Goal: Task Accomplishment & Management: Complete application form

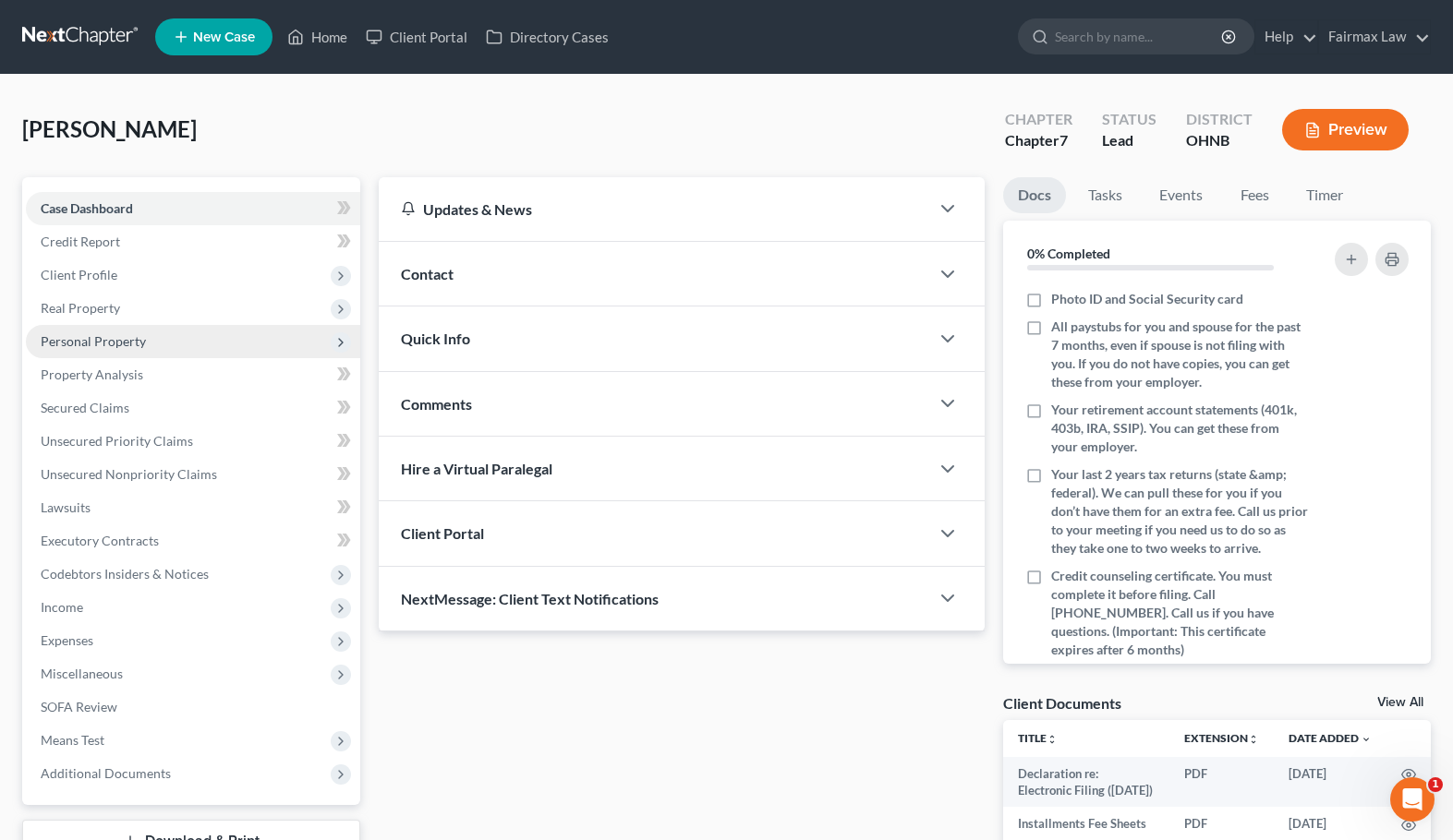
click at [112, 339] on span "Personal Property" at bounding box center [93, 341] width 105 height 16
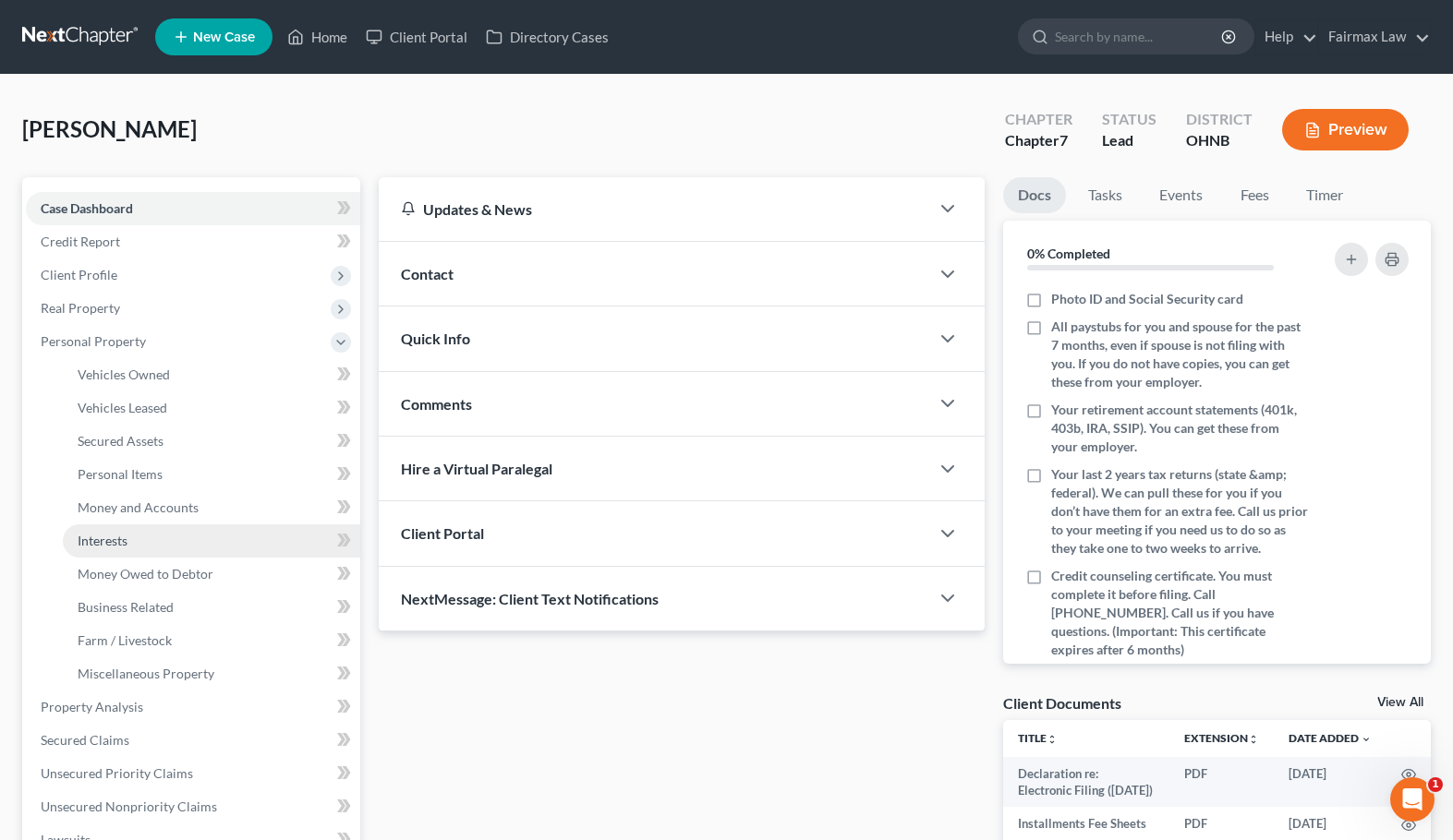
click at [111, 539] on span "Interests" at bounding box center [102, 540] width 50 height 16
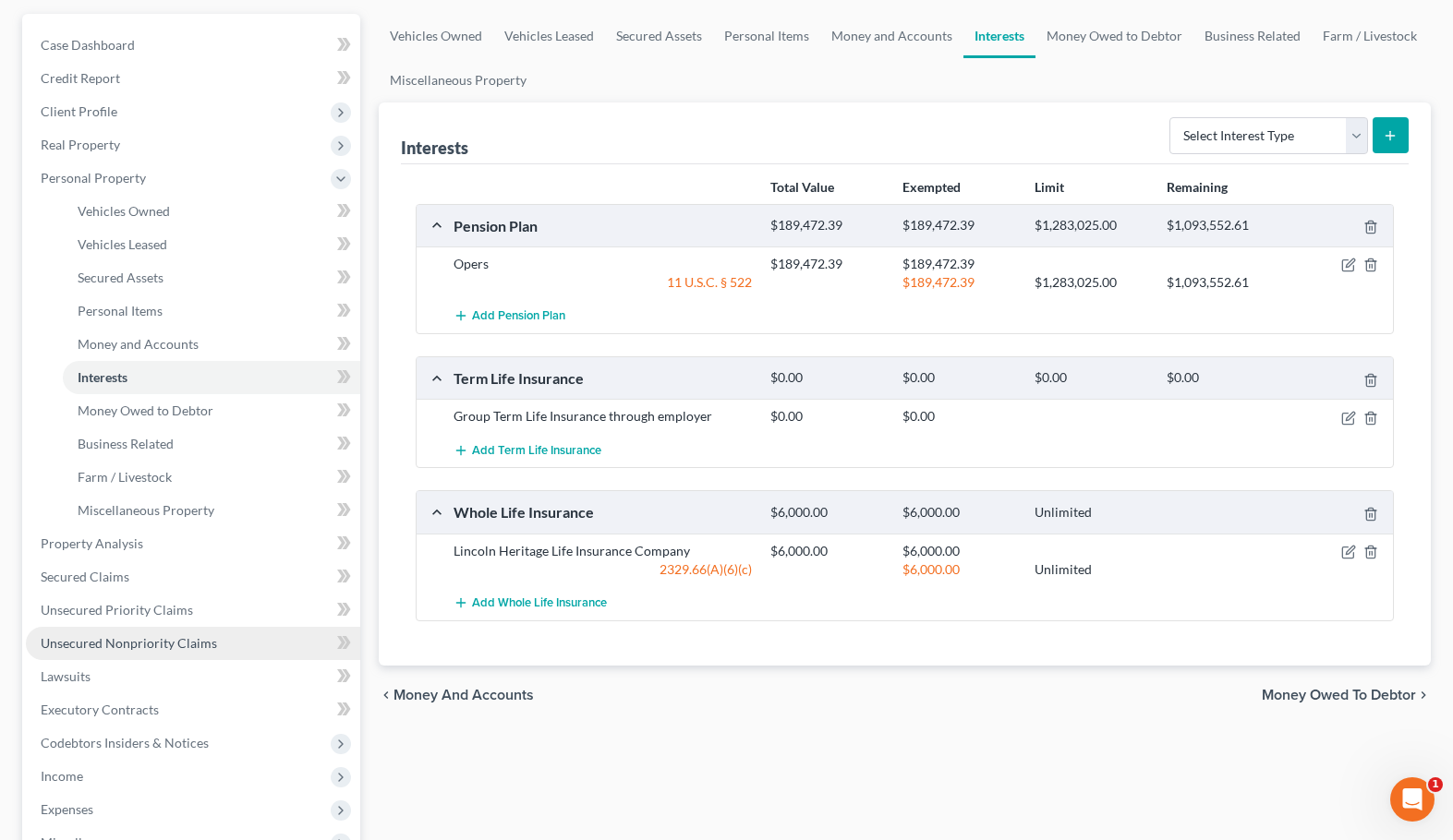
scroll to position [276, 0]
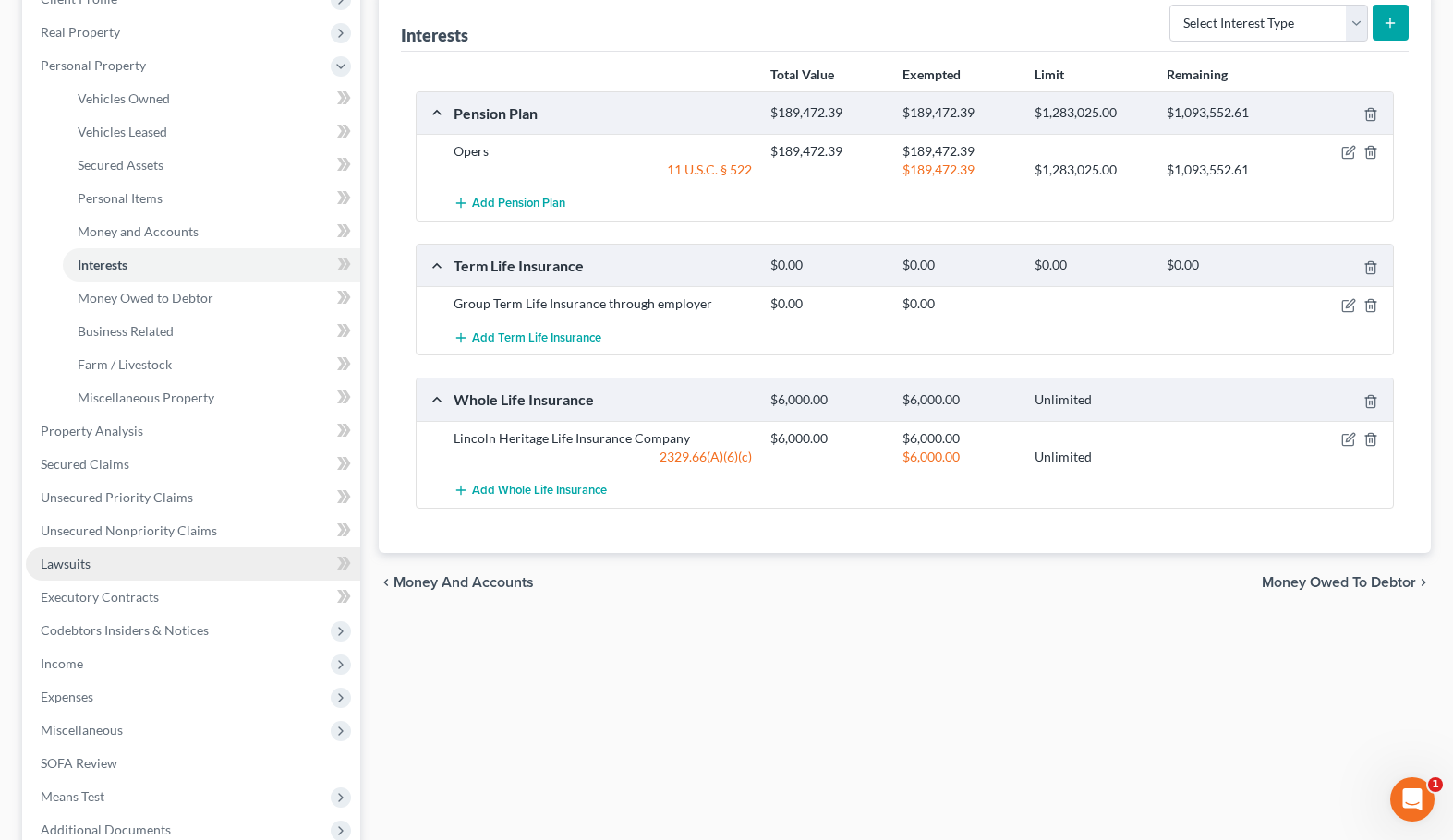
click at [149, 558] on link "Lawsuits" at bounding box center [193, 563] width 335 height 33
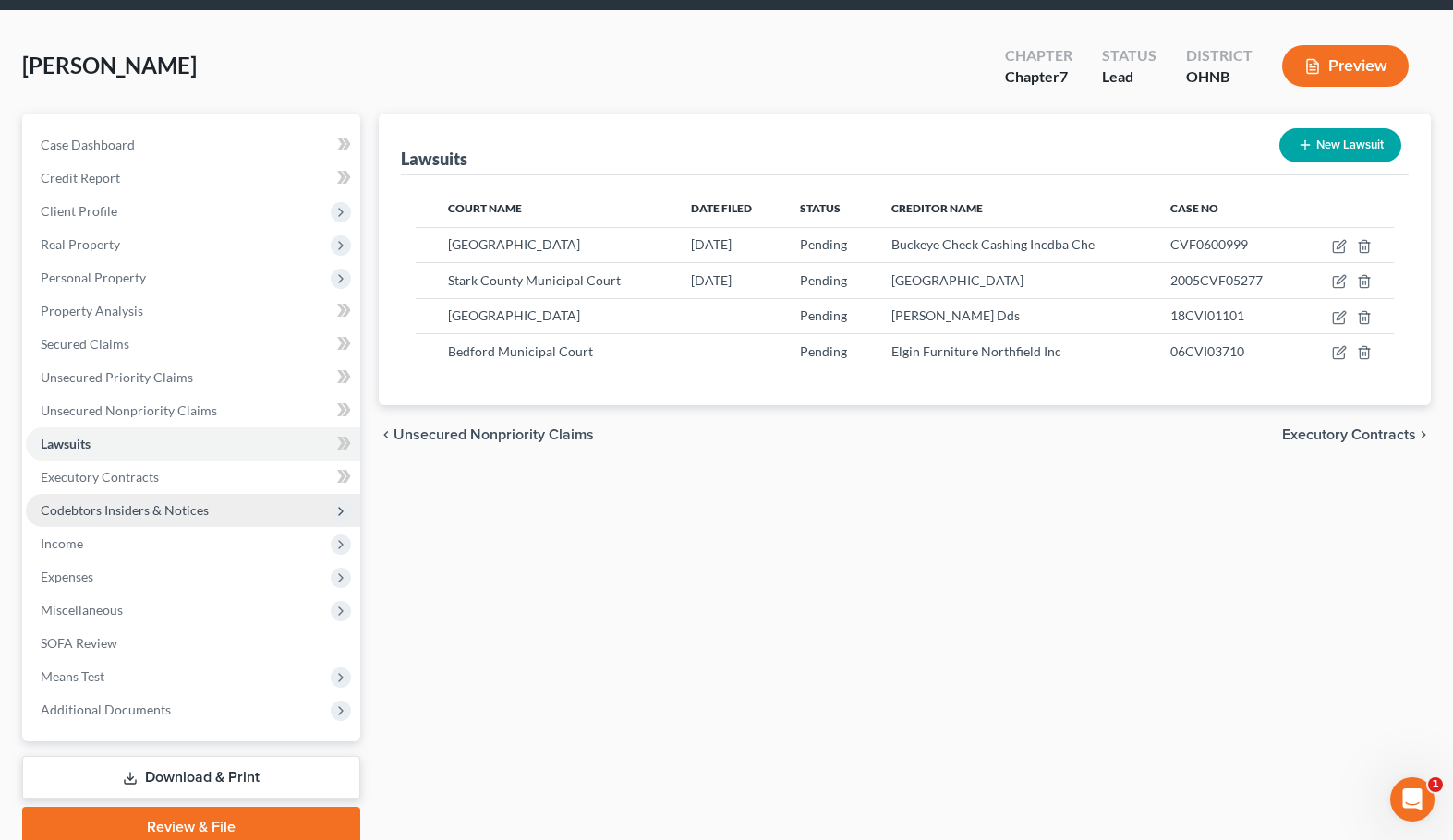
scroll to position [68, 0]
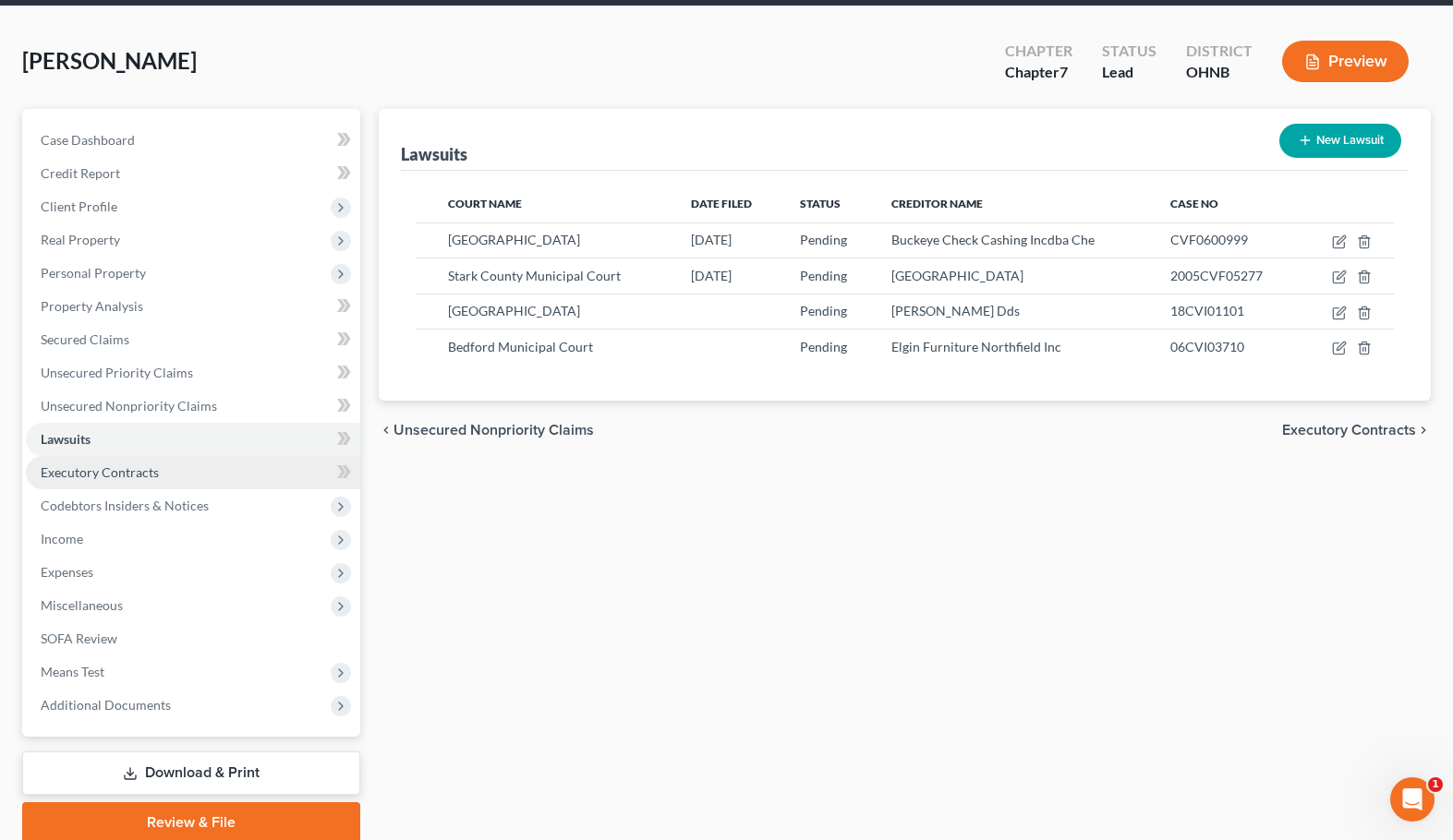
click at [150, 482] on link "Executory Contracts" at bounding box center [193, 472] width 335 height 33
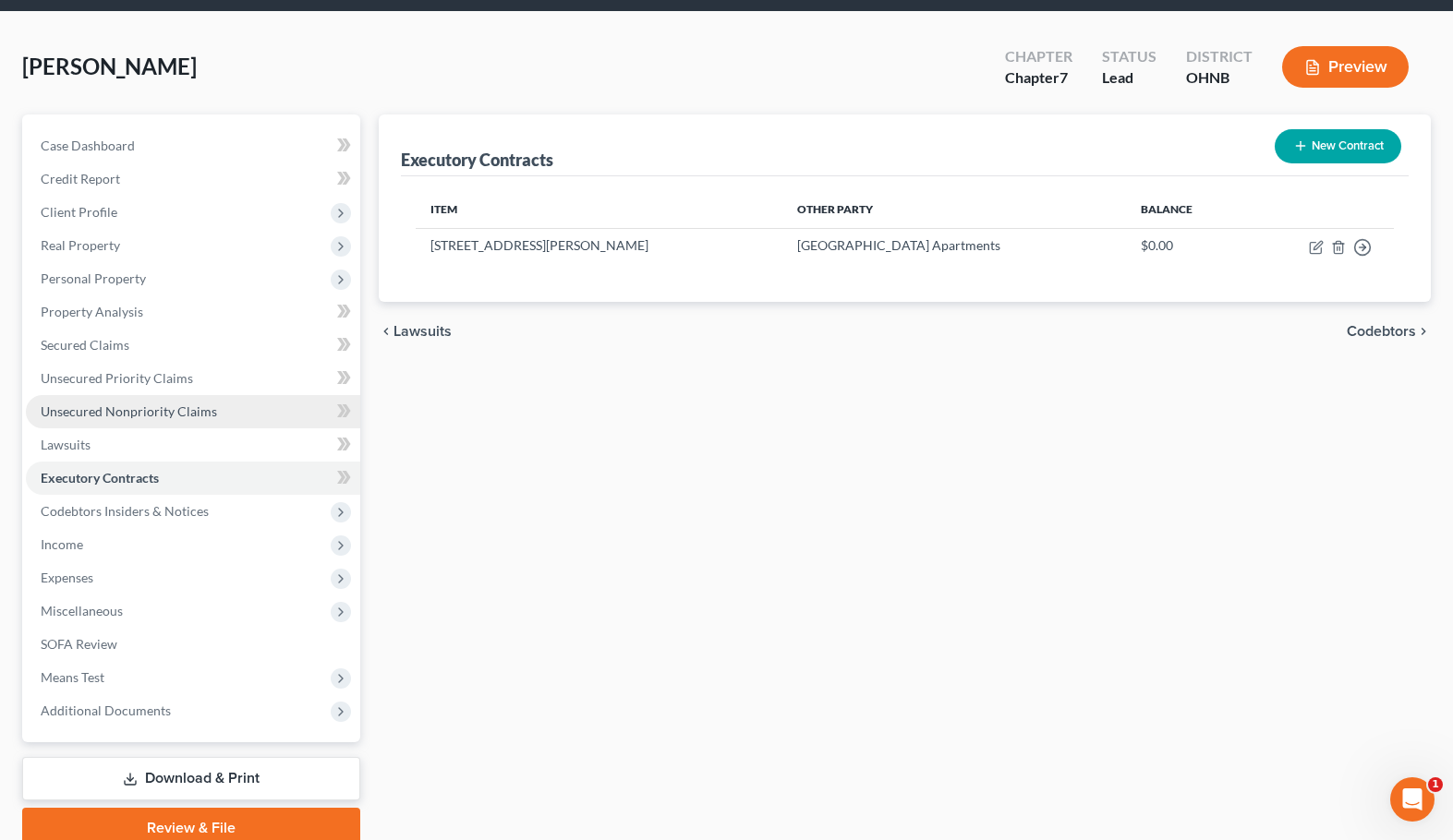
scroll to position [74, 0]
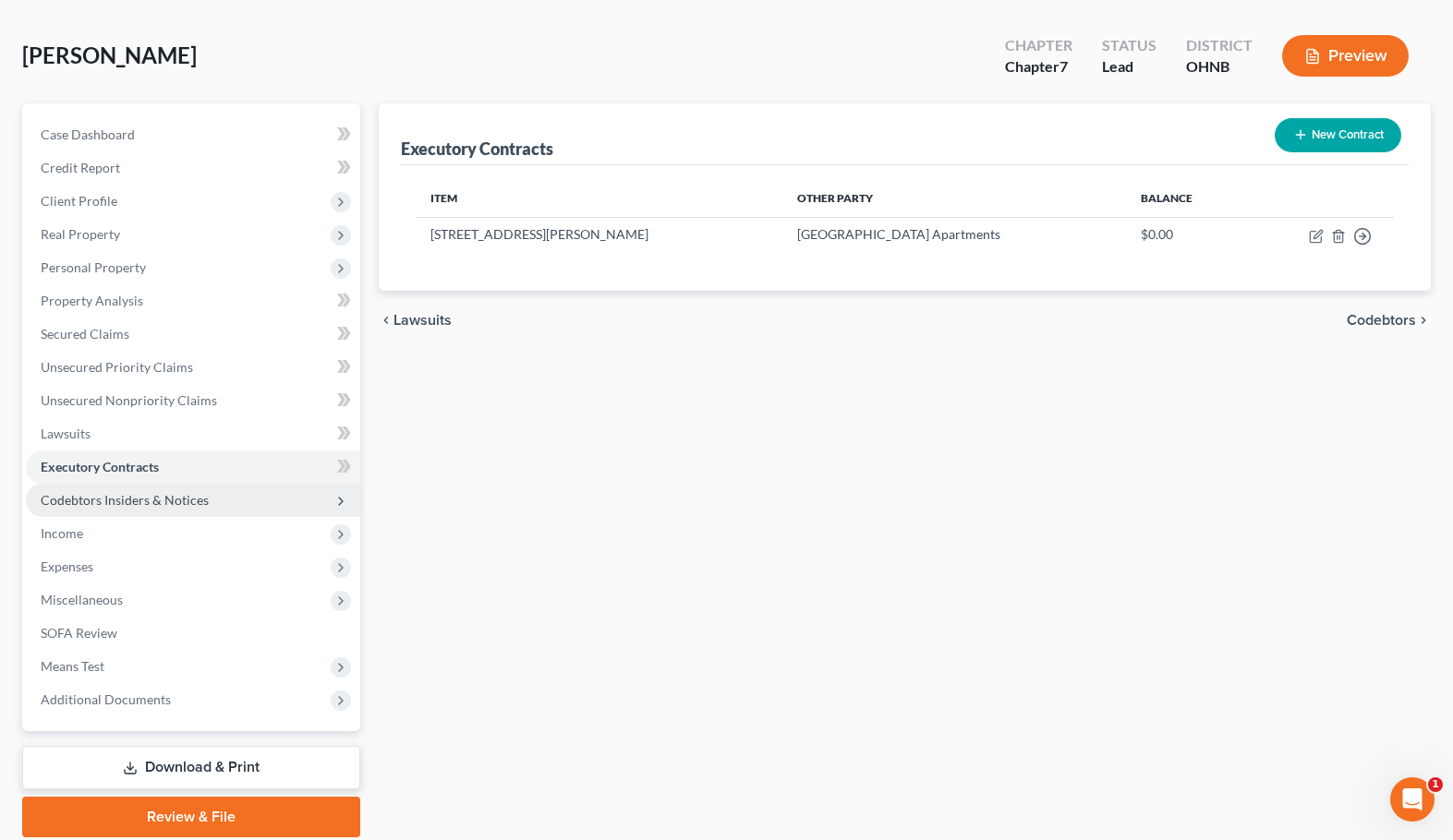
click at [147, 500] on span "Codebtors Insiders & Notices" at bounding box center [125, 500] width 168 height 16
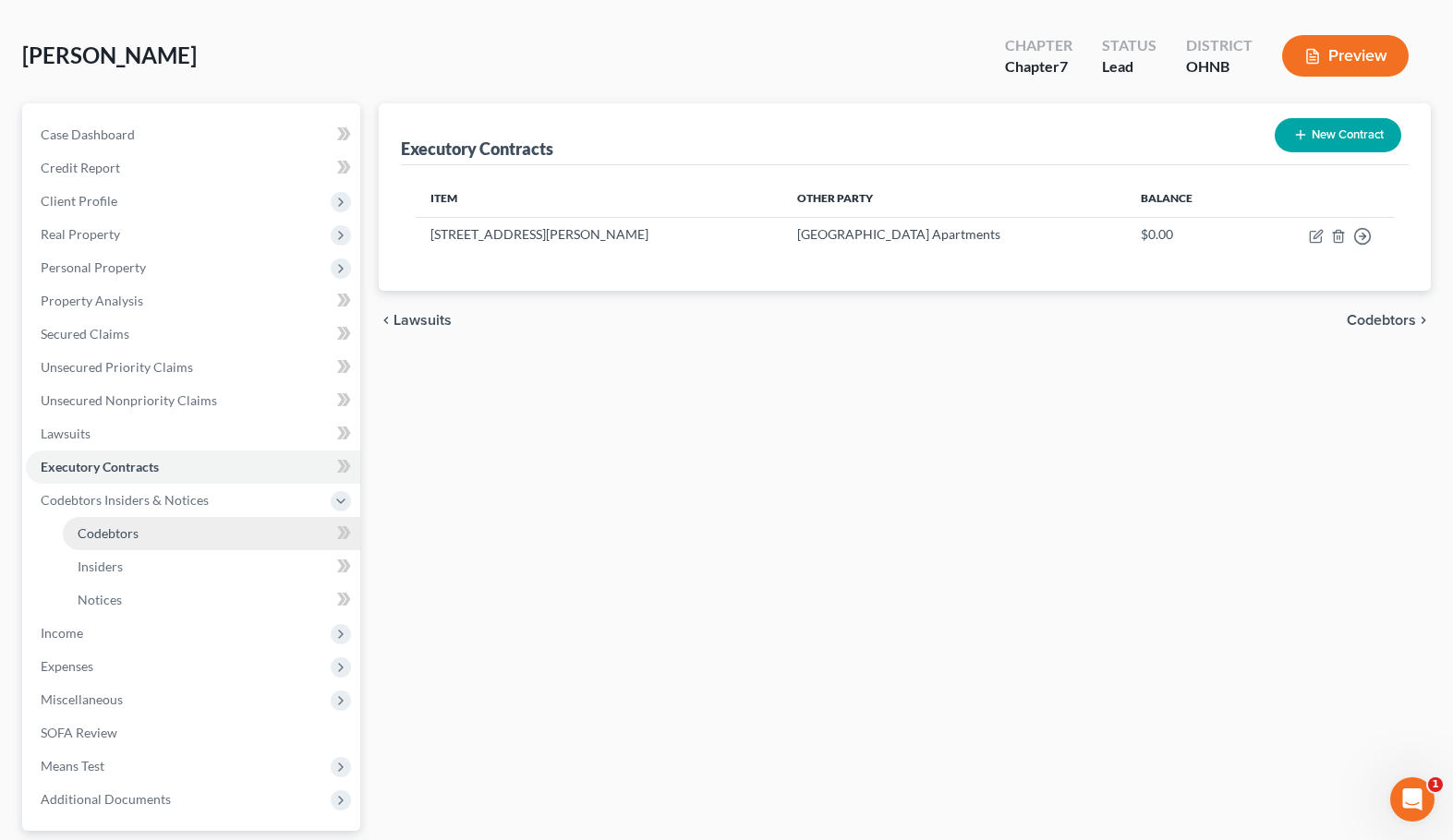
click at [153, 548] on link "Codebtors" at bounding box center [211, 533] width 298 height 33
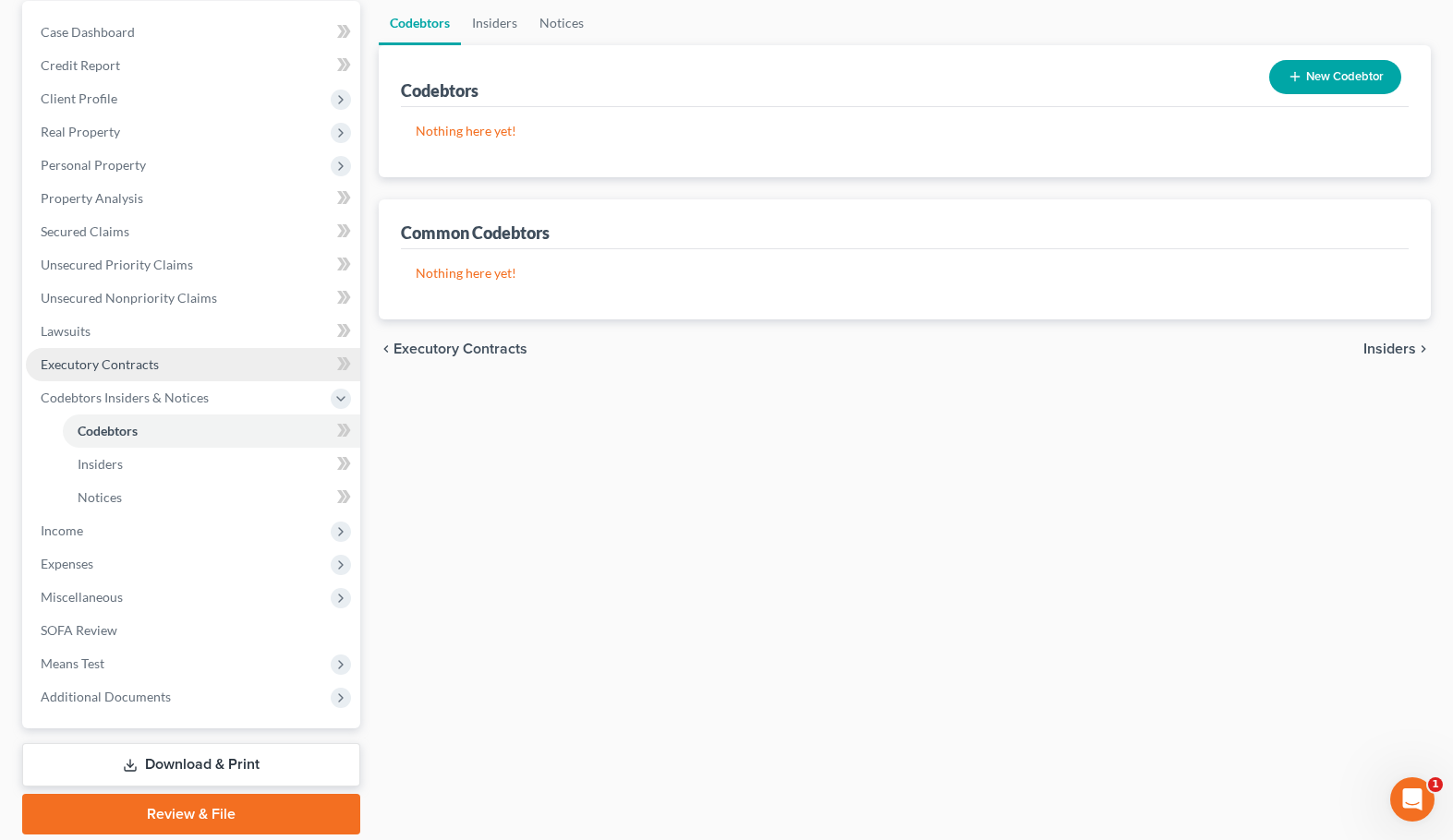
scroll to position [178, 0]
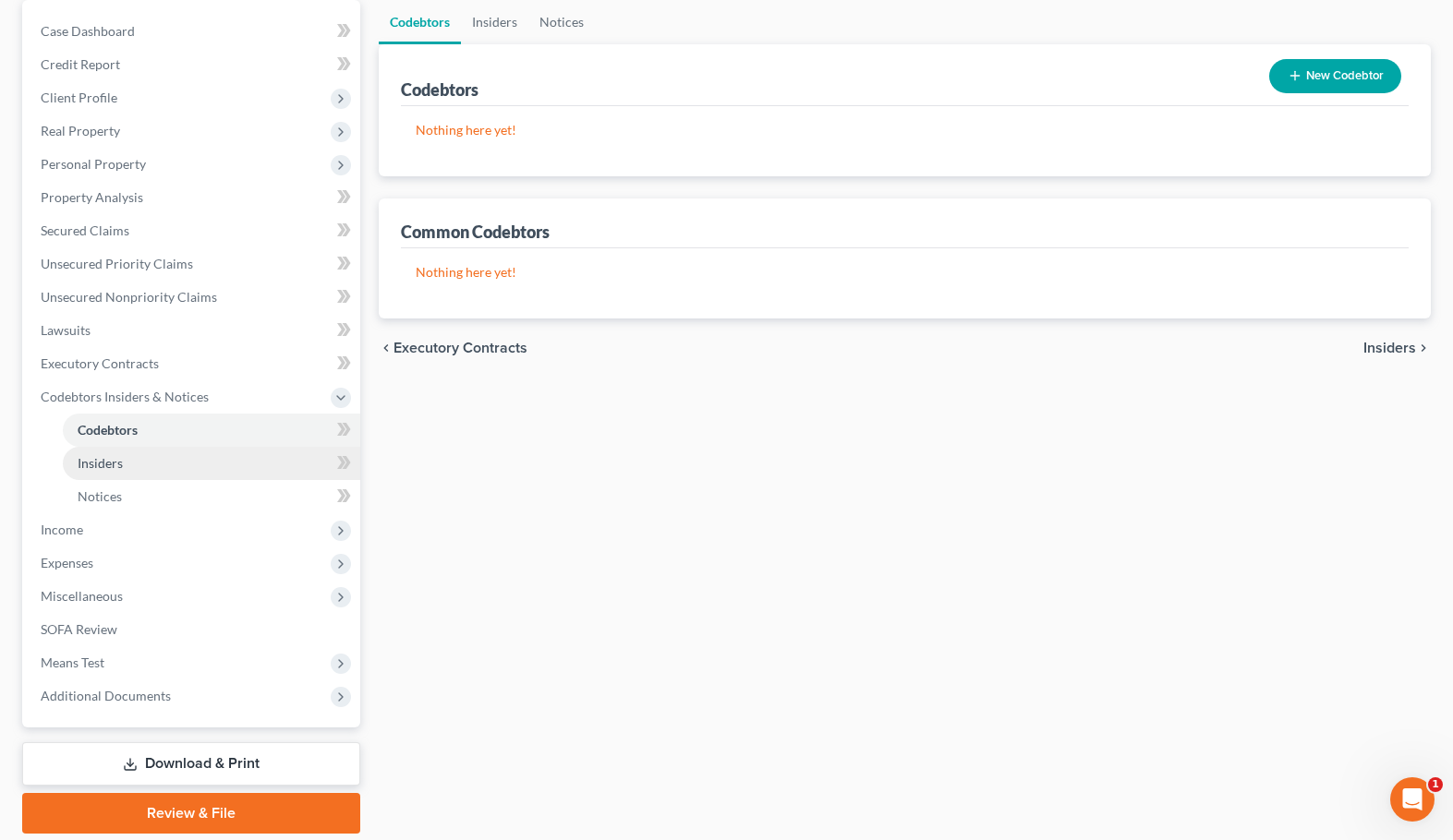
click at [141, 462] on link "Insiders" at bounding box center [211, 463] width 298 height 33
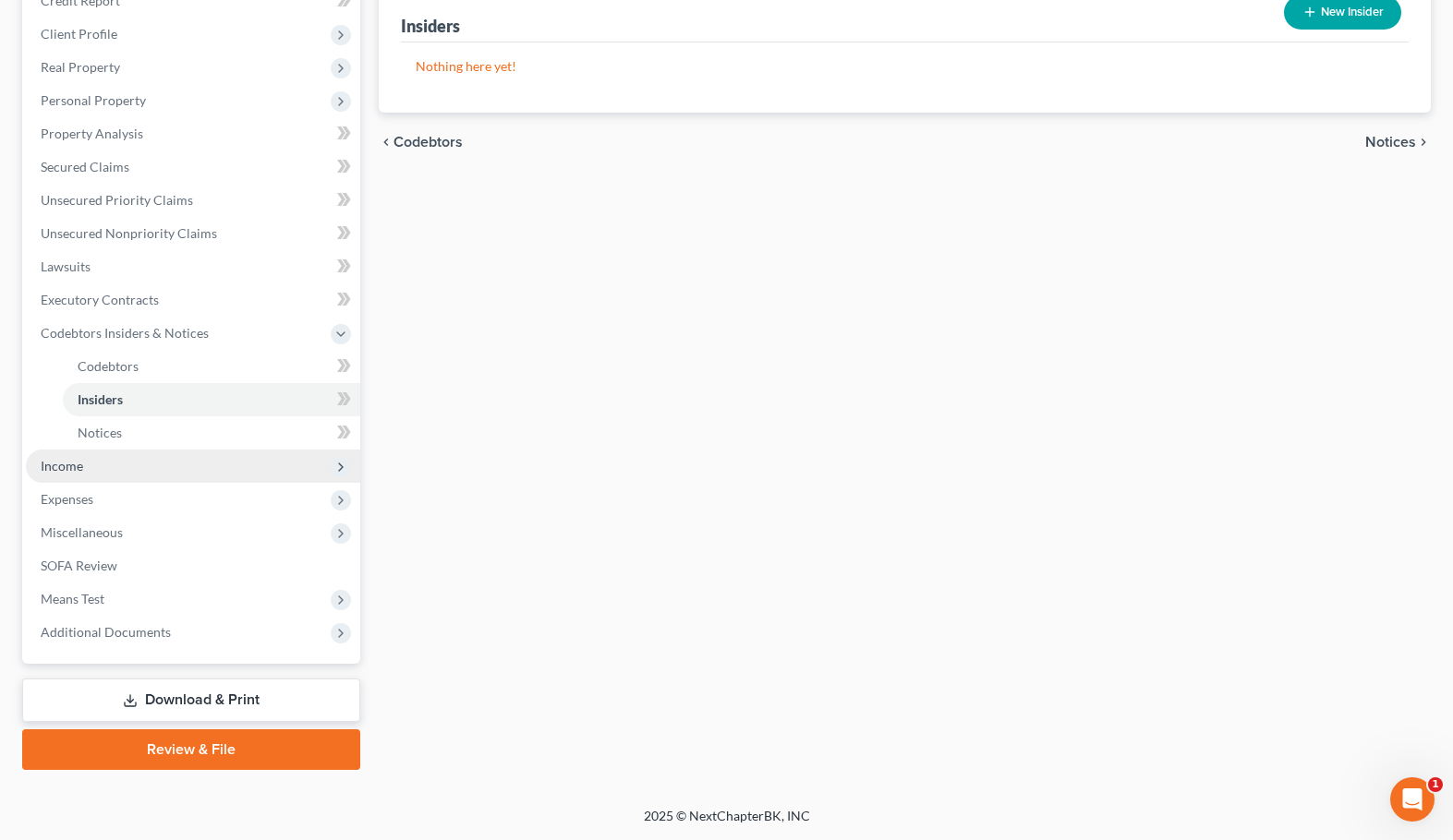
click at [132, 460] on span "Income" at bounding box center [193, 466] width 335 height 33
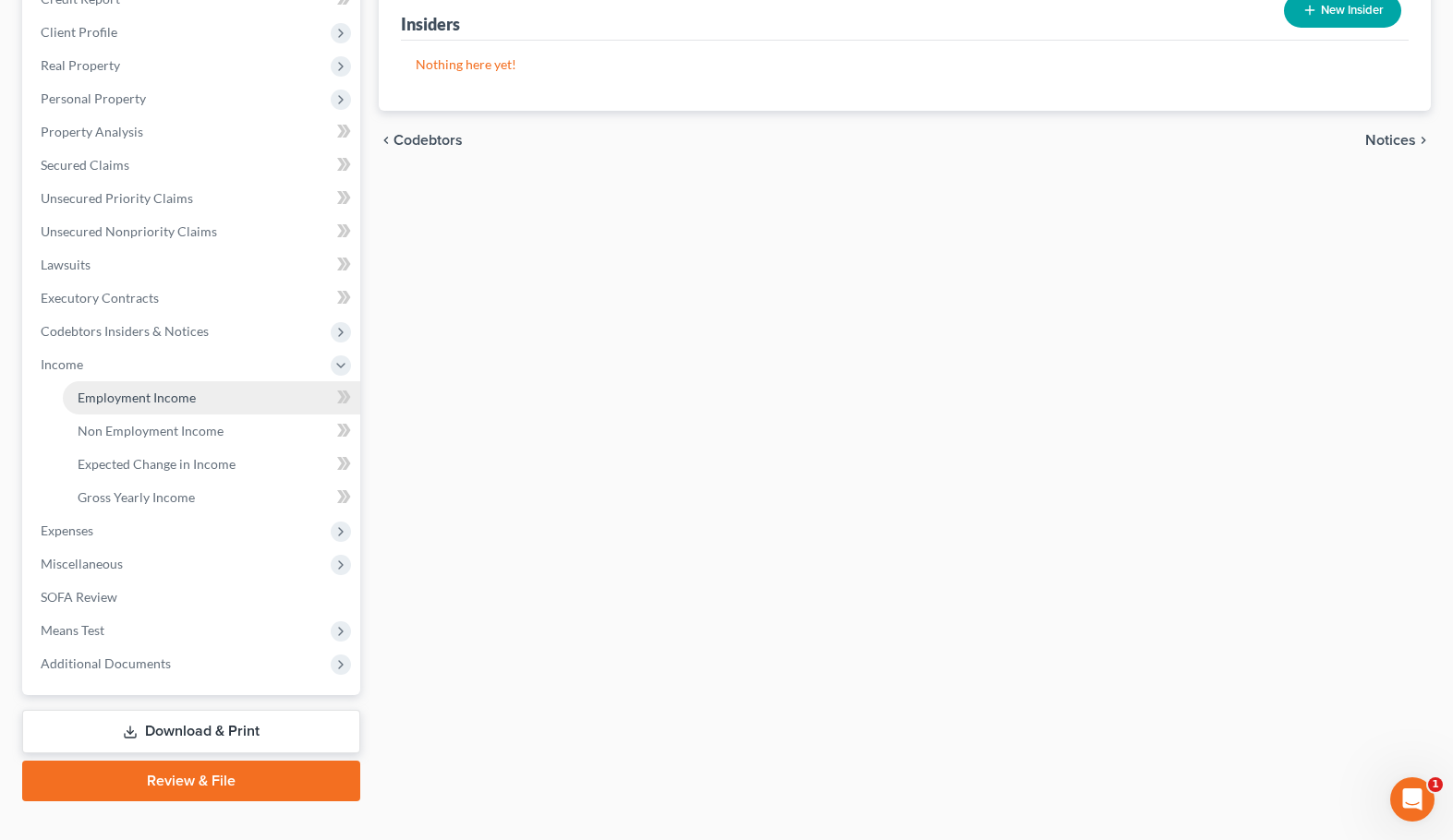
click at [135, 405] on link "Employment Income" at bounding box center [211, 397] width 298 height 33
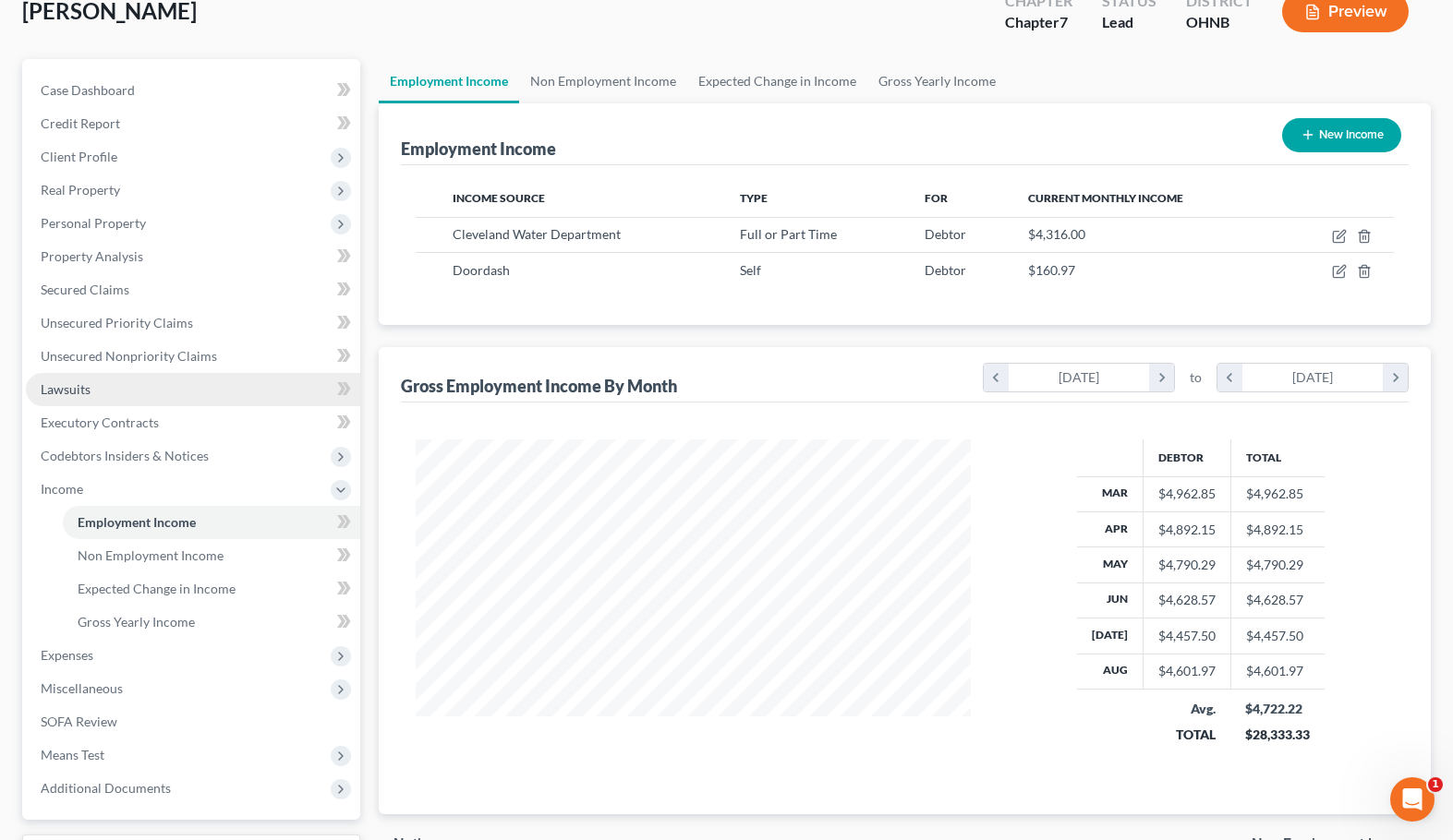
scroll to position [244, 0]
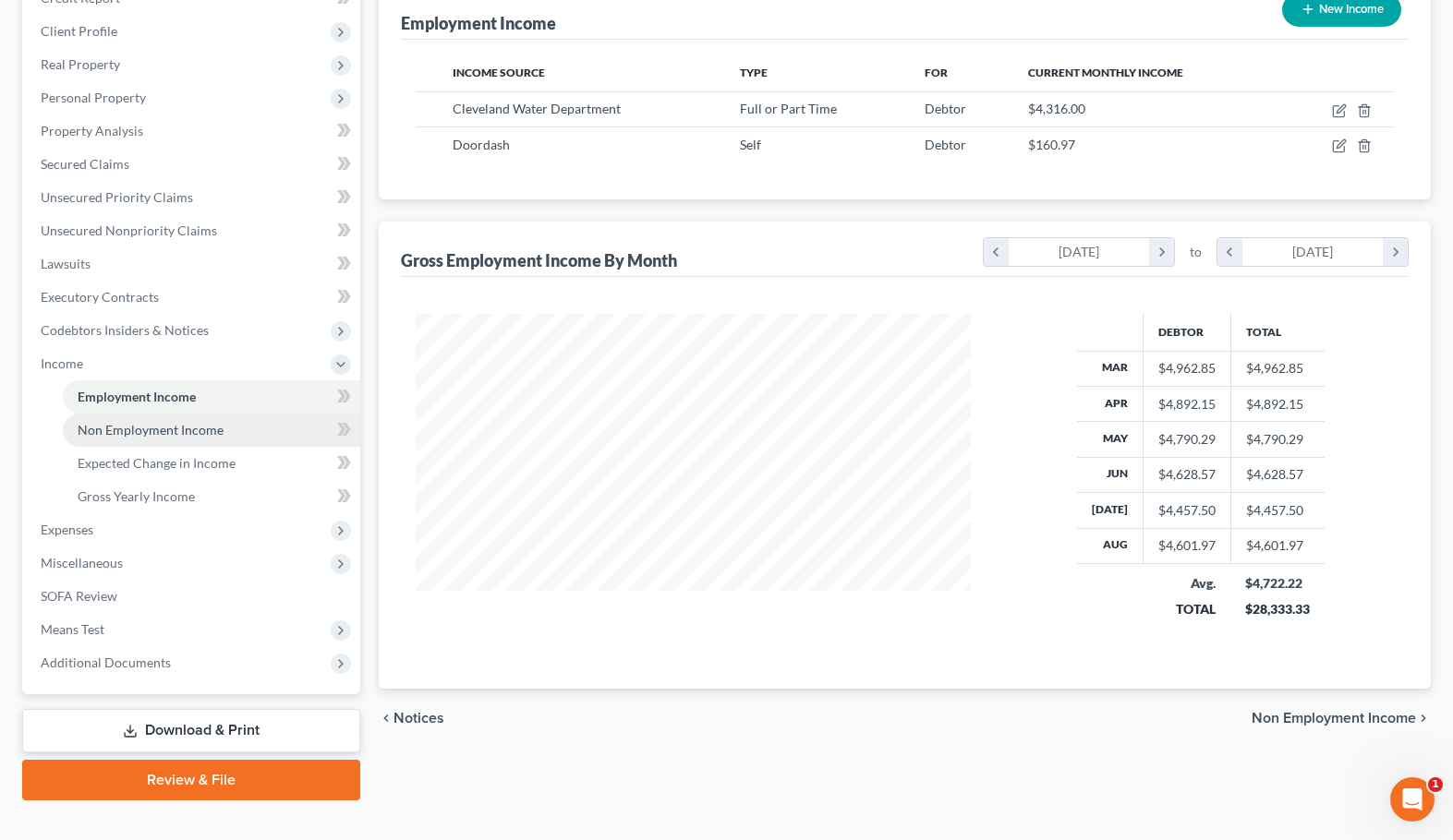
click at [120, 439] on link "Non Employment Income" at bounding box center [211, 430] width 298 height 33
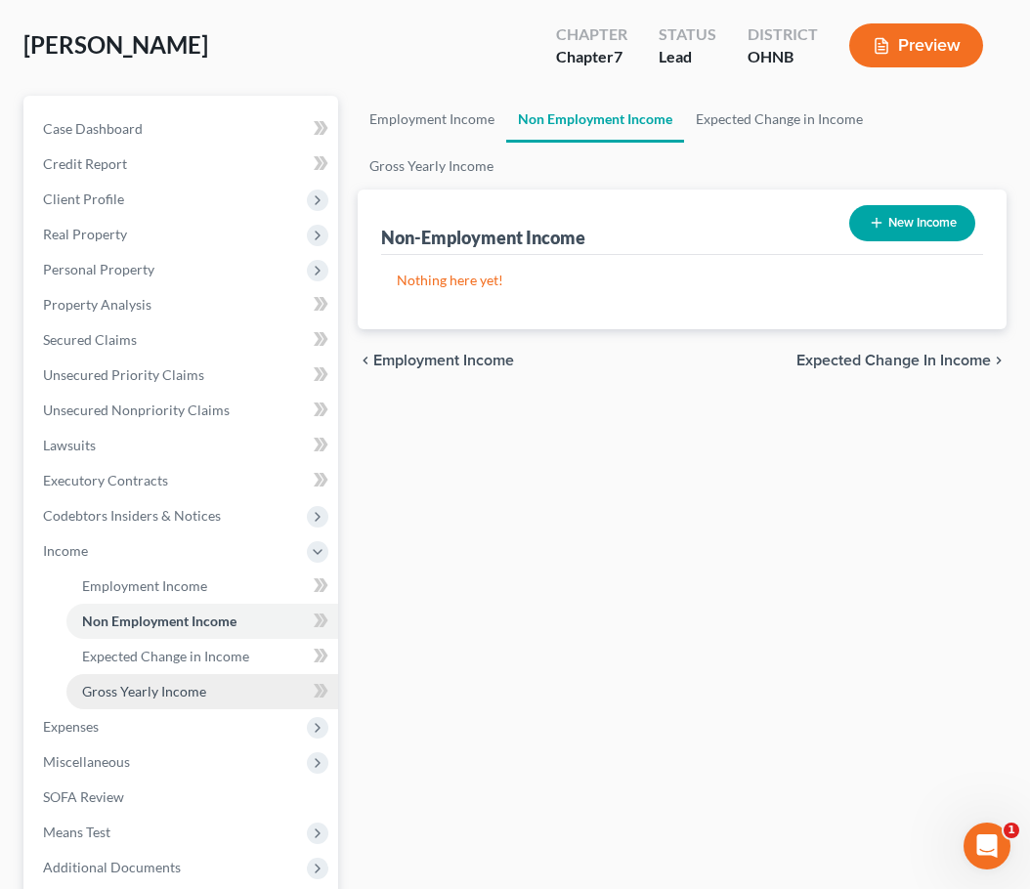
scroll to position [126, 1]
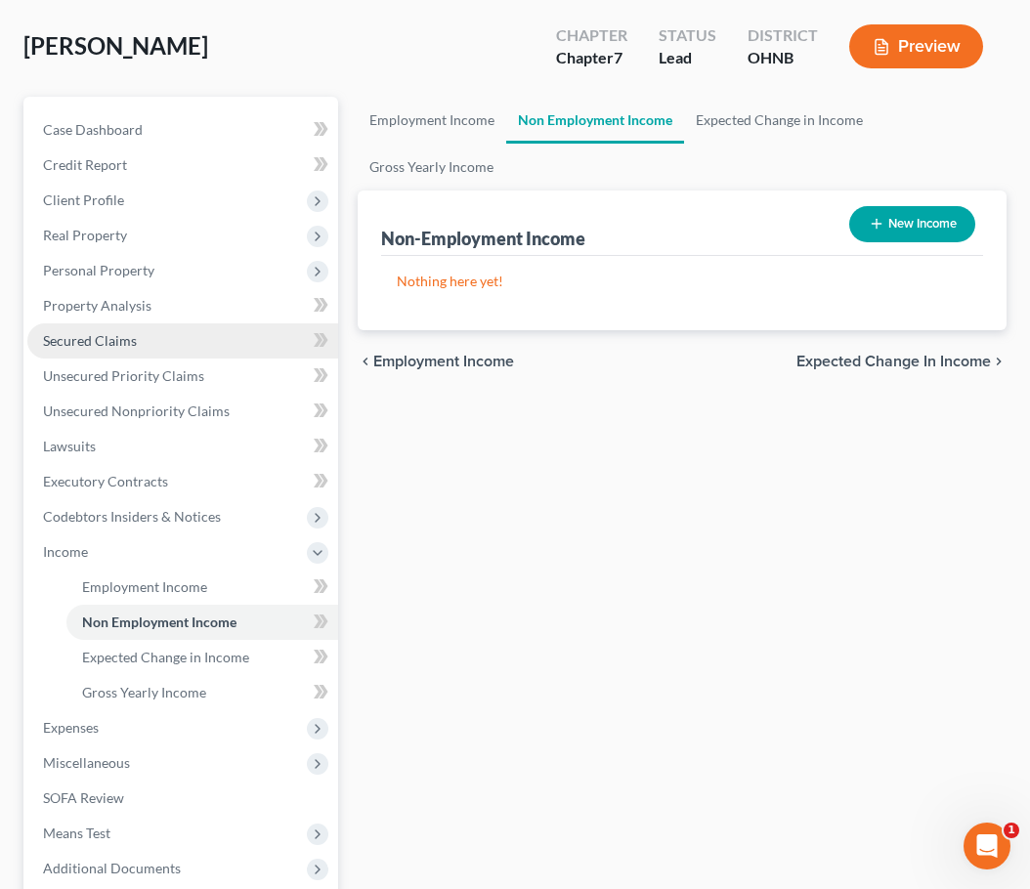
click at [153, 345] on link "Secured Claims" at bounding box center [182, 340] width 311 height 35
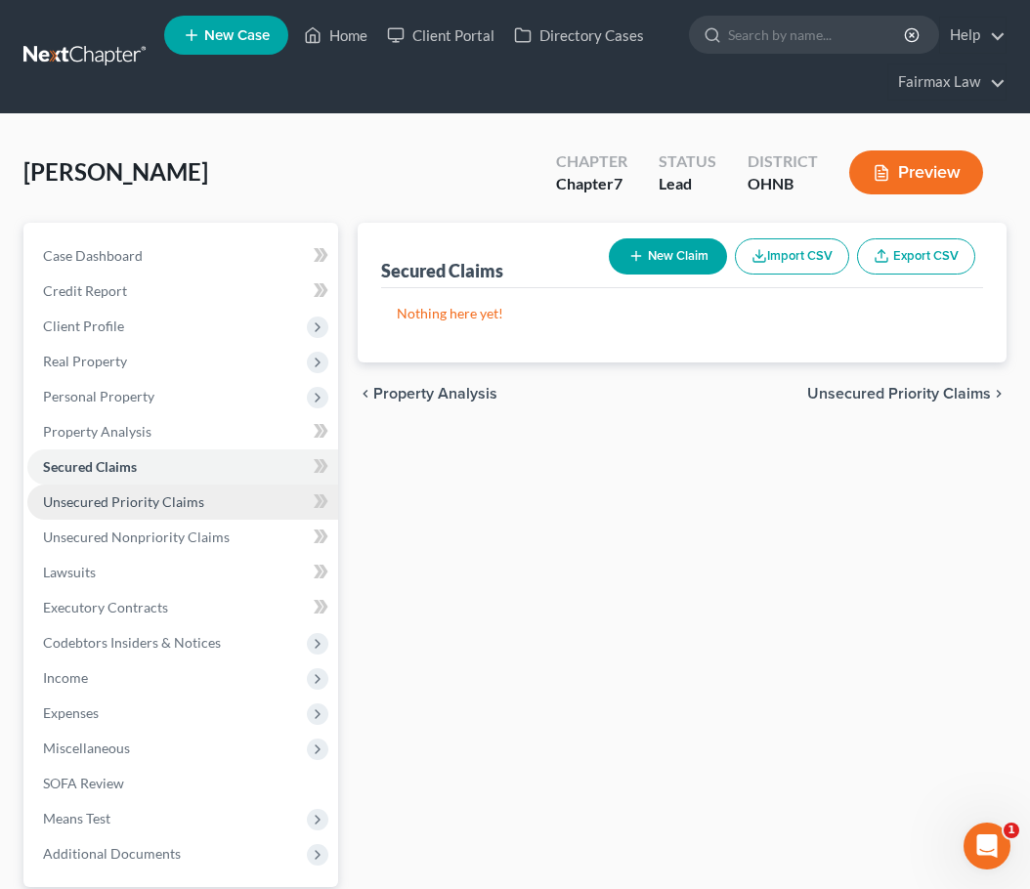
click at [146, 511] on link "Unsecured Priority Claims" at bounding box center [182, 502] width 311 height 35
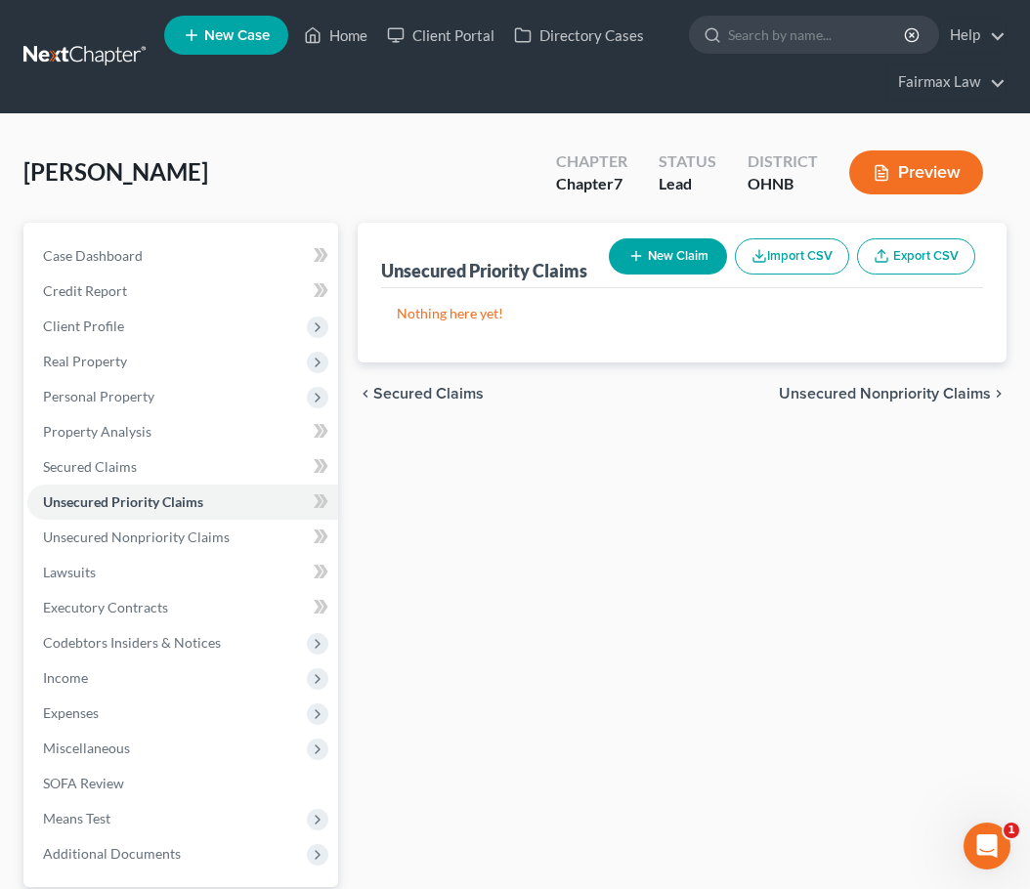
click at [707, 272] on button "New Claim" at bounding box center [668, 256] width 118 height 36
select select "0"
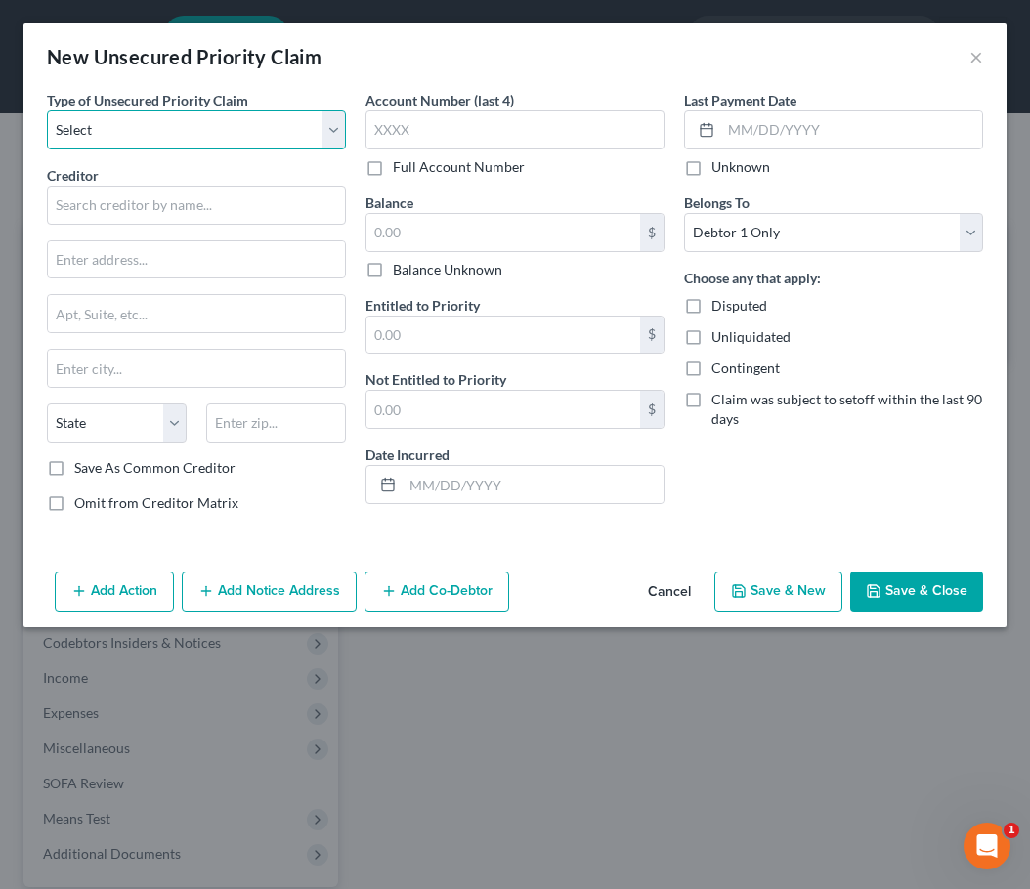
select select "0"
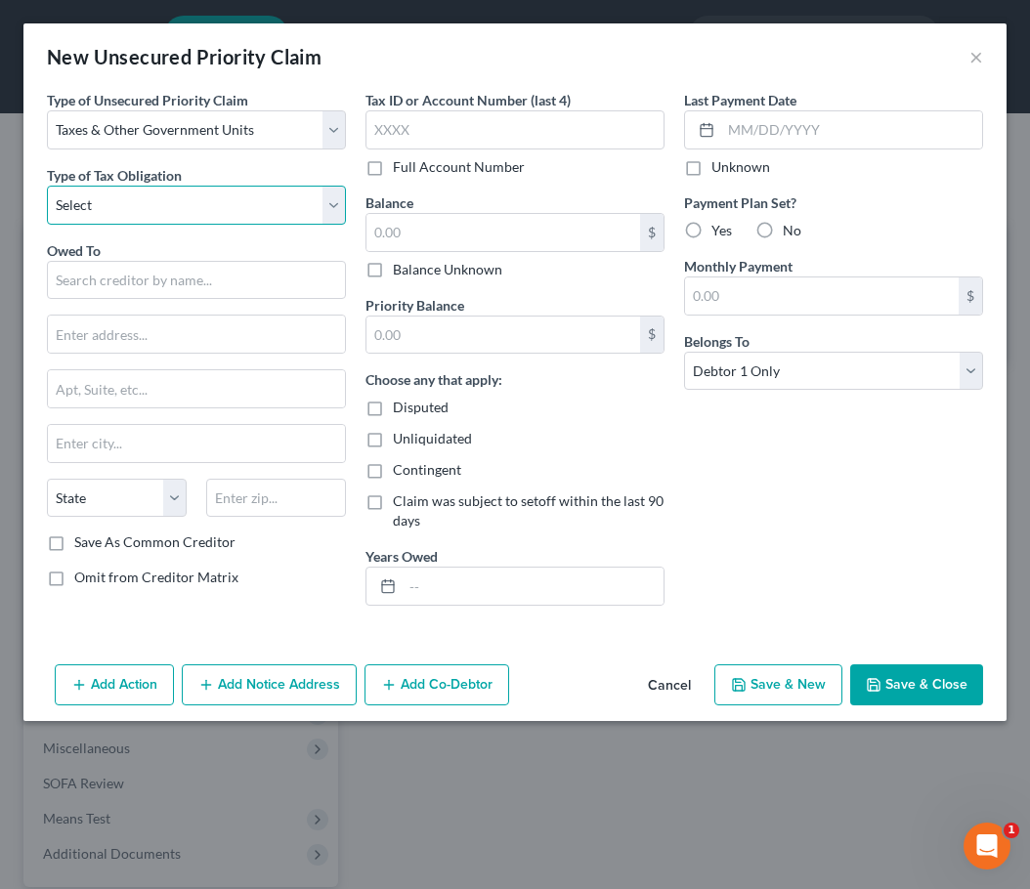
select select "1"
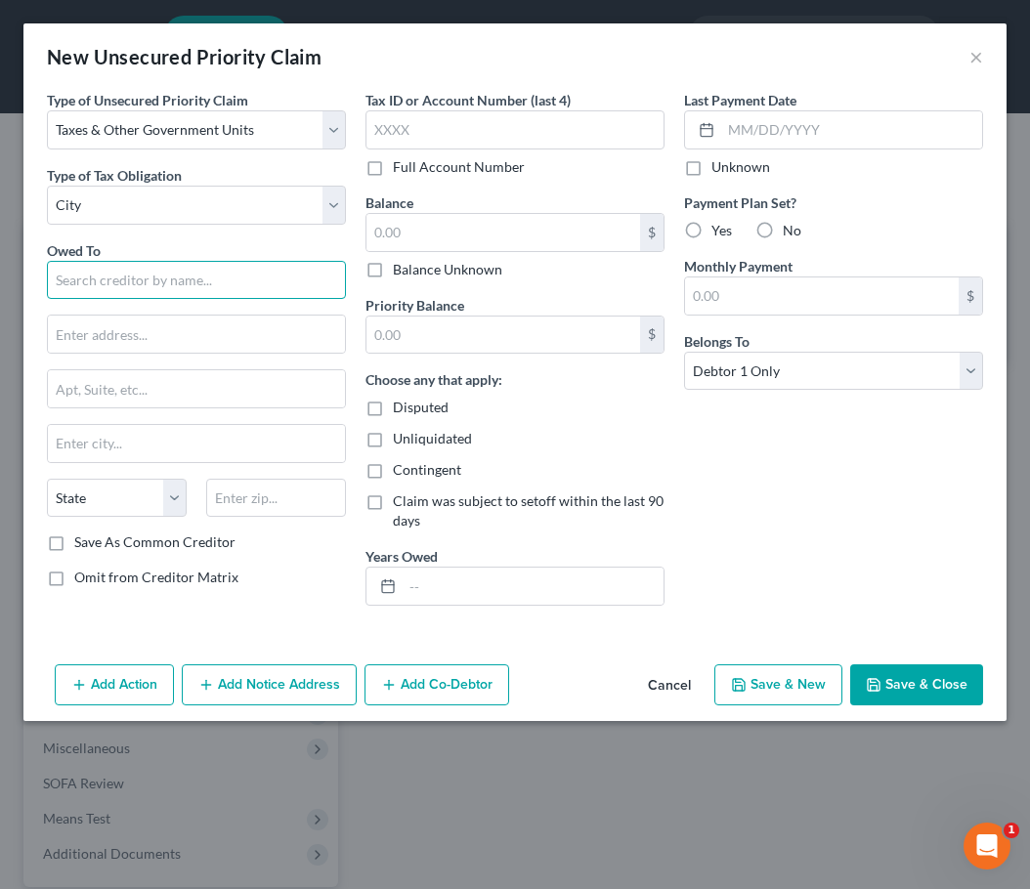
click at [123, 272] on input "text" at bounding box center [196, 280] width 299 height 39
click at [157, 283] on input "Cleveland" at bounding box center [196, 280] width 299 height 39
type input "Cleveland"
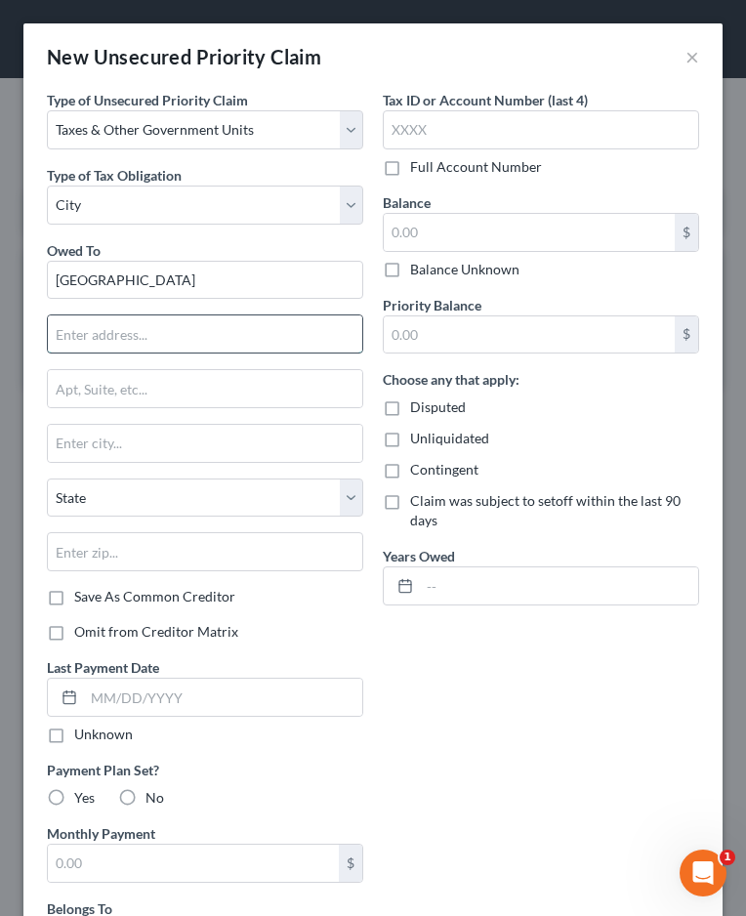
click at [184, 337] on input "text" at bounding box center [205, 334] width 315 height 37
type input "601 Lakeside Ave"
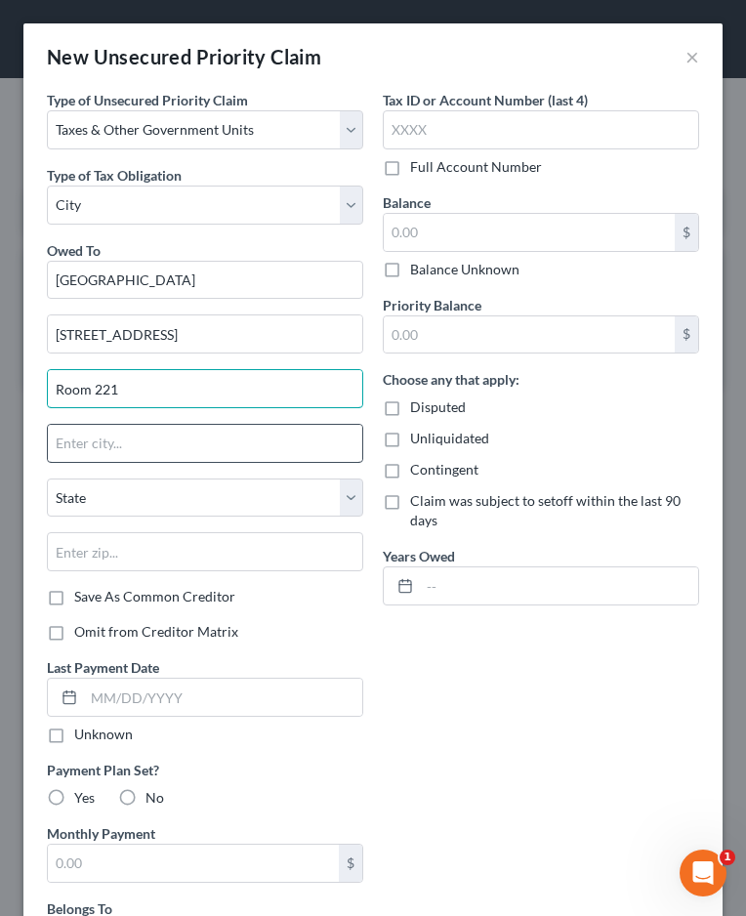
type input "Room 221"
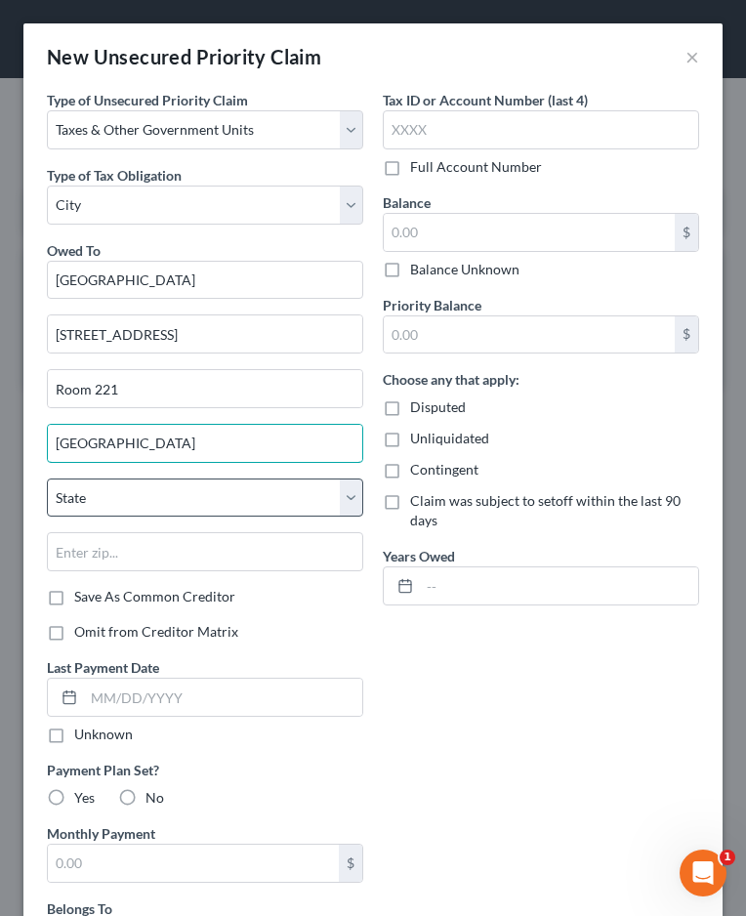
type input "Cleveland"
select select "36"
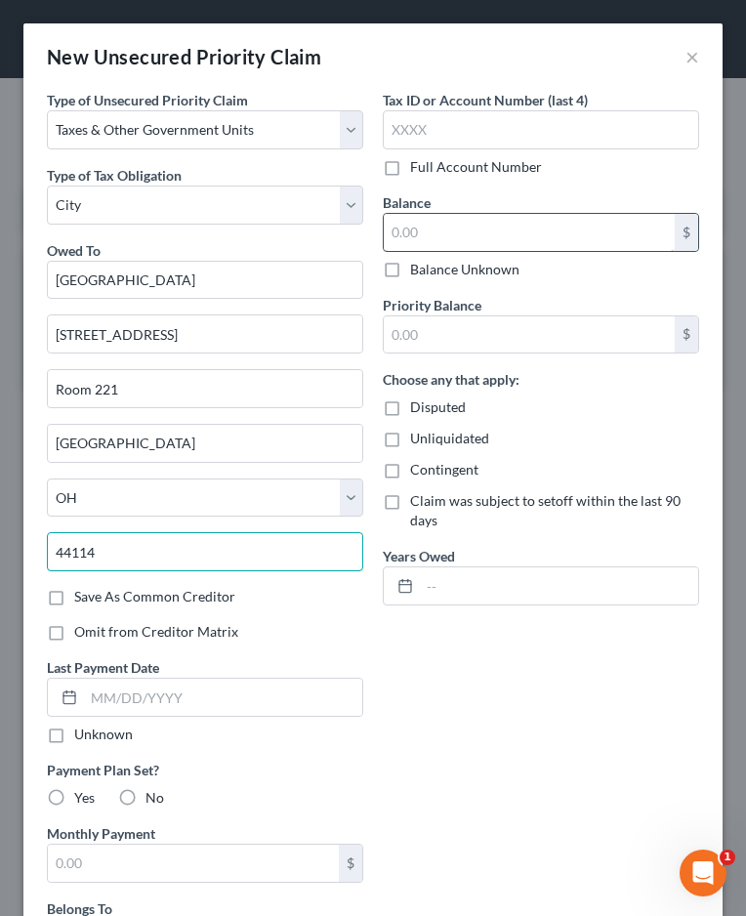
type input "44114"
click at [502, 224] on input "text" at bounding box center [529, 232] width 291 height 37
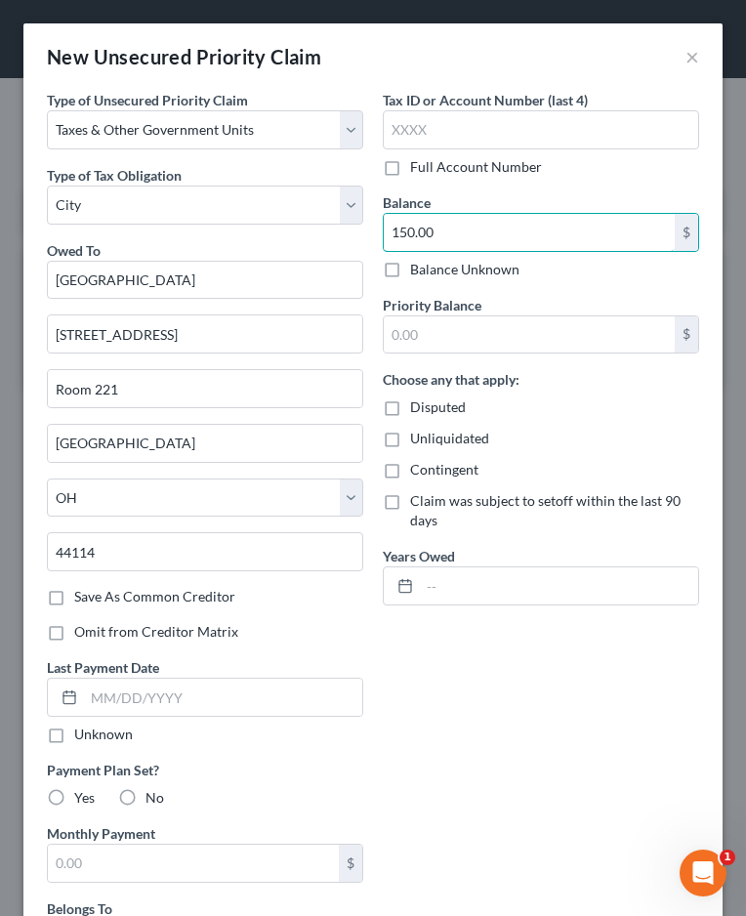
type input "150.00"
click at [494, 647] on div "Tax ID or Account Number (last 4) Full Account Number Balance 150.00 $ Balance …" at bounding box center [541, 374] width 336 height 568
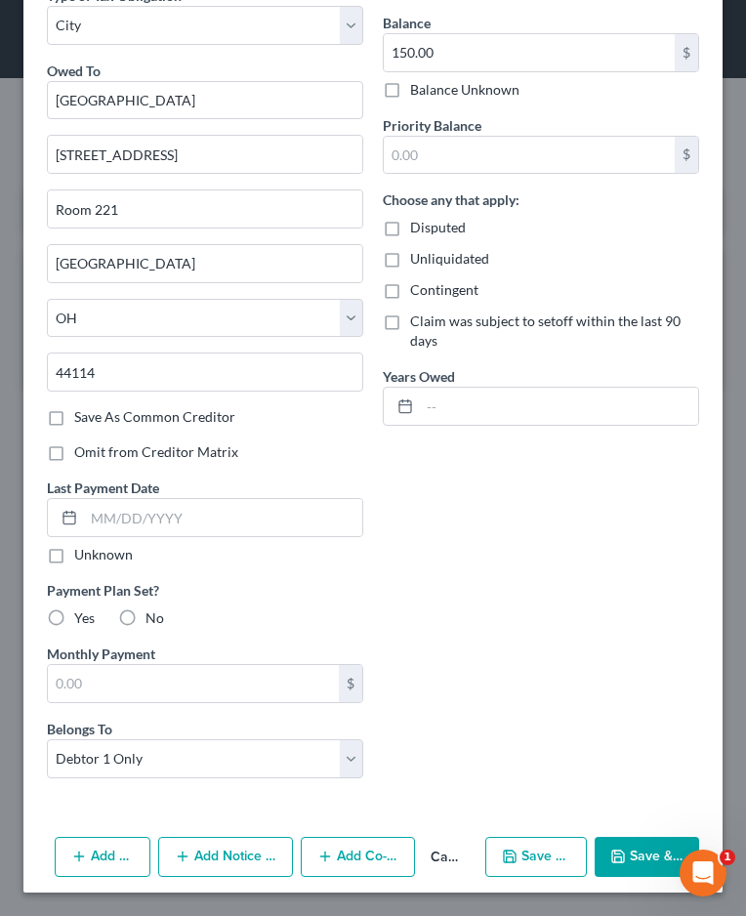
scroll to position [180, 0]
click at [149, 624] on span "No" at bounding box center [155, 618] width 19 height 17
click at [153, 621] on input "No" at bounding box center [159, 615] width 13 height 13
radio input "true"
click at [644, 868] on button "Save & Close" at bounding box center [647, 857] width 105 height 41
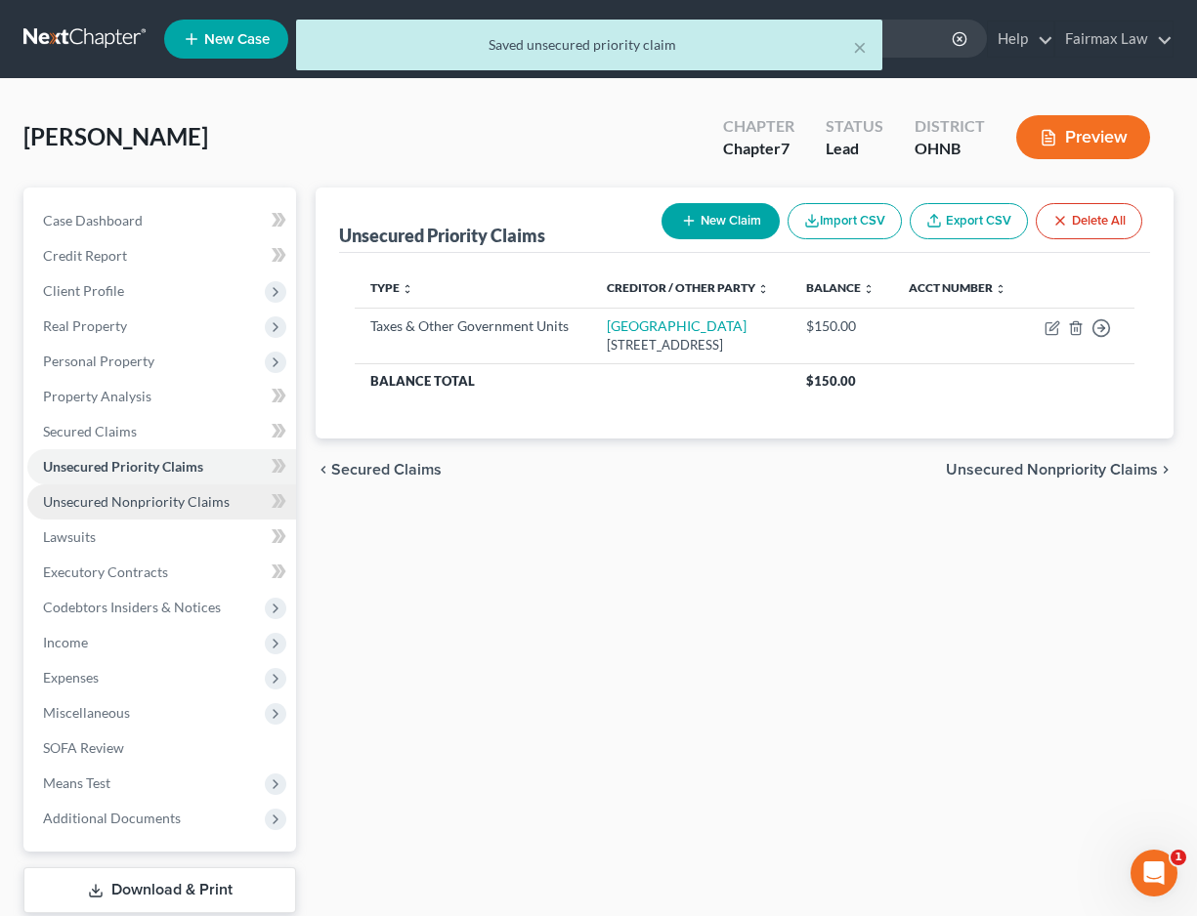
click at [153, 501] on span "Unsecured Nonpriority Claims" at bounding box center [136, 501] width 187 height 17
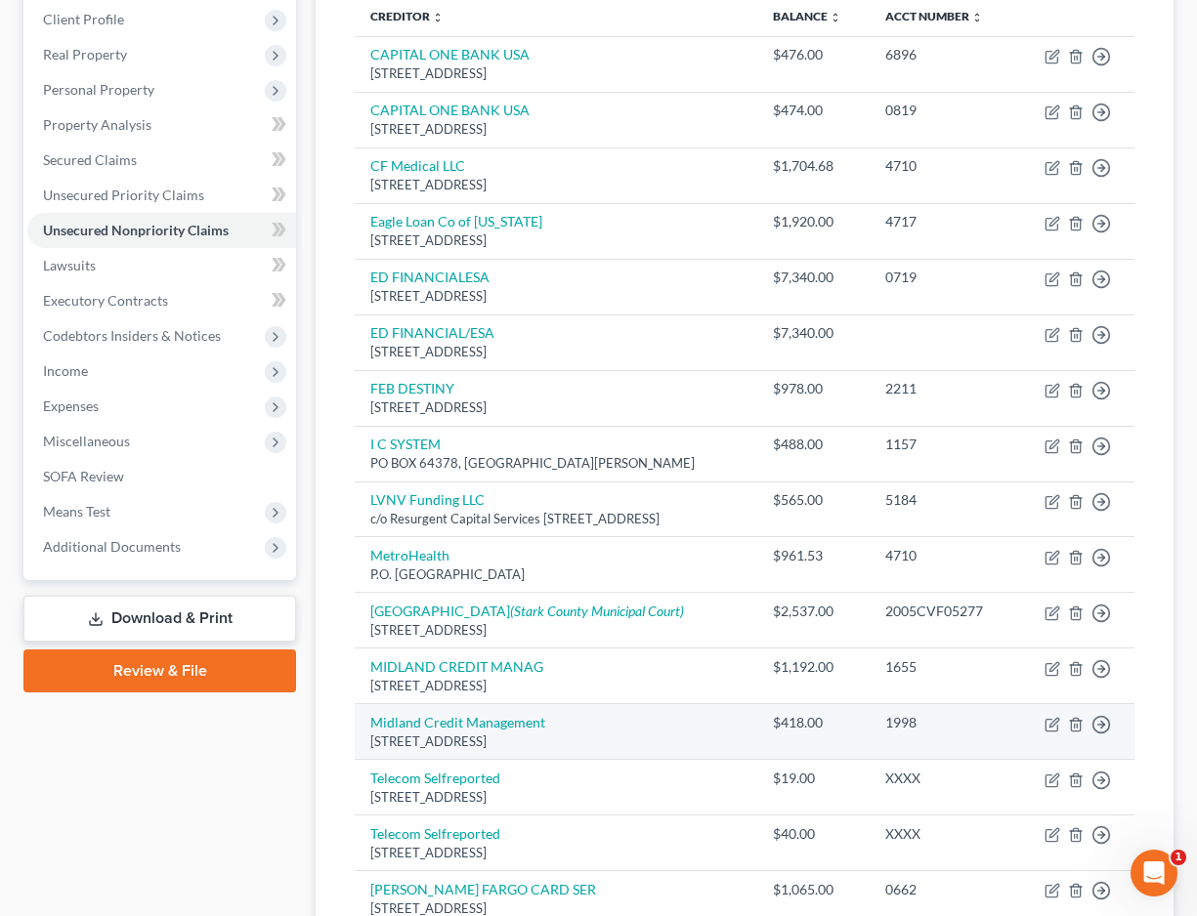
scroll to position [270, 0]
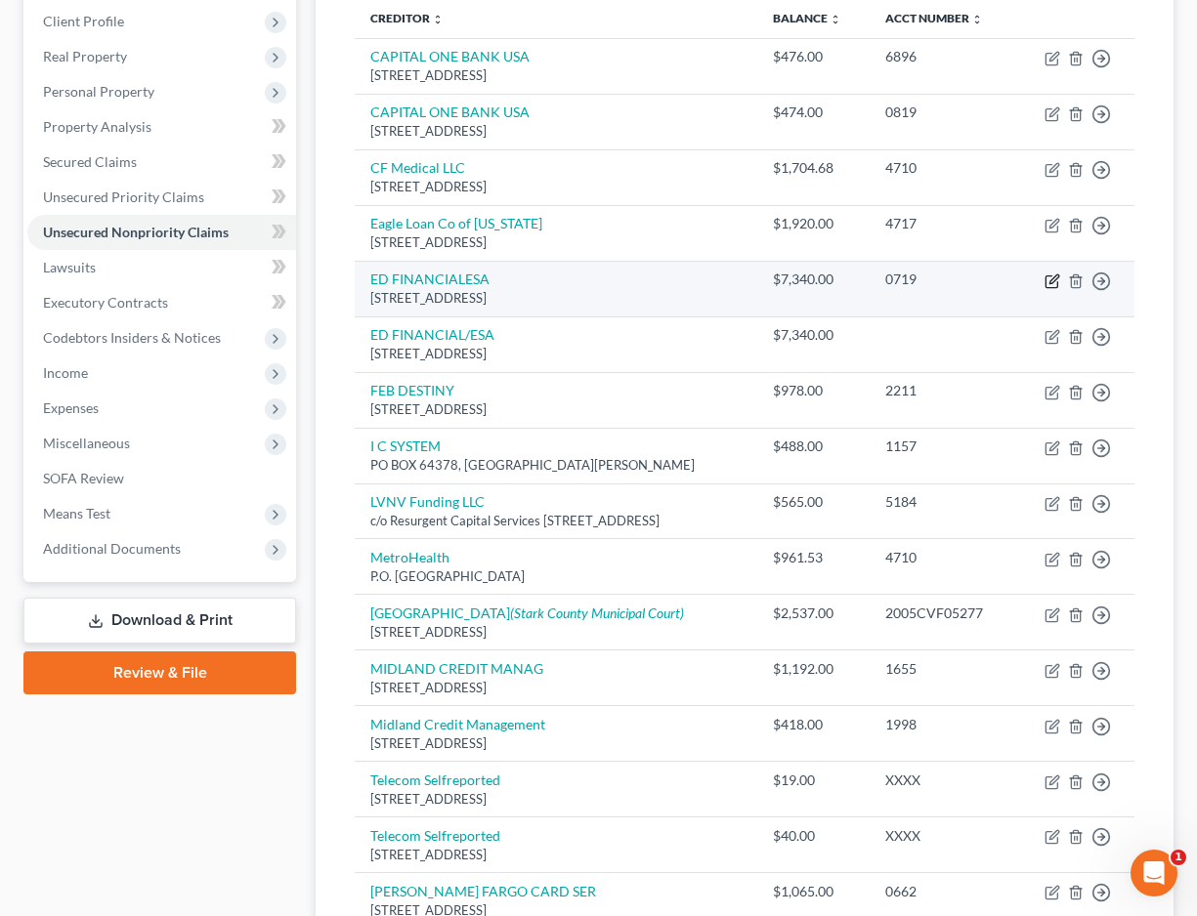
click at [1049, 277] on icon "button" at bounding box center [1052, 282] width 16 height 16
select select "44"
select select "14"
select select "0"
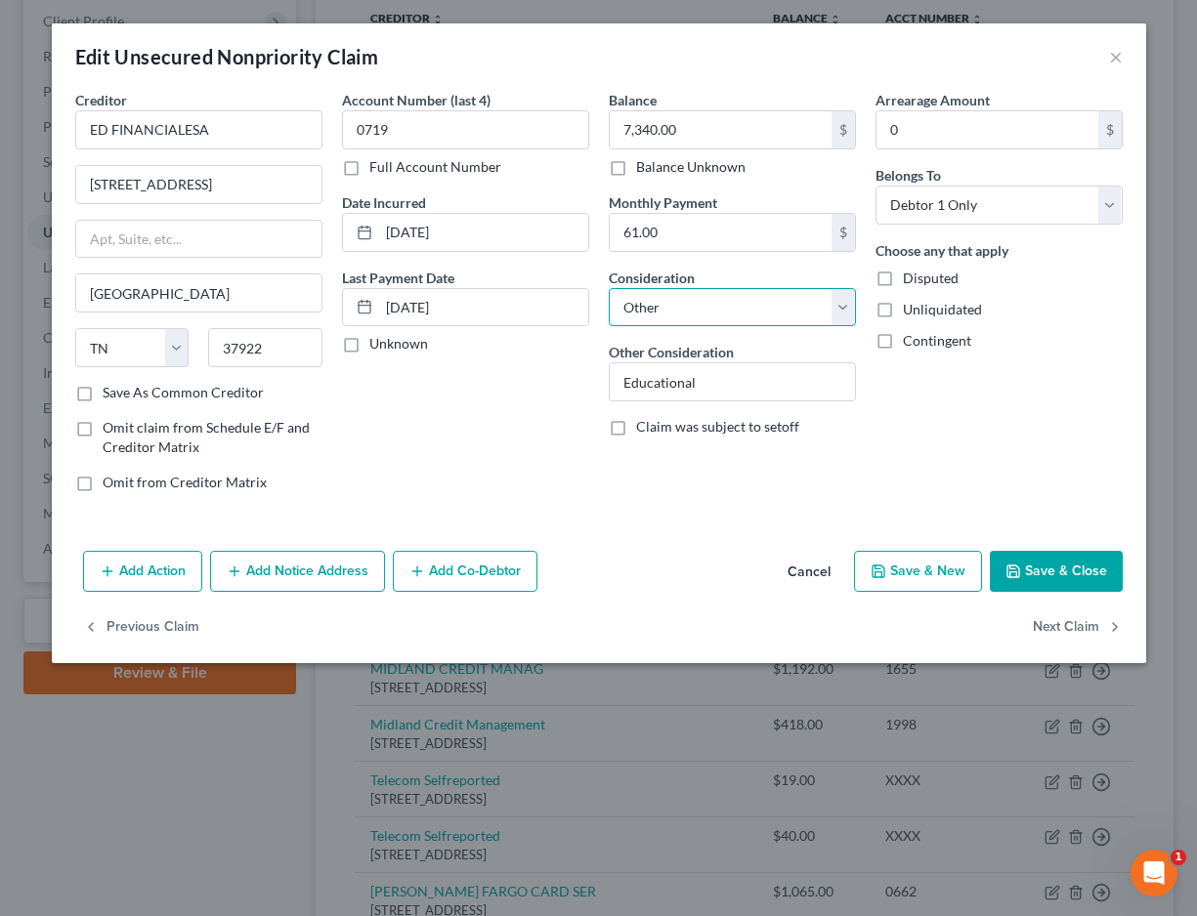
select select "17"
click at [1064, 577] on button "Save & Close" at bounding box center [1056, 571] width 133 height 41
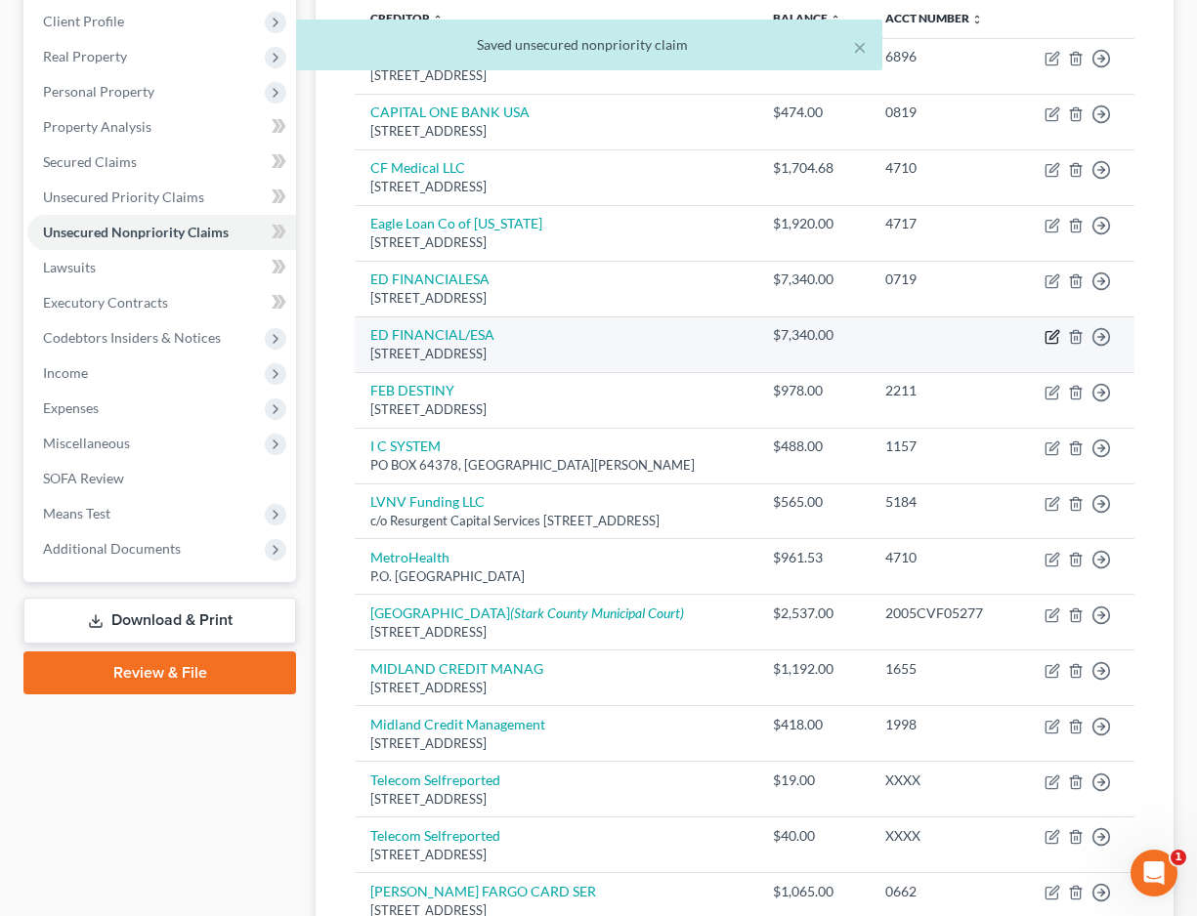
click at [1055, 332] on icon "button" at bounding box center [1053, 334] width 9 height 9
select select "44"
select select "0"
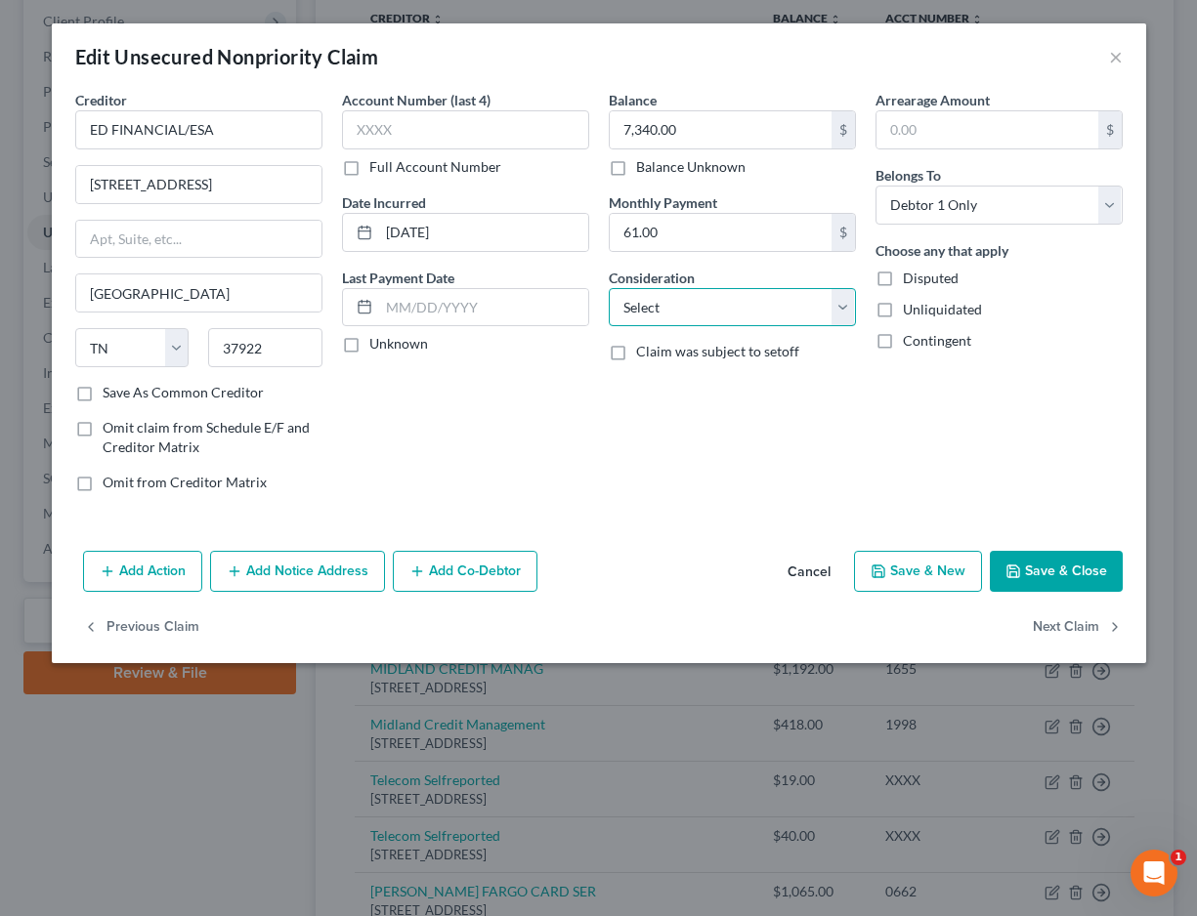
select select "17"
click at [1049, 573] on button "Save & Close" at bounding box center [1056, 571] width 133 height 41
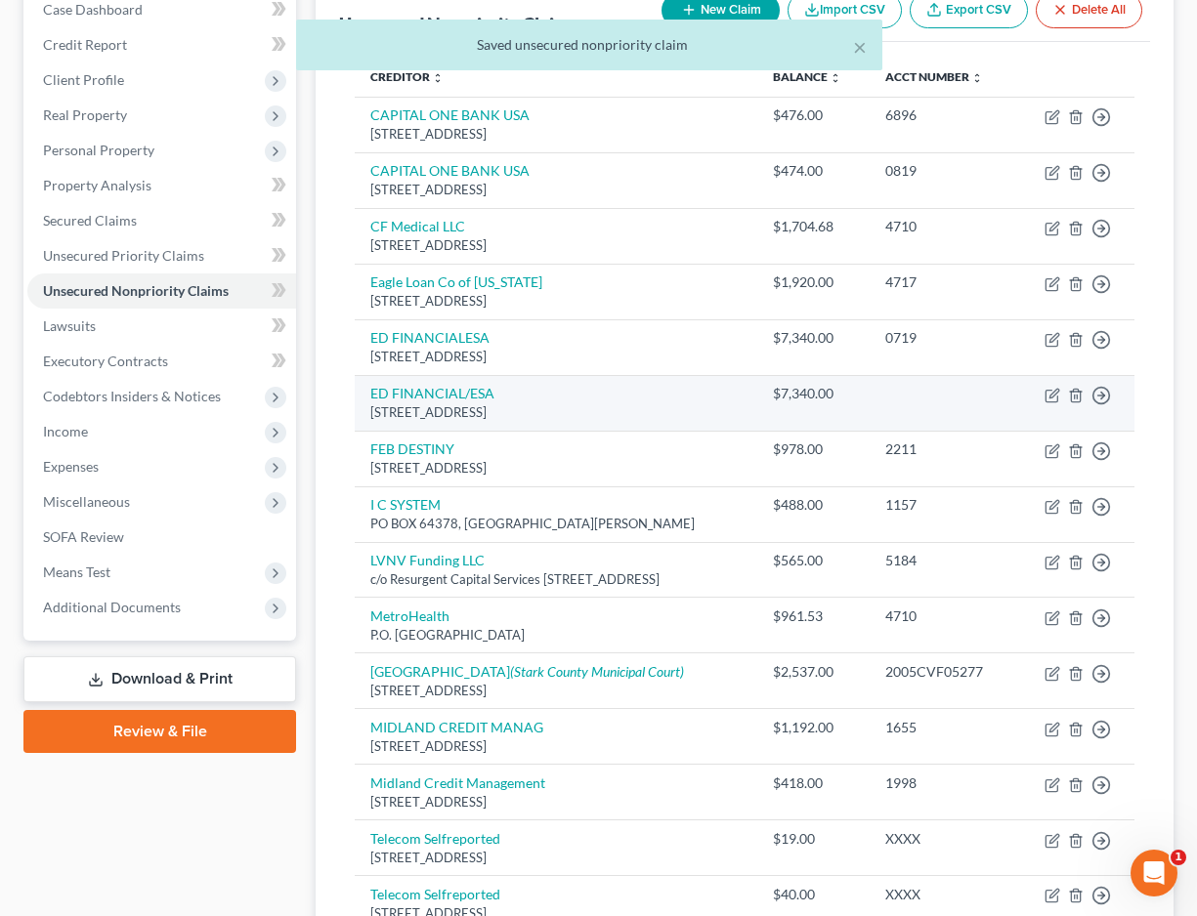
scroll to position [151, 0]
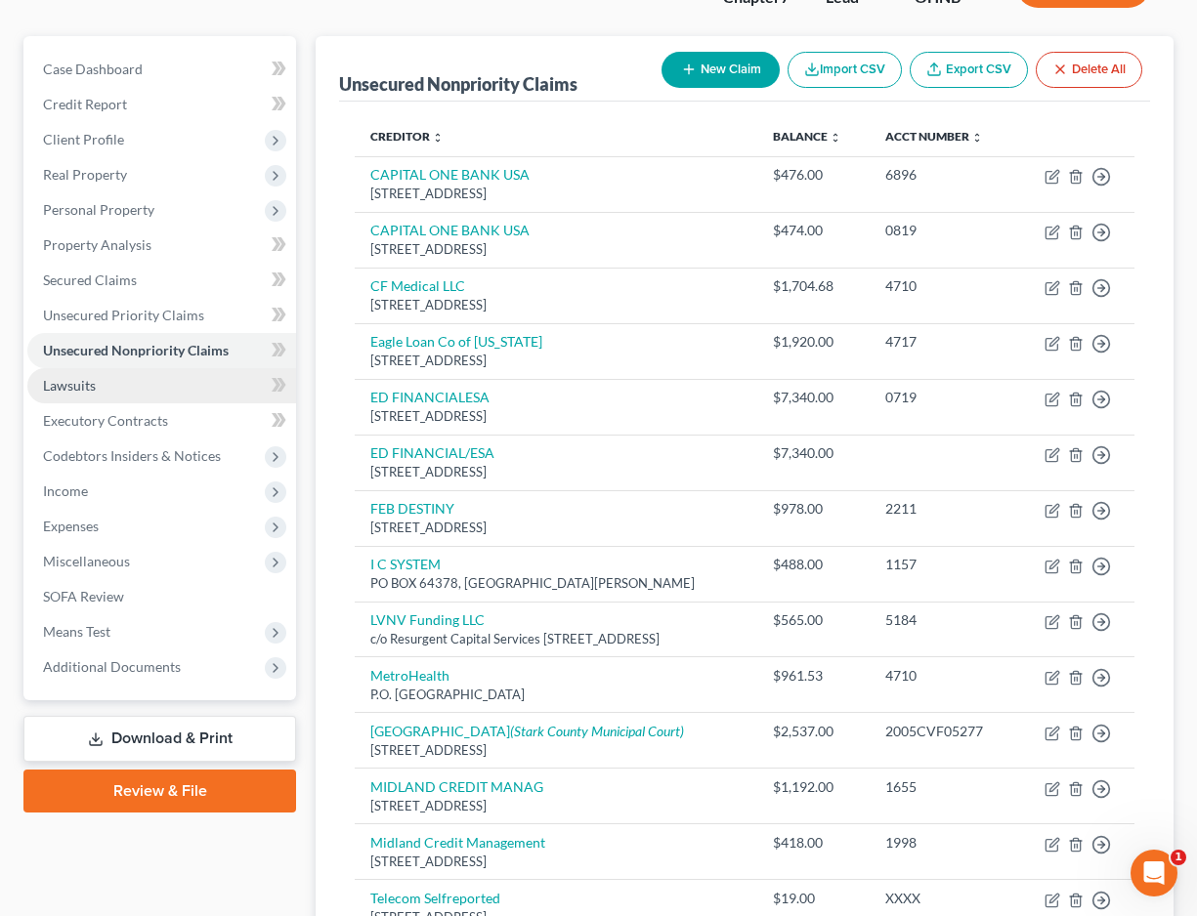
click at [223, 386] on link "Lawsuits" at bounding box center [161, 385] width 269 height 35
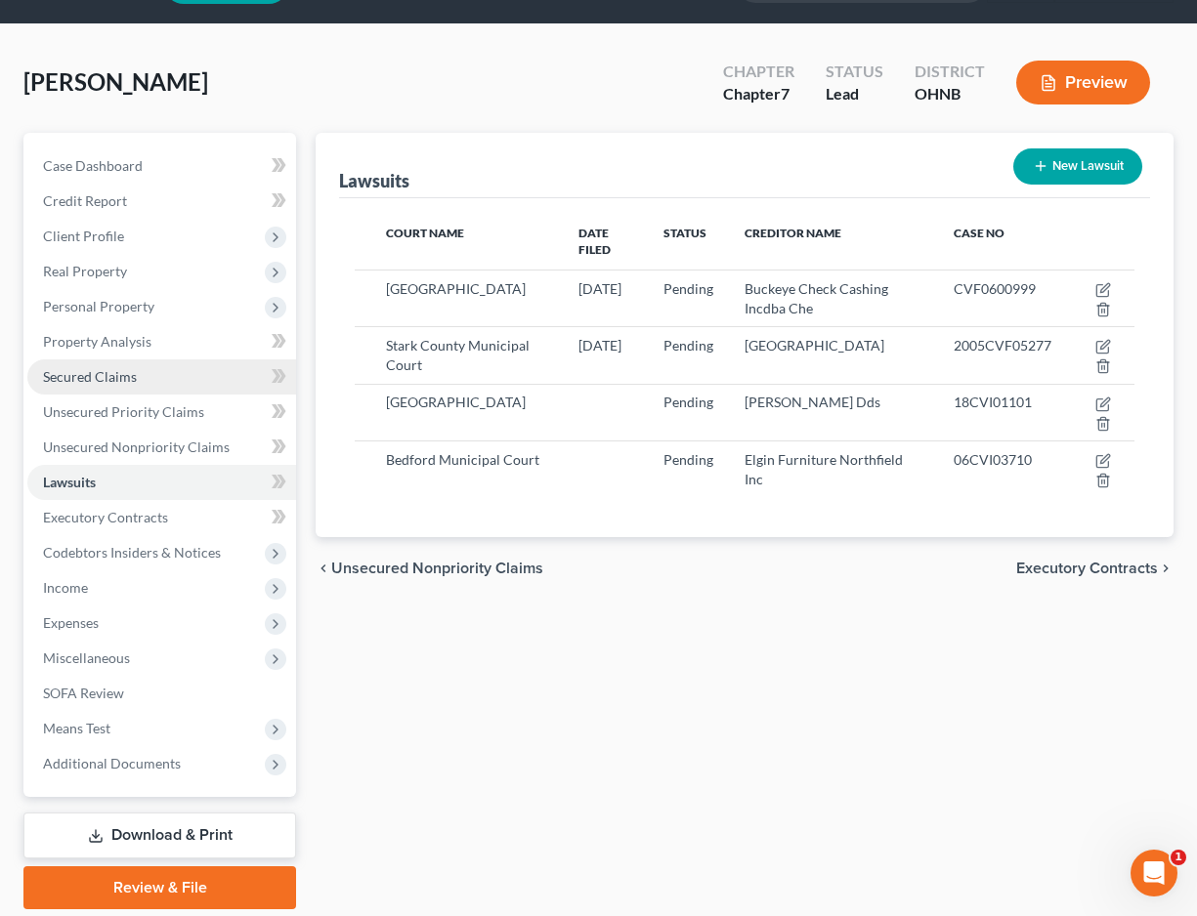
scroll to position [56, 0]
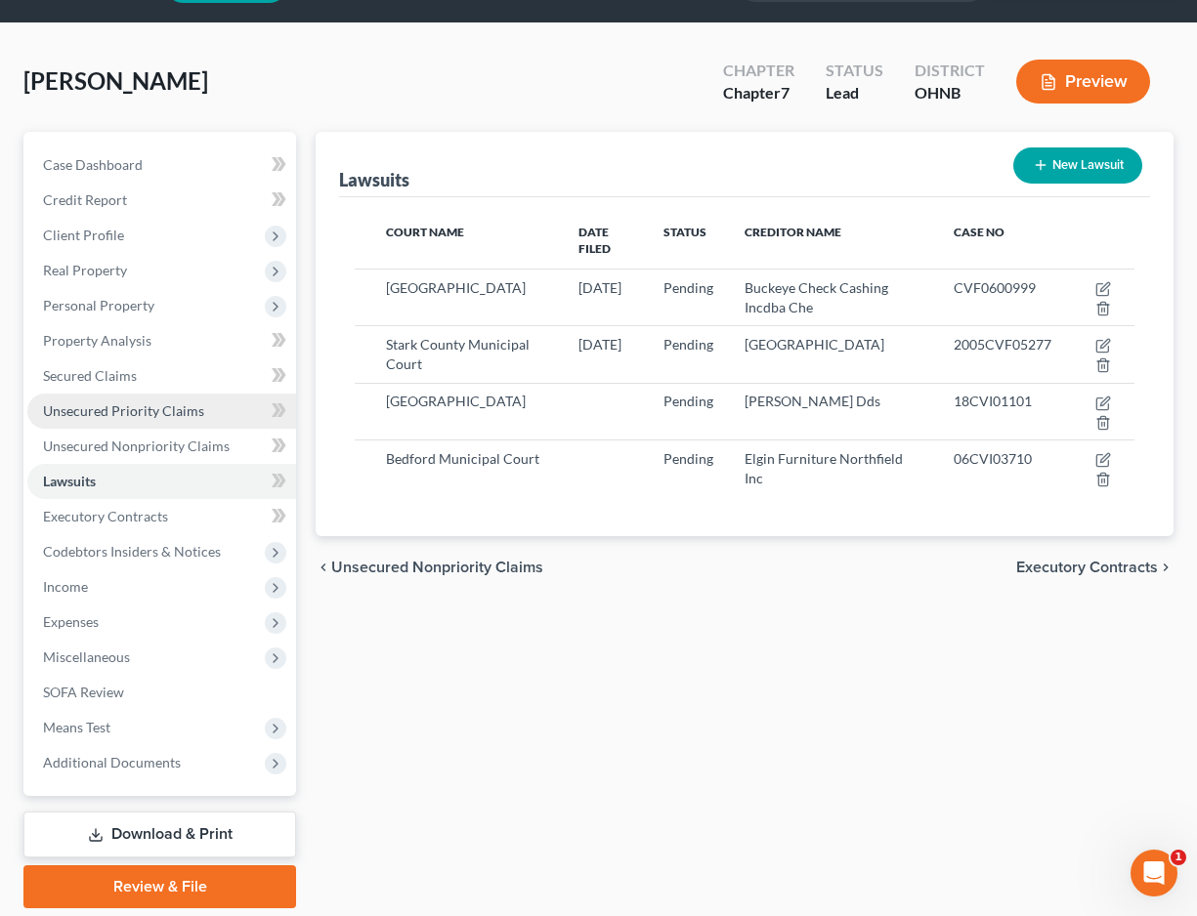
click at [211, 425] on link "Unsecured Priority Claims" at bounding box center [161, 411] width 269 height 35
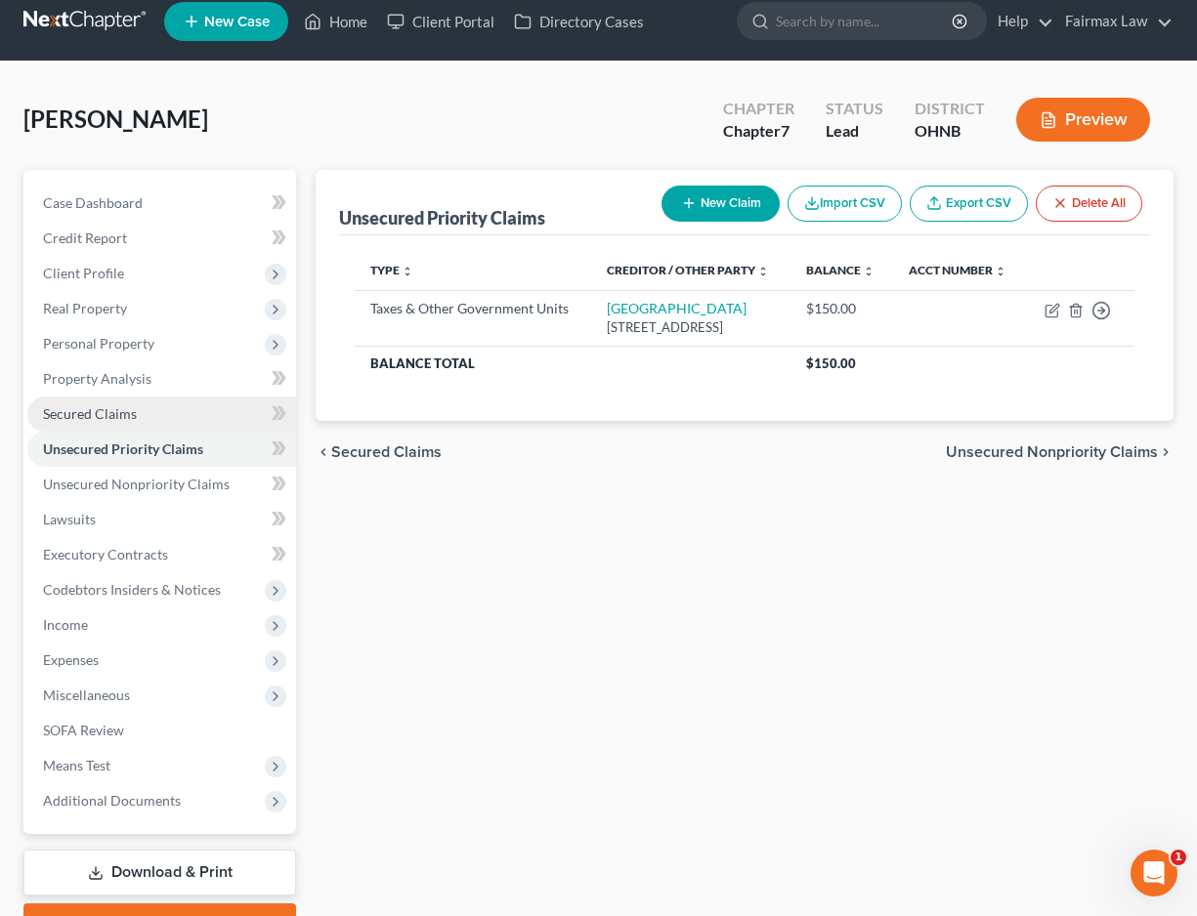
scroll to position [29, 0]
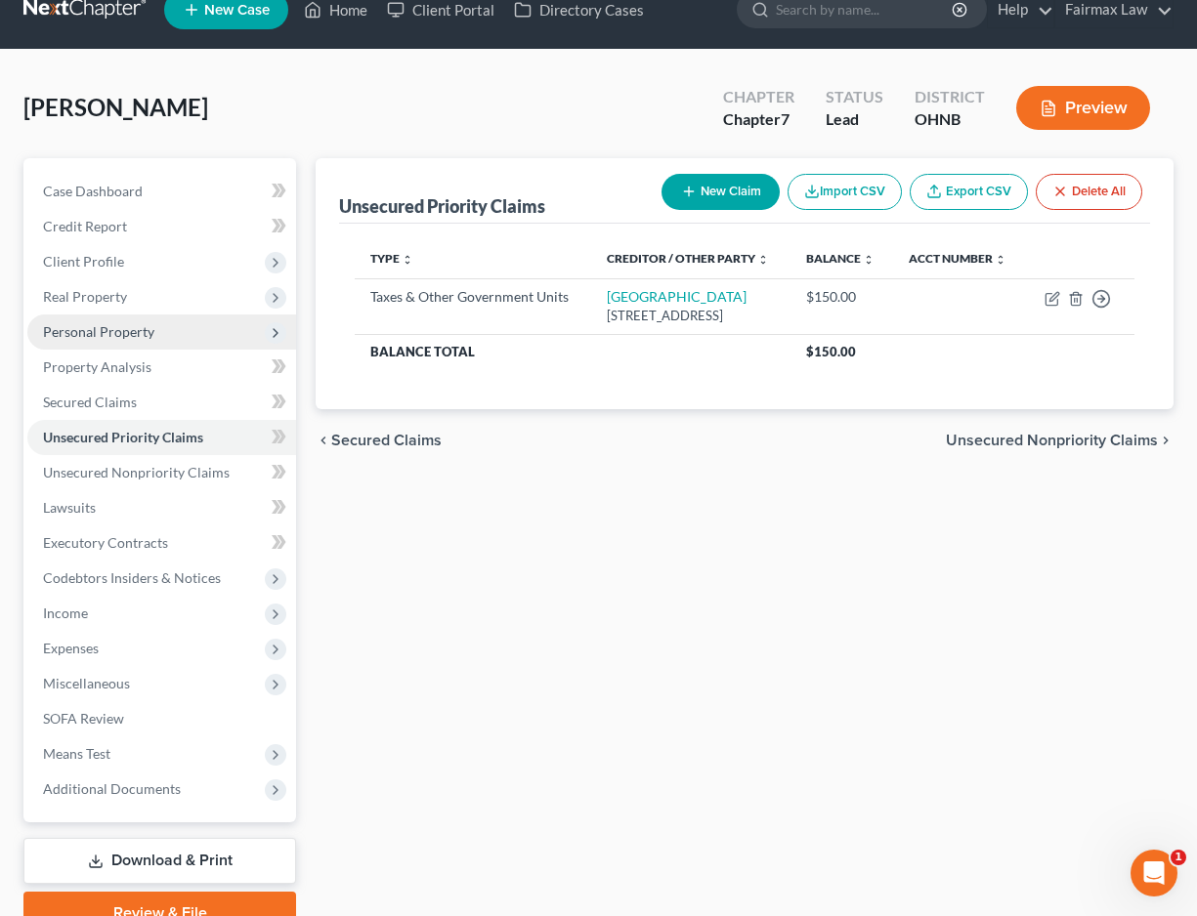
click at [207, 347] on span "Personal Property" at bounding box center [161, 332] width 269 height 35
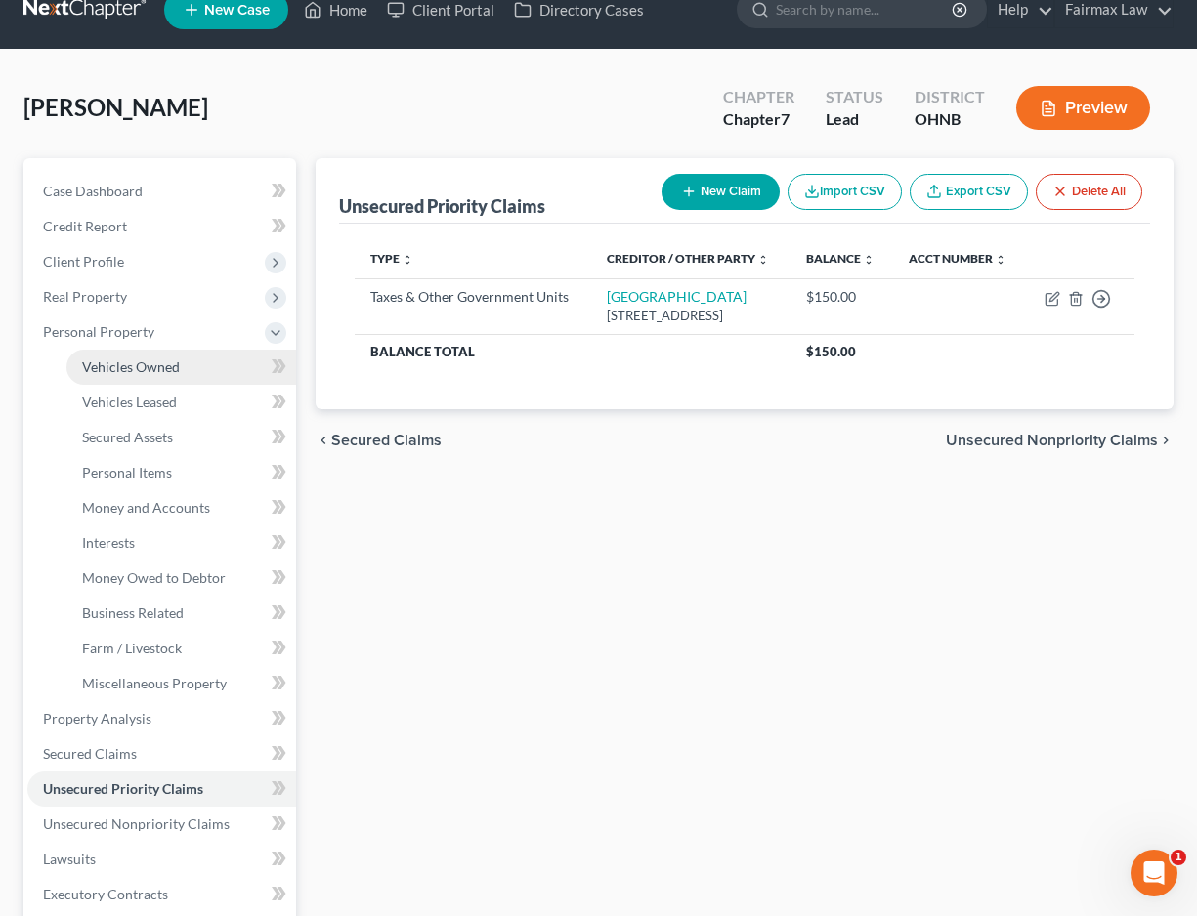
click at [201, 380] on link "Vehicles Owned" at bounding box center [181, 367] width 230 height 35
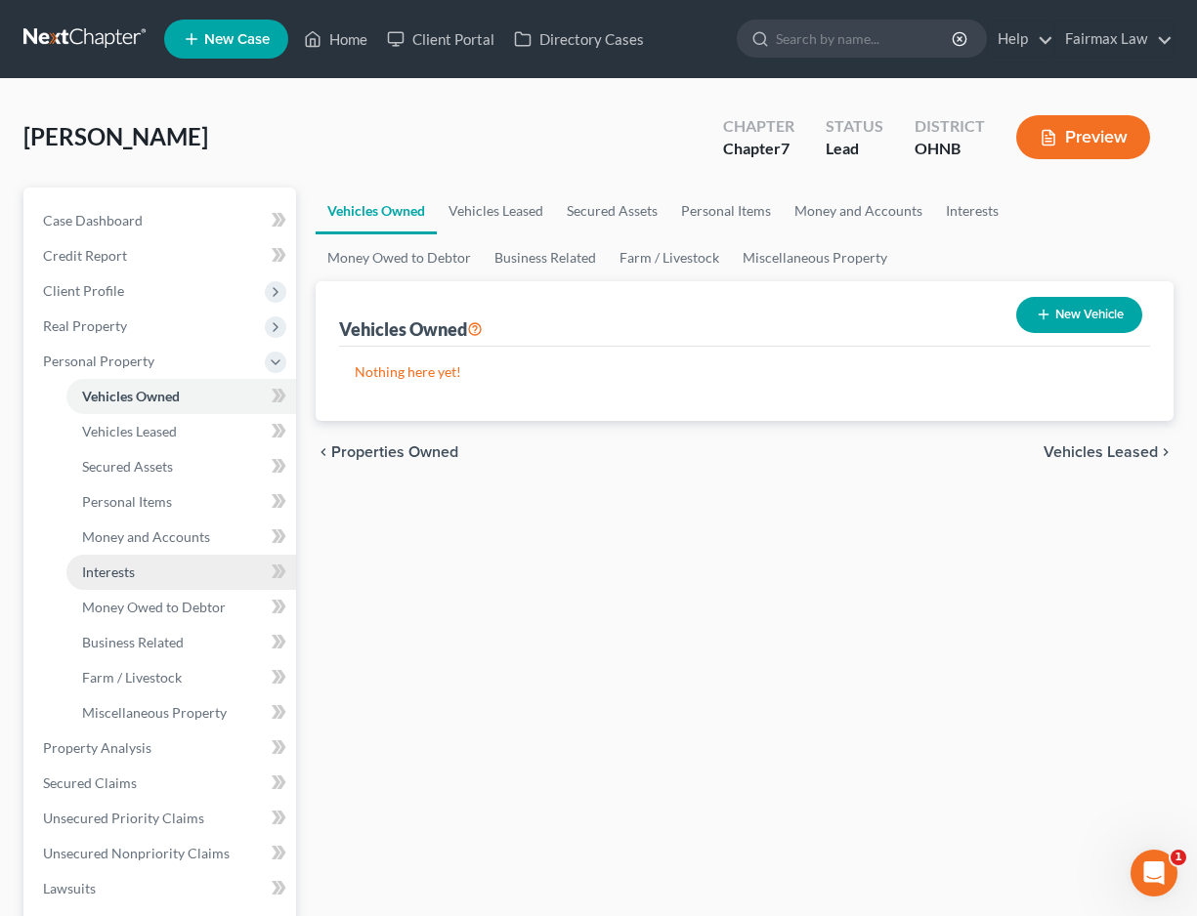
click at [178, 562] on link "Interests" at bounding box center [181, 572] width 230 height 35
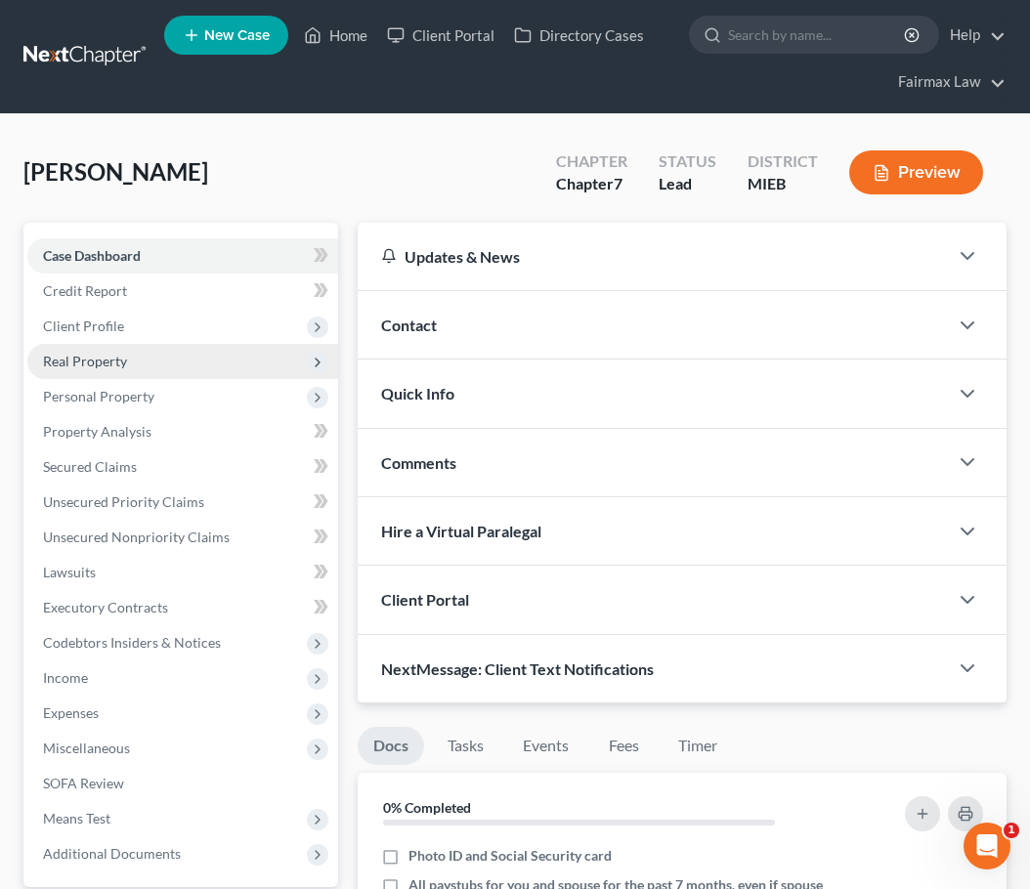
click at [175, 352] on span "Real Property" at bounding box center [182, 361] width 311 height 35
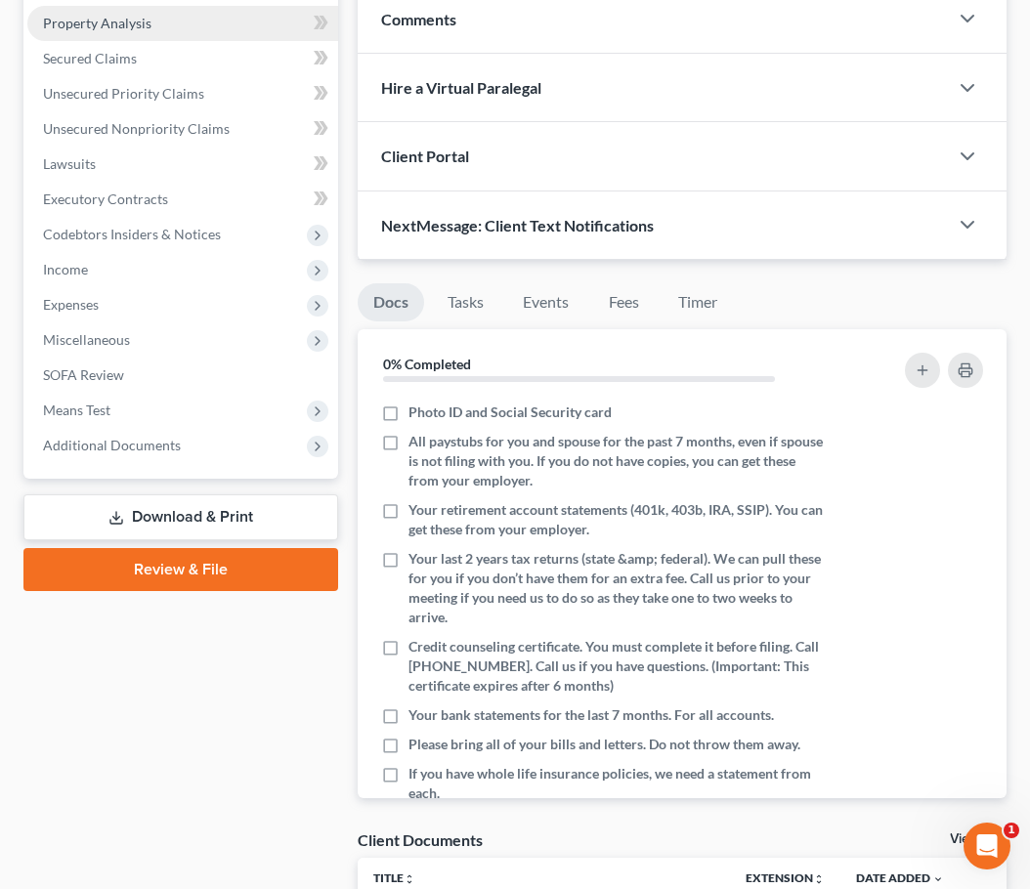
scroll to position [477, 0]
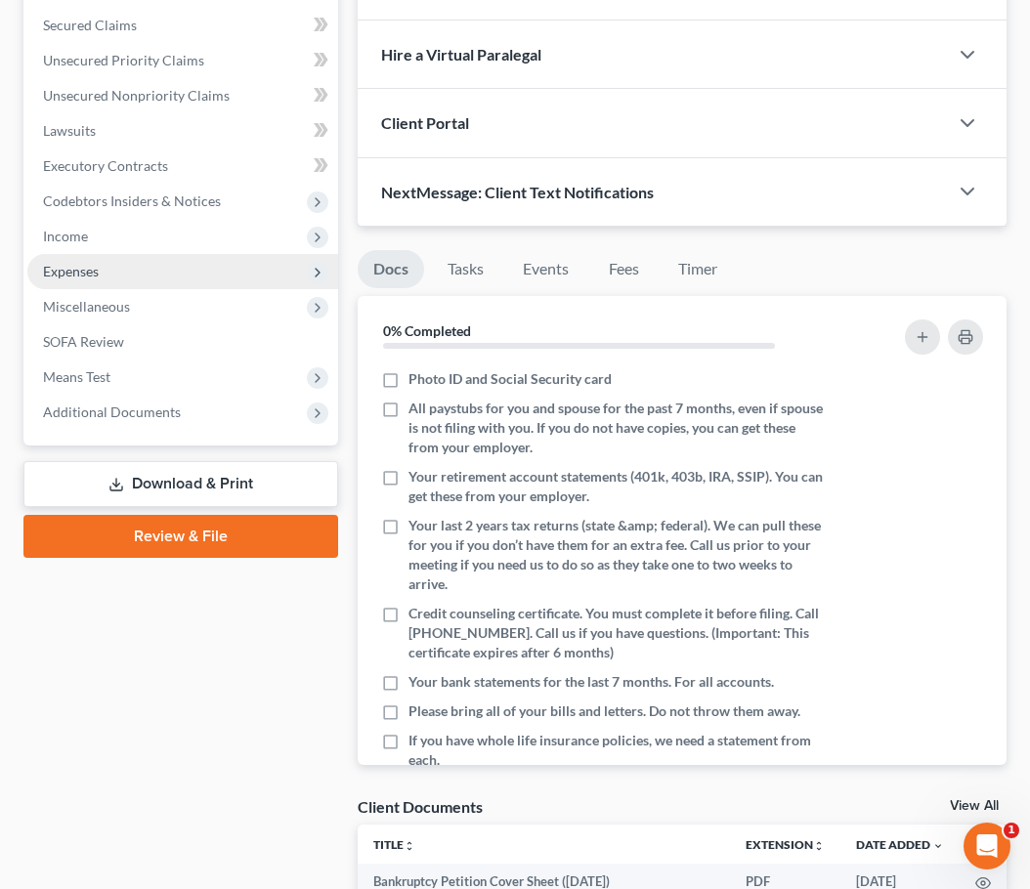
click at [129, 281] on span "Expenses" at bounding box center [182, 271] width 311 height 35
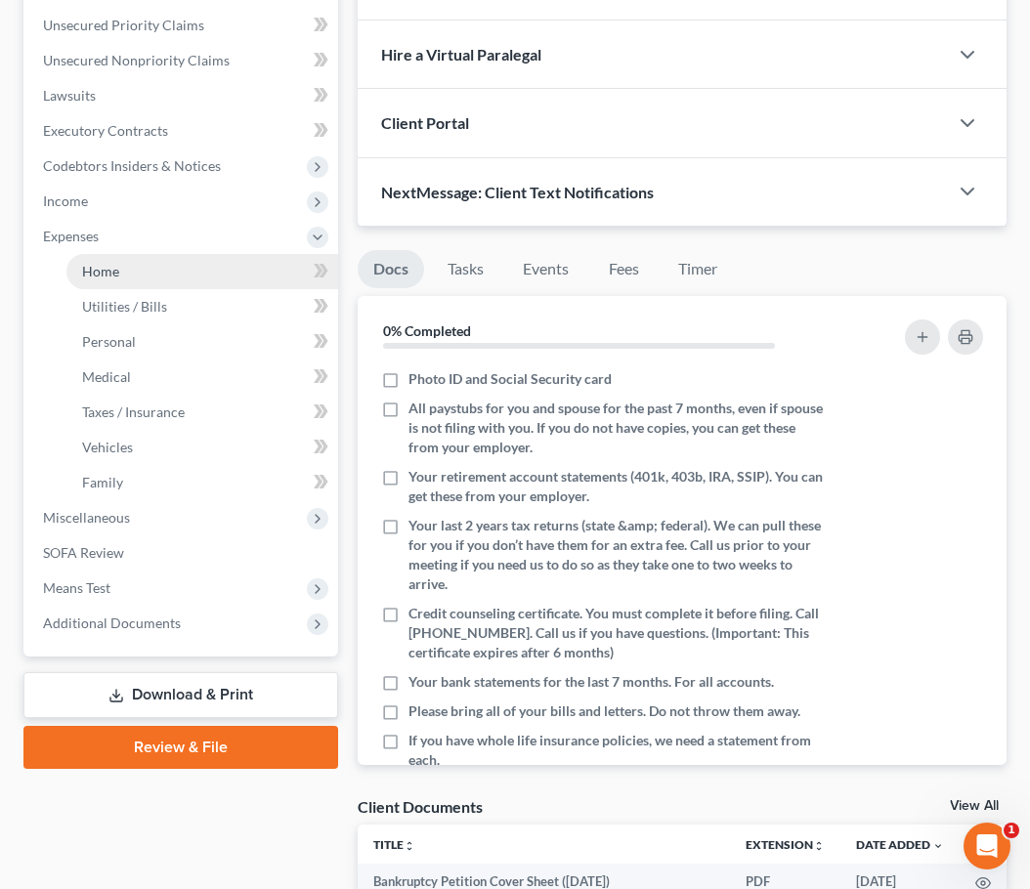
click at [126, 277] on link "Home" at bounding box center [202, 271] width 272 height 35
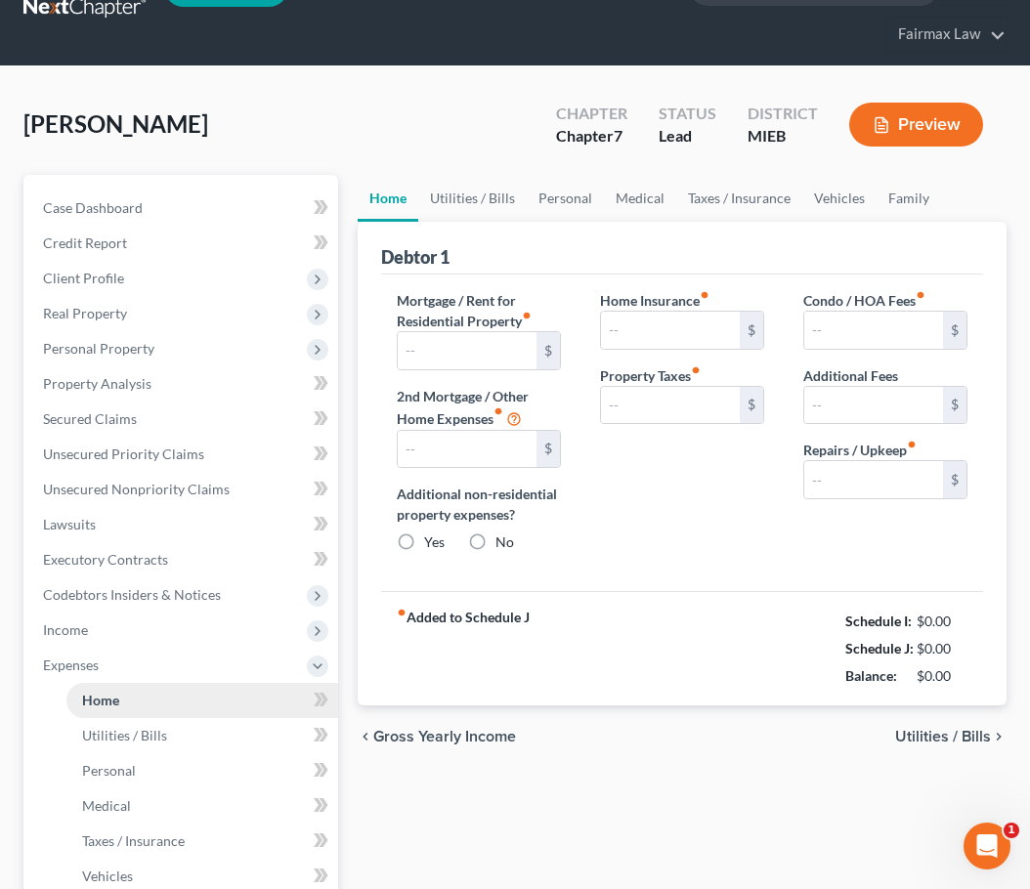
type input "0.00"
radio input "true"
type input "0.00"
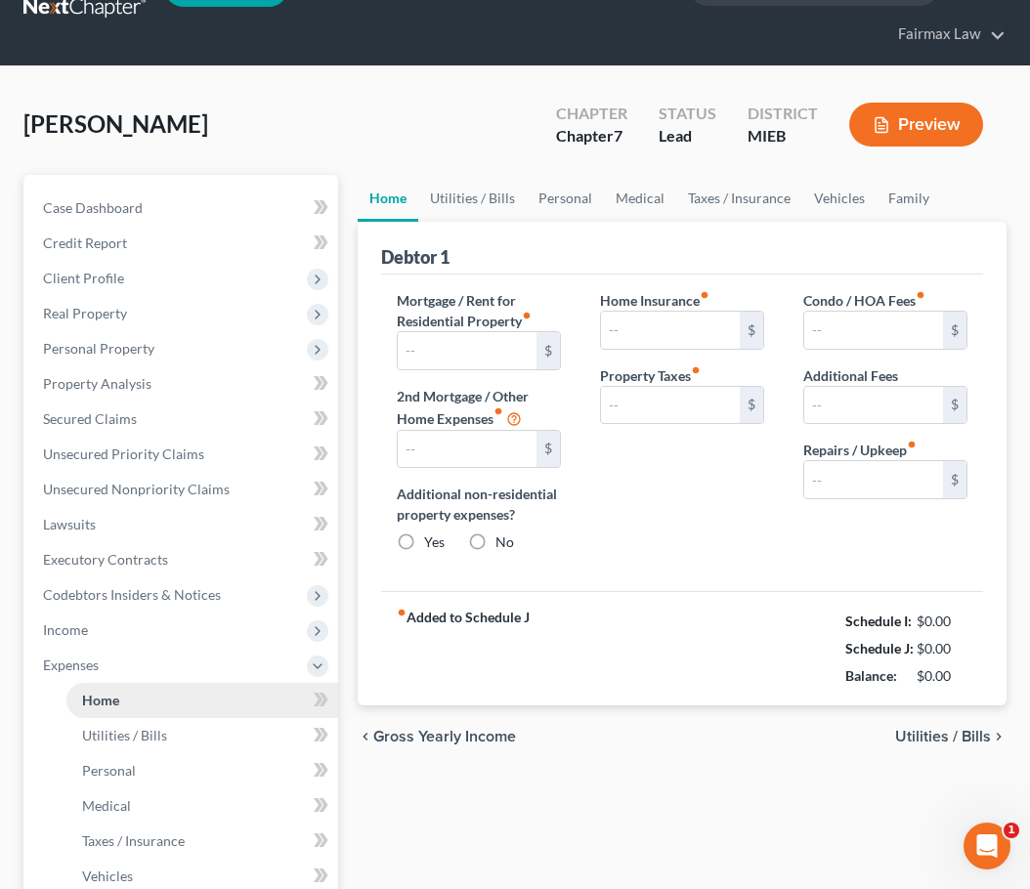
type input "0.00"
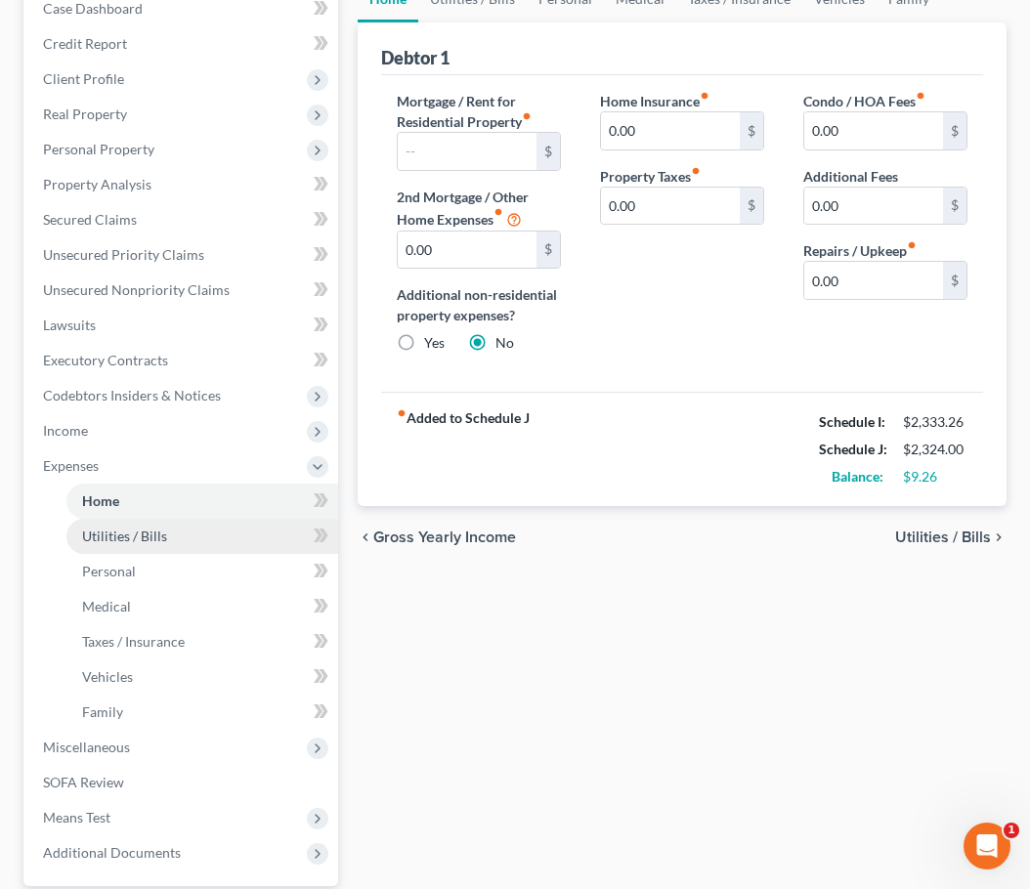
click at [138, 534] on span "Utilities / Bills" at bounding box center [124, 536] width 85 height 17
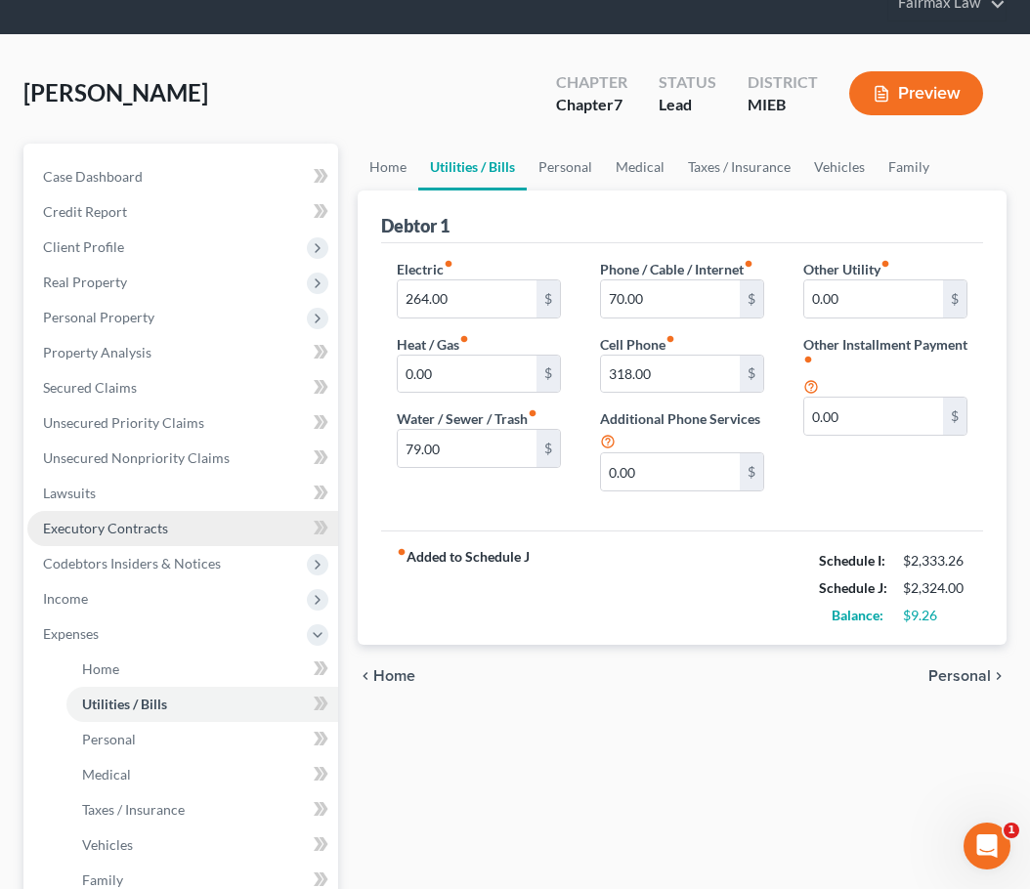
scroll to position [81, 0]
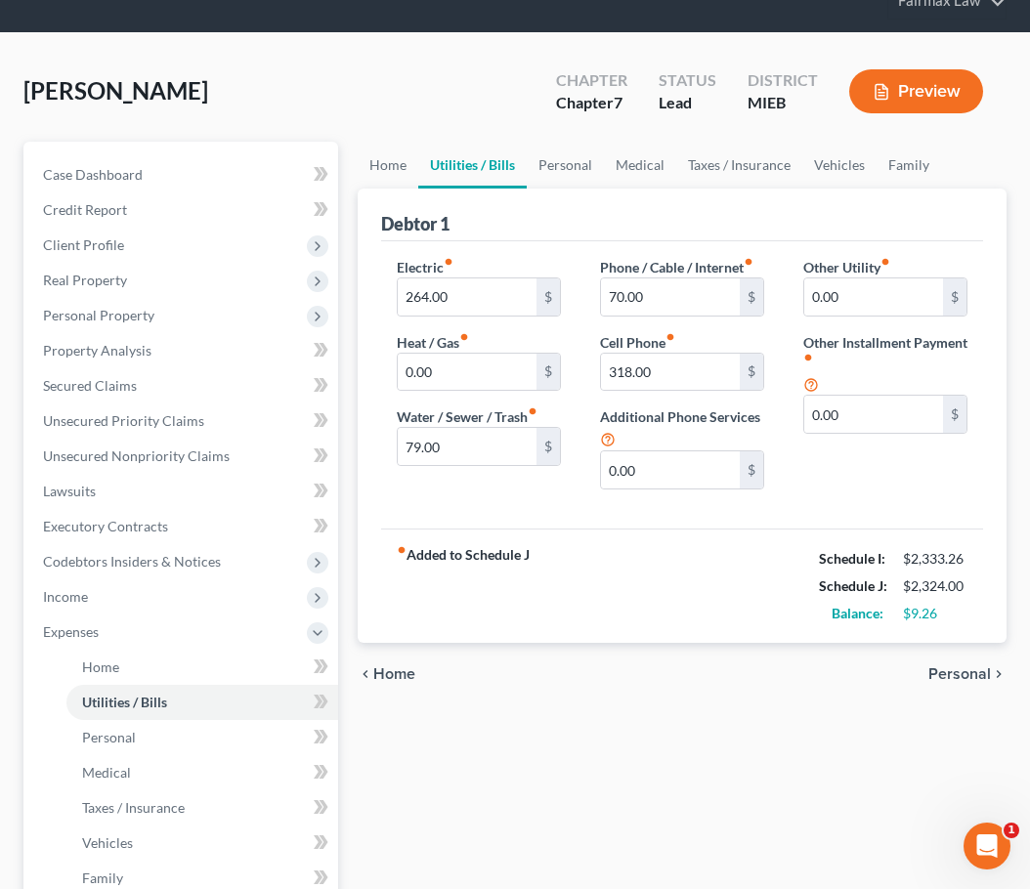
click at [345, 318] on div "Case Dashboard Payments Invoices Payments Payments Credit Report Client Profile" at bounding box center [181, 653] width 334 height 1023
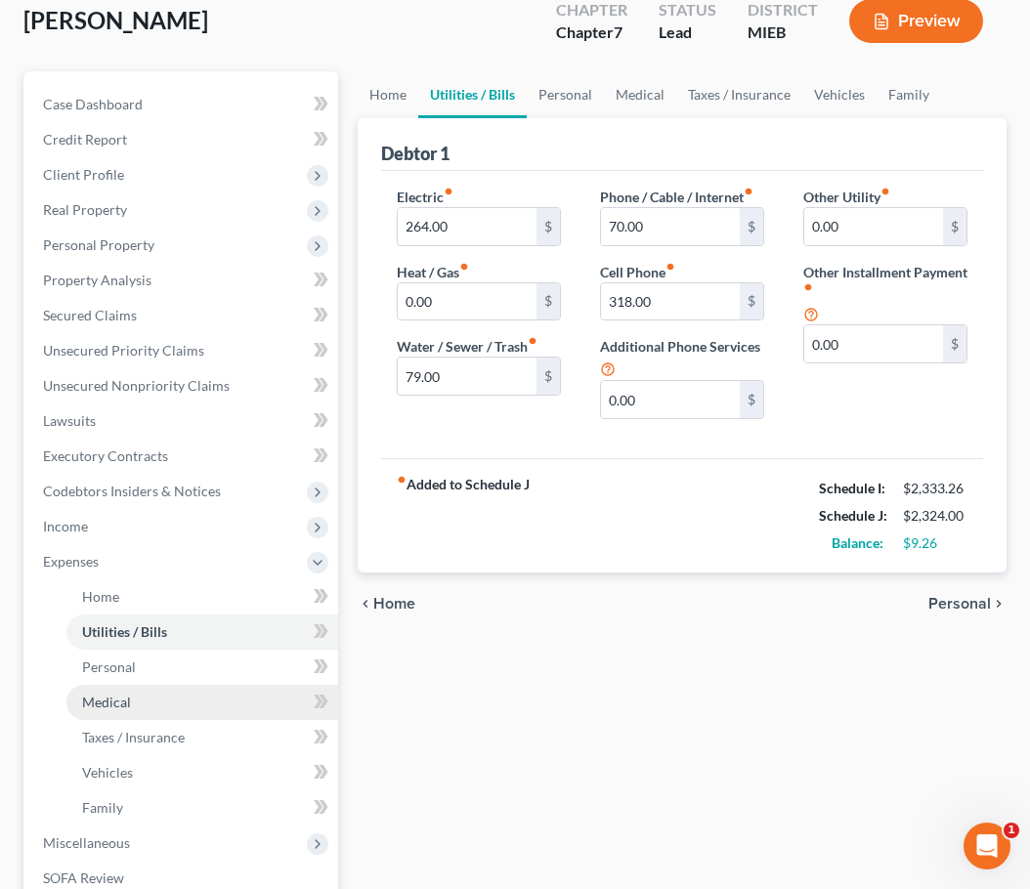
scroll to position [163, 0]
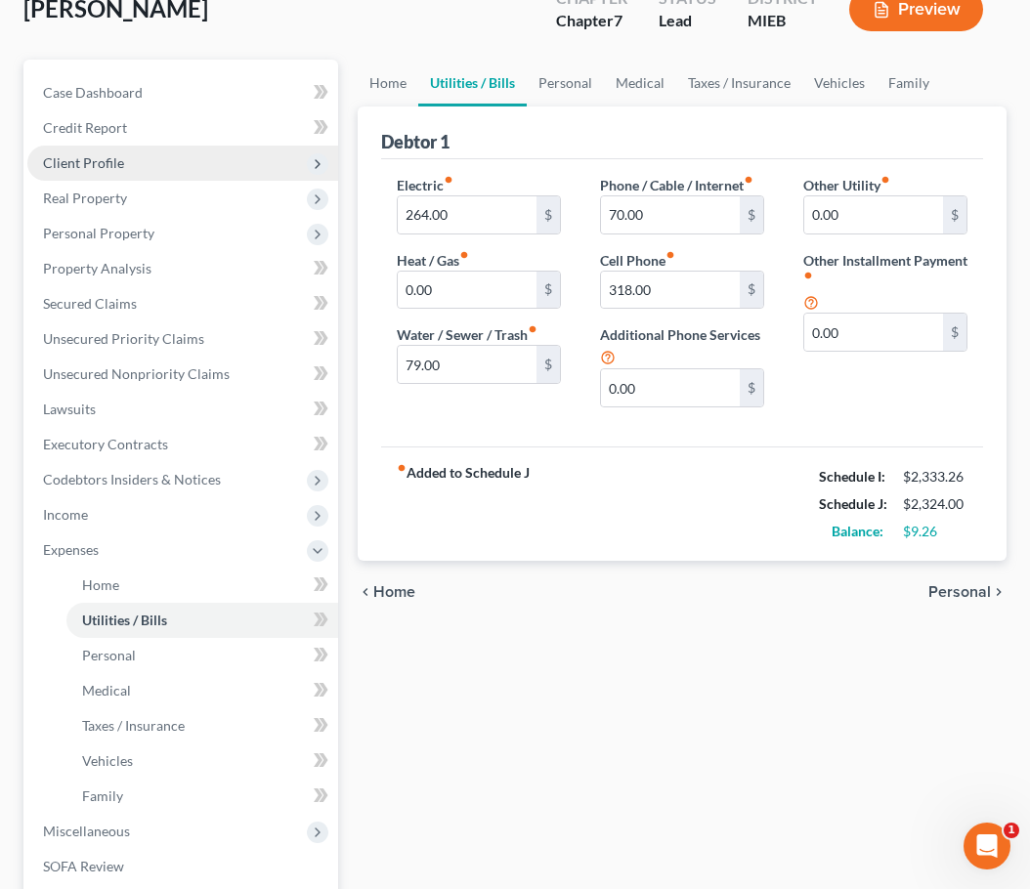
click at [129, 166] on span "Client Profile" at bounding box center [182, 163] width 311 height 35
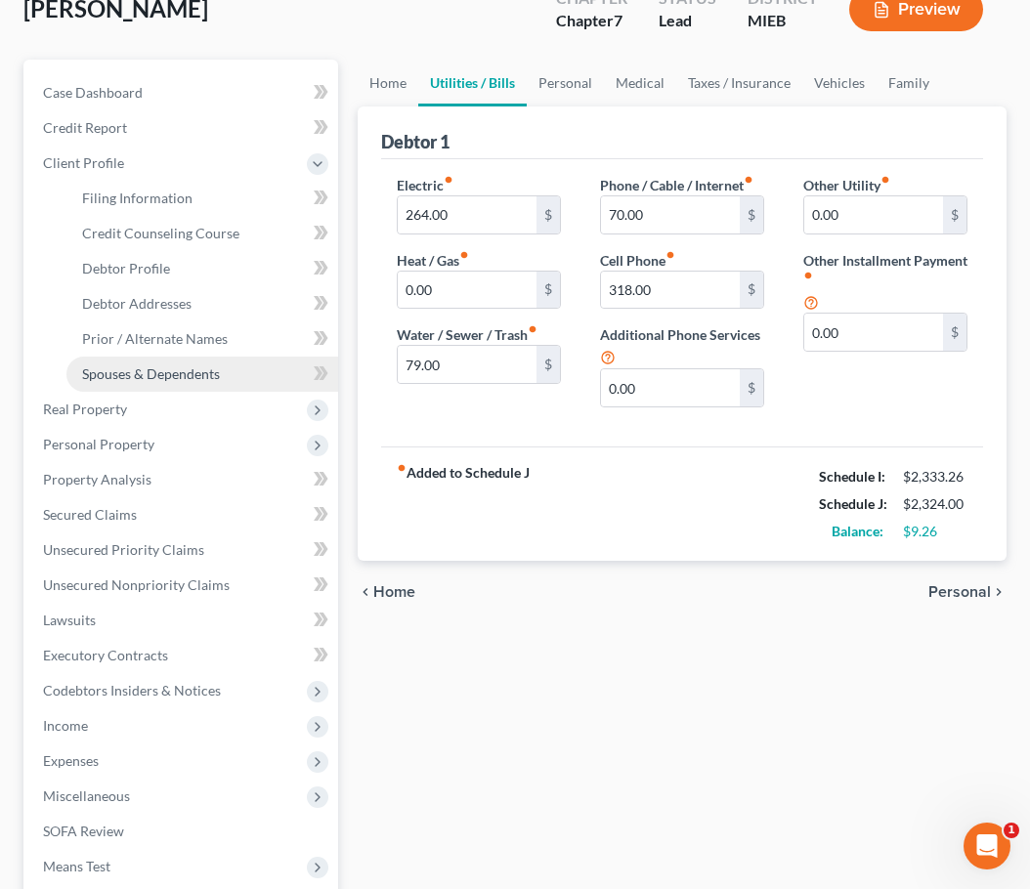
click at [183, 381] on span "Spouses & Dependents" at bounding box center [151, 373] width 138 height 17
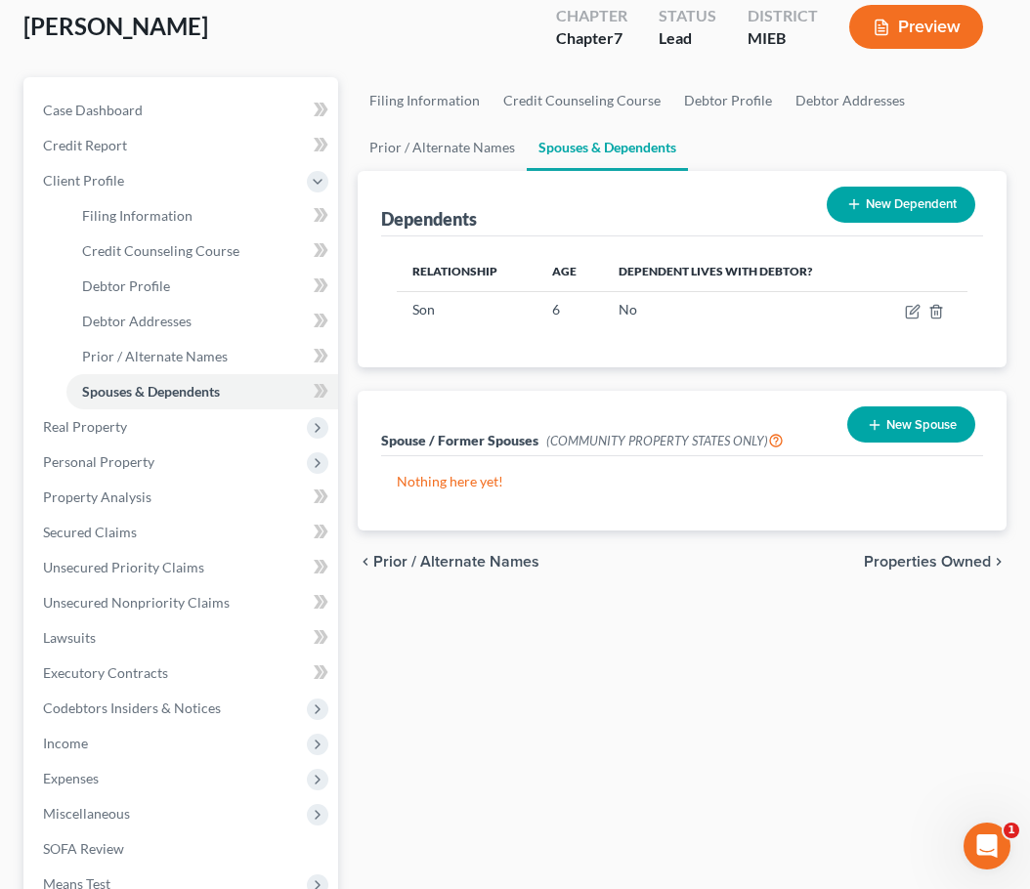
scroll to position [167, 0]
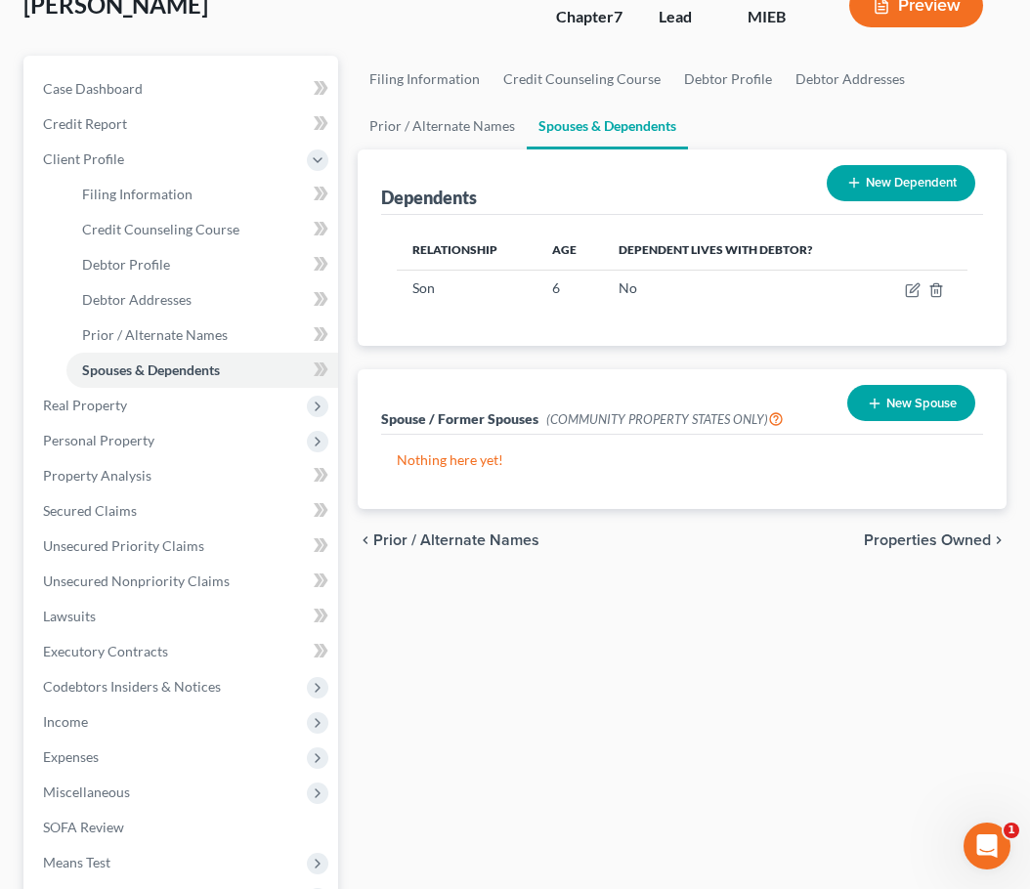
click at [924, 185] on button "New Dependent" at bounding box center [901, 183] width 149 height 36
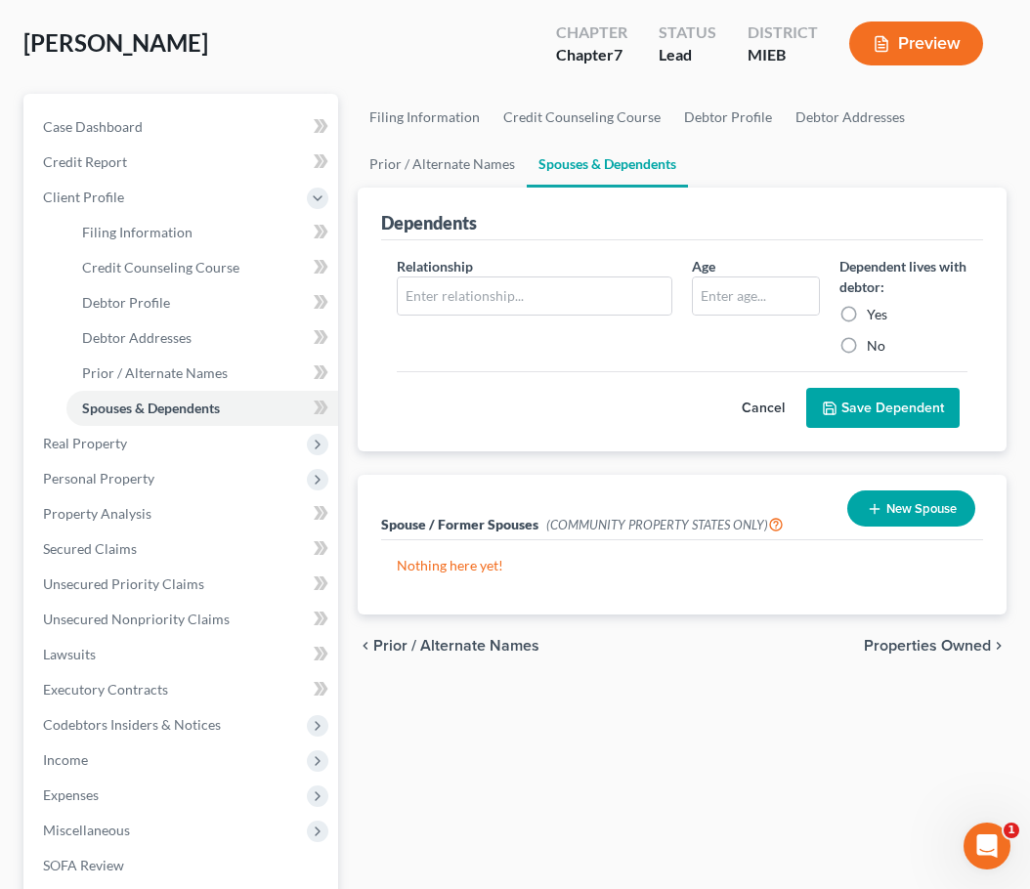
scroll to position [123, 0]
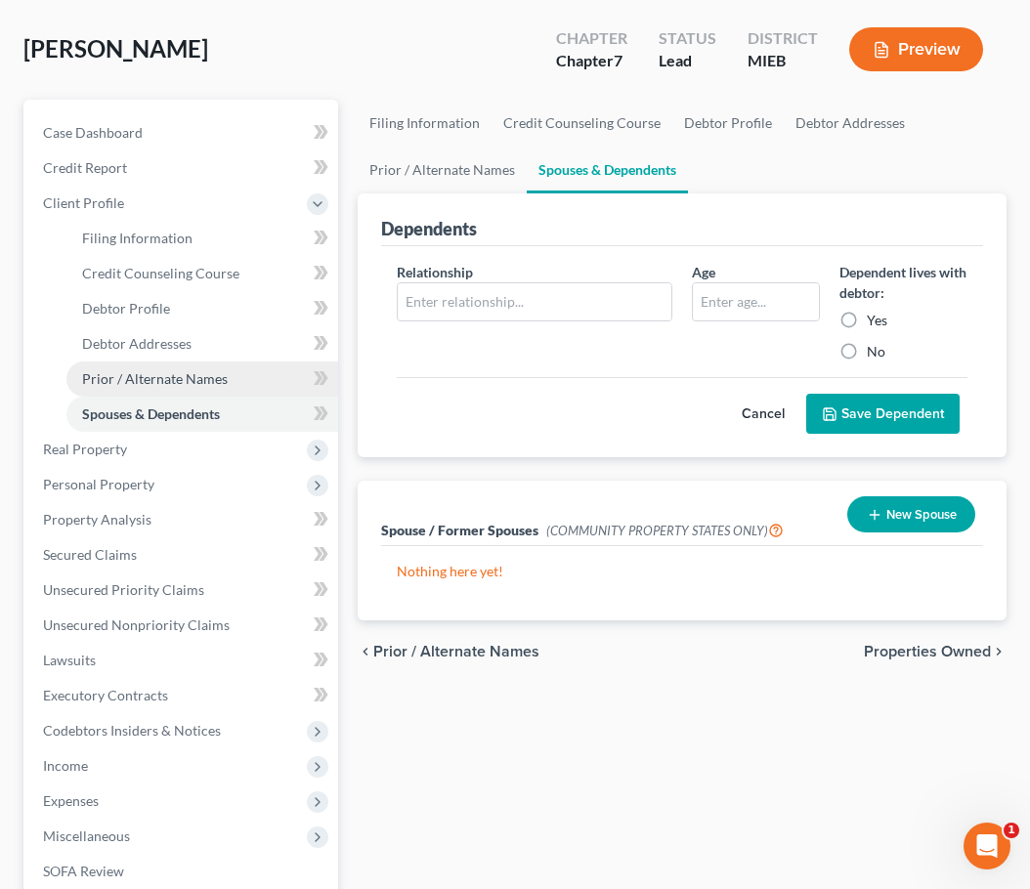
click at [183, 382] on span "Prior / Alternate Names" at bounding box center [155, 378] width 146 height 17
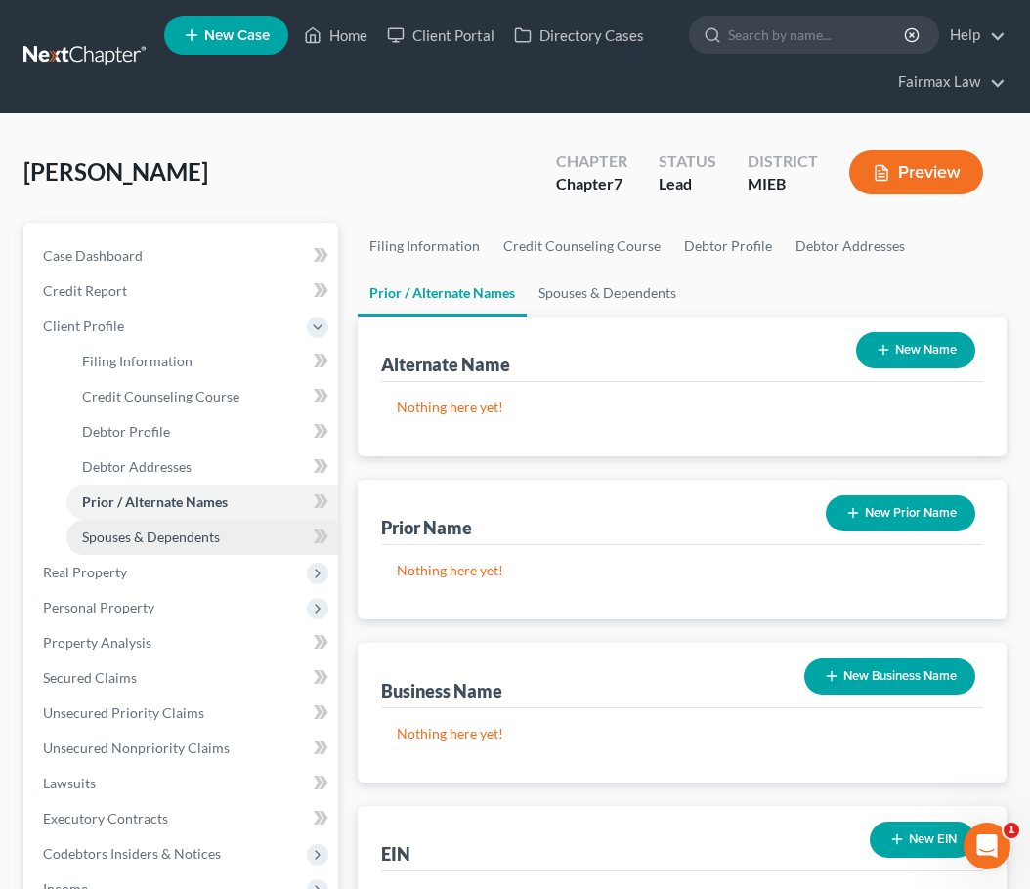
click at [156, 529] on span "Spouses & Dependents" at bounding box center [151, 537] width 138 height 17
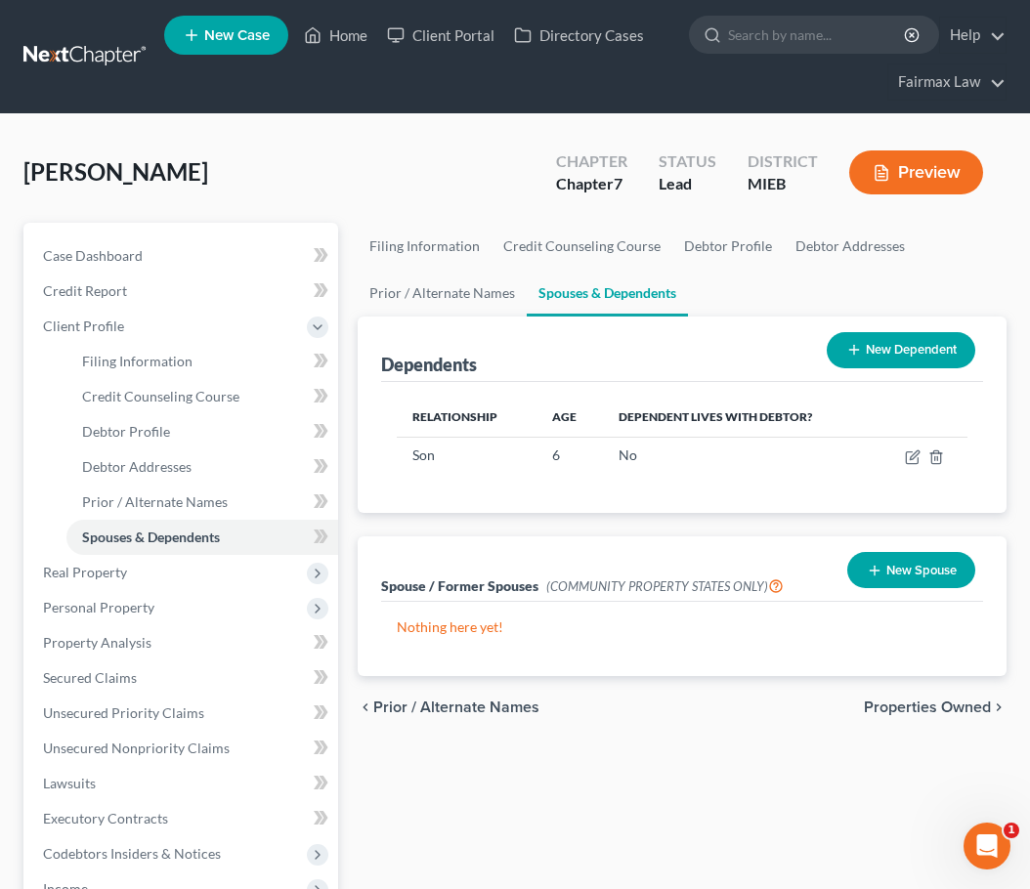
click at [876, 357] on button "New Dependent" at bounding box center [901, 350] width 149 height 36
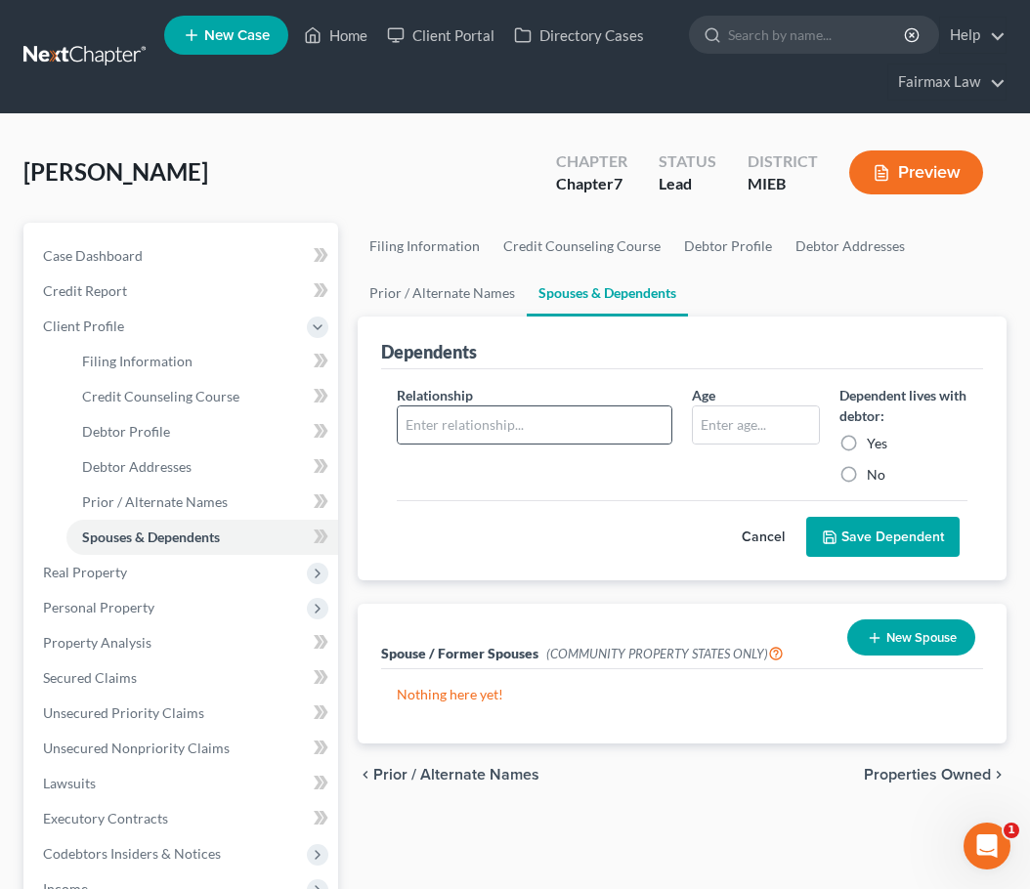
click at [600, 444] on div at bounding box center [535, 424] width 276 height 39
click at [597, 431] on input "text" at bounding box center [535, 424] width 274 height 37
type input "Stepson"
click at [867, 444] on label "Yes" at bounding box center [877, 444] width 21 height 20
click at [874, 444] on input "Yes" at bounding box center [880, 440] width 13 height 13
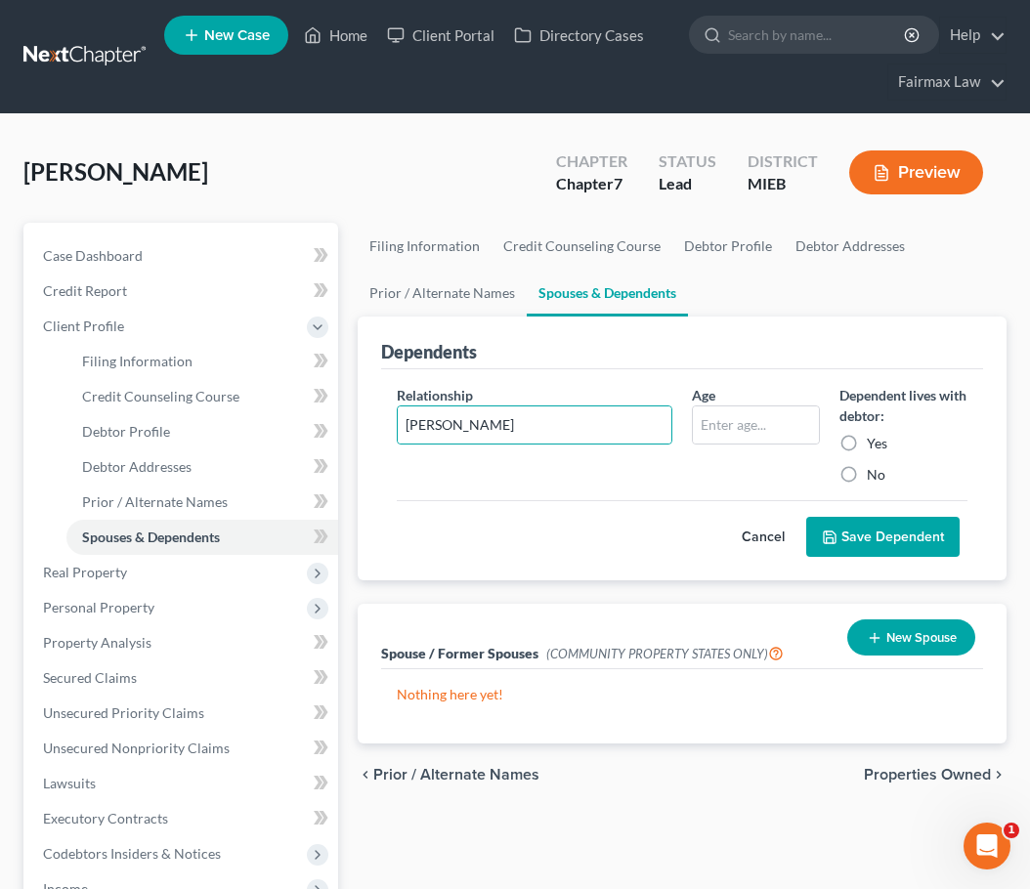
radio input "true"
click at [788, 435] on input "text" at bounding box center [756, 424] width 126 height 37
click at [786, 425] on input "text" at bounding box center [756, 424] width 126 height 37
type input "9"
click at [926, 545] on button "Save Dependent" at bounding box center [882, 537] width 153 height 41
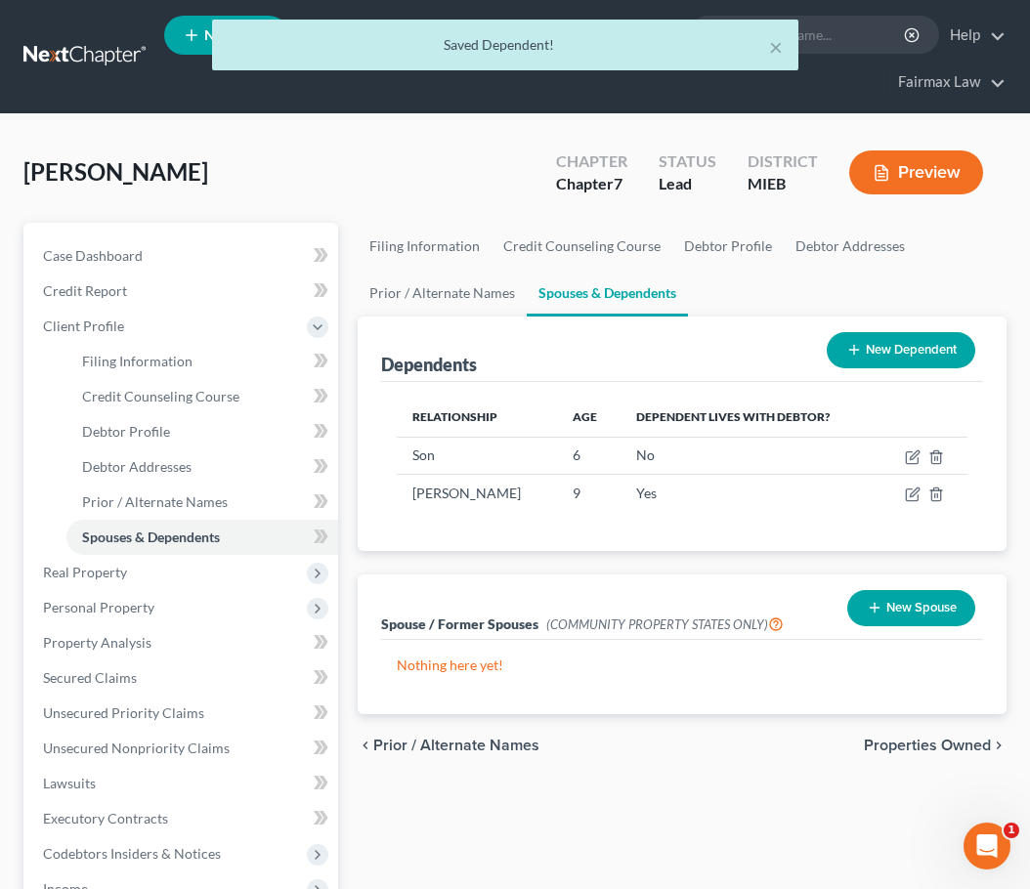
click at [920, 366] on button "New Dependent" at bounding box center [901, 350] width 149 height 36
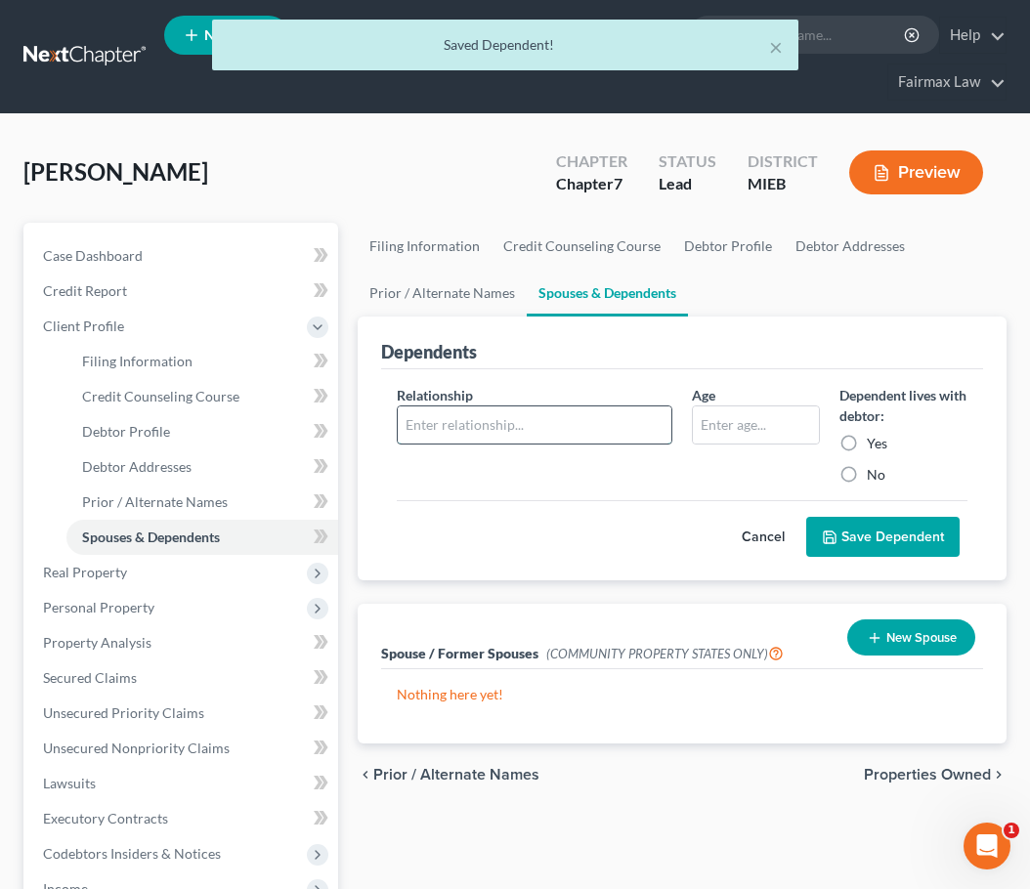
click at [581, 408] on input "text" at bounding box center [535, 424] width 274 height 37
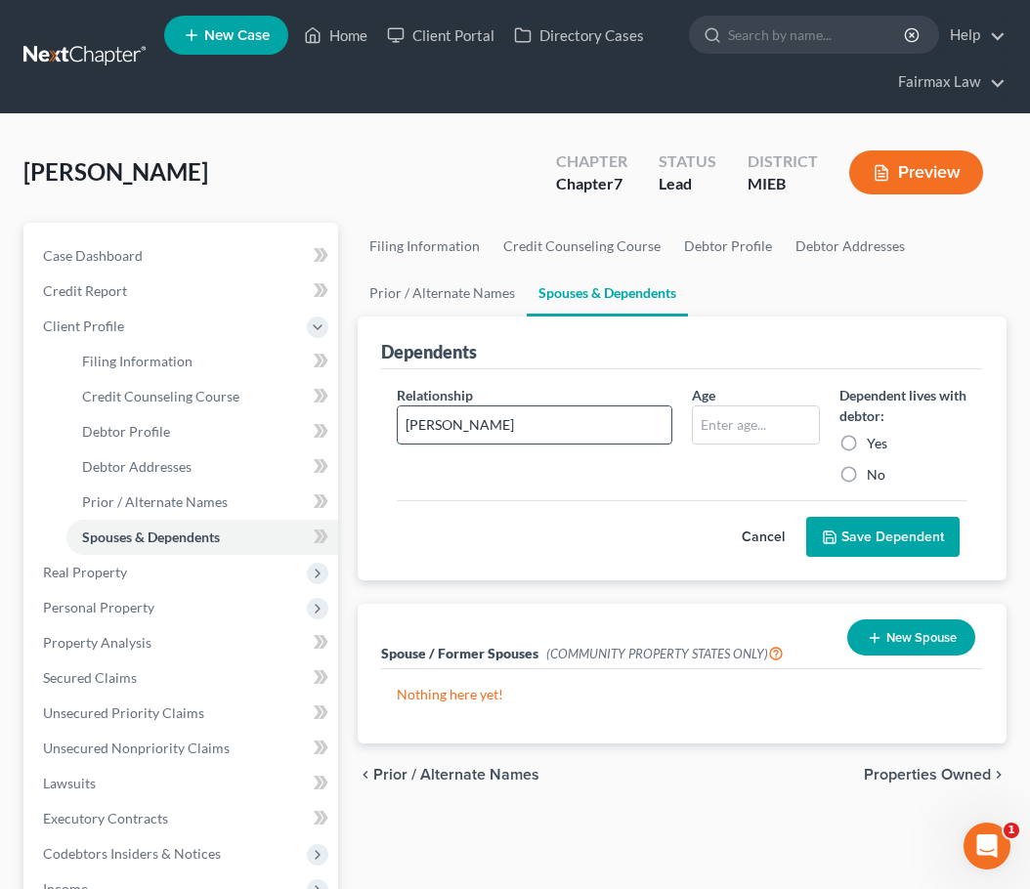
type input "Stepson"
type input "13"
click at [865, 449] on div "Yes" at bounding box center [903, 444] width 128 height 20
click at [867, 442] on label "Yes" at bounding box center [877, 444] width 21 height 20
click at [874, 442] on input "Yes" at bounding box center [880, 440] width 13 height 13
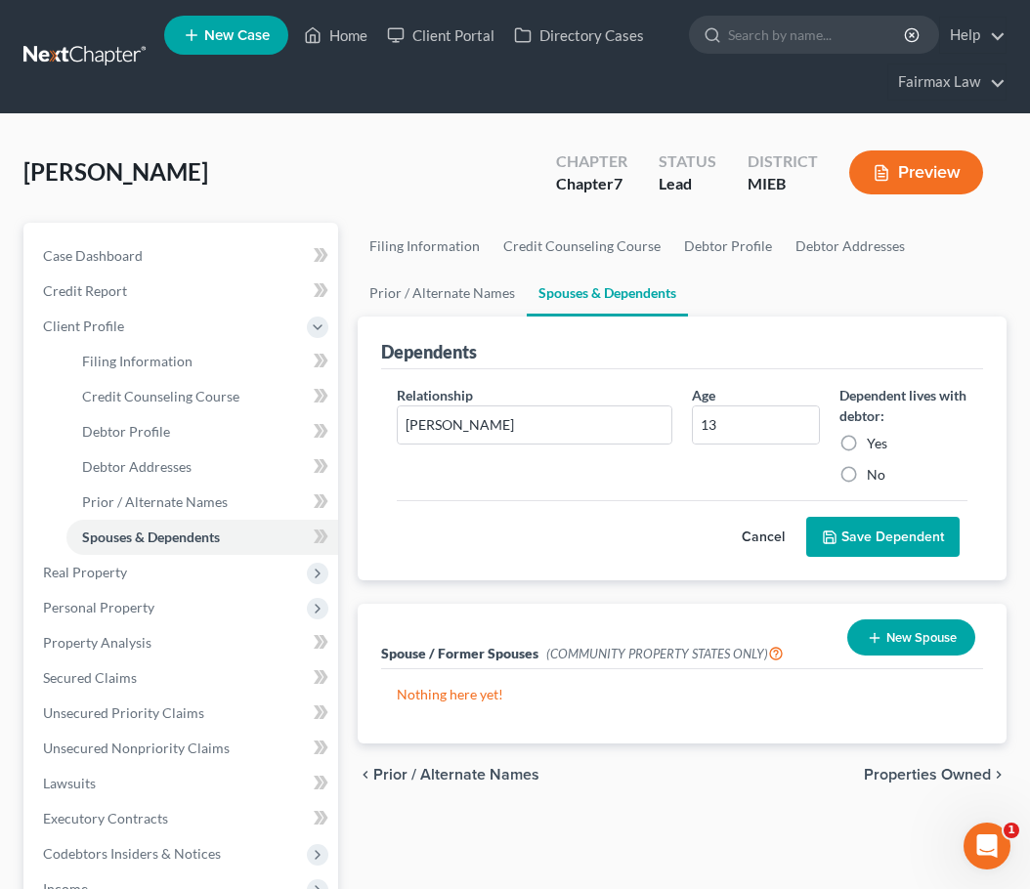
radio input "true"
click at [853, 546] on button "Save Dependent" at bounding box center [882, 537] width 153 height 41
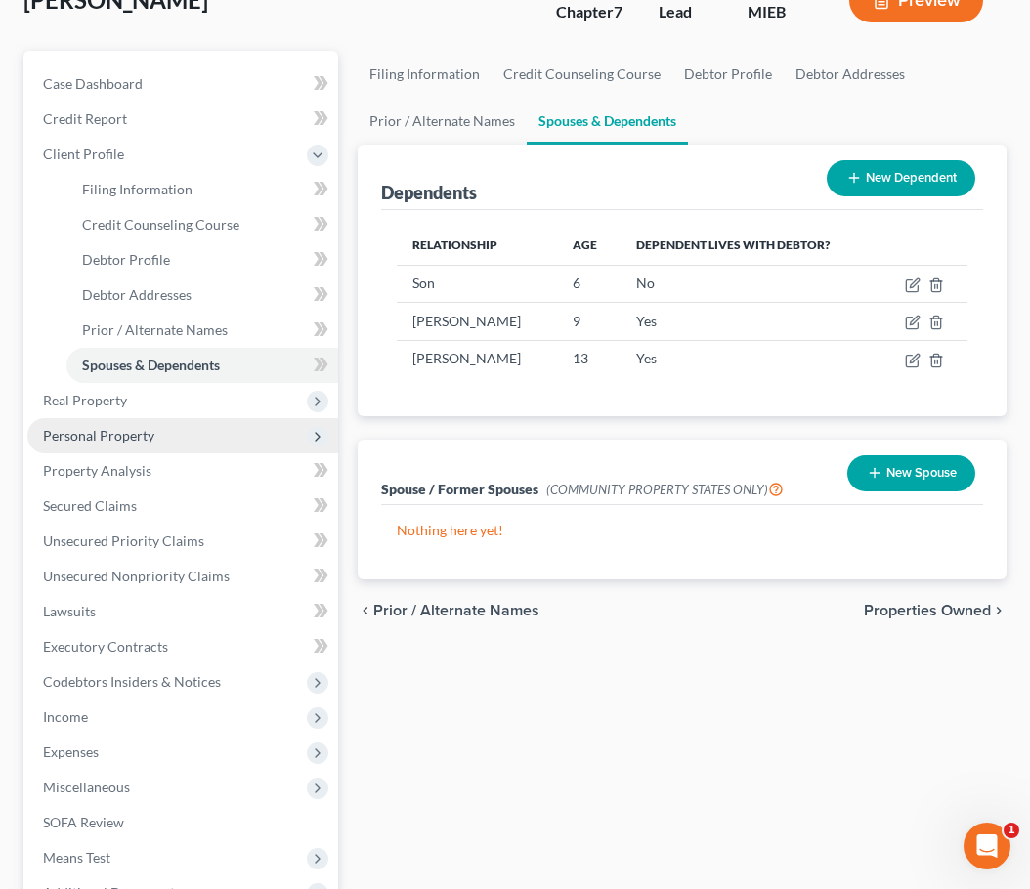
scroll to position [178, 0]
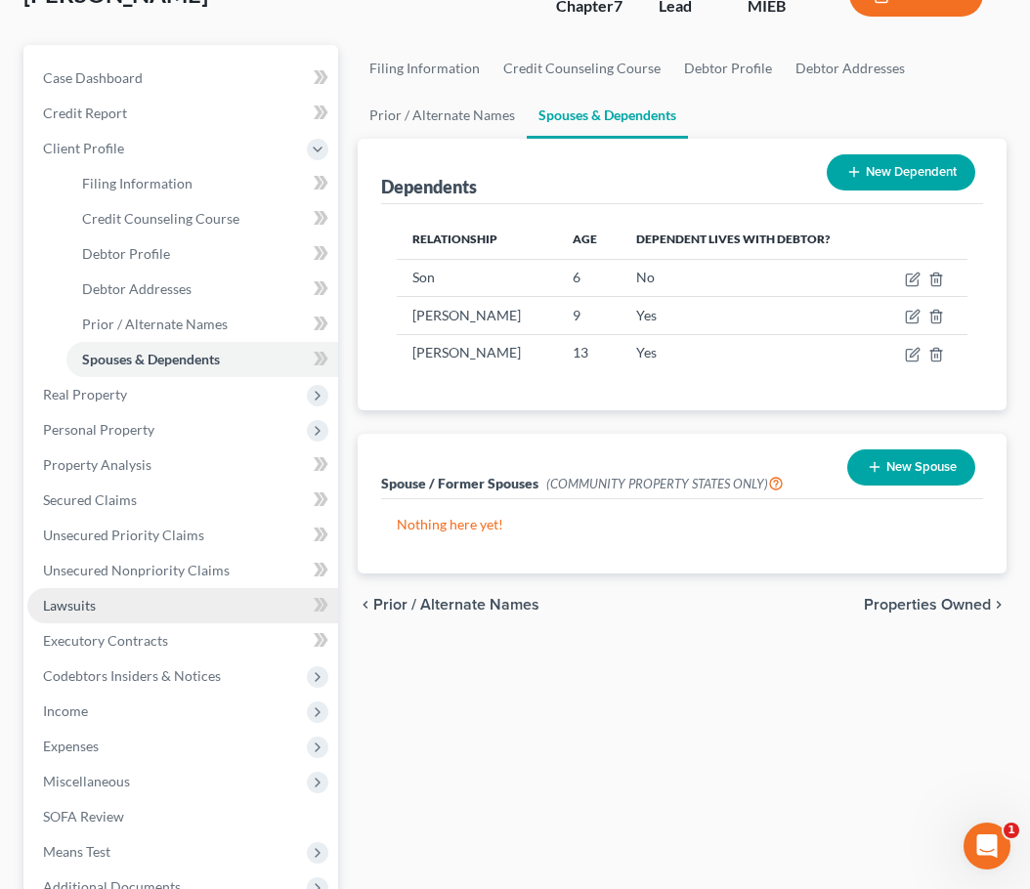
click at [172, 606] on link "Lawsuits" at bounding box center [182, 605] width 311 height 35
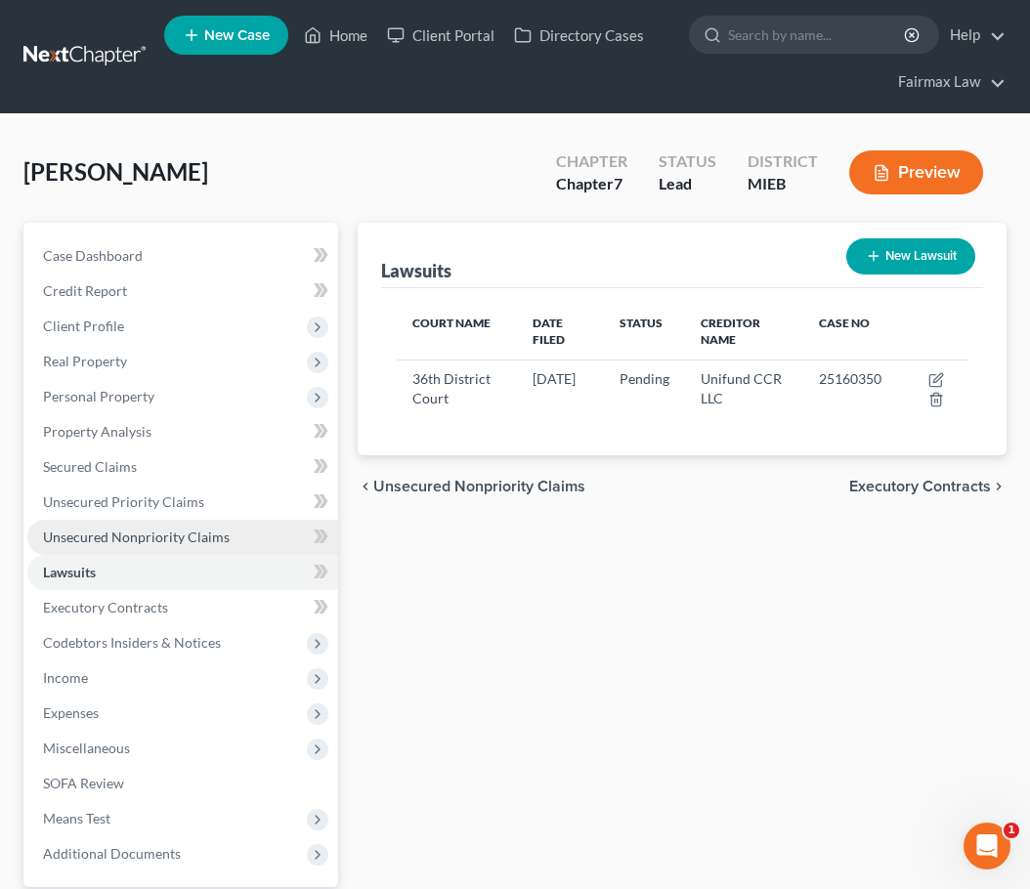
click at [137, 526] on link "Unsecured Nonpriority Claims" at bounding box center [182, 537] width 311 height 35
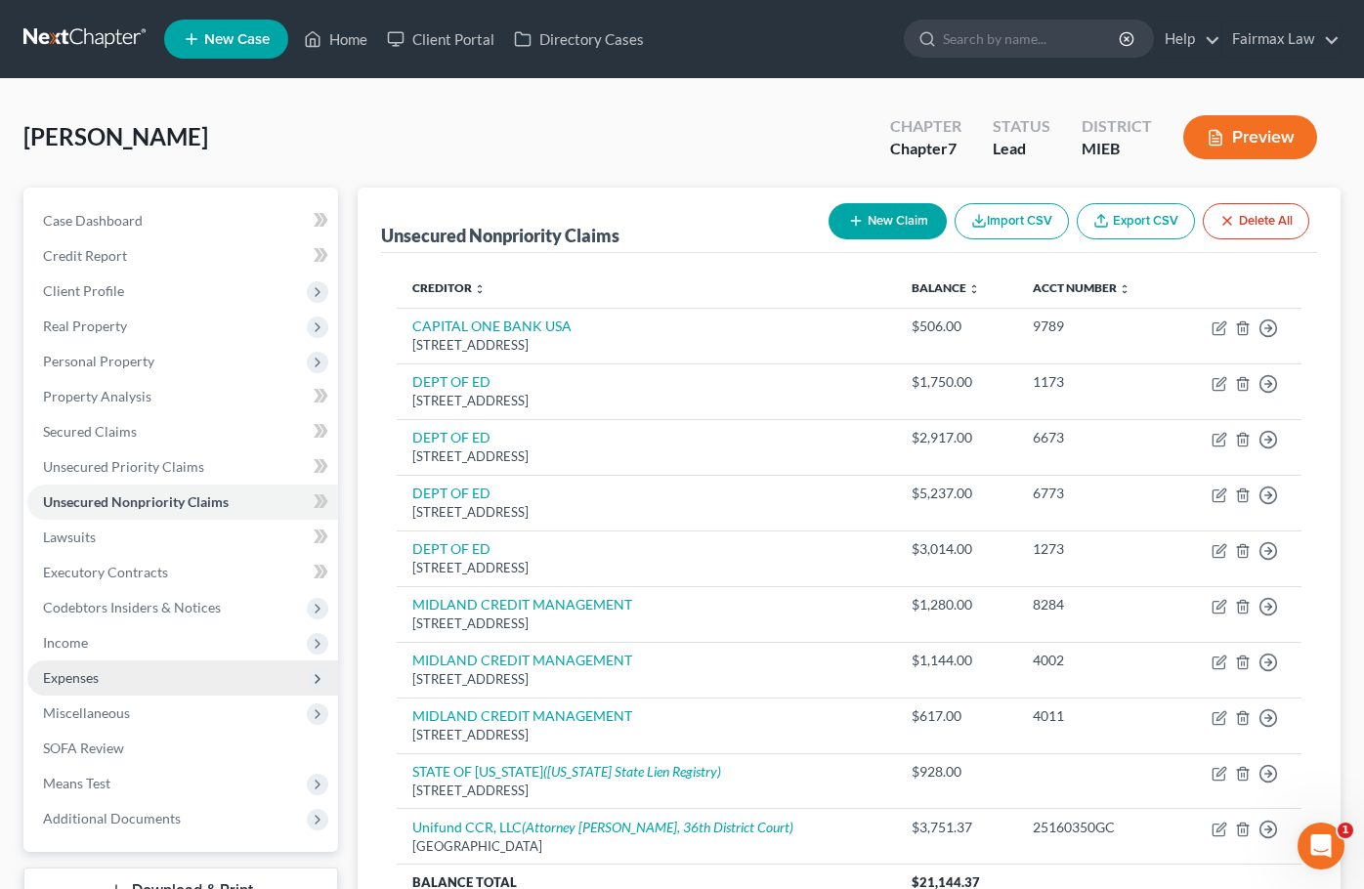
click at [162, 678] on span "Expenses" at bounding box center [182, 677] width 311 height 35
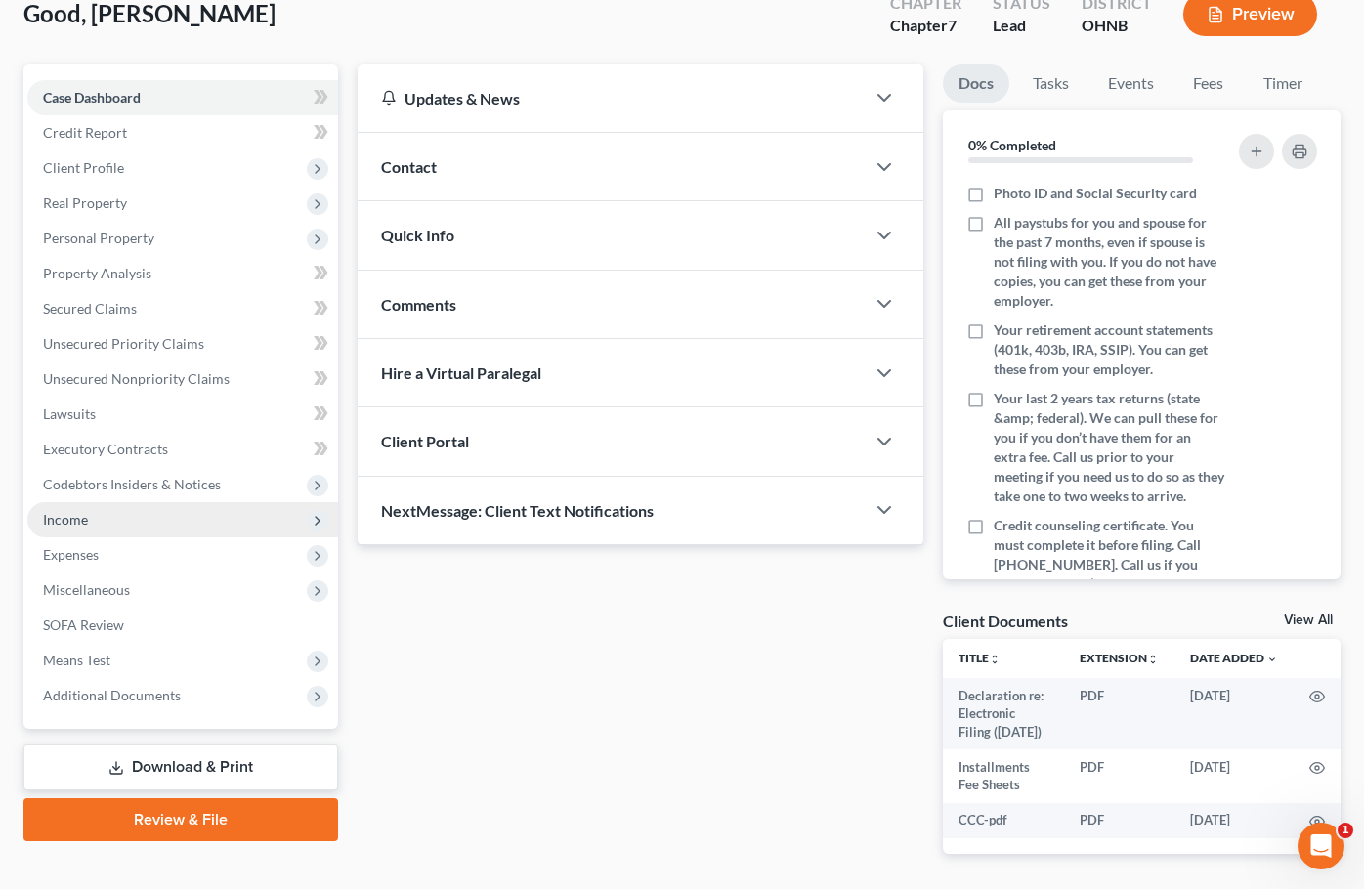
scroll to position [126, 0]
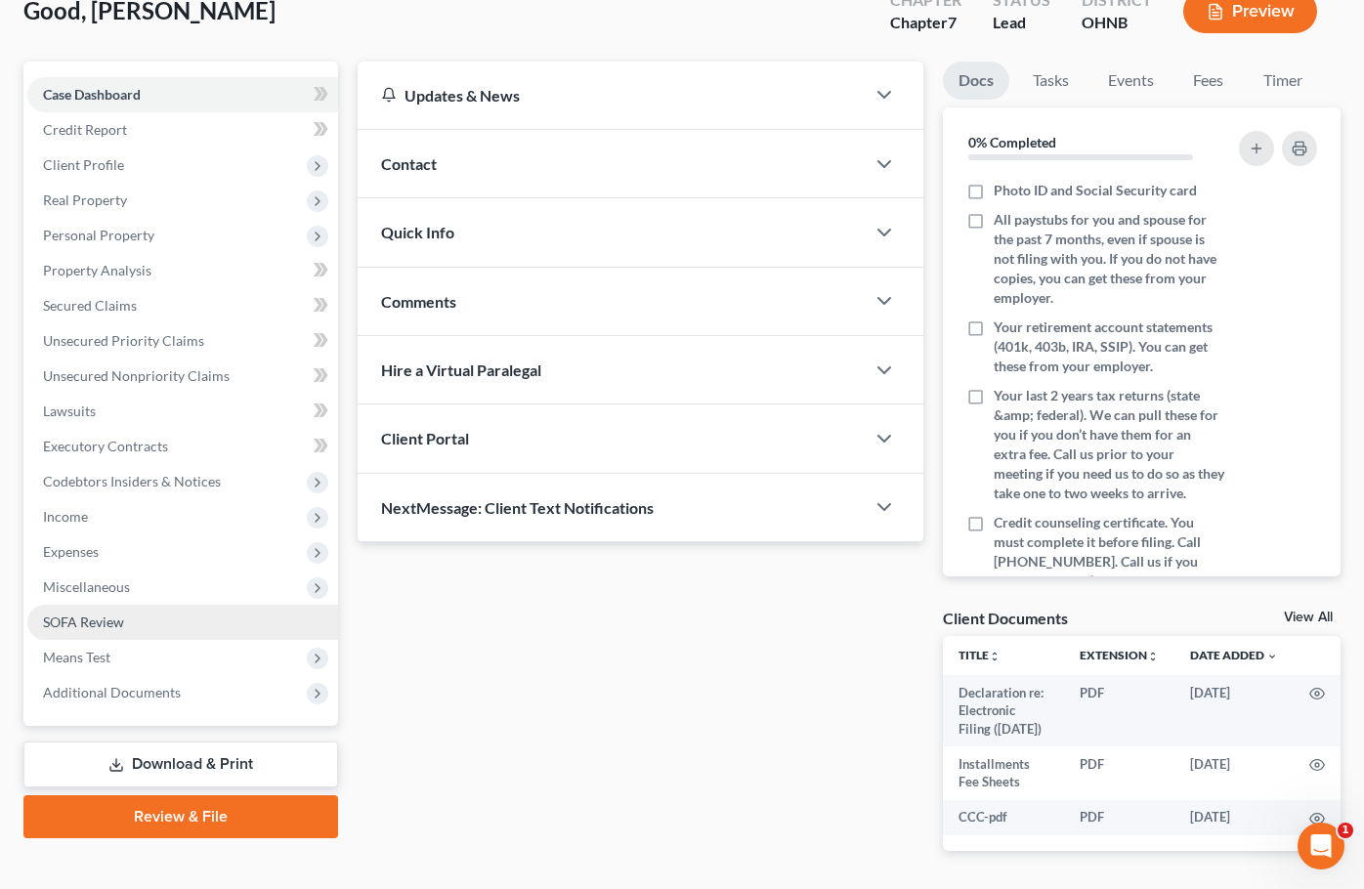
click at [118, 618] on span "SOFA Review" at bounding box center [83, 622] width 81 height 17
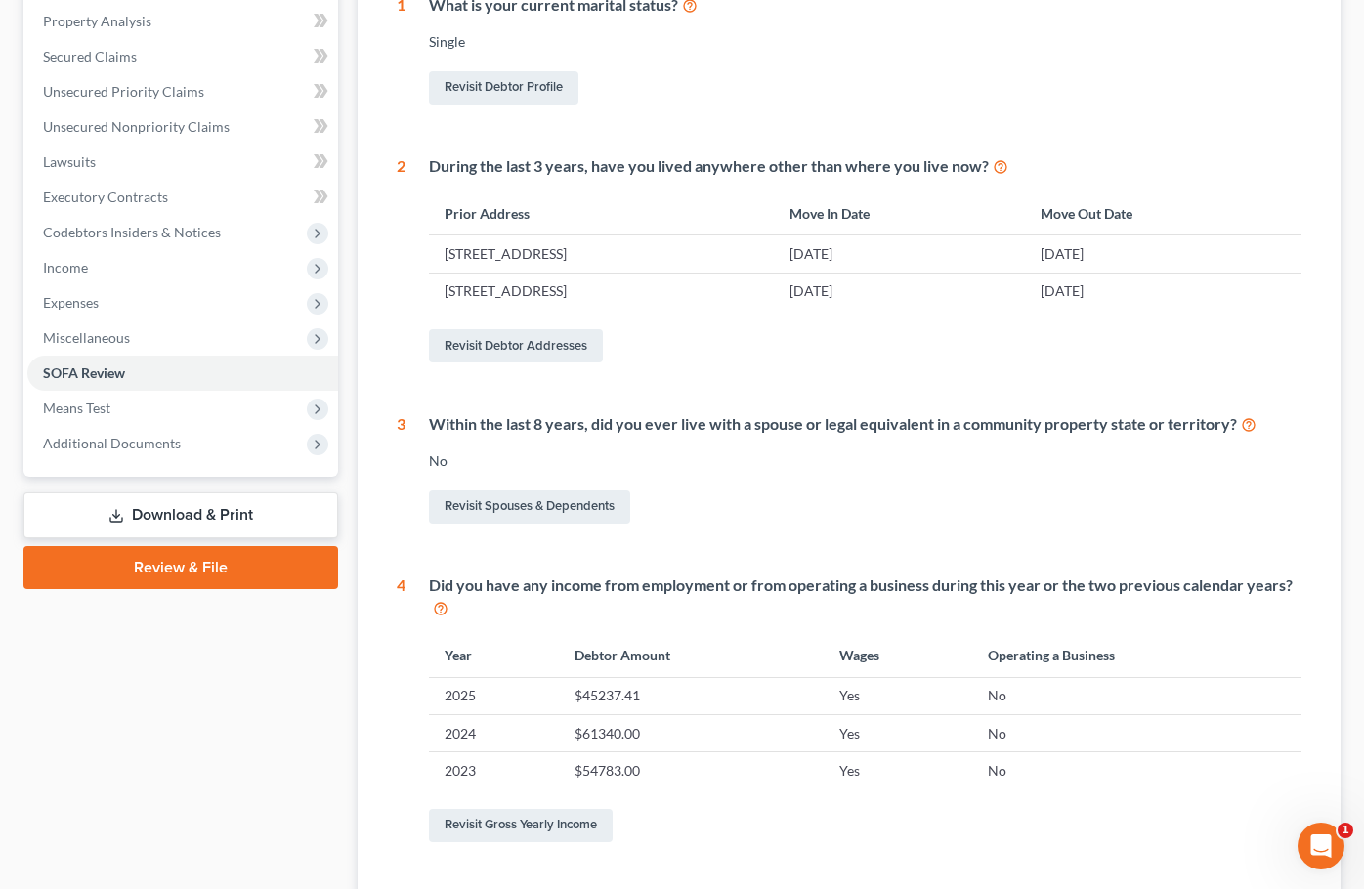
scroll to position [116, 0]
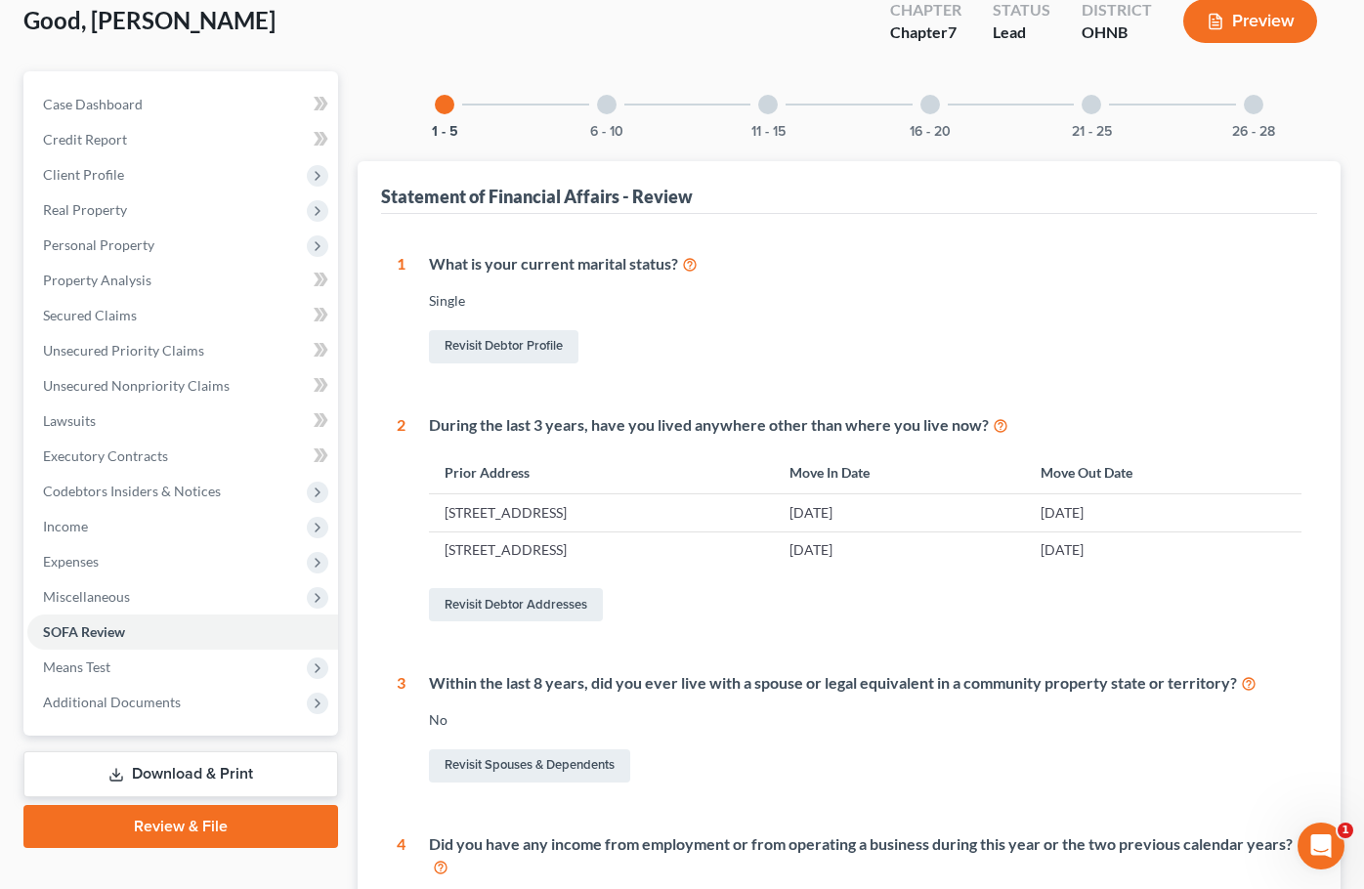
click at [622, 117] on div "6 - 10" at bounding box center [606, 104] width 66 height 66
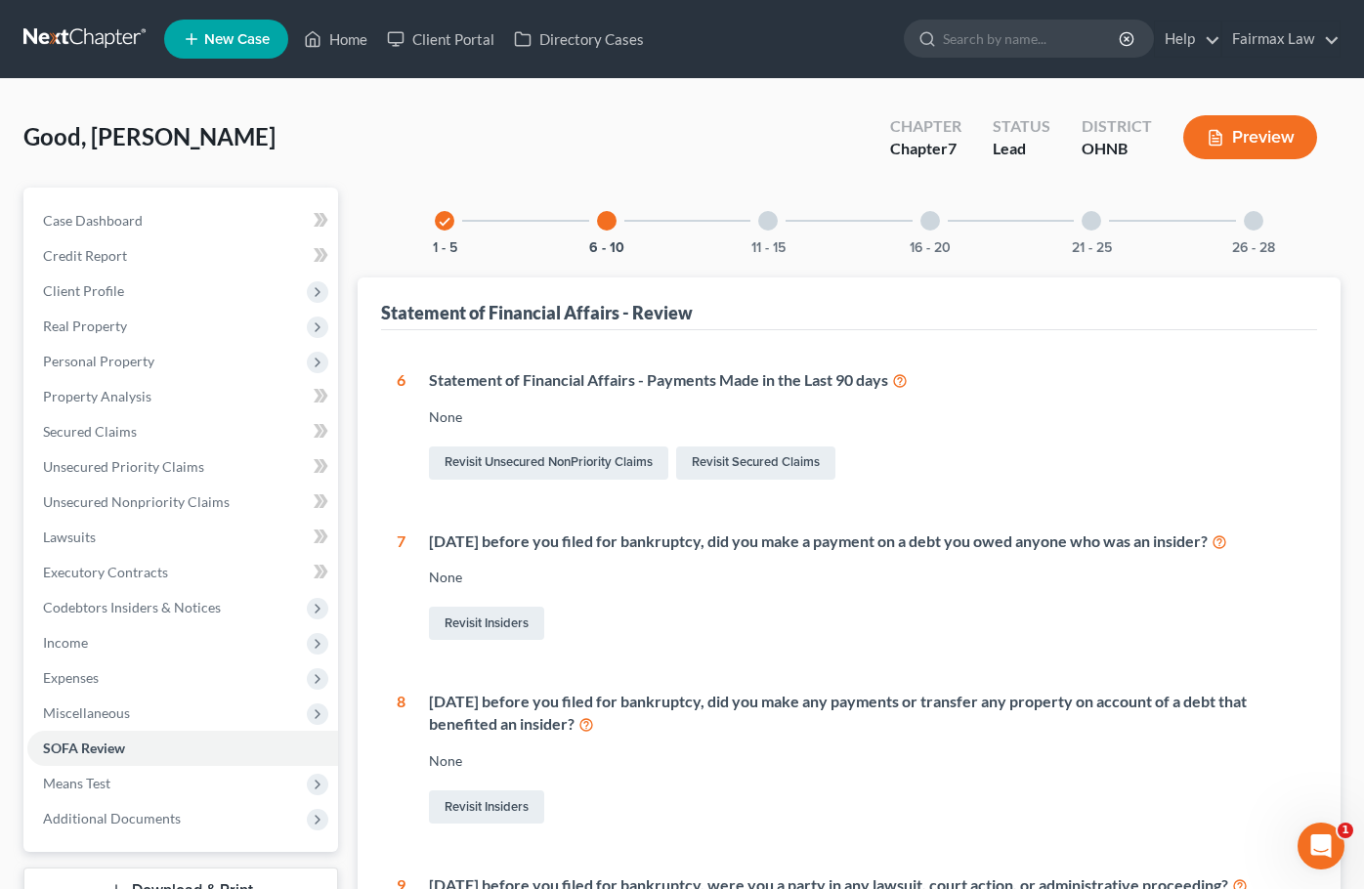
scroll to position [0, 0]
click at [1066, 231] on div "21 - 25" at bounding box center [1091, 221] width 66 height 66
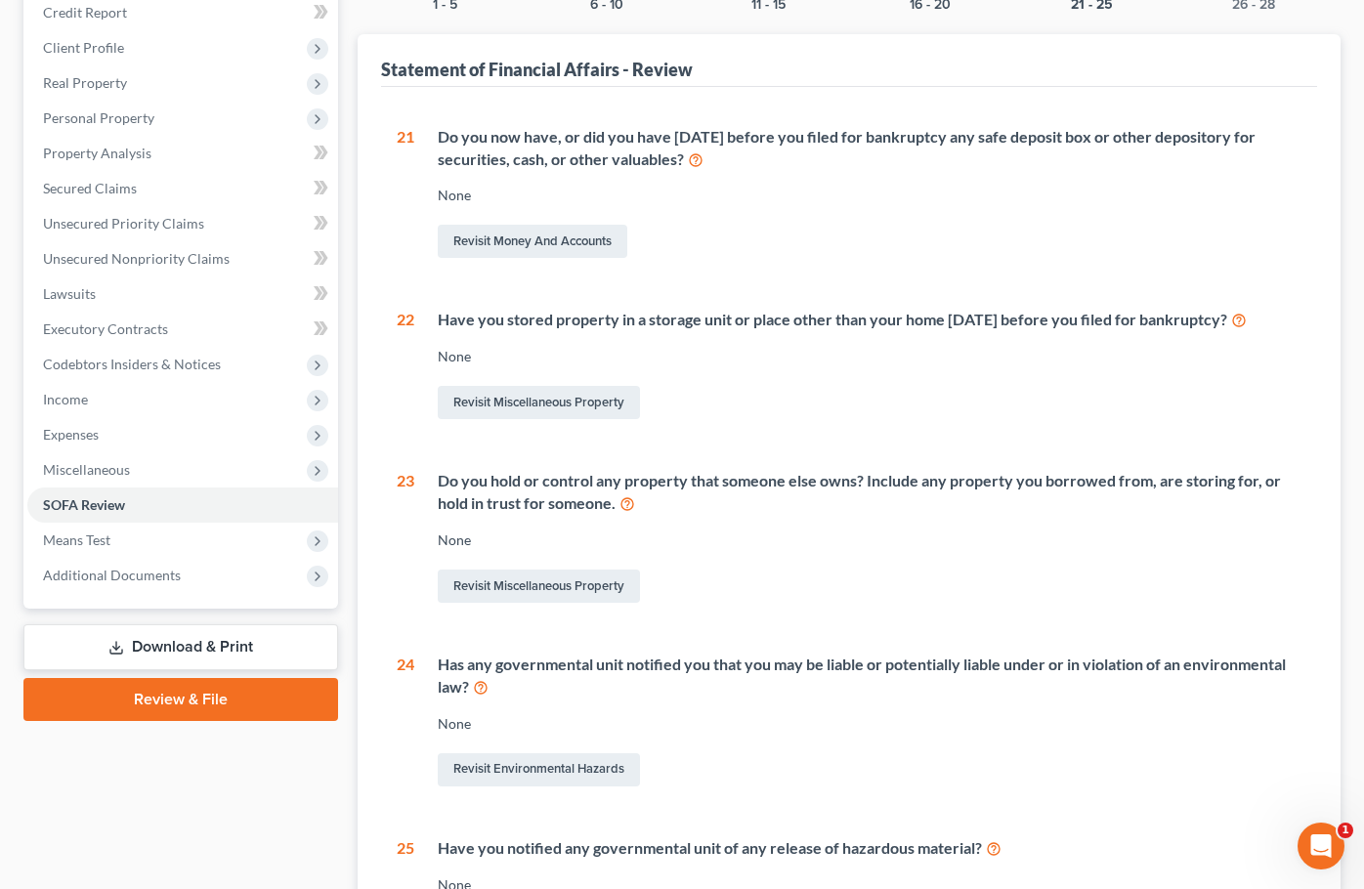
scroll to position [251, 0]
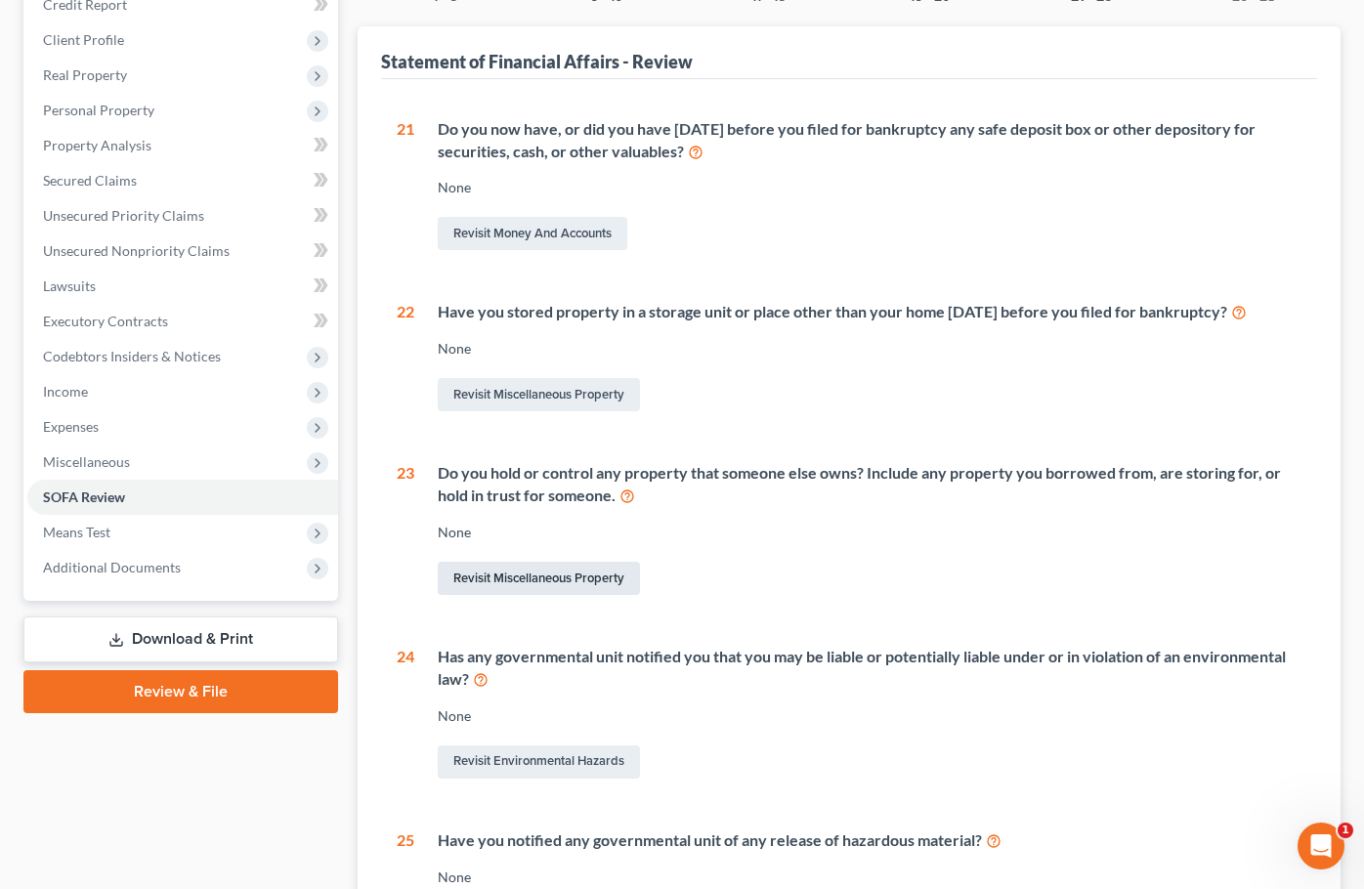
click at [575, 567] on link "Revisit Miscellaneous Property" at bounding box center [539, 578] width 202 height 33
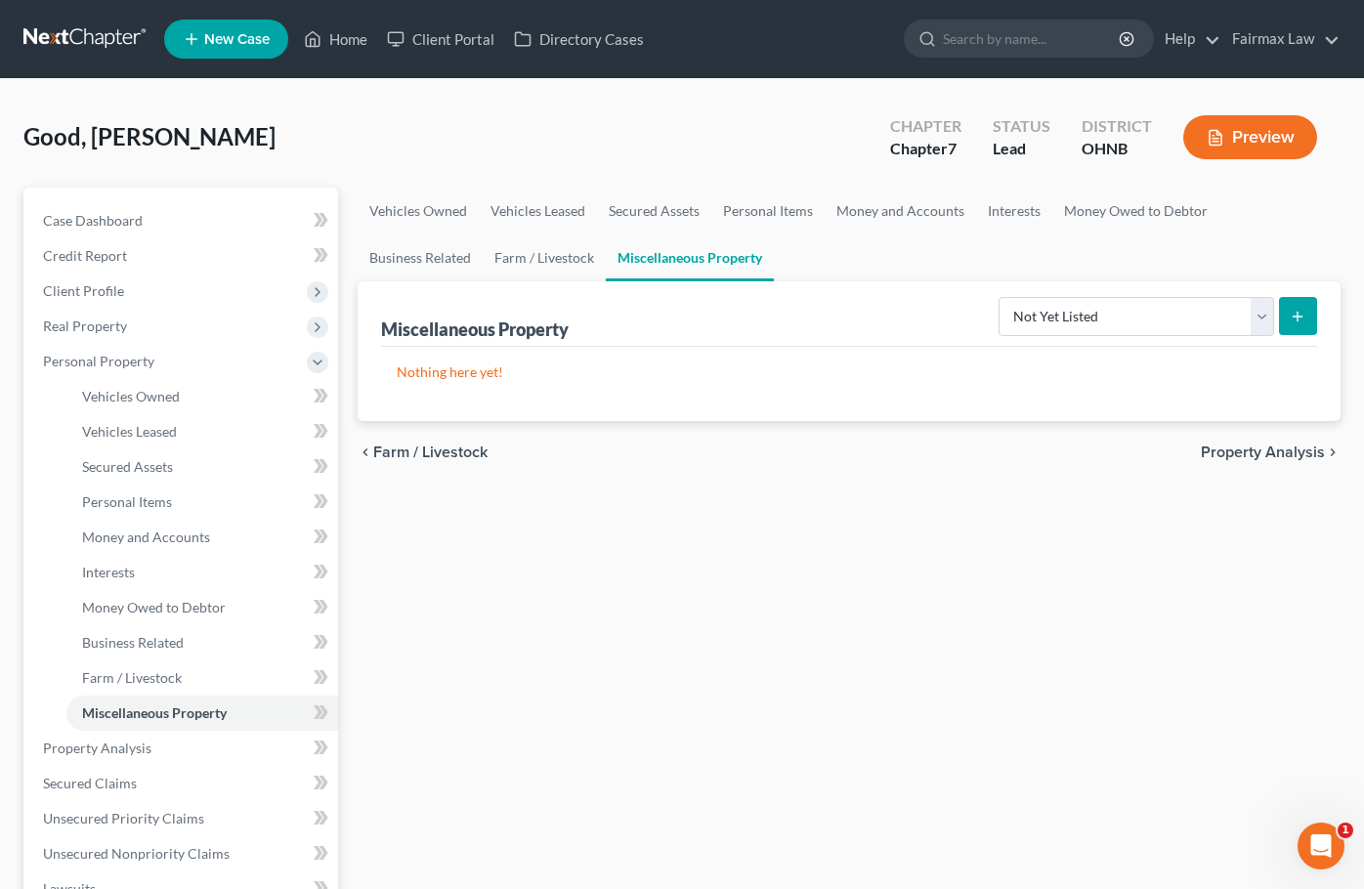
click at [1295, 317] on line "submit" at bounding box center [1298, 317] width 9 height 0
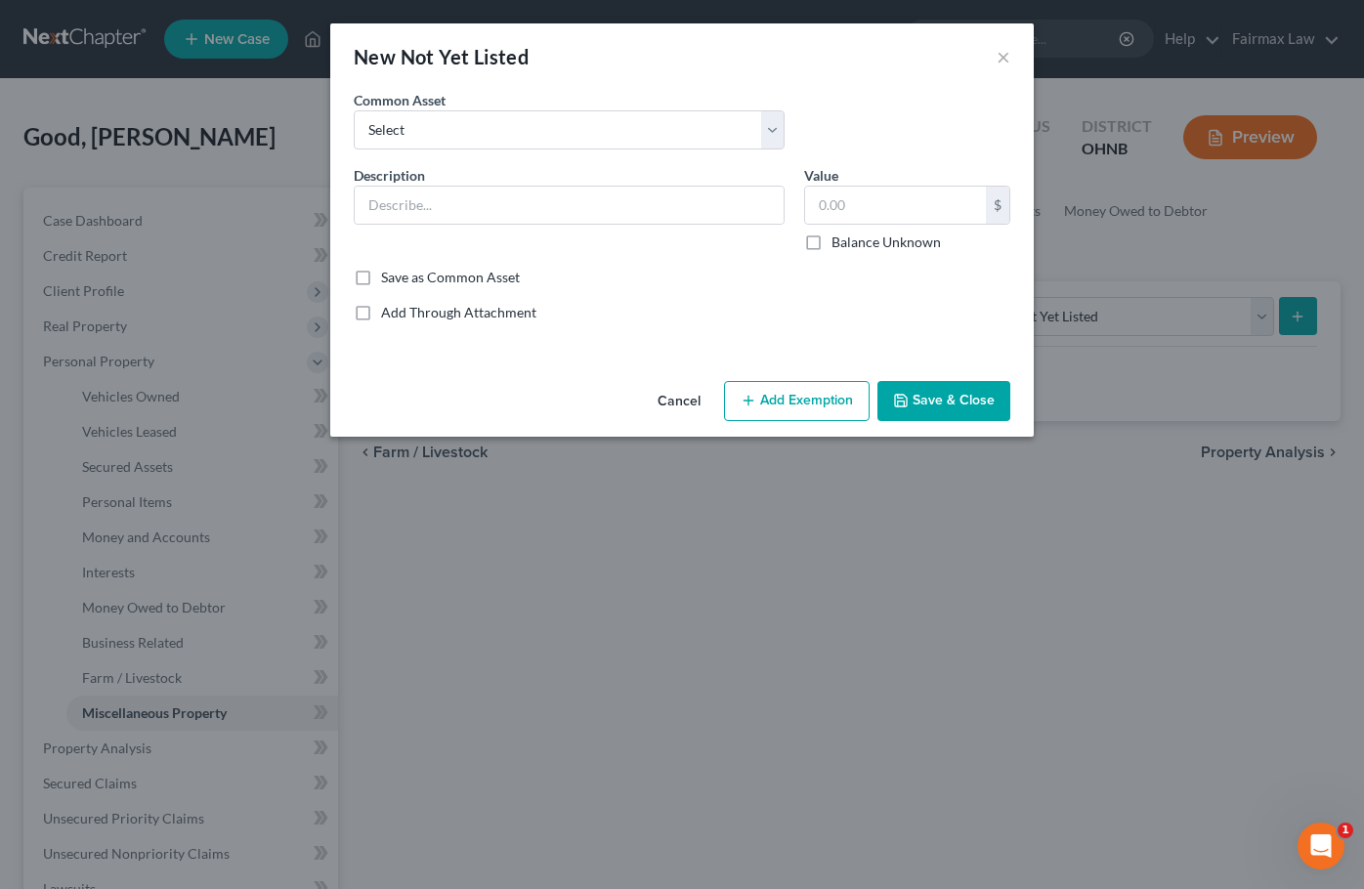
click at [690, 392] on button "Cancel" at bounding box center [679, 402] width 74 height 39
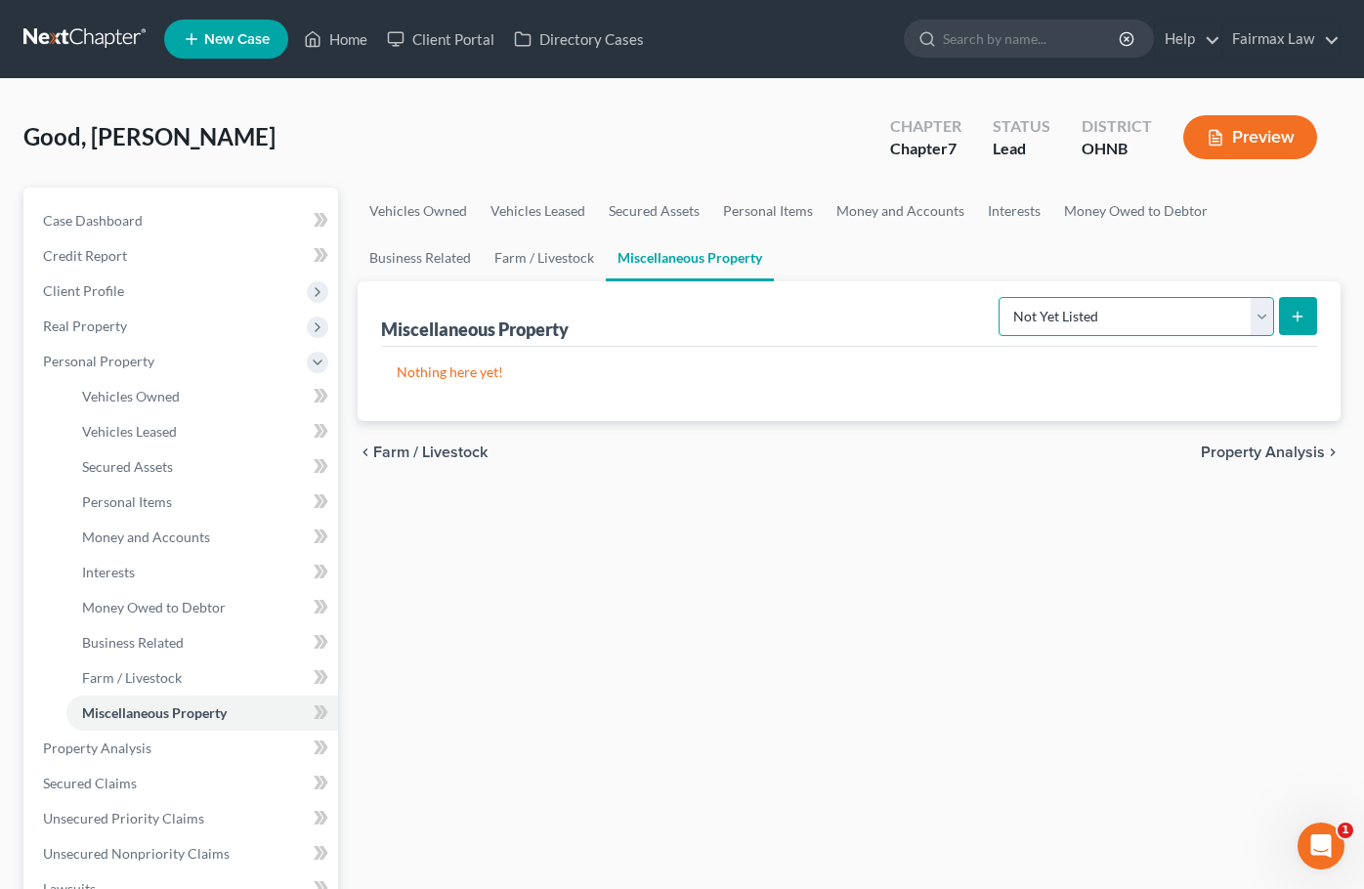
select select "holding_for_another"
click at [1304, 329] on button "submit" at bounding box center [1298, 316] width 38 height 38
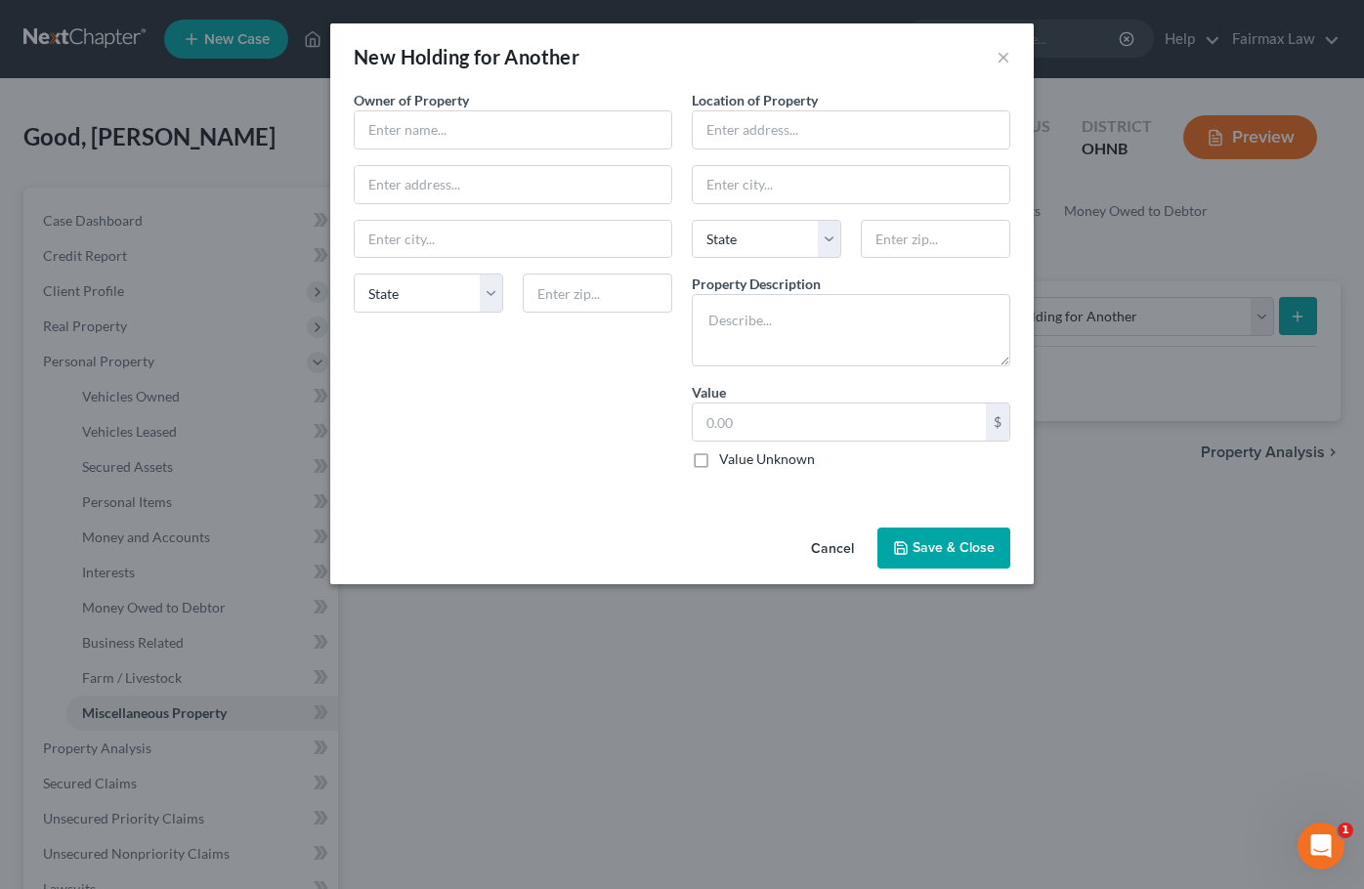
click at [828, 545] on button "Cancel" at bounding box center [832, 549] width 74 height 39
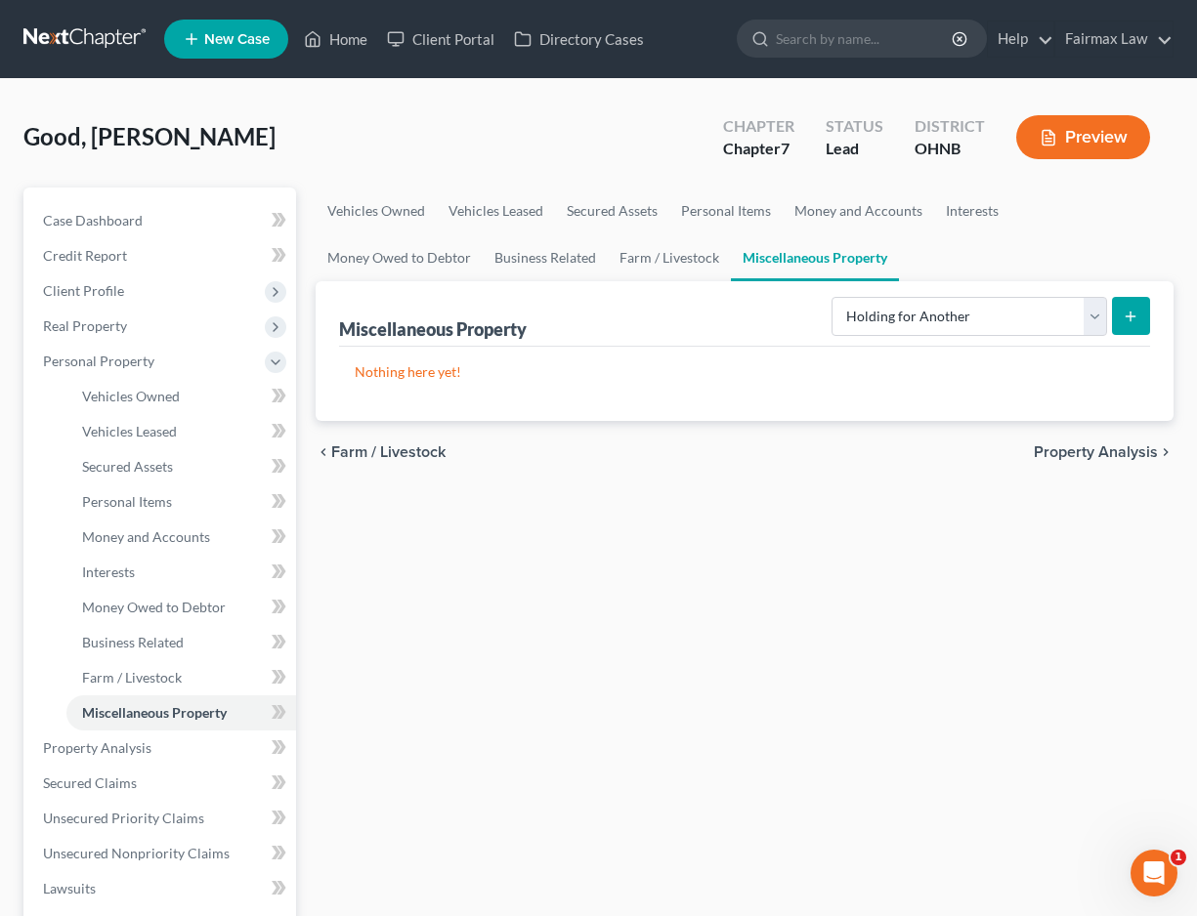
click at [1133, 333] on button "submit" at bounding box center [1131, 316] width 38 height 38
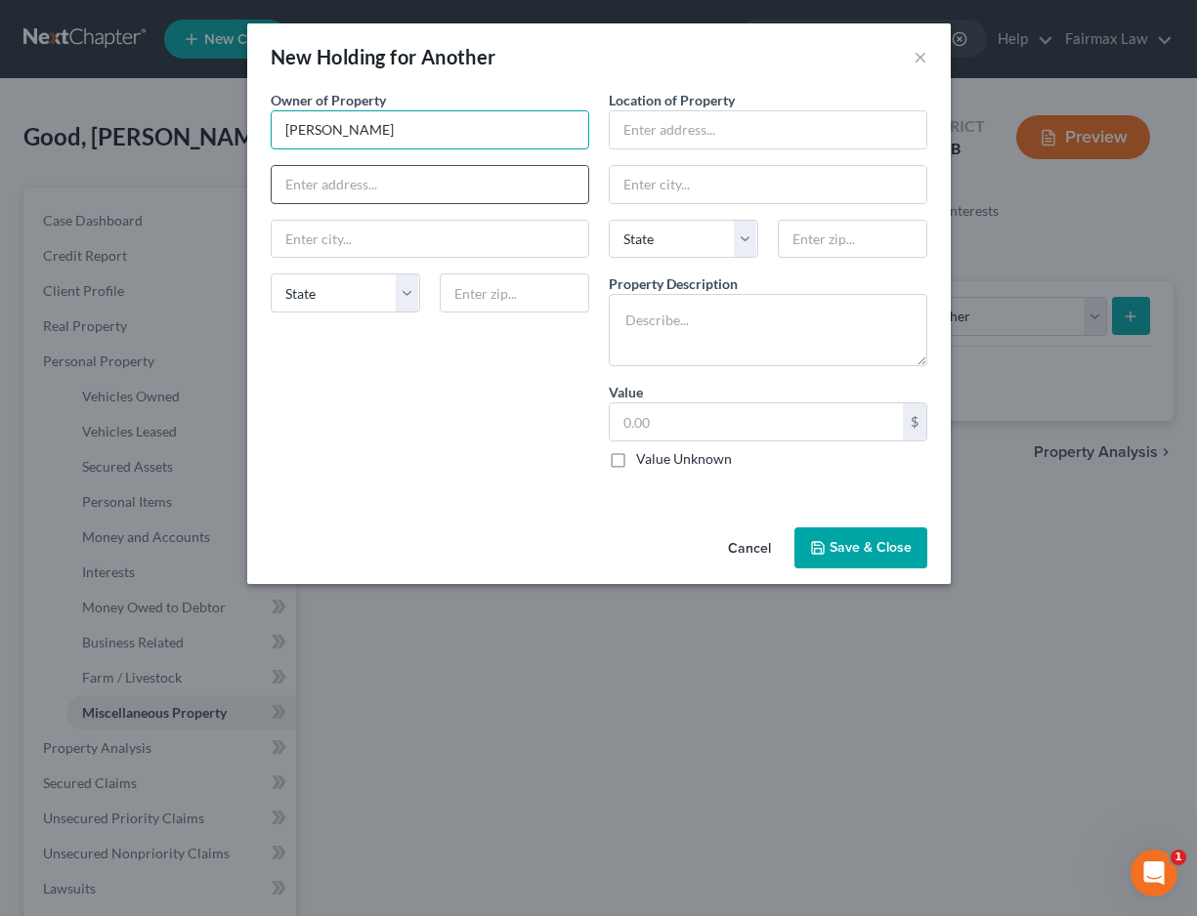
type input "Paul Hasman"
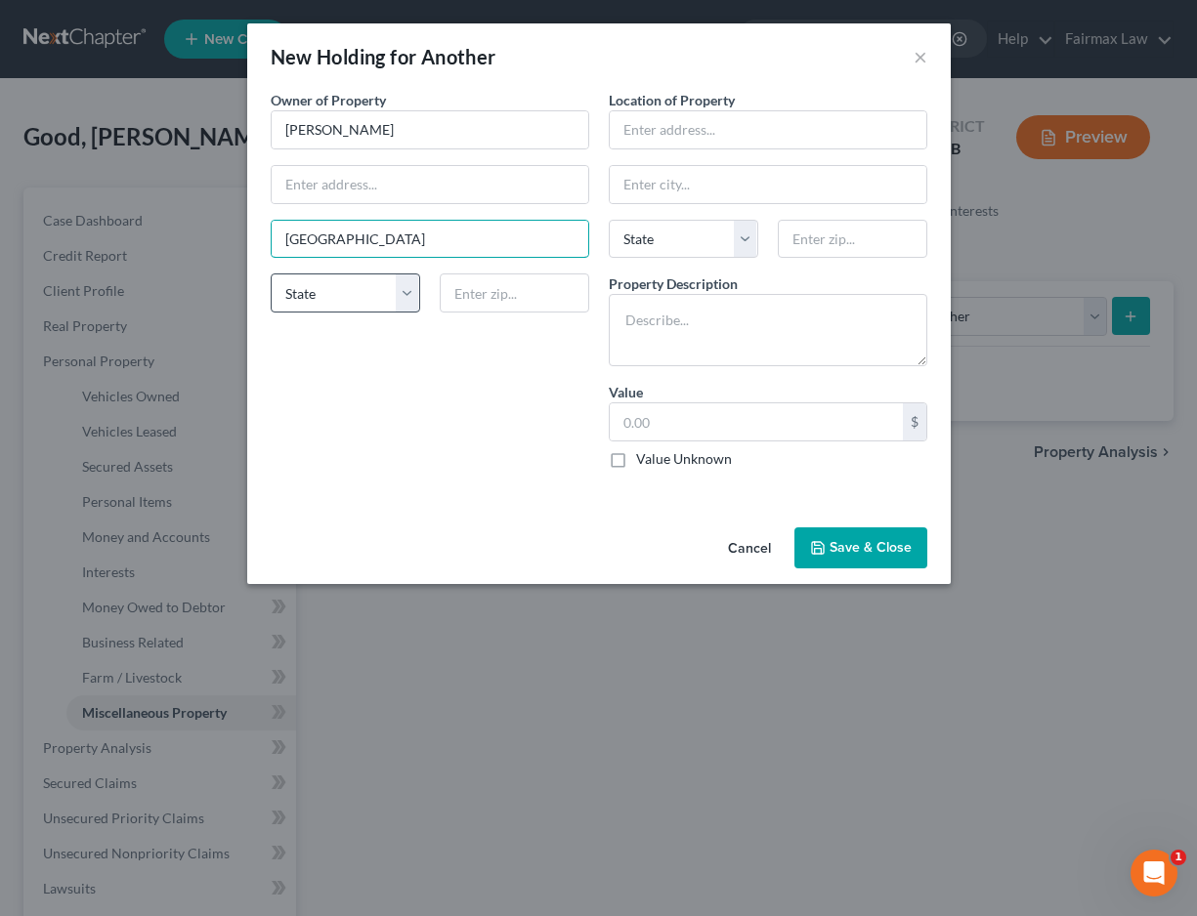
type input "Brecksville"
select select "36"
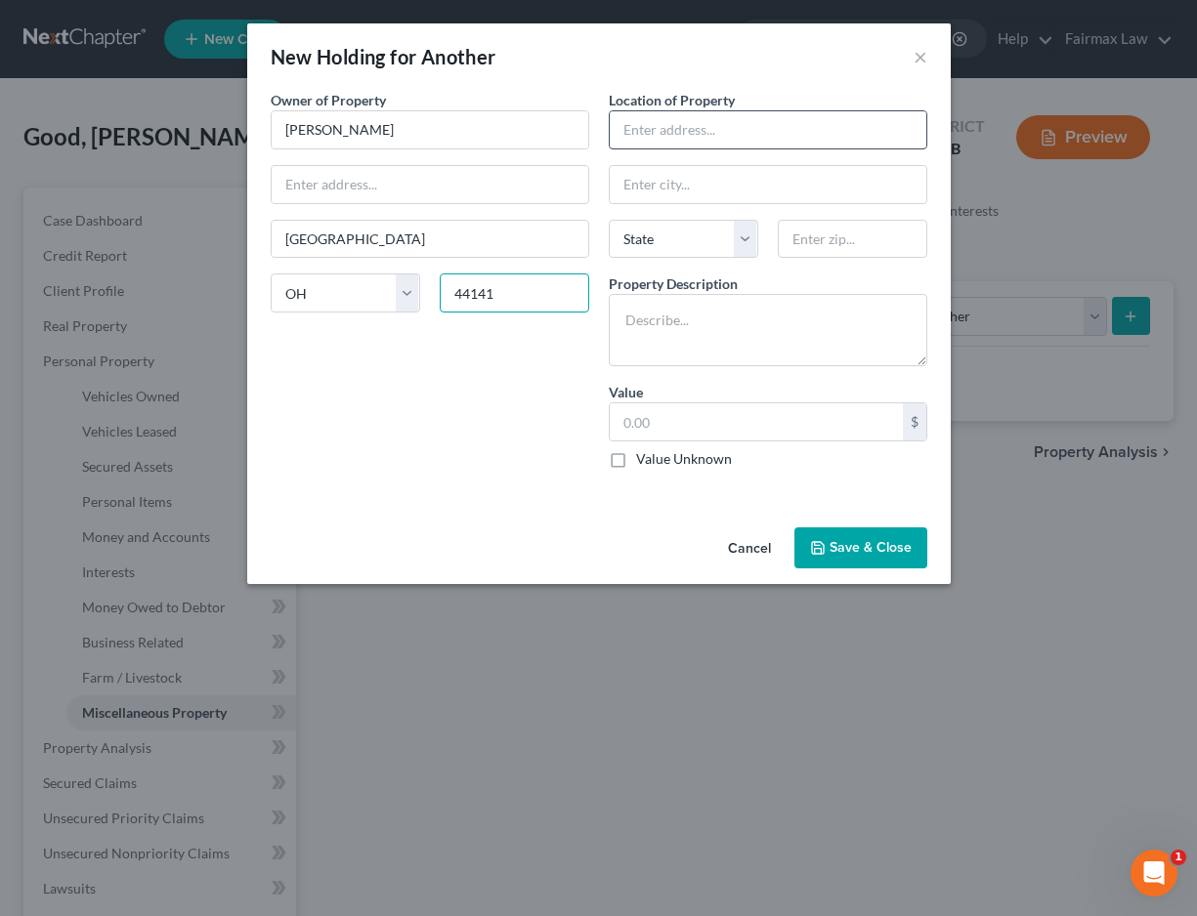
type input "44141"
type input "1012 Federal Ave NE"
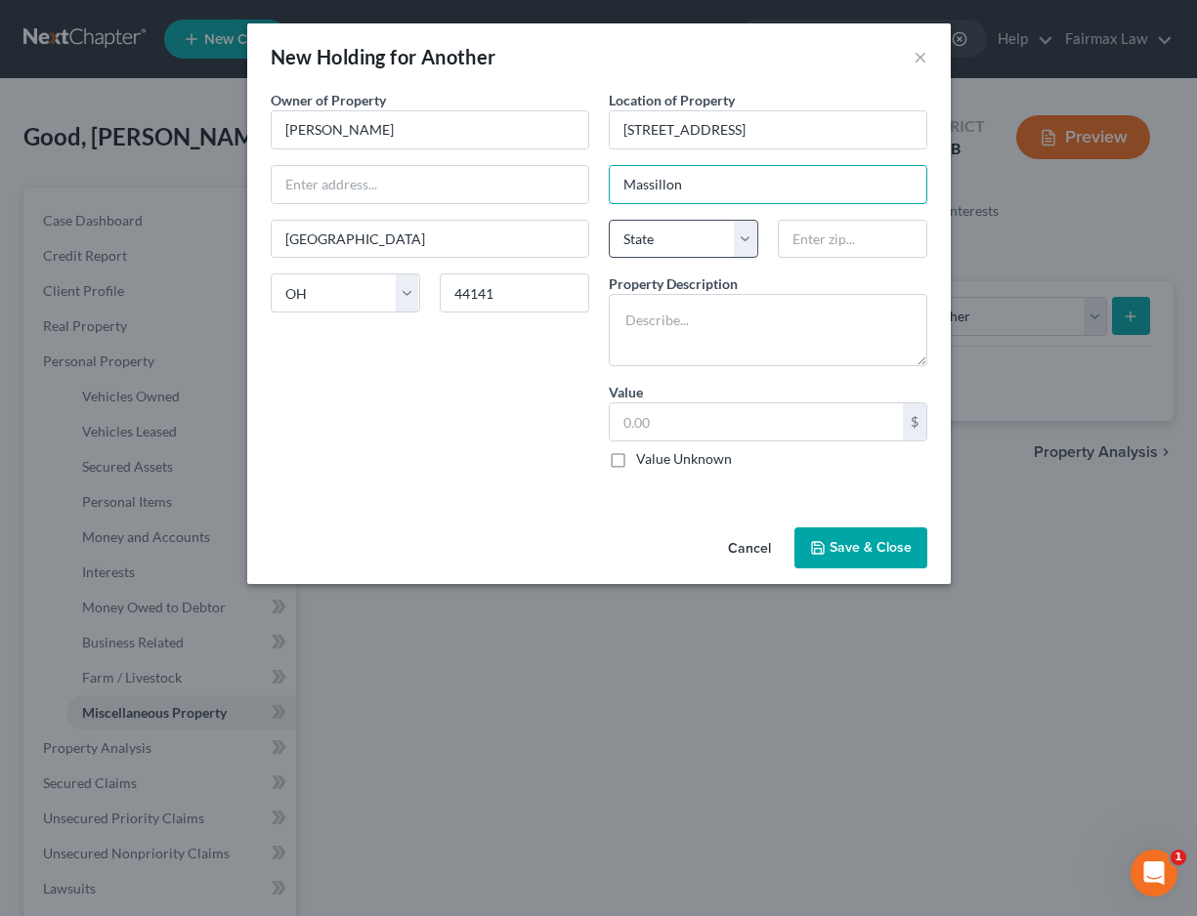
type input "Massillon"
select select "36"
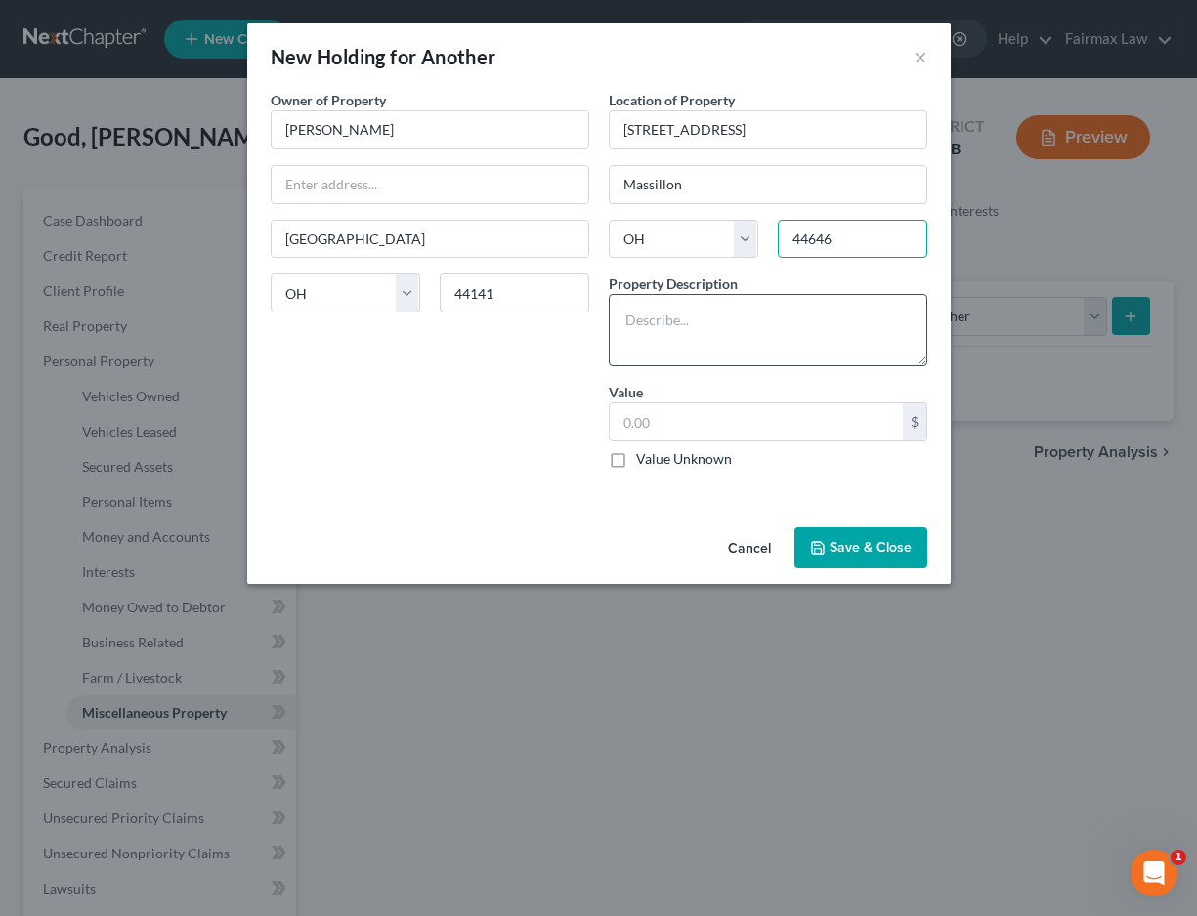
type input "44646"
click at [736, 322] on textarea at bounding box center [768, 330] width 318 height 72
click at [661, 318] on textarea "2024 EcoSport" at bounding box center [768, 330] width 318 height 72
click at [781, 343] on textarea "2024 Ford EcoSport" at bounding box center [768, 330] width 318 height 72
type textarea "2024 Ford EcoSport"
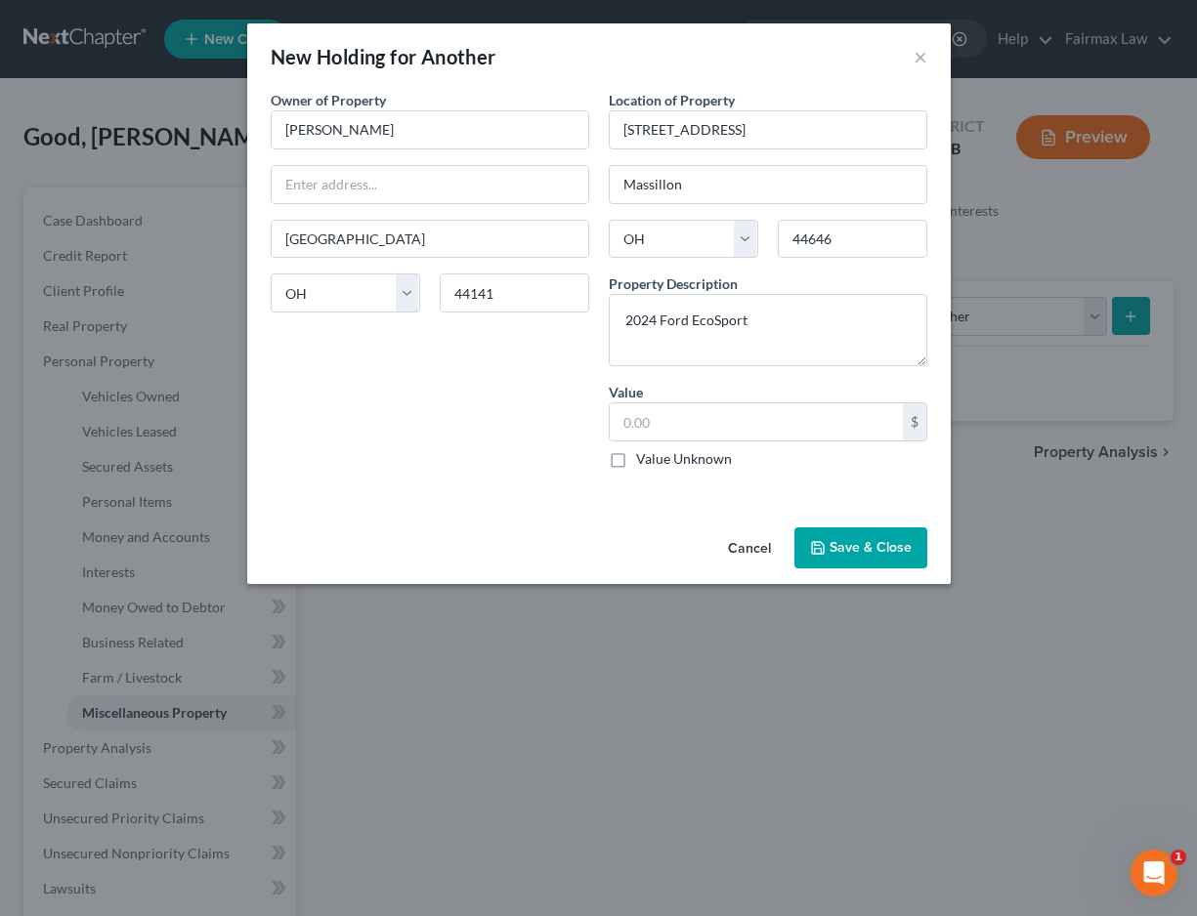
click at [885, 551] on button "Save & Close" at bounding box center [860, 548] width 133 height 41
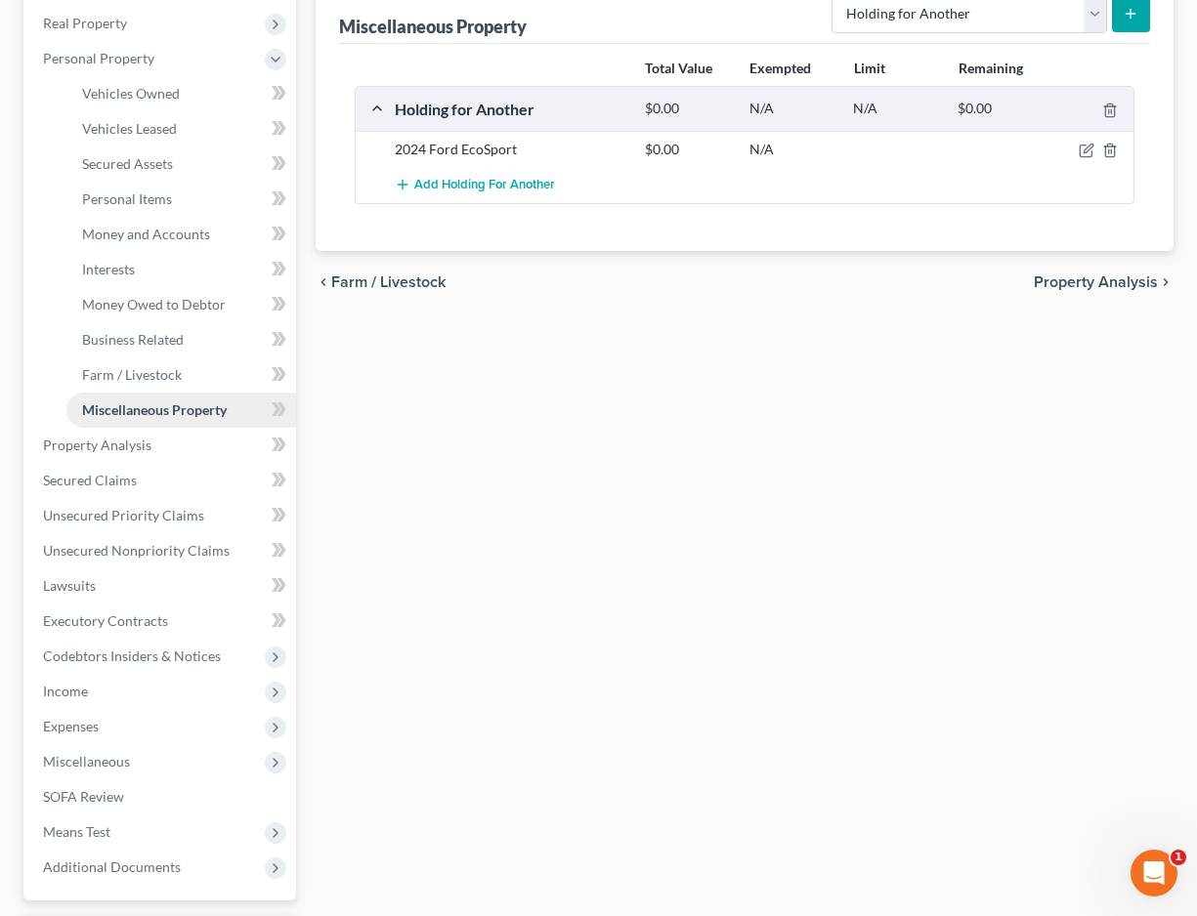
scroll to position [355, 0]
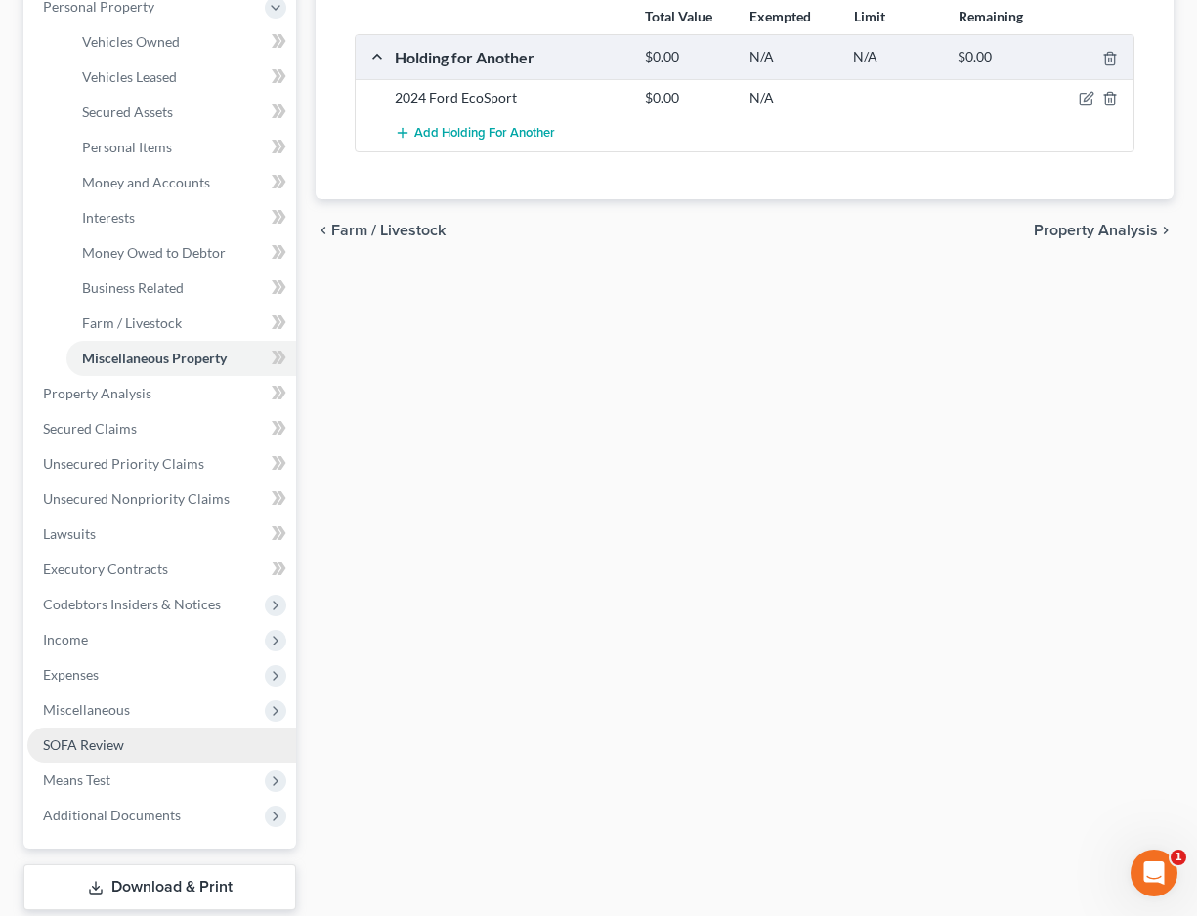
click at [117, 757] on link "SOFA Review" at bounding box center [161, 745] width 269 height 35
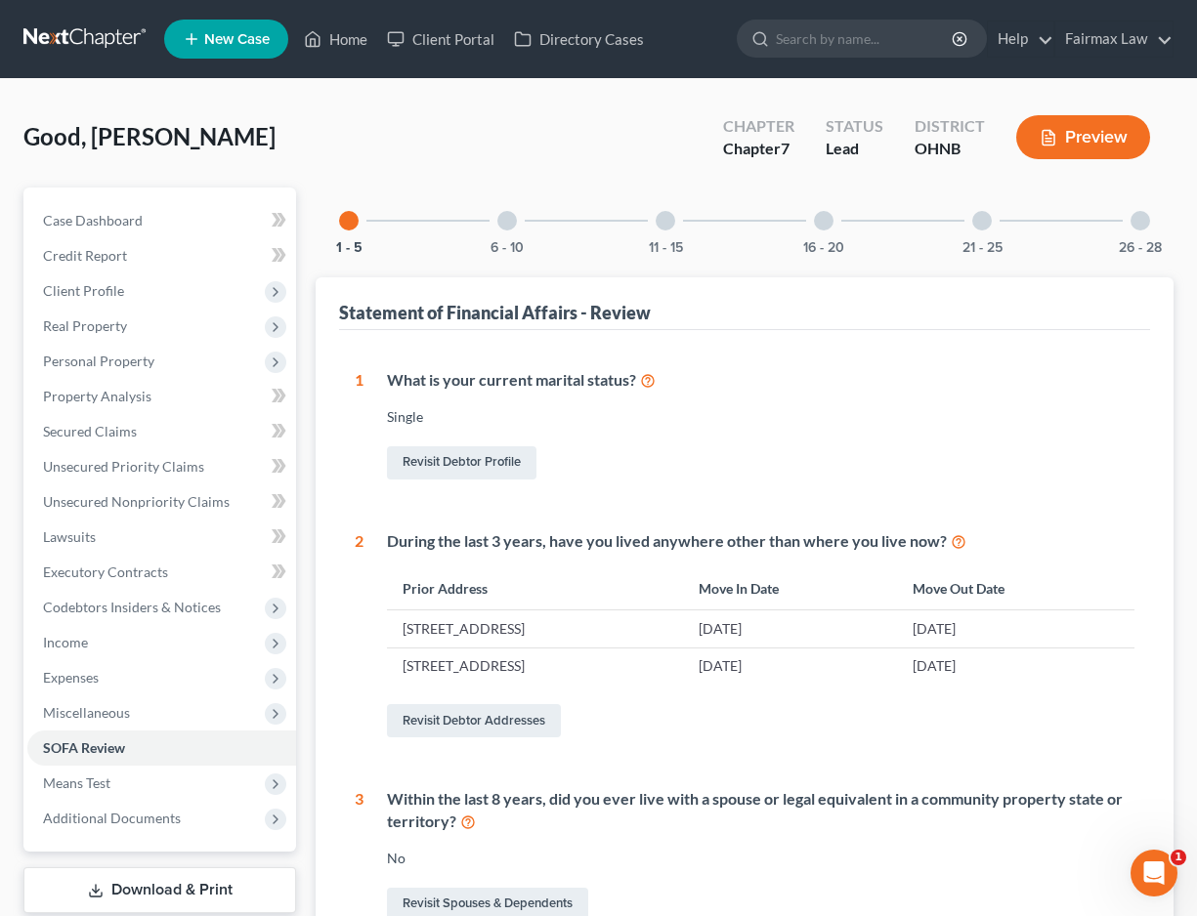
click at [669, 227] on div at bounding box center [666, 221] width 20 height 20
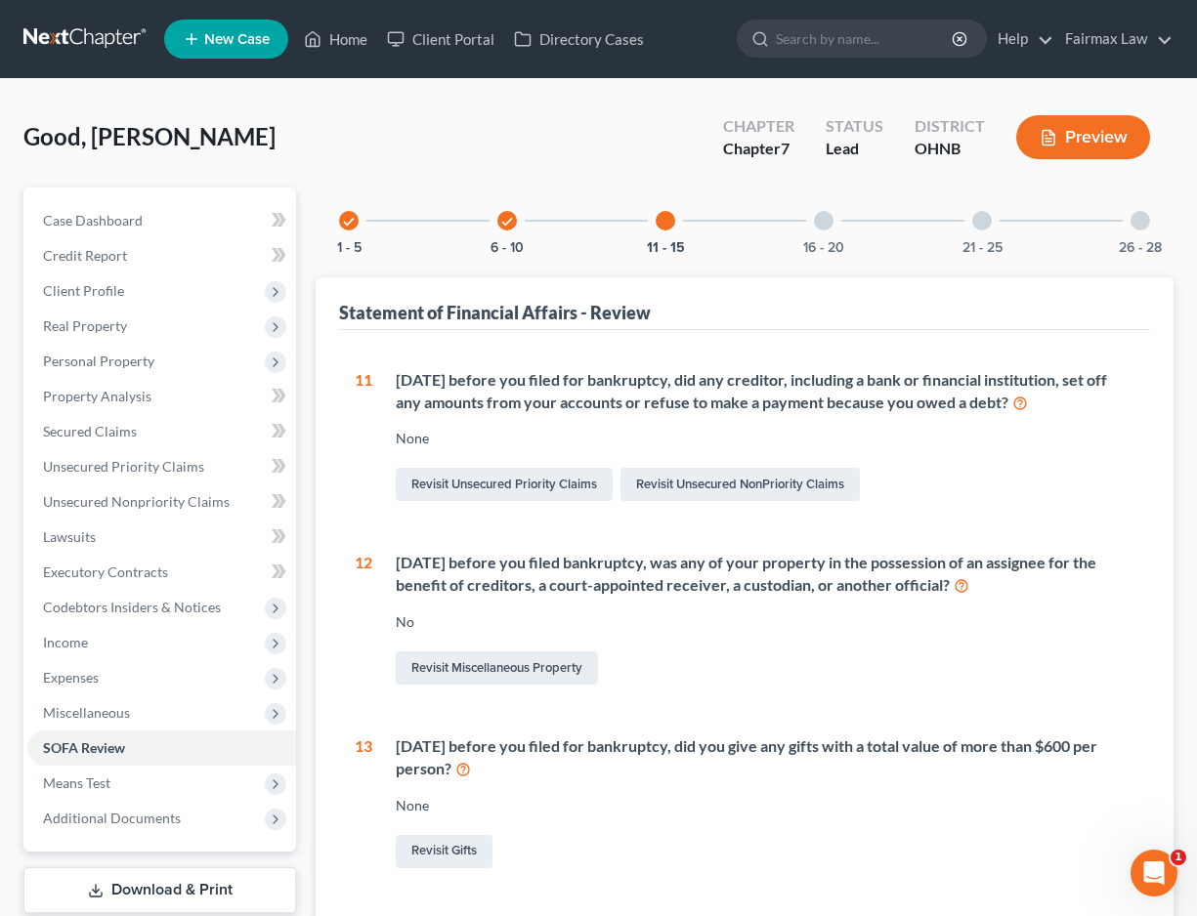
click at [826, 236] on div "16 - 20" at bounding box center [823, 221] width 66 height 66
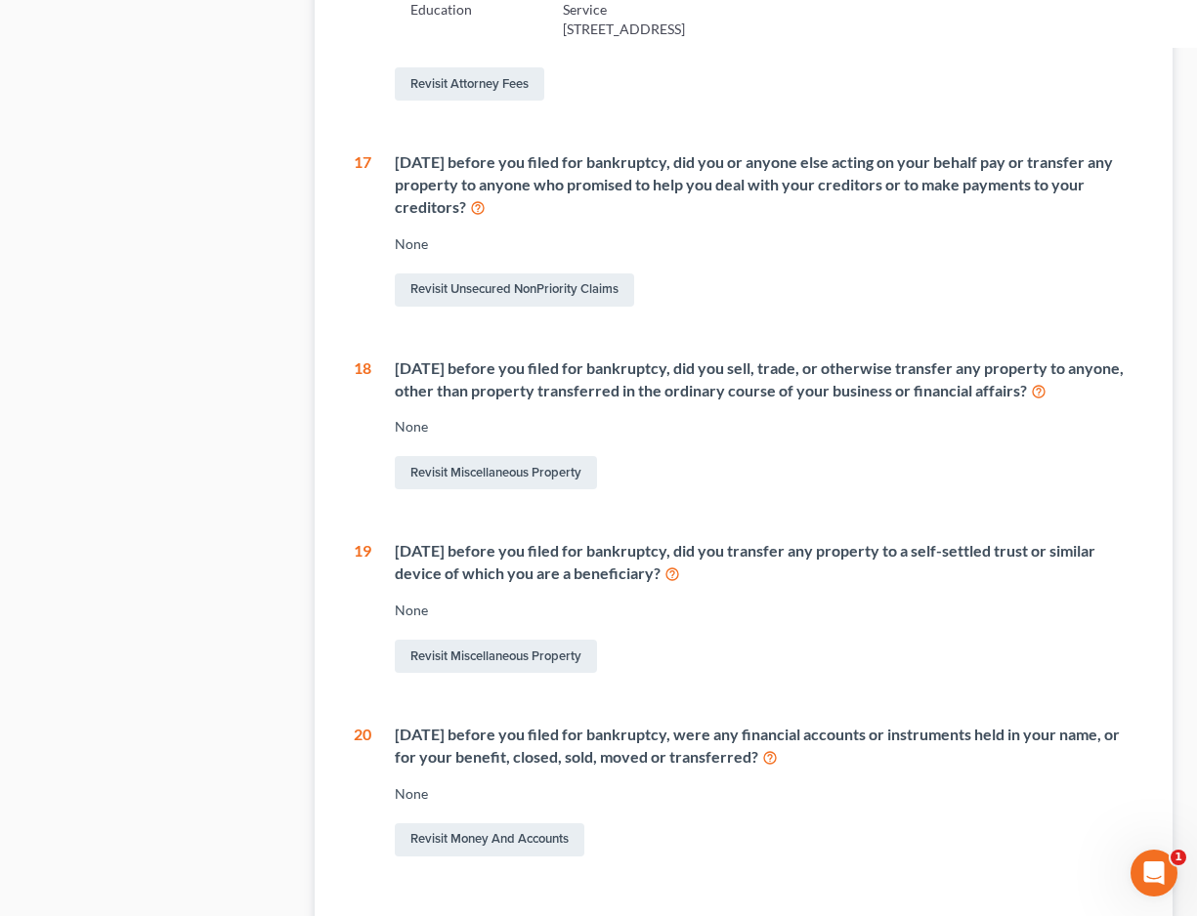
scroll to position [1515, 1]
click at [511, 488] on link "Revisit Miscellaneous Property" at bounding box center [496, 471] width 202 height 33
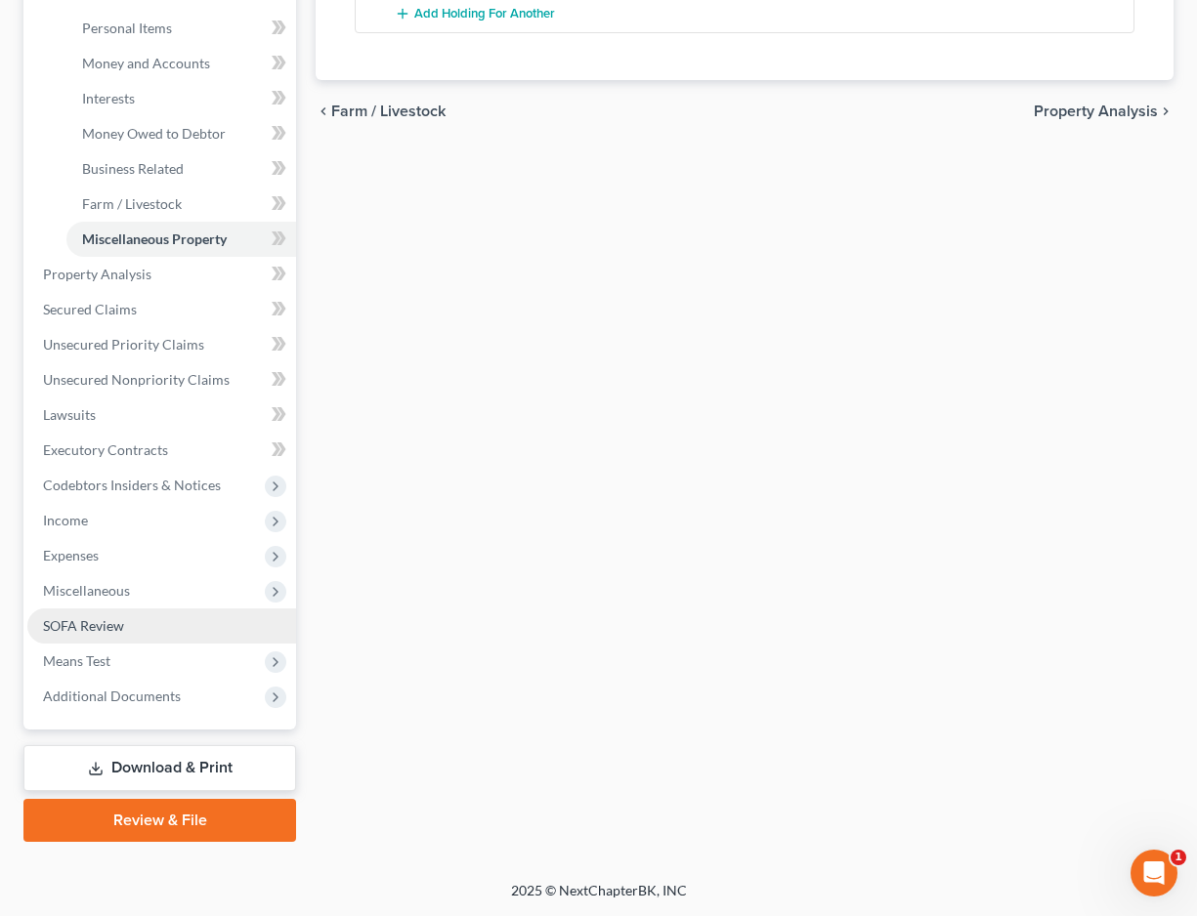
scroll to position [474, 0]
click at [108, 624] on span "SOFA Review" at bounding box center [83, 625] width 81 height 17
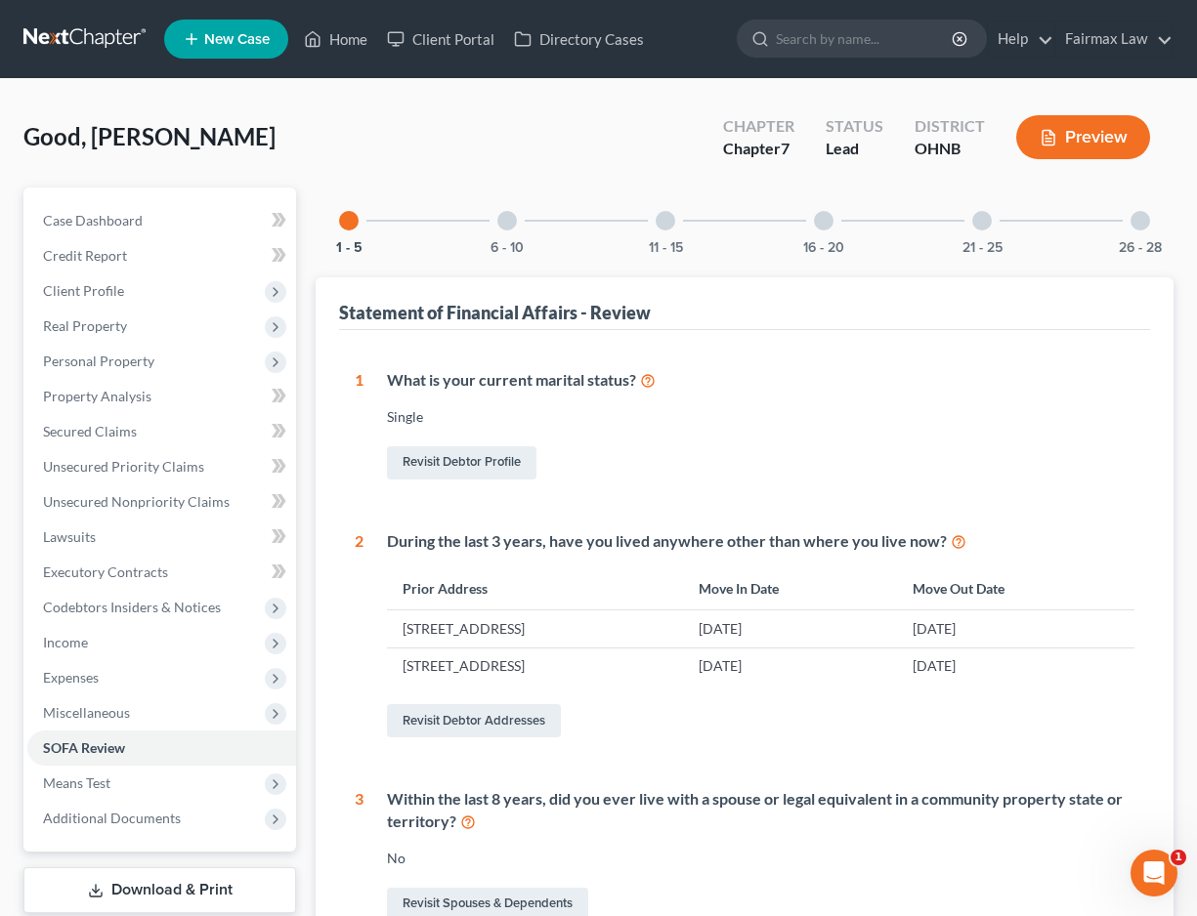
click at [826, 234] on div "16 - 20" at bounding box center [823, 221] width 66 height 66
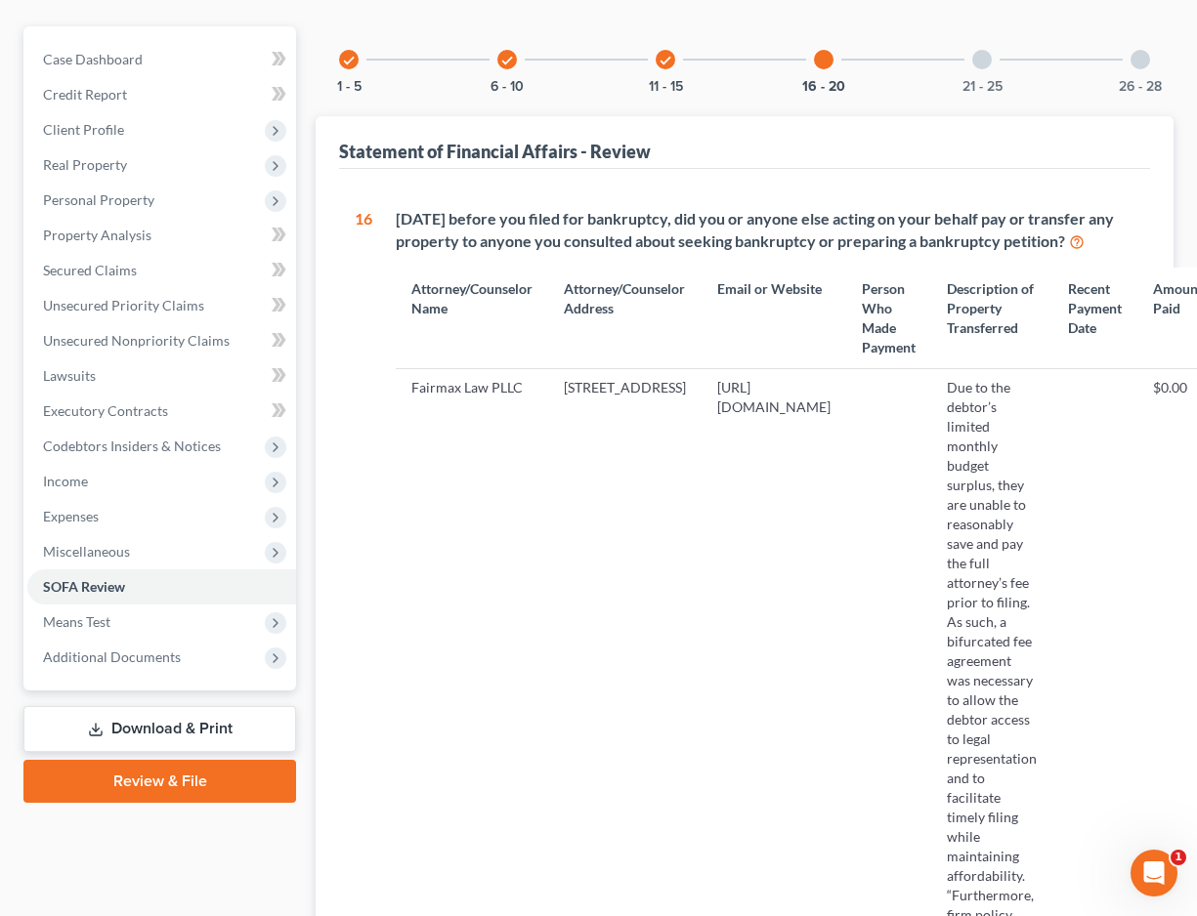
scroll to position [145, 0]
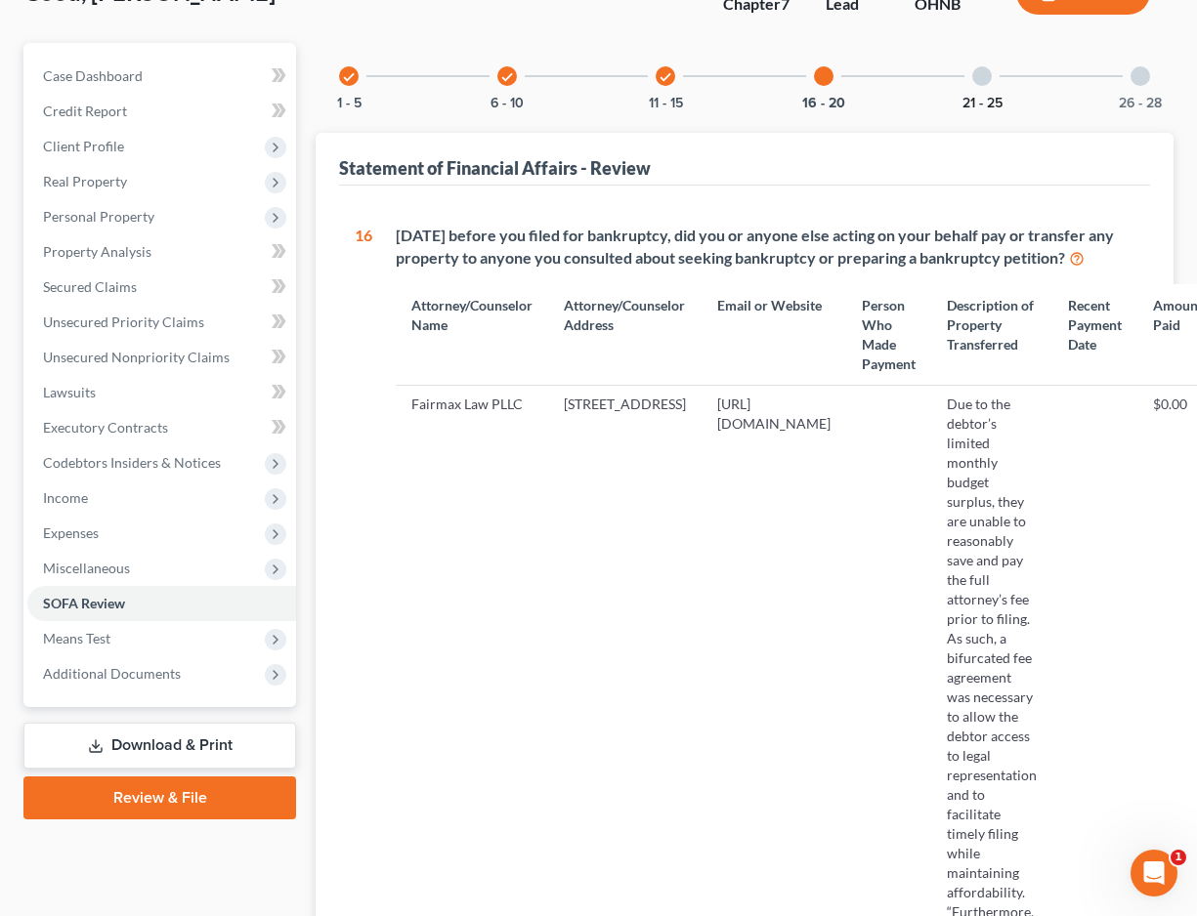
click at [984, 97] on button "21 - 25" at bounding box center [982, 104] width 40 height 14
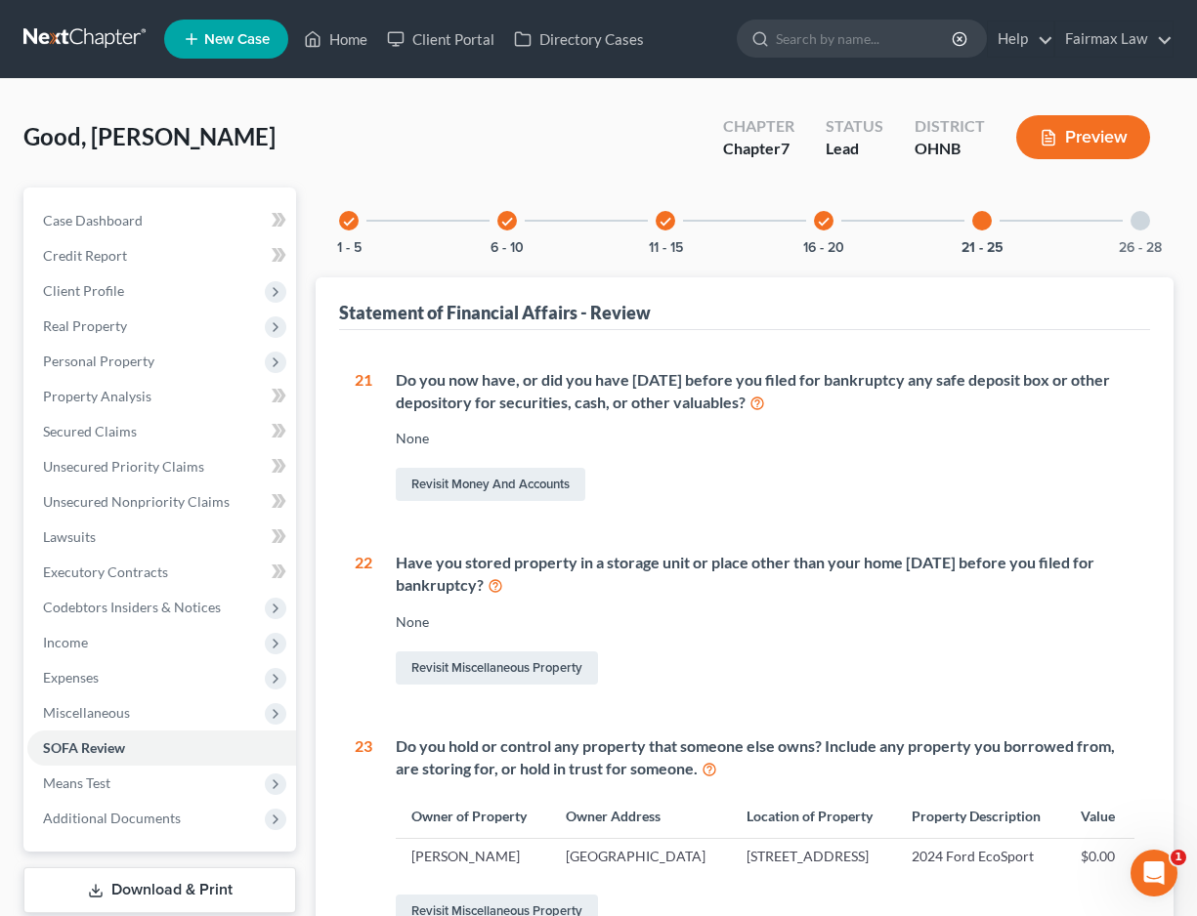
scroll to position [0, 0]
click at [825, 226] on icon "check" at bounding box center [824, 222] width 14 height 14
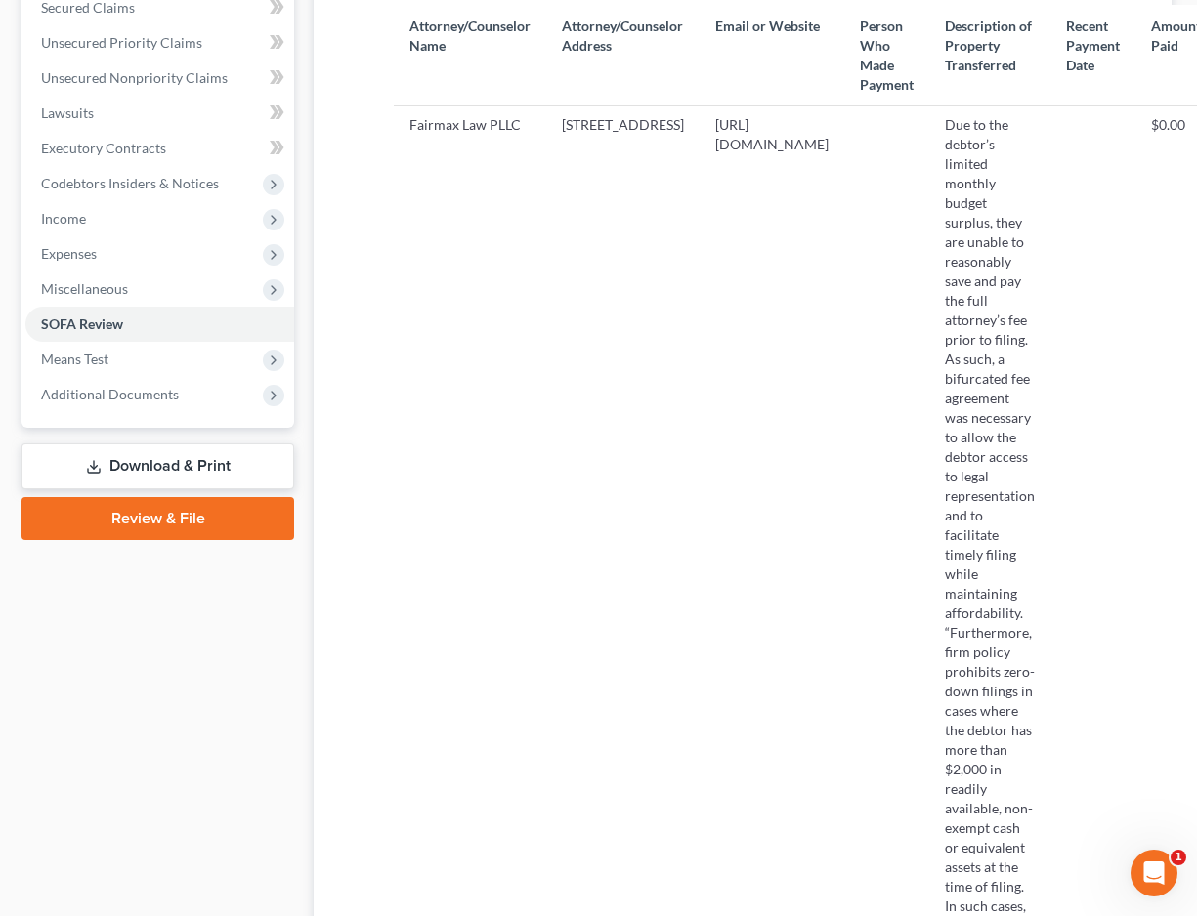
scroll to position [13, 2]
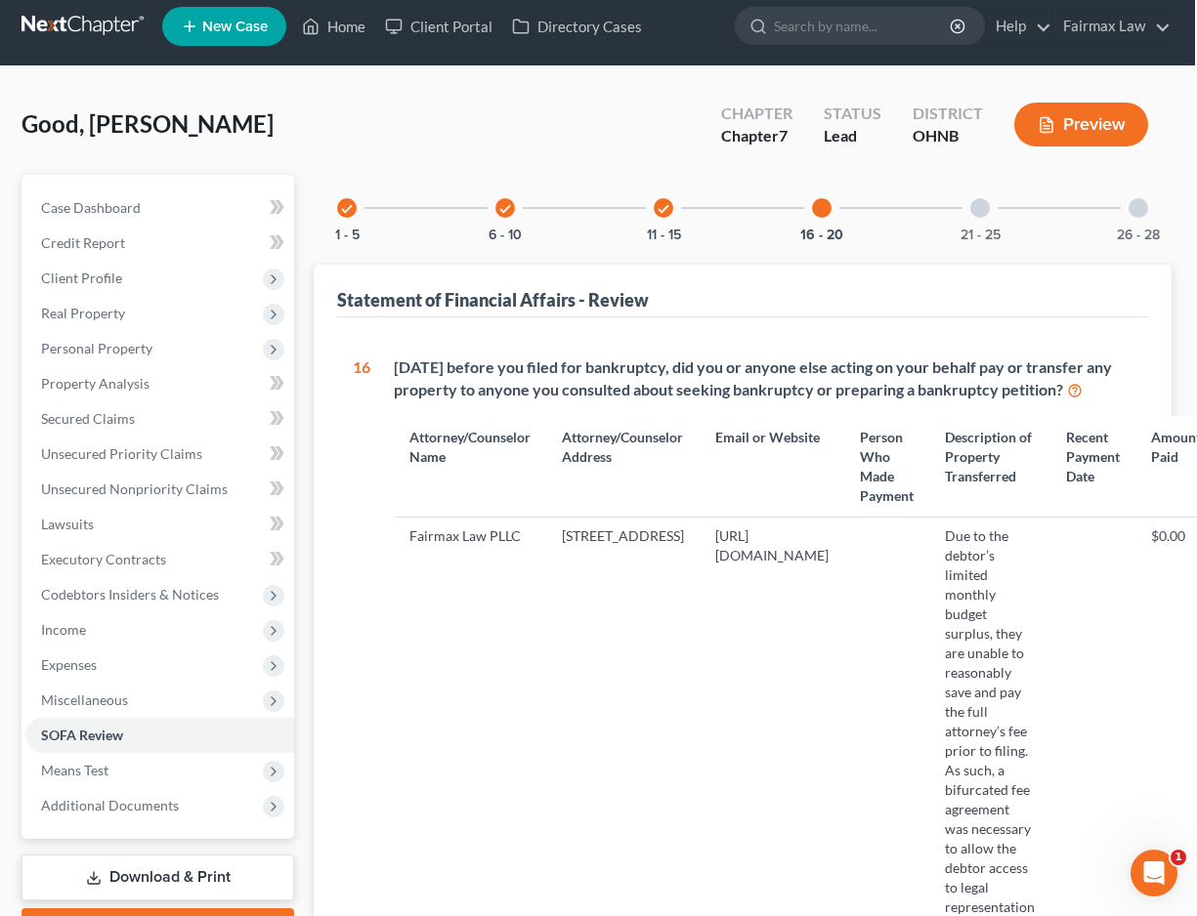
click at [1143, 208] on div at bounding box center [1138, 208] width 20 height 20
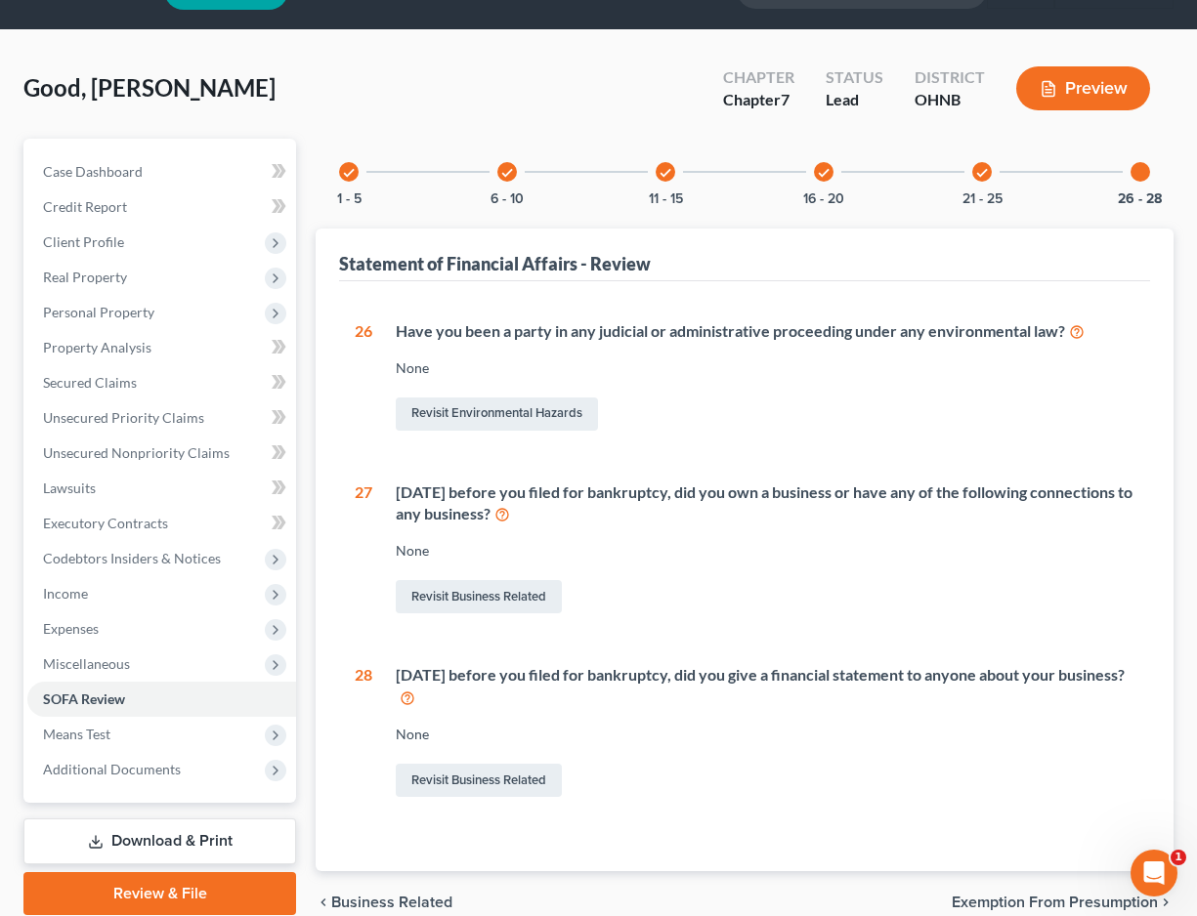
scroll to position [55, 0]
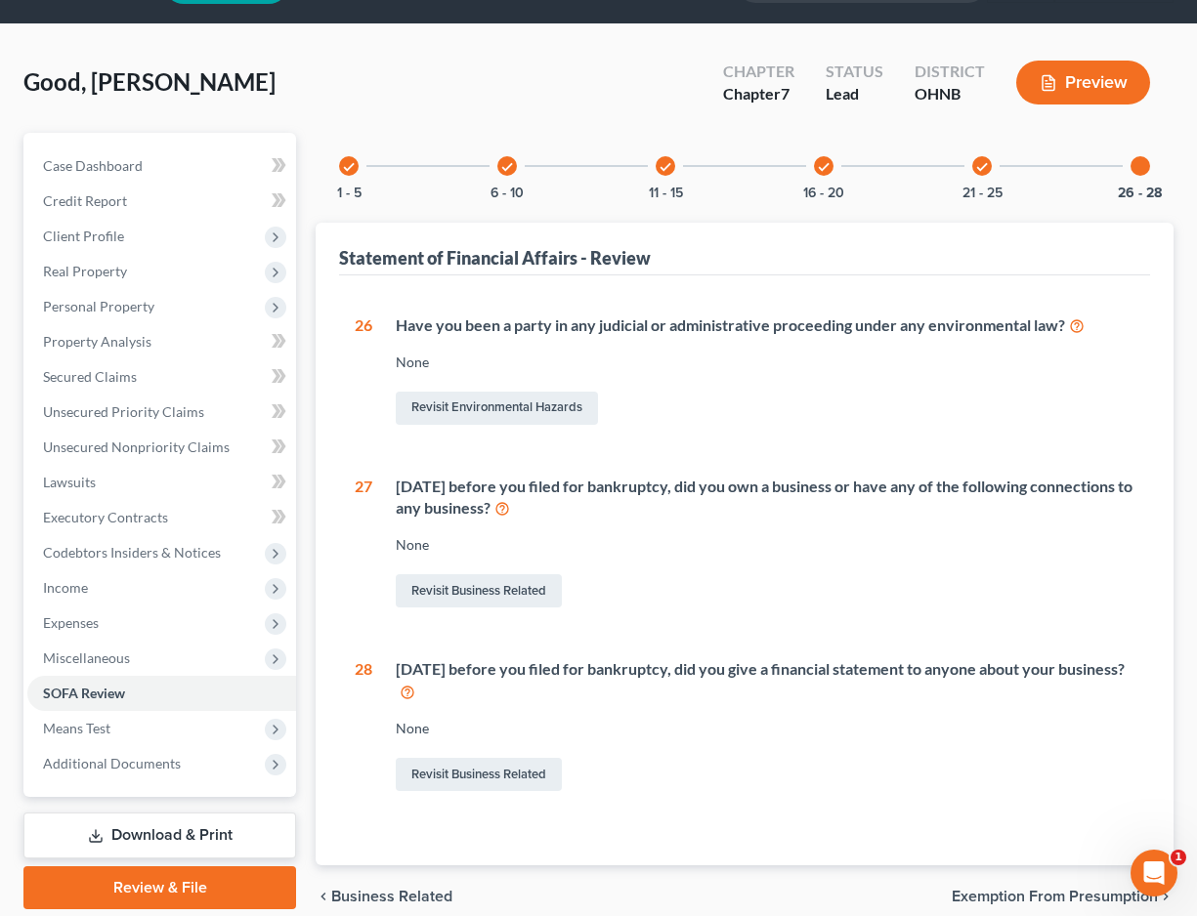
click at [981, 180] on div "check 21 - 25" at bounding box center [982, 166] width 66 height 66
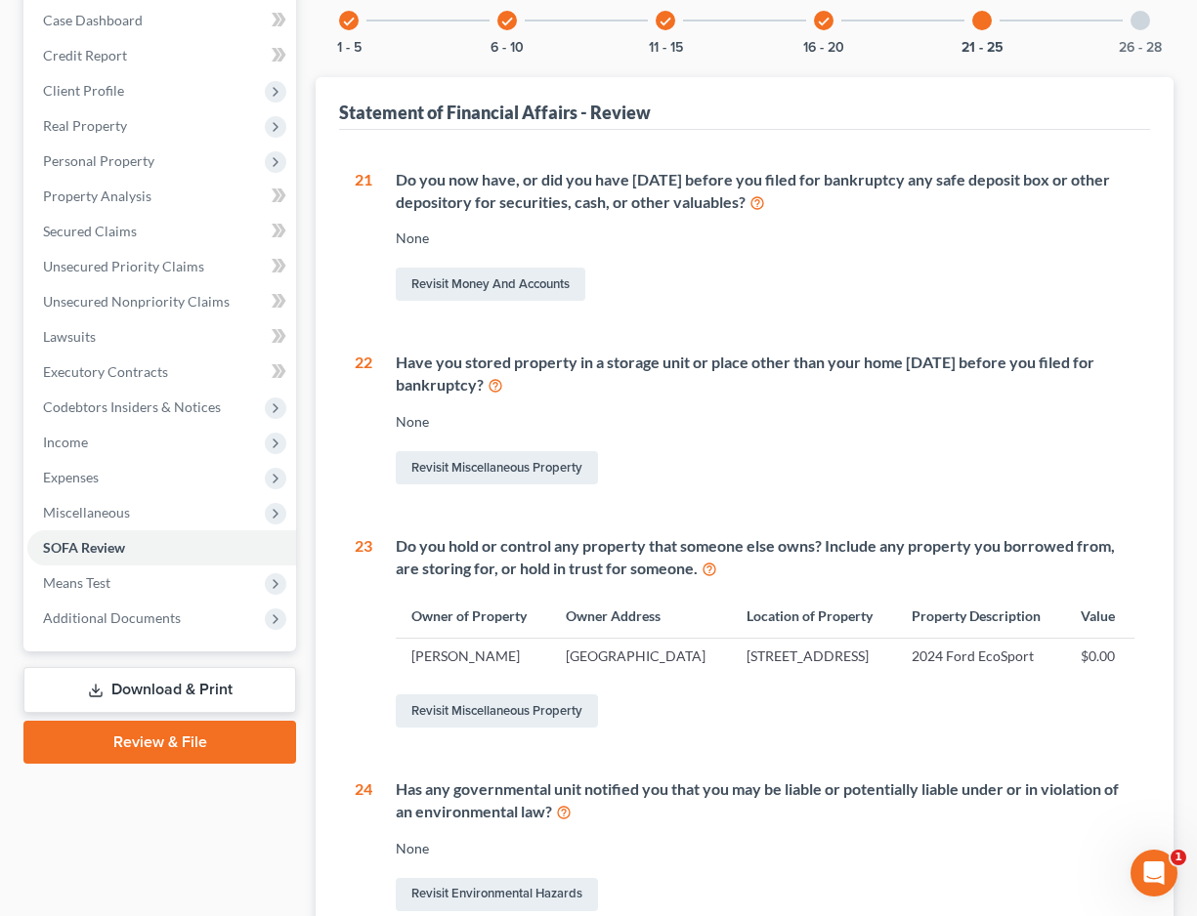
scroll to position [137, 0]
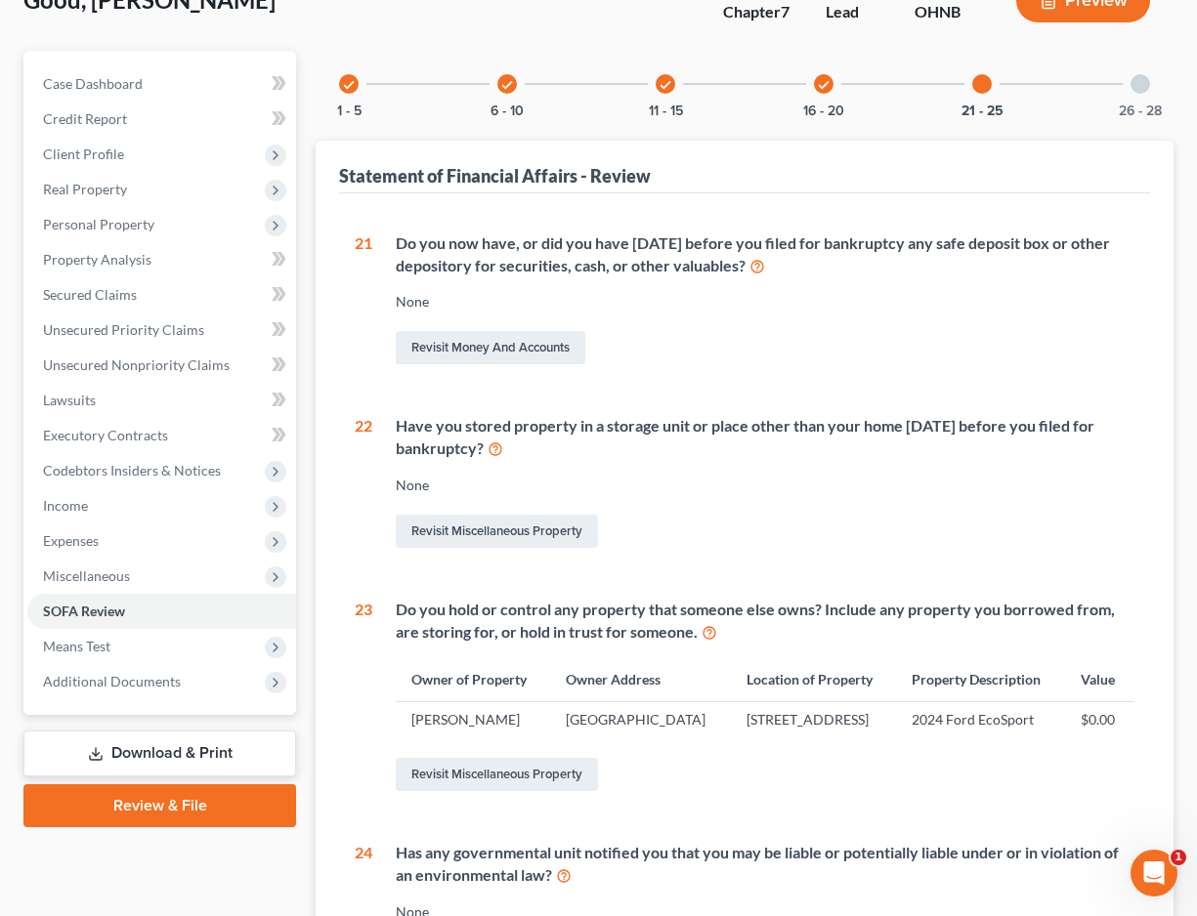
click at [836, 91] on div "check 16 - 20" at bounding box center [823, 84] width 66 height 66
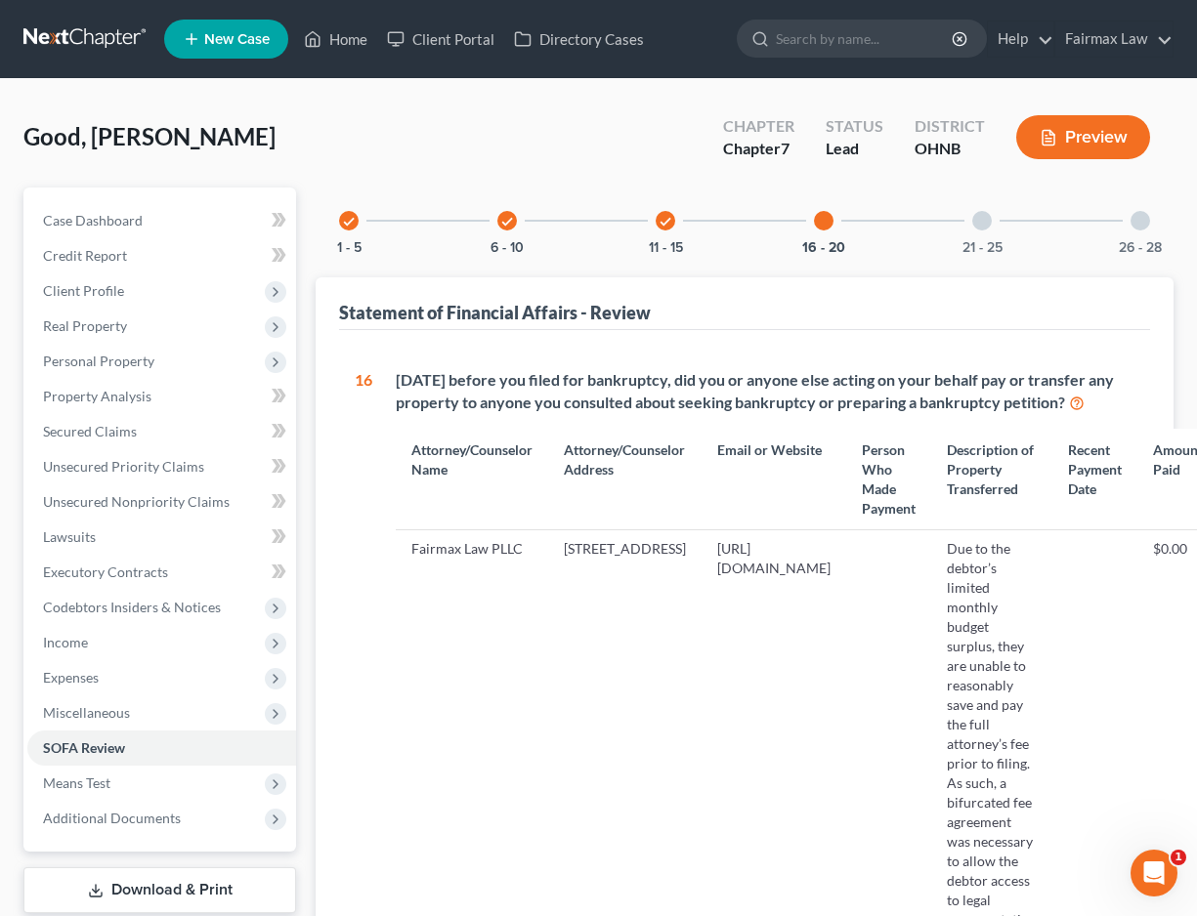
scroll to position [0, 0]
click at [677, 229] on div "check 11 - 15" at bounding box center [665, 221] width 66 height 66
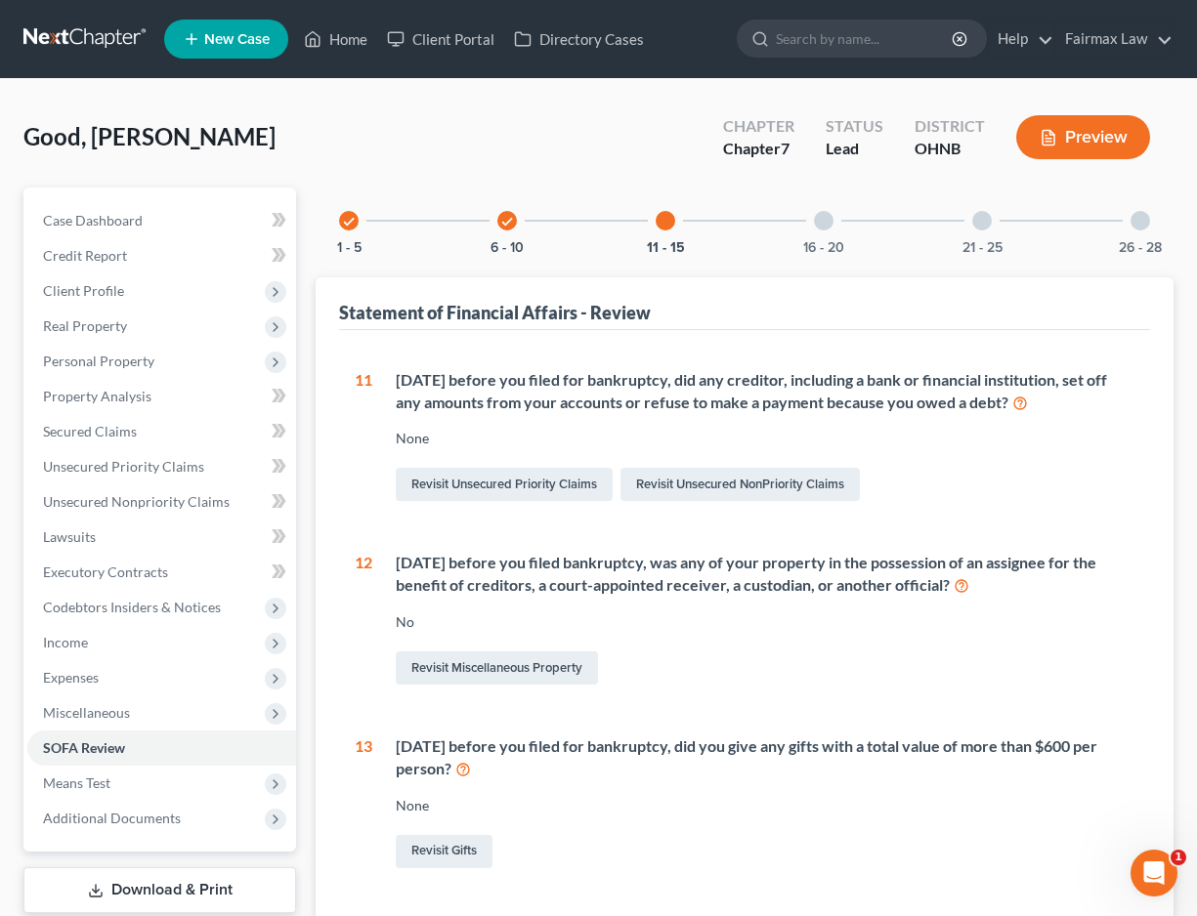
click at [508, 235] on div "check 6 - 10" at bounding box center [507, 221] width 66 height 66
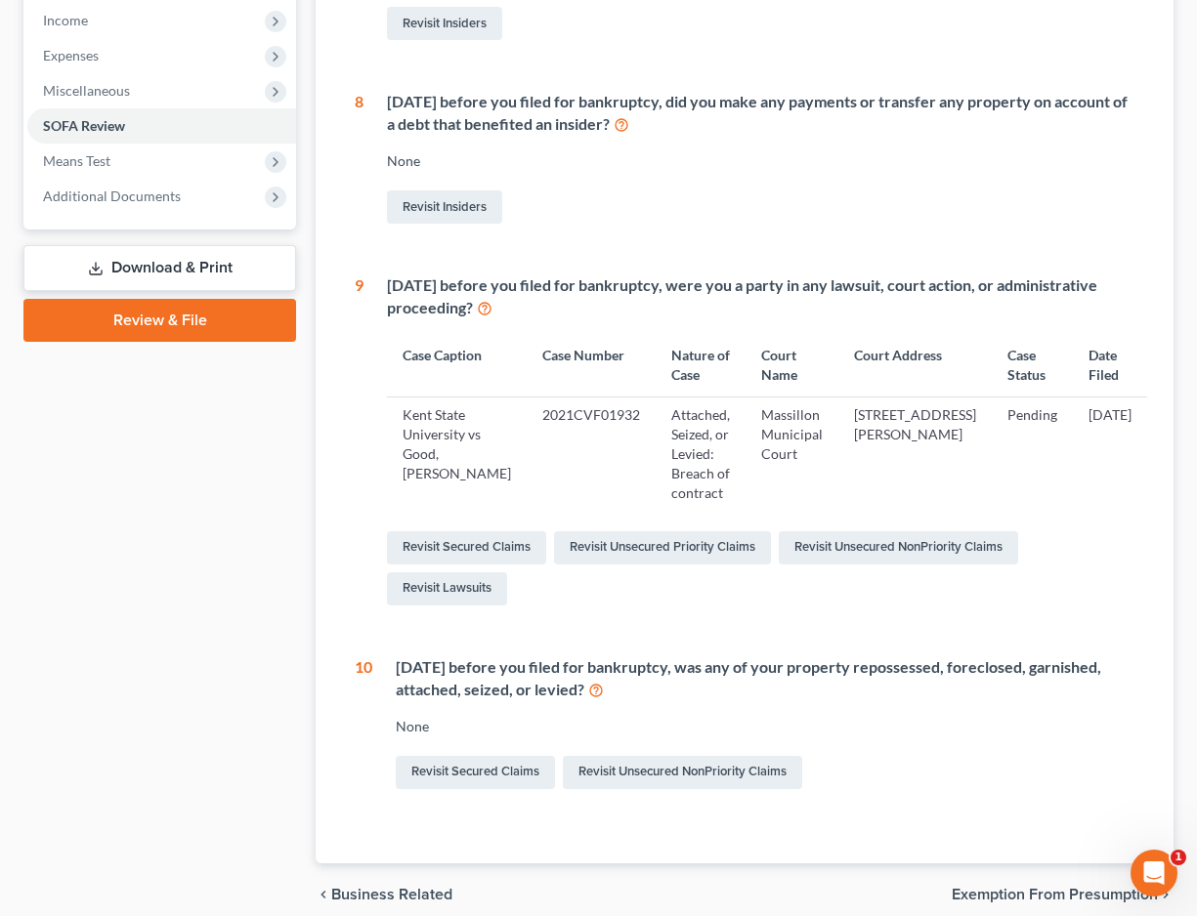
scroll to position [641, 0]
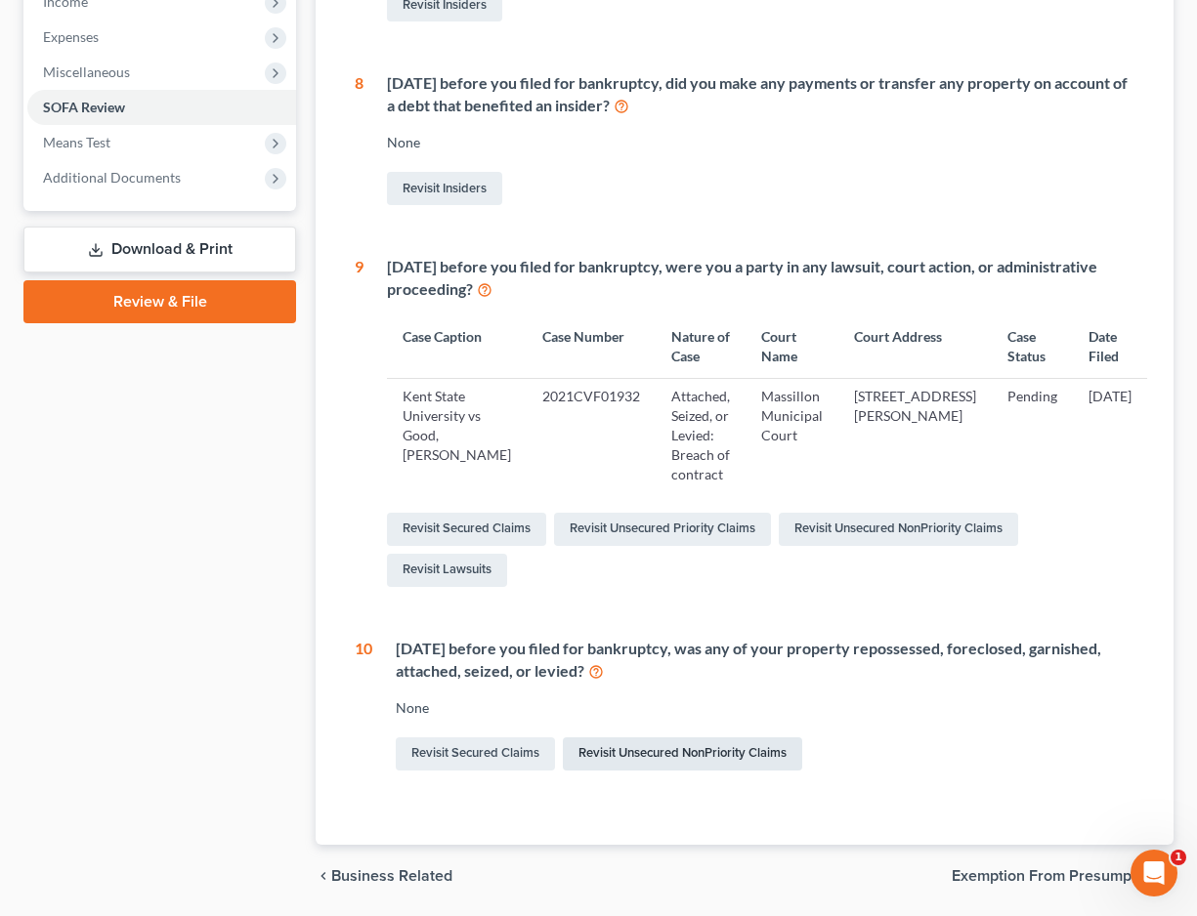
click at [626, 755] on link "Revisit Unsecured NonPriority Claims" at bounding box center [682, 754] width 239 height 33
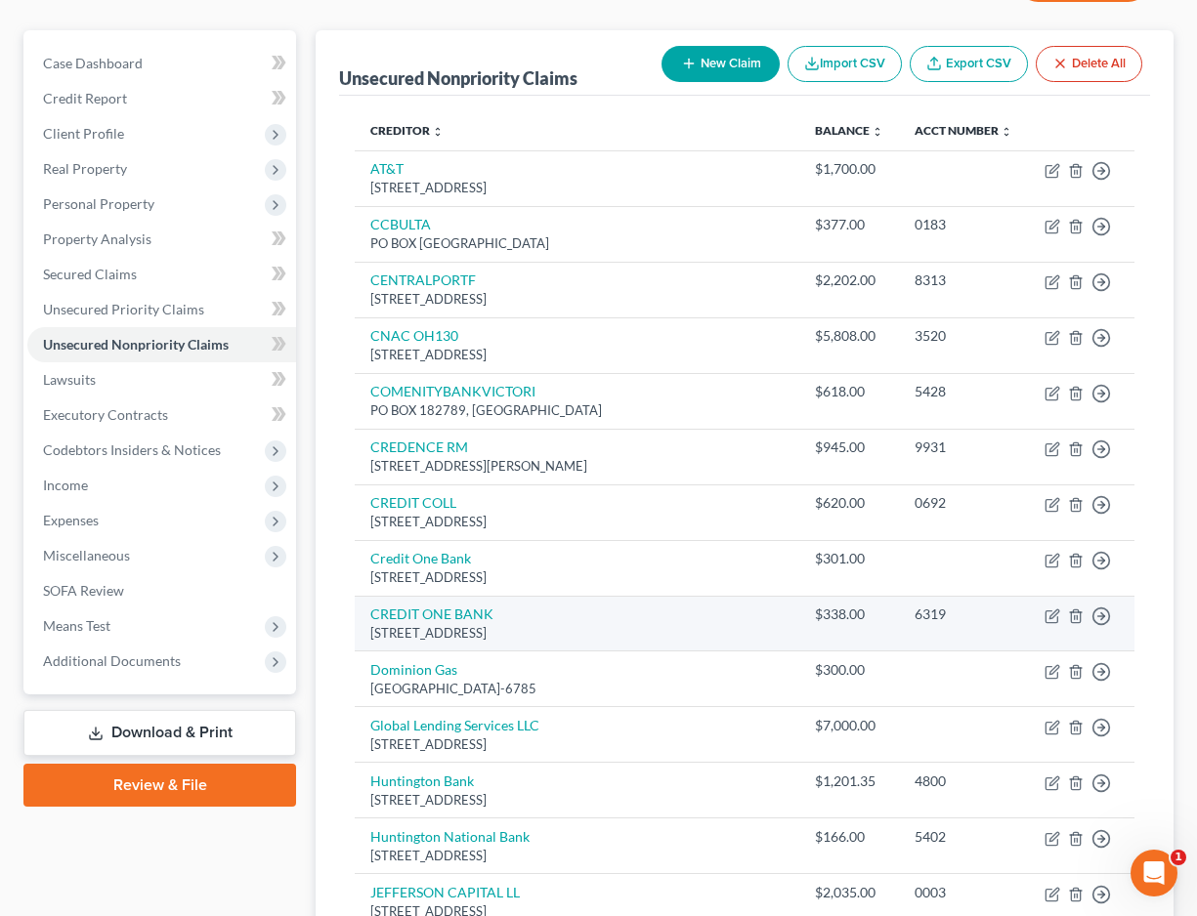
scroll to position [203, 0]
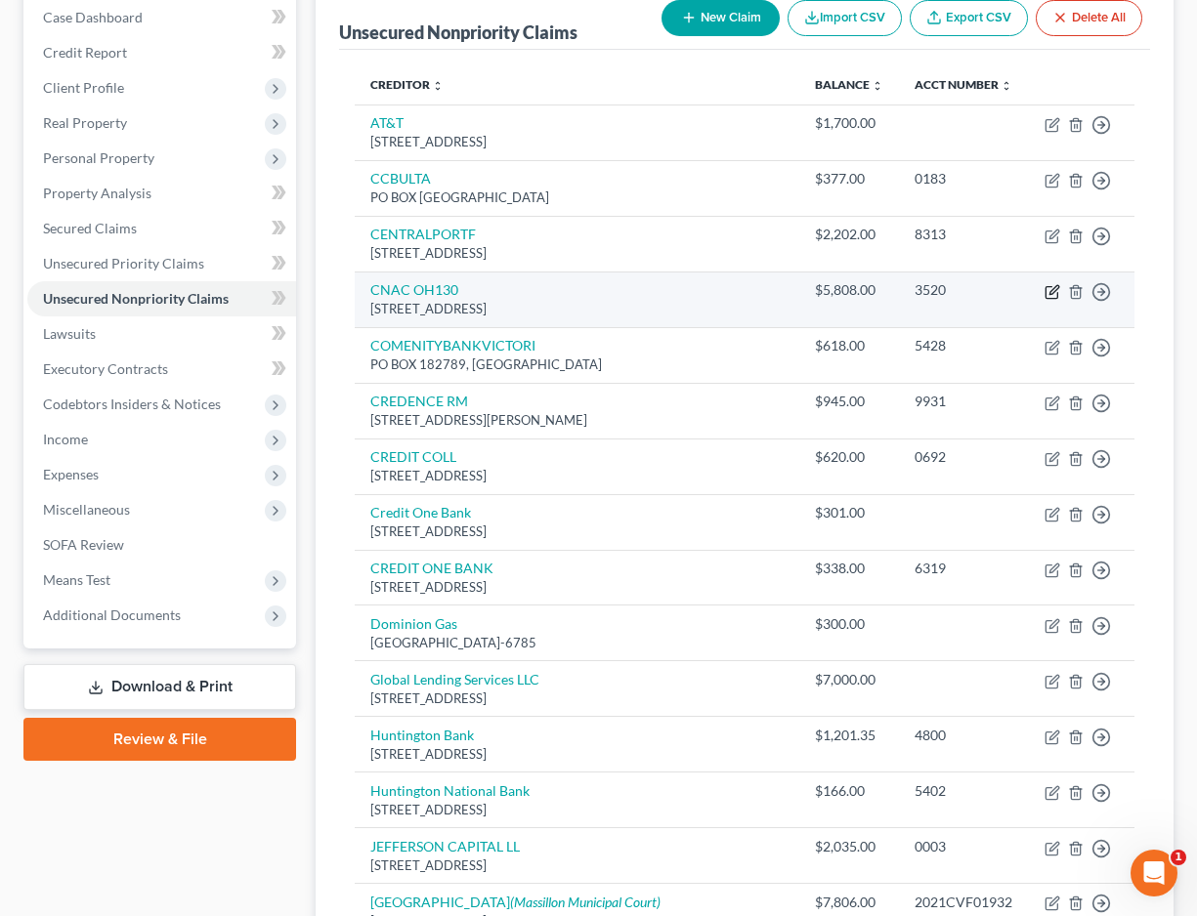
click at [1051, 290] on icon "button" at bounding box center [1052, 292] width 16 height 16
select select "36"
select select "14"
select select "0"
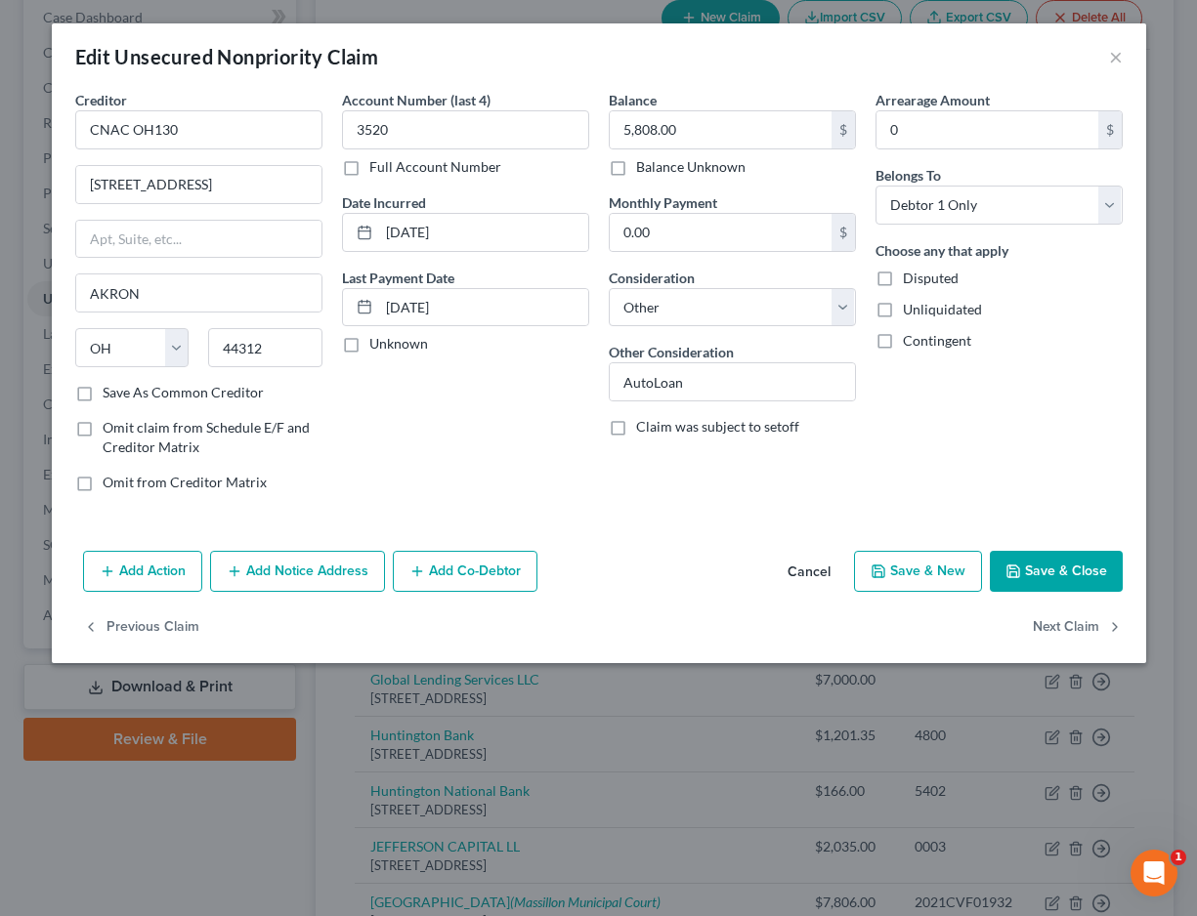
click at [156, 583] on button "Add Action" at bounding box center [142, 571] width 119 height 41
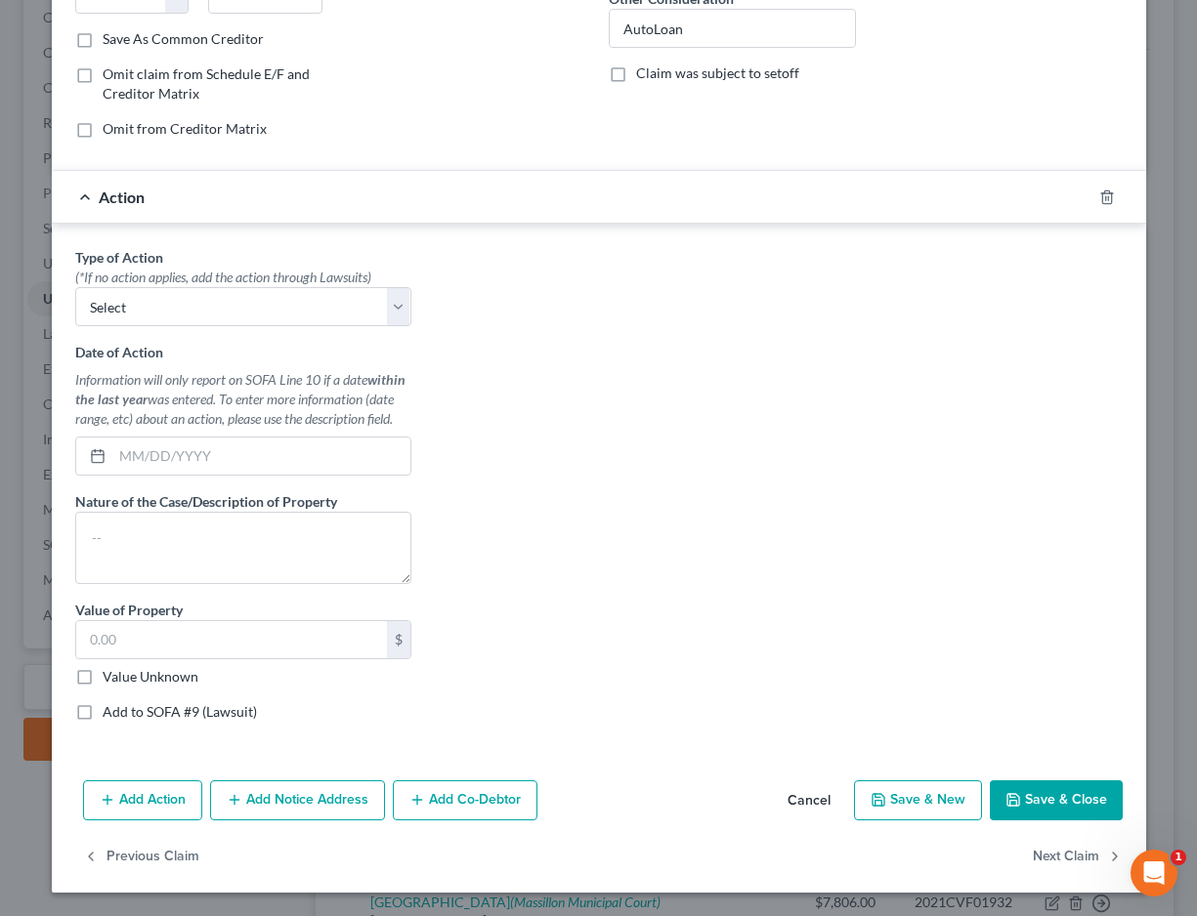
scroll to position [353, 0]
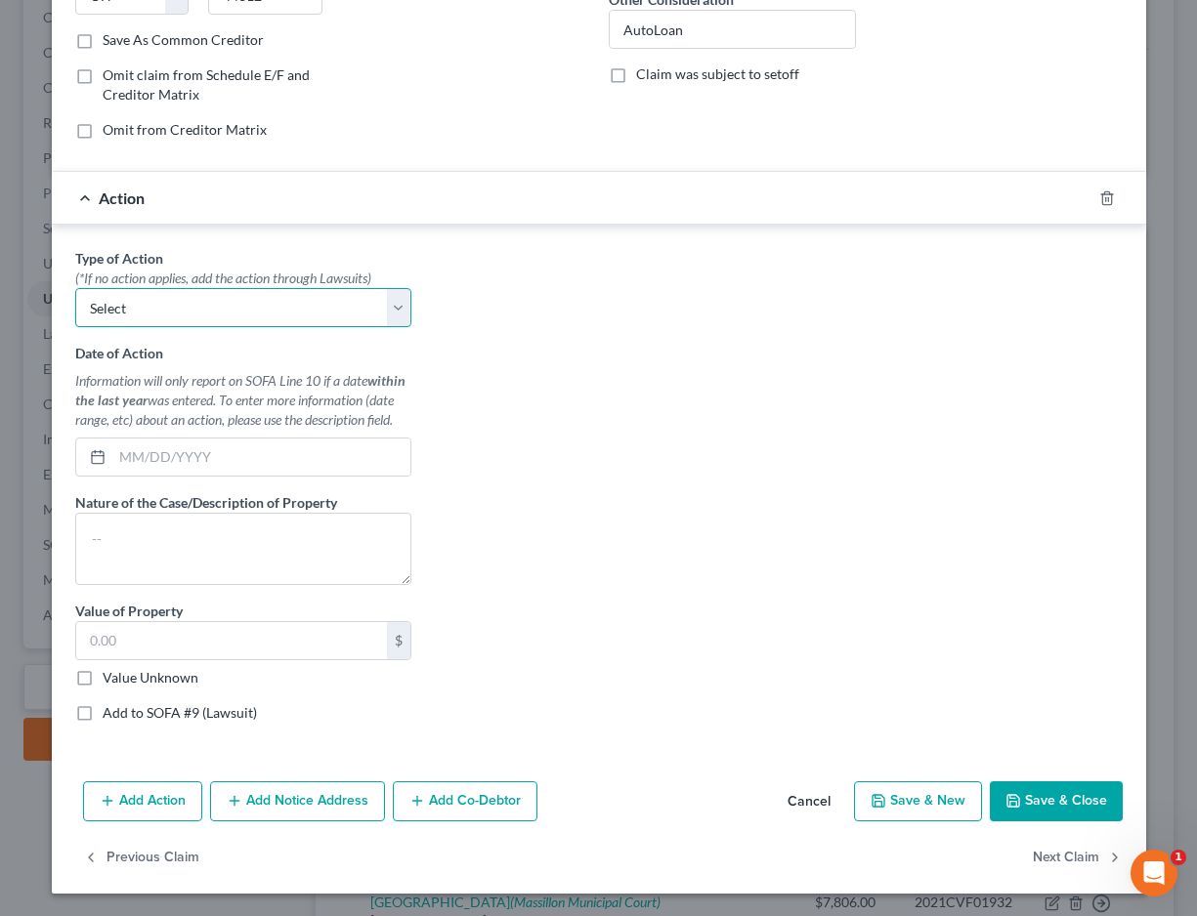
select select "0"
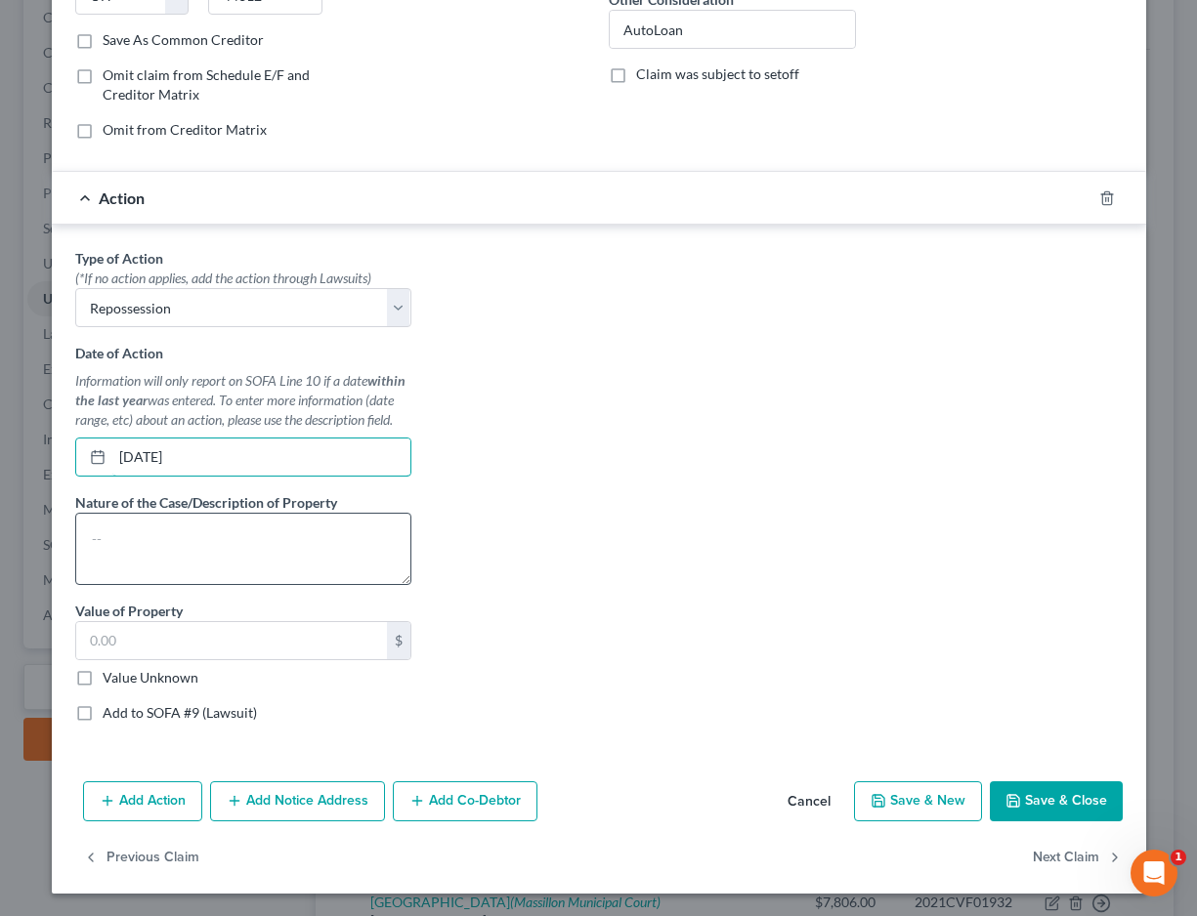
type input "05/01/2024"
click at [225, 533] on textarea at bounding box center [243, 549] width 336 height 72
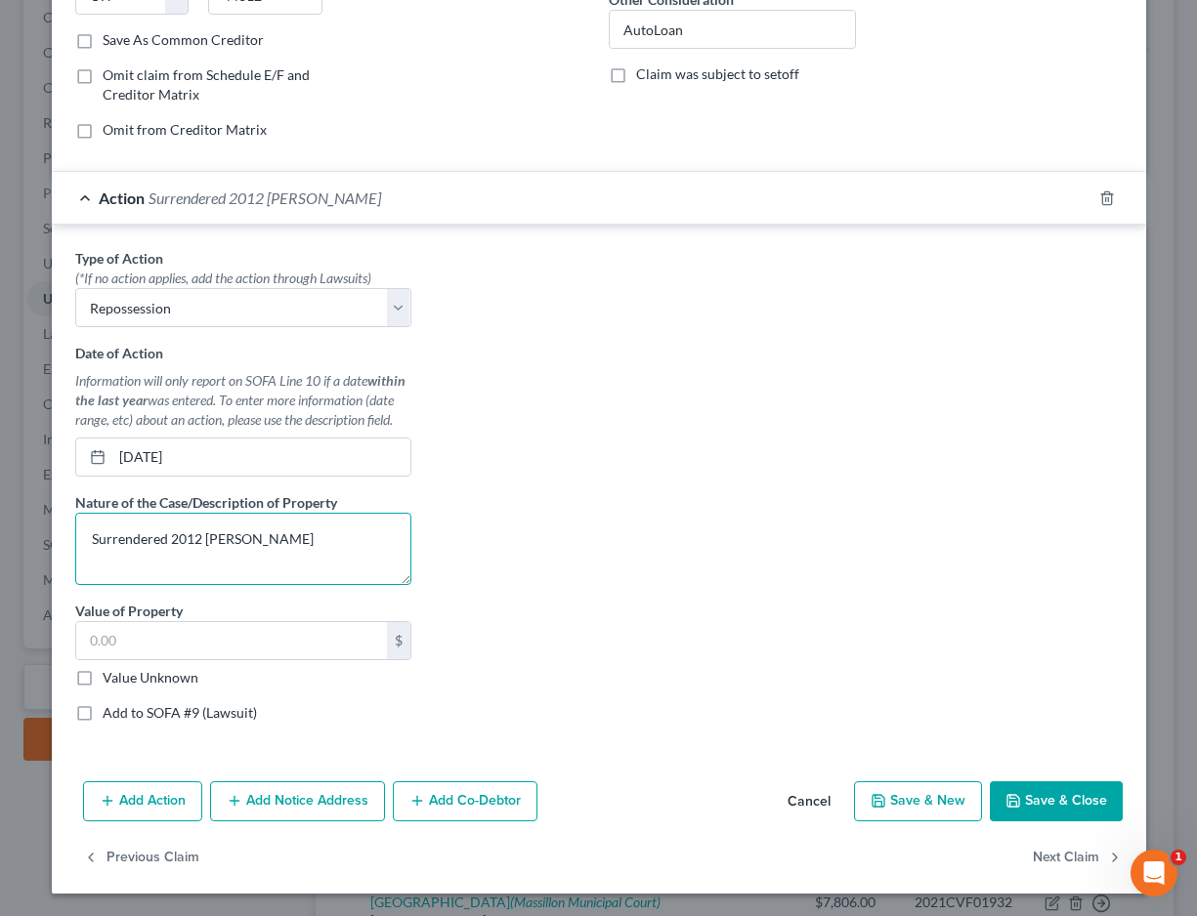
type textarea "Surrendered 2012 Chevy Cruz"
click at [1070, 807] on button "Save & Close" at bounding box center [1056, 802] width 133 height 41
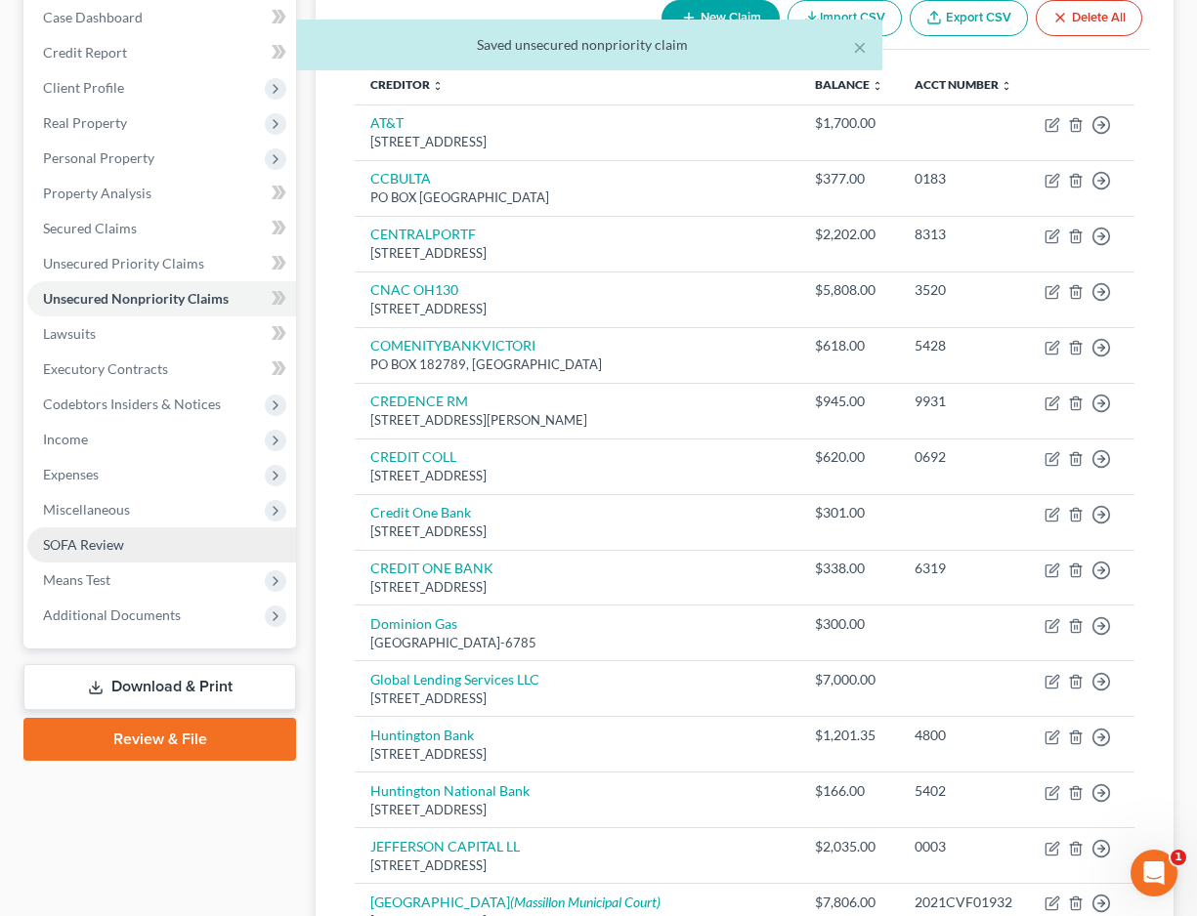
click at [132, 546] on link "SOFA Review" at bounding box center [161, 545] width 269 height 35
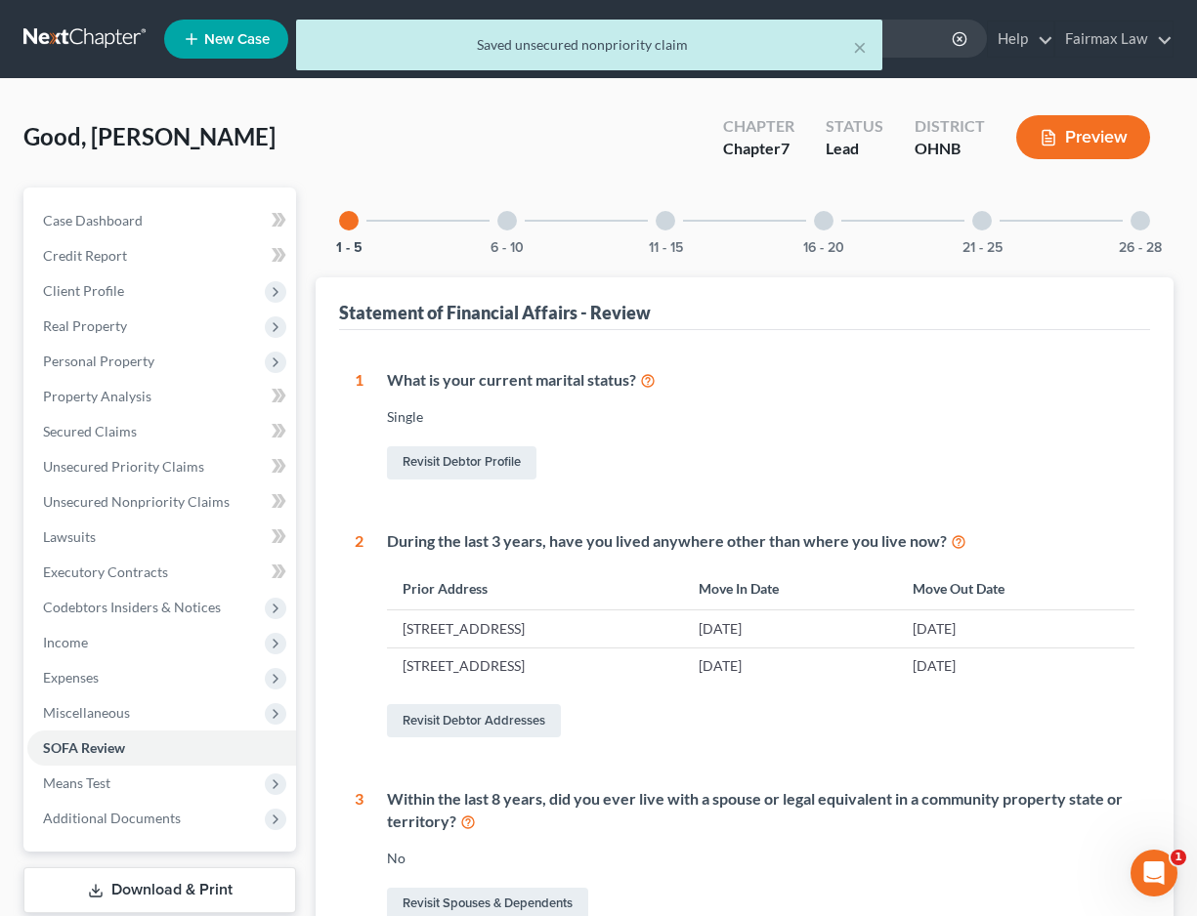
click at [515, 236] on div "6 - 10" at bounding box center [507, 221] width 66 height 66
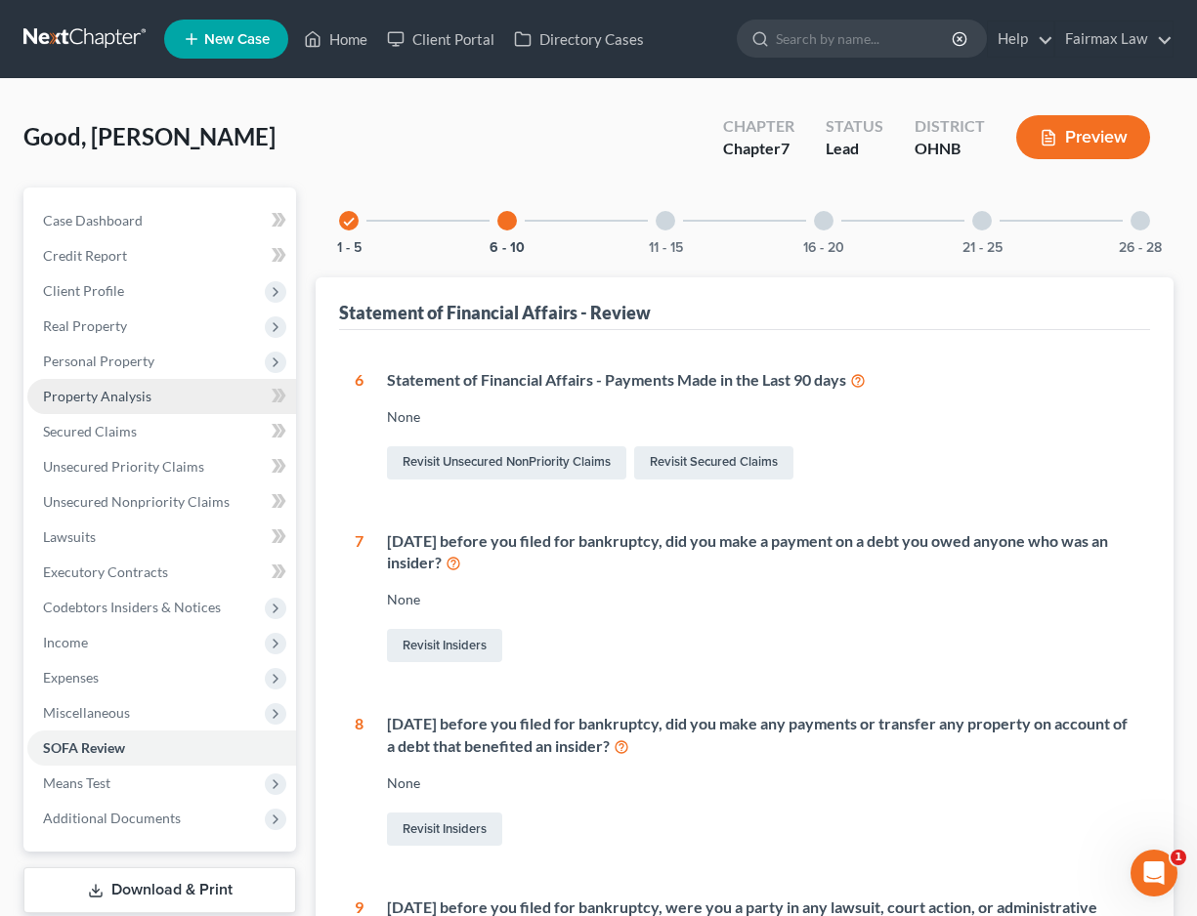
click at [179, 408] on link "Property Analysis" at bounding box center [161, 396] width 269 height 35
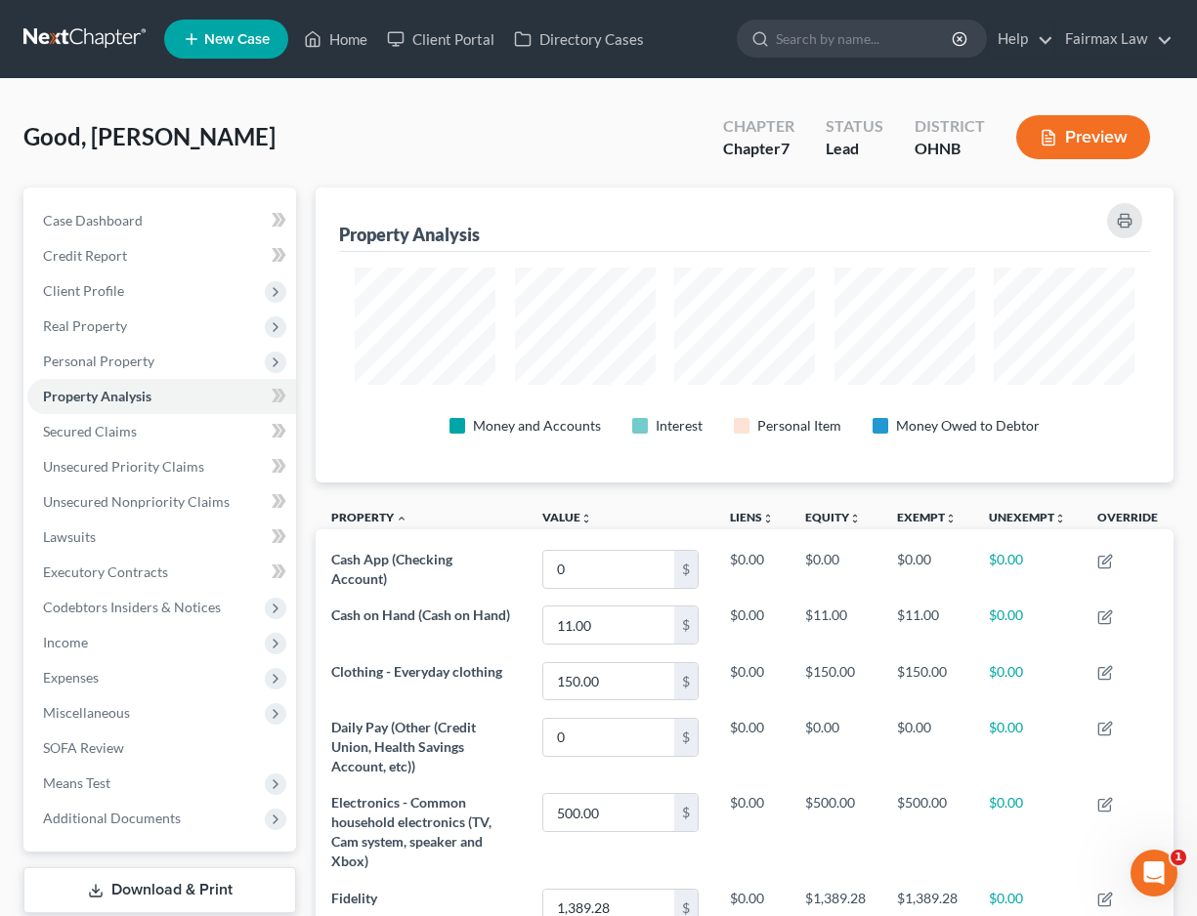
scroll to position [295, 858]
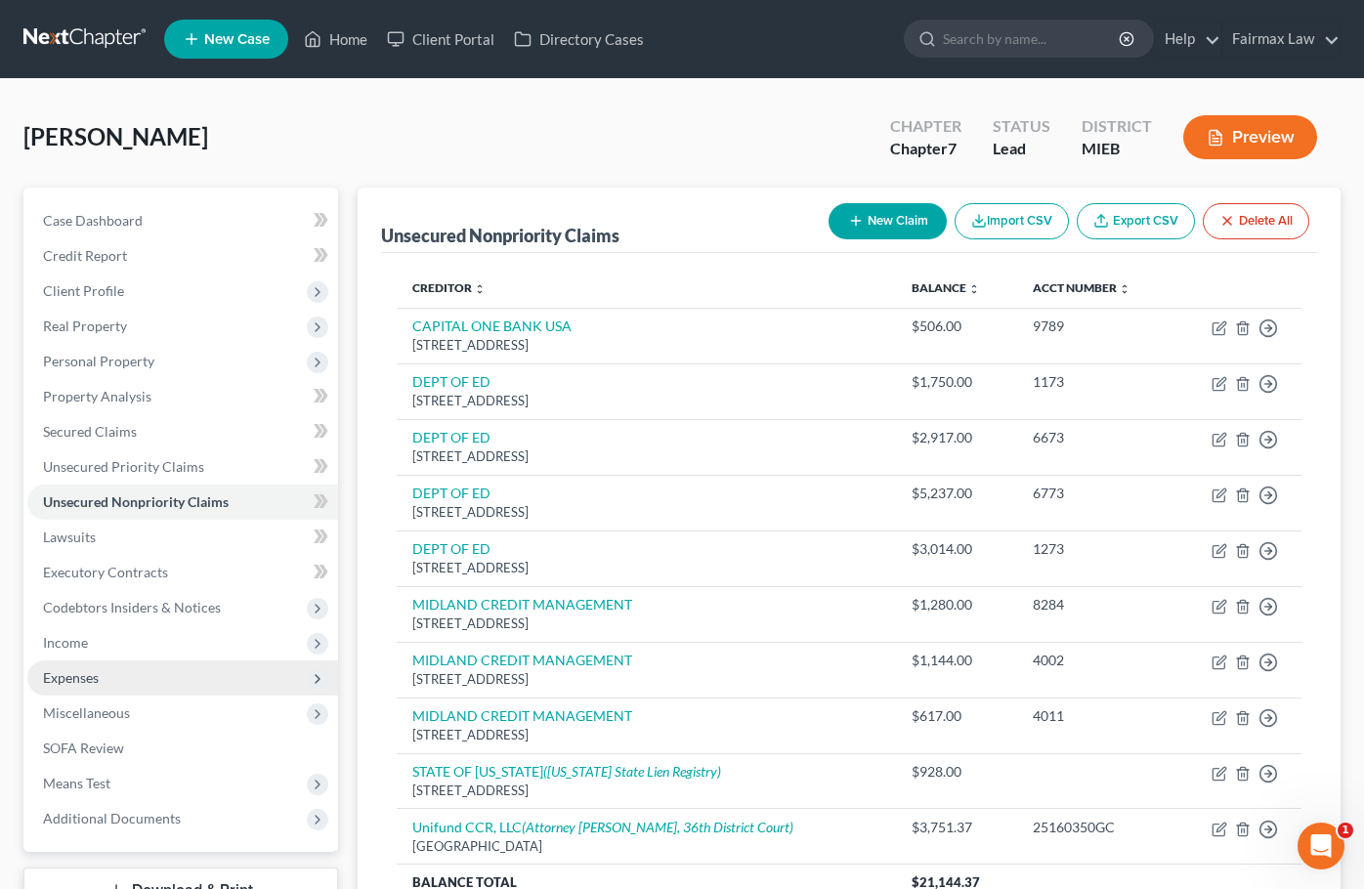
click at [125, 684] on span "Expenses" at bounding box center [182, 677] width 311 height 35
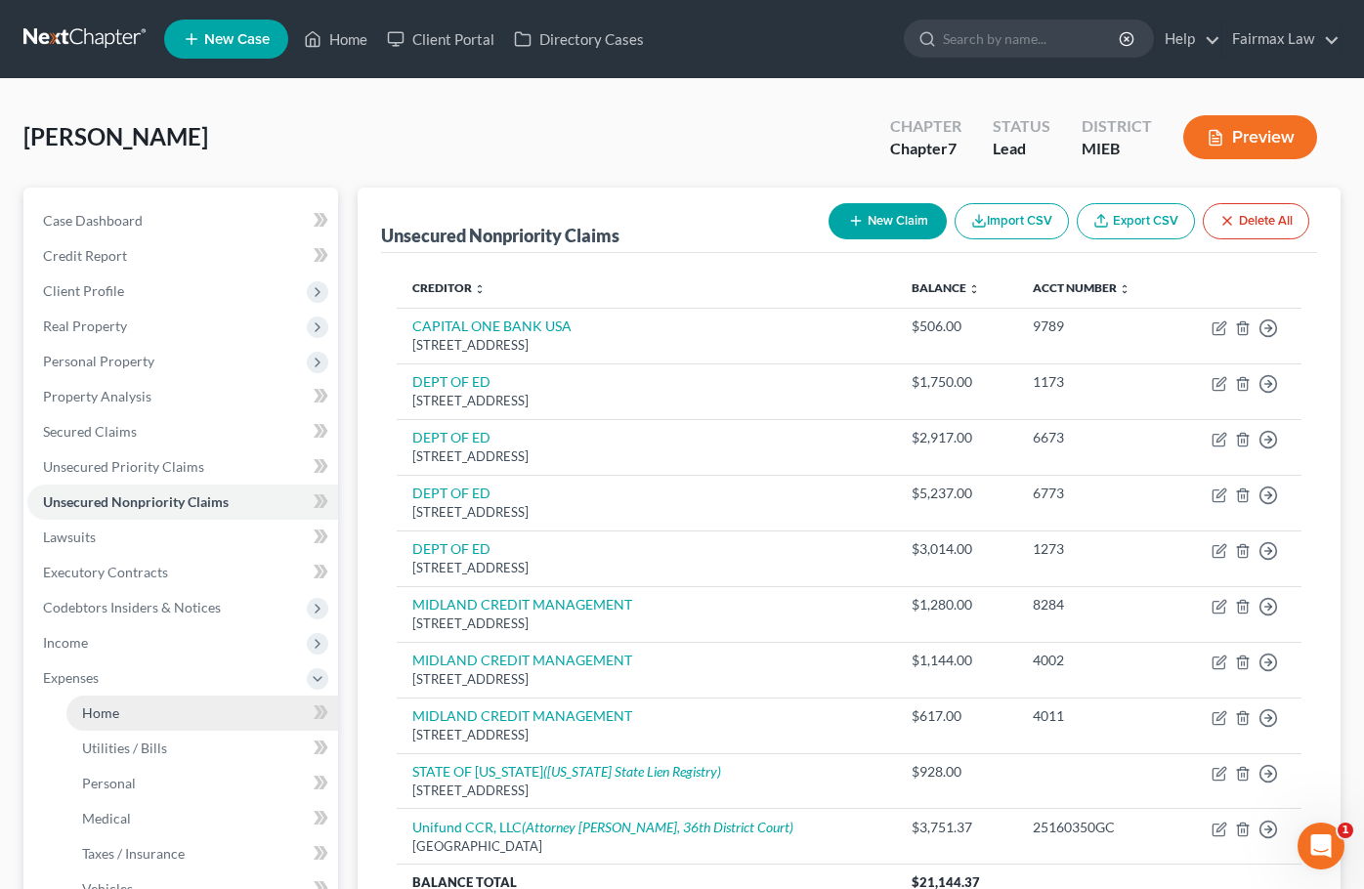
click at [117, 719] on span "Home" at bounding box center [100, 712] width 37 height 17
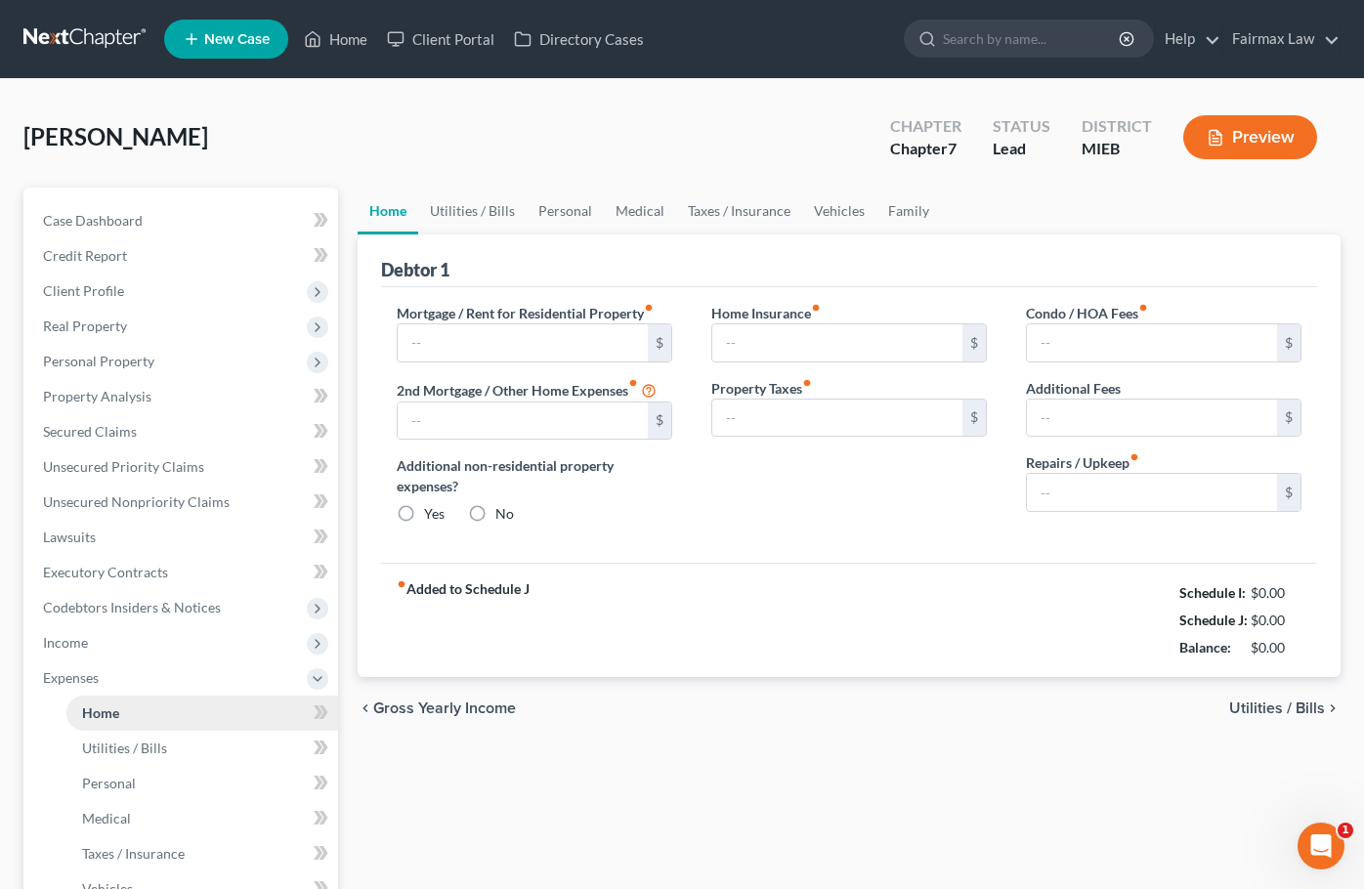
type input "0.00"
radio input "true"
type input "0.00"
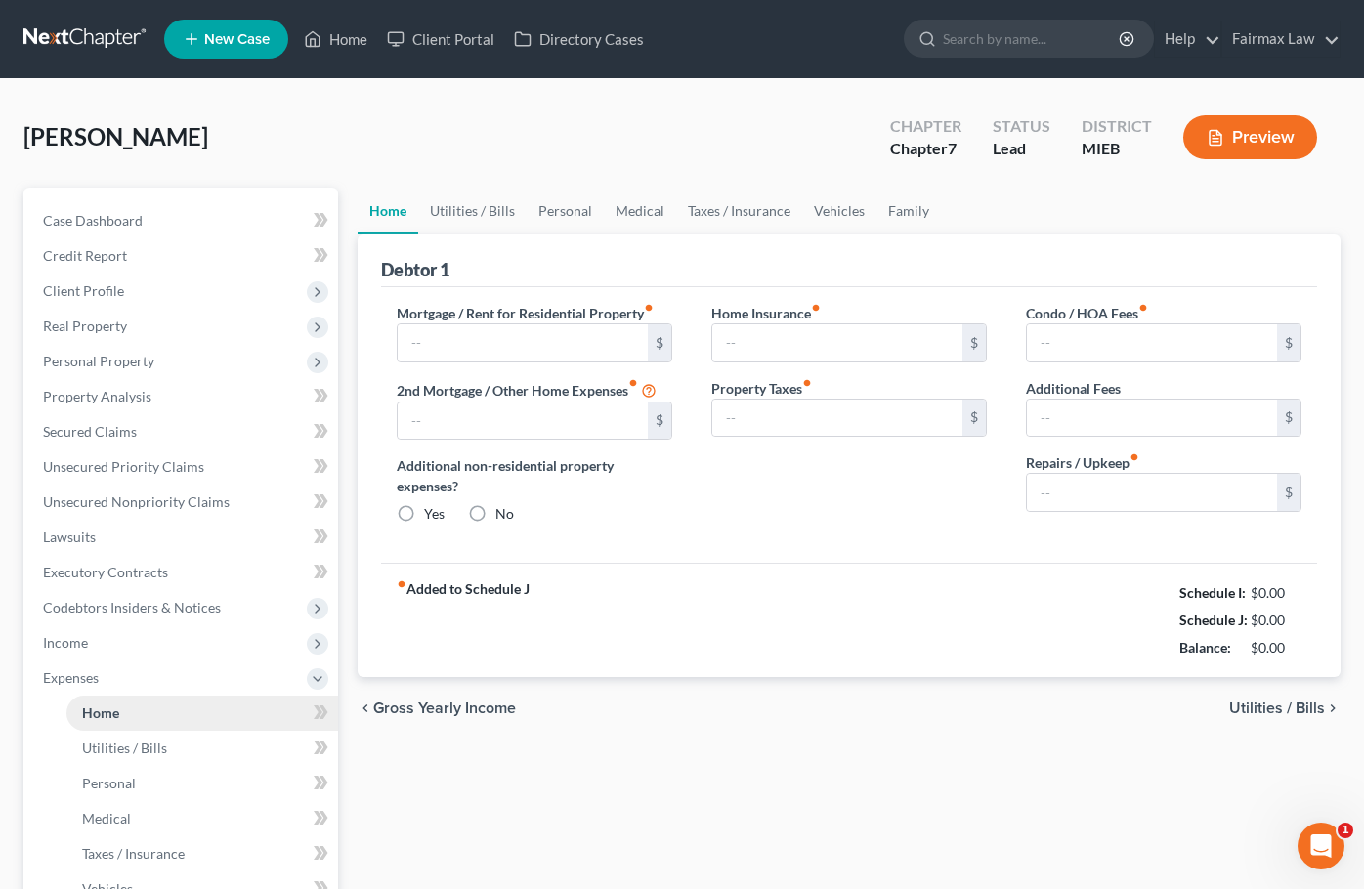
type input "0.00"
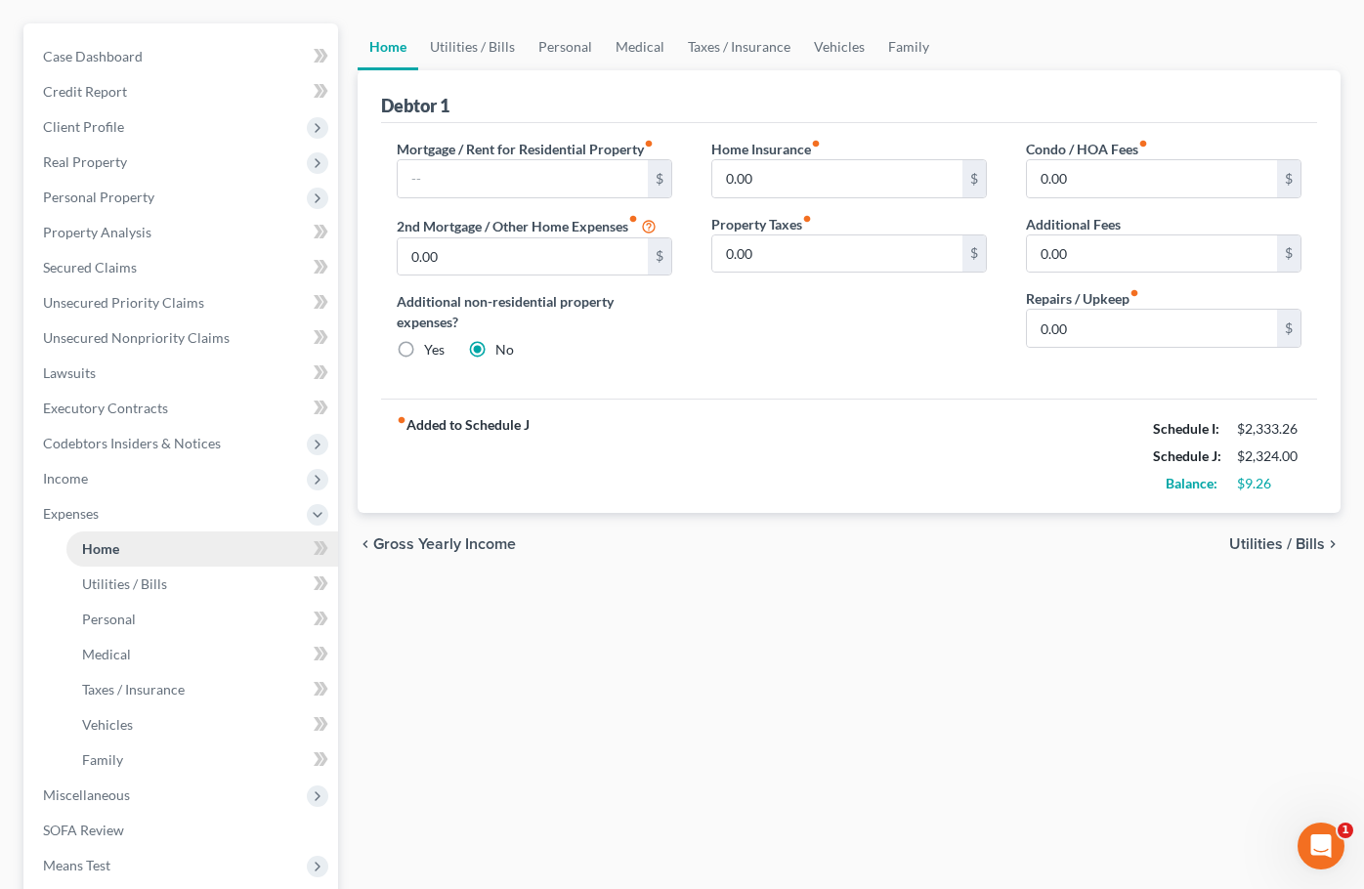
scroll to position [173, 0]
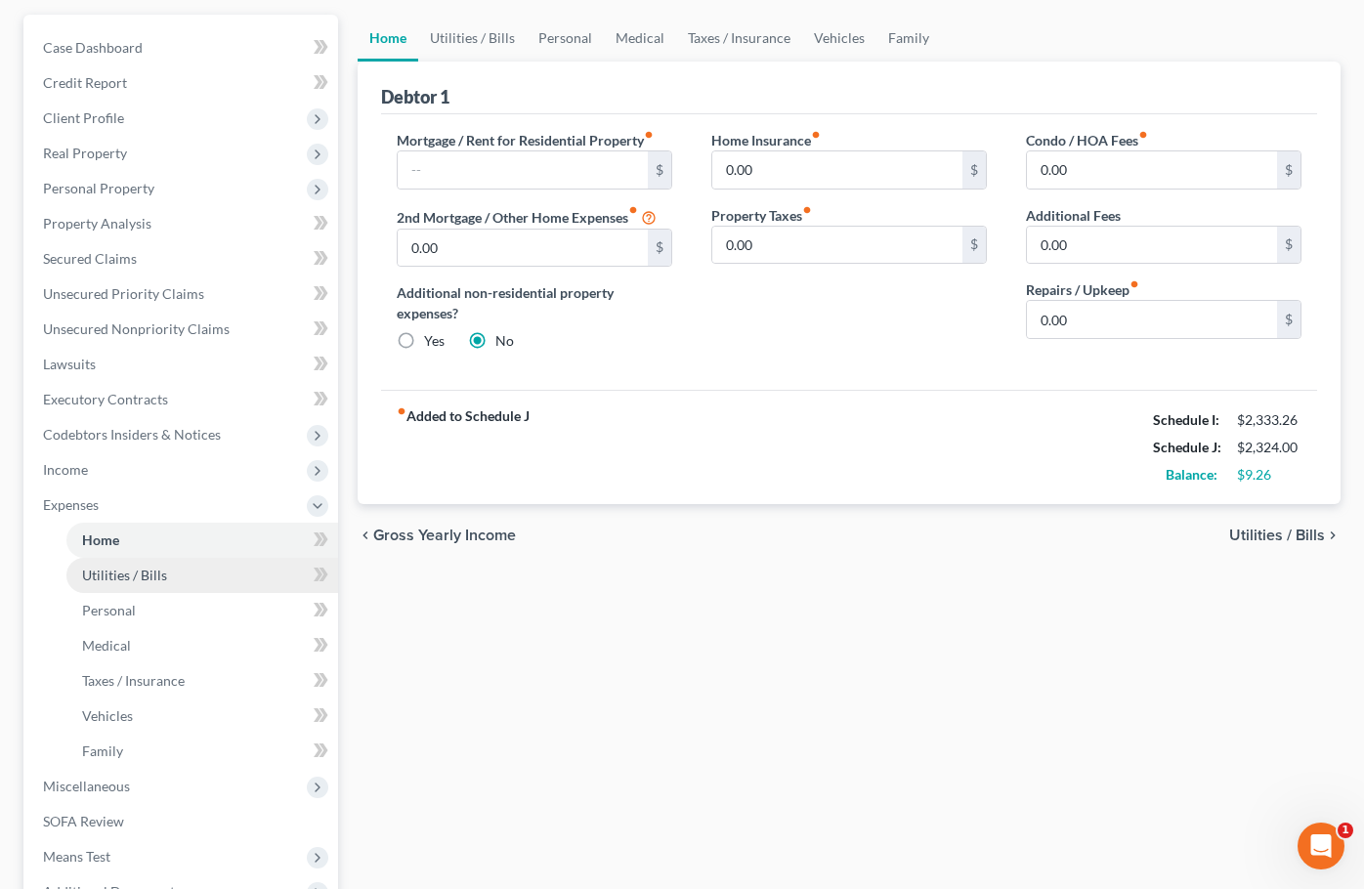
click at [121, 568] on span "Utilities / Bills" at bounding box center [124, 575] width 85 height 17
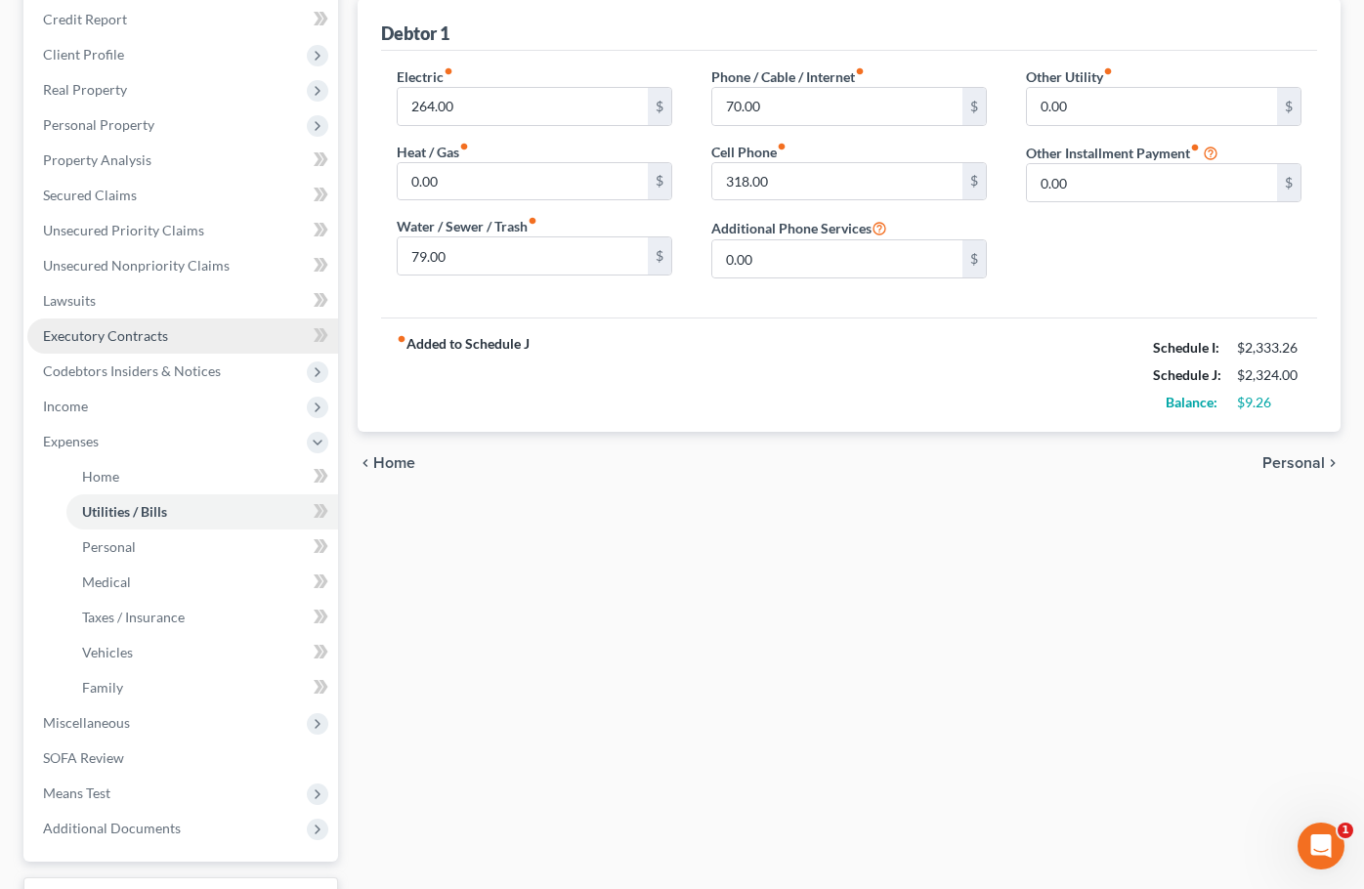
scroll to position [238, 0]
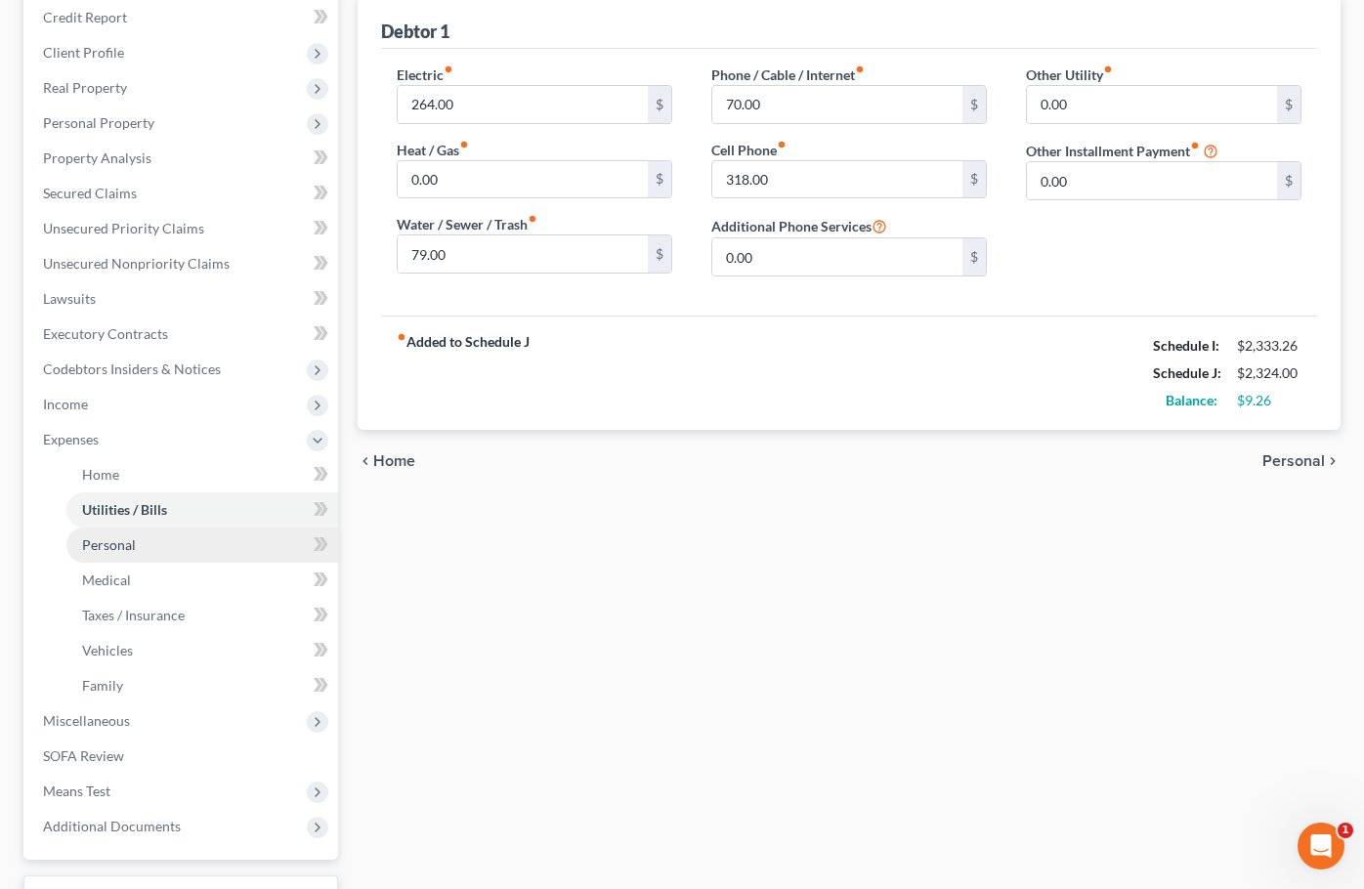
click at [120, 542] on span "Personal" at bounding box center [109, 544] width 54 height 17
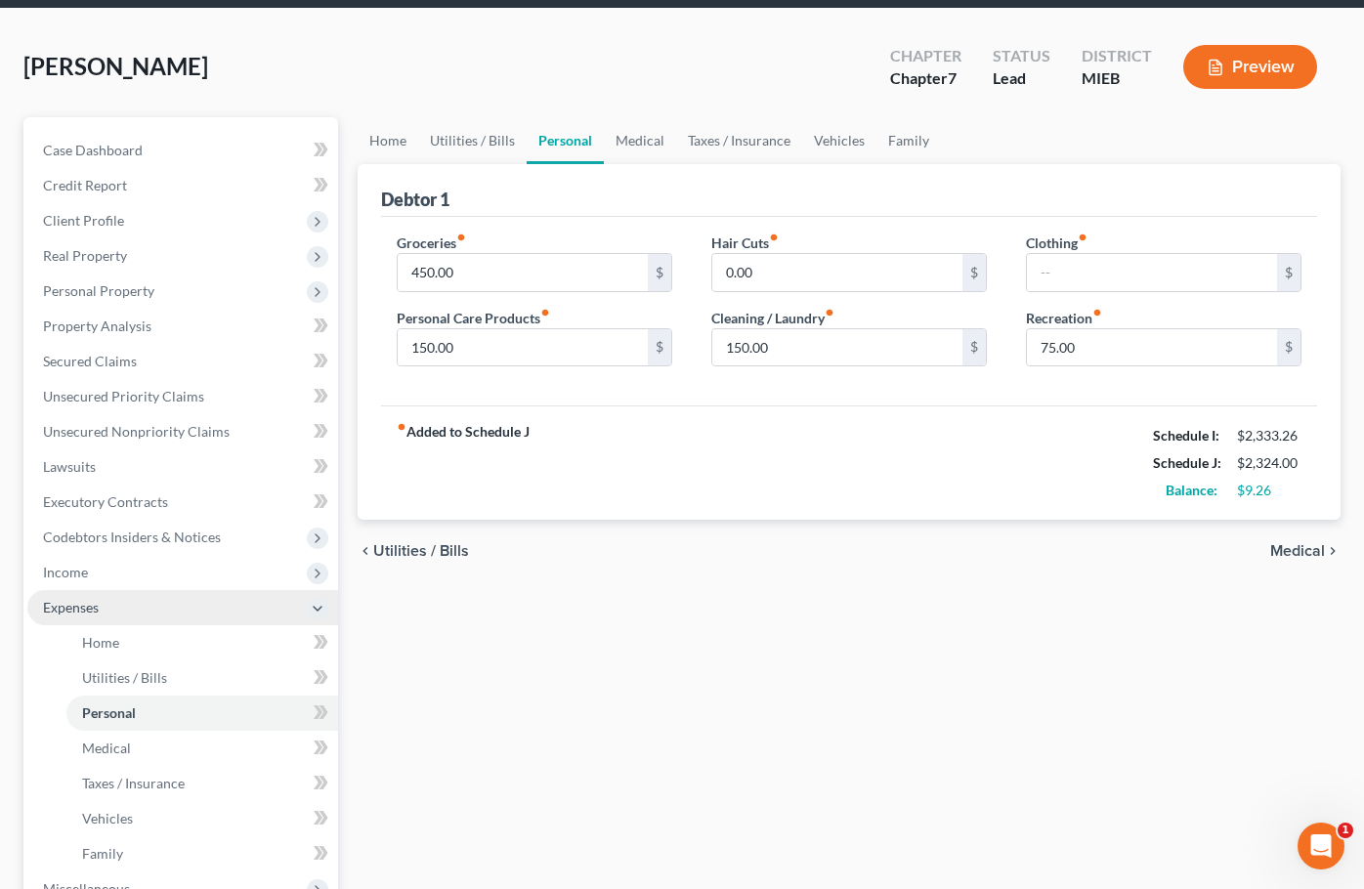
scroll to position [76, 0]
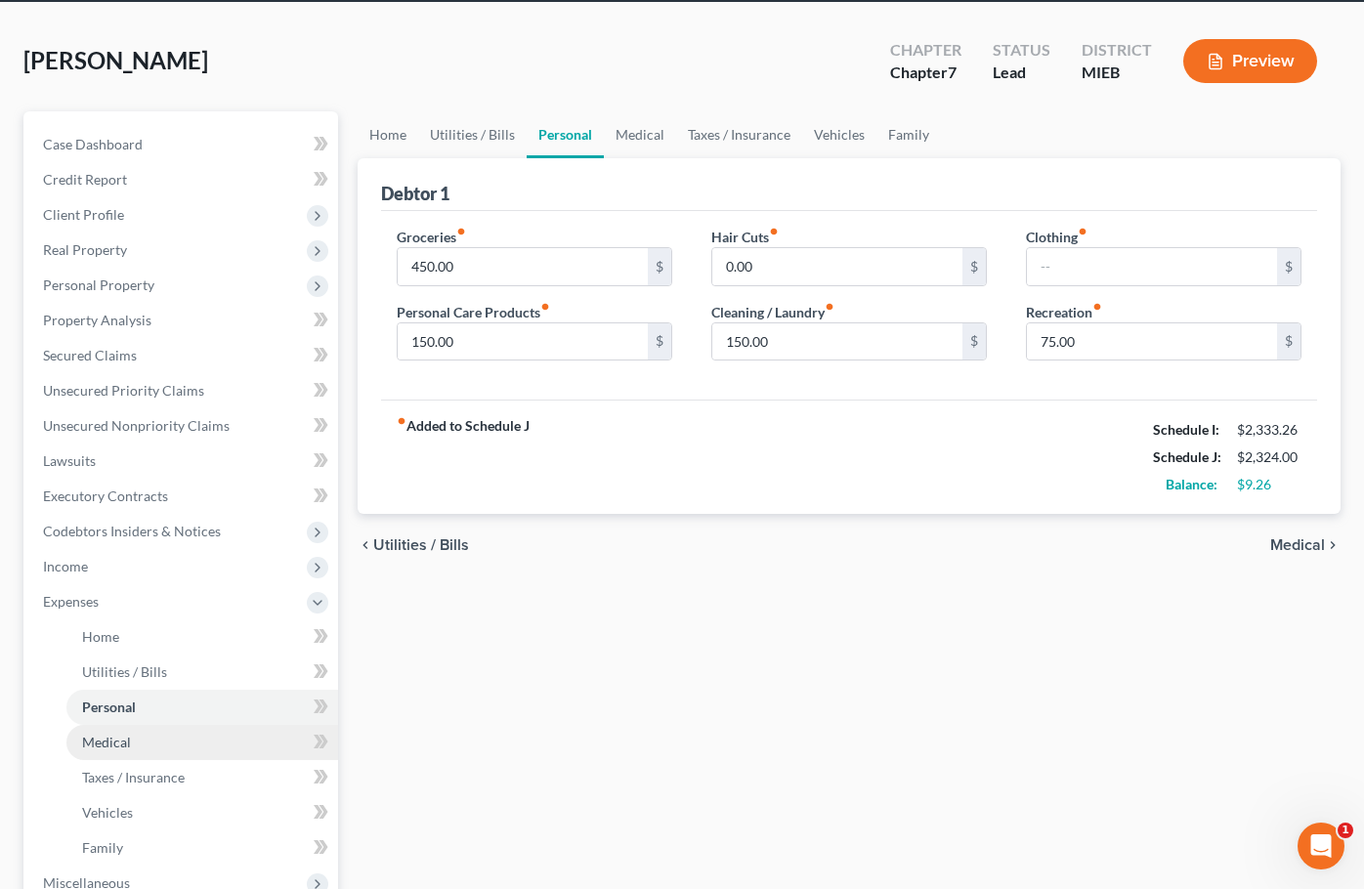
click at [138, 733] on link "Medical" at bounding box center [202, 742] width 272 height 35
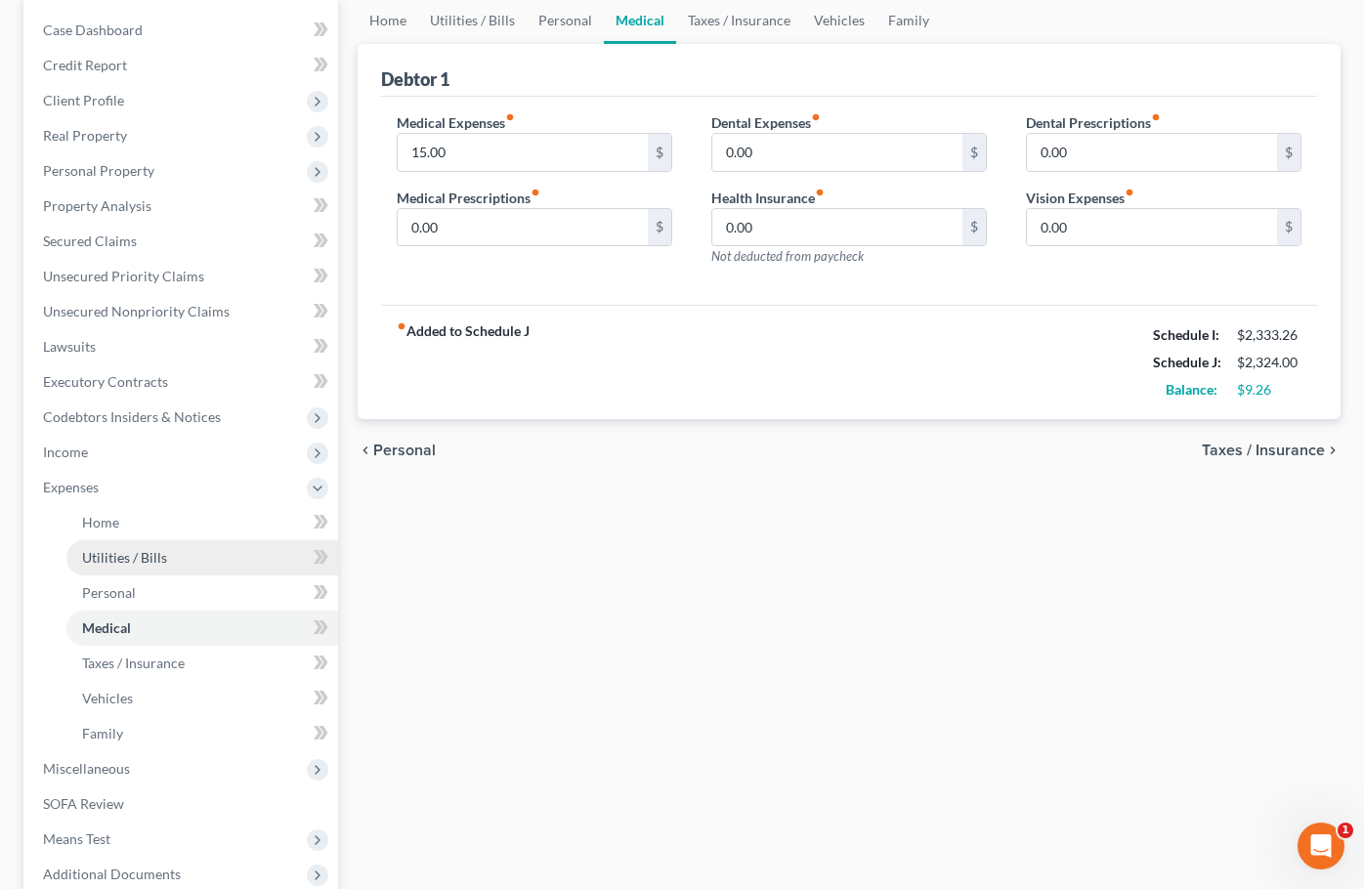
scroll to position [197, 0]
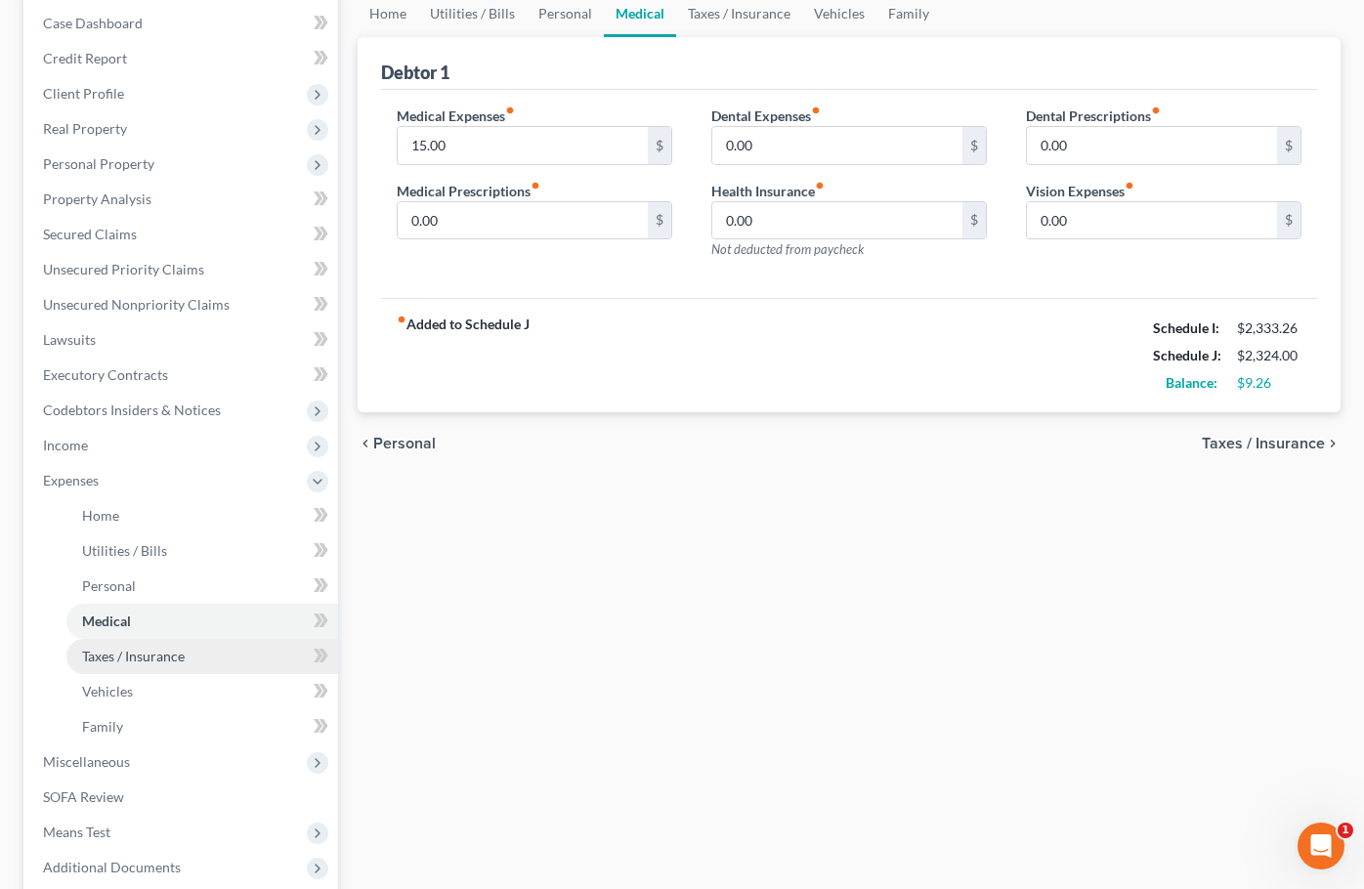
click at [115, 663] on span "Taxes / Insurance" at bounding box center [133, 656] width 103 height 17
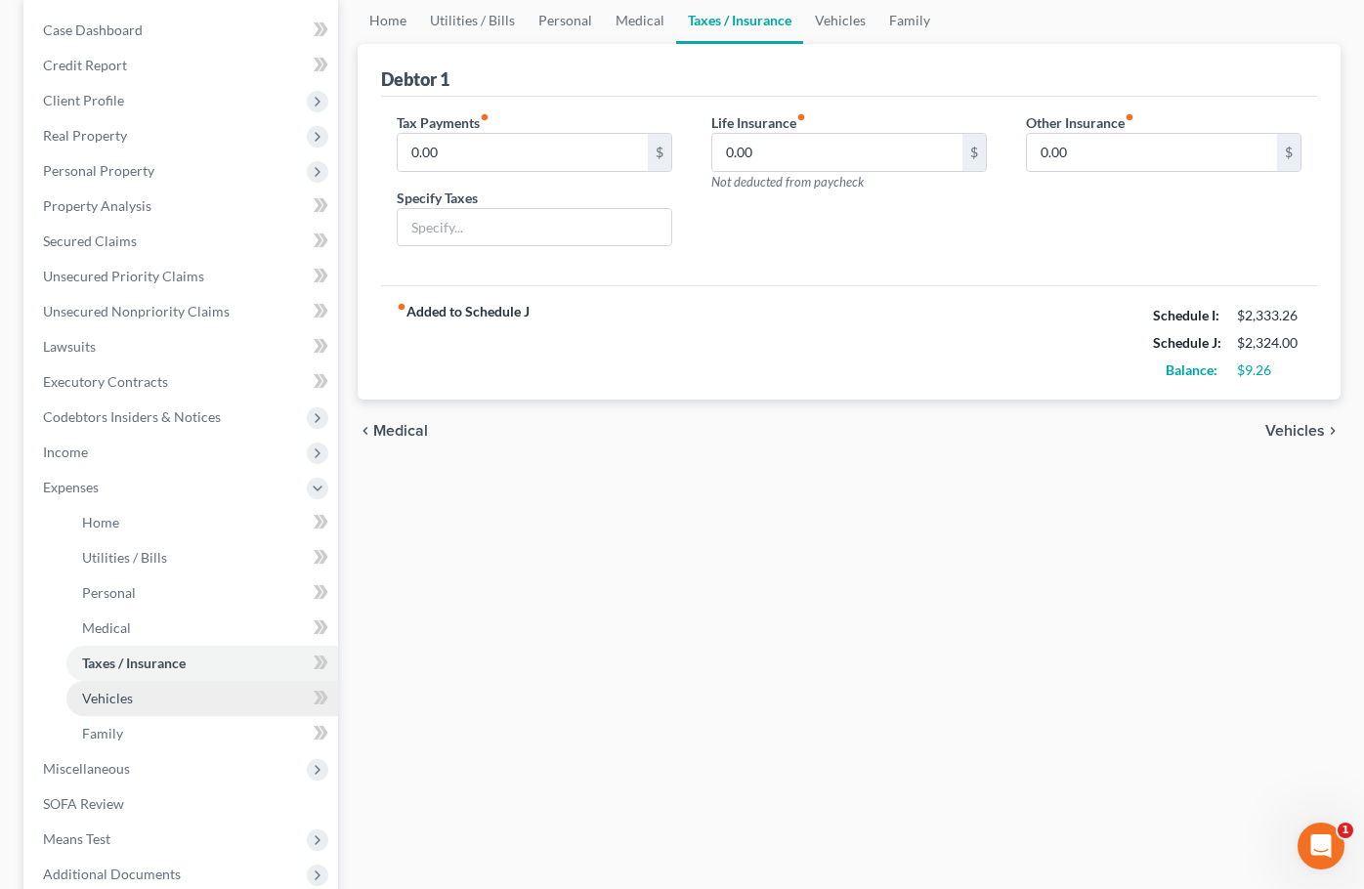
click at [119, 697] on span "Vehicles" at bounding box center [107, 698] width 51 height 17
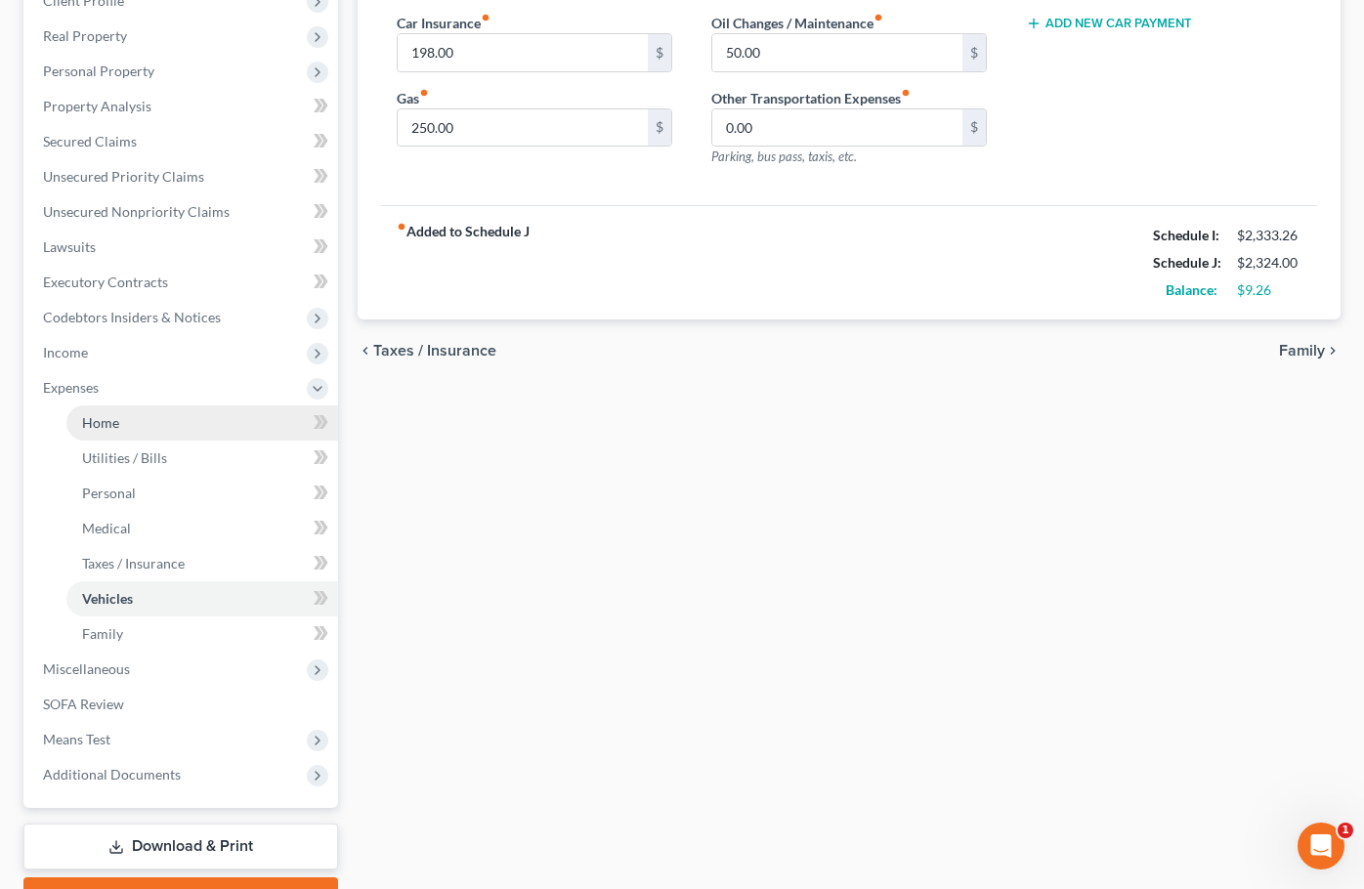
scroll to position [317, 0]
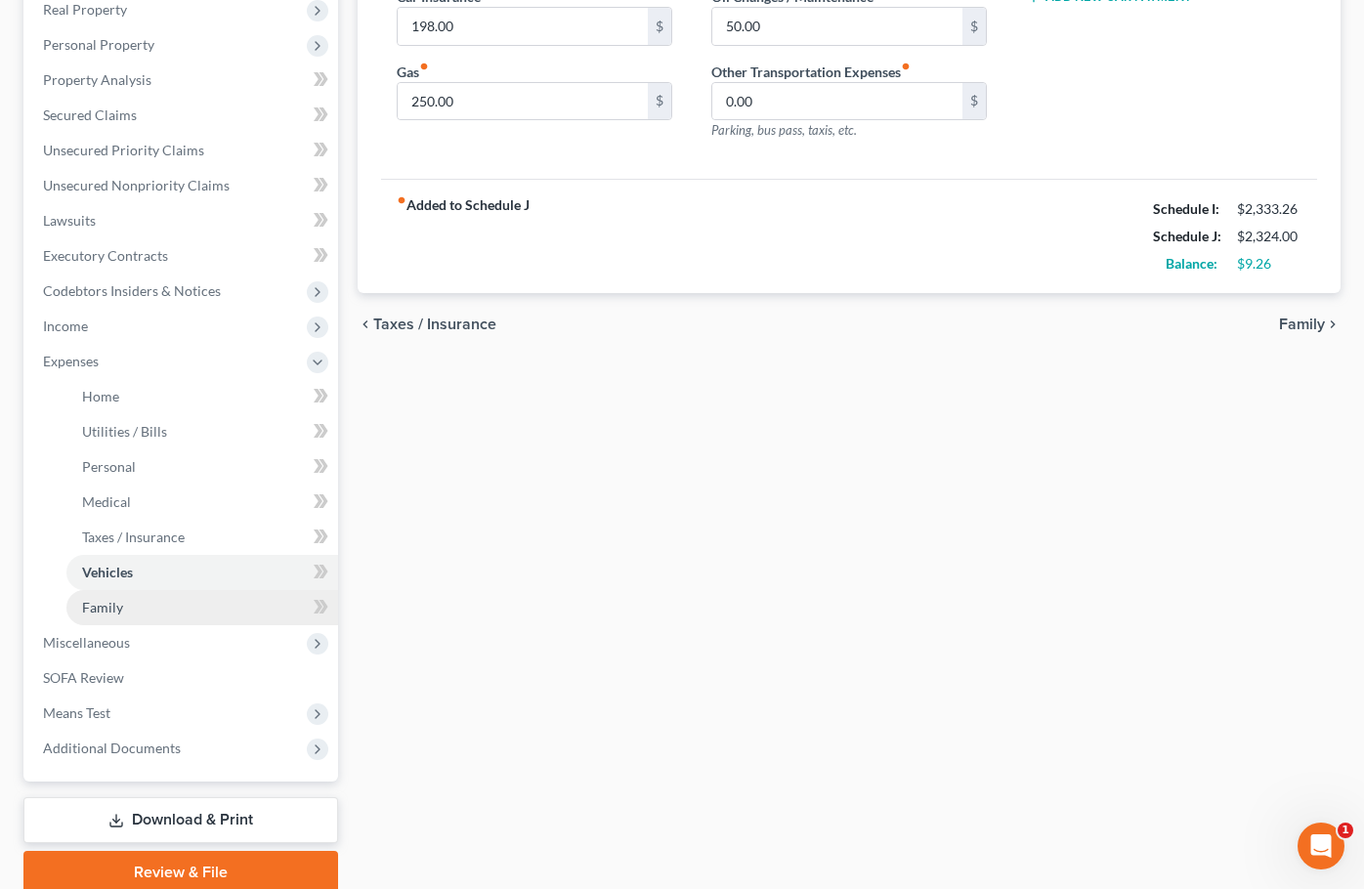
click at [112, 608] on span "Family" at bounding box center [102, 607] width 41 height 17
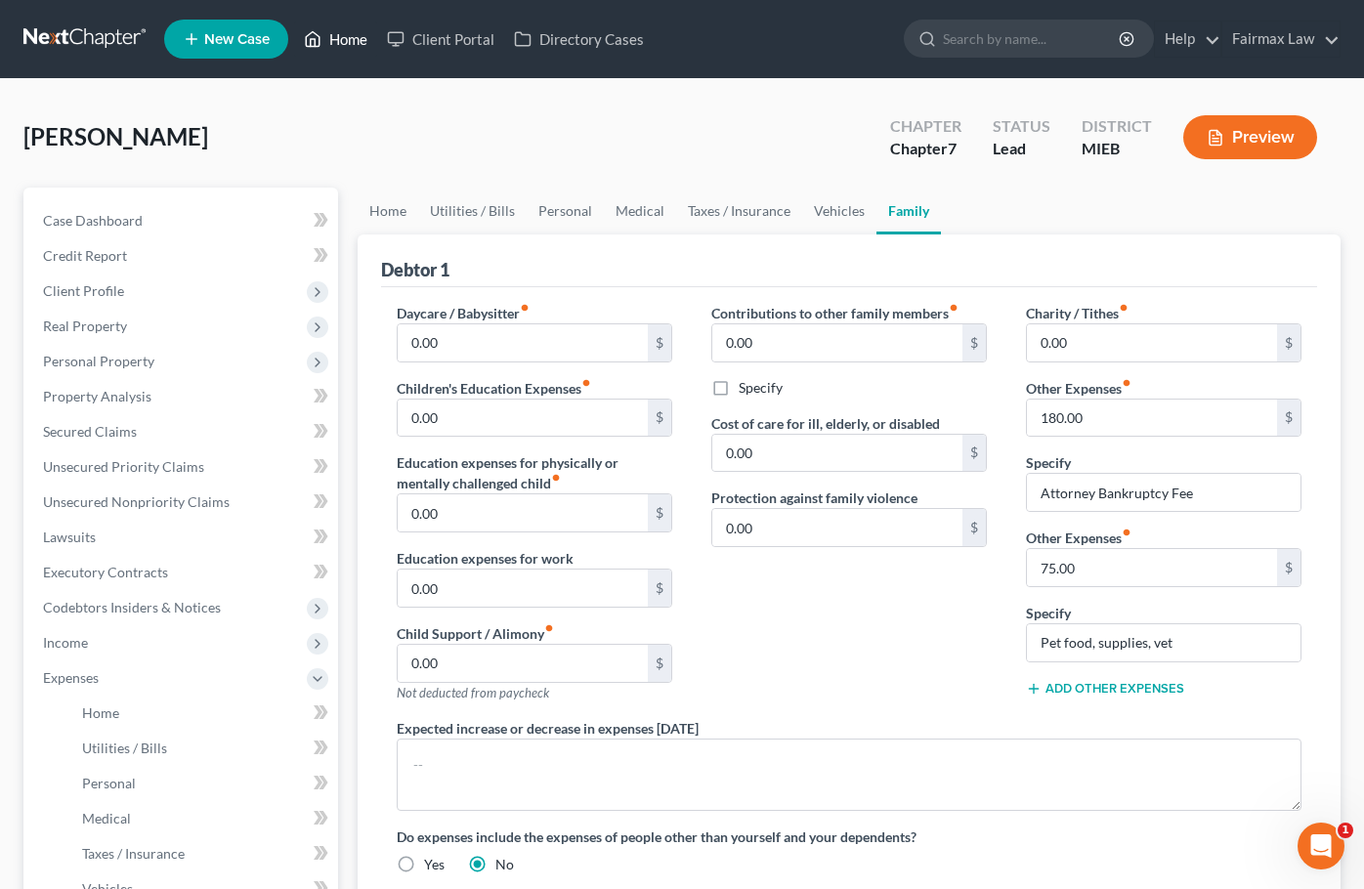
click at [347, 33] on link "Home" at bounding box center [335, 38] width 83 height 35
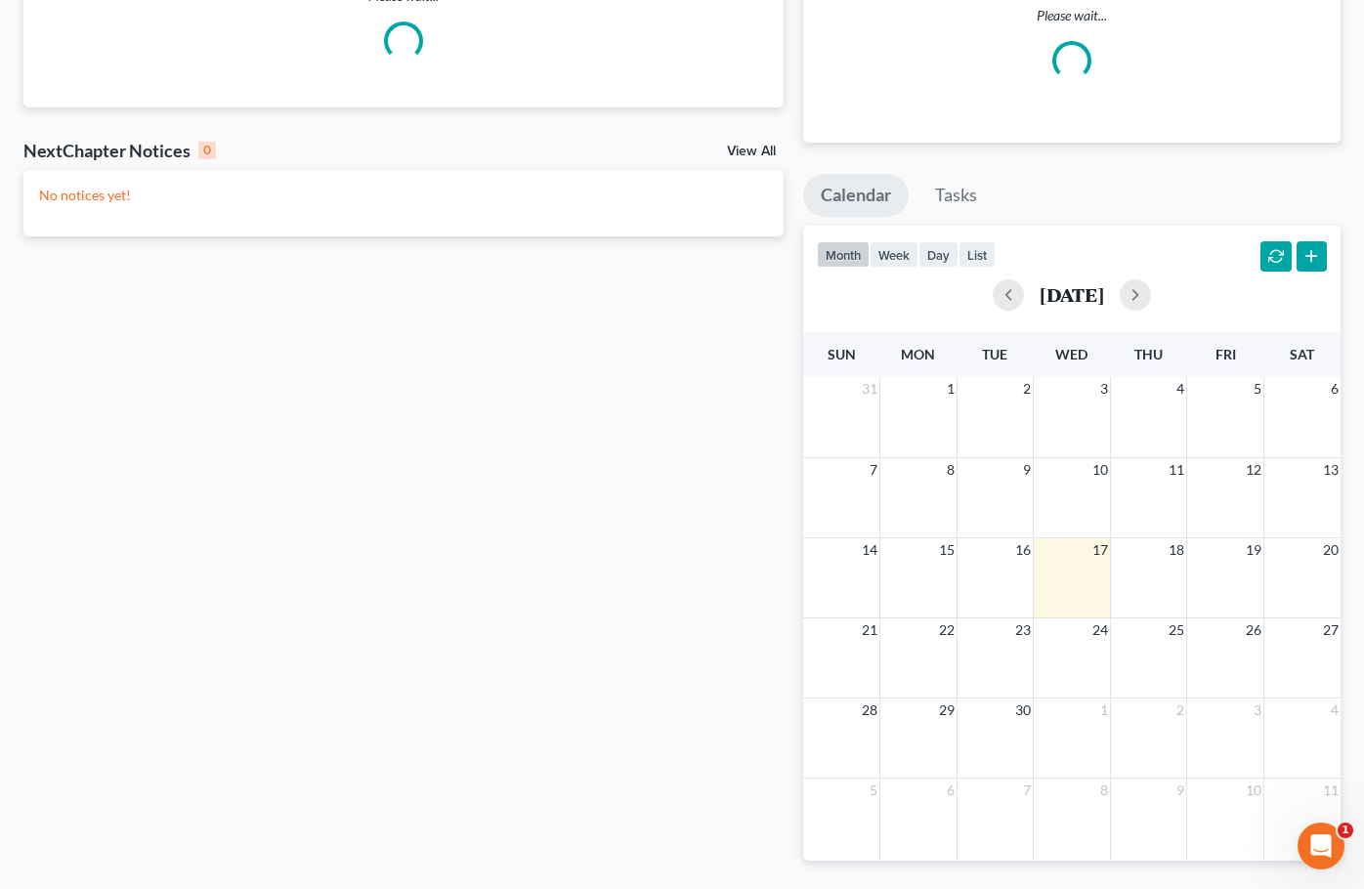
scroll to position [203, 0]
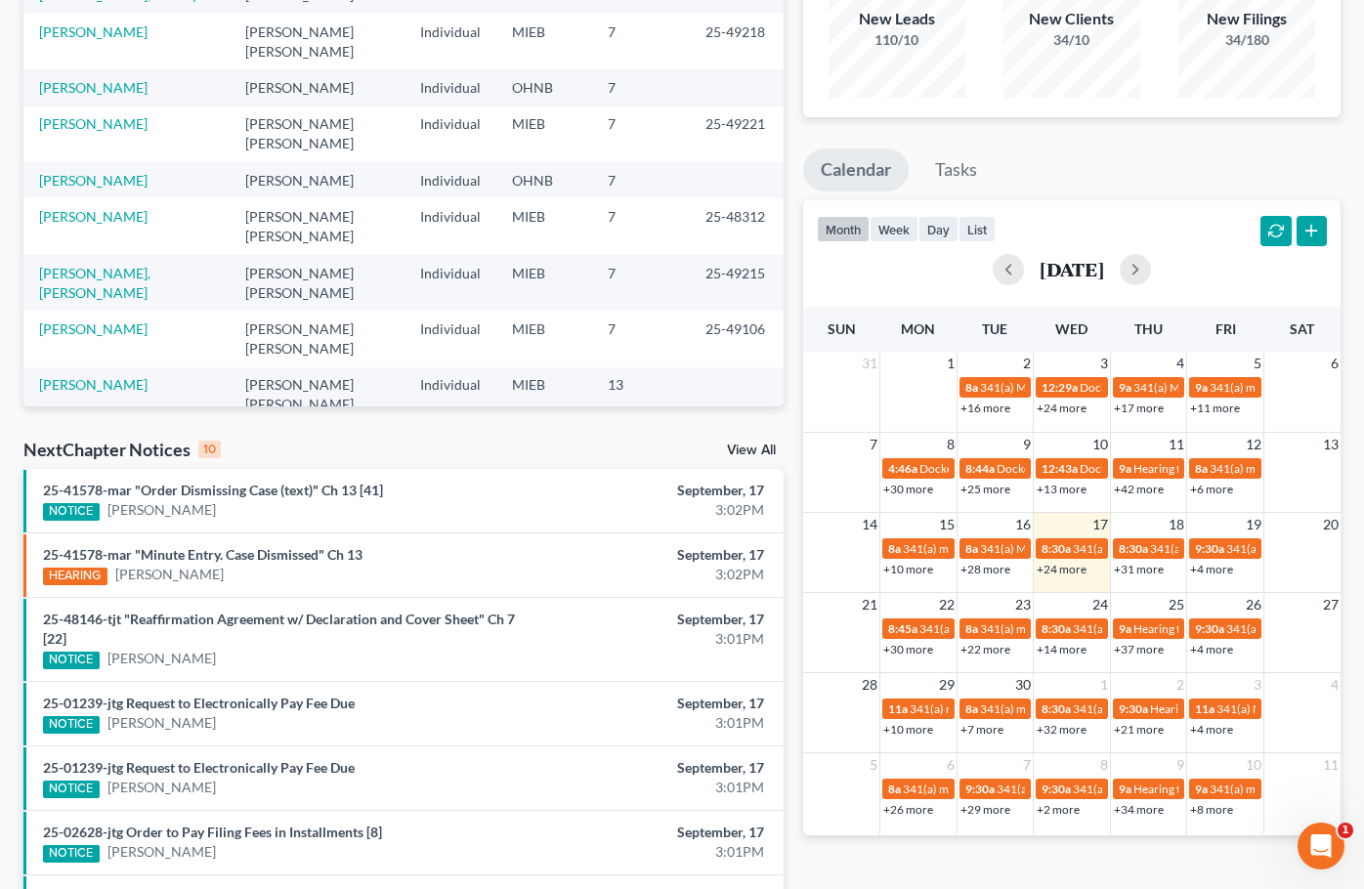
click at [1079, 572] on link "+24 more" at bounding box center [1062, 569] width 50 height 15
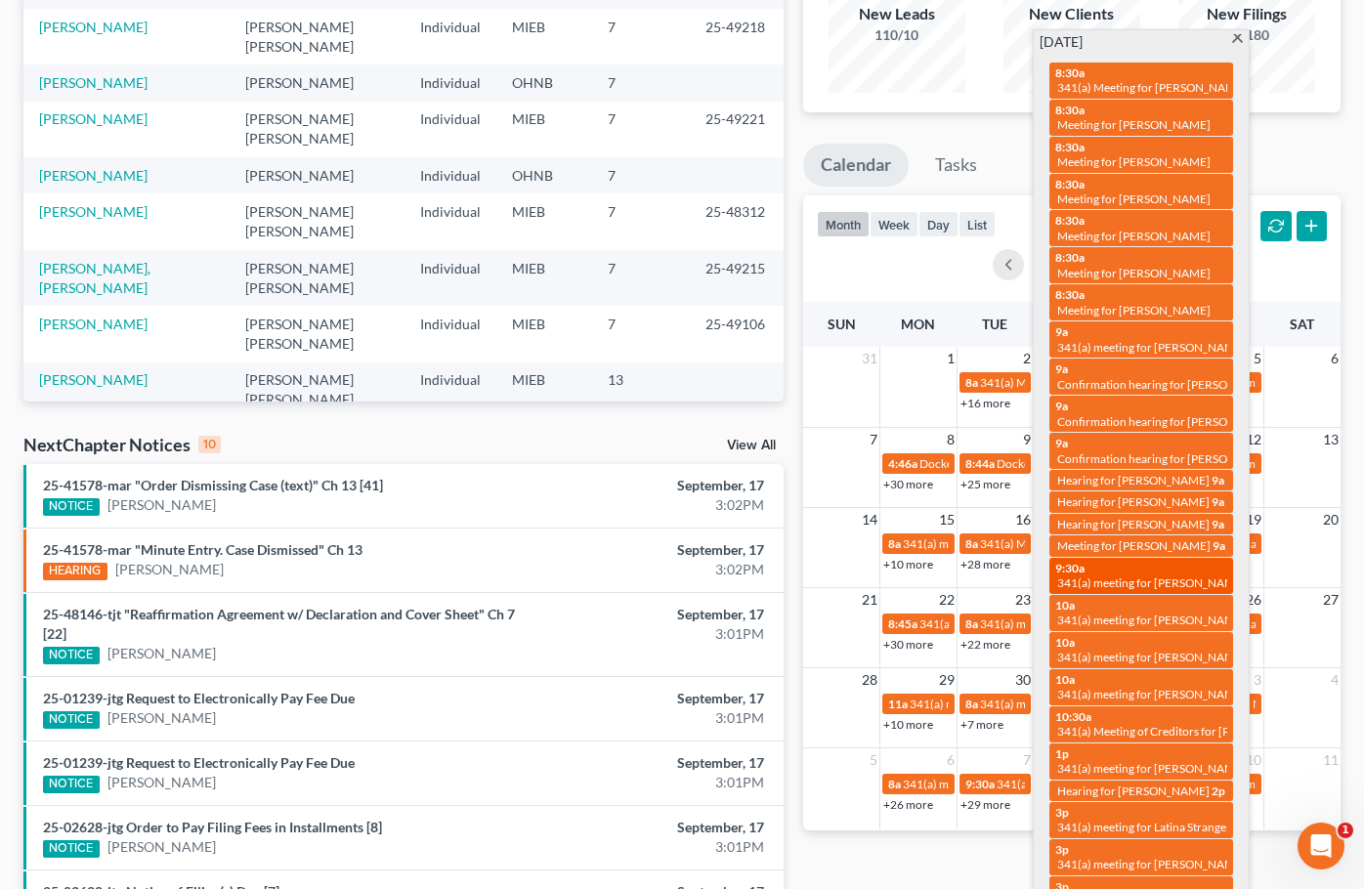
scroll to position [210, 0]
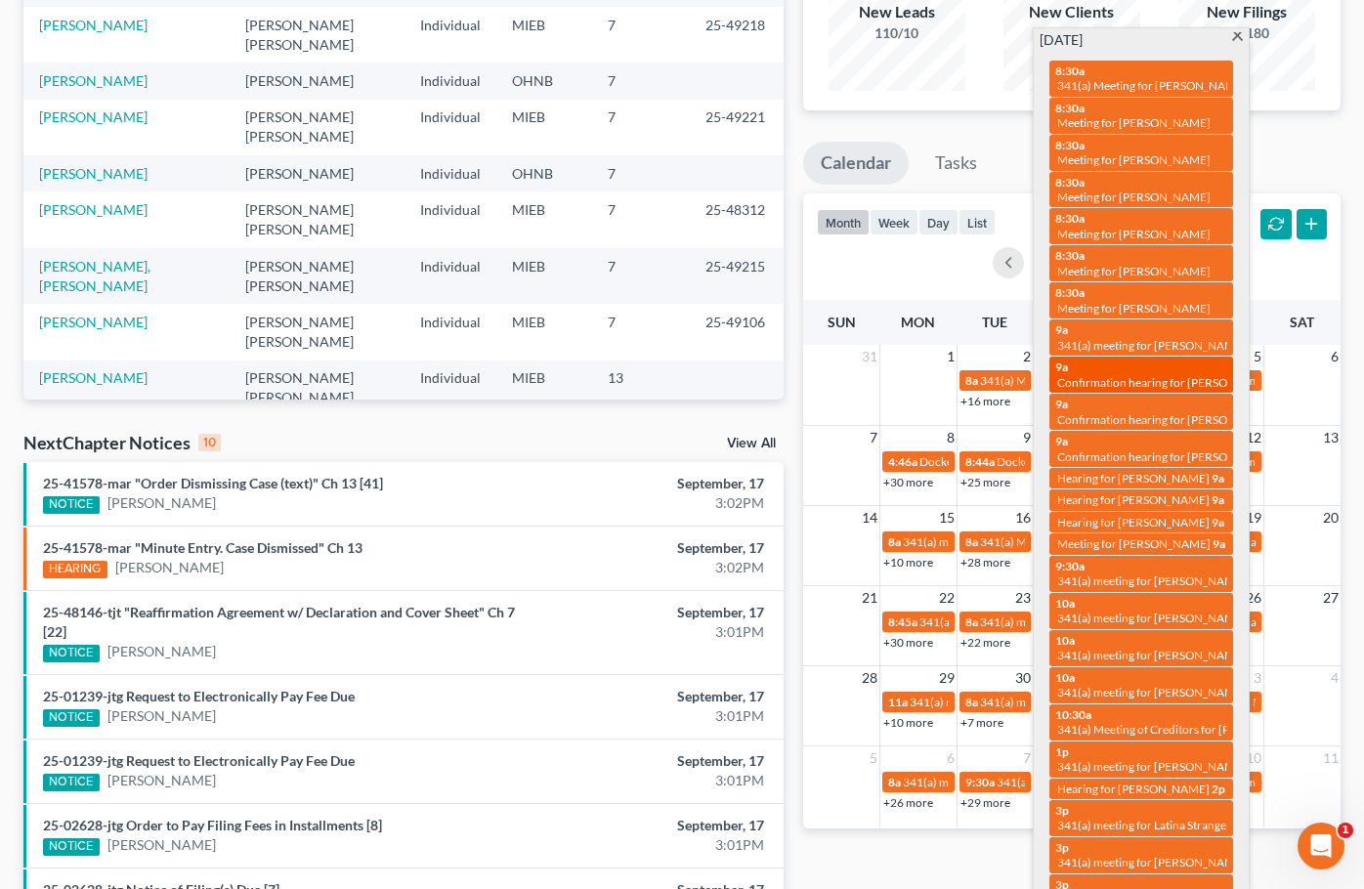
click at [1129, 360] on div "9a Confirmation hearing for Clinton McGee" at bounding box center [1141, 375] width 172 height 30
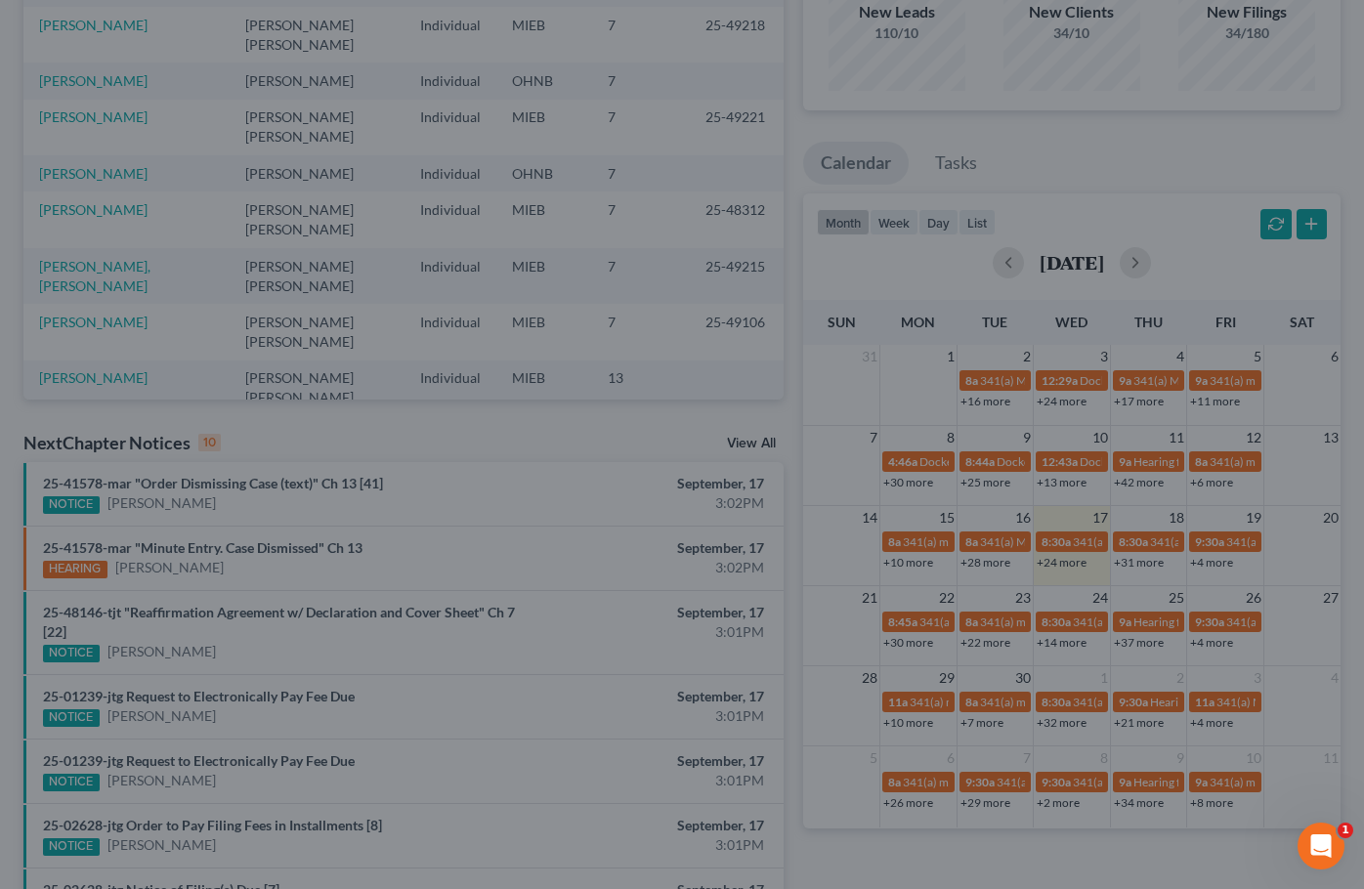
click at [1130, 366] on div "Edit Event × Event Title * Confirmation hearing for Clinton McGee Date 9/17/202…" at bounding box center [682, 444] width 1364 height 889
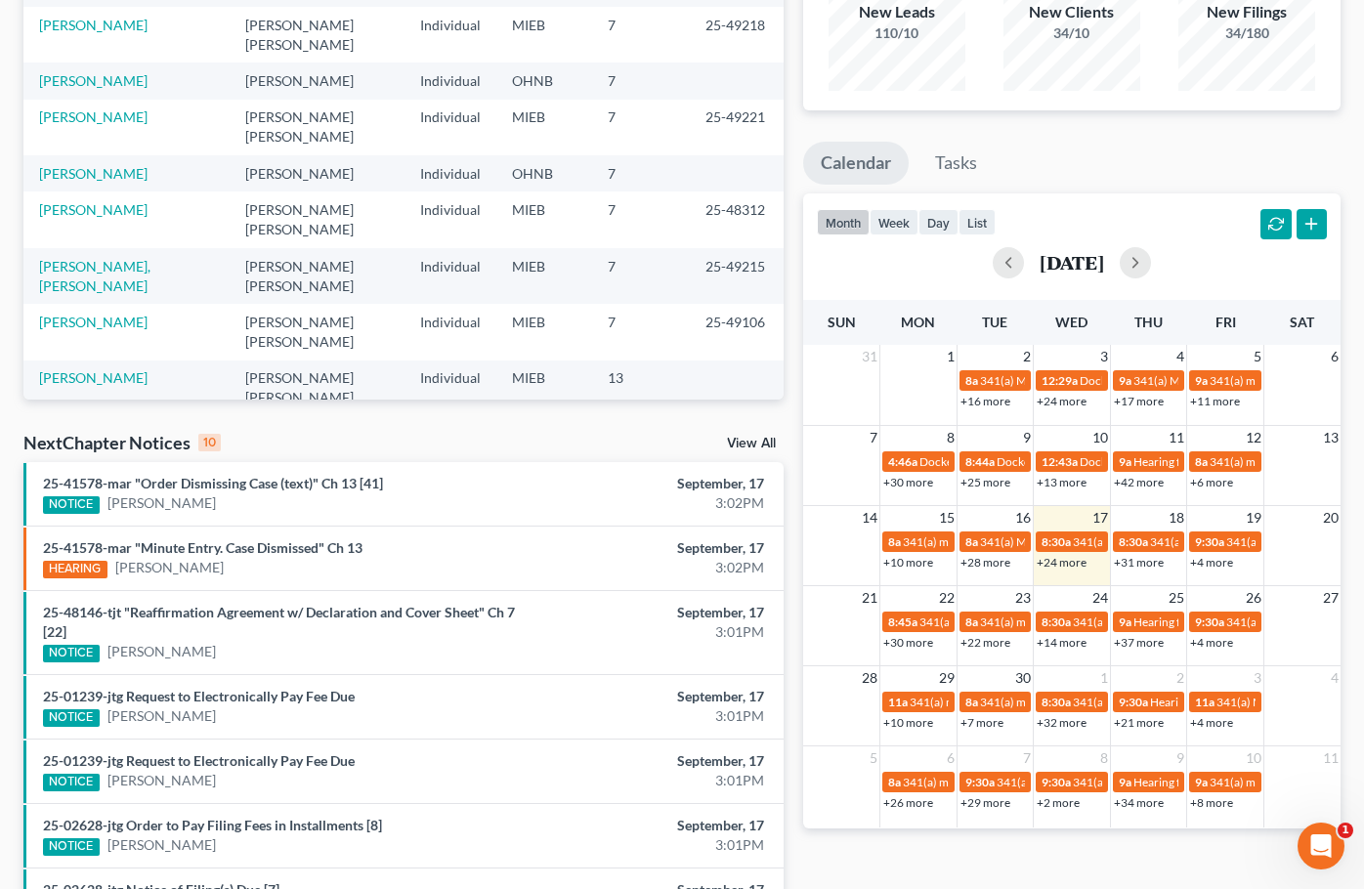
click at [1074, 565] on link "+24 more" at bounding box center [1062, 562] width 50 height 15
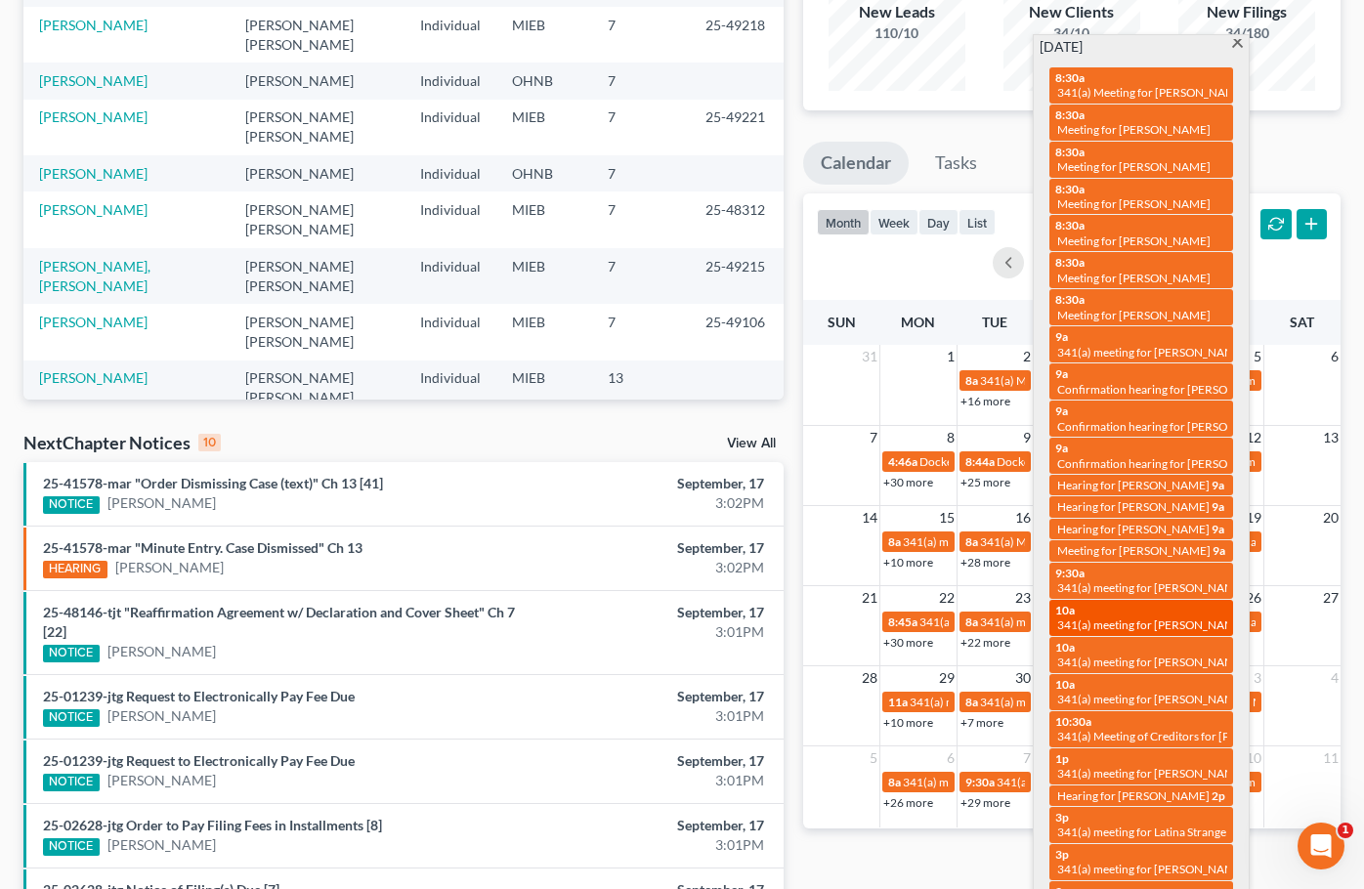
click at [1128, 617] on span "341(a) meeting for [PERSON_NAME] & [PERSON_NAME]" at bounding box center [1203, 624] width 292 height 15
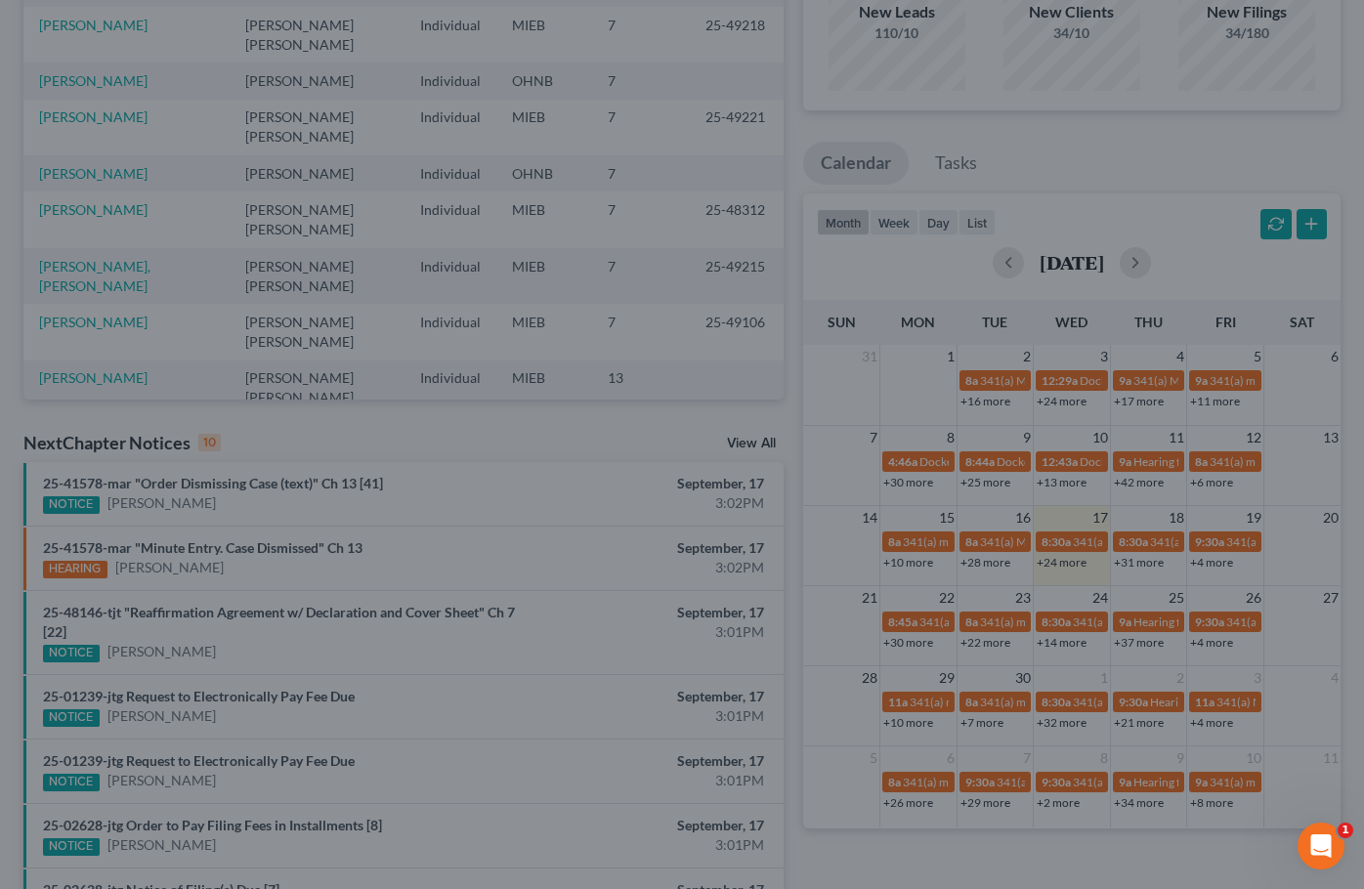
click at [1024, 572] on div "Edit Event × Event Title * 341(a) meeting for Aaron Cole & Holly Cole Date 9/17…" at bounding box center [682, 444] width 1364 height 889
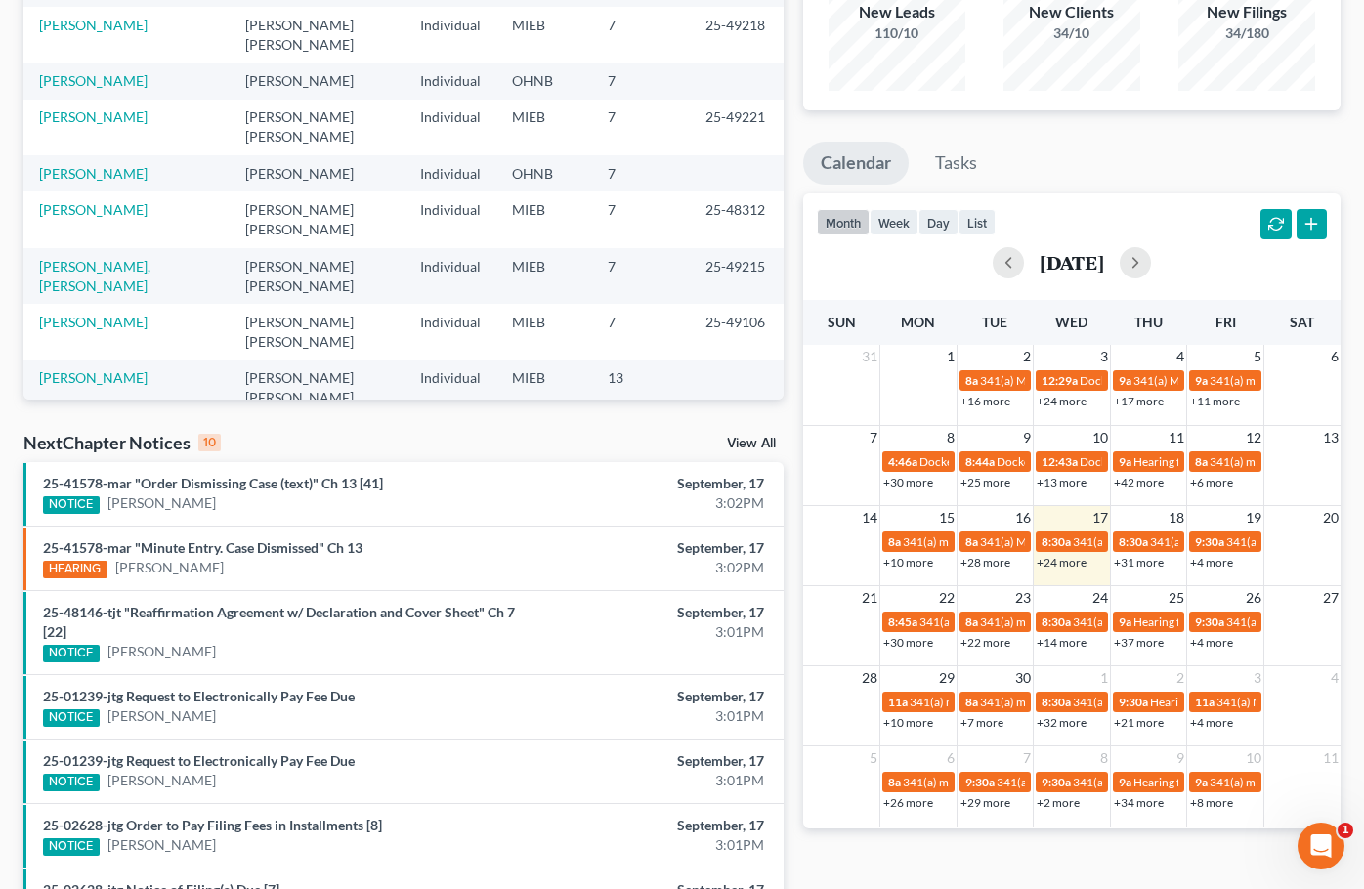
click at [1073, 563] on link "+24 more" at bounding box center [1062, 562] width 50 height 15
click at [951, 575] on div "14 15 16 17 18 19 20 8a 341(a) meeting for Jaren Baldwin & Jennah Baldwin 8a 34…" at bounding box center [1071, 545] width 537 height 80
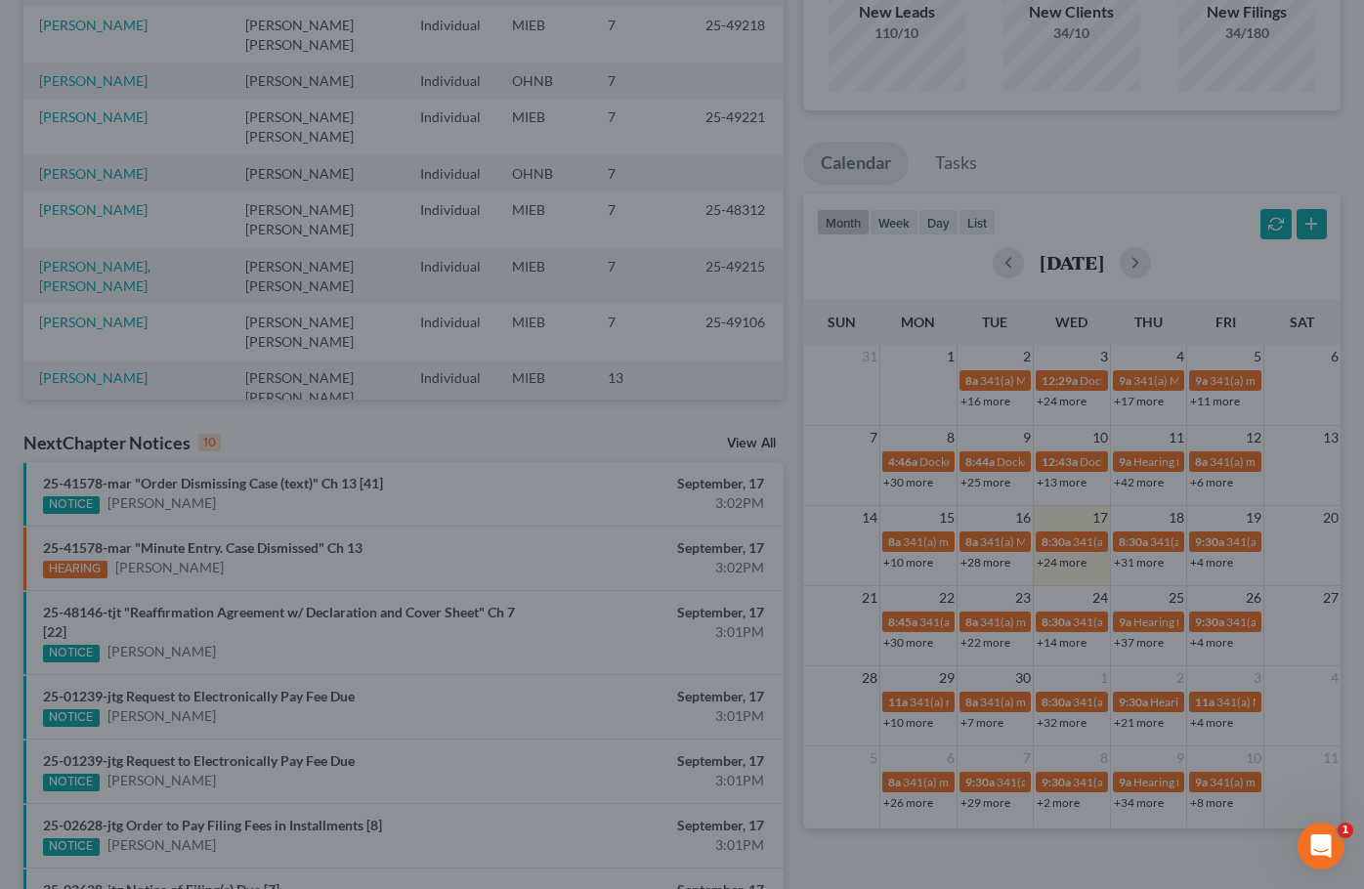
click at [1169, 561] on div "New Event × Event Title * Date 9/15/2025 close Date 9/15/2025 Time 12:00 AM che…" at bounding box center [682, 444] width 1364 height 889
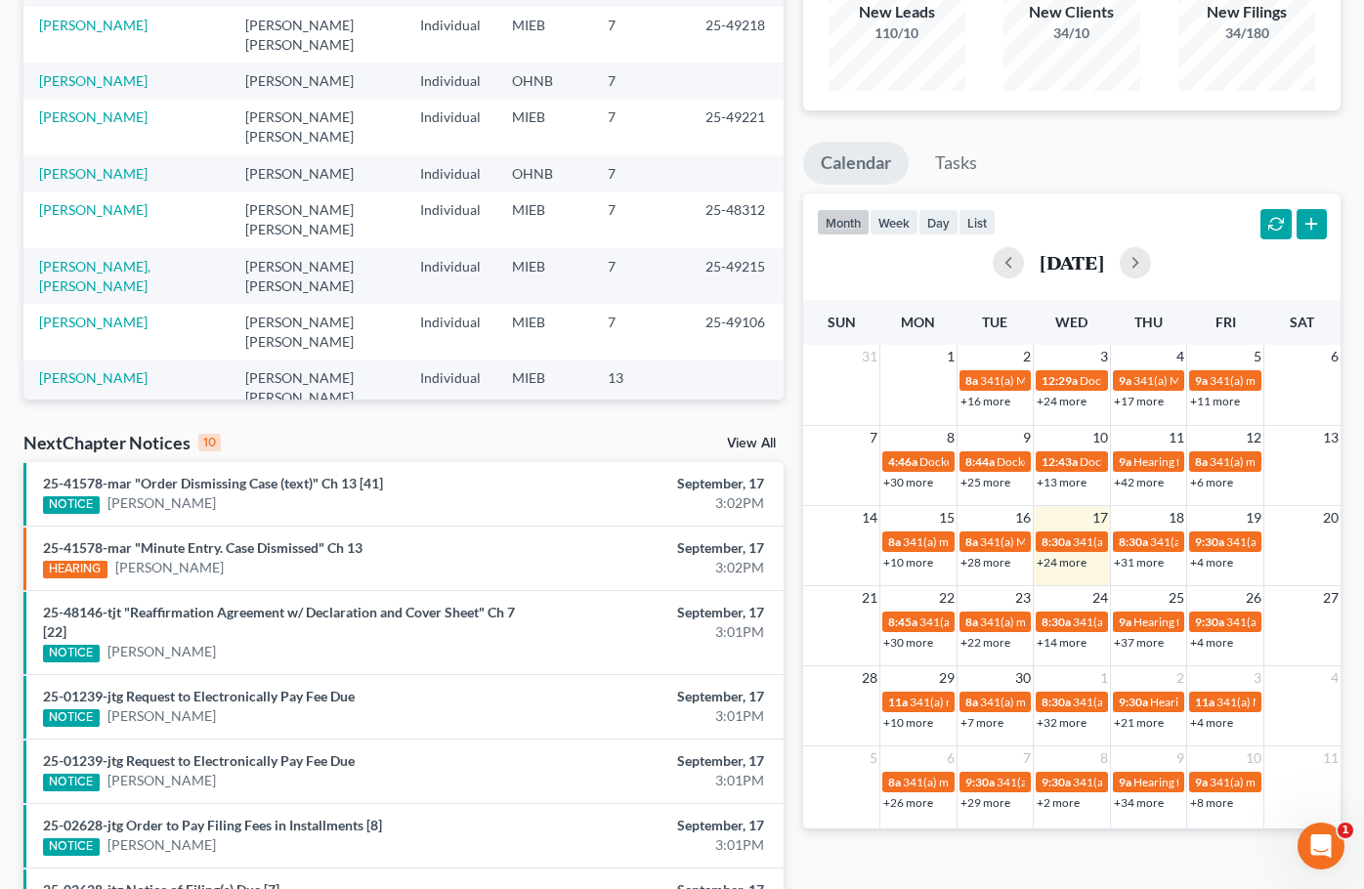
click at [1146, 564] on link "+31 more" at bounding box center [1139, 562] width 50 height 15
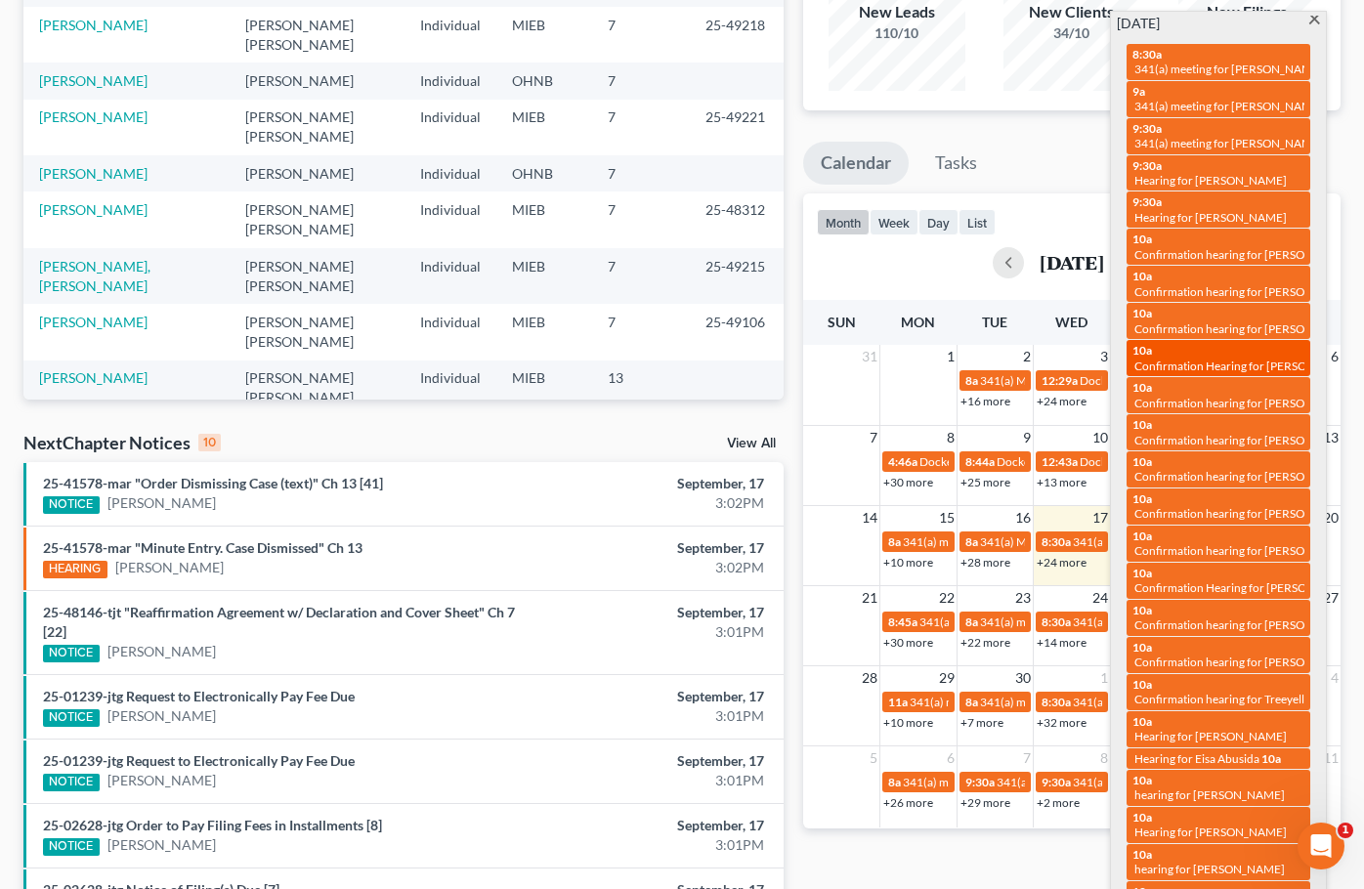
scroll to position [164, 0]
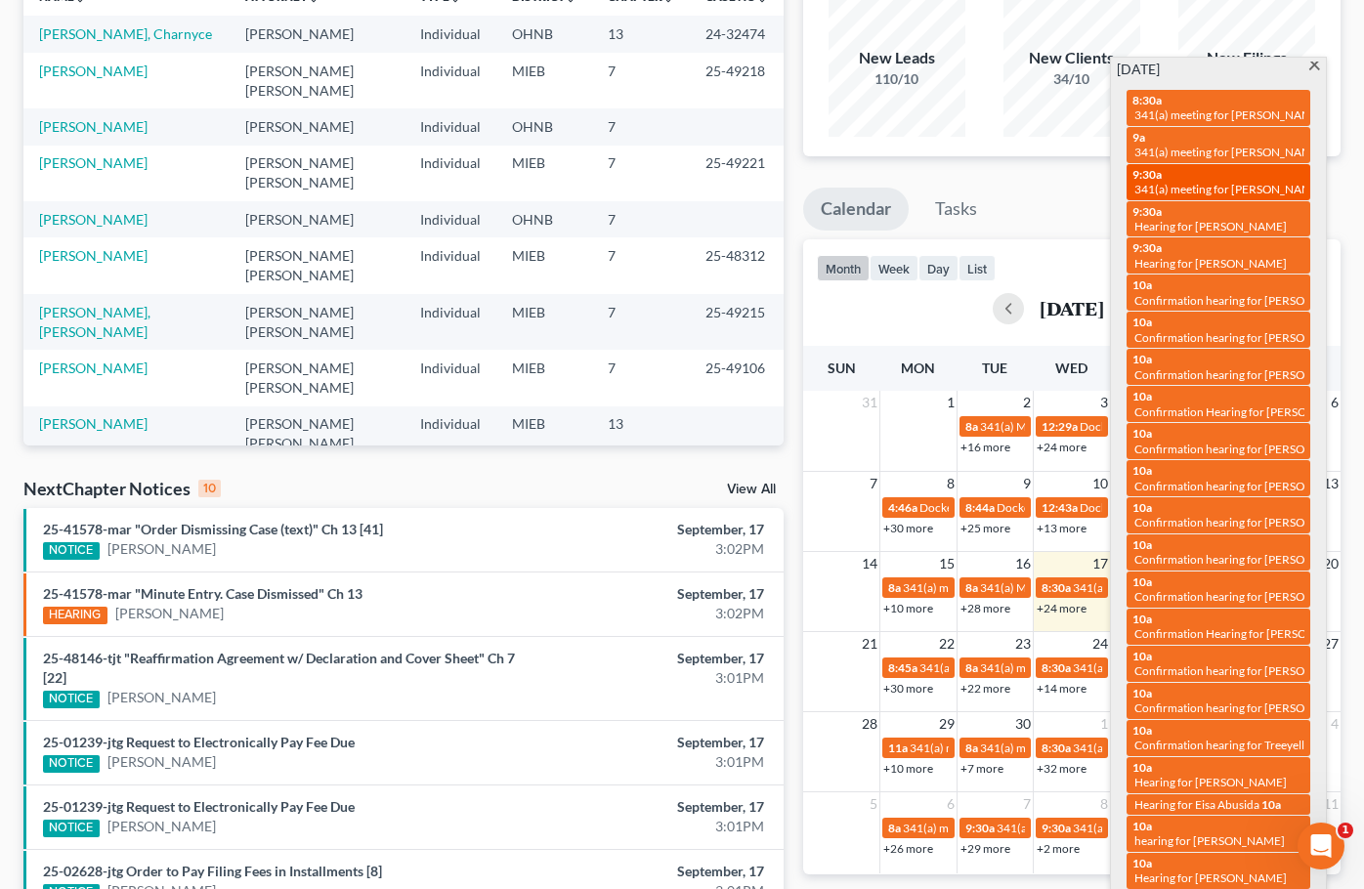
click at [1190, 182] on span "341(a) meeting for Kenneth Todd & Yolanda Todd" at bounding box center [1280, 189] width 292 height 15
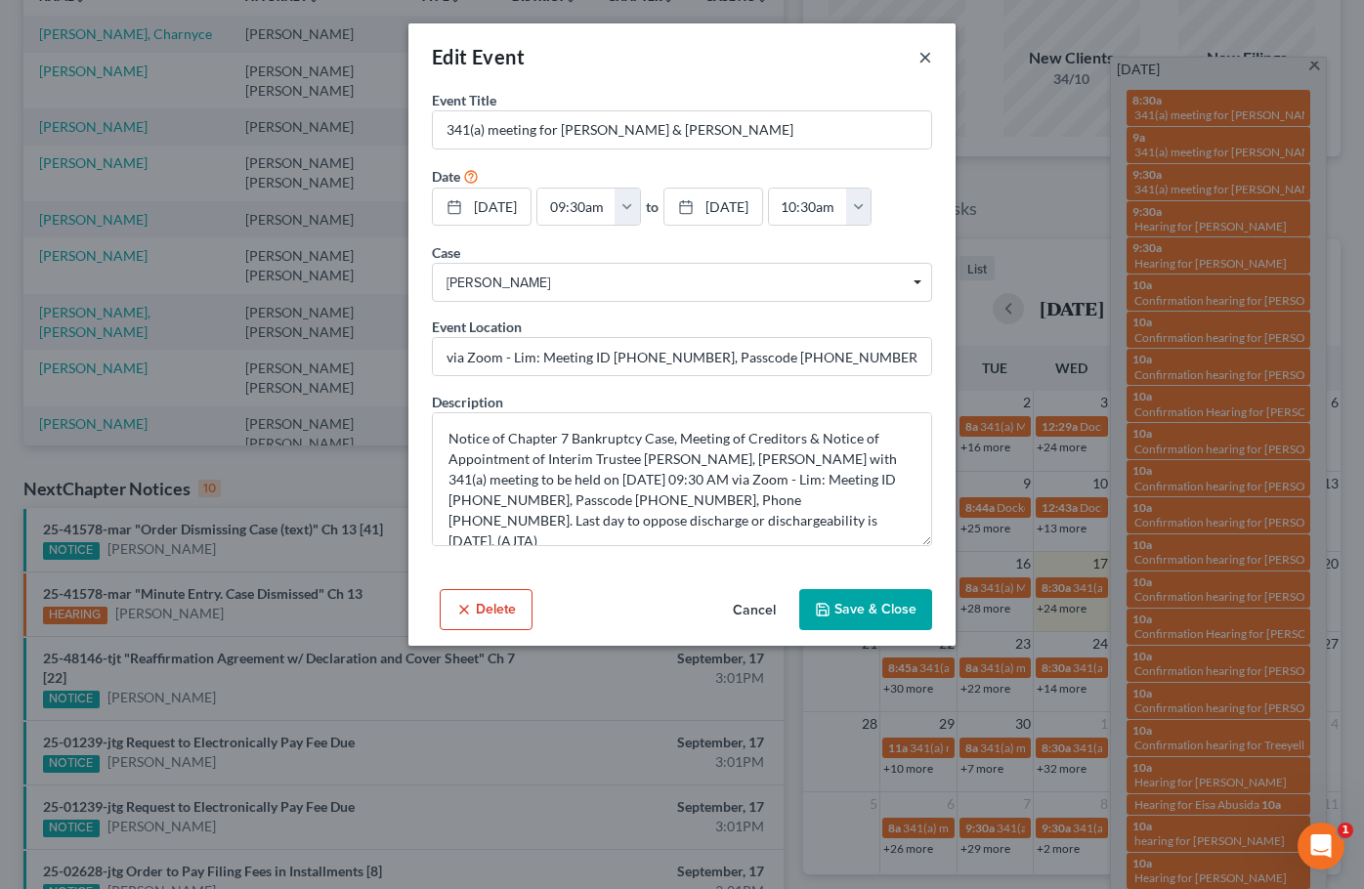
click at [922, 61] on button "×" at bounding box center [925, 56] width 14 height 23
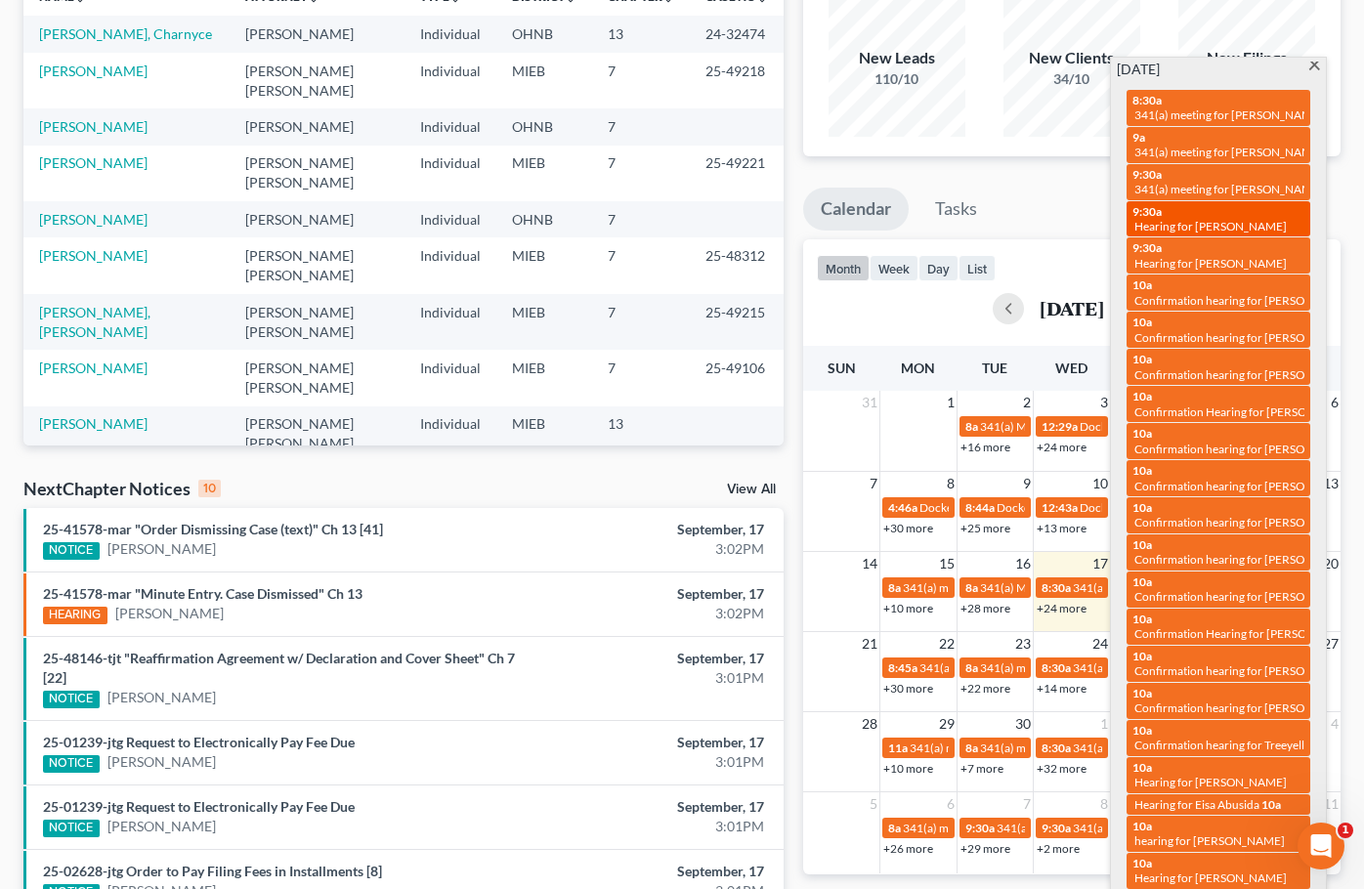
click at [1162, 219] on span "Hearing for Chad Grieser" at bounding box center [1210, 226] width 152 height 15
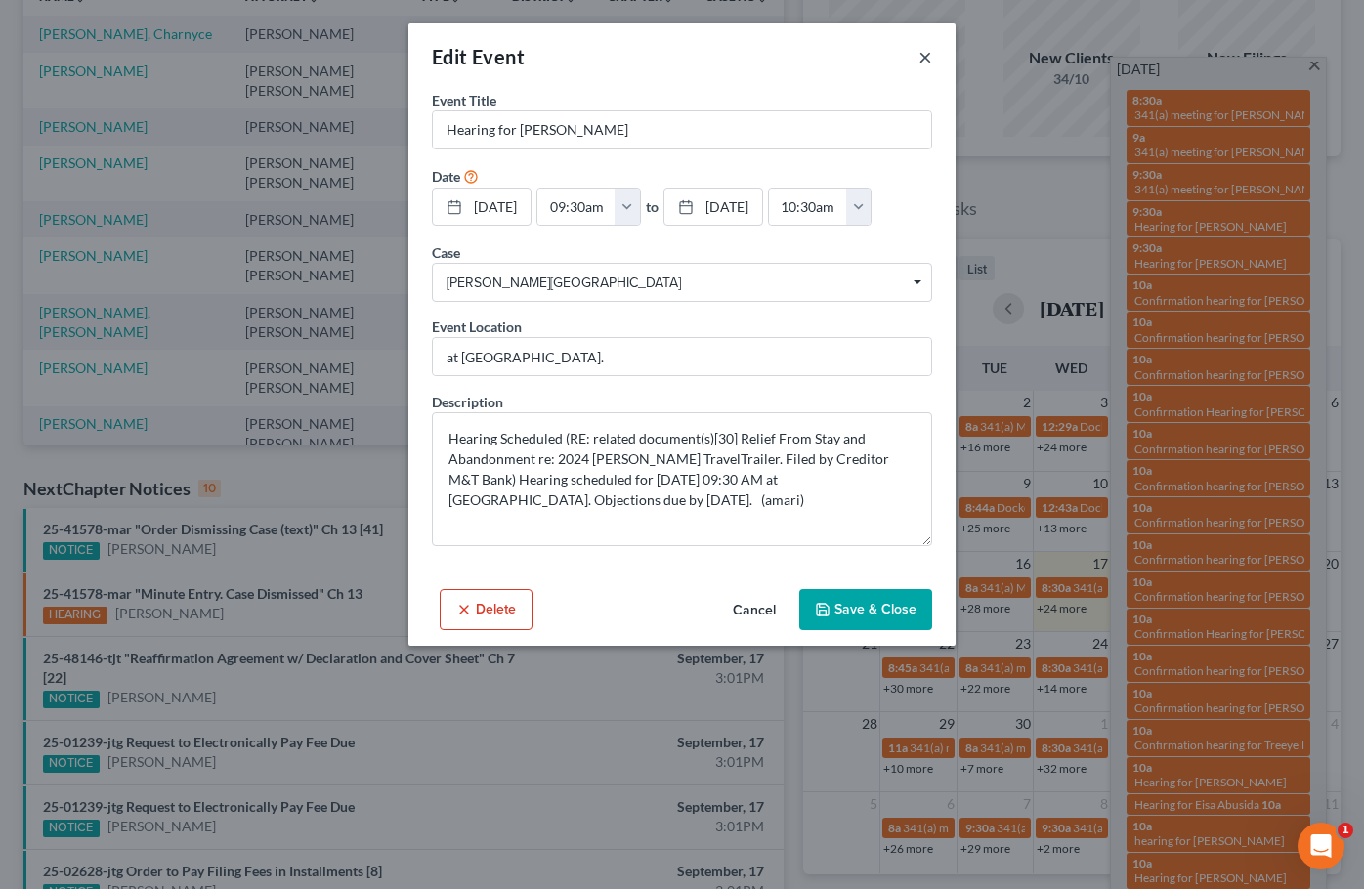
click at [923, 50] on button "×" at bounding box center [925, 56] width 14 height 23
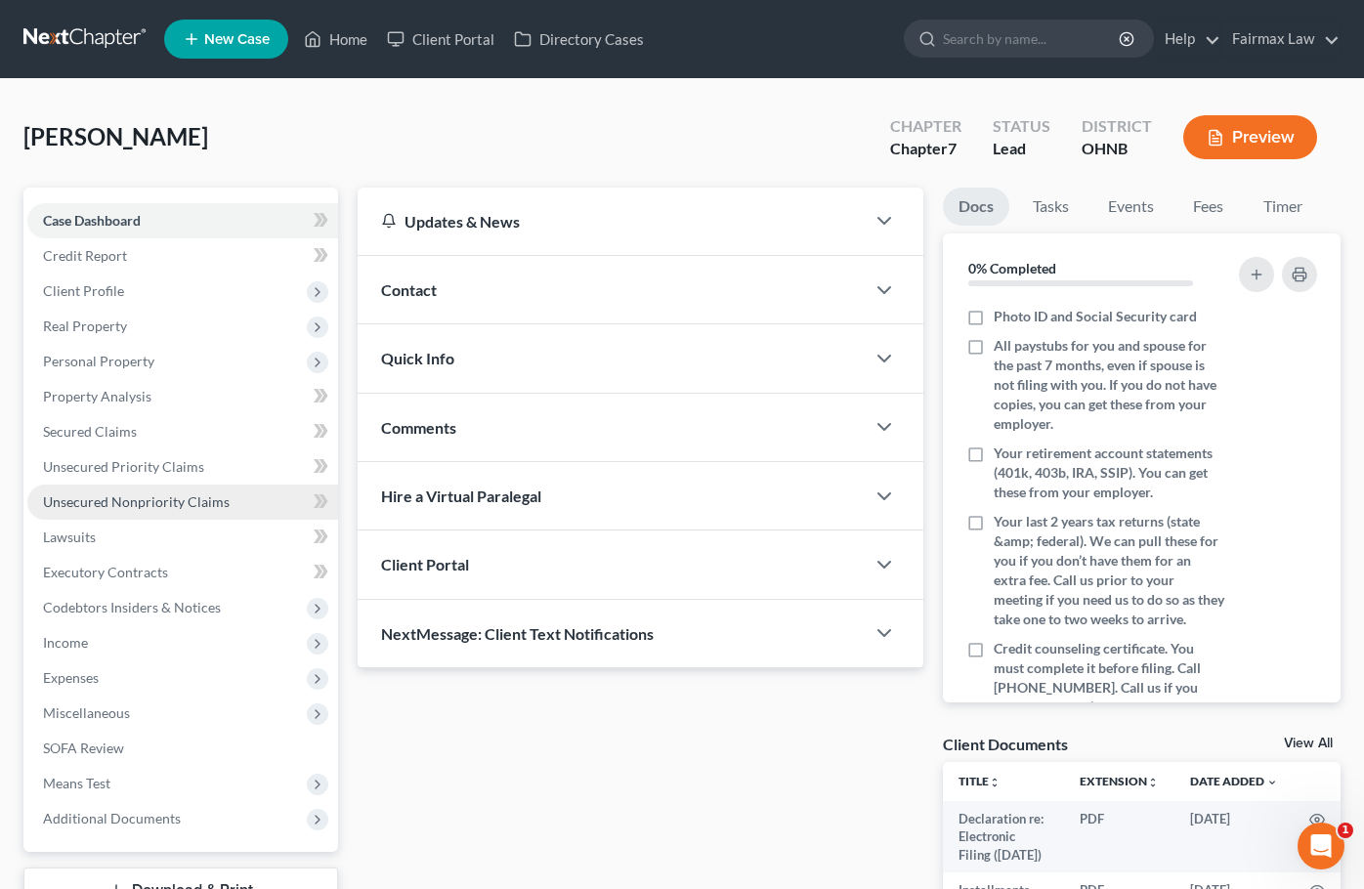
click at [131, 494] on span "Unsecured Nonpriority Claims" at bounding box center [136, 501] width 187 height 17
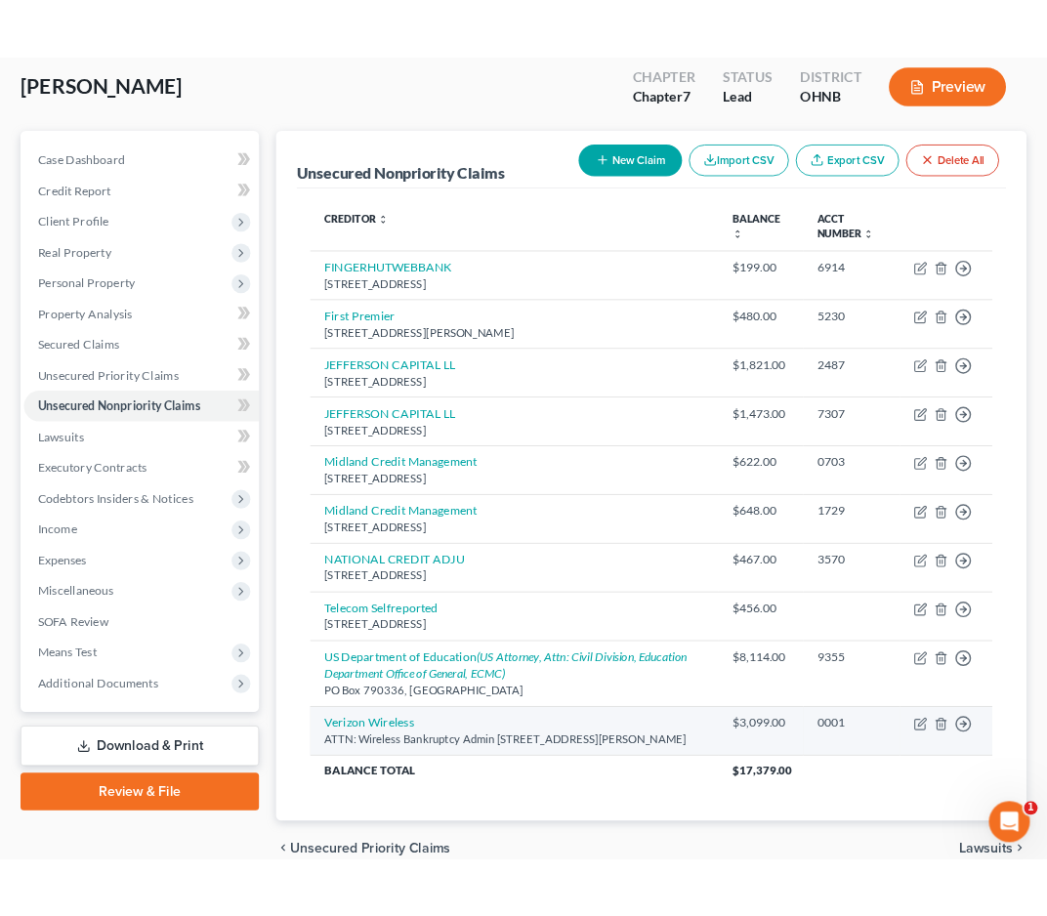
scroll to position [100, 0]
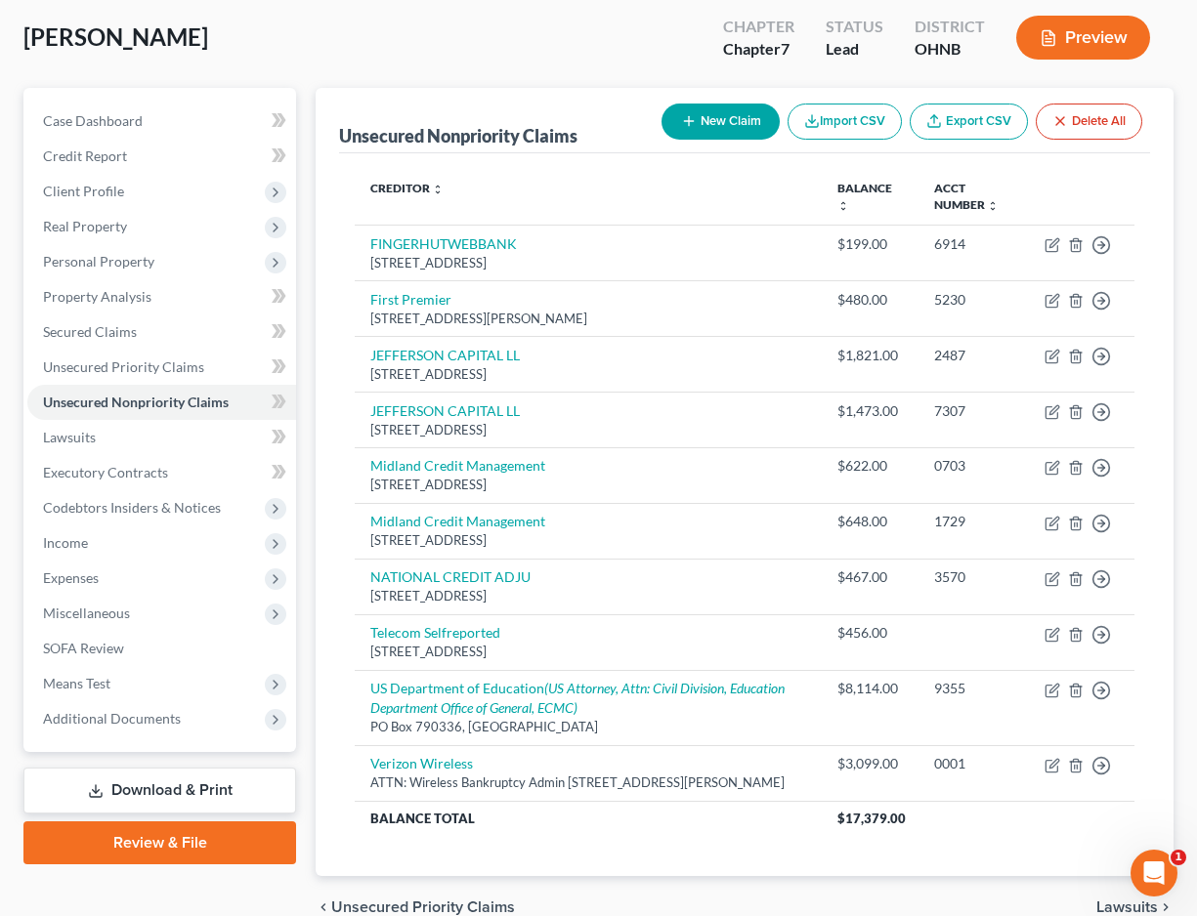
click at [741, 123] on button "New Claim" at bounding box center [720, 122] width 118 height 36
select select "0"
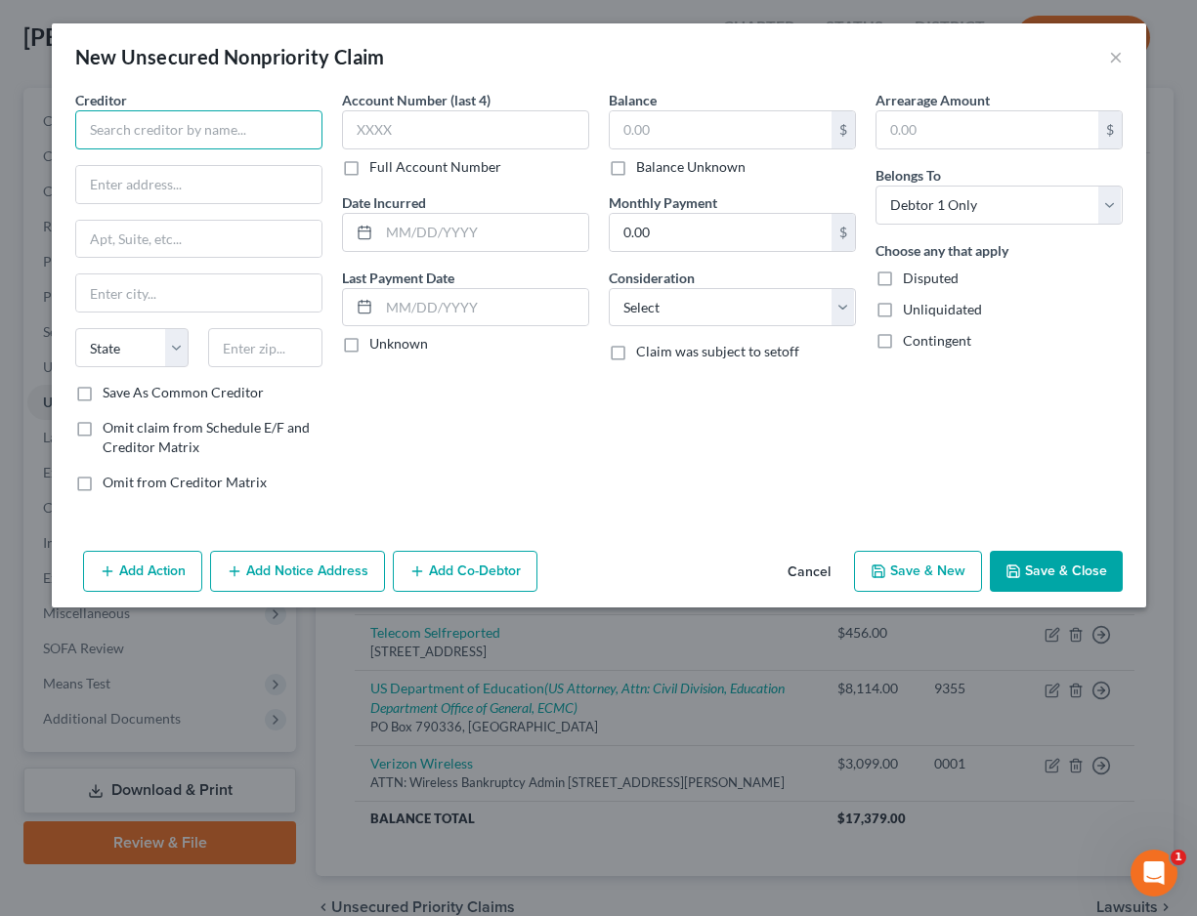
click at [248, 121] on input "text" at bounding box center [198, 129] width 247 height 39
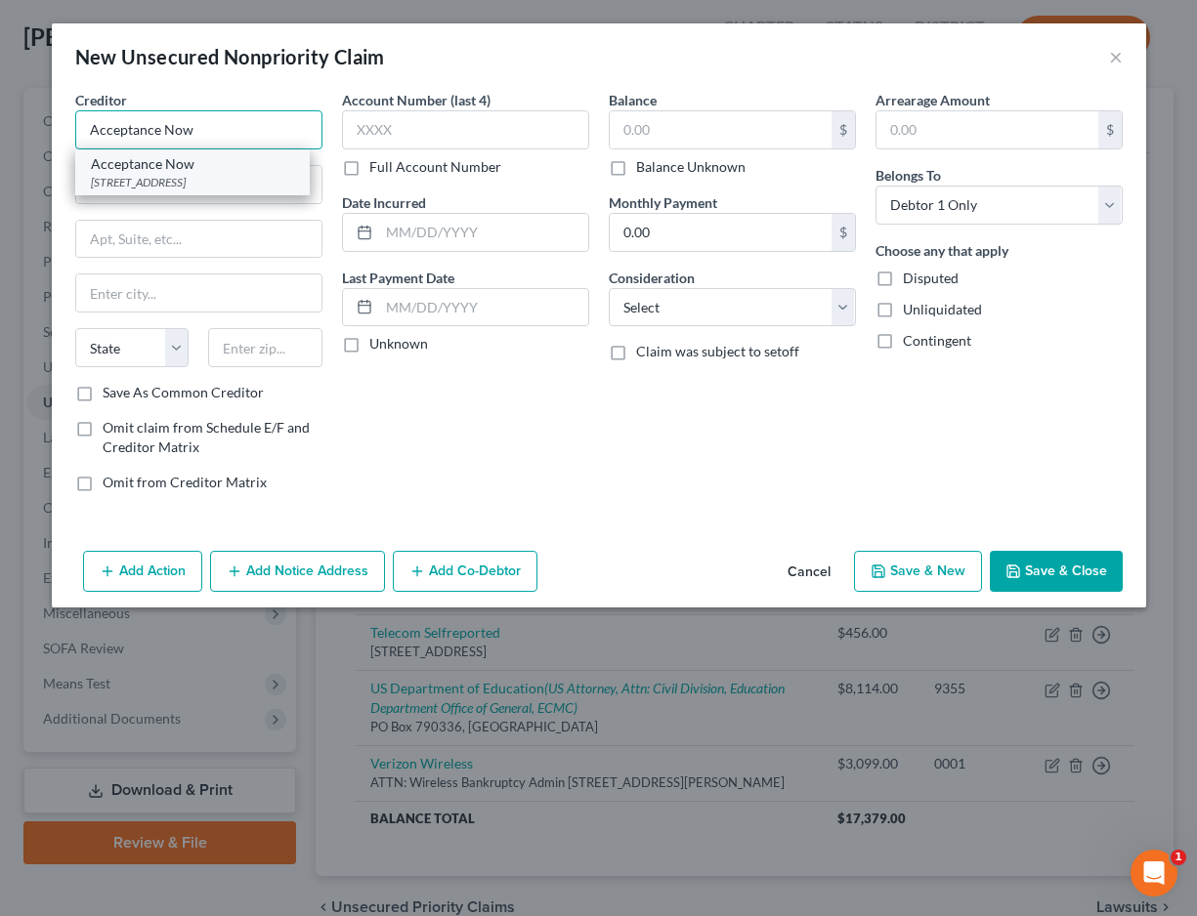
type input "Acceptance Now"
click at [253, 183] on div "5501 Headquarters Dr, Plano, TX 75024" at bounding box center [192, 182] width 203 height 17
type input "5501 Headquarters Dr"
type input "Plano"
select select "45"
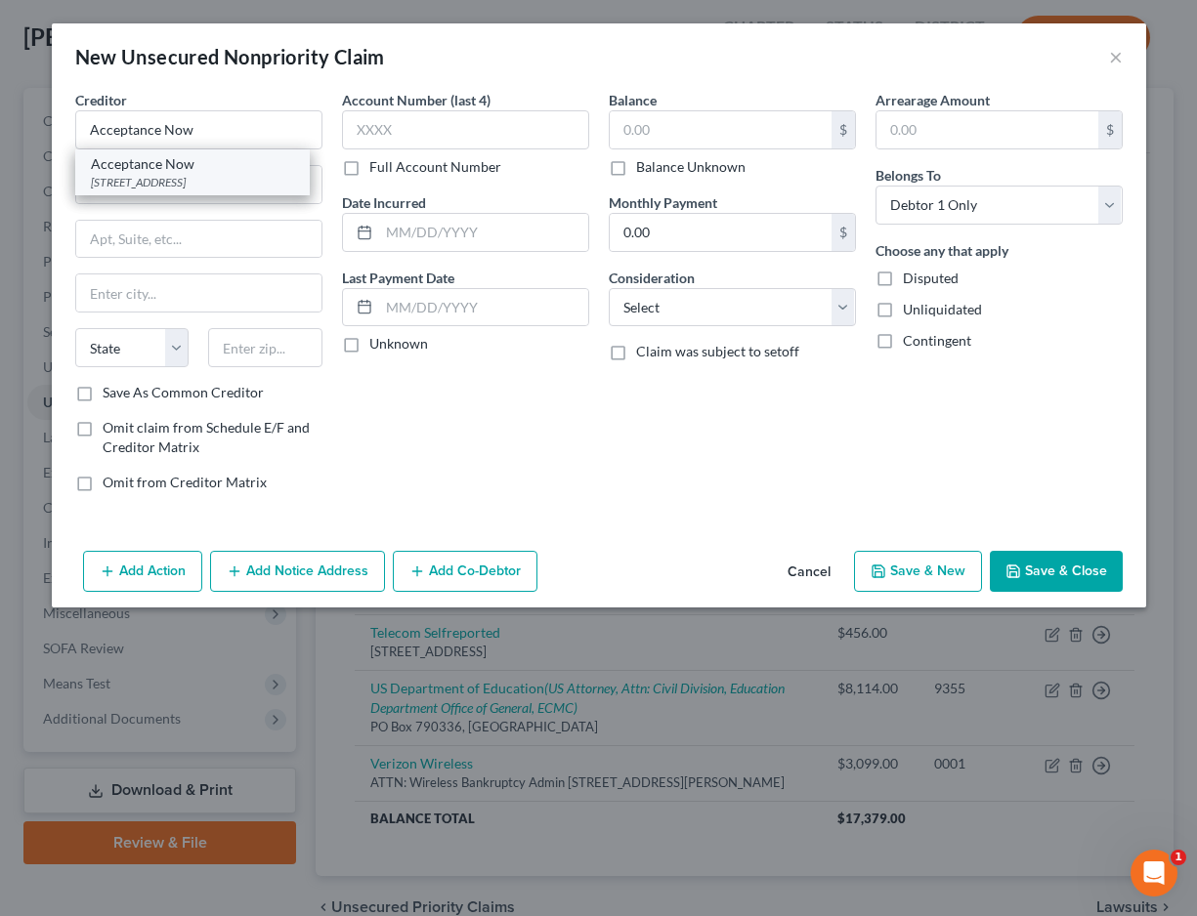
type input "75024"
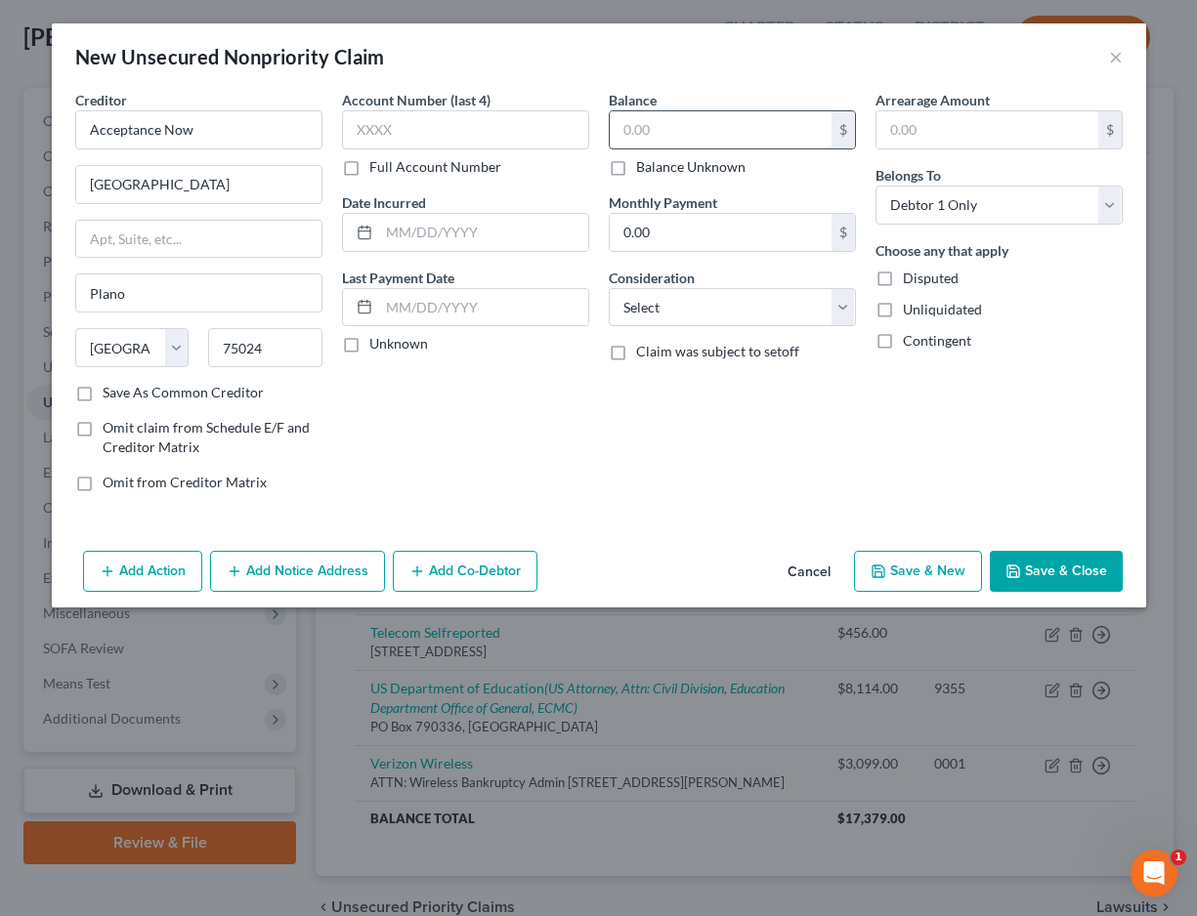
click at [635, 132] on input "text" at bounding box center [721, 129] width 222 height 37
click at [414, 237] on input "text" at bounding box center [483, 232] width 209 height 37
type input "11/29/2019"
click at [688, 137] on input "text" at bounding box center [721, 129] width 222 height 37
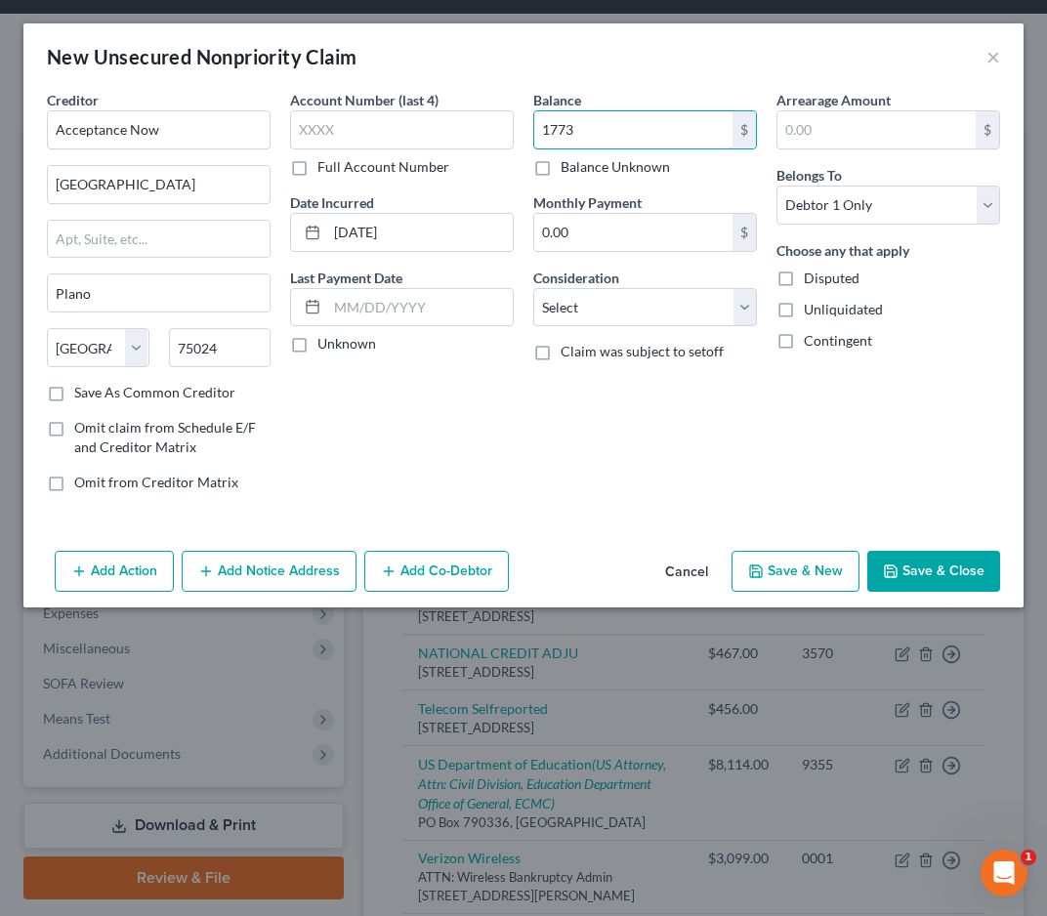
type input "1,773"
select select "2"
click at [923, 573] on button "Save & Close" at bounding box center [934, 571] width 133 height 41
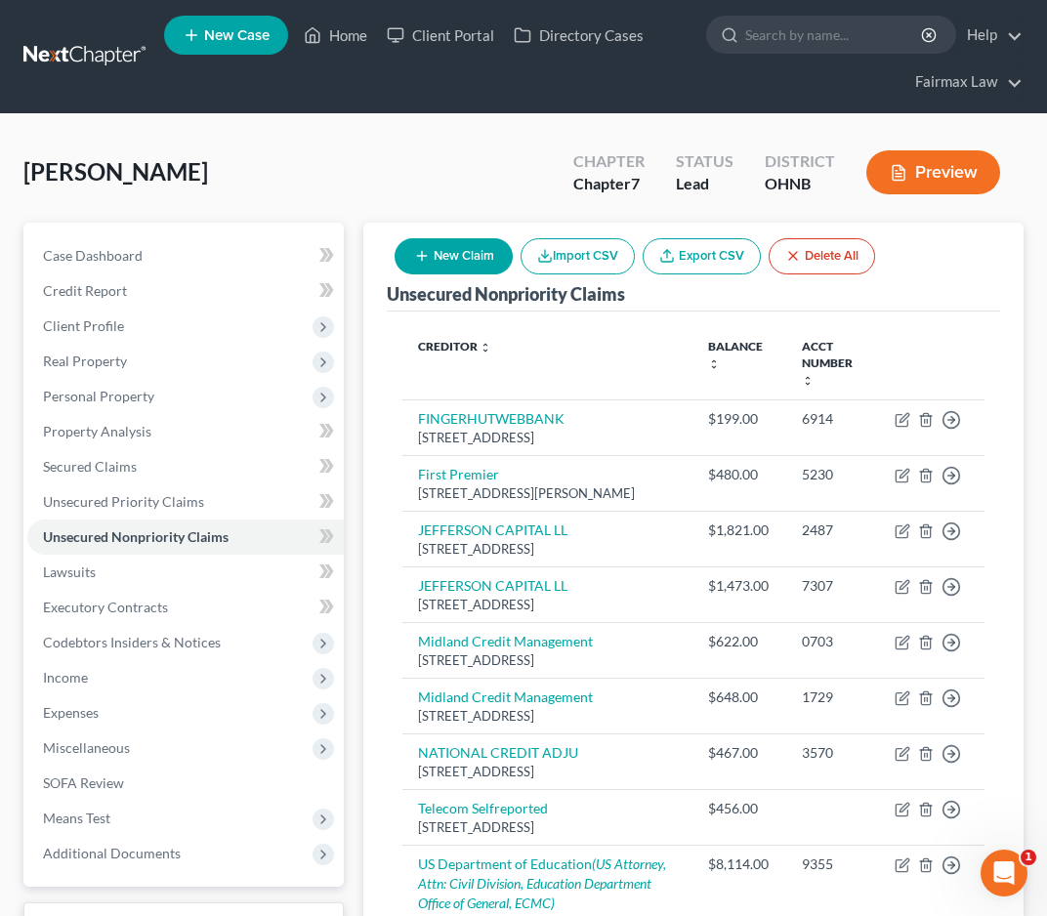
scroll to position [0, 0]
click at [468, 262] on button "New Claim" at bounding box center [454, 256] width 118 height 36
select select "0"
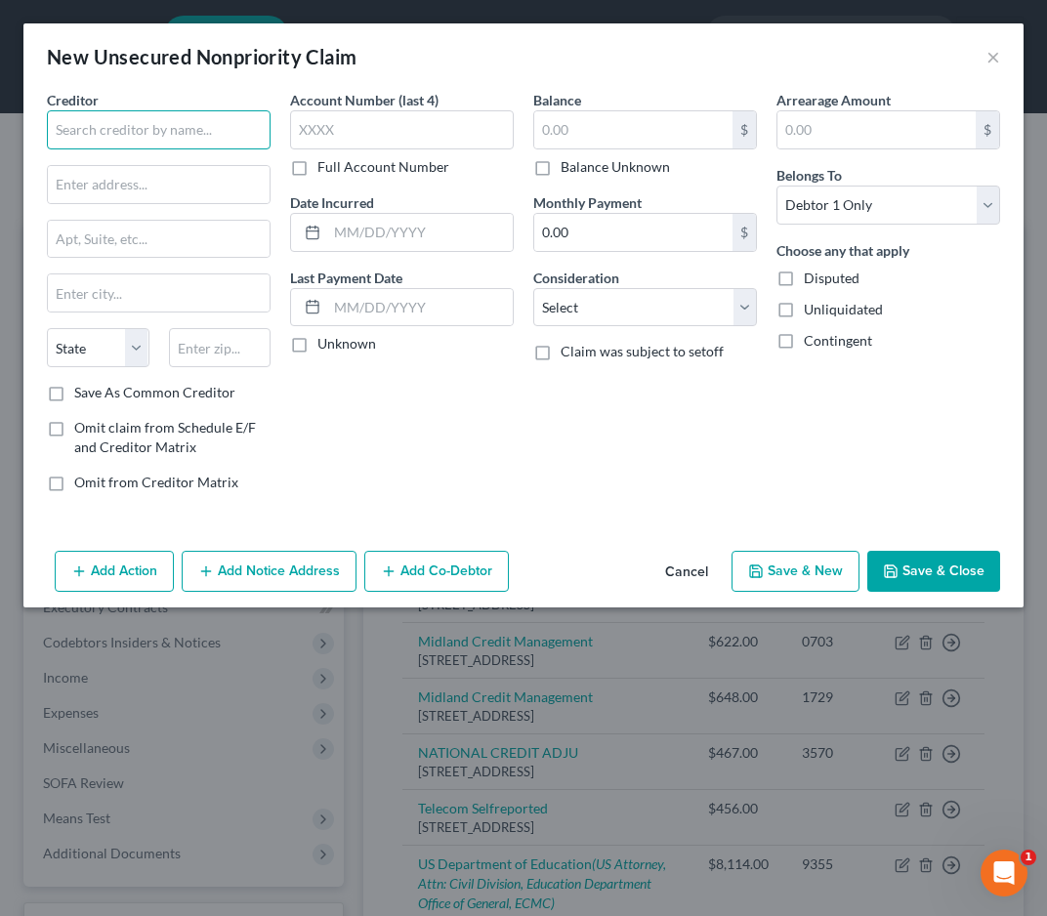
click at [200, 141] on input "text" at bounding box center [159, 129] width 224 height 39
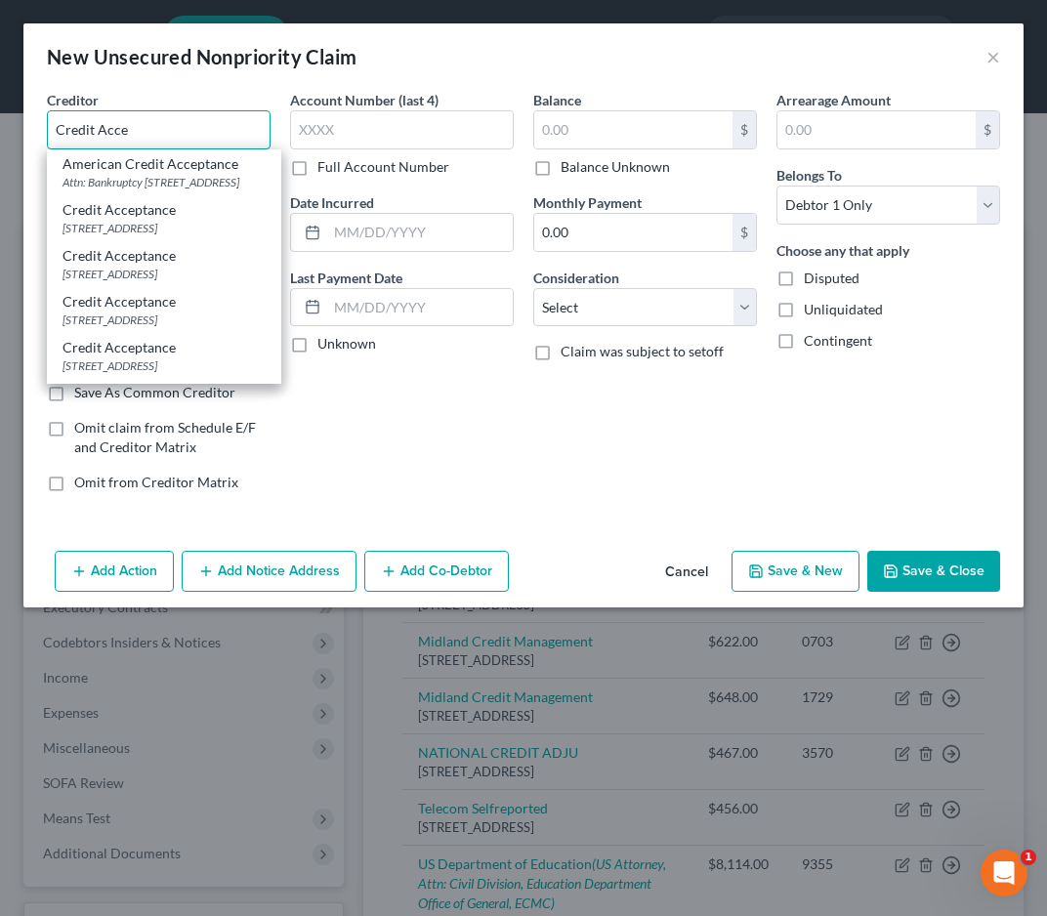
type input "Credit Acce"
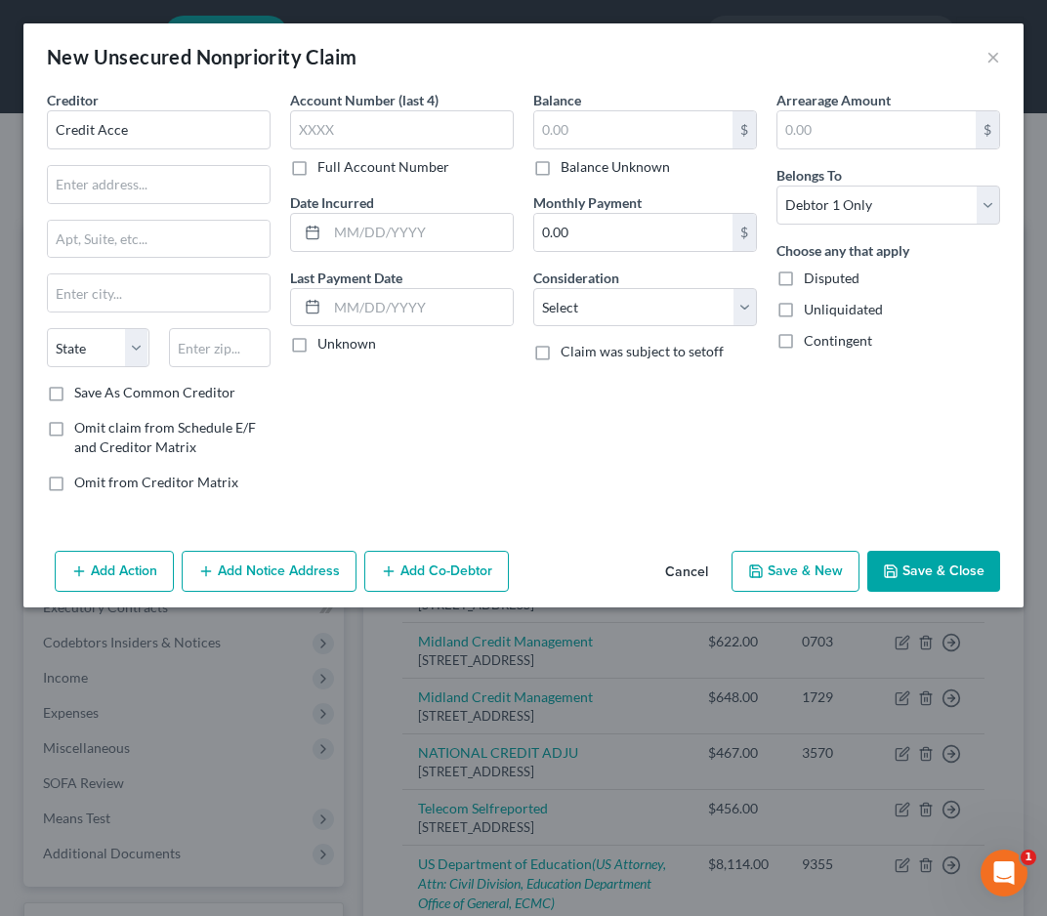
click at [680, 580] on button "Cancel" at bounding box center [687, 572] width 74 height 39
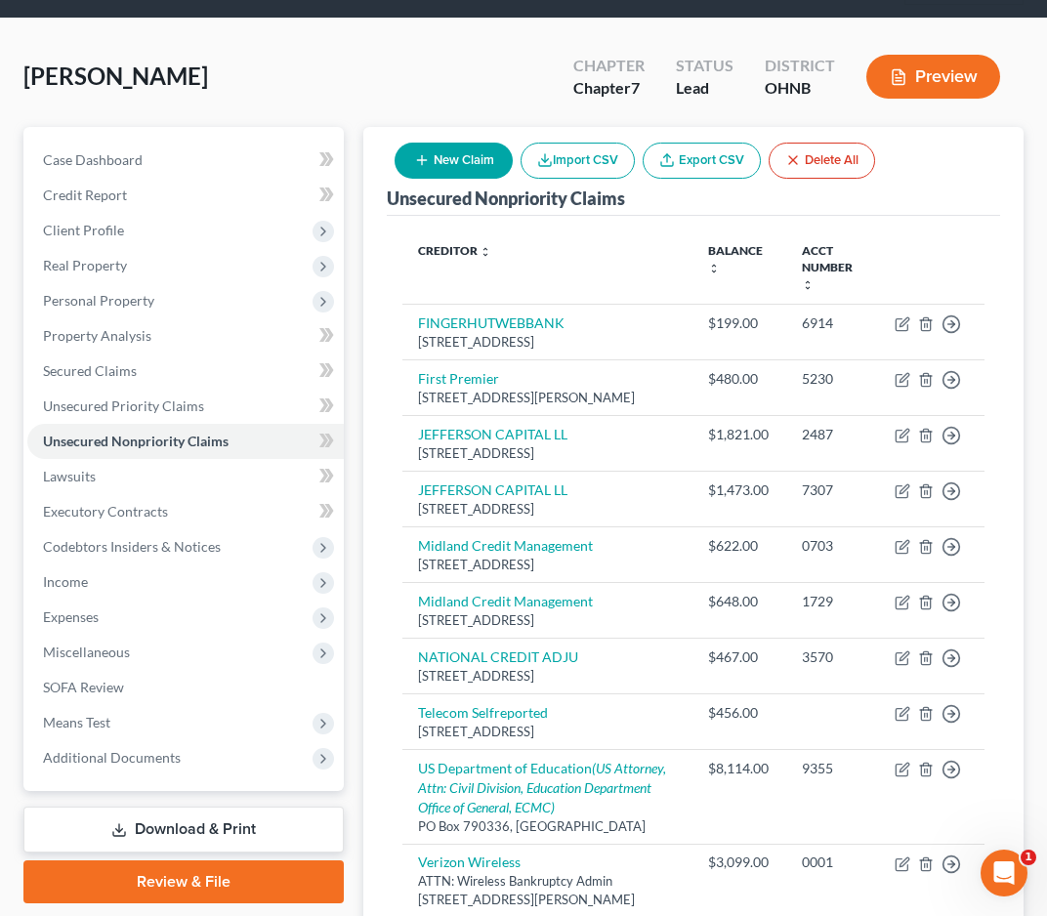
scroll to position [110, 0]
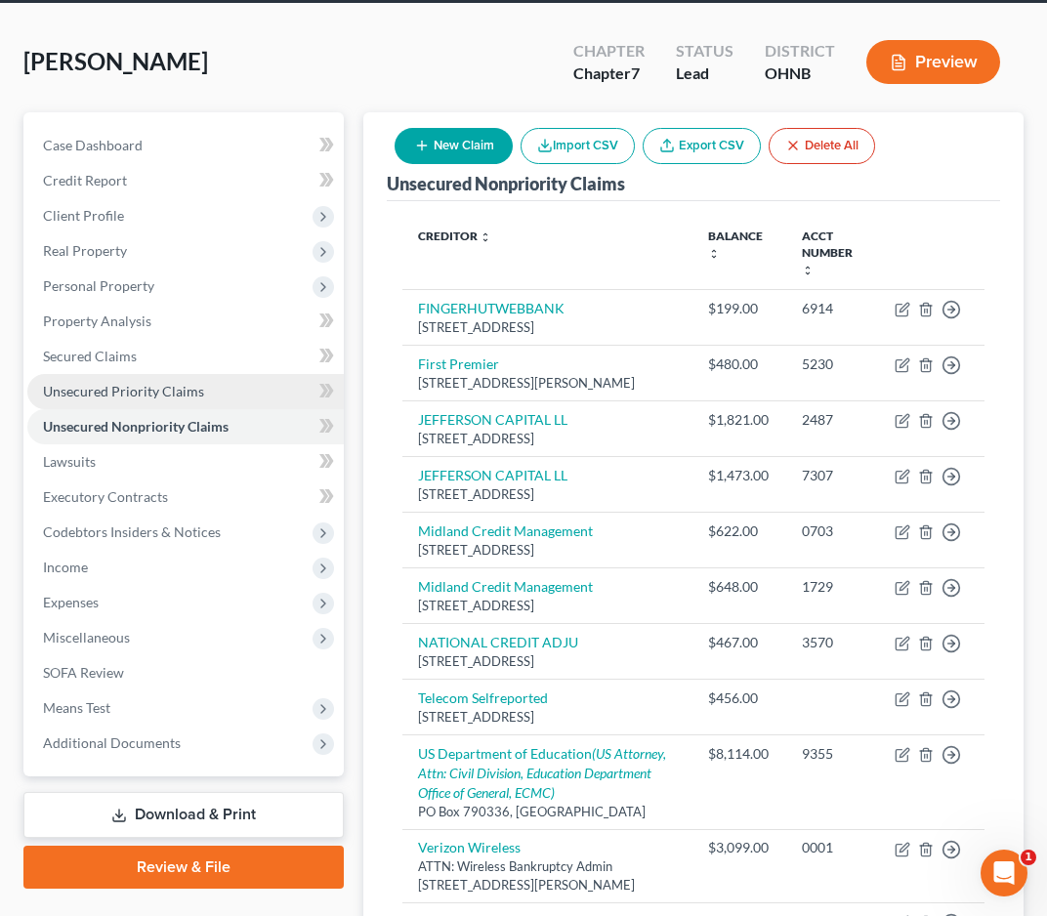
click at [62, 397] on span "Unsecured Priority Claims" at bounding box center [123, 391] width 161 height 17
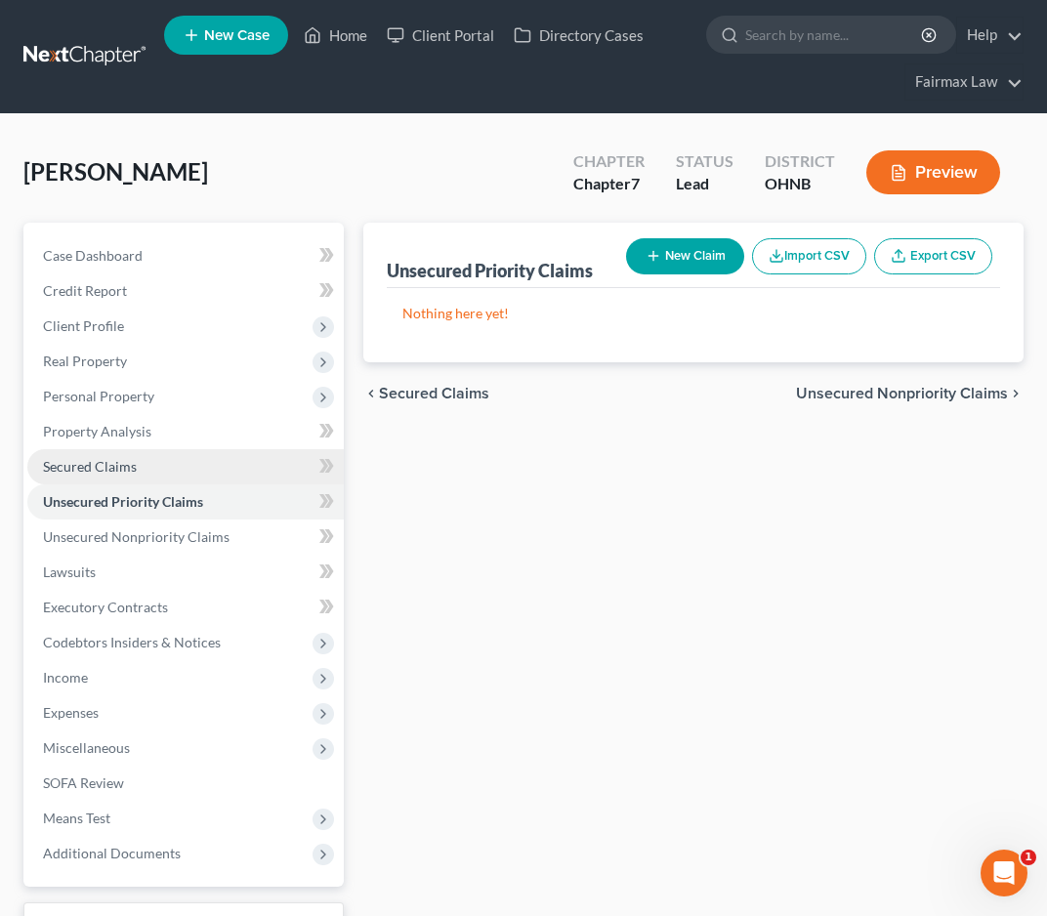
click at [88, 468] on span "Secured Claims" at bounding box center [90, 466] width 94 height 17
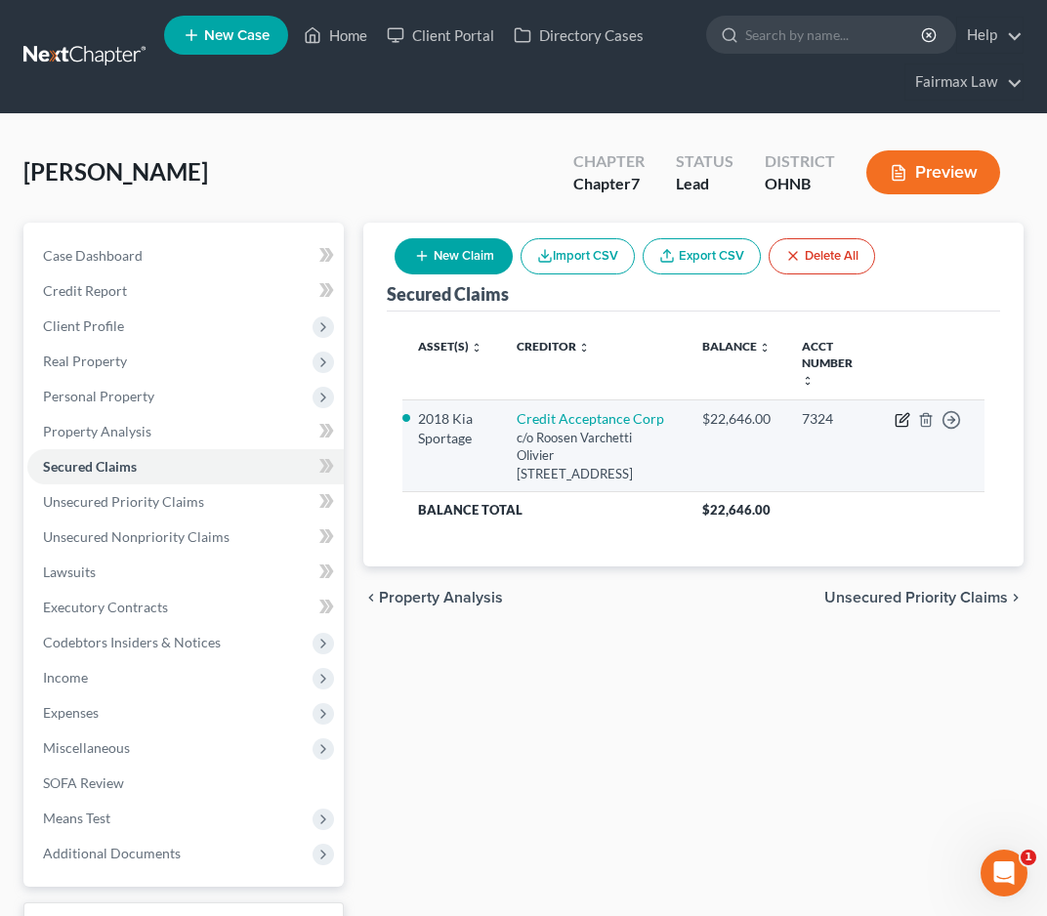
click at [898, 418] on icon "button" at bounding box center [903, 420] width 16 height 16
select select "23"
select select "0"
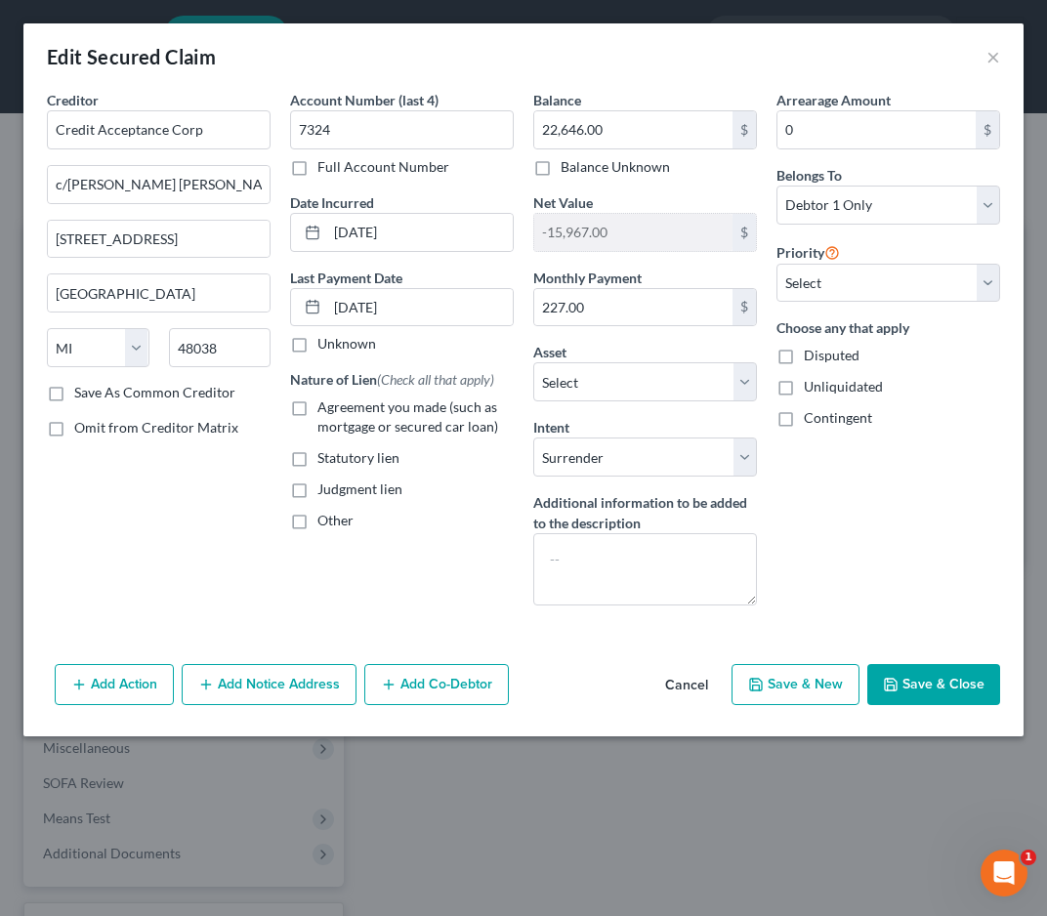
click at [683, 678] on button "Cancel" at bounding box center [687, 685] width 74 height 39
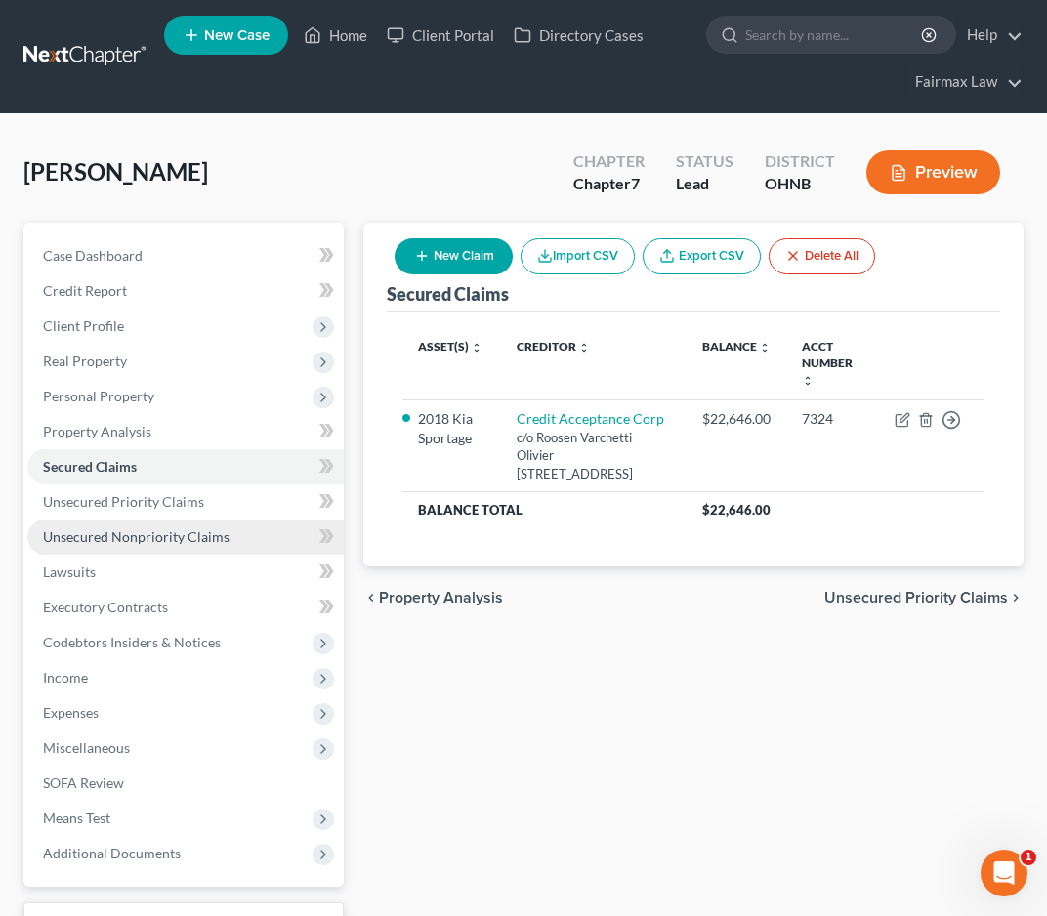
click at [211, 534] on span "Unsecured Nonpriority Claims" at bounding box center [136, 537] width 187 height 17
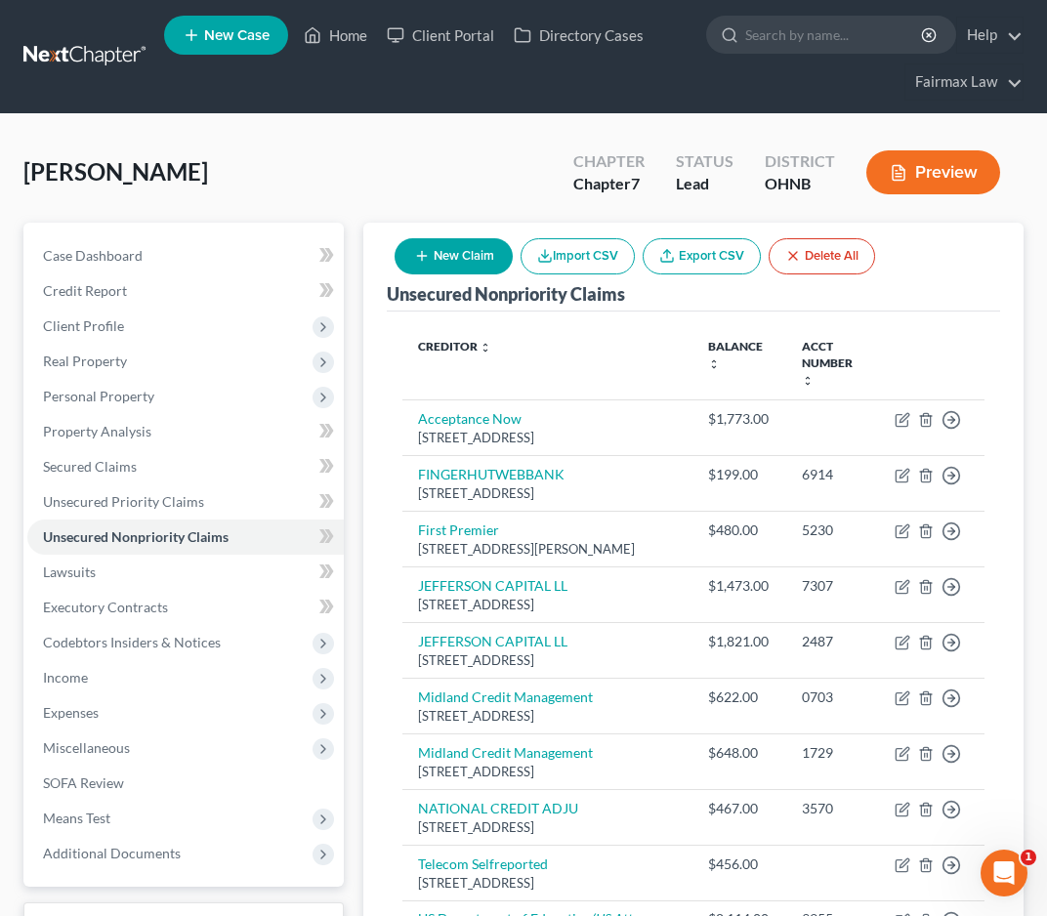
click at [435, 255] on button "New Claim" at bounding box center [454, 256] width 118 height 36
select select "0"
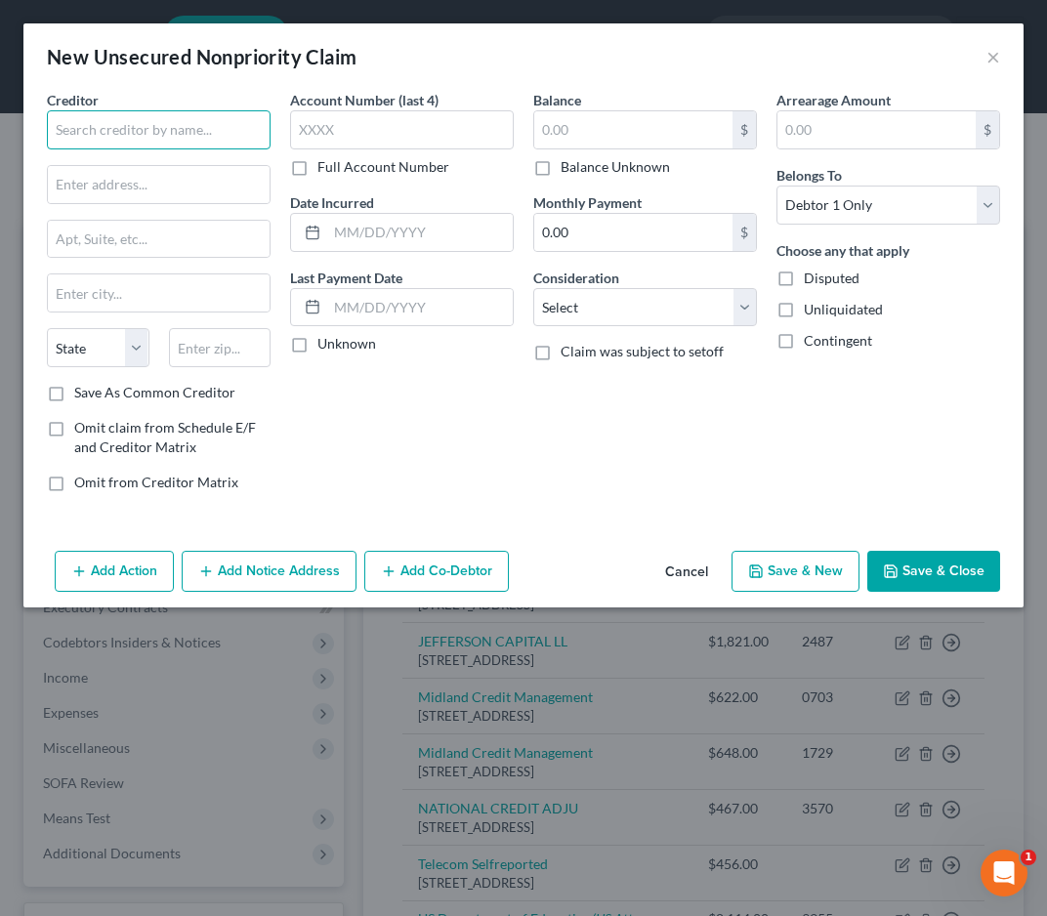
click at [210, 126] on input "text" at bounding box center [159, 129] width 224 height 39
click at [203, 137] on input "possible financial" at bounding box center [159, 129] width 224 height 39
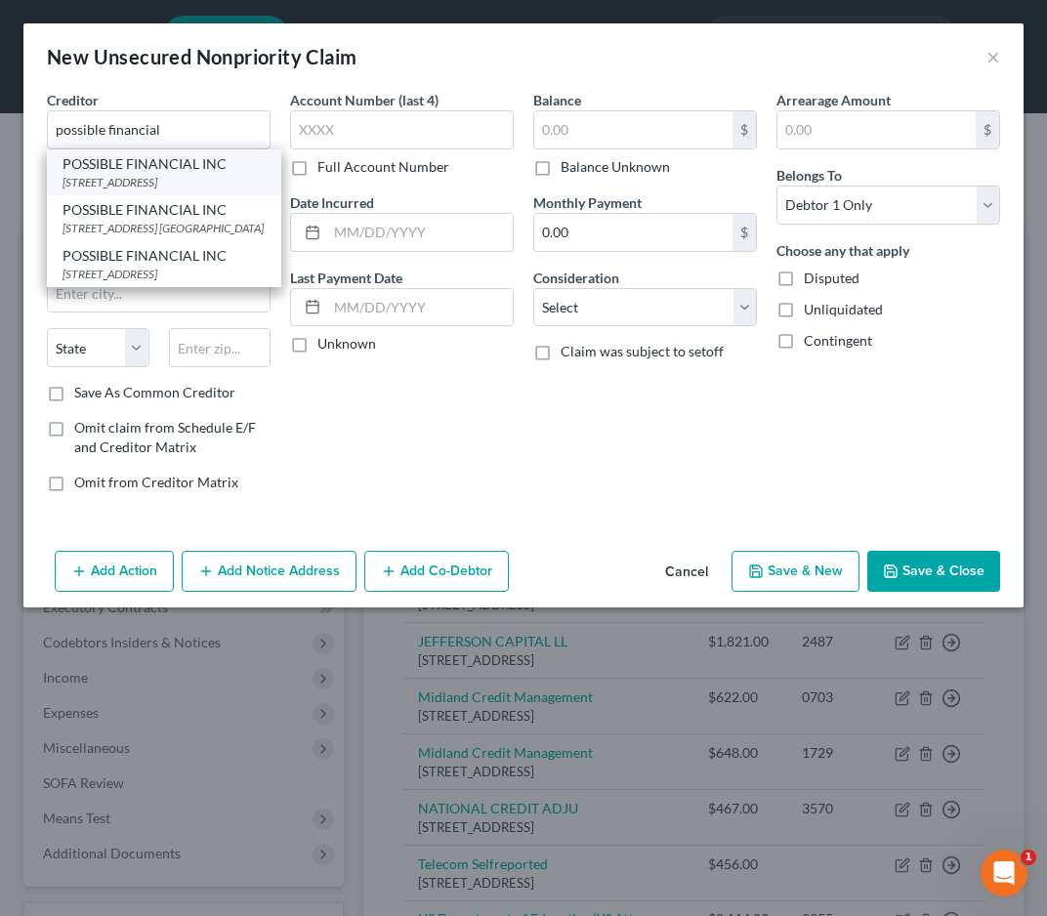
click at [189, 191] on div "1929 3RD AVE STE 300, Seattle, WA 98101" at bounding box center [164, 182] width 203 height 17
type input "POSSIBLE FINANCIAL INC"
type input "1929 3RD AVE"
type input "STE 300"
type input "Seattle"
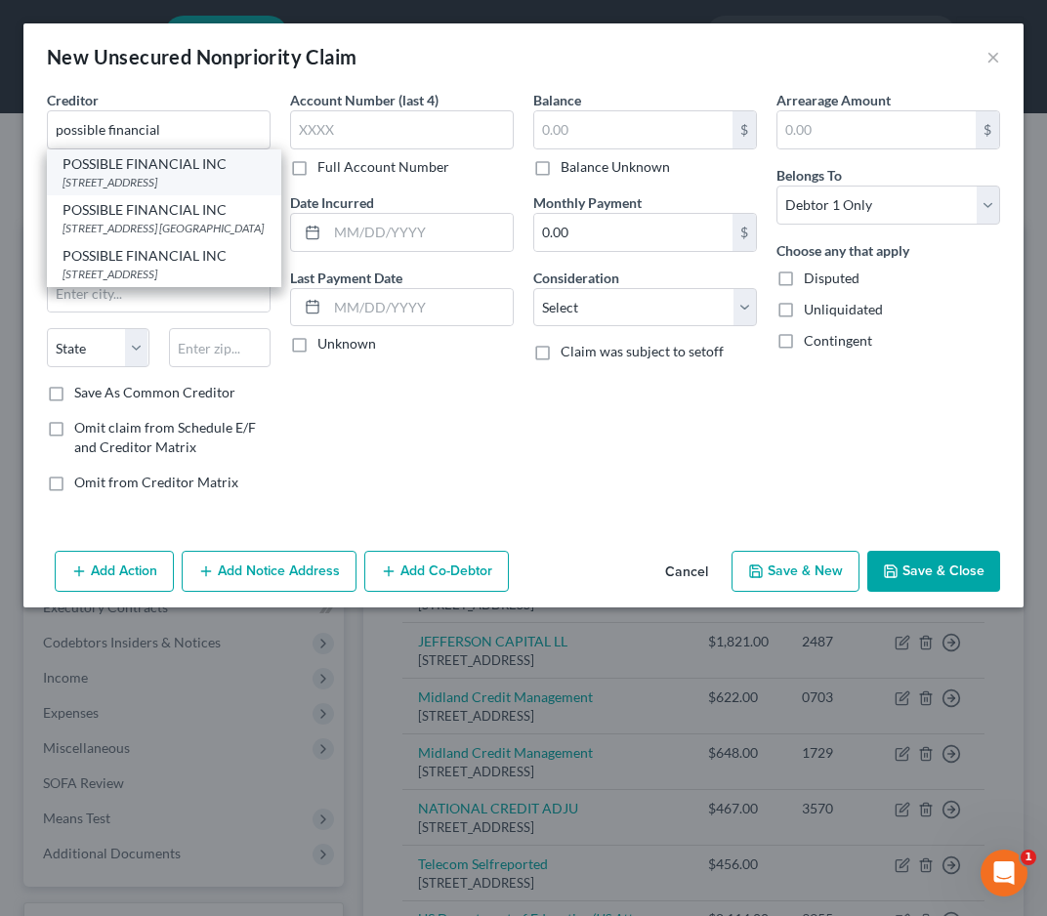
select select "50"
type input "98101"
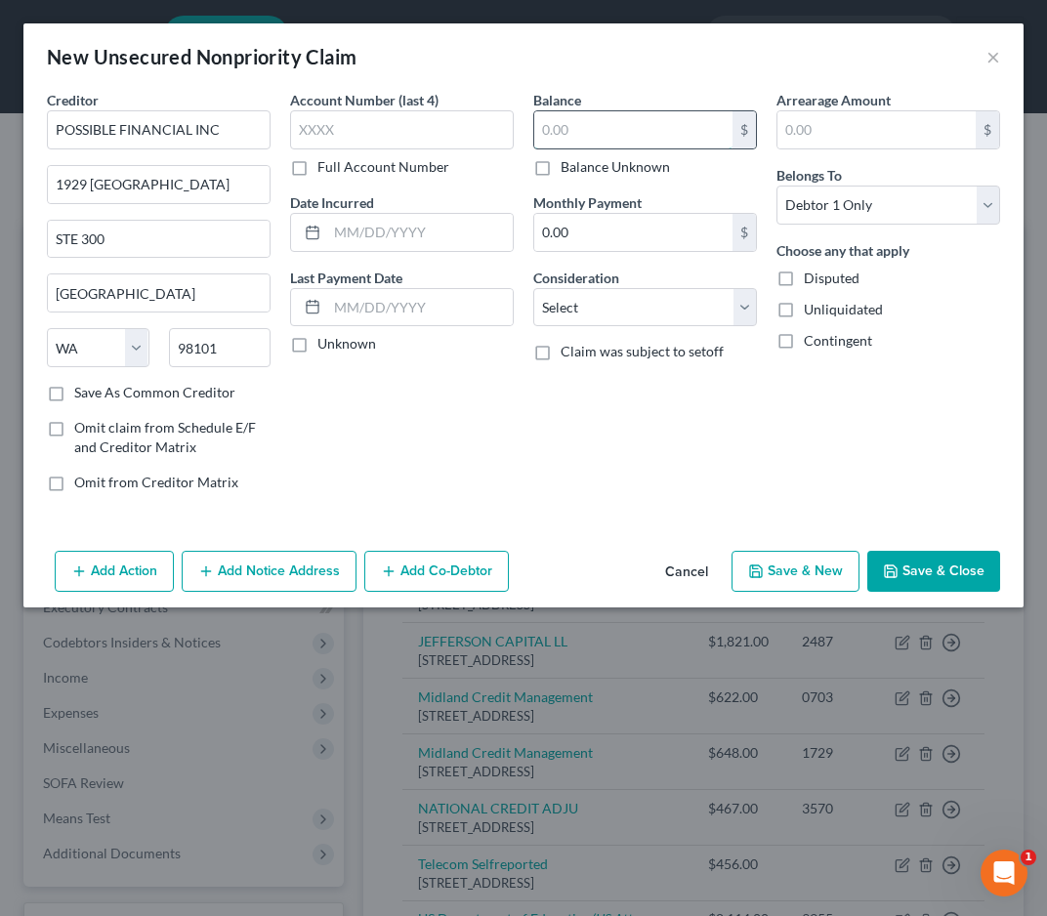
click at [591, 129] on input "text" at bounding box center [633, 129] width 198 height 37
type input "100"
click at [354, 221] on input "text" at bounding box center [420, 232] width 186 height 37
type input "02/21/2024"
click at [519, 417] on div "Account Number (last 4) Full Account Number Date Incurred 02/21/2024 Last Payme…" at bounding box center [401, 299] width 243 height 418
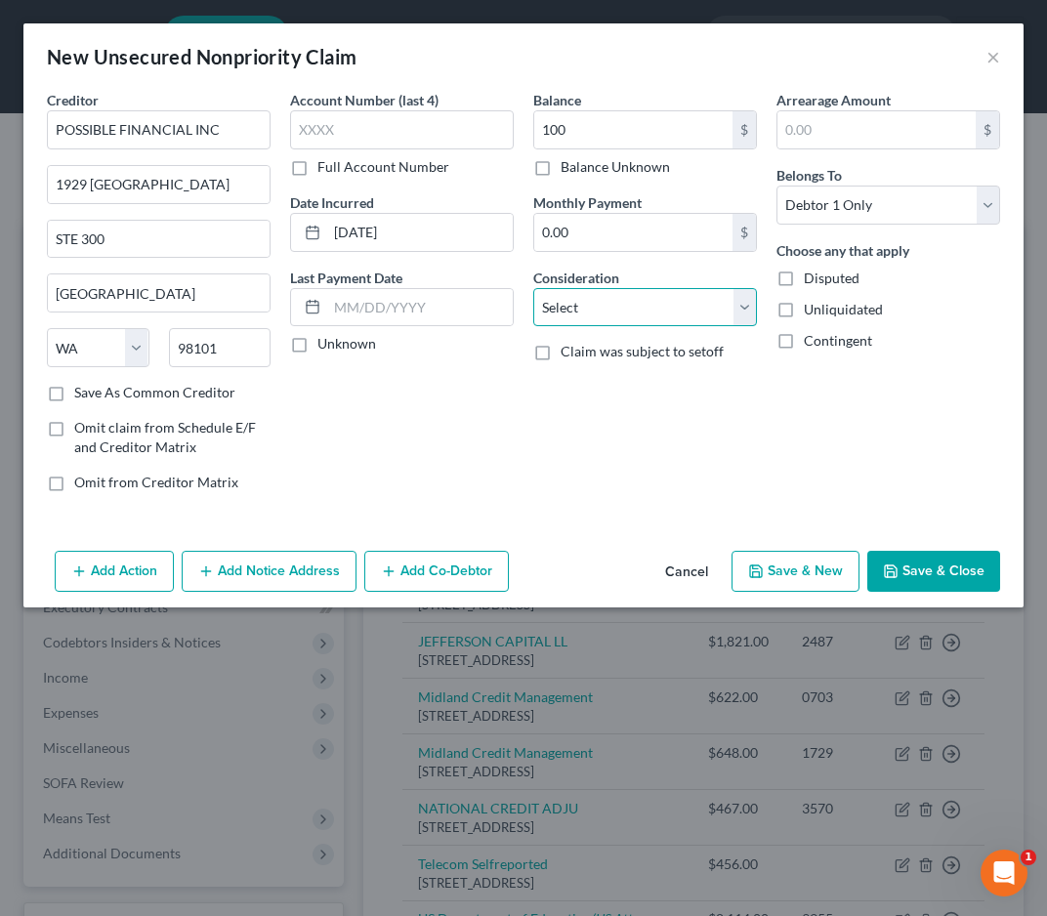
select select "2"
click at [963, 573] on button "Save & Close" at bounding box center [934, 571] width 133 height 41
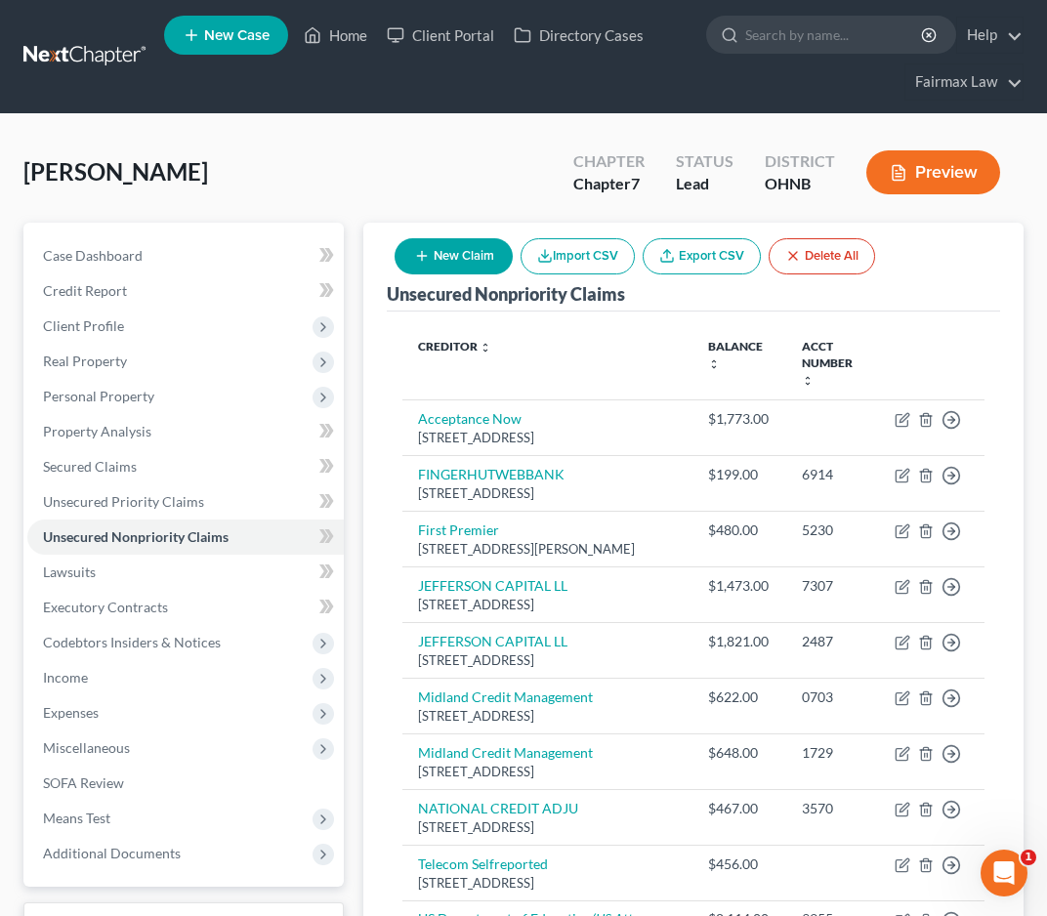
click at [451, 252] on button "New Claim" at bounding box center [454, 256] width 118 height 36
select select "0"
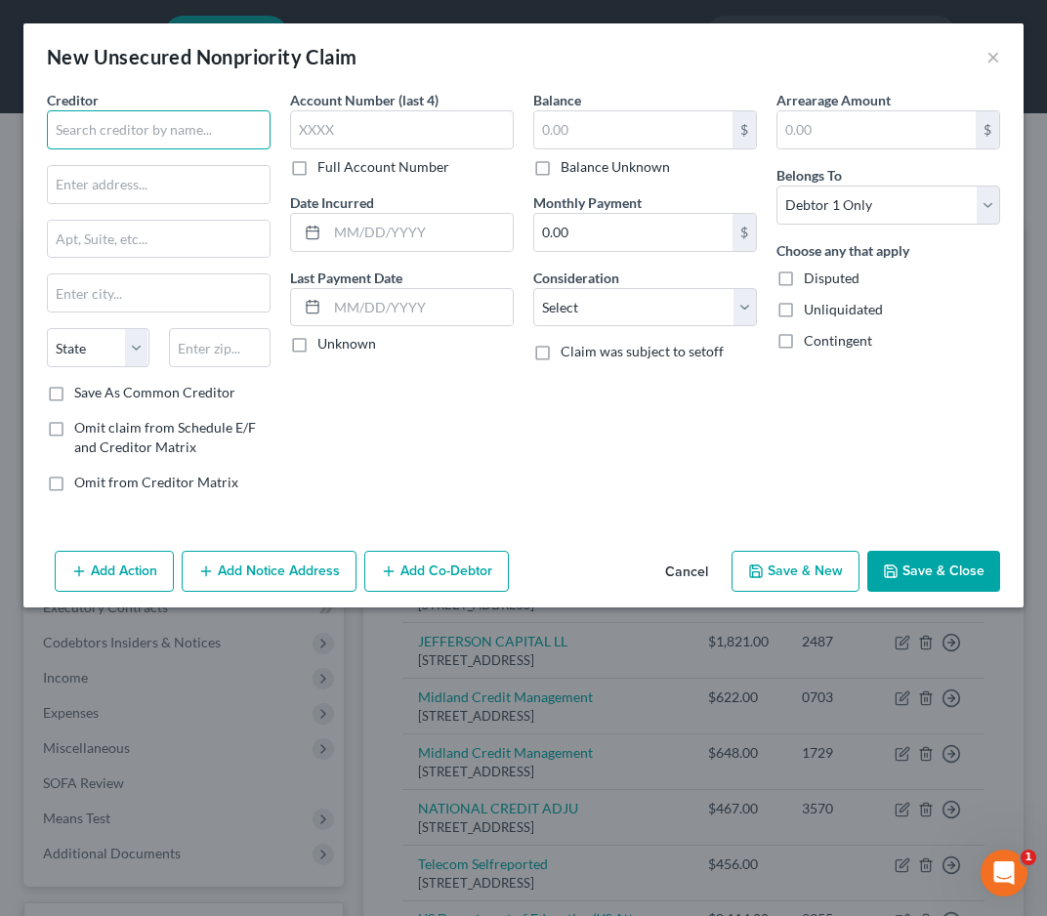
click at [211, 134] on input "text" at bounding box center [159, 129] width 224 height 39
drag, startPoint x: 207, startPoint y: 135, endPoint x: -73, endPoint y: 120, distance: 280.8
click at [0, 120] on html "Home New Case Client Portal Directory Cases Fairmax Law farrah@fairmaxlaw.com M…" at bounding box center [523, 668] width 1047 height 1337
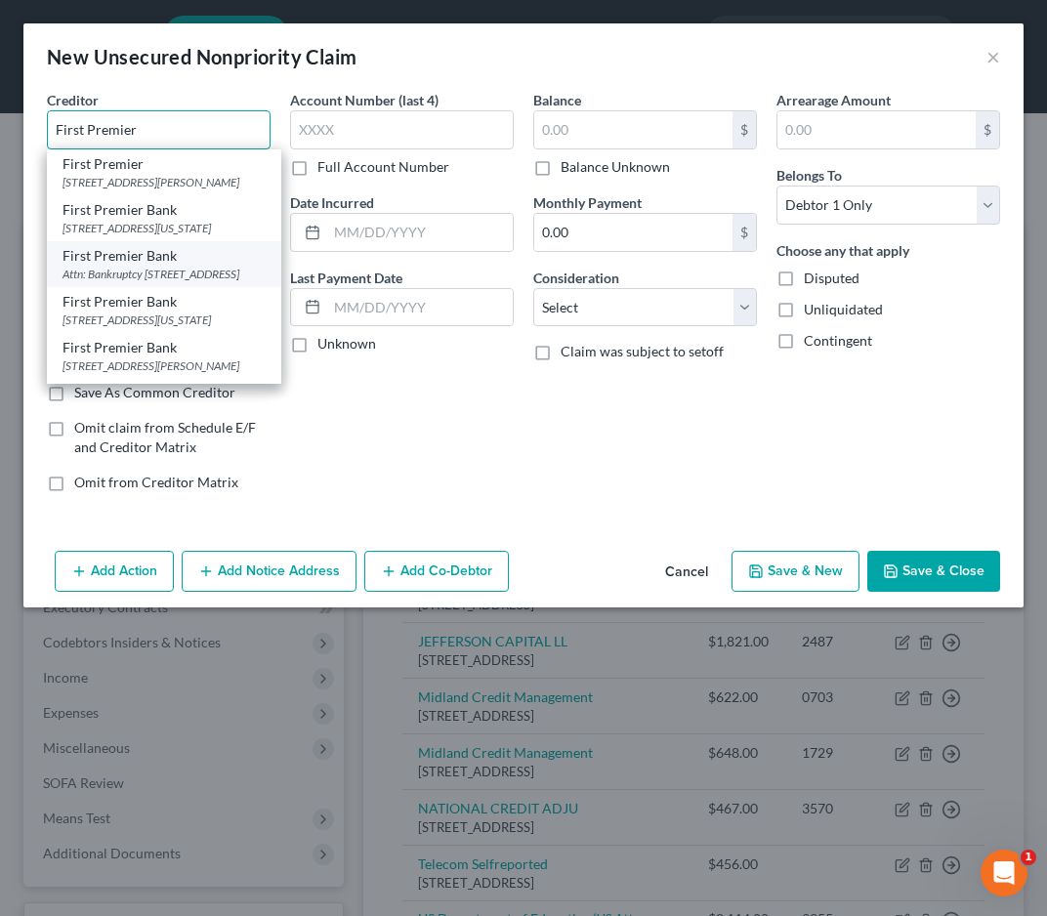
scroll to position [11, 0]
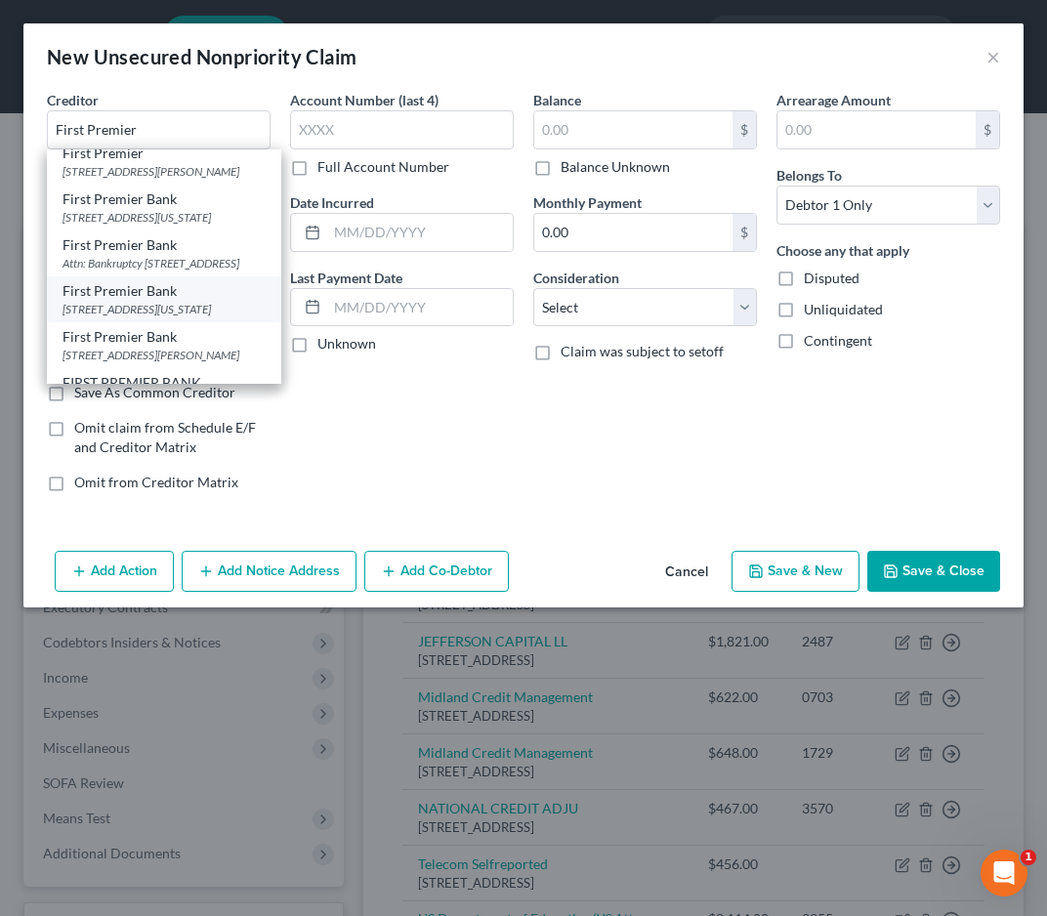
click at [143, 318] on div "601 S Minnesota Ave, Sioux Falls, SD 57104" at bounding box center [164, 309] width 203 height 17
type input "First Premier Bank"
type input "601 S Minnesota Ave"
type input "Sioux Falls"
select select "43"
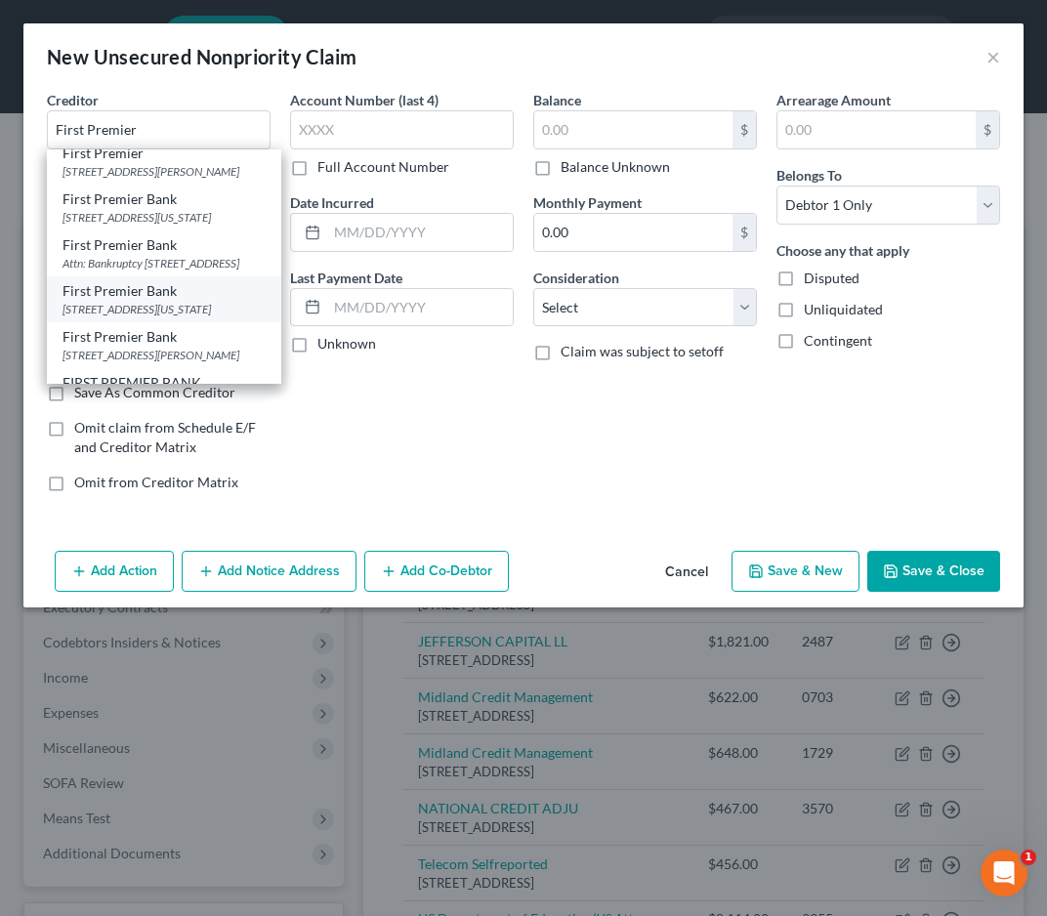
type input "57104"
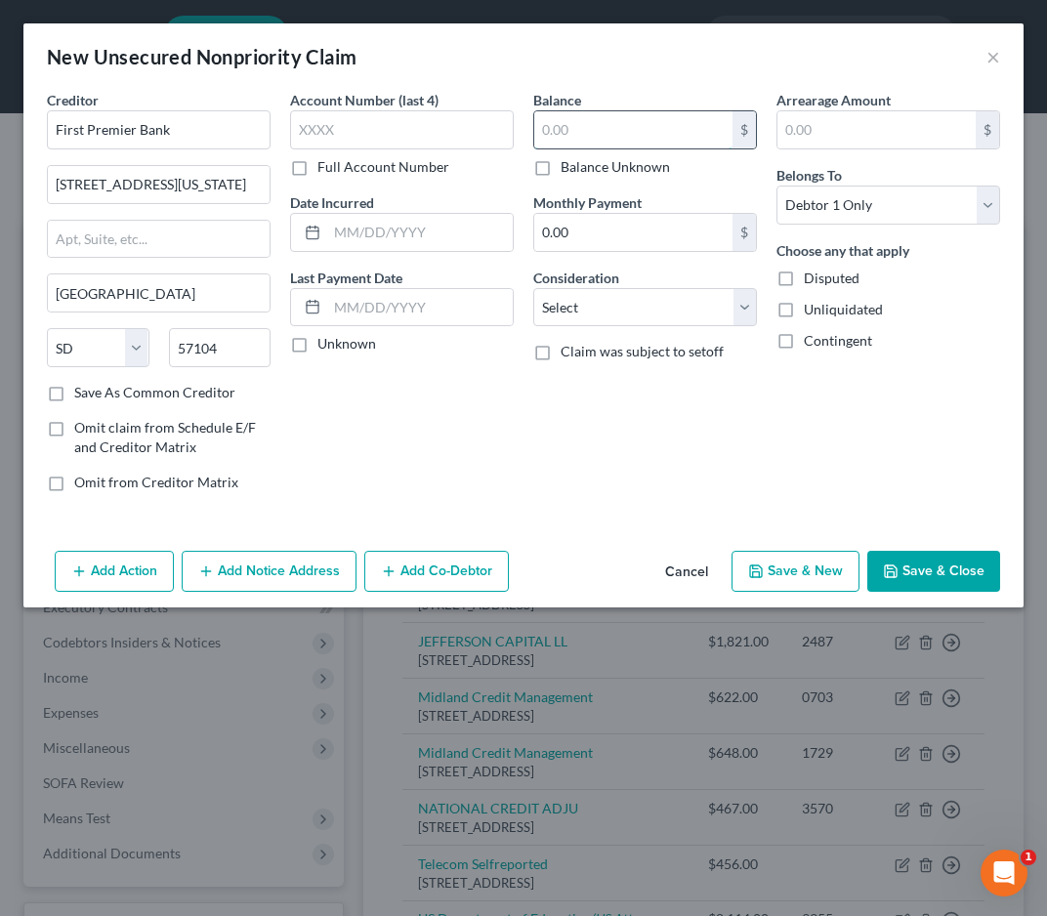
click at [617, 122] on input "text" at bounding box center [633, 129] width 198 height 37
type input "480"
click at [373, 228] on input "text" at bounding box center [420, 232] width 186 height 37
type input "02/07/2021"
click at [452, 462] on div "Account Number (last 4) Full Account Number Date Incurred 02/07/2021 Last Payme…" at bounding box center [401, 299] width 243 height 418
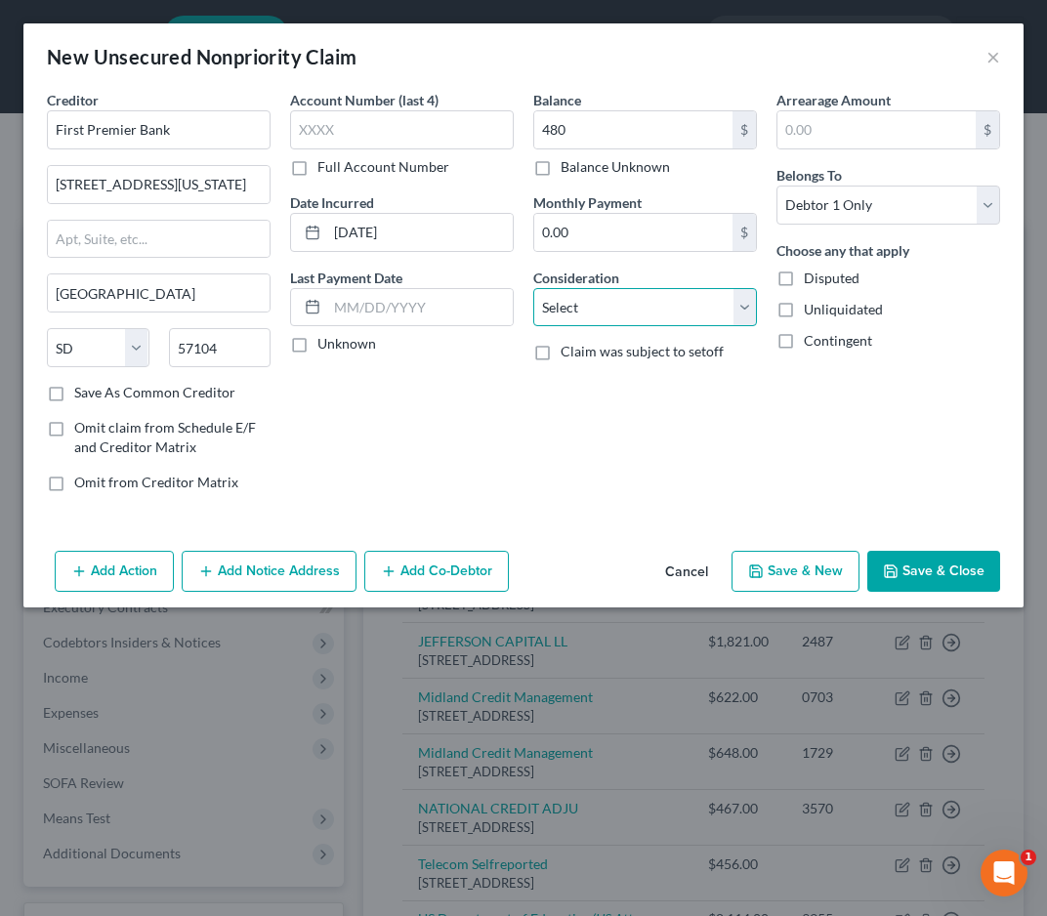
select select "2"
click at [915, 582] on button "Save & Close" at bounding box center [934, 571] width 133 height 41
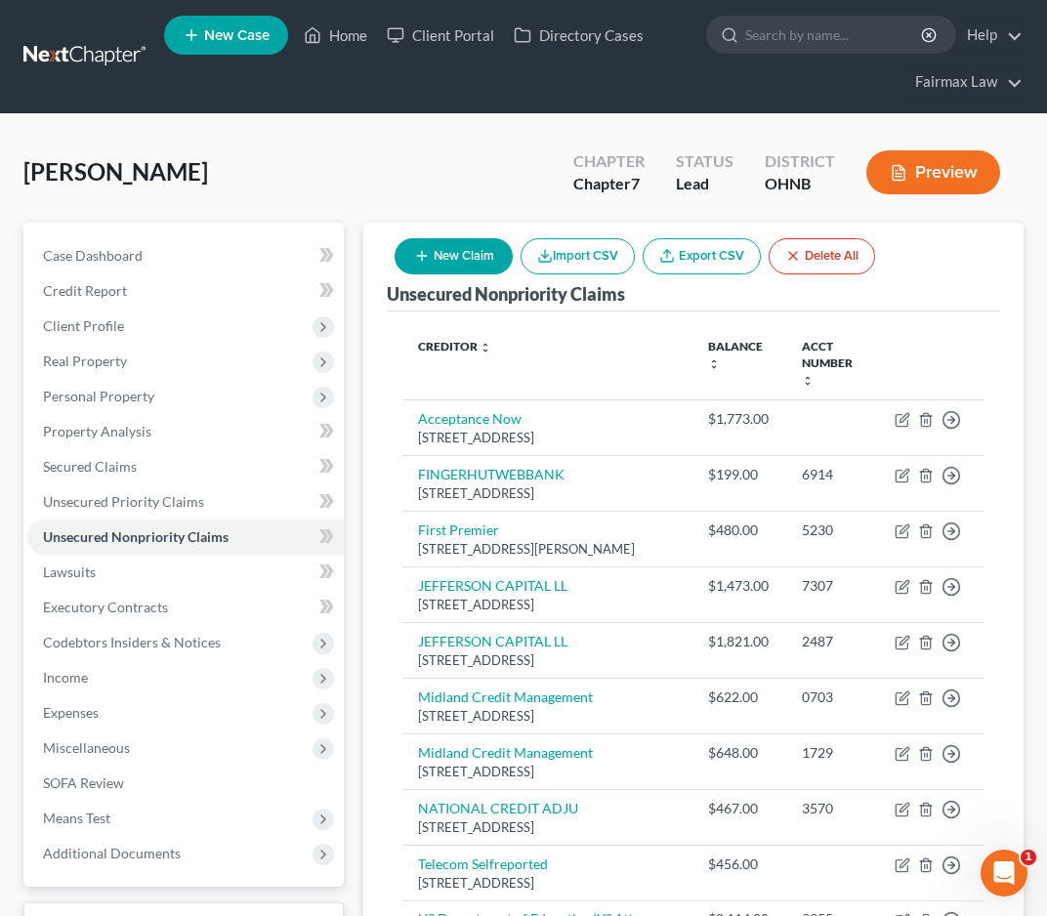
click at [449, 249] on button "New Claim" at bounding box center [454, 256] width 118 height 36
select select "0"
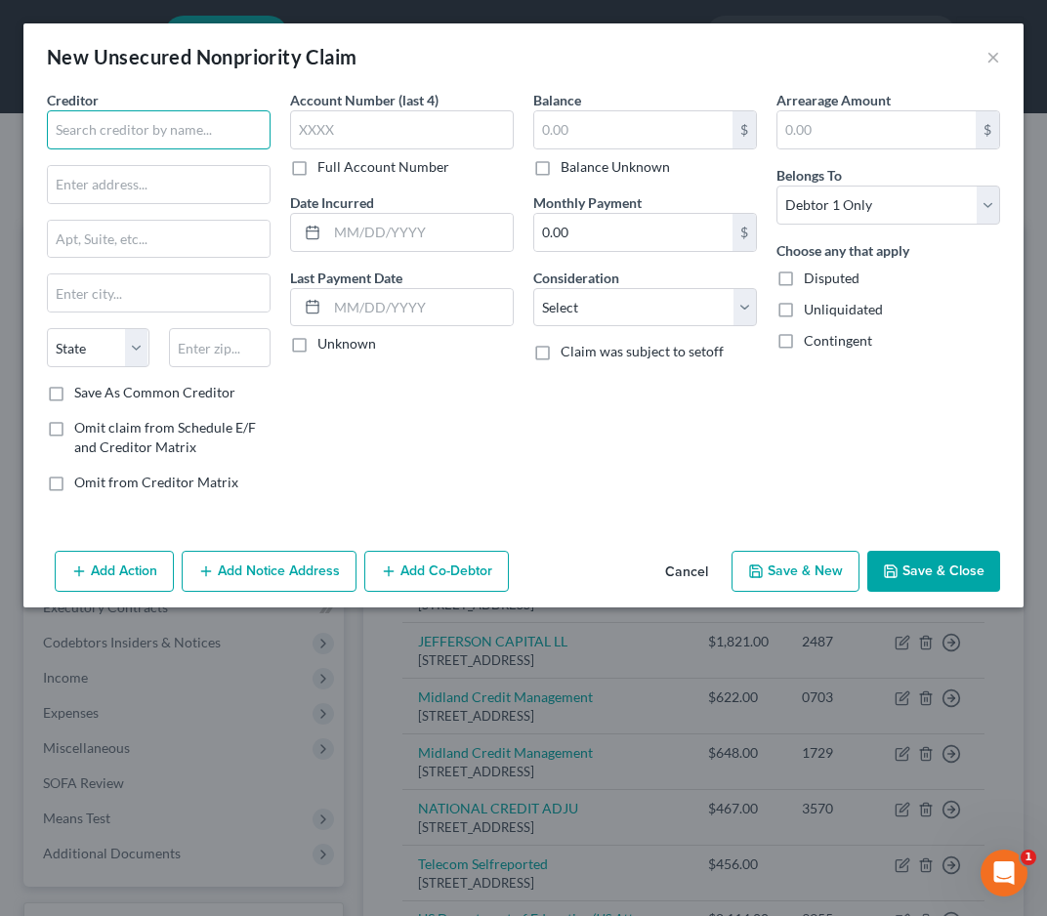
click at [214, 138] on input "text" at bounding box center [159, 129] width 224 height 39
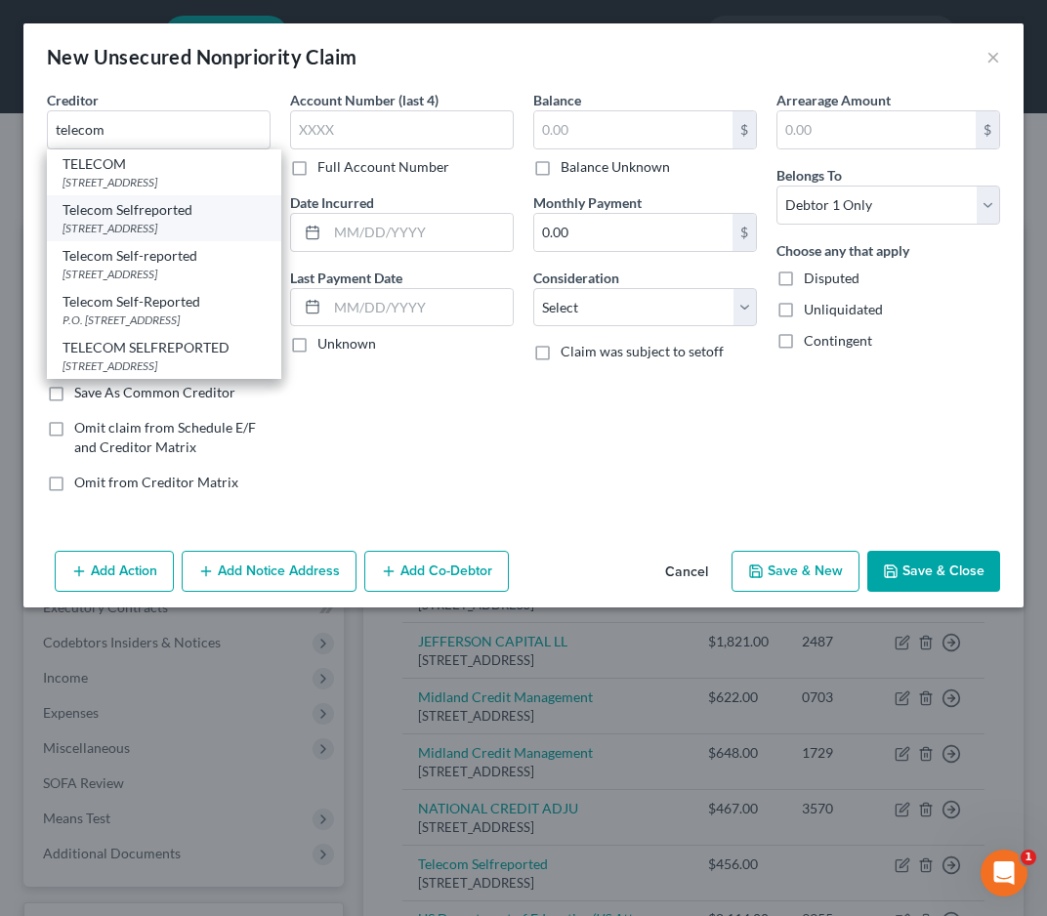
click at [204, 233] on div "Po Box 4500, Allen, TX 75013" at bounding box center [164, 228] width 203 height 17
type input "Telecom Selfreported"
type input "Po Box 4500"
type input "Allen"
select select "45"
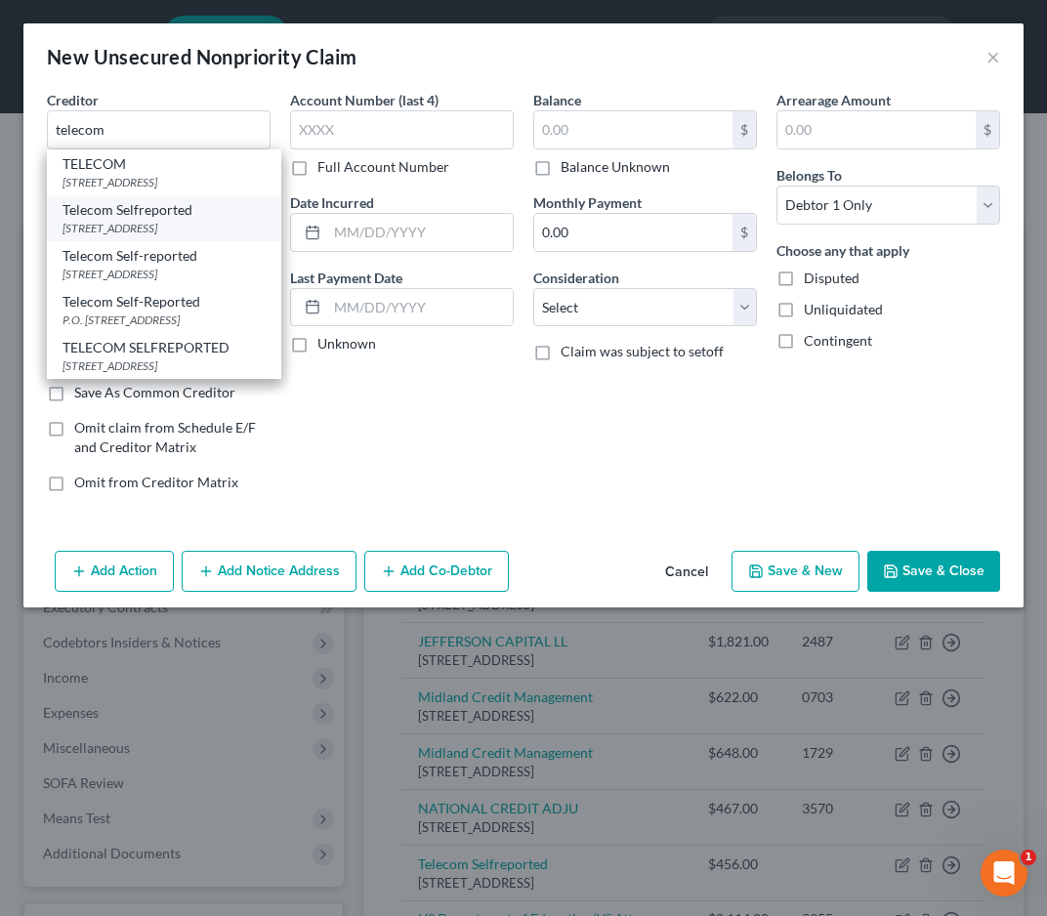
type input "75013"
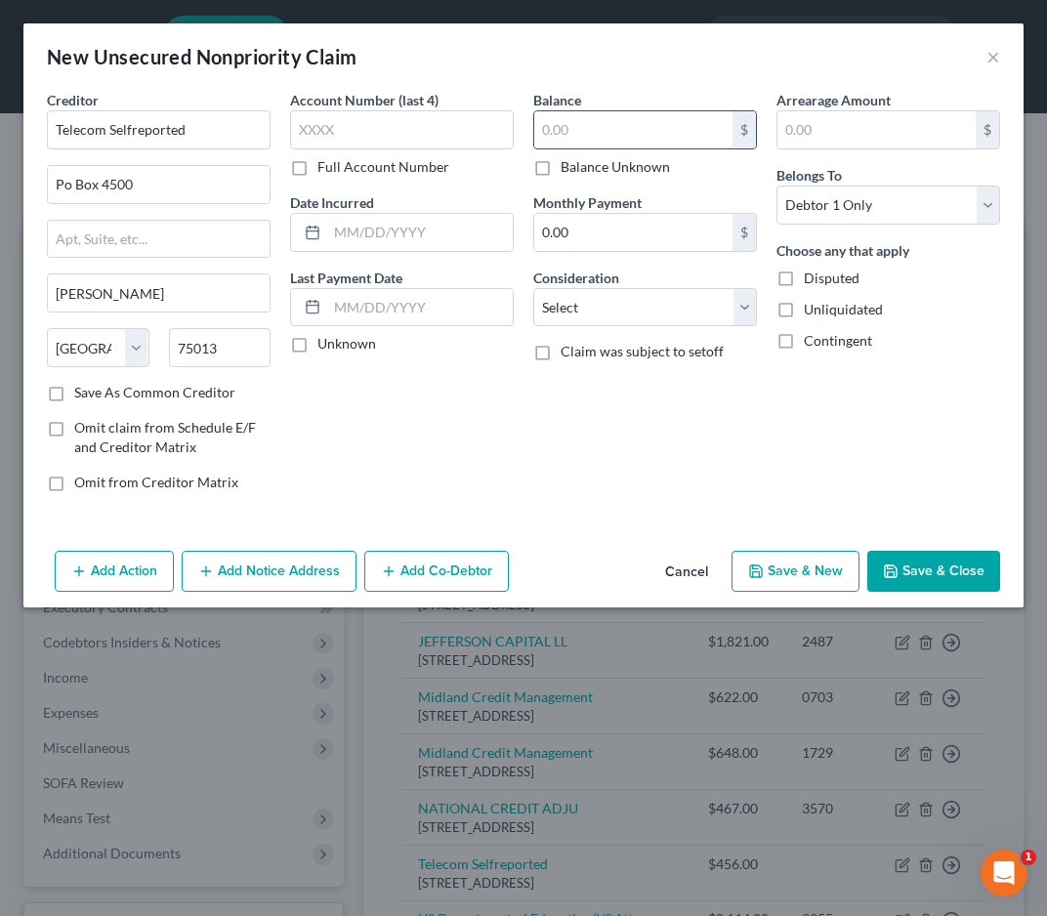
click at [577, 124] on input "text" at bounding box center [633, 129] width 198 height 37
type input "40"
click at [352, 240] on input "text" at bounding box center [420, 232] width 186 height 37
type input "08/08/2025"
click at [899, 561] on button "Save & Close" at bounding box center [934, 571] width 133 height 41
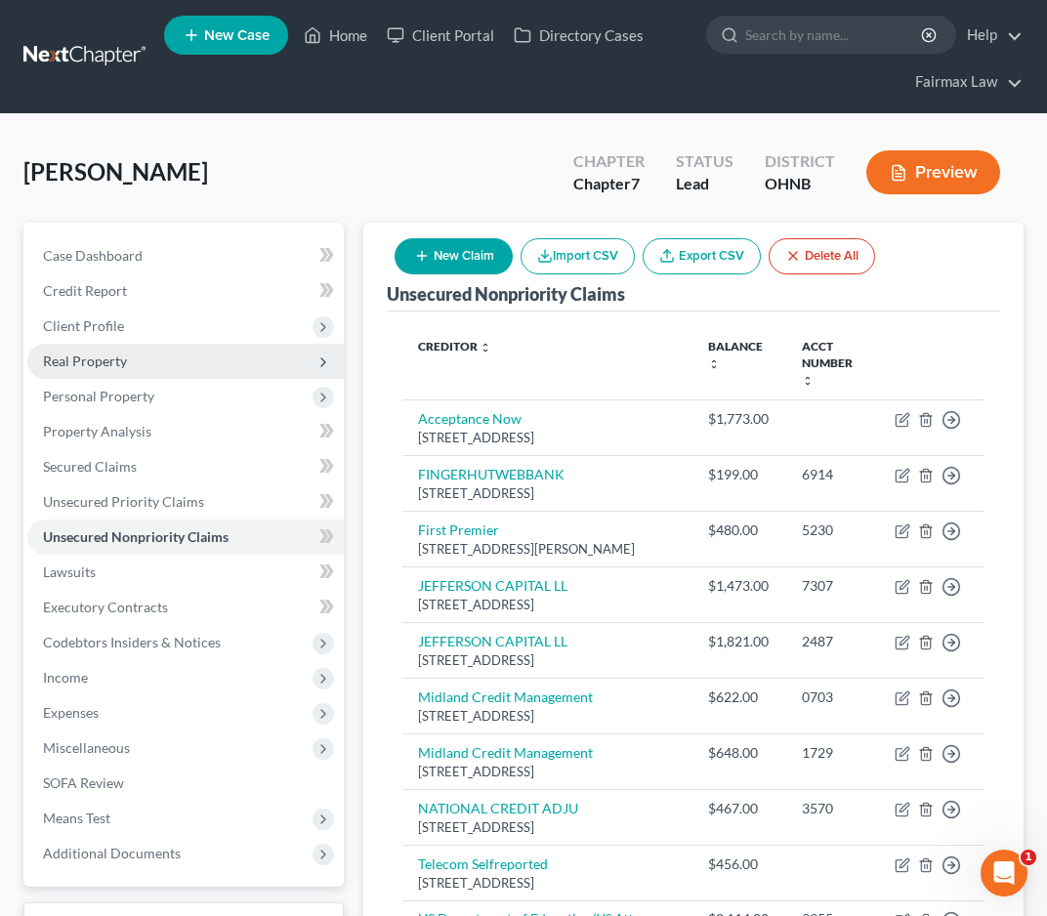
click at [158, 353] on span "Real Property" at bounding box center [185, 361] width 317 height 35
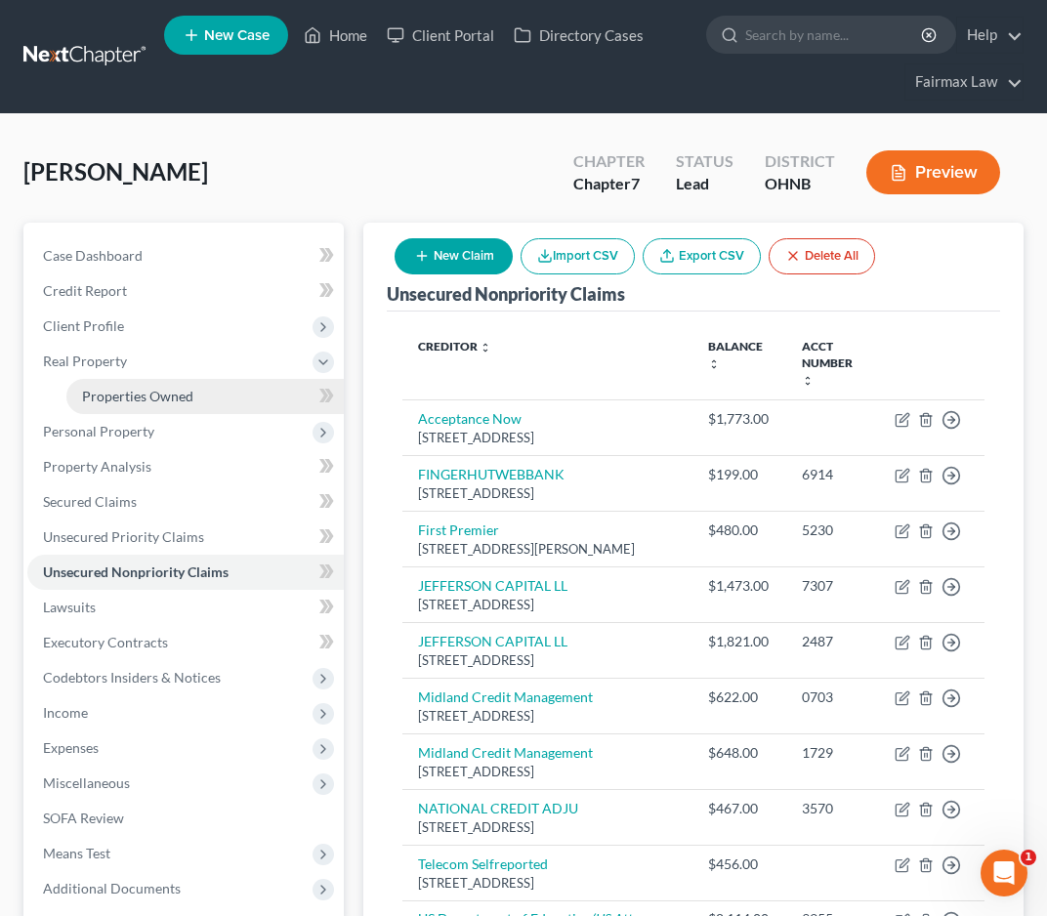
click at [132, 396] on span "Properties Owned" at bounding box center [137, 396] width 111 height 17
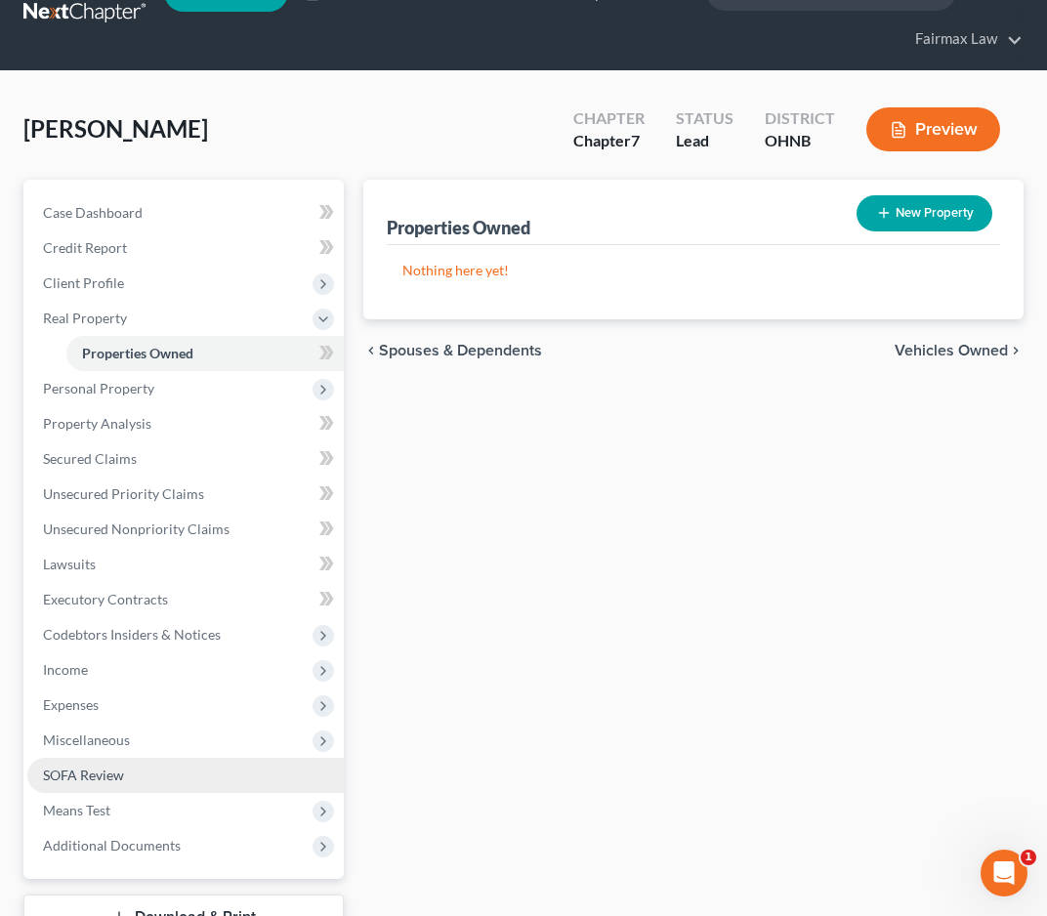
scroll to position [45, 0]
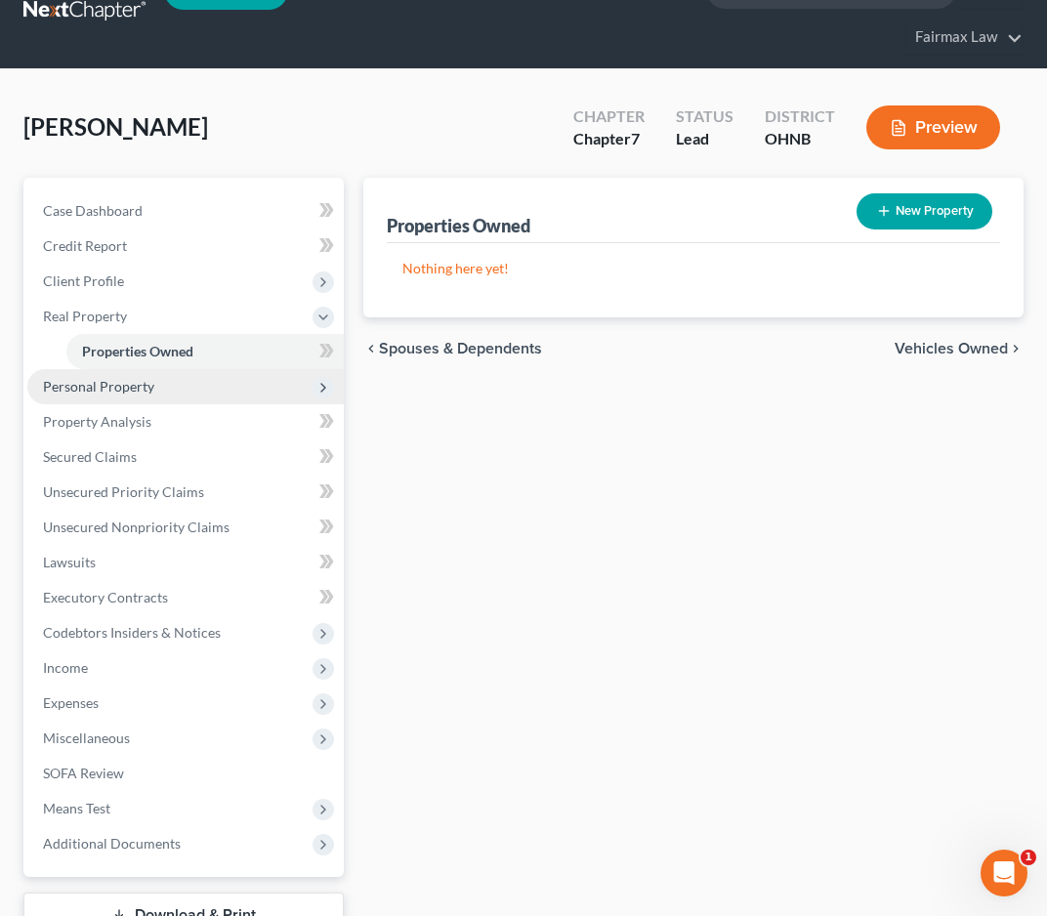
click at [170, 388] on span "Personal Property" at bounding box center [185, 386] width 317 height 35
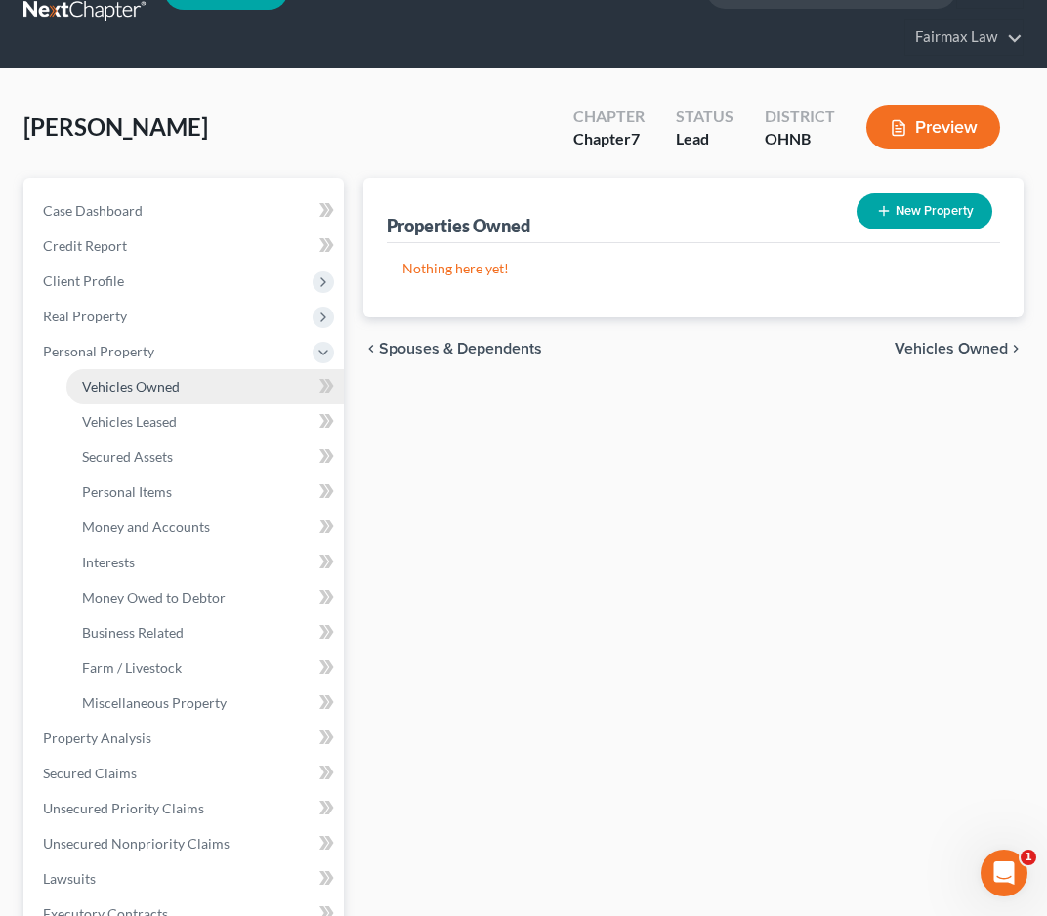
click at [167, 395] on link "Vehicles Owned" at bounding box center [204, 386] width 277 height 35
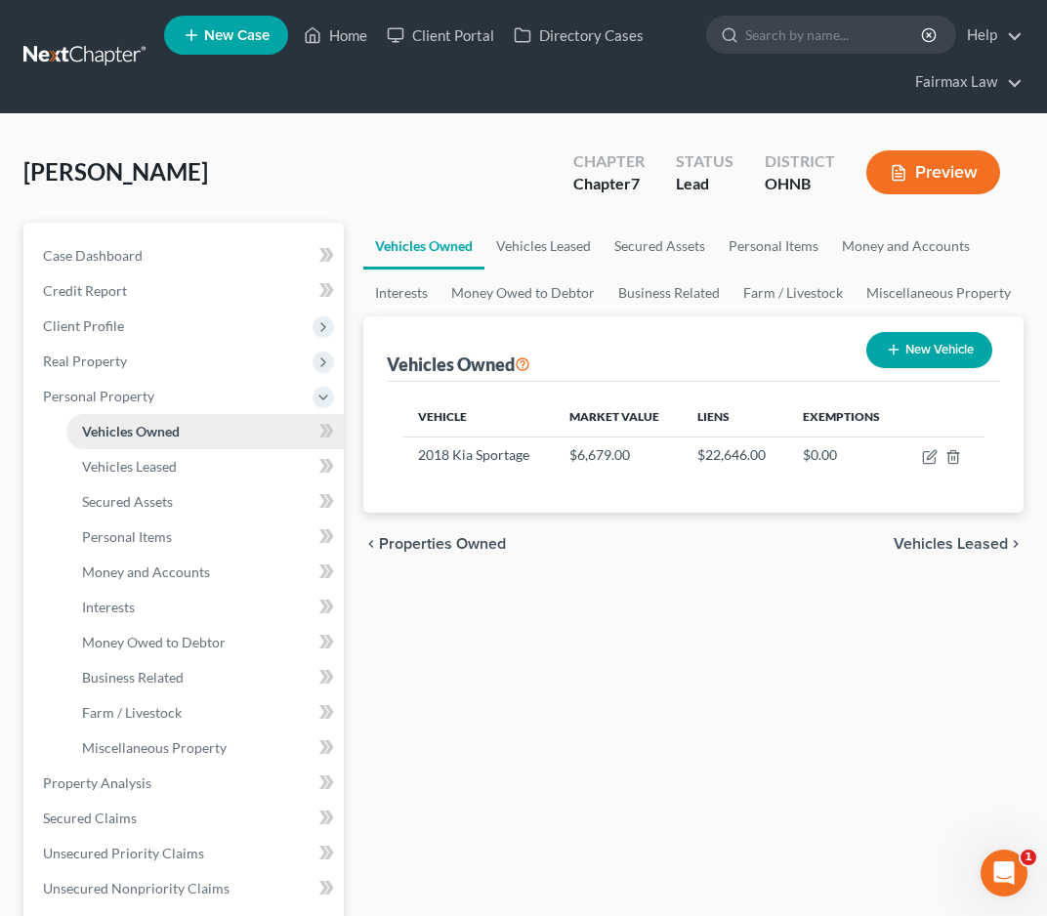
click at [150, 428] on span "Vehicles Owned" at bounding box center [131, 431] width 98 height 17
click at [145, 453] on link "Vehicles Leased" at bounding box center [204, 466] width 277 height 35
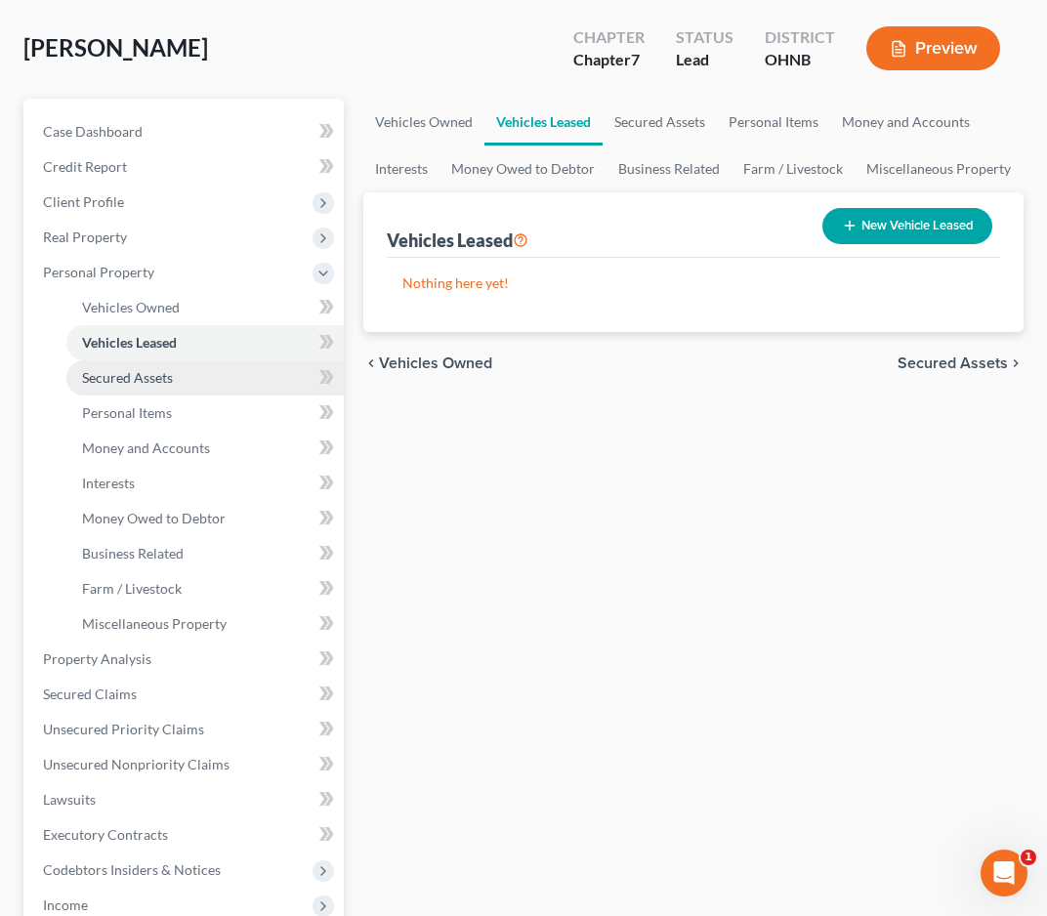
click at [151, 381] on span "Secured Assets" at bounding box center [127, 377] width 91 height 17
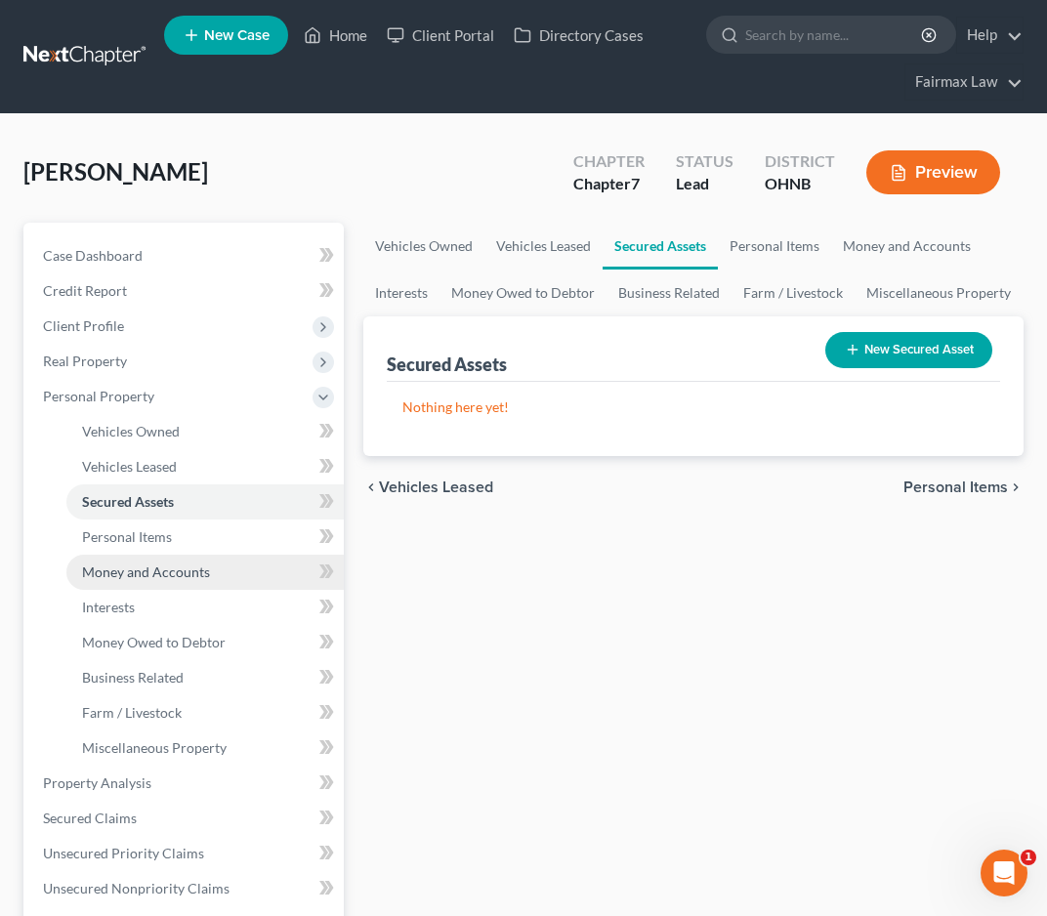
click at [179, 556] on link "Money and Accounts" at bounding box center [204, 572] width 277 height 35
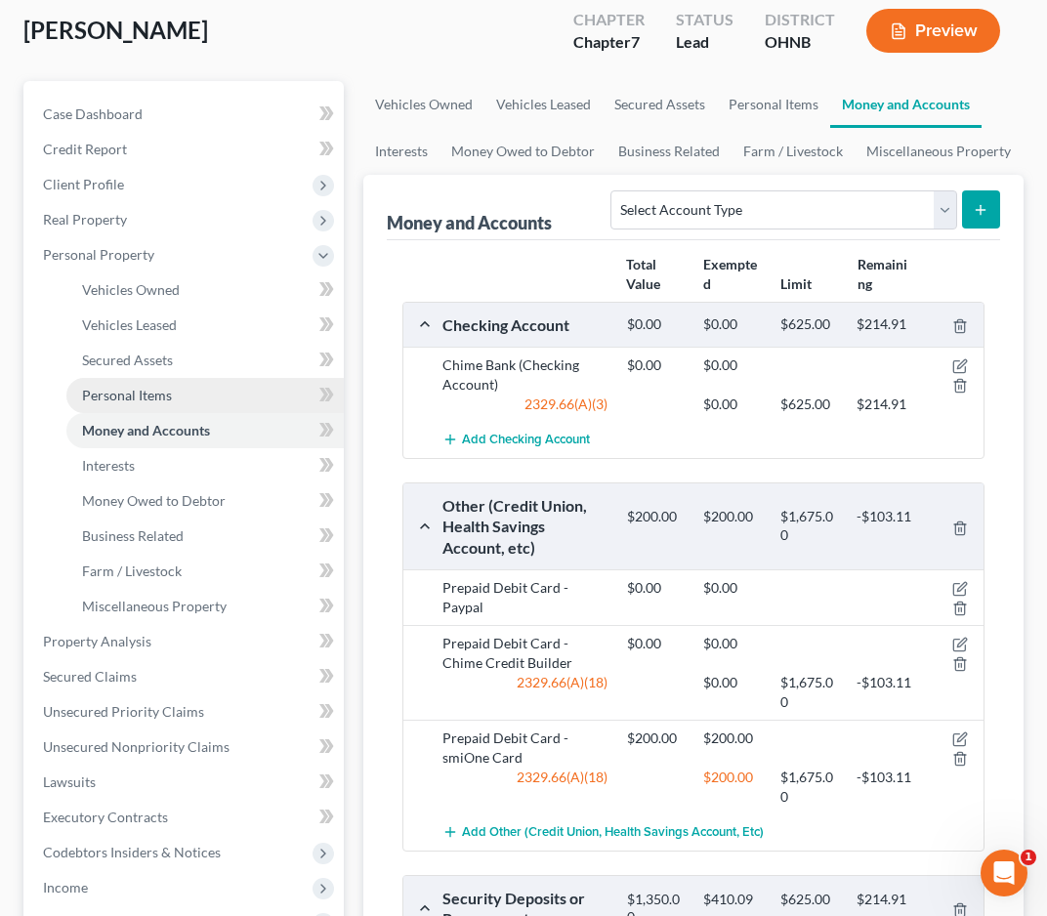
scroll to position [184, 0]
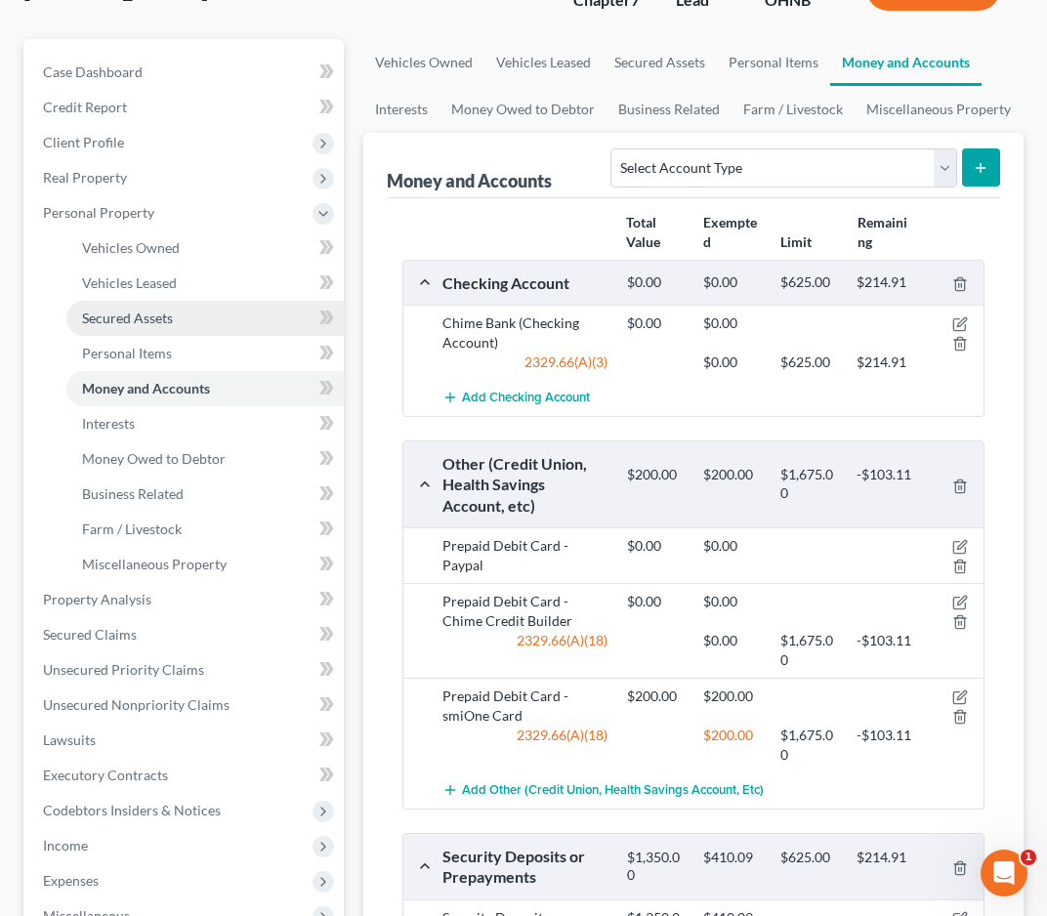
click at [154, 326] on link "Secured Assets" at bounding box center [204, 318] width 277 height 35
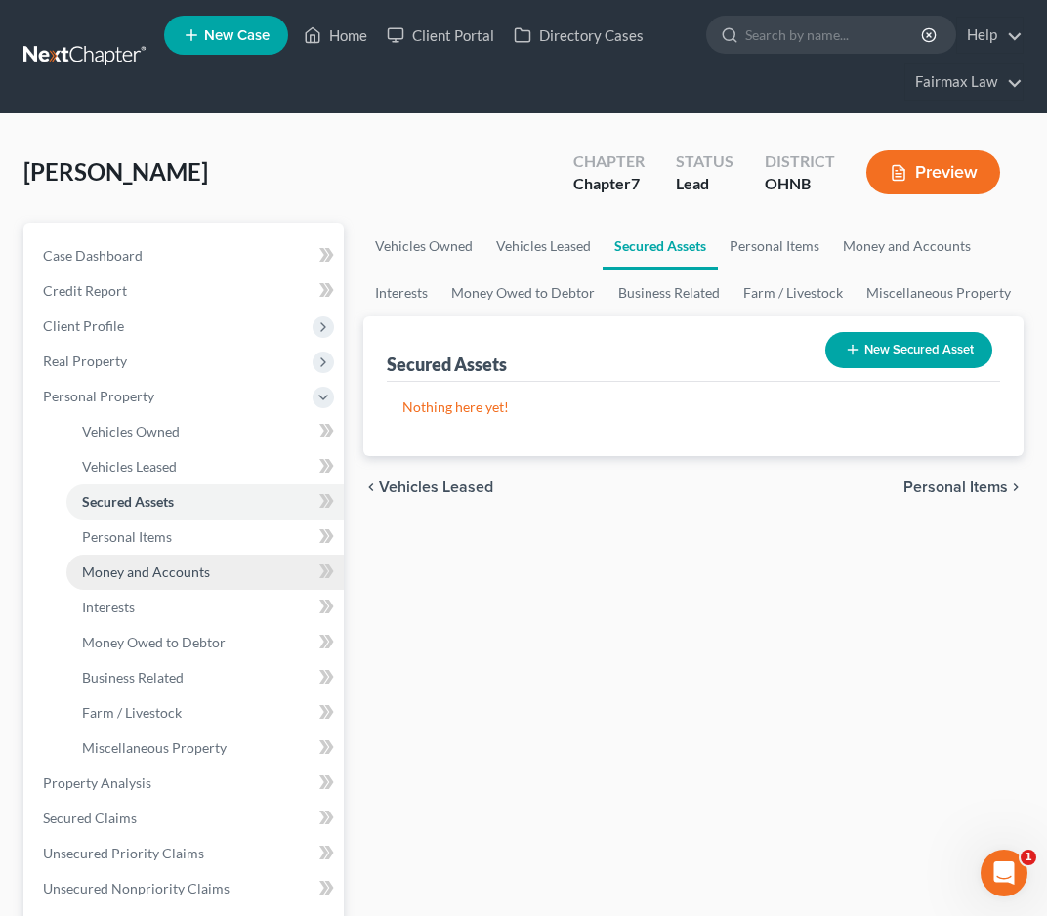
click at [135, 570] on span "Money and Accounts" at bounding box center [146, 572] width 128 height 17
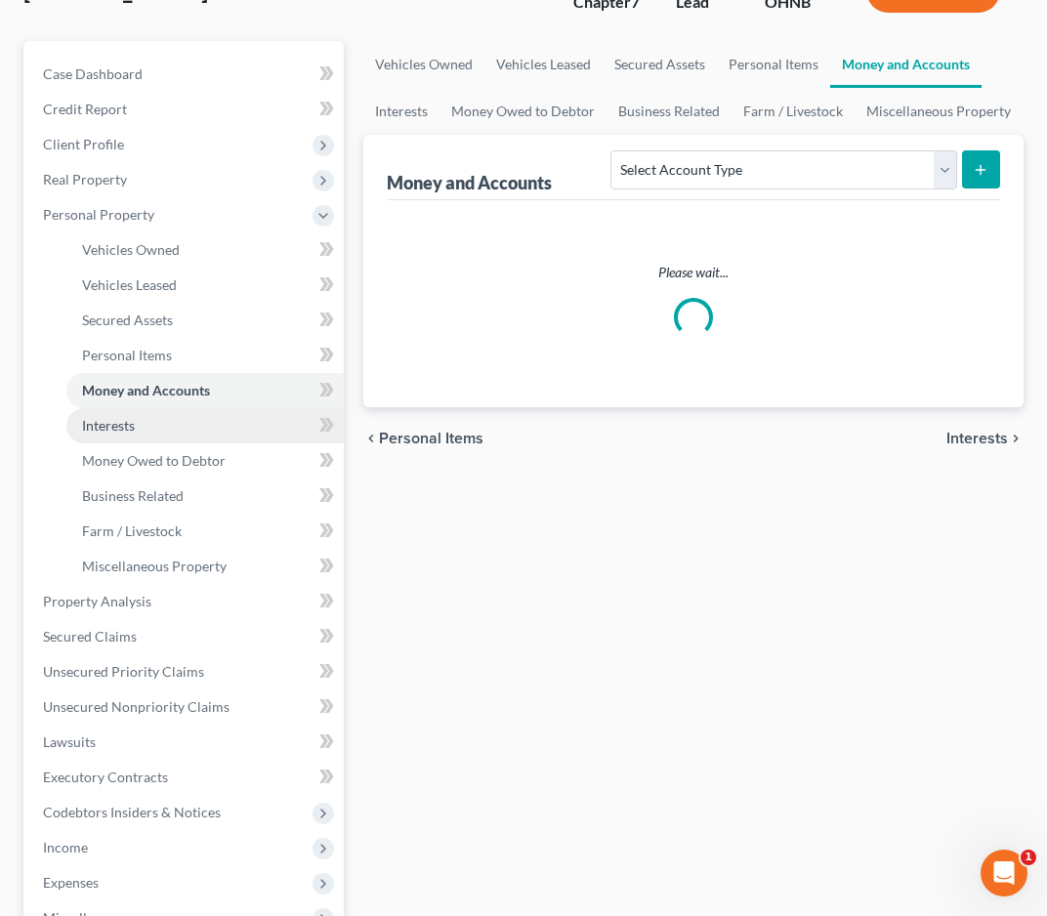
click at [116, 432] on span "Interests" at bounding box center [108, 425] width 53 height 17
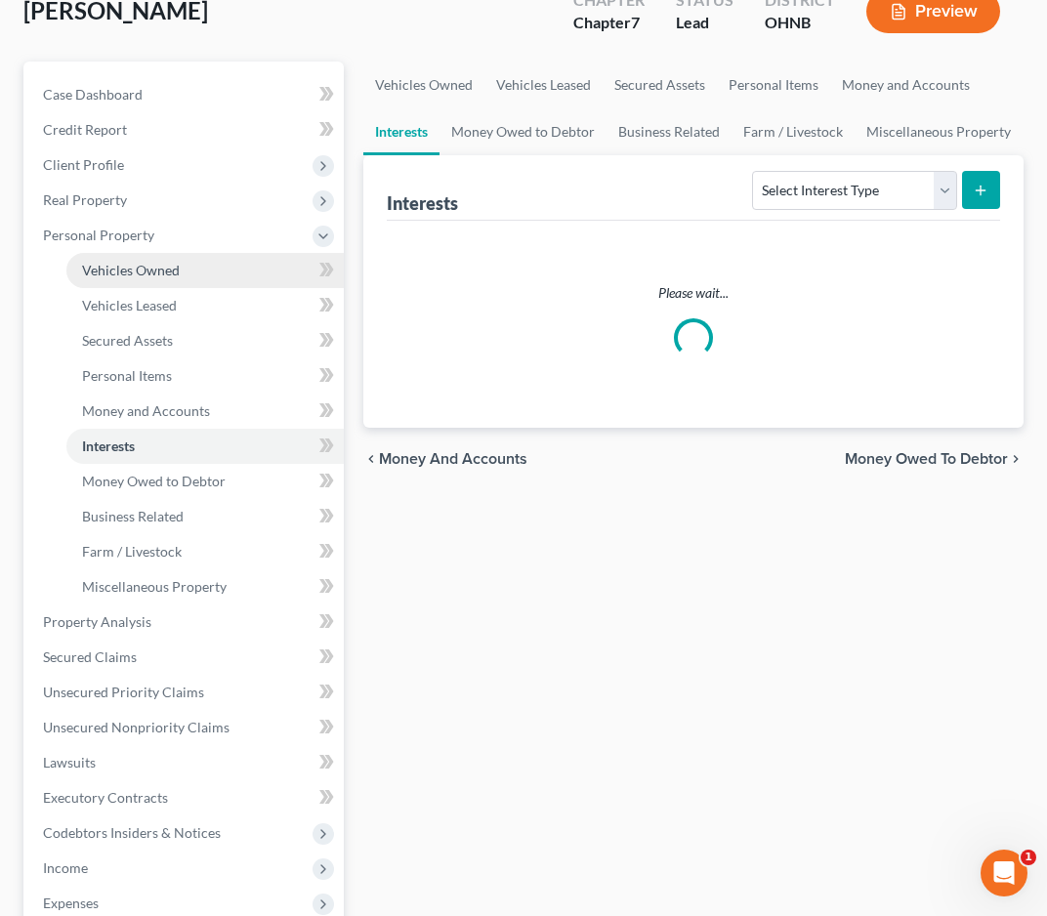
scroll to position [191, 0]
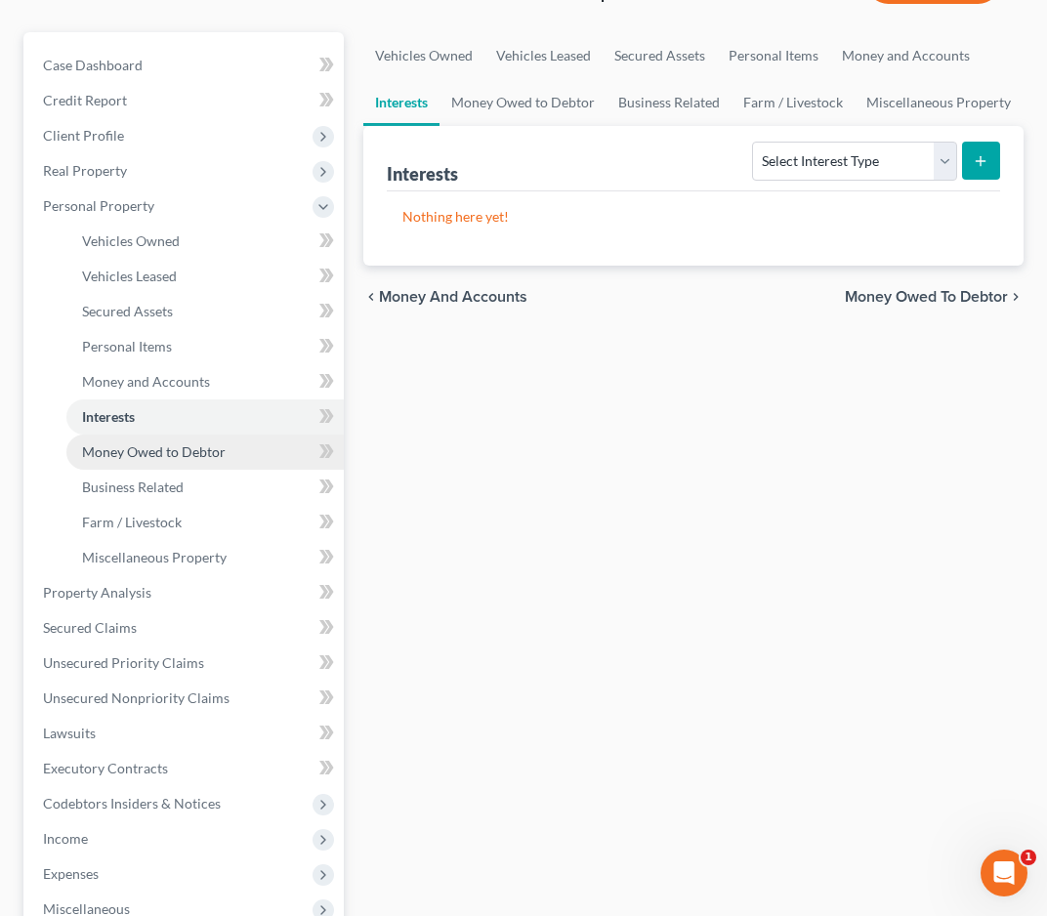
click at [213, 454] on span "Money Owed to Debtor" at bounding box center [154, 452] width 144 height 17
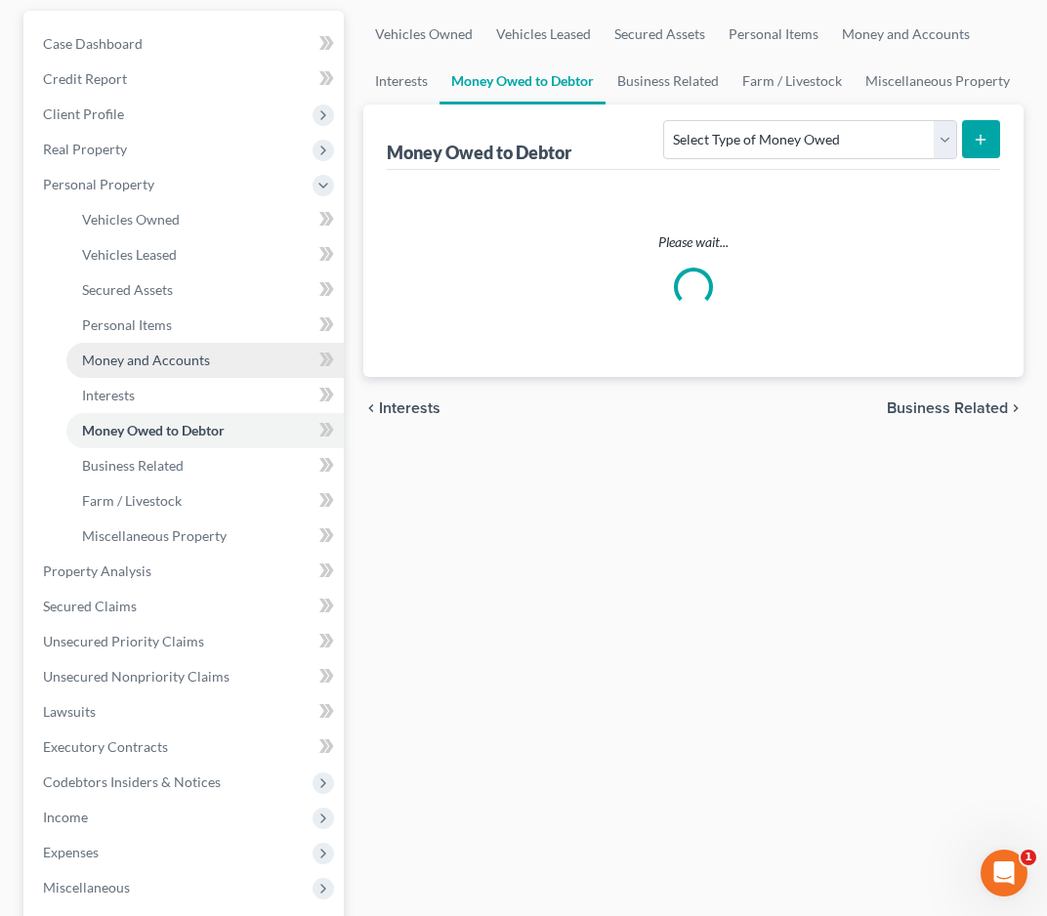
scroll to position [217, 0]
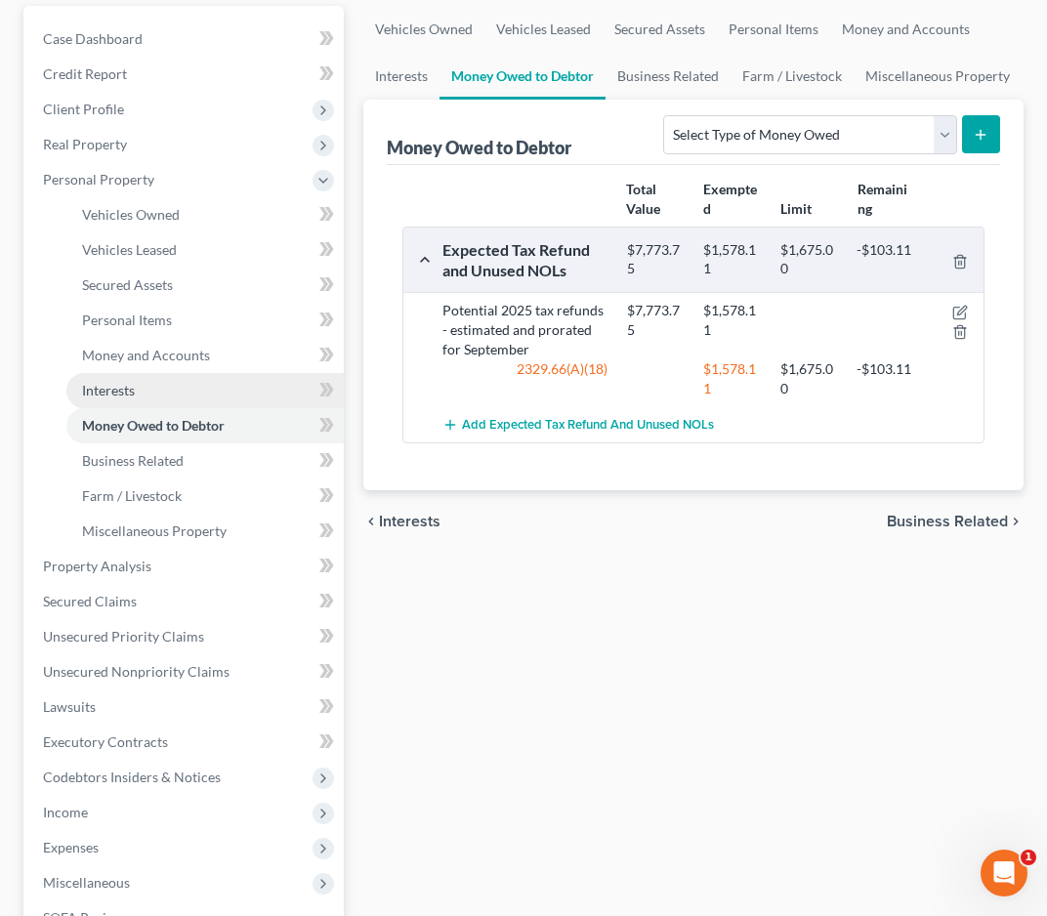
click at [166, 386] on link "Interests" at bounding box center [204, 390] width 277 height 35
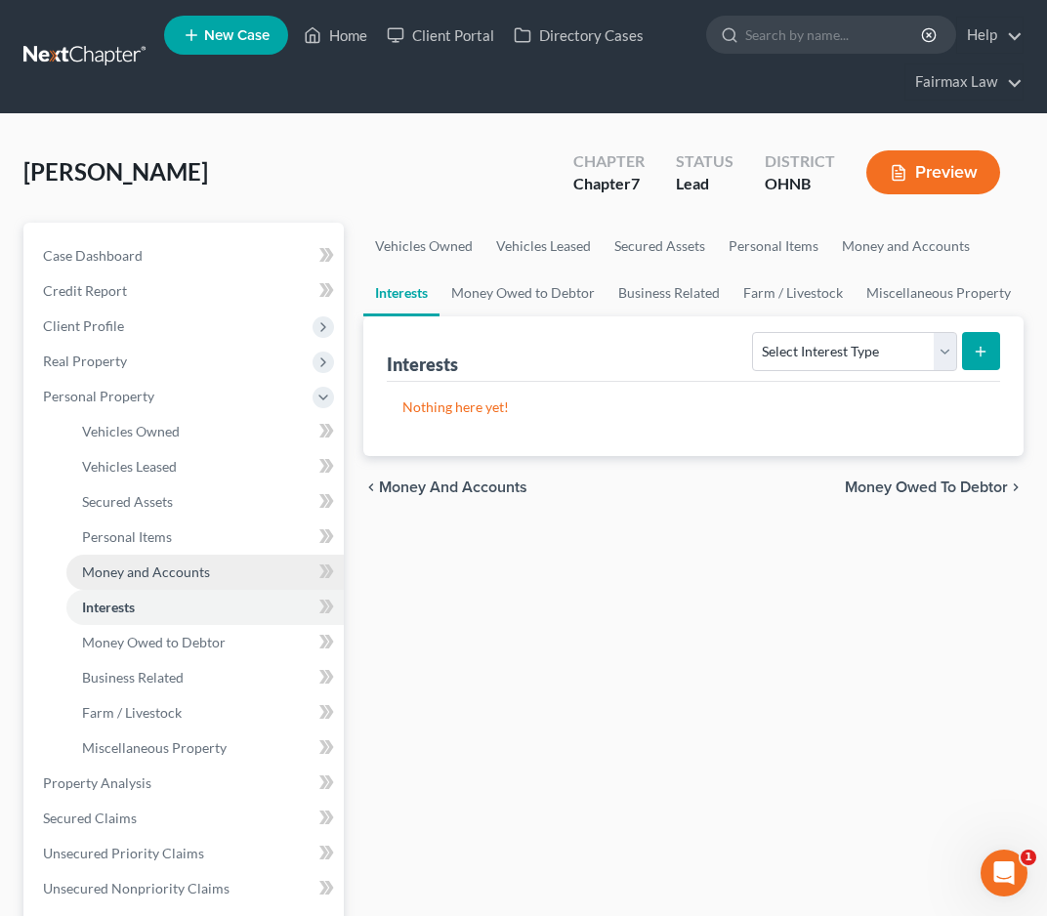
click at [211, 580] on link "Money and Accounts" at bounding box center [204, 572] width 277 height 35
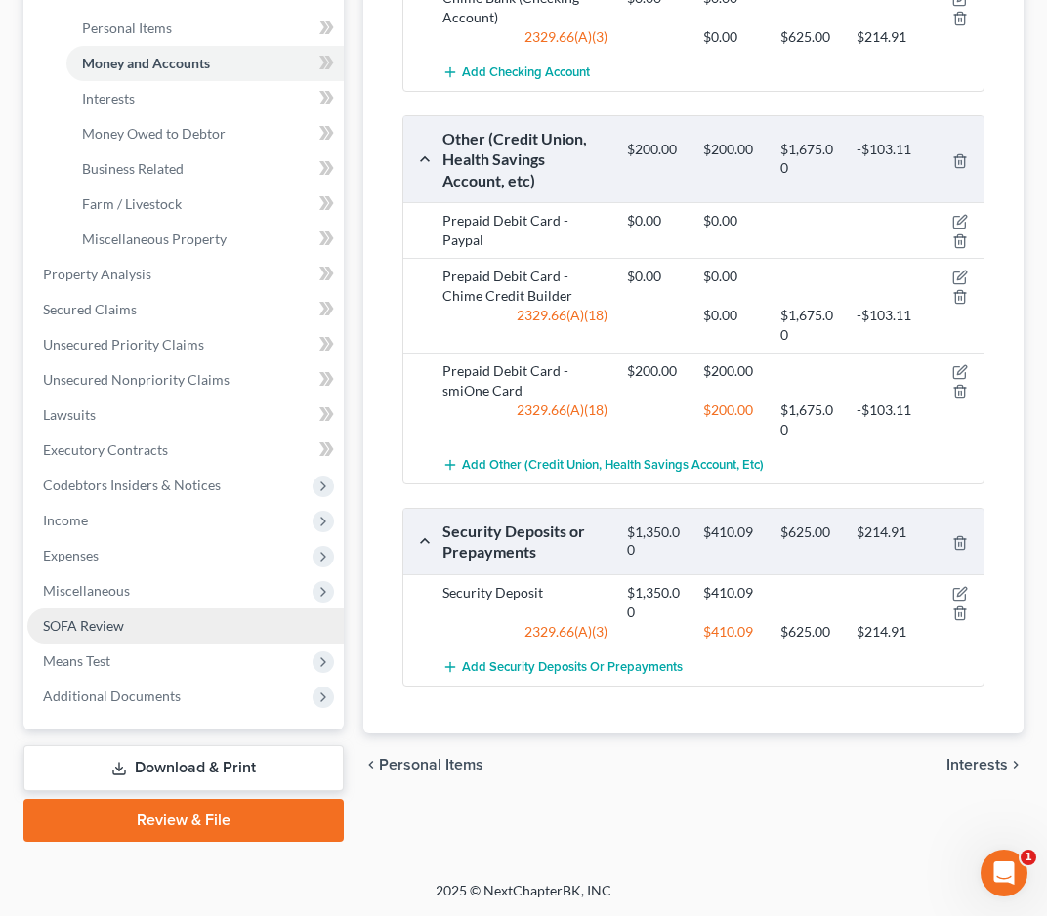
scroll to position [509, 0]
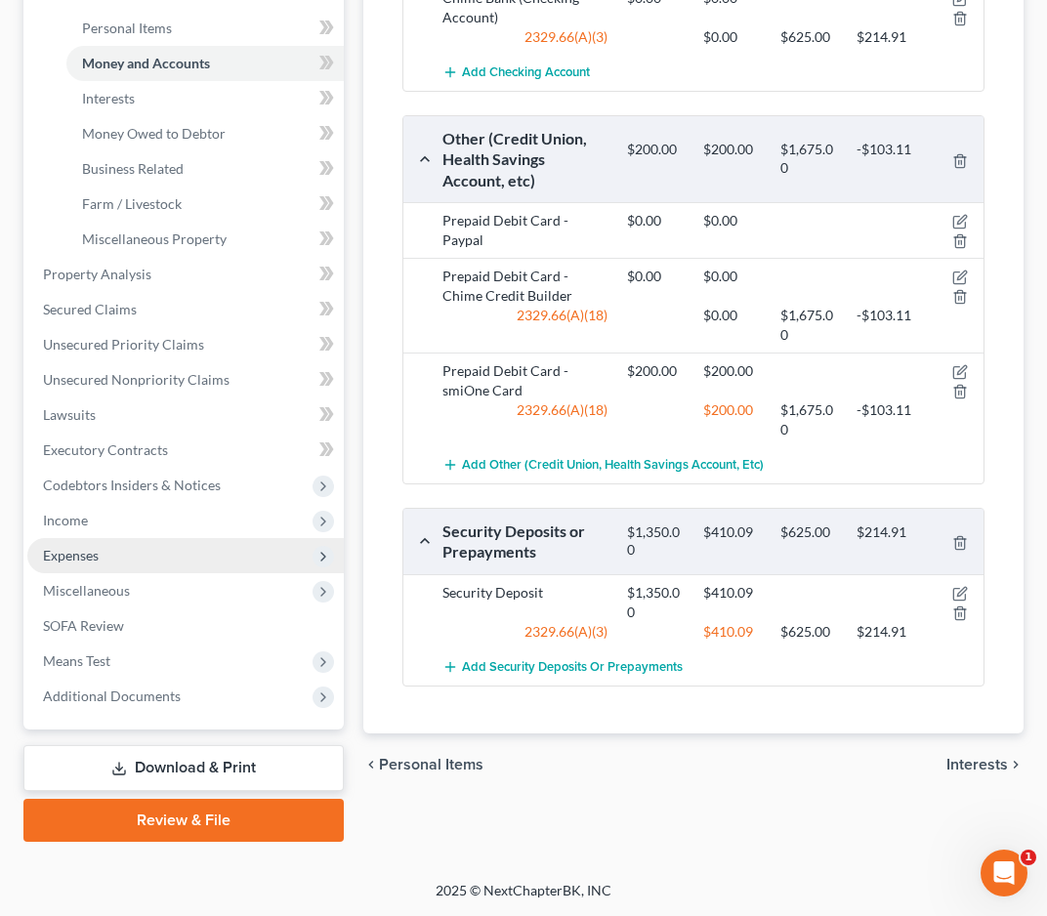
click at [175, 569] on span "Expenses" at bounding box center [185, 555] width 317 height 35
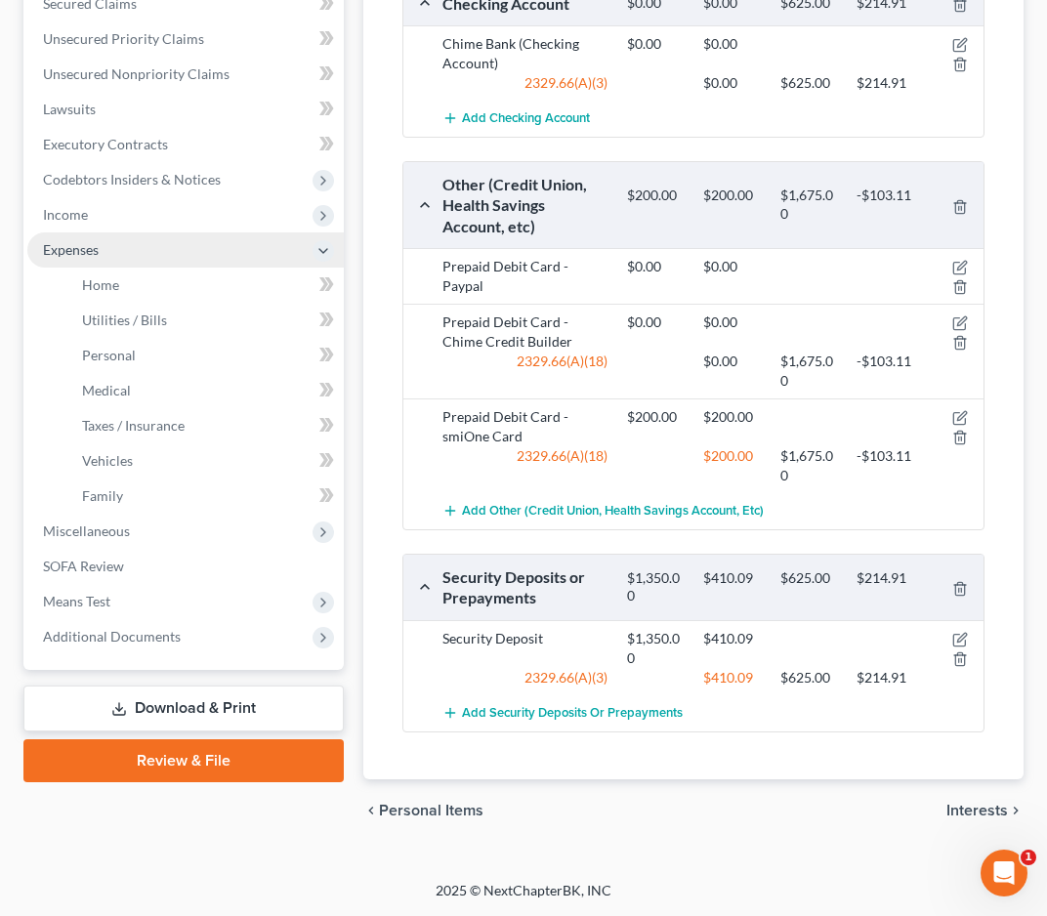
scroll to position [461, 0]
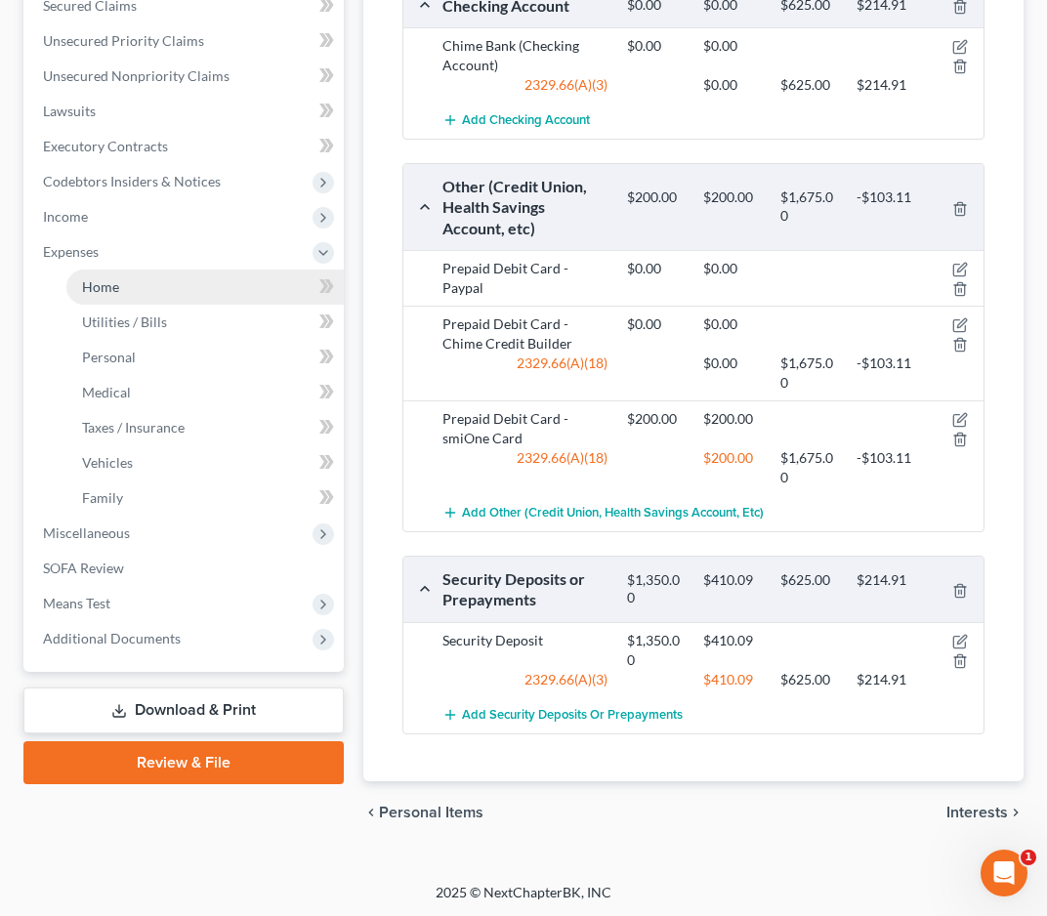
click at [170, 290] on link "Home" at bounding box center [204, 287] width 277 height 35
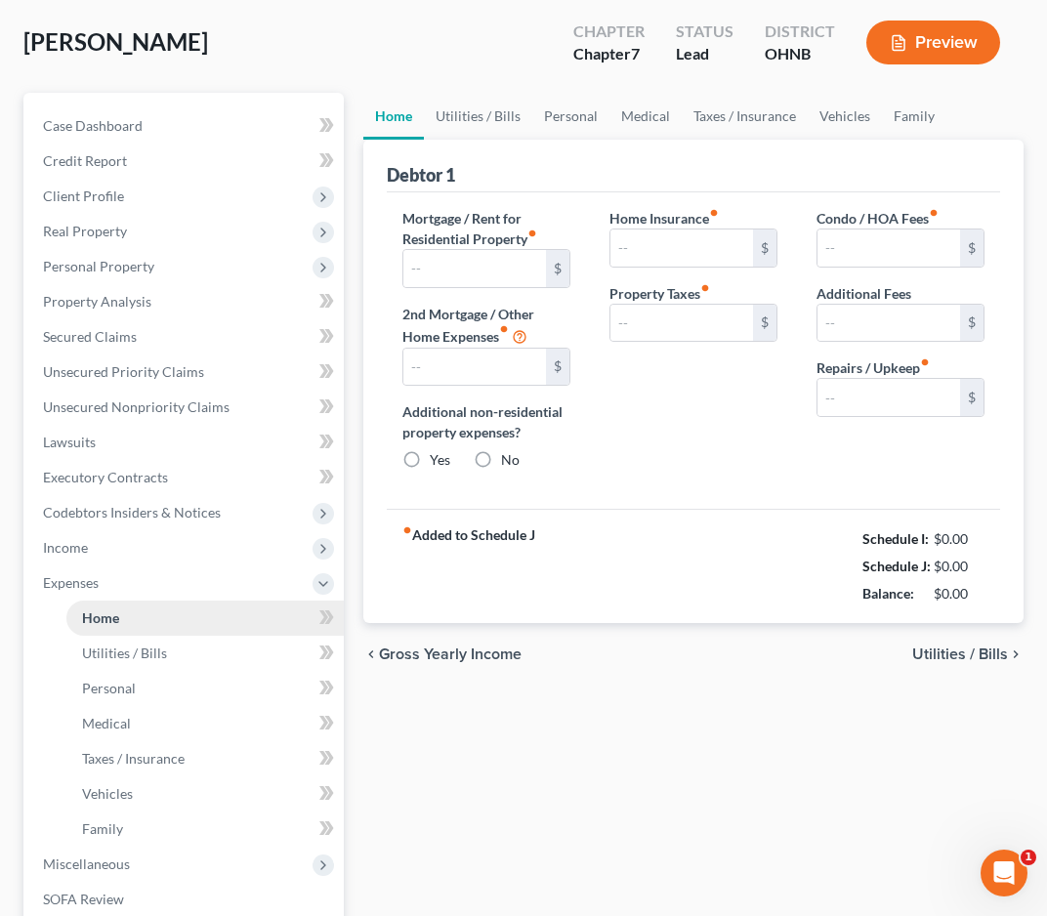
scroll to position [3, 0]
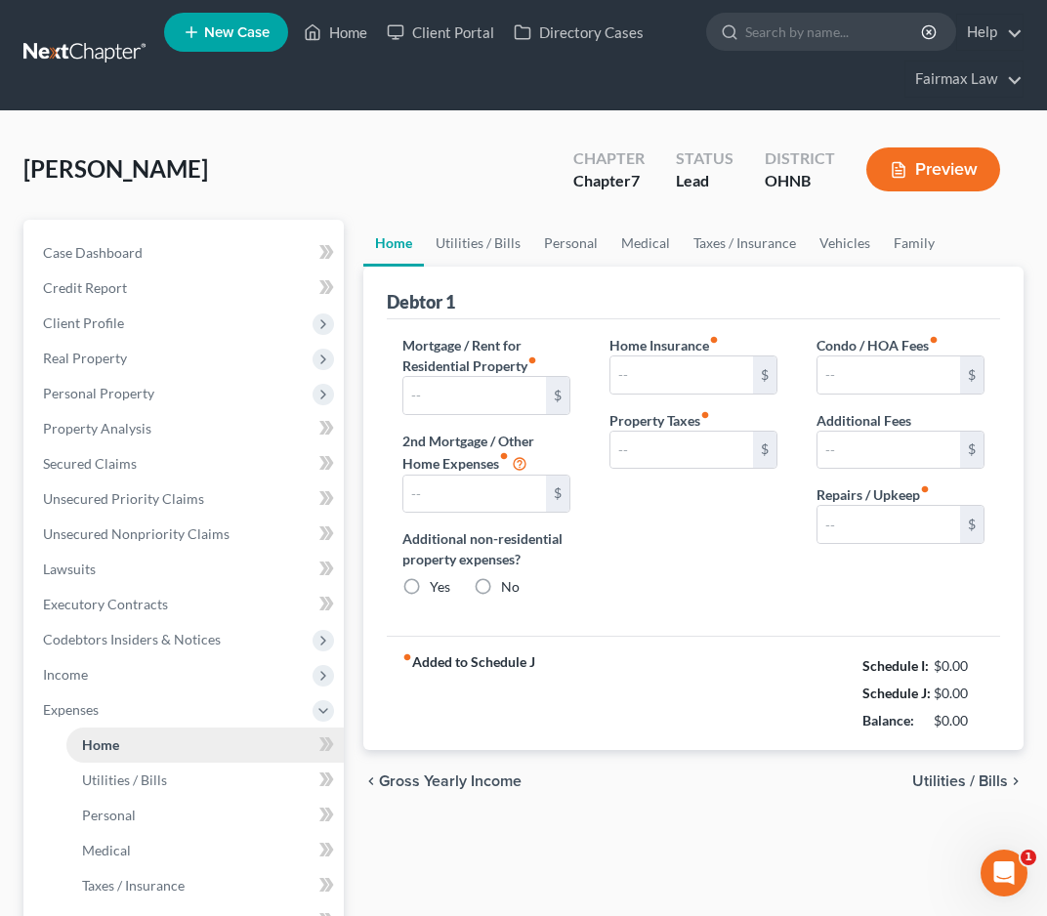
type input "1,509.00"
type input "0.00"
radio input "true"
type input "0.00"
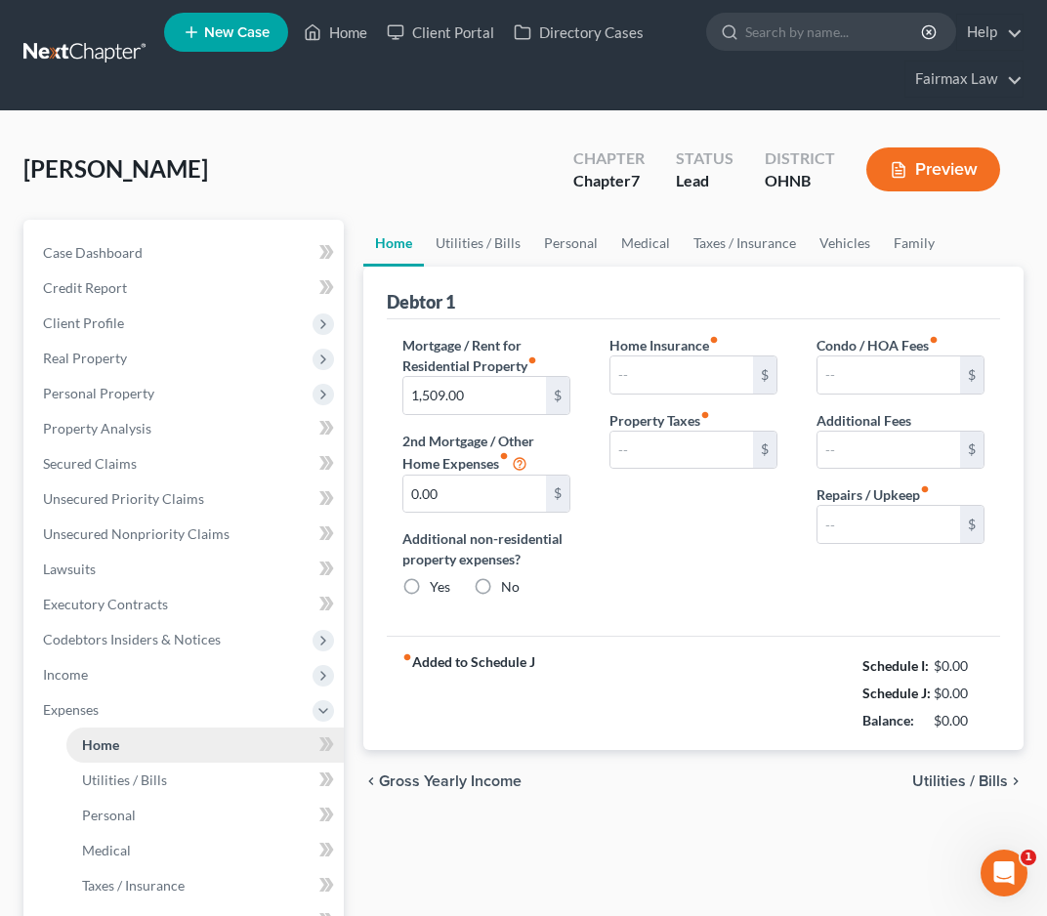
type input "0.00"
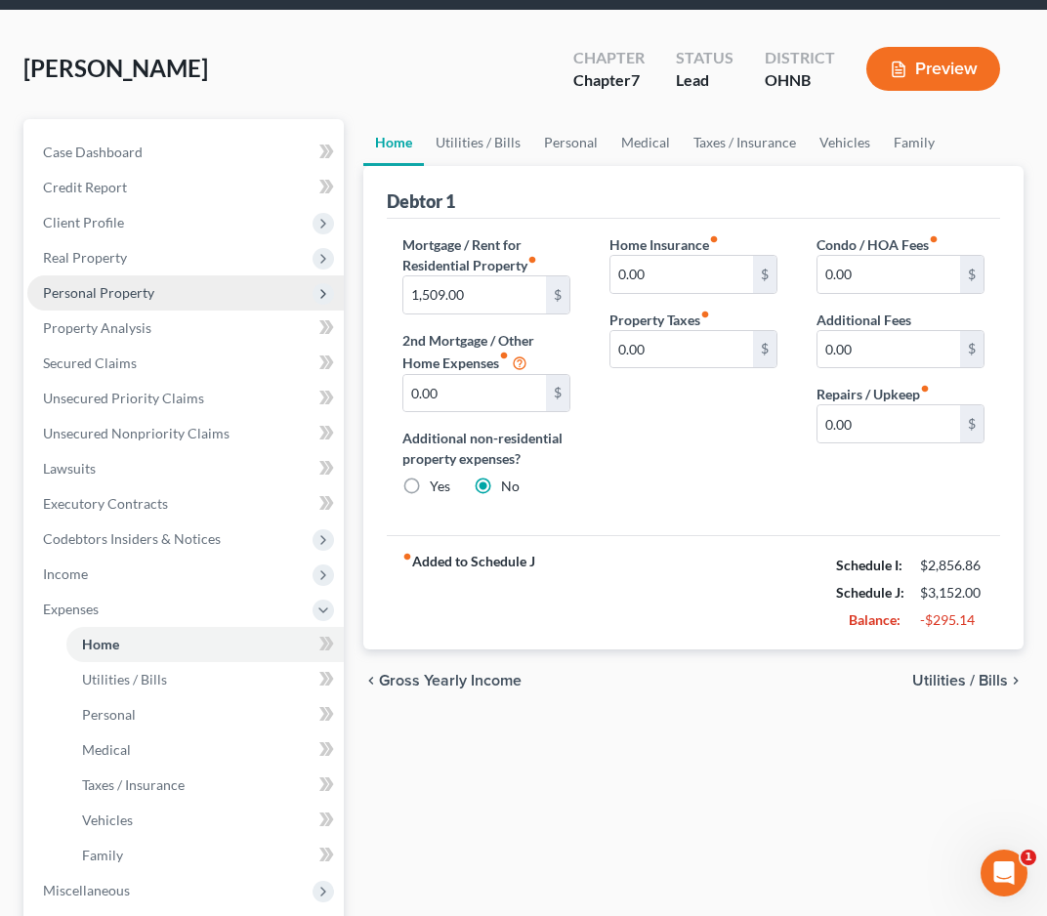
scroll to position [146, 0]
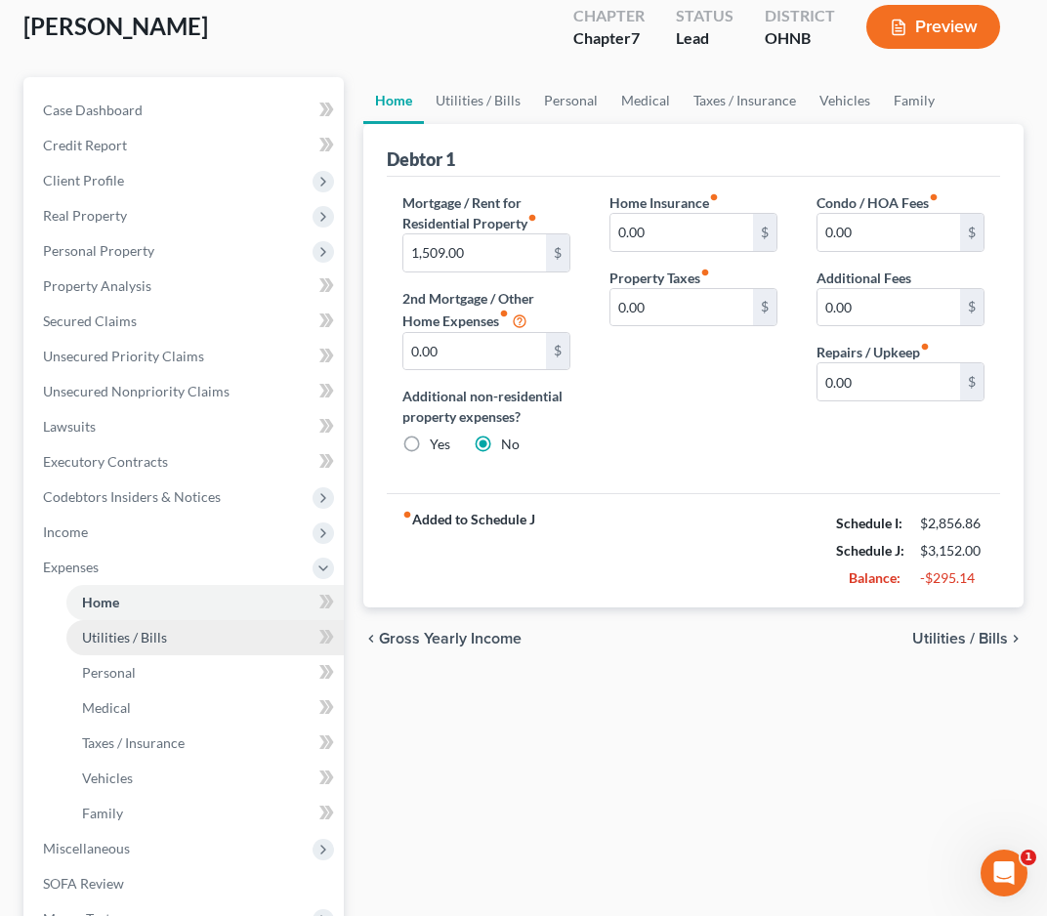
click at [169, 645] on link "Utilities / Bills" at bounding box center [204, 637] width 277 height 35
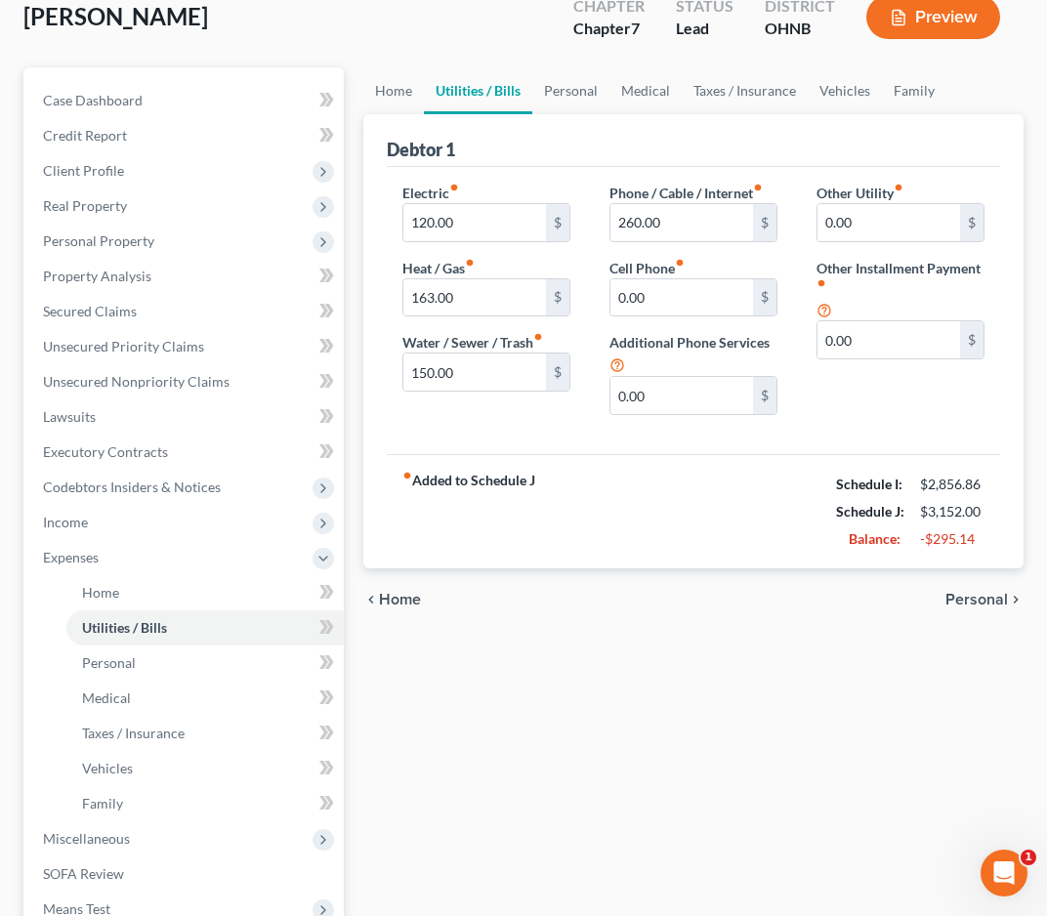
scroll to position [159, 0]
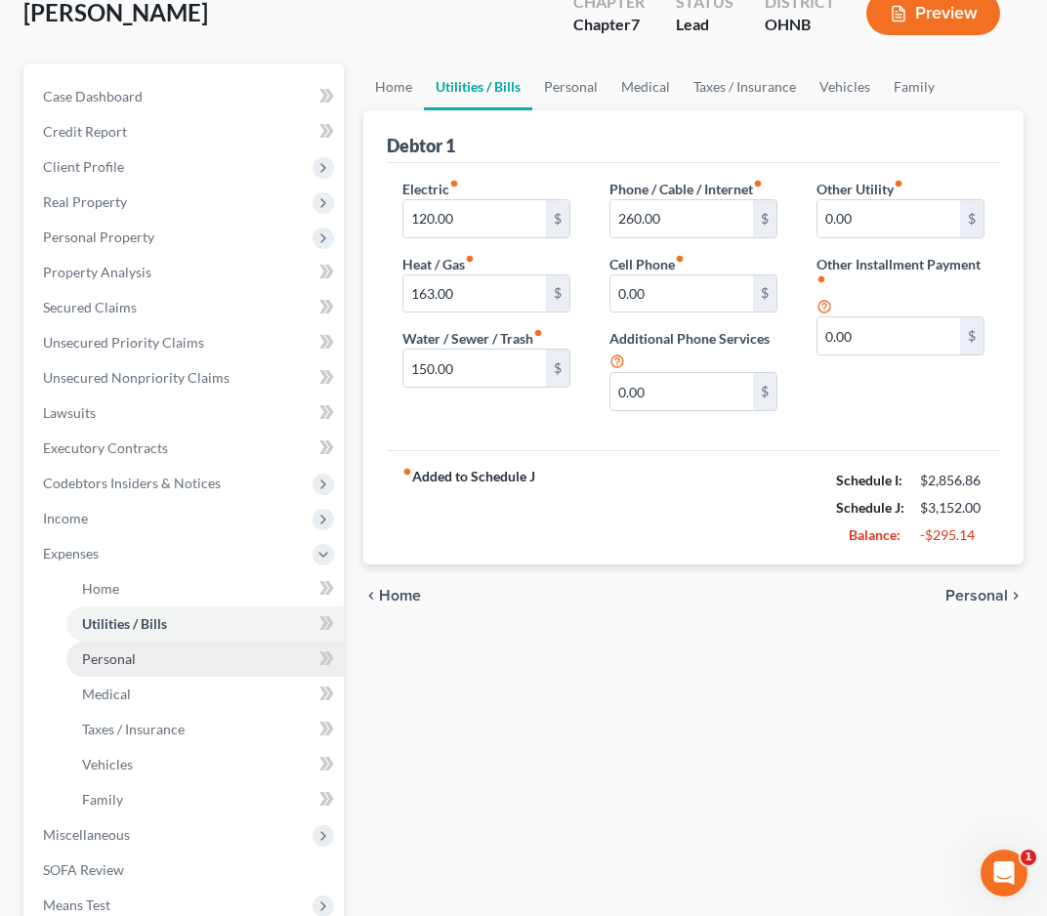
click at [168, 659] on link "Personal" at bounding box center [204, 659] width 277 height 35
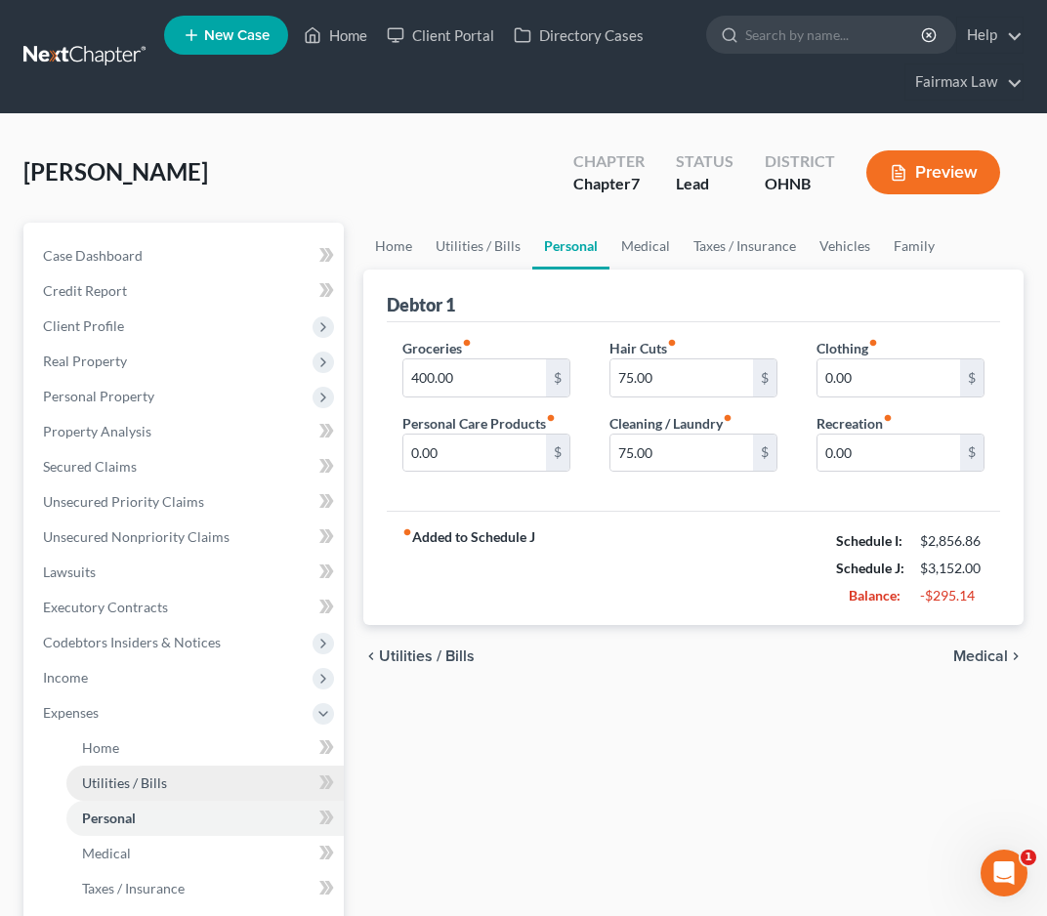
scroll to position [173, 0]
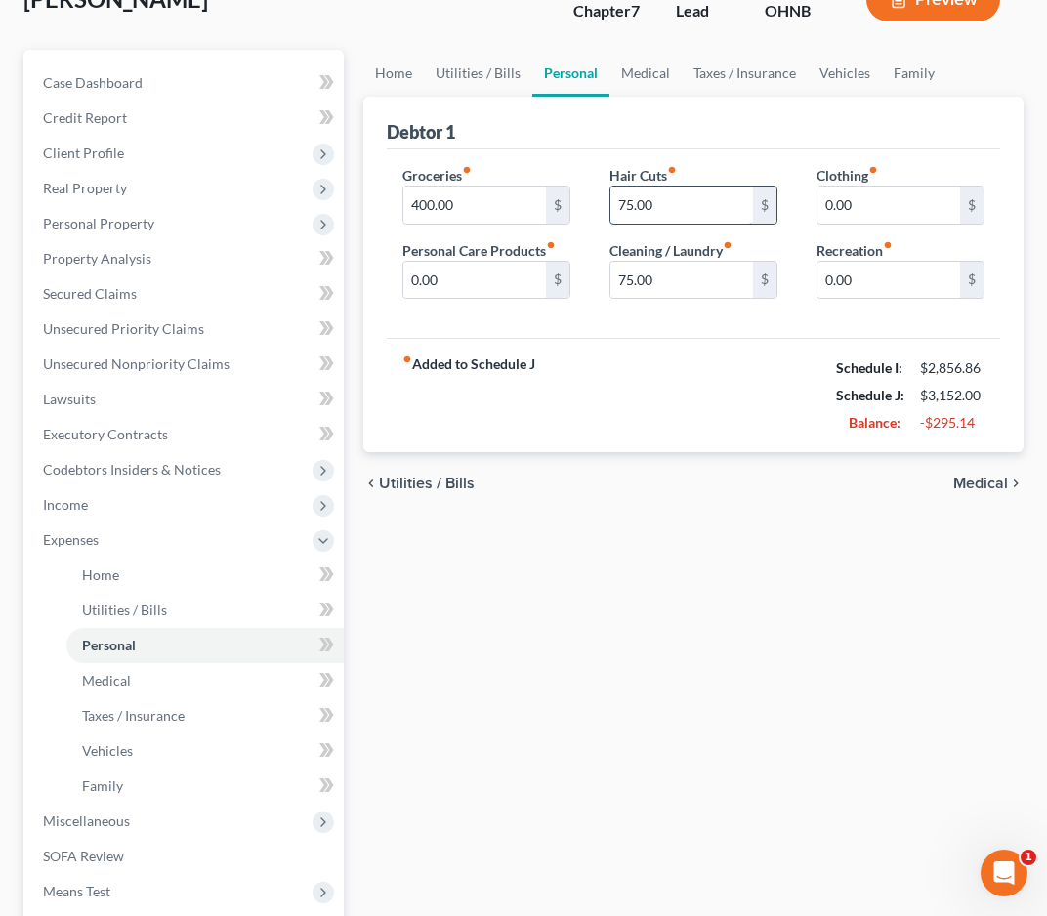
click at [633, 209] on input "75.00" at bounding box center [682, 205] width 143 height 37
type input "0.00"
click at [646, 510] on div "chevron_left Utilities / Bills Medical chevron_right" at bounding box center [693, 483] width 660 height 63
click at [175, 692] on link "Medical" at bounding box center [204, 680] width 277 height 35
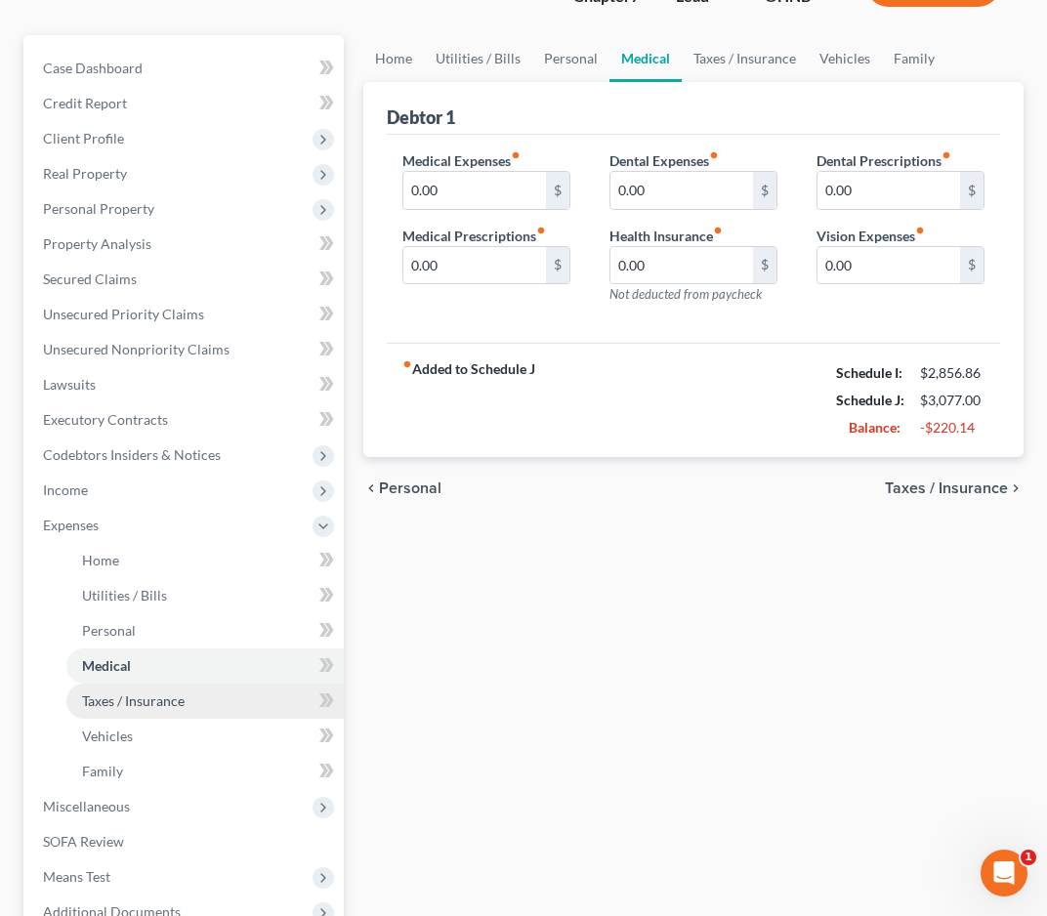
click at [157, 708] on span "Taxes / Insurance" at bounding box center [133, 701] width 103 height 17
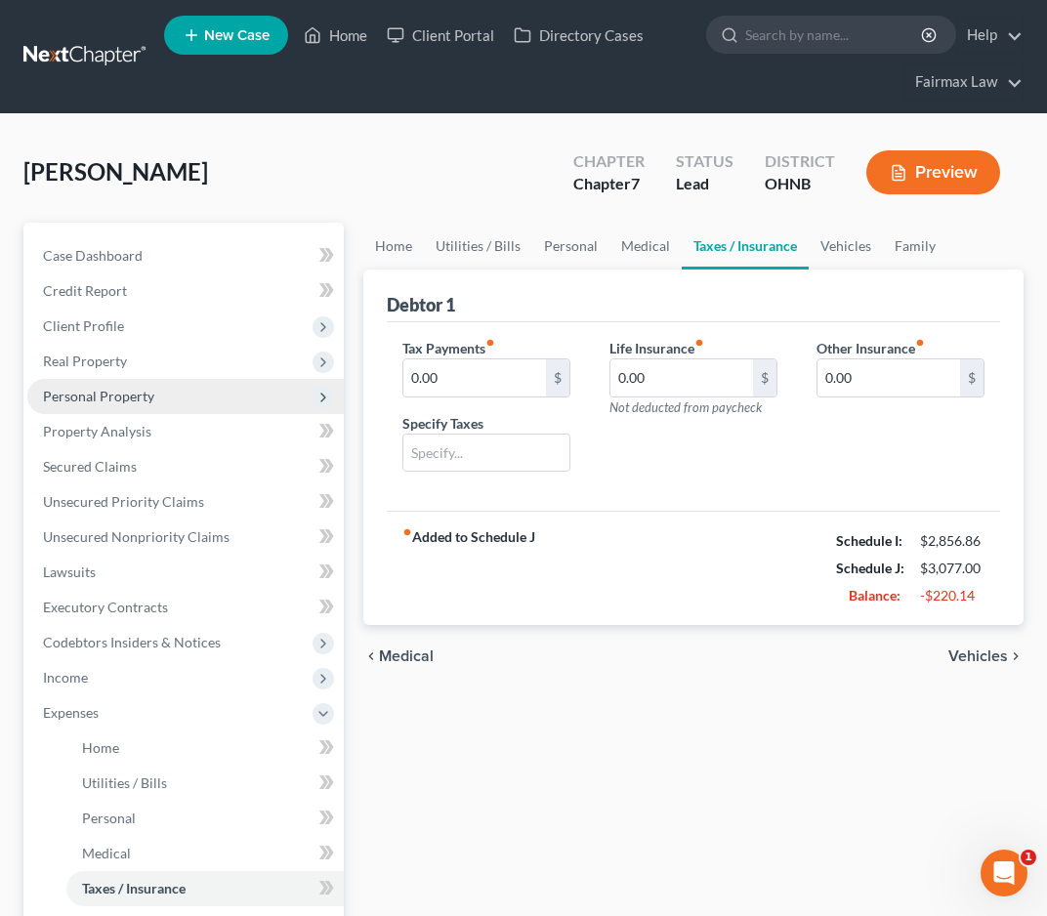
click at [193, 401] on span "Personal Property" at bounding box center [185, 396] width 317 height 35
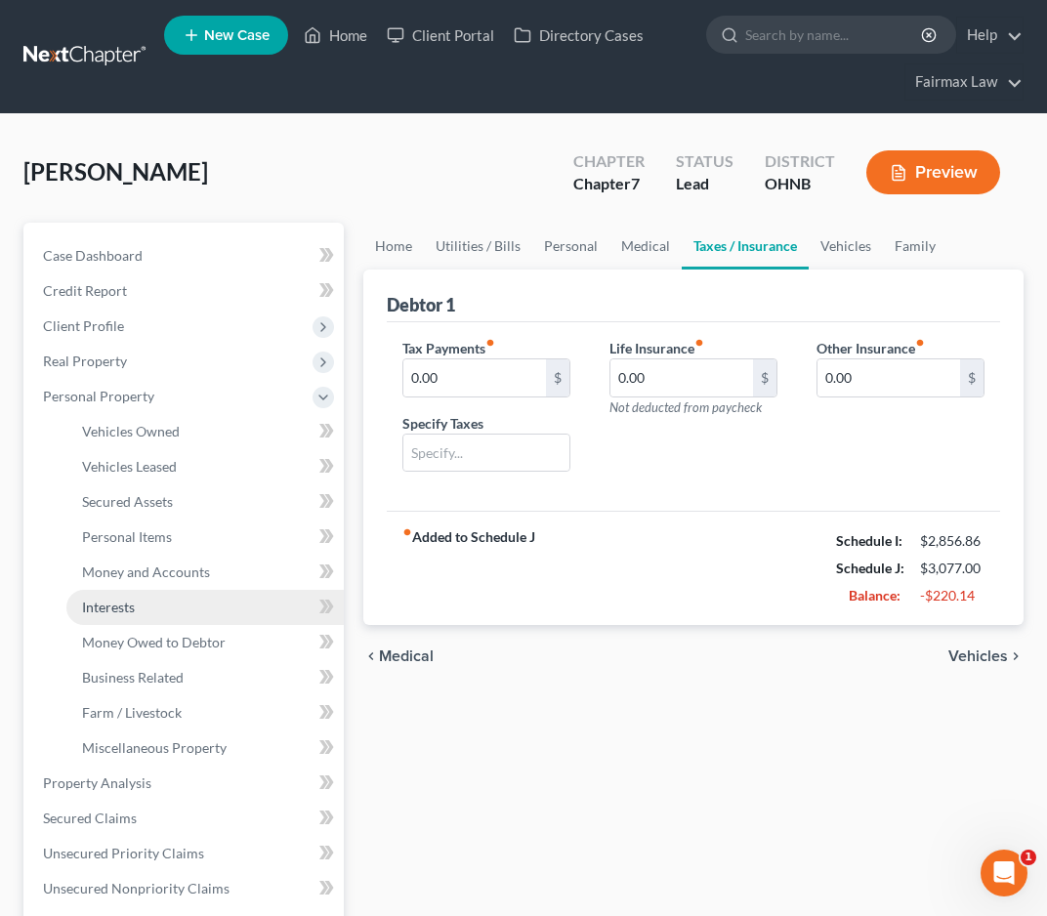
click at [149, 612] on link "Interests" at bounding box center [204, 607] width 277 height 35
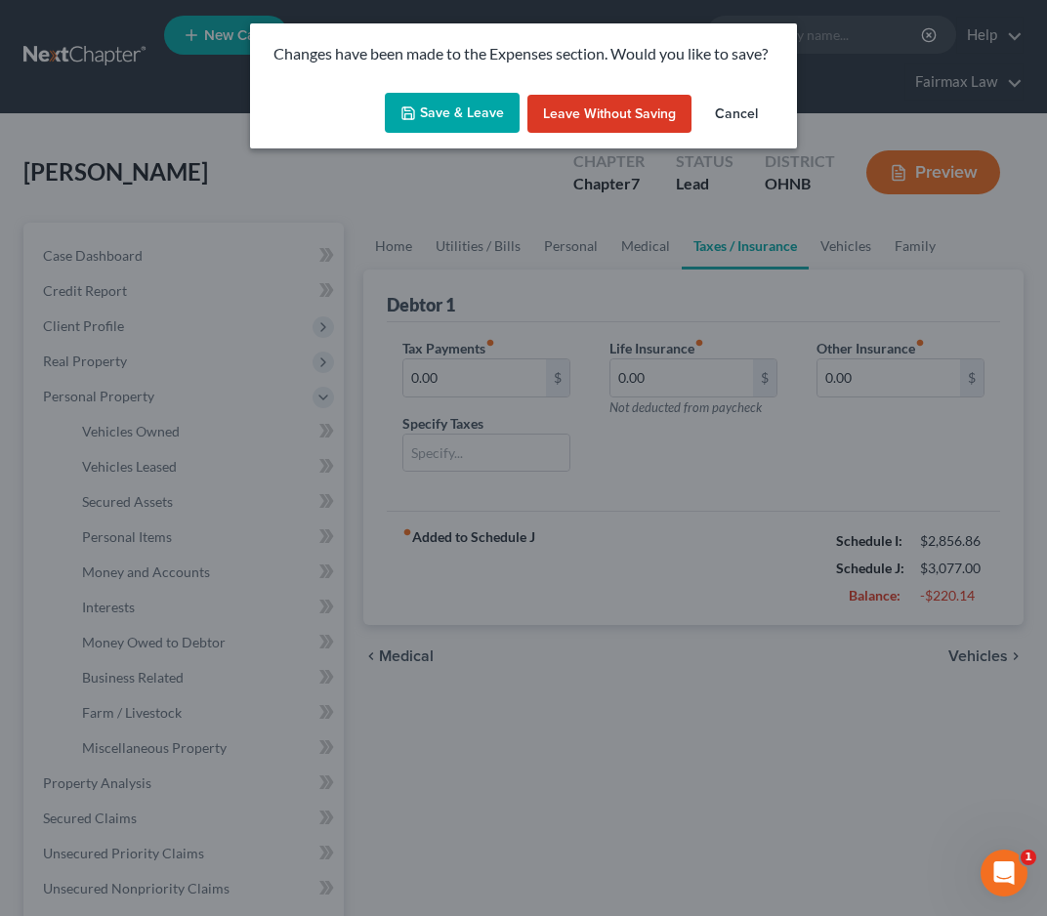
click at [501, 108] on button "Save & Leave" at bounding box center [452, 113] width 135 height 41
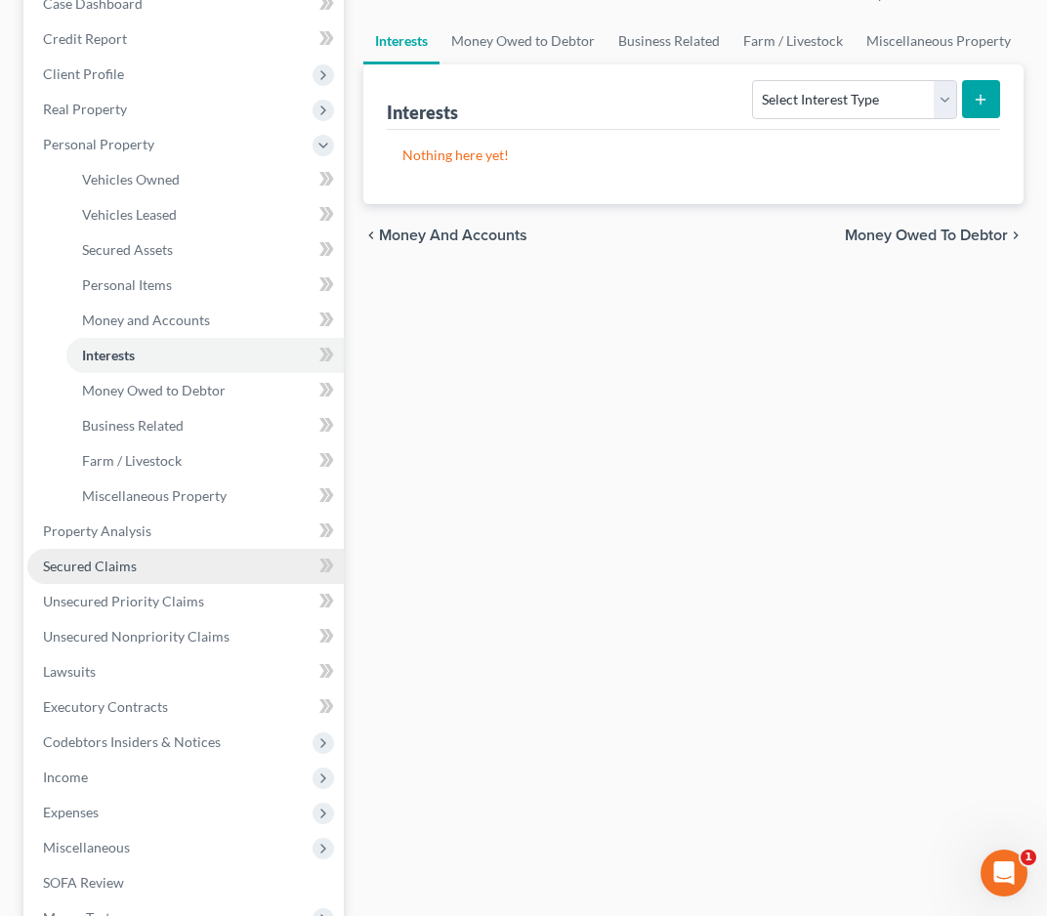
scroll to position [269, 0]
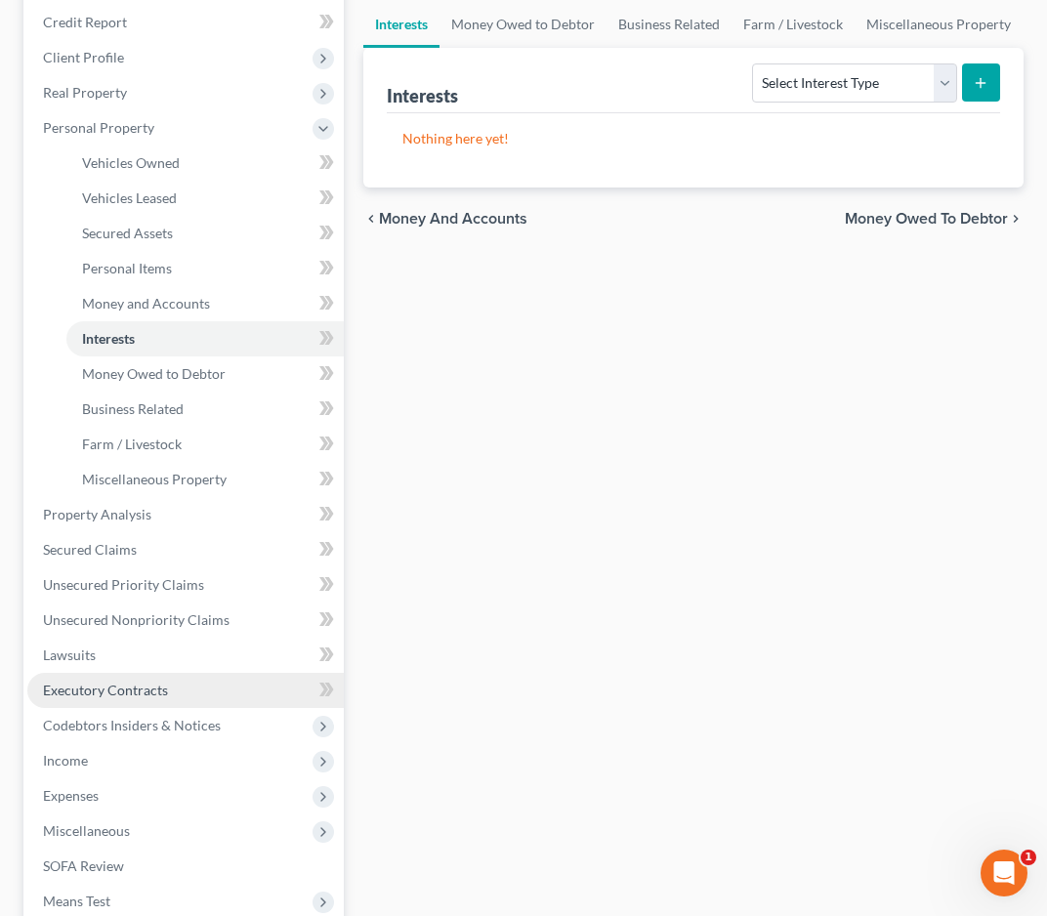
click at [148, 689] on span "Executory Contracts" at bounding box center [105, 690] width 125 height 17
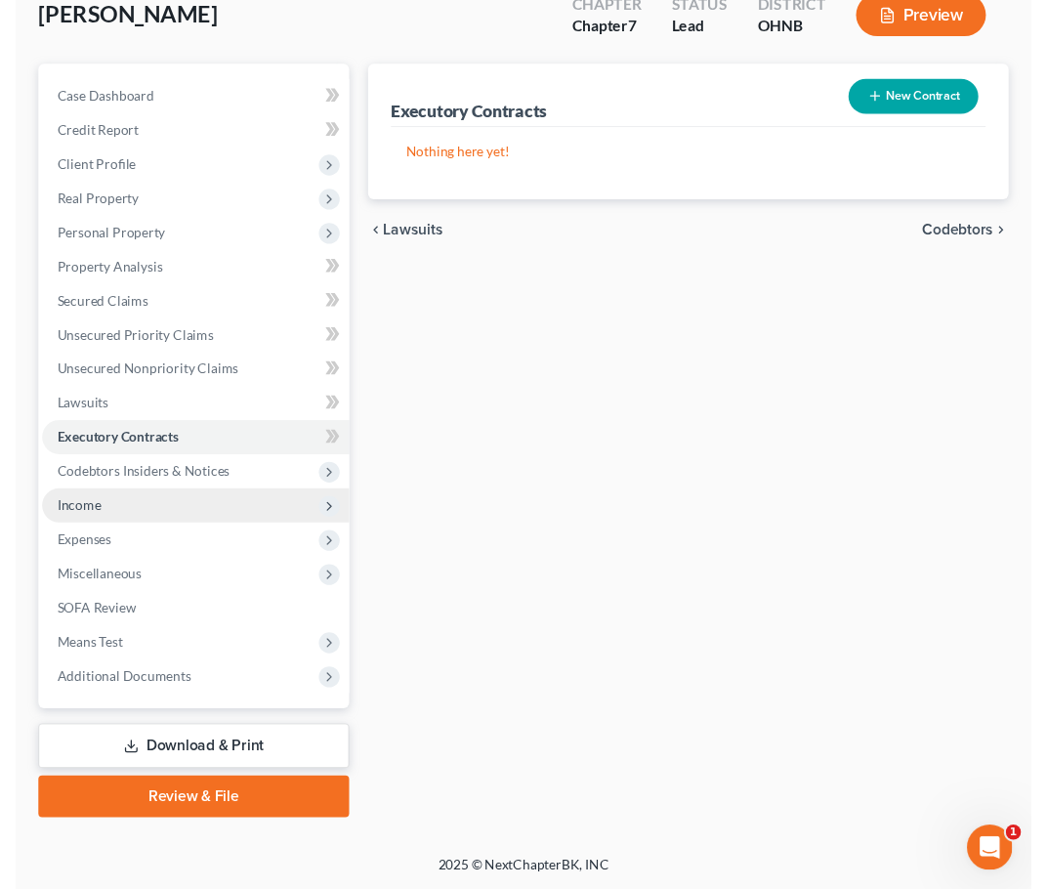
scroll to position [157, 0]
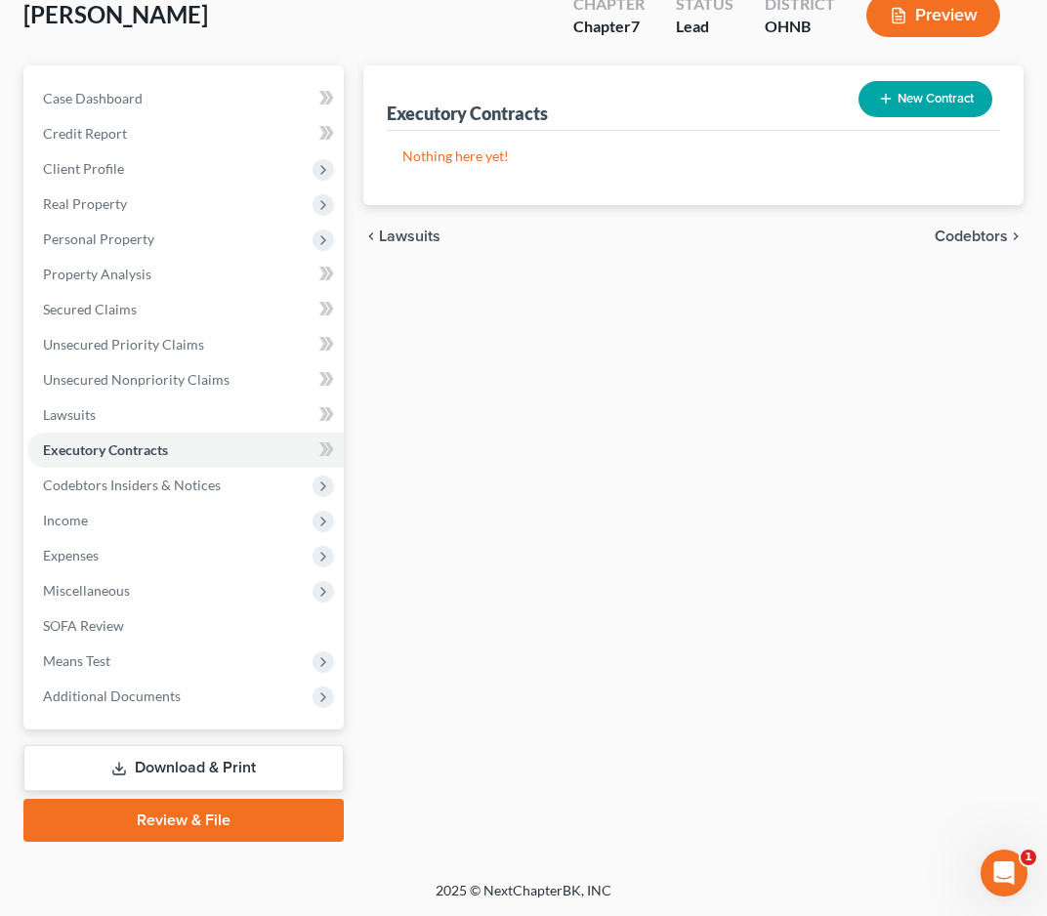
click at [962, 109] on button "New Contract" at bounding box center [926, 99] width 134 height 36
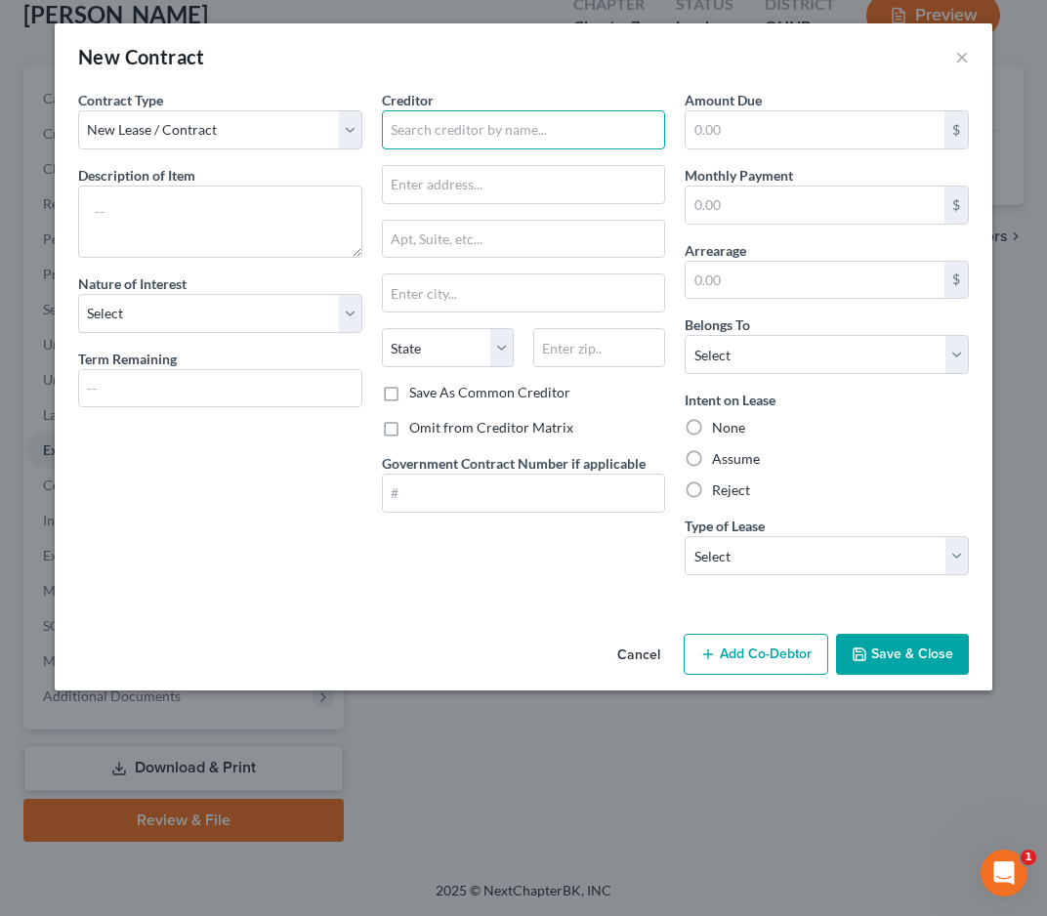
click at [461, 131] on input "text" at bounding box center [524, 129] width 284 height 39
click at [486, 130] on input "Smart Land" at bounding box center [524, 129] width 284 height 39
type input "Smart Land (Landlord)"
click at [478, 187] on input "text" at bounding box center [524, 184] width 282 height 37
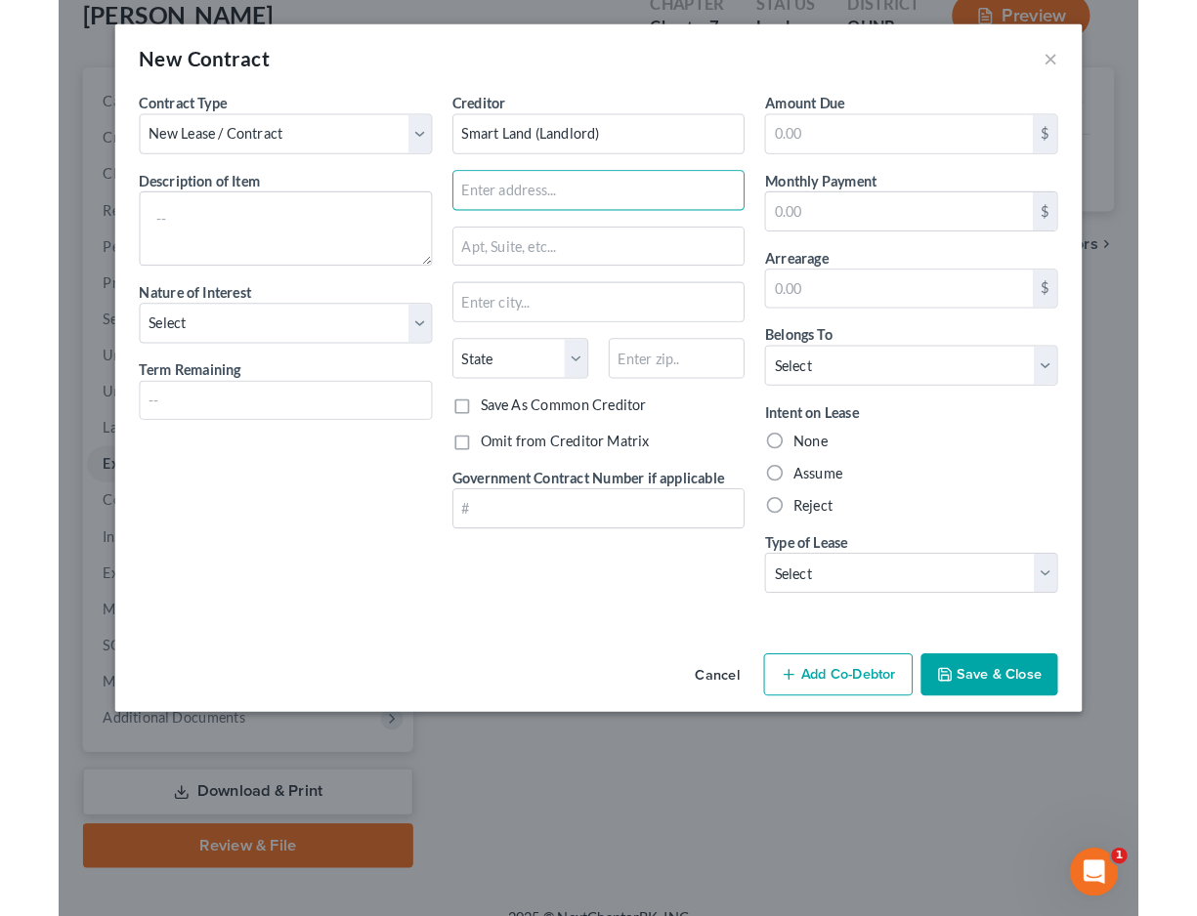
scroll to position [122, 0]
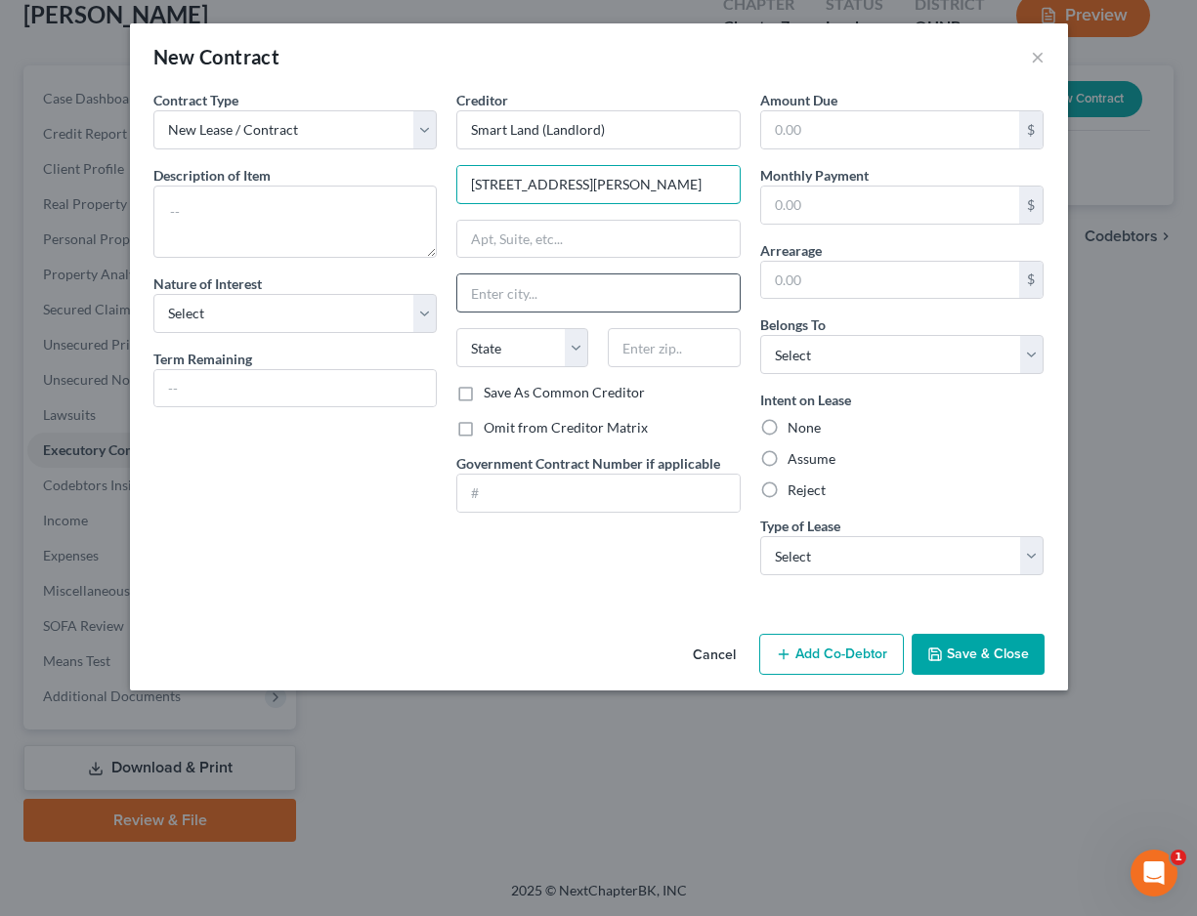
type input "35350 Curtis Blvd"
type input "Eastlake"
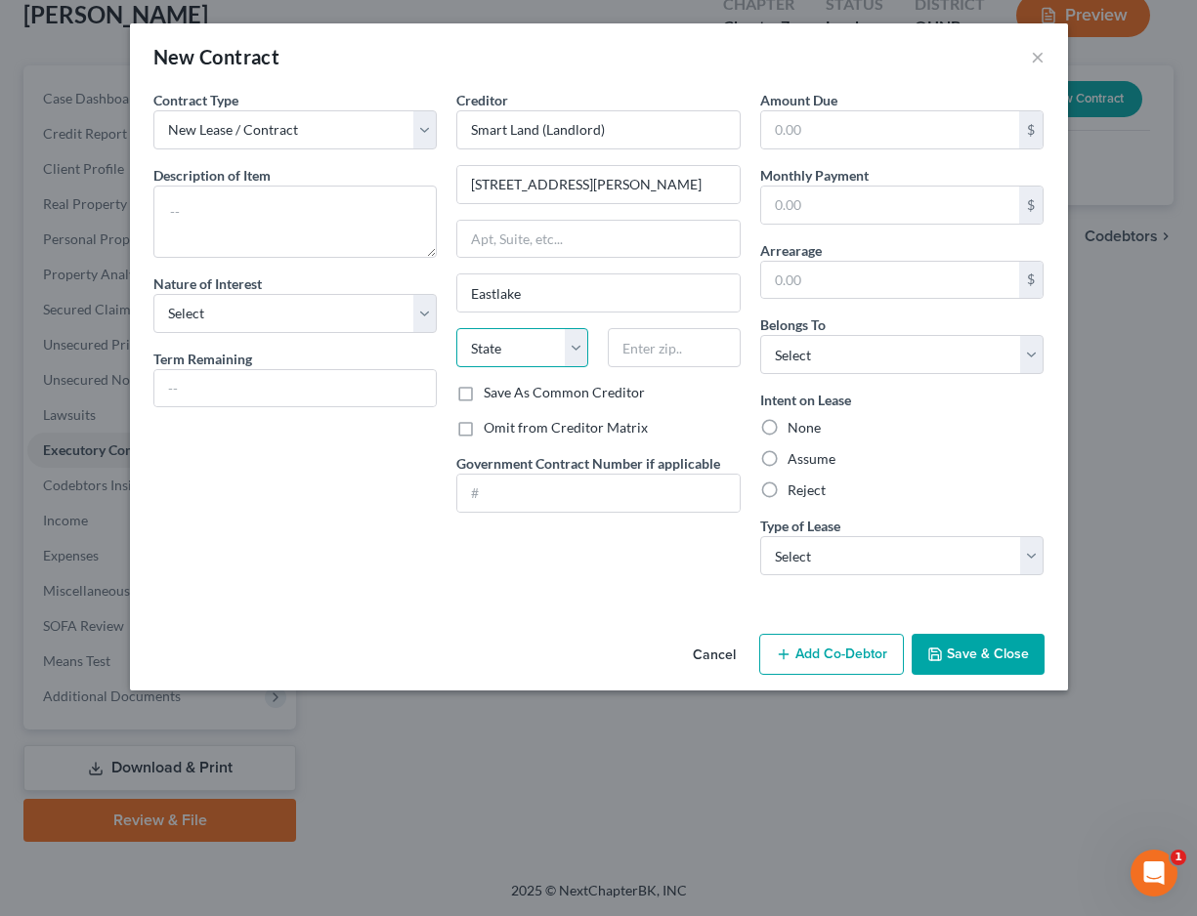
select select "36"
type input "44095"
click at [626, 605] on div "Contract Type New Lease / Contract New Timeshare Description of non-residential…" at bounding box center [599, 358] width 938 height 536
click at [817, 208] on input "text" at bounding box center [890, 205] width 259 height 37
click at [976, 656] on button "Save & Close" at bounding box center [978, 654] width 133 height 41
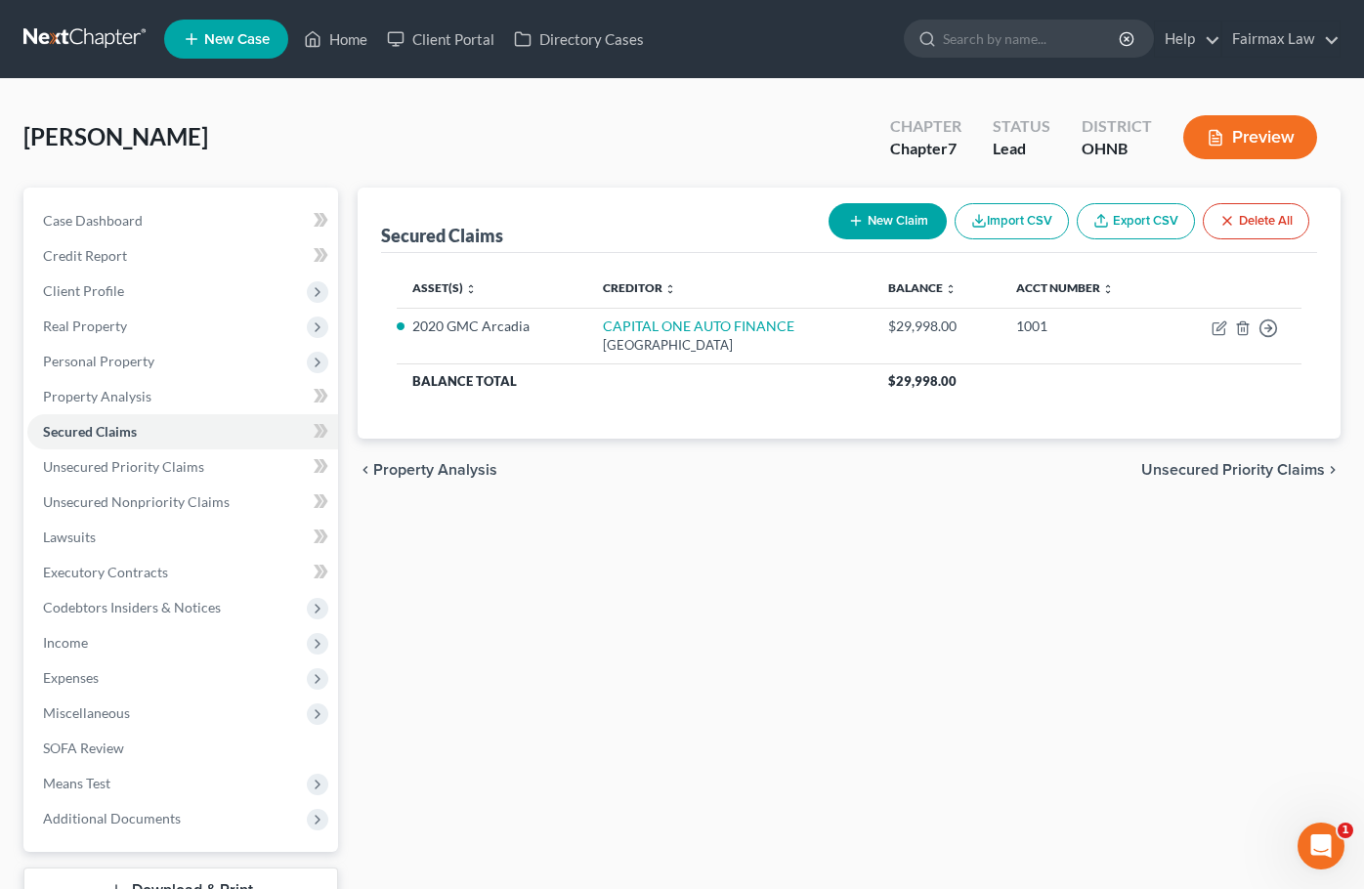
click at [283, 145] on div "[PERSON_NAME] Upgraded Chapter Chapter 7 Status [GEOGRAPHIC_DATA] [GEOGRAPHIC_D…" at bounding box center [681, 145] width 1317 height 85
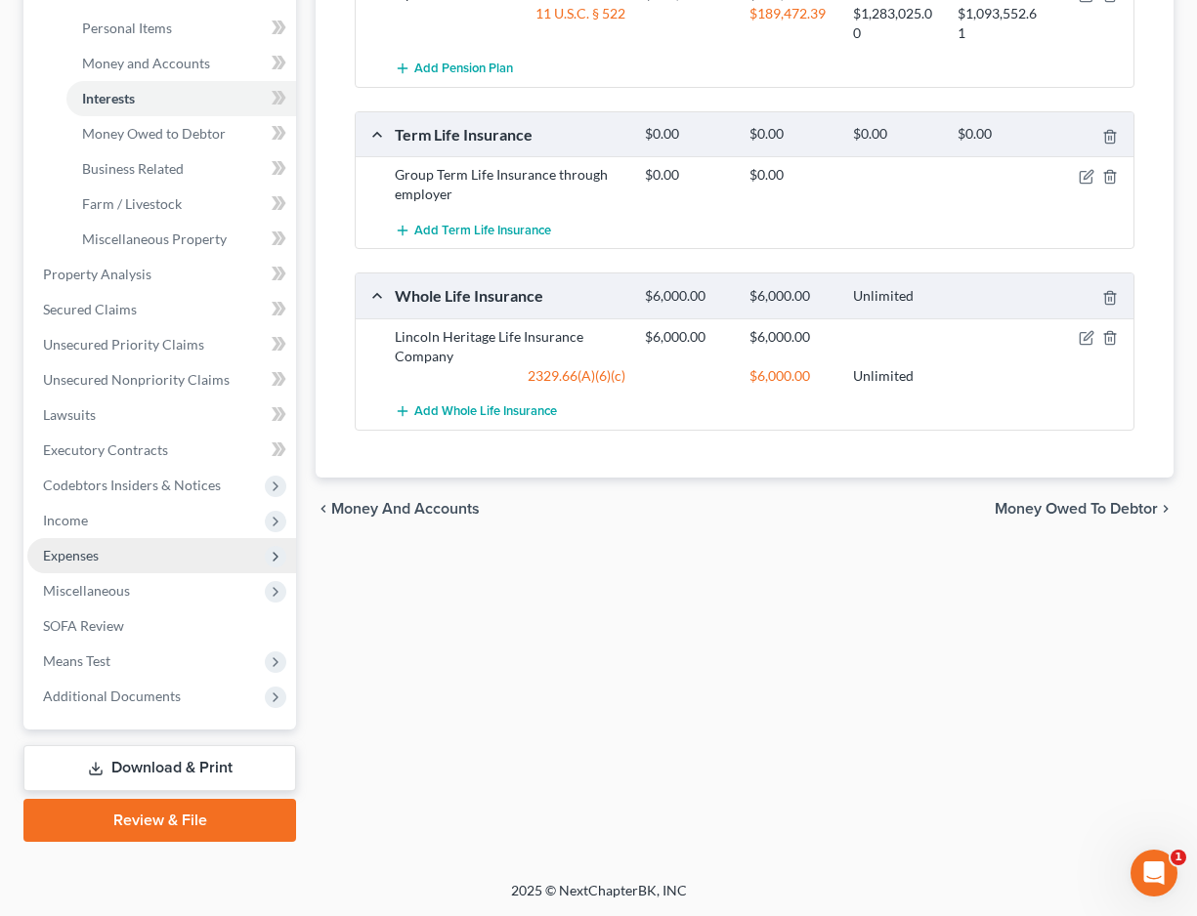
click at [136, 552] on span "Expenses" at bounding box center [161, 555] width 269 height 35
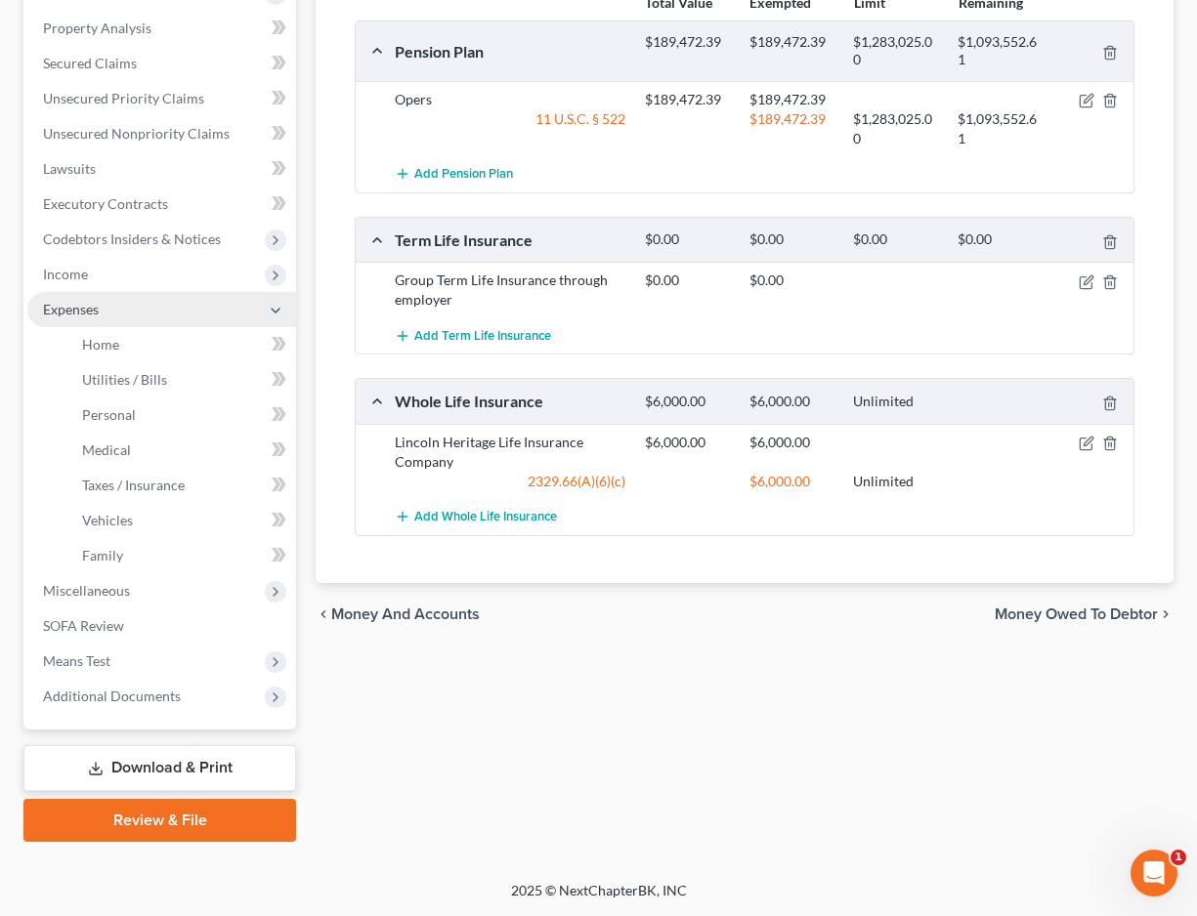
scroll to position [368, 0]
click at [142, 362] on link "Utilities / Bills" at bounding box center [181, 379] width 230 height 35
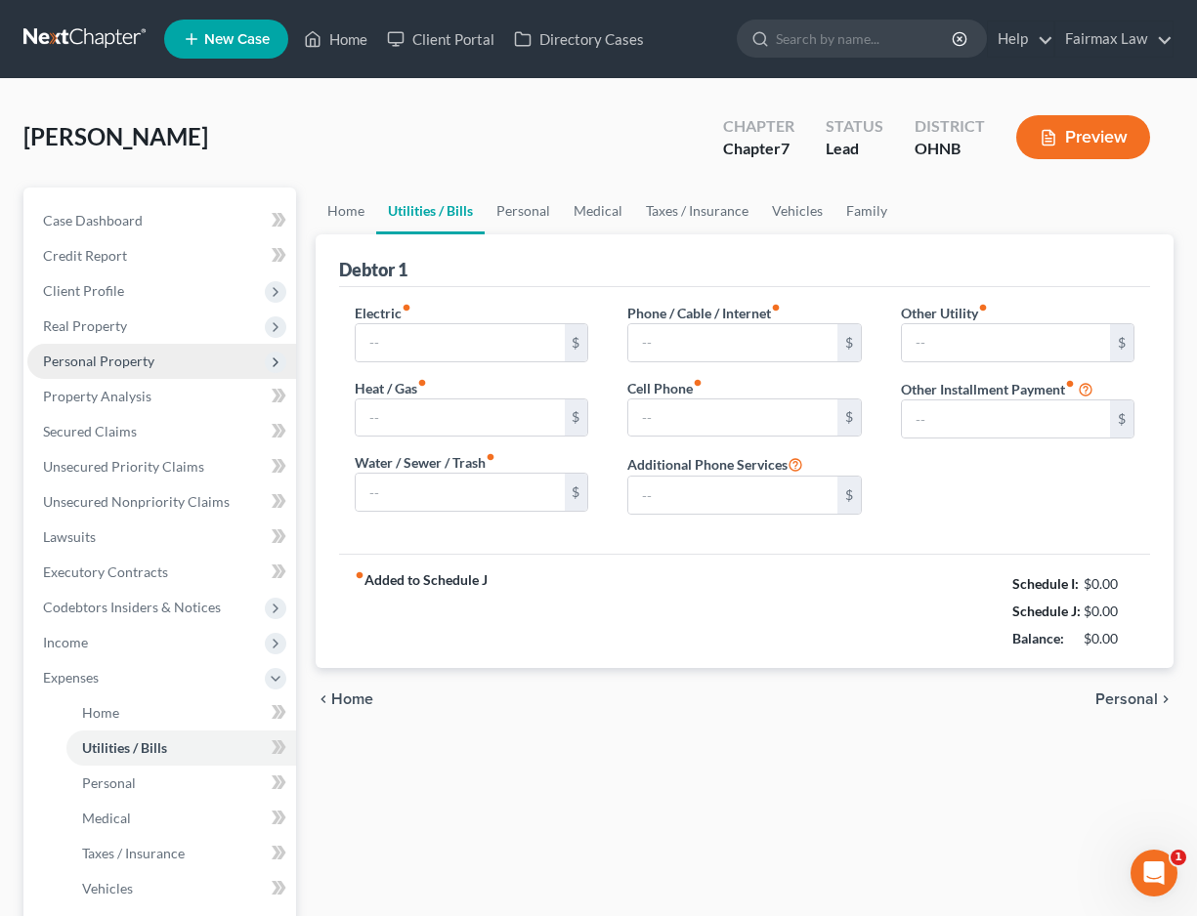
type input "50.00"
type input "90.00"
type input "70.00"
type input "117.00"
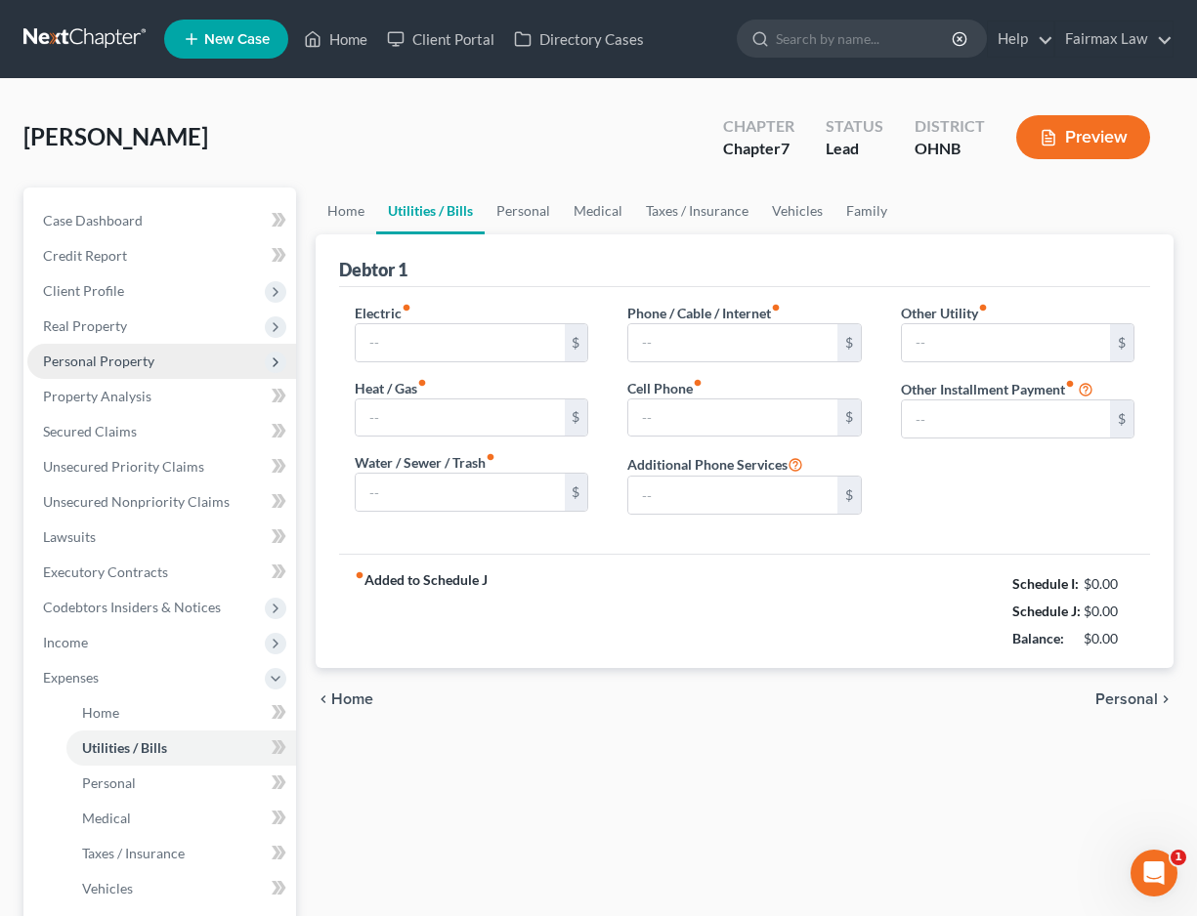
type input "0.00"
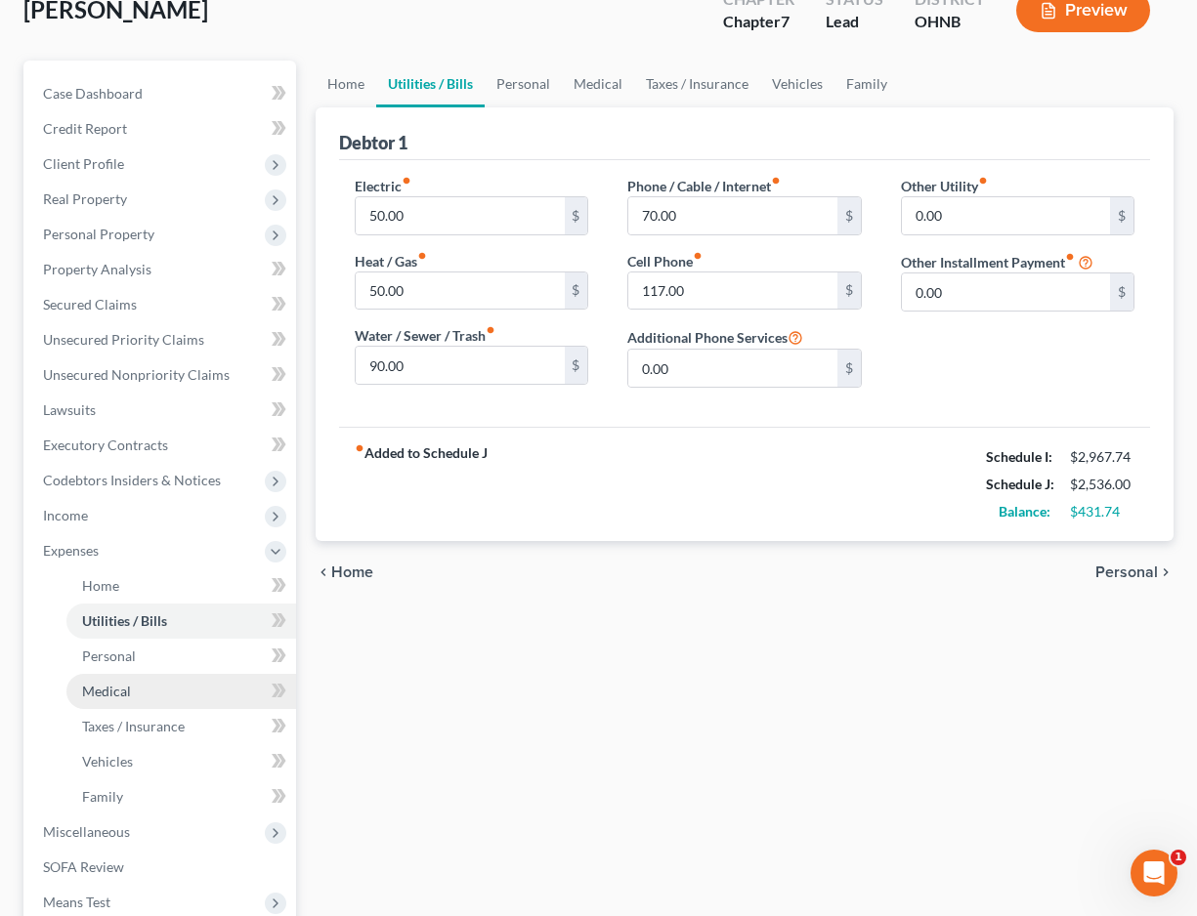
scroll to position [132, 0]
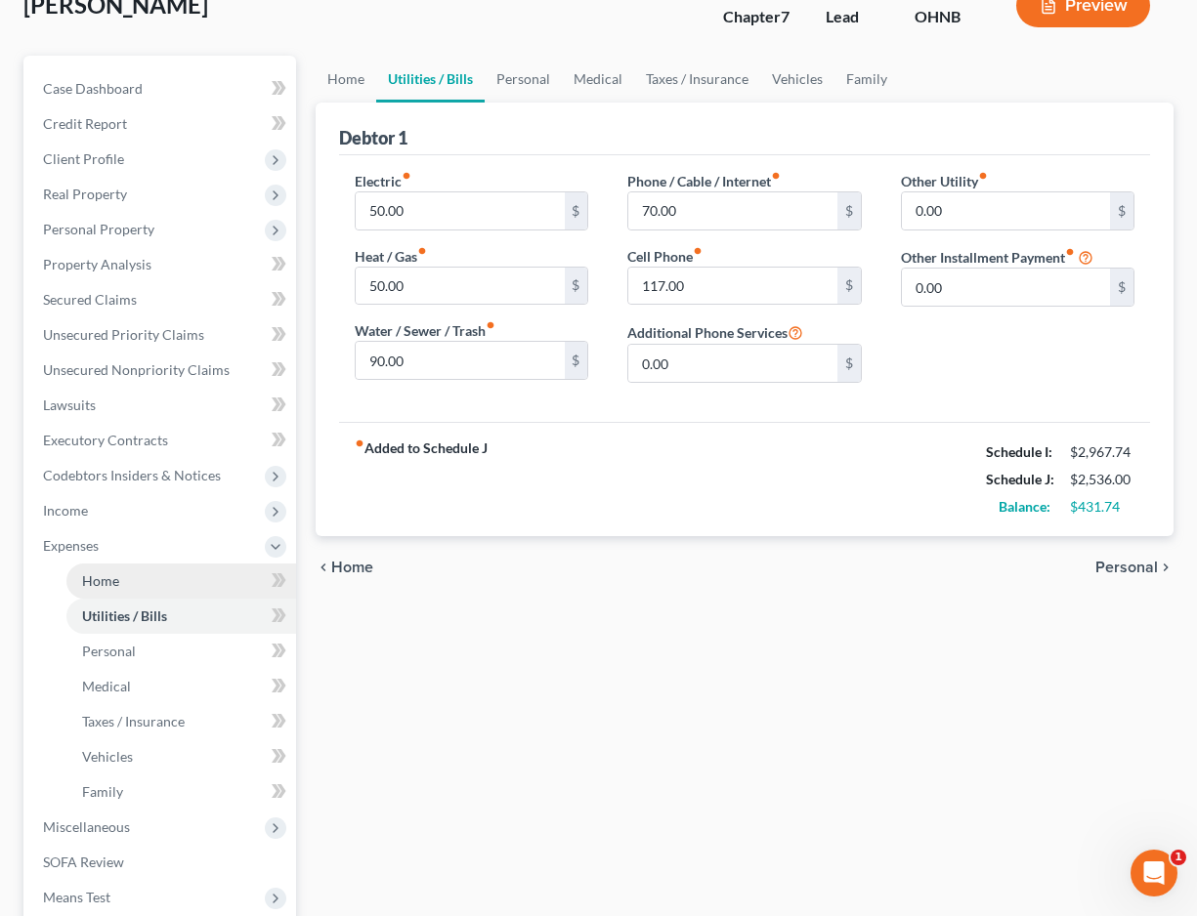
click at [157, 587] on link "Home" at bounding box center [181, 581] width 230 height 35
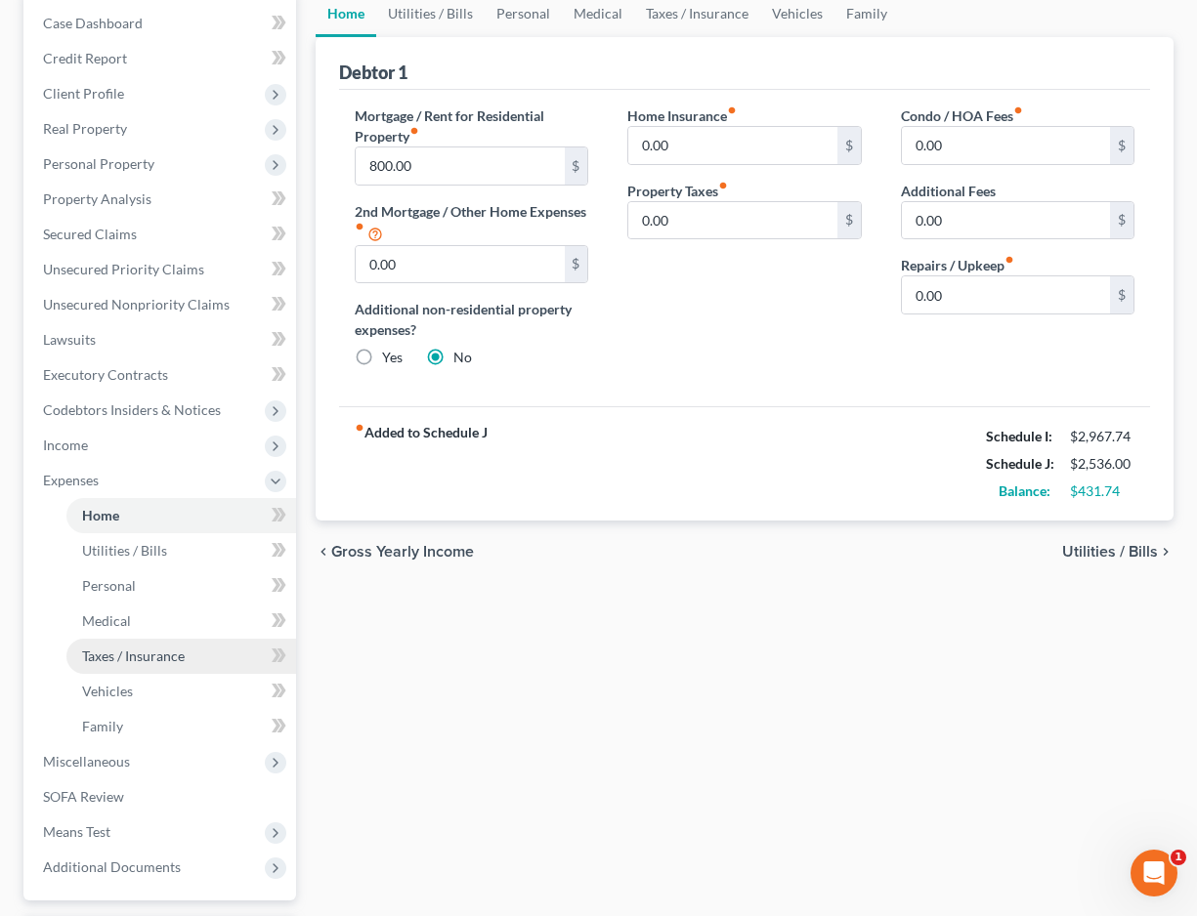
scroll to position [201, 0]
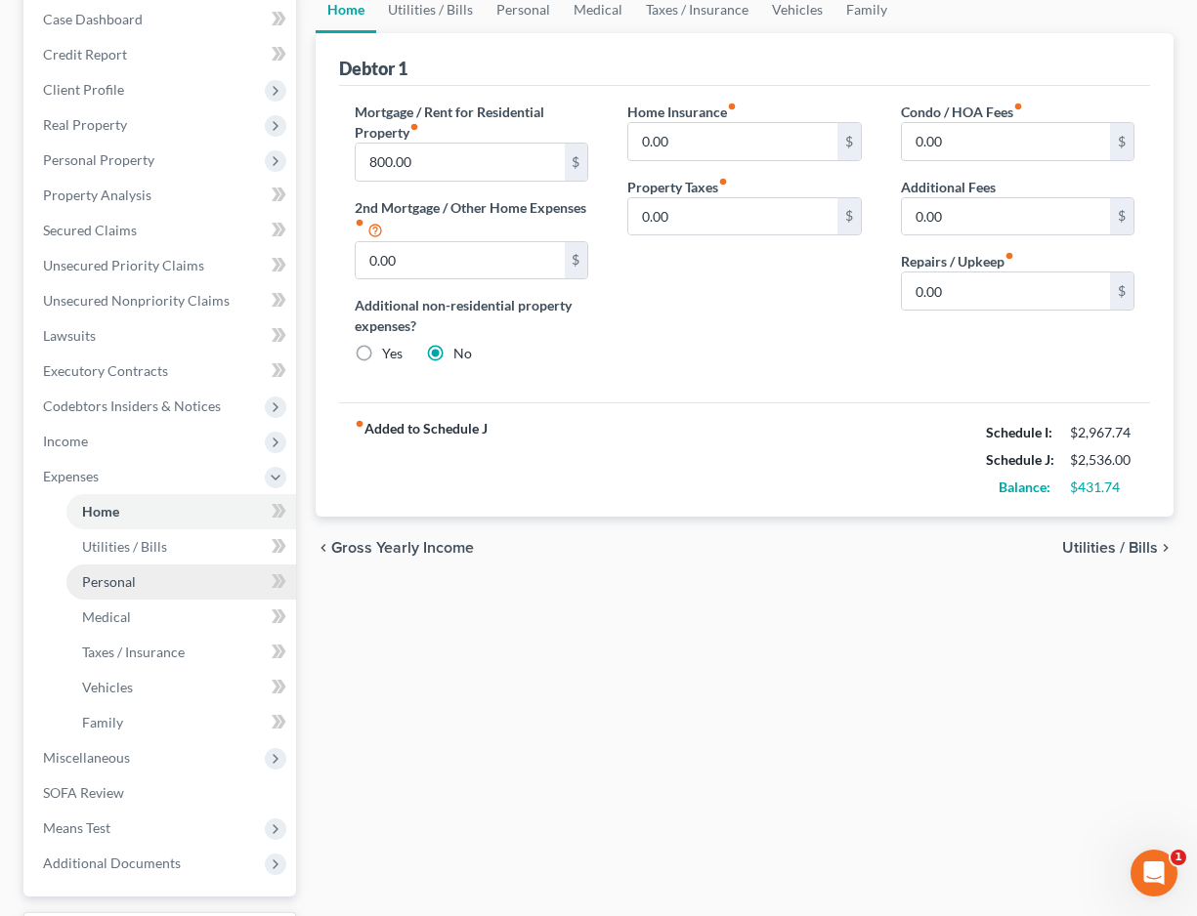
click at [154, 583] on link "Personal" at bounding box center [181, 582] width 230 height 35
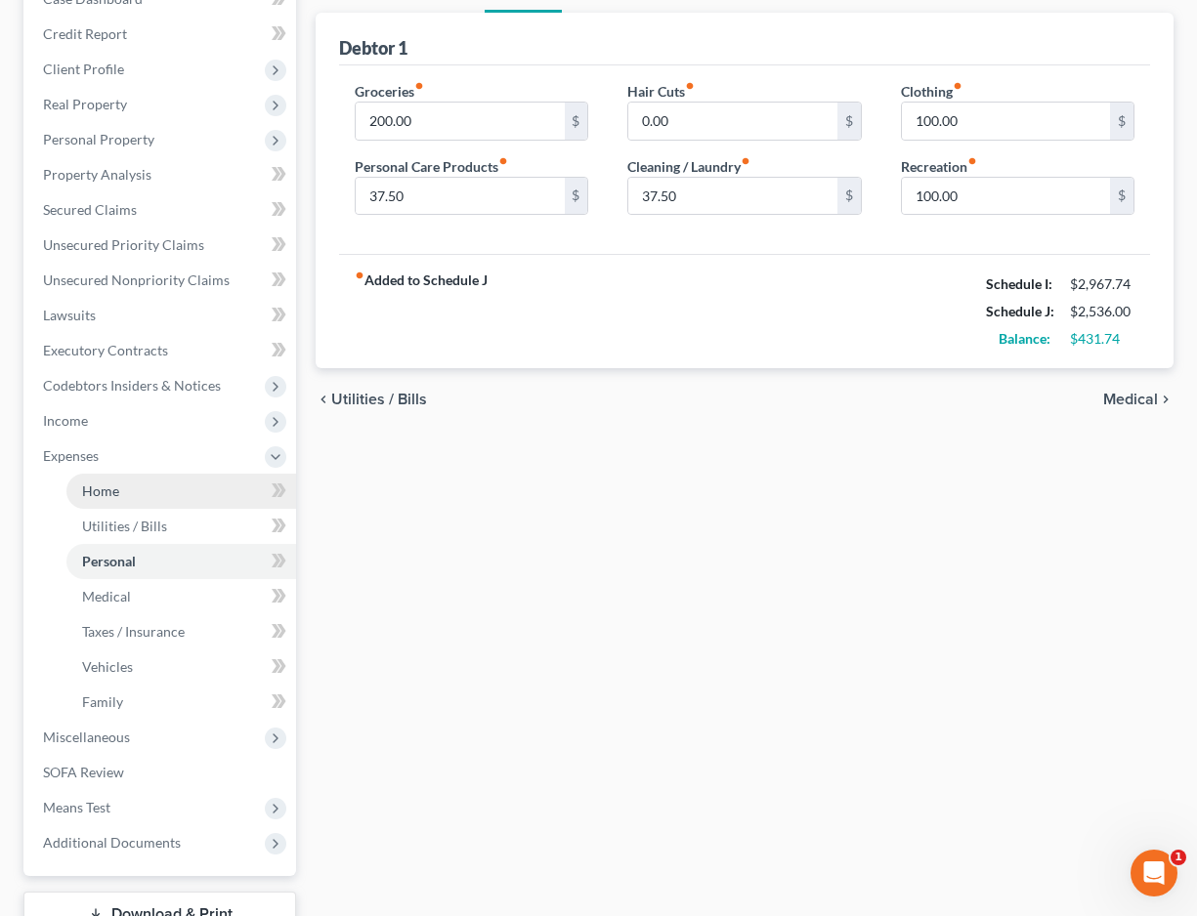
scroll to position [244, 0]
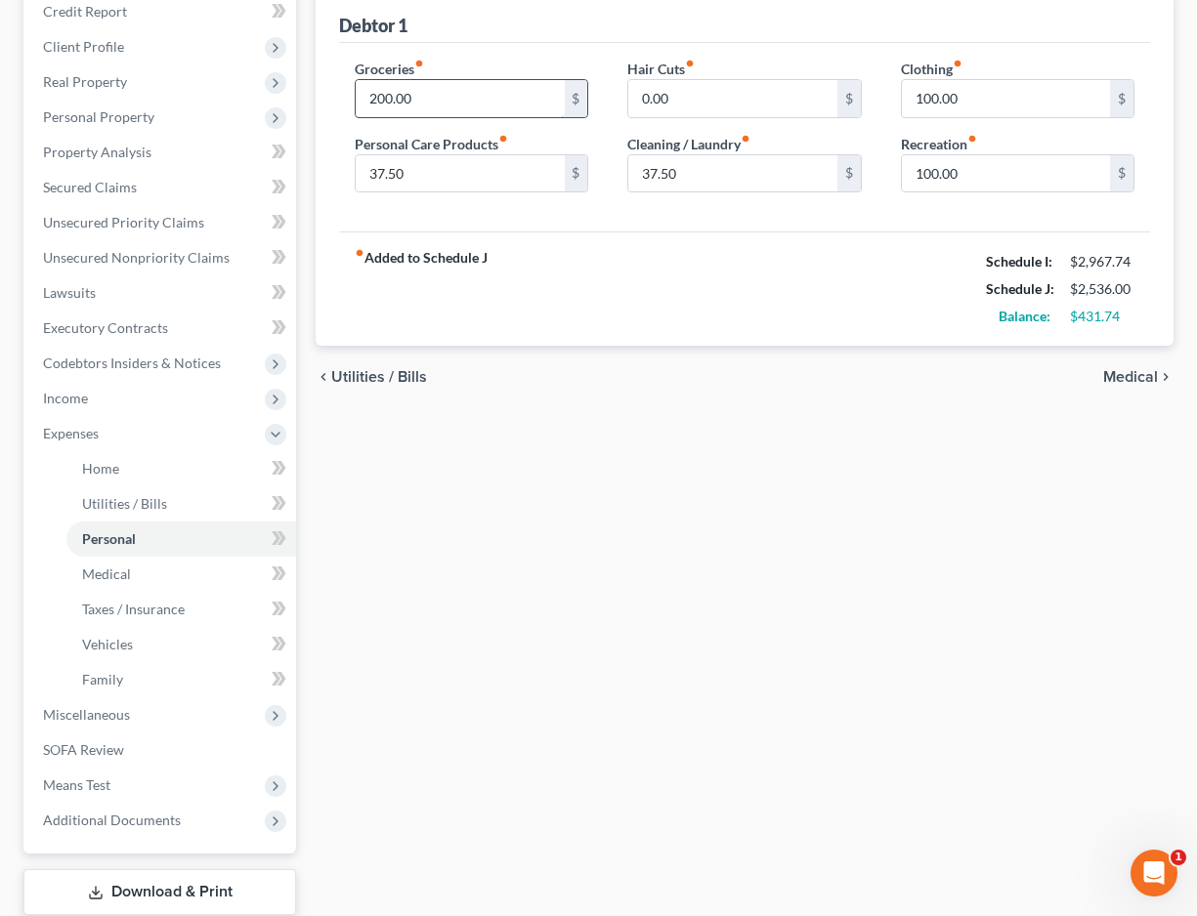
click at [376, 100] on input "200.00" at bounding box center [460, 98] width 208 height 37
type input "400.00"
click at [188, 585] on link "Medical" at bounding box center [181, 574] width 230 height 35
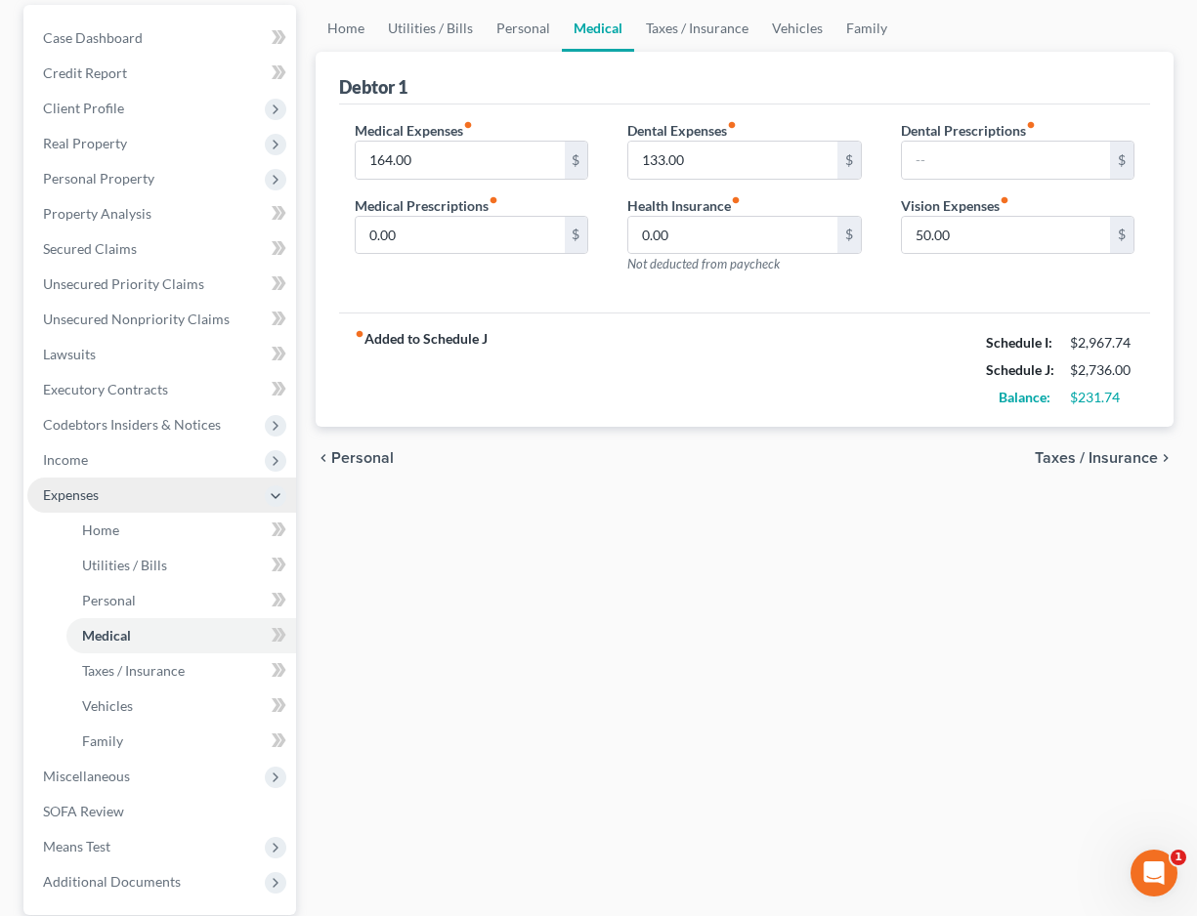
scroll to position [184, 0]
click at [194, 681] on link "Taxes / Insurance" at bounding box center [181, 670] width 230 height 35
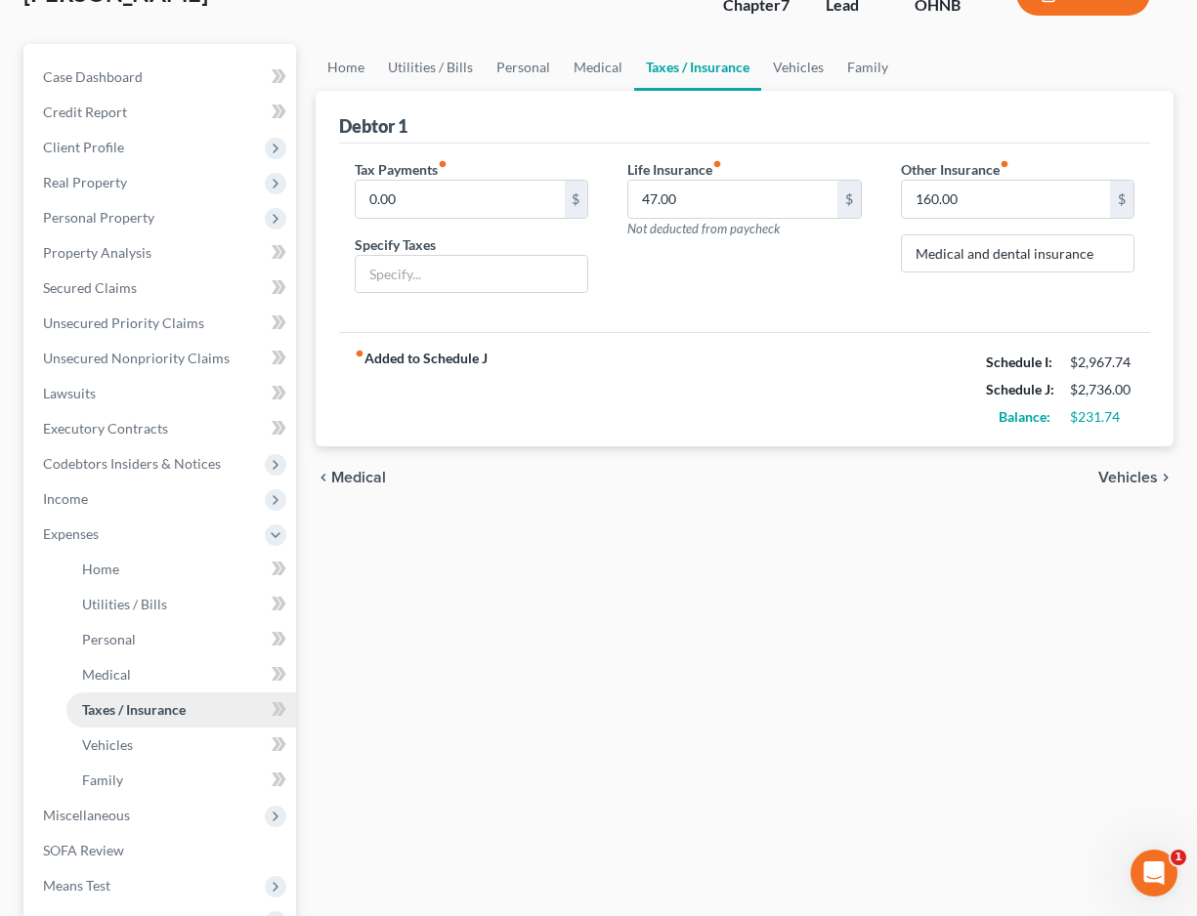
scroll to position [156, 0]
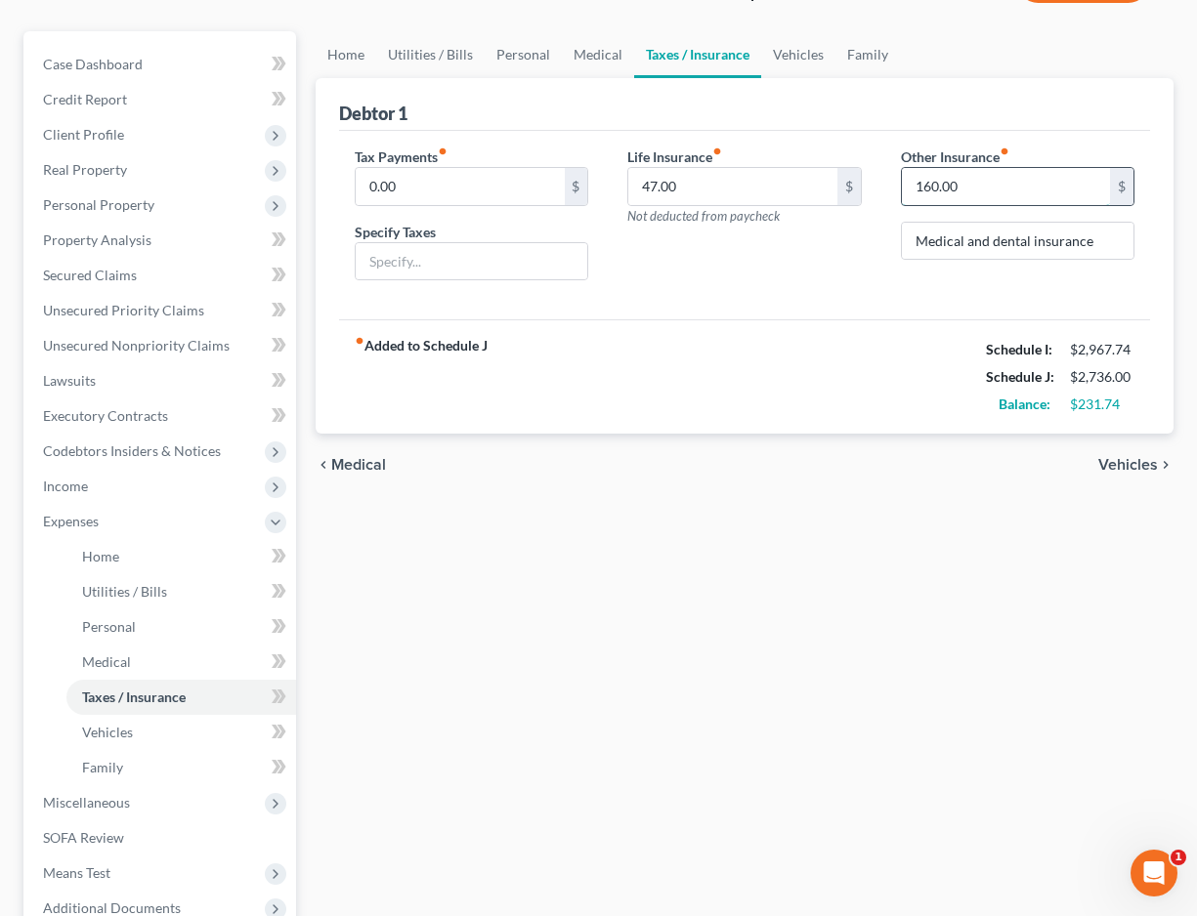
drag, startPoint x: 965, startPoint y: 196, endPoint x: 918, endPoint y: 196, distance: 46.9
click at [918, 196] on input "160.00" at bounding box center [1006, 186] width 208 height 37
drag, startPoint x: 935, startPoint y: 188, endPoint x: 915, endPoint y: 188, distance: 19.5
click at [915, 188] on input "160.00" at bounding box center [1006, 186] width 208 height 37
click at [127, 731] on span "Vehicles" at bounding box center [107, 732] width 51 height 17
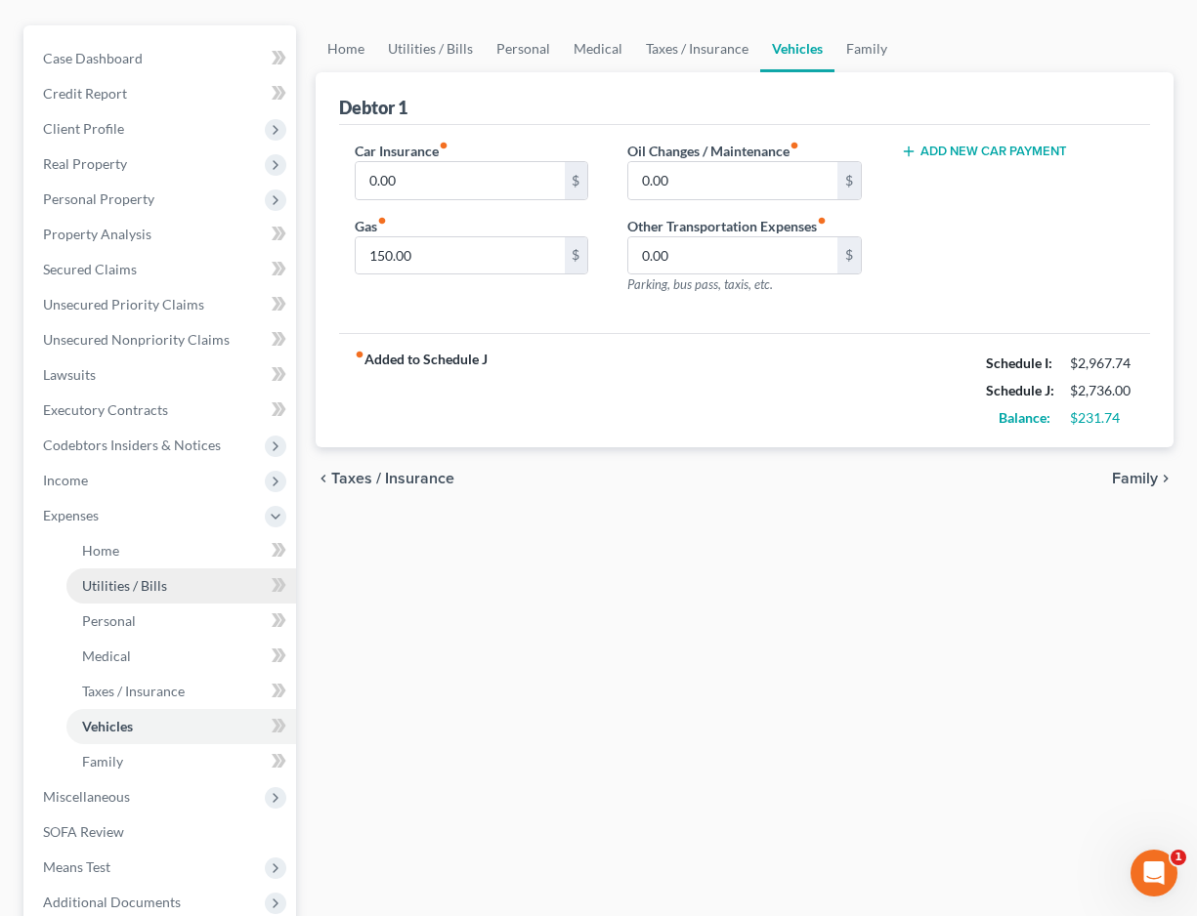
scroll to position [172, 0]
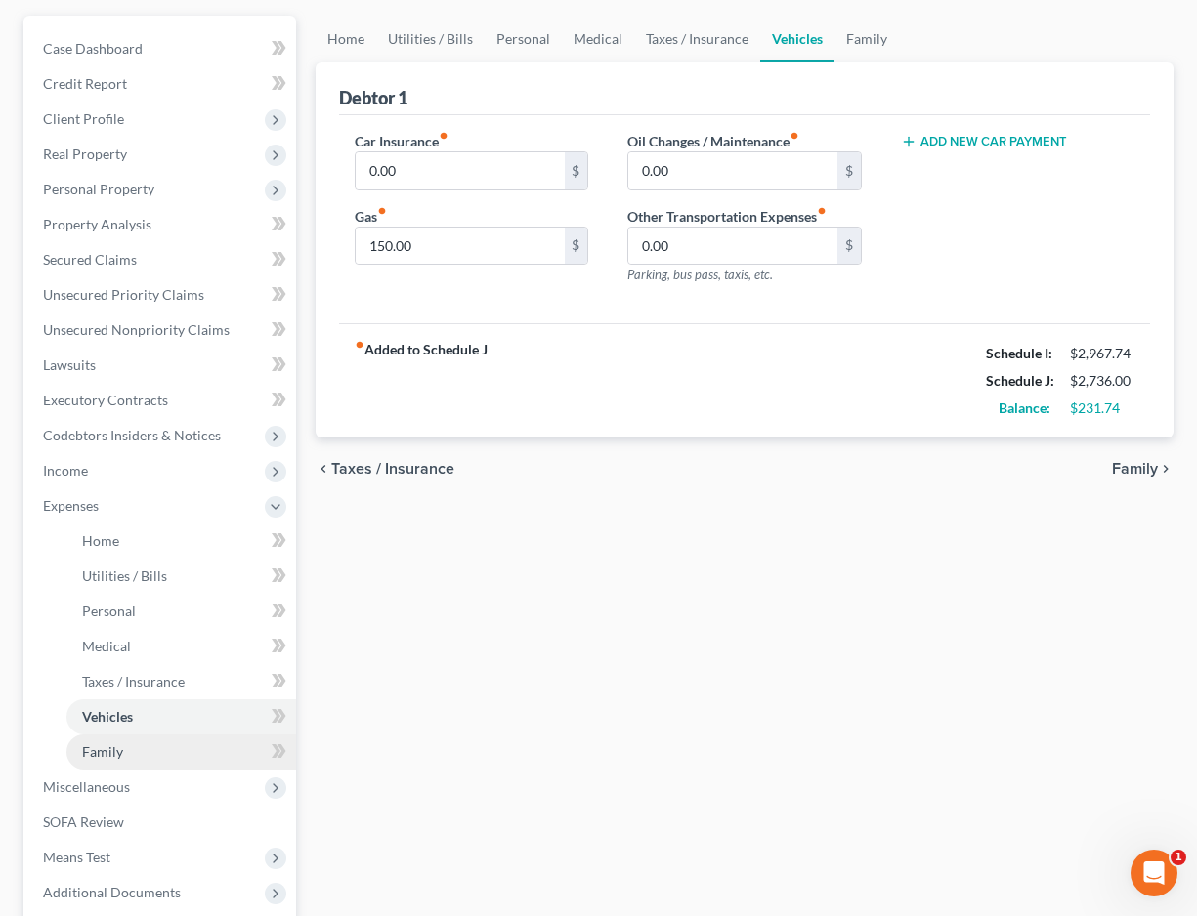
click at [122, 749] on link "Family" at bounding box center [181, 752] width 230 height 35
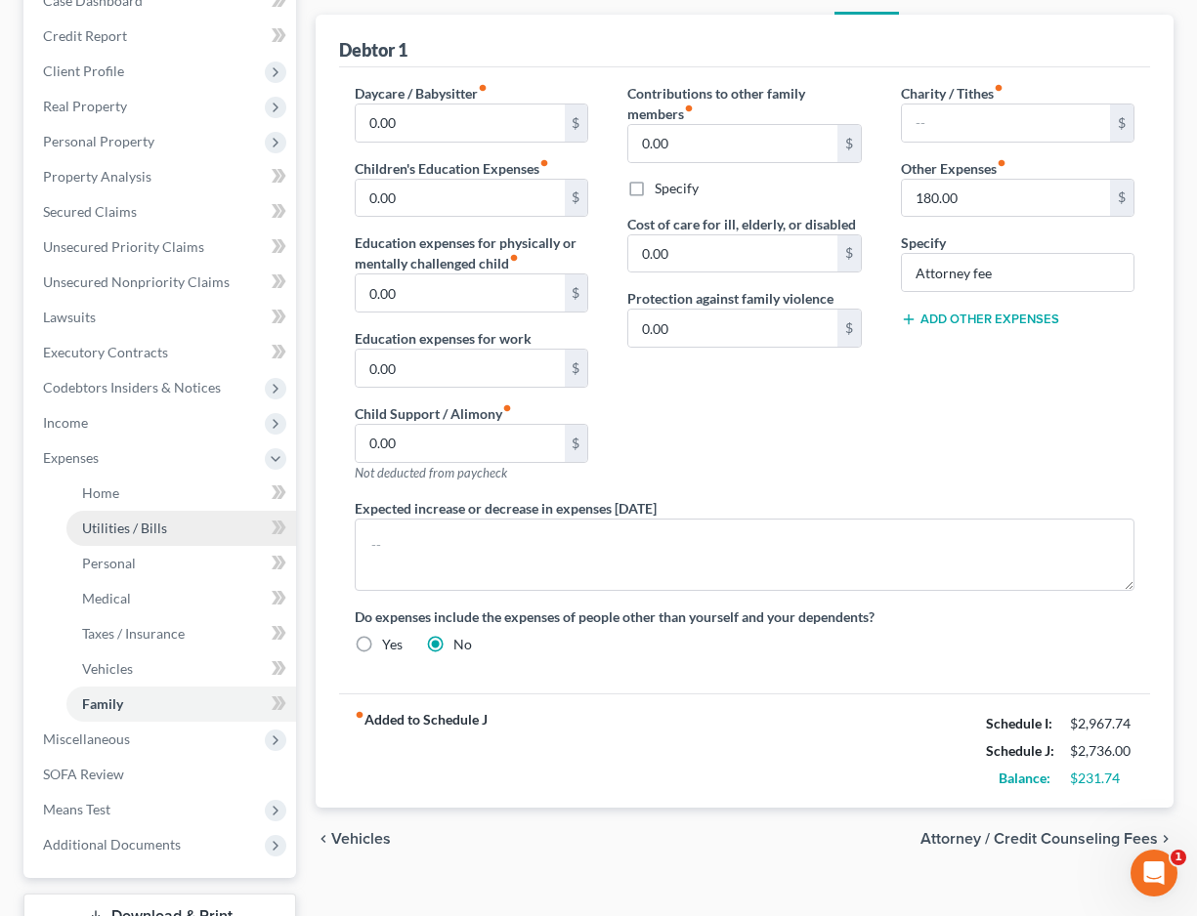
scroll to position [221, 0]
click at [147, 672] on link "Vehicles" at bounding box center [181, 668] width 230 height 35
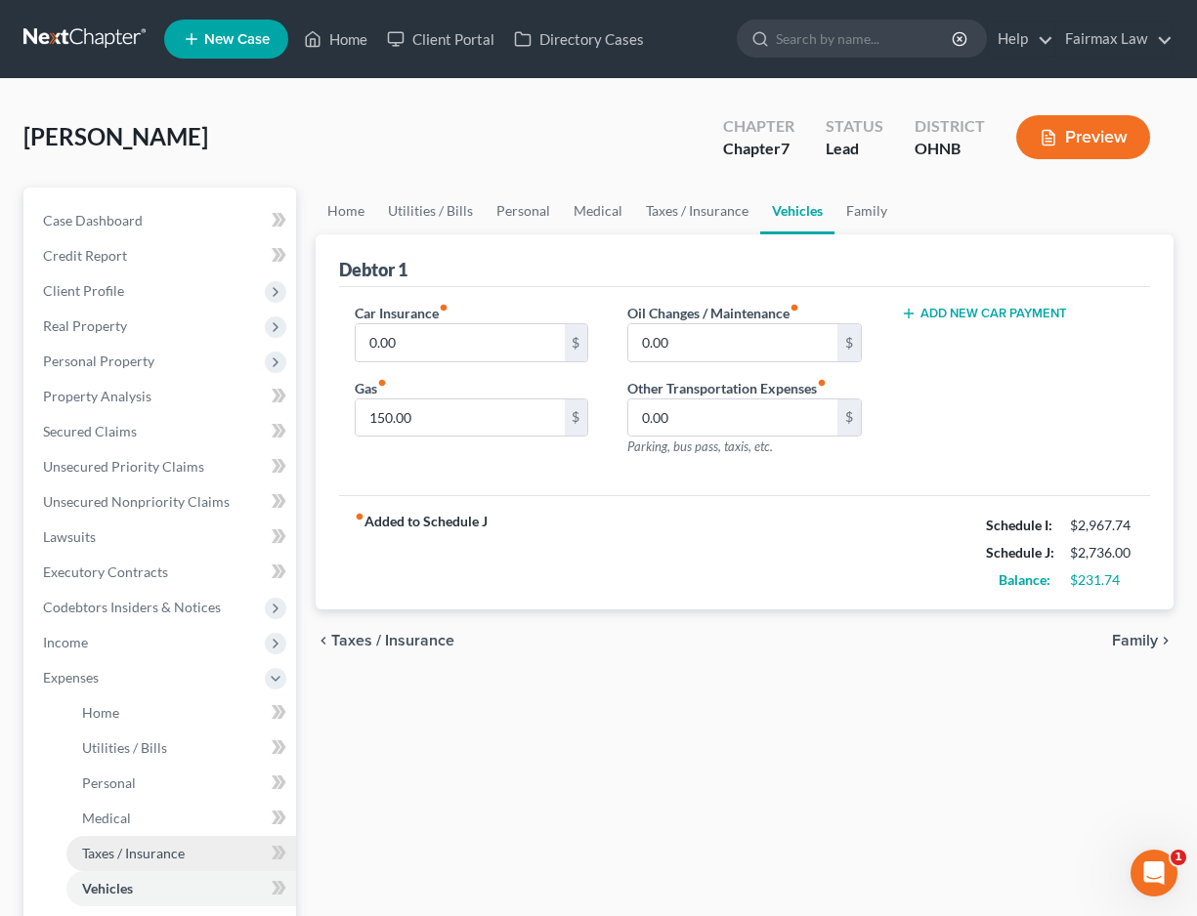
click at [145, 857] on span "Taxes / Insurance" at bounding box center [133, 853] width 103 height 17
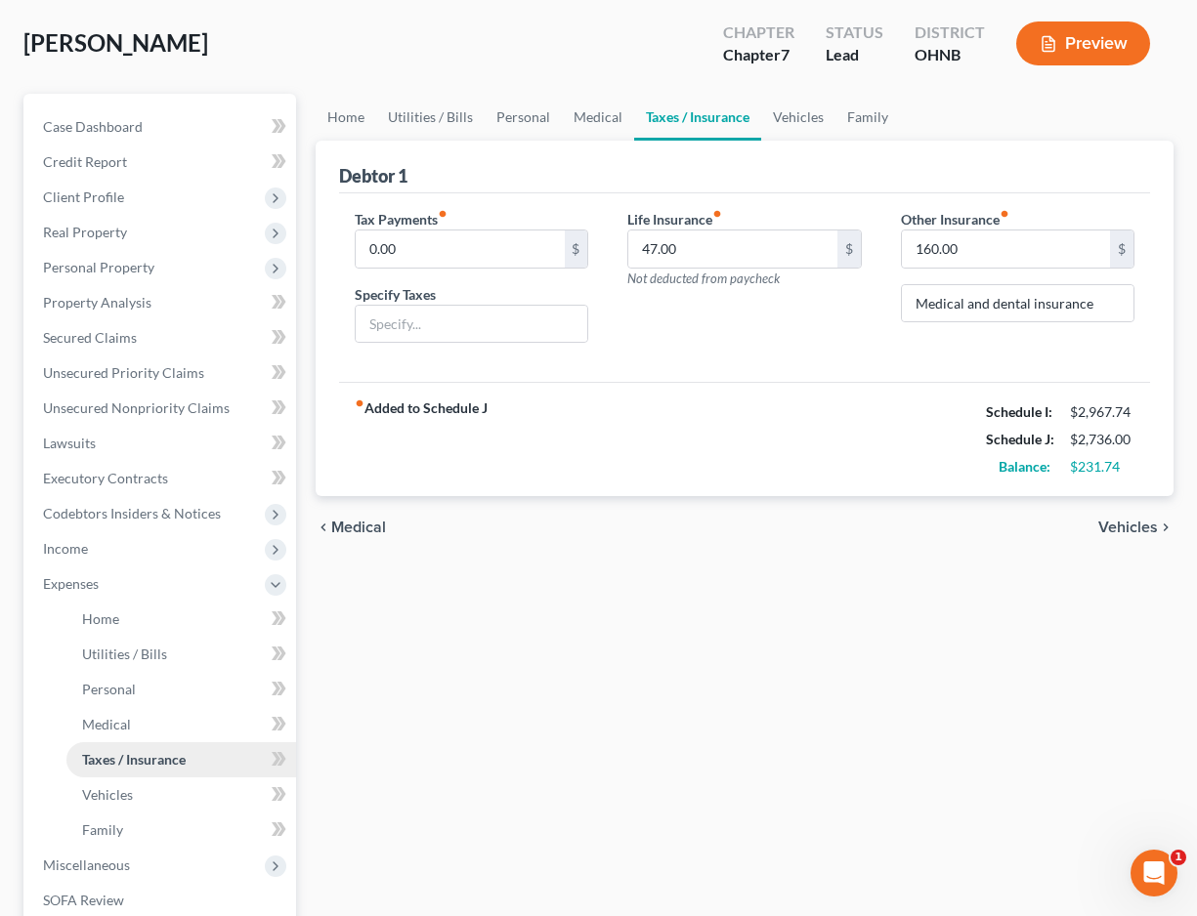
scroll to position [96, 0]
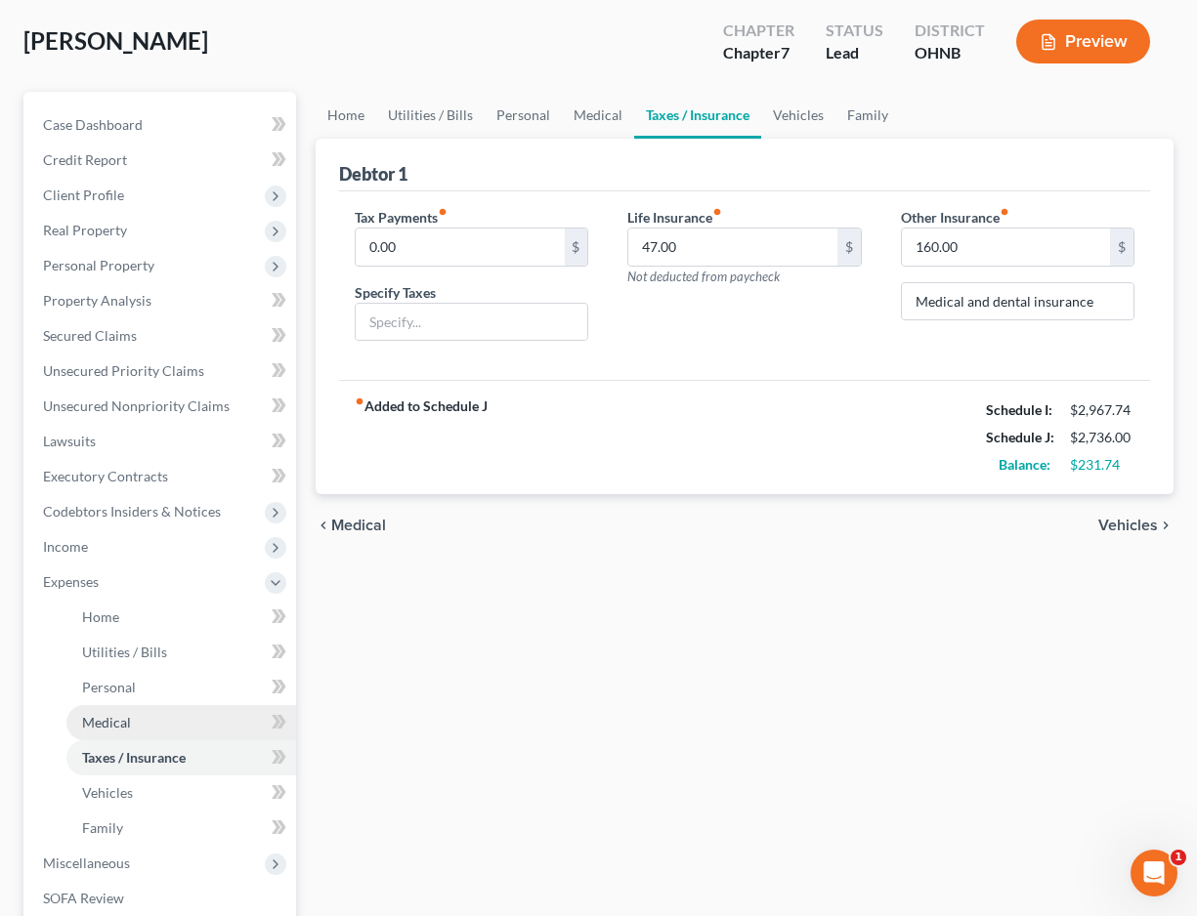
click at [134, 717] on link "Medical" at bounding box center [181, 722] width 230 height 35
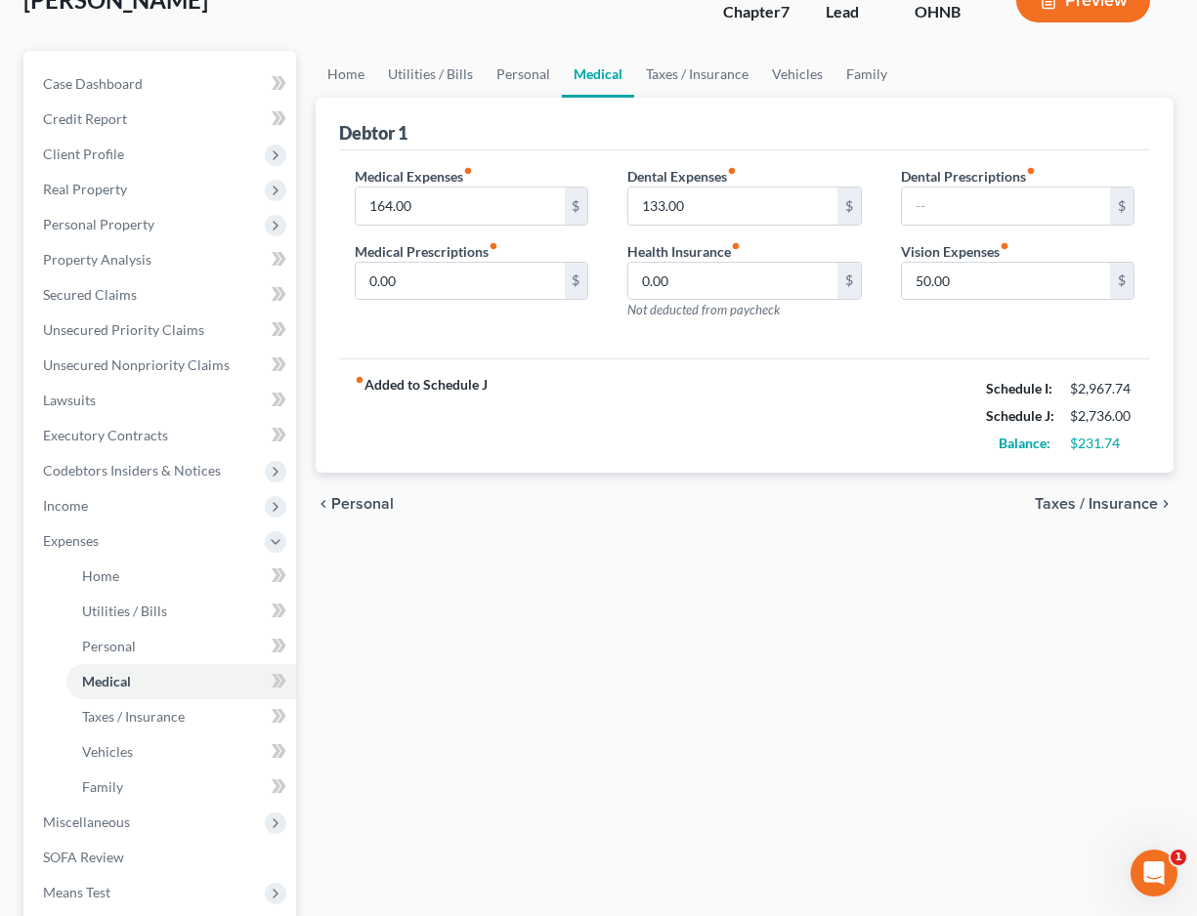
scroll to position [148, 0]
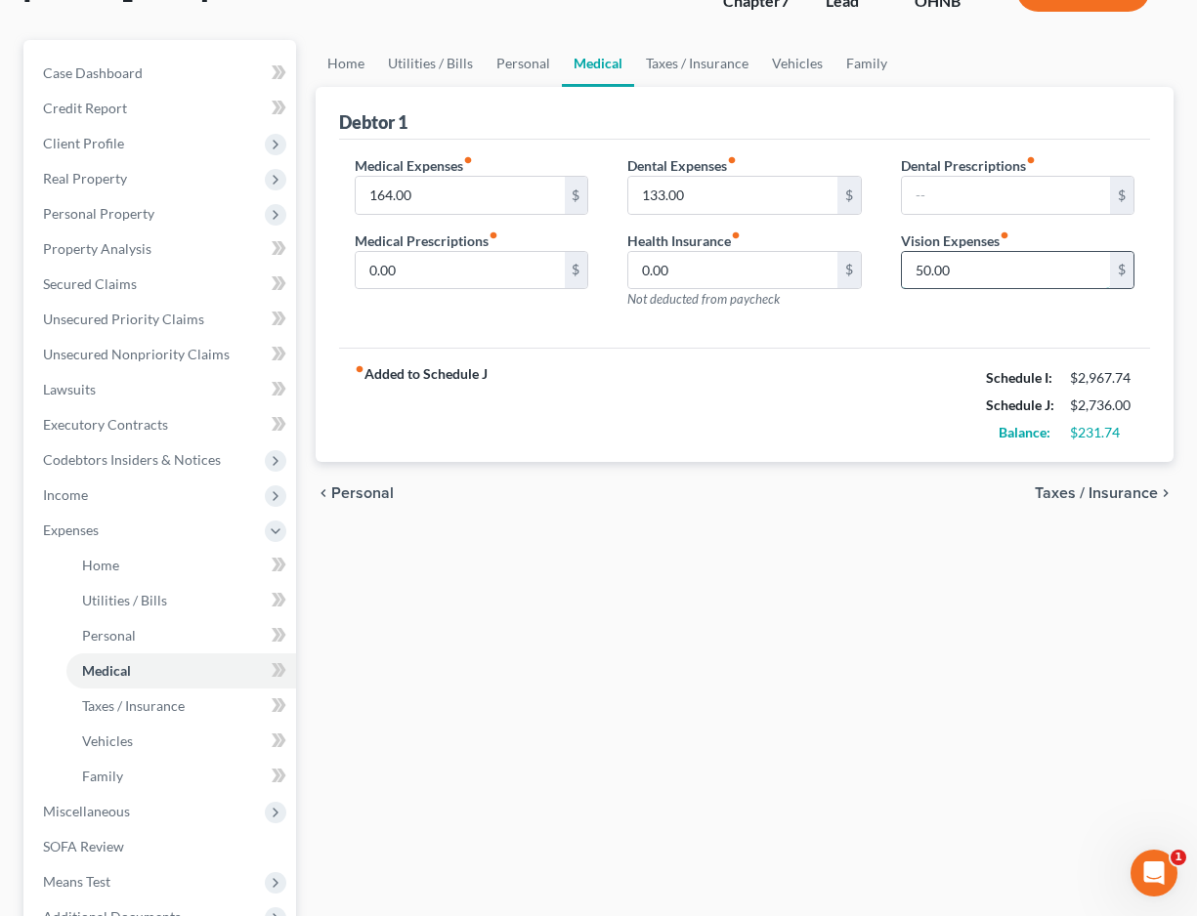
click at [921, 271] on input "50.00" at bounding box center [1006, 270] width 208 height 37
type input "0.00"
click at [127, 634] on span "Personal" at bounding box center [109, 635] width 54 height 17
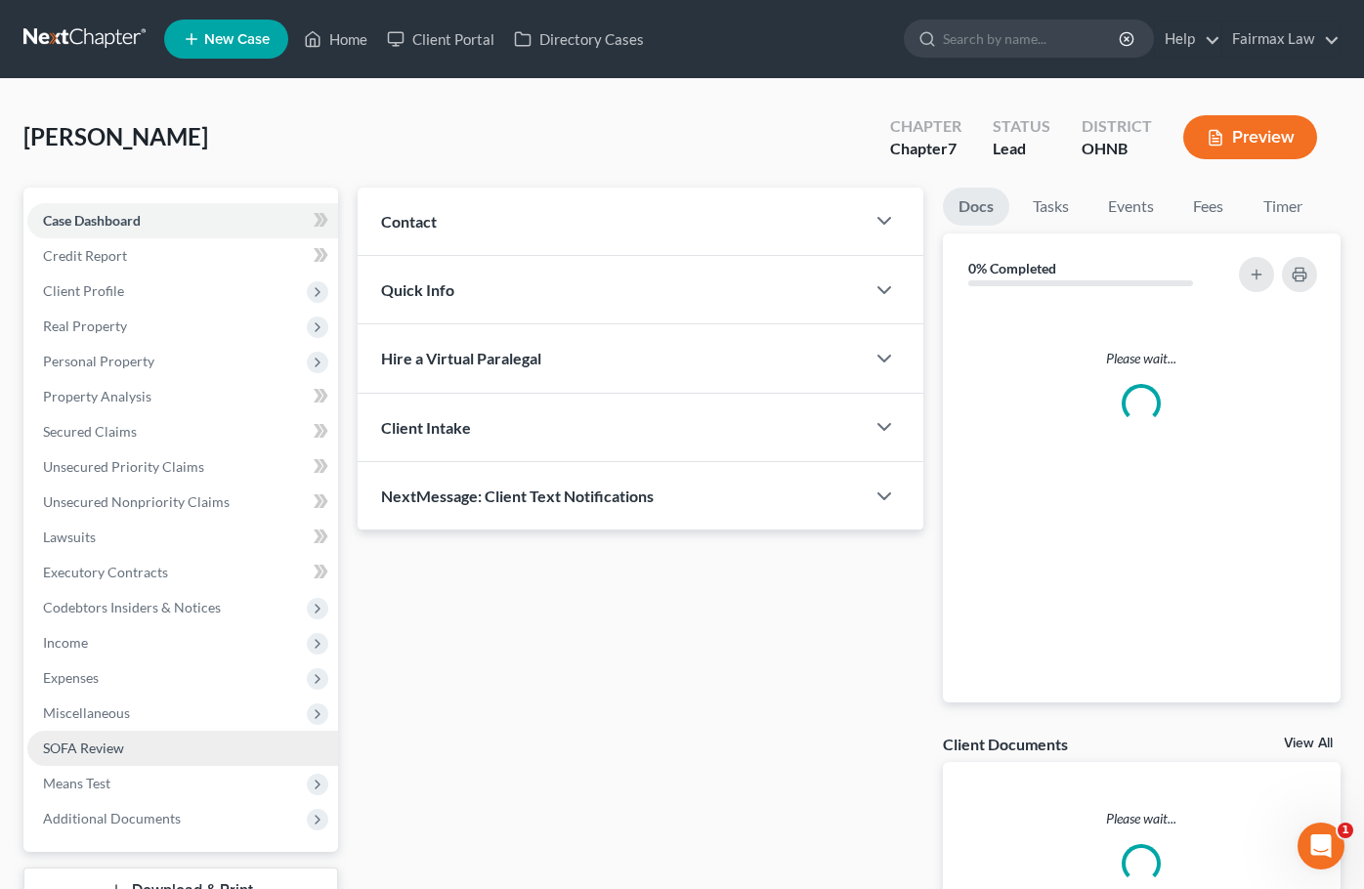
scroll to position [5, 0]
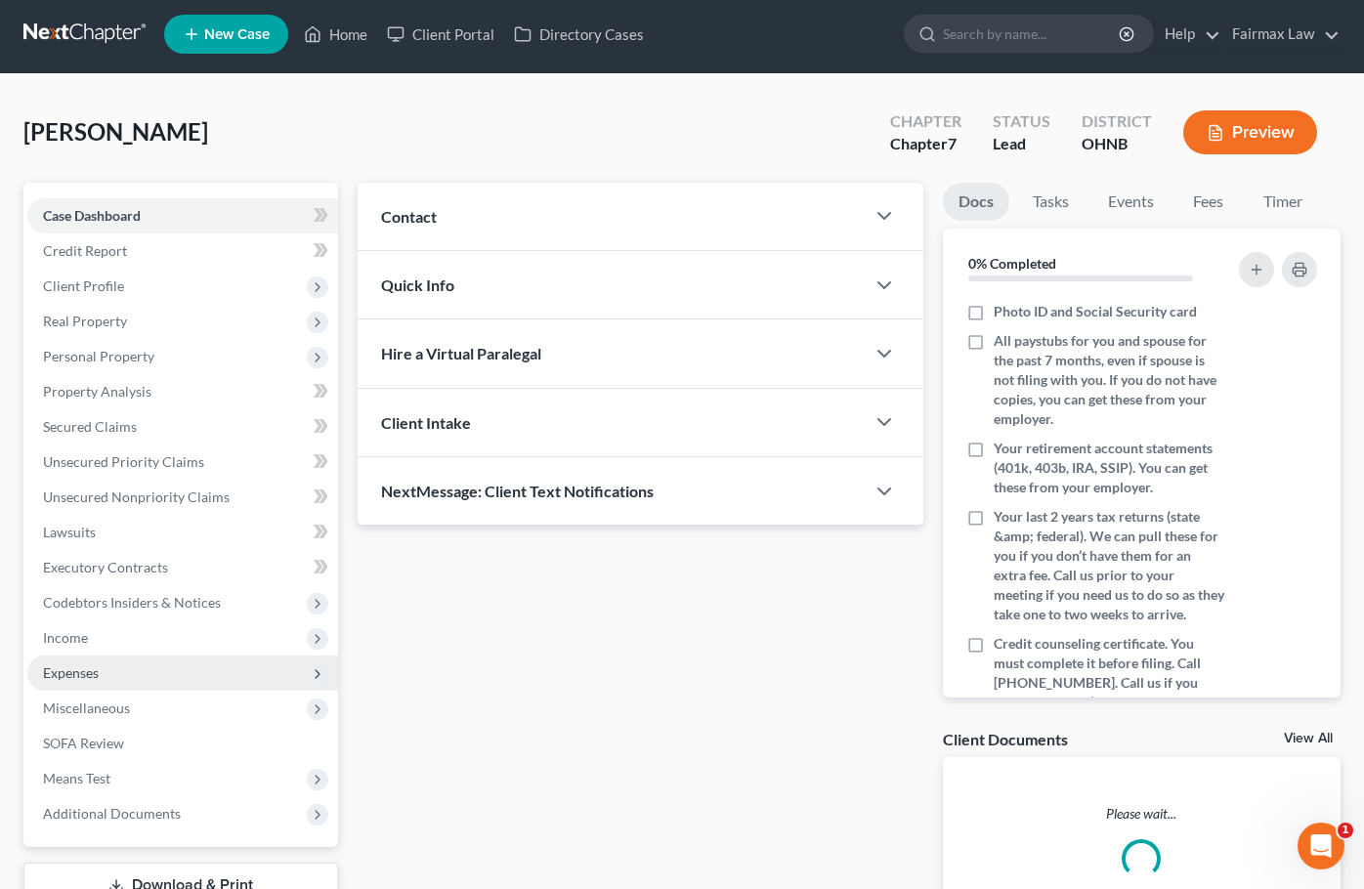
click at [133, 670] on span "Expenses" at bounding box center [182, 673] width 311 height 35
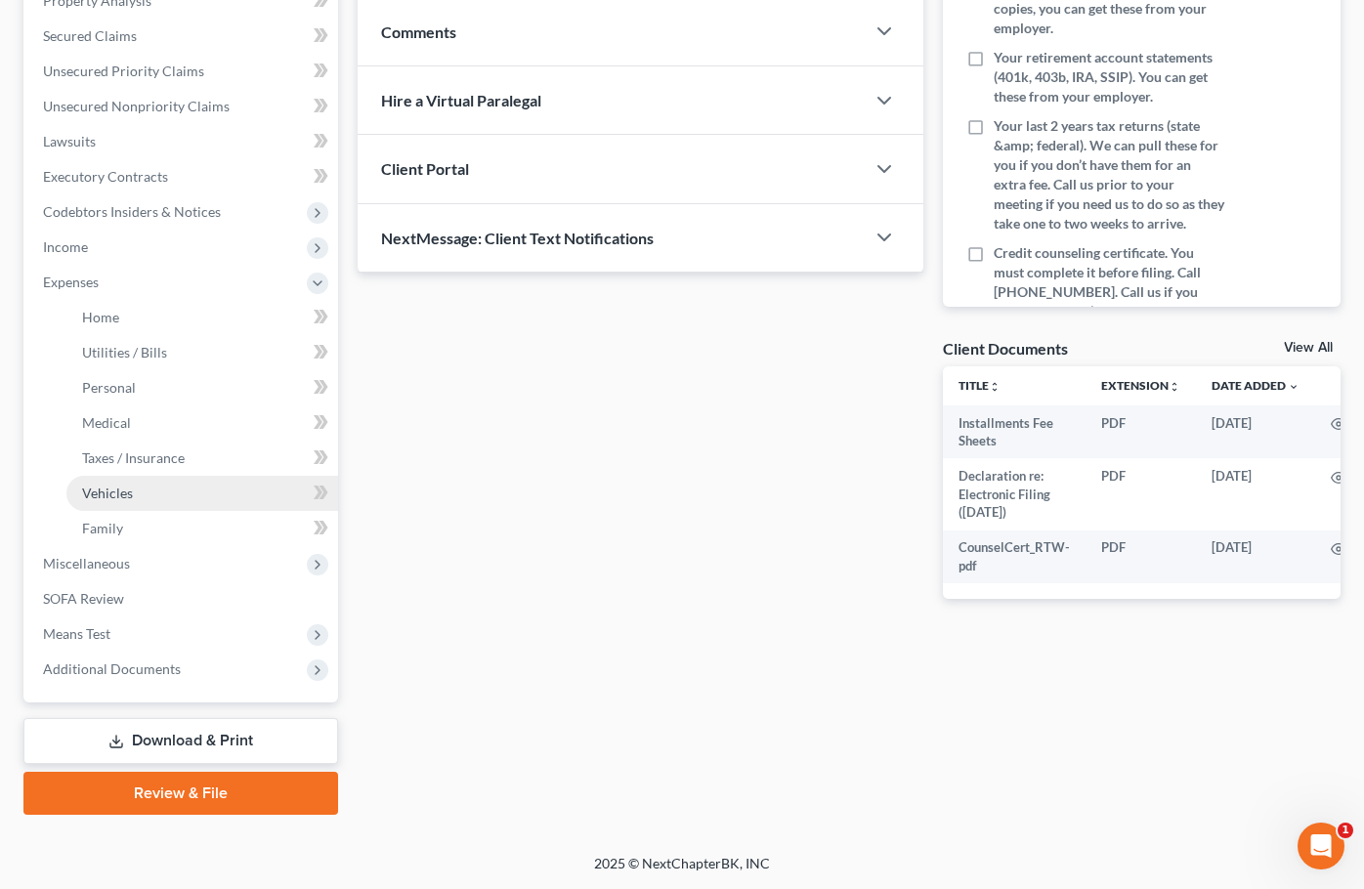
scroll to position [396, 0]
click at [137, 515] on link "Family" at bounding box center [202, 528] width 272 height 35
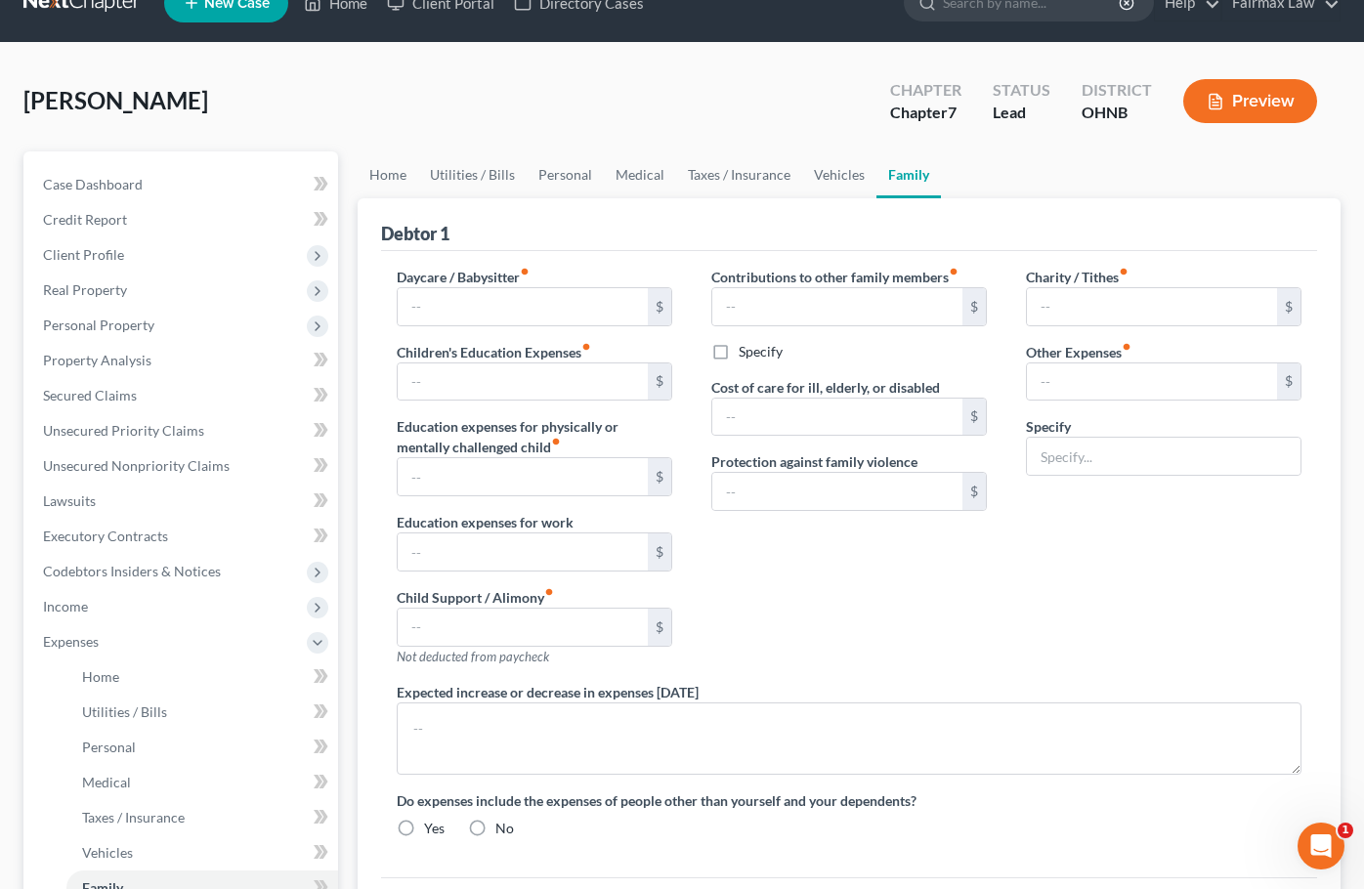
type input "0.00"
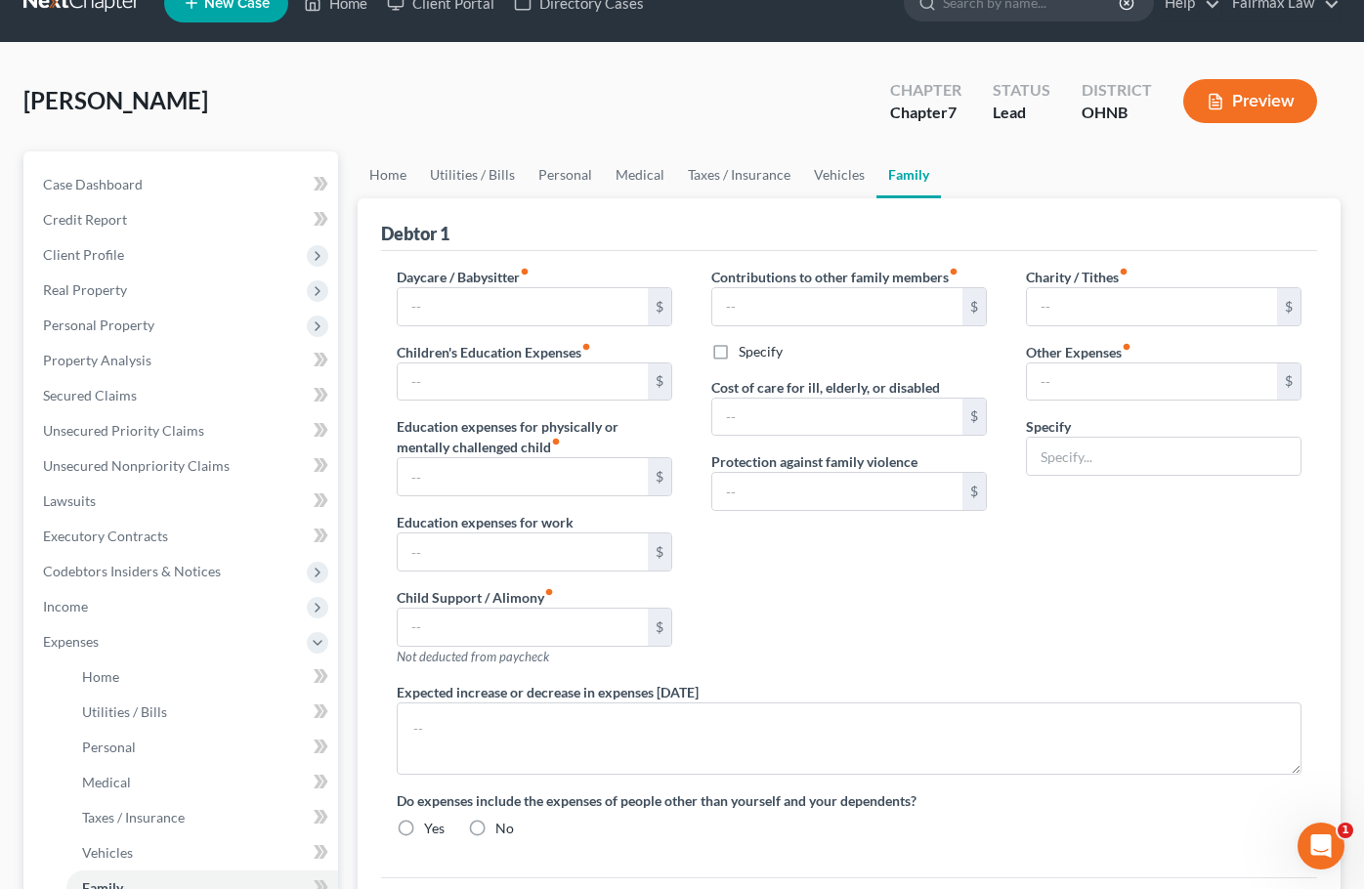
type input "0.00"
type input "180.00"
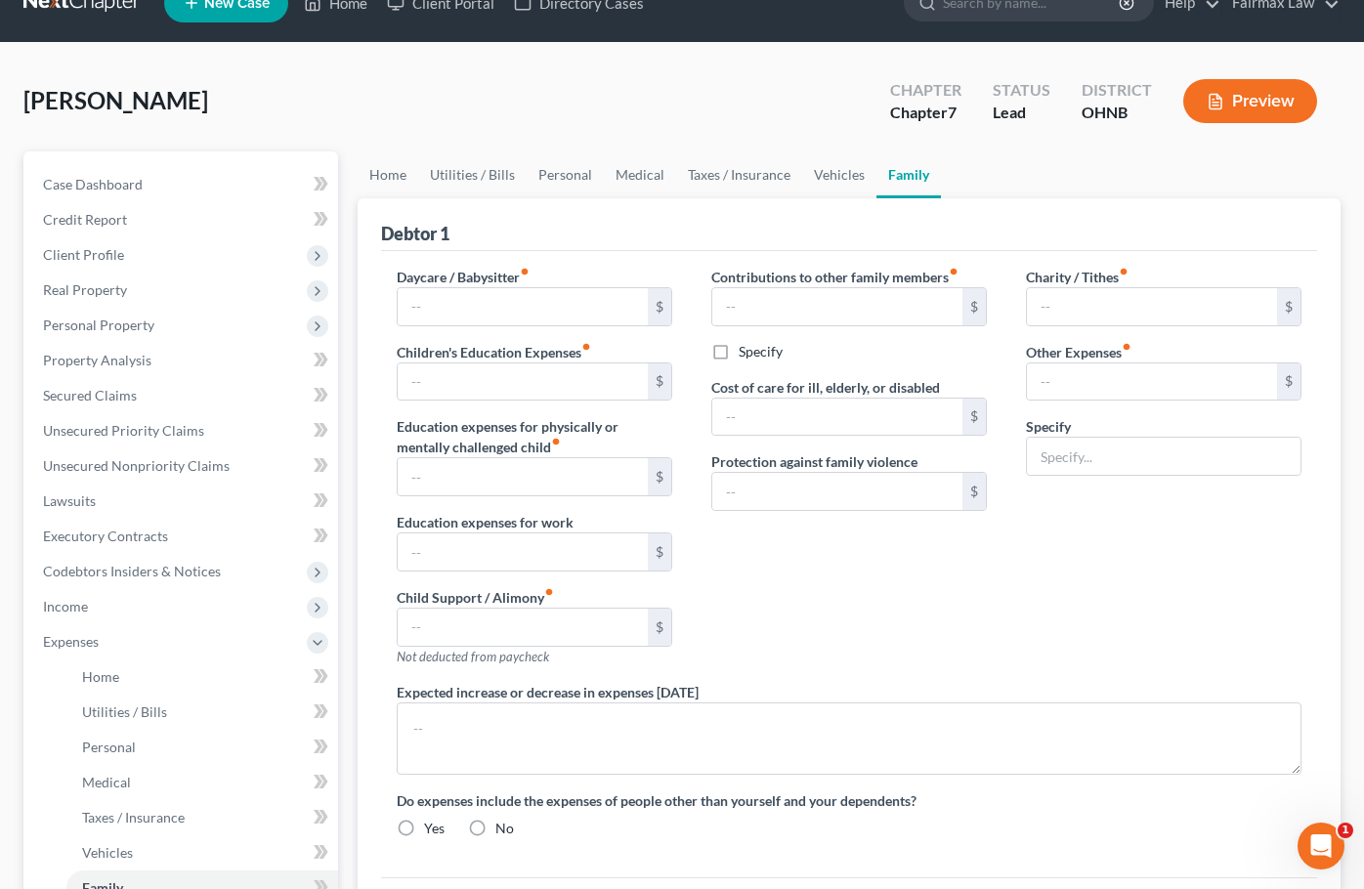
type input "Attorney Bankruptcy Fee"
type textarea "Holiday expenses."
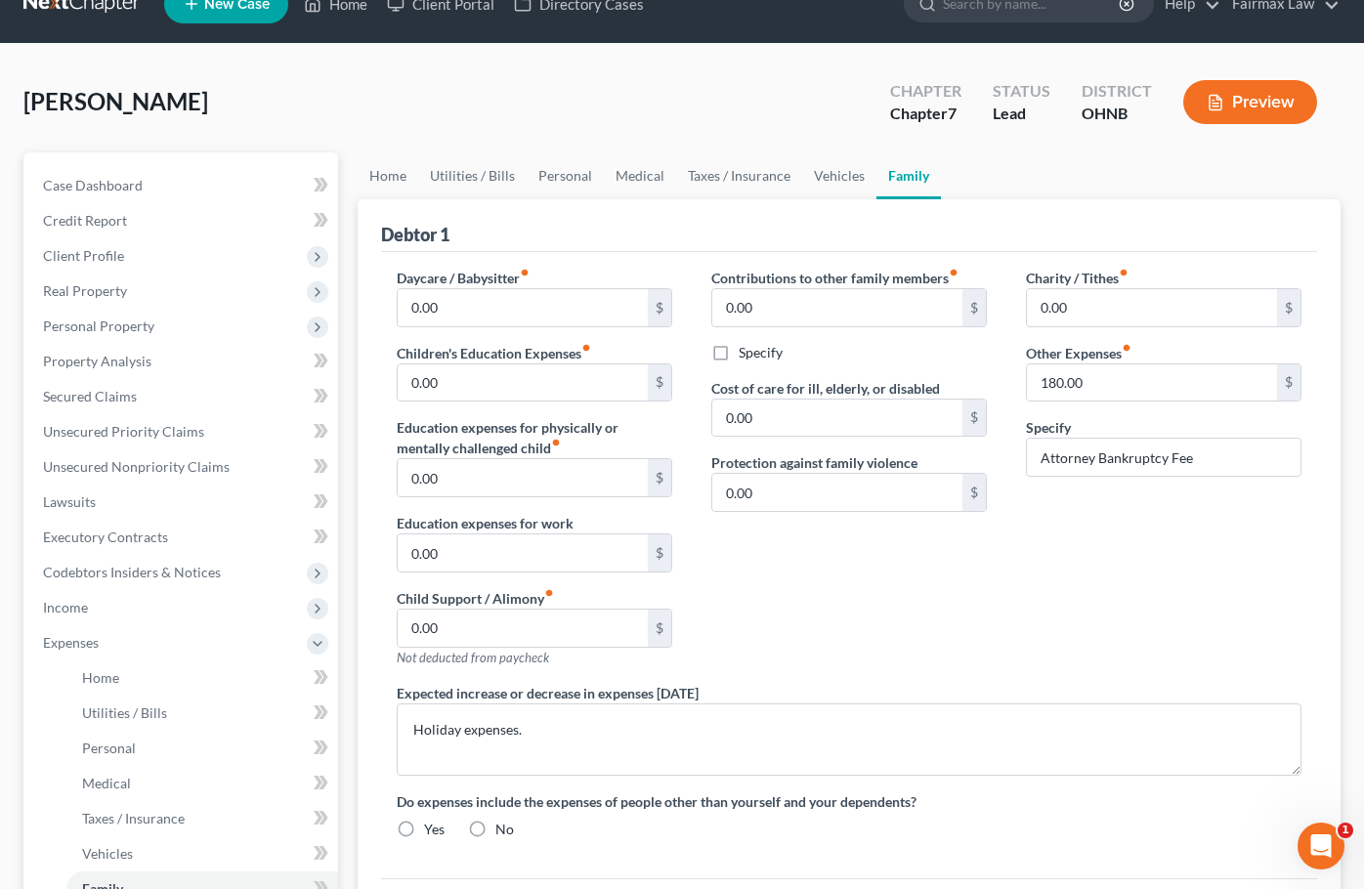
radio input "true"
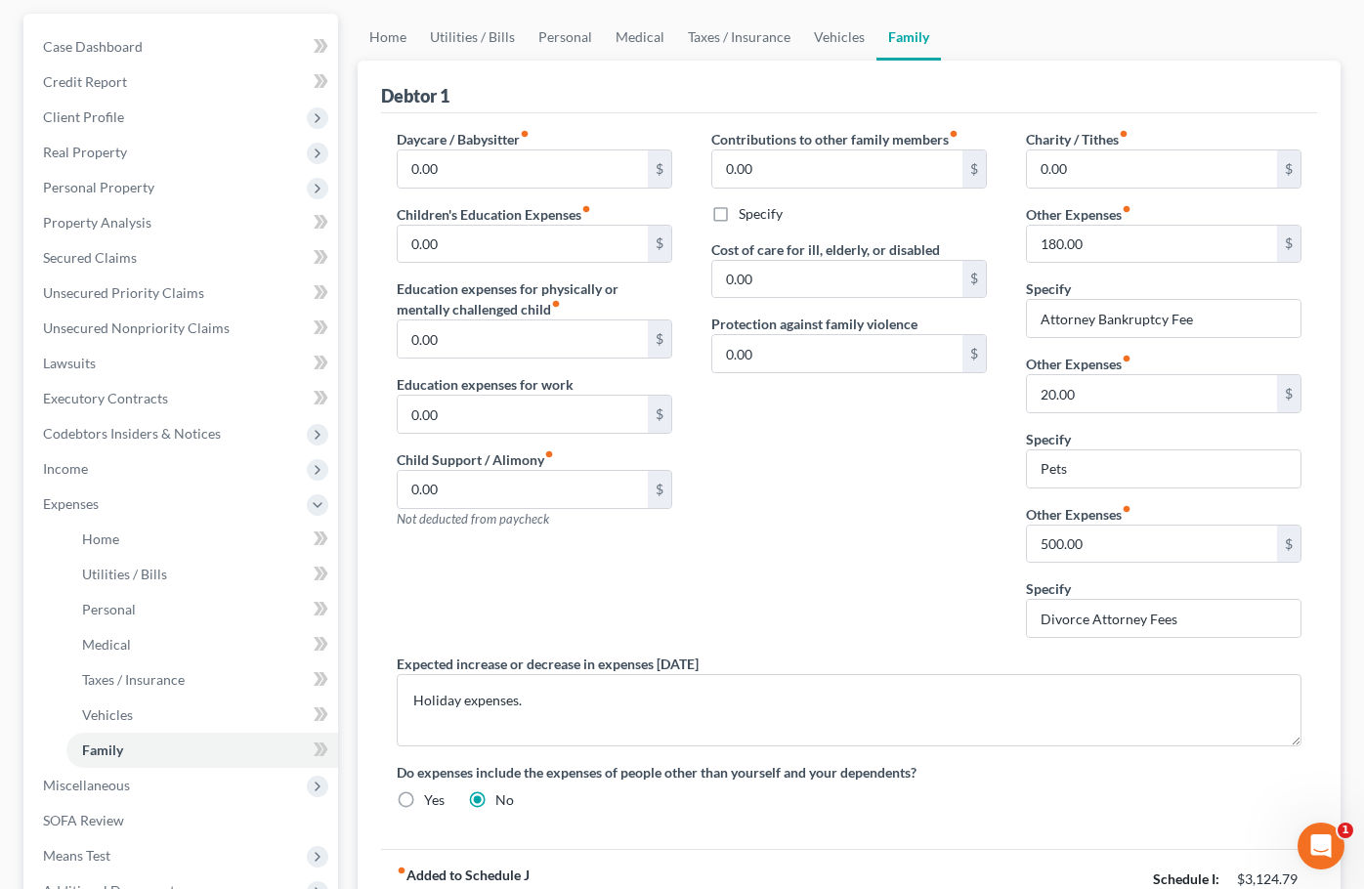
scroll to position [356, 0]
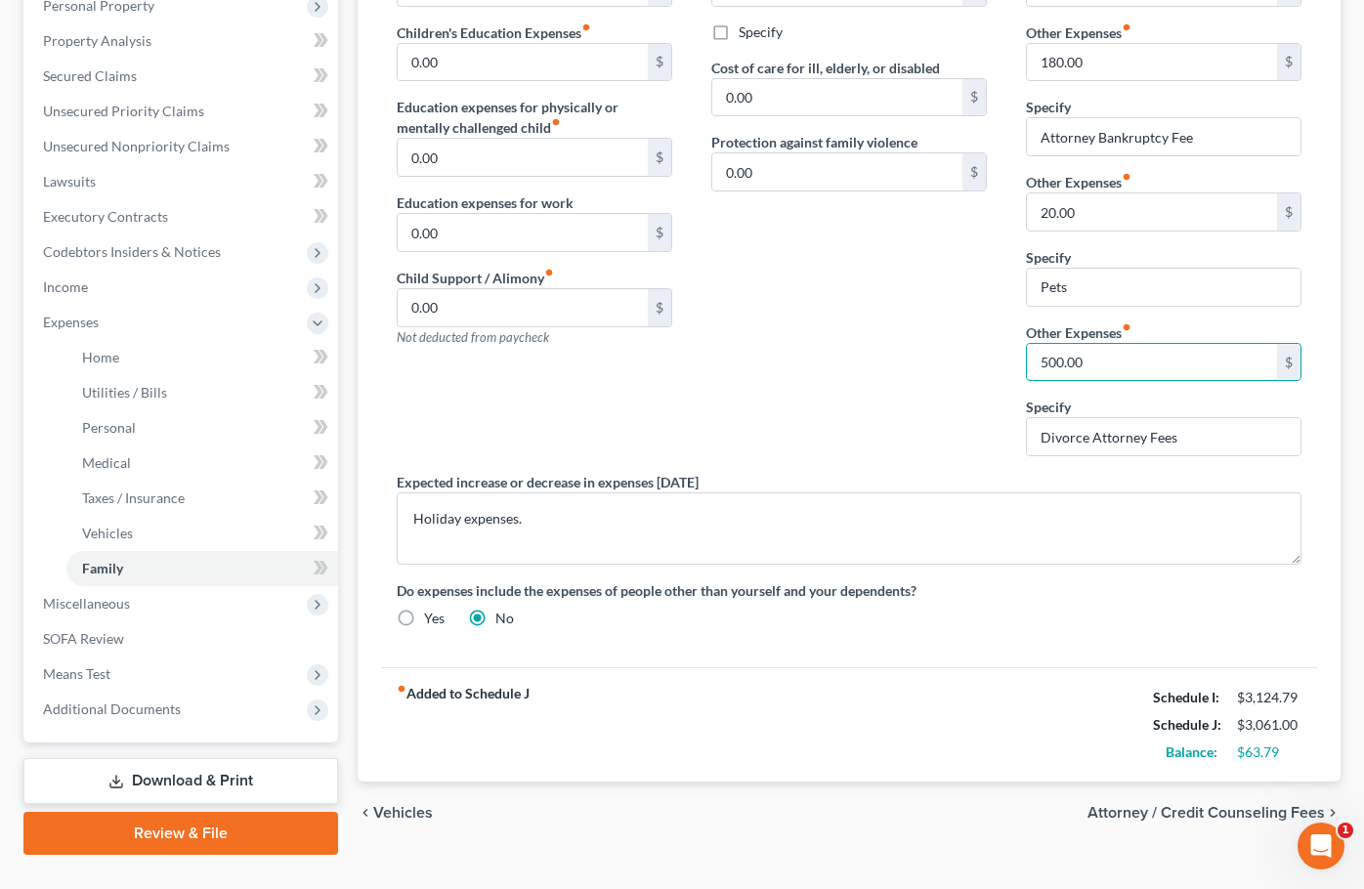
drag, startPoint x: 1213, startPoint y: 360, endPoint x: 853, endPoint y: 358, distance: 360.5
click at [856, 359] on div "Daycare / Babysitter fiber_manual_record 0.00 $ Children's Education Expenses f…" at bounding box center [849, 295] width 944 height 697
drag, startPoint x: 1193, startPoint y: 439, endPoint x: 913, endPoint y: 436, distance: 280.4
click at [913, 436] on div "Daycare / Babysitter fiber_manual_record 0.00 $ Children's Education Expenses f…" at bounding box center [849, 295] width 944 height 697
click at [952, 438] on div "Contributions to other family members fiber_manual_record 0.00 $ Specify Cost o…" at bounding box center [849, 209] width 315 height 525
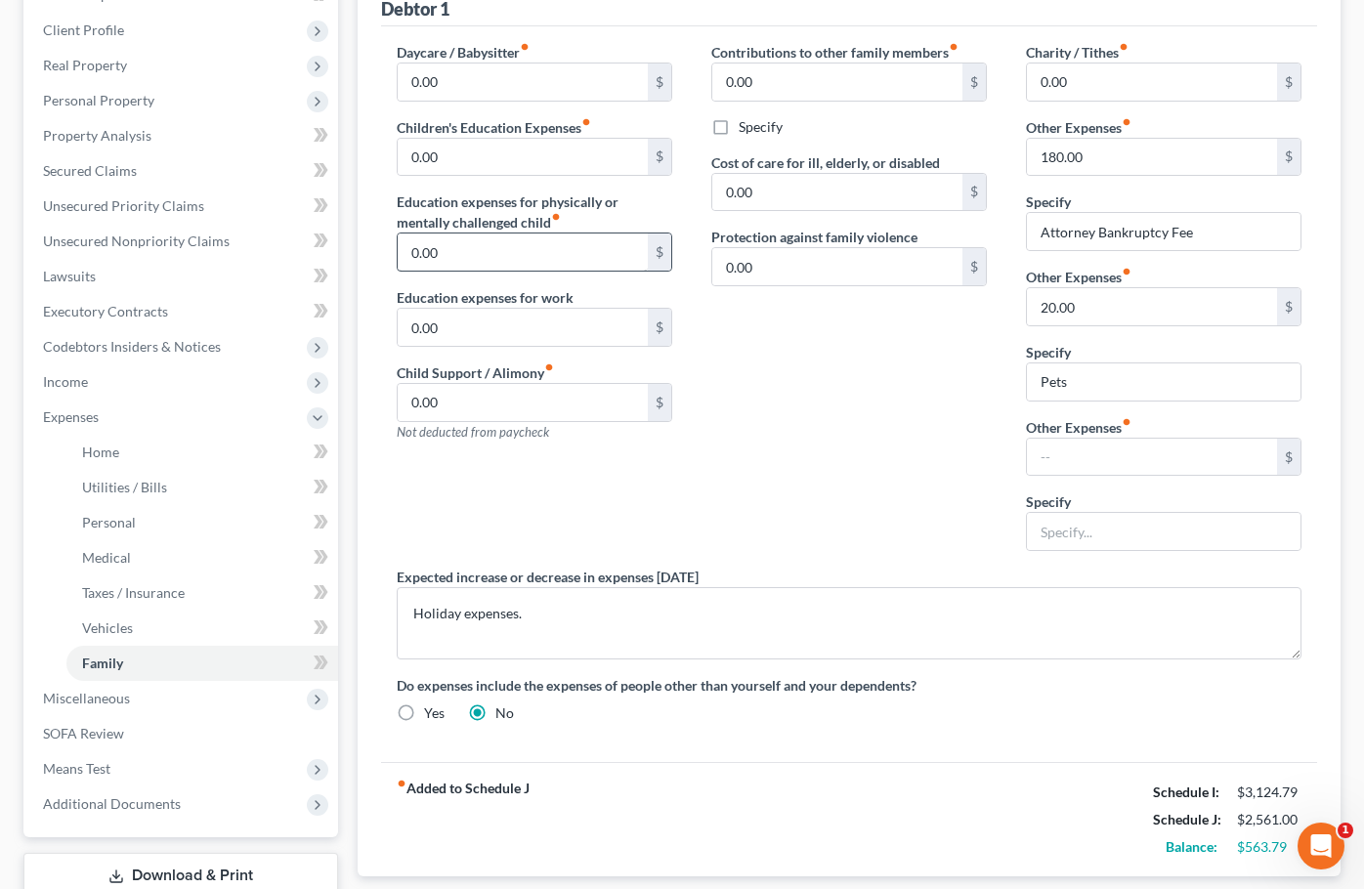
scroll to position [344, 0]
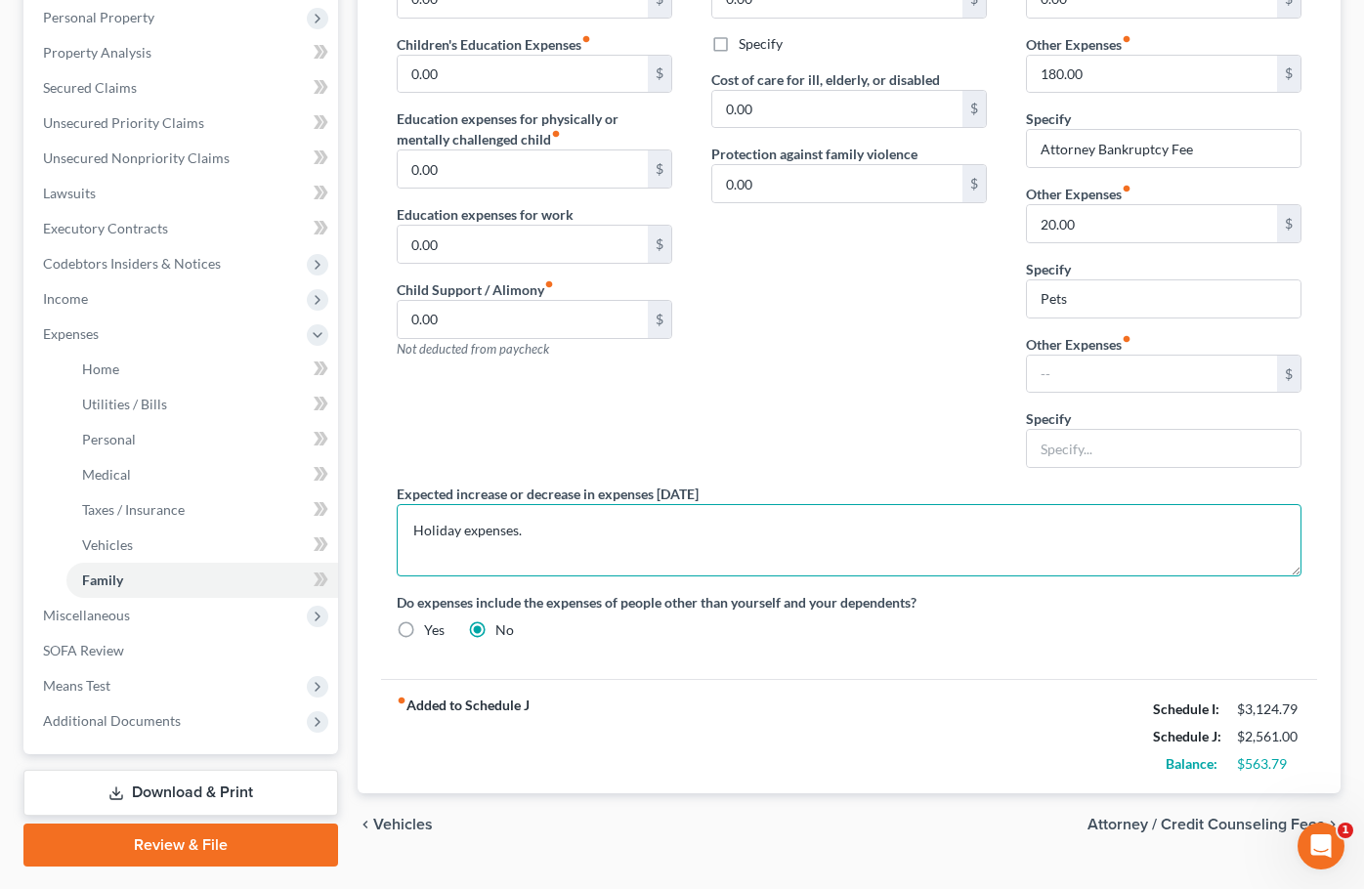
drag, startPoint x: 551, startPoint y: 529, endPoint x: 393, endPoint y: 511, distance: 159.2
click at [393, 514] on div "Expected increase or decrease in expenses [DATE] Holiday expenses." at bounding box center [849, 530] width 944 height 93
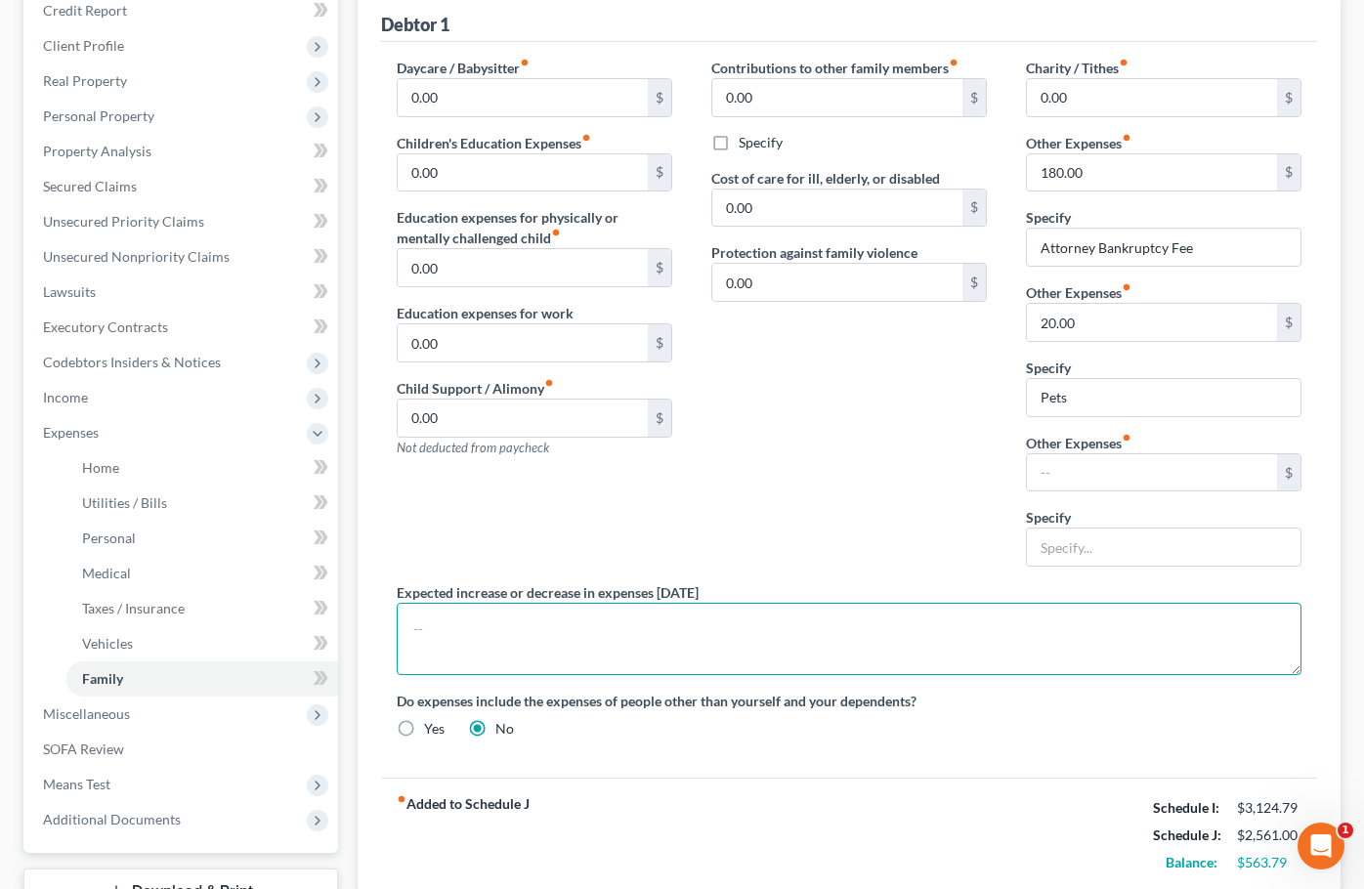
scroll to position [212, 0]
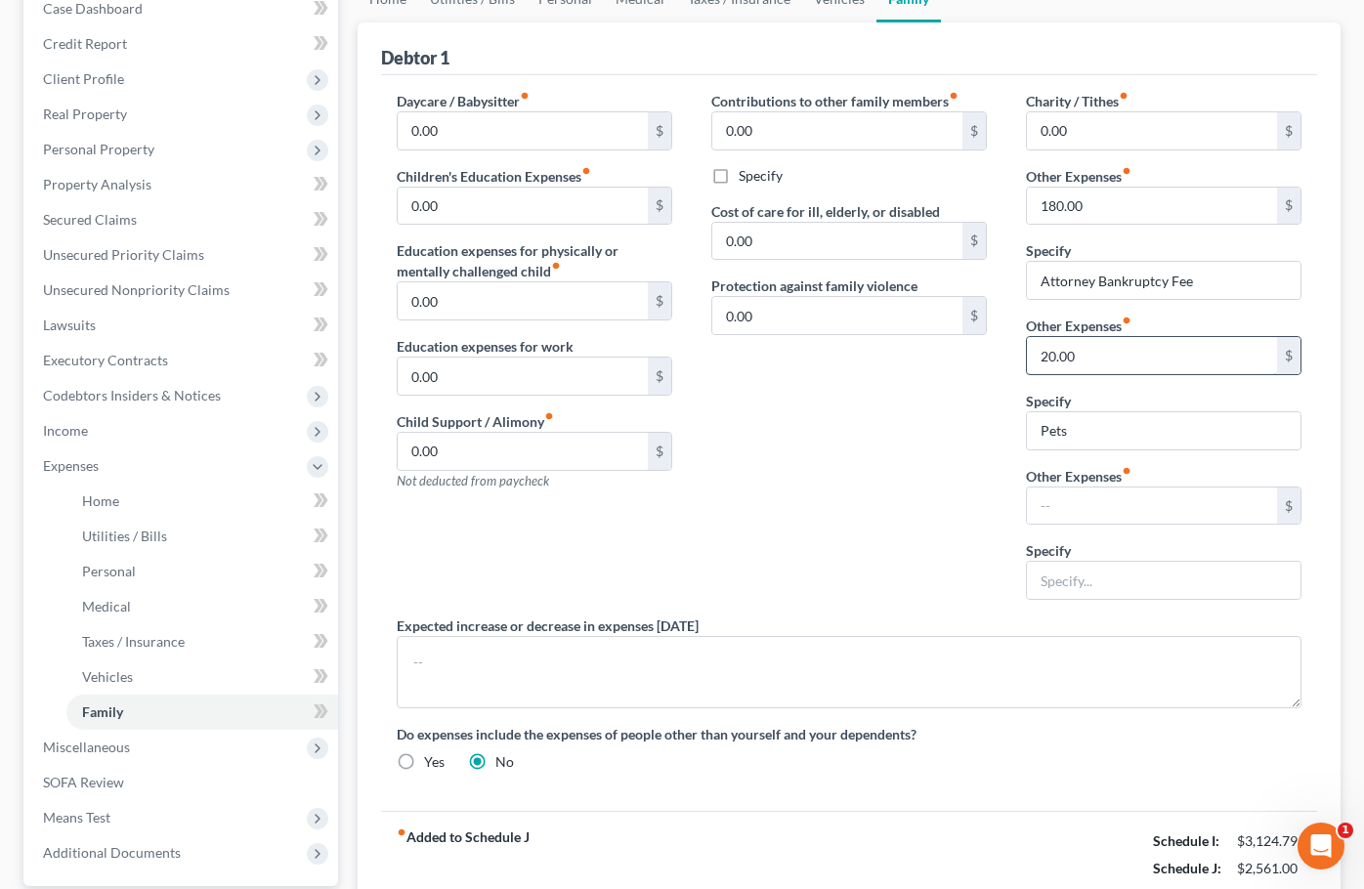
click at [1051, 356] on input "20.00" at bounding box center [1152, 355] width 250 height 37
type input "50.00"
click at [891, 600] on div "Contributions to other family members fiber_manual_record 0.00 $ Specify Cost o…" at bounding box center [849, 353] width 315 height 525
click at [188, 675] on link "Vehicles" at bounding box center [202, 676] width 272 height 35
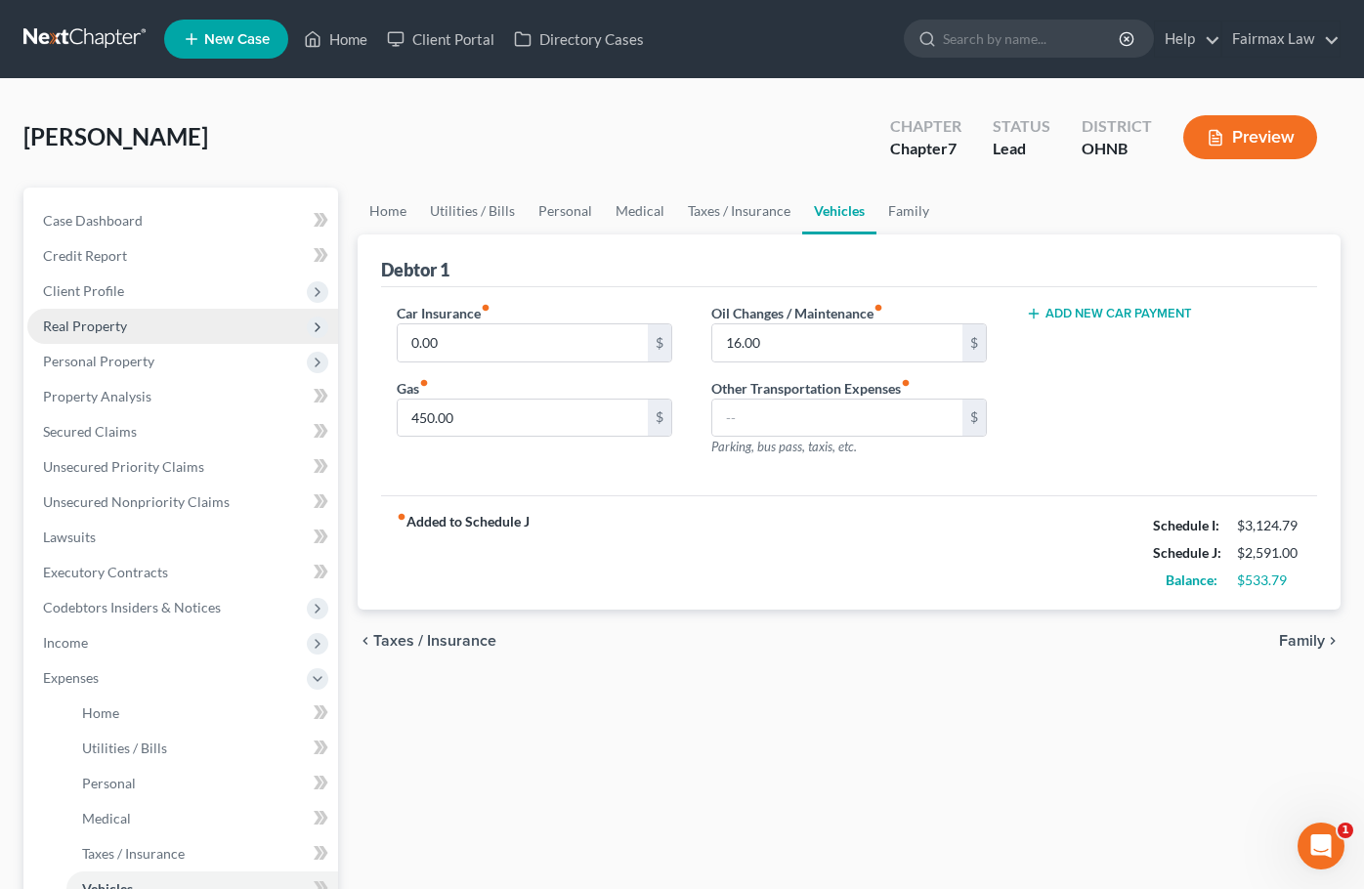
click at [145, 322] on span "Real Property" at bounding box center [182, 326] width 311 height 35
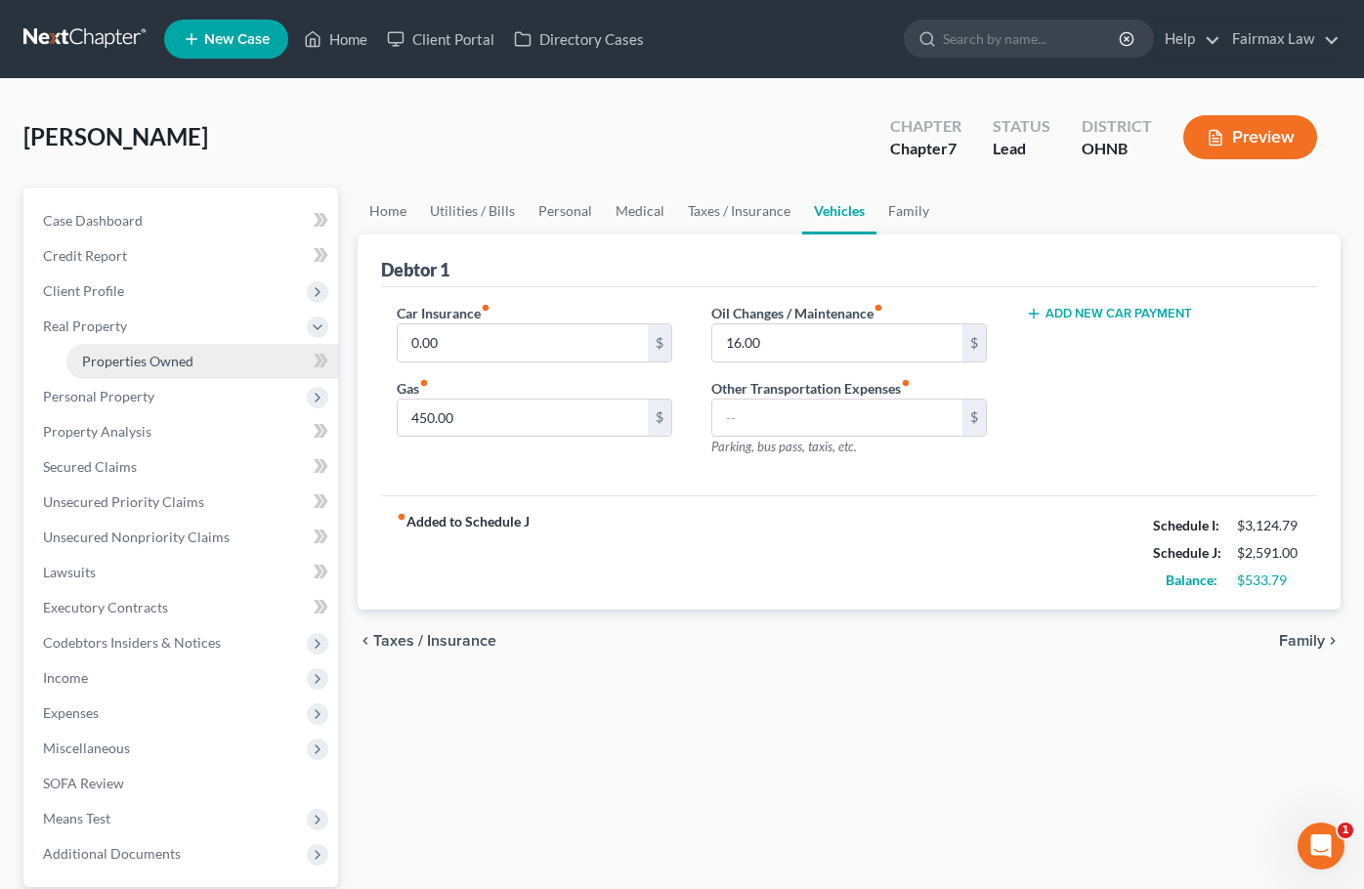
click at [149, 370] on link "Properties Owned" at bounding box center [202, 361] width 272 height 35
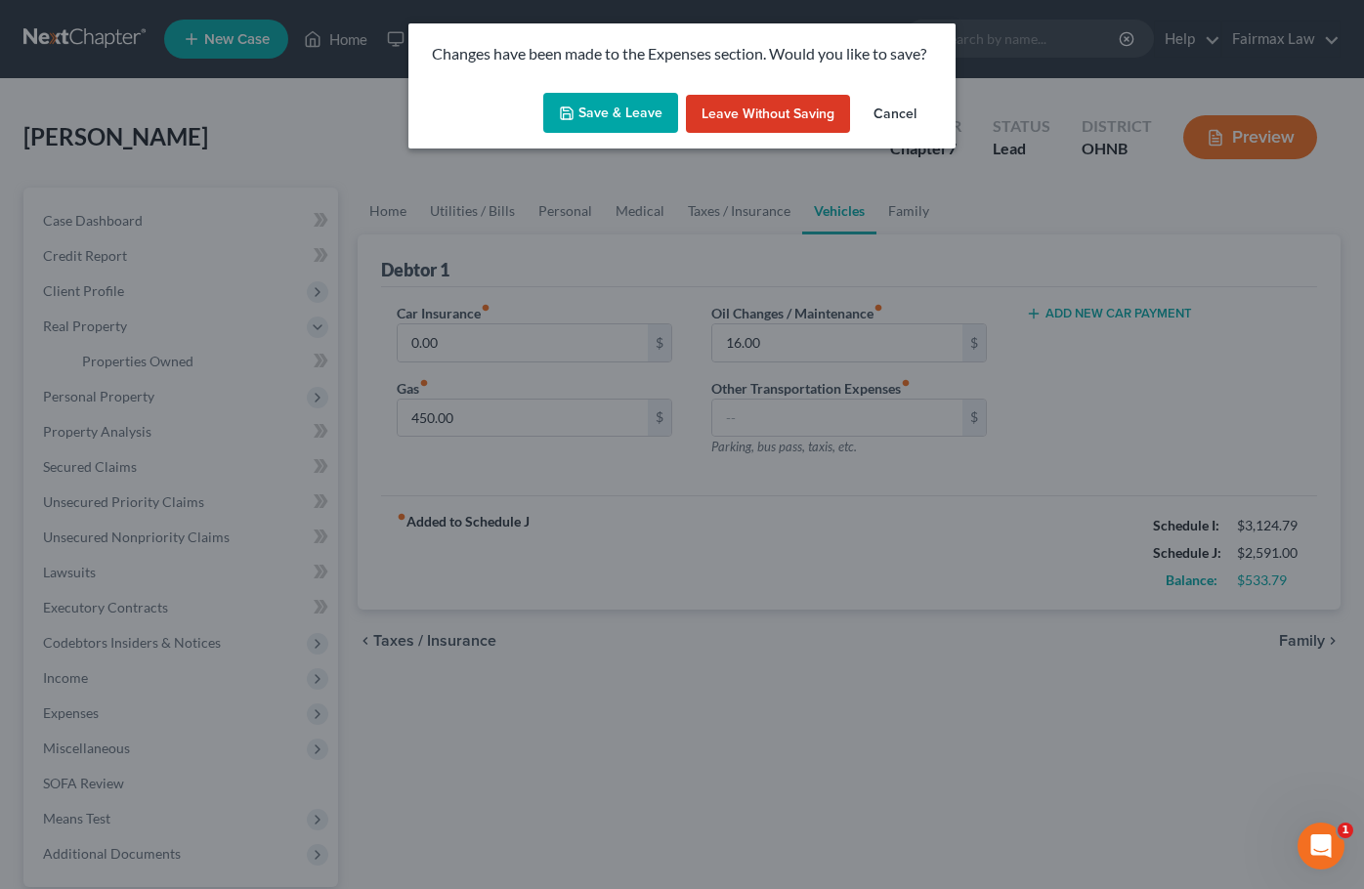
click at [615, 110] on button "Save & Leave" at bounding box center [610, 113] width 135 height 41
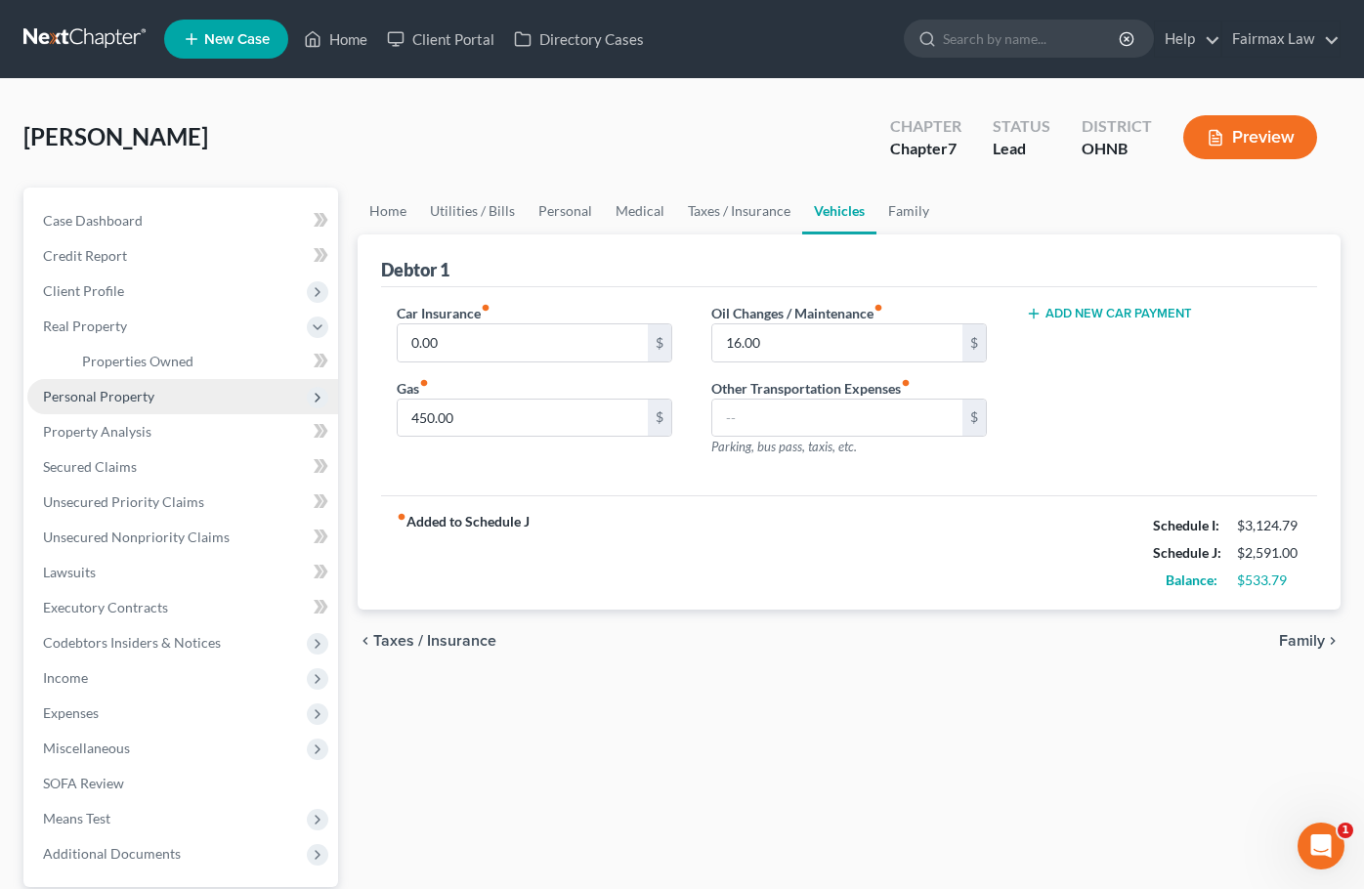
click at [160, 403] on span "Personal Property" at bounding box center [182, 396] width 311 height 35
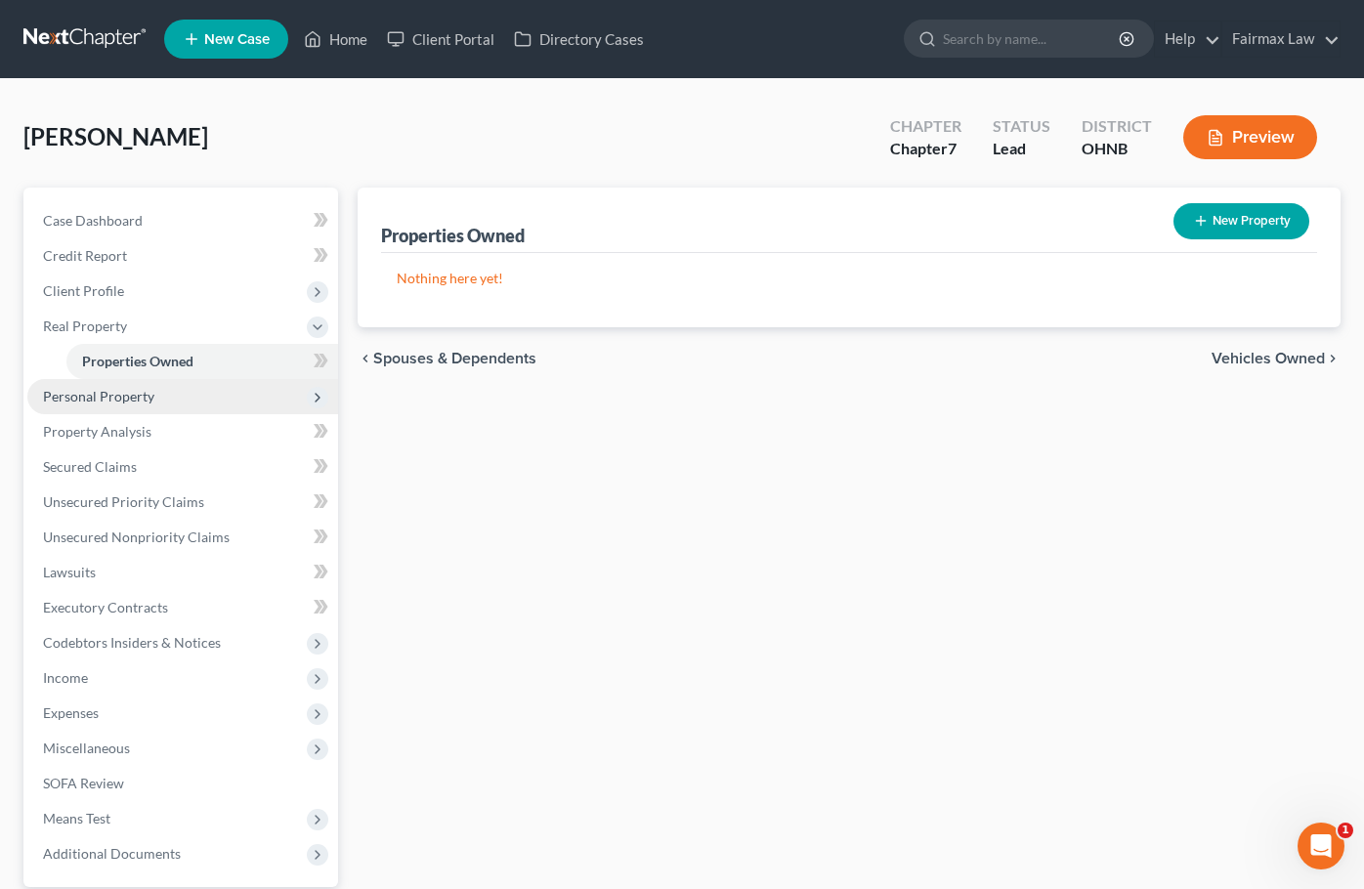
click at [151, 403] on span "Personal Property" at bounding box center [98, 396] width 111 height 17
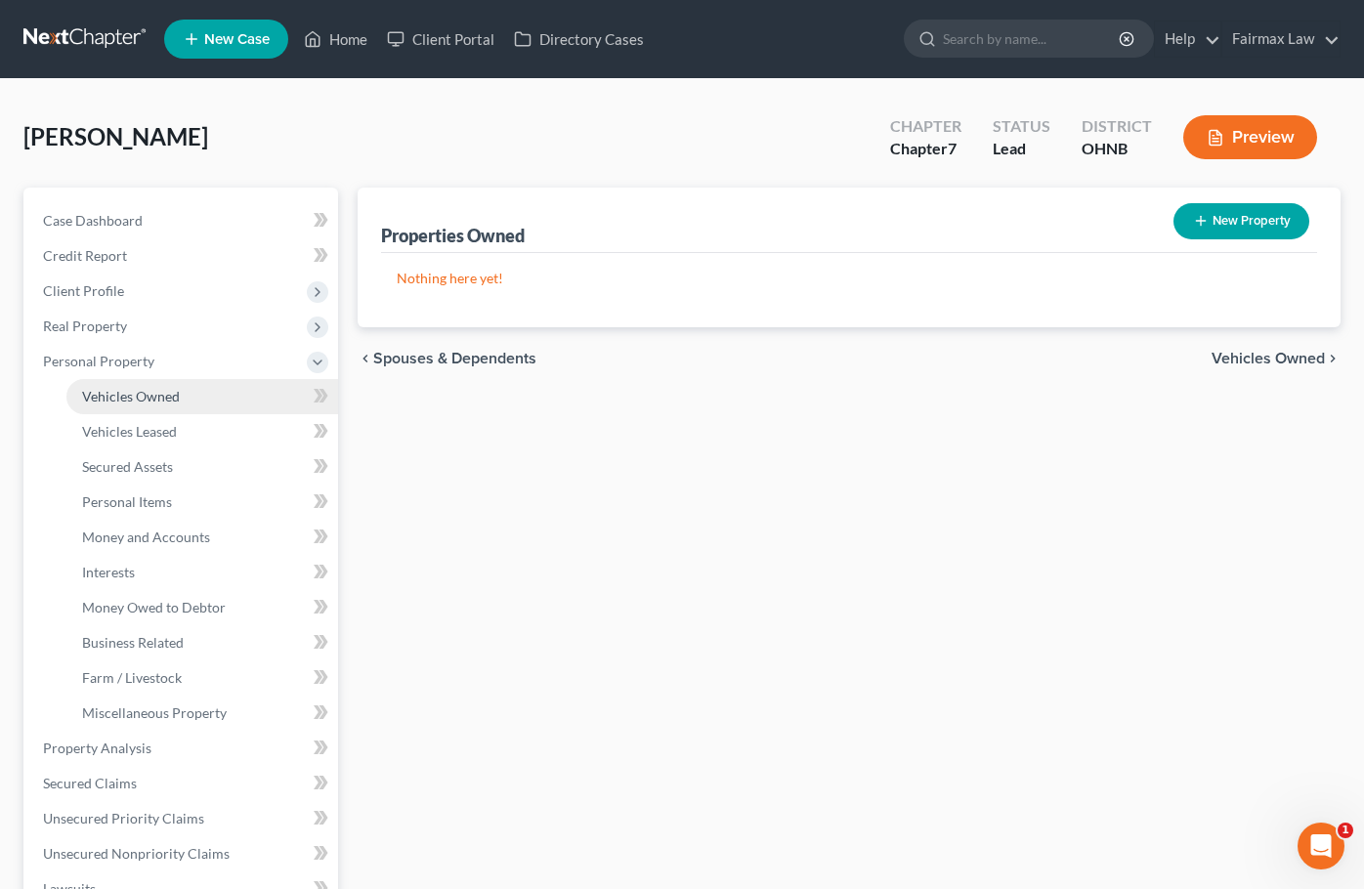
click at [150, 404] on link "Vehicles Owned" at bounding box center [202, 396] width 272 height 35
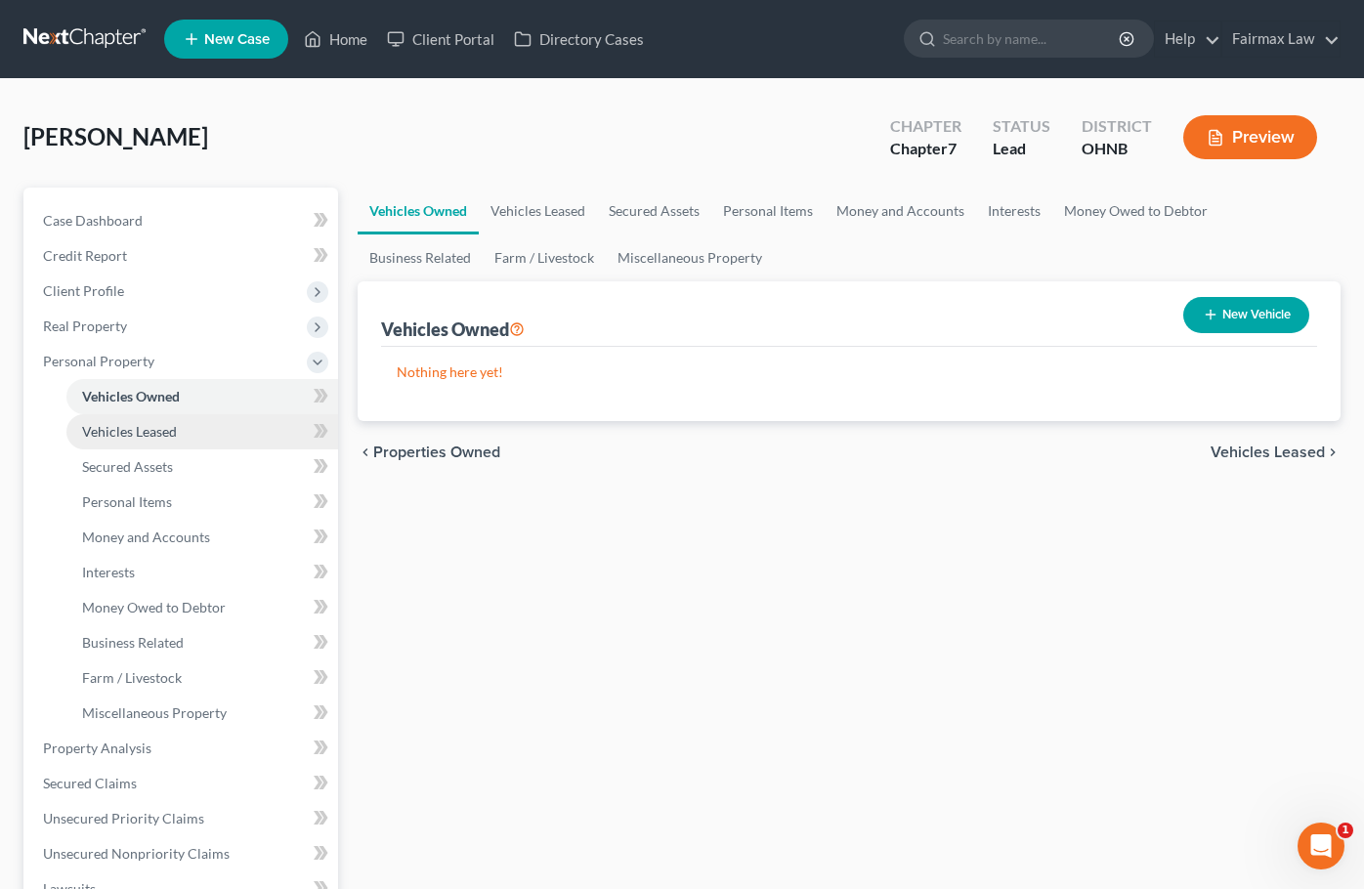
click at [155, 438] on span "Vehicles Leased" at bounding box center [129, 431] width 95 height 17
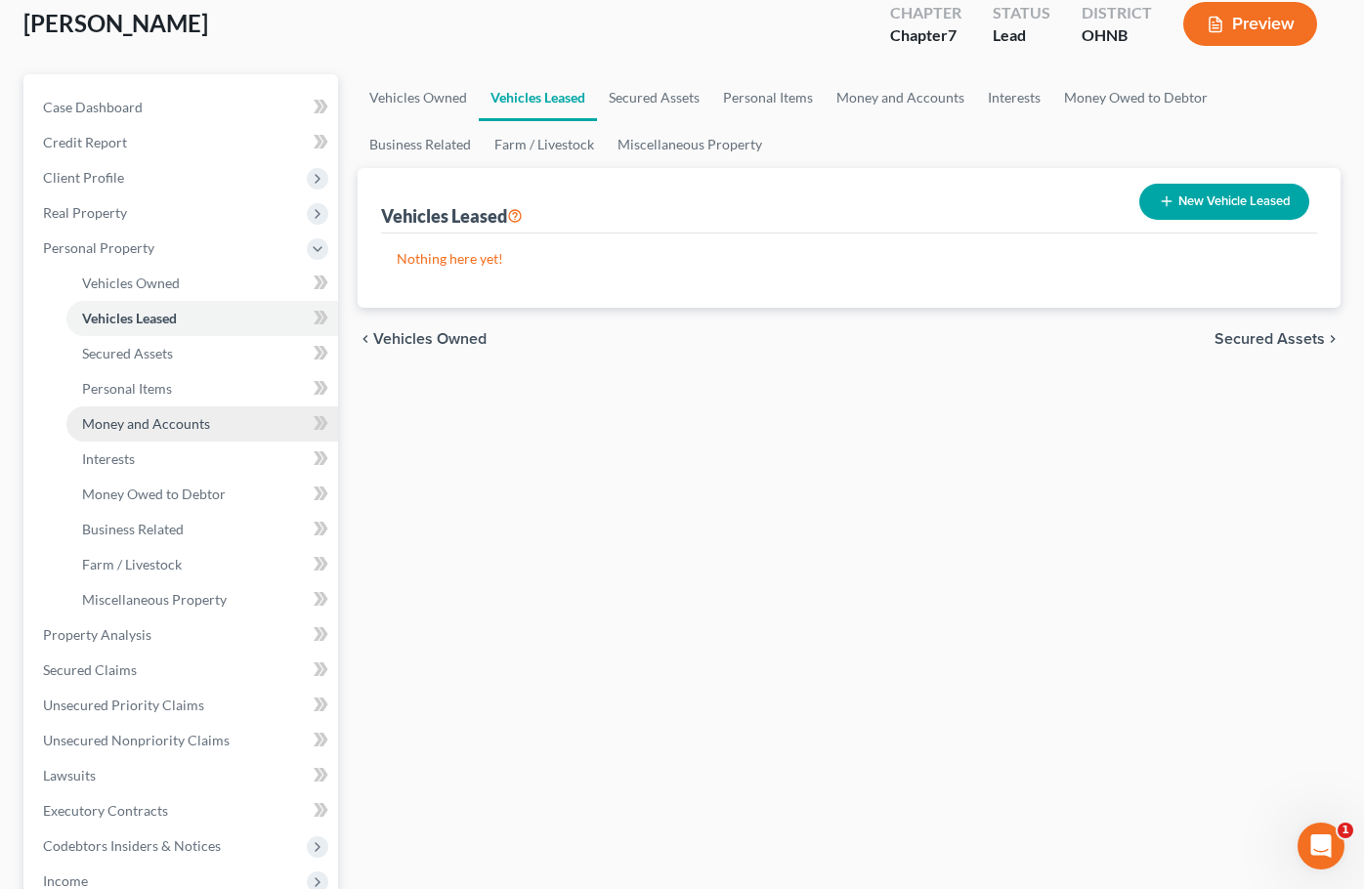
scroll to position [116, 0]
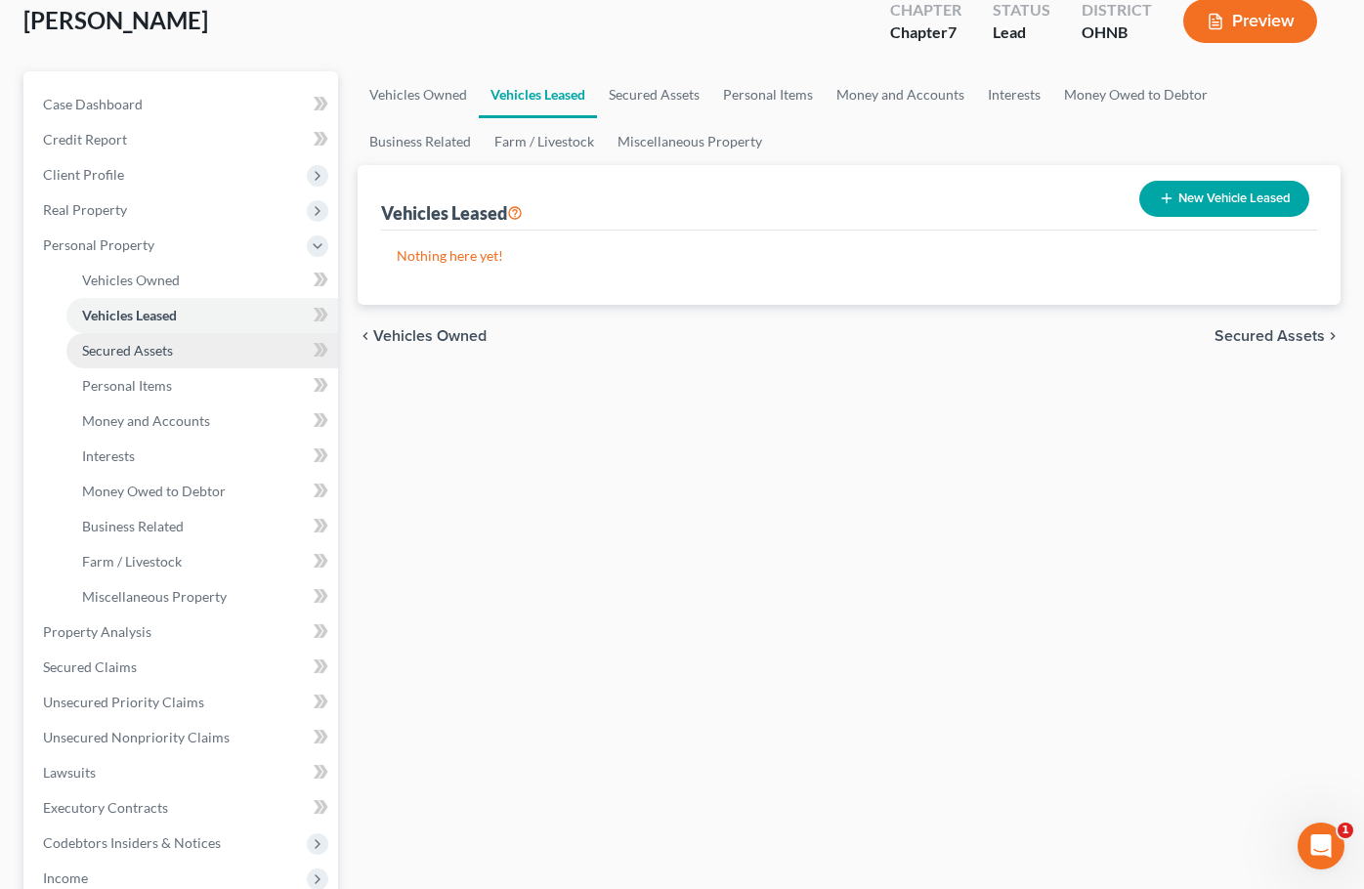
click at [160, 353] on span "Secured Assets" at bounding box center [127, 350] width 91 height 17
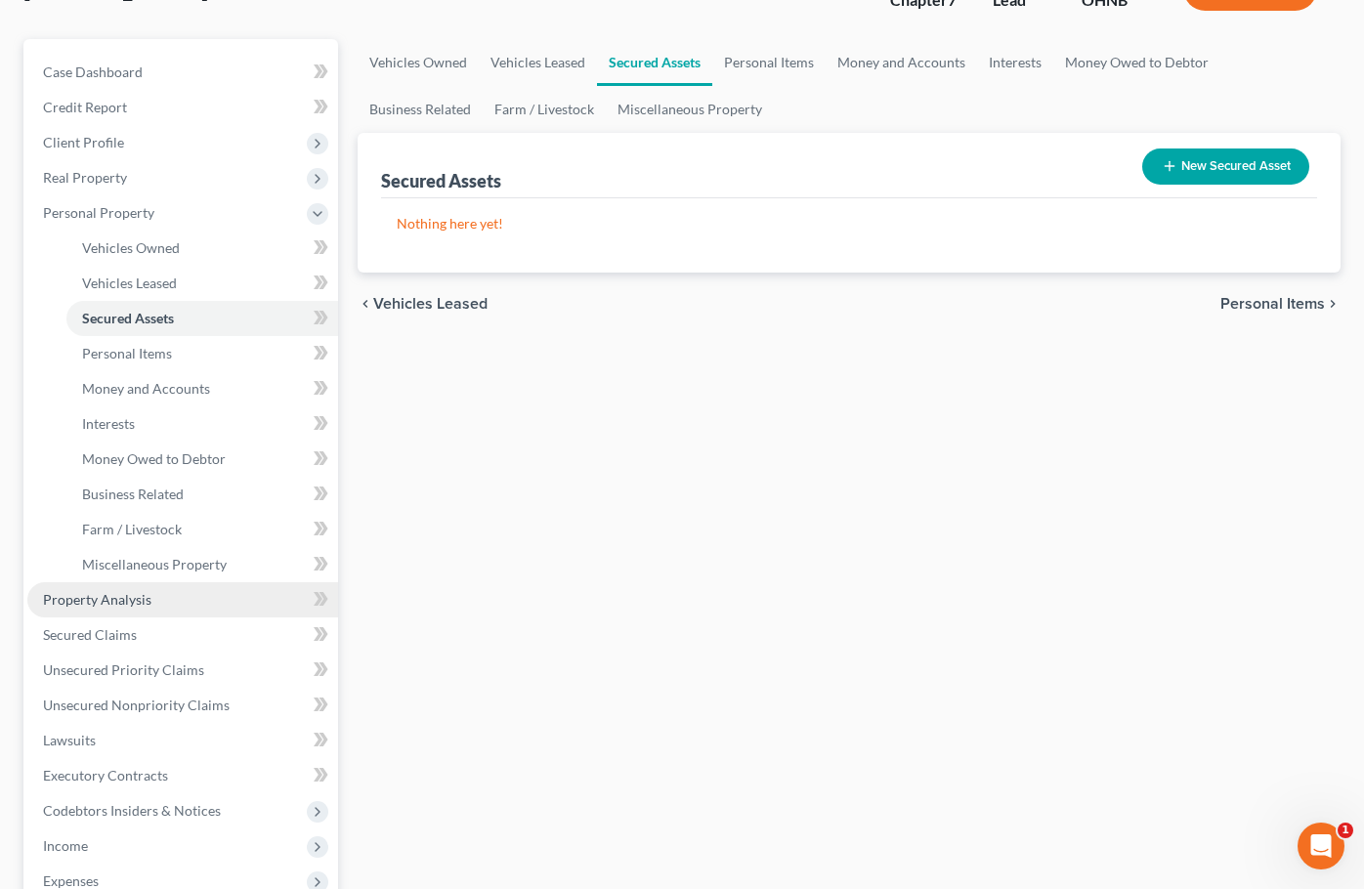
click at [191, 602] on link "Property Analysis" at bounding box center [182, 599] width 311 height 35
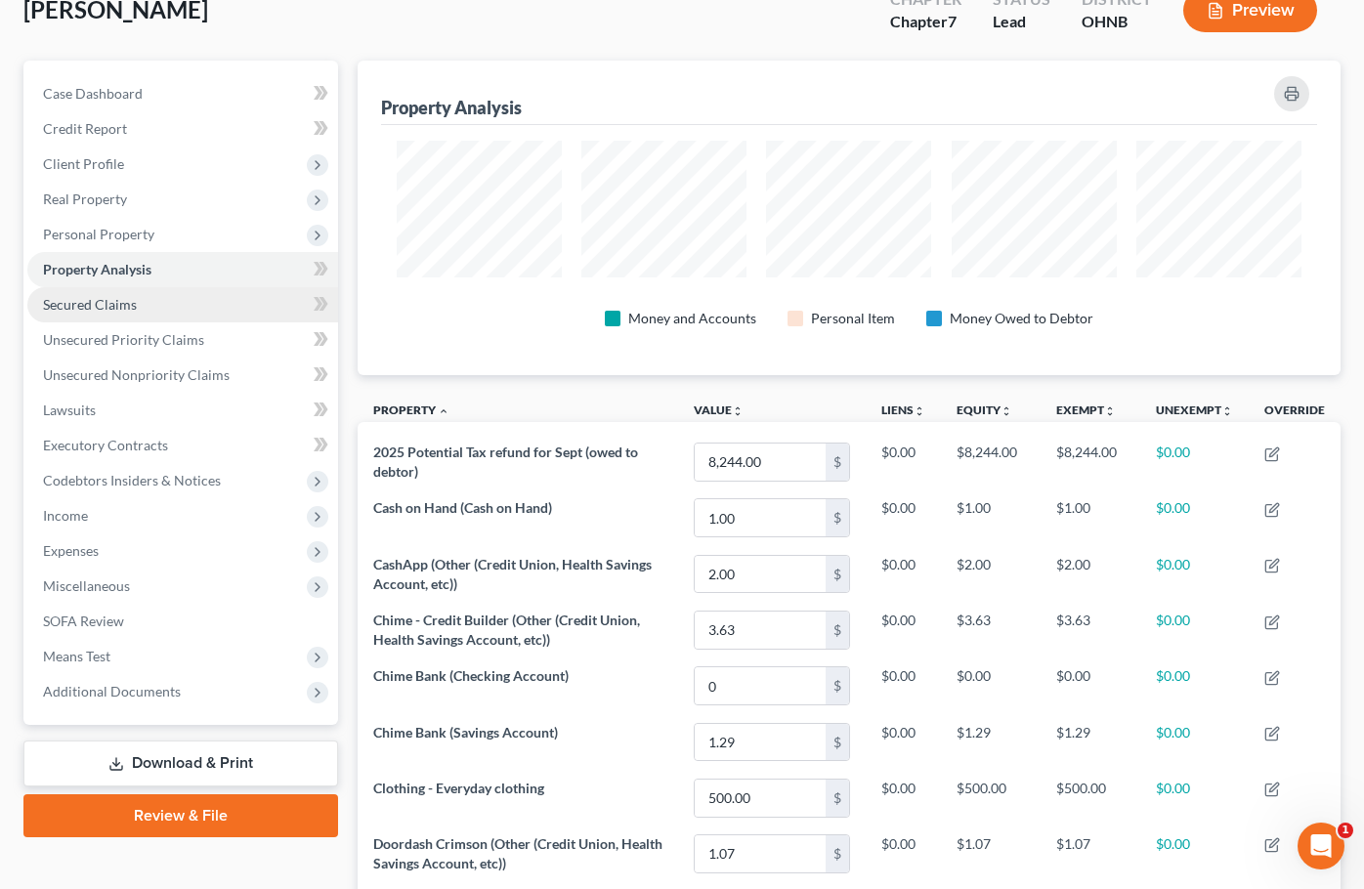
click at [111, 294] on link "Secured Claims" at bounding box center [182, 304] width 311 height 35
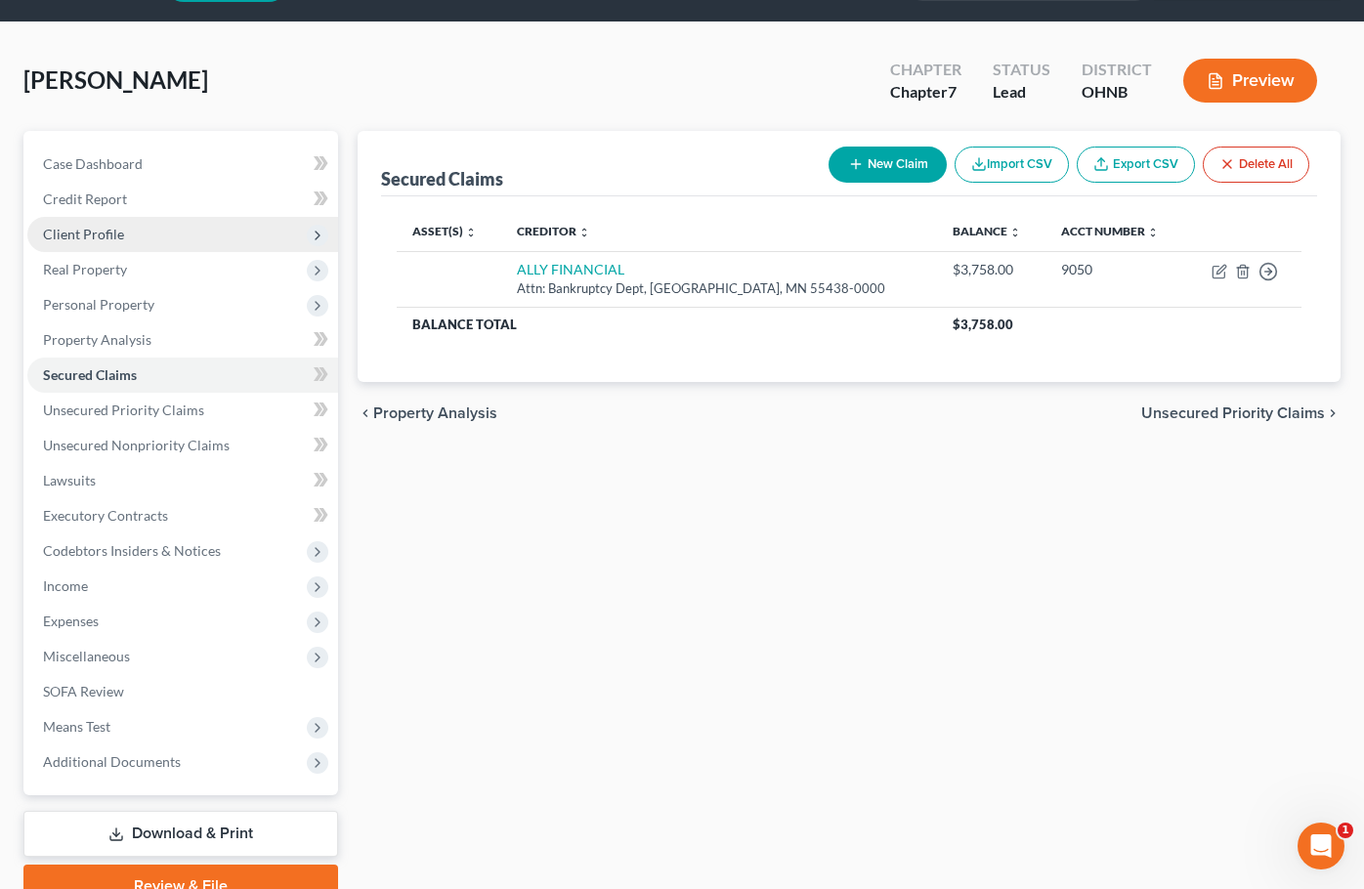
scroll to position [62, 0]
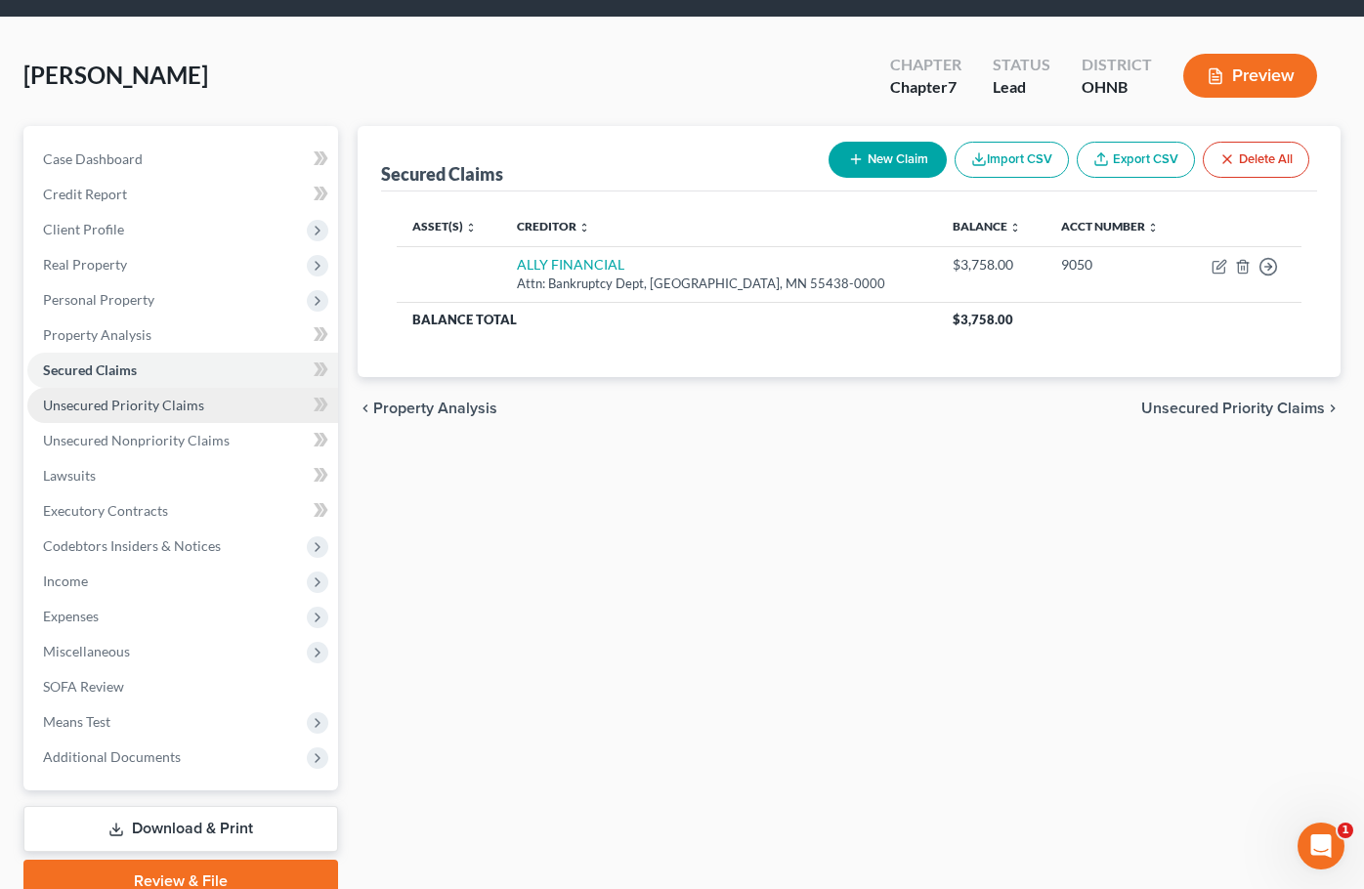
click at [126, 406] on span "Unsecured Priority Claims" at bounding box center [123, 405] width 161 height 17
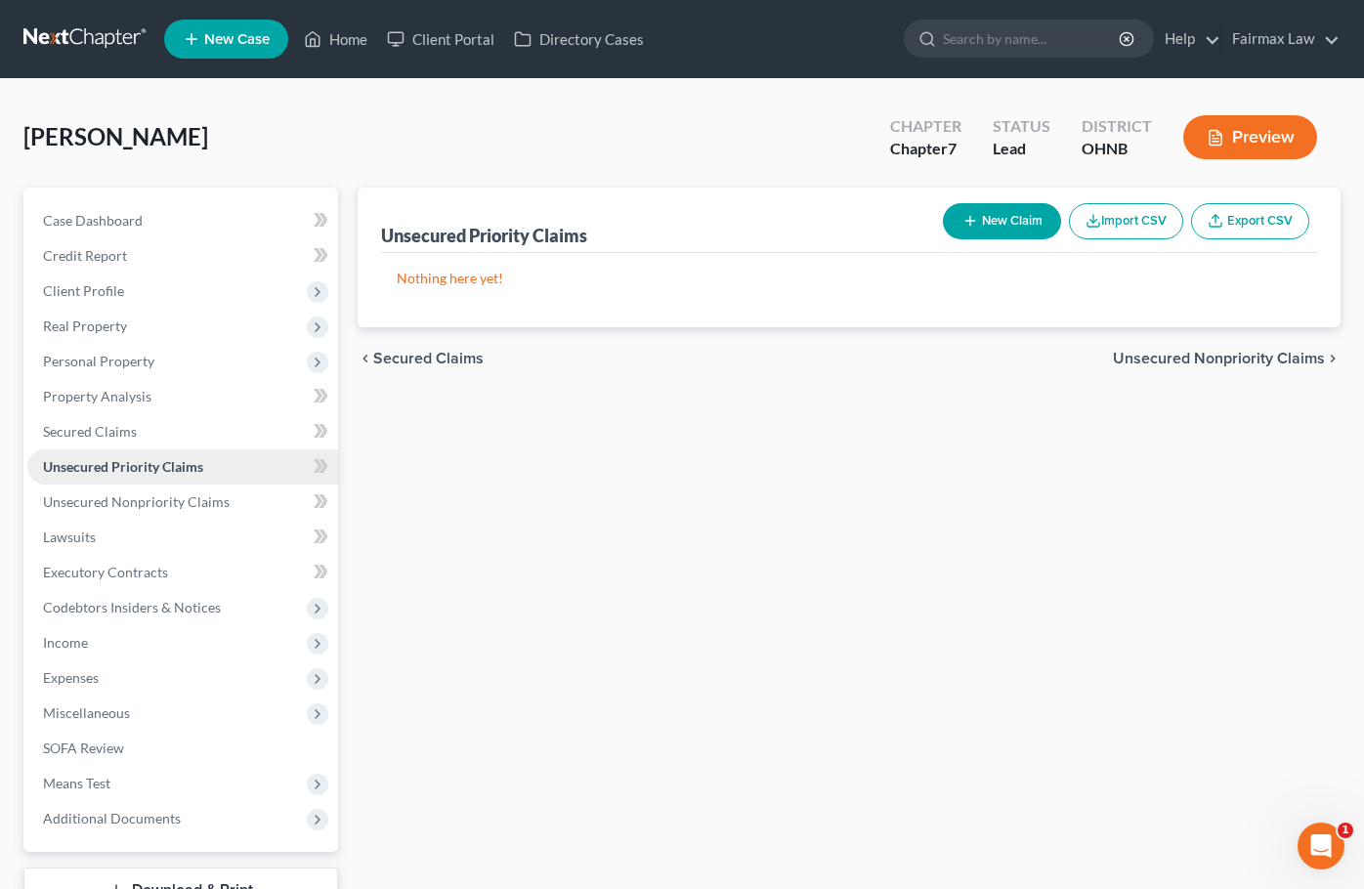
click at [140, 483] on link "Unsecured Priority Claims" at bounding box center [182, 466] width 311 height 35
click at [140, 497] on span "Unsecured Nonpriority Claims" at bounding box center [136, 501] width 187 height 17
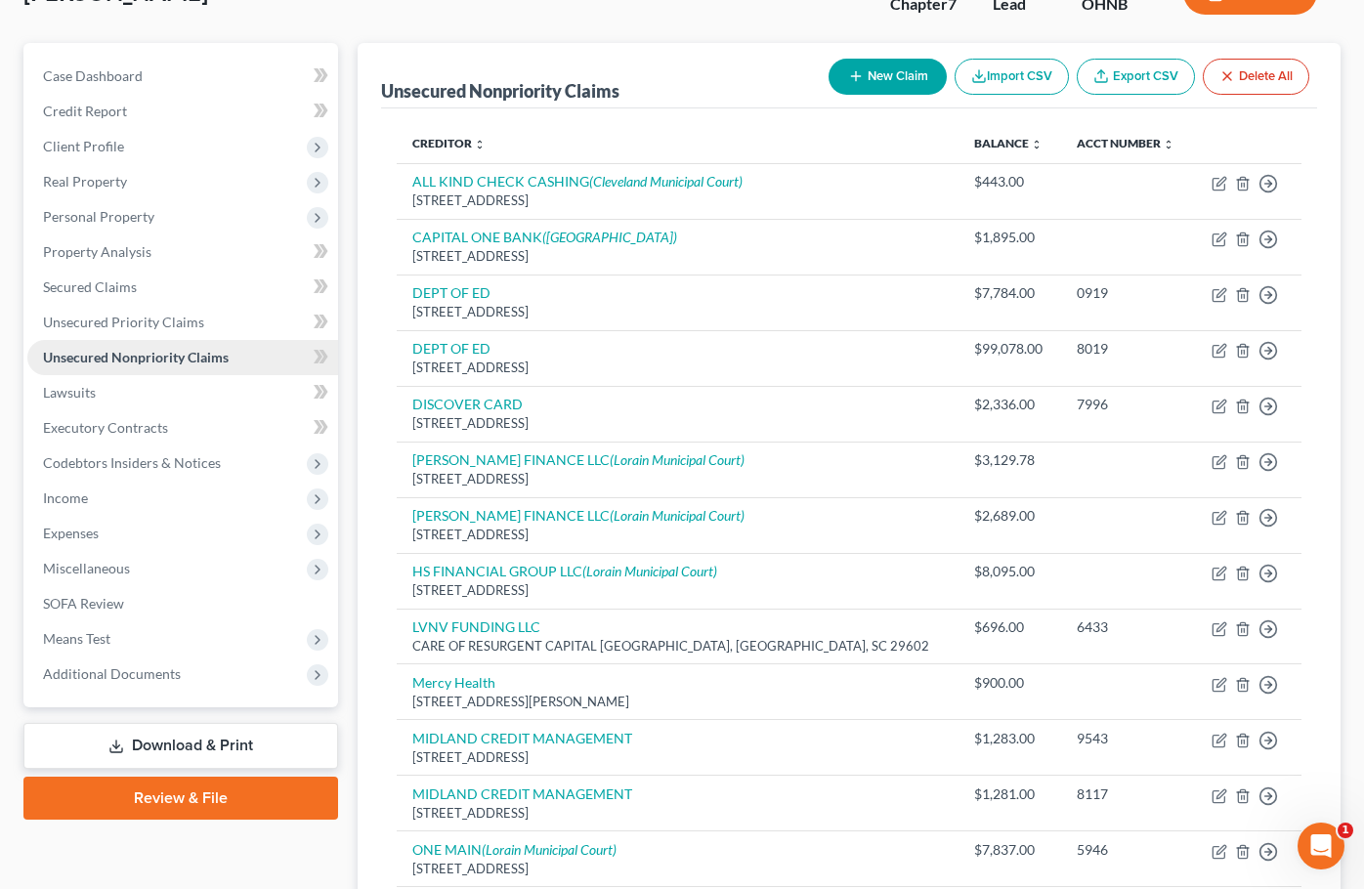
scroll to position [228, 0]
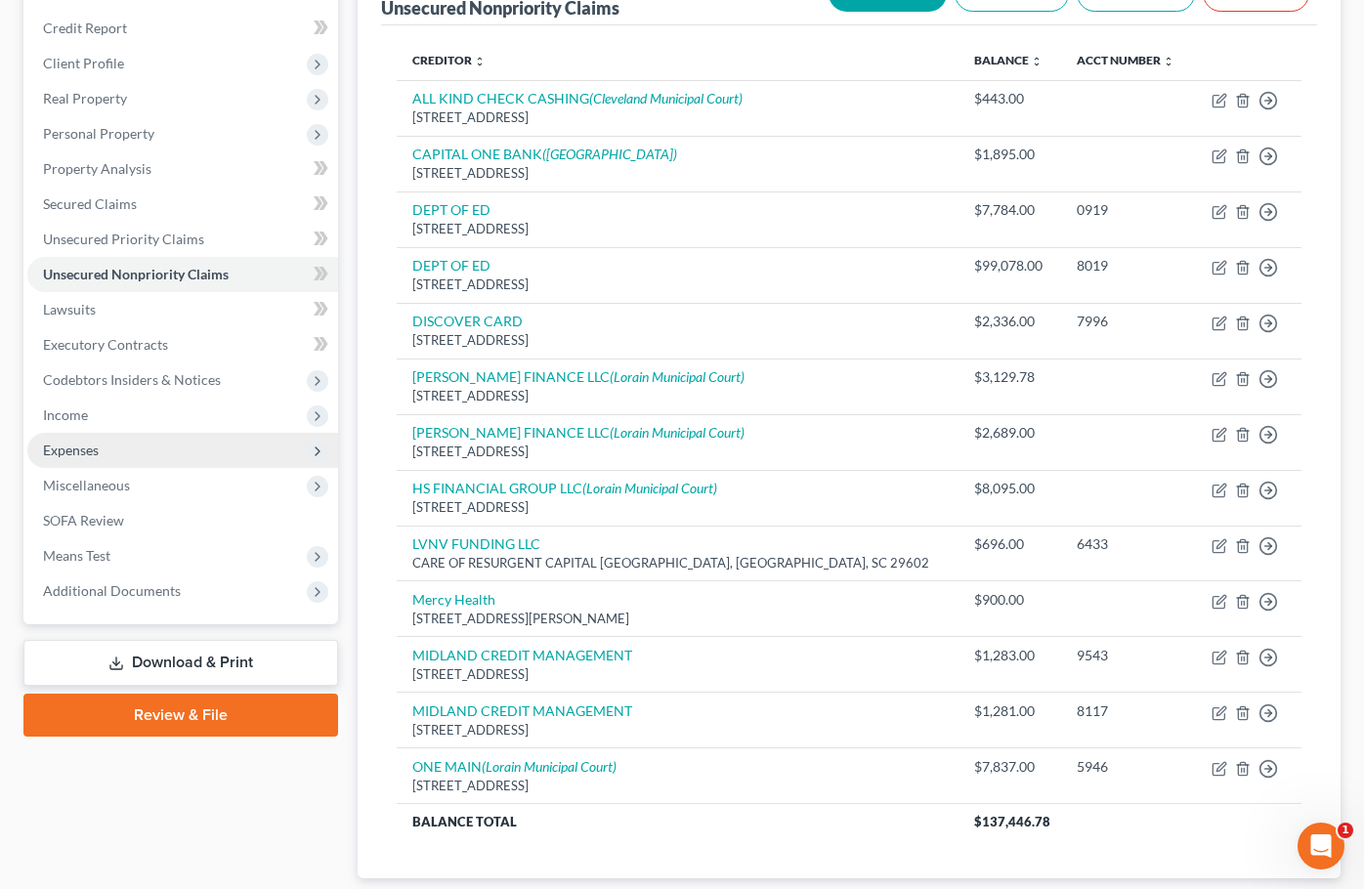
click at [115, 447] on span "Expenses" at bounding box center [182, 450] width 311 height 35
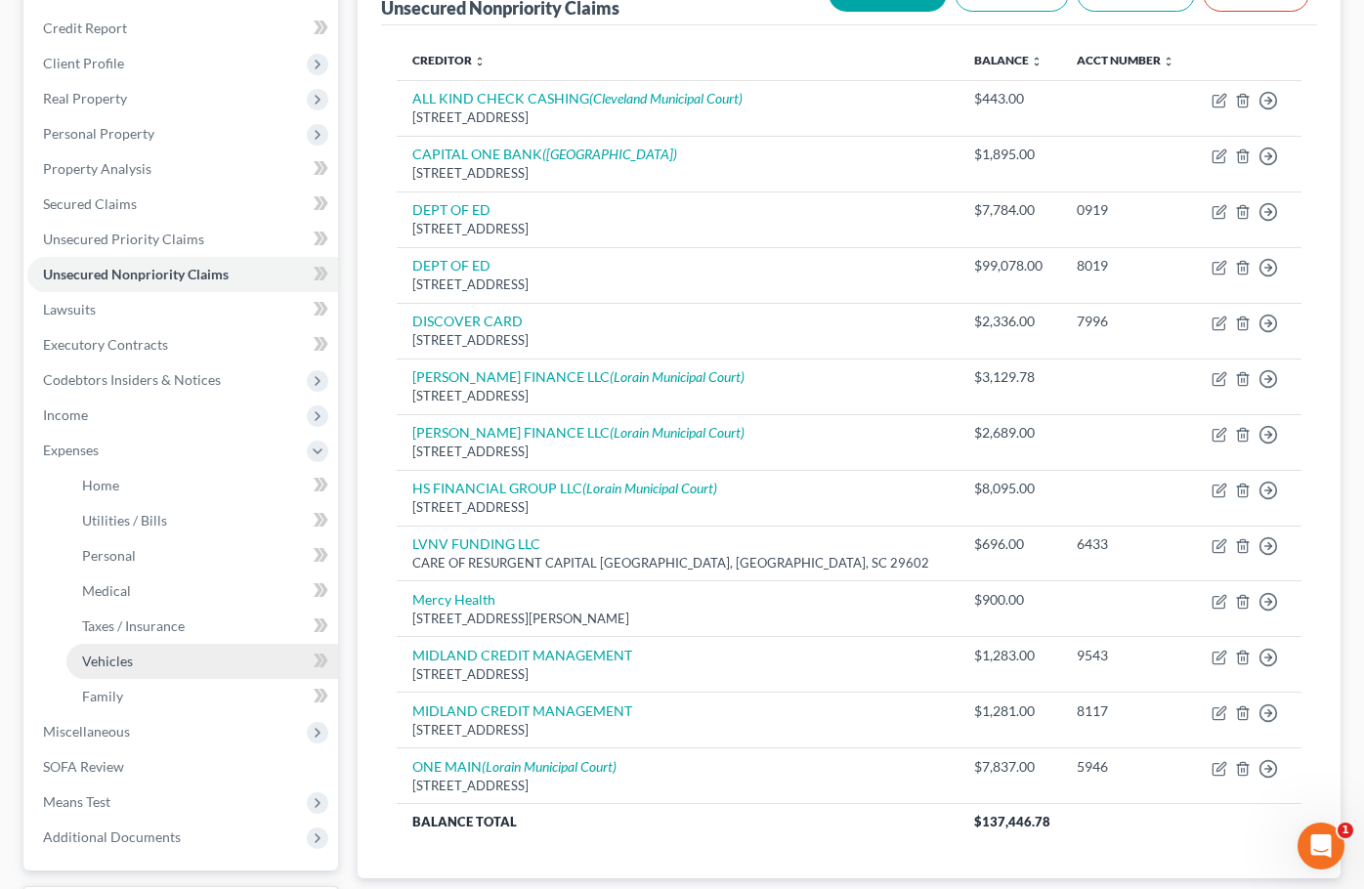
click at [156, 665] on link "Vehicles" at bounding box center [202, 661] width 272 height 35
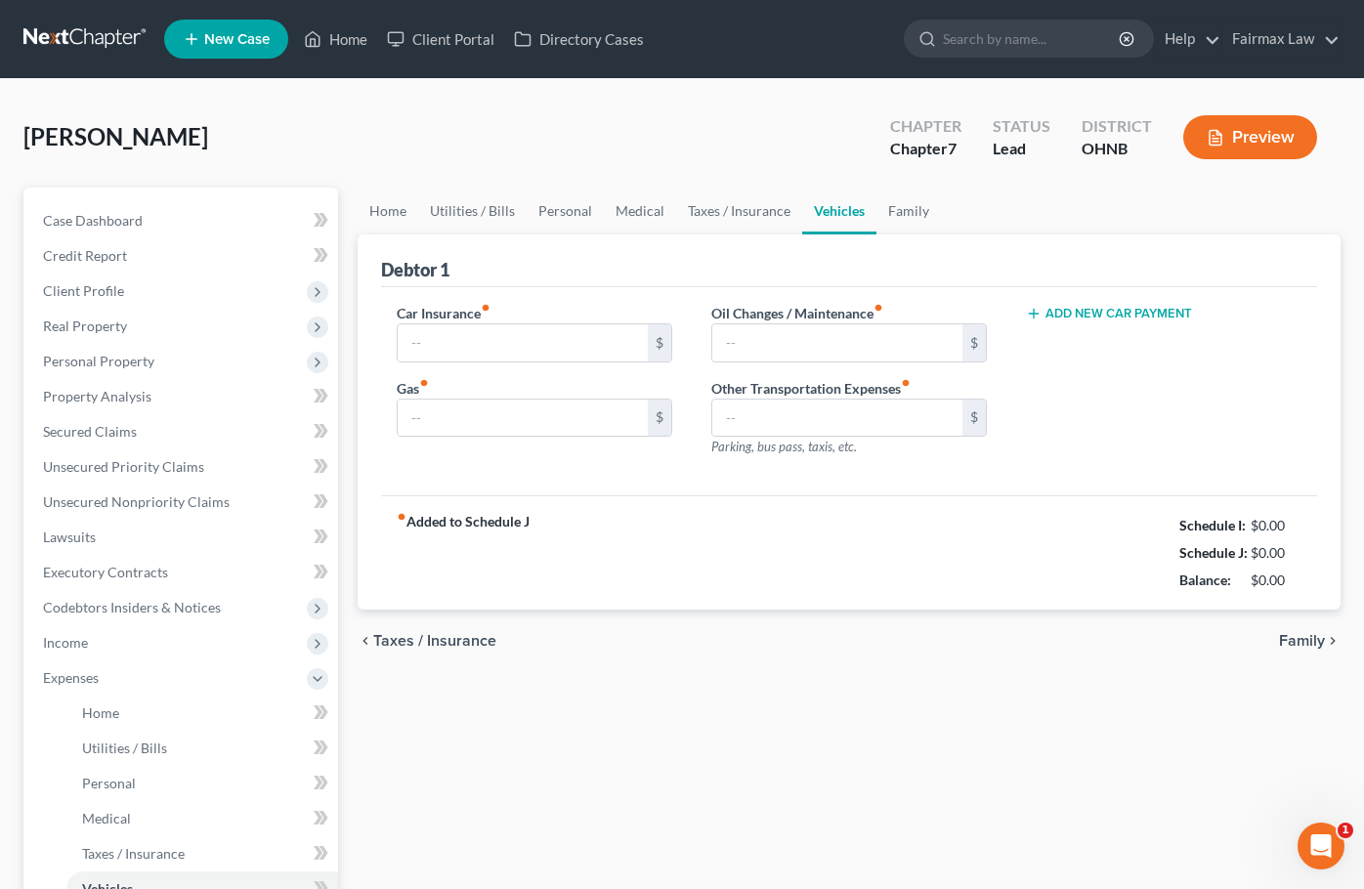
type input "0.00"
type input "450.00"
type input "16.00"
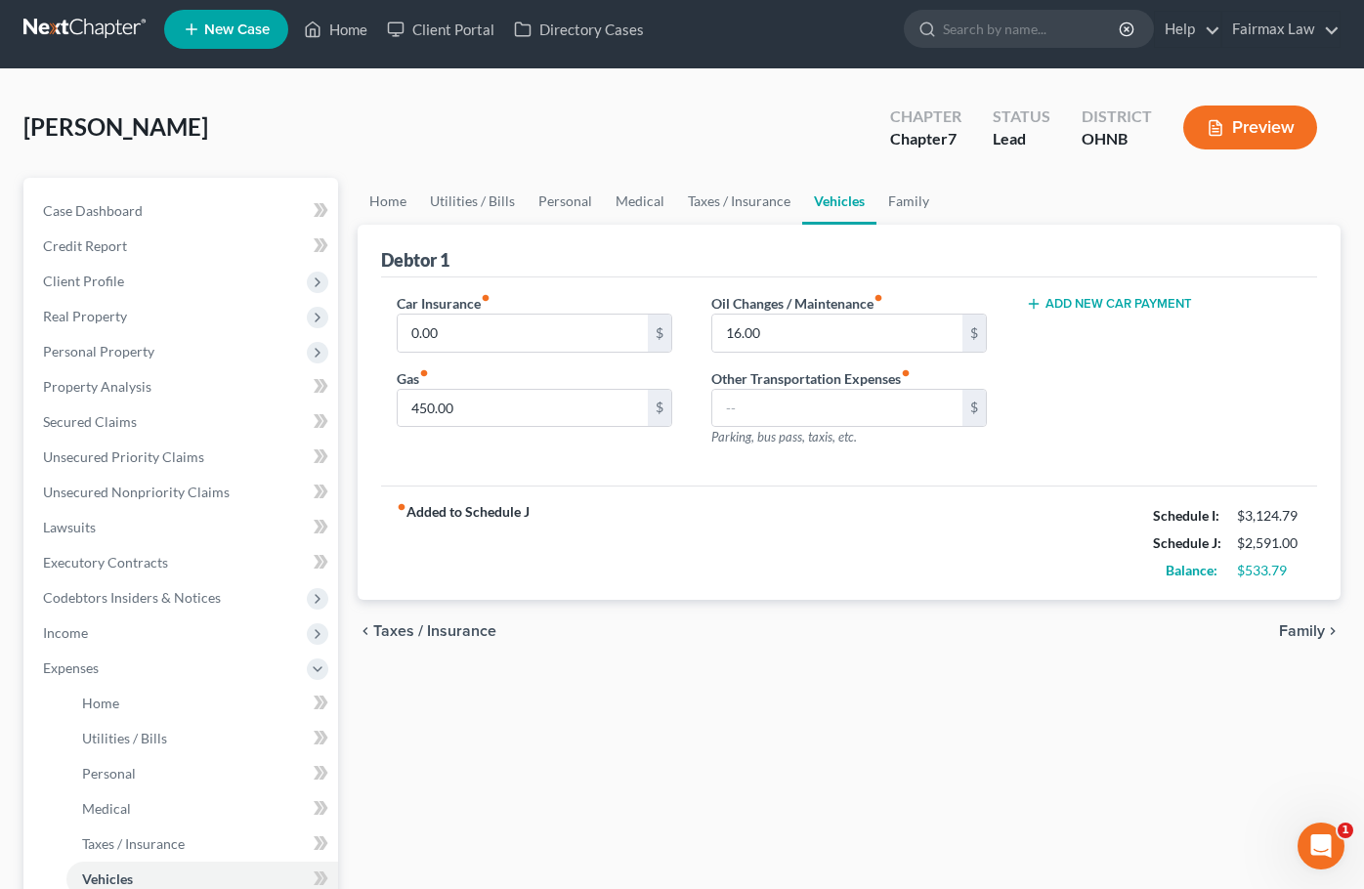
scroll to position [16, 0]
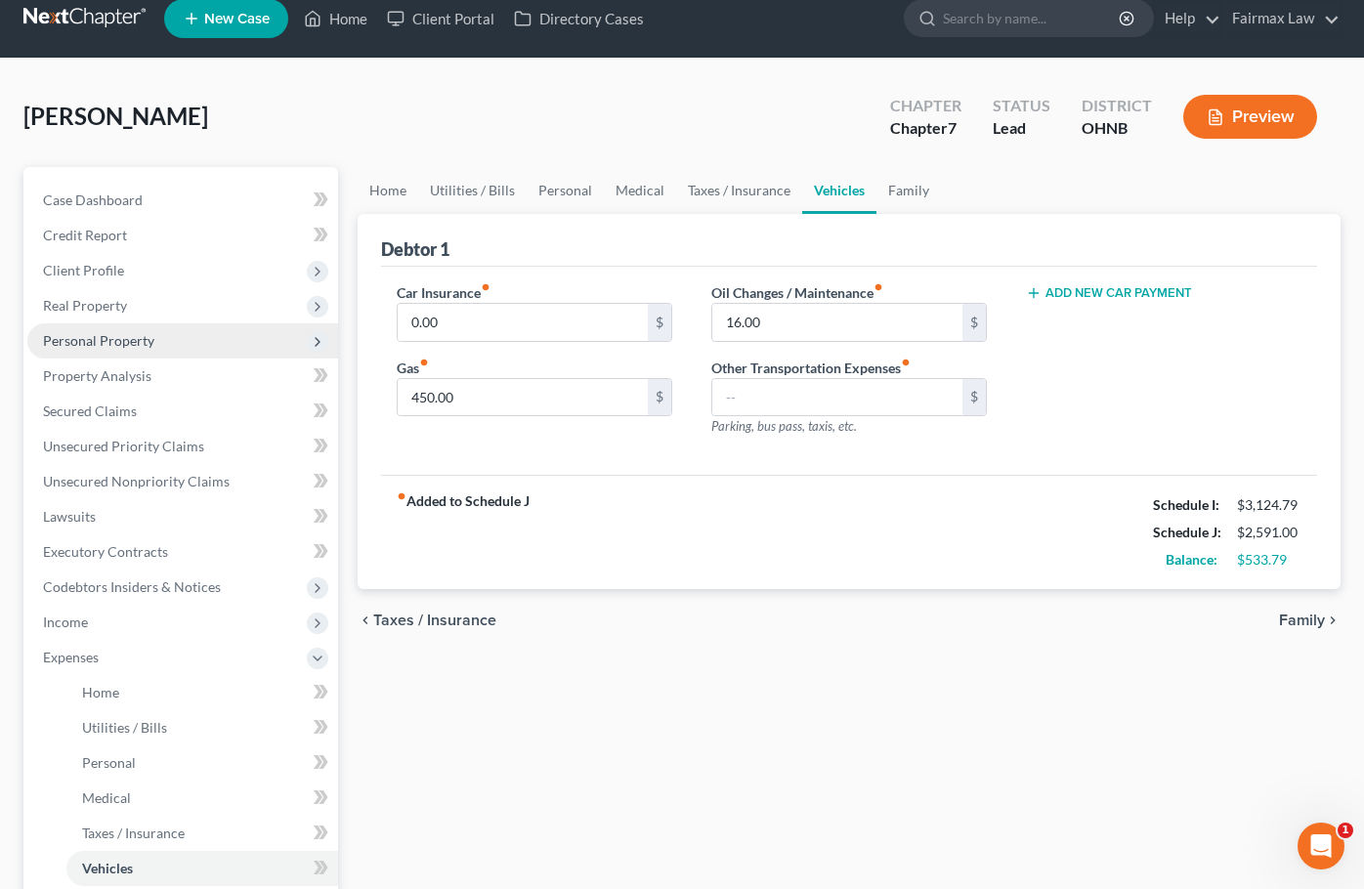
click at [201, 330] on span "Personal Property" at bounding box center [182, 340] width 311 height 35
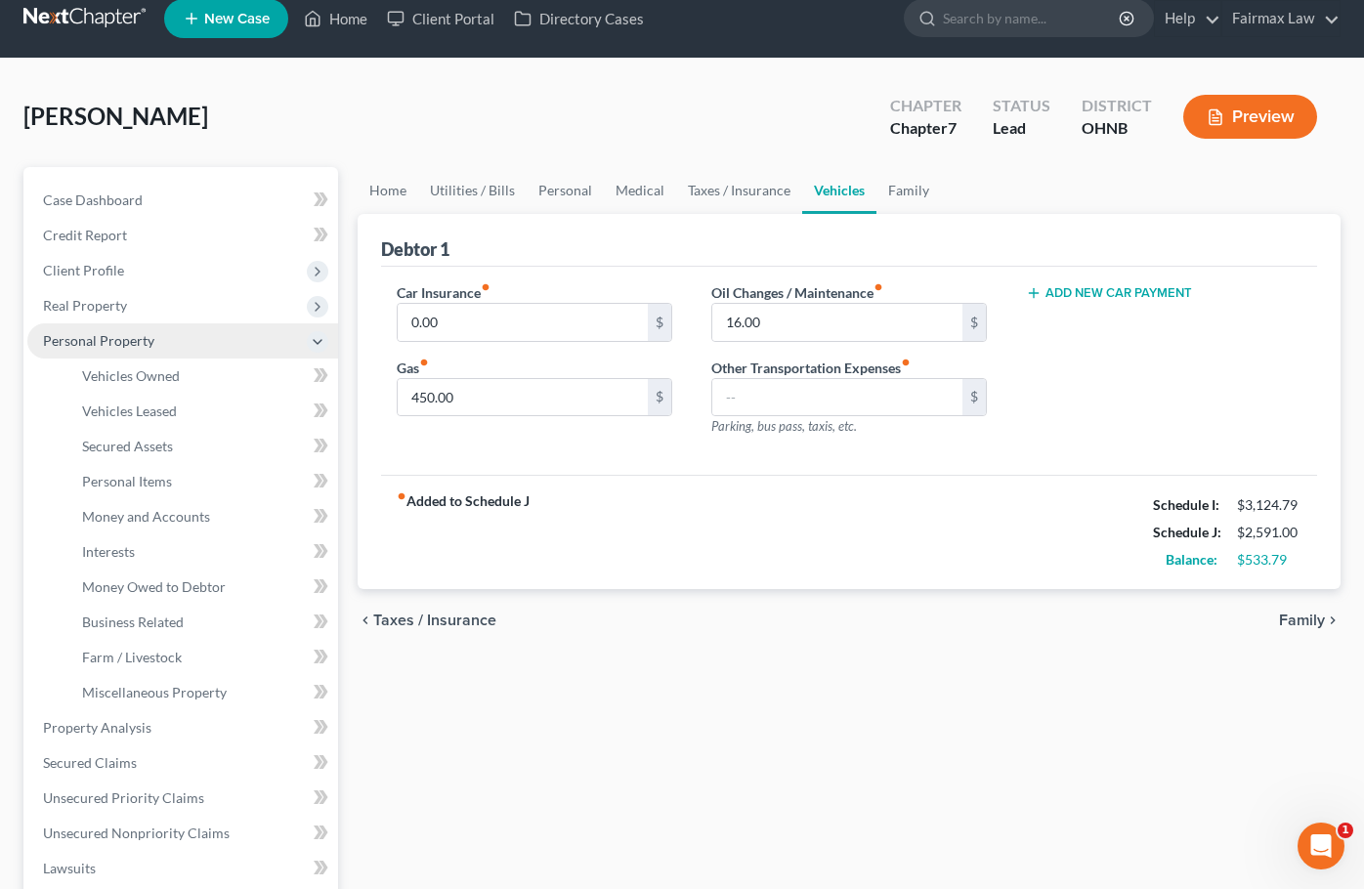
click at [191, 344] on span "Personal Property" at bounding box center [182, 340] width 311 height 35
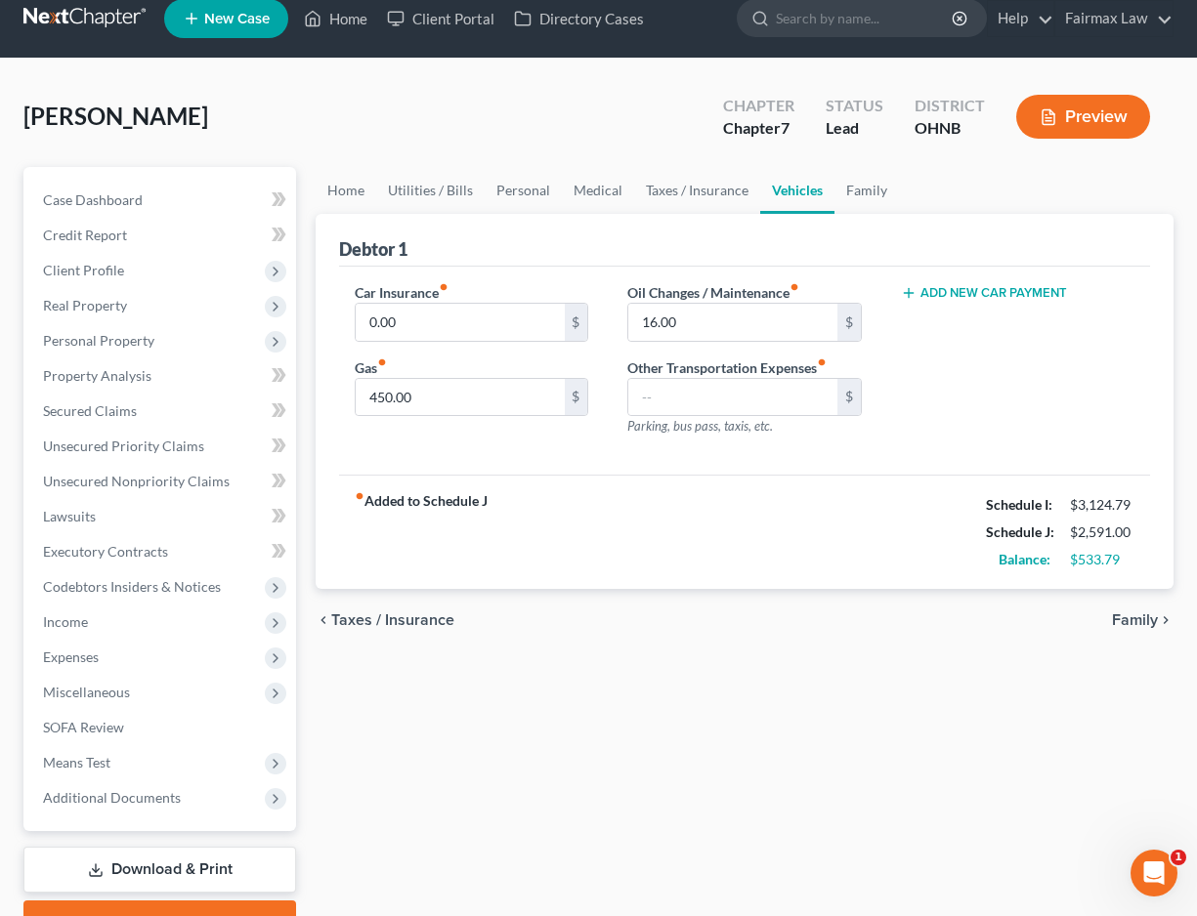
click at [6, 492] on div "Williams, Rachel Upgraded Chapter Chapter 7 Status Lead District OHNB Preview P…" at bounding box center [598, 521] width 1197 height 924
click at [118, 408] on span "Secured Claims" at bounding box center [90, 411] width 94 height 17
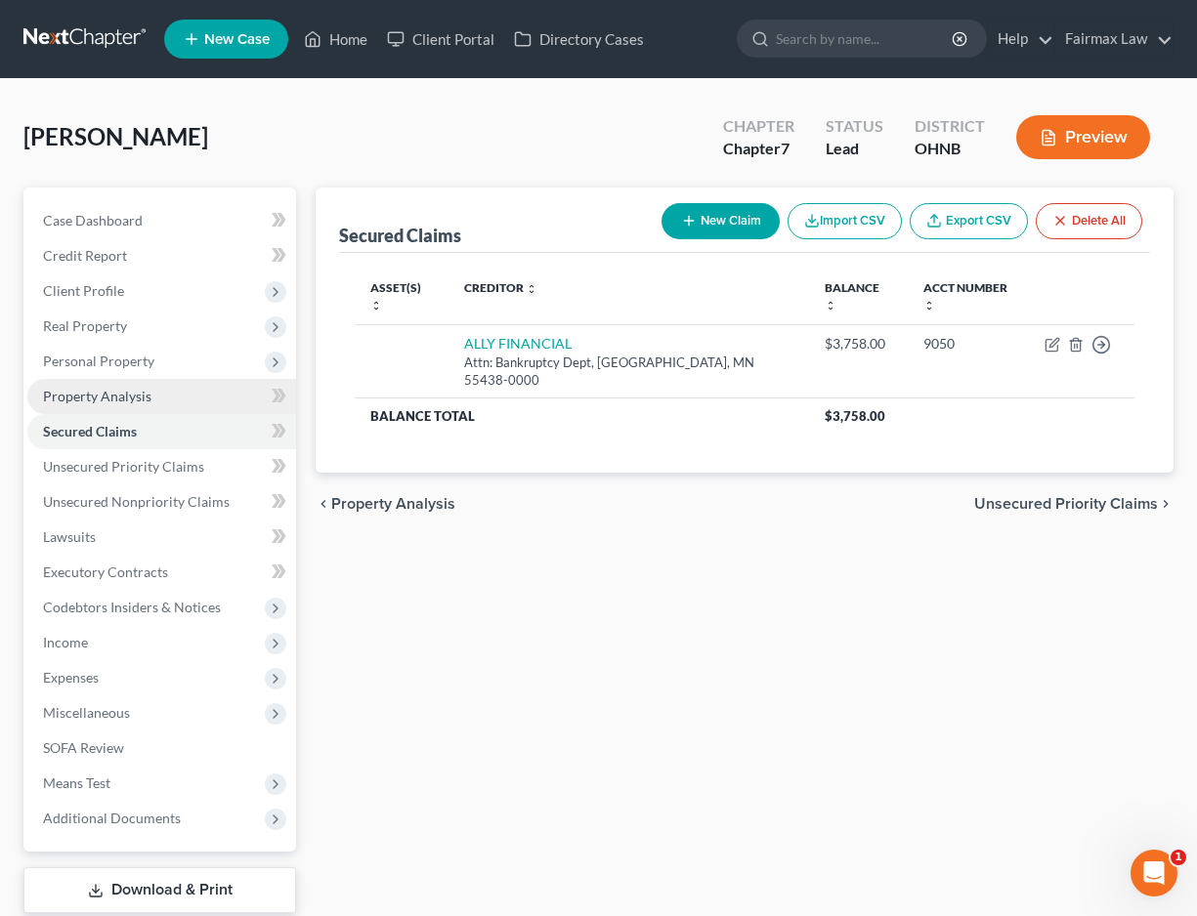
click at [150, 397] on link "Property Analysis" at bounding box center [161, 396] width 269 height 35
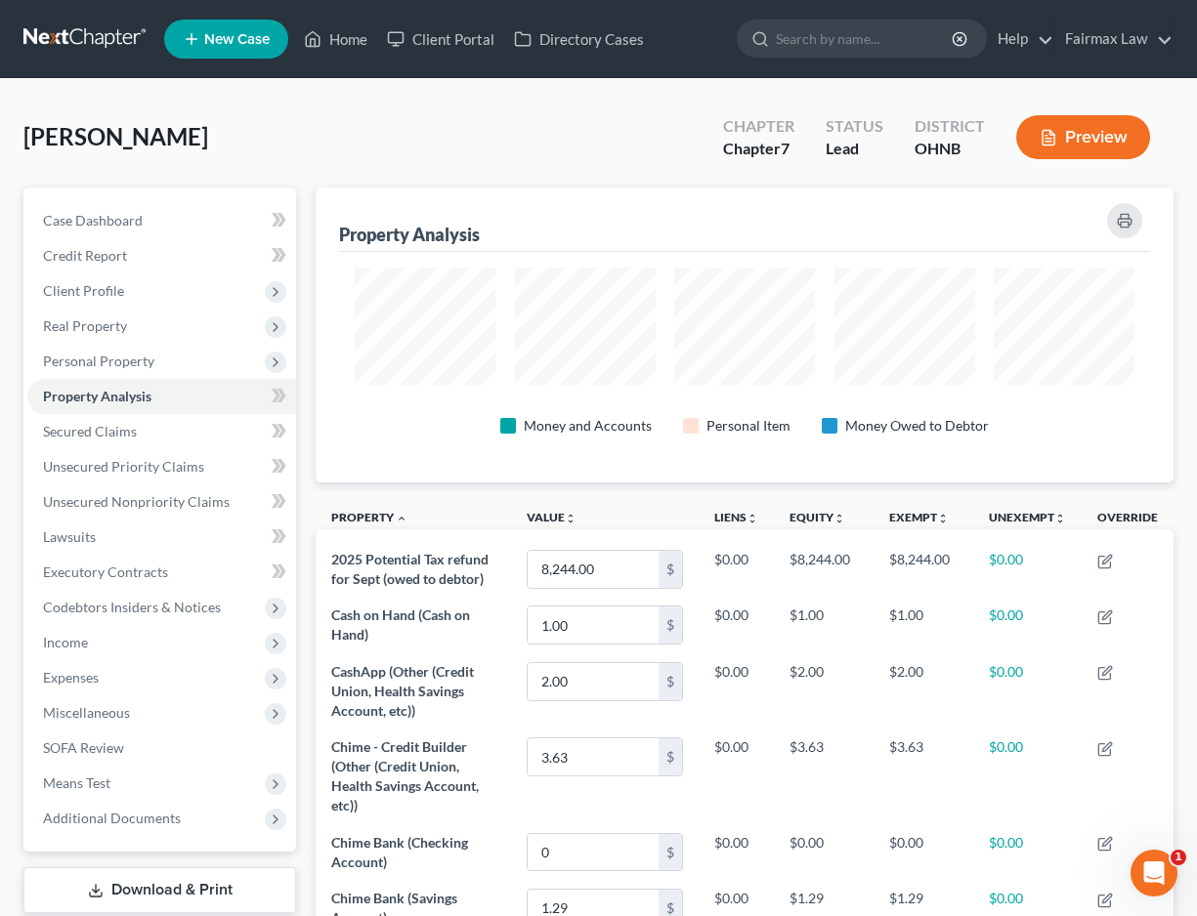
scroll to position [295, 858]
click at [216, 379] on link "Property Analysis" at bounding box center [161, 396] width 269 height 35
click at [216, 370] on span "Personal Property" at bounding box center [161, 361] width 269 height 35
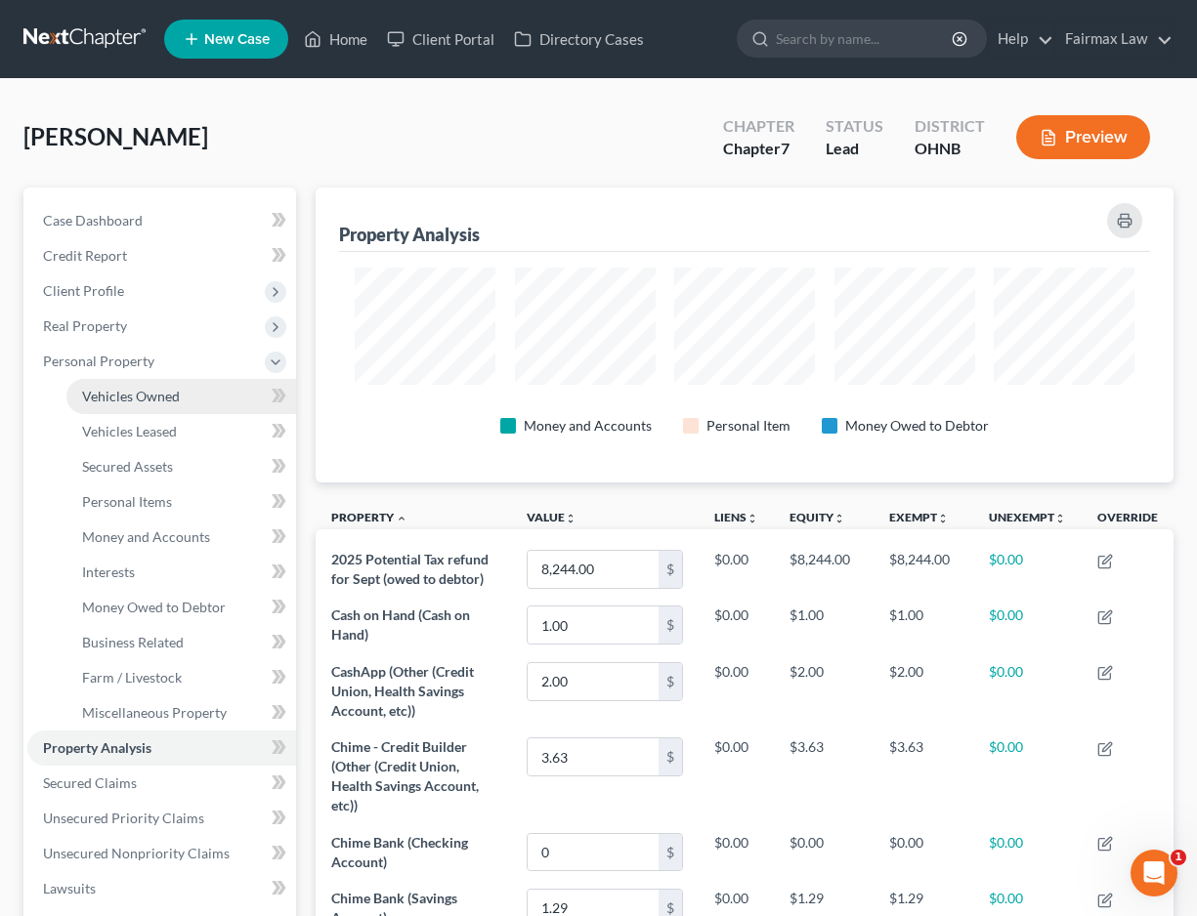
click at [211, 401] on link "Vehicles Owned" at bounding box center [181, 396] width 230 height 35
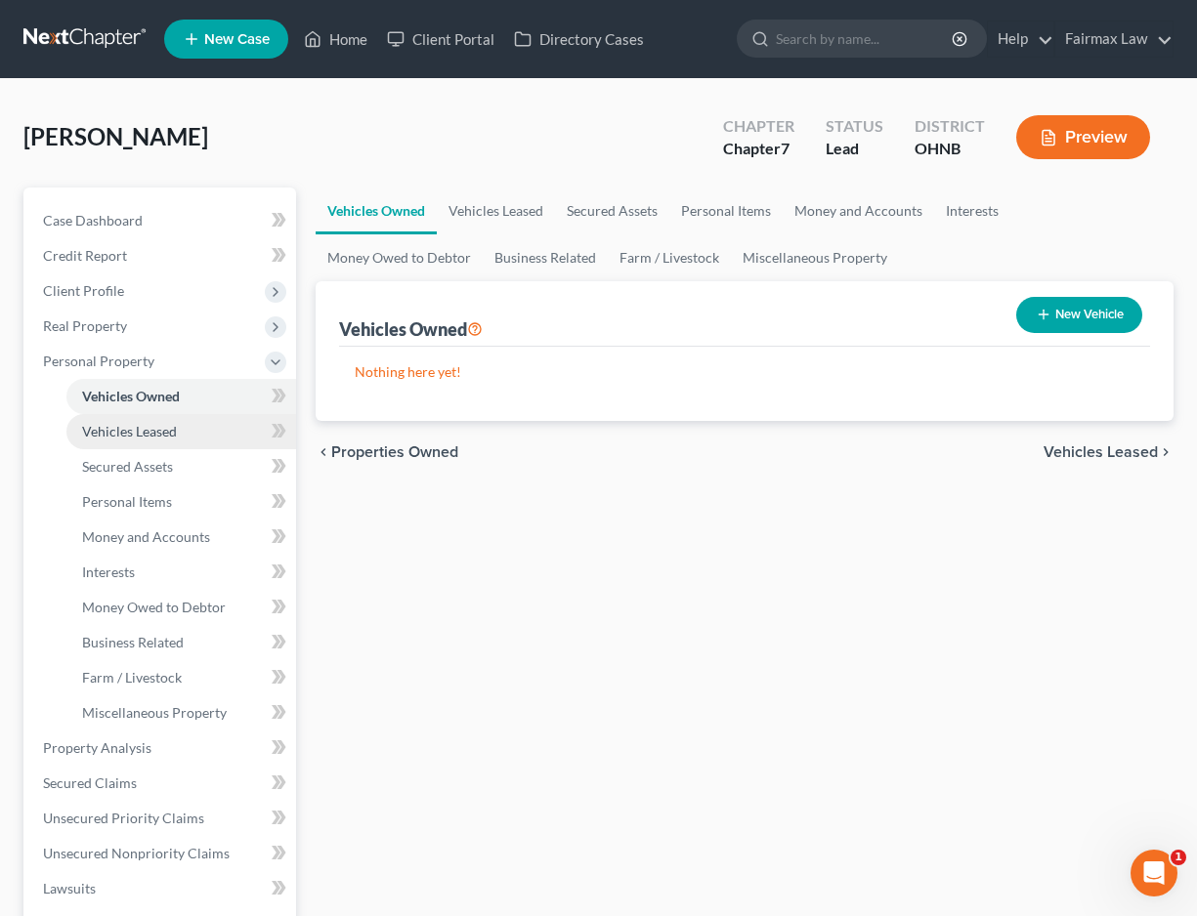
click at [171, 436] on span "Vehicles Leased" at bounding box center [129, 431] width 95 height 17
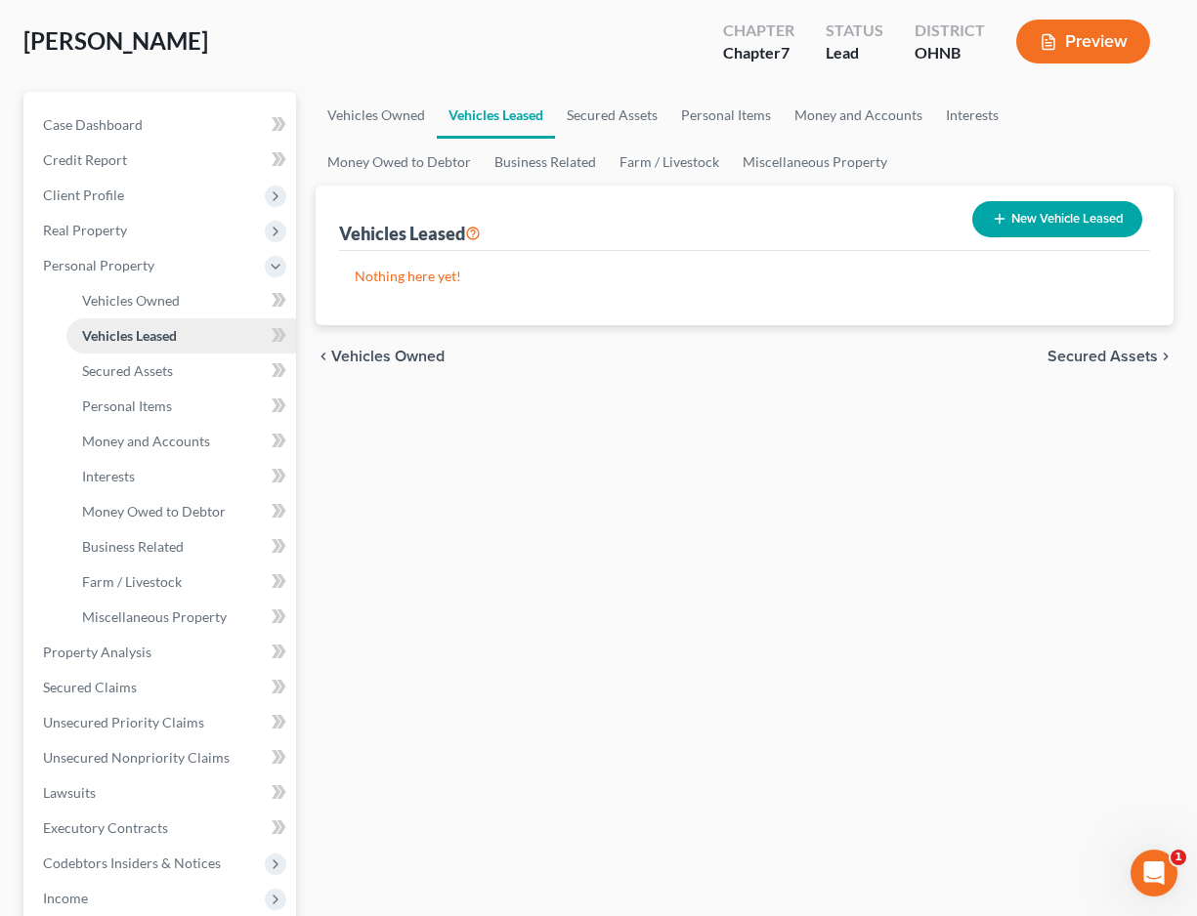
scroll to position [122, 0]
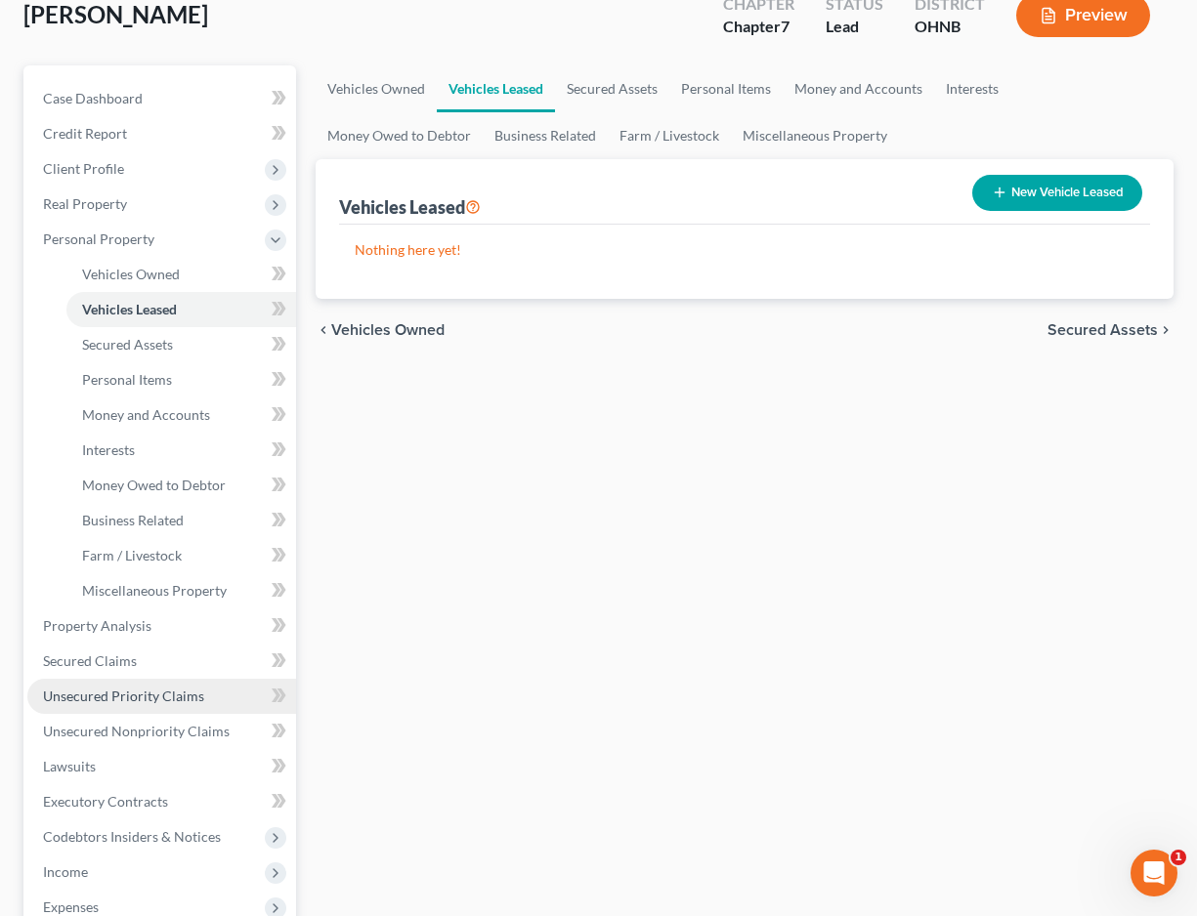
click at [147, 679] on link "Unsecured Priority Claims" at bounding box center [161, 696] width 269 height 35
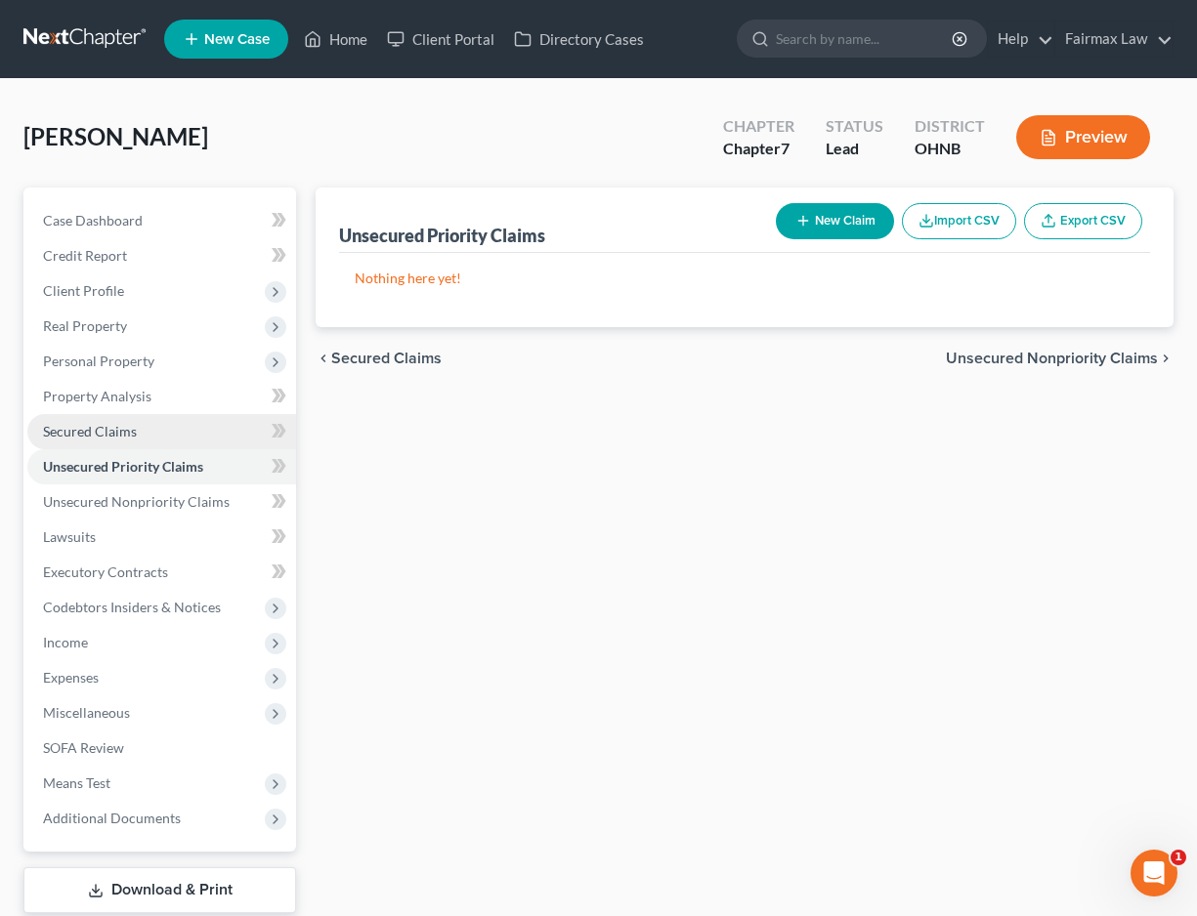
click at [108, 435] on span "Secured Claims" at bounding box center [90, 431] width 94 height 17
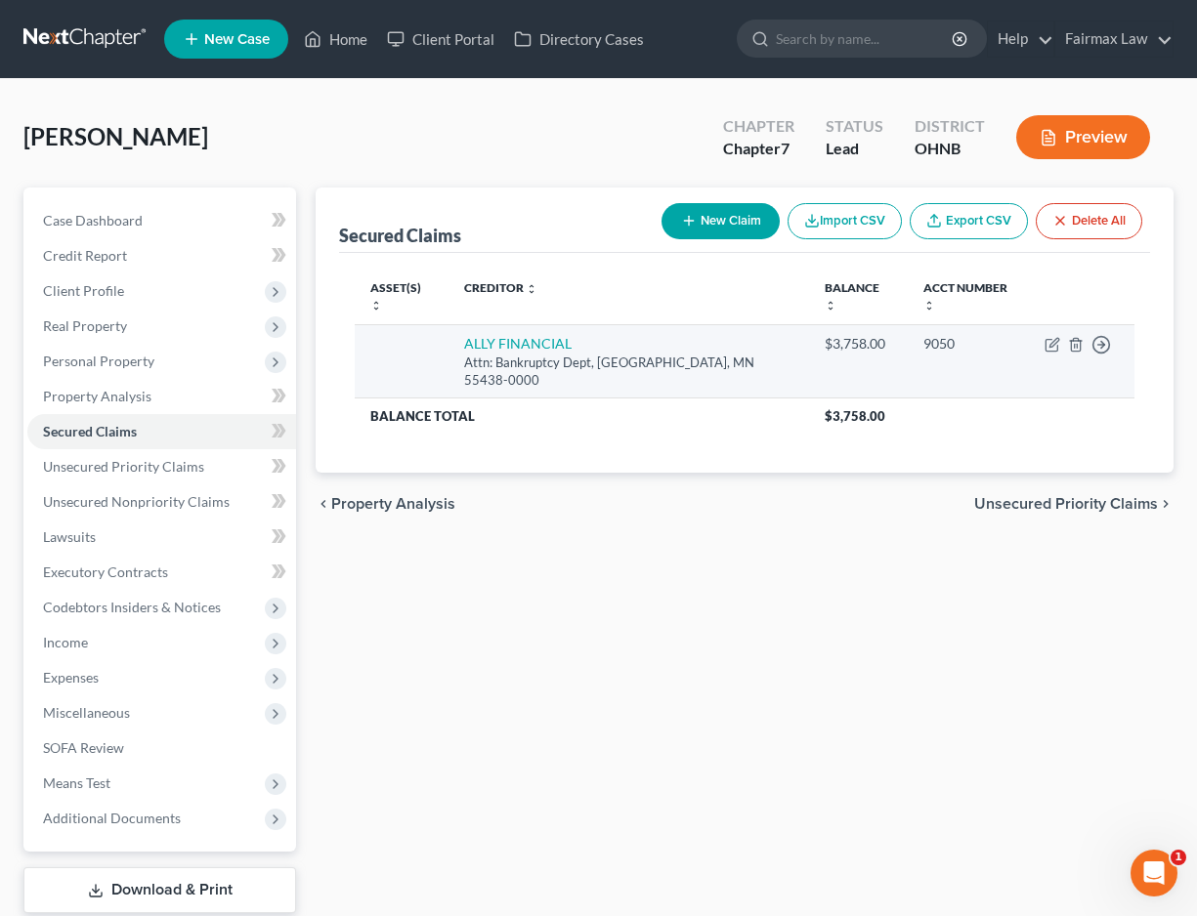
click at [545, 354] on div "Attn: Bankruptcy Dept, Bloomington, MN 55438-0000" at bounding box center [628, 372] width 329 height 36
click at [1056, 337] on icon "button" at bounding box center [1052, 345] width 16 height 16
select select "24"
select select "4"
select select "0"
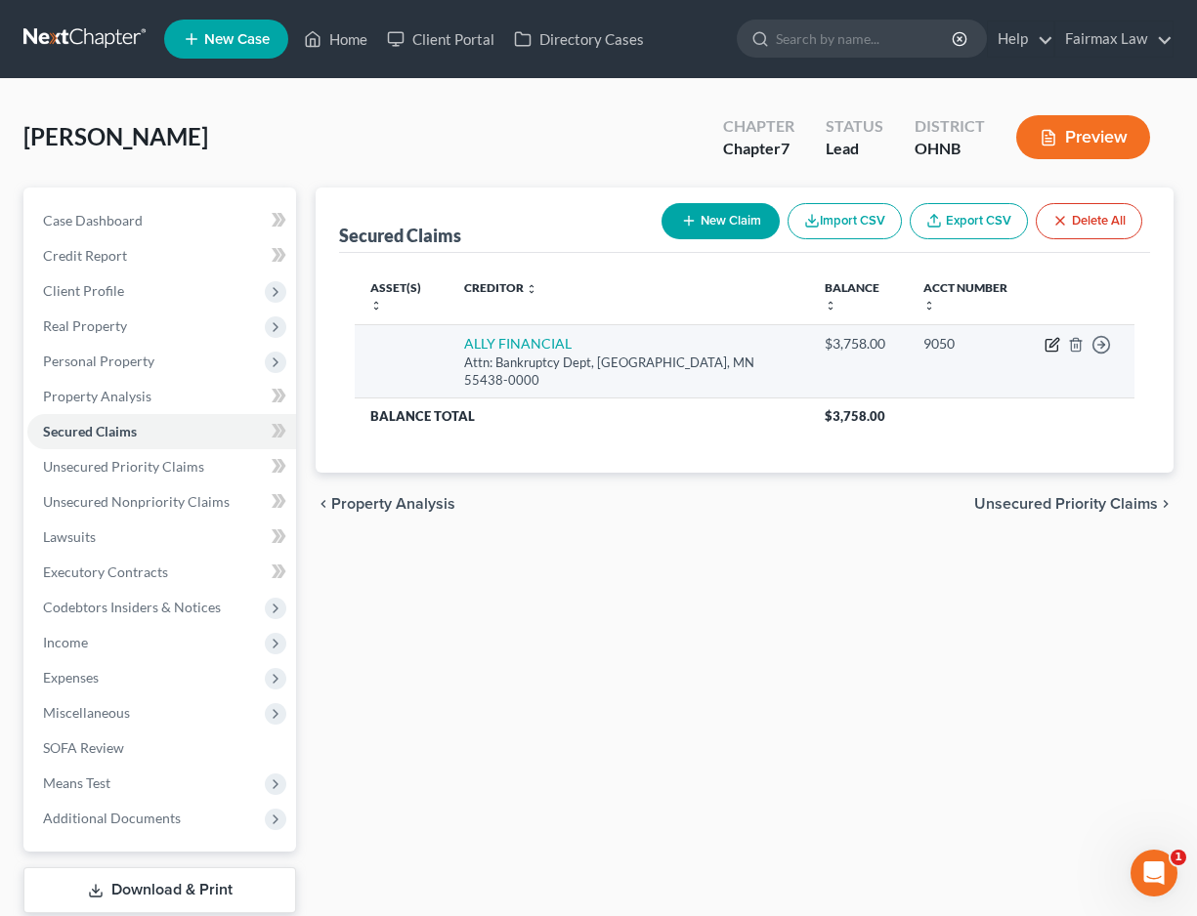
select select "0"
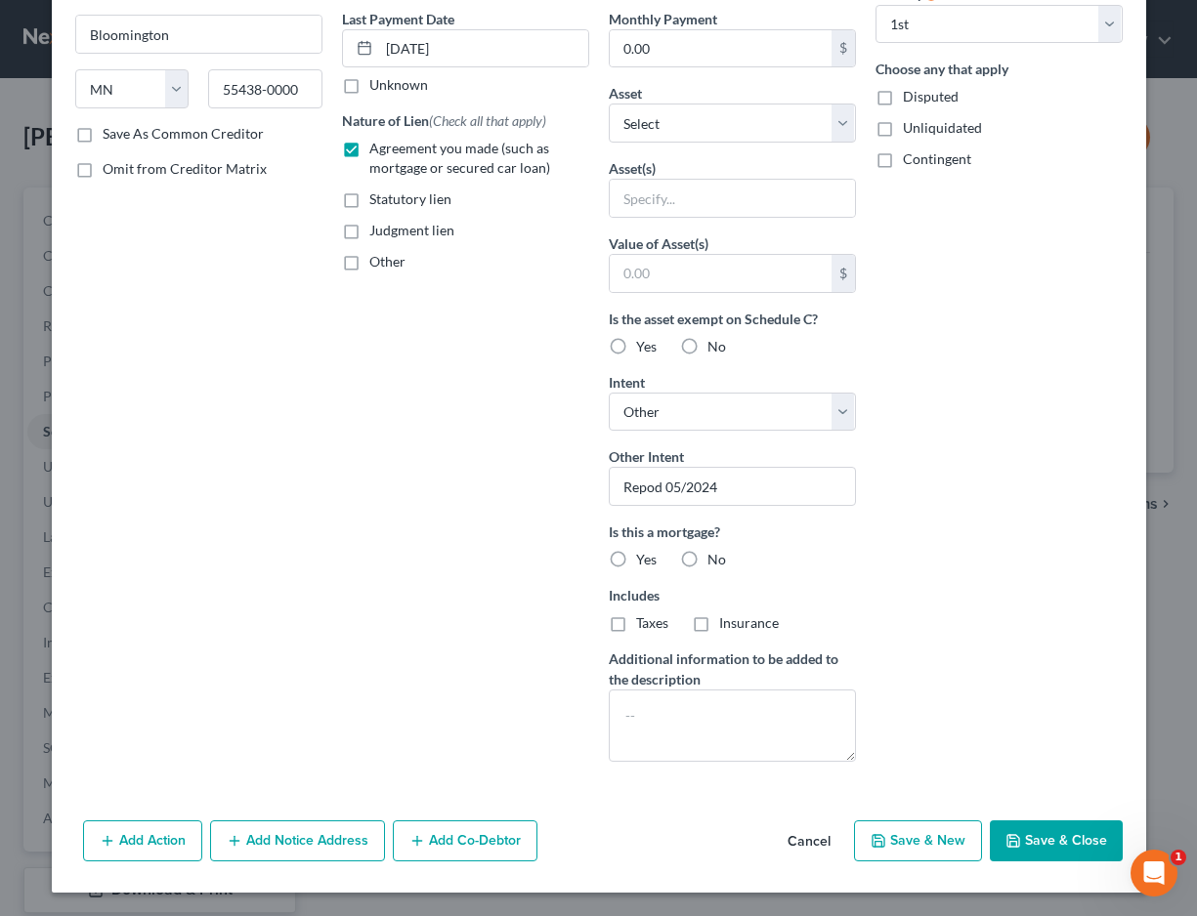
click at [1065, 852] on button "Save & Close" at bounding box center [1056, 841] width 133 height 41
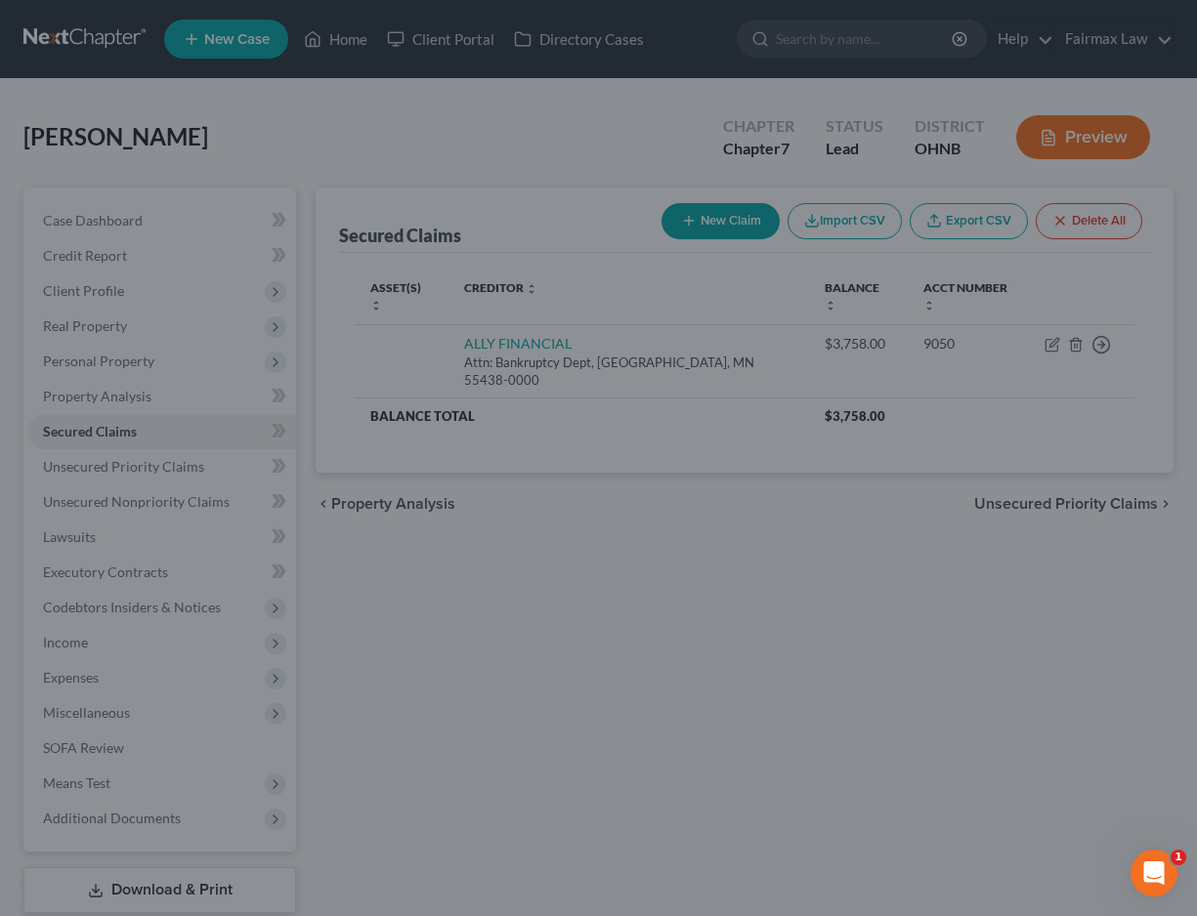
scroll to position [45, 0]
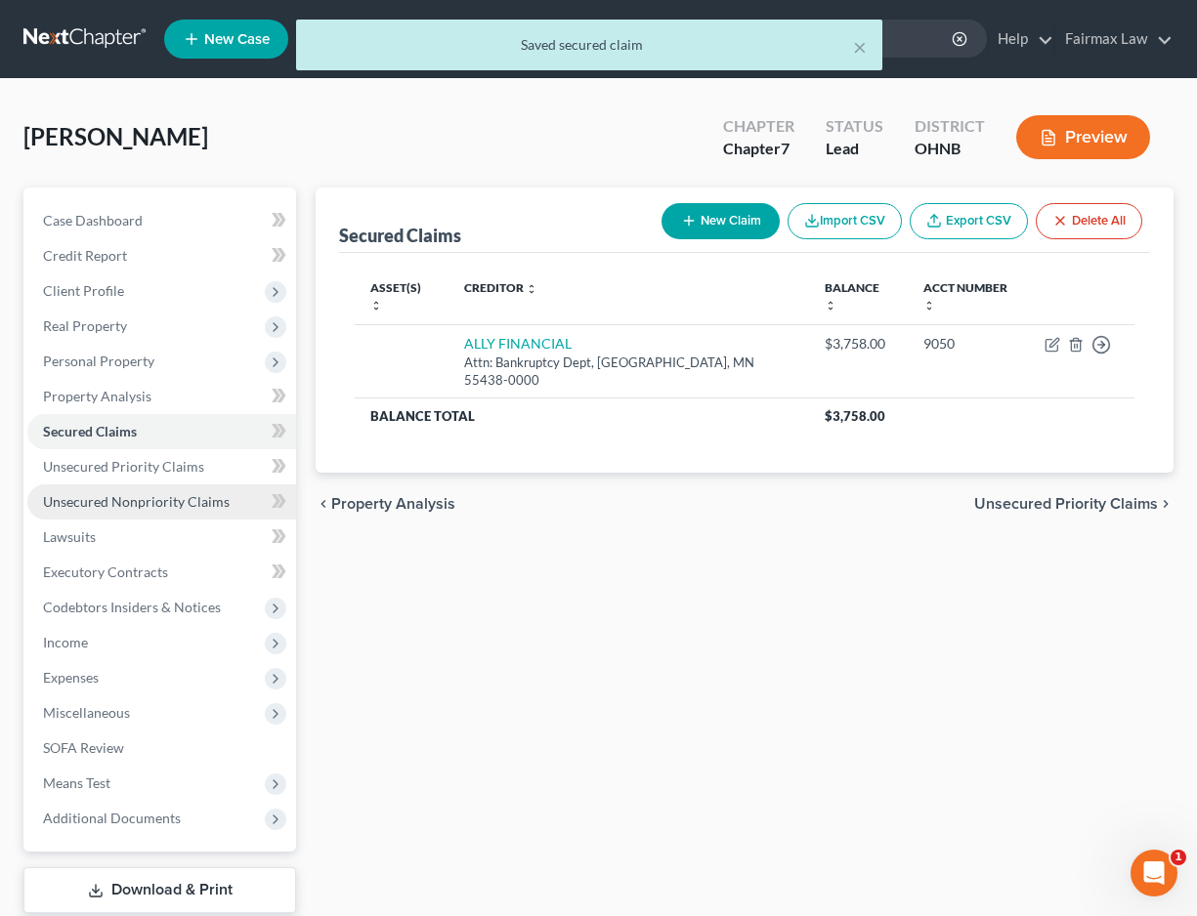
click at [156, 501] on span "Unsecured Nonpriority Claims" at bounding box center [136, 501] width 187 height 17
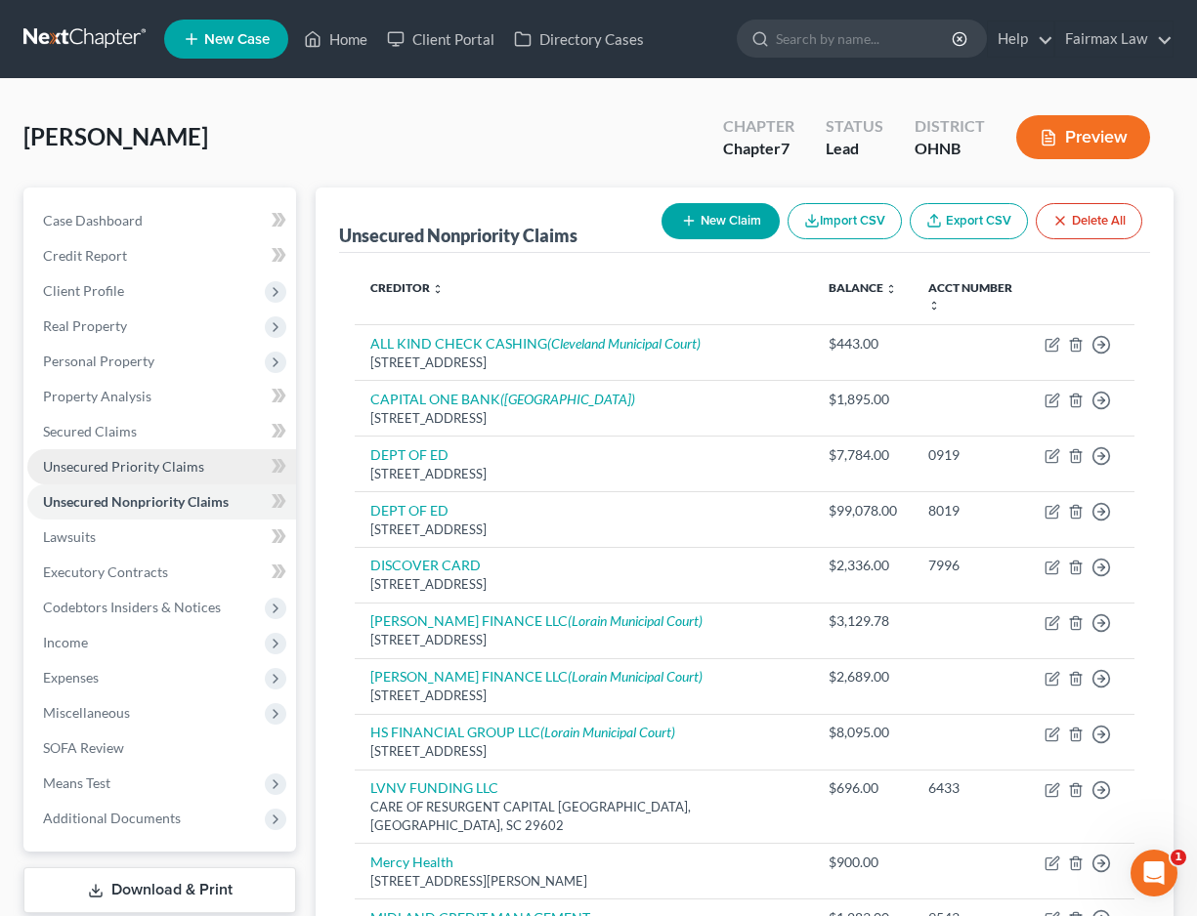
click at [146, 470] on span "Unsecured Priority Claims" at bounding box center [123, 466] width 161 height 17
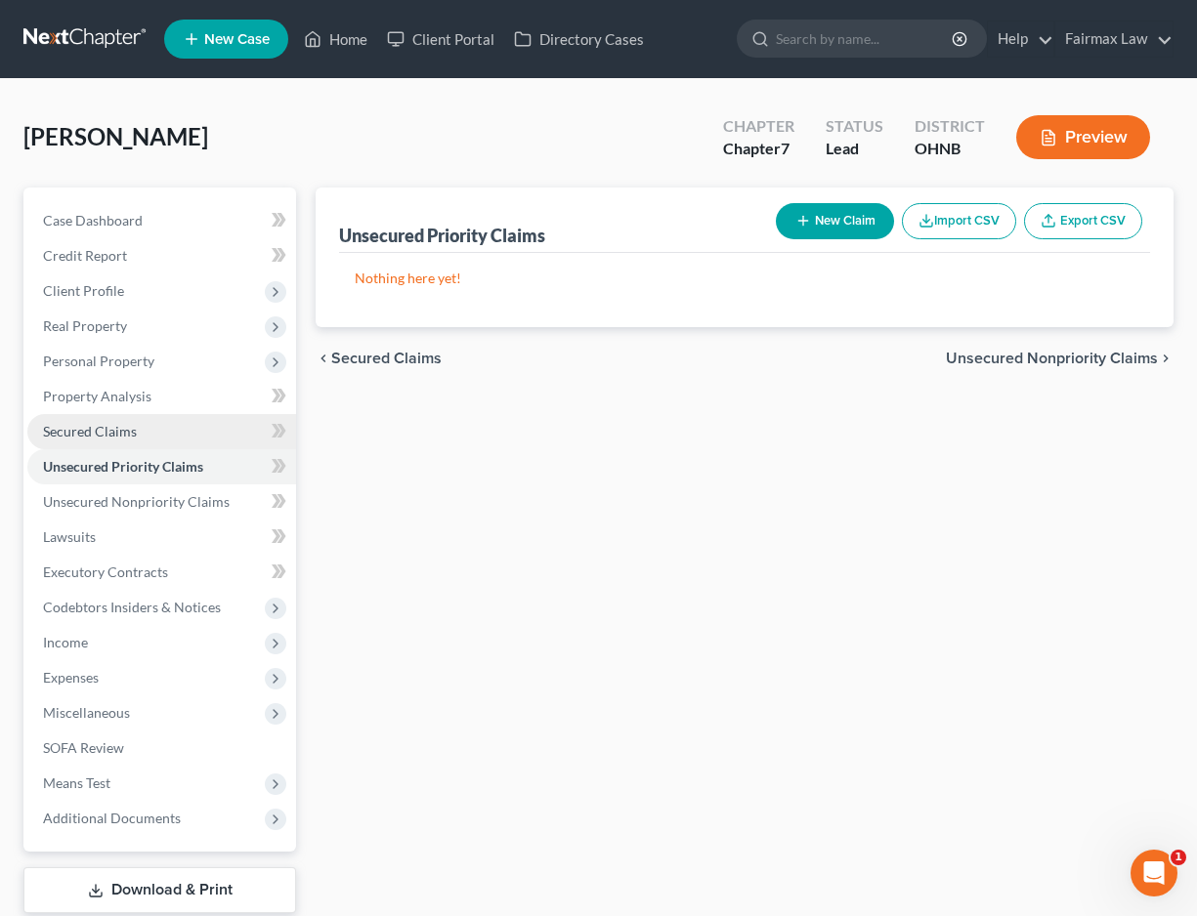
click at [100, 440] on link "Secured Claims" at bounding box center [161, 431] width 269 height 35
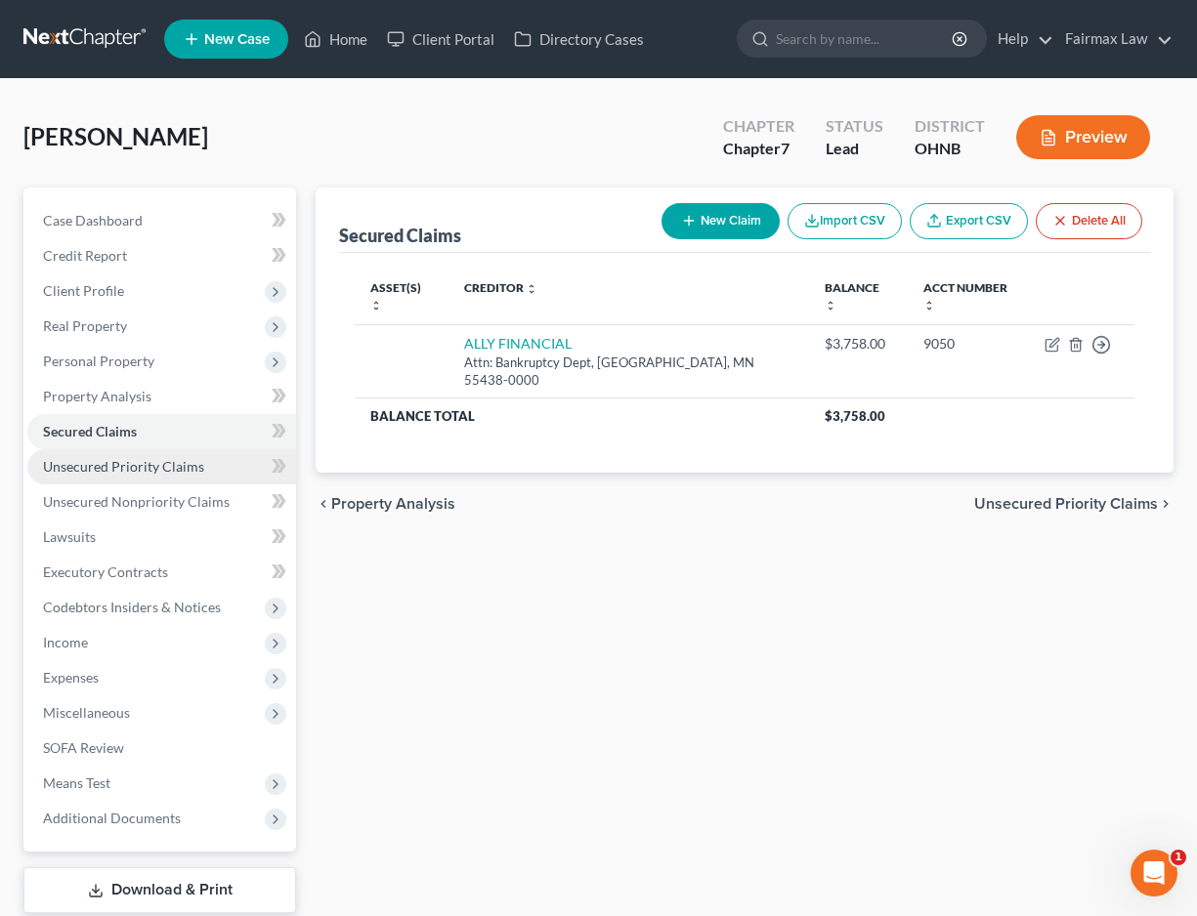
click at [154, 459] on span "Unsecured Priority Claims" at bounding box center [123, 466] width 161 height 17
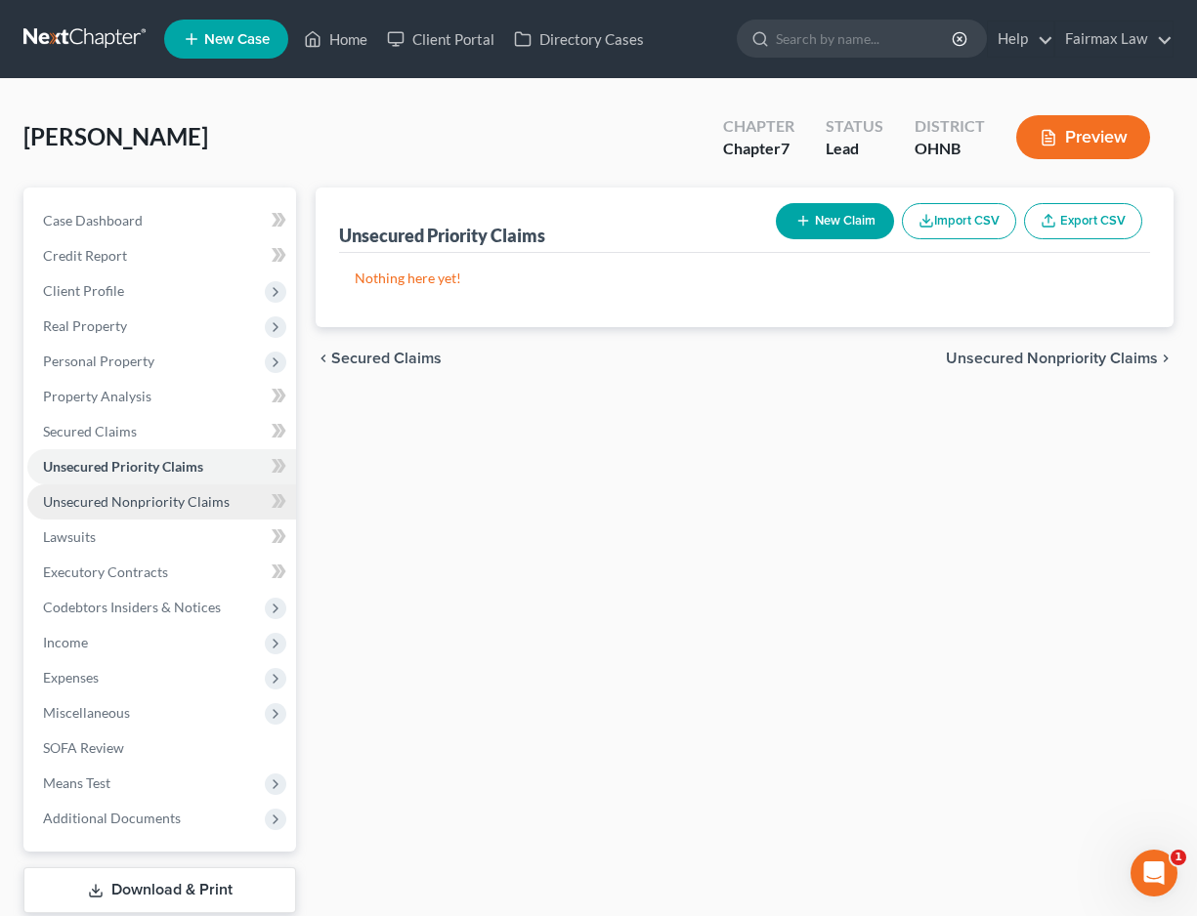
click at [154, 491] on link "Unsecured Nonpriority Claims" at bounding box center [161, 502] width 269 height 35
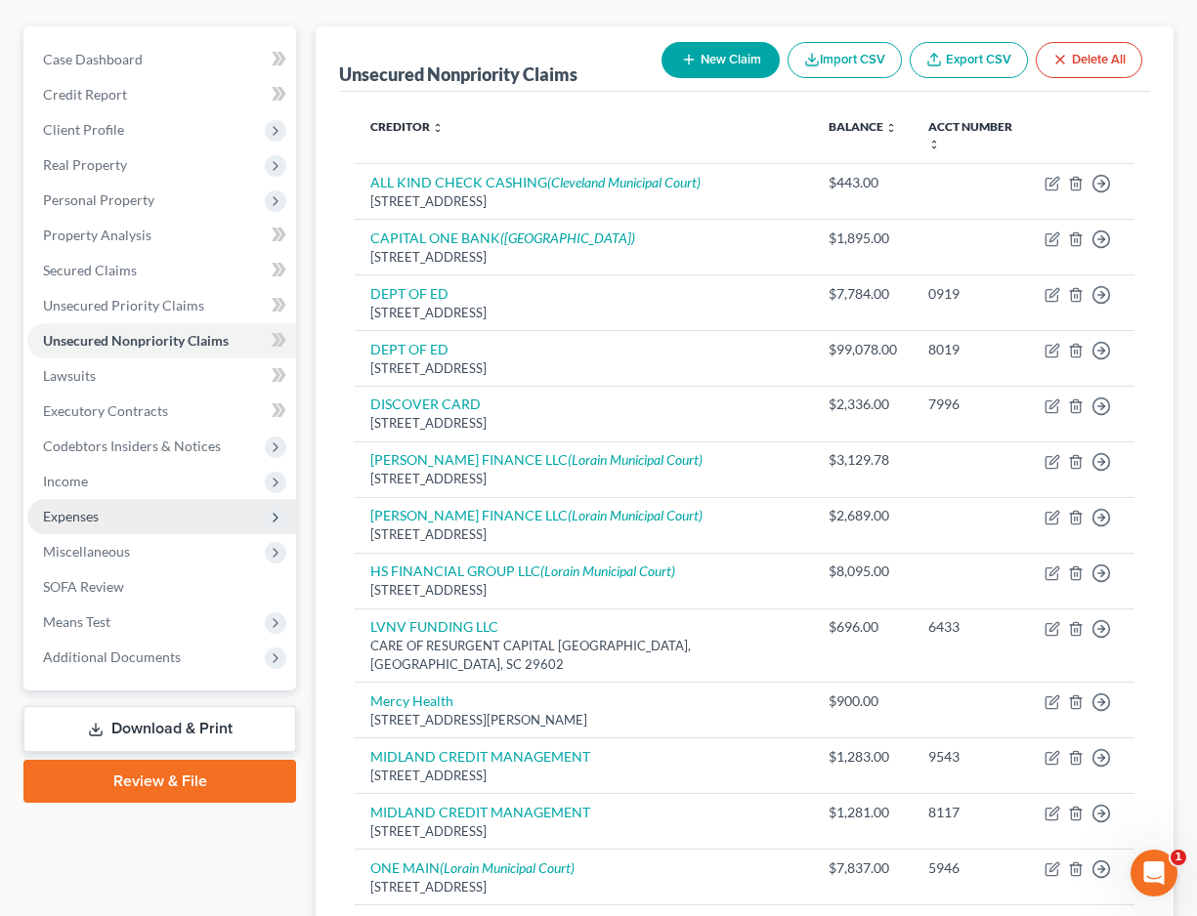
scroll to position [161, 0]
click at [101, 511] on span "Expenses" at bounding box center [161, 516] width 269 height 35
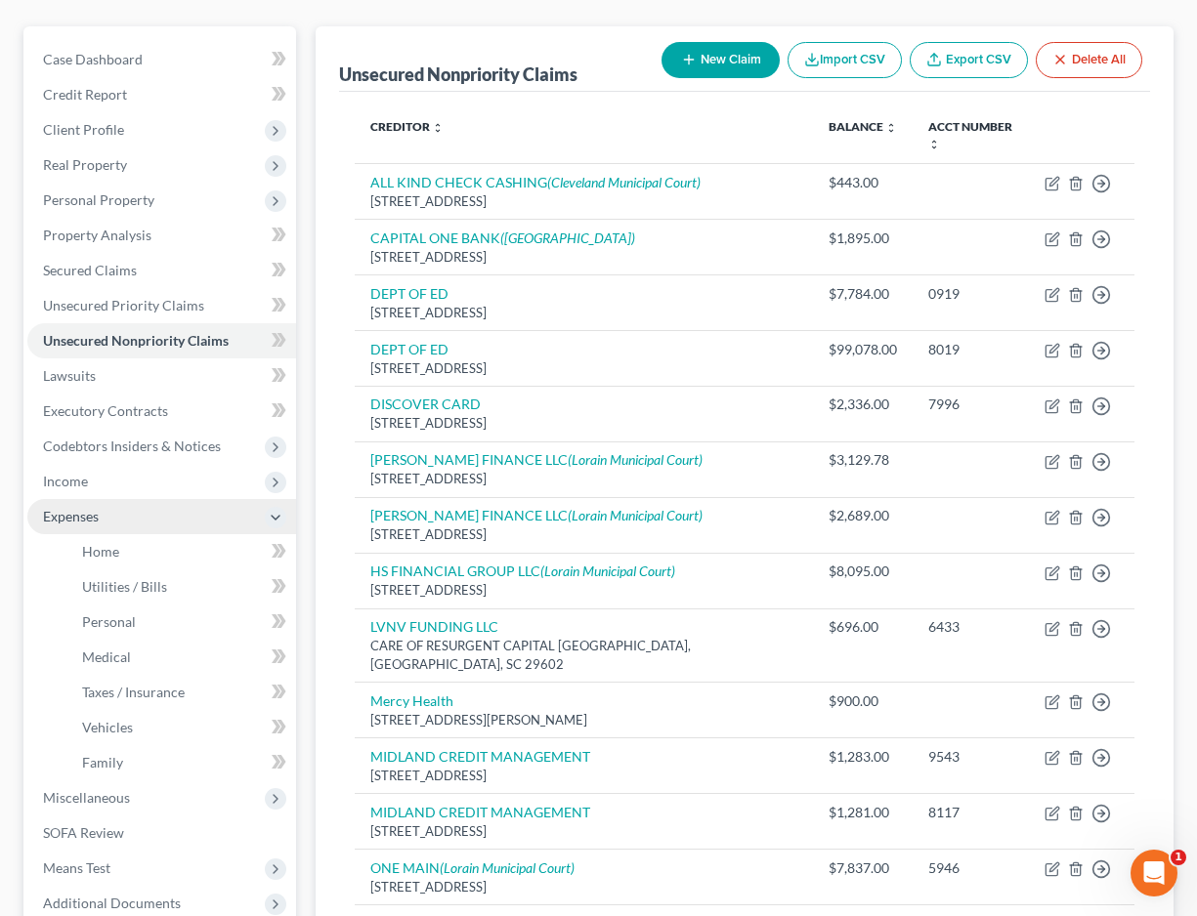
click at [102, 515] on span "Expenses" at bounding box center [161, 516] width 269 height 35
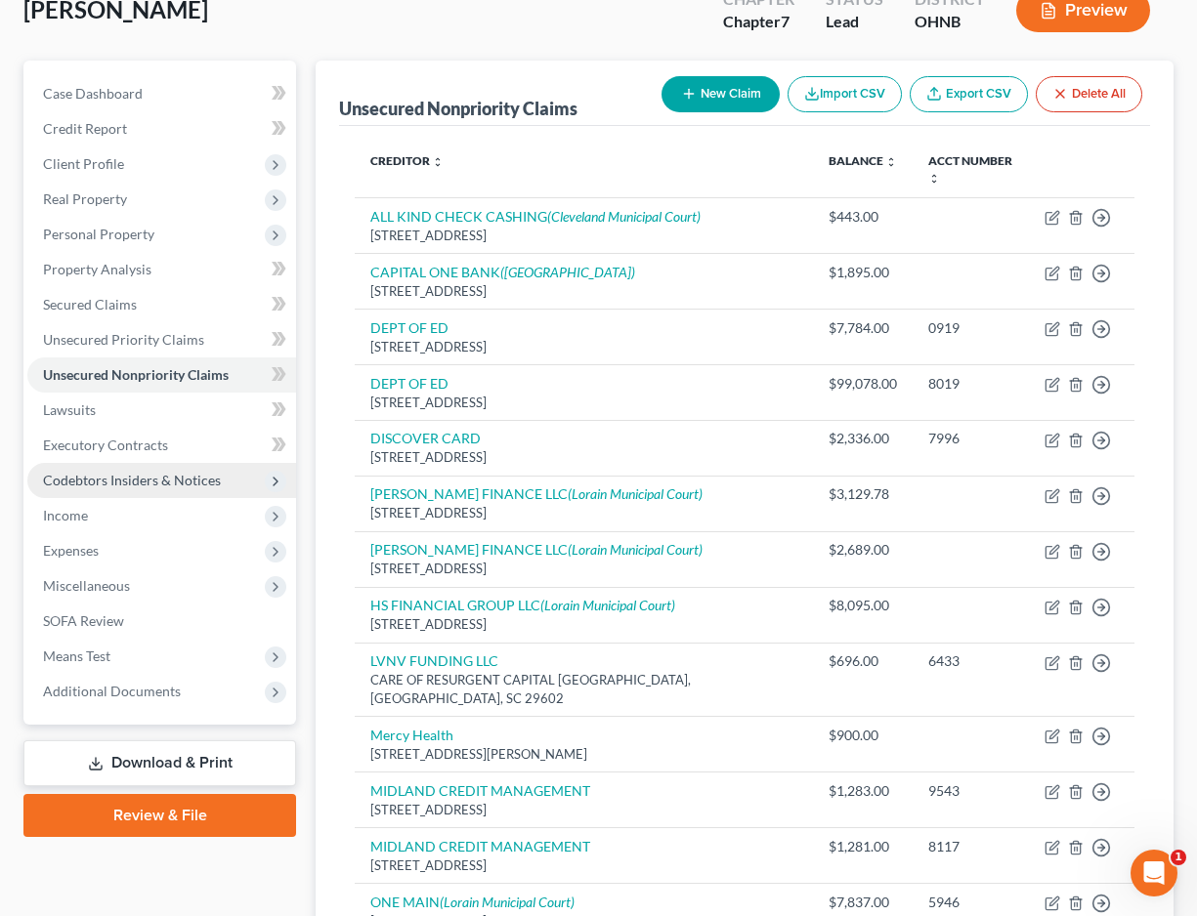
scroll to position [127, 0]
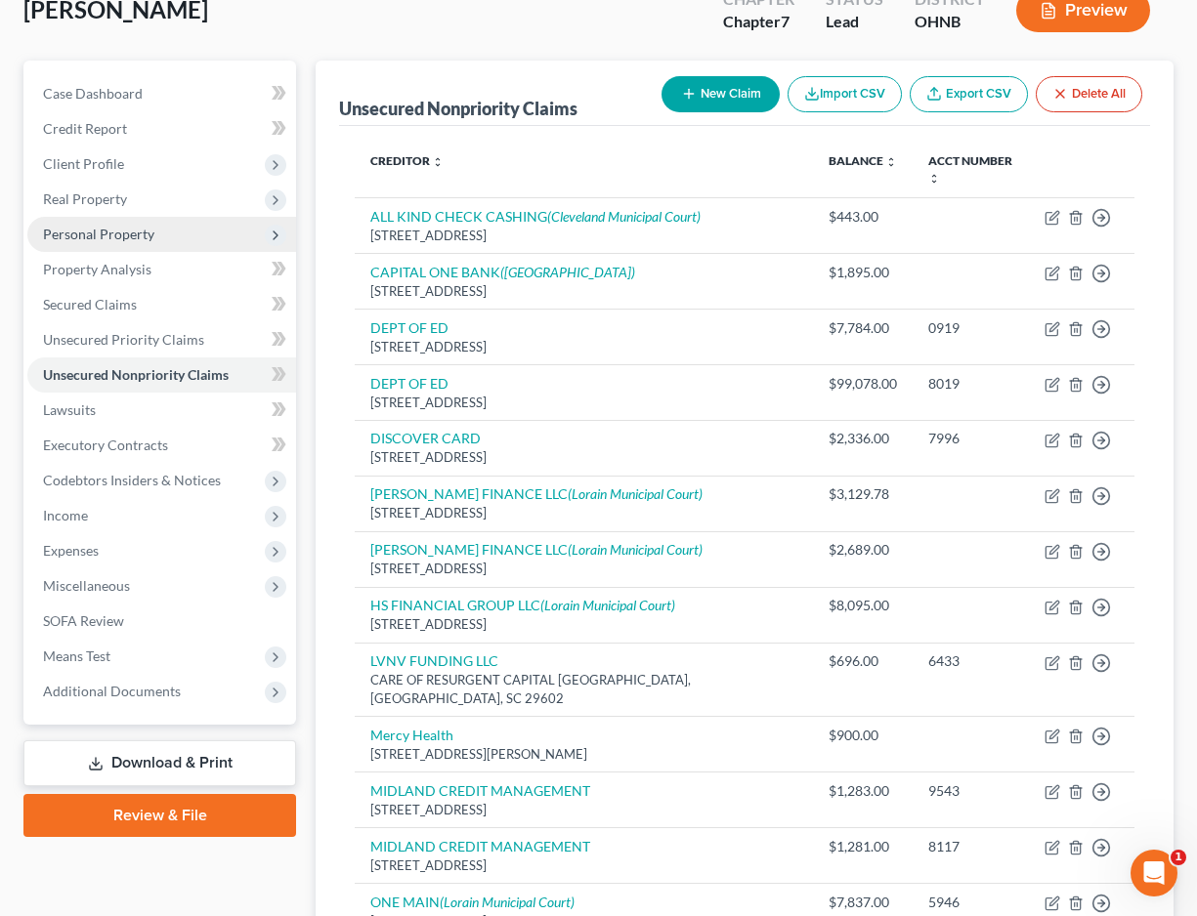
click at [149, 237] on span "Personal Property" at bounding box center [98, 234] width 111 height 17
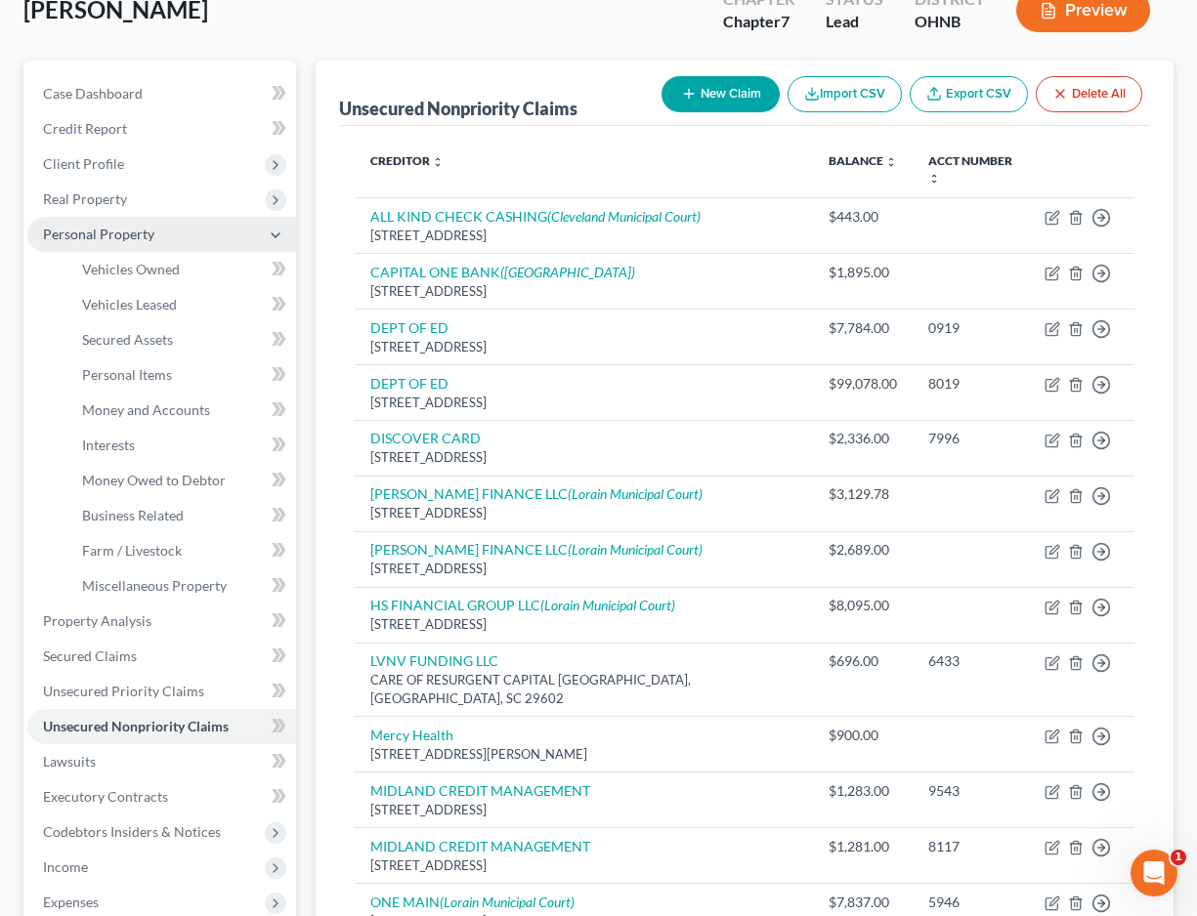
click at [134, 242] on span "Personal Property" at bounding box center [161, 234] width 269 height 35
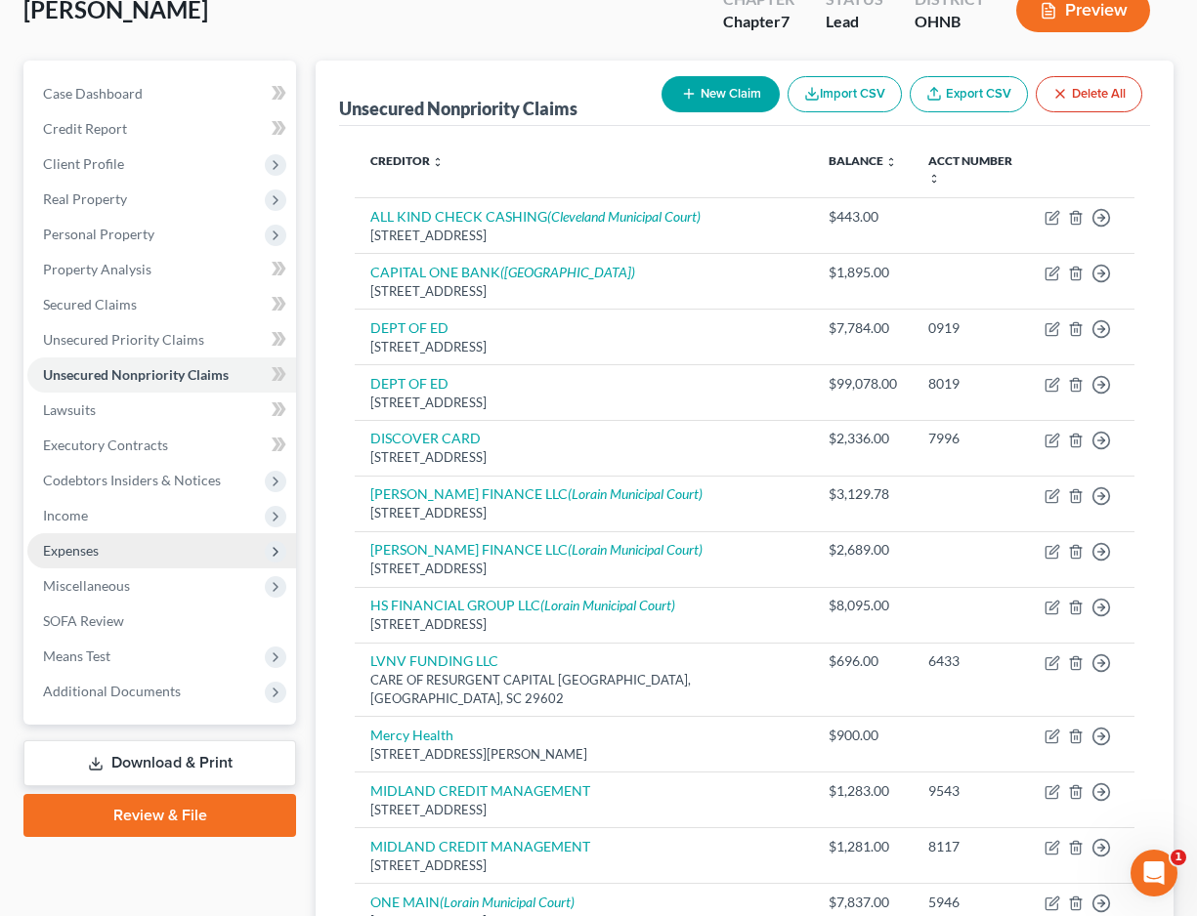
click at [168, 554] on span "Expenses" at bounding box center [161, 550] width 269 height 35
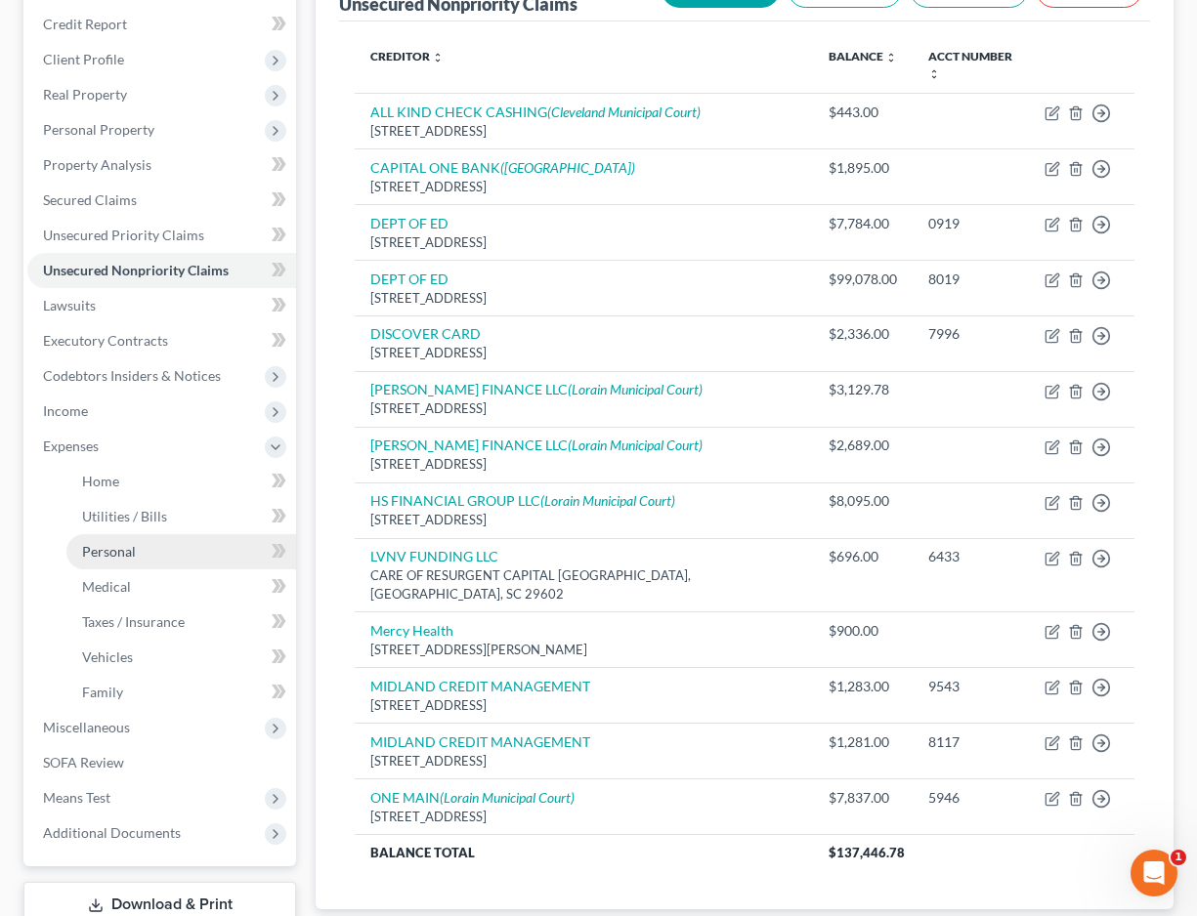
scroll to position [233, 0]
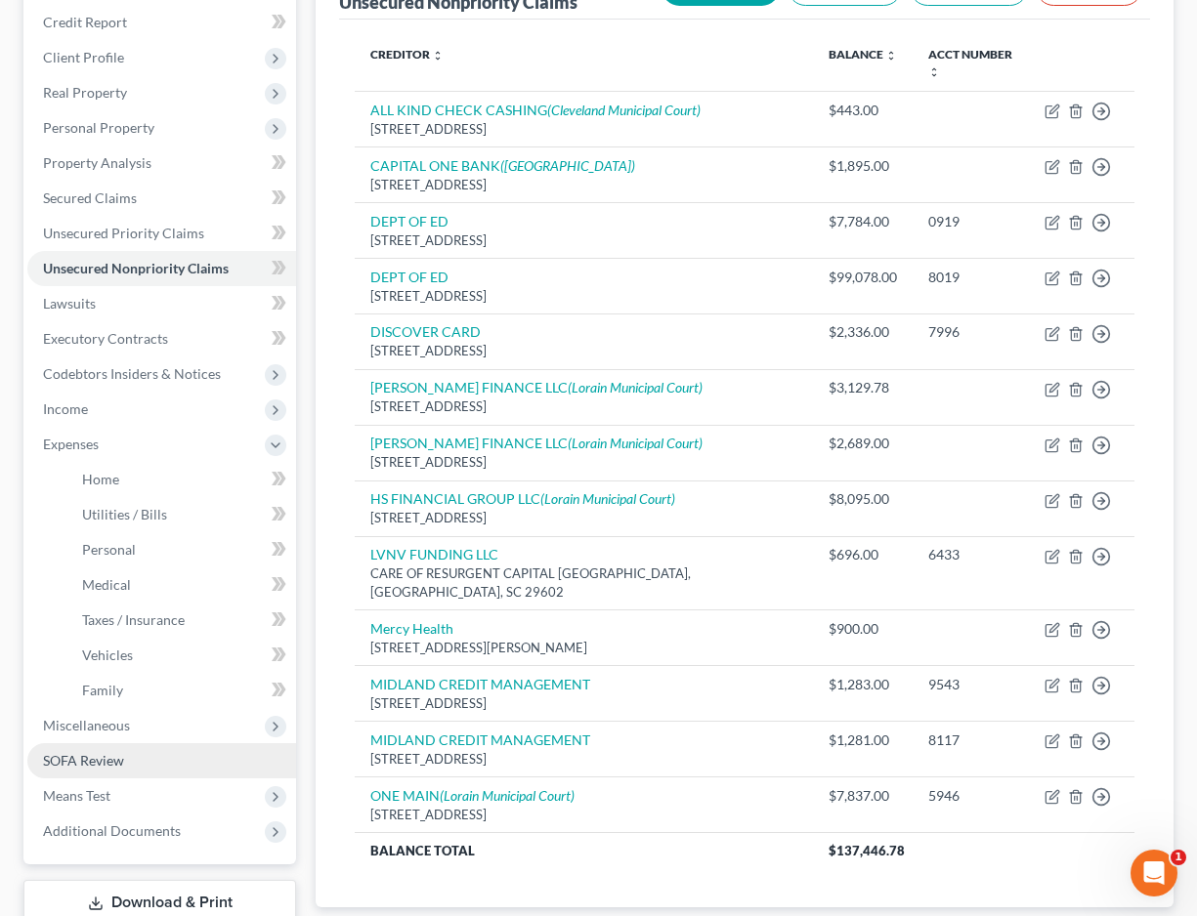
click at [162, 754] on link "SOFA Review" at bounding box center [161, 760] width 269 height 35
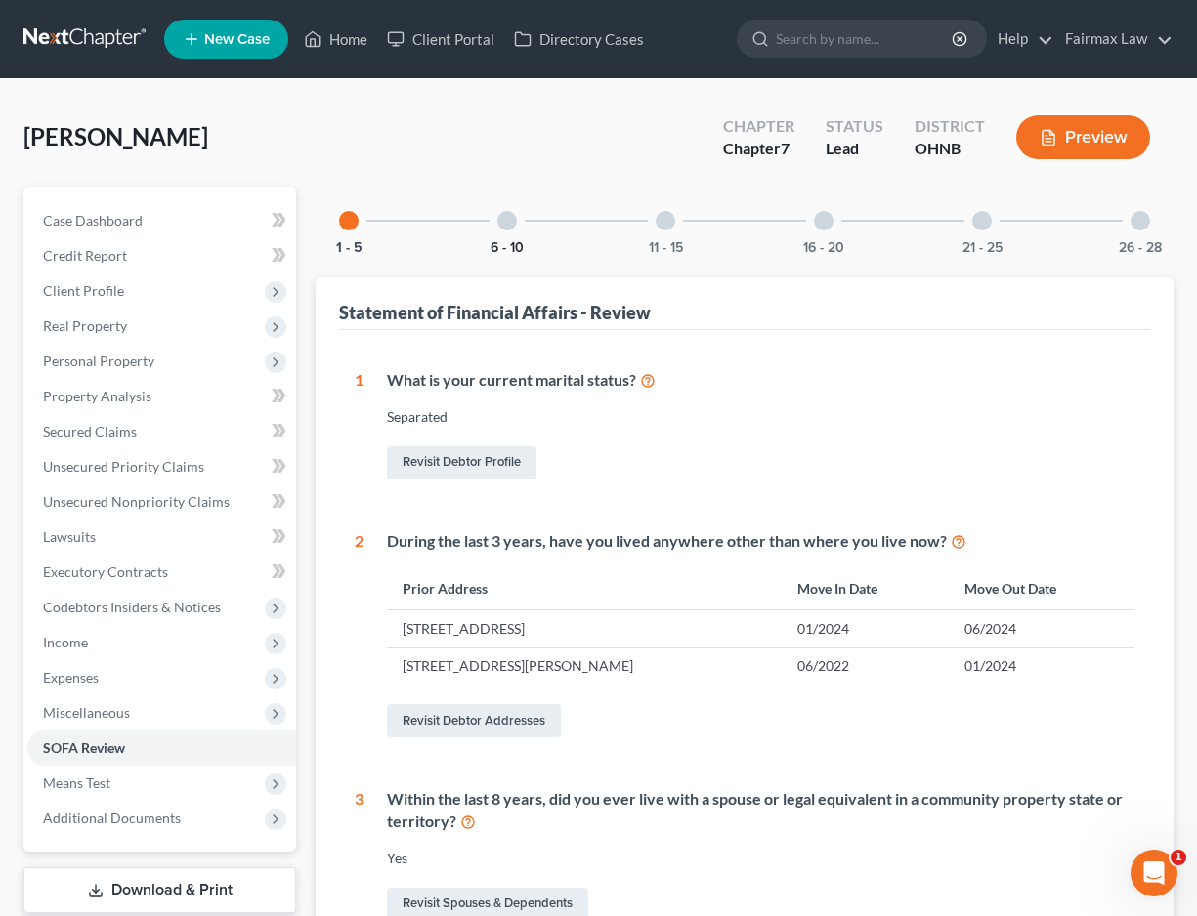
click at [499, 241] on button "6 - 10" at bounding box center [506, 248] width 33 height 14
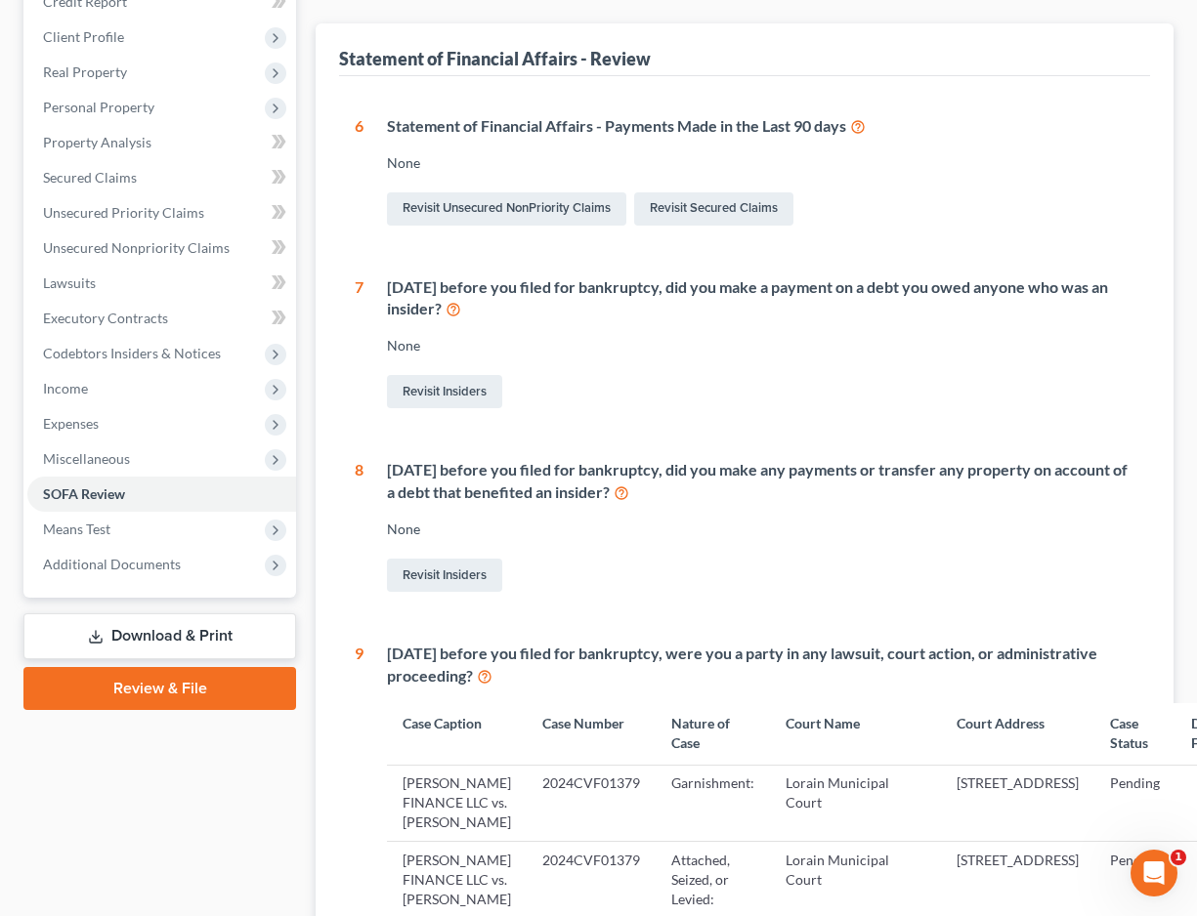
scroll to position [38, 0]
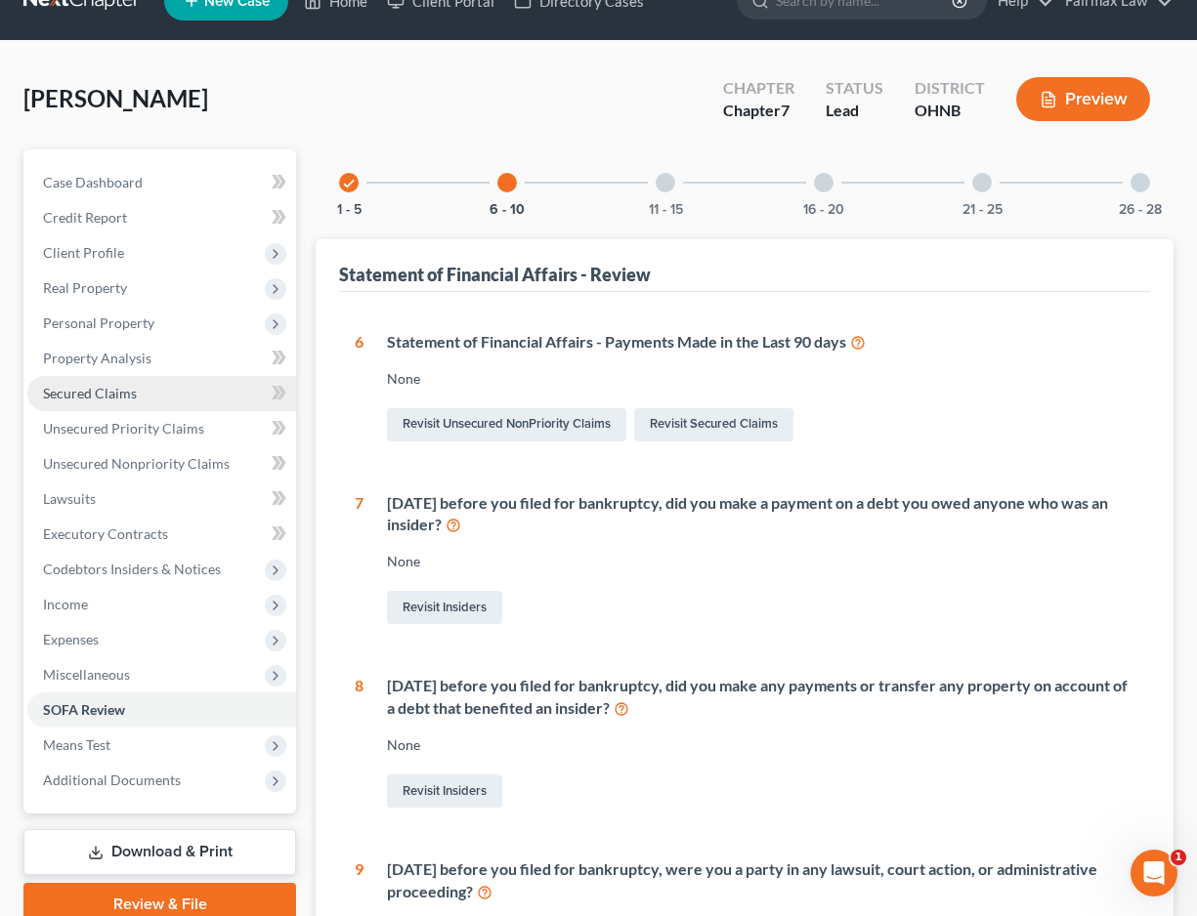
click at [176, 404] on link "Secured Claims" at bounding box center [161, 393] width 269 height 35
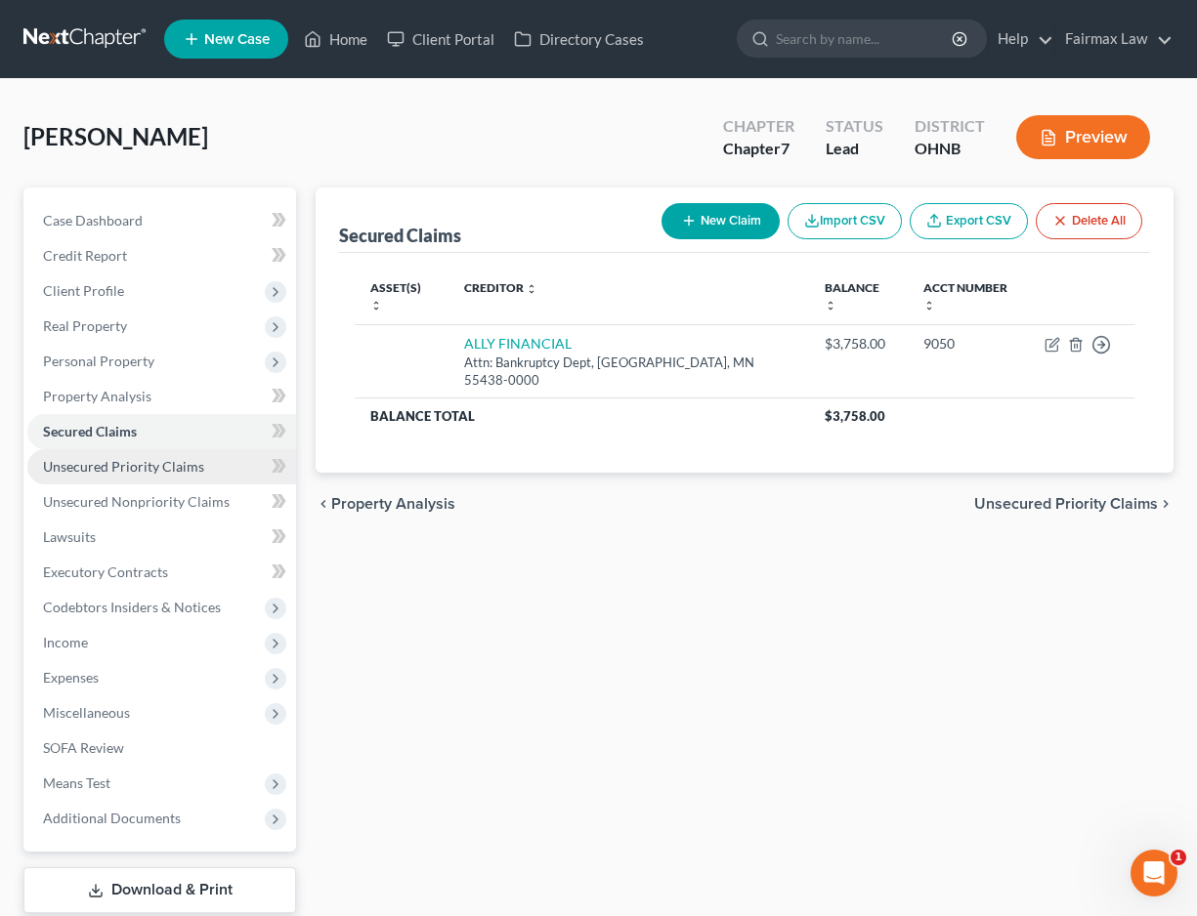
click at [165, 466] on span "Unsecured Priority Claims" at bounding box center [123, 466] width 161 height 17
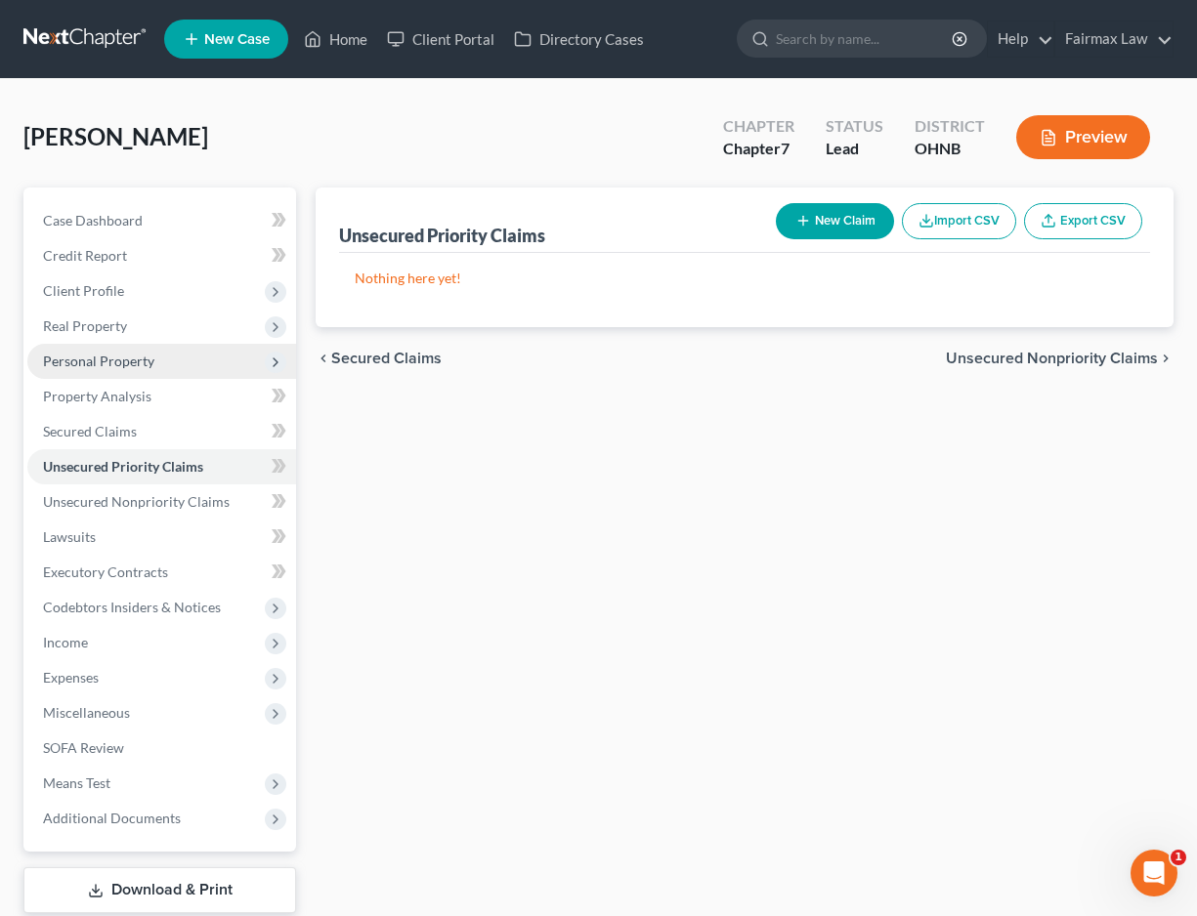
click at [170, 367] on span "Personal Property" at bounding box center [161, 361] width 269 height 35
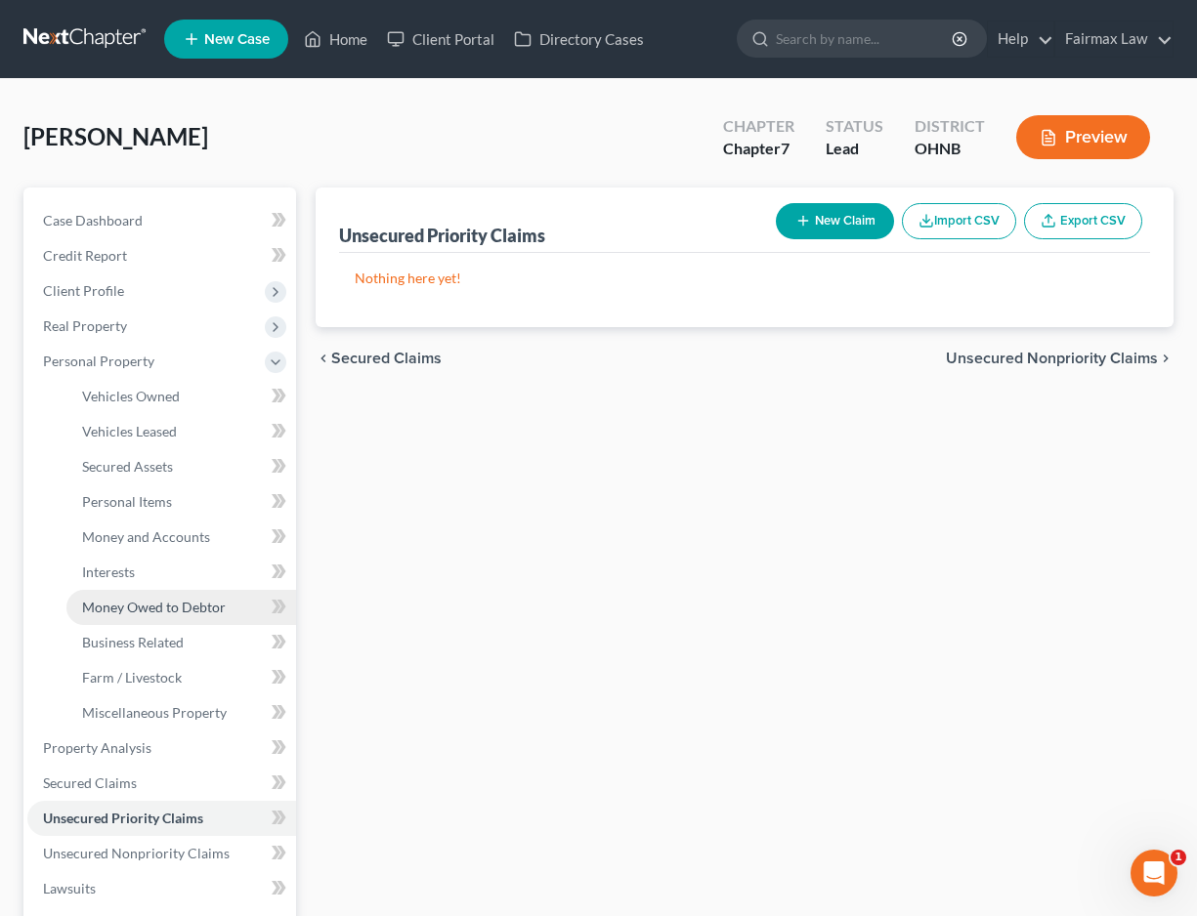
scroll to position [4, 0]
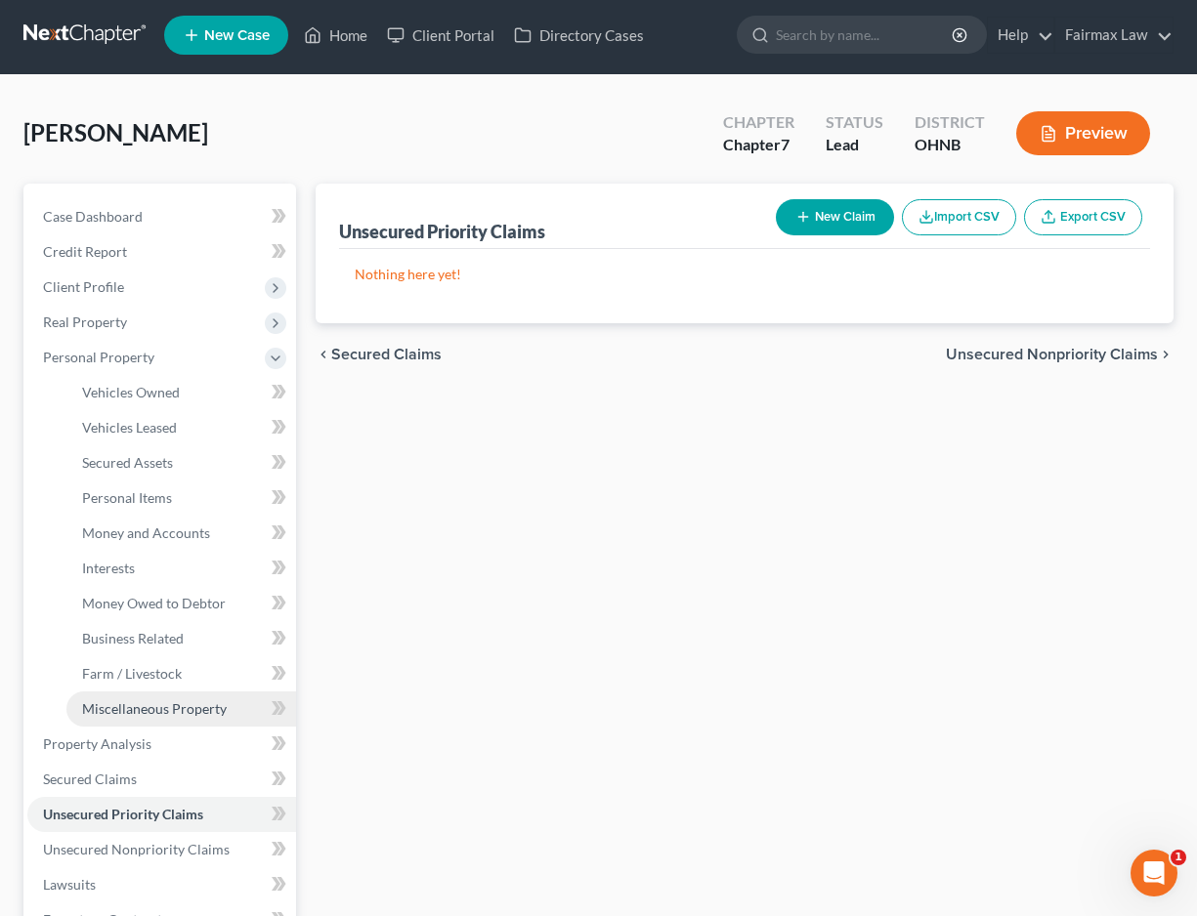
click at [189, 713] on span "Miscellaneous Property" at bounding box center [154, 708] width 145 height 17
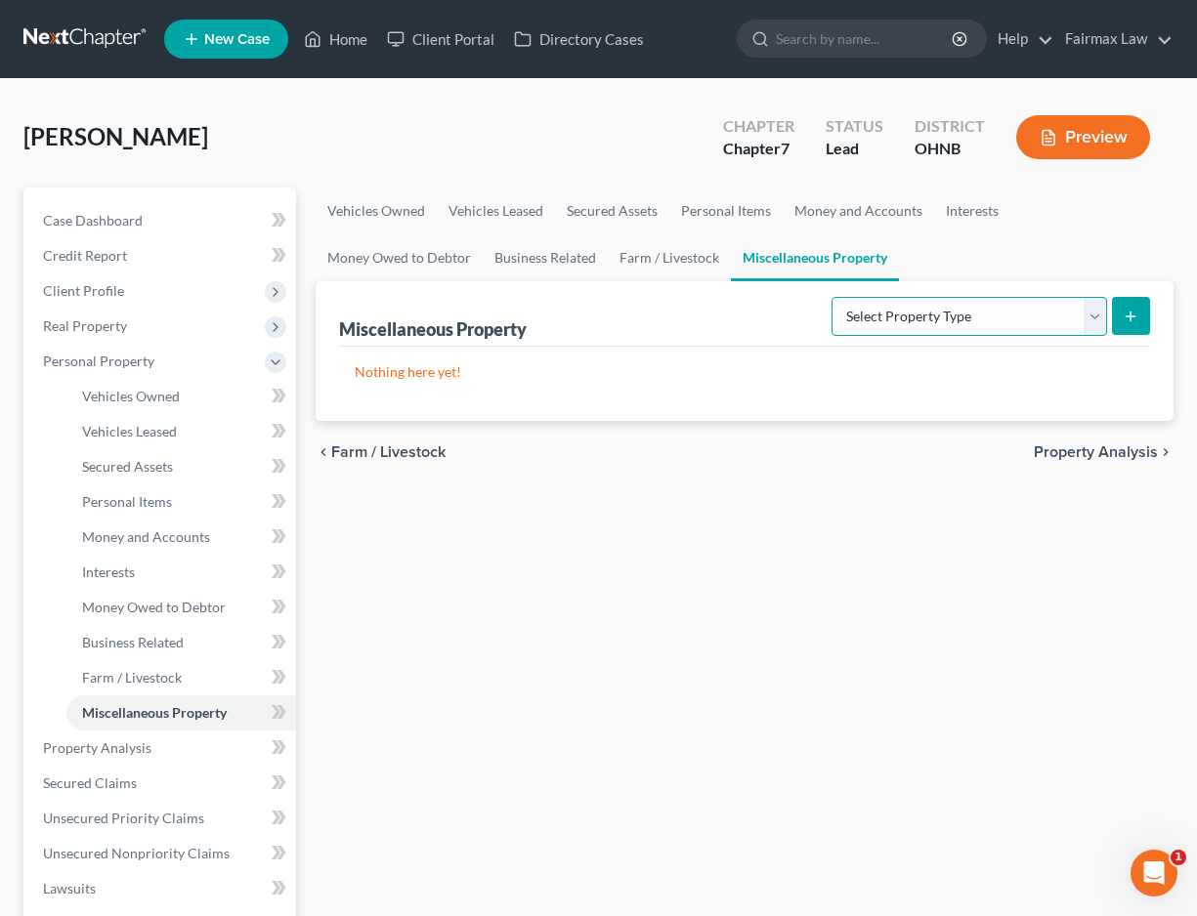
select select "holding_for_another"
click at [1134, 307] on button "submit" at bounding box center [1131, 316] width 38 height 38
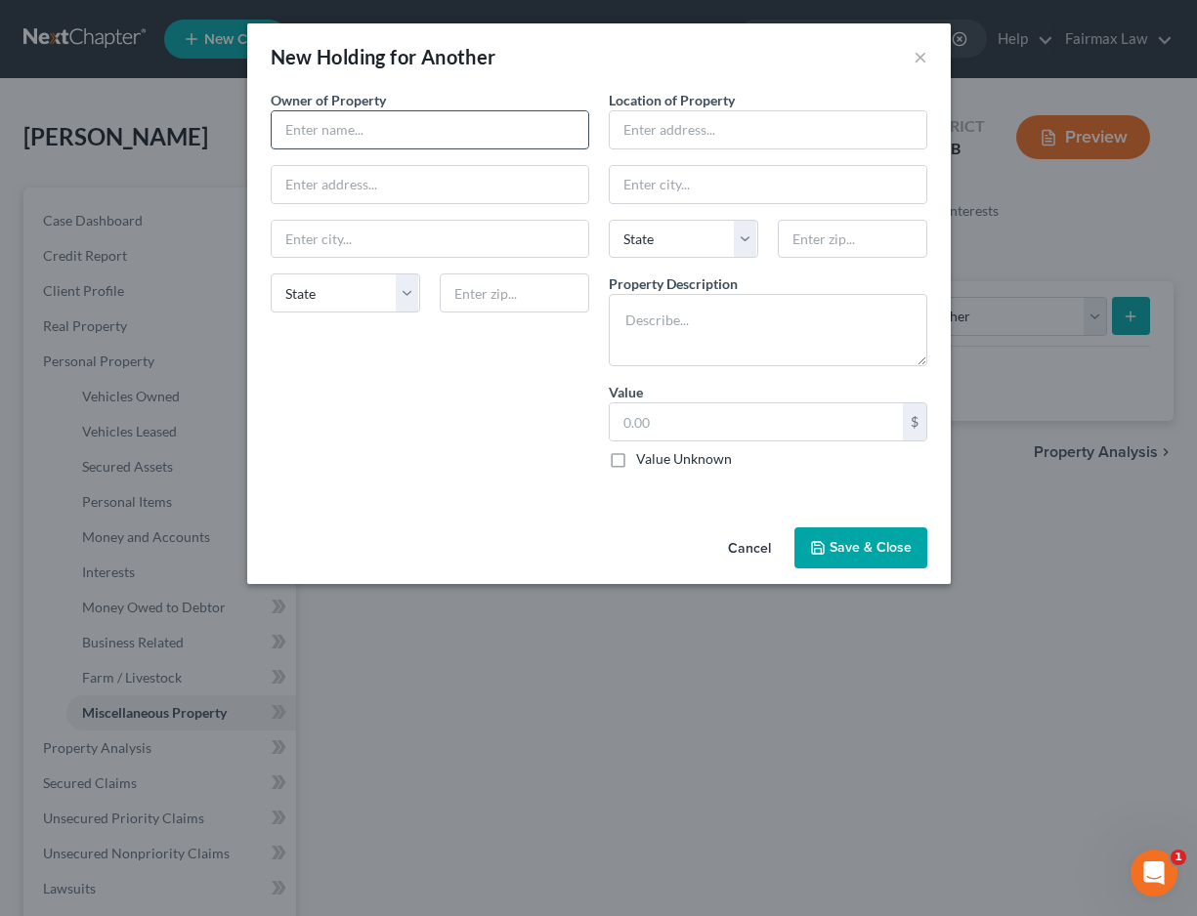
click at [376, 124] on input "text" at bounding box center [430, 129] width 317 height 37
type input "Russell Boyd"
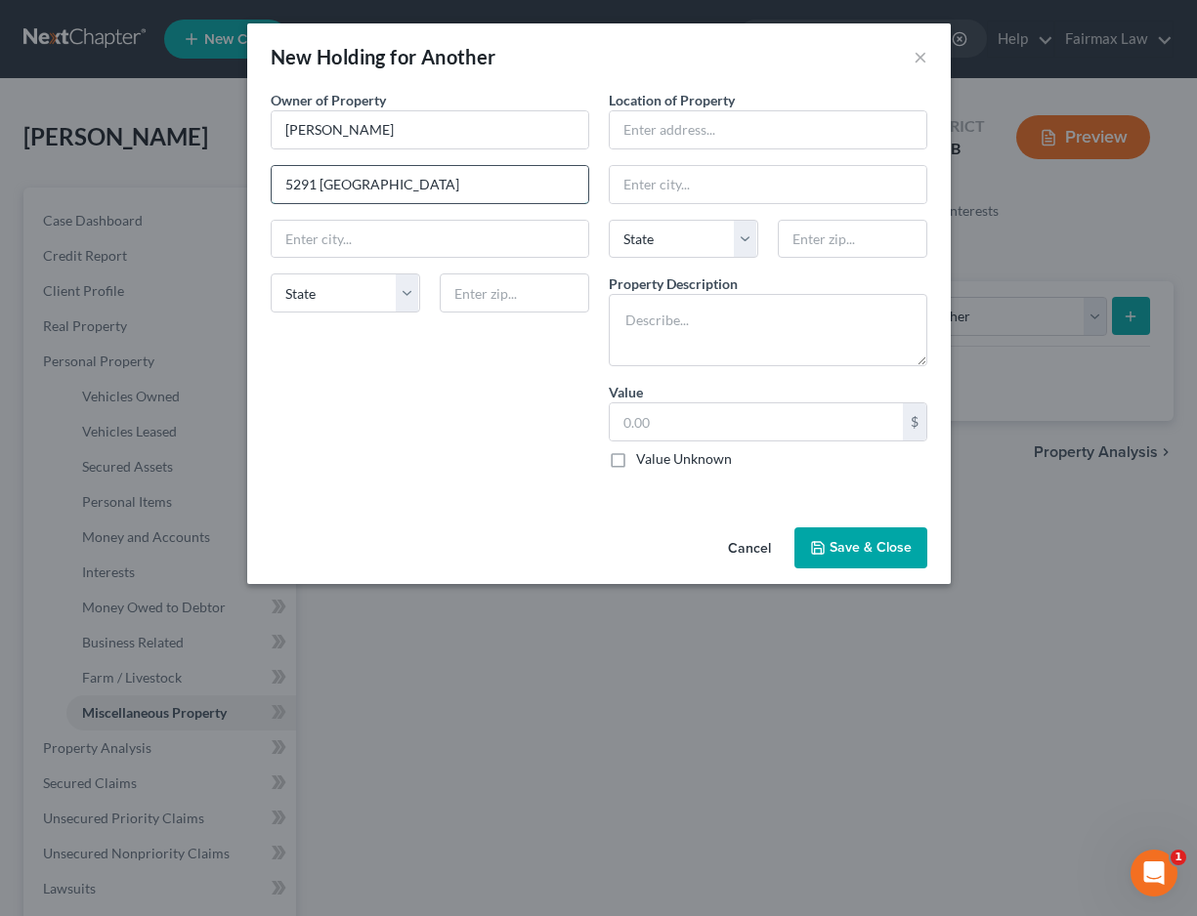
click at [483, 180] on input "5291 Berkshire" at bounding box center [430, 184] width 317 height 37
type input "5291 Berkshire Dr"
click at [440, 233] on input "text" at bounding box center [430, 239] width 317 height 37
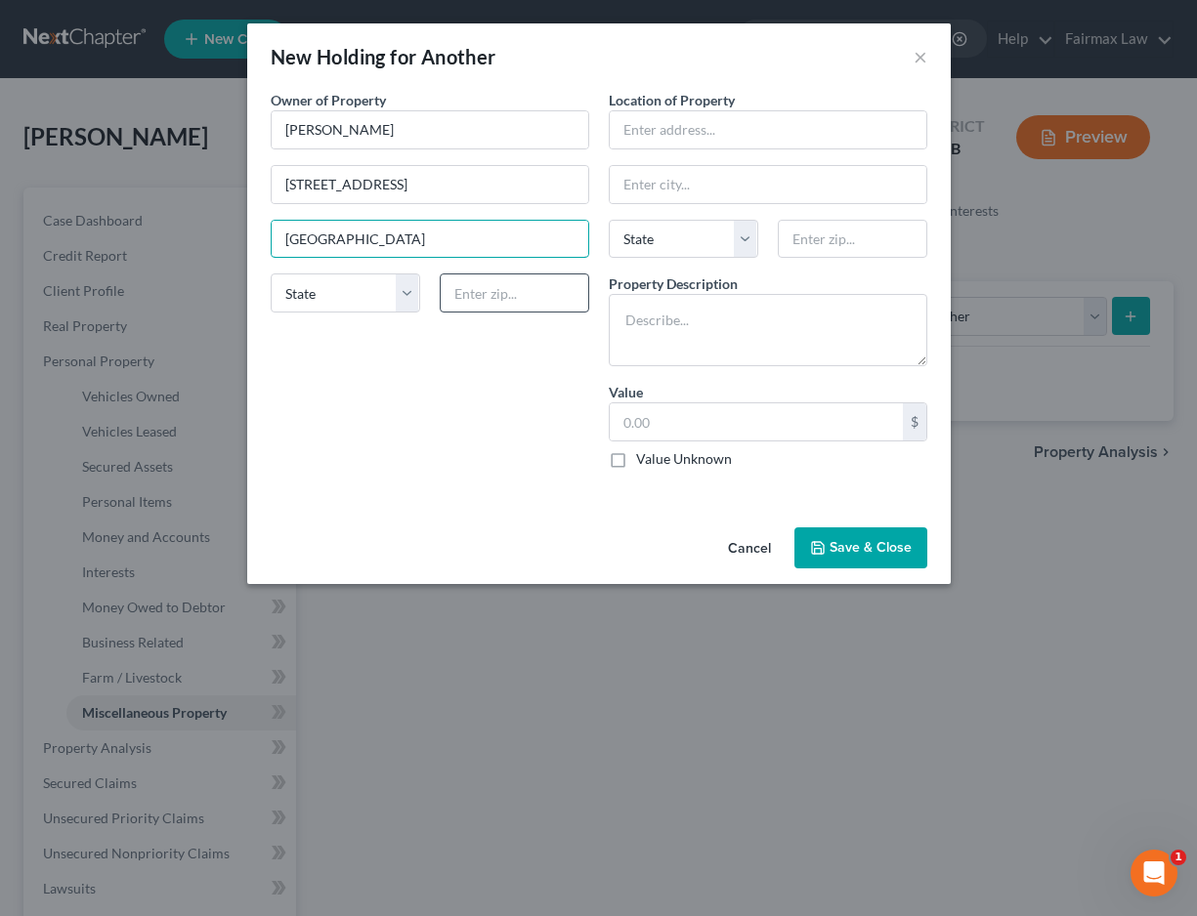
type input "Sheffield Village"
select select "36"
click at [491, 294] on input "text" at bounding box center [514, 293] width 149 height 39
click at [488, 297] on input "440454" at bounding box center [514, 293] width 149 height 39
type input "44054"
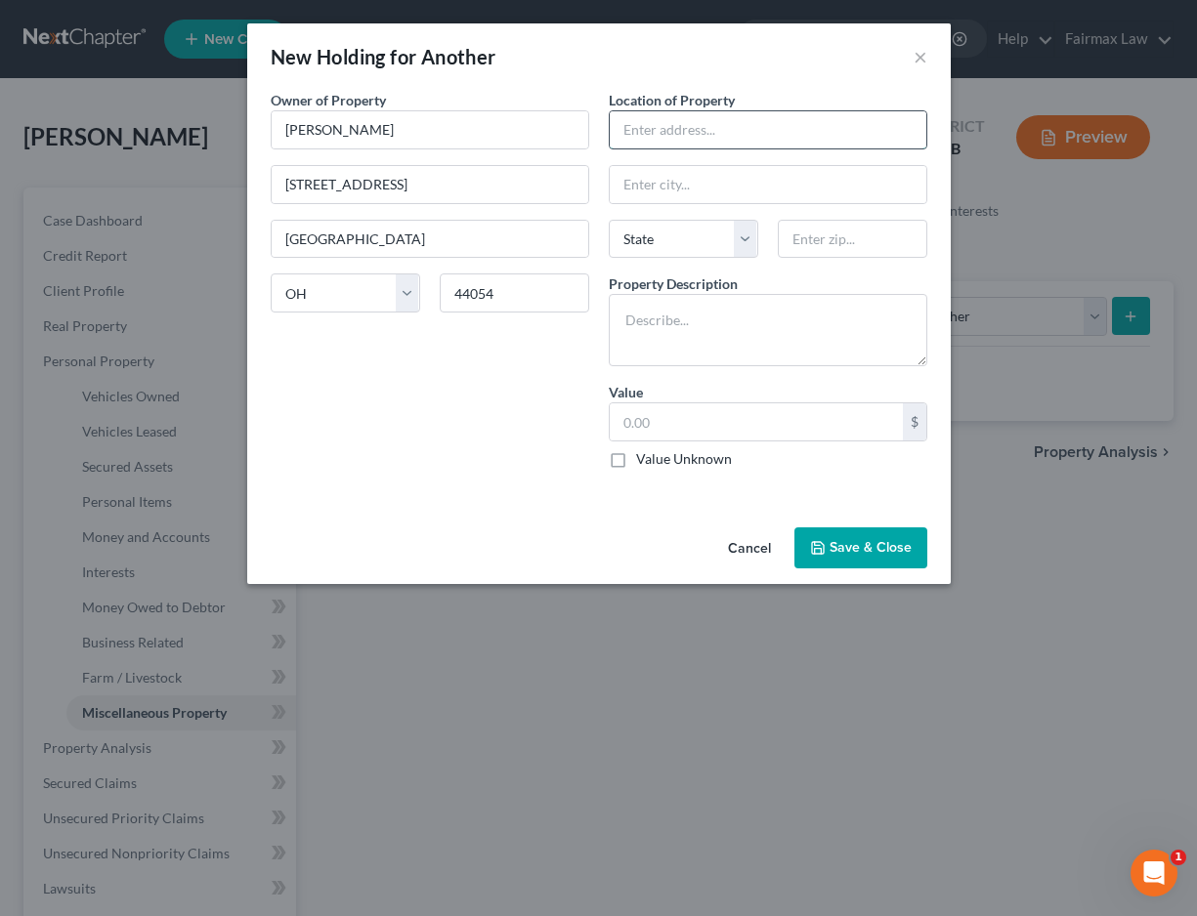
type input "Sheffield Lake"
type input "3728 Gary Ave"
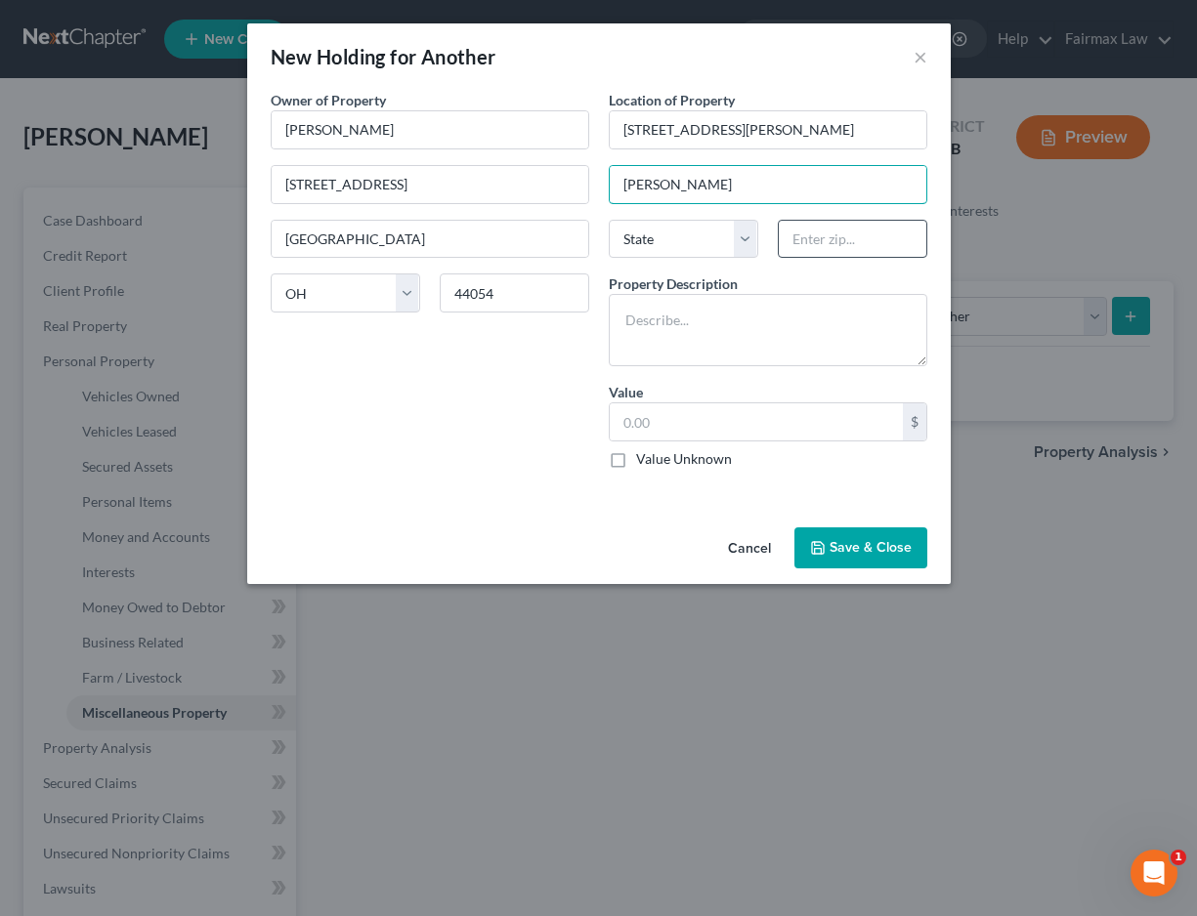
type input "Lorrain"
type input "44055"
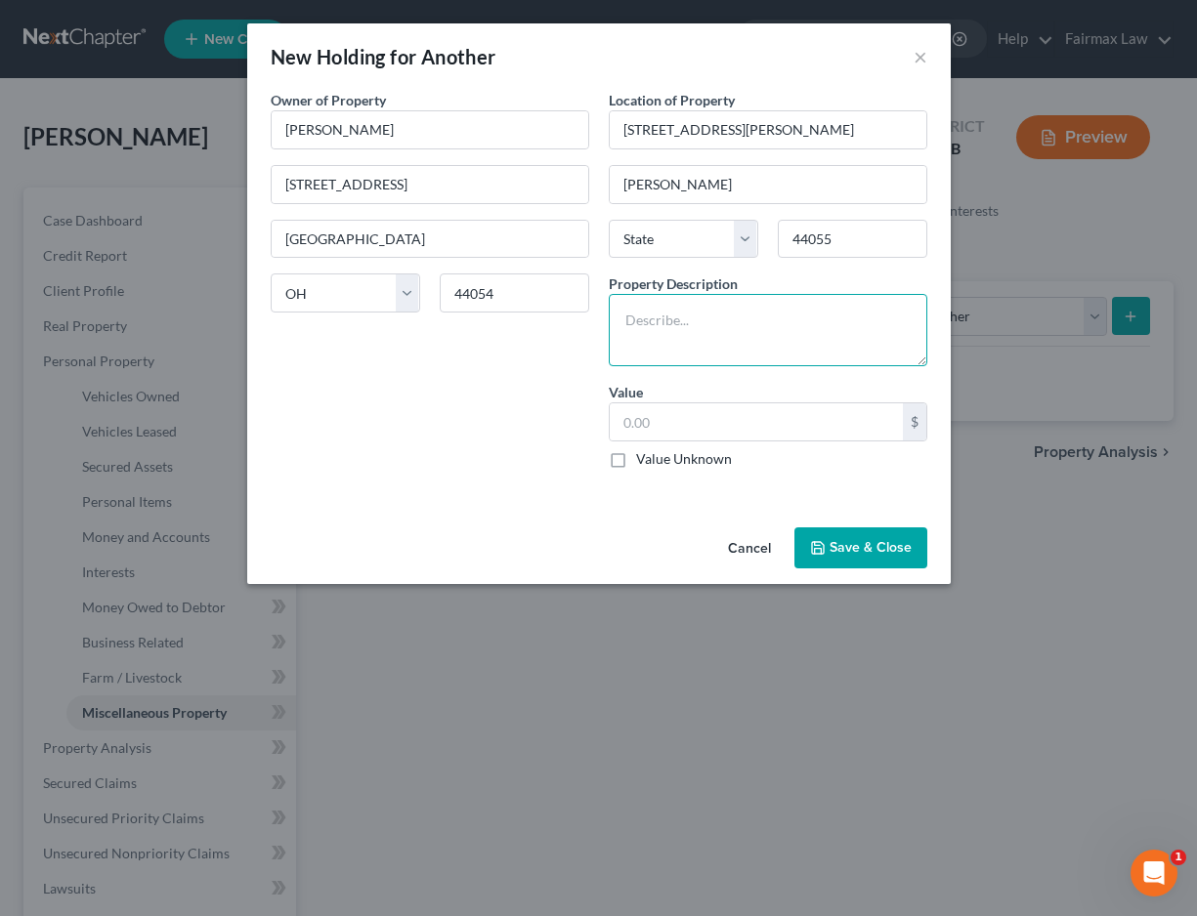
type input "Lorain"
select select "36"
click at [785, 325] on textarea at bounding box center [768, 330] width 318 height 72
type textarea "2018 Ford Escape"
click at [839, 537] on button "Save & Close" at bounding box center [860, 548] width 133 height 41
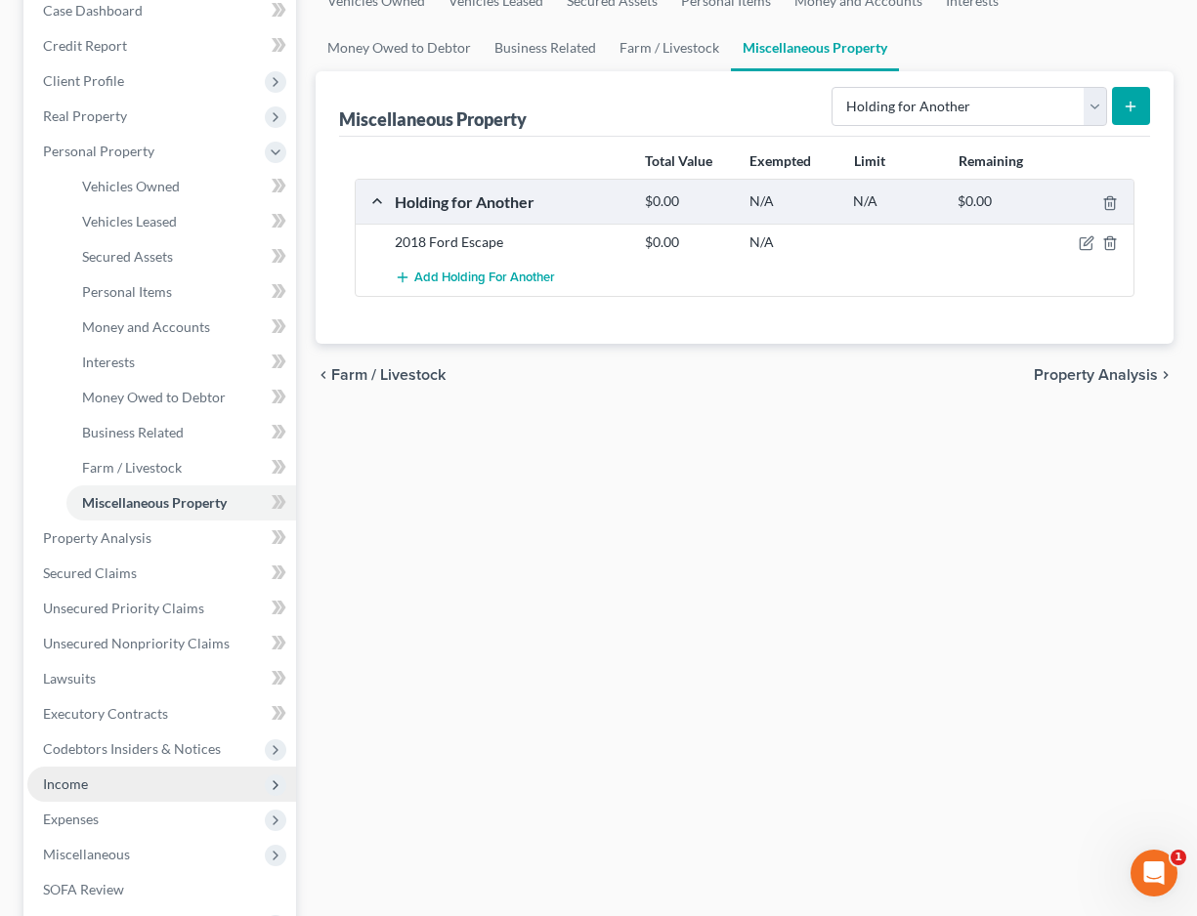
scroll to position [231, 0]
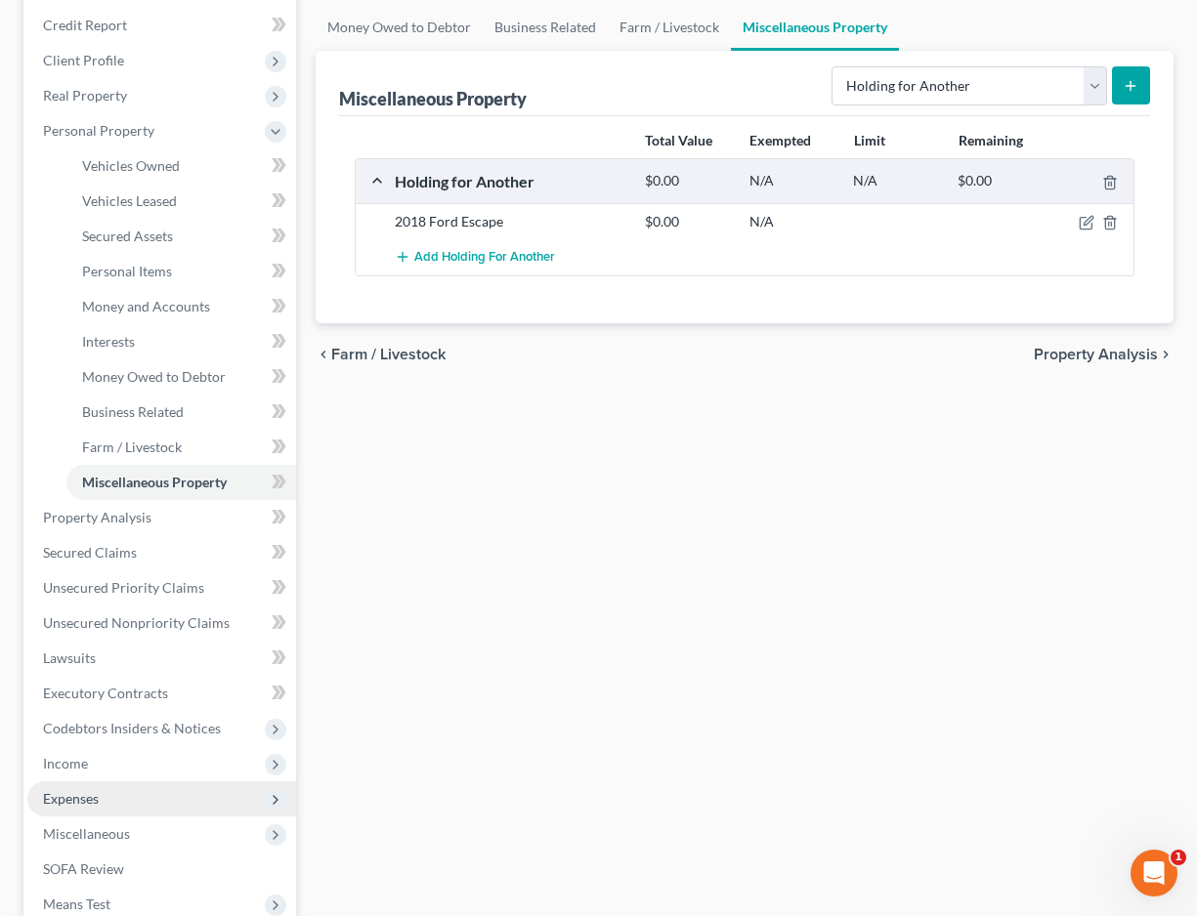
click at [171, 792] on span "Expenses" at bounding box center [161, 799] width 269 height 35
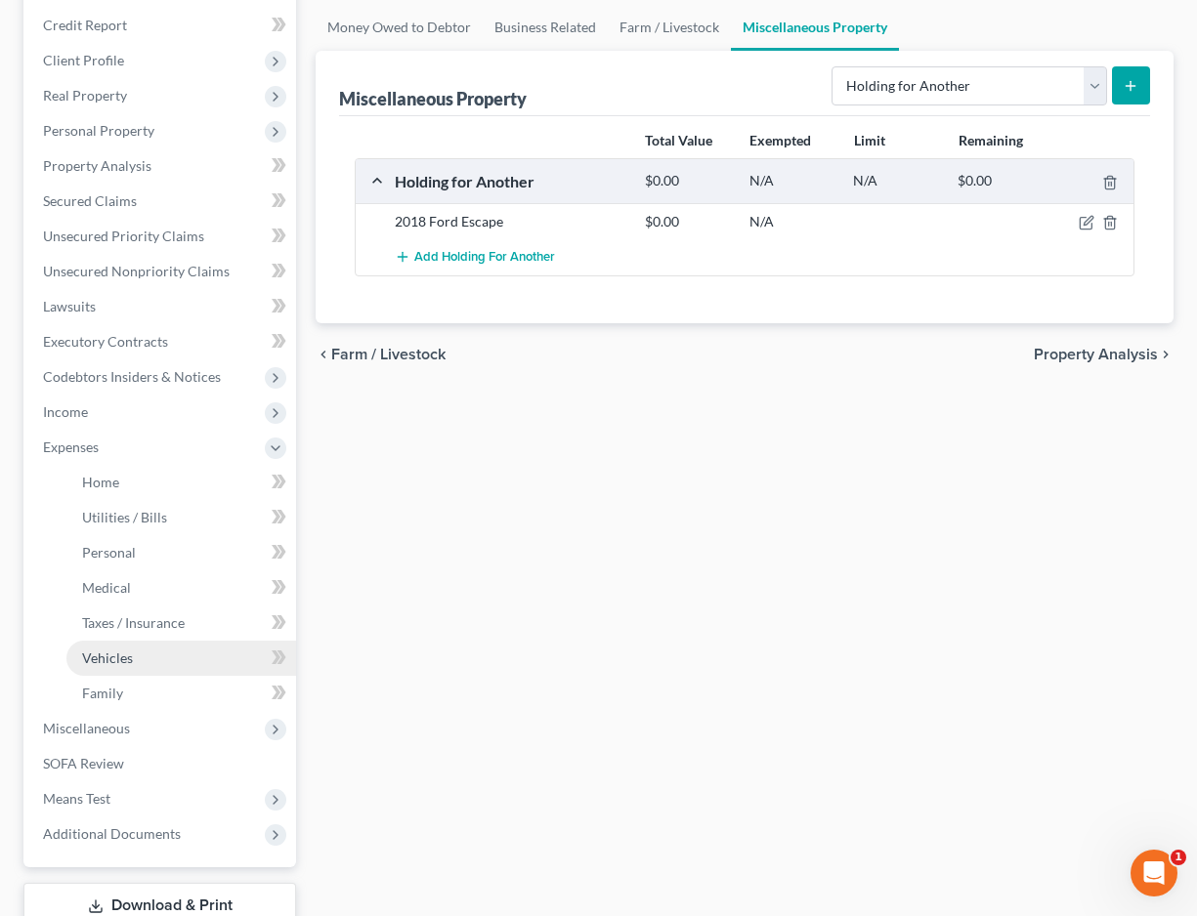
click at [154, 657] on link "Vehicles" at bounding box center [181, 658] width 230 height 35
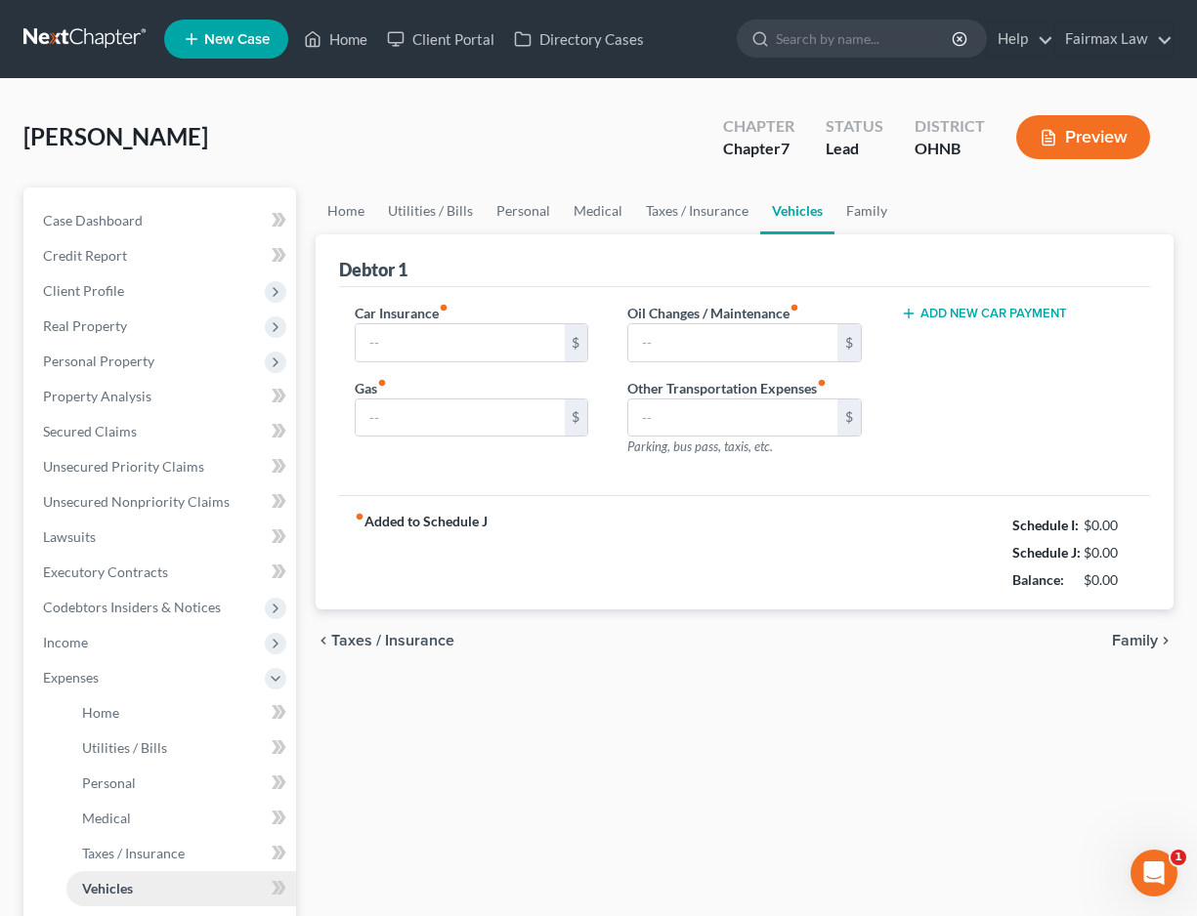
type input "0.00"
type input "450.00"
type input "16.00"
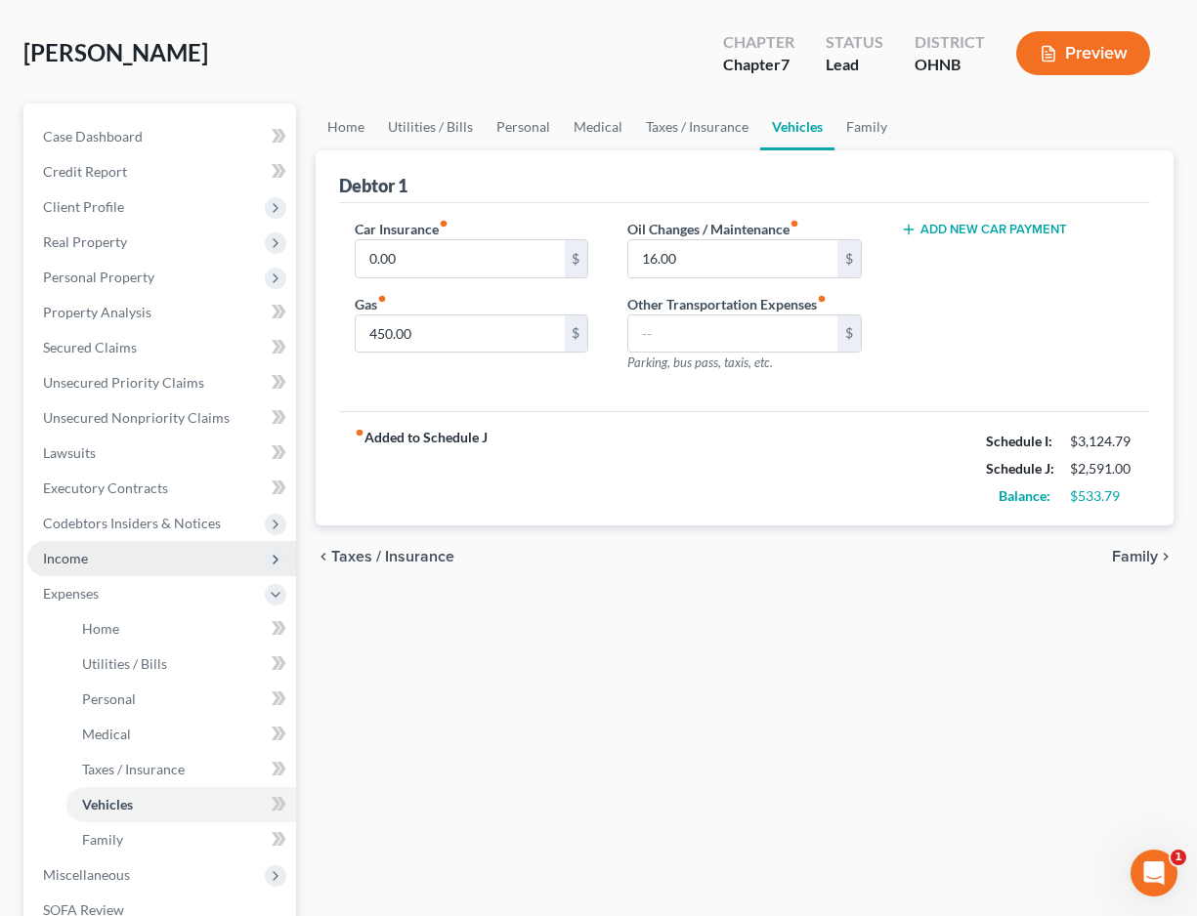
scroll to position [86, 0]
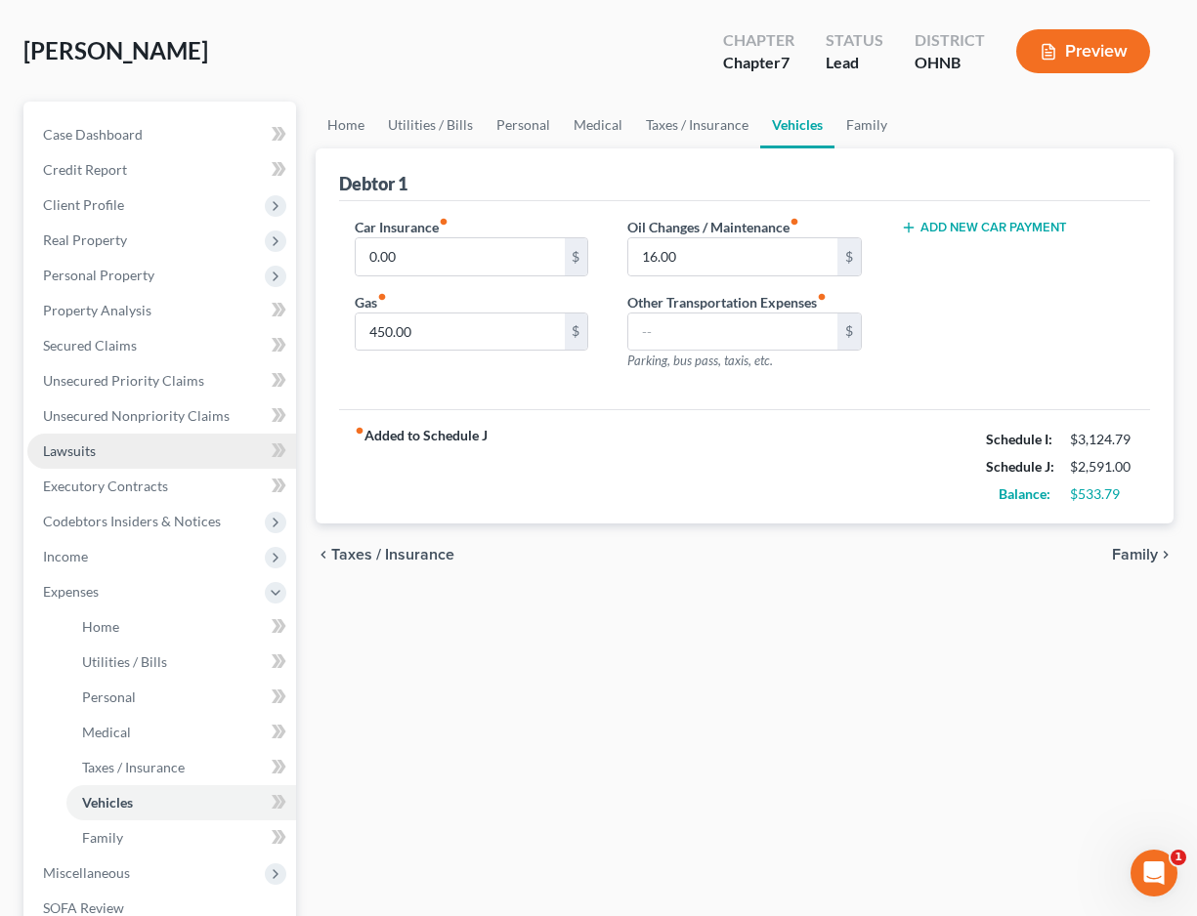
click at [141, 452] on link "Lawsuits" at bounding box center [161, 451] width 269 height 35
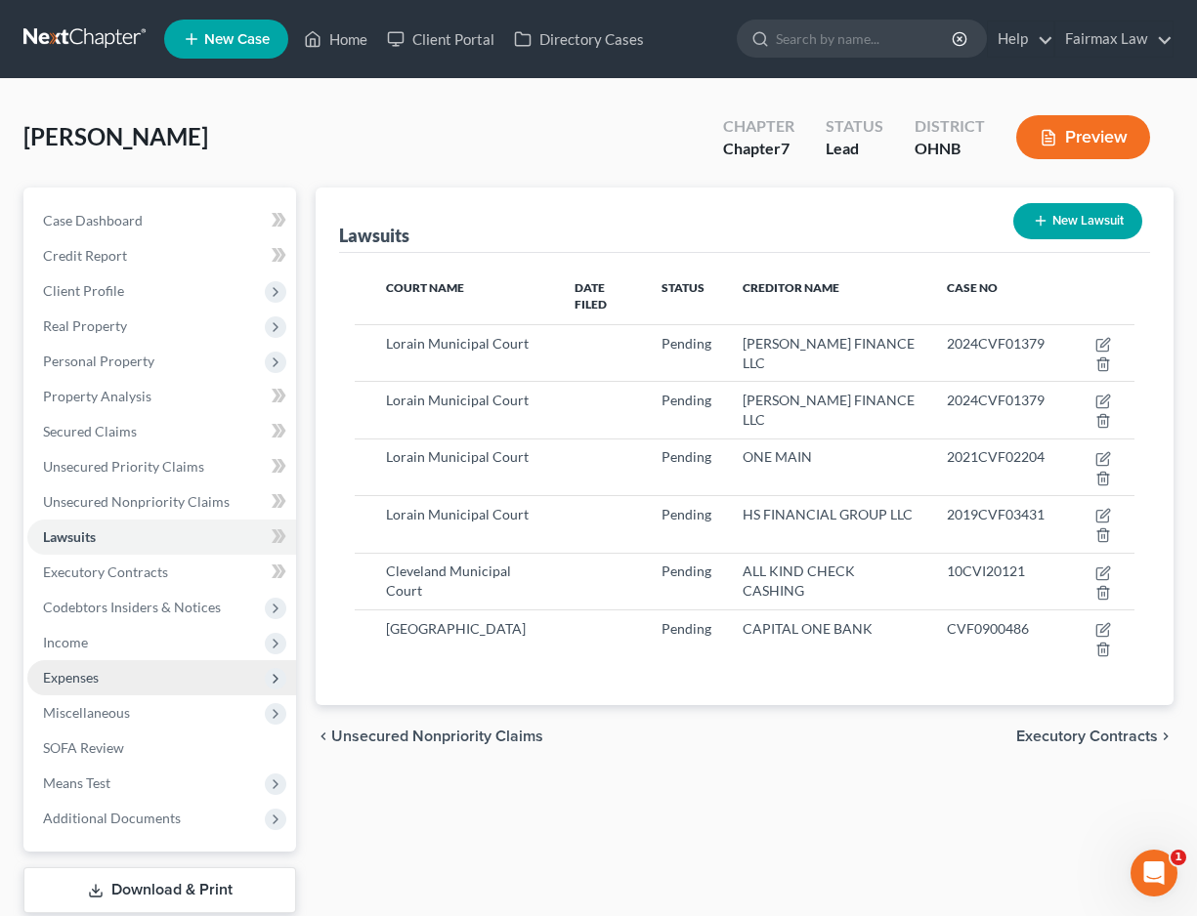
click at [135, 669] on span "Expenses" at bounding box center [161, 677] width 269 height 35
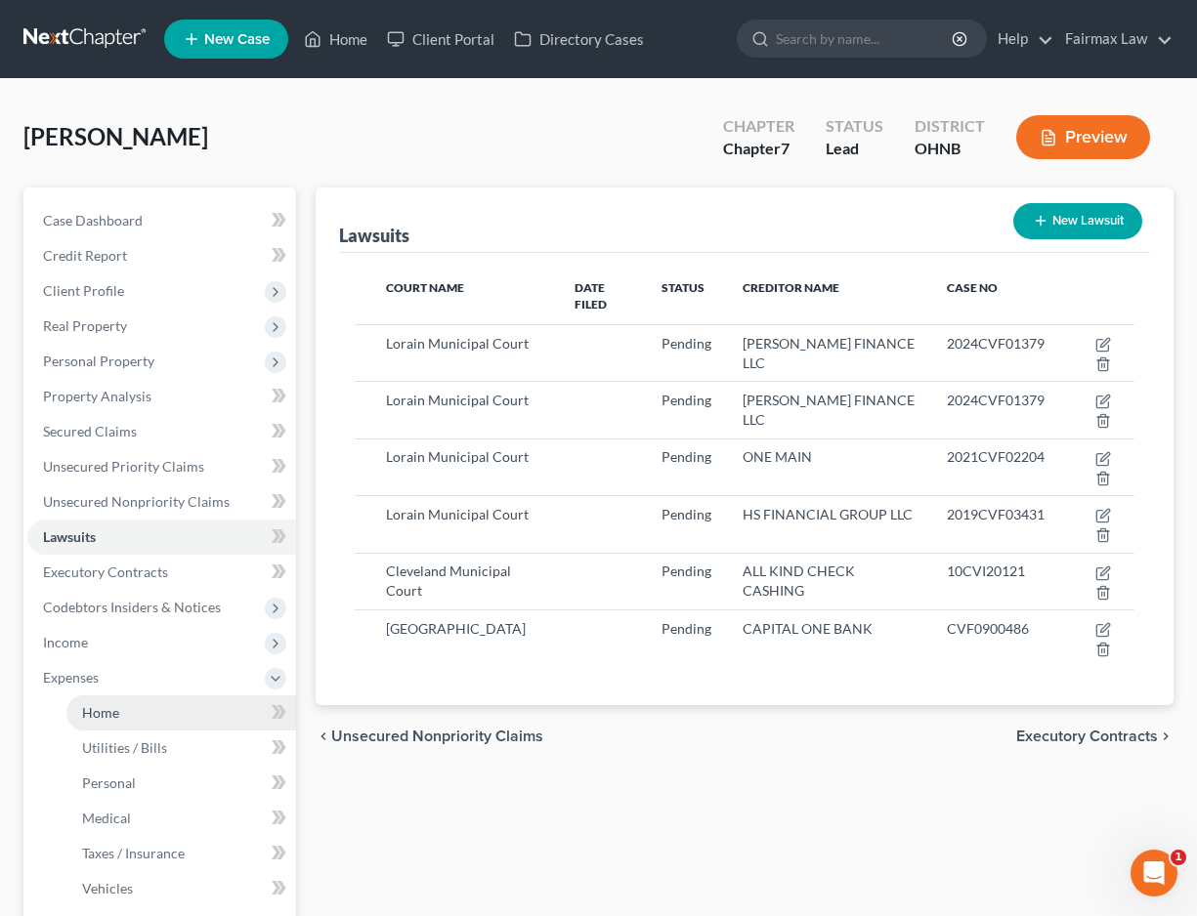
click at [132, 706] on link "Home" at bounding box center [181, 713] width 230 height 35
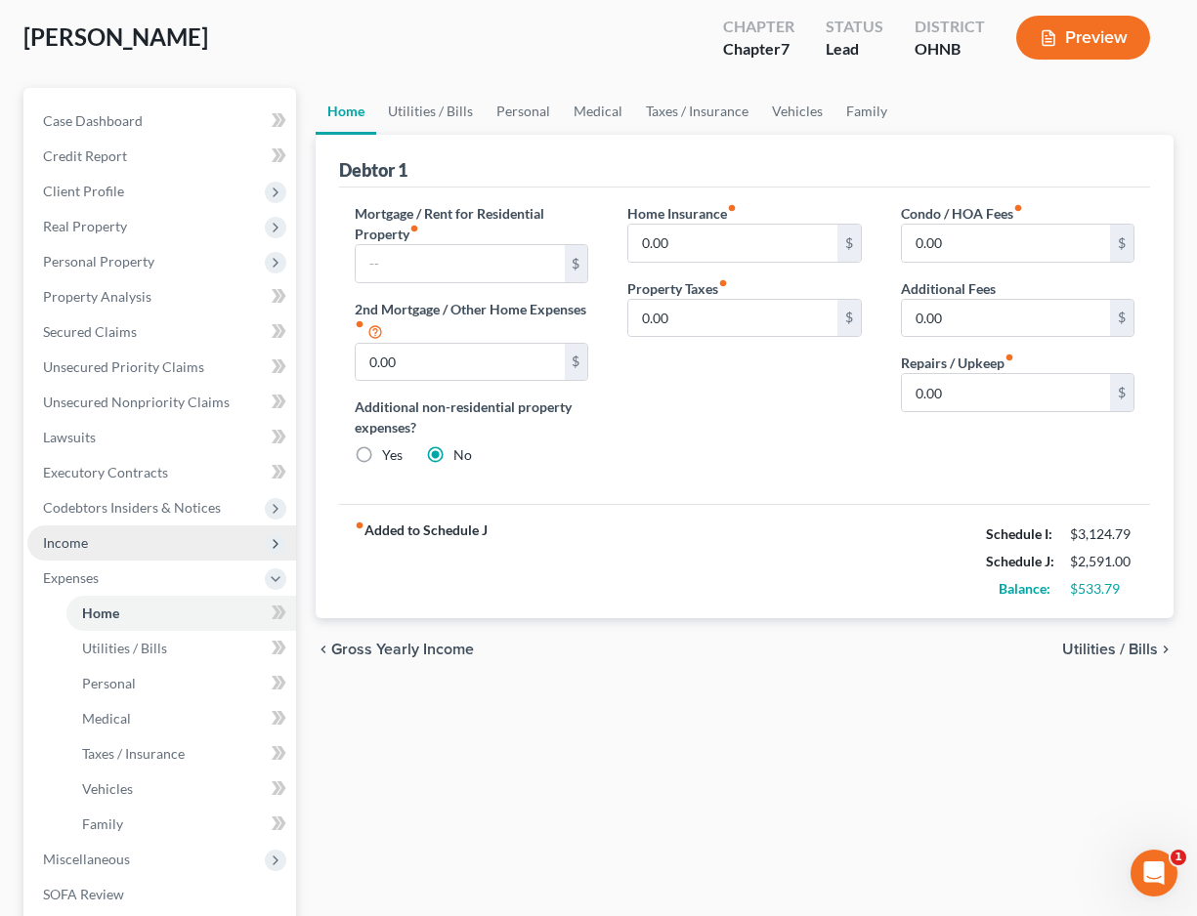
scroll to position [102, 0]
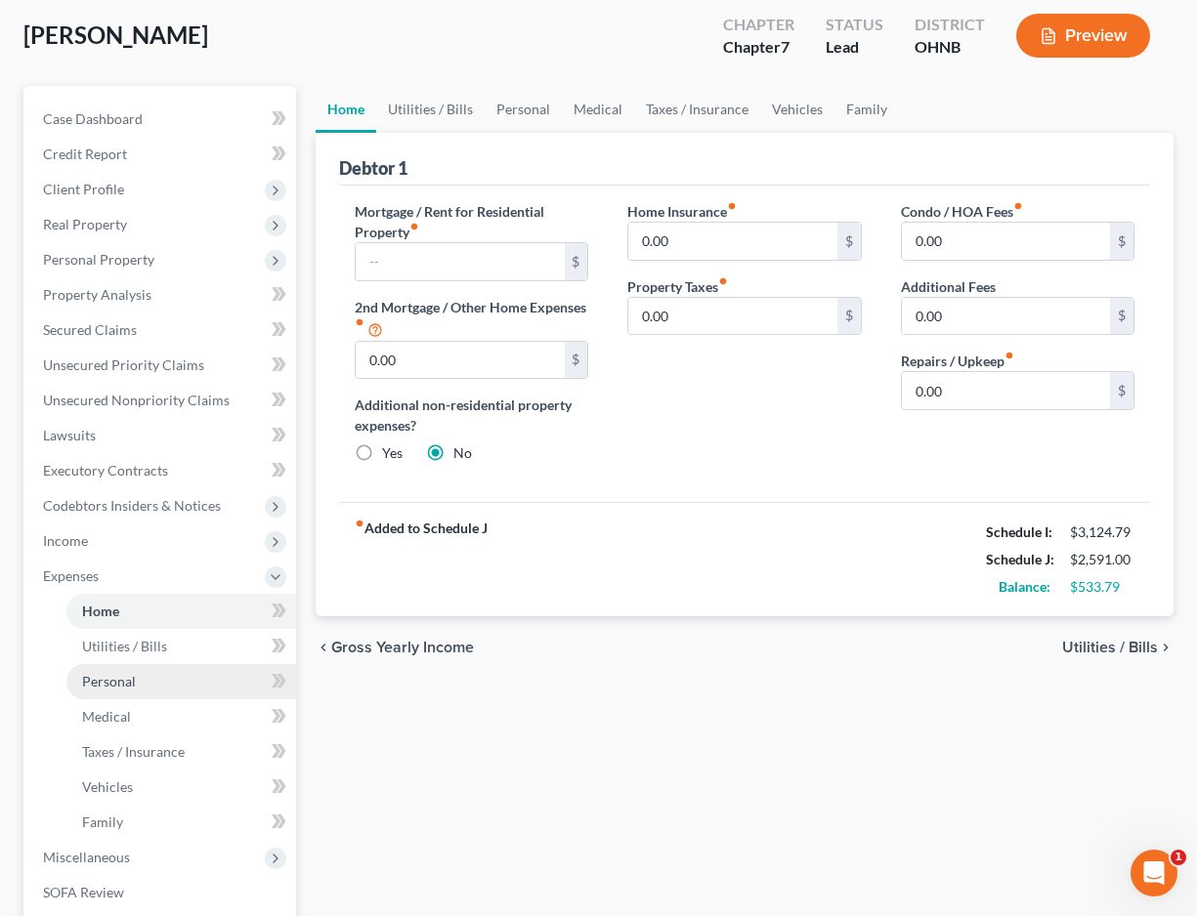
click at [162, 664] on link "Personal" at bounding box center [181, 681] width 230 height 35
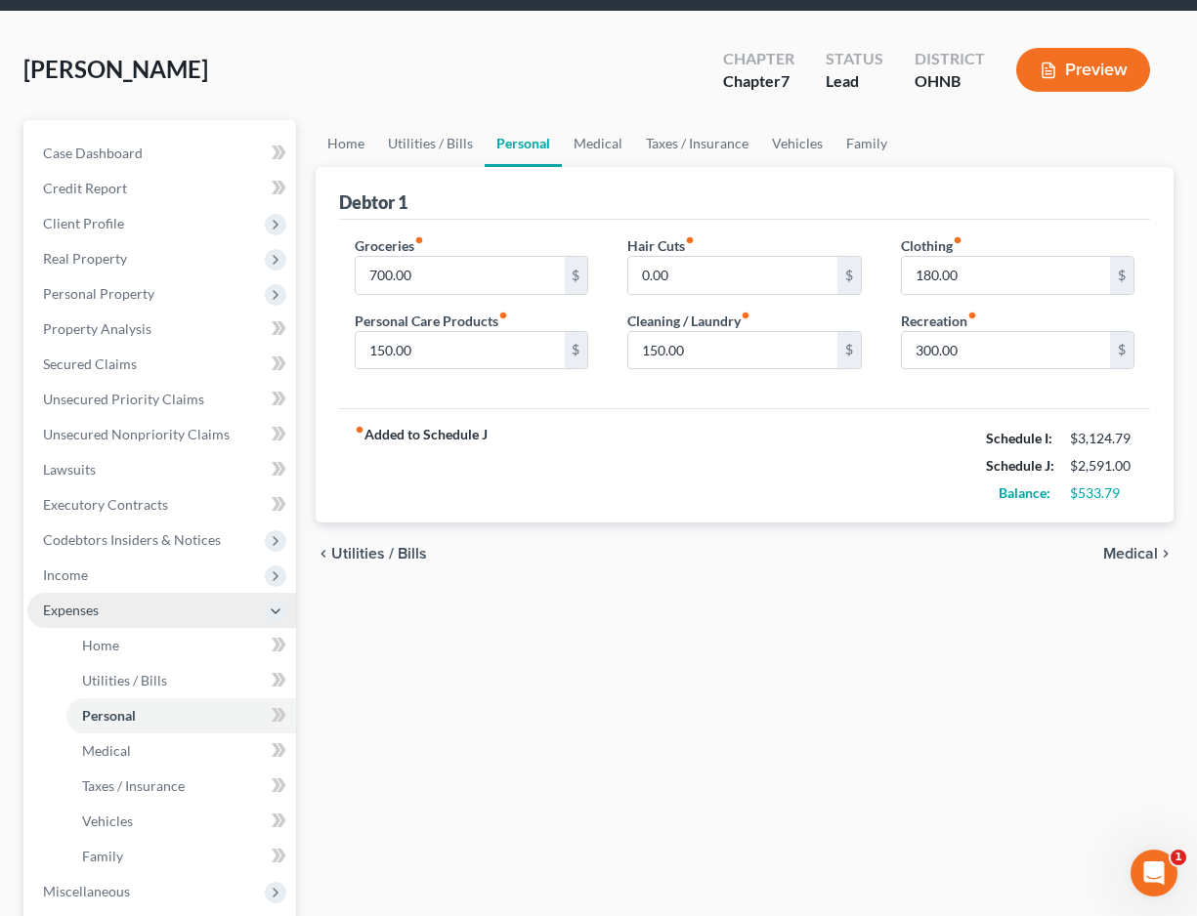
scroll to position [81, 0]
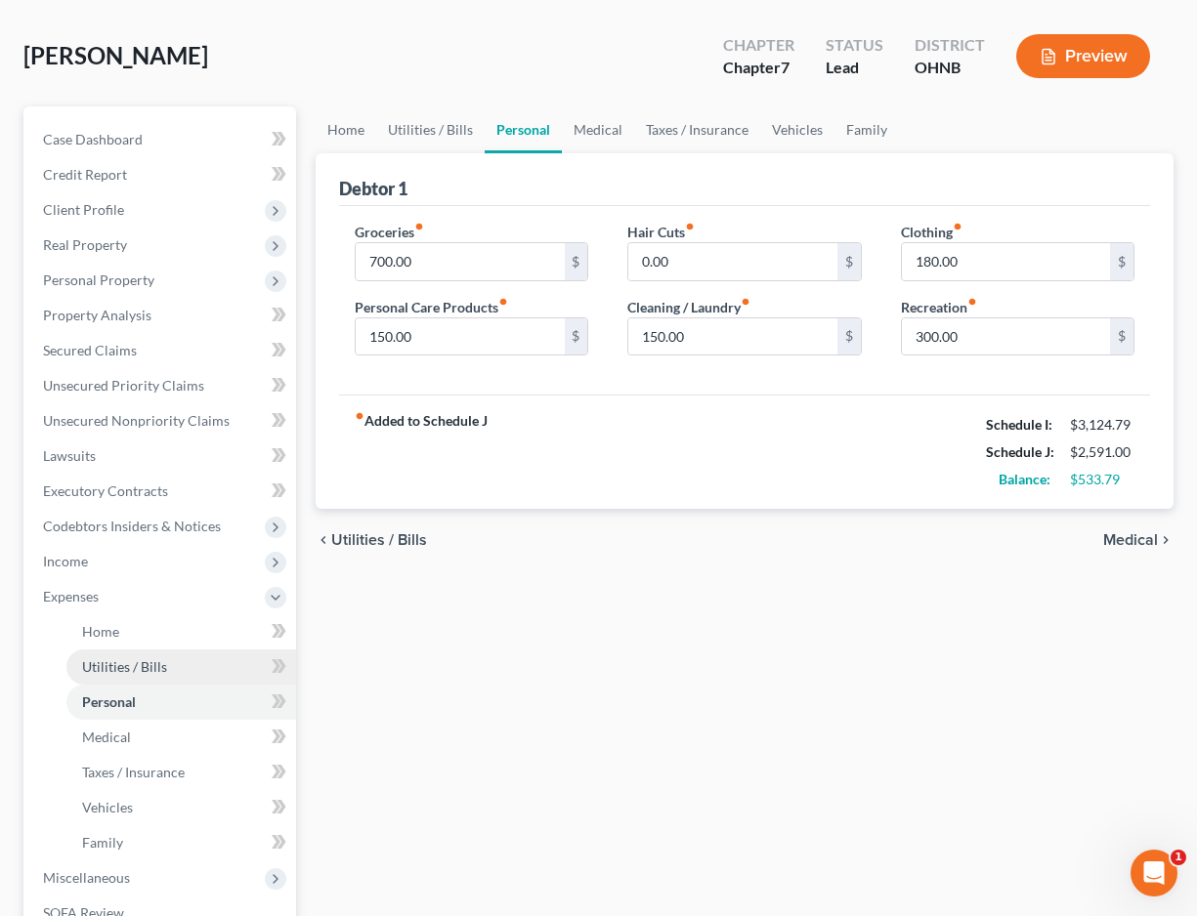
click at [149, 650] on link "Utilities / Bills" at bounding box center [181, 667] width 230 height 35
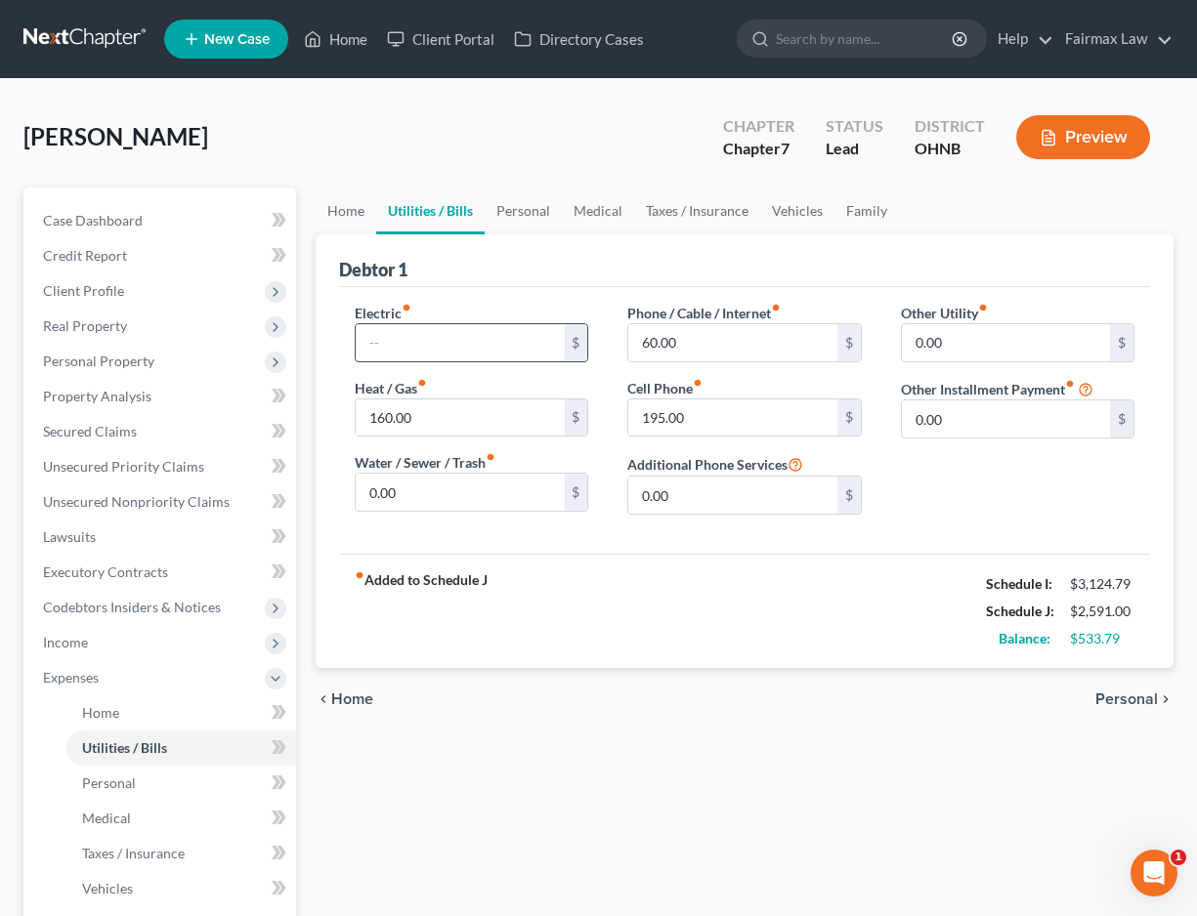
click at [391, 354] on input "text" at bounding box center [460, 342] width 208 height 37
type input "80.00"
click at [386, 427] on input "160.00" at bounding box center [460, 418] width 208 height 37
click at [383, 416] on input "160.00" at bounding box center [460, 418] width 208 height 37
type input "80.00"
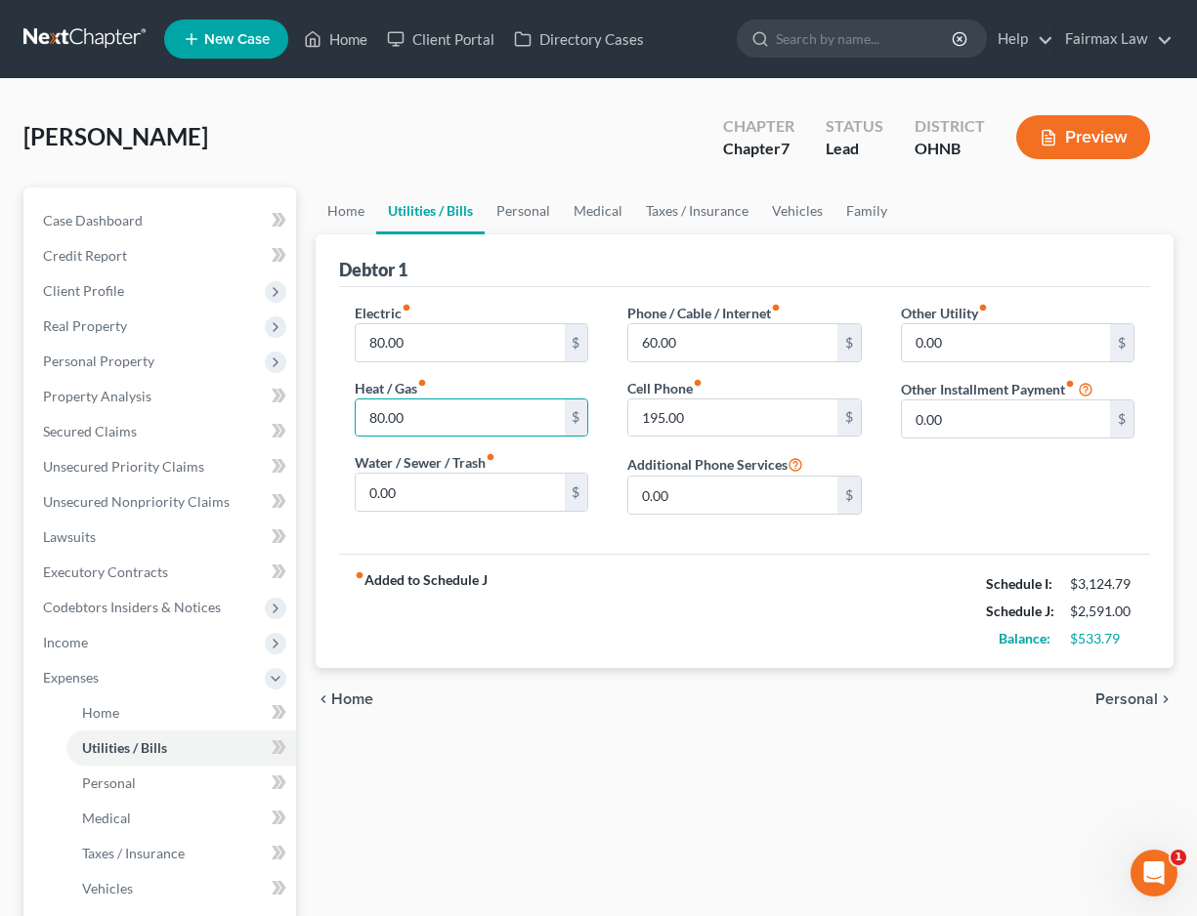
click at [475, 653] on strong "fiber_manual_record Added to Schedule J" at bounding box center [421, 612] width 133 height 82
click at [555, 565] on div "fiber_manual_record Added to Schedule J Schedule I: $3,124.79 Schedule J: $2,59…" at bounding box center [744, 611] width 811 height 114
click at [446, 540] on div "Electric fiber_manual_record 80.00 $ Heat / Gas fiber_manual_record 80.00 $ Wat…" at bounding box center [744, 420] width 811 height 267
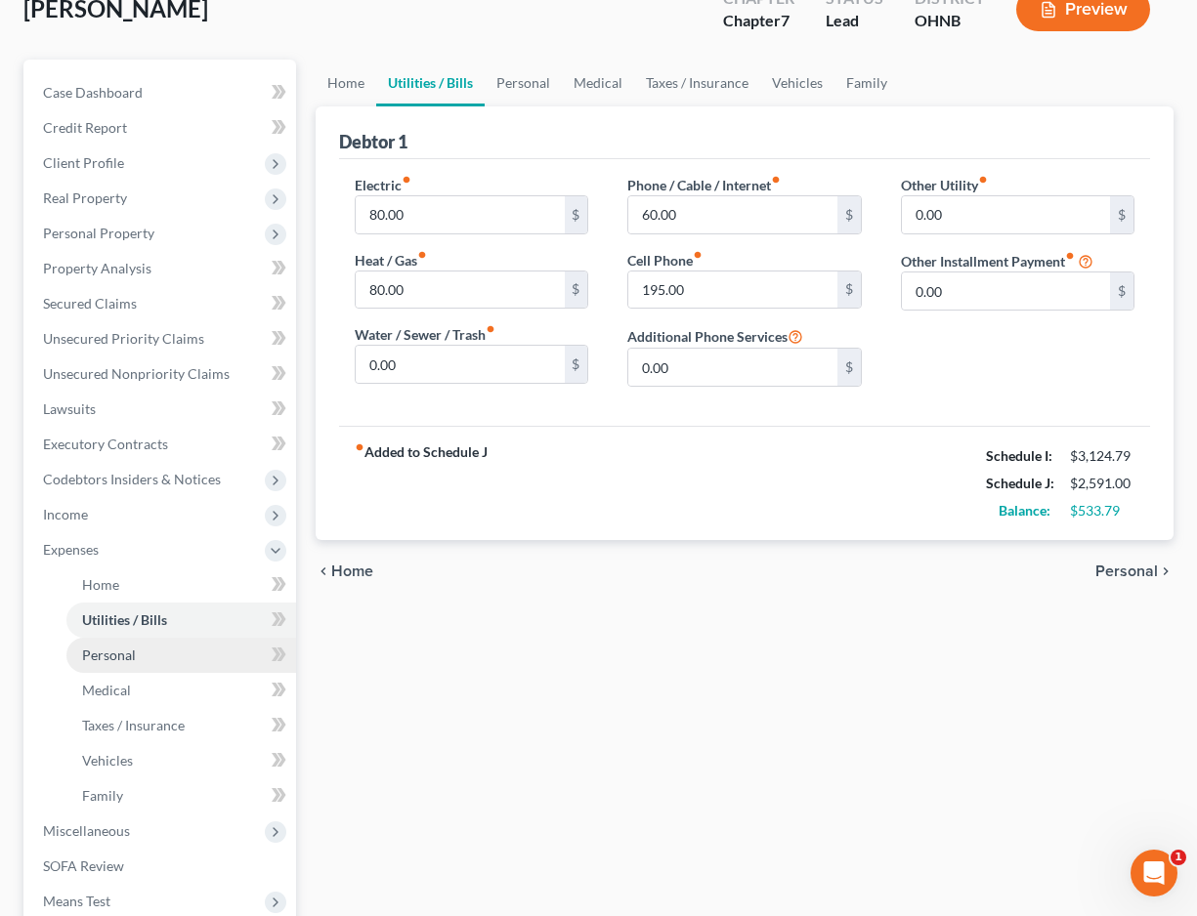
click at [161, 658] on link "Personal" at bounding box center [181, 655] width 230 height 35
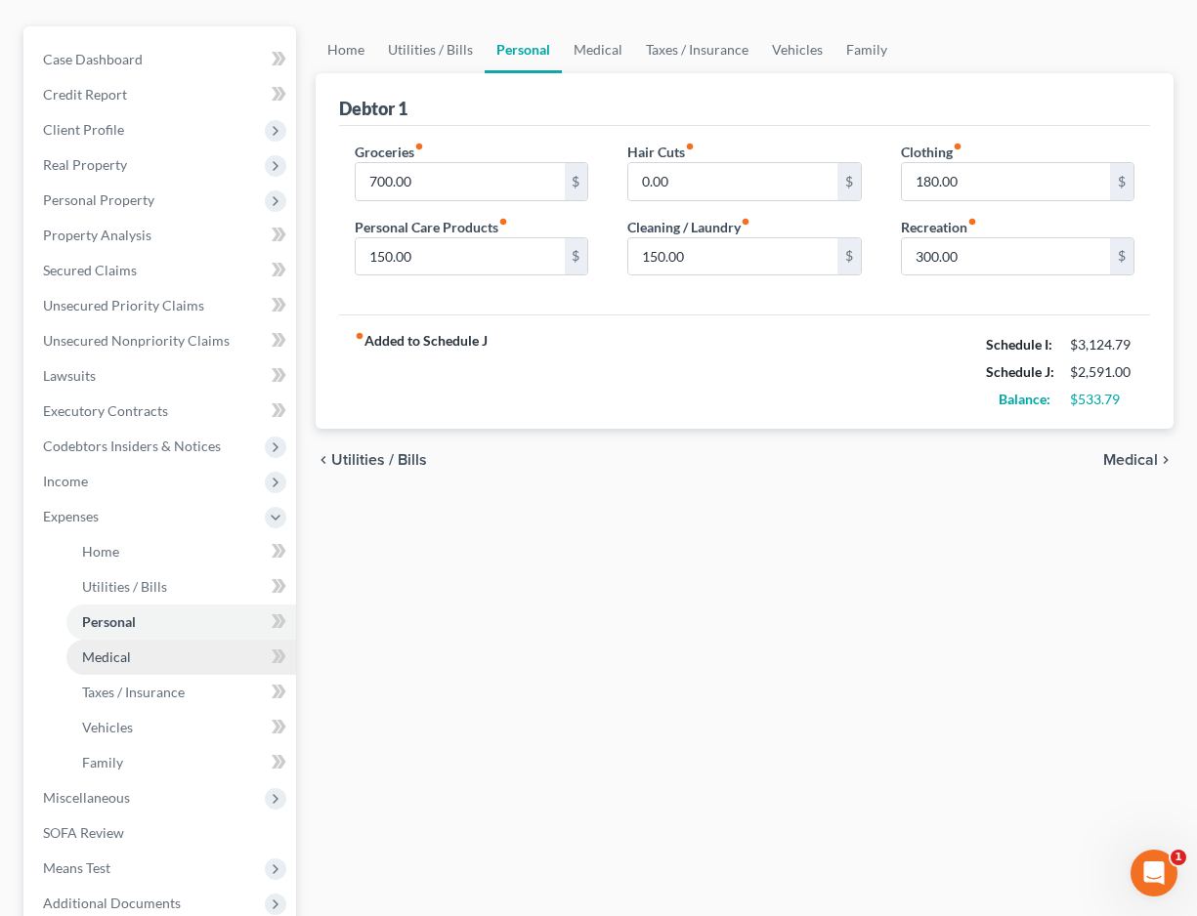
scroll to position [164, 0]
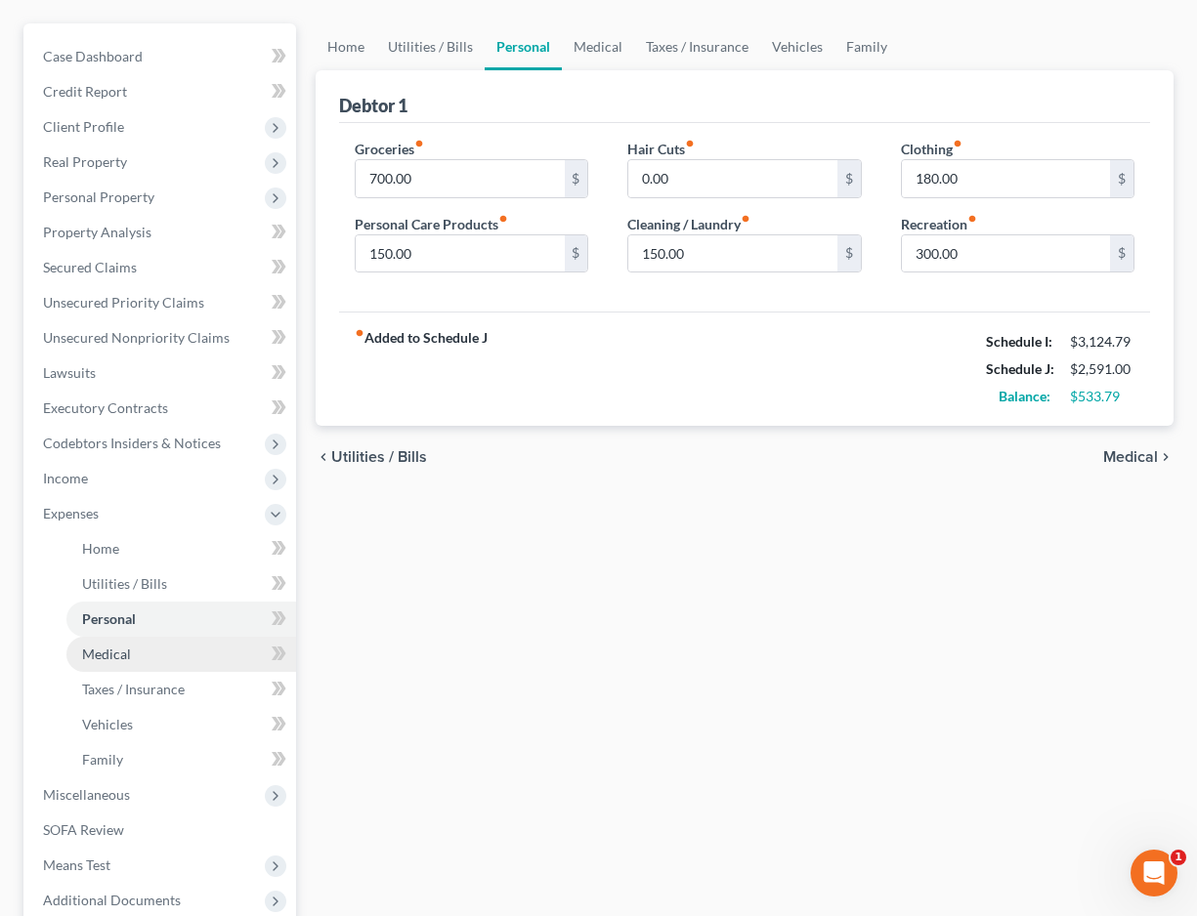
click at [161, 663] on link "Medical" at bounding box center [181, 654] width 230 height 35
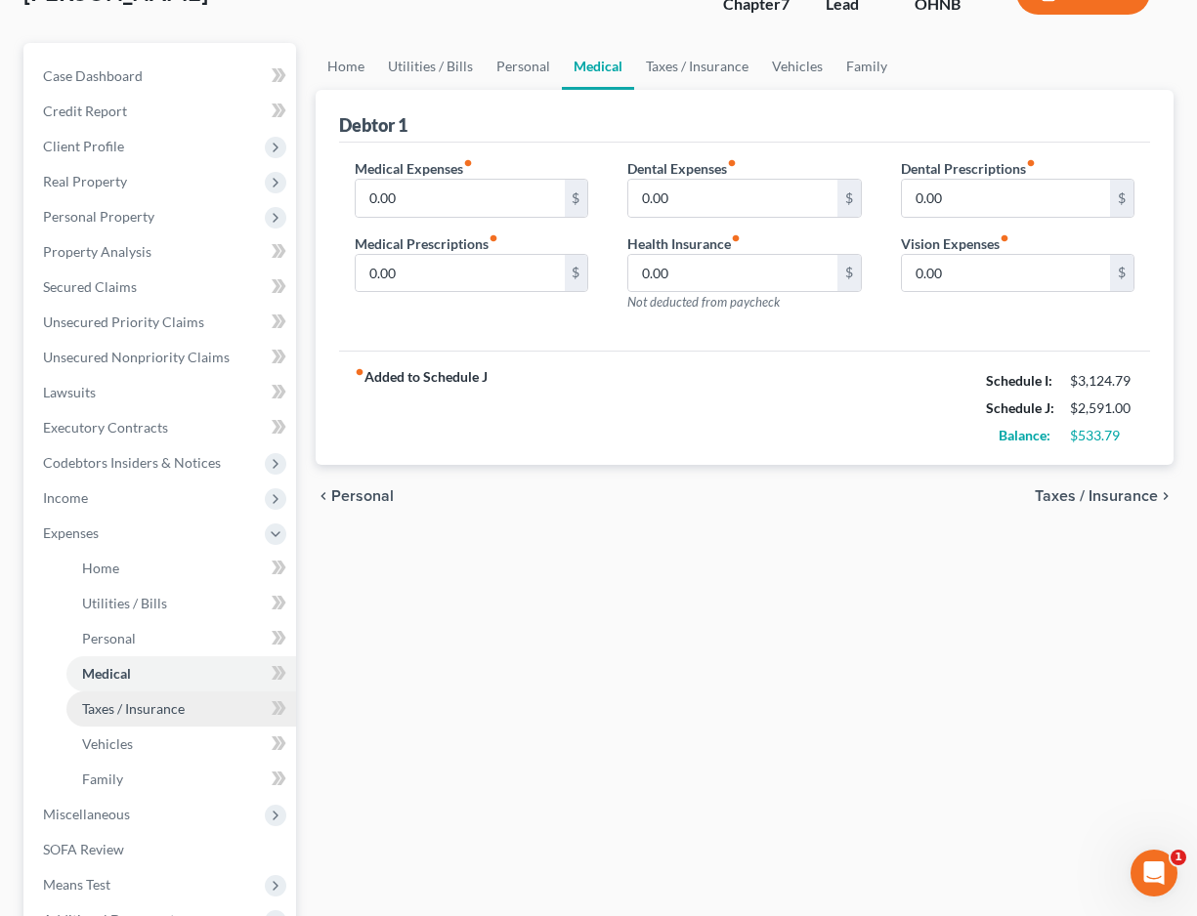
click at [176, 717] on link "Taxes / Insurance" at bounding box center [181, 709] width 230 height 35
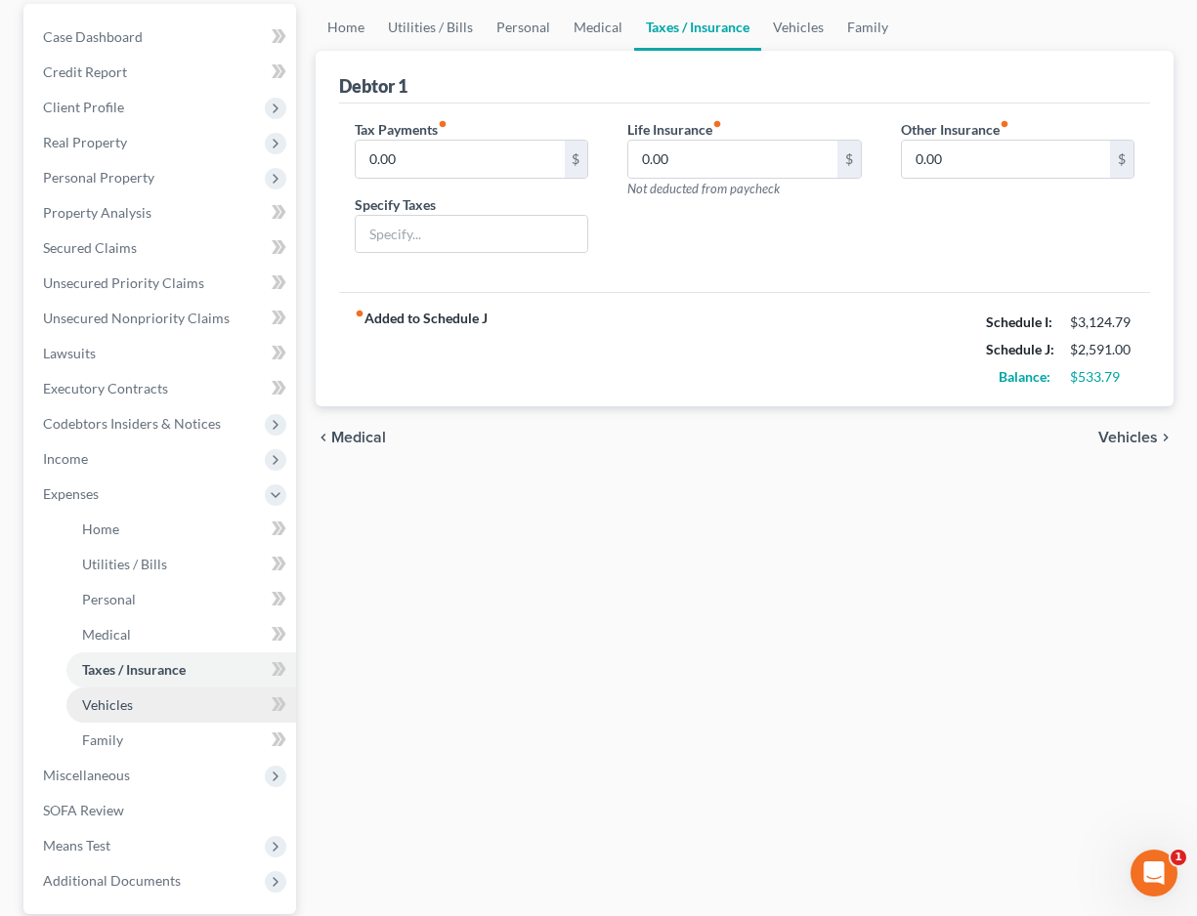
click at [160, 712] on link "Vehicles" at bounding box center [181, 705] width 230 height 35
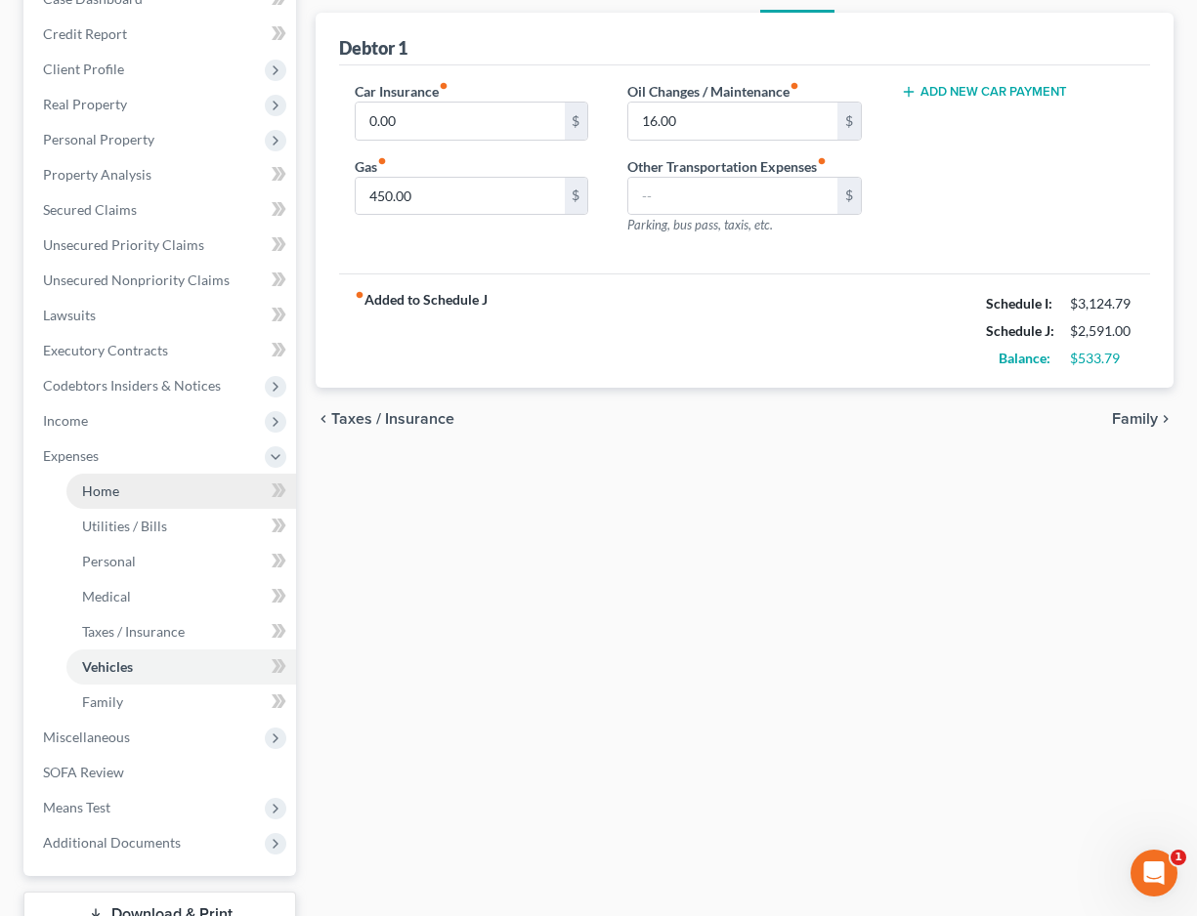
scroll to position [240, 0]
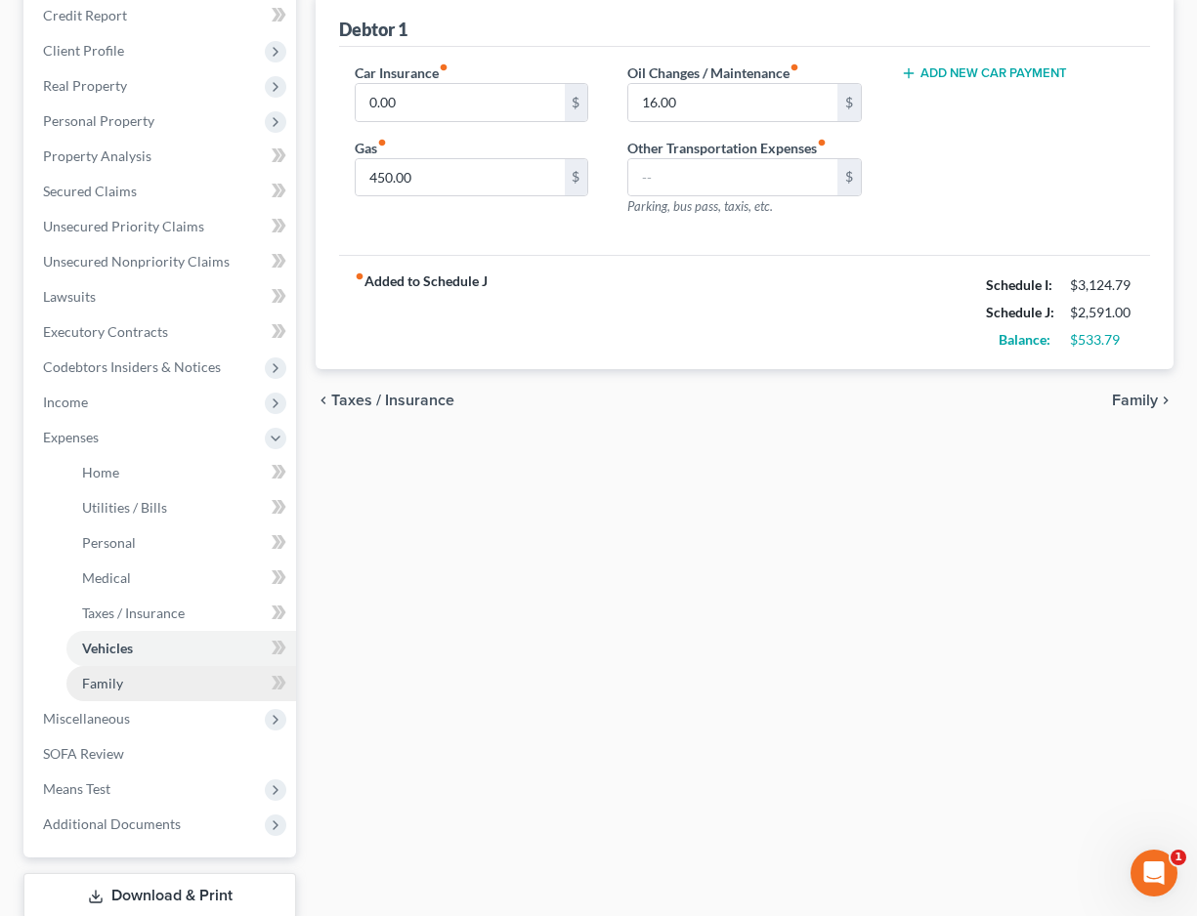
click at [140, 687] on link "Family" at bounding box center [181, 683] width 230 height 35
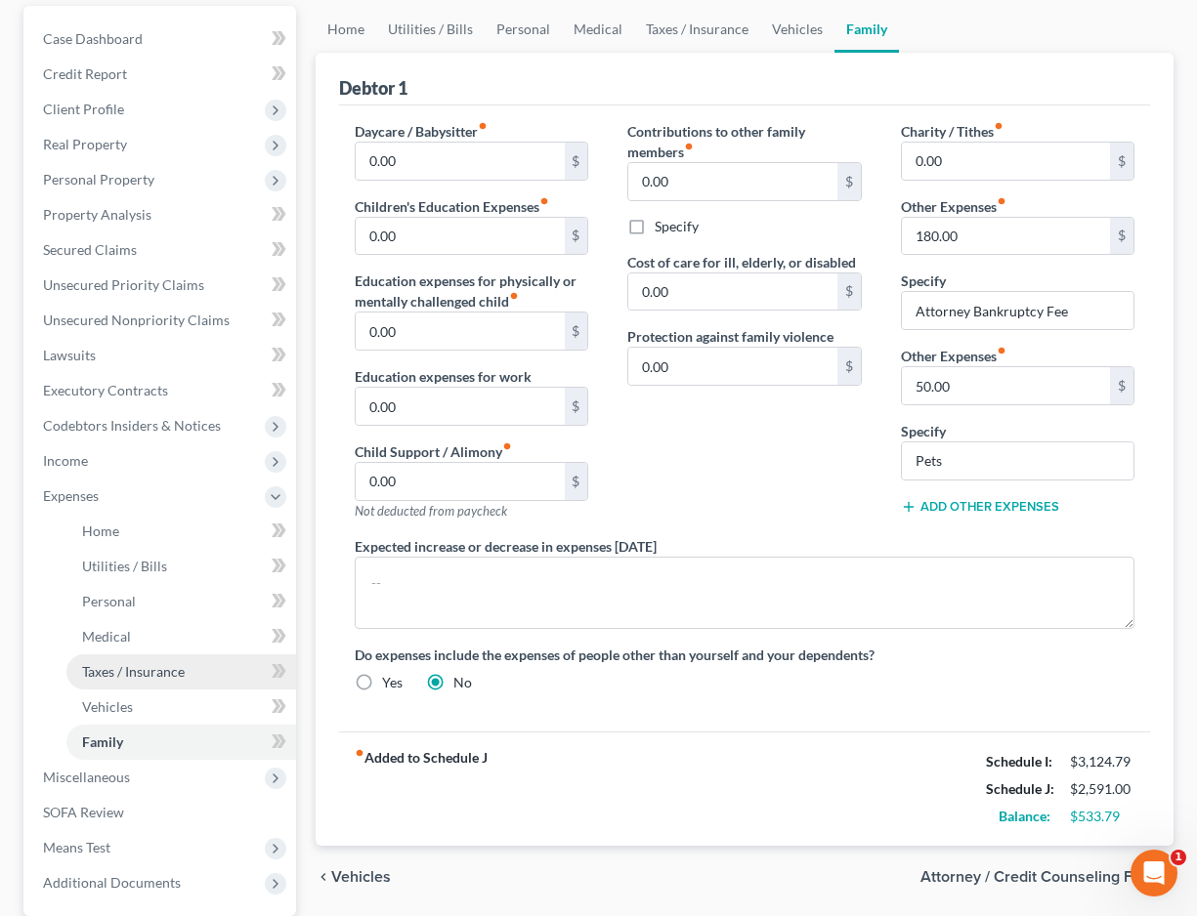
scroll to position [185, 0]
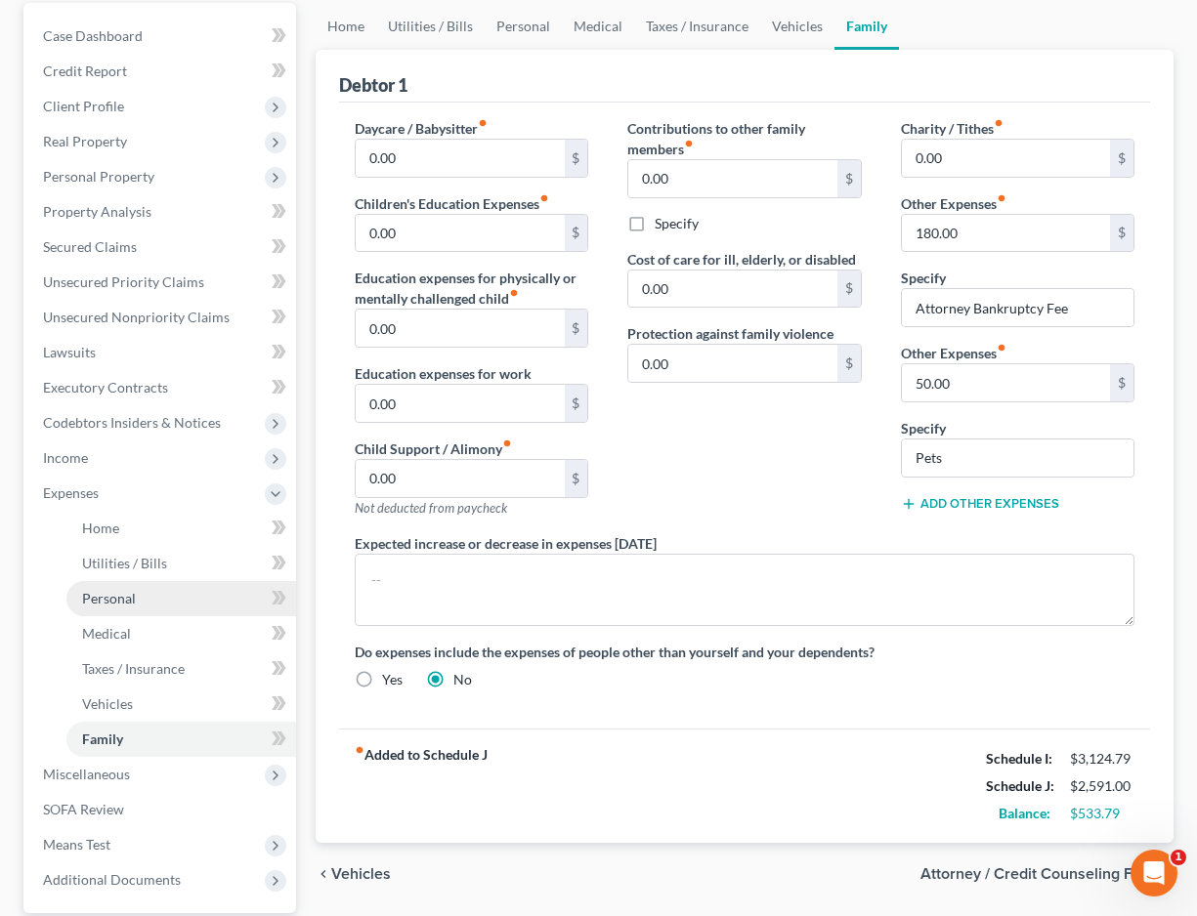
click at [115, 598] on span "Personal" at bounding box center [109, 598] width 54 height 17
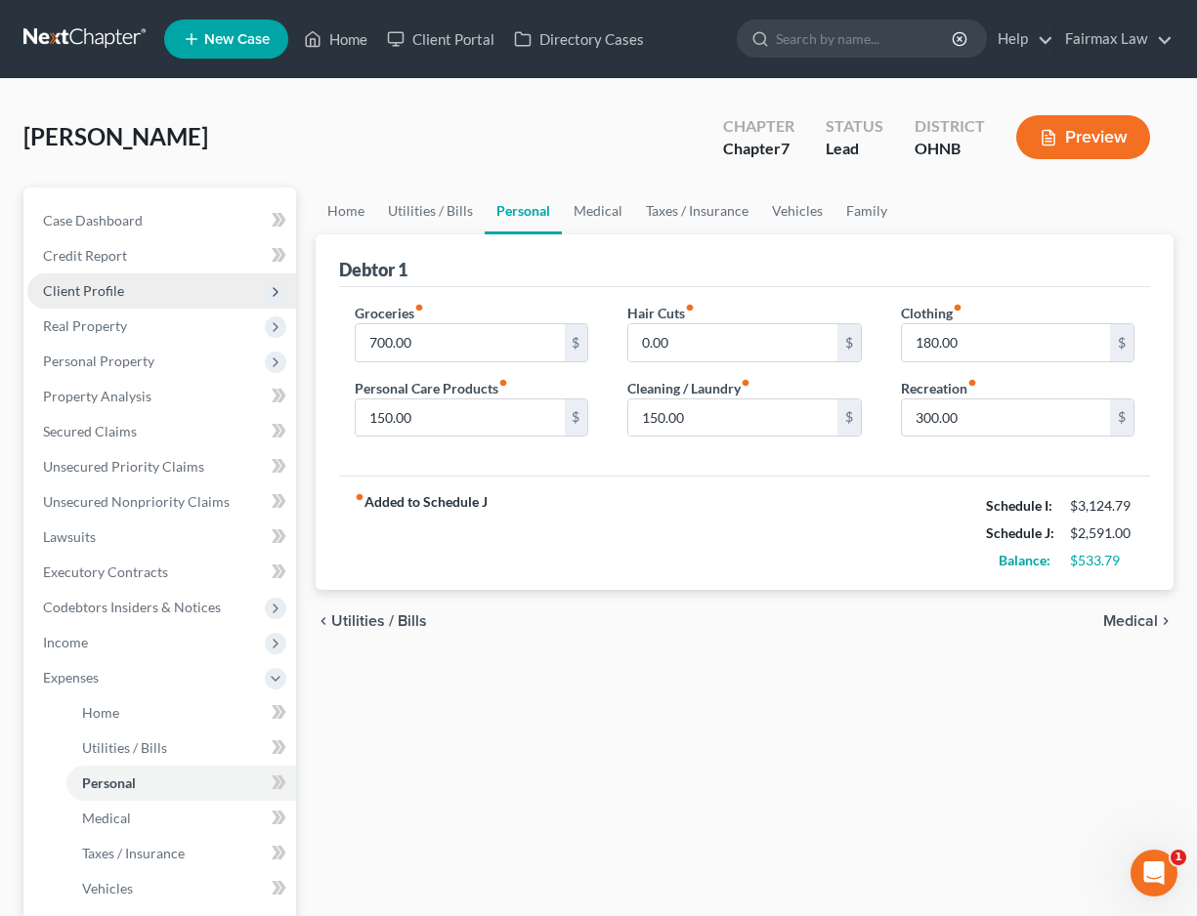
click at [109, 289] on span "Client Profile" at bounding box center [83, 290] width 81 height 17
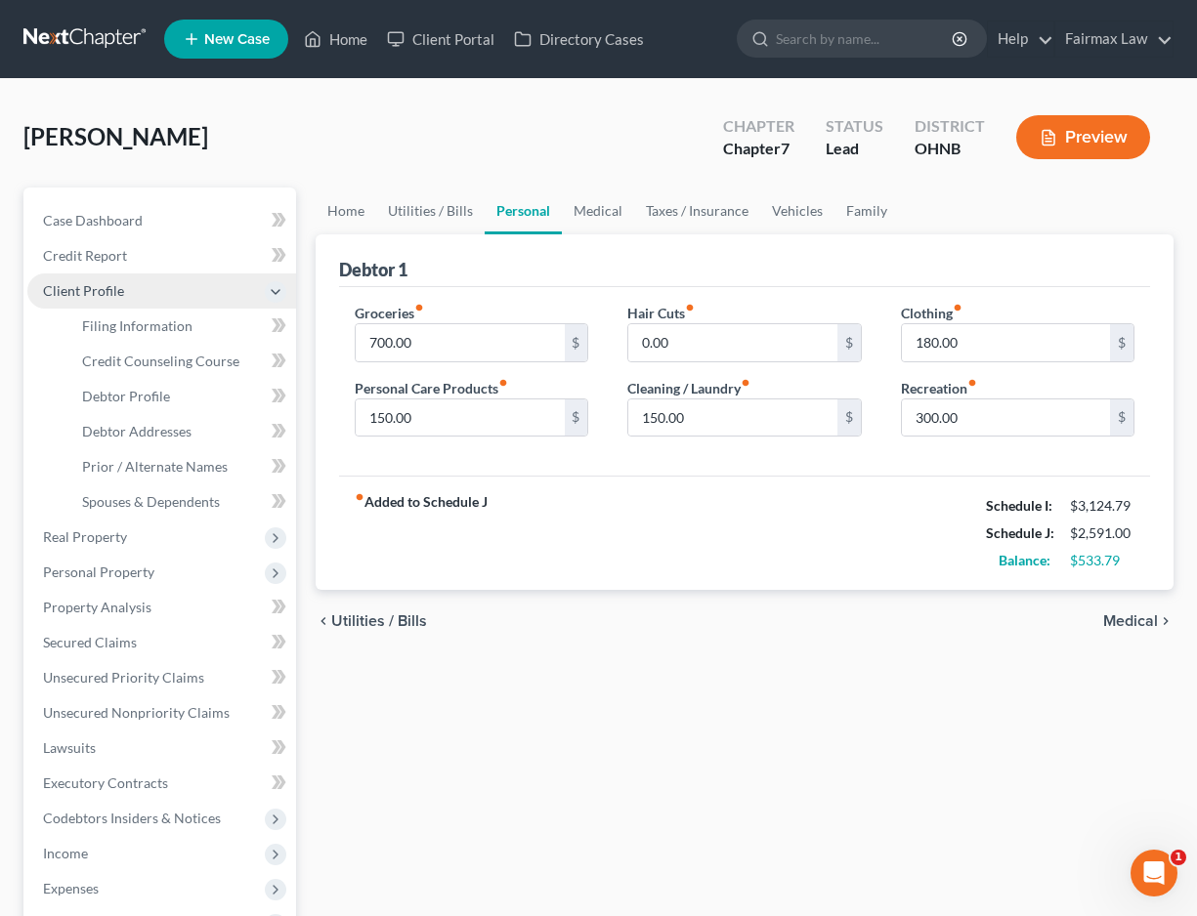
click at [115, 279] on span "Client Profile" at bounding box center [161, 291] width 269 height 35
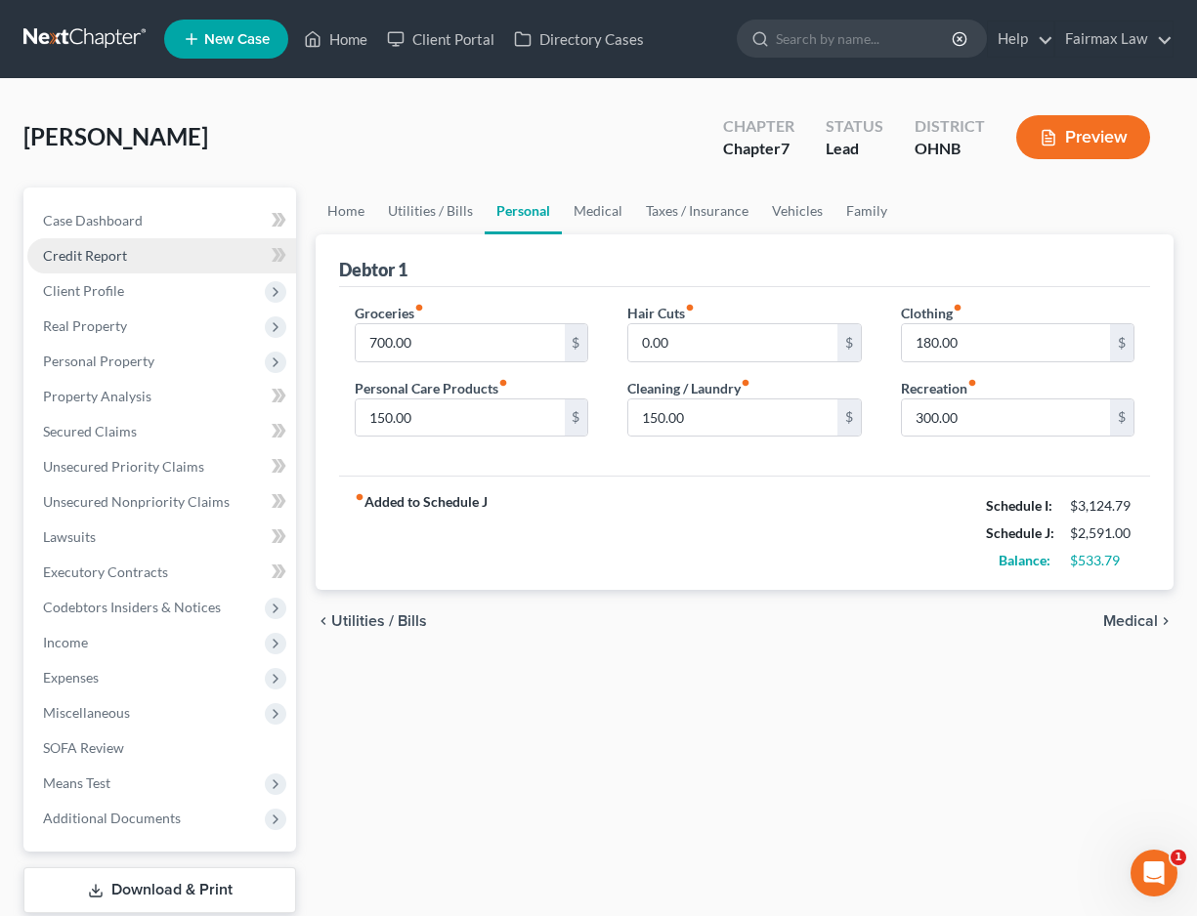
click at [137, 263] on link "Credit Report" at bounding box center [161, 255] width 269 height 35
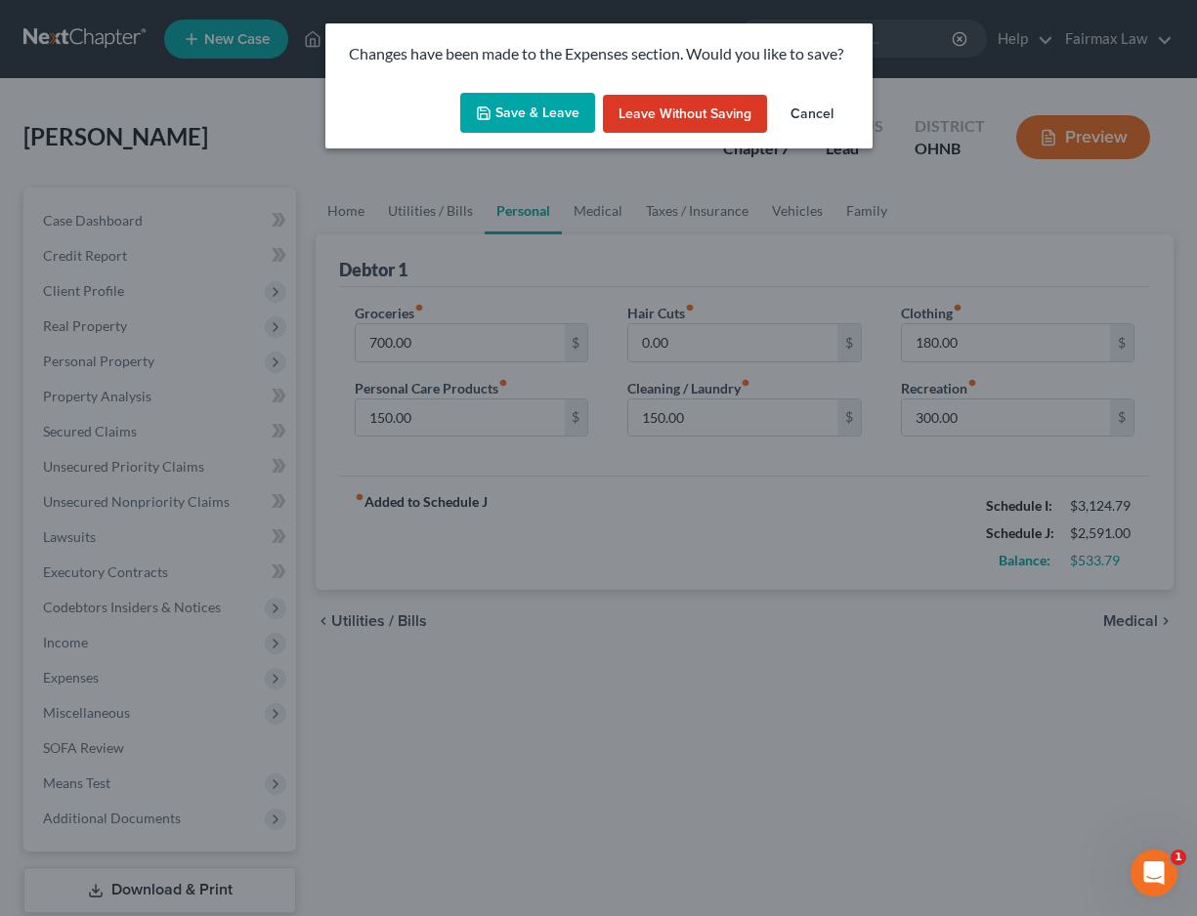
click at [560, 106] on button "Save & Leave" at bounding box center [527, 113] width 135 height 41
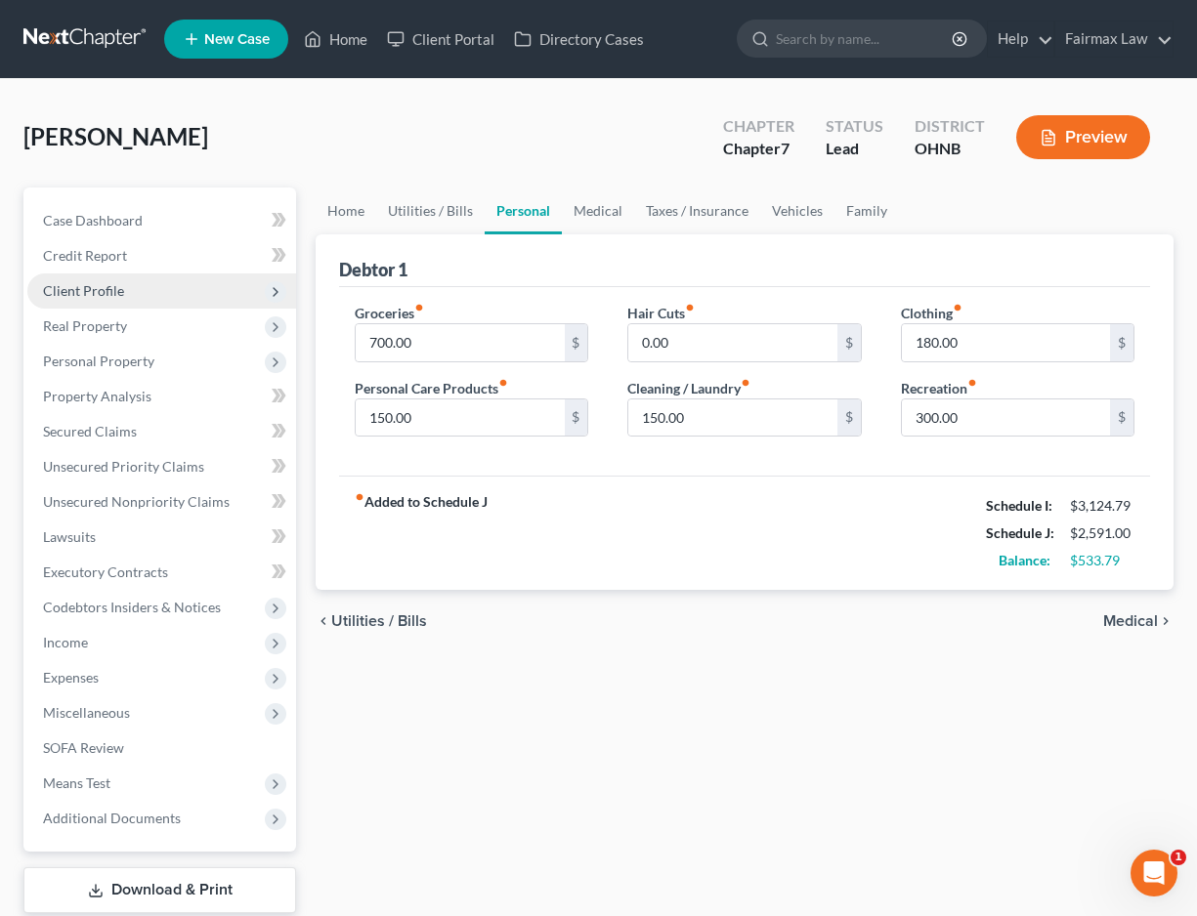
click at [116, 301] on span "Client Profile" at bounding box center [161, 291] width 269 height 35
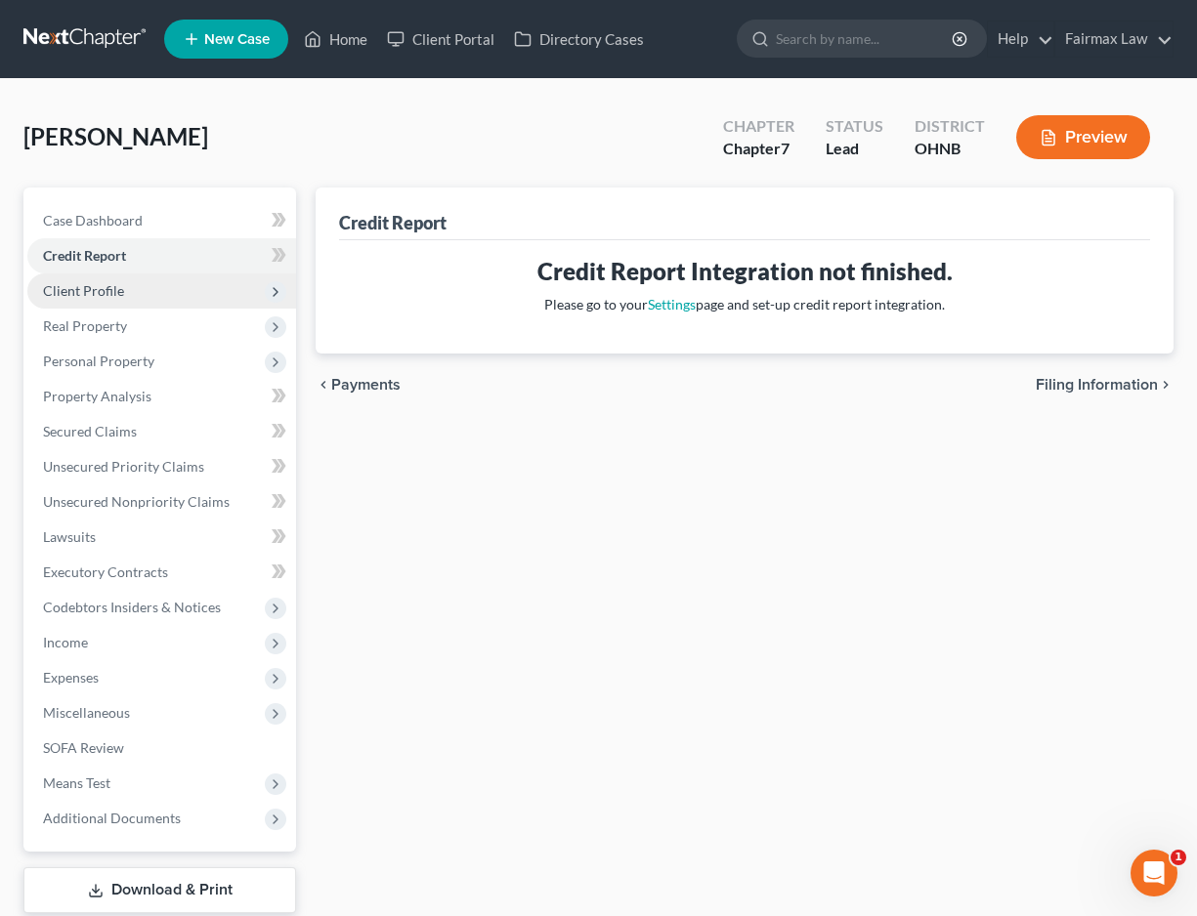
click at [116, 283] on span "Client Profile" at bounding box center [83, 290] width 81 height 17
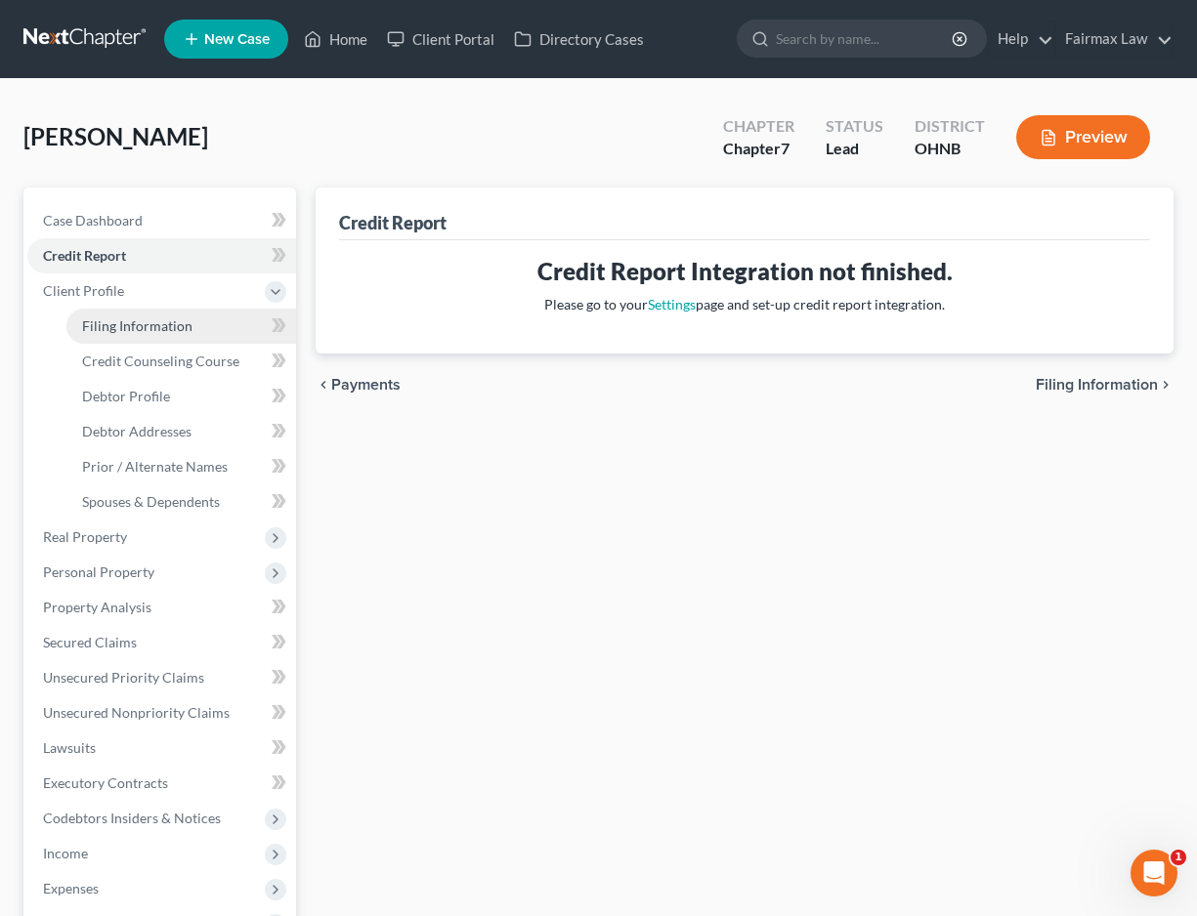
click at [124, 337] on link "Filing Information" at bounding box center [181, 326] width 230 height 35
select select "1"
select select "0"
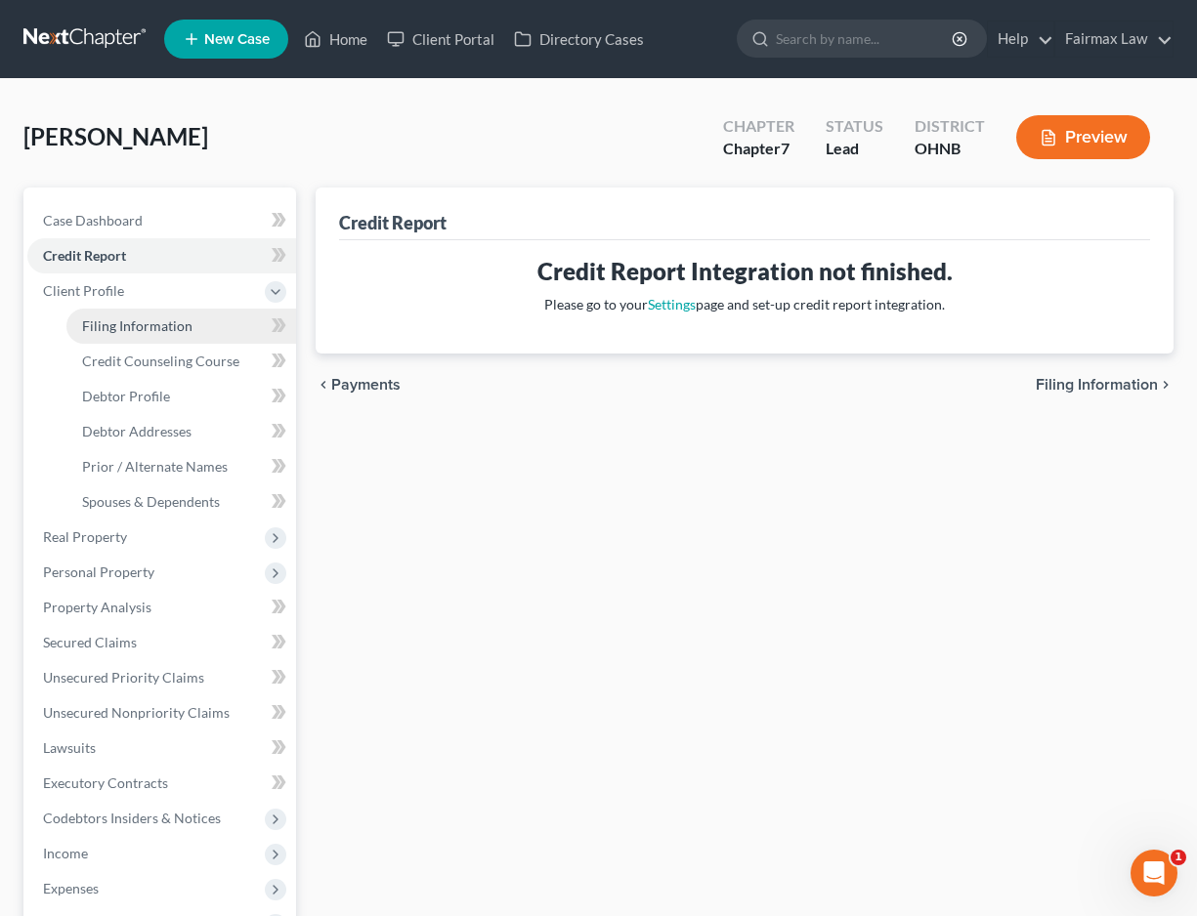
select select "36"
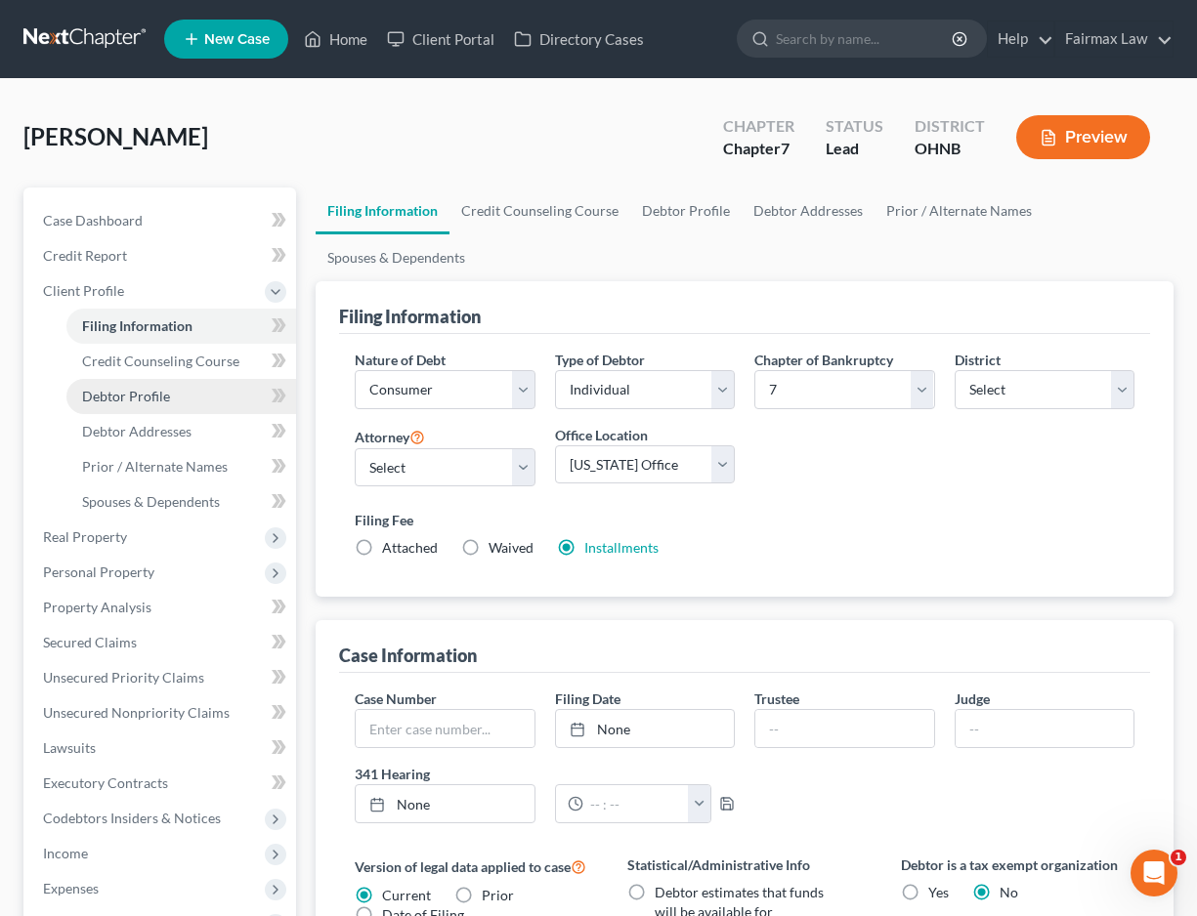
click at [130, 381] on link "Debtor Profile" at bounding box center [181, 396] width 230 height 35
select select "2"
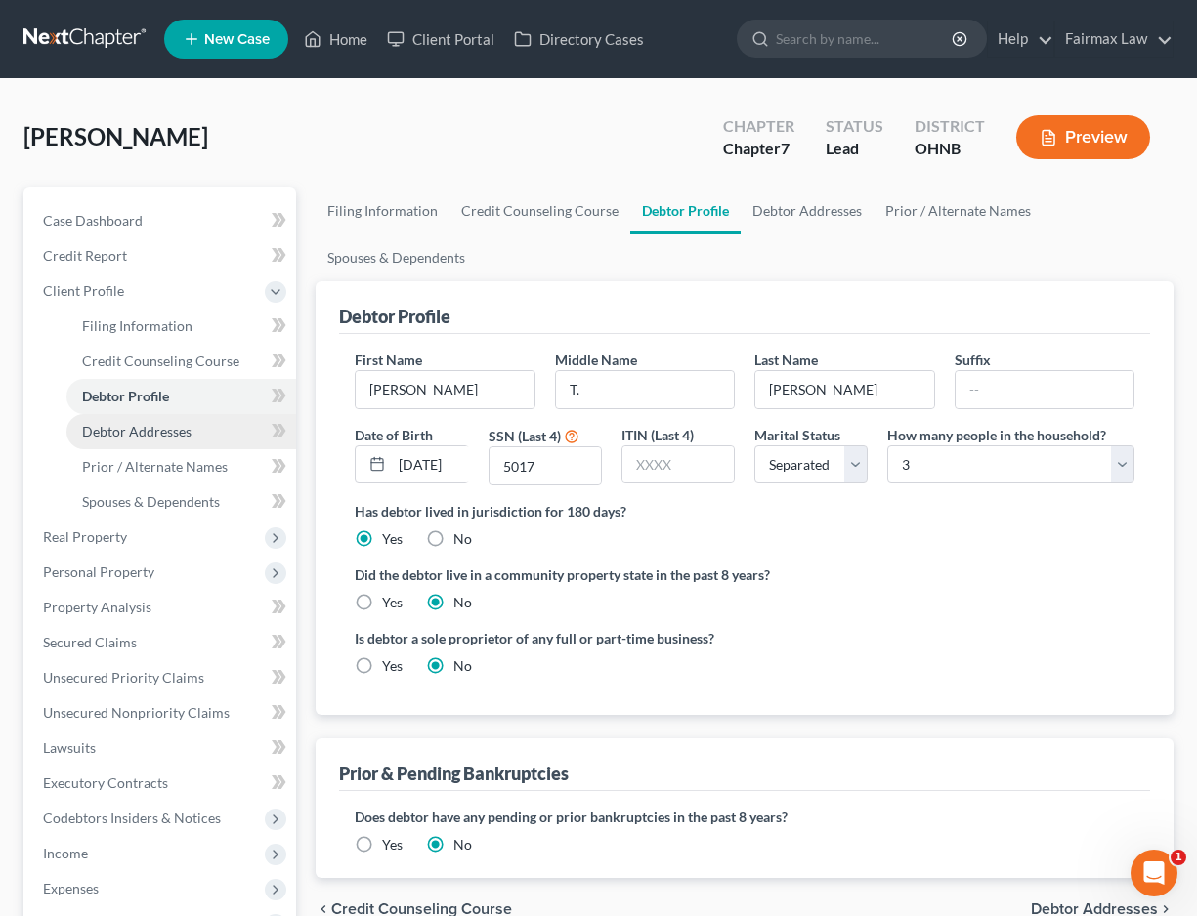
click at [136, 423] on span "Debtor Addresses" at bounding box center [136, 431] width 109 height 17
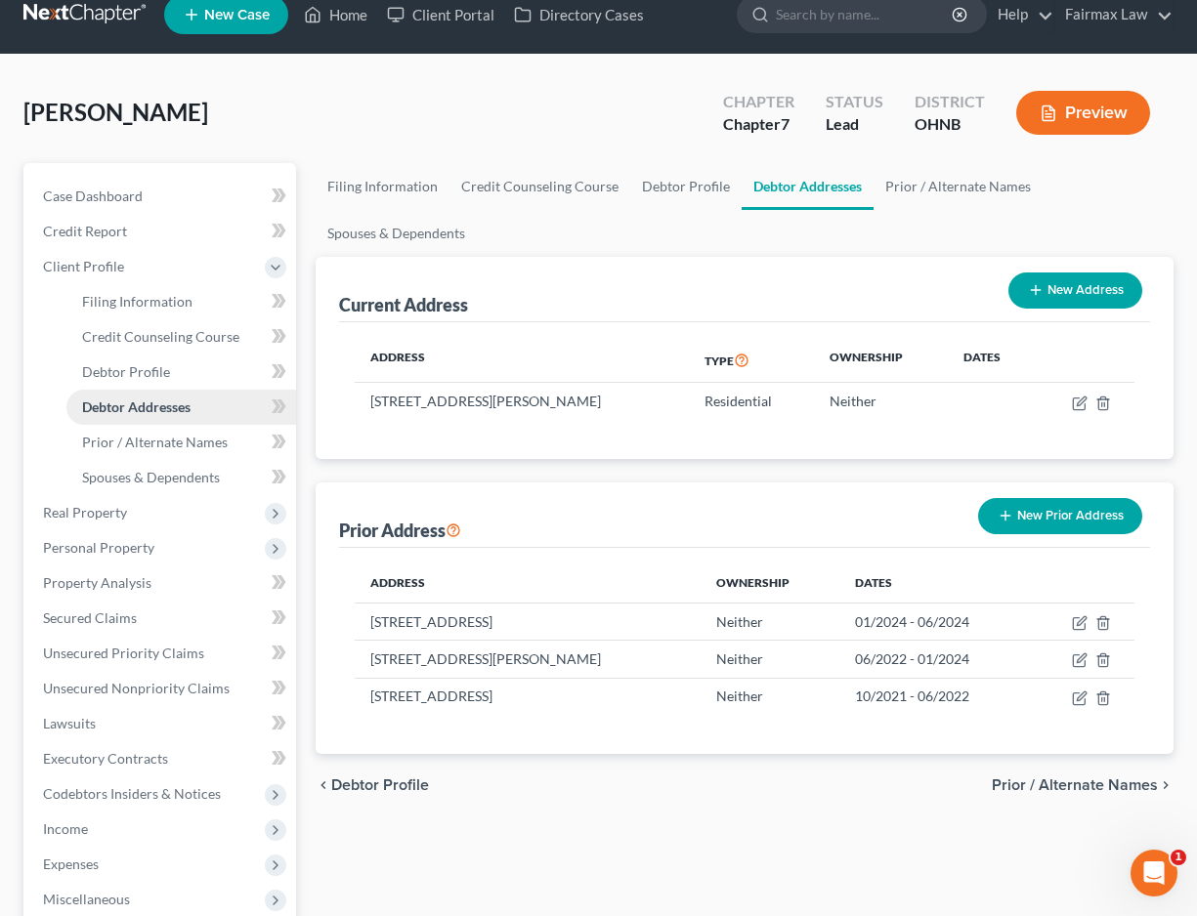
scroll to position [33, 0]
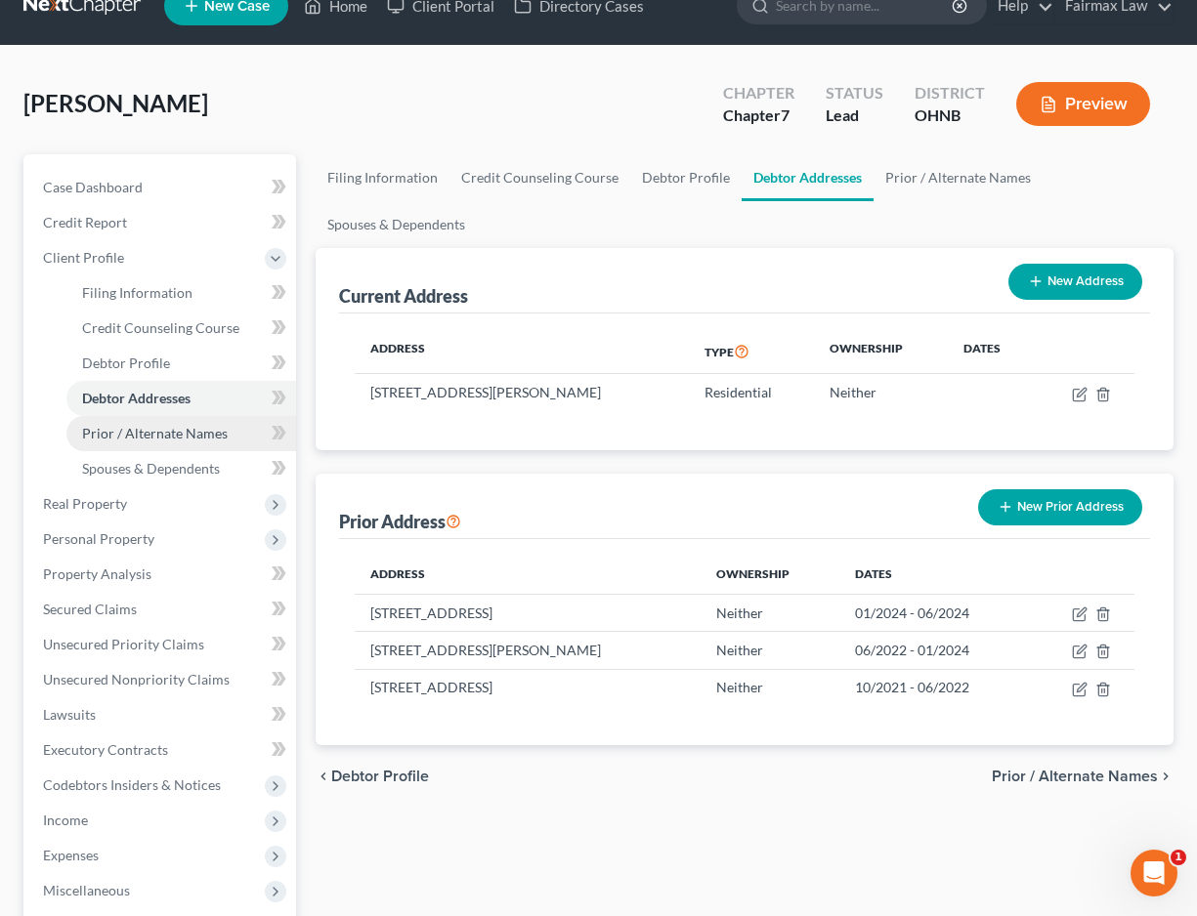
click at [138, 437] on span "Prior / Alternate Names" at bounding box center [155, 433] width 146 height 17
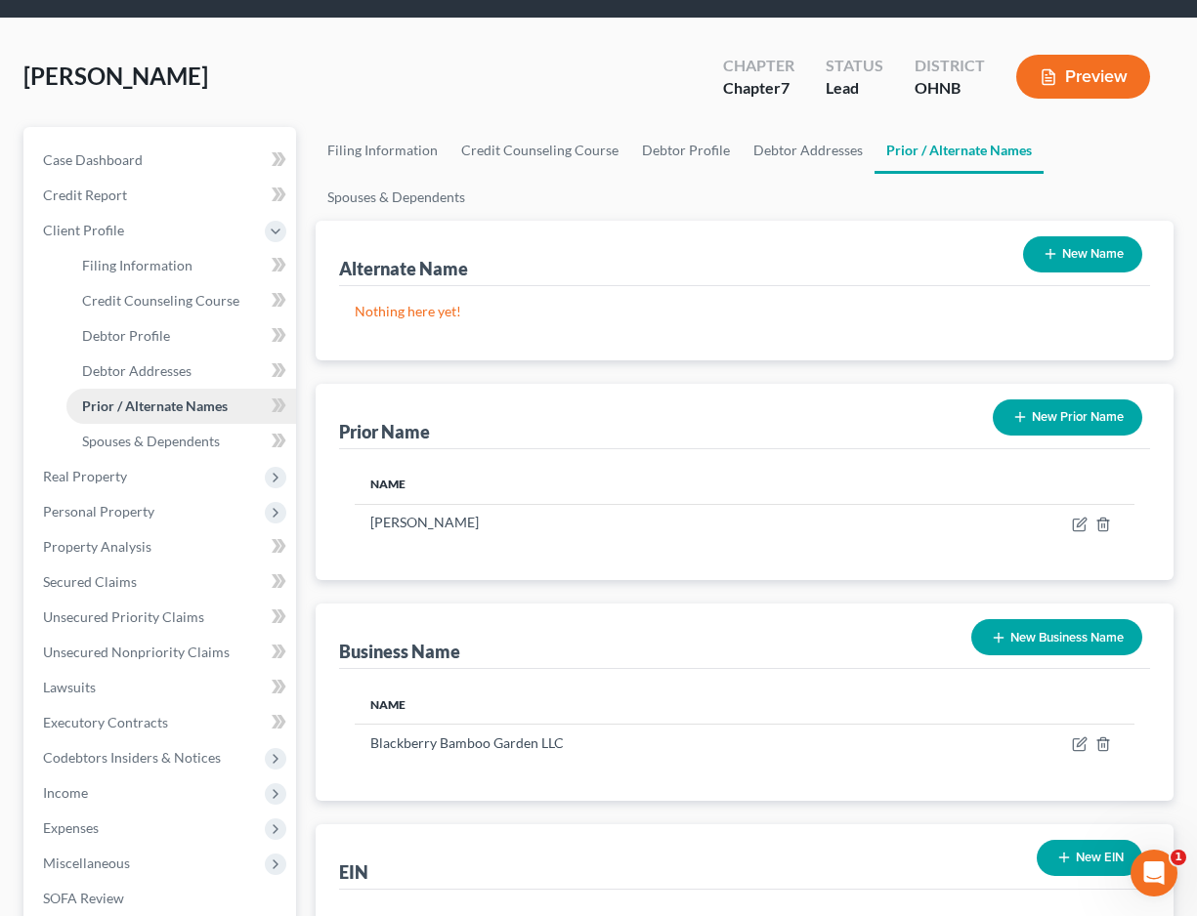
scroll to position [63, 0]
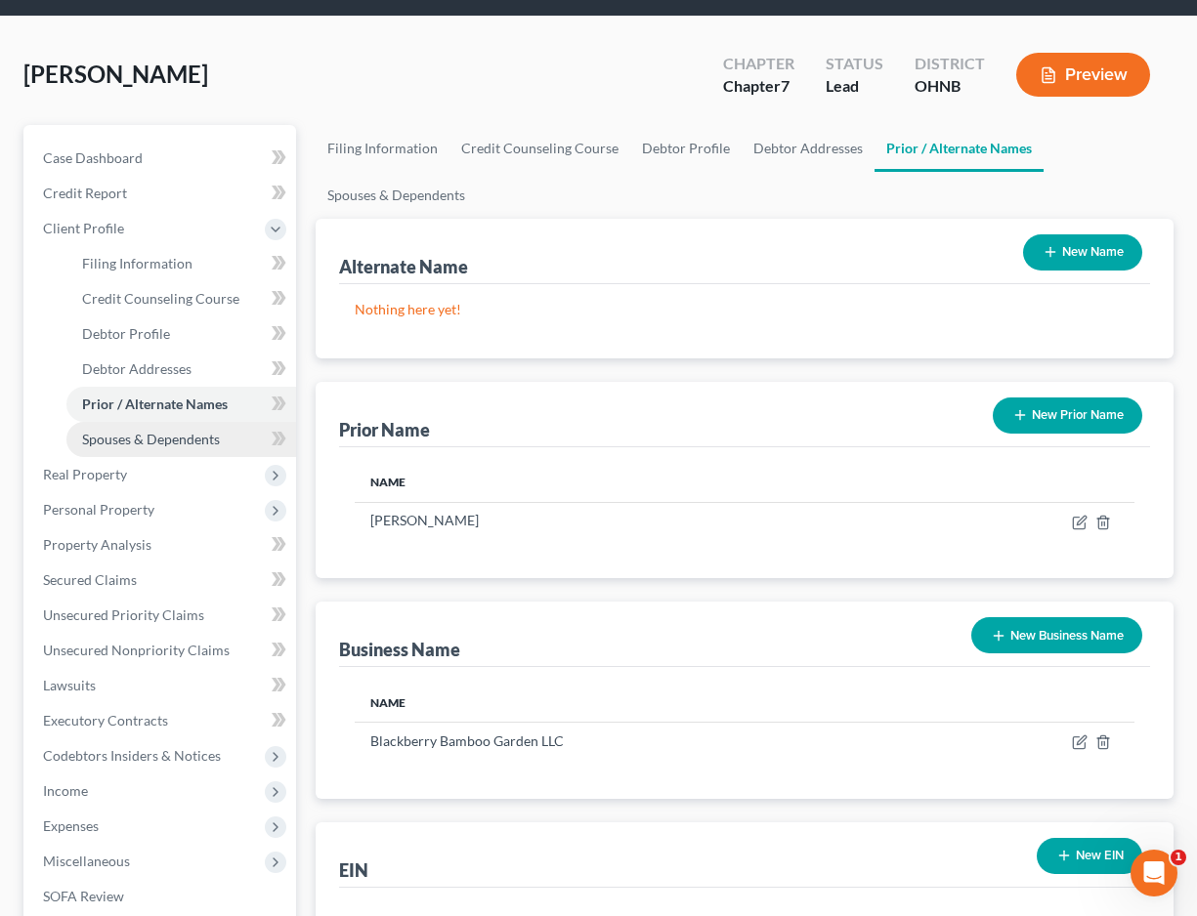
click at [149, 439] on span "Spouses & Dependents" at bounding box center [151, 439] width 138 height 17
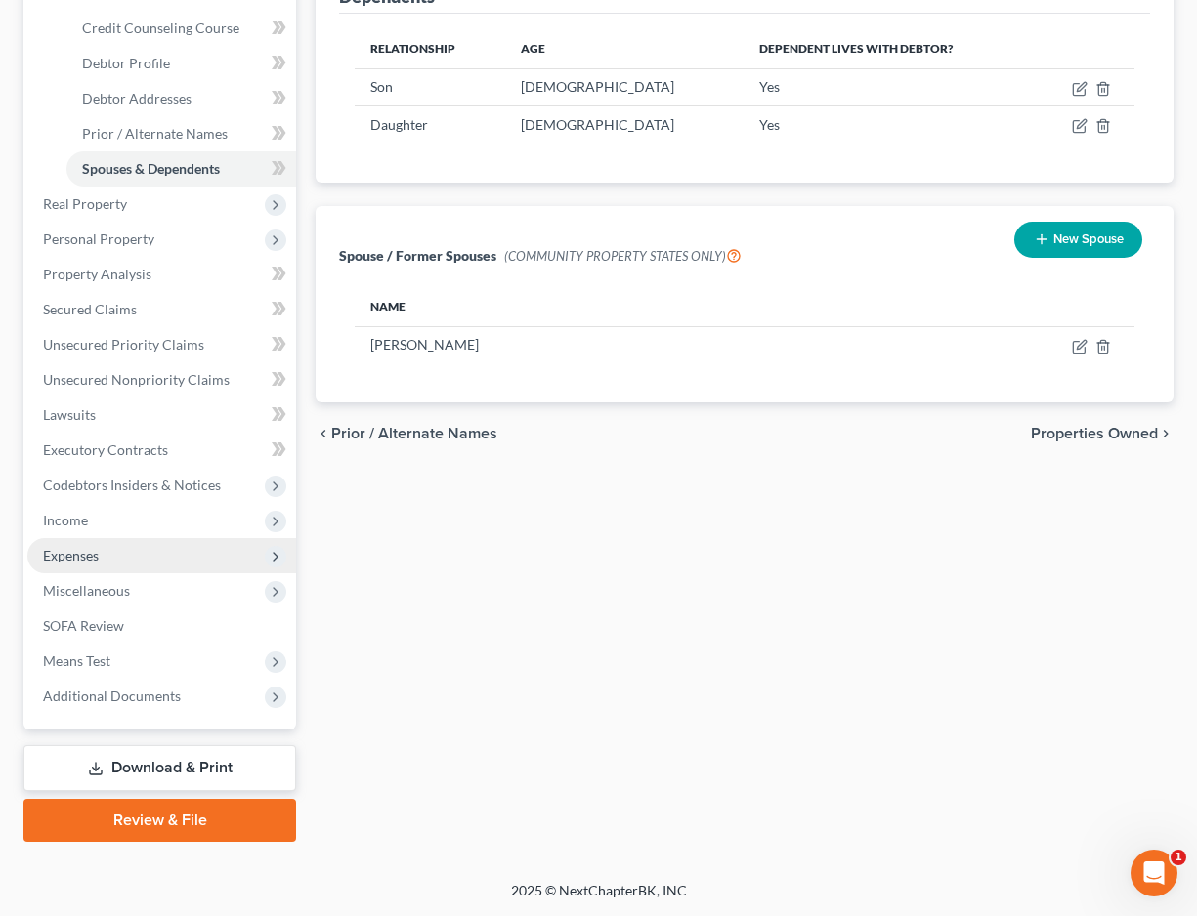
scroll to position [333, 0]
click at [156, 524] on span "Income" at bounding box center [161, 520] width 269 height 35
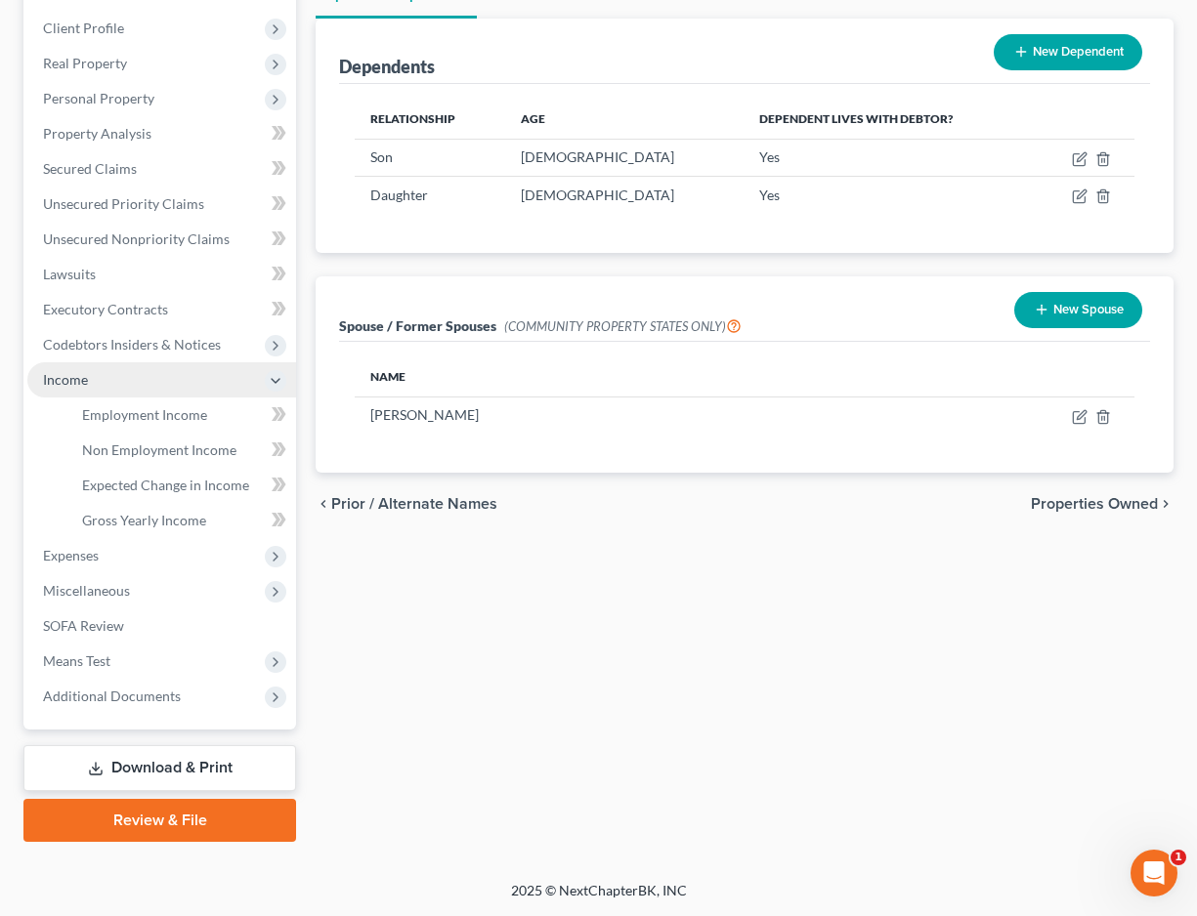
scroll to position [263, 0]
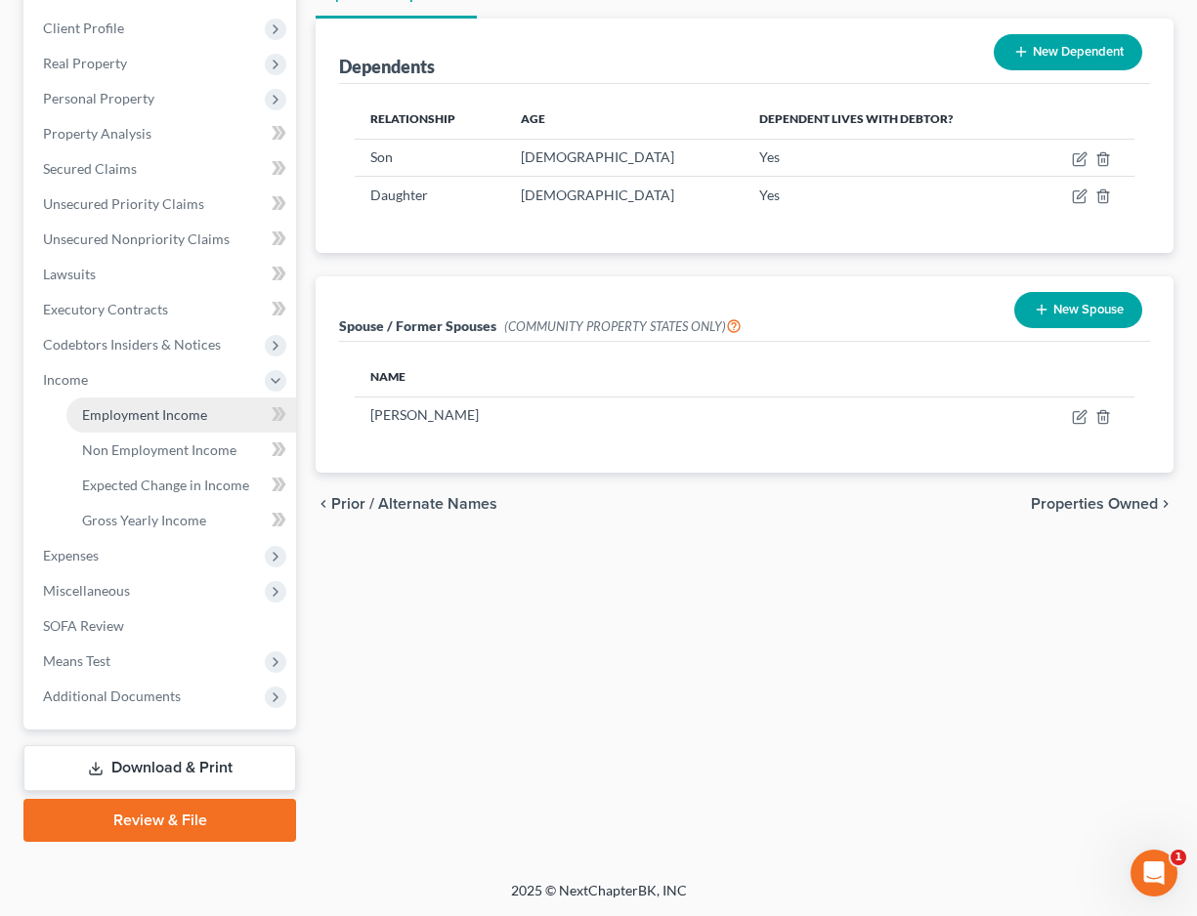
click at [139, 423] on link "Employment Income" at bounding box center [181, 415] width 230 height 35
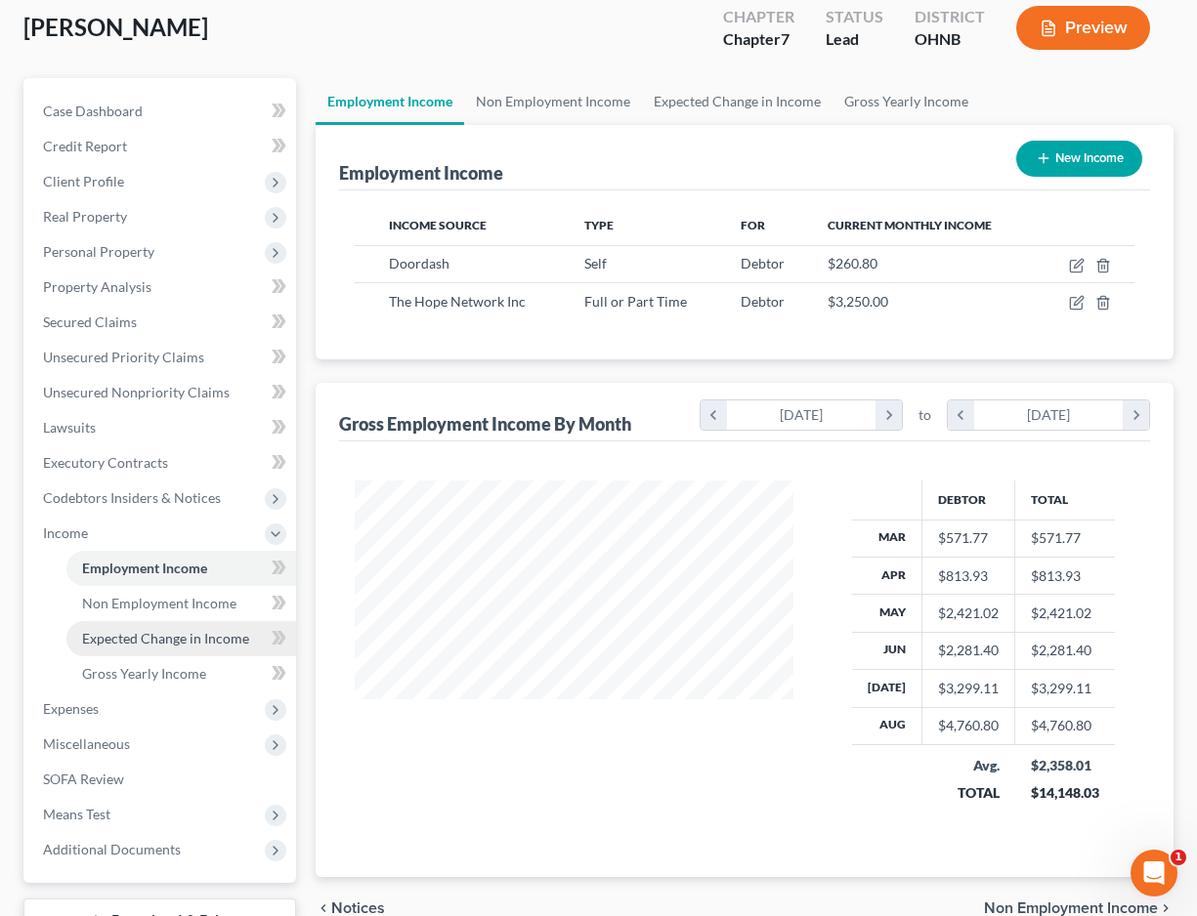
scroll to position [150, 0]
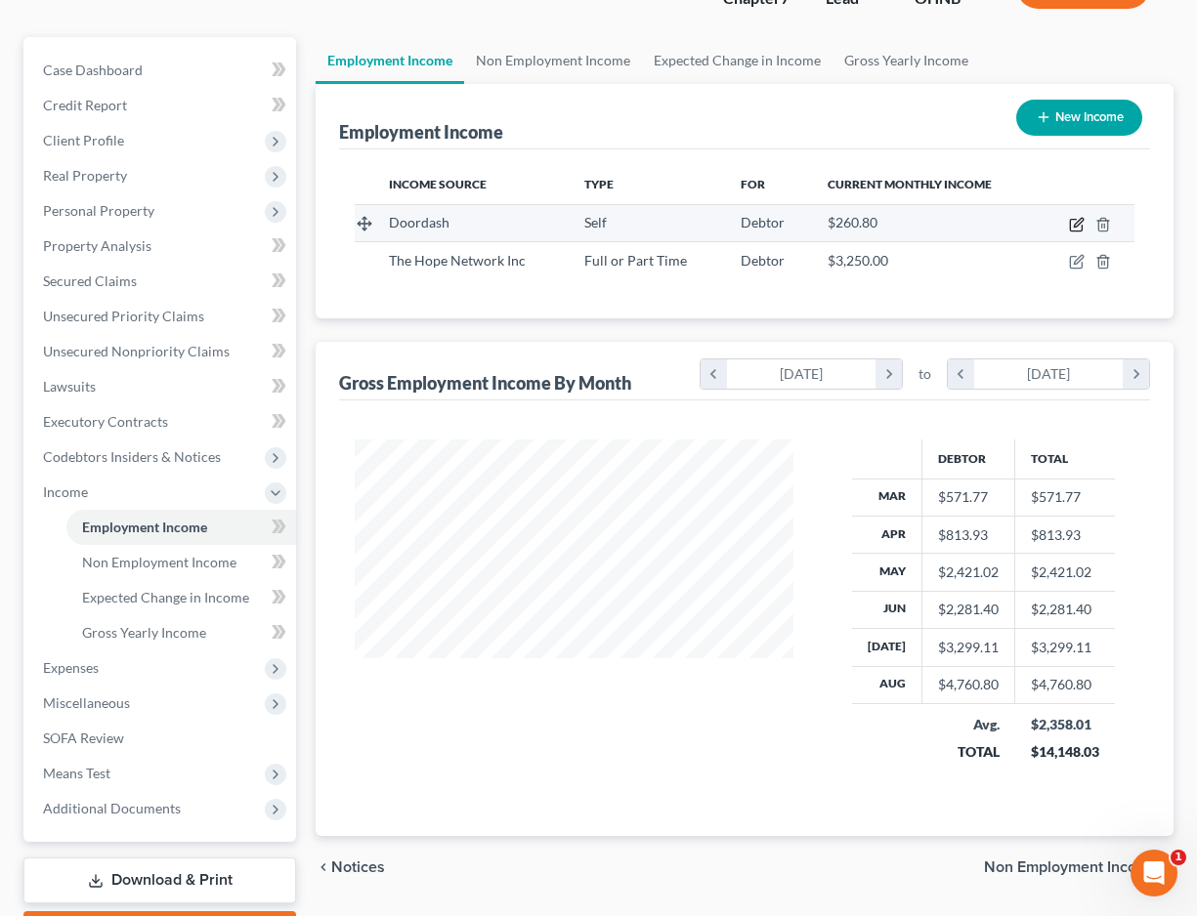
click at [1076, 229] on icon "button" at bounding box center [1077, 225] width 16 height 16
select select "1"
select select "4"
select select "0"
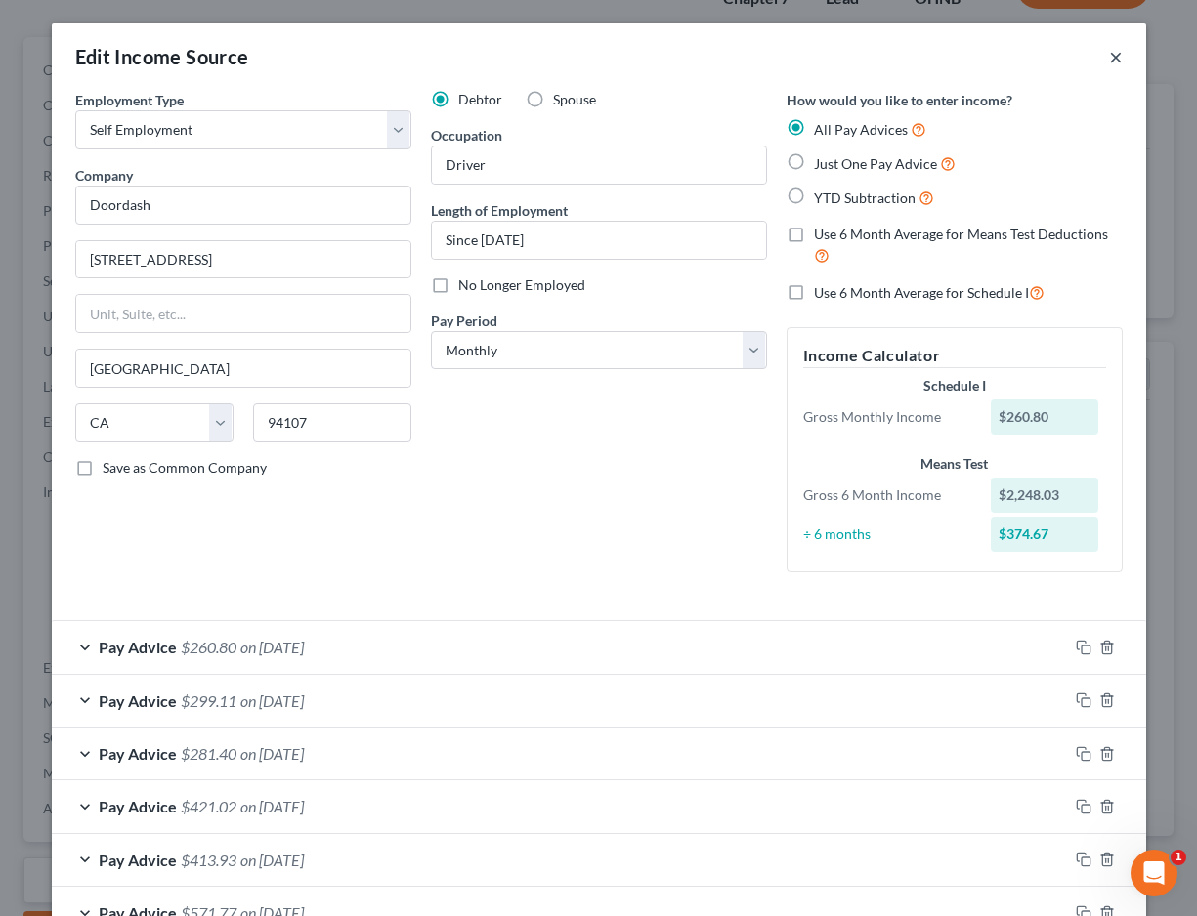
click at [1114, 55] on button "×" at bounding box center [1116, 56] width 14 height 23
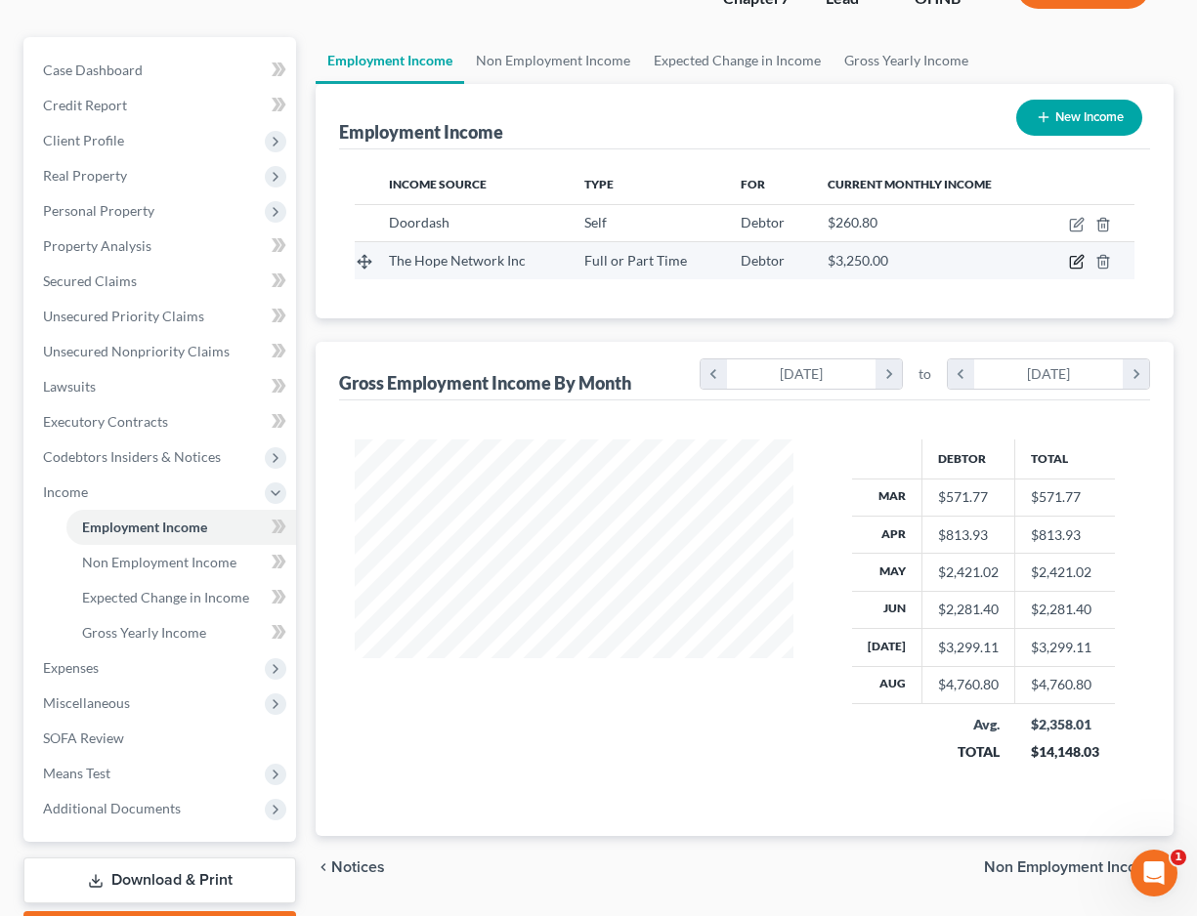
click at [1076, 263] on icon "button" at bounding box center [1077, 262] width 16 height 16
select select "0"
select select "36"
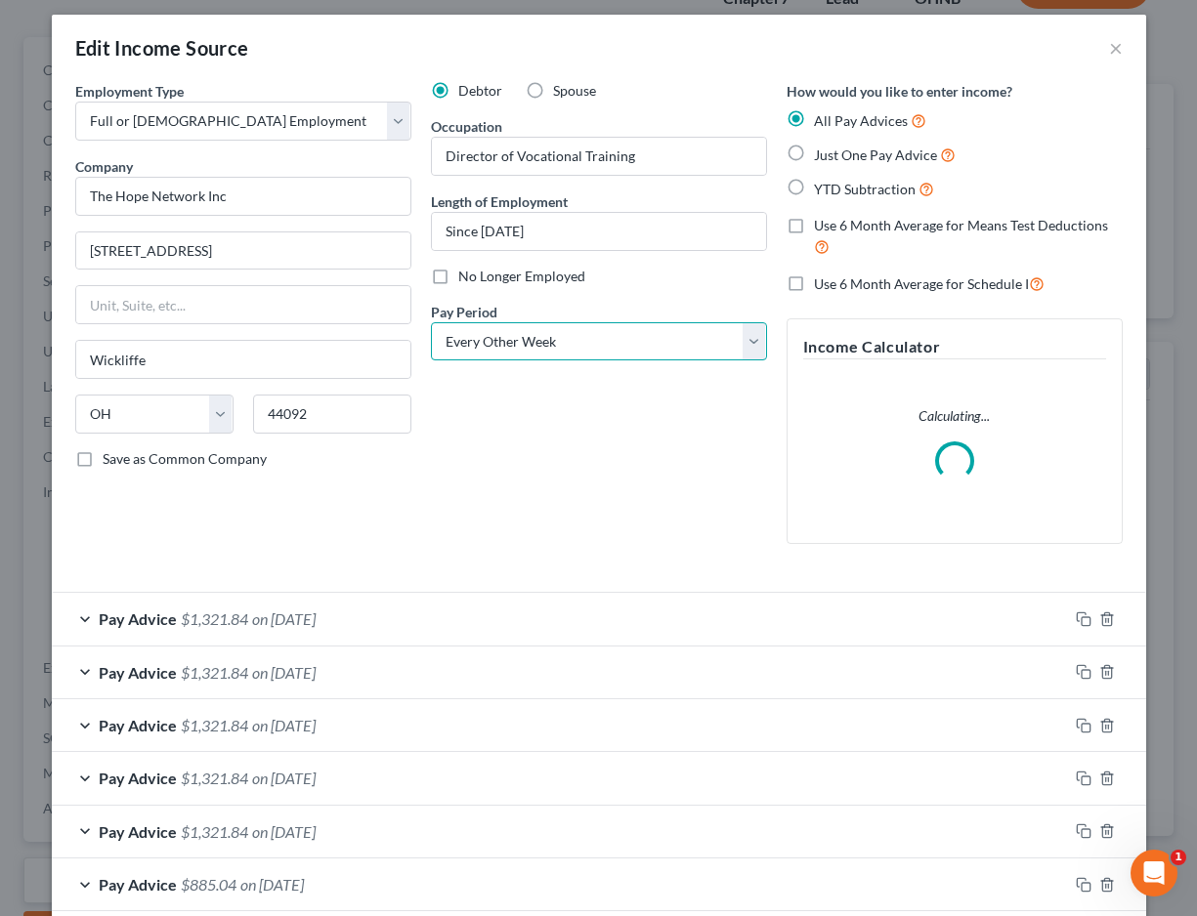
select select "1"
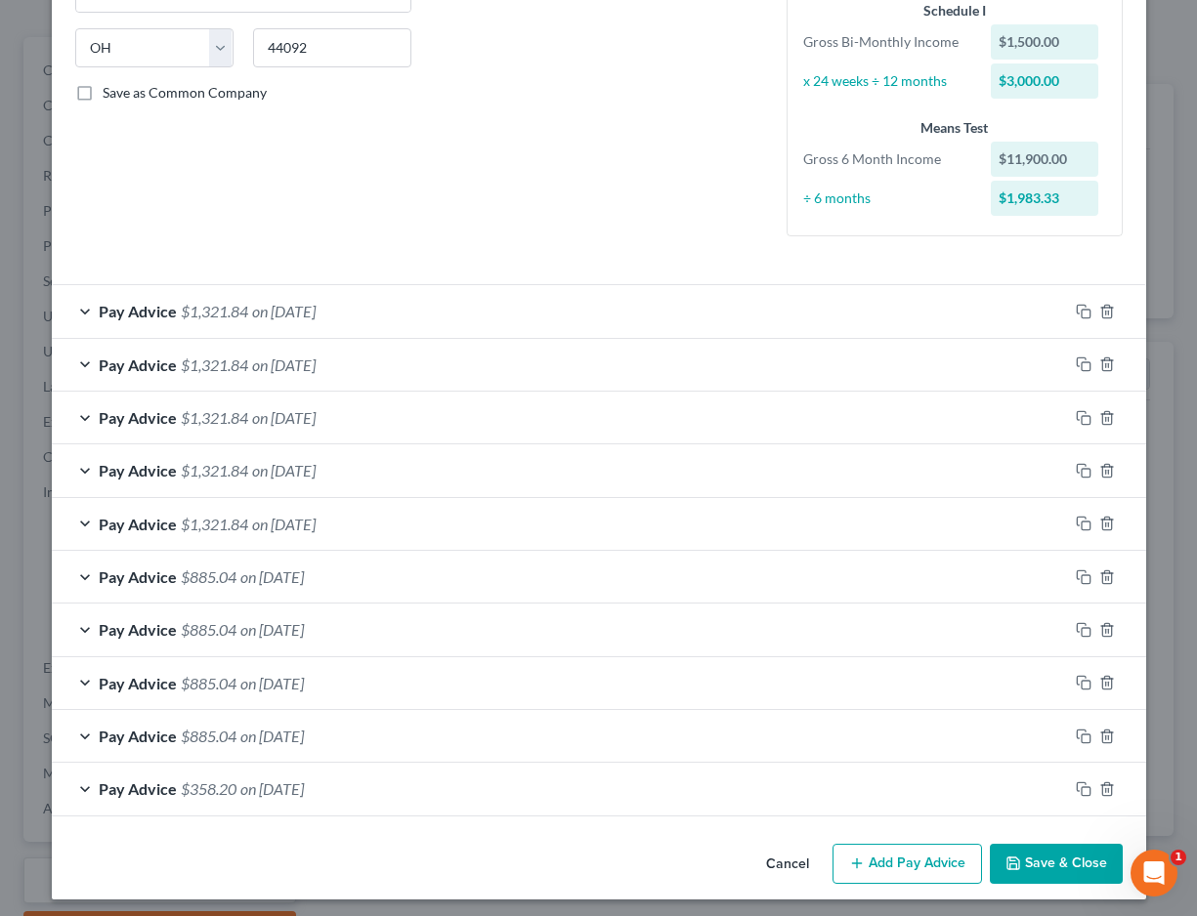
click at [115, 628] on span "Pay Advice" at bounding box center [138, 629] width 78 height 19
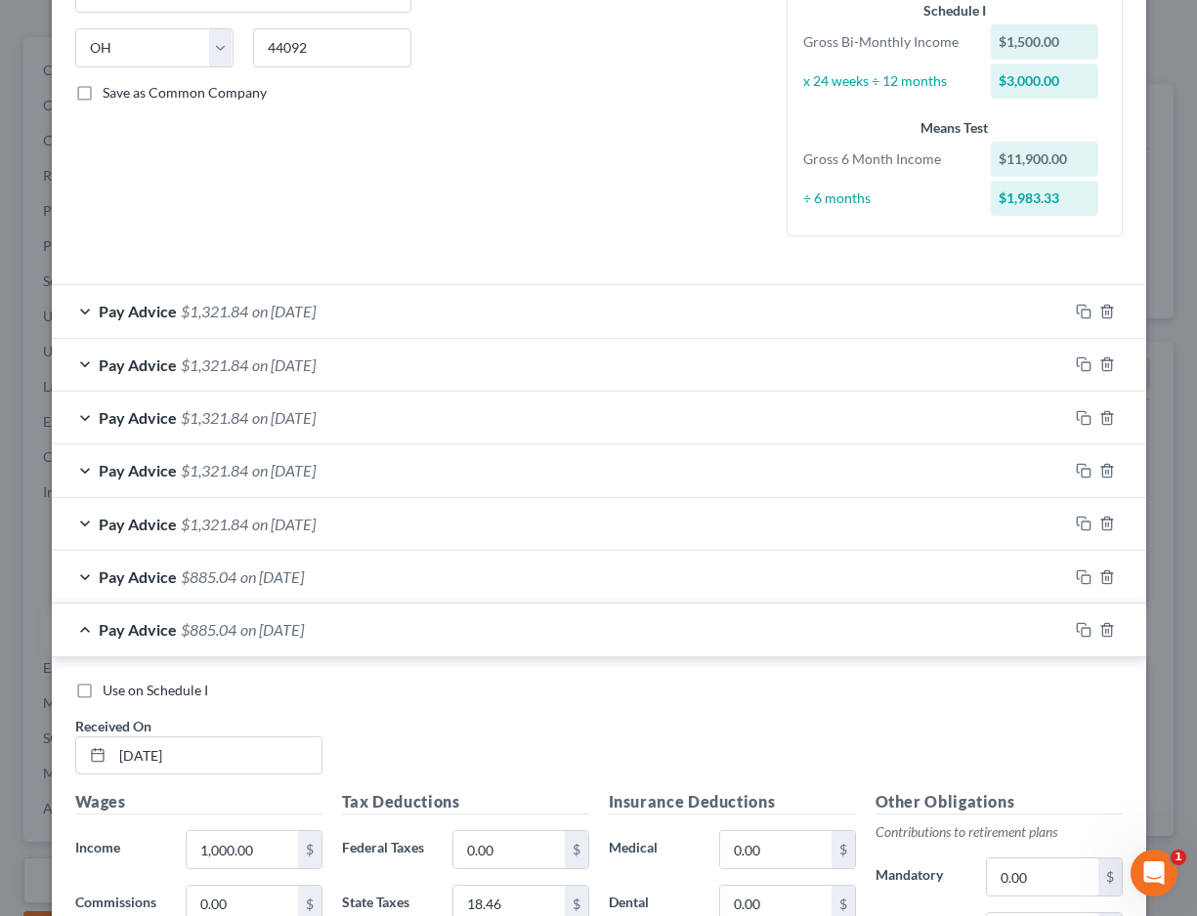
click at [115, 628] on span "Pay Advice" at bounding box center [138, 629] width 78 height 19
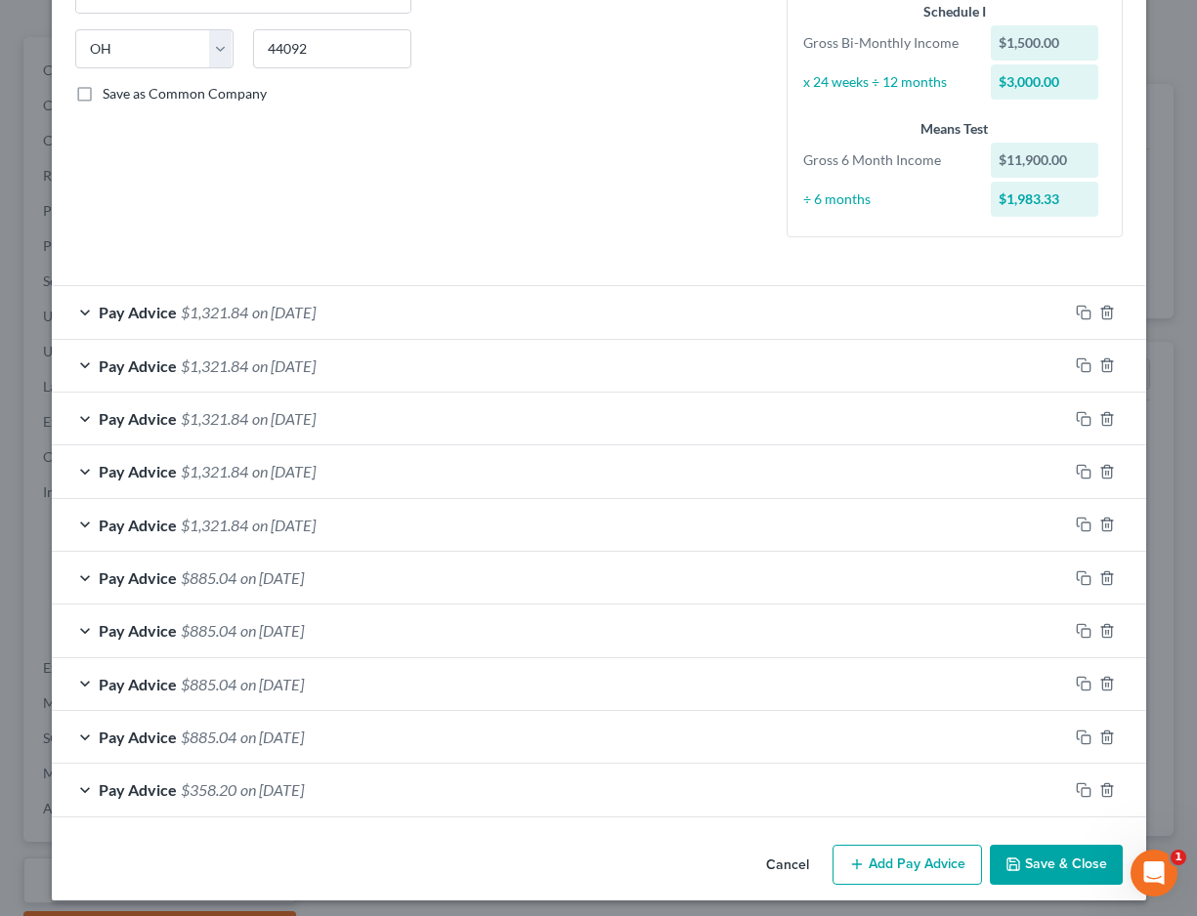
click at [126, 577] on span "Pay Advice" at bounding box center [138, 578] width 78 height 19
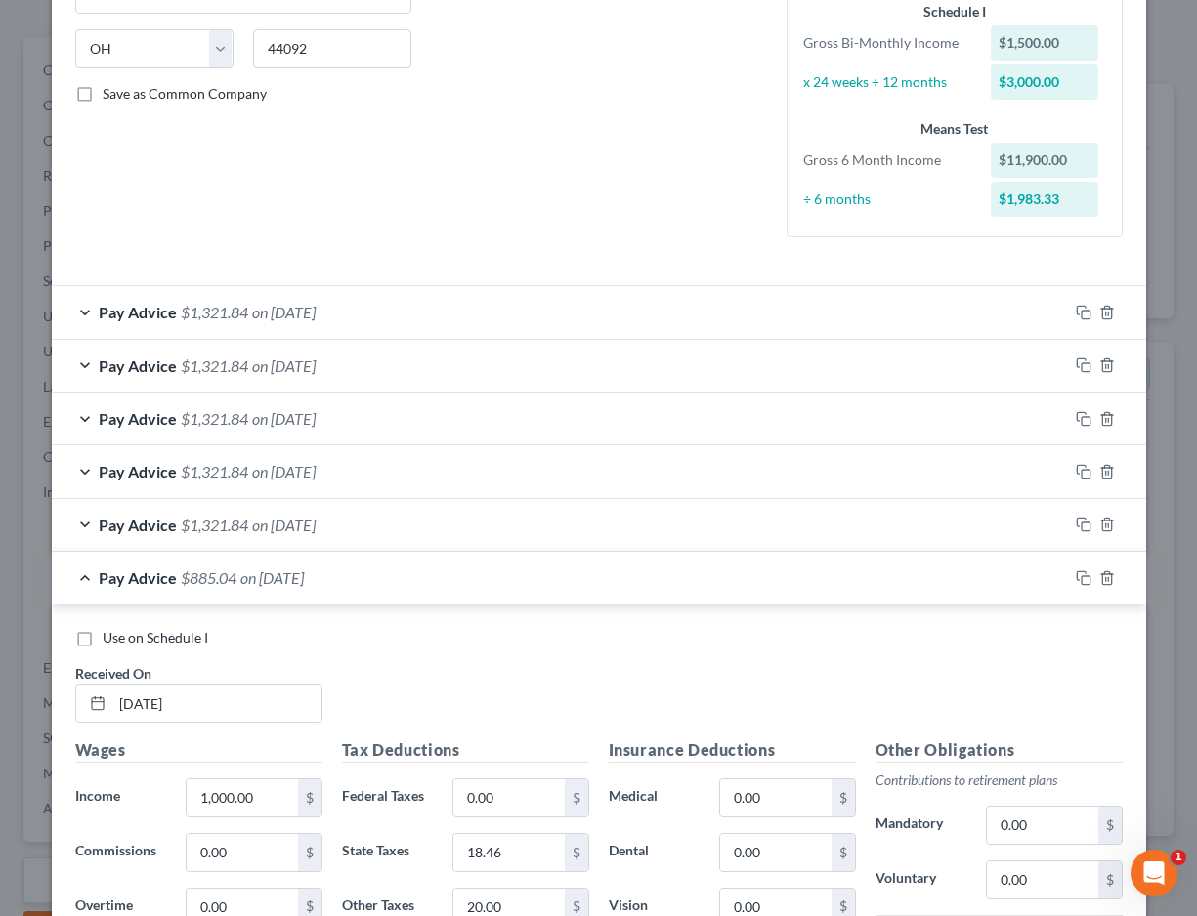
click at [134, 633] on span "Use on Schedule I" at bounding box center [156, 637] width 106 height 17
click at [123, 633] on input "Use on Schedule I" at bounding box center [116, 634] width 13 height 13
checkbox input "true"
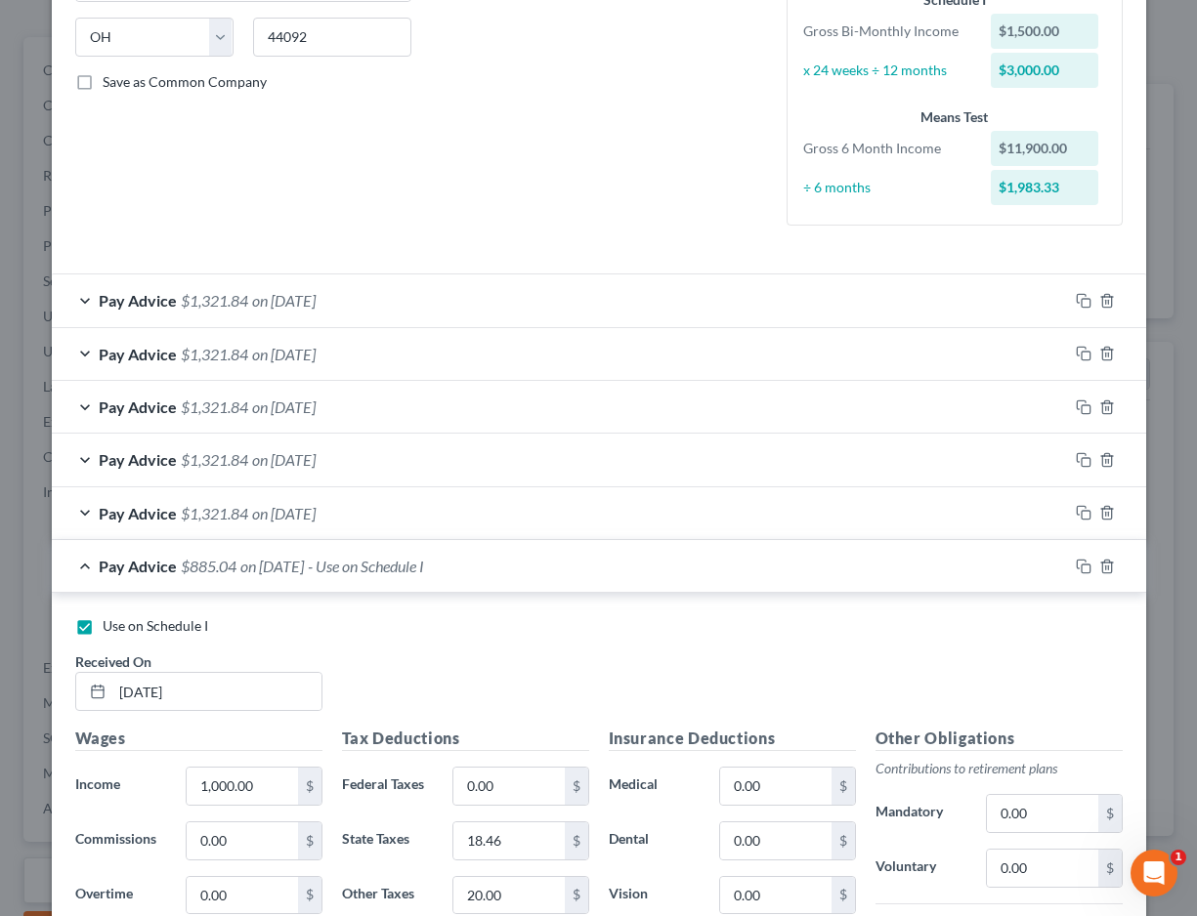
click at [152, 564] on span "Pay Advice" at bounding box center [138, 566] width 78 height 19
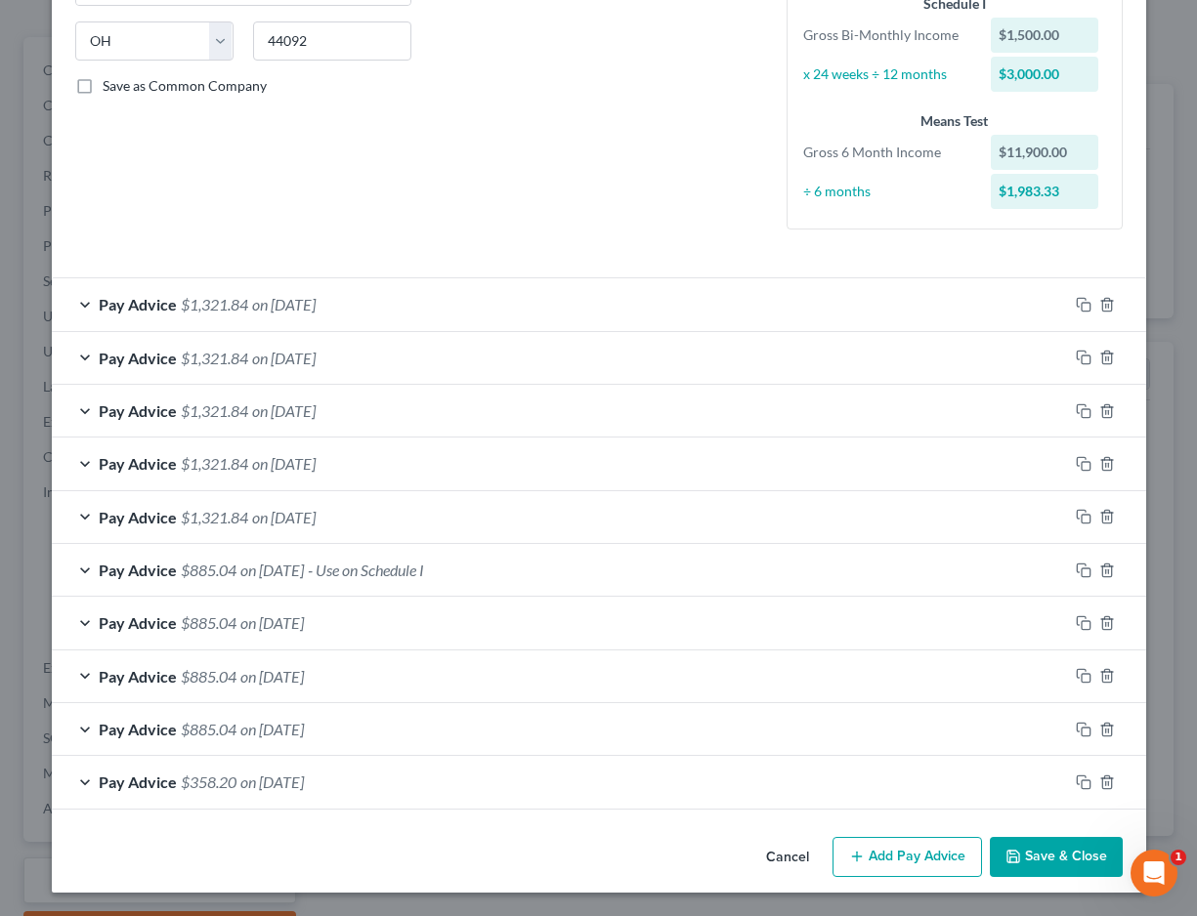
scroll to position [375, 0]
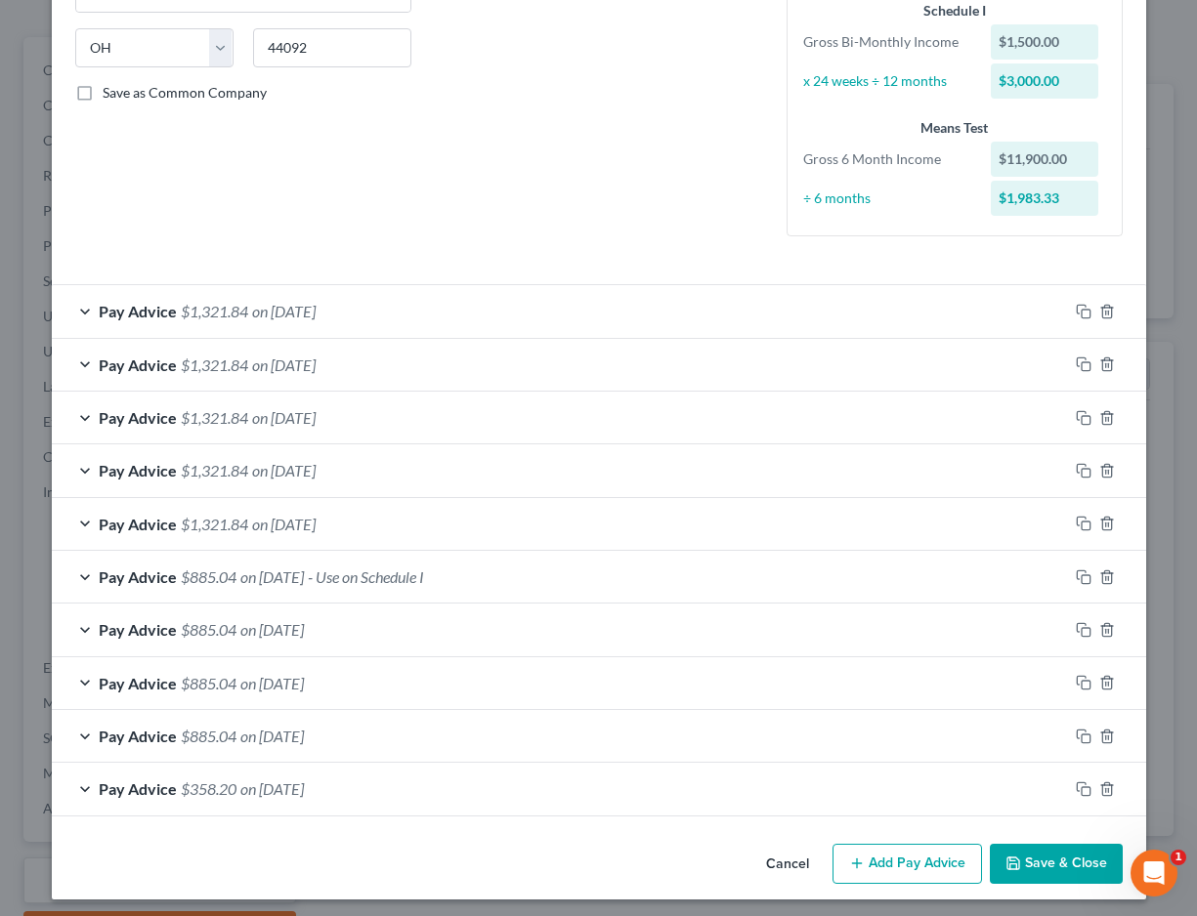
click at [1045, 844] on button "Save & Close" at bounding box center [1056, 864] width 133 height 41
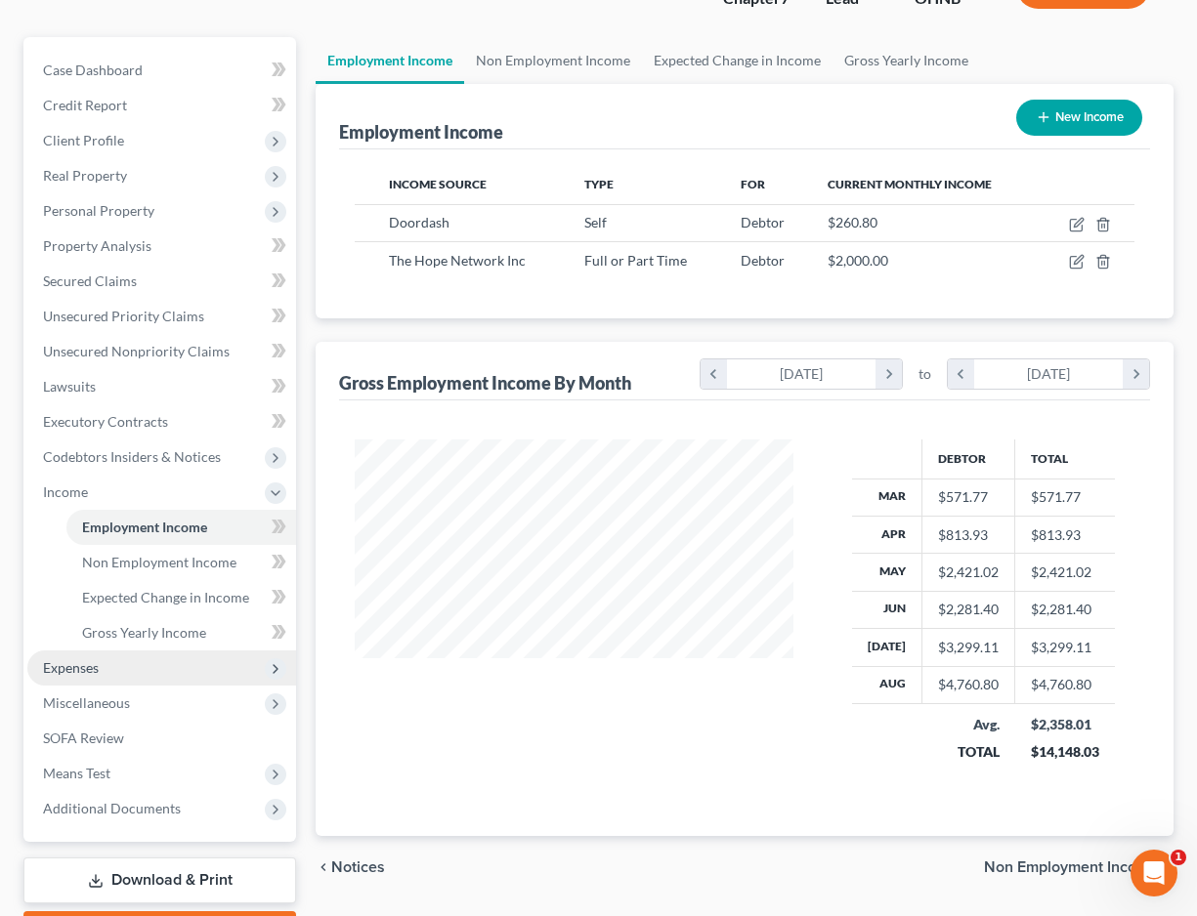
click at [150, 673] on span "Expenses" at bounding box center [161, 668] width 269 height 35
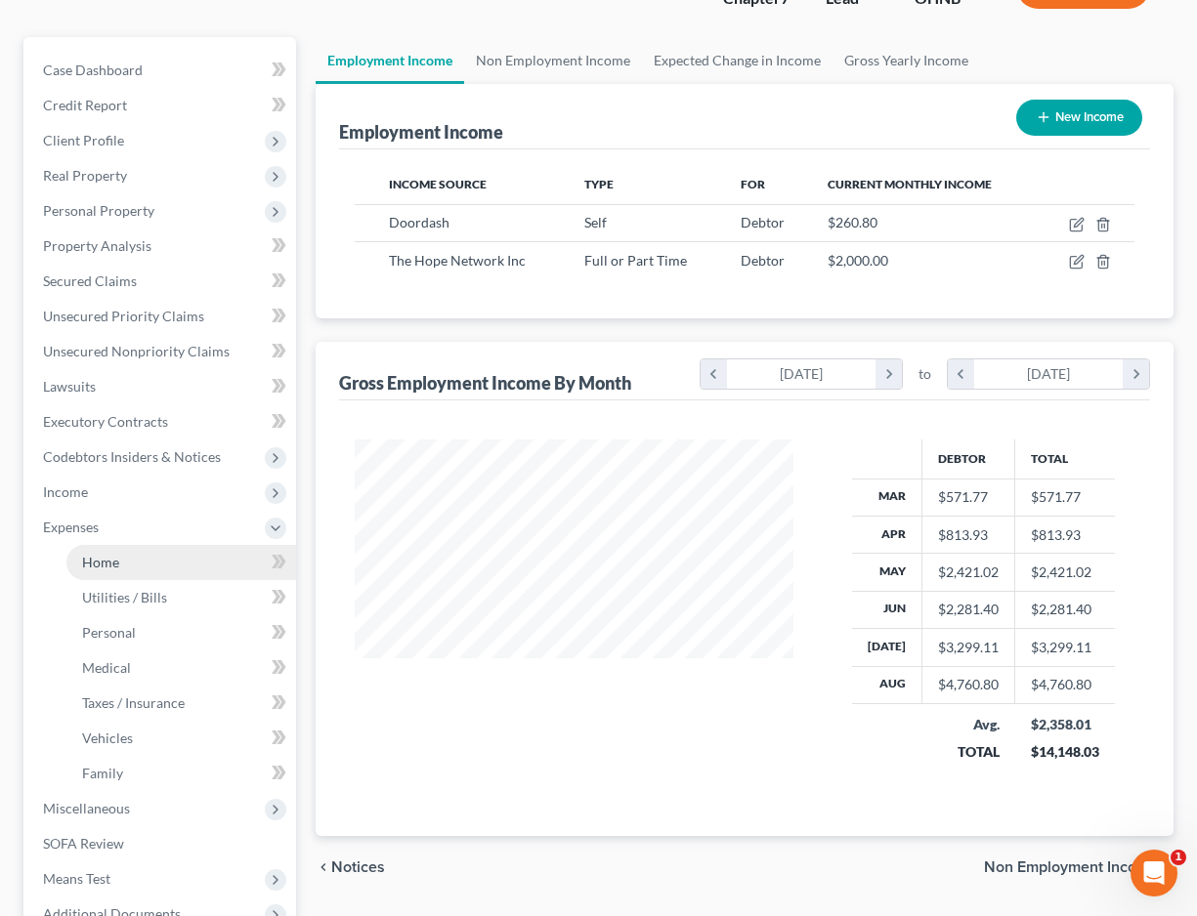
click at [124, 572] on link "Home" at bounding box center [181, 562] width 230 height 35
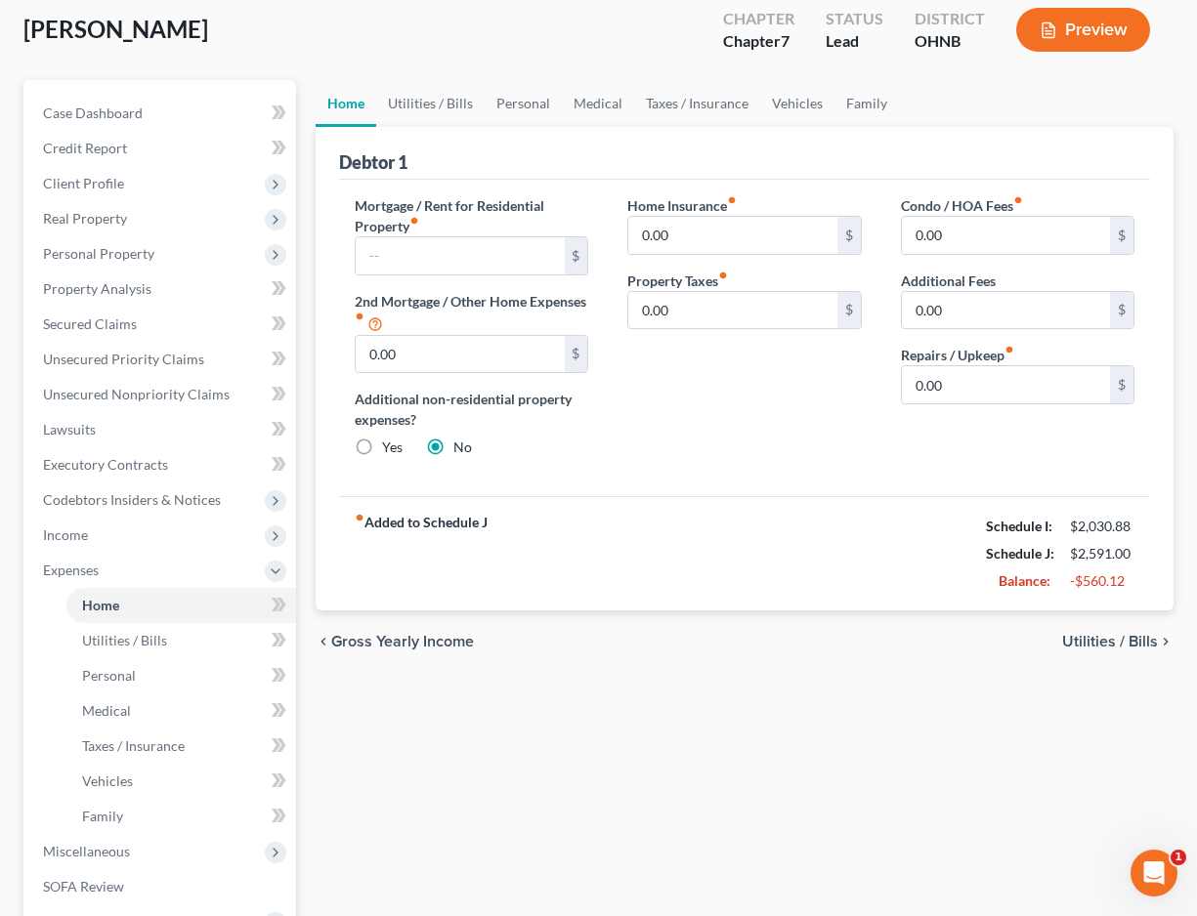
scroll to position [107, 0]
click at [180, 643] on link "Utilities / Bills" at bounding box center [181, 640] width 230 height 35
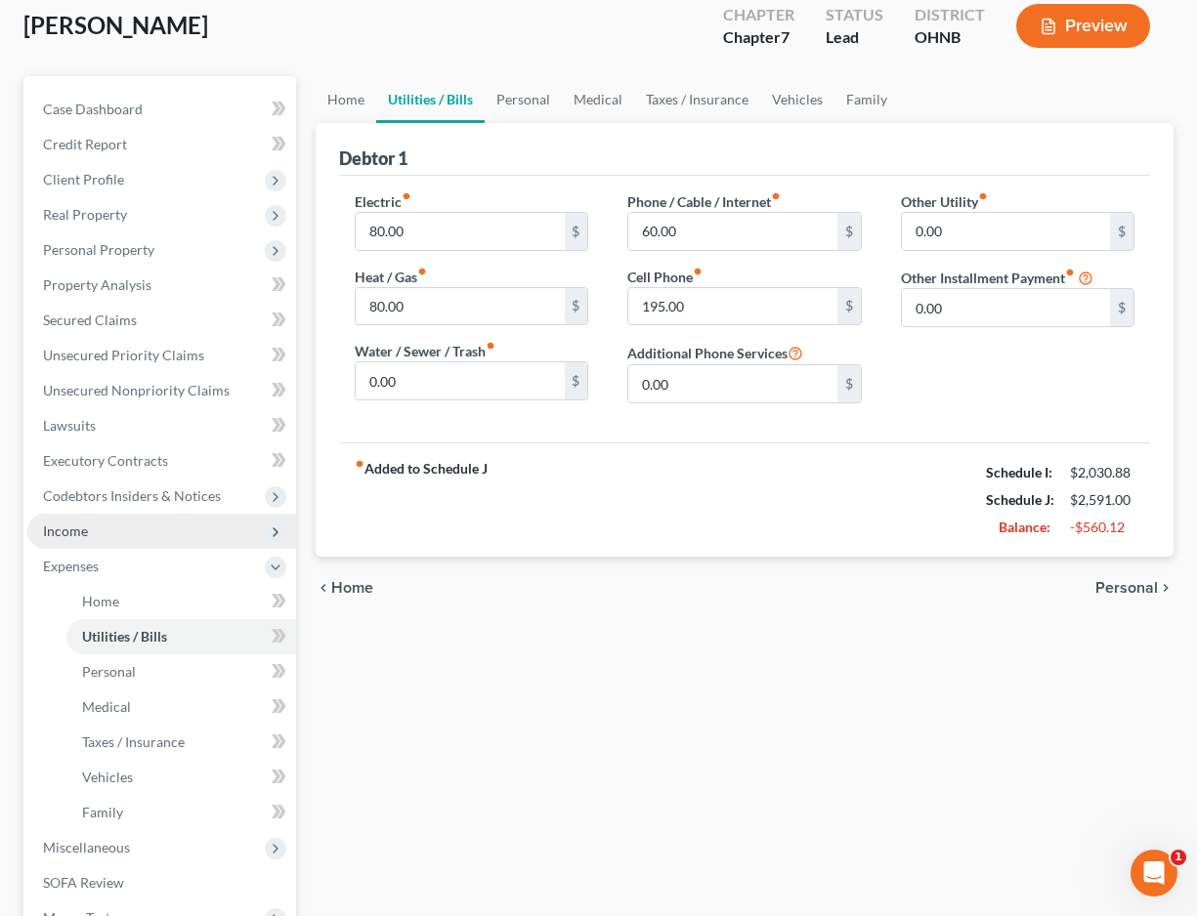
scroll to position [113, 0]
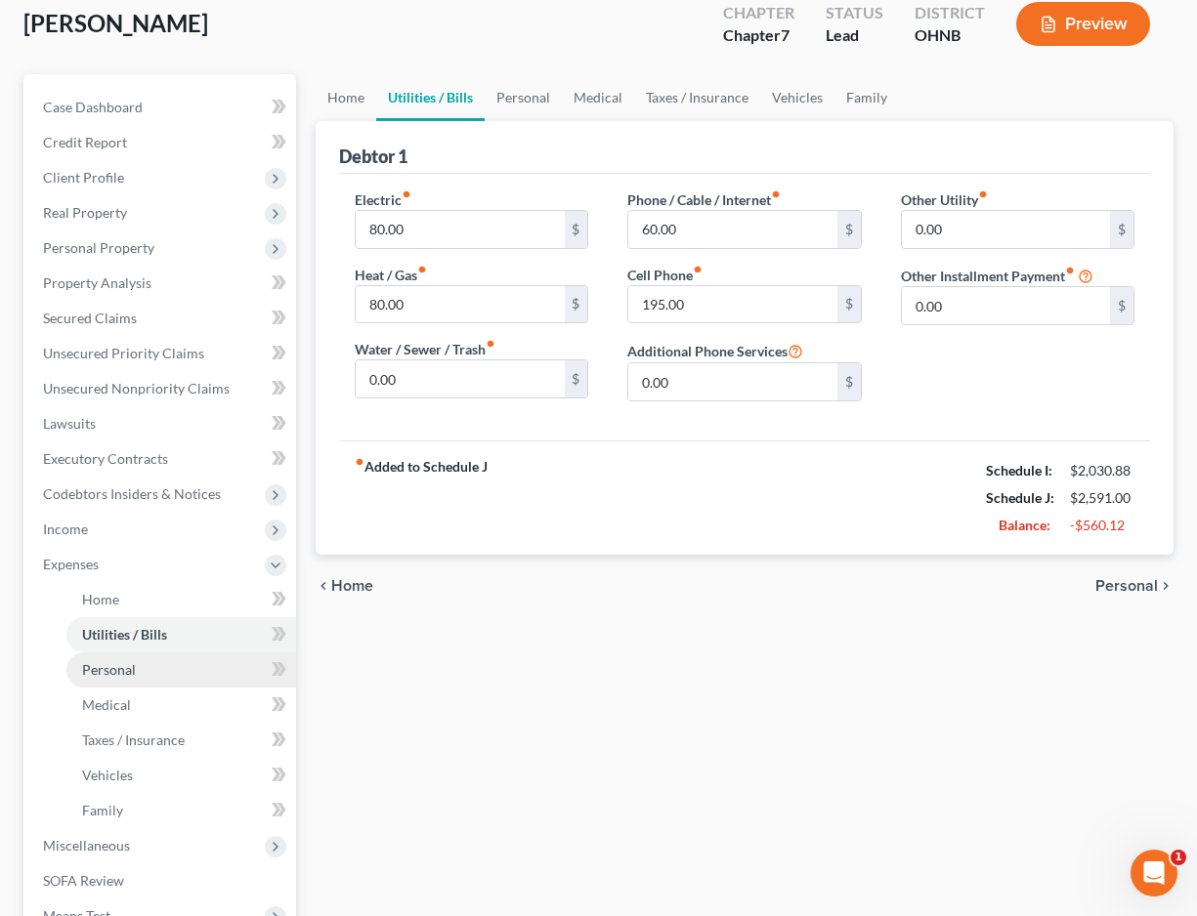
click at [172, 668] on link "Personal" at bounding box center [181, 670] width 230 height 35
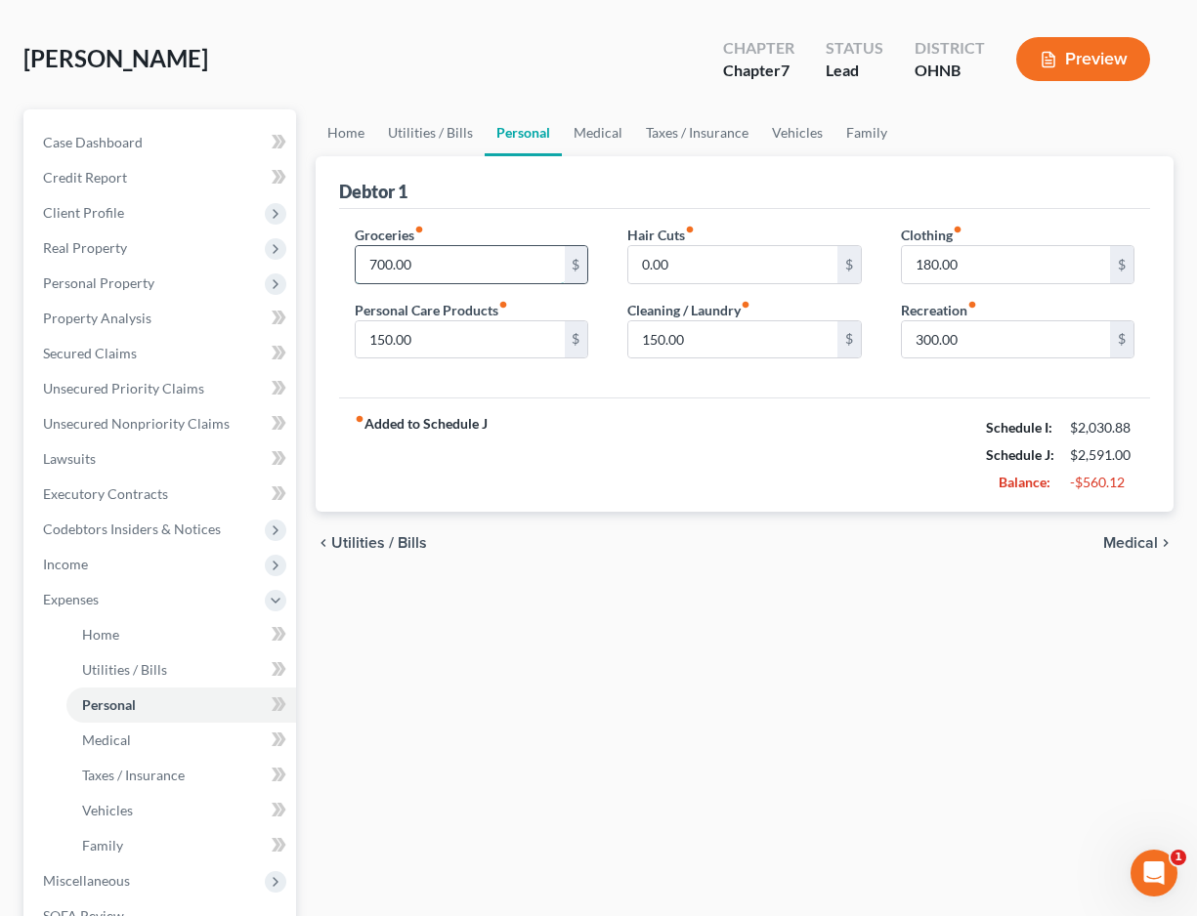
click at [376, 265] on input "700.00" at bounding box center [460, 264] width 208 height 37
type input "500.00"
click at [921, 340] on input "300.00" at bounding box center [1006, 339] width 208 height 37
type input "100.00"
click at [764, 412] on div "fiber_manual_record Added to Schedule J Schedule I: $2,030.88 Schedule J: $2,19…" at bounding box center [744, 455] width 811 height 114
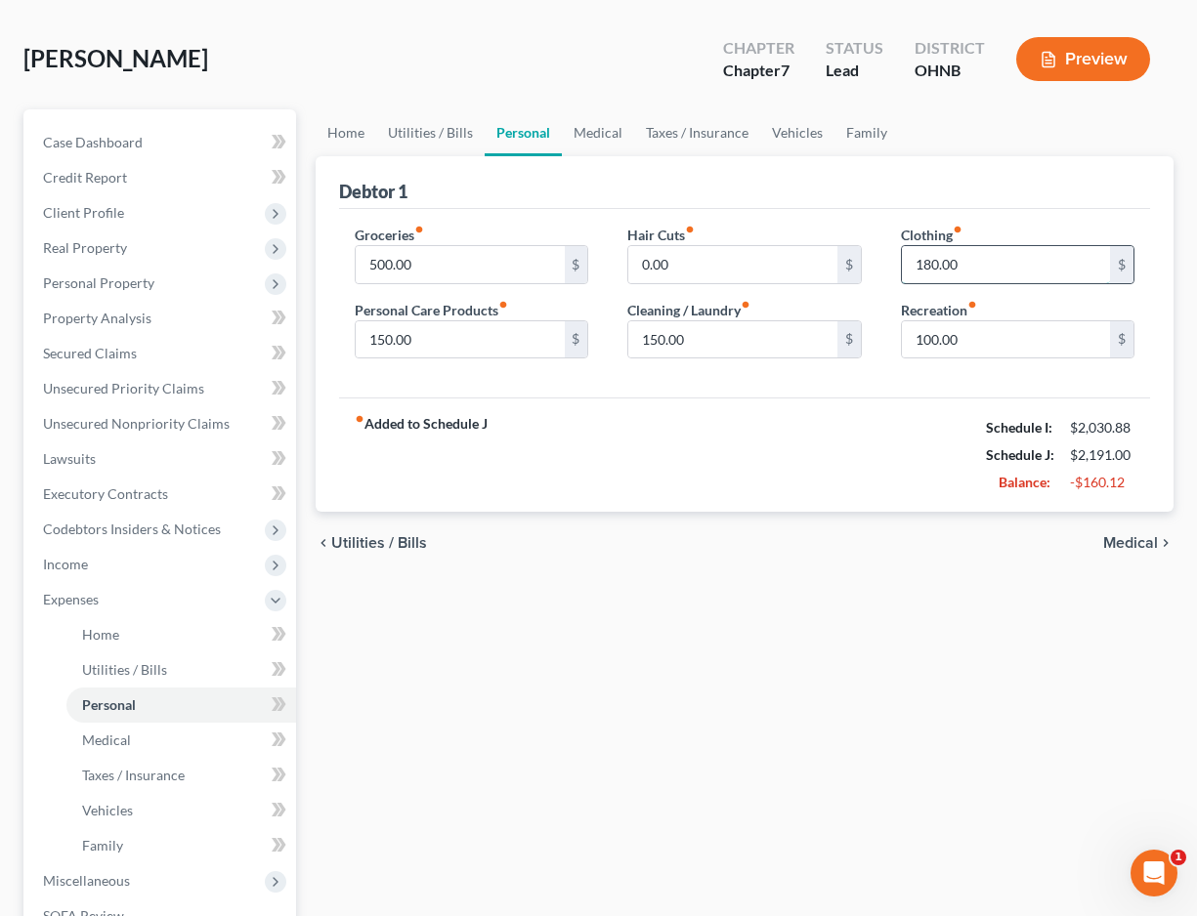
click at [932, 266] on input "180.00" at bounding box center [1006, 264] width 208 height 37
type input "100.00"
click at [703, 569] on div "chevron_left Utilities / Bills Medical chevron_right" at bounding box center [745, 543] width 858 height 63
click at [200, 731] on link "Medical" at bounding box center [181, 740] width 230 height 35
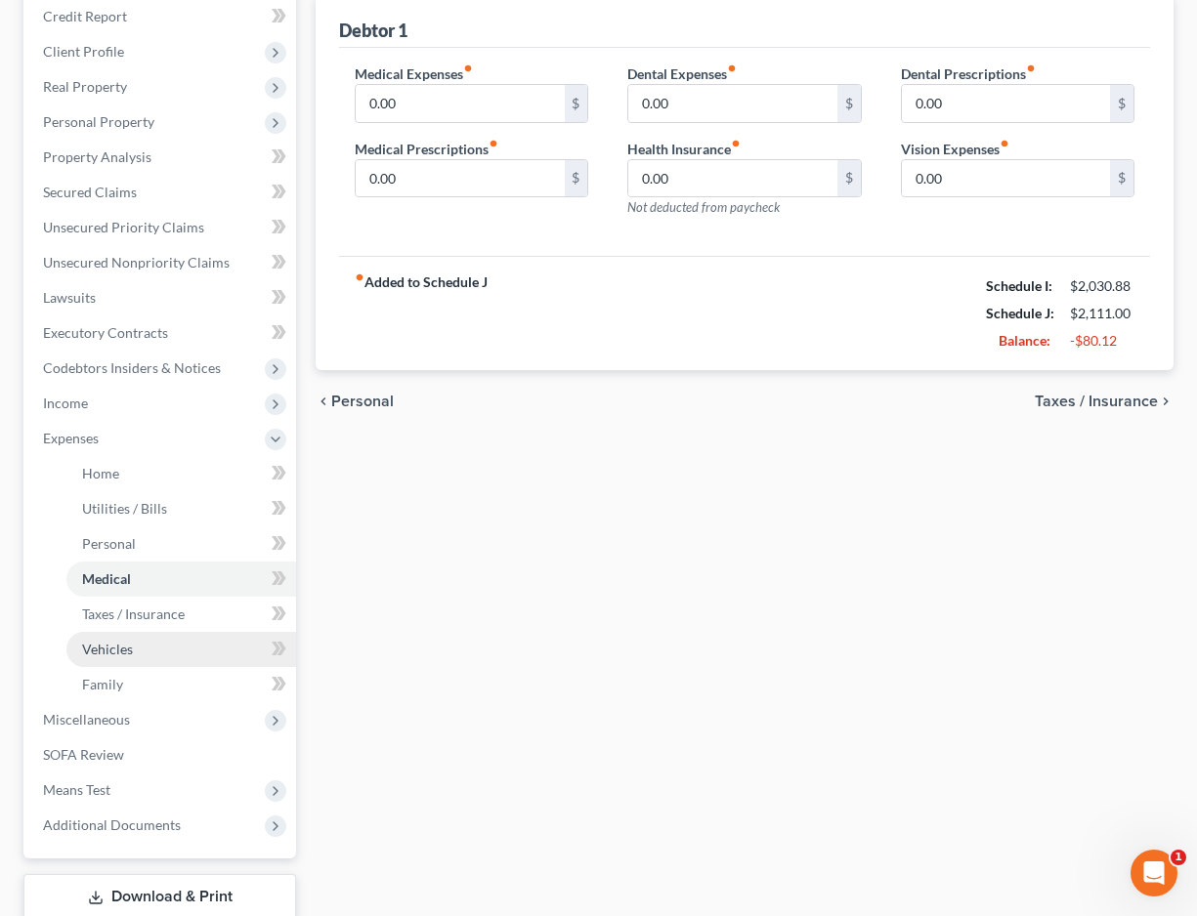
click at [163, 656] on link "Vehicles" at bounding box center [181, 649] width 230 height 35
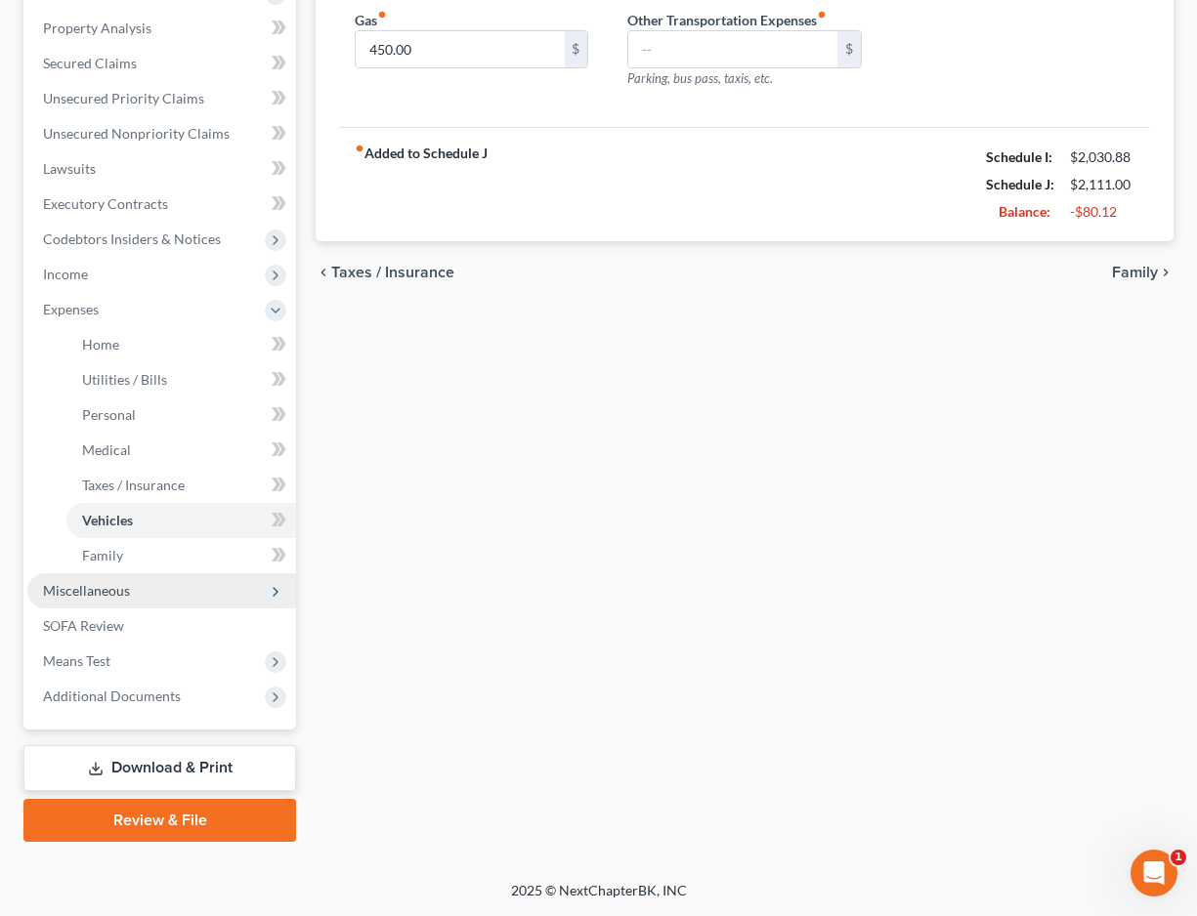
scroll to position [368, 0]
click at [129, 564] on link "Family" at bounding box center [181, 555] width 230 height 35
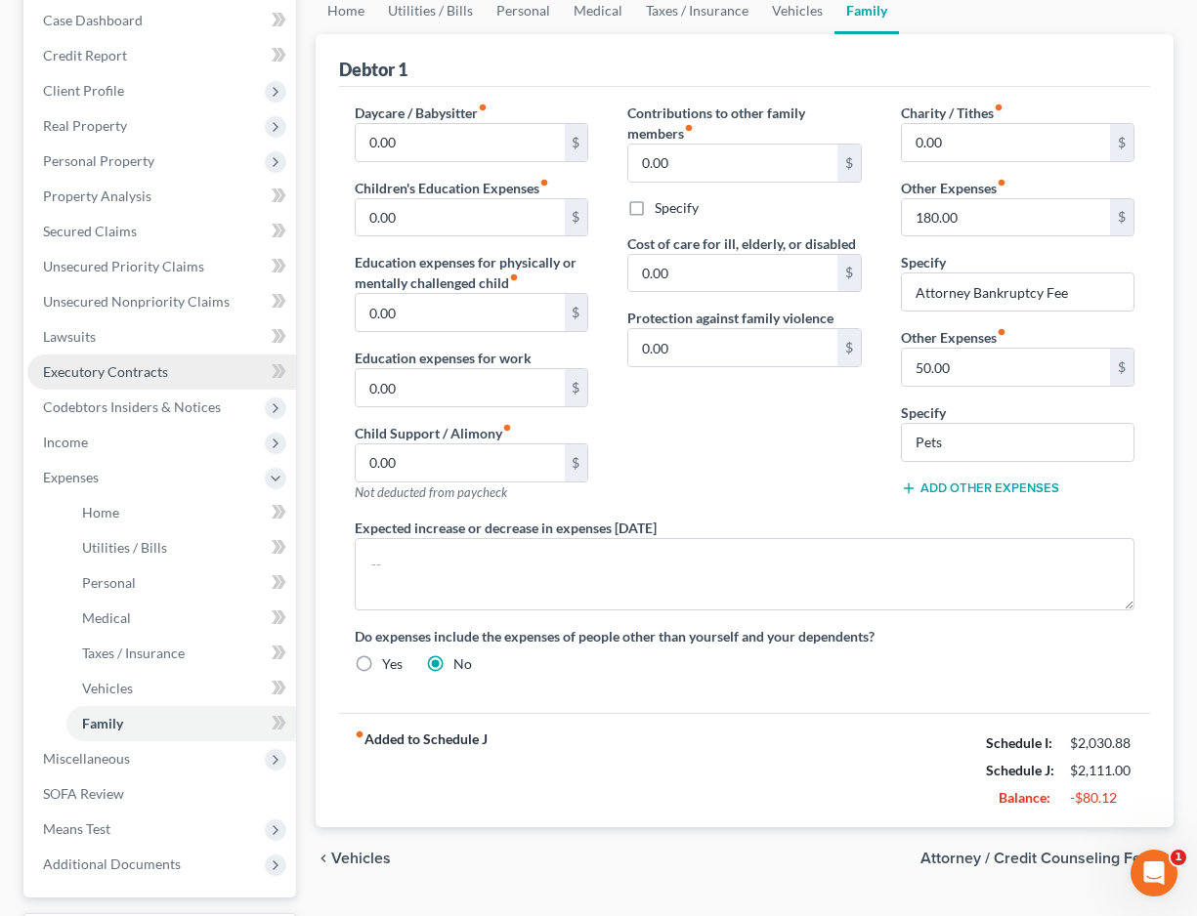
scroll to position [306, 0]
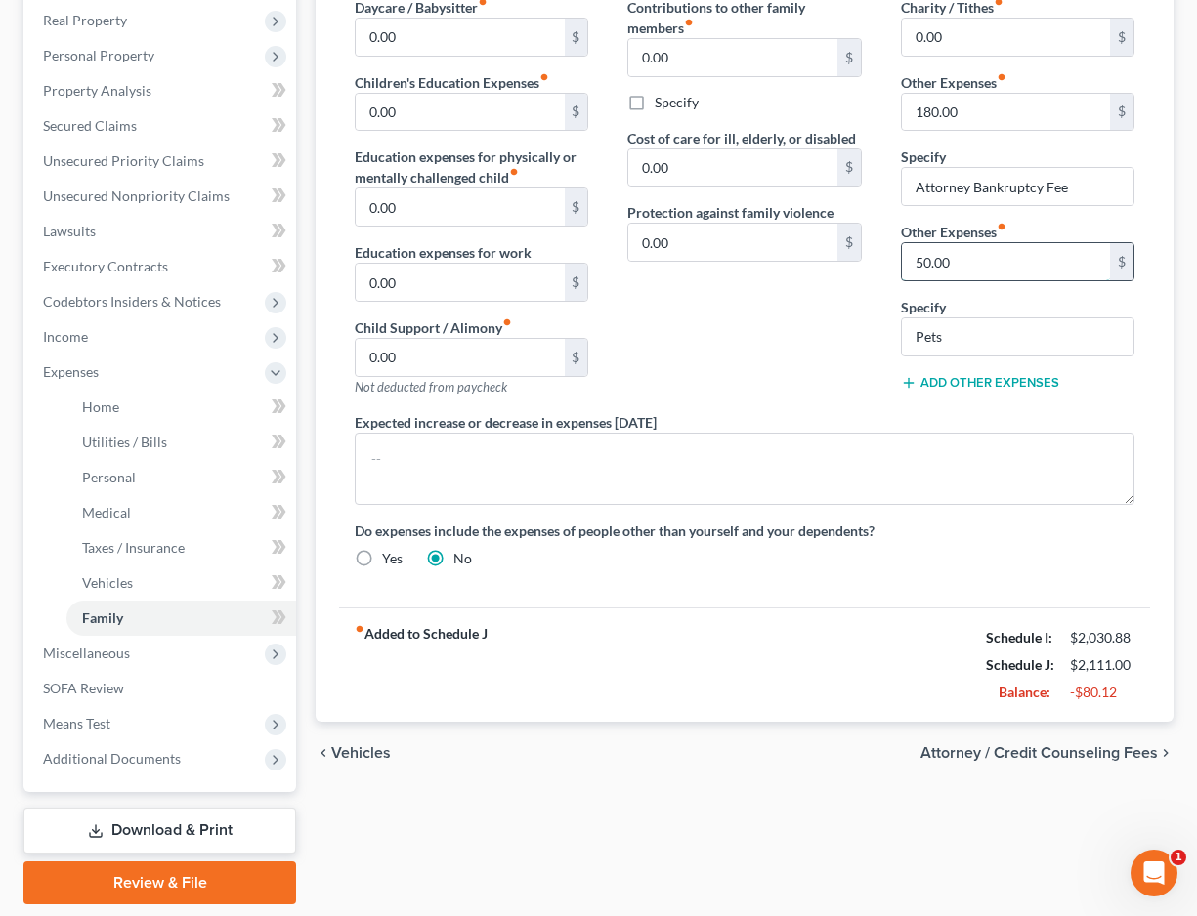
click at [926, 259] on input "50.00" at bounding box center [1006, 261] width 208 height 37
type input "30.00"
click at [131, 601] on link "Family" at bounding box center [181, 618] width 230 height 35
click at [134, 593] on link "Vehicles" at bounding box center [181, 583] width 230 height 35
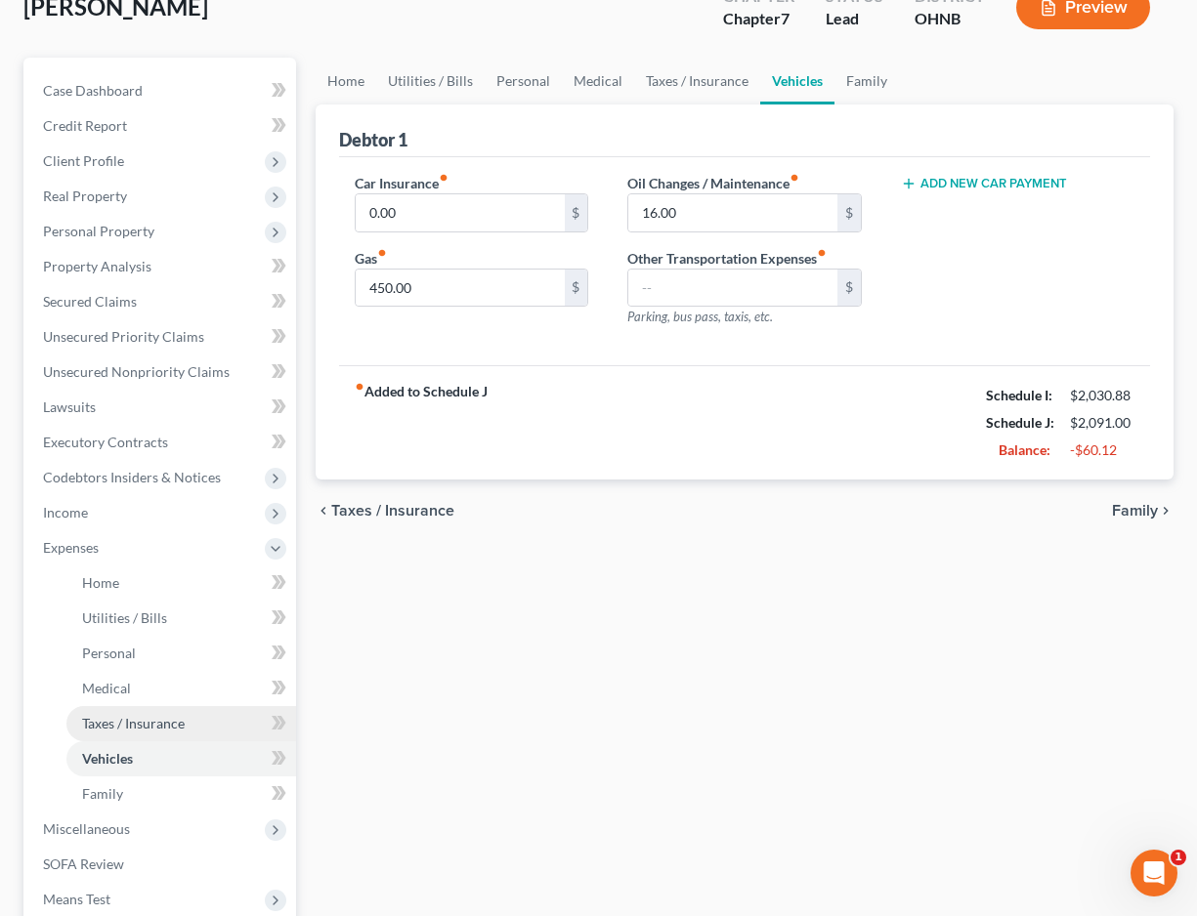
click at [146, 725] on span "Taxes / Insurance" at bounding box center [133, 723] width 103 height 17
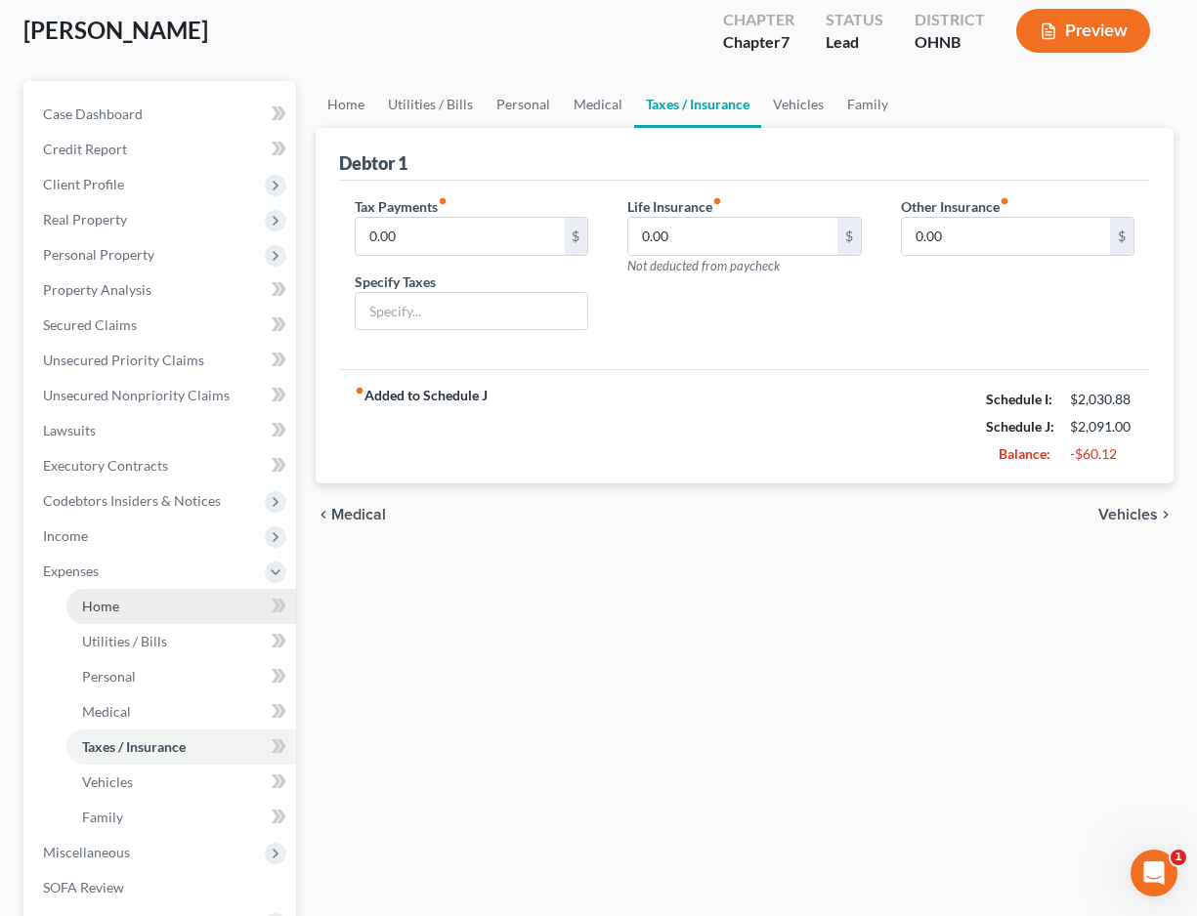
scroll to position [122, 0]
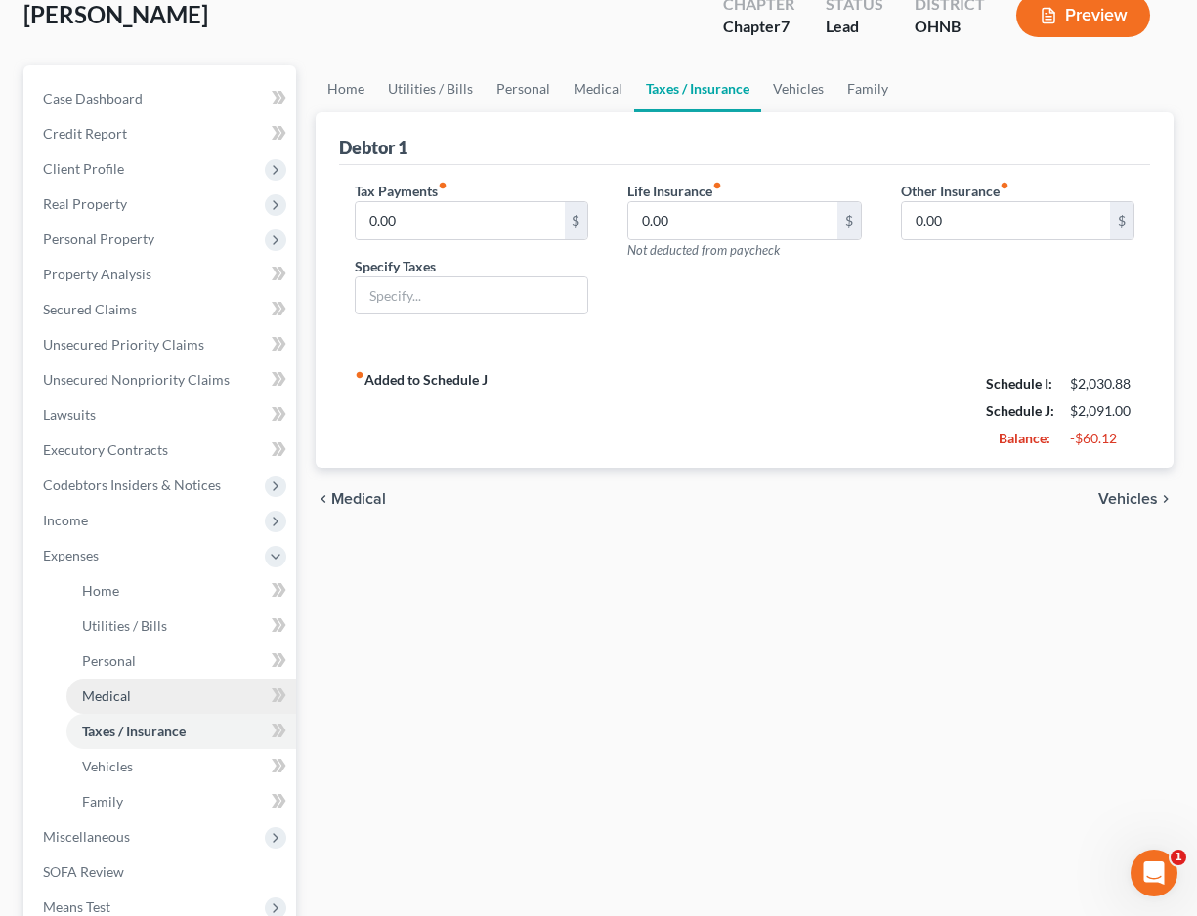
click at [142, 698] on link "Medical" at bounding box center [181, 696] width 230 height 35
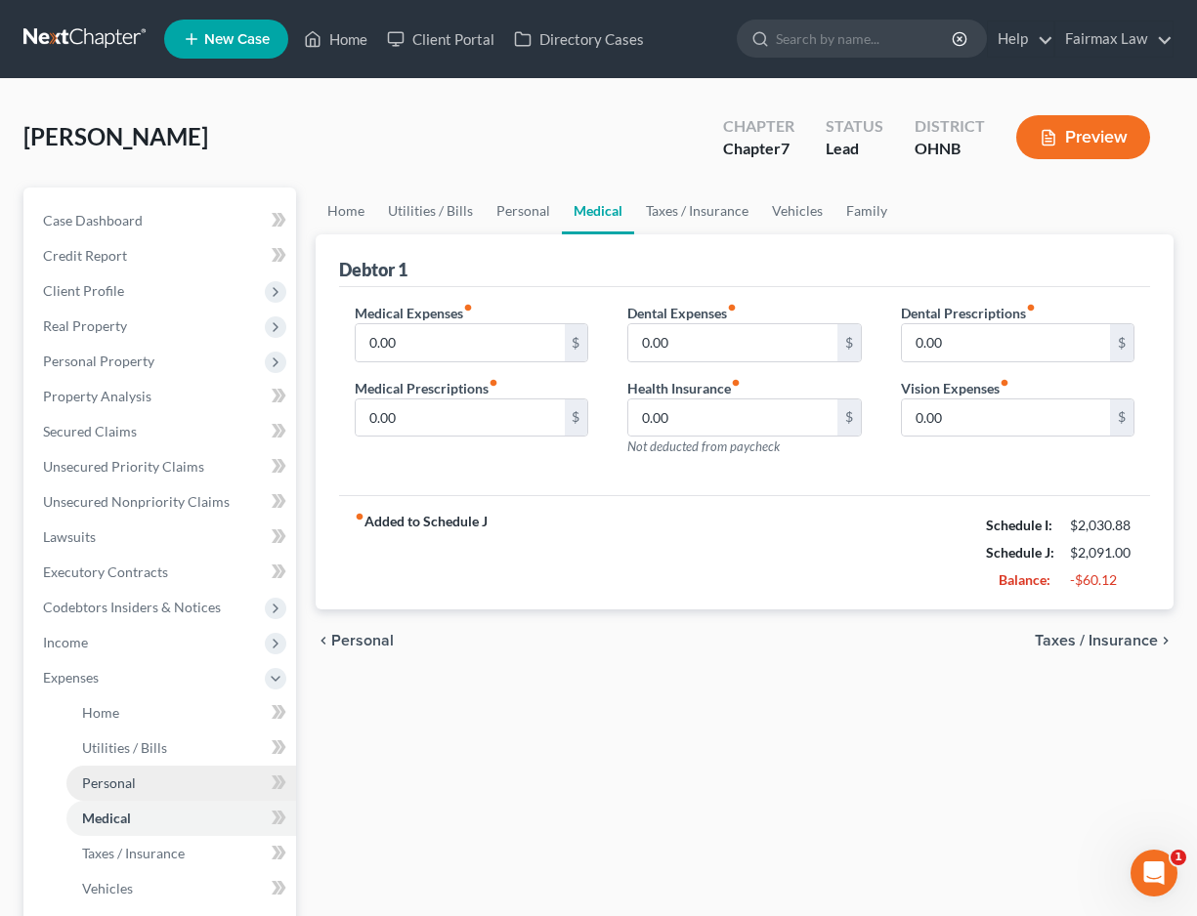
click at [131, 783] on span "Personal" at bounding box center [109, 783] width 54 height 17
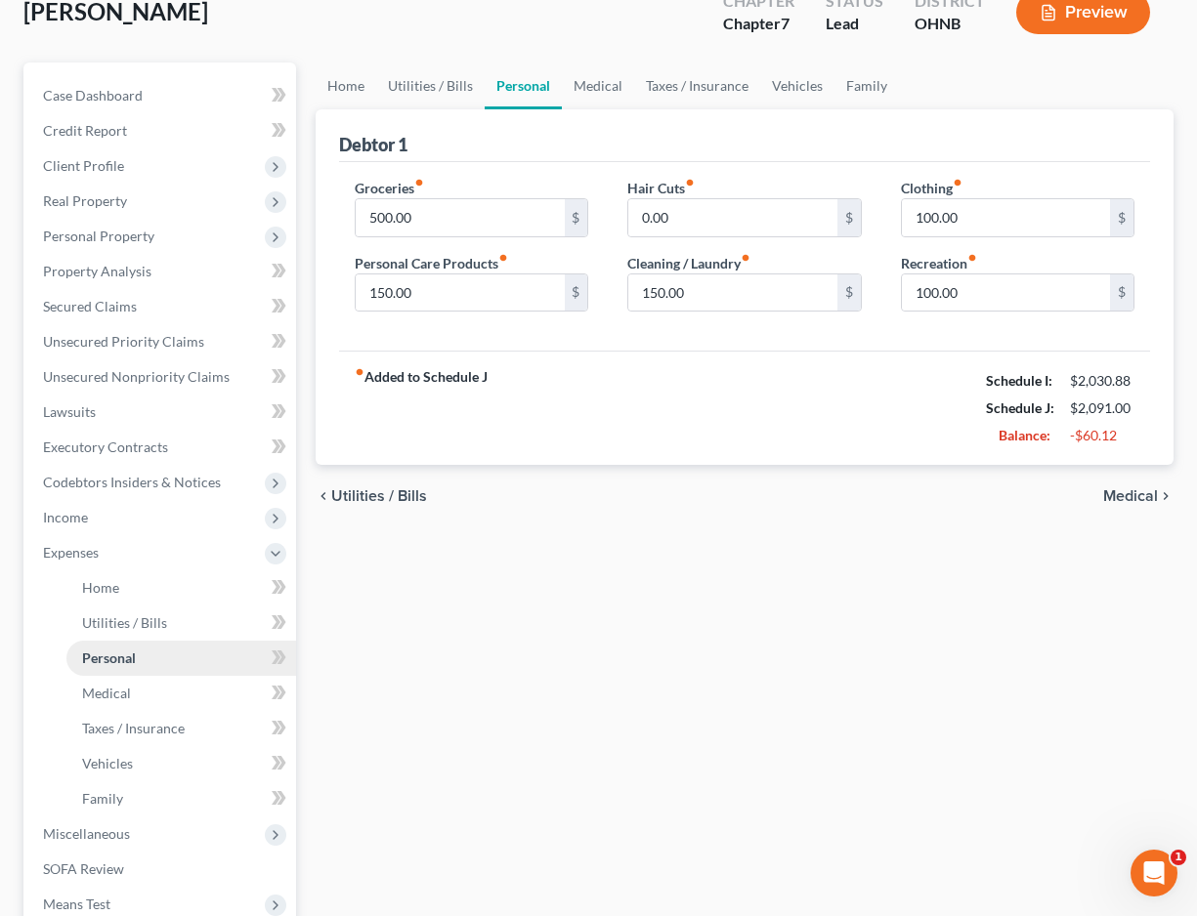
scroll to position [137, 0]
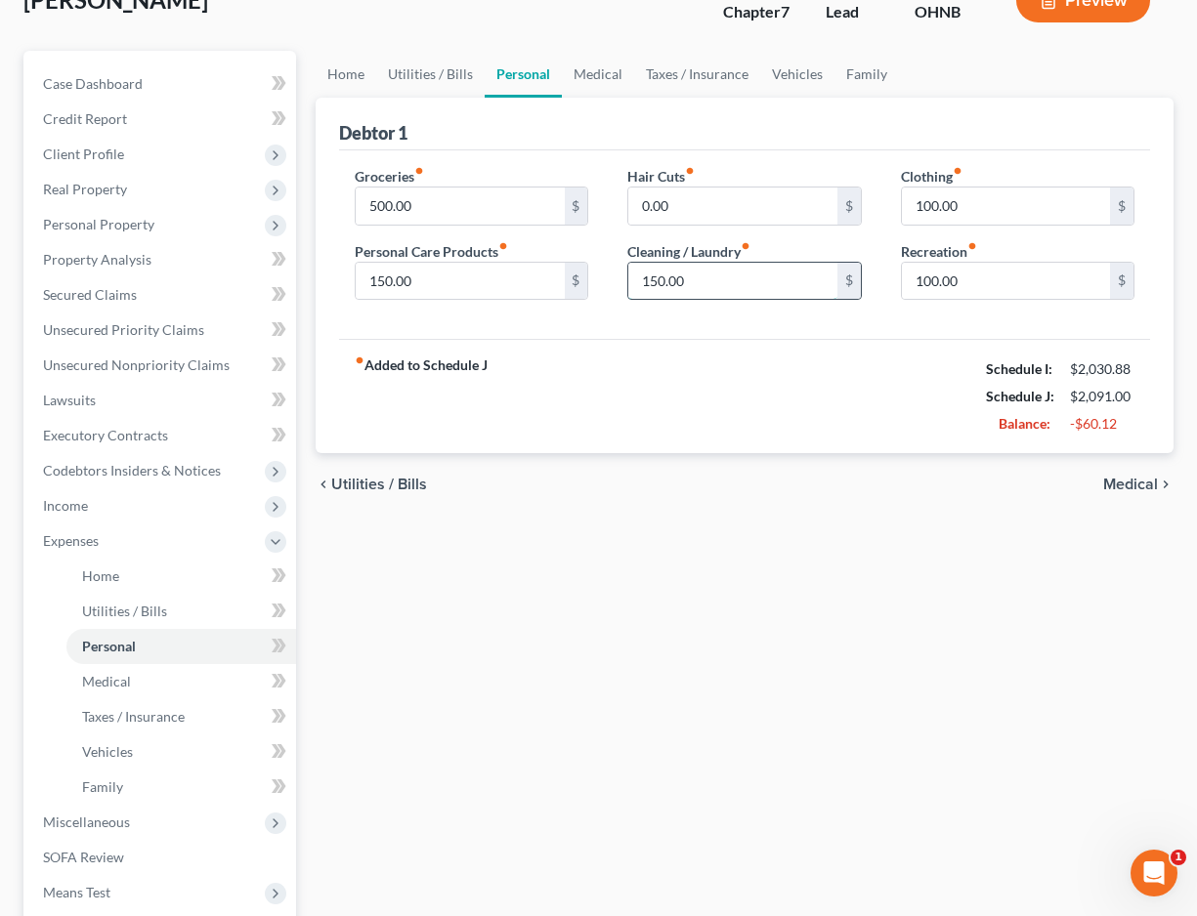
click at [657, 284] on input "150.00" at bounding box center [732, 281] width 208 height 37
type input "100.00"
click at [899, 439] on div "fiber_manual_record Added to Schedule J Schedule I: $2,030.88 Schedule J: $2,04…" at bounding box center [744, 396] width 811 height 114
click at [932, 202] on input "100.00" at bounding box center [1006, 206] width 208 height 37
click at [937, 202] on input "100.00" at bounding box center [1006, 206] width 208 height 37
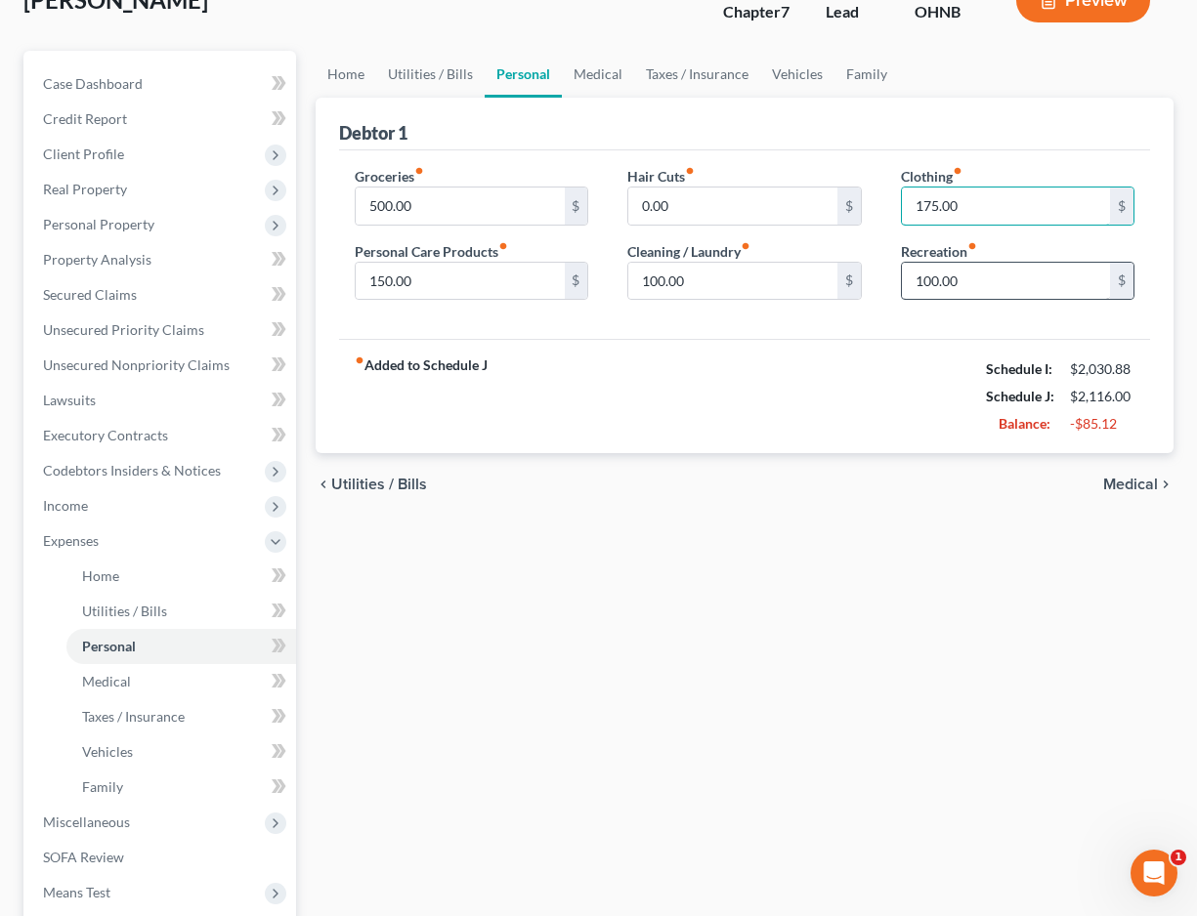
type input "175.00"
click at [927, 282] on input "100.00" at bounding box center [1006, 281] width 208 height 37
type input "20.00"
click at [582, 626] on div "Home Utilities / Bills Personal Medical Taxes / Insurance Vehicles Family Debto…" at bounding box center [744, 562] width 877 height 1023
click at [658, 283] on input "100.00" at bounding box center [732, 281] width 208 height 37
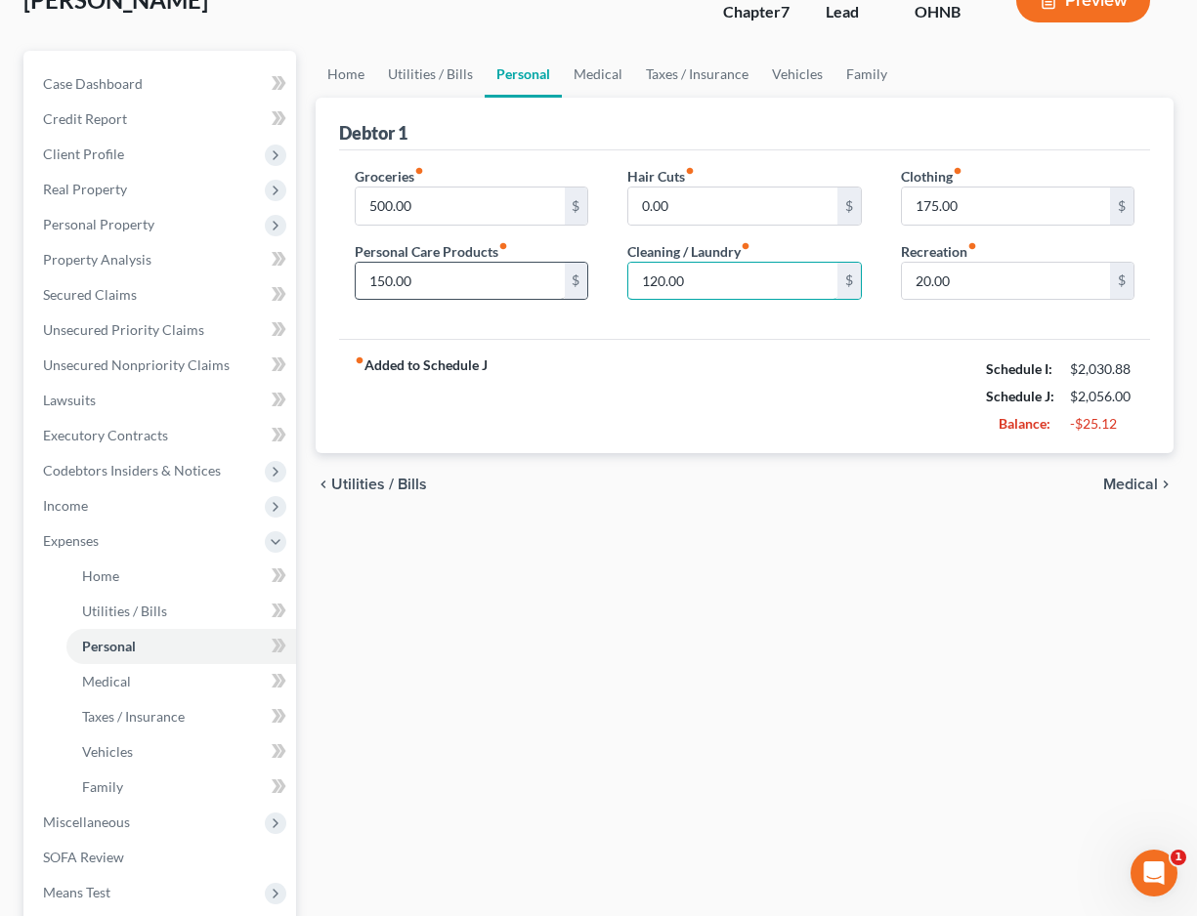
type input "120.00"
click at [387, 282] on input "150.00" at bounding box center [460, 281] width 208 height 37
type input "100.00"
click at [497, 567] on div "Home Utilities / Bills Personal Medical Taxes / Insurance Vehicles Family Debto…" at bounding box center [744, 562] width 877 height 1023
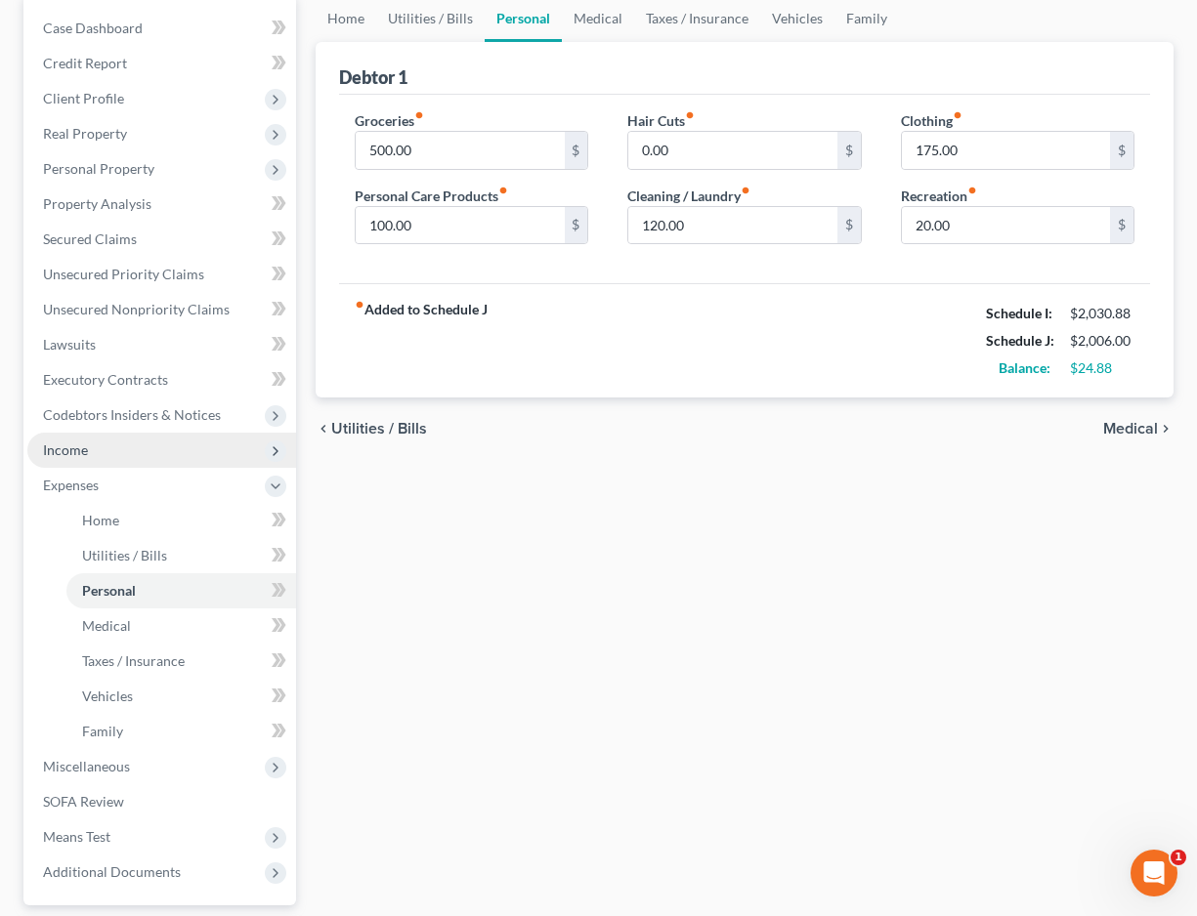
scroll to position [193, 0]
click at [131, 449] on span "Income" at bounding box center [161, 449] width 269 height 35
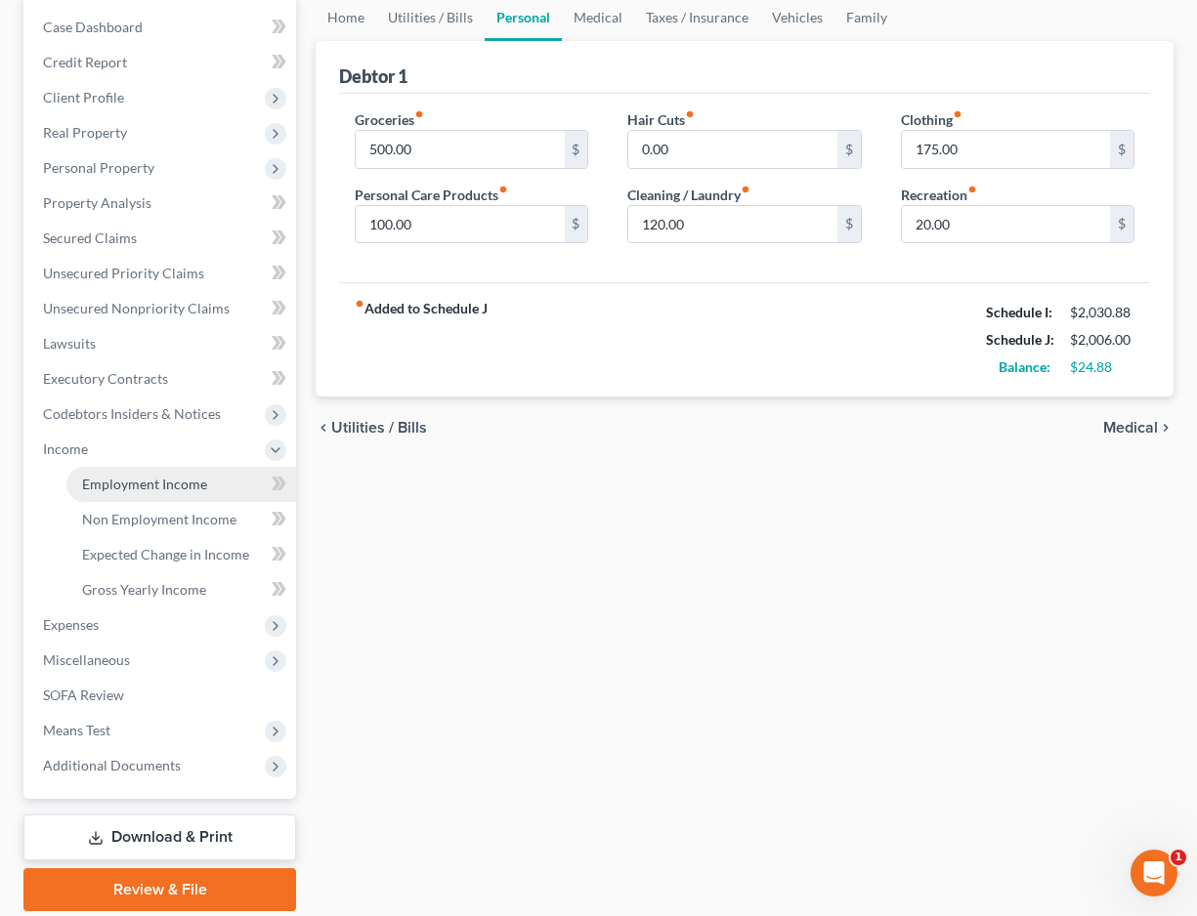
click at [130, 483] on span "Employment Income" at bounding box center [144, 484] width 125 height 17
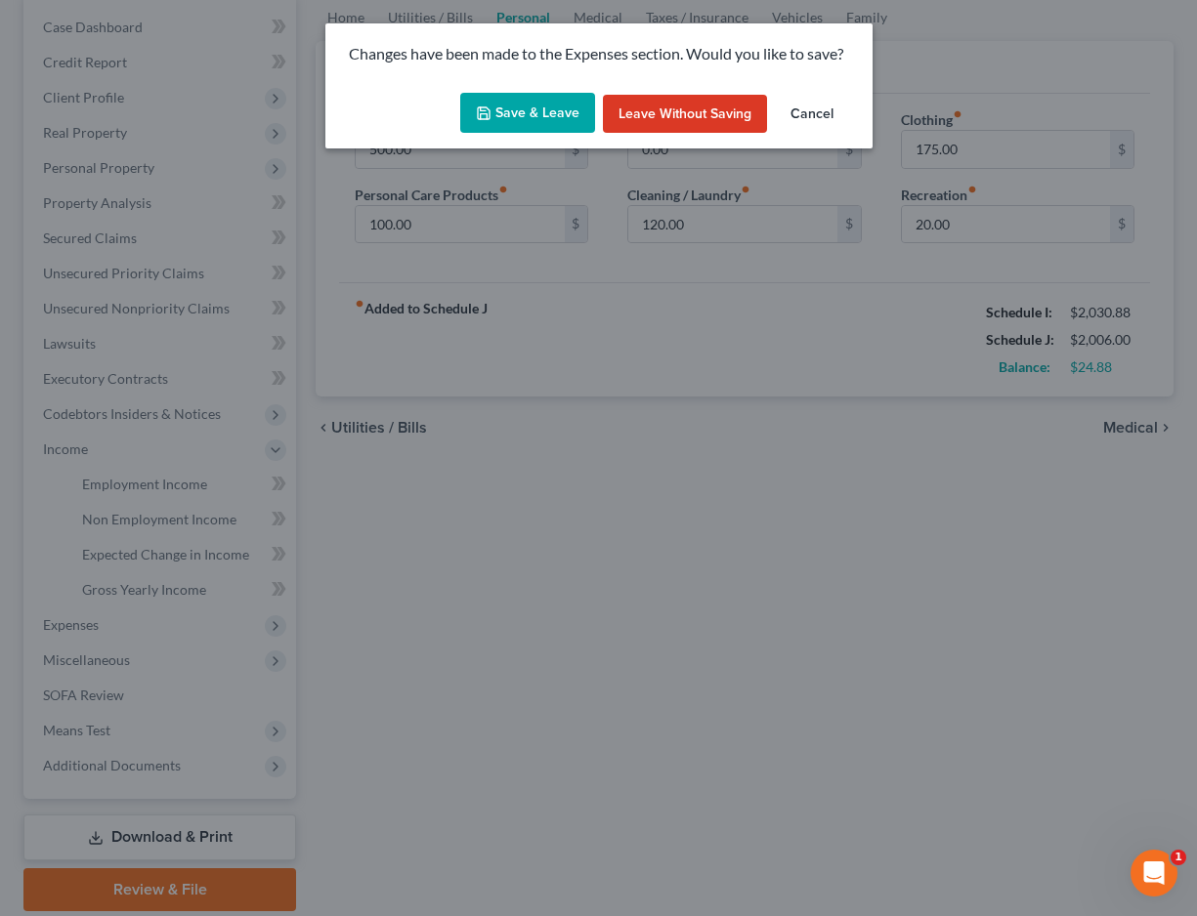
click at [538, 116] on button "Save & Leave" at bounding box center [527, 113] width 135 height 41
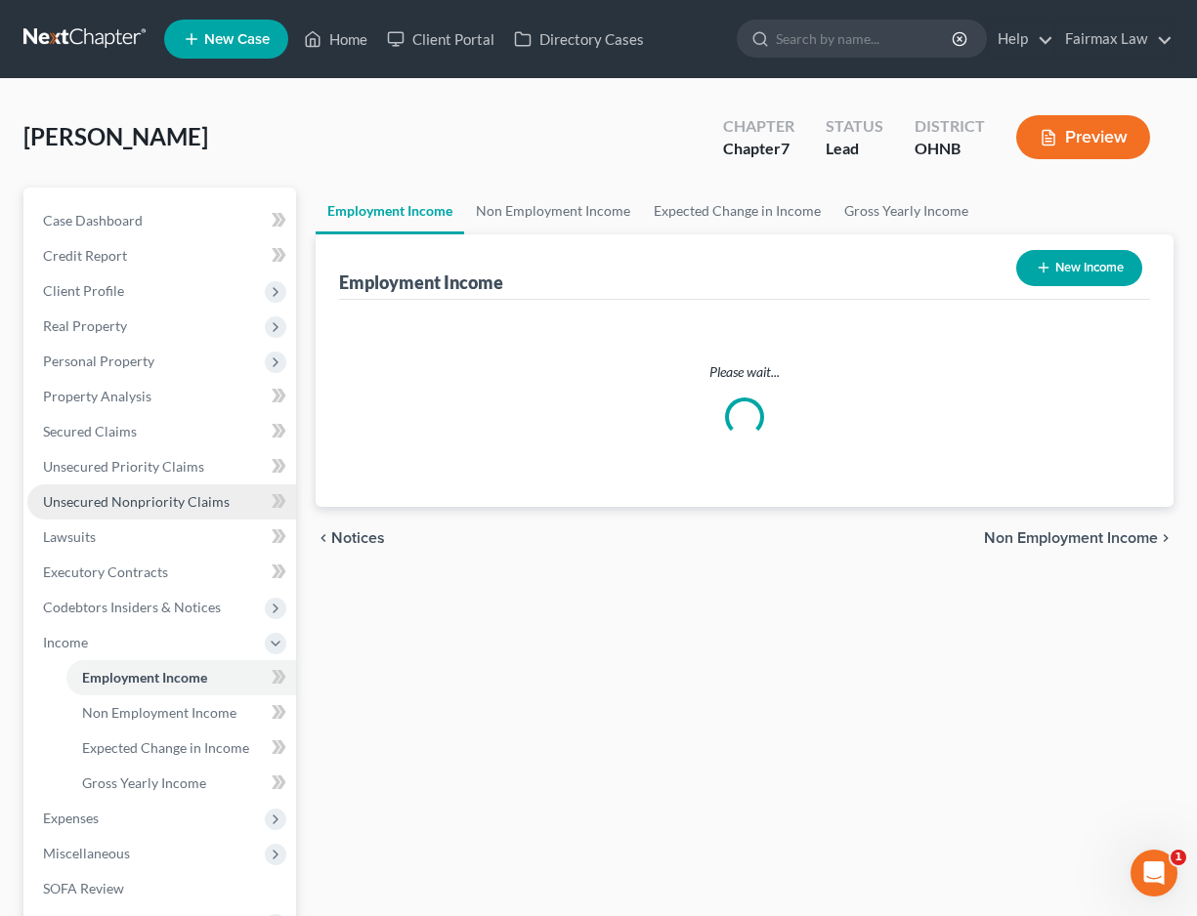
click at [164, 488] on link "Unsecured Nonpriority Claims" at bounding box center [161, 502] width 269 height 35
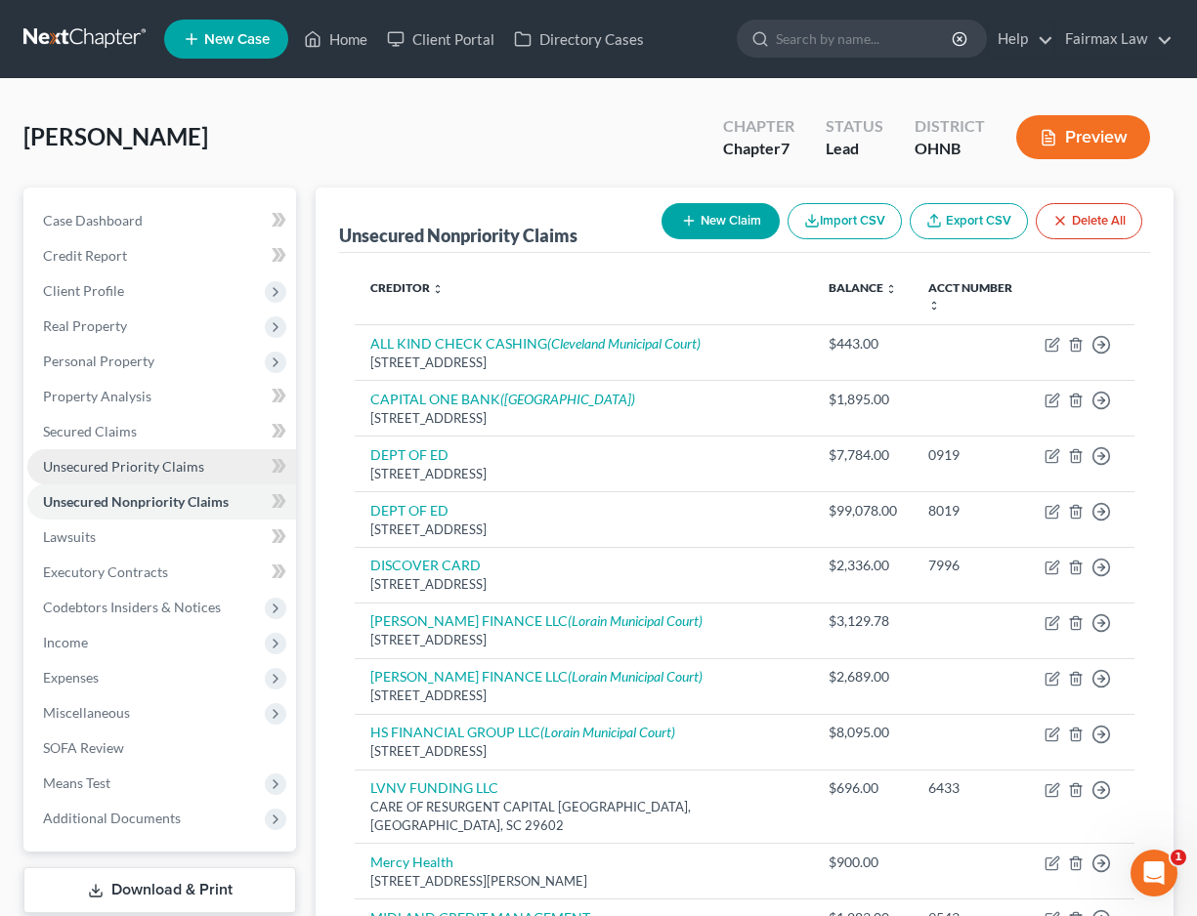
click at [155, 453] on link "Unsecured Priority Claims" at bounding box center [161, 466] width 269 height 35
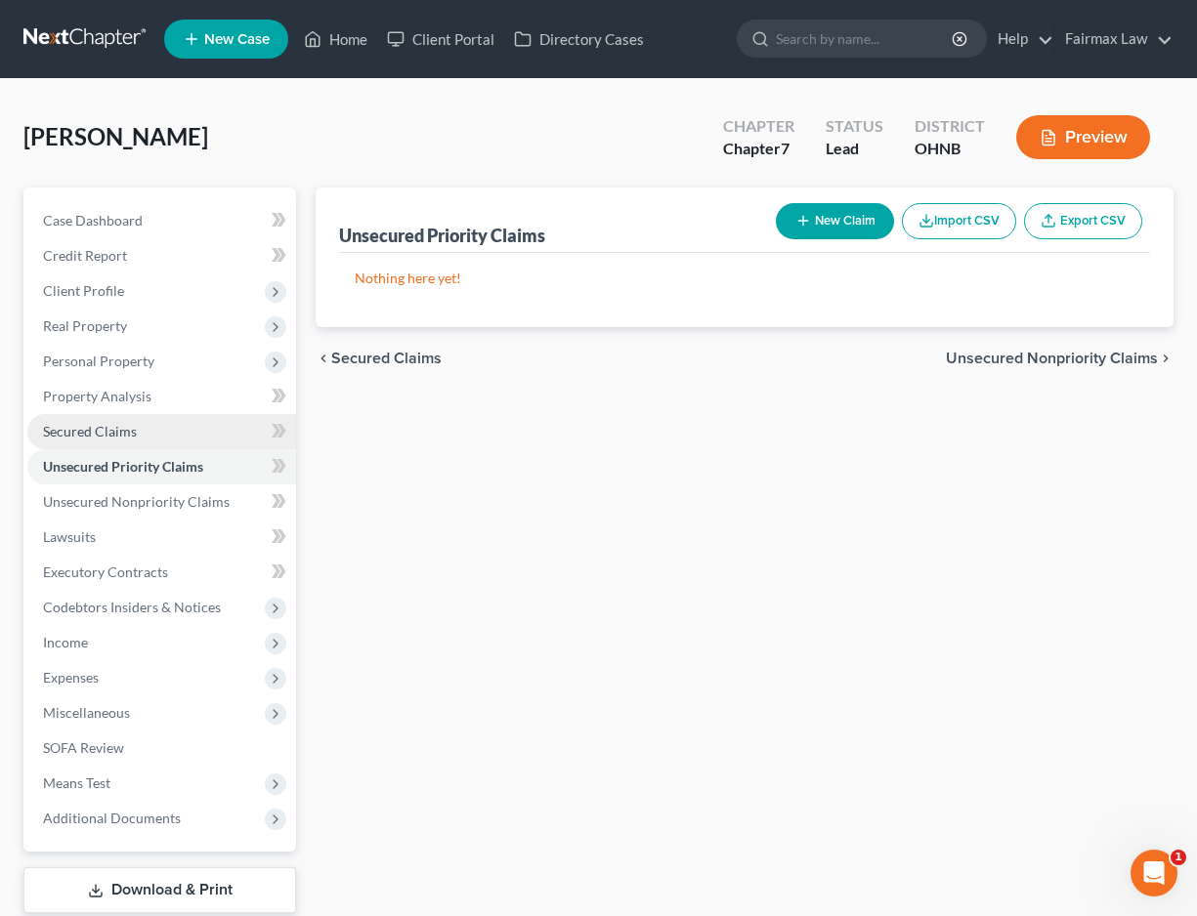
click at [153, 435] on link "Secured Claims" at bounding box center [161, 431] width 269 height 35
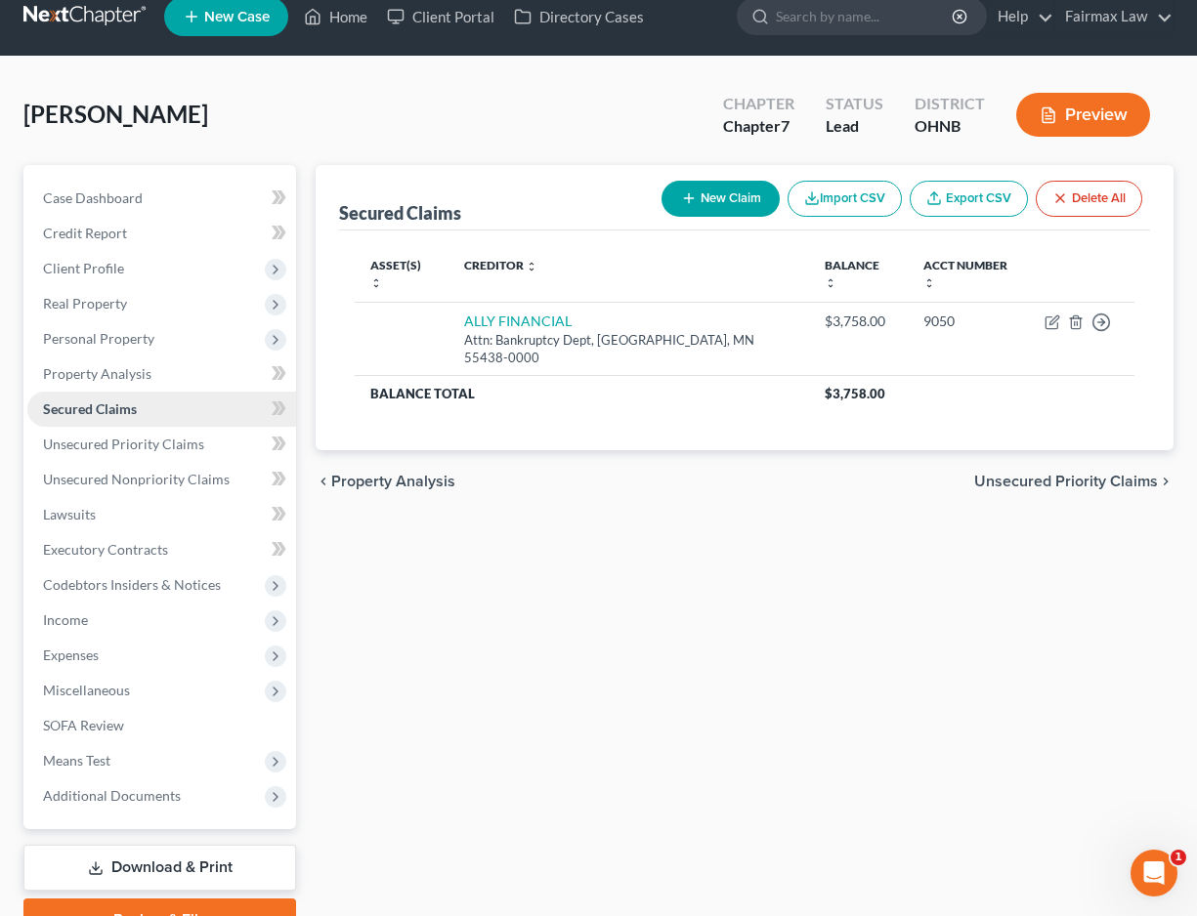
scroll to position [24, 0]
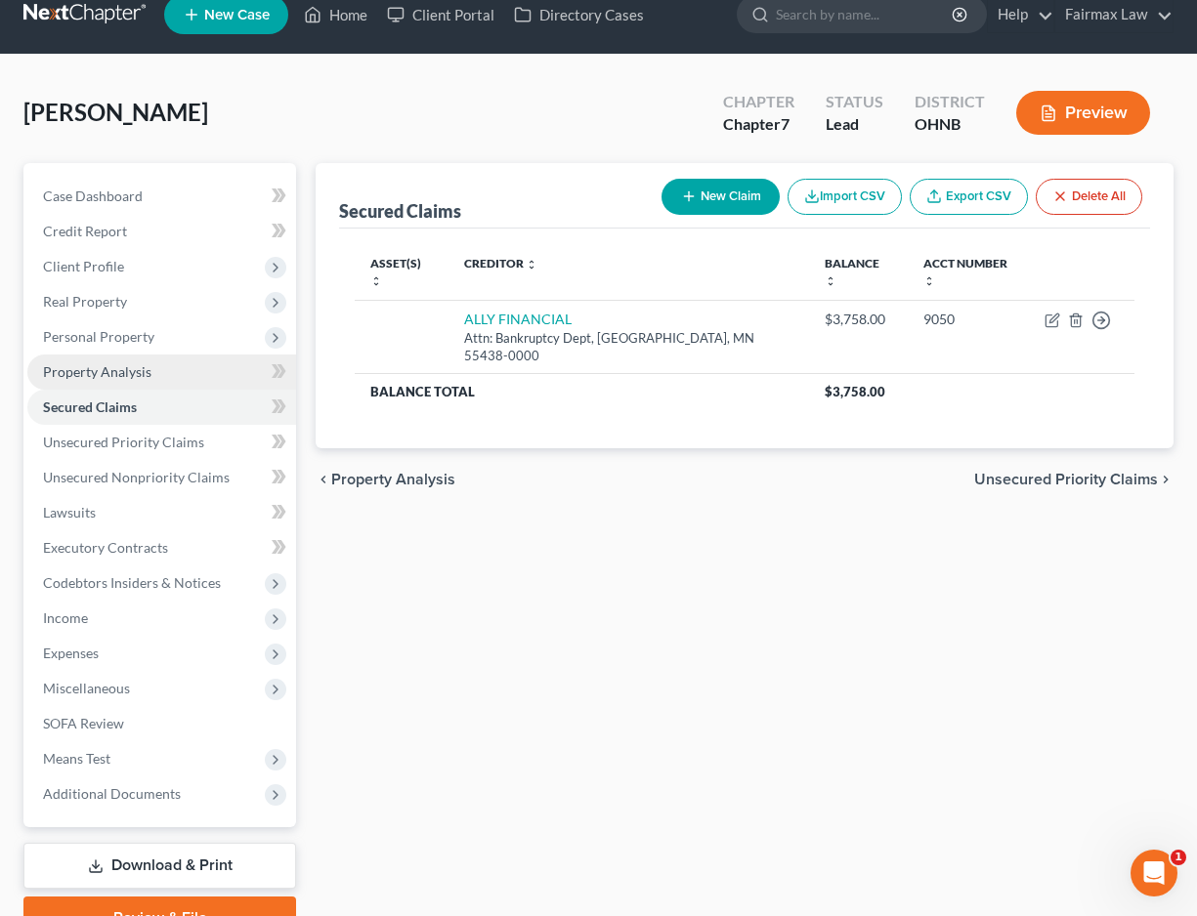
click at [154, 385] on link "Property Analysis" at bounding box center [161, 372] width 269 height 35
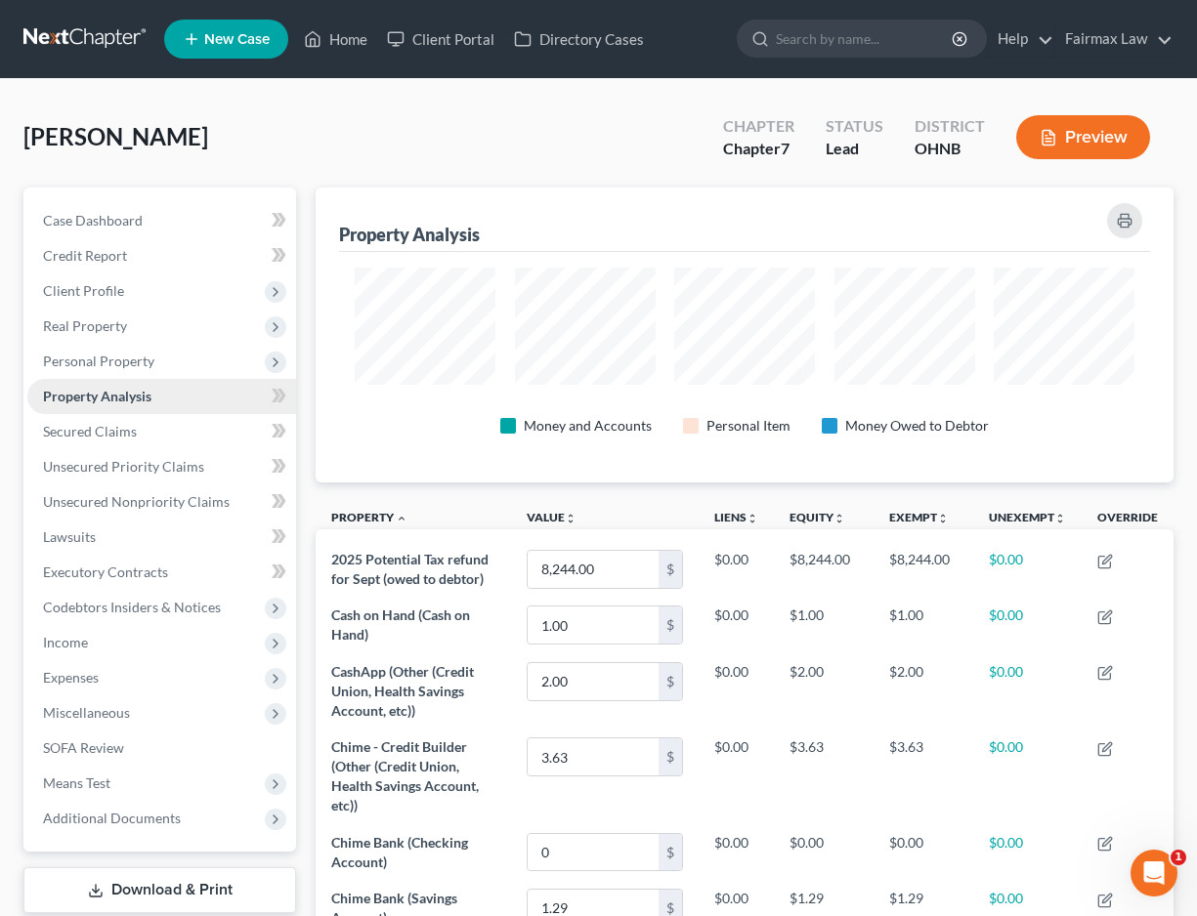
scroll to position [976687, 976124]
click at [145, 500] on span "Unsecured Nonpriority Claims" at bounding box center [136, 501] width 187 height 17
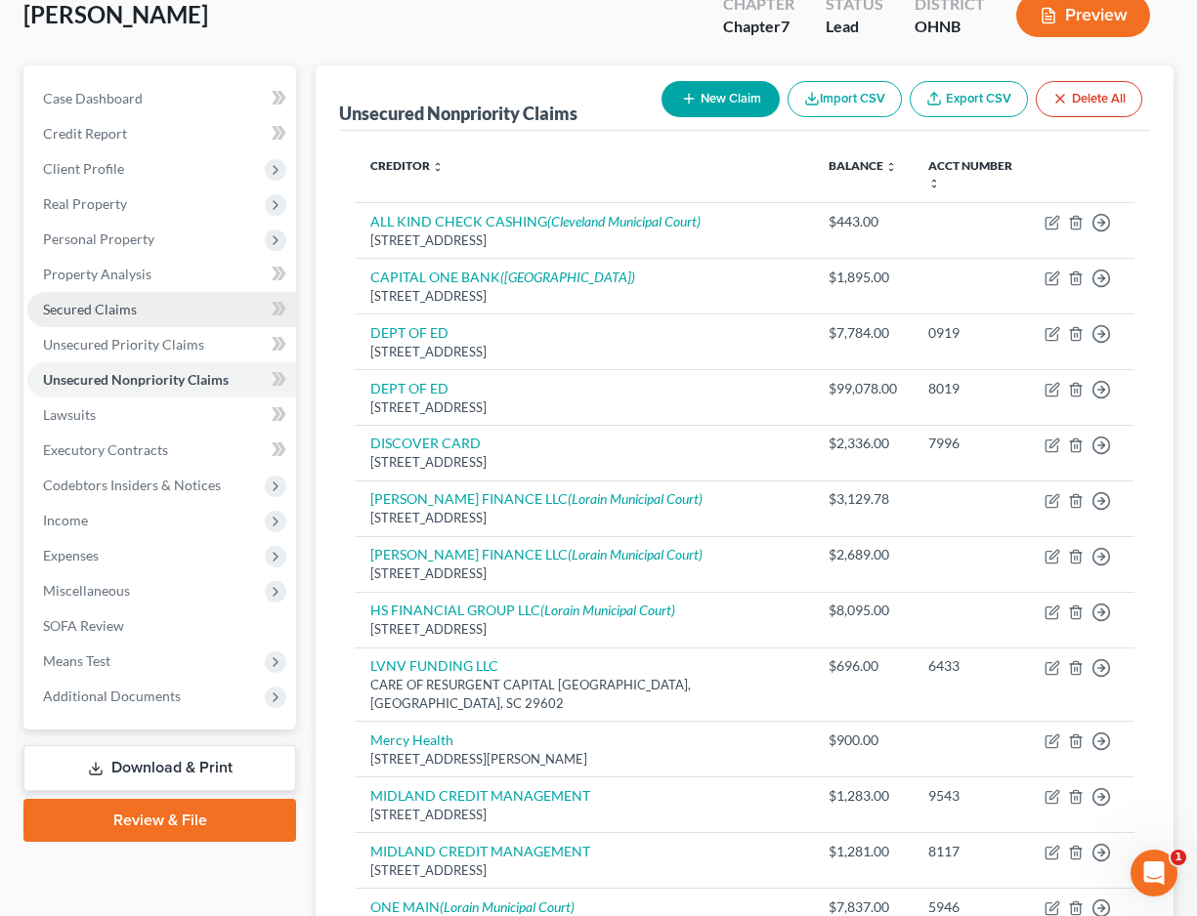
click at [127, 305] on span "Secured Claims" at bounding box center [90, 309] width 94 height 17
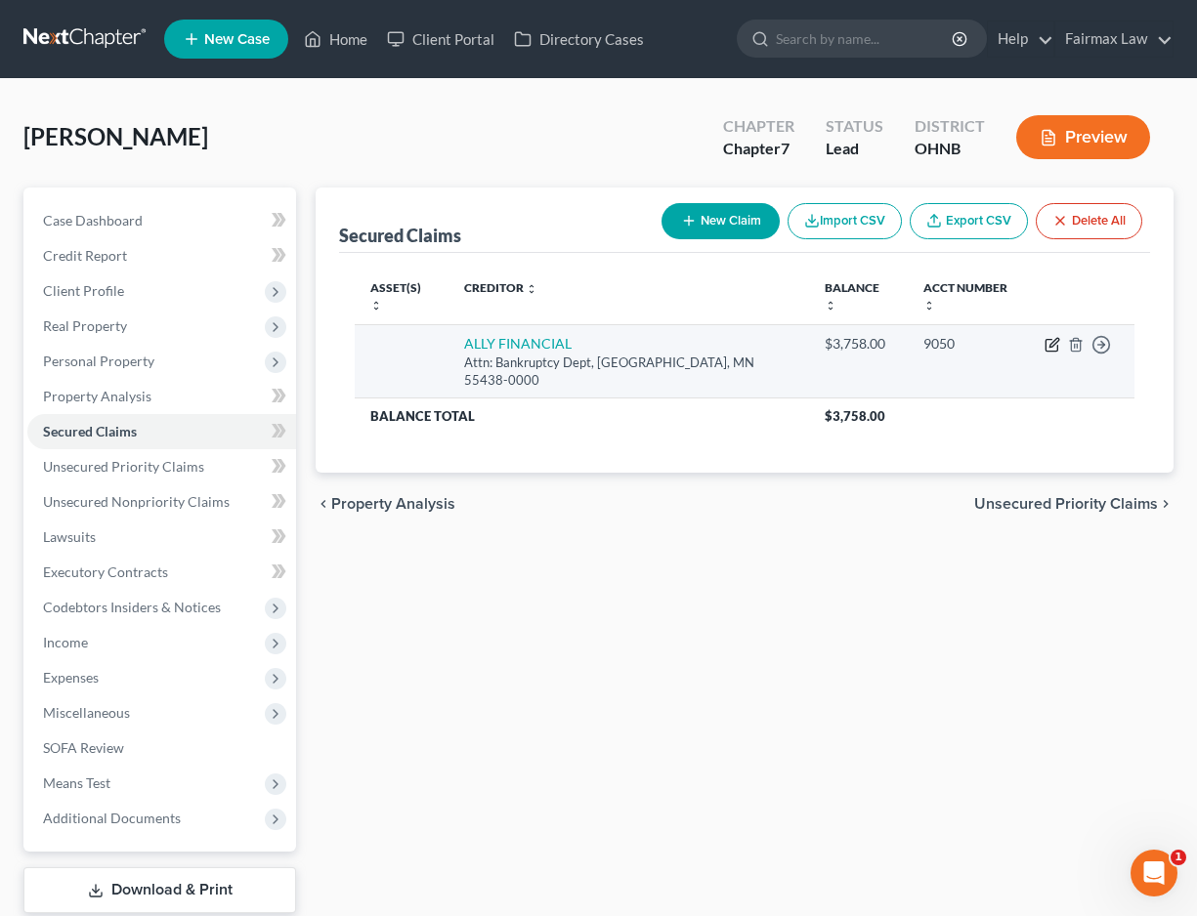
click at [1045, 340] on icon "button" at bounding box center [1051, 346] width 12 height 12
select select "24"
select select "4"
select select "0"
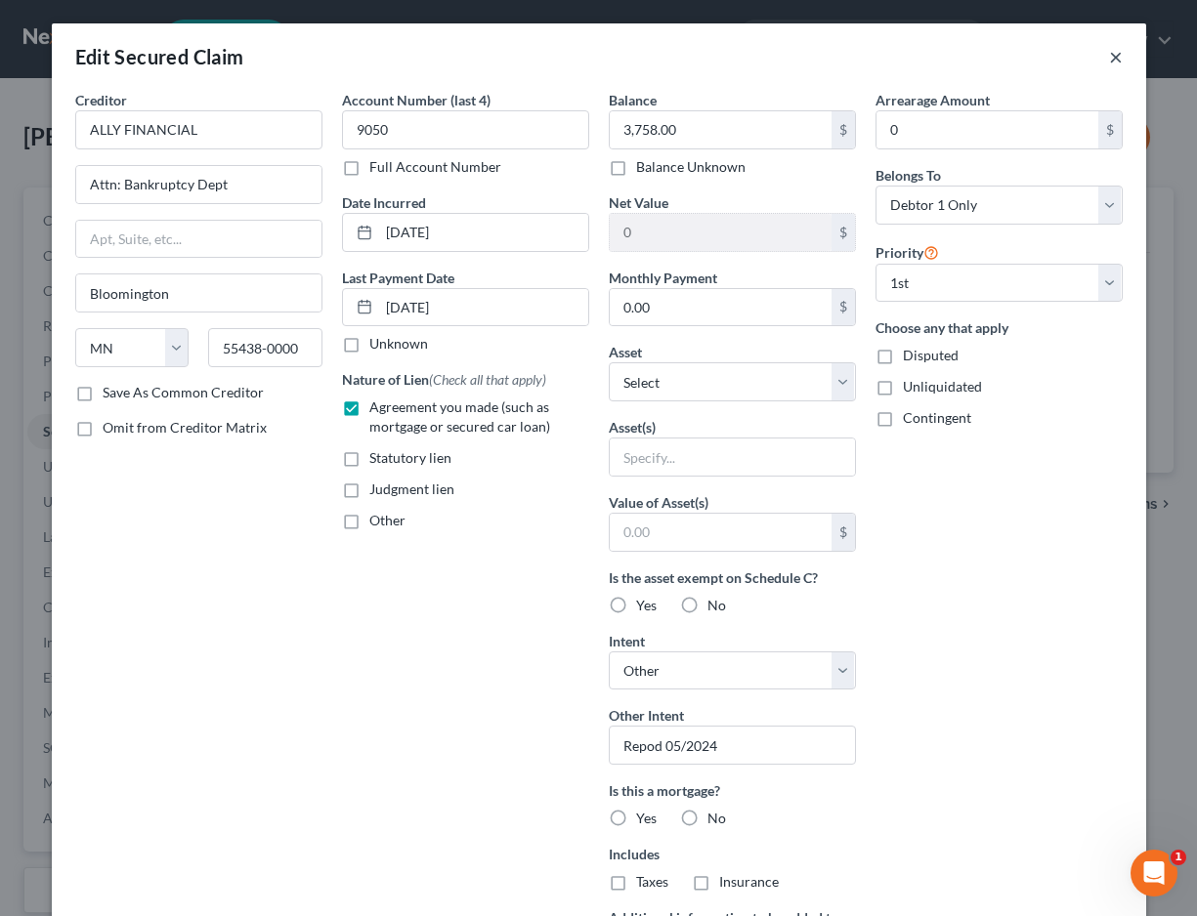
click at [1110, 58] on button "×" at bounding box center [1116, 56] width 14 height 23
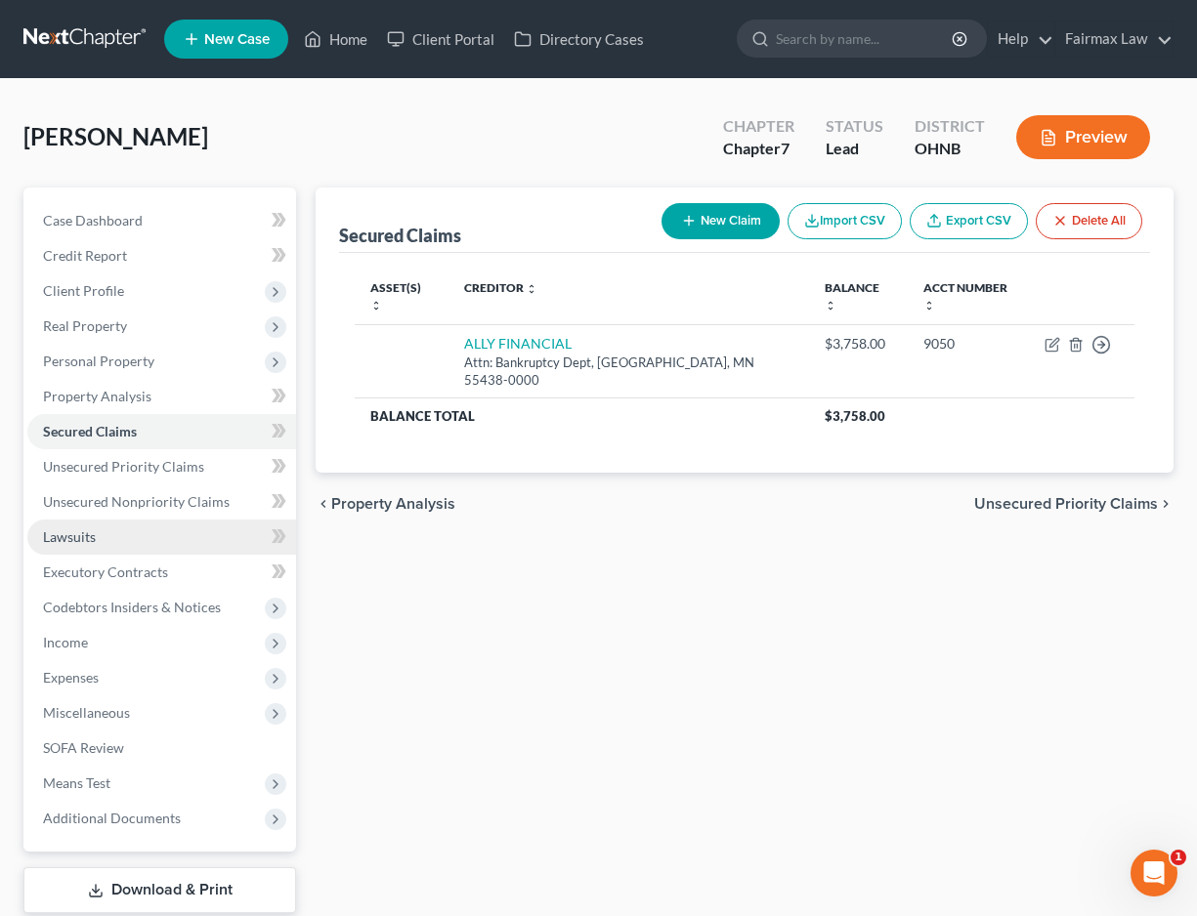
scroll to position [46, 0]
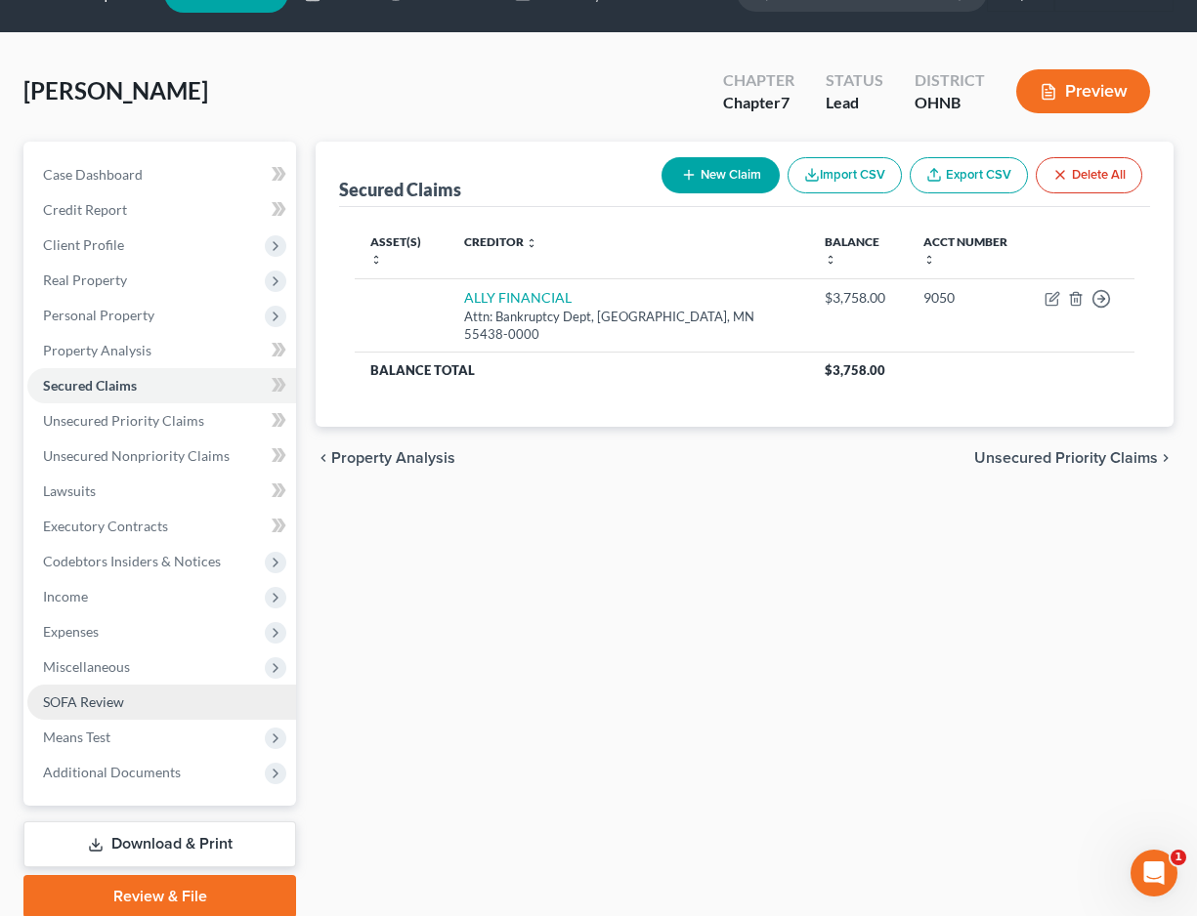
click at [132, 705] on link "SOFA Review" at bounding box center [161, 702] width 269 height 35
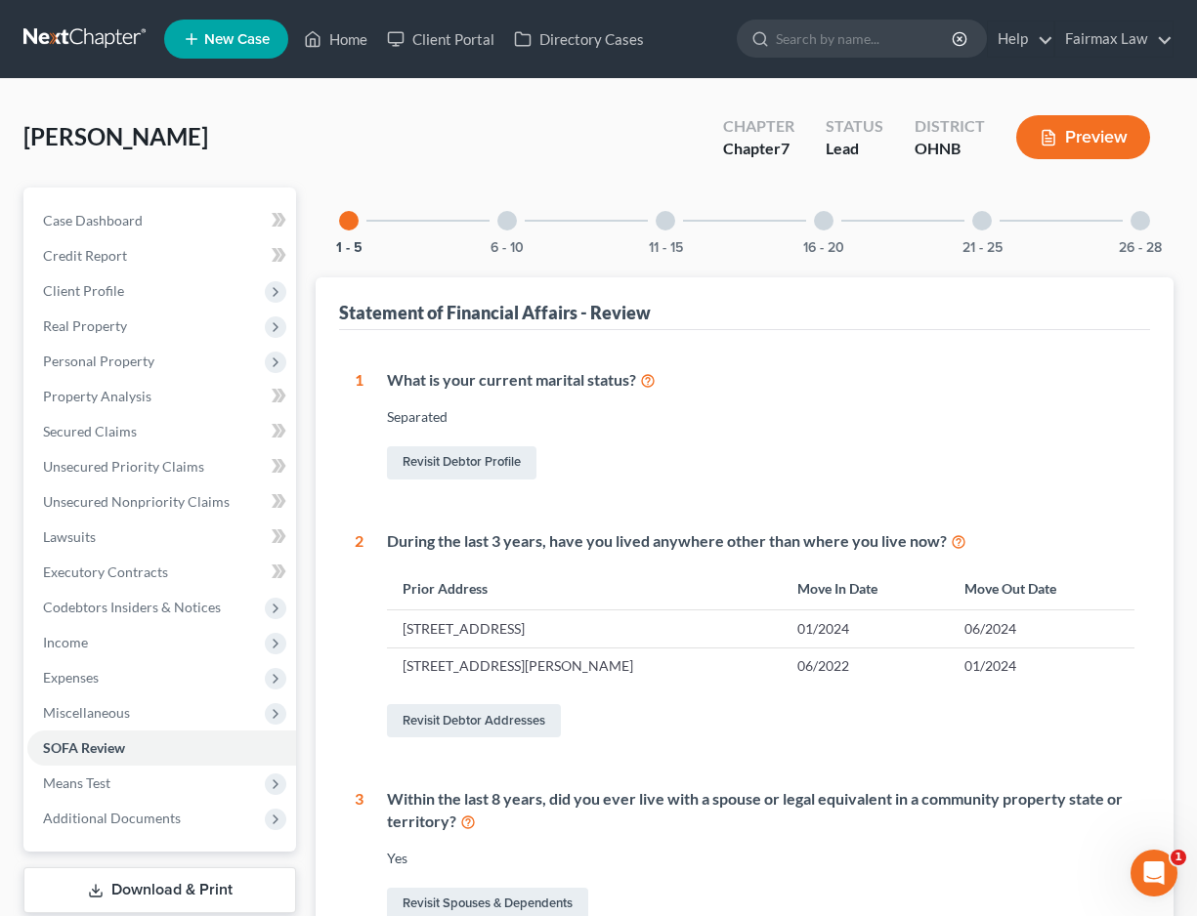
click at [673, 238] on div "11 - 15" at bounding box center [665, 221] width 66 height 66
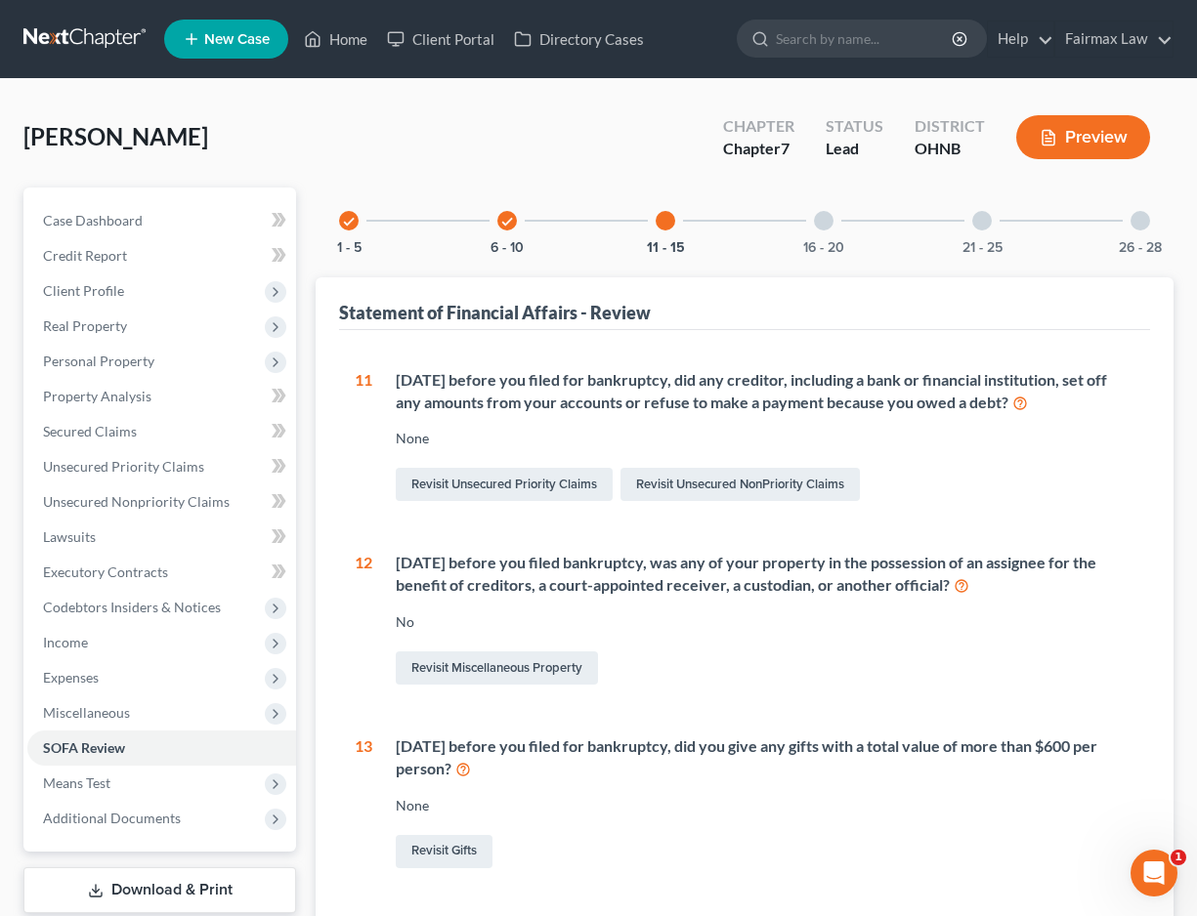
click at [819, 226] on div at bounding box center [824, 221] width 20 height 20
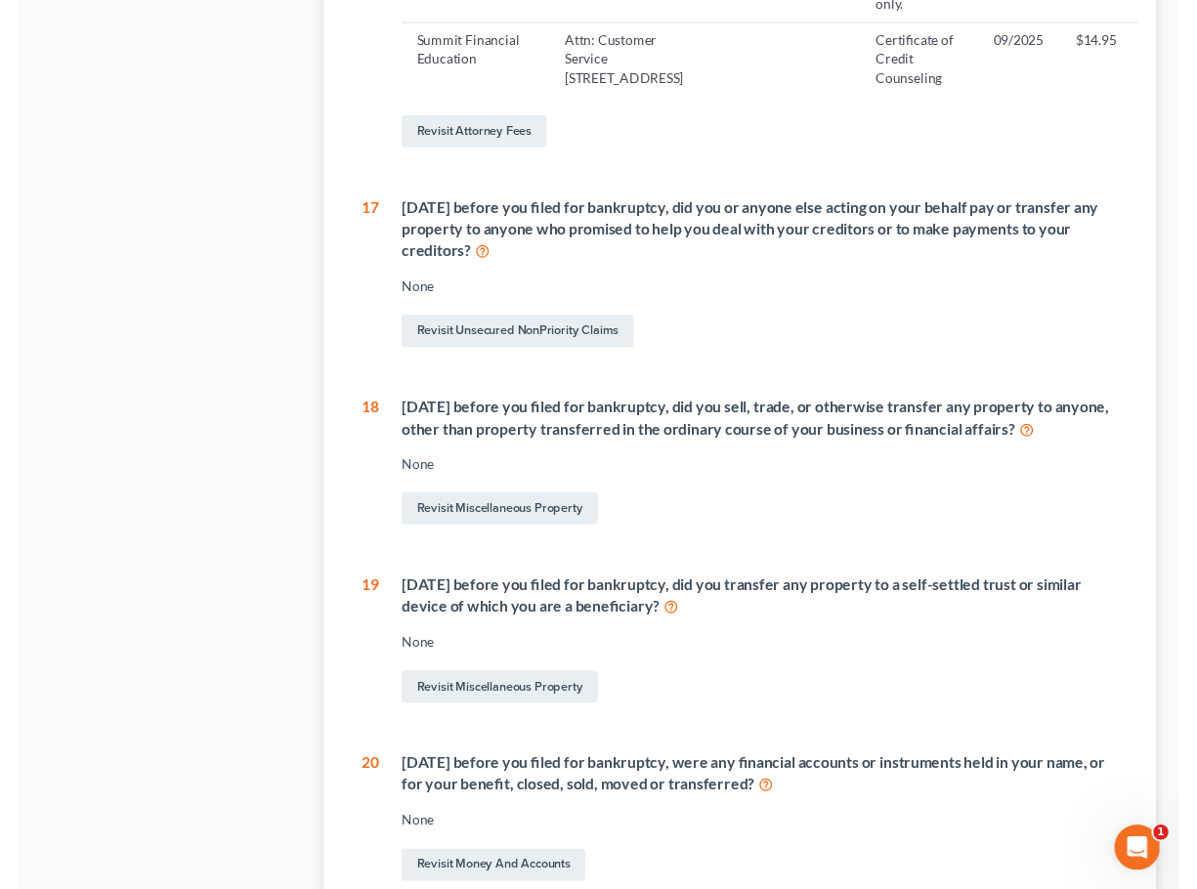
scroll to position [1463, 0]
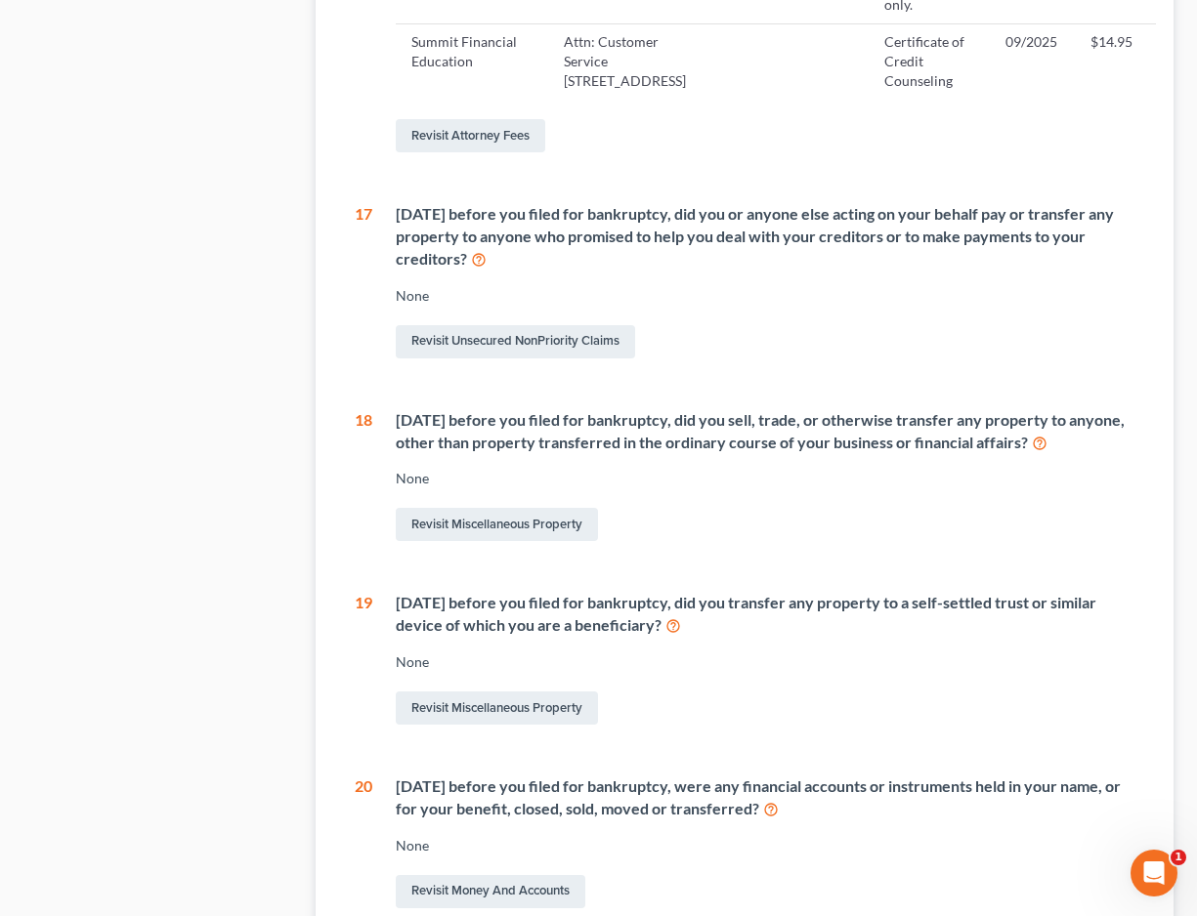
click at [1047, 451] on icon at bounding box center [1040, 442] width 16 height 19
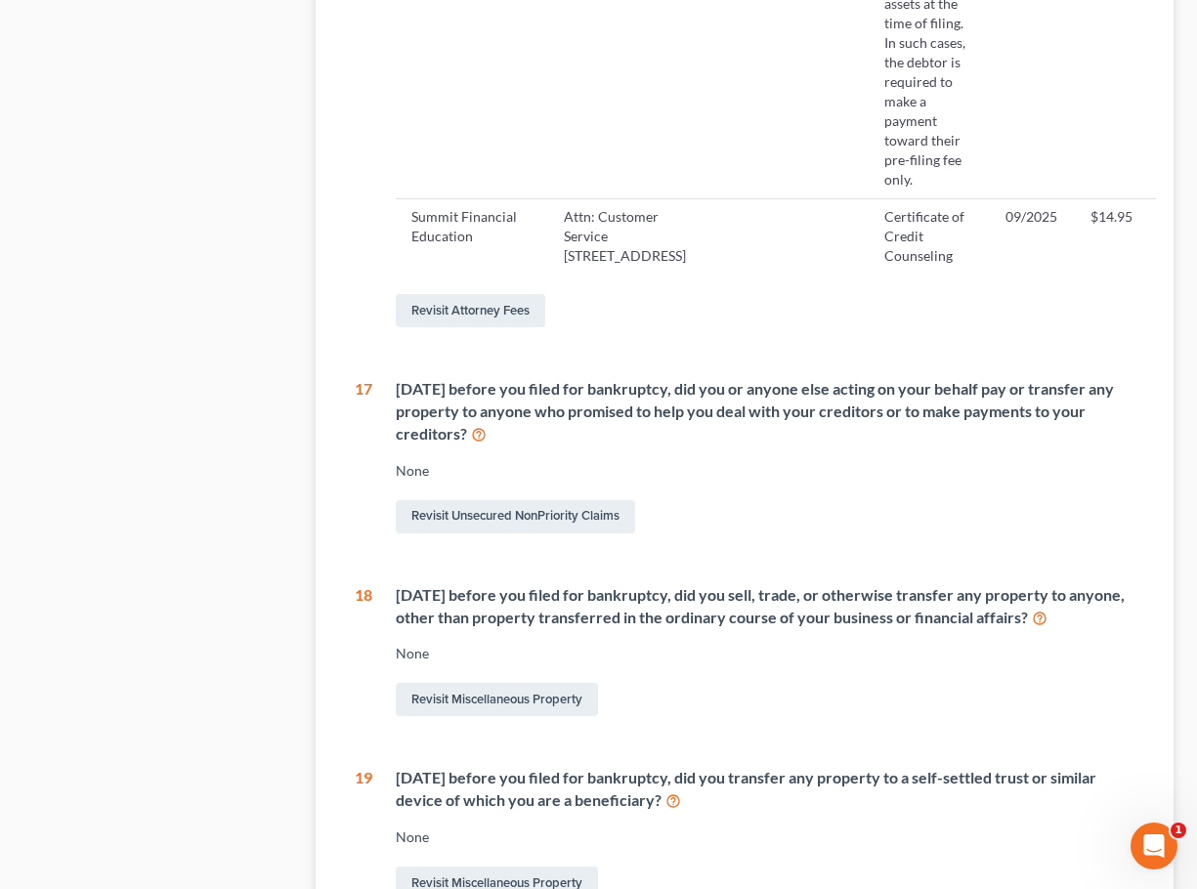
scroll to position [1634, 0]
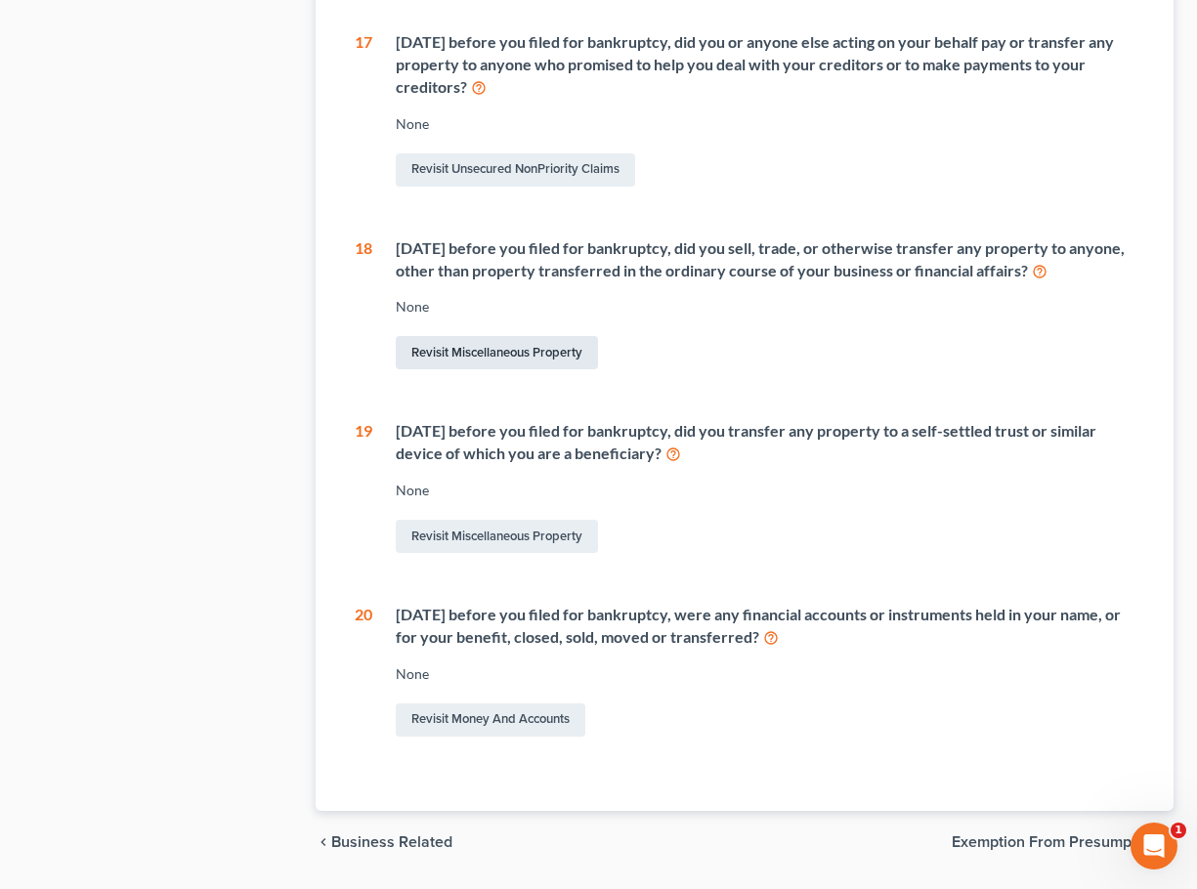
click at [500, 369] on link "Revisit Miscellaneous Property" at bounding box center [497, 352] width 202 height 33
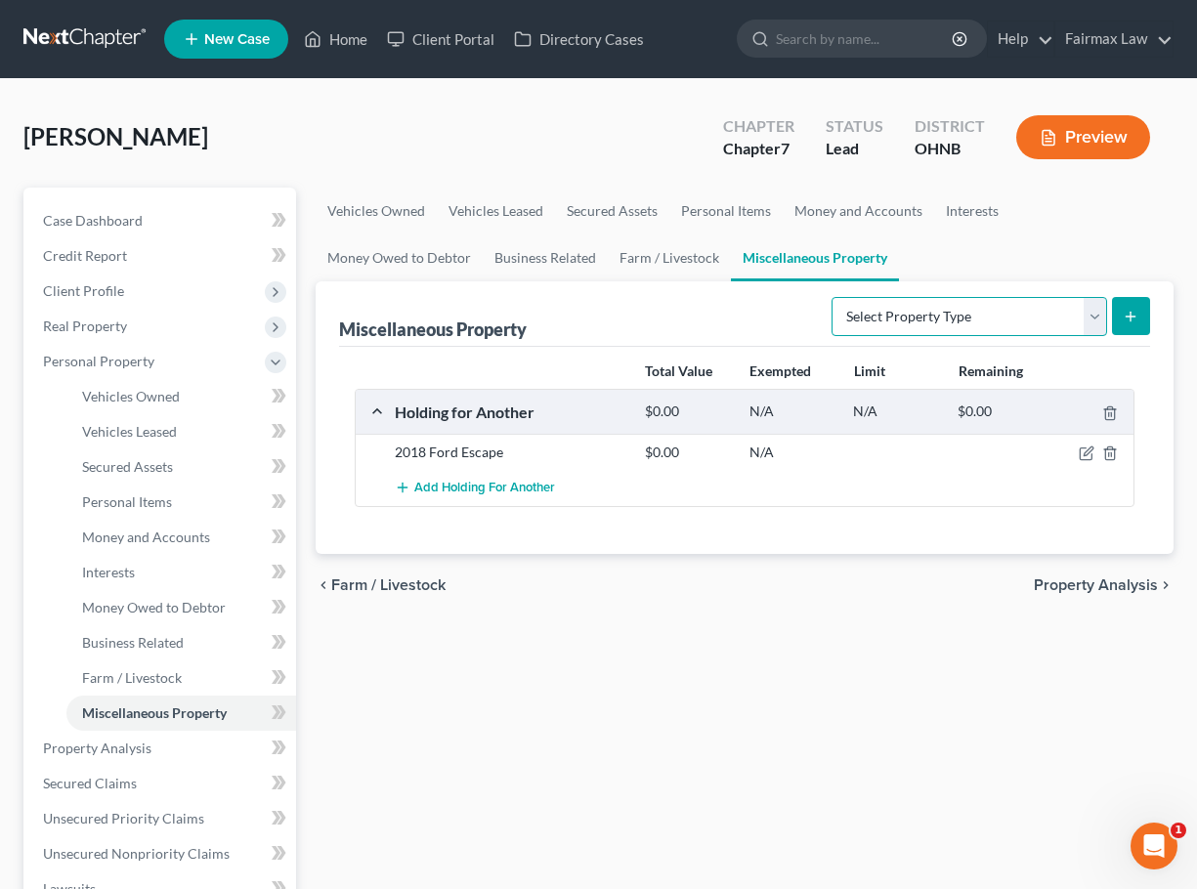
select select "transferred"
click at [1123, 315] on button "submit" at bounding box center [1131, 316] width 38 height 38
select select "Ordinary (within 2 years)"
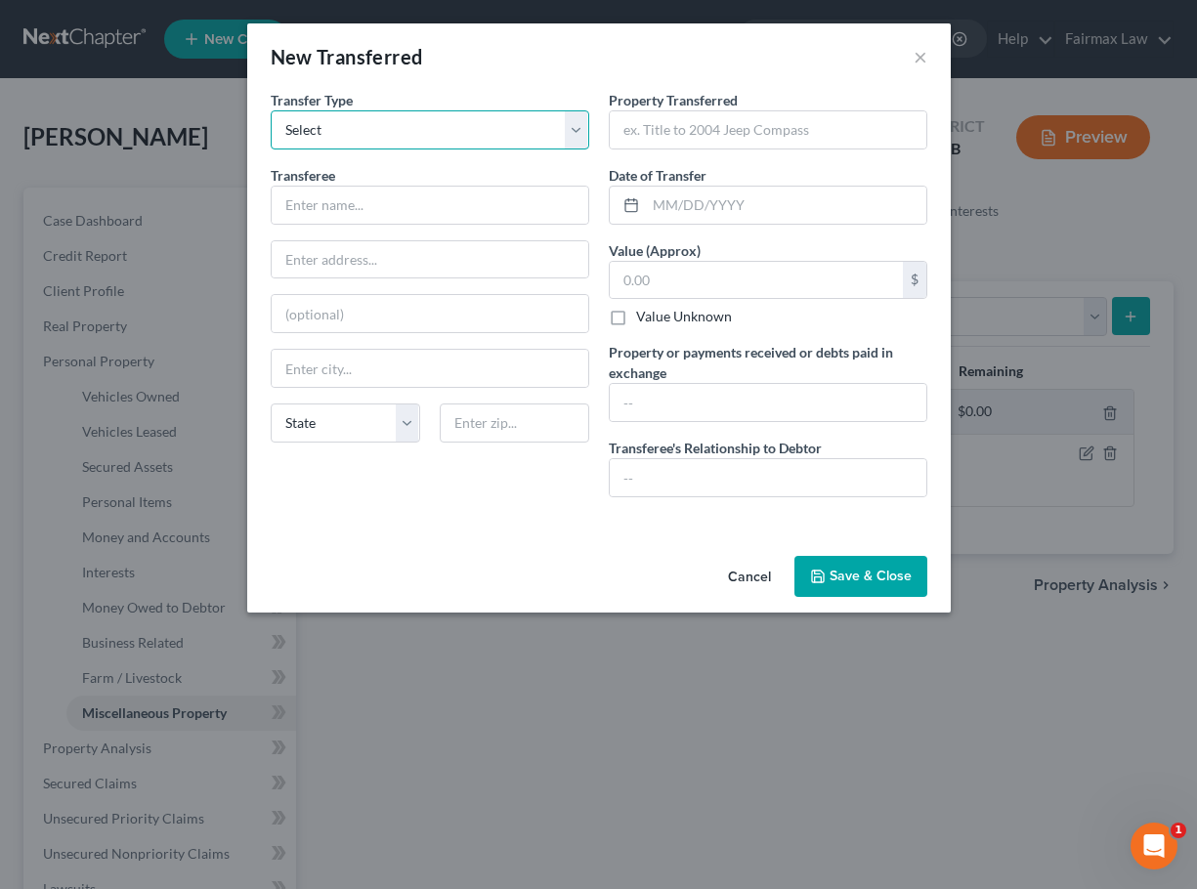
drag, startPoint x: 486, startPoint y: 128, endPoint x: 576, endPoint y: 82, distance: 101.8
click at [592, 81] on div "New Transferred × An exemption set must first be selected from the Filing Infor…" at bounding box center [598, 317] width 703 height 589
click at [733, 579] on button "Cancel" at bounding box center [749, 577] width 74 height 39
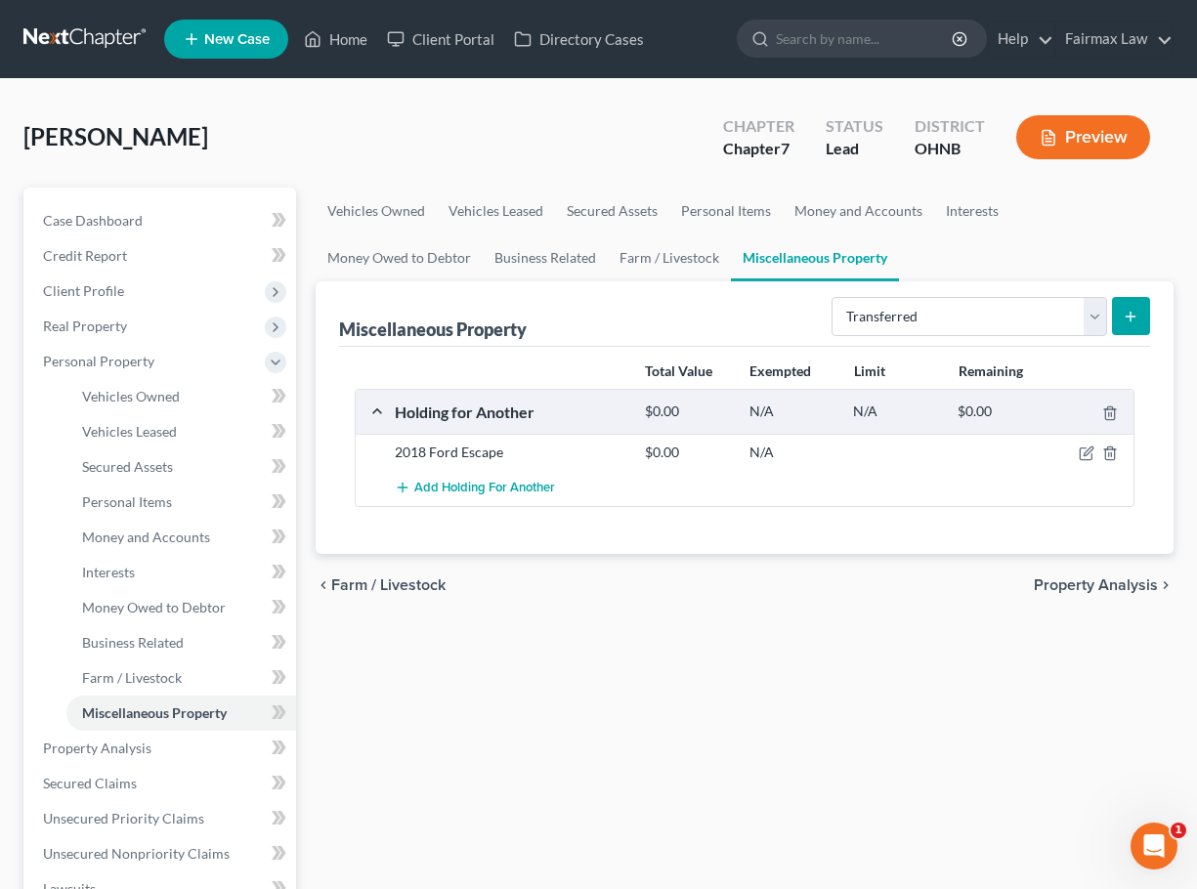
click at [714, 616] on div "Vehicles Owned Vehicles Leased Secured Assets Personal Items Money and Accounts…" at bounding box center [744, 752] width 877 height 1128
click at [149, 469] on span "Secured Assets" at bounding box center [127, 466] width 91 height 17
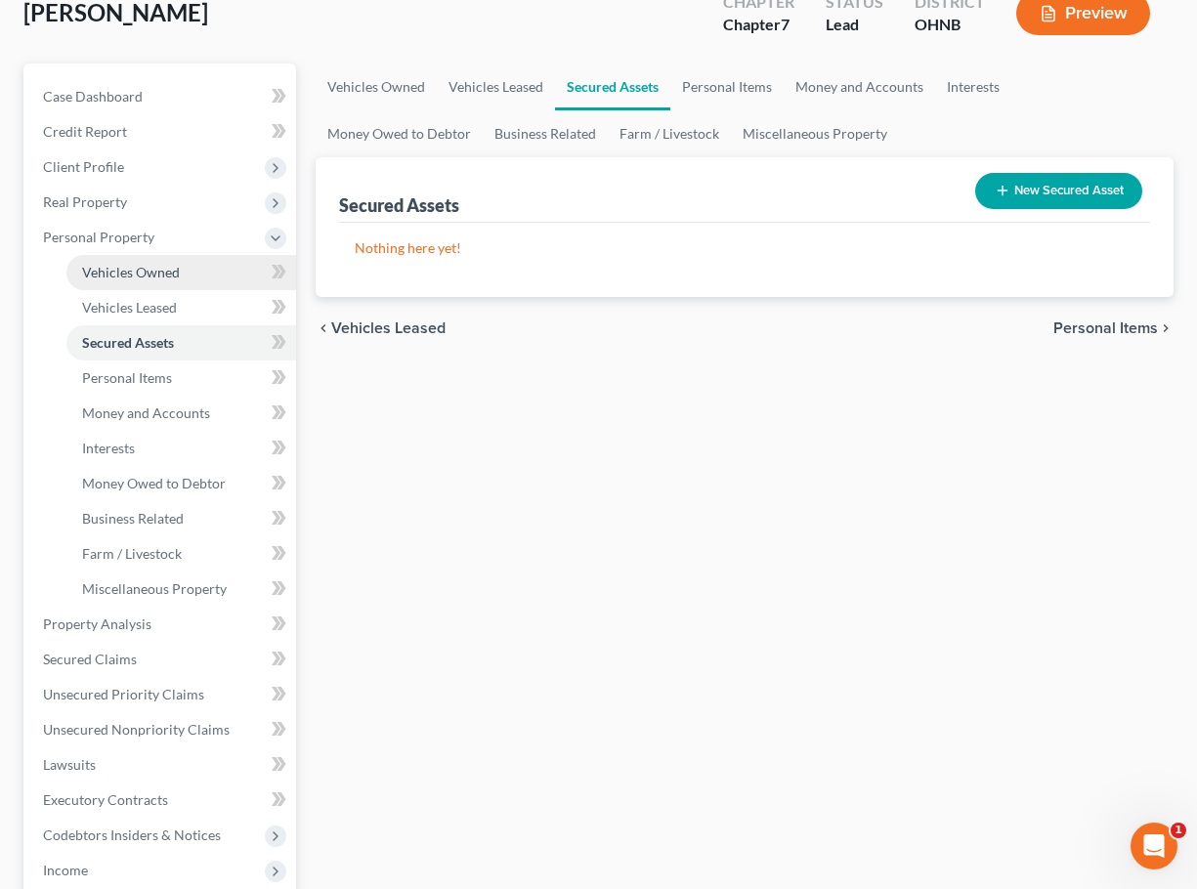
scroll to position [126, 0]
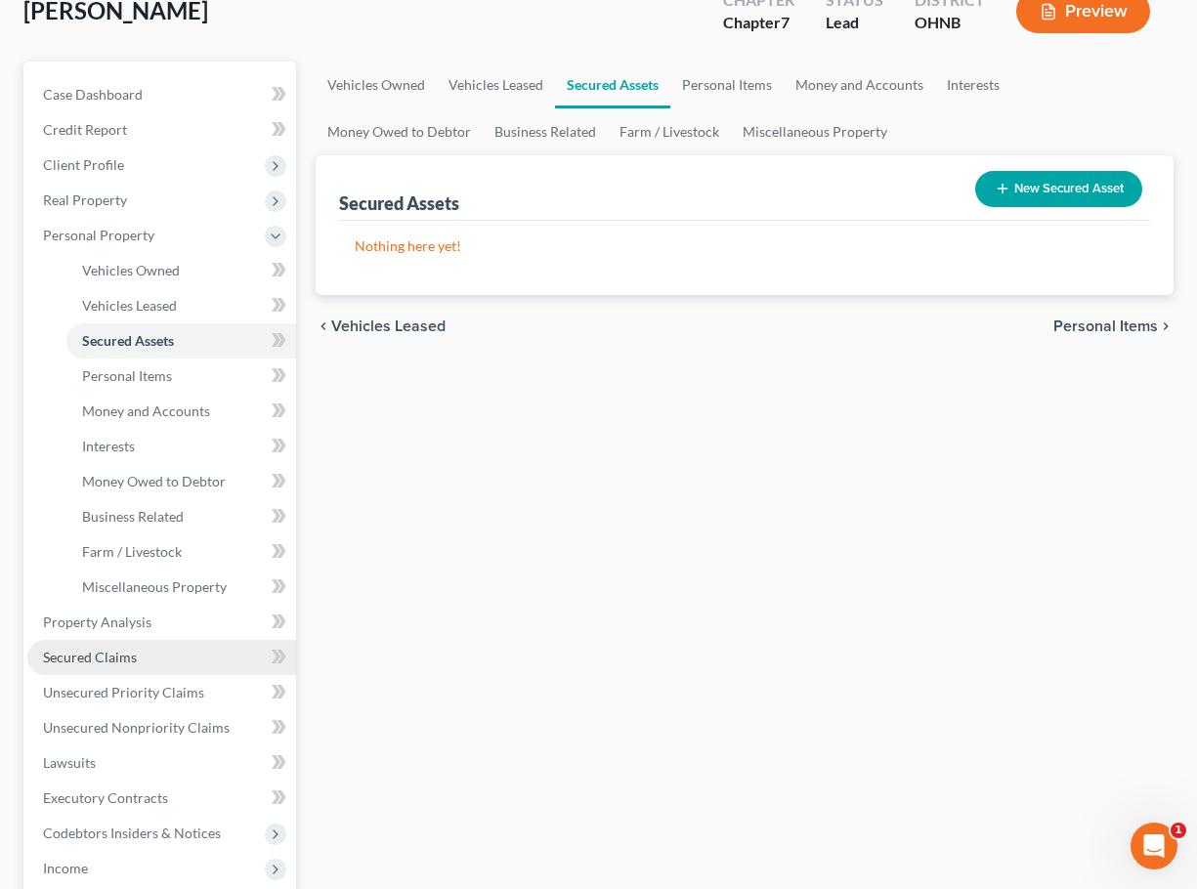
click at [110, 667] on link "Secured Claims" at bounding box center [161, 657] width 269 height 35
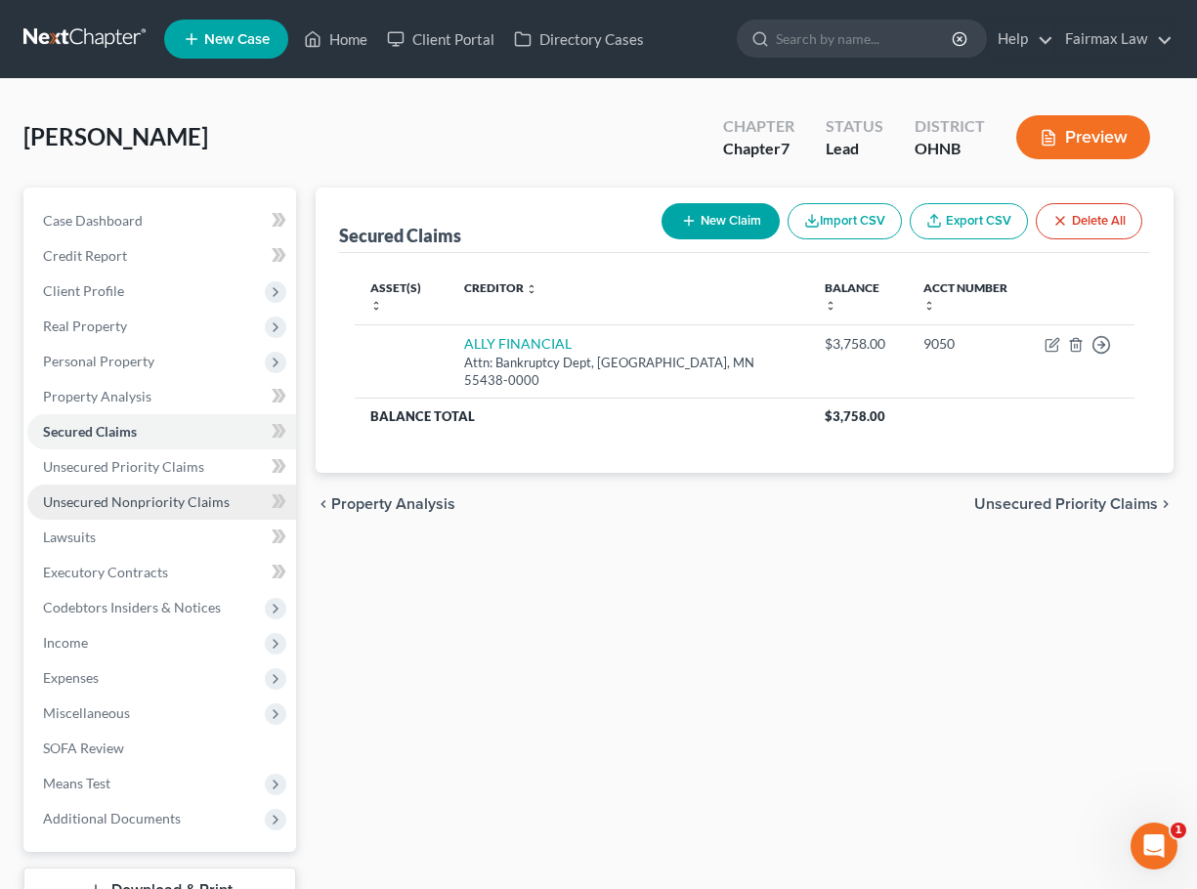
click at [168, 499] on span "Unsecured Nonpriority Claims" at bounding box center [136, 501] width 187 height 17
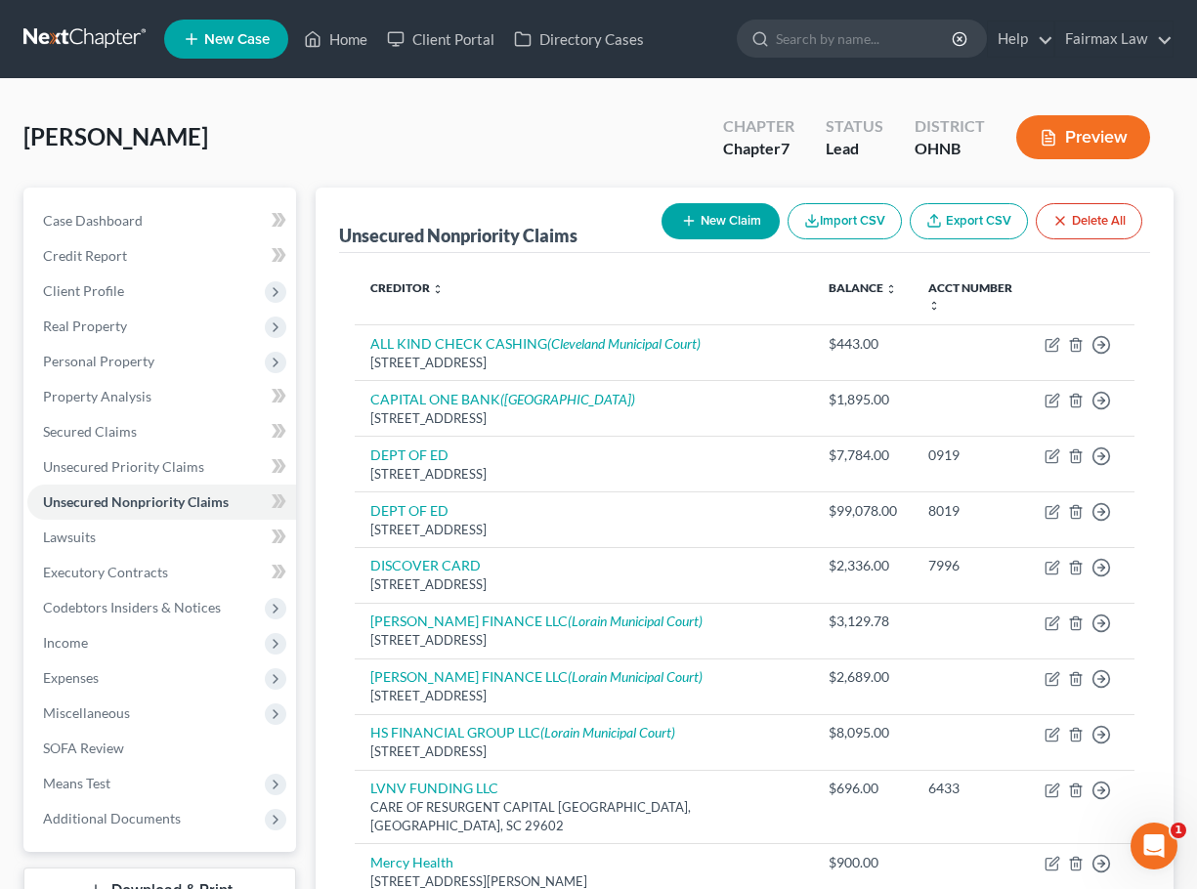
click at [698, 226] on button "New Claim" at bounding box center [720, 221] width 118 height 36
select select "0"
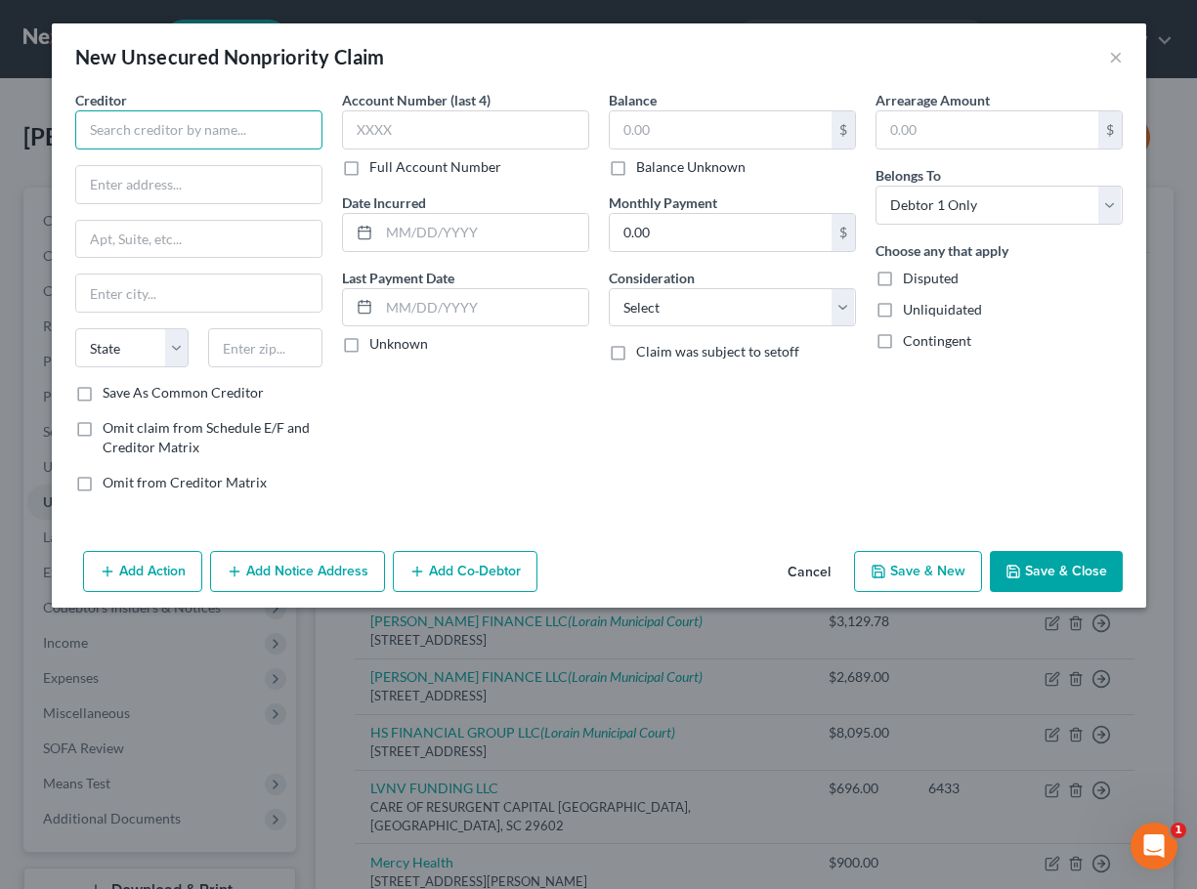
click at [179, 122] on input "text" at bounding box center [198, 129] width 247 height 39
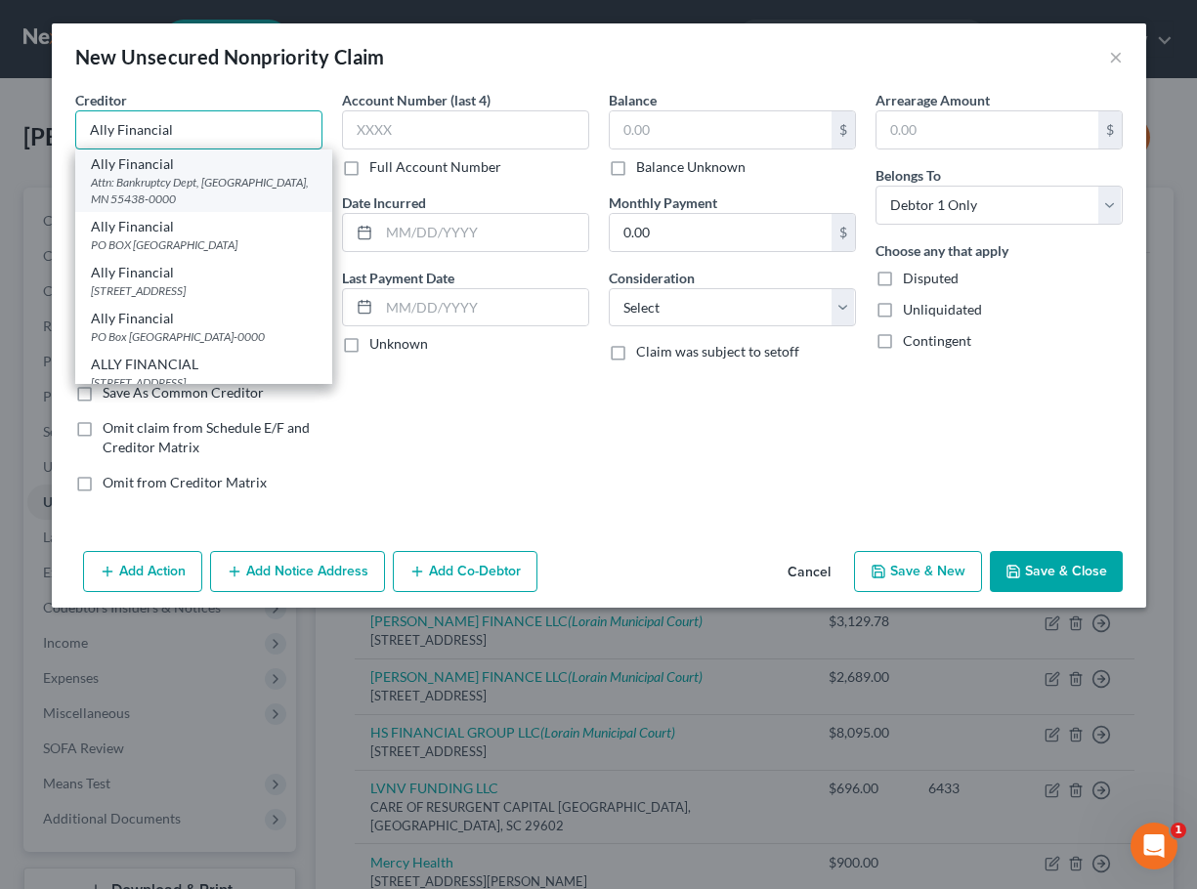
type input "Ally Financial"
click at [277, 190] on div "Attn: Bankruptcy Dept, Bloomington, MN 55438-0000" at bounding box center [204, 190] width 226 height 33
type input "Attn: Bankruptcy Dept"
type input "Bloomington"
select select "24"
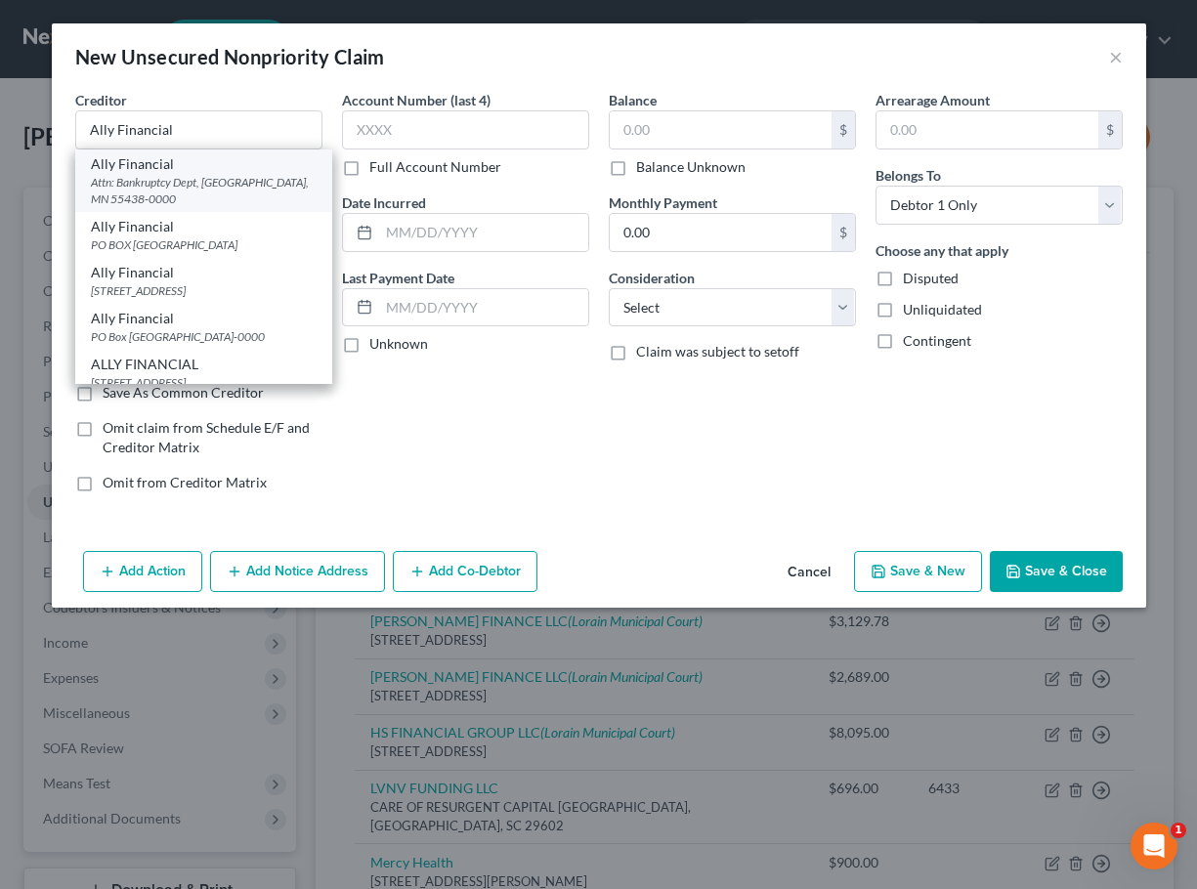
type input "55438-0000"
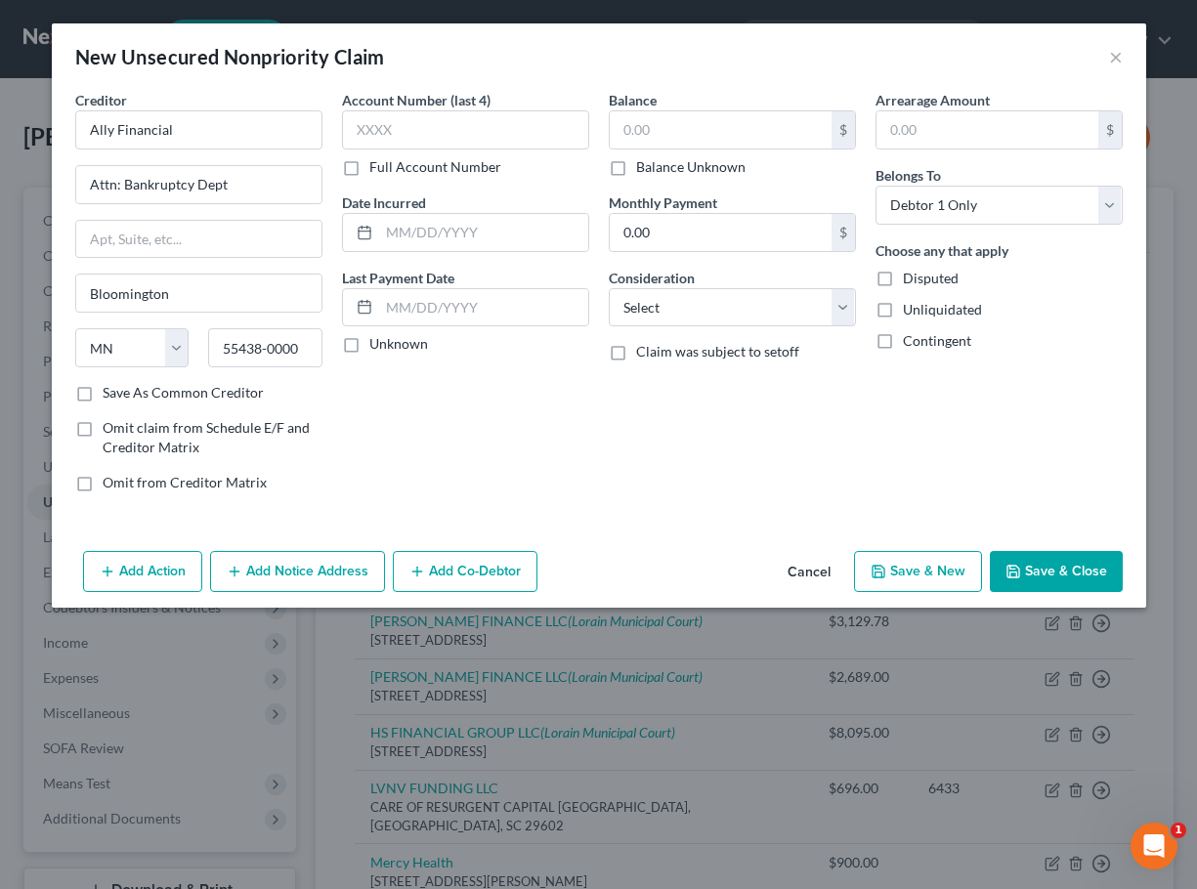
click at [1031, 573] on button "Save & Close" at bounding box center [1056, 571] width 133 height 41
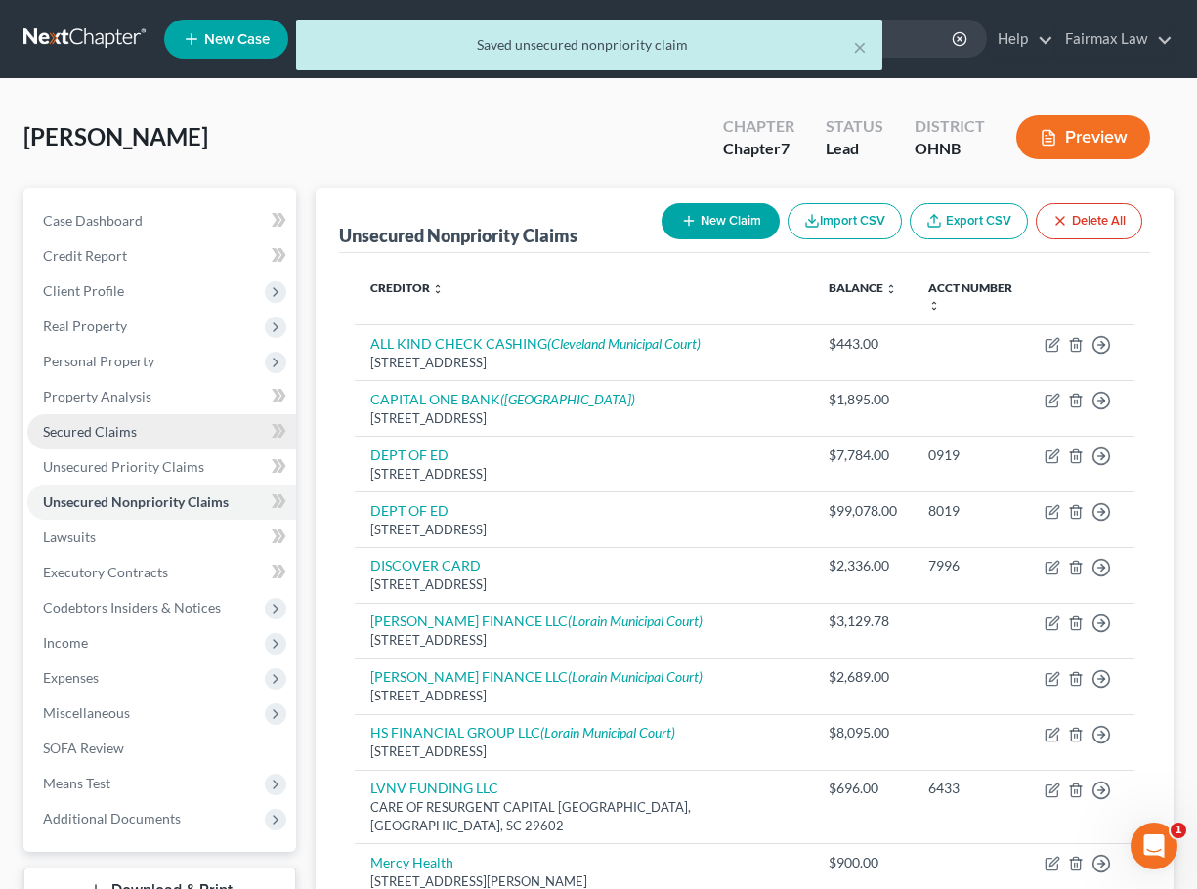
click at [125, 426] on span "Secured Claims" at bounding box center [90, 431] width 94 height 17
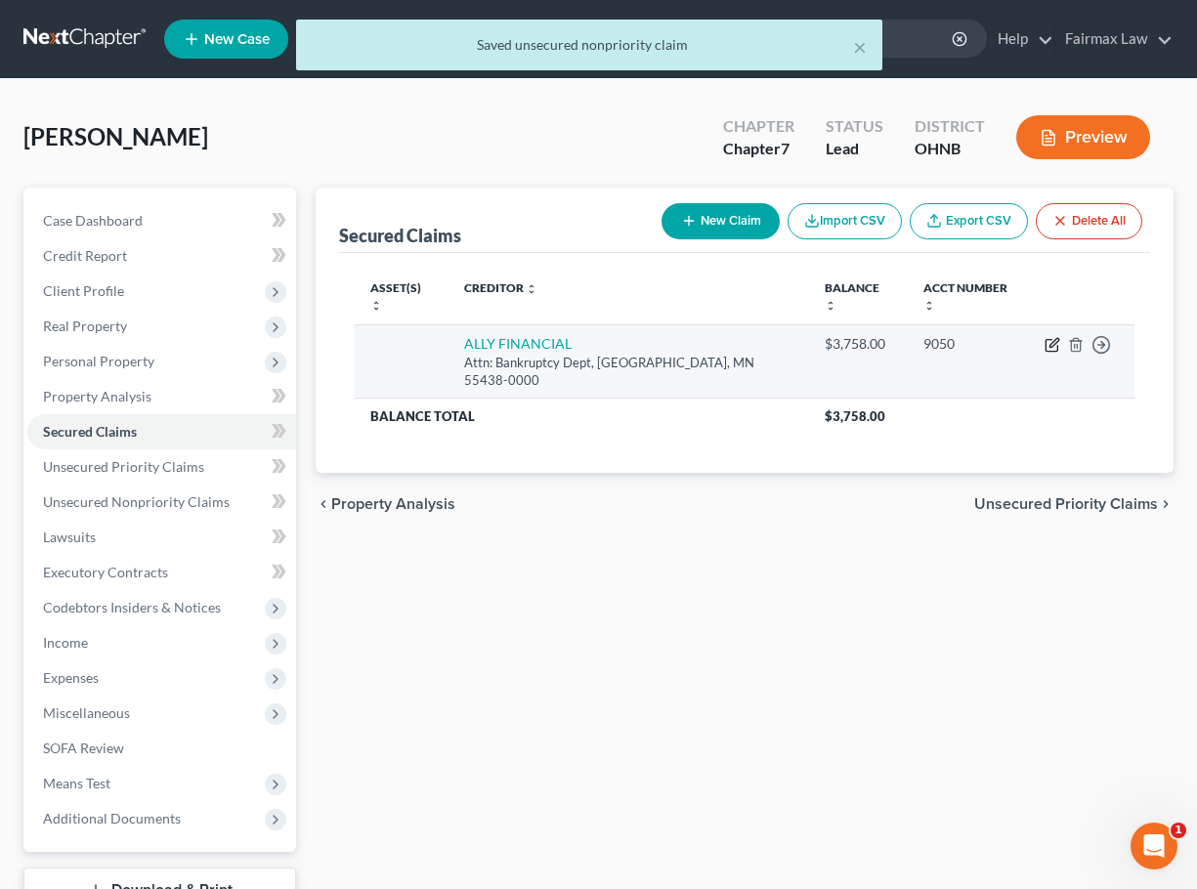
click at [1045, 340] on icon "button" at bounding box center [1051, 346] width 12 height 12
select select "24"
select select "4"
select select "0"
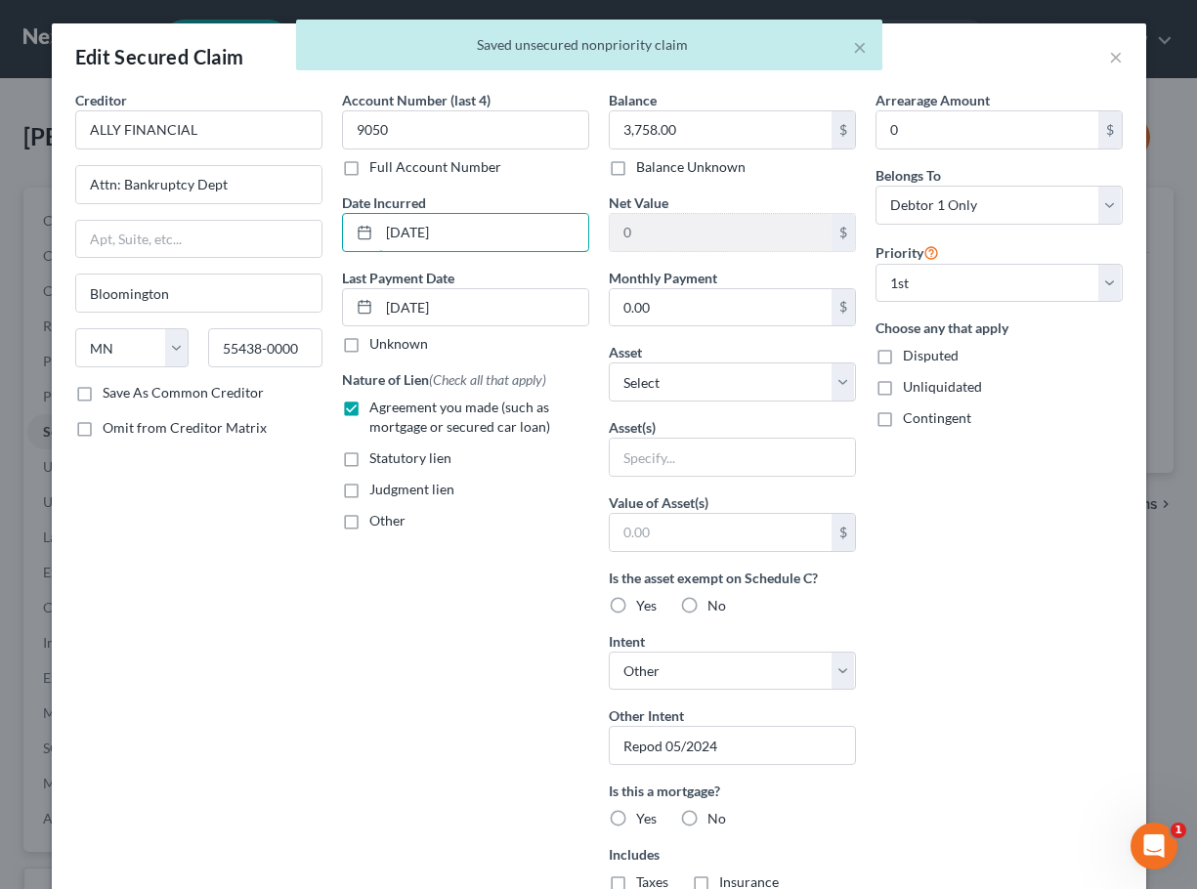
drag, startPoint x: 484, startPoint y: 237, endPoint x: 335, endPoint y: 237, distance: 148.5
click at [335, 237] on div "Account Number (last 4) 9050 Full Account Number Date Incurred 11/18/2019 Last …" at bounding box center [465, 563] width 267 height 947
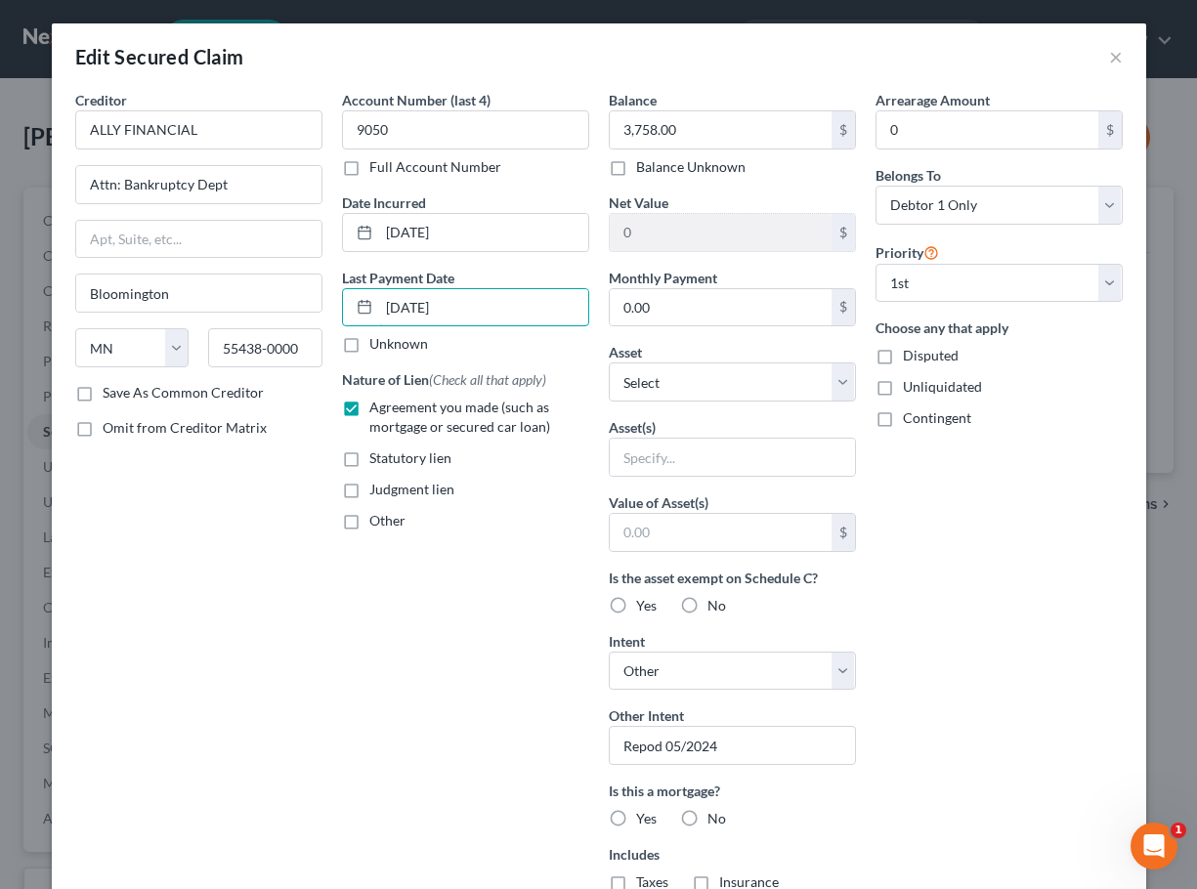
drag, startPoint x: 518, startPoint y: 311, endPoint x: 324, endPoint y: 288, distance: 194.7
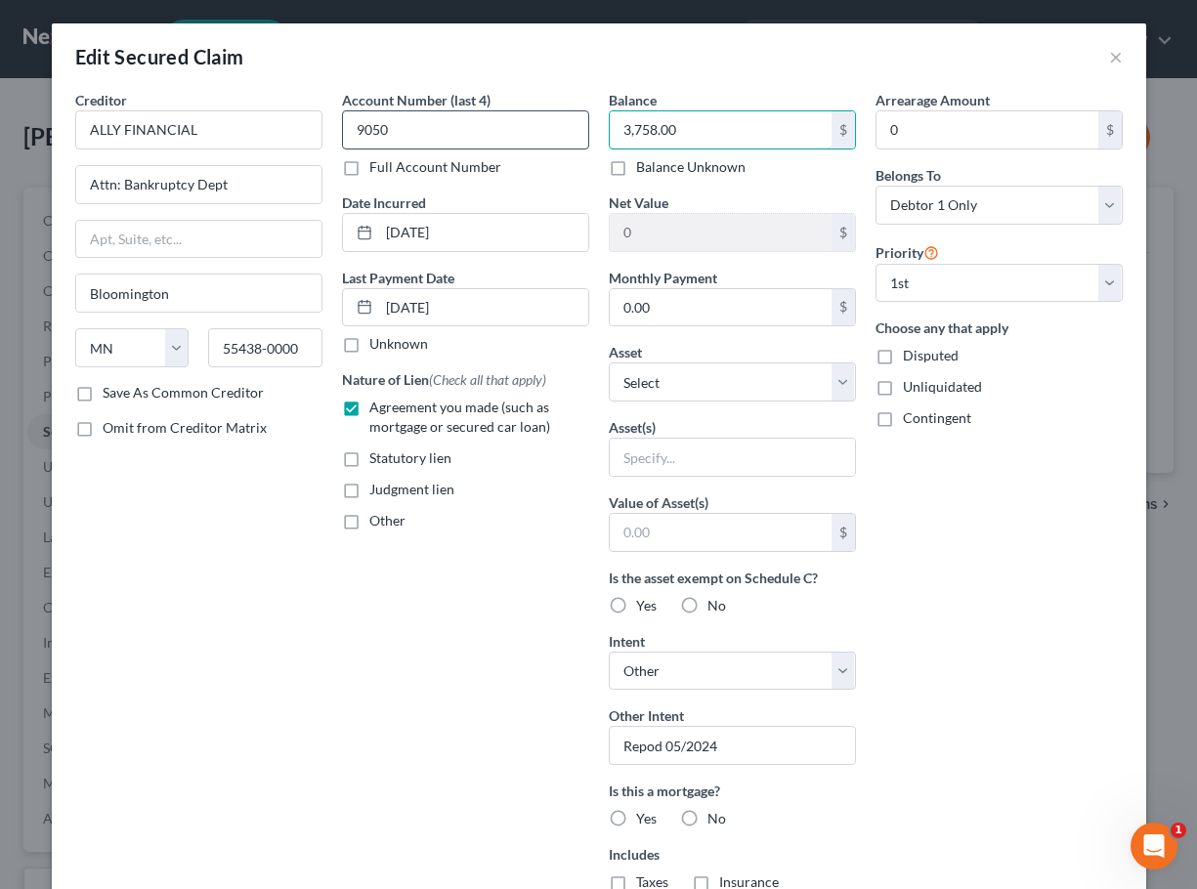
drag, startPoint x: 722, startPoint y: 138, endPoint x: 555, endPoint y: 138, distance: 167.1
click at [555, 138] on div "Creditor * ALLY FINANCIAL Attn: Bankruptcy Dept Bloomington State AL AK AR AZ C…" at bounding box center [598, 563] width 1067 height 947
click at [1120, 60] on button "×" at bounding box center [1116, 56] width 14 height 23
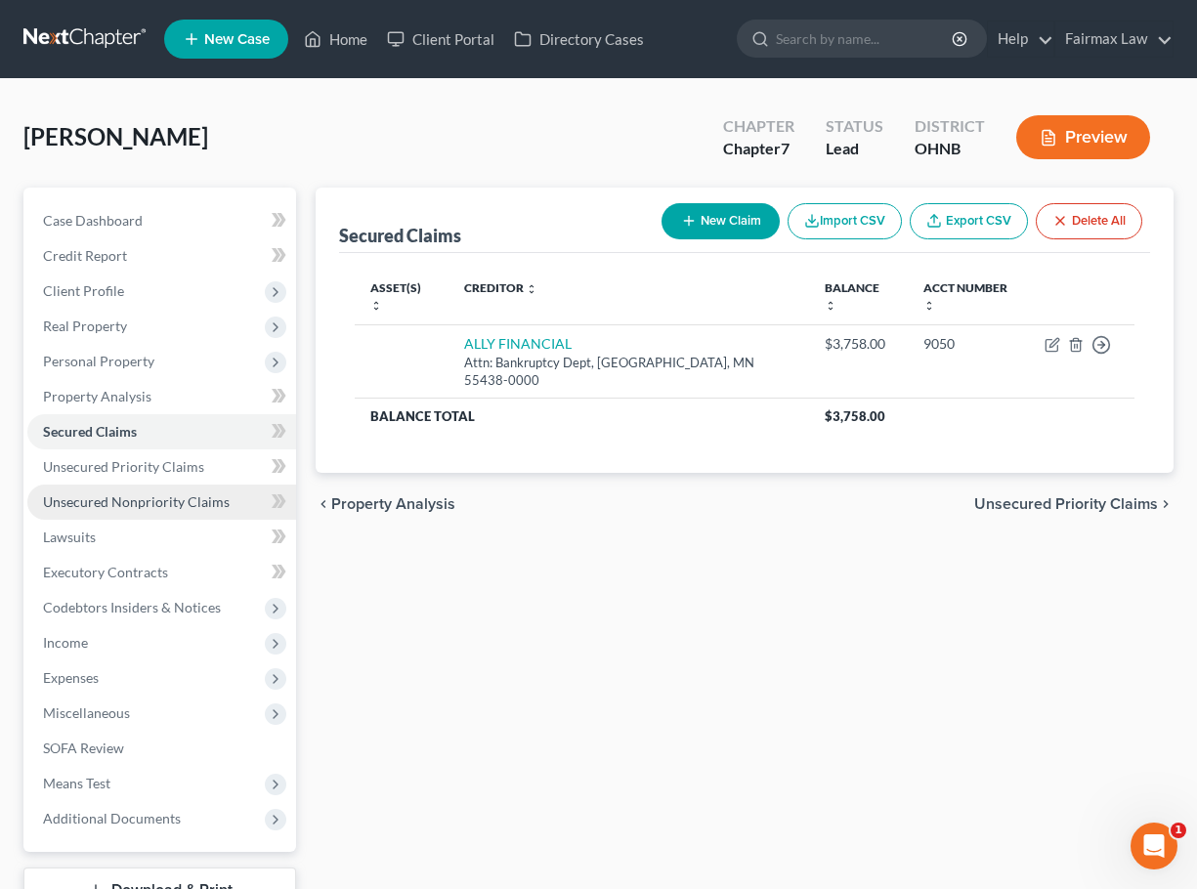
click at [153, 510] on link "Unsecured Nonpriority Claims" at bounding box center [161, 502] width 269 height 35
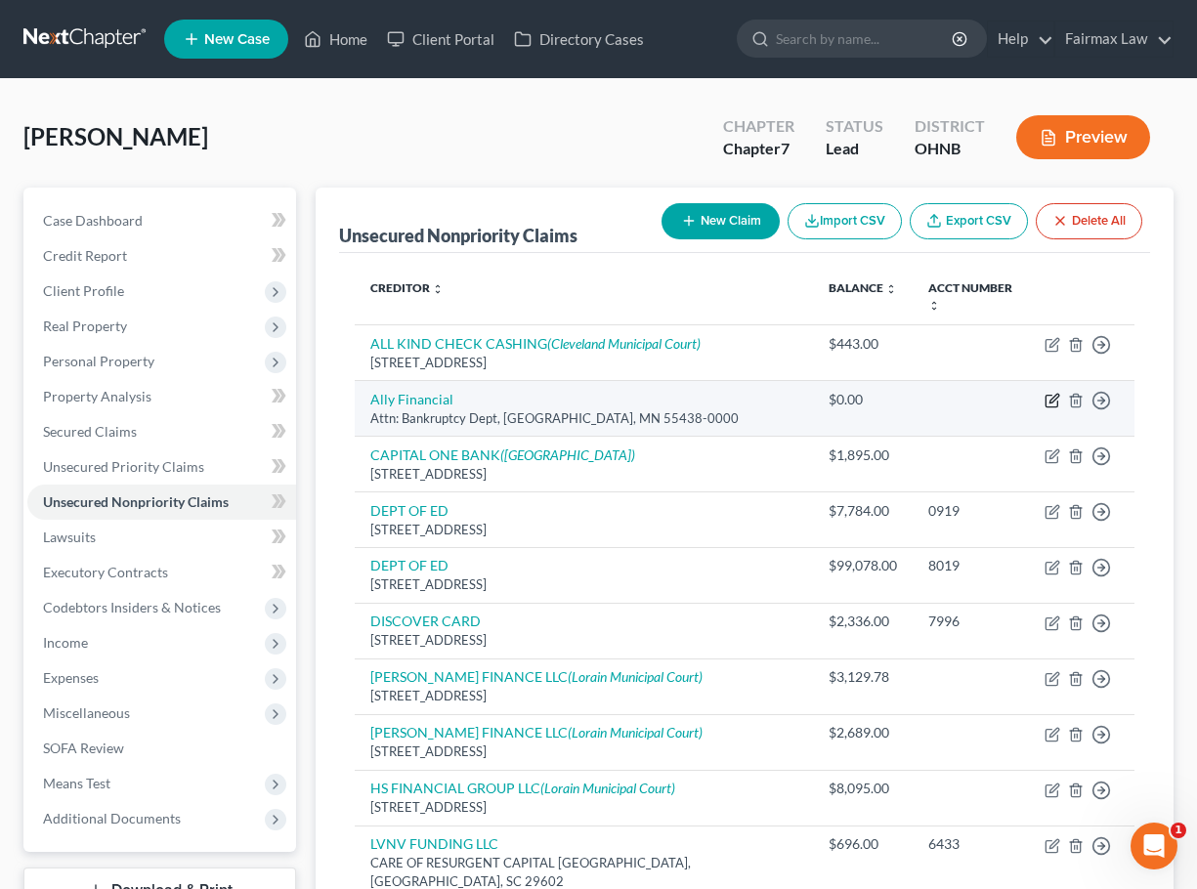
click at [1050, 396] on icon "button" at bounding box center [1051, 402] width 12 height 12
select select "24"
select select "0"
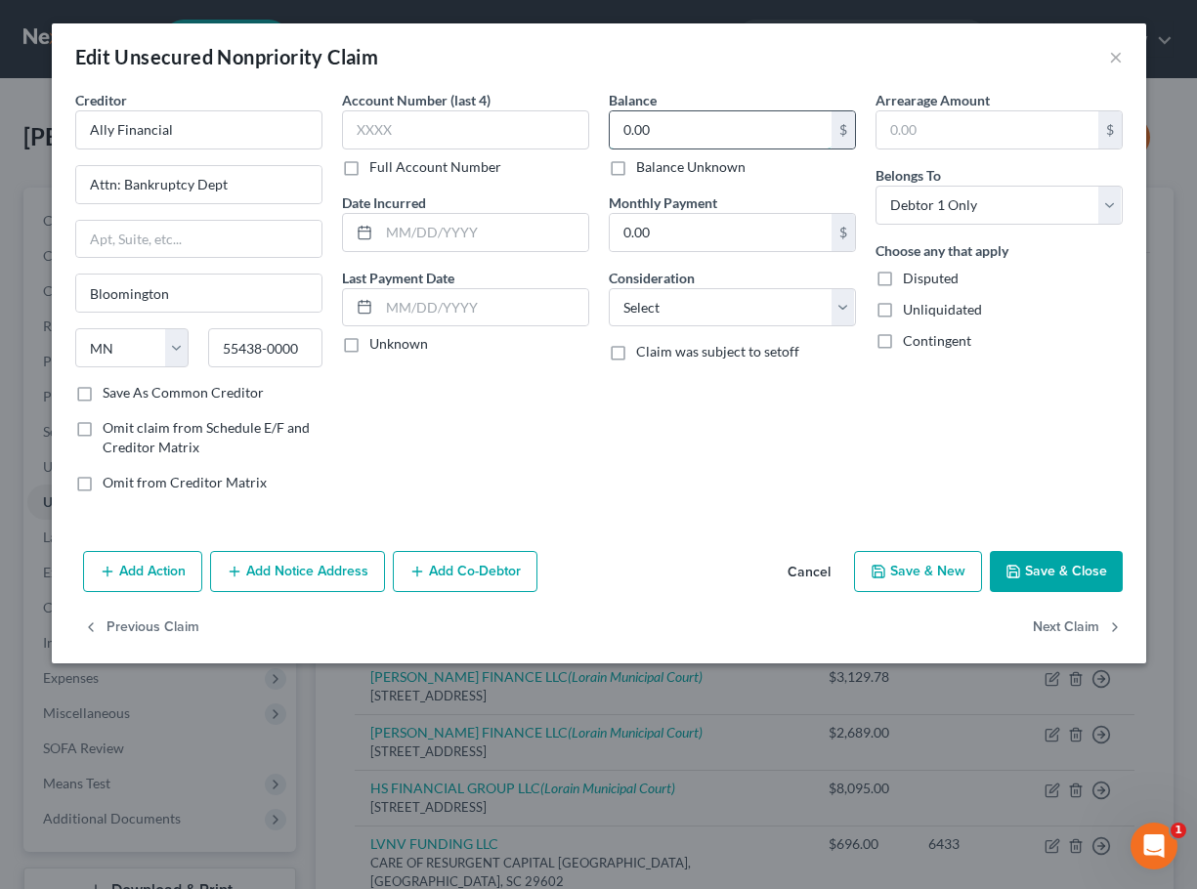
click at [683, 131] on input "0.00" at bounding box center [721, 129] width 222 height 37
paste input "3,758.00"
drag, startPoint x: 714, startPoint y: 137, endPoint x: 552, endPoint y: 137, distance: 162.2
click at [552, 137] on div "Creditor * Ally Financial Attn: Bankruptcy Dept Bloomington State AL AK AR AZ C…" at bounding box center [598, 299] width 1067 height 418
paste input "3,758"
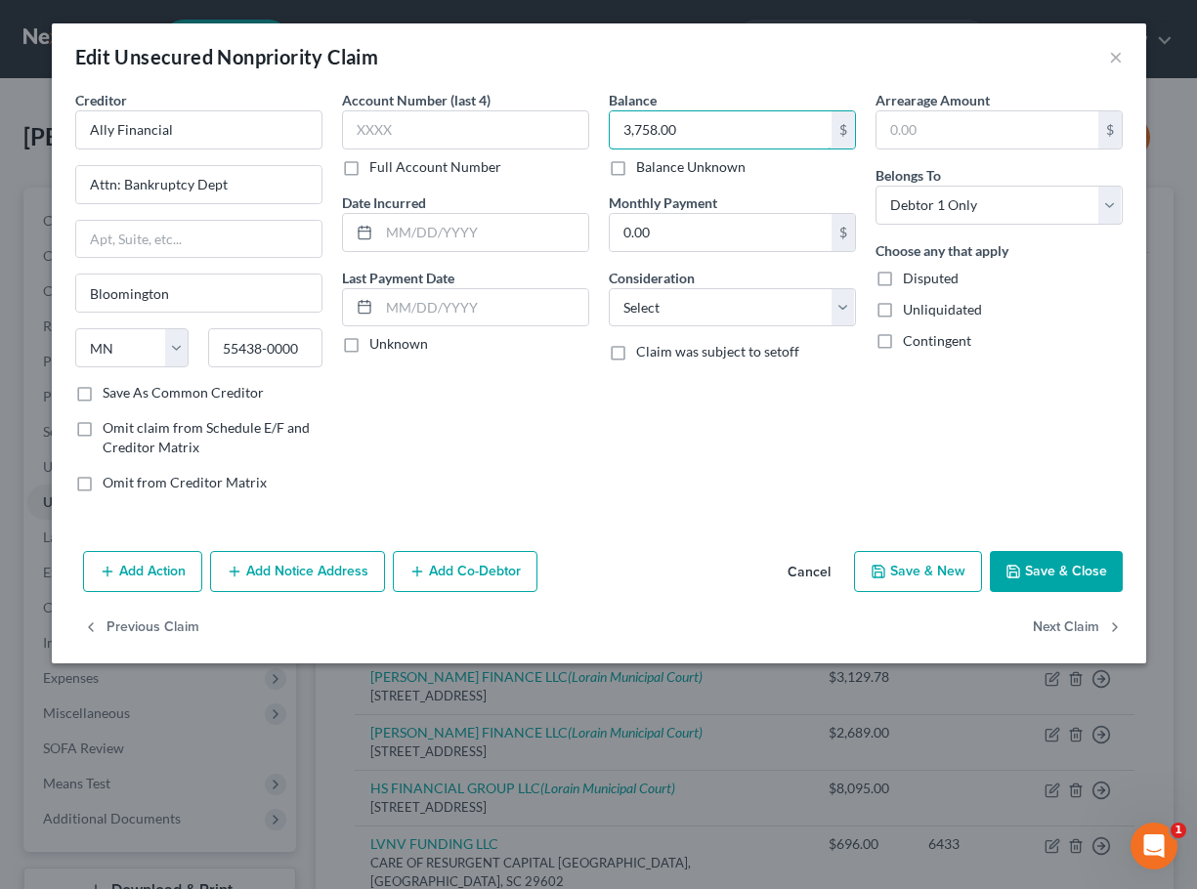
type input "3,758.00"
click at [1027, 573] on button "Save & Close" at bounding box center [1056, 571] width 133 height 41
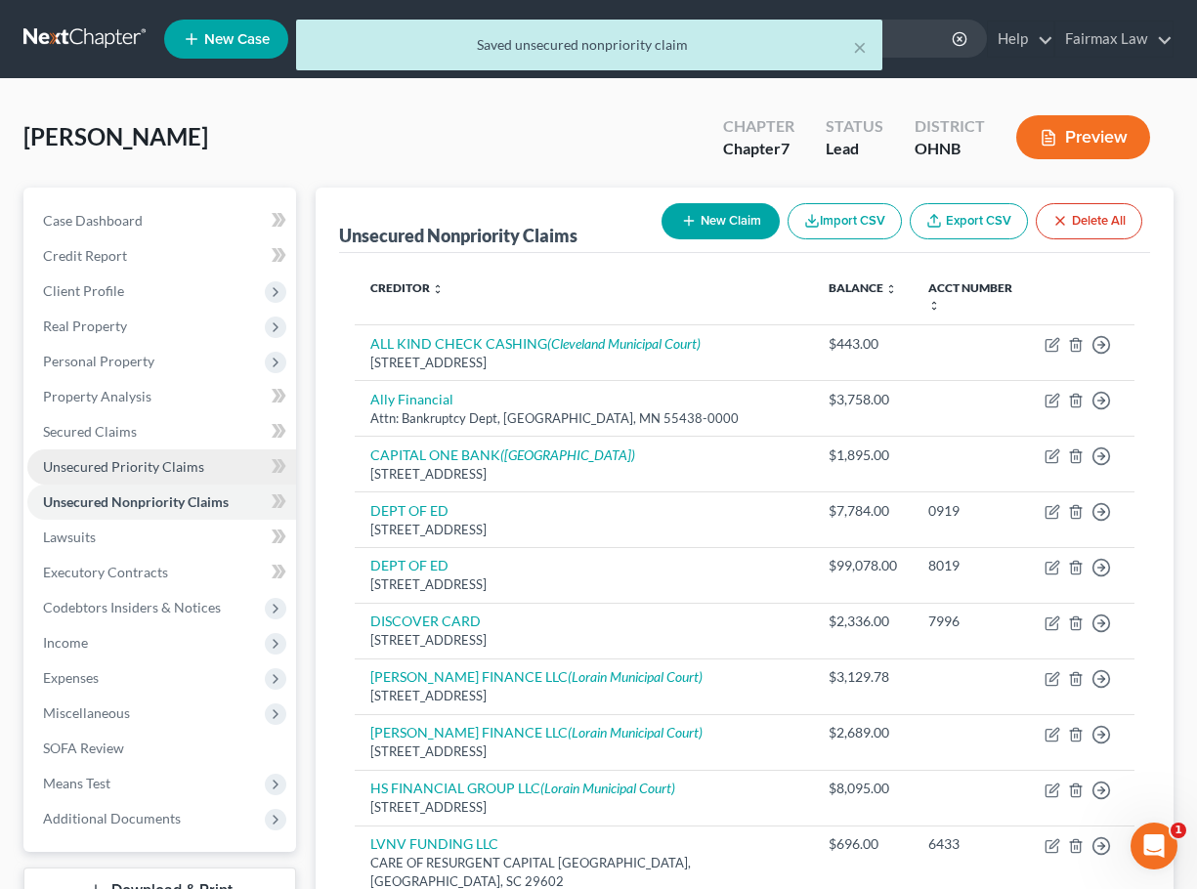
click at [155, 462] on span "Unsecured Priority Claims" at bounding box center [123, 466] width 161 height 17
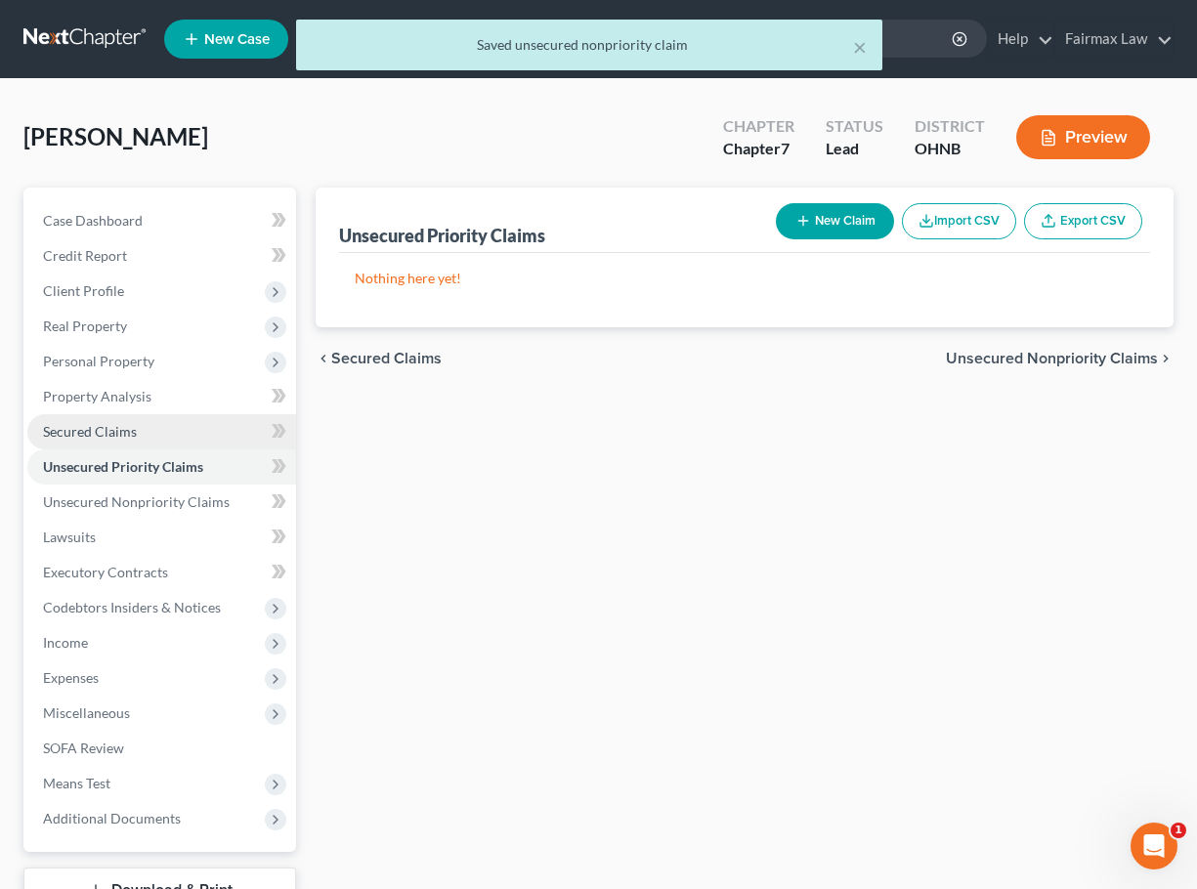
click at [197, 435] on link "Secured Claims" at bounding box center [161, 431] width 269 height 35
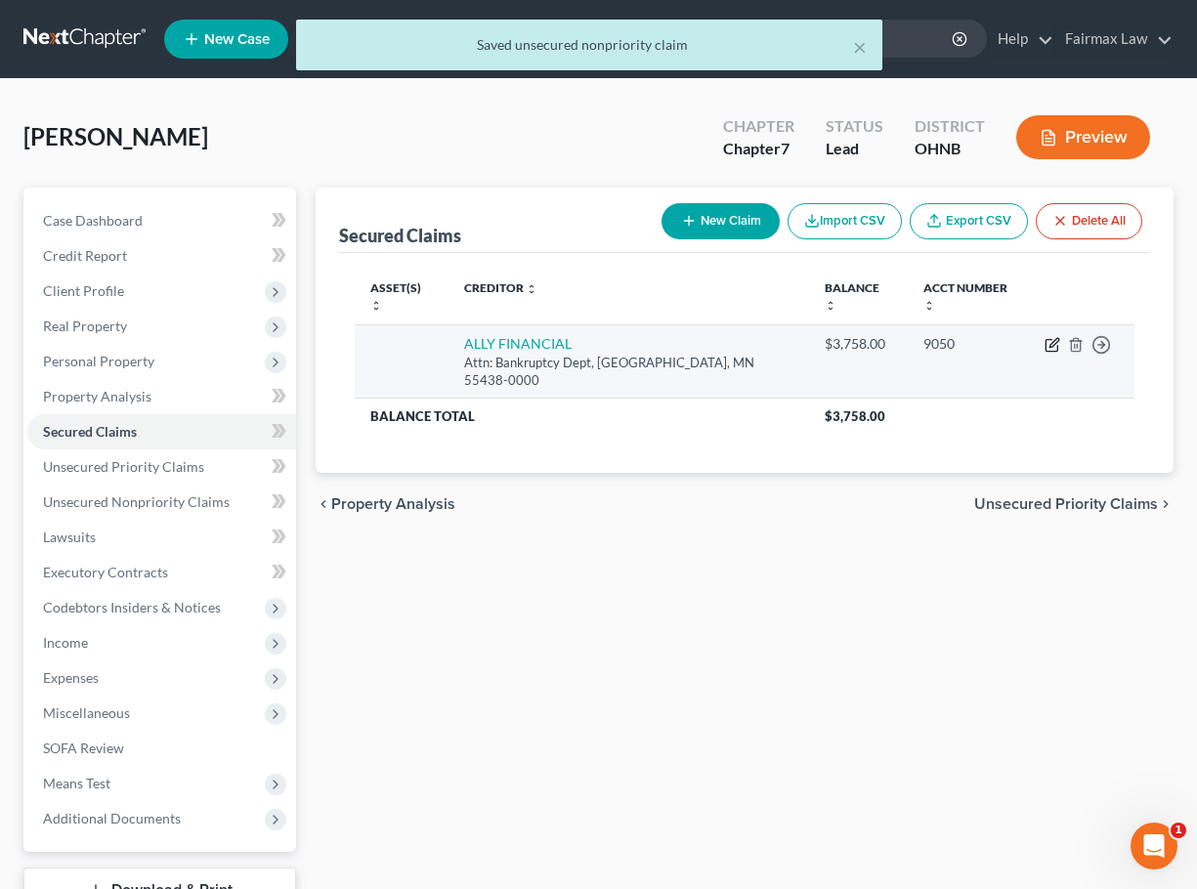
click at [1055, 337] on icon "button" at bounding box center [1052, 345] width 16 height 16
select select "24"
select select "4"
select select "0"
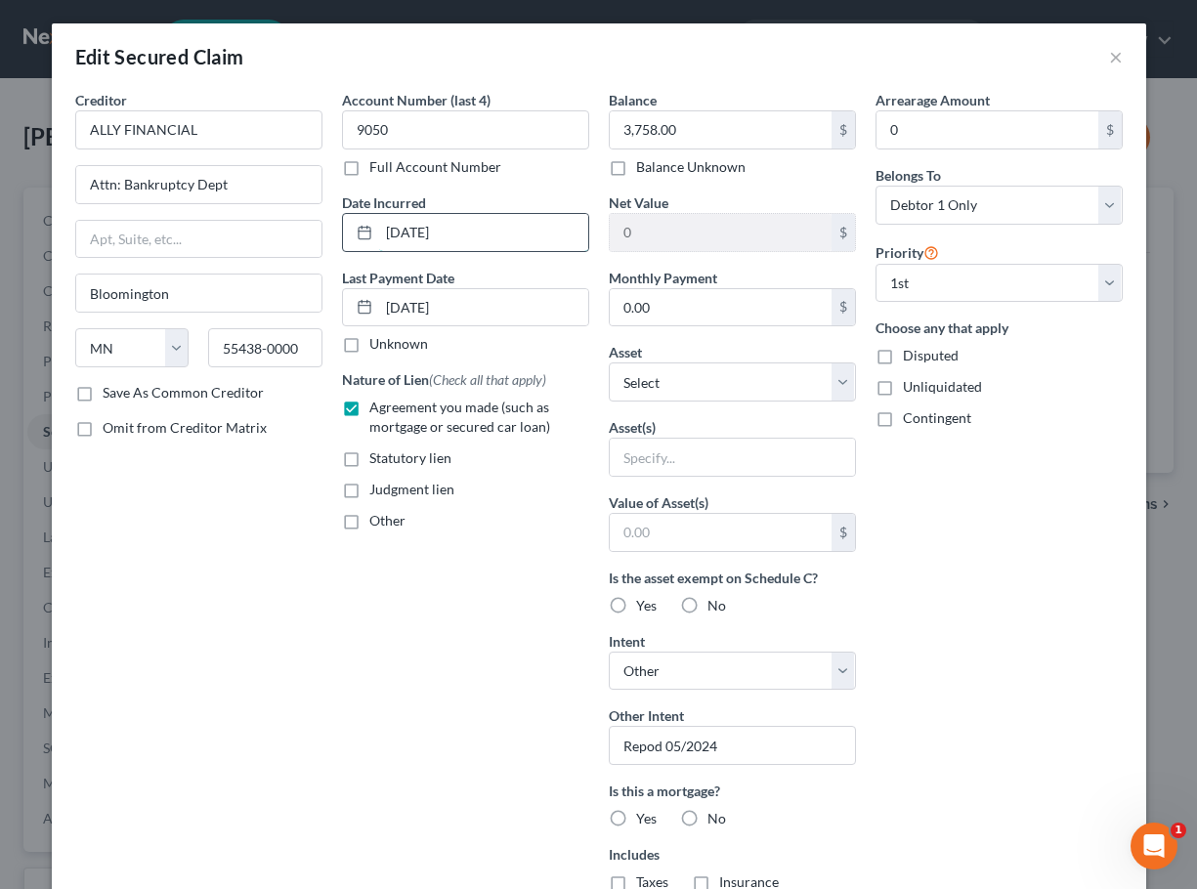
drag, startPoint x: 485, startPoint y: 237, endPoint x: 348, endPoint y: 235, distance: 136.8
click at [348, 235] on div "11/18/2019" at bounding box center [465, 232] width 247 height 39
click at [24, 435] on div "Edit Secured Claim × Creditor * ALLY FINANCIAL Attn: Bankruptcy Dept Bloomingto…" at bounding box center [598, 444] width 1197 height 889
click at [1111, 61] on button "×" at bounding box center [1116, 56] width 14 height 23
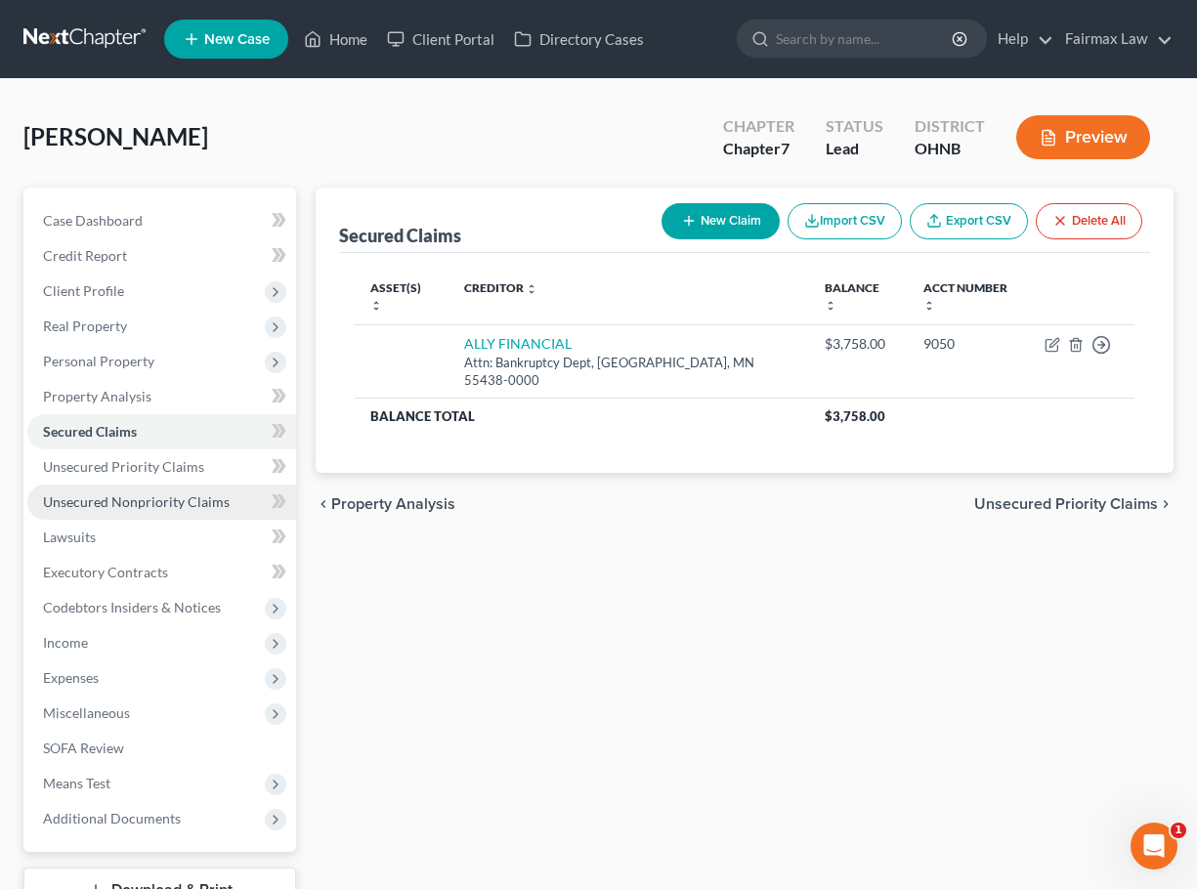
click at [167, 509] on span "Unsecured Nonpriority Claims" at bounding box center [136, 501] width 187 height 17
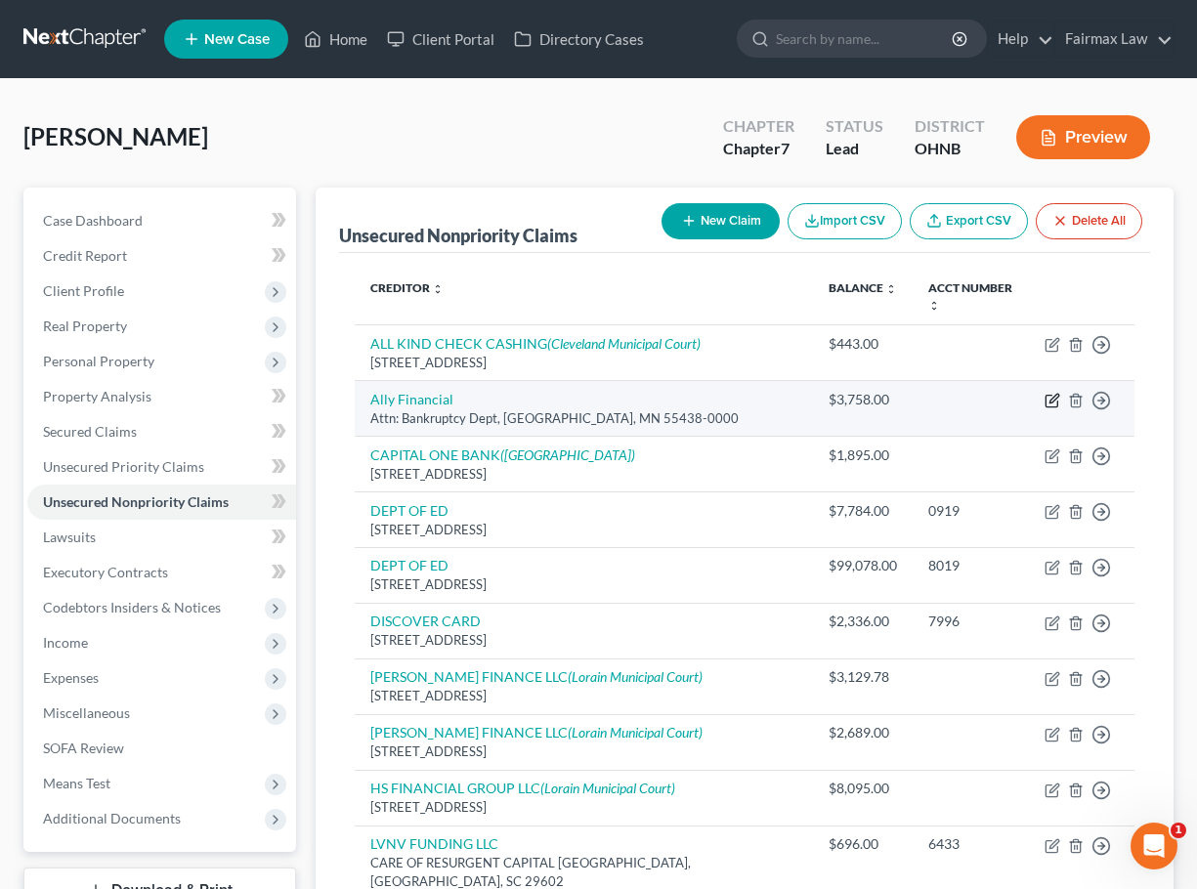
click at [1052, 396] on icon "button" at bounding box center [1051, 402] width 12 height 12
select select "24"
select select "0"
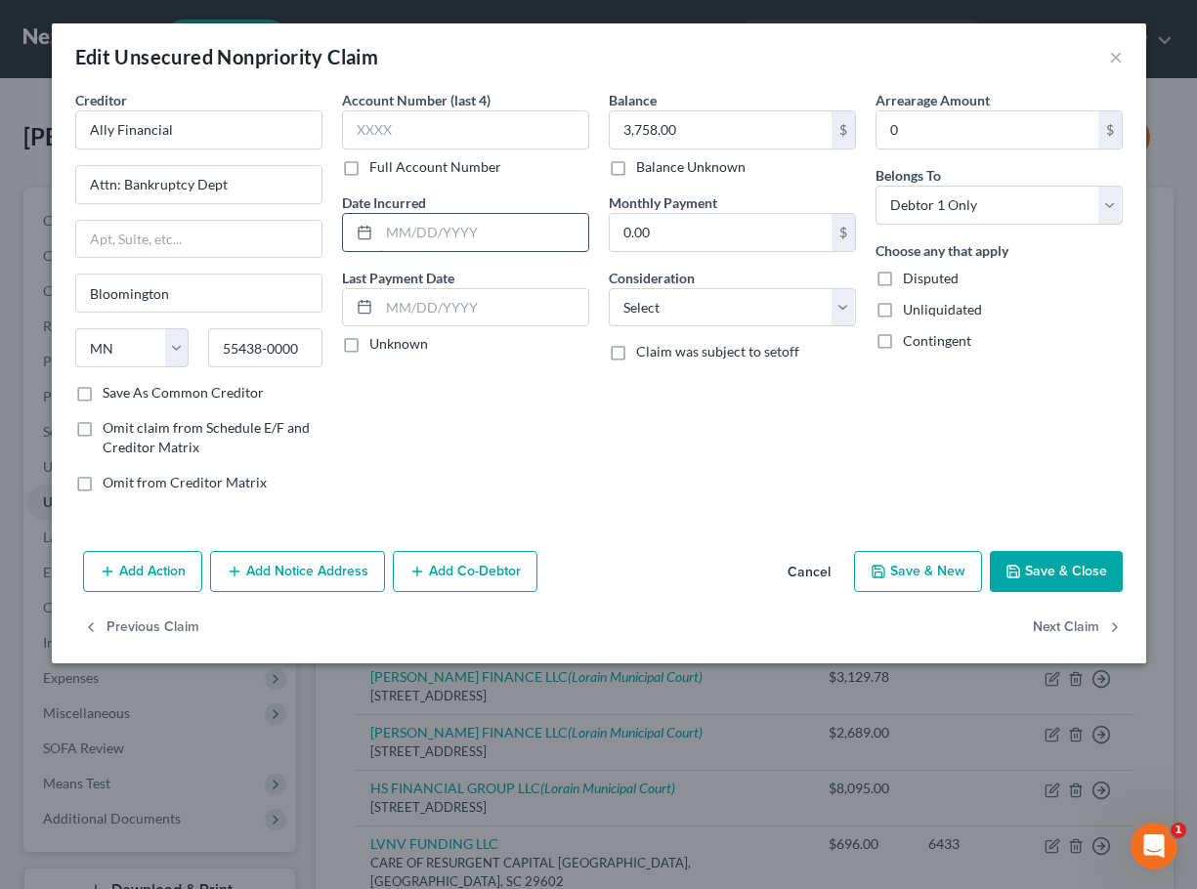
click at [451, 240] on input "text" at bounding box center [483, 232] width 209 height 37
paste input "11/18/2019"
type input "11/18/2019"
select select "14"
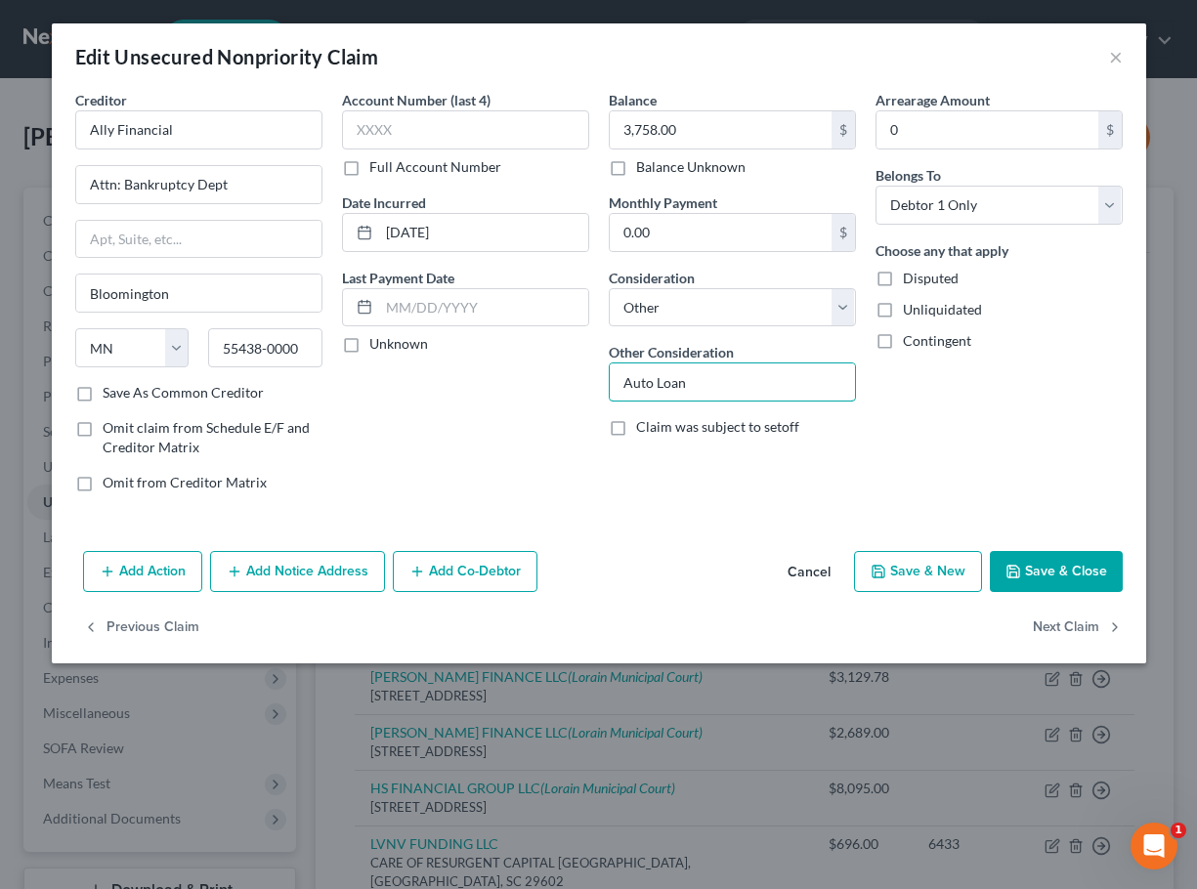
type input "Auto Loan"
click at [586, 497] on div "Account Number (last 4) Full Account Number Date Incurred 11/18/2019 Last Payme…" at bounding box center [465, 299] width 267 height 418
click at [1071, 585] on button "Save & Close" at bounding box center [1056, 571] width 133 height 41
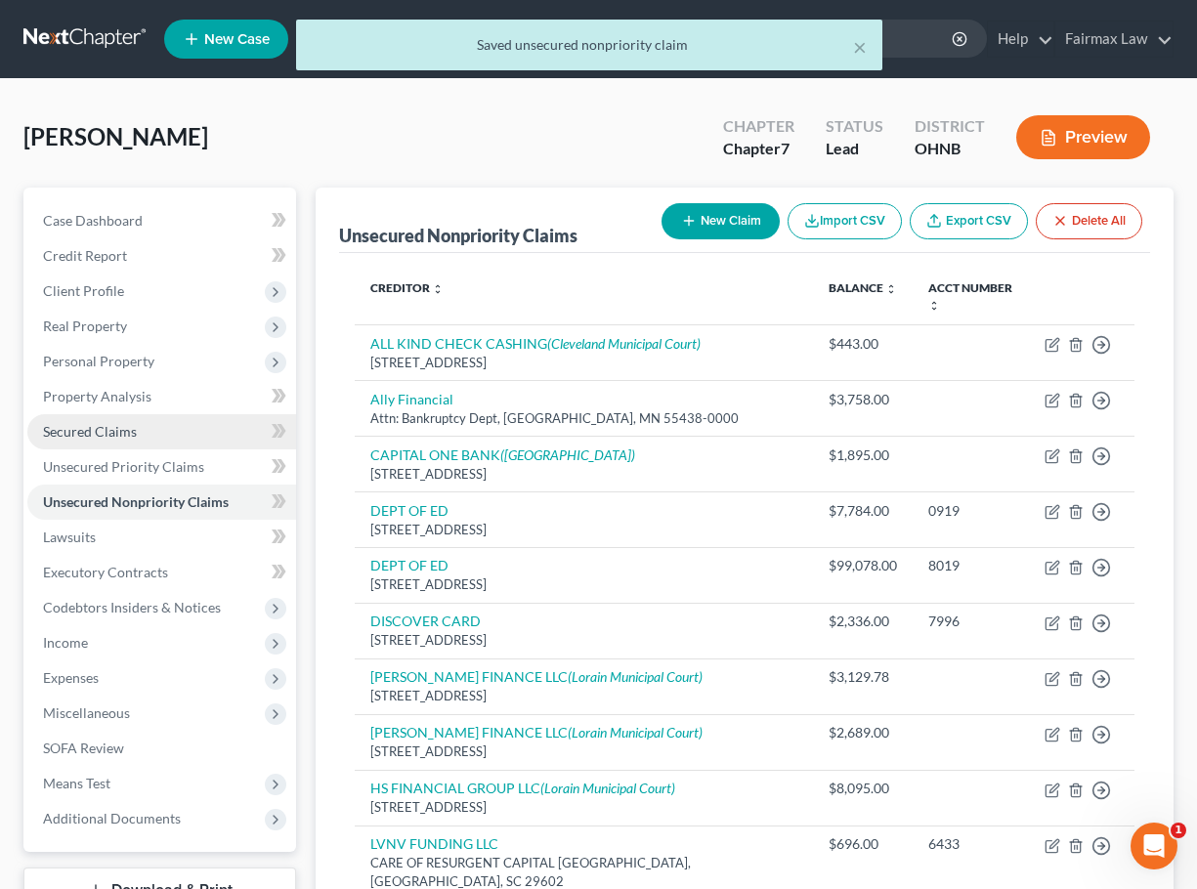
click at [222, 429] on link "Secured Claims" at bounding box center [161, 431] width 269 height 35
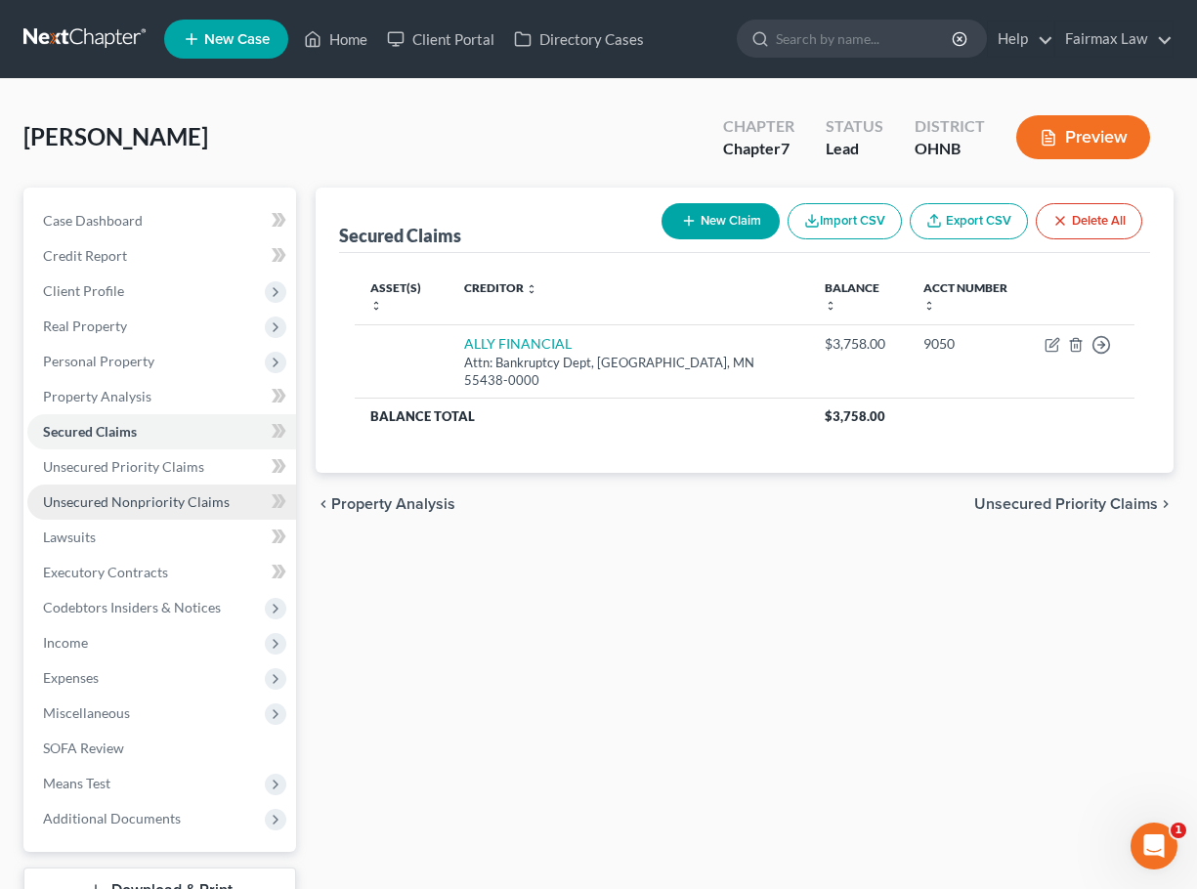
click at [176, 511] on link "Unsecured Nonpriority Claims" at bounding box center [161, 502] width 269 height 35
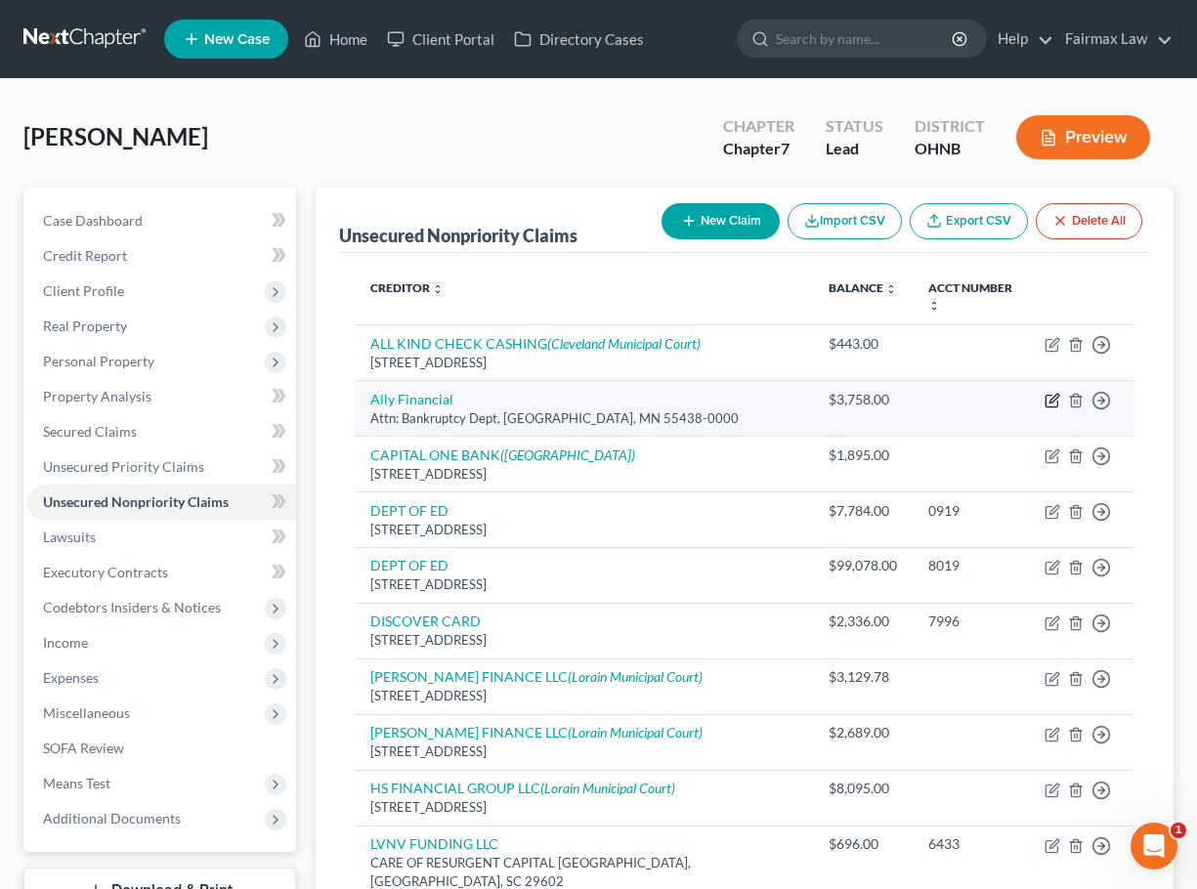
click at [1054, 396] on icon "button" at bounding box center [1051, 402] width 12 height 12
select select "24"
select select "14"
select select "0"
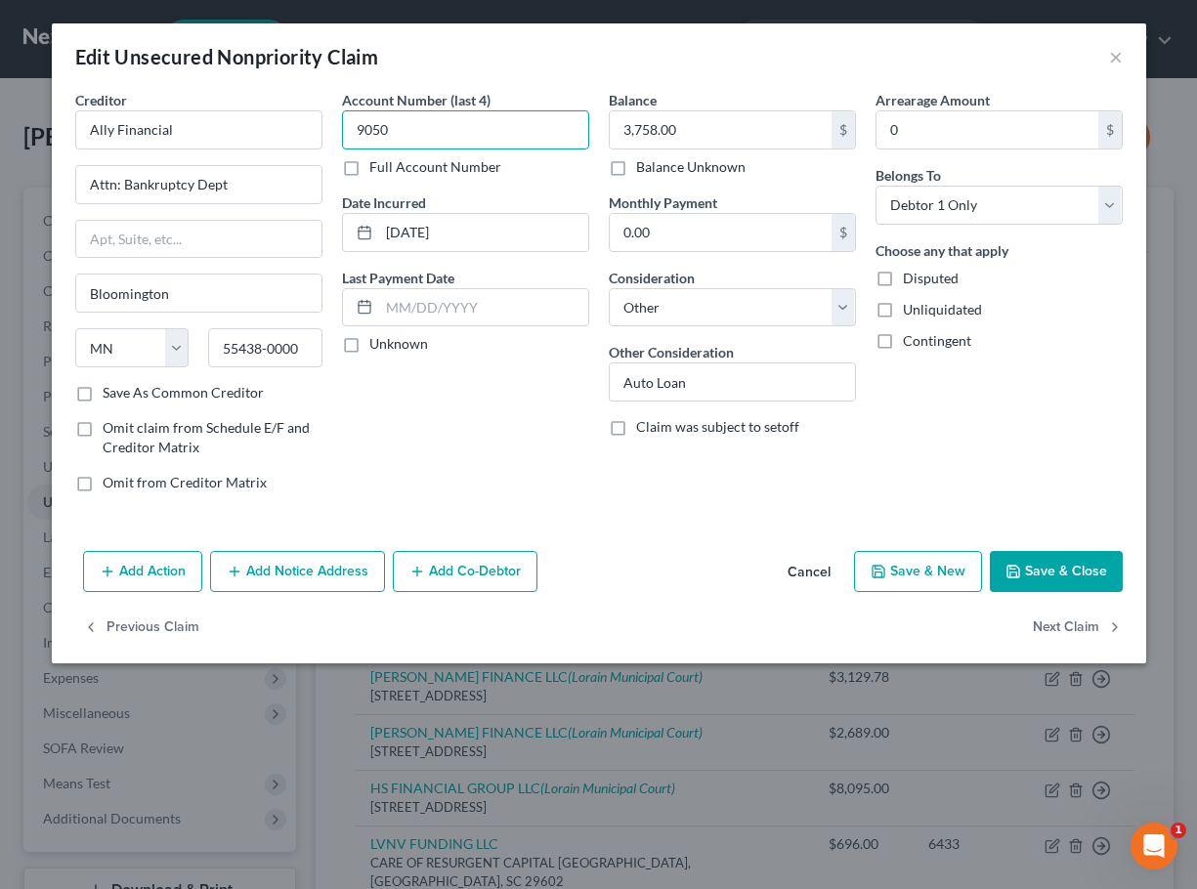
type input "9050"
click at [1013, 564] on icon "button" at bounding box center [1013, 572] width 16 height 16
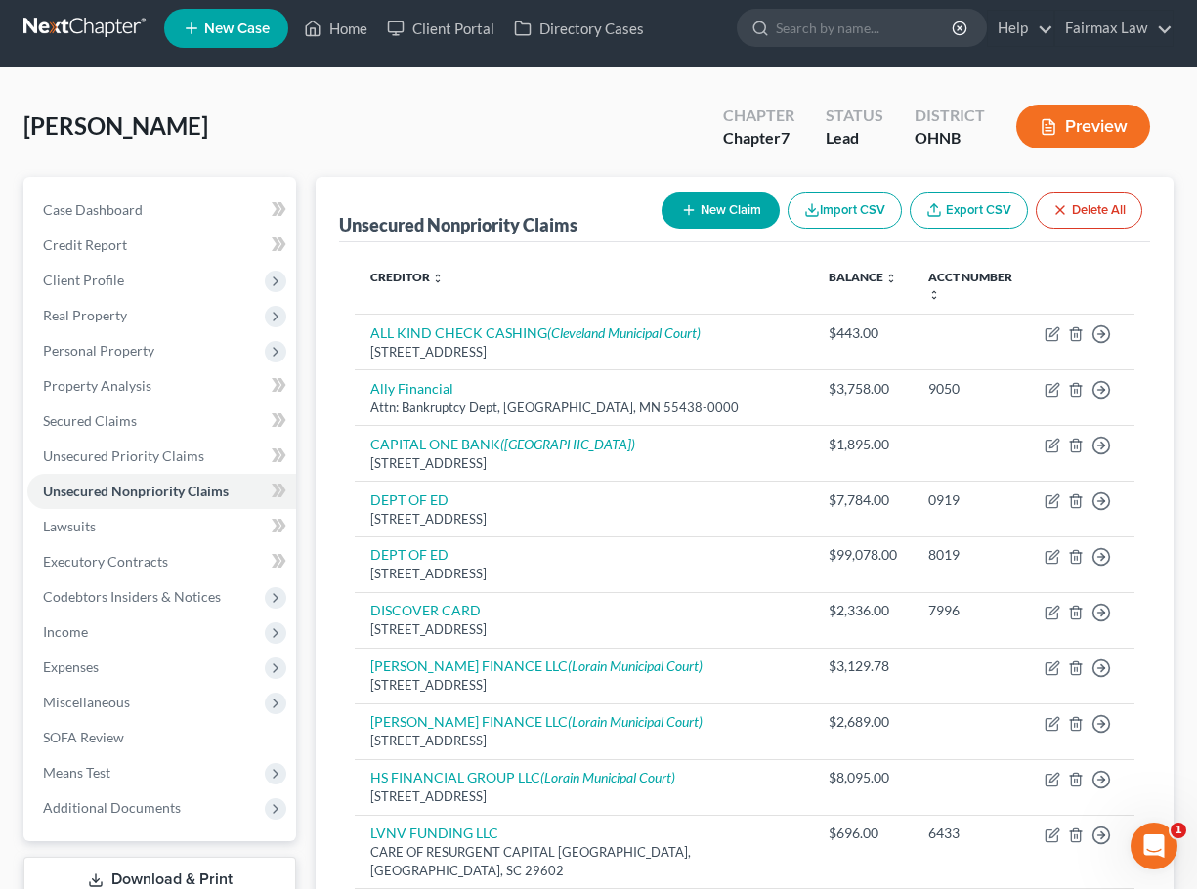
scroll to position [14, 0]
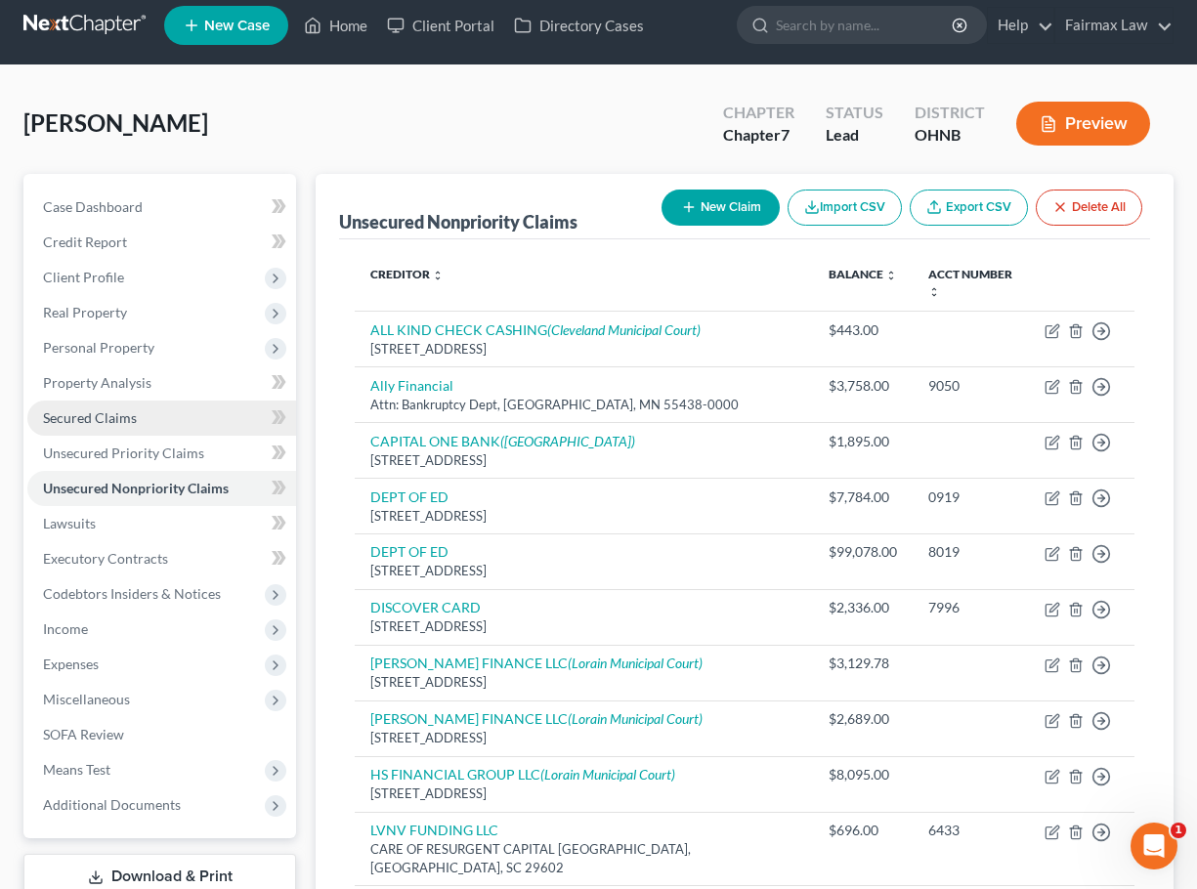
click at [140, 417] on link "Secured Claims" at bounding box center [161, 418] width 269 height 35
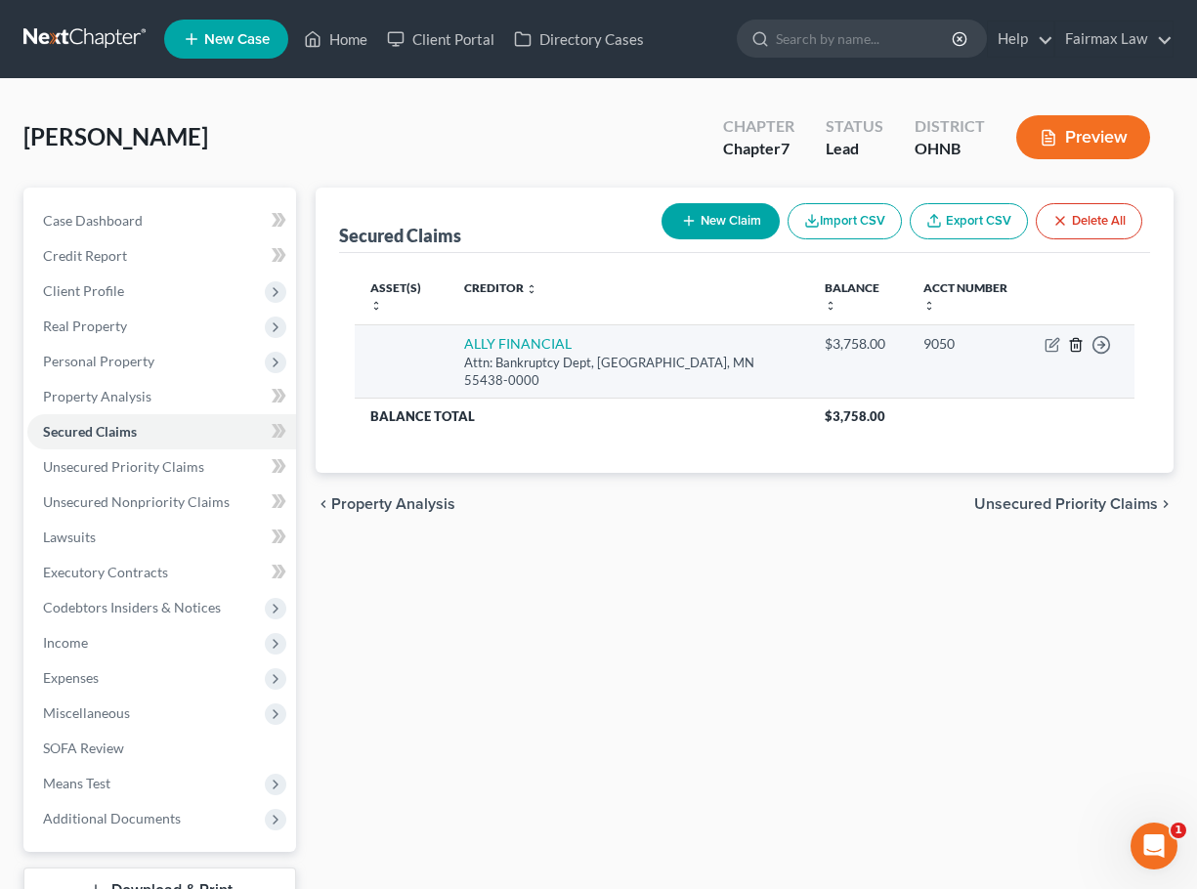
click at [1076, 337] on icon "button" at bounding box center [1076, 345] width 16 height 16
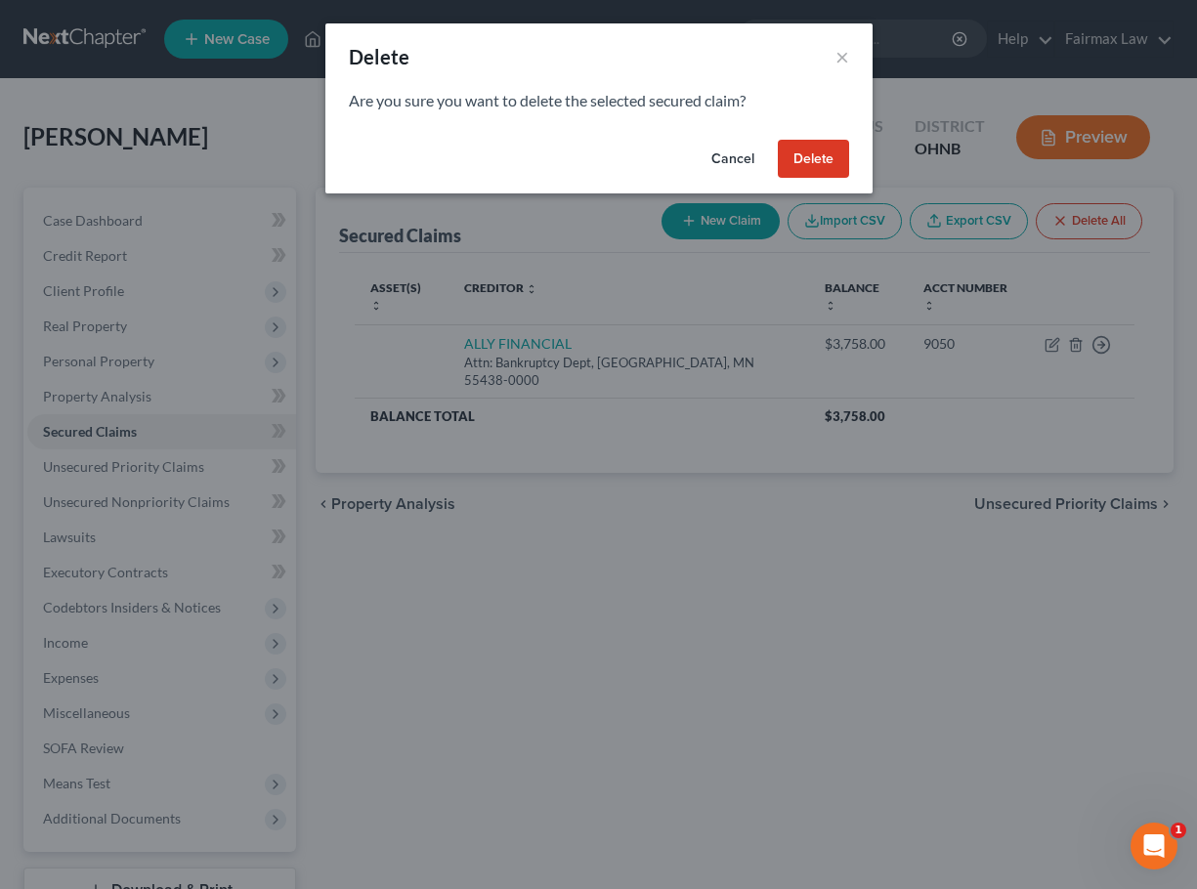
click at [831, 162] on button "Delete" at bounding box center [813, 159] width 71 height 39
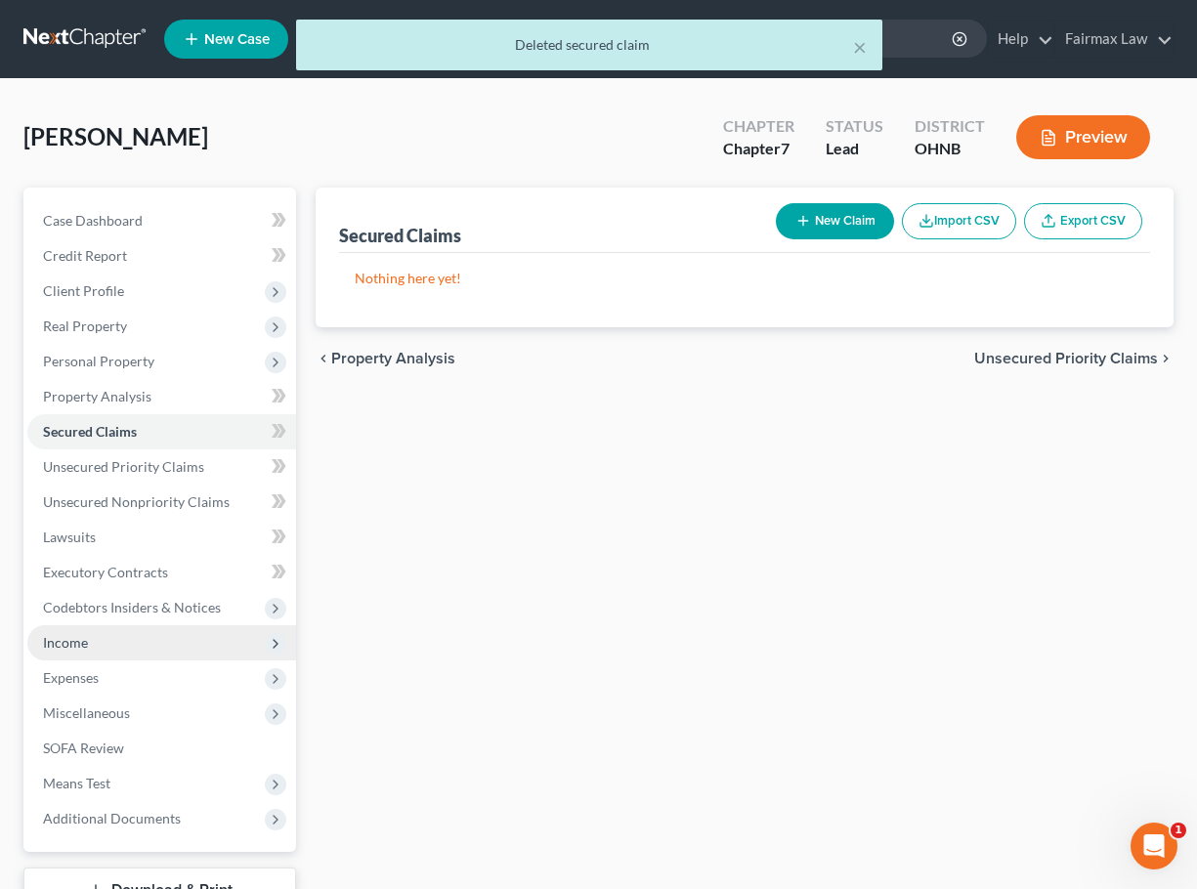
click at [146, 651] on span "Income" at bounding box center [161, 642] width 269 height 35
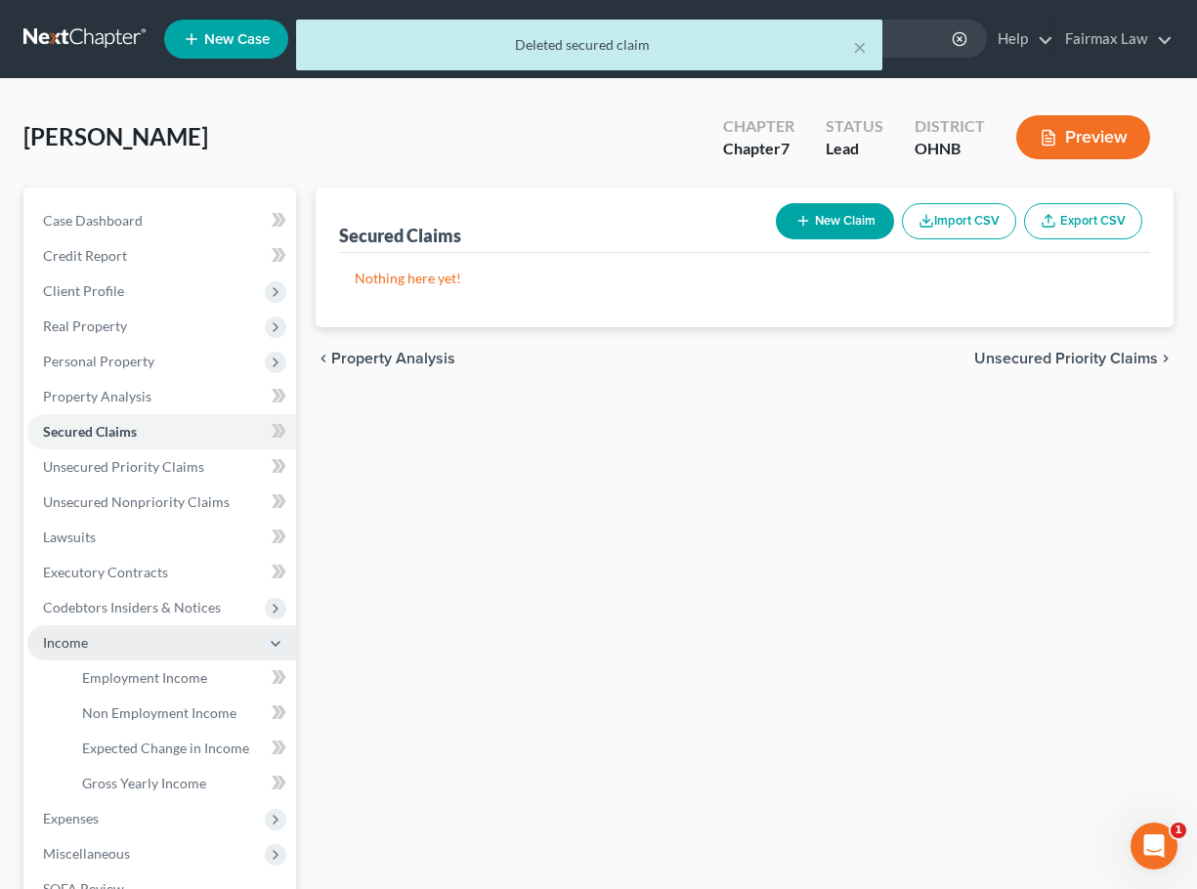
click at [146, 651] on span "Income" at bounding box center [161, 642] width 269 height 35
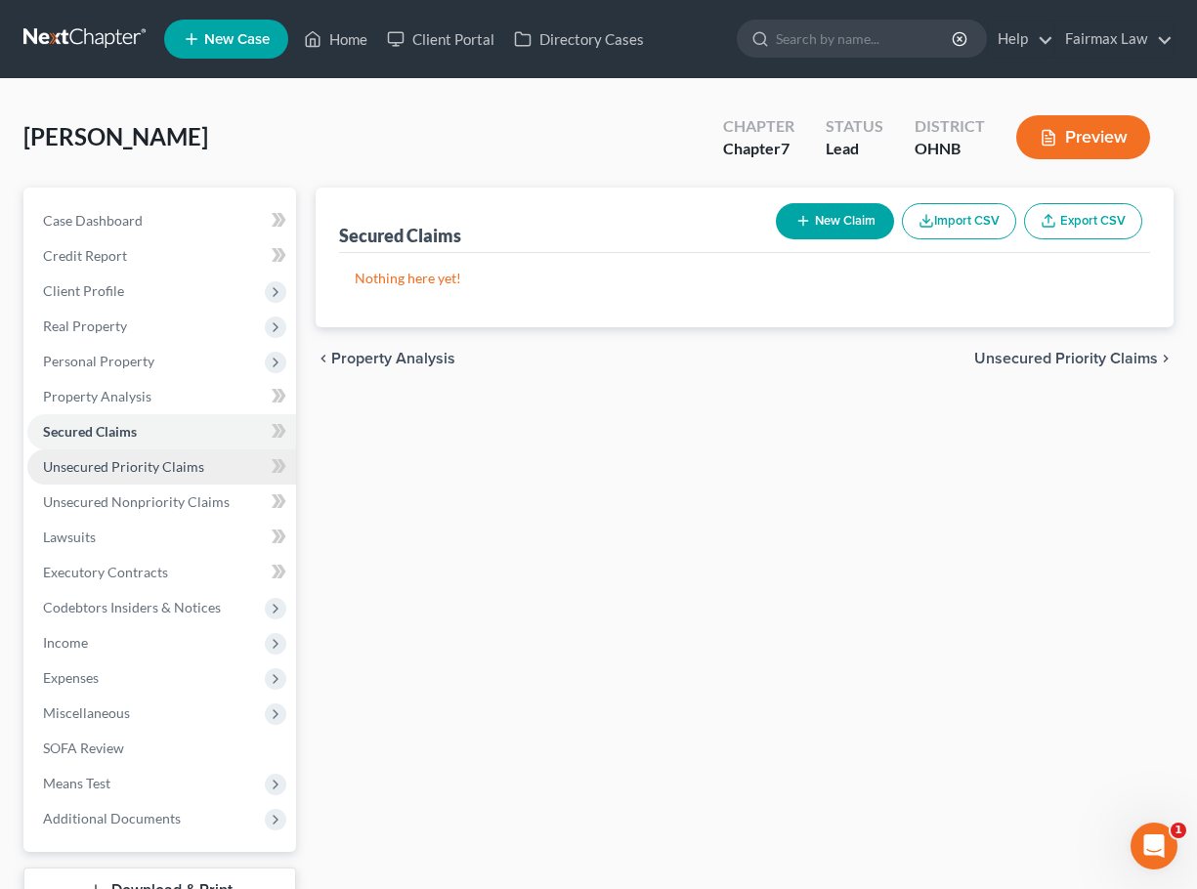
click at [178, 460] on span "Unsecured Priority Claims" at bounding box center [123, 466] width 161 height 17
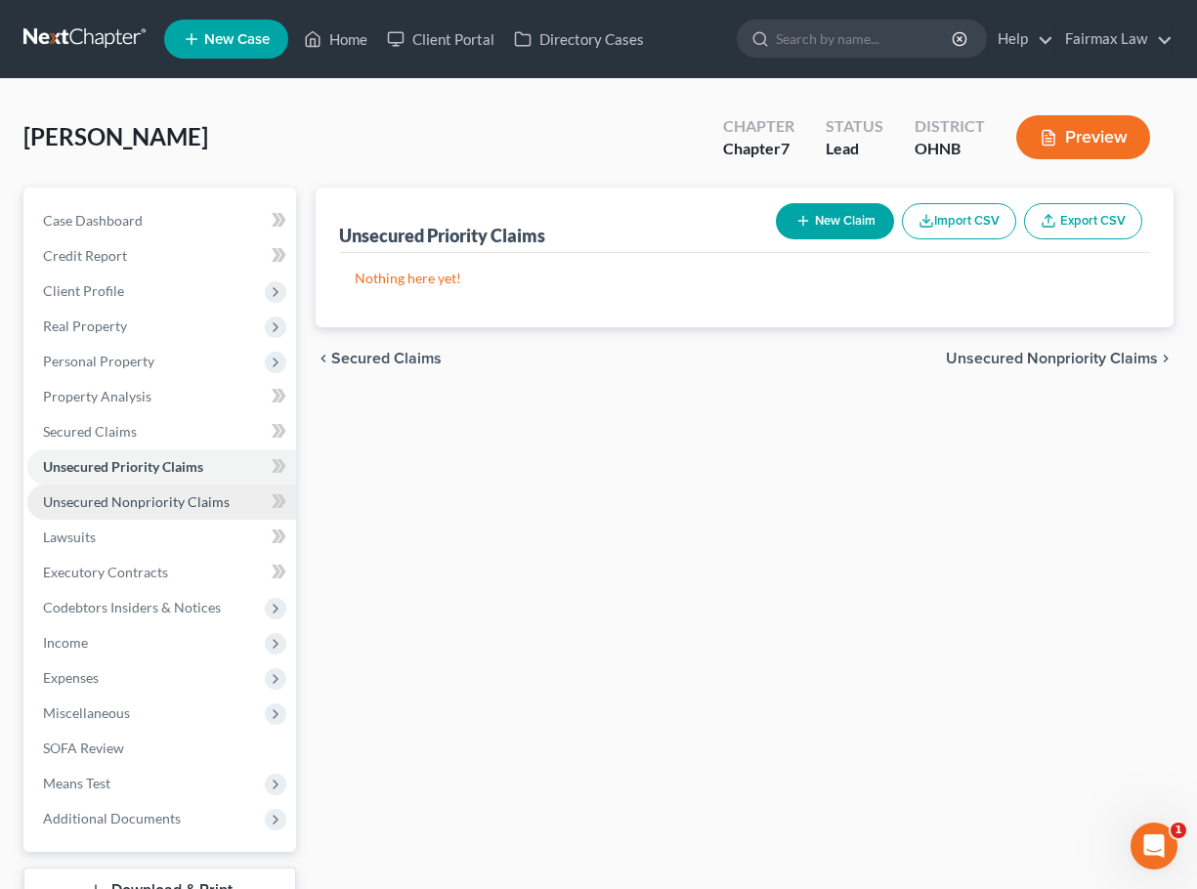
click at [183, 498] on span "Unsecured Nonpriority Claims" at bounding box center [136, 501] width 187 height 17
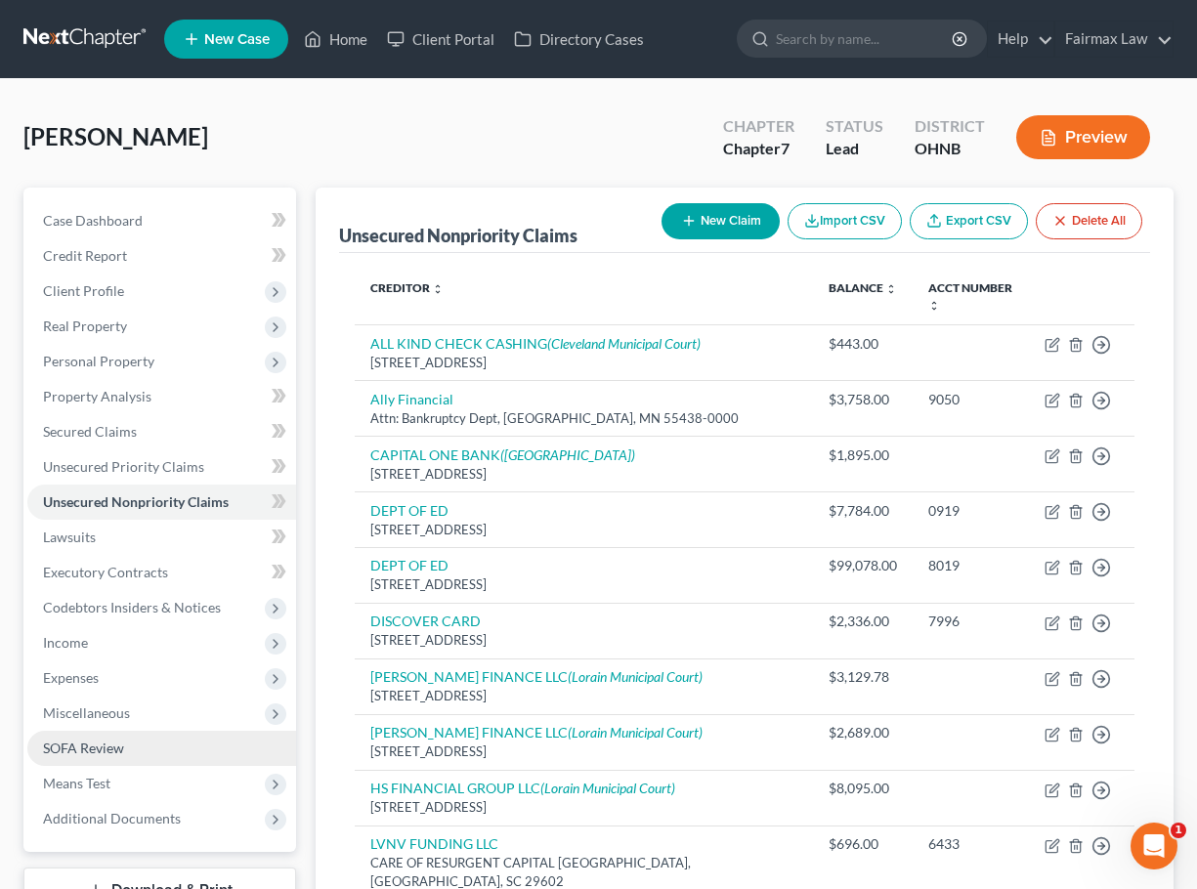
click at [164, 753] on link "SOFA Review" at bounding box center [161, 748] width 269 height 35
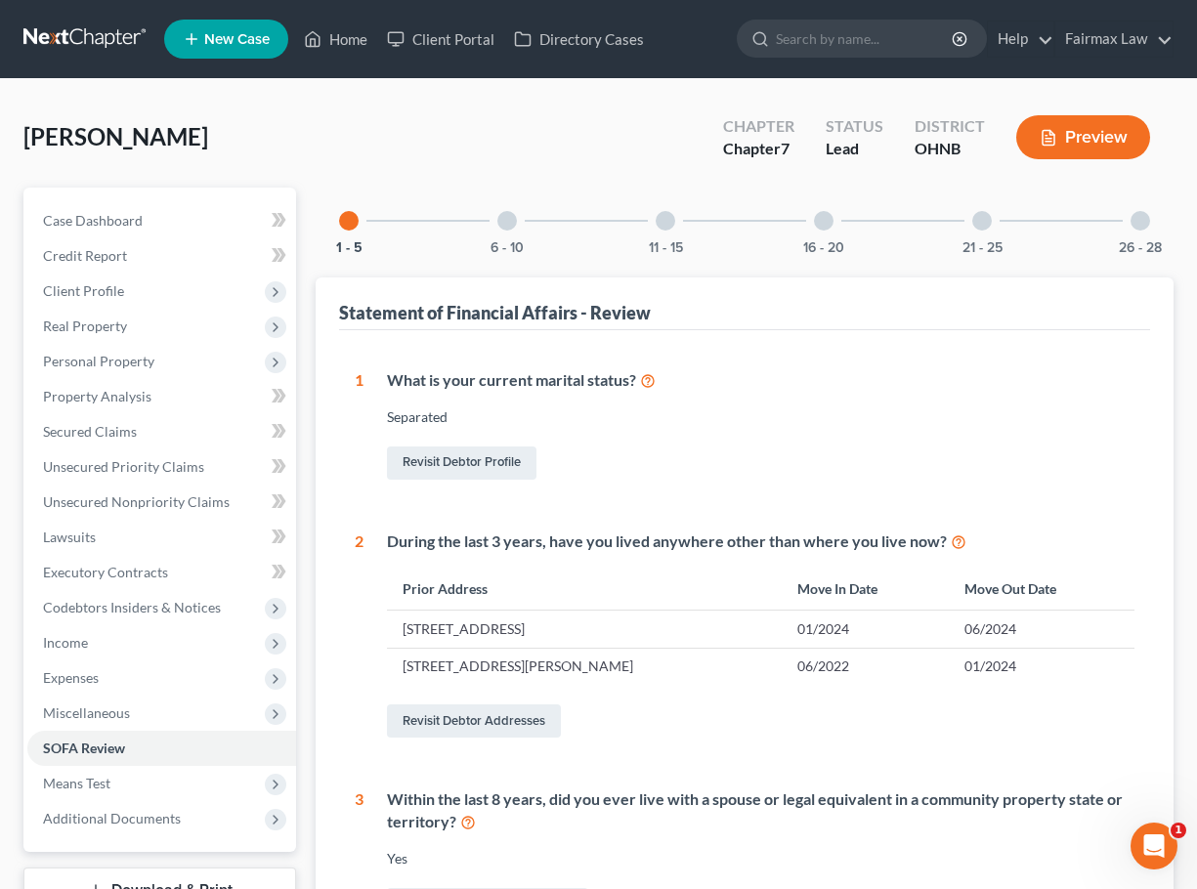
click at [666, 226] on div at bounding box center [666, 221] width 20 height 20
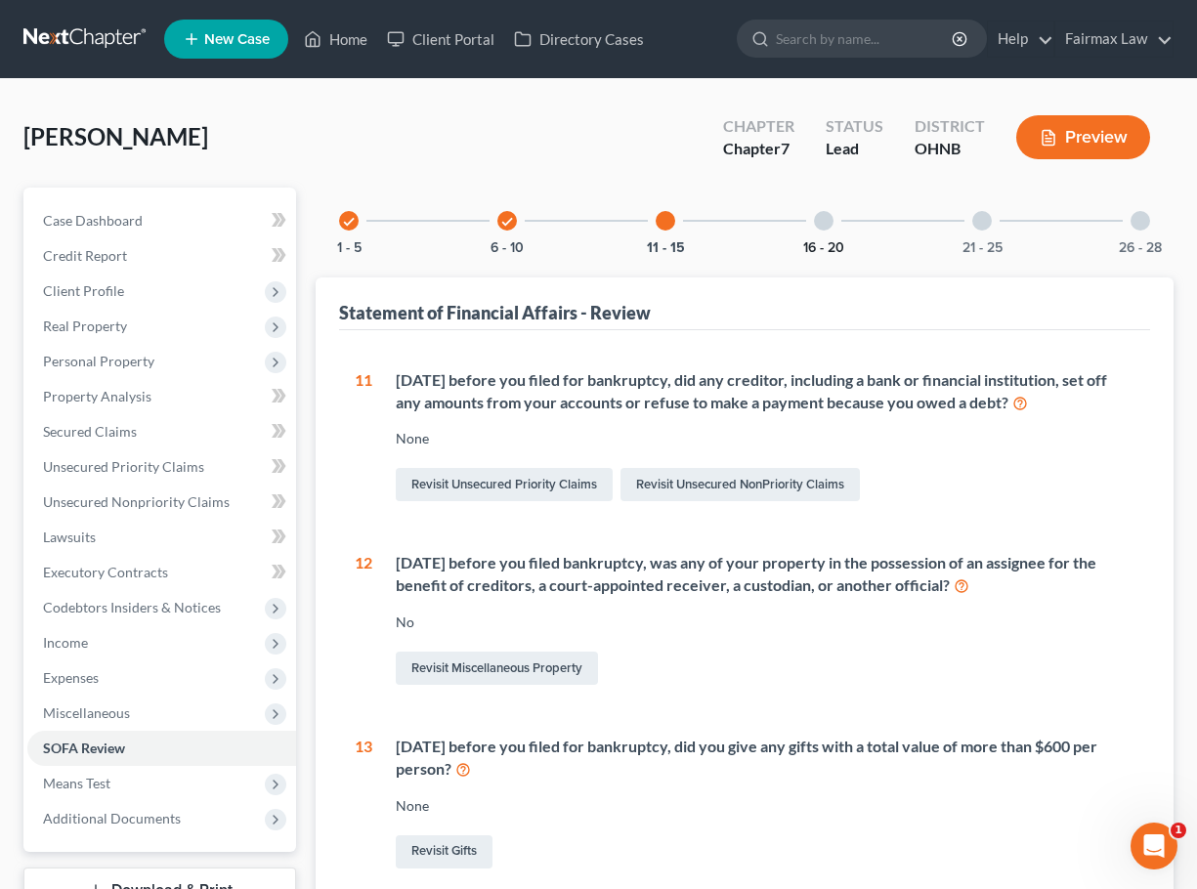
click at [824, 244] on button "16 - 20" at bounding box center [823, 248] width 41 height 14
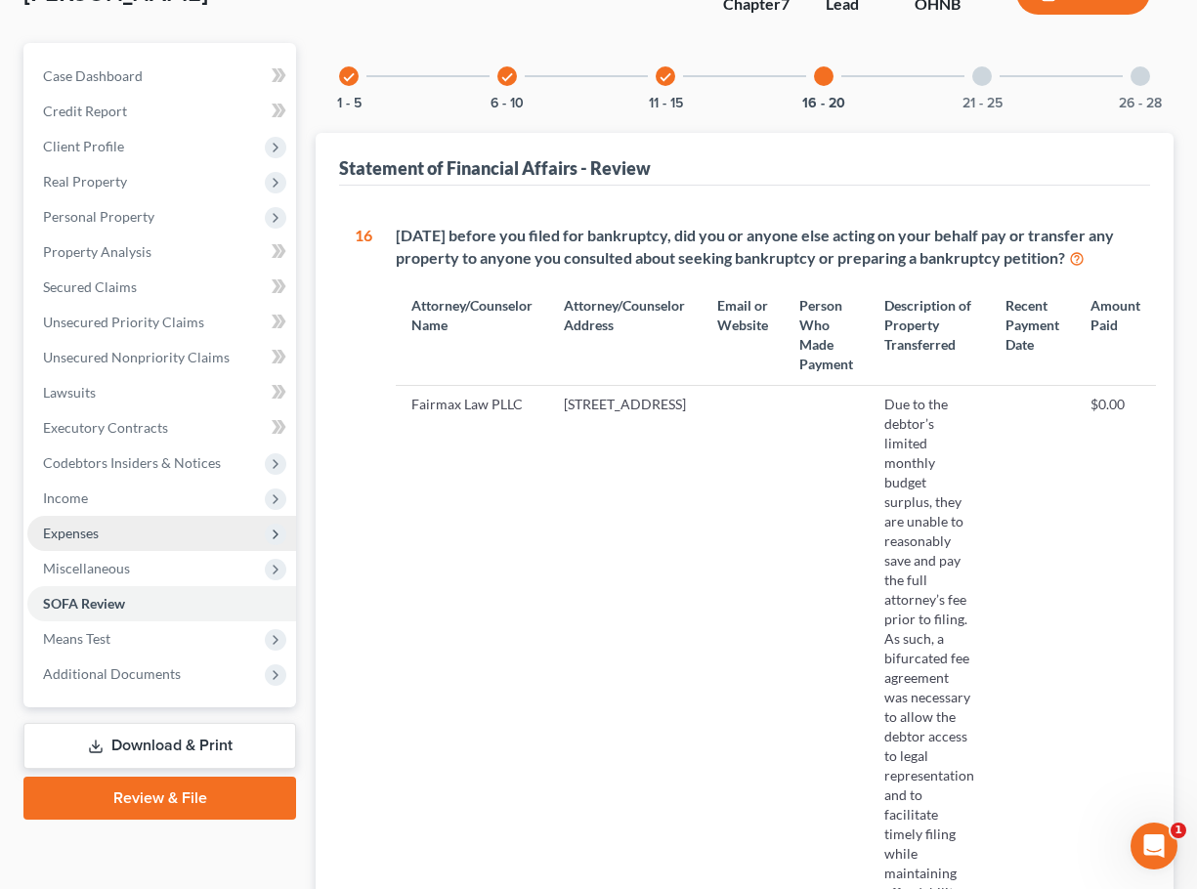
scroll to position [171, 0]
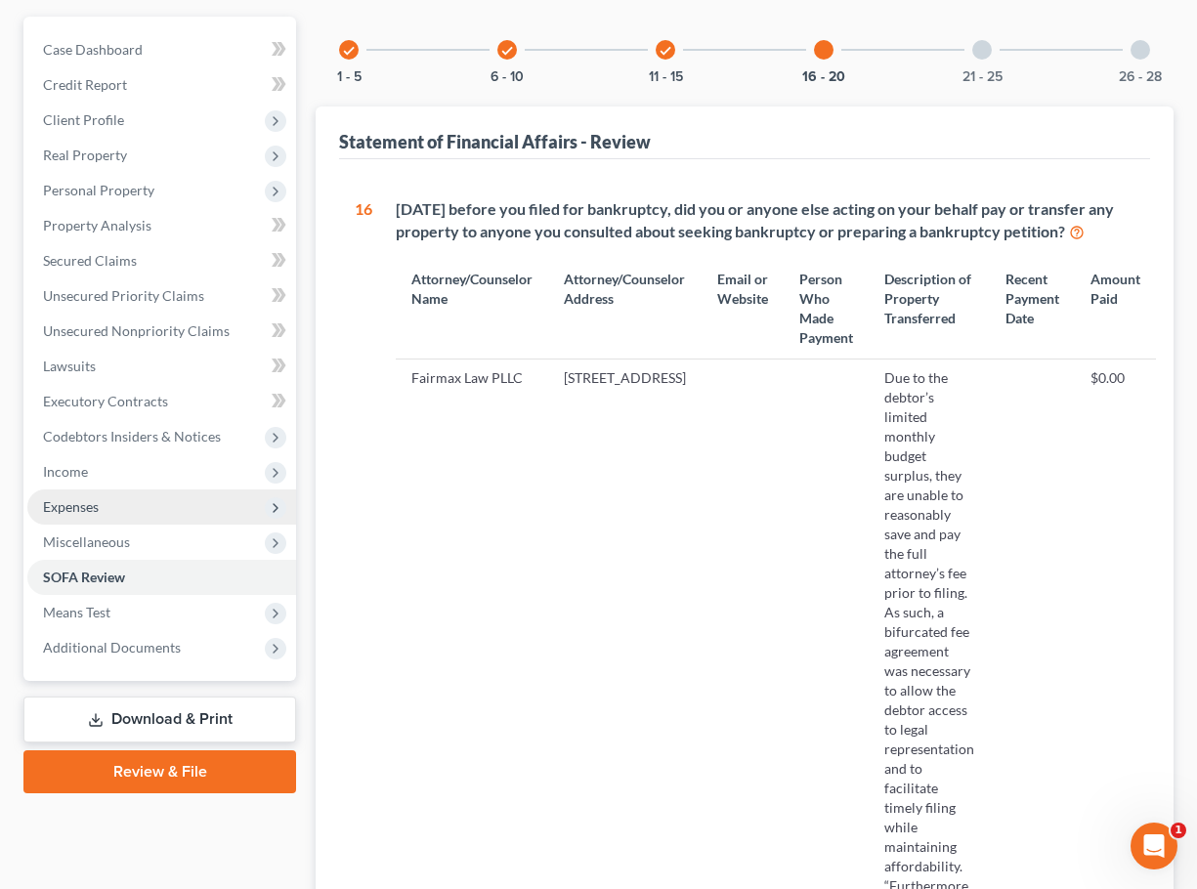
click at [139, 519] on span "Expenses" at bounding box center [161, 506] width 269 height 35
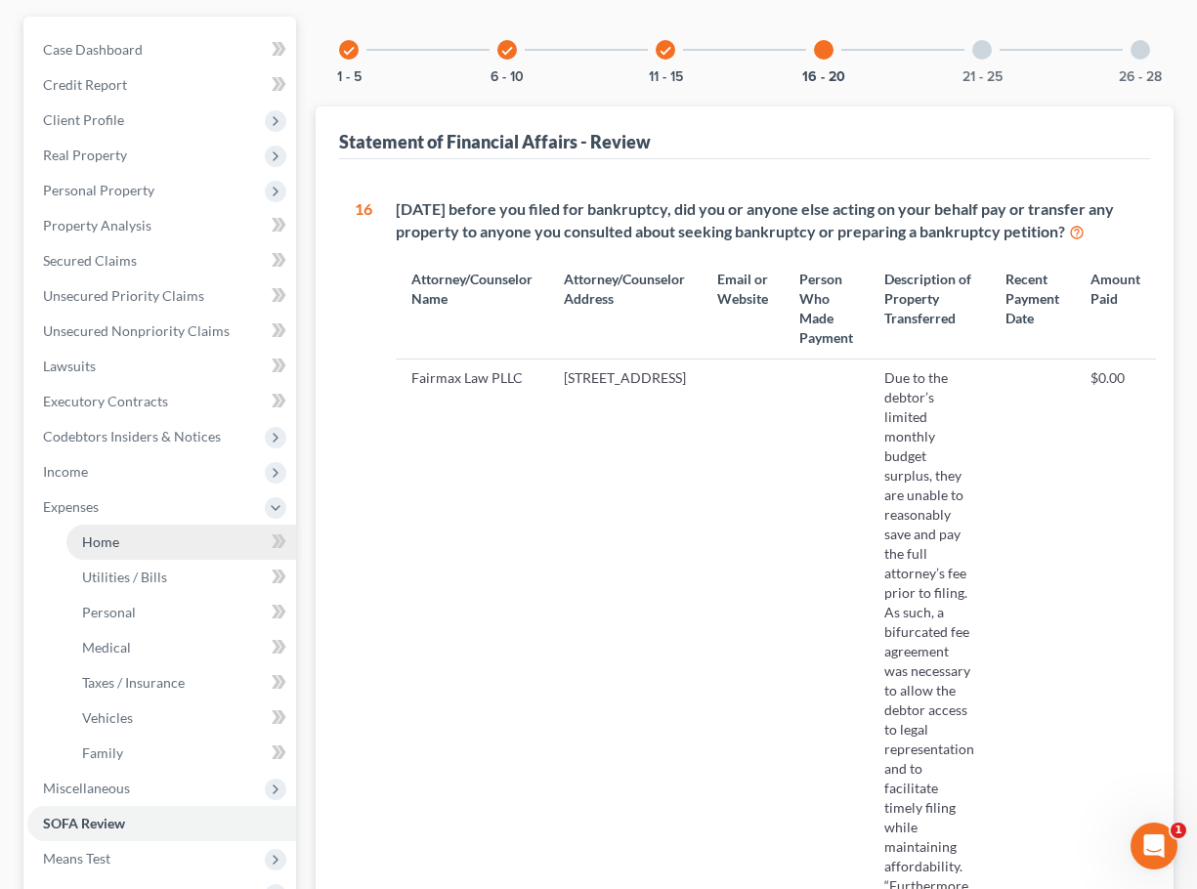
click at [131, 537] on link "Home" at bounding box center [181, 542] width 230 height 35
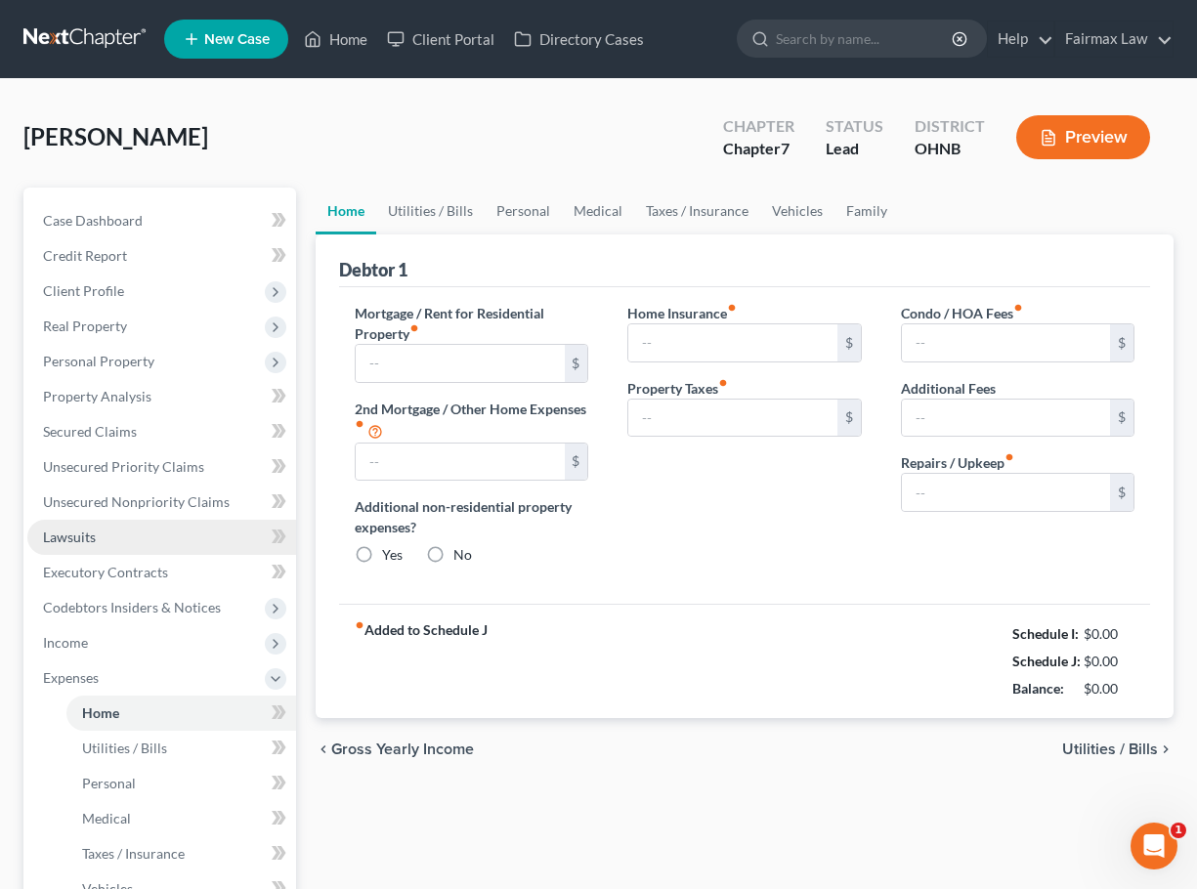
type input "0.00"
radio input "true"
type input "0.00"
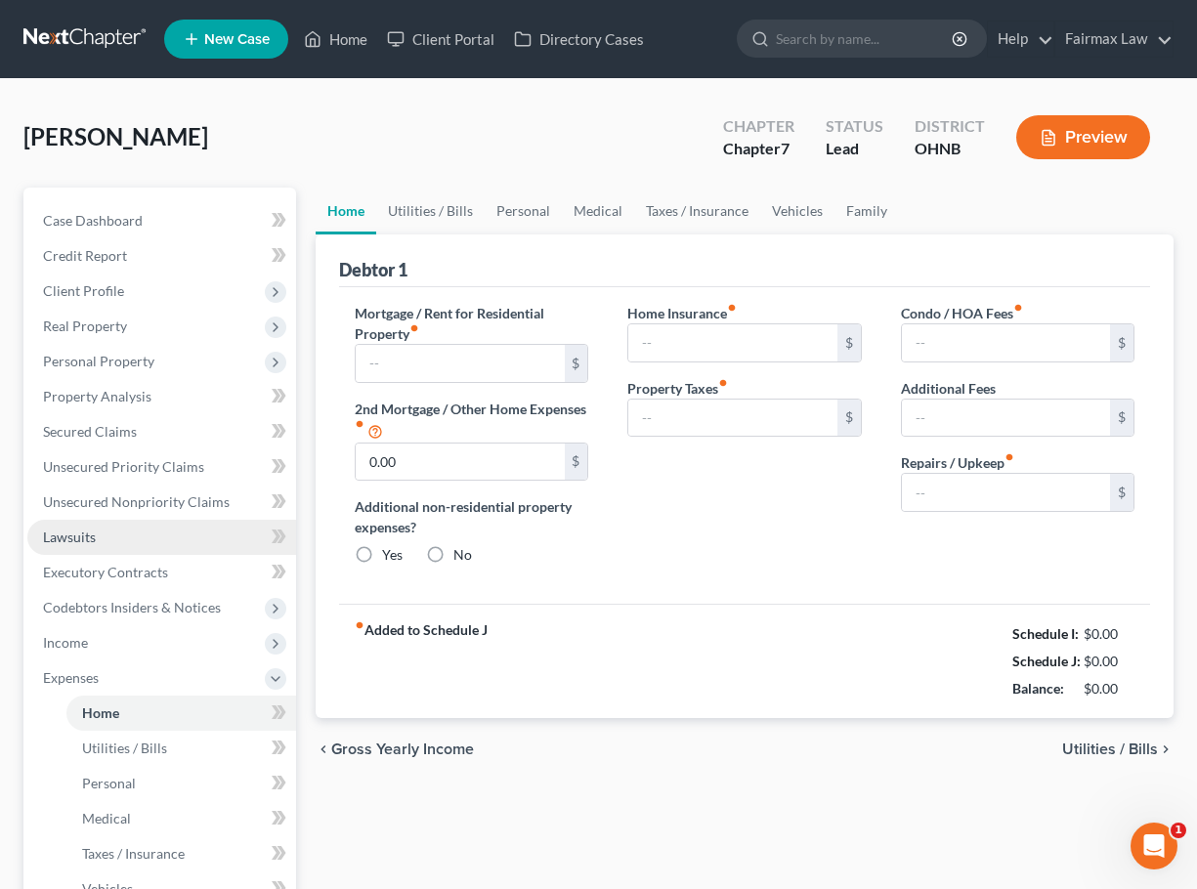
type input "0.00"
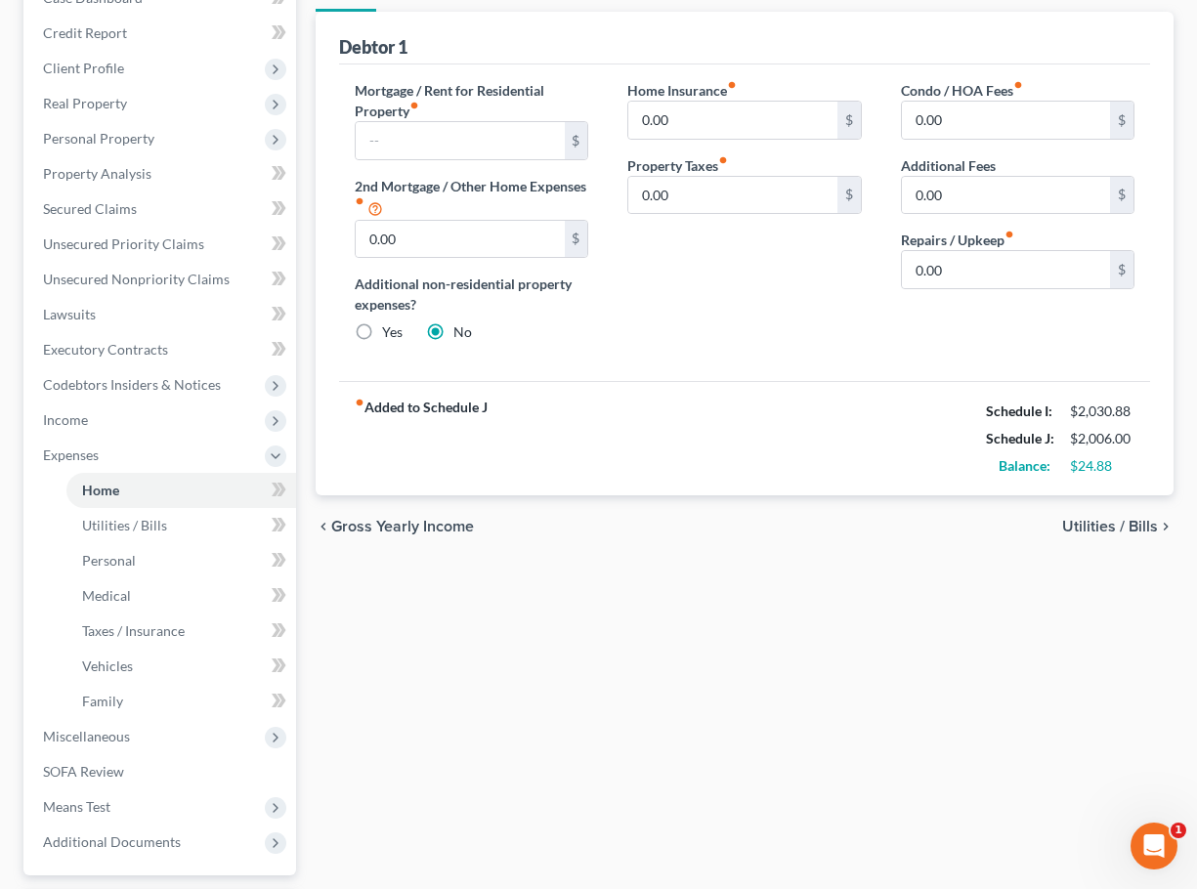
scroll to position [299, 0]
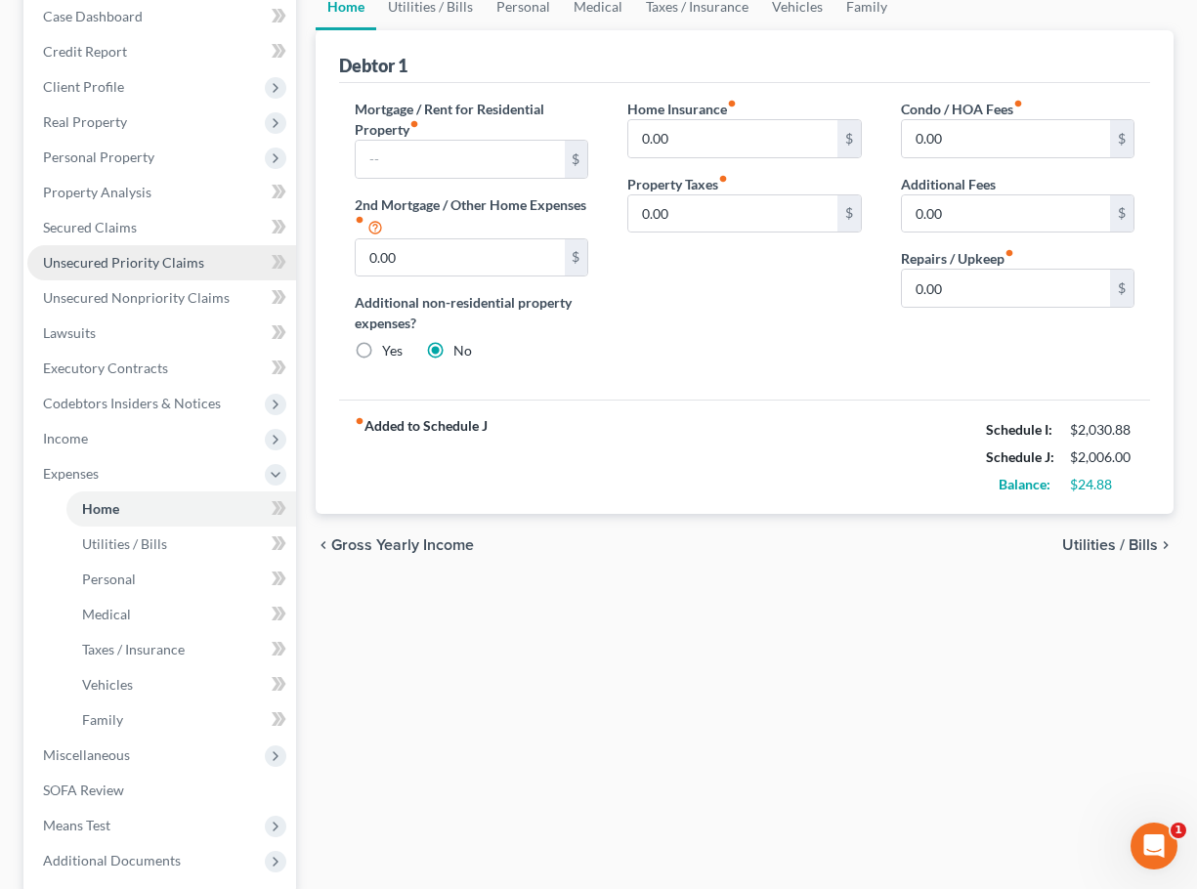
click at [147, 267] on span "Unsecured Priority Claims" at bounding box center [123, 262] width 161 height 17
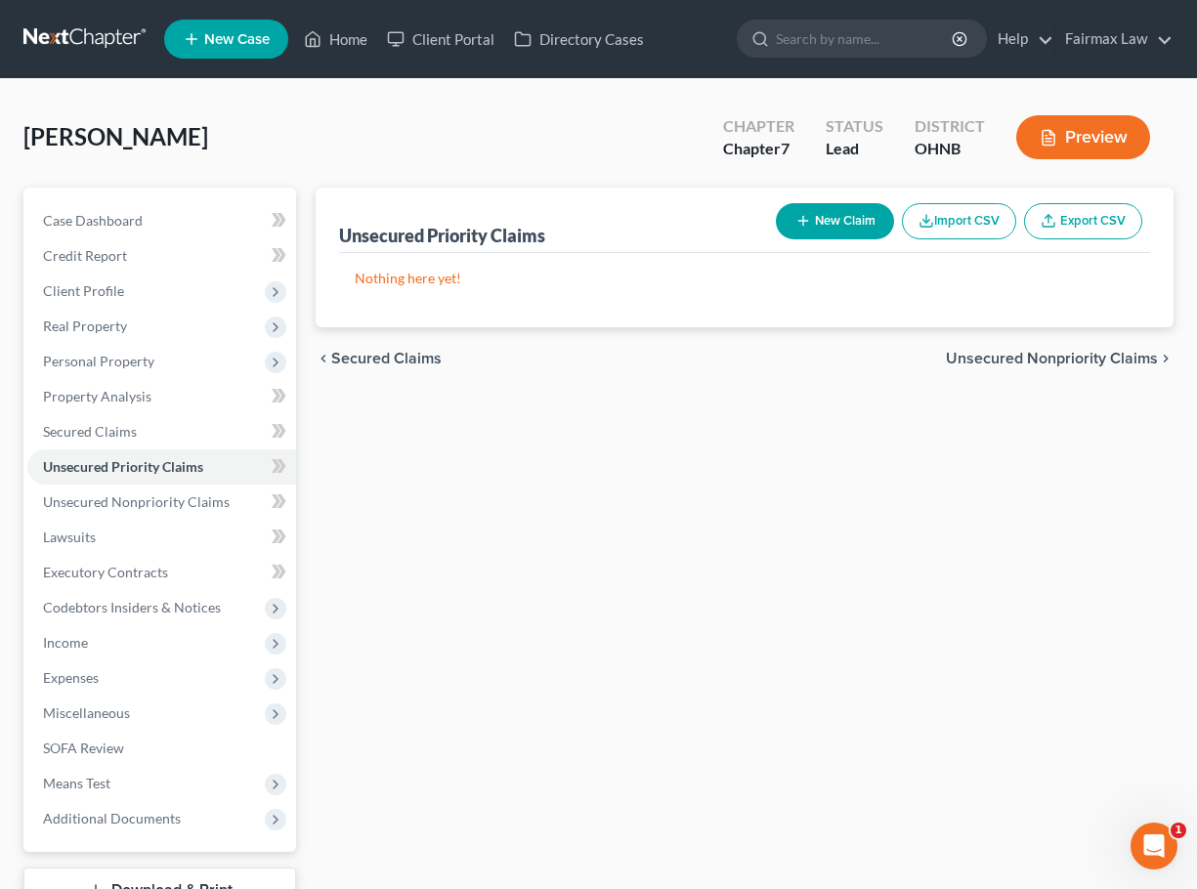
click at [432, 518] on div "Unsecured Priority Claims New Claim Import CSV Export CSV Nothing here yet! Pre…" at bounding box center [744, 576] width 877 height 777
click at [89, 648] on span "Income" at bounding box center [161, 642] width 269 height 35
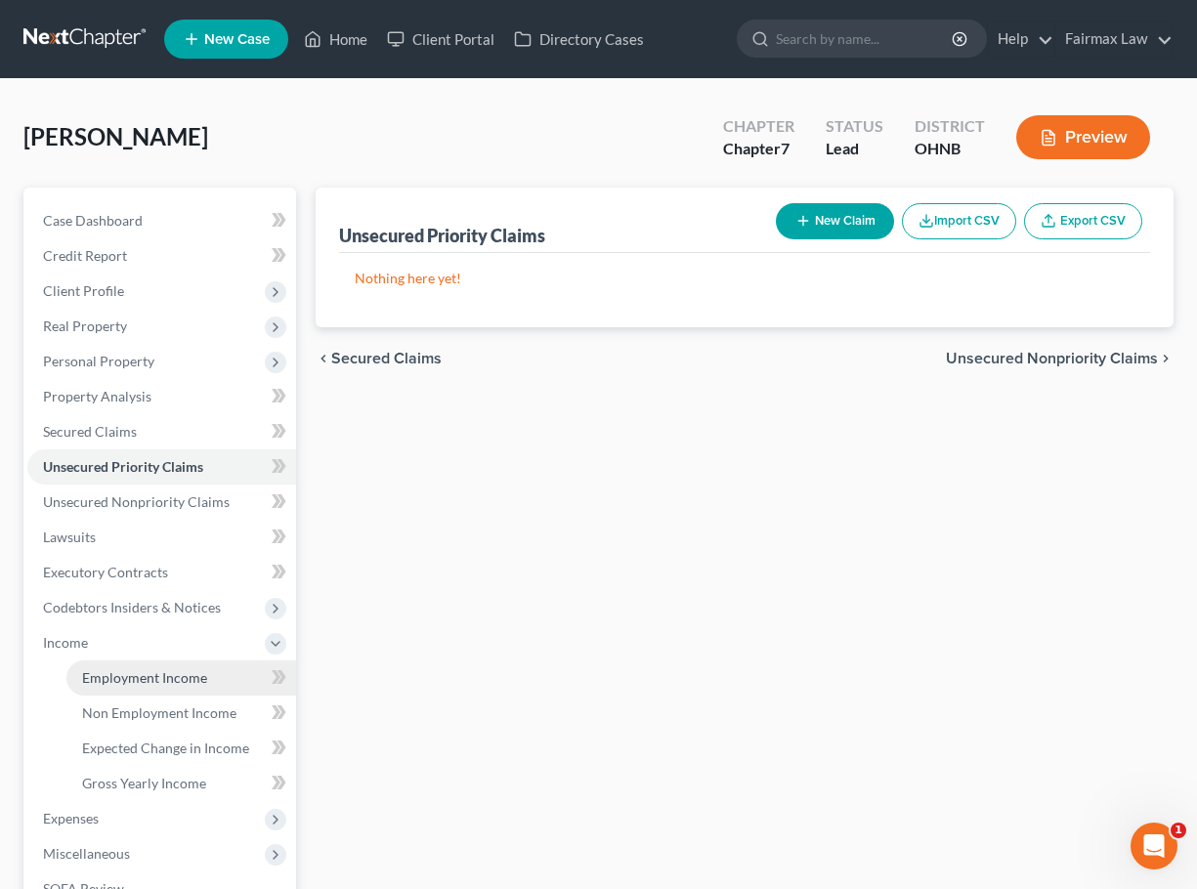
click at [124, 683] on span "Employment Income" at bounding box center [144, 677] width 125 height 17
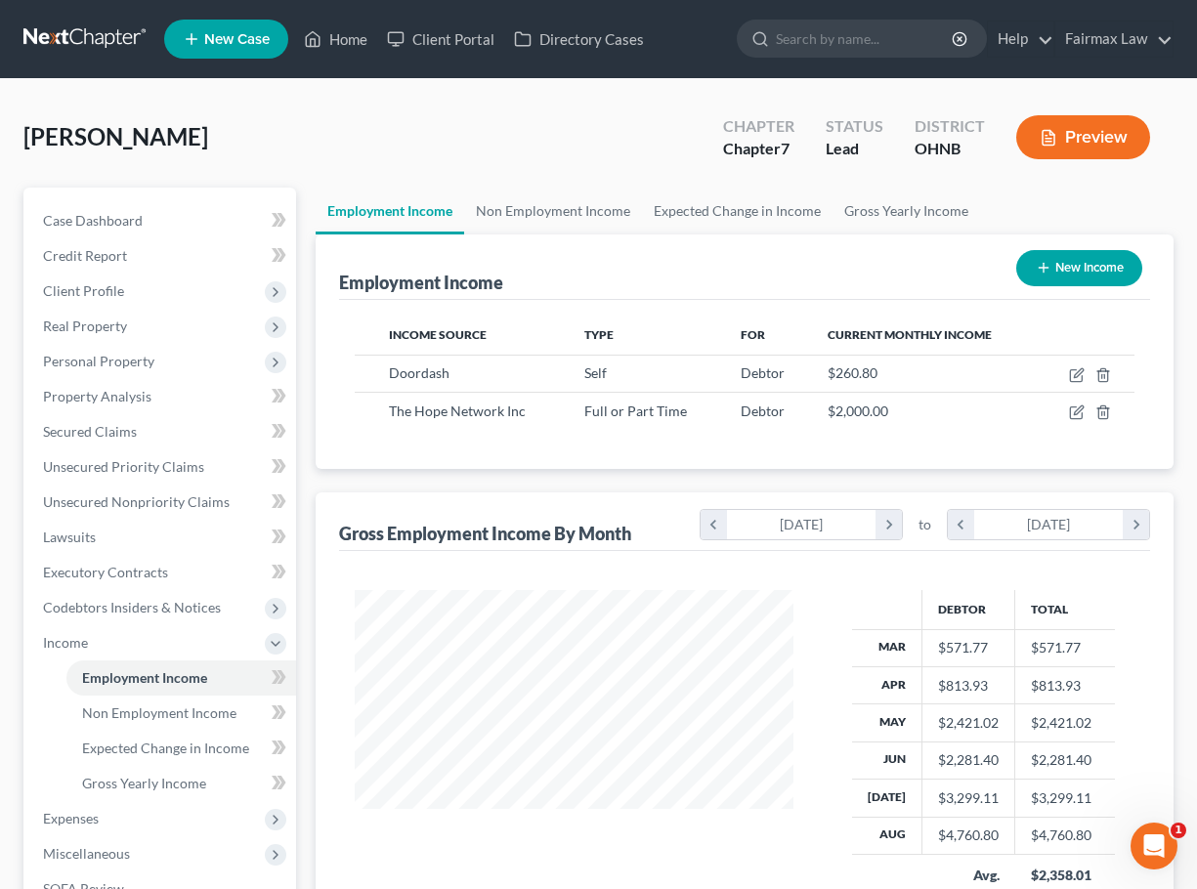
scroll to position [10, 0]
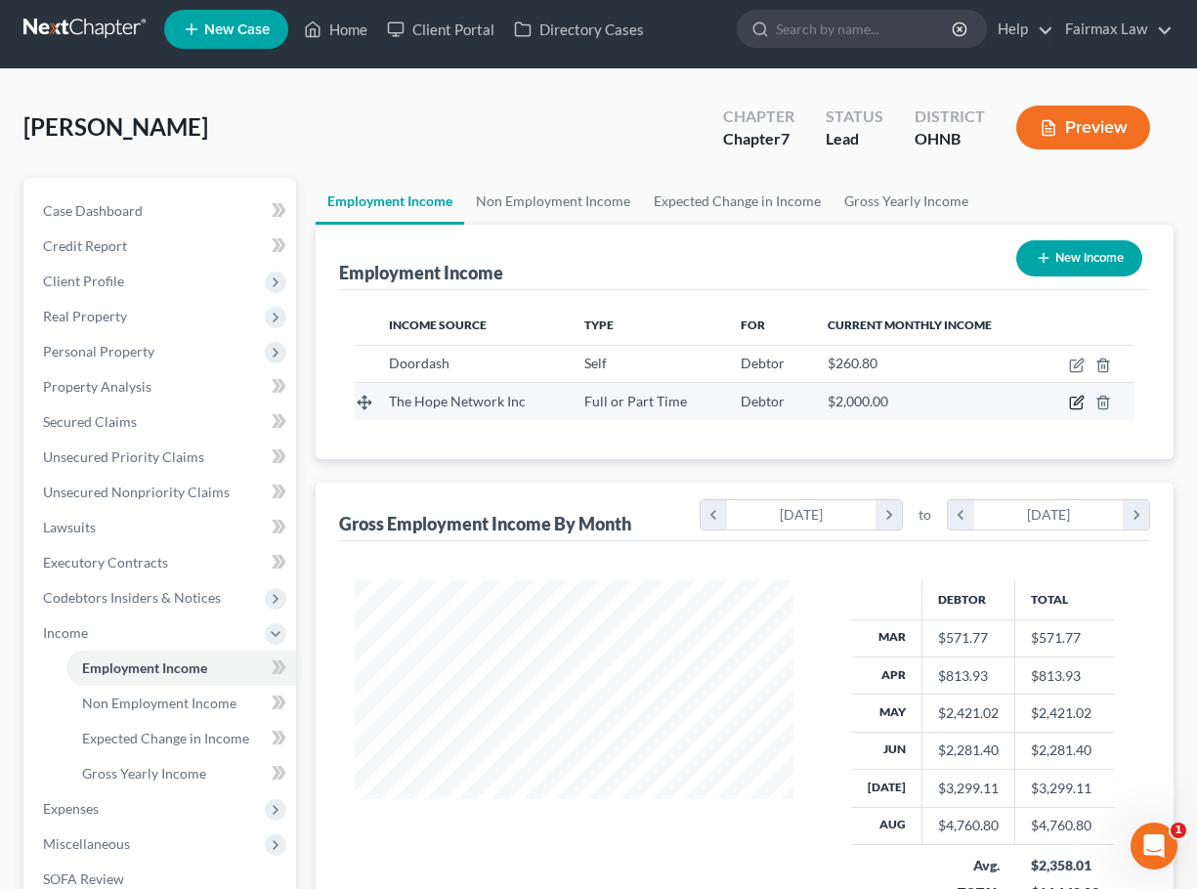
click at [1077, 403] on icon "button" at bounding box center [1077, 403] width 16 height 16
select select "0"
select select "36"
select select "1"
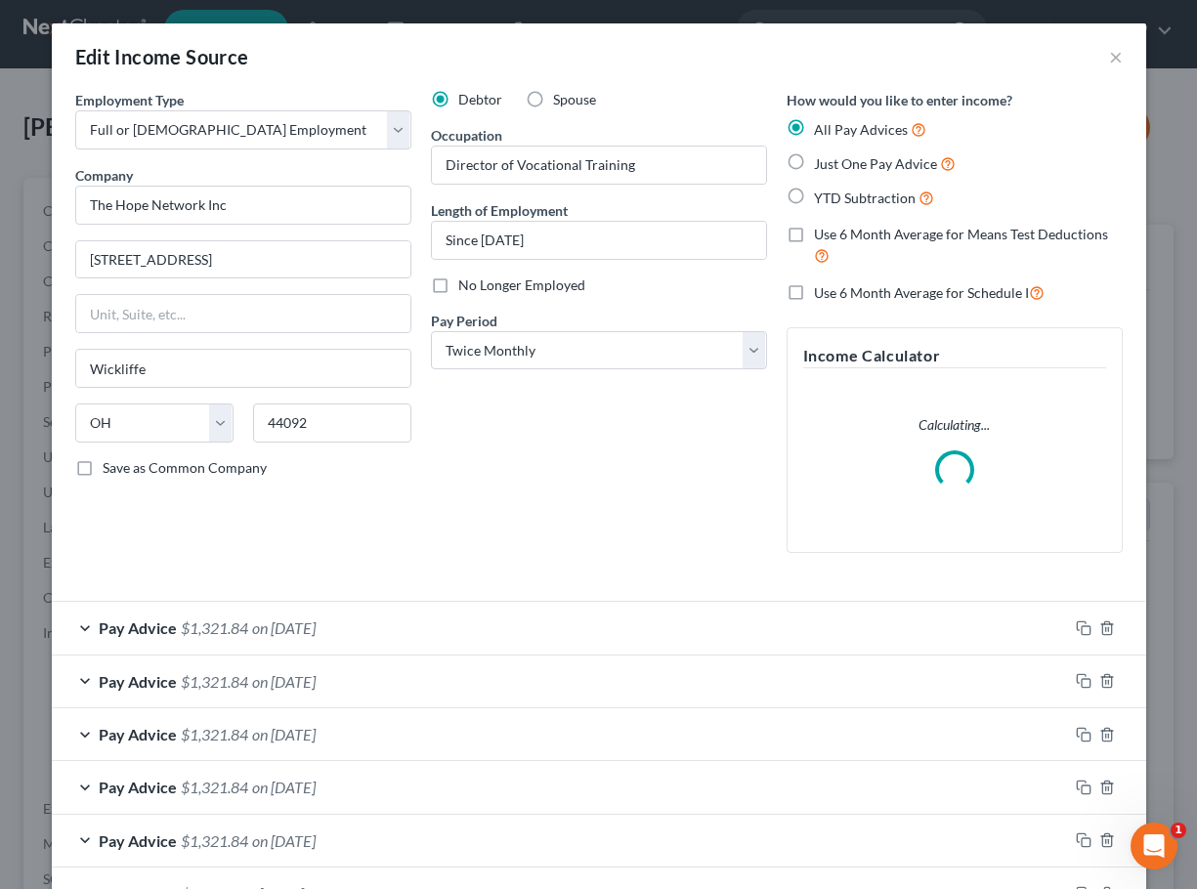
click at [549, 639] on div "Pay Advice $1,321.84 on 08/29/2025" at bounding box center [560, 628] width 1016 height 52
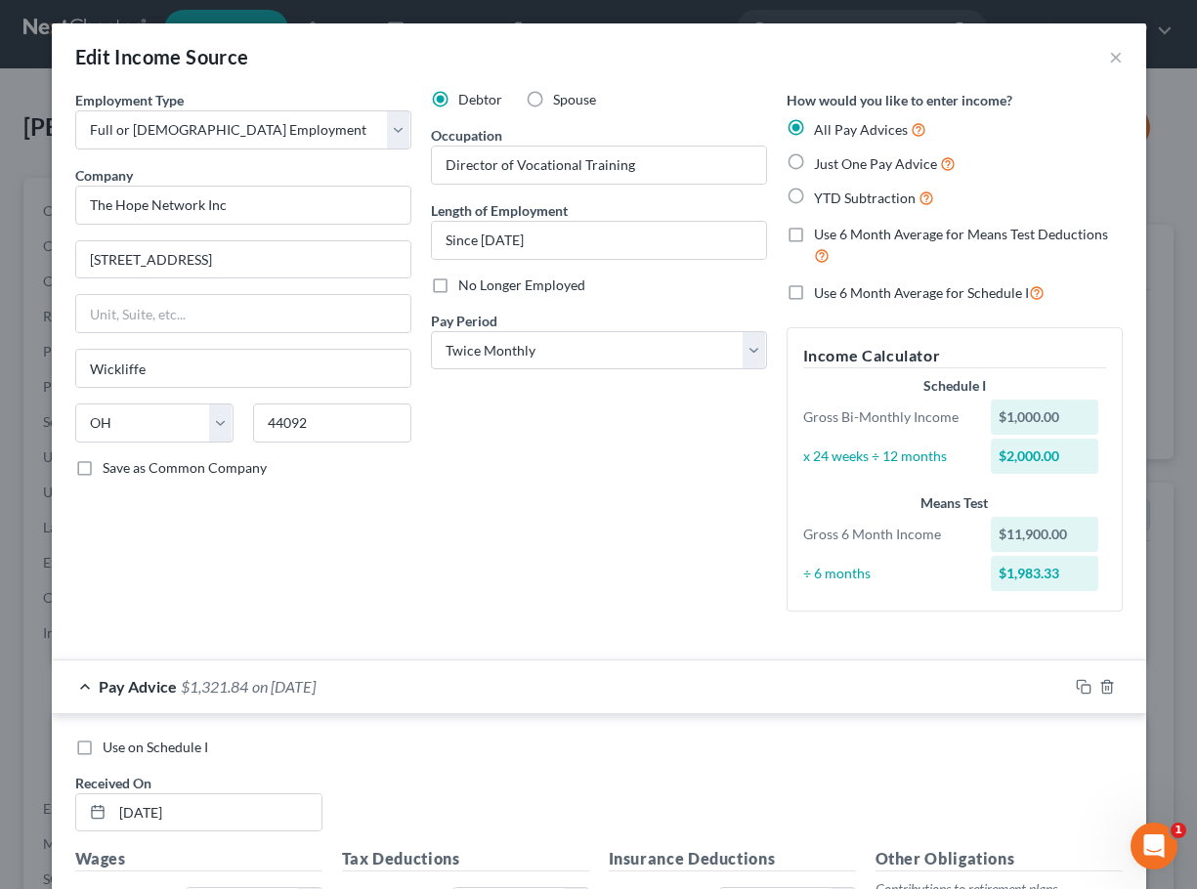
scroll to position [0, 0]
click at [1119, 62] on button "×" at bounding box center [1116, 56] width 14 height 23
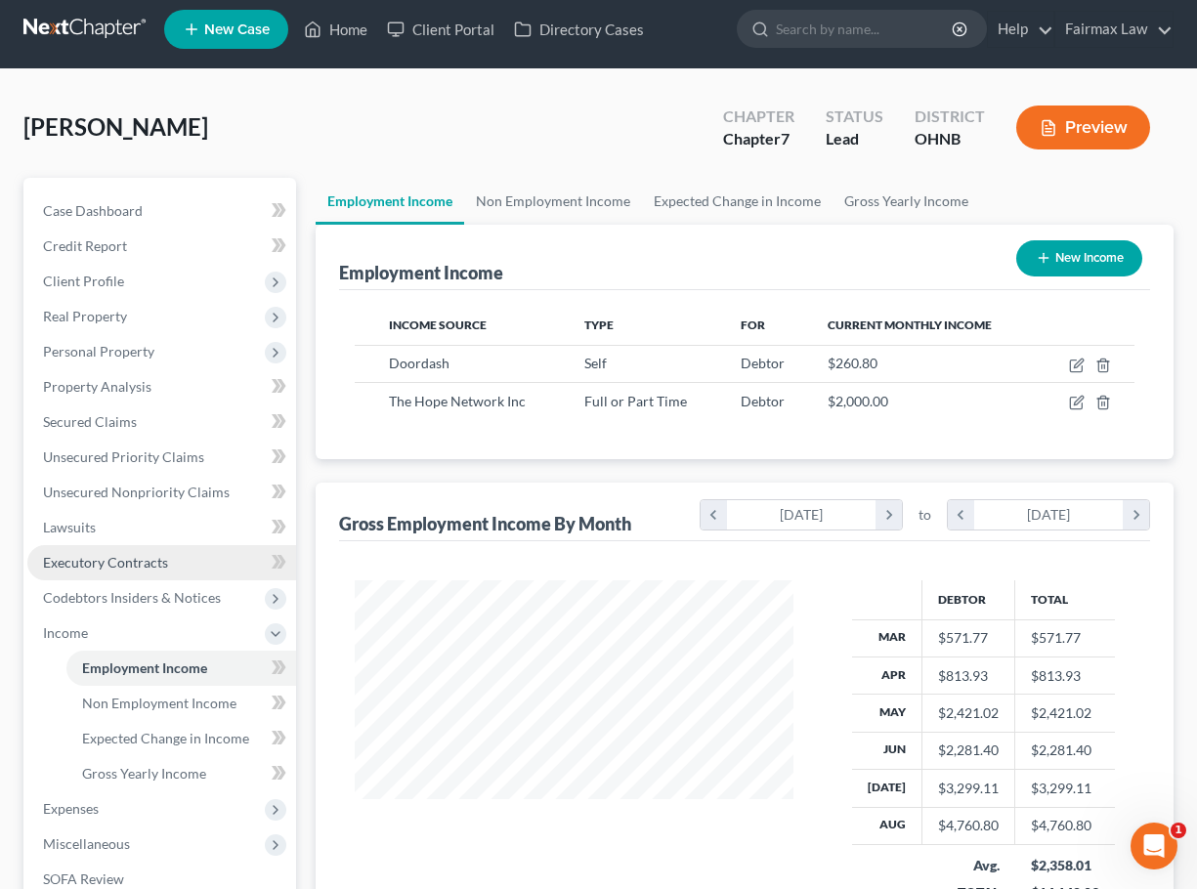
scroll to position [41, 0]
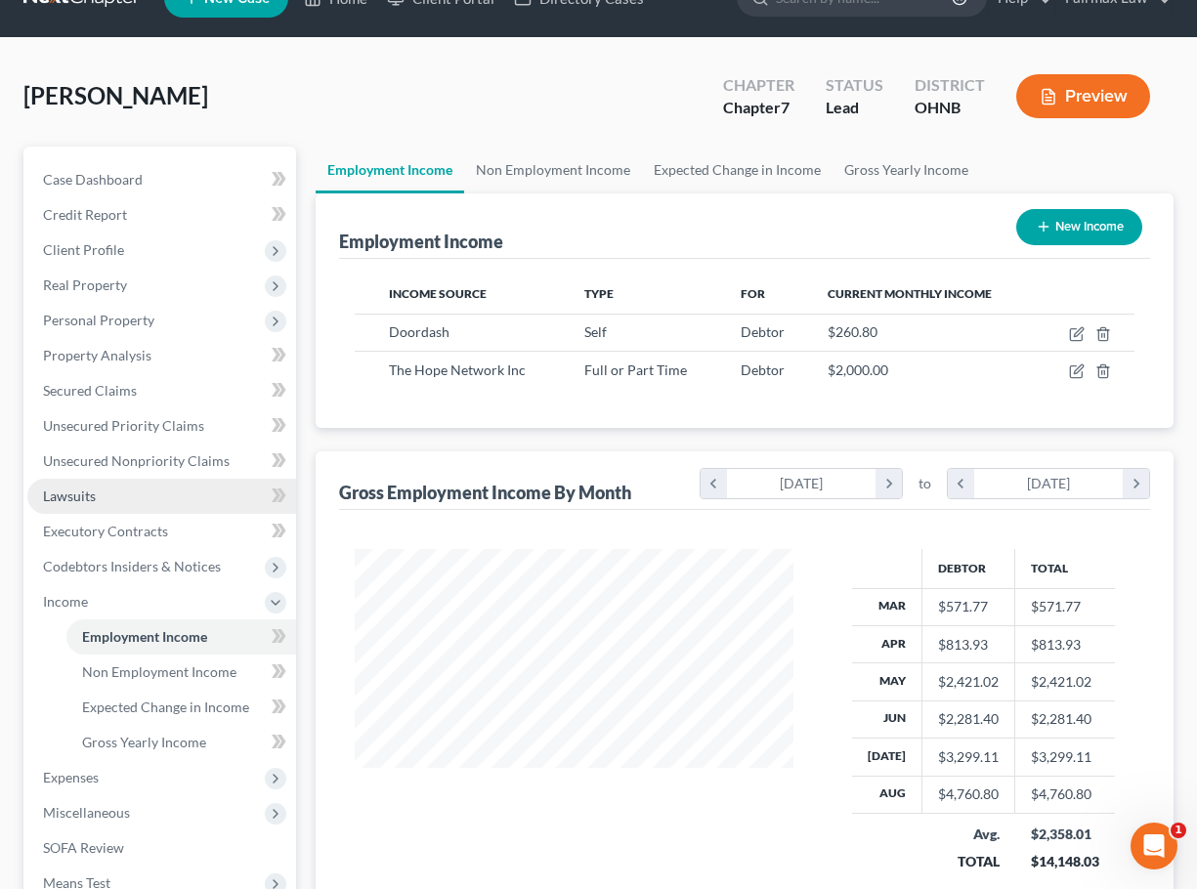
click at [153, 495] on link "Lawsuits" at bounding box center [161, 496] width 269 height 35
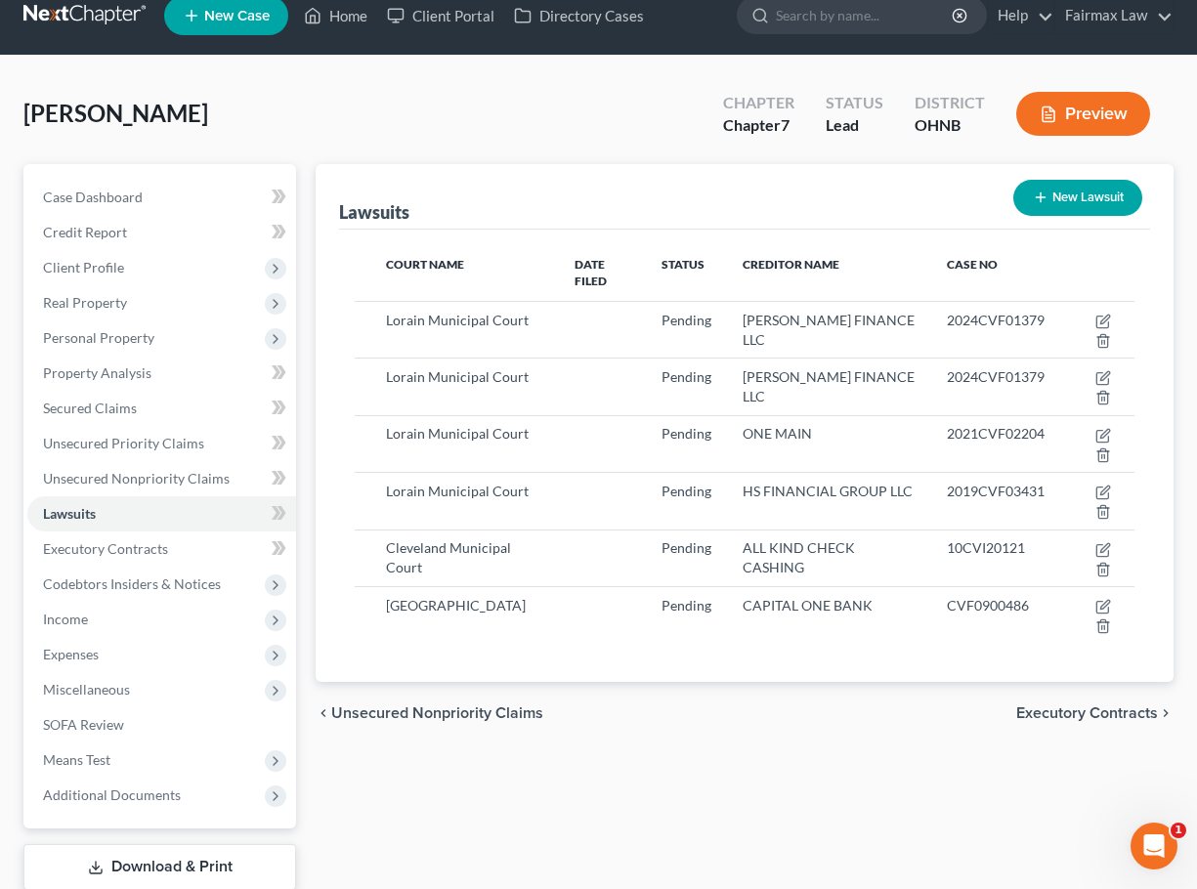
scroll to position [24, 0]
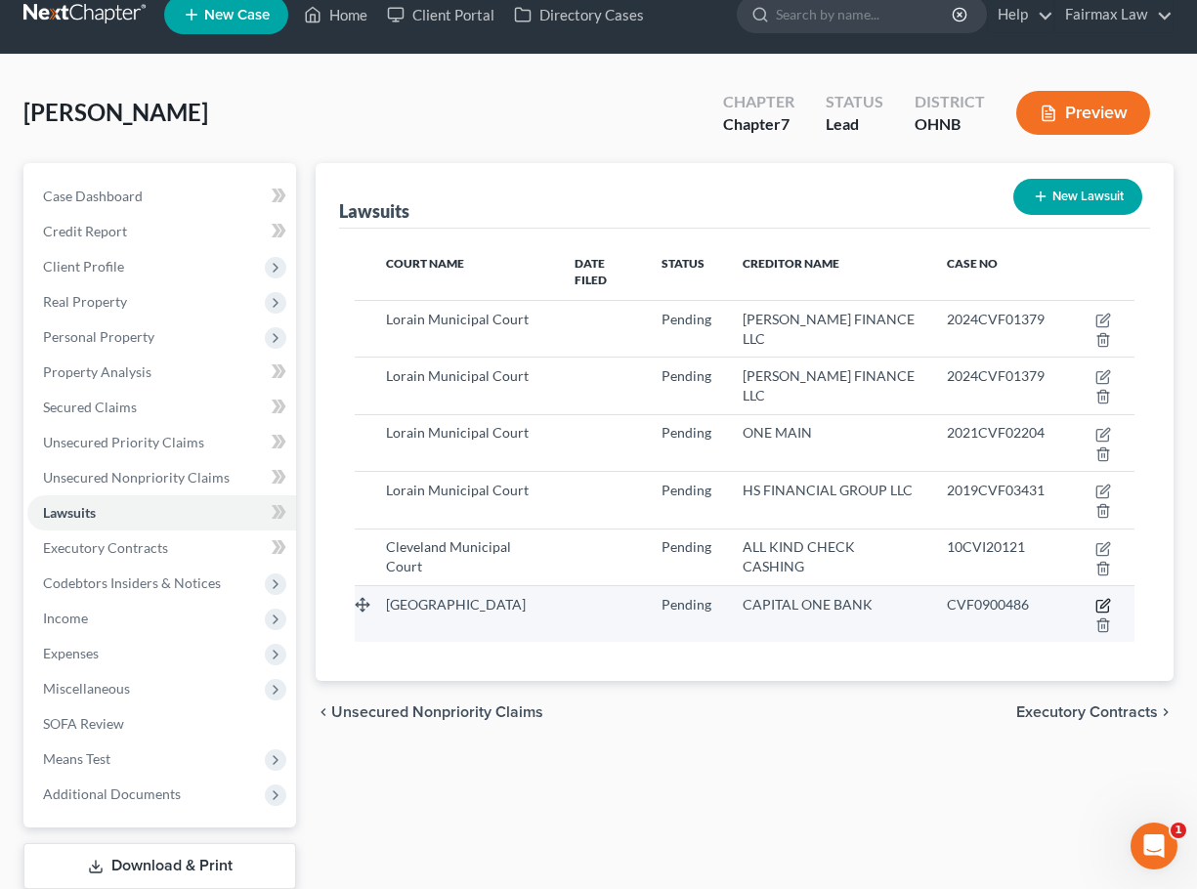
click at [1105, 609] on icon "button" at bounding box center [1103, 606] width 16 height 16
select select "36"
select select "0"
select select "3"
select select "24"
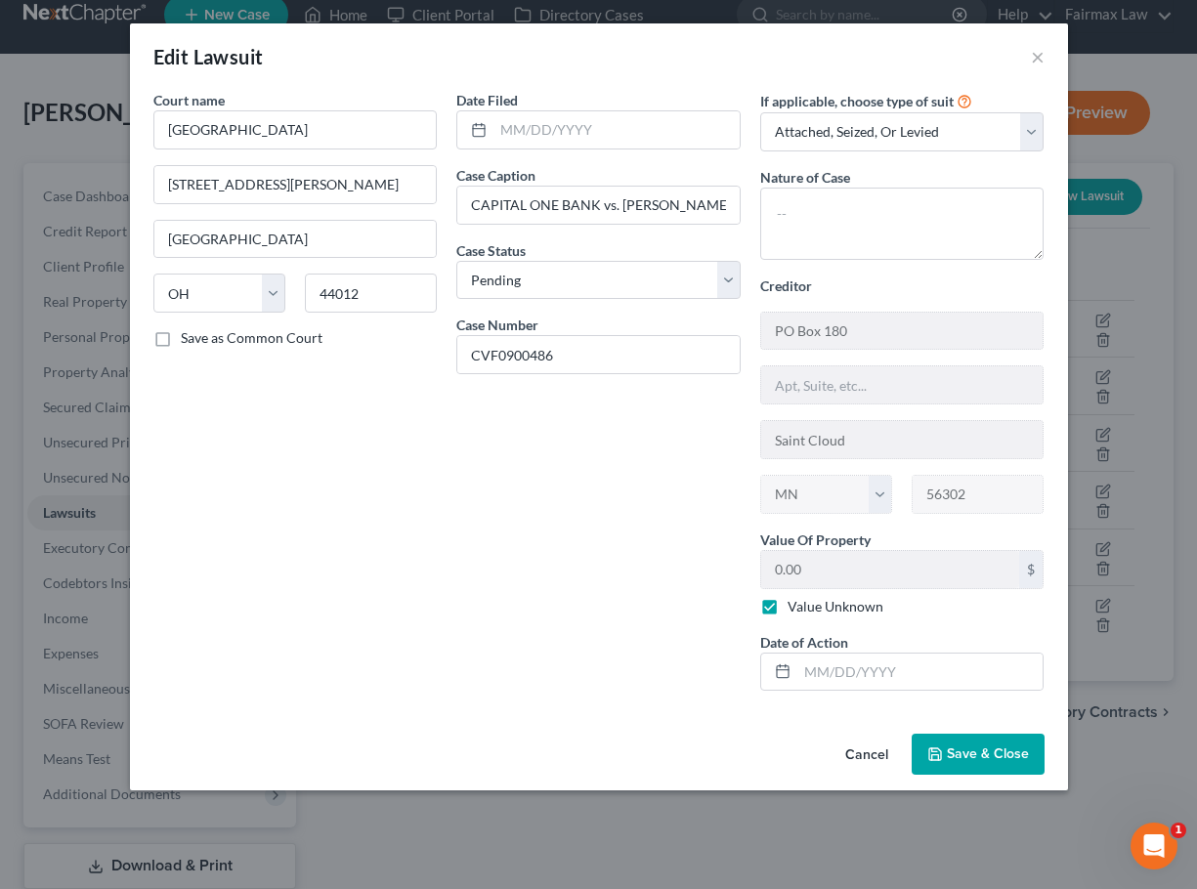
click at [888, 749] on button "Cancel" at bounding box center [866, 755] width 74 height 39
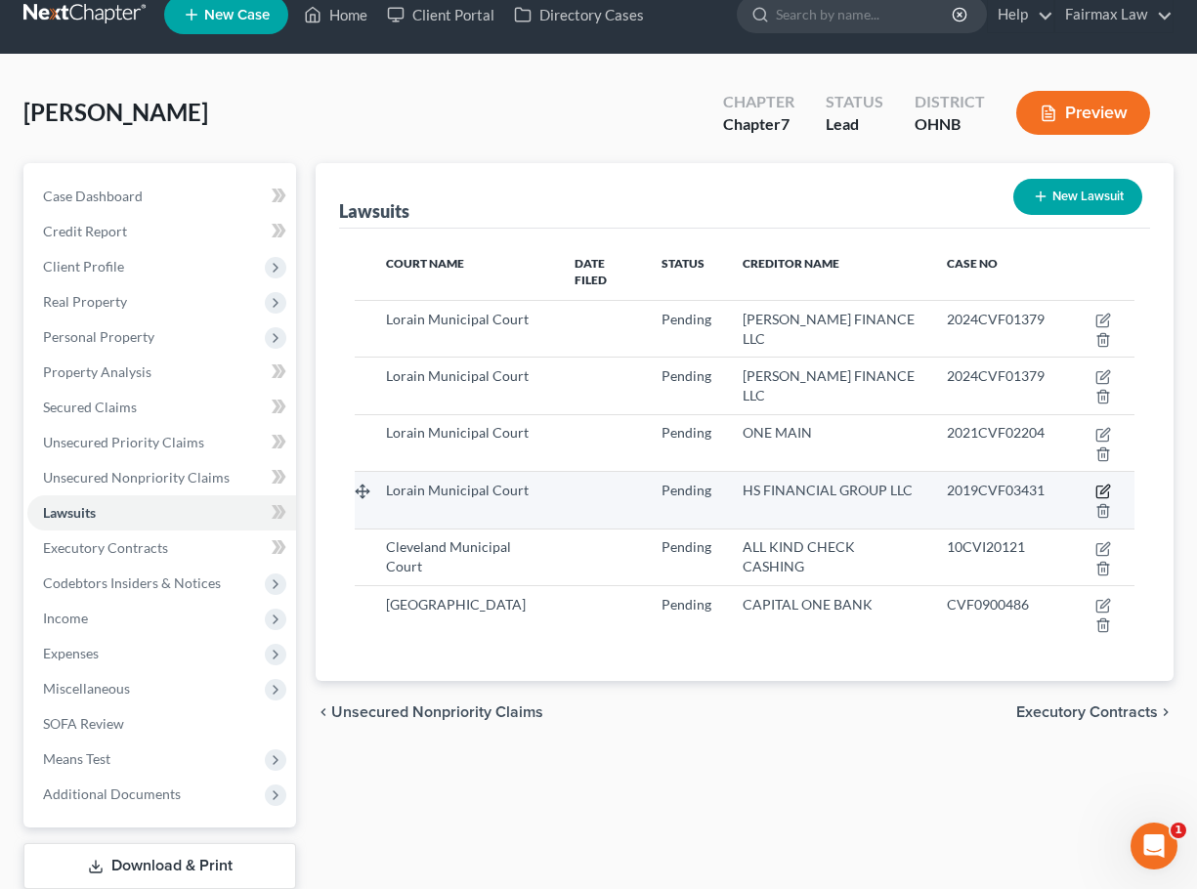
click at [1100, 488] on icon "button" at bounding box center [1103, 492] width 16 height 16
select select "36"
select select "0"
select select "3"
select select "36"
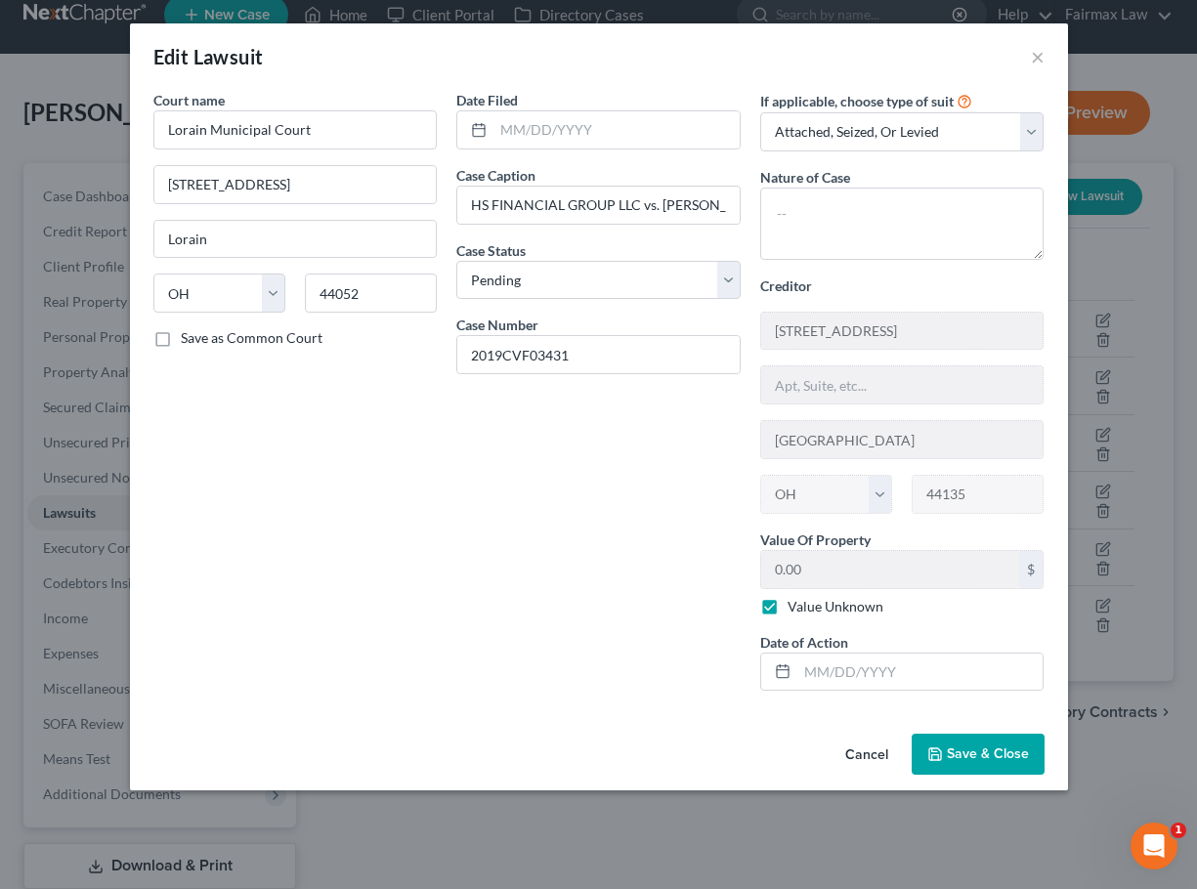
click at [864, 753] on button "Cancel" at bounding box center [866, 755] width 74 height 39
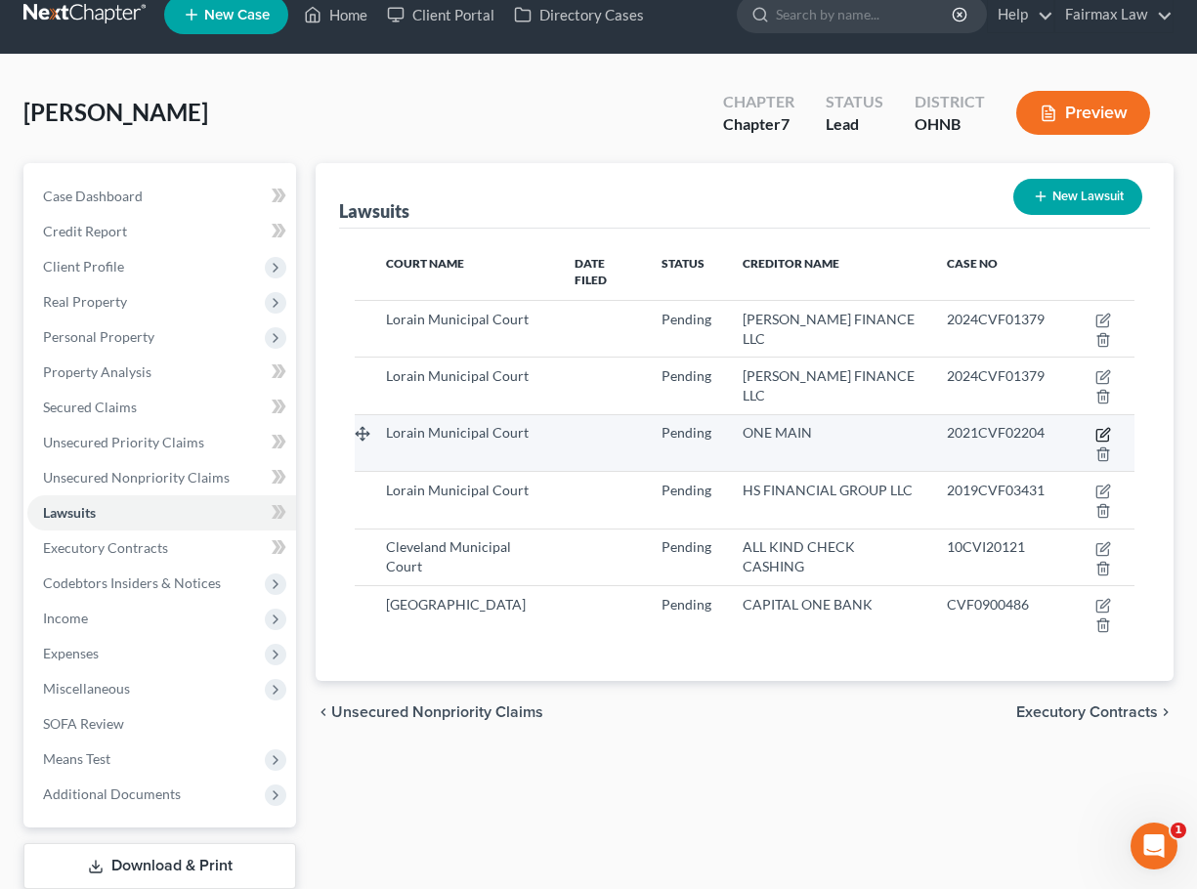
click at [1101, 432] on icon "button" at bounding box center [1103, 435] width 16 height 16
select select "36"
select select "0"
select select "3"
select select "23"
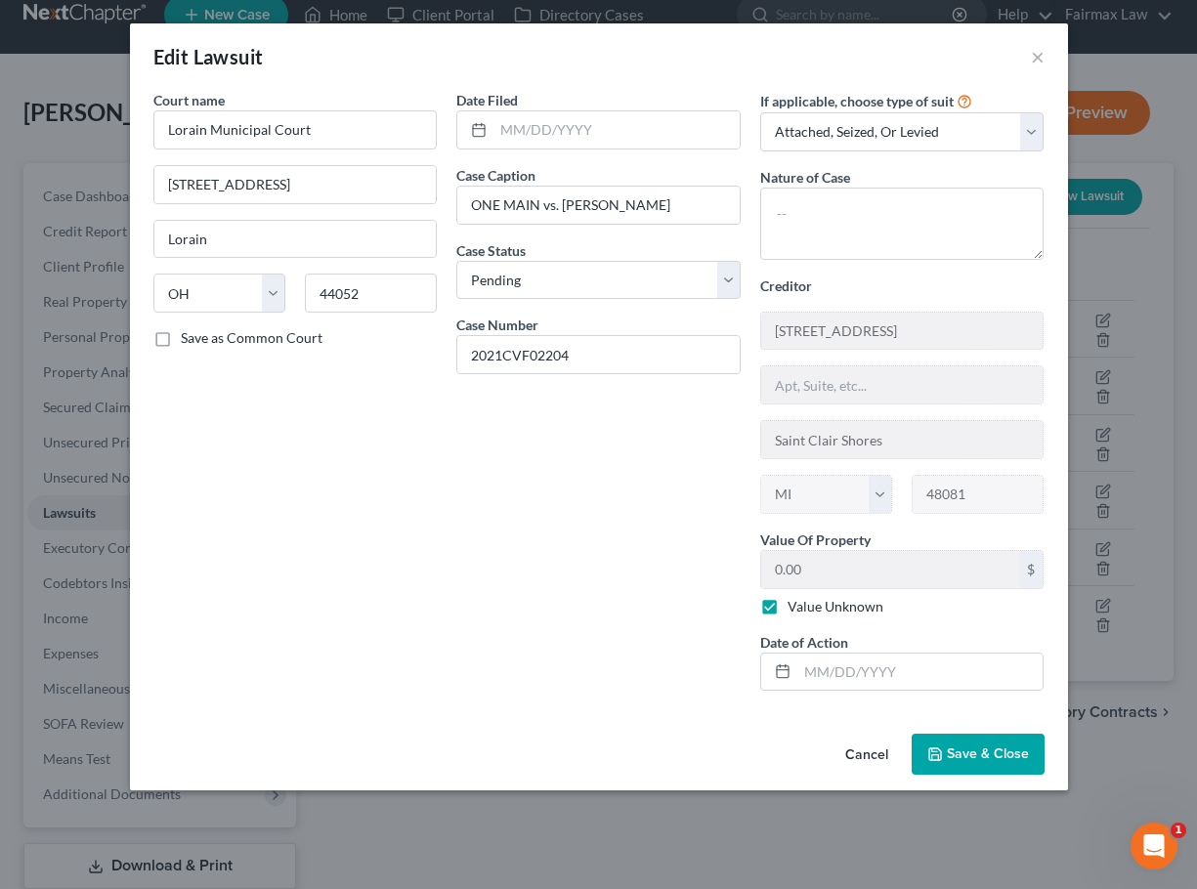
click at [869, 748] on button "Cancel" at bounding box center [866, 755] width 74 height 39
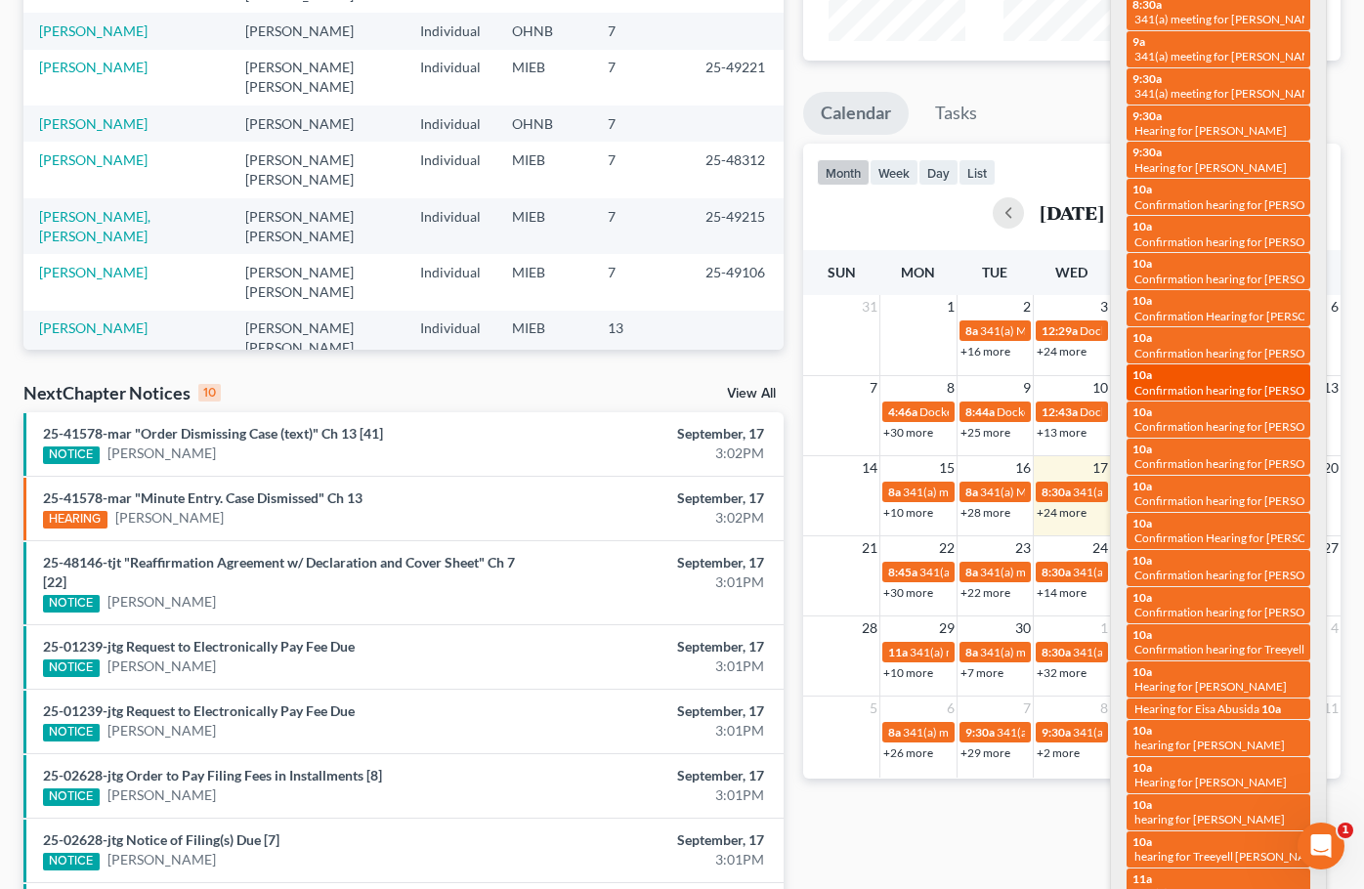
scroll to position [269, 0]
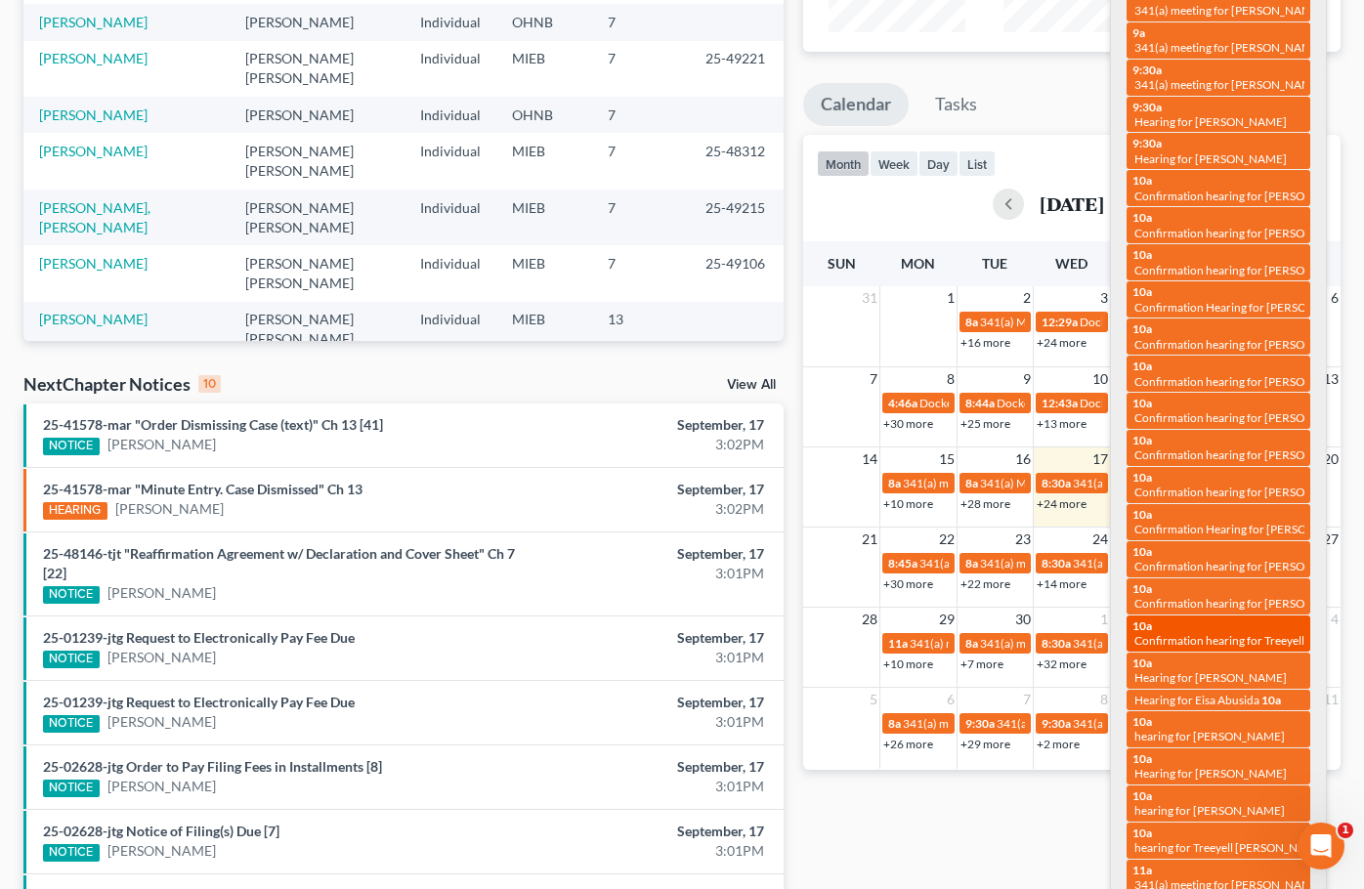
click at [1227, 618] on div "10a Confirmation hearing for Treeyell [PERSON_NAME]" at bounding box center [1218, 633] width 172 height 30
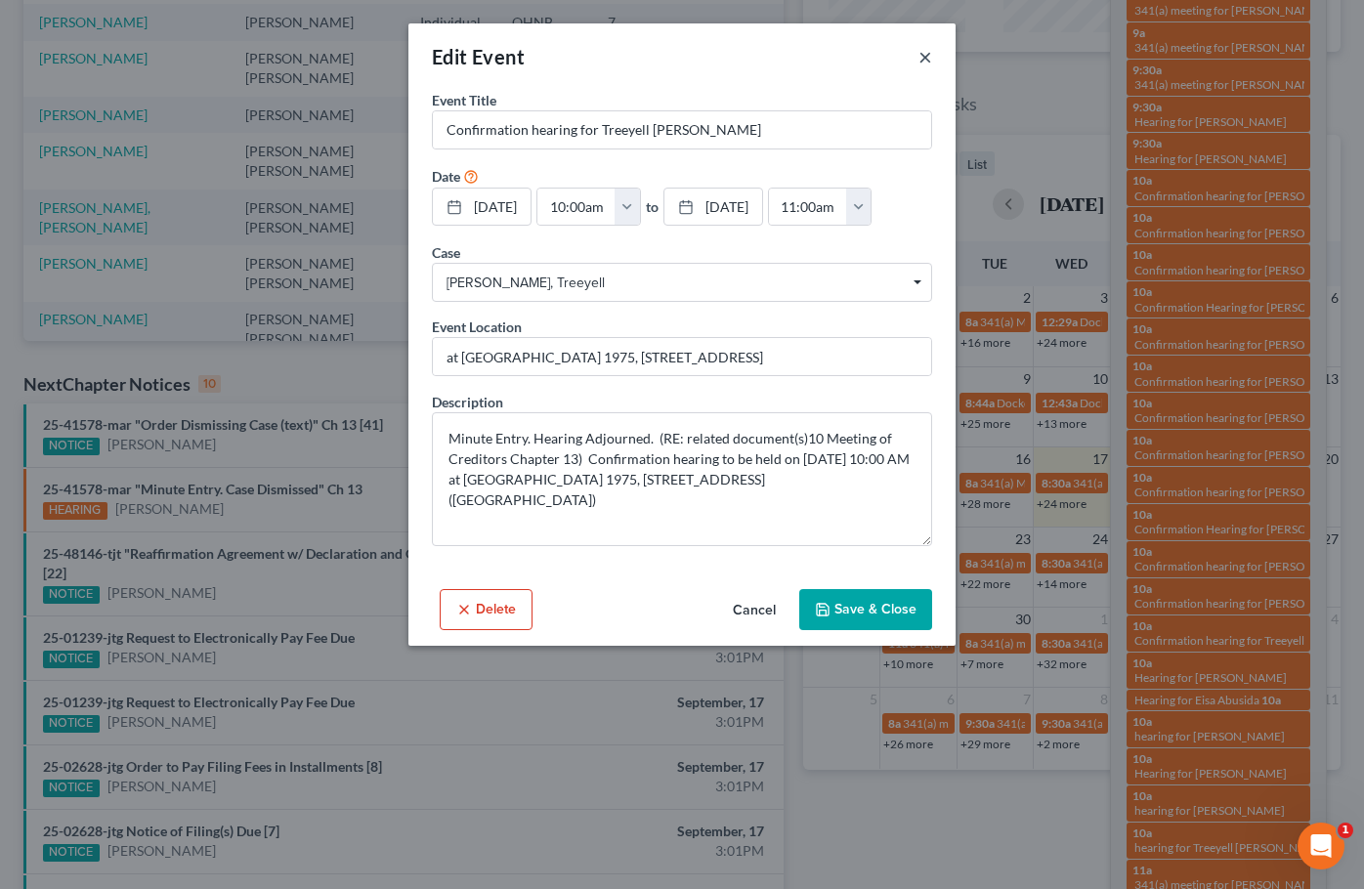
click at [927, 60] on button "×" at bounding box center [925, 56] width 14 height 23
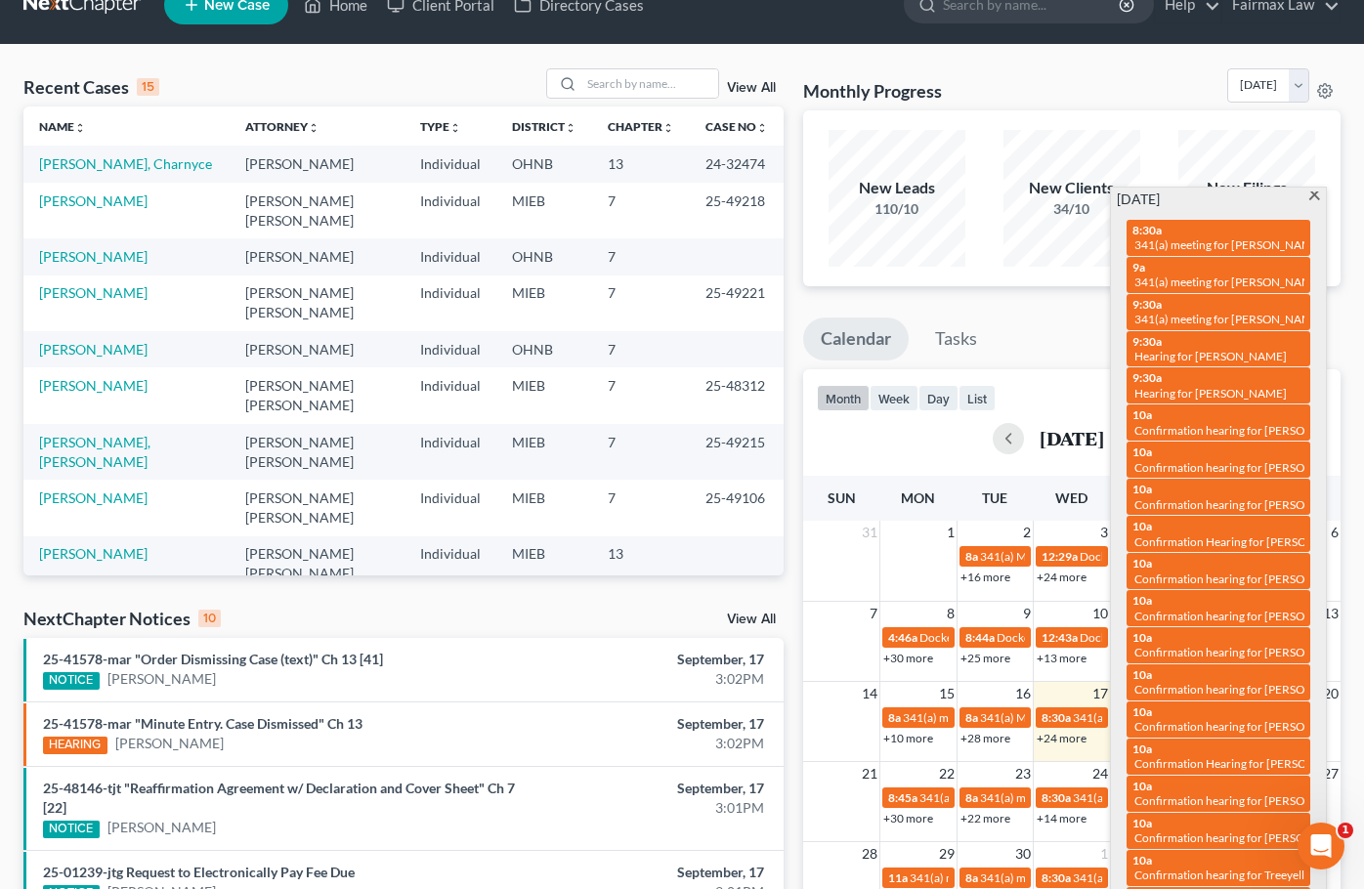
scroll to position [0, 0]
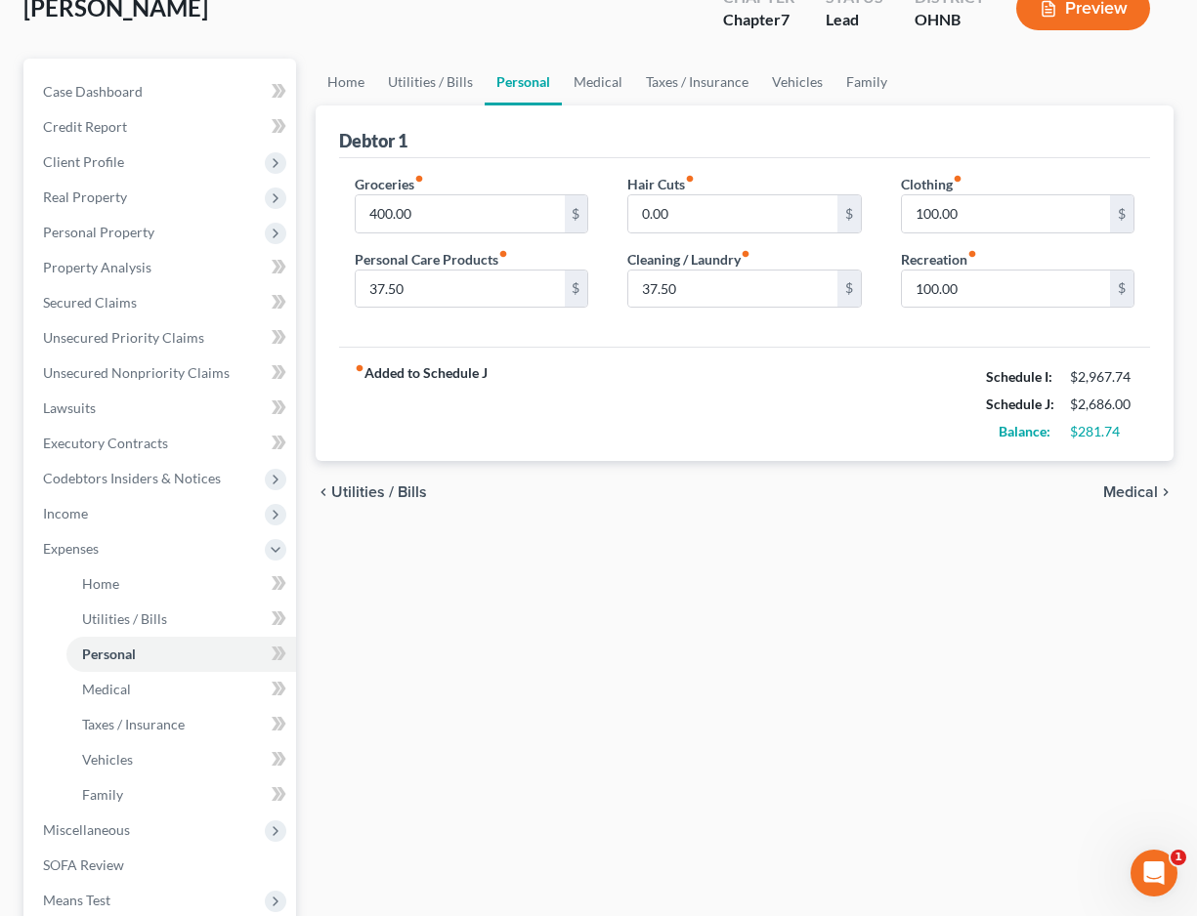
scroll to position [209, 0]
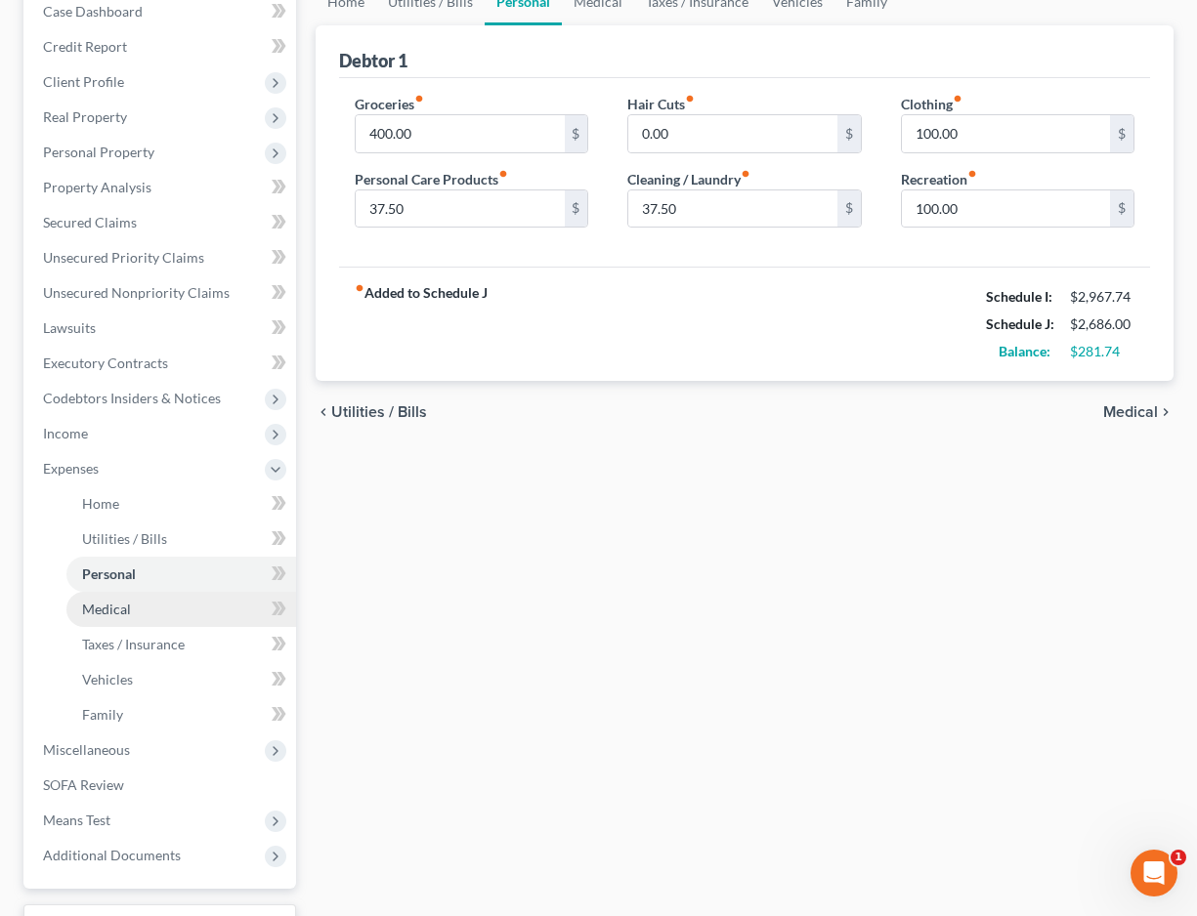
click at [196, 612] on link "Medical" at bounding box center [181, 609] width 230 height 35
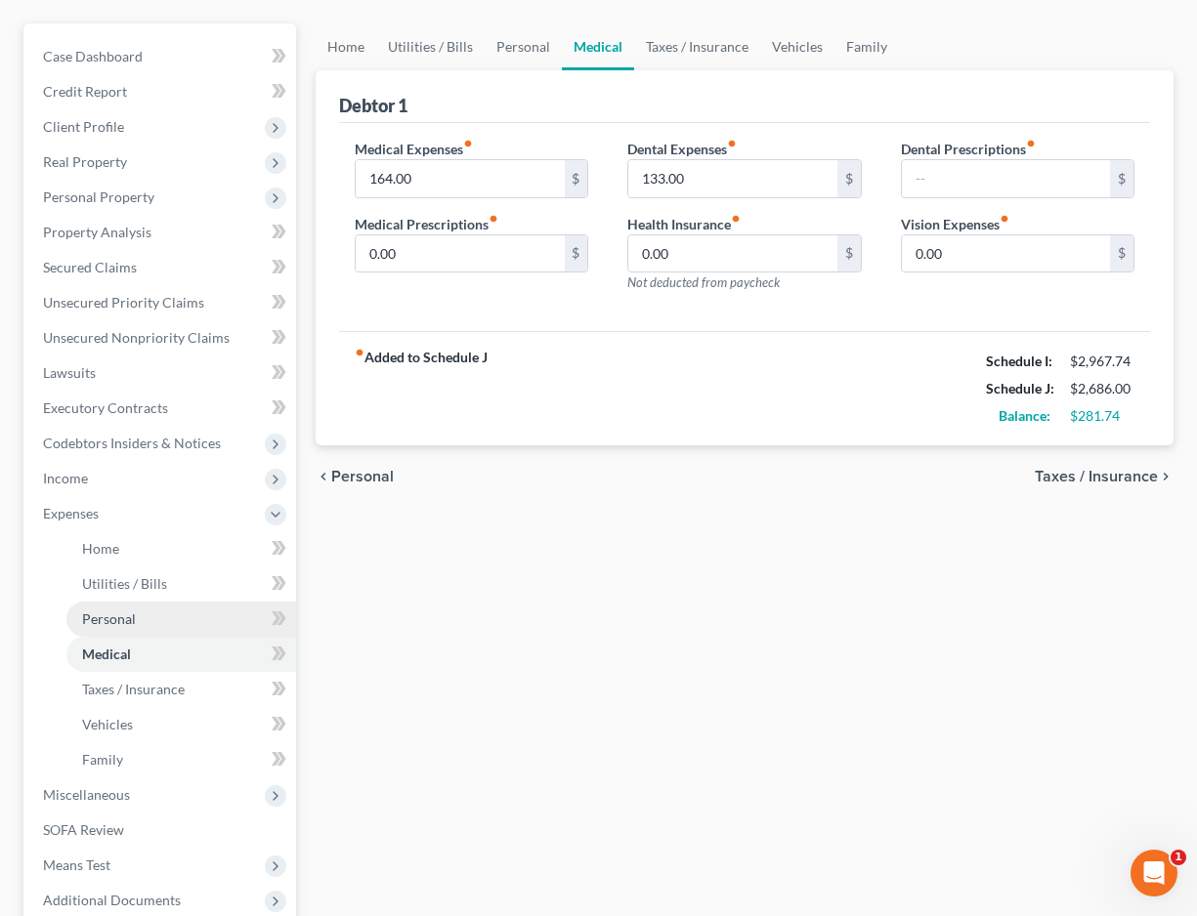
scroll to position [167, 0]
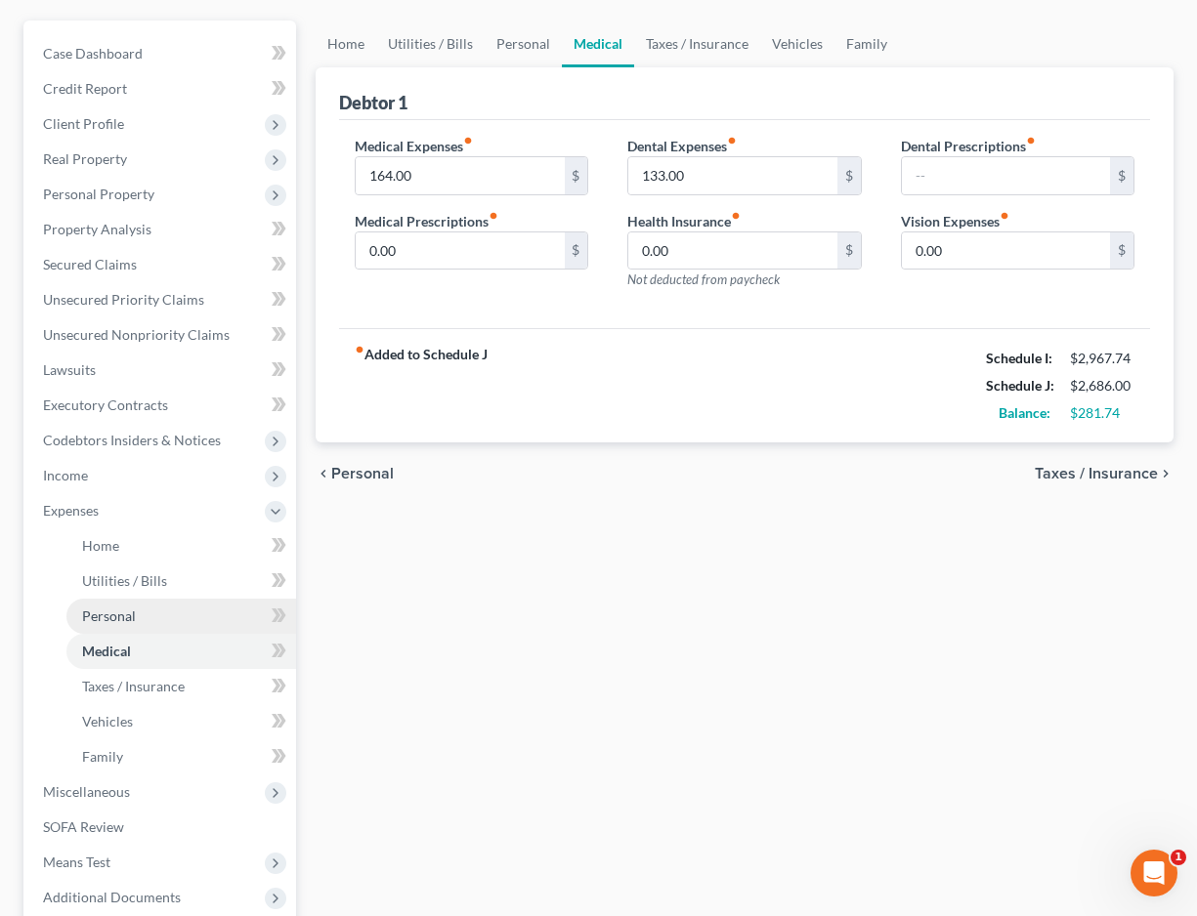
click at [173, 607] on link "Personal" at bounding box center [181, 616] width 230 height 35
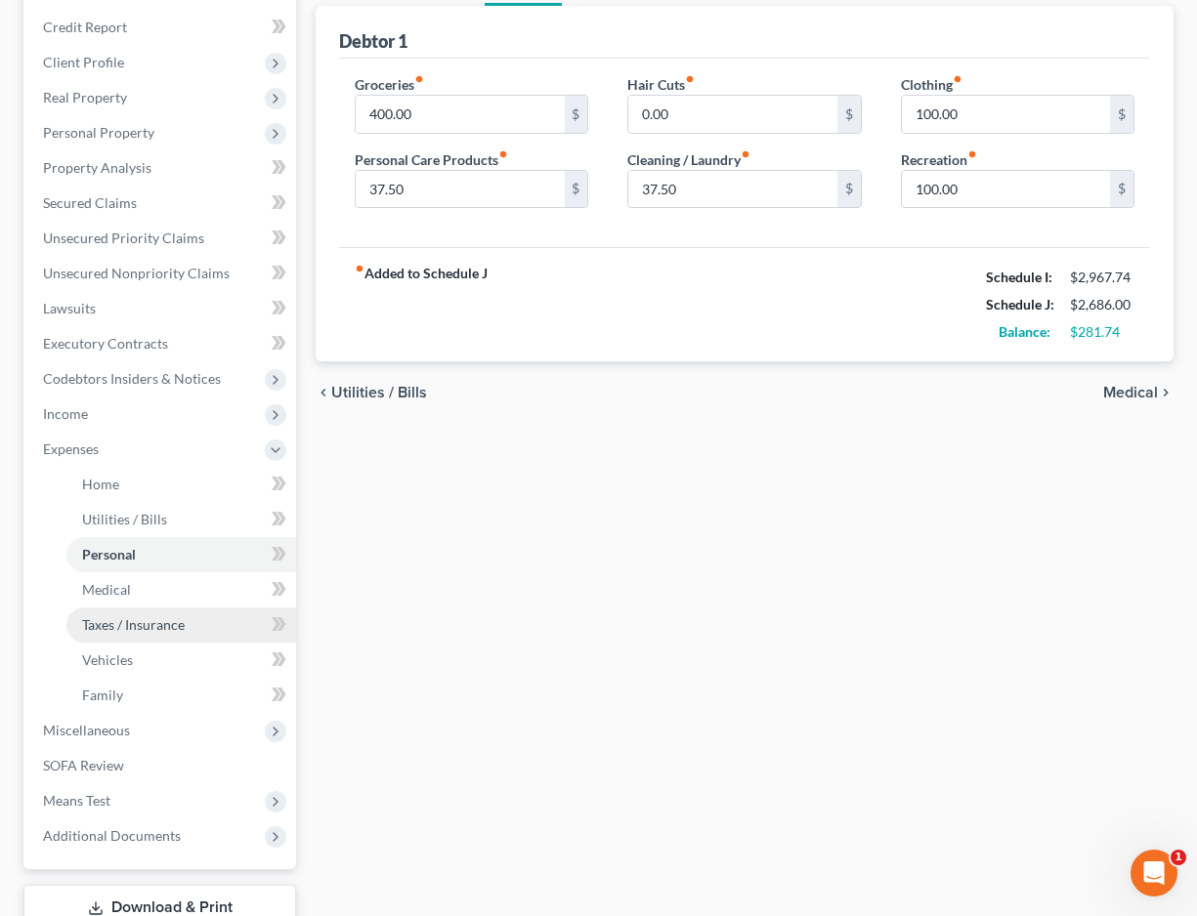
scroll to position [228, 0]
click at [420, 196] on input "37.50" at bounding box center [460, 190] width 208 height 37
type input "3"
type input "50.00"
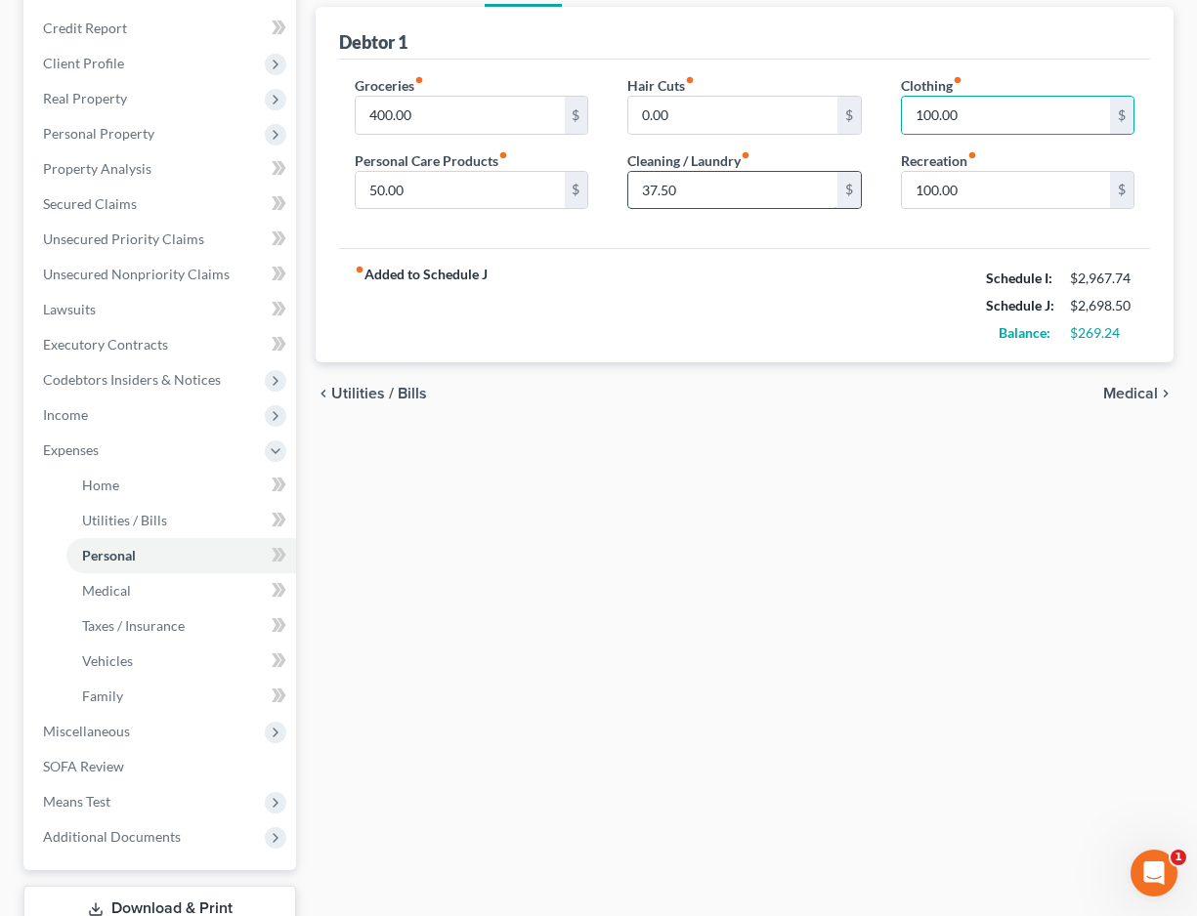
click at [754, 191] on input "37.50" at bounding box center [732, 190] width 208 height 37
type input "3"
type input "50.00"
click at [371, 192] on input "50.00" at bounding box center [460, 190] width 208 height 37
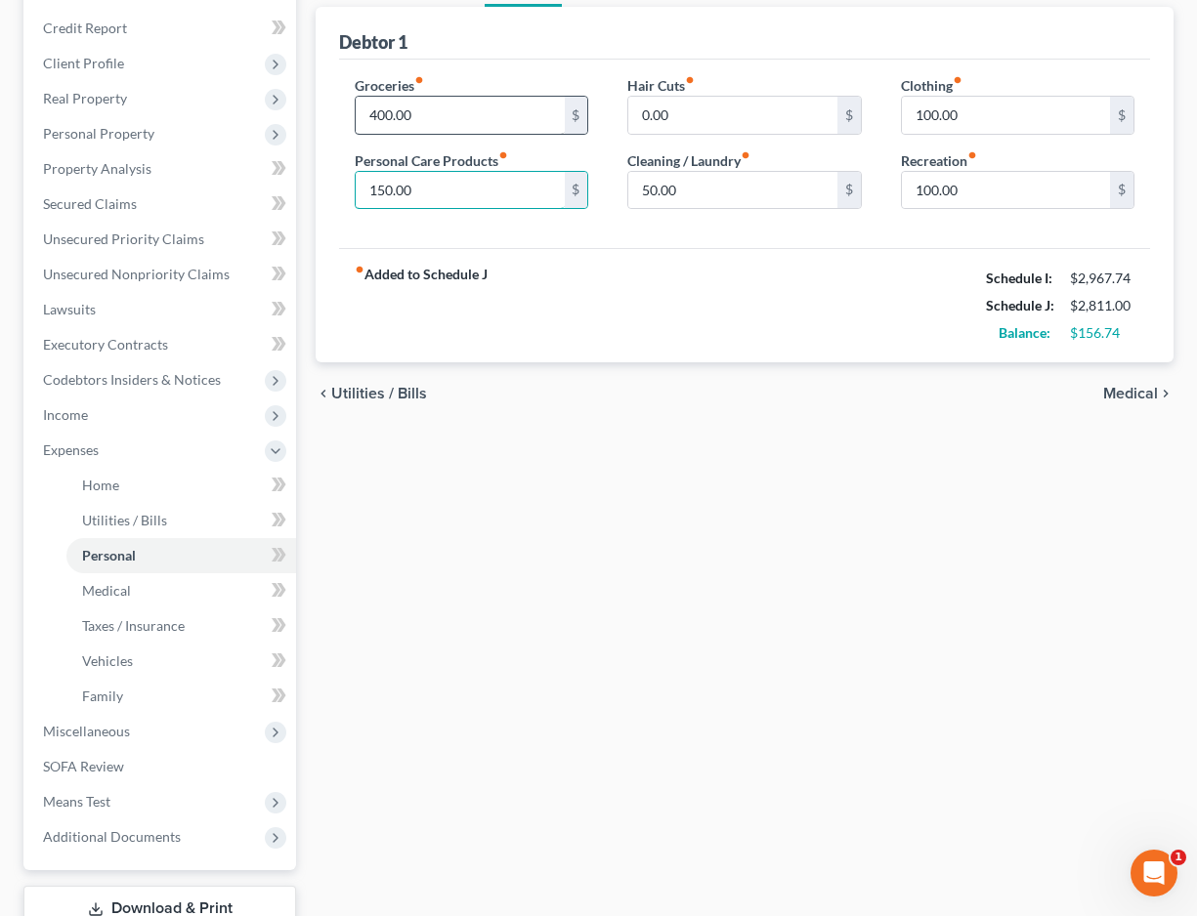
type input "150.00"
click at [387, 112] on input "400.00" at bounding box center [460, 115] width 208 height 37
type input "500.00"
click at [136, 706] on link "Family" at bounding box center [181, 696] width 230 height 35
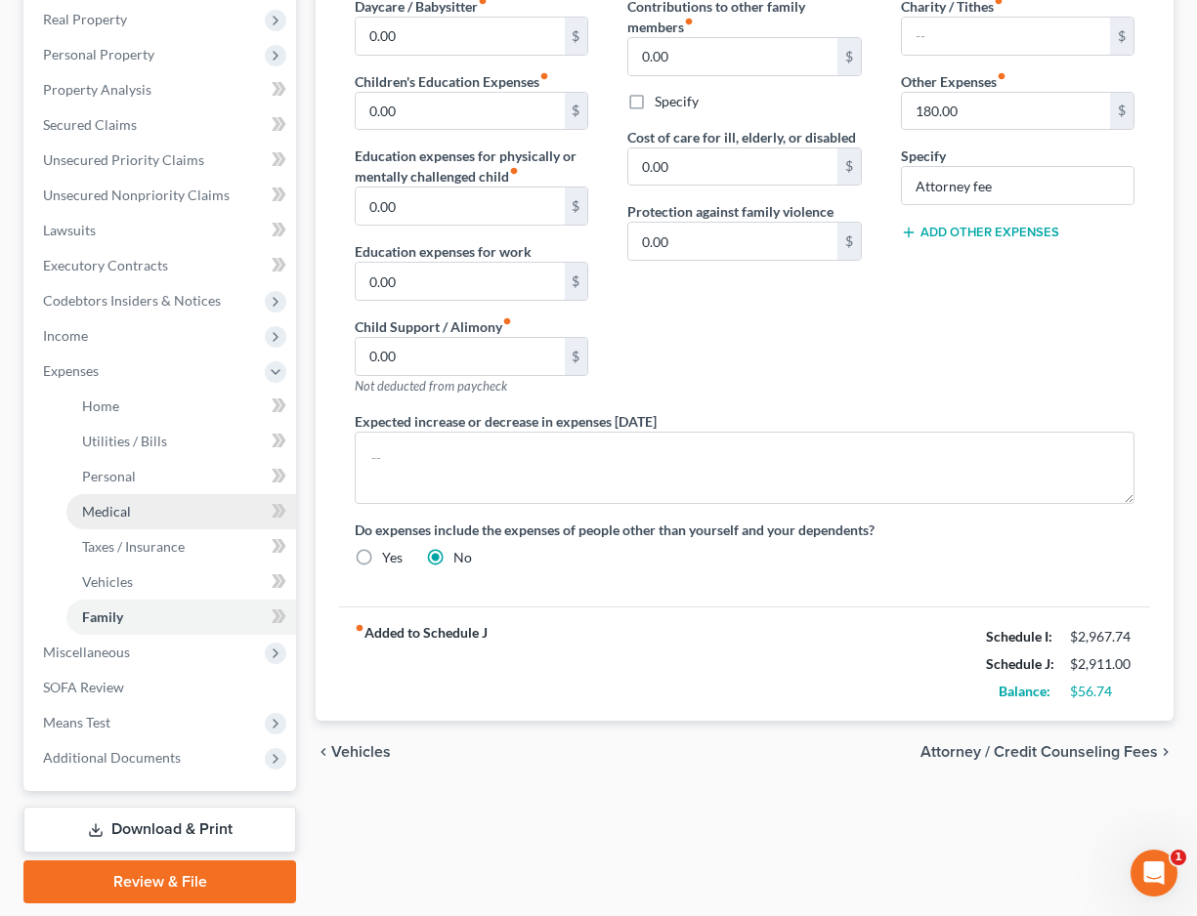
click at [104, 518] on span "Medical" at bounding box center [106, 511] width 49 height 17
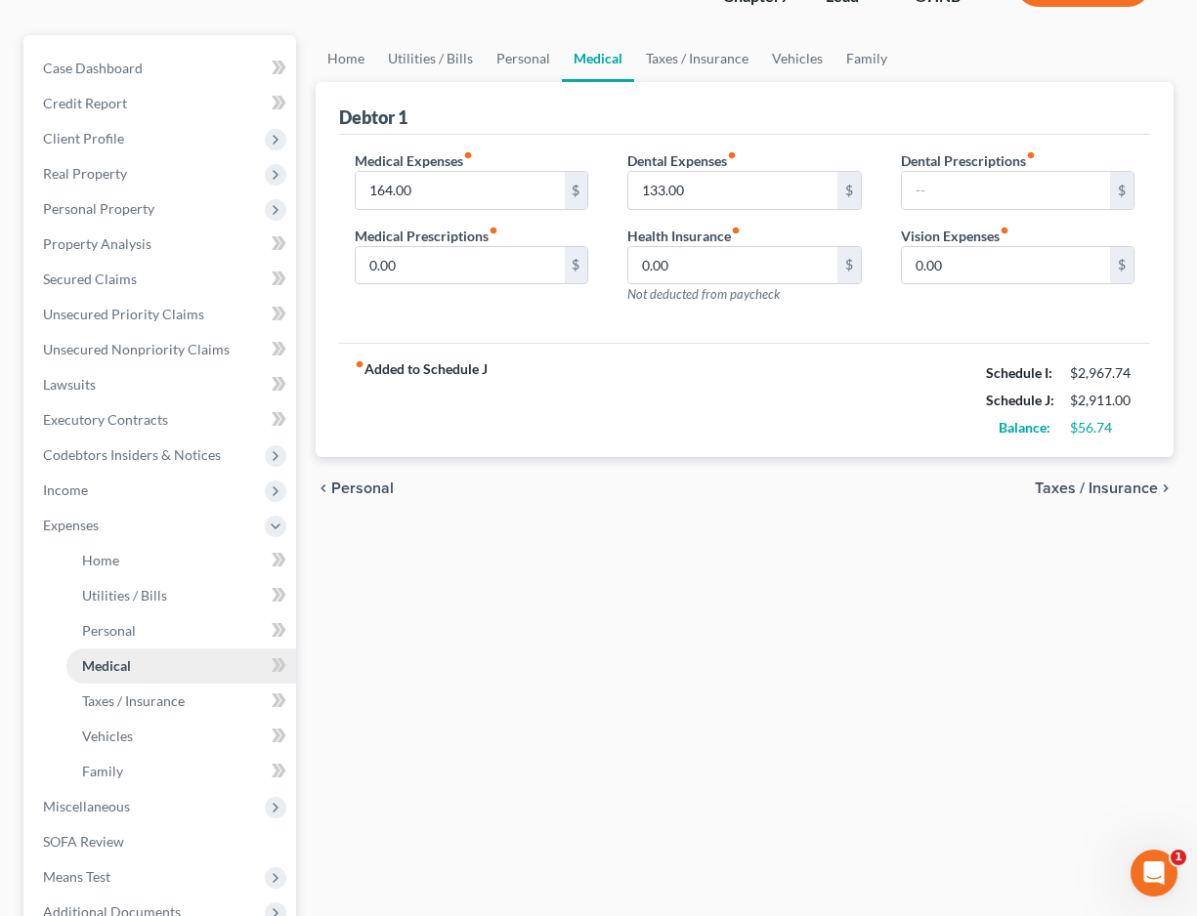
scroll to position [154, 0]
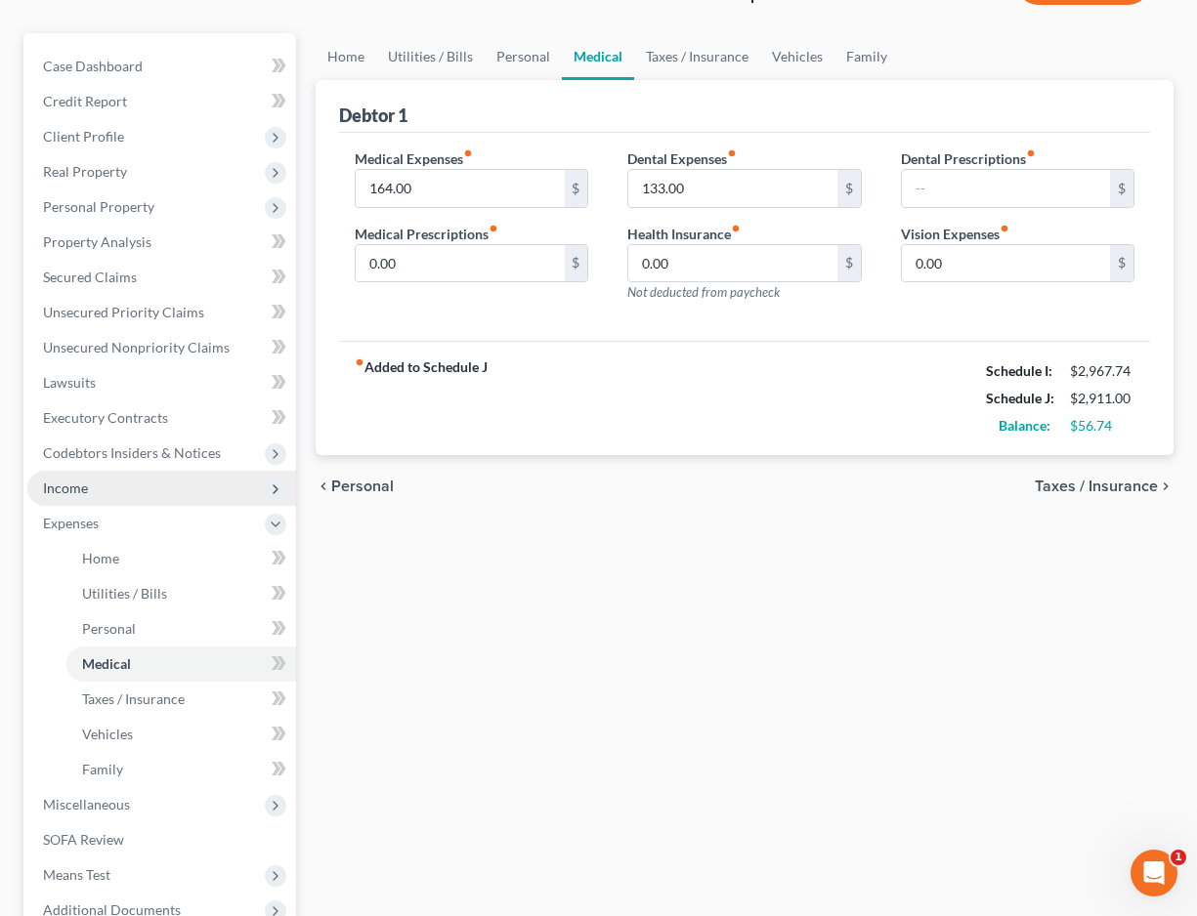
click at [80, 501] on span "Income" at bounding box center [161, 488] width 269 height 35
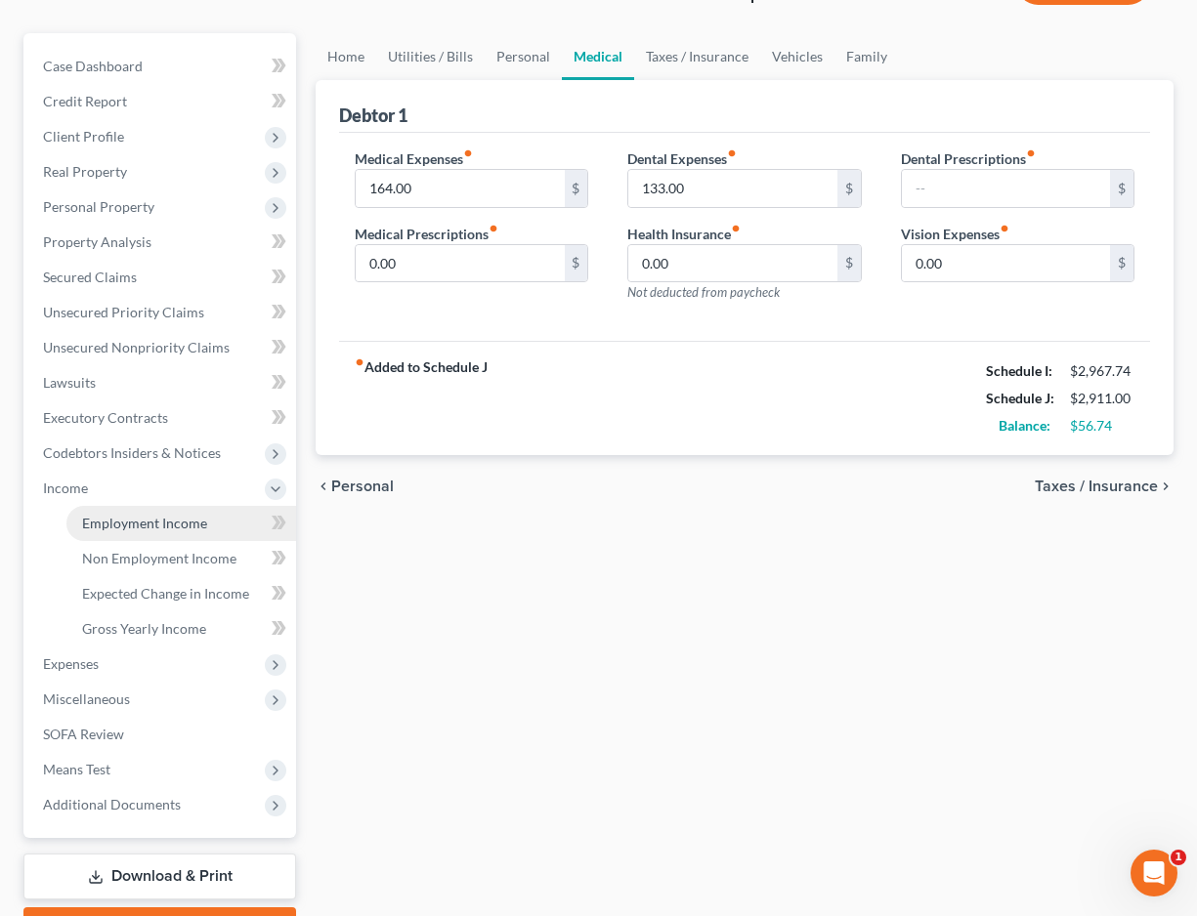
click at [95, 527] on span "Employment Income" at bounding box center [144, 523] width 125 height 17
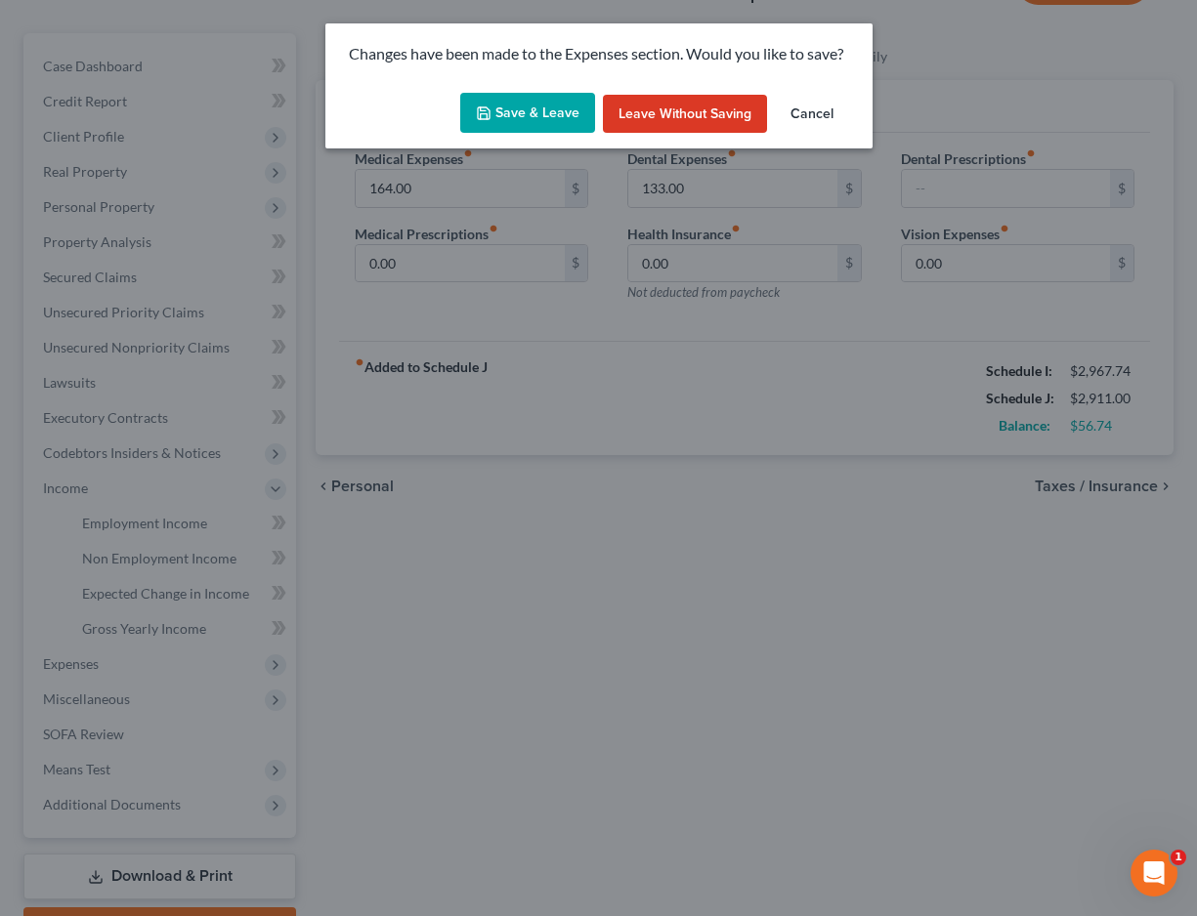
click at [518, 118] on button "Save & Leave" at bounding box center [527, 113] width 135 height 41
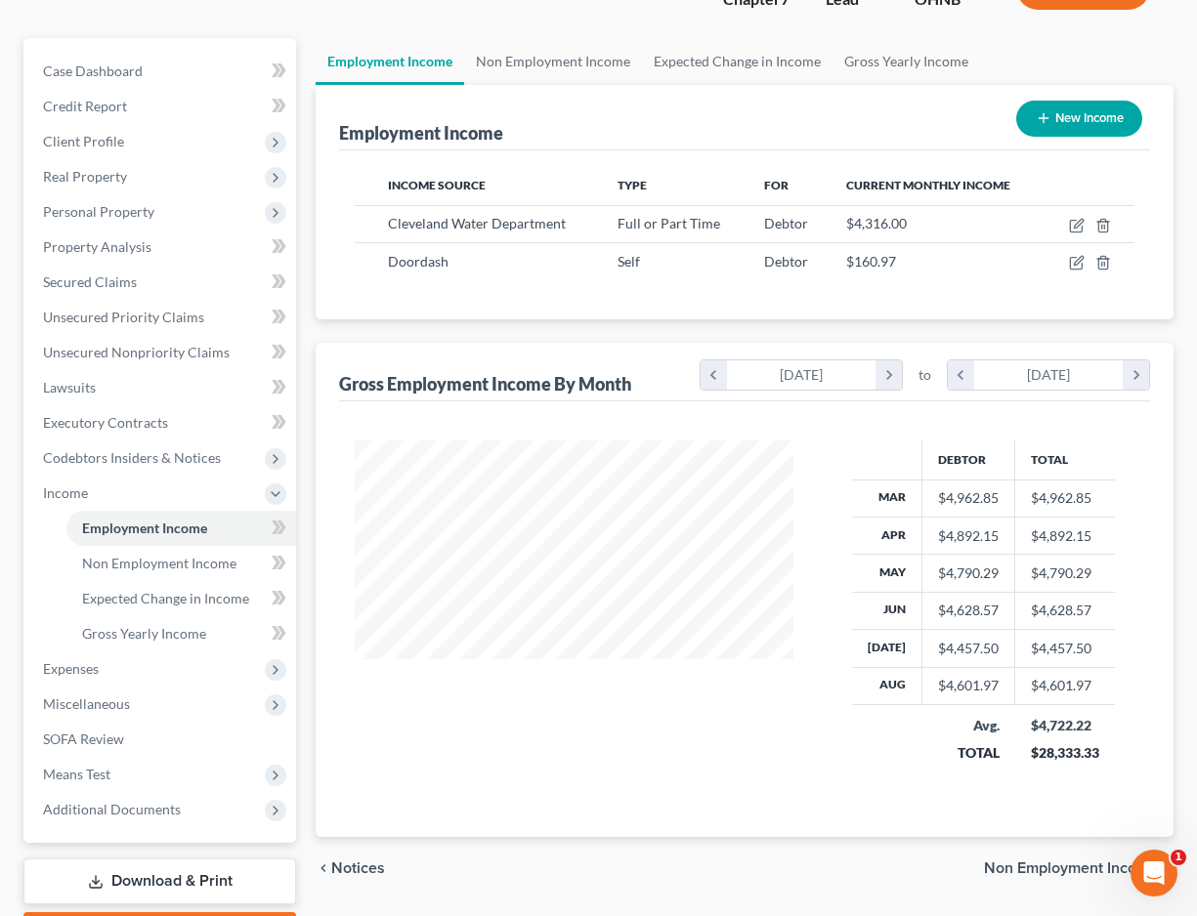
scroll to position [153, 0]
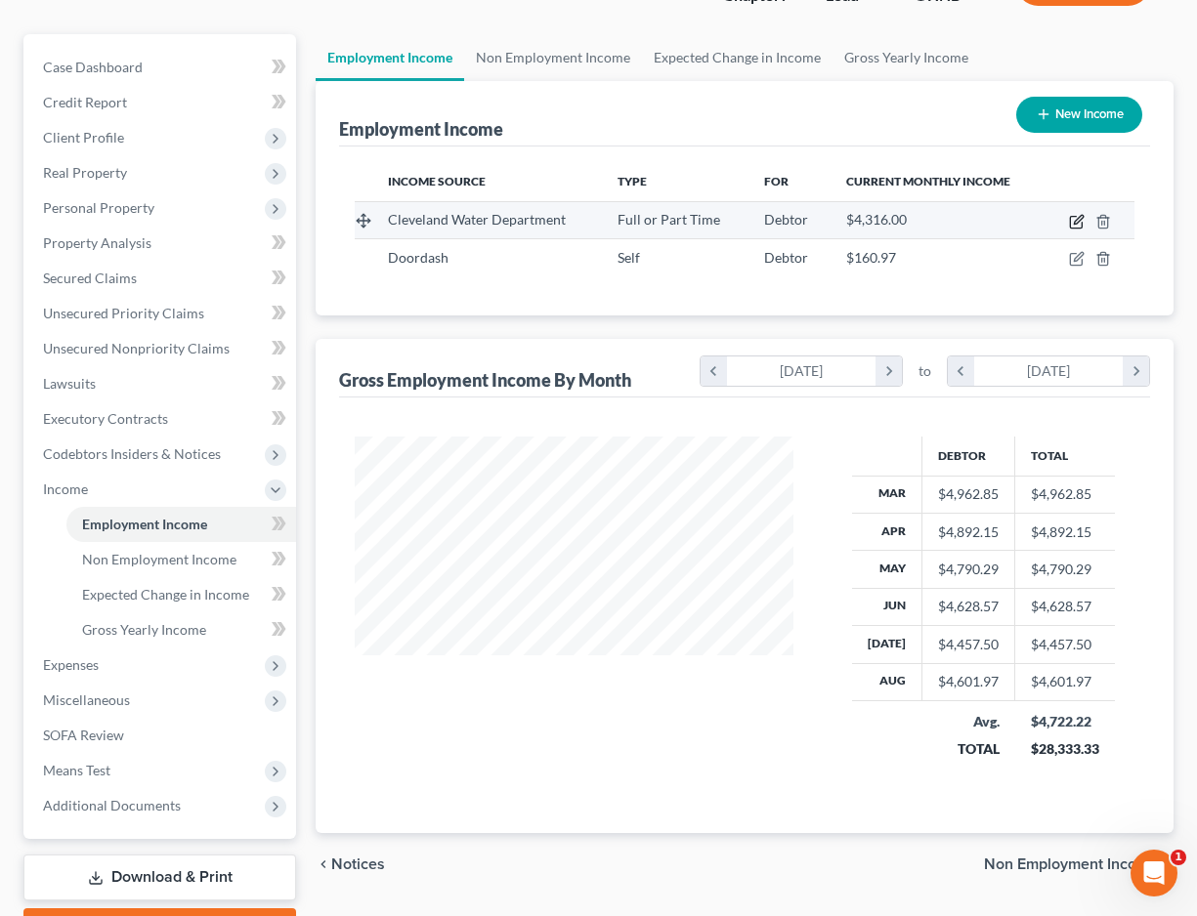
click at [1076, 214] on icon "button" at bounding box center [1077, 222] width 16 height 16
select select "0"
select select "36"
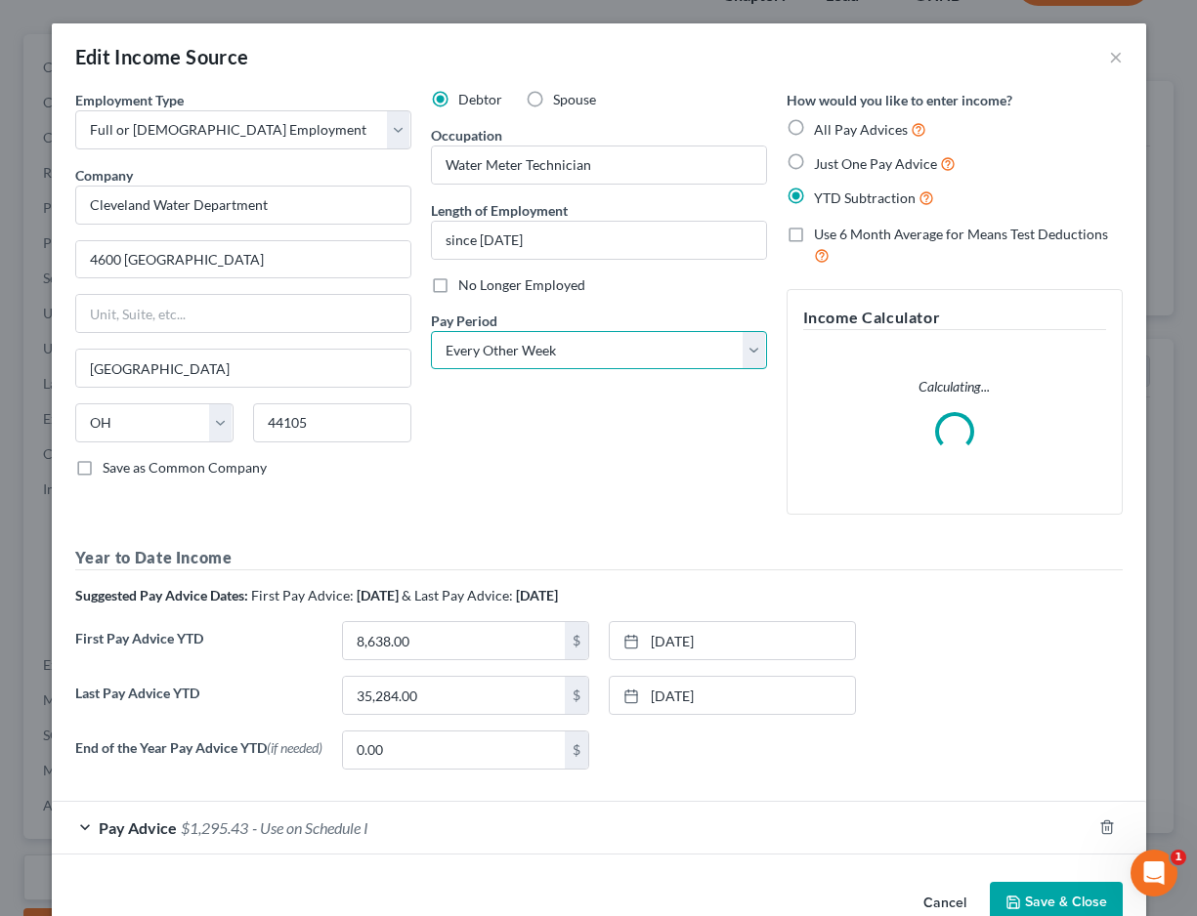
select select "1"
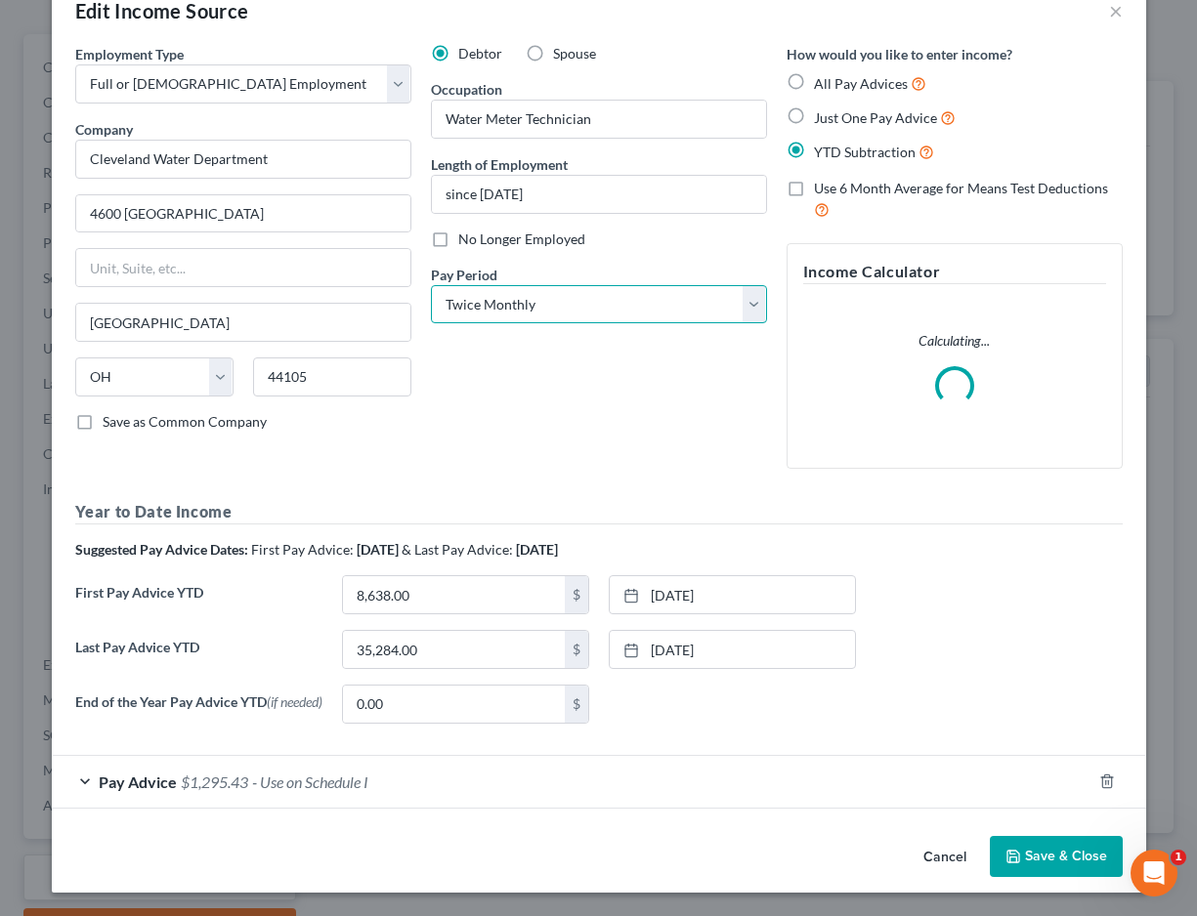
scroll to position [46, 0]
click at [424, 771] on div "Pay Advice $1,295.43 - Use on Schedule I" at bounding box center [572, 782] width 1040 height 52
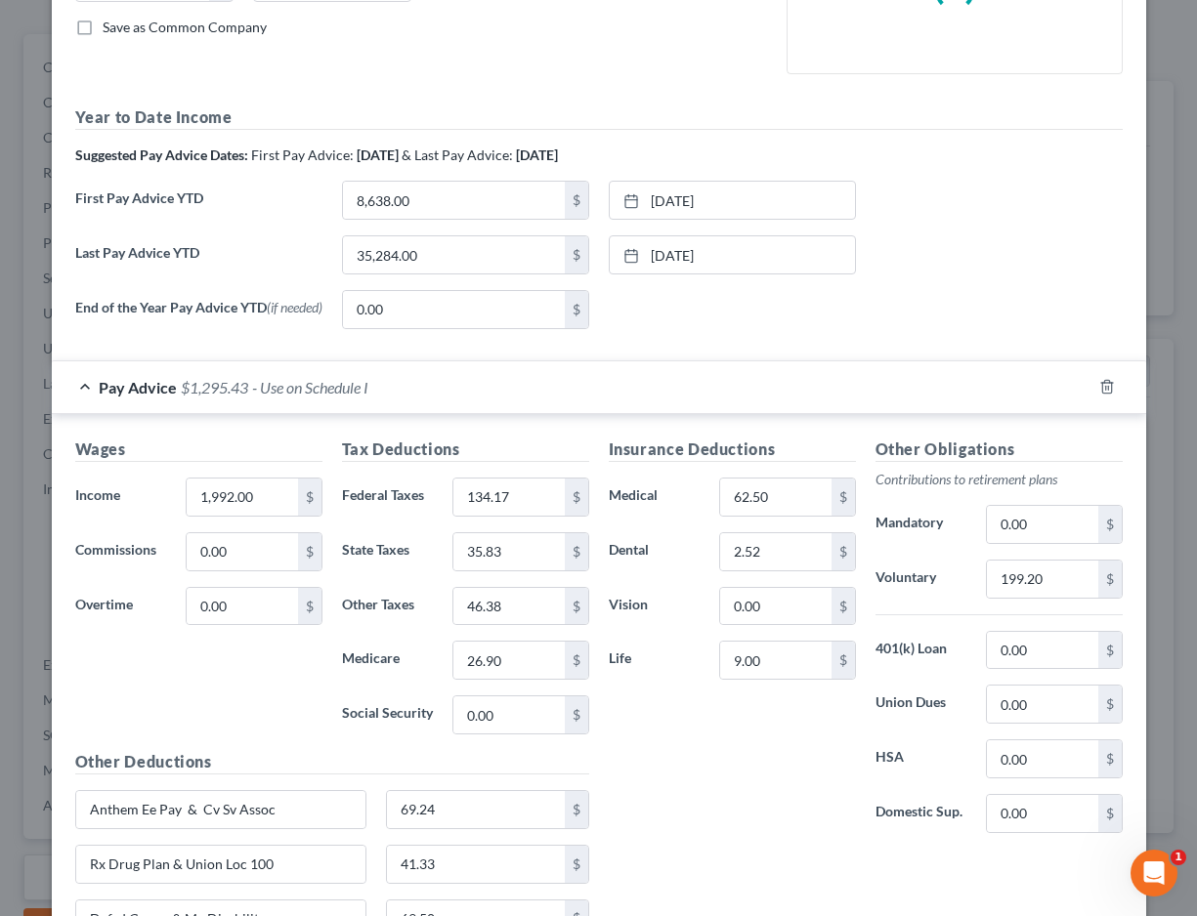
scroll to position [632, 0]
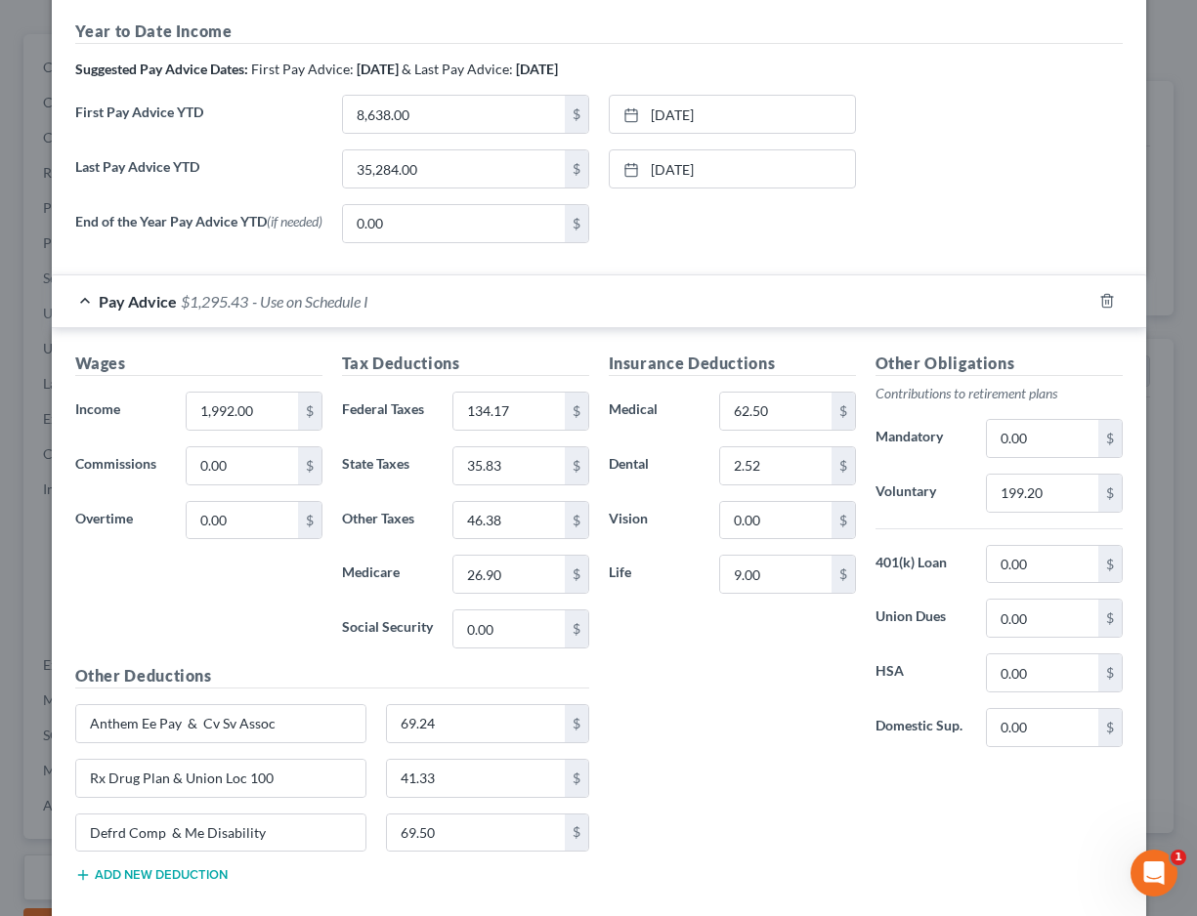
click at [1069, 854] on div "Insurance Deductions Medical 62.50 $ Dental 2.52 $ Vision 0.00 $ Life 9.00 $ Ot…" at bounding box center [865, 625] width 533 height 547
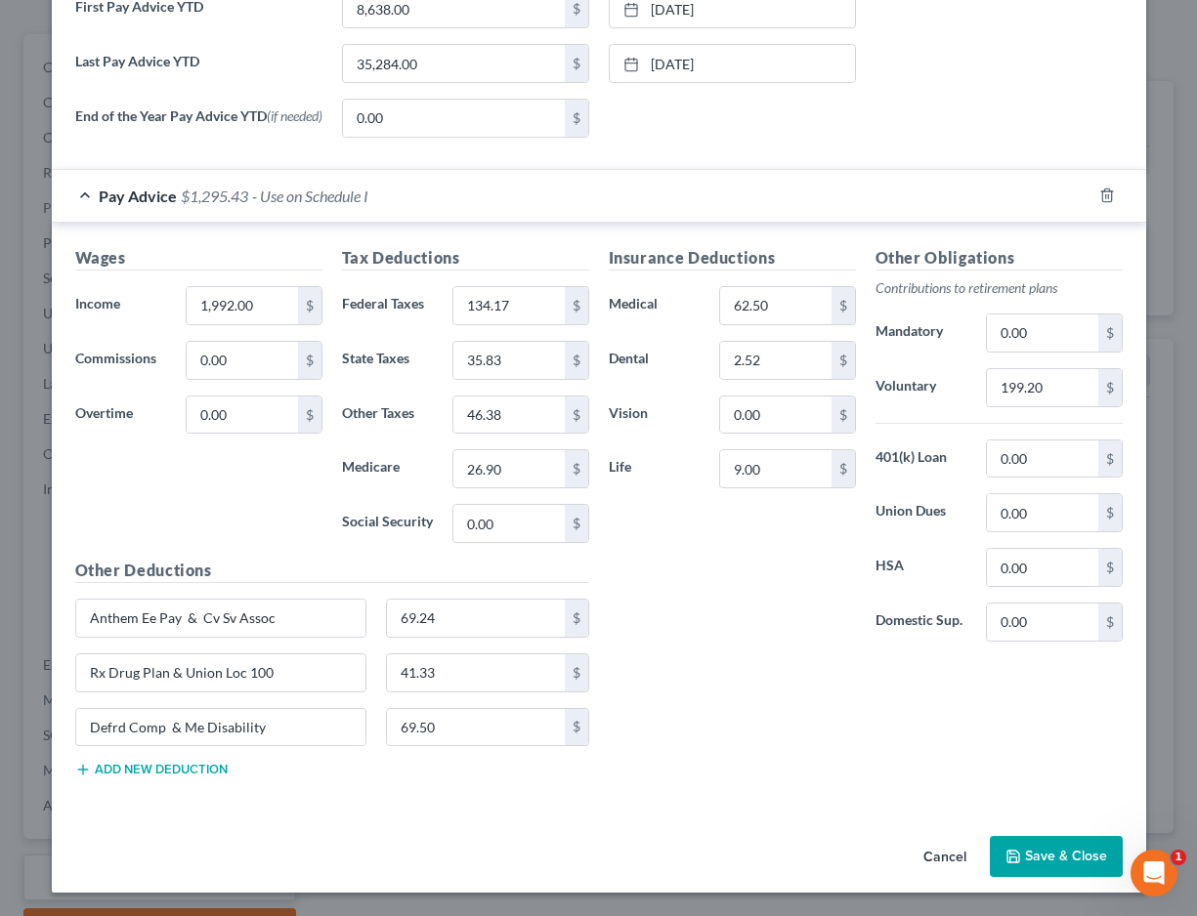
click at [1052, 862] on button "Save & Close" at bounding box center [1056, 856] width 133 height 41
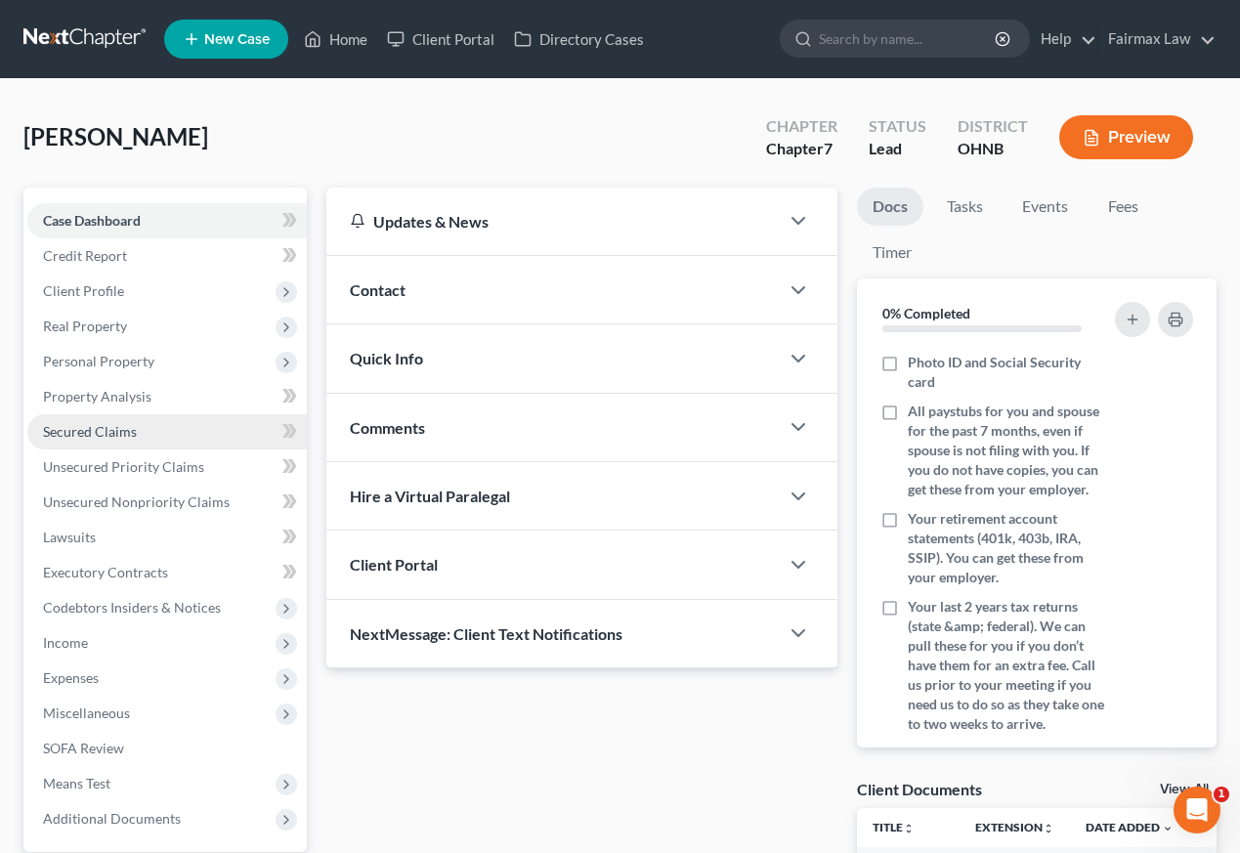
click at [148, 435] on link "Secured Claims" at bounding box center [166, 431] width 279 height 35
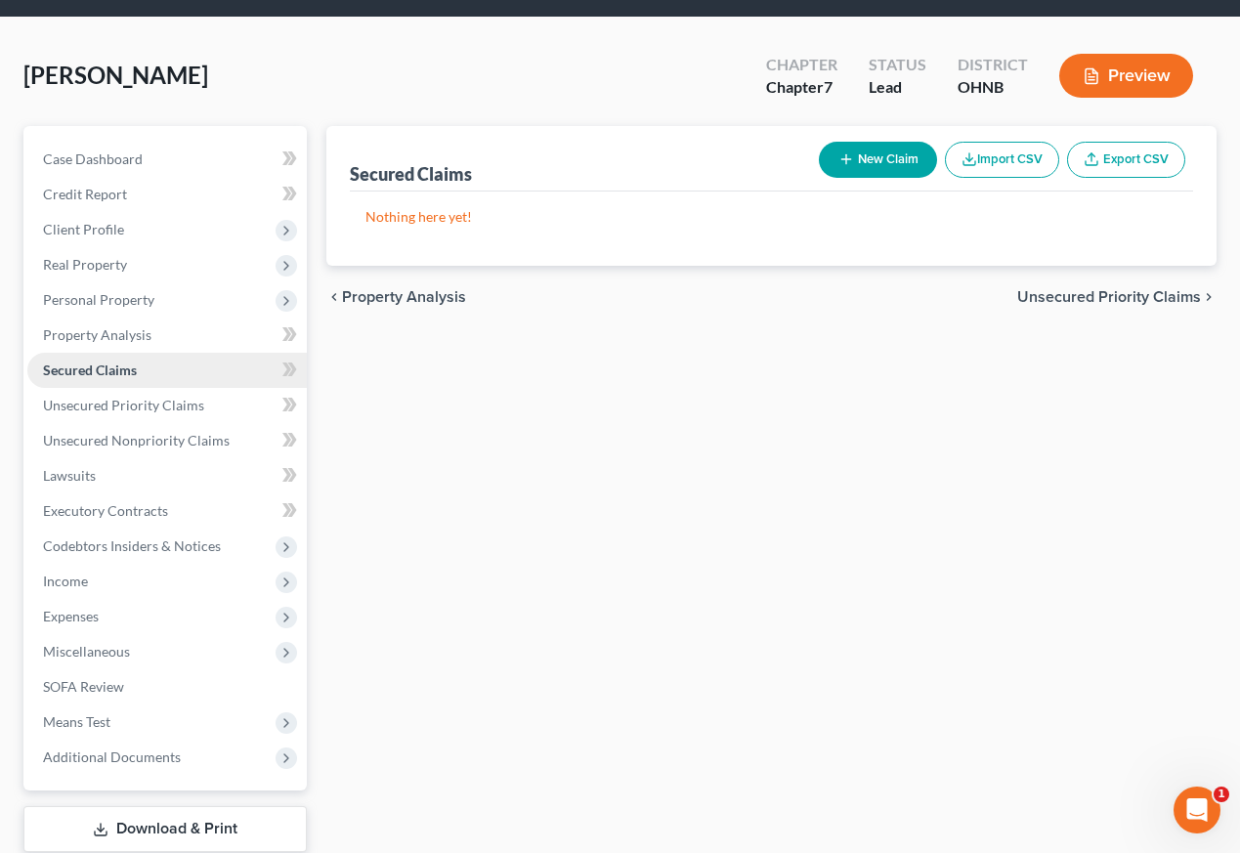
scroll to position [64, 0]
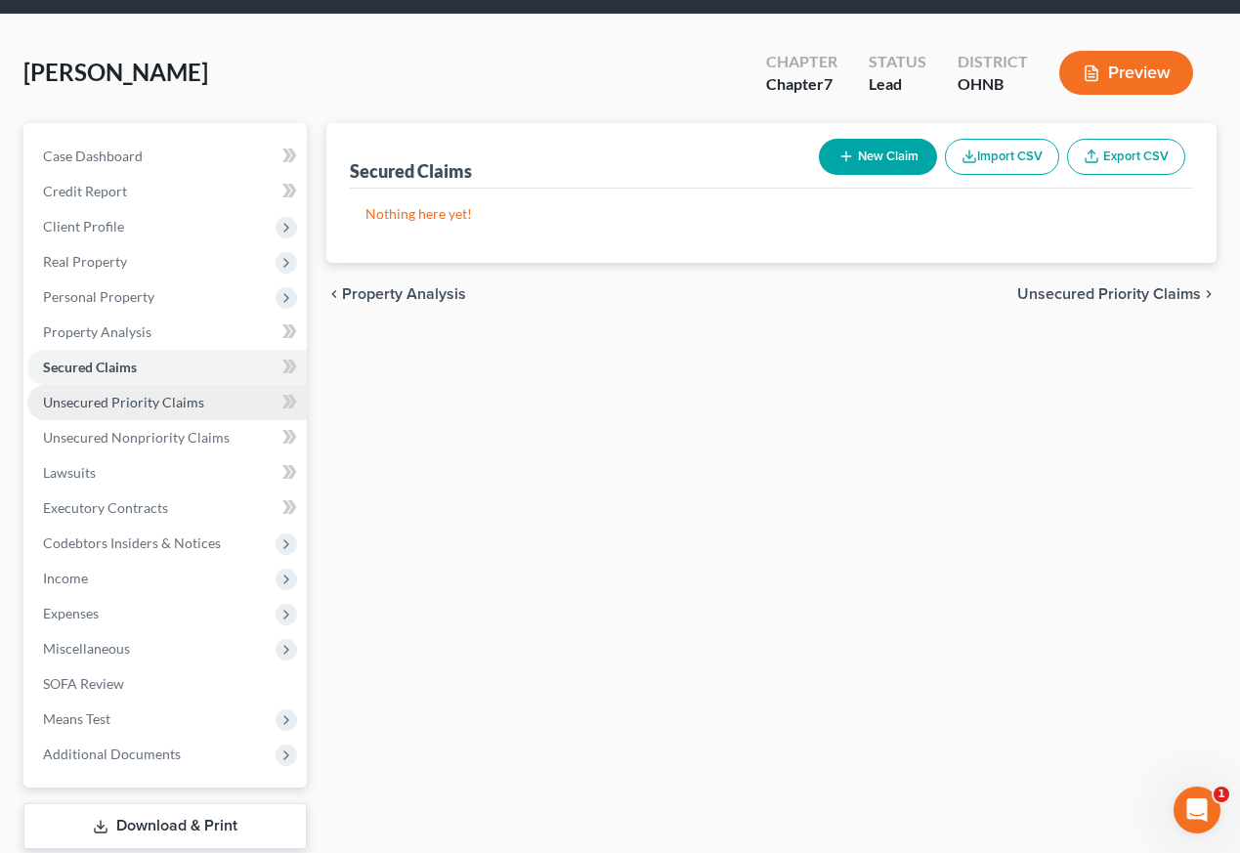
click at [140, 399] on span "Unsecured Priority Claims" at bounding box center [123, 402] width 161 height 17
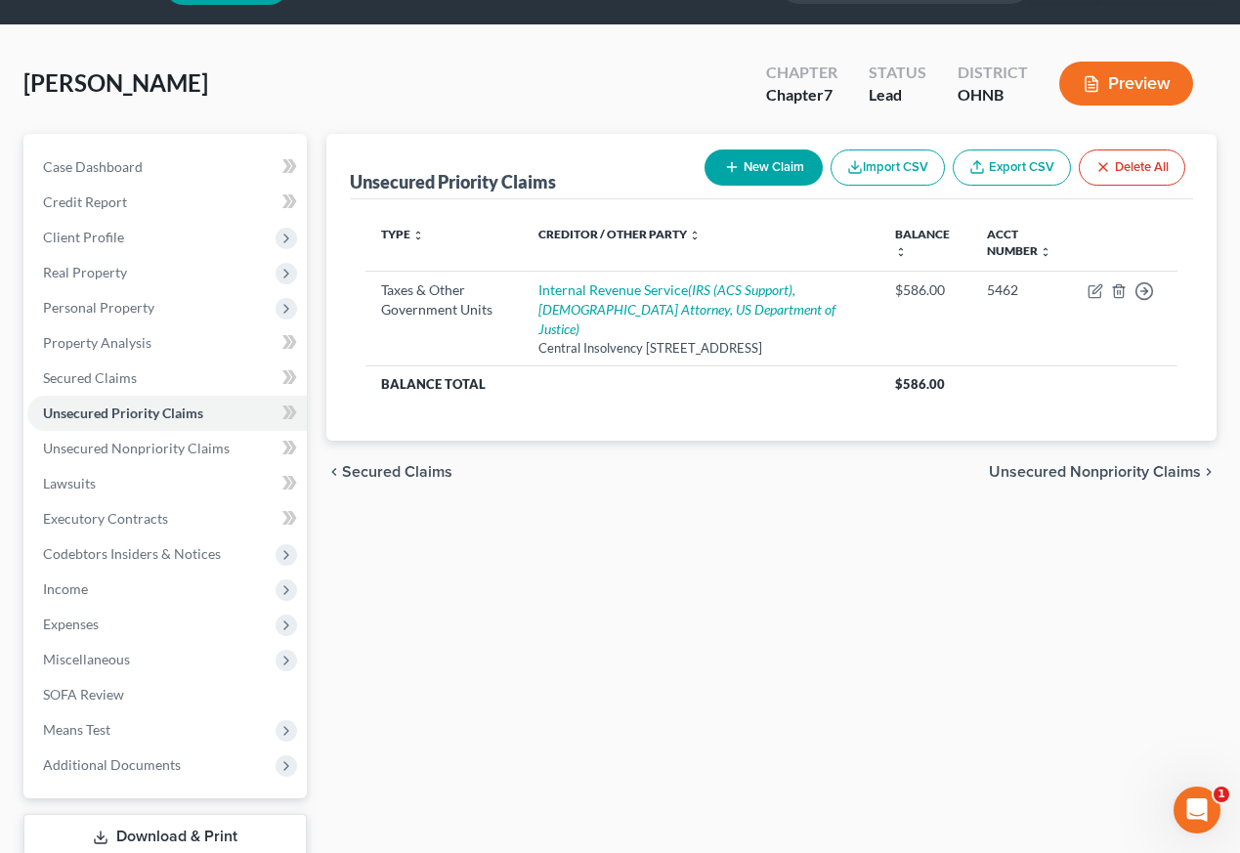
scroll to position [55, 0]
click at [177, 443] on span "Unsecured Nonpriority Claims" at bounding box center [136, 447] width 187 height 17
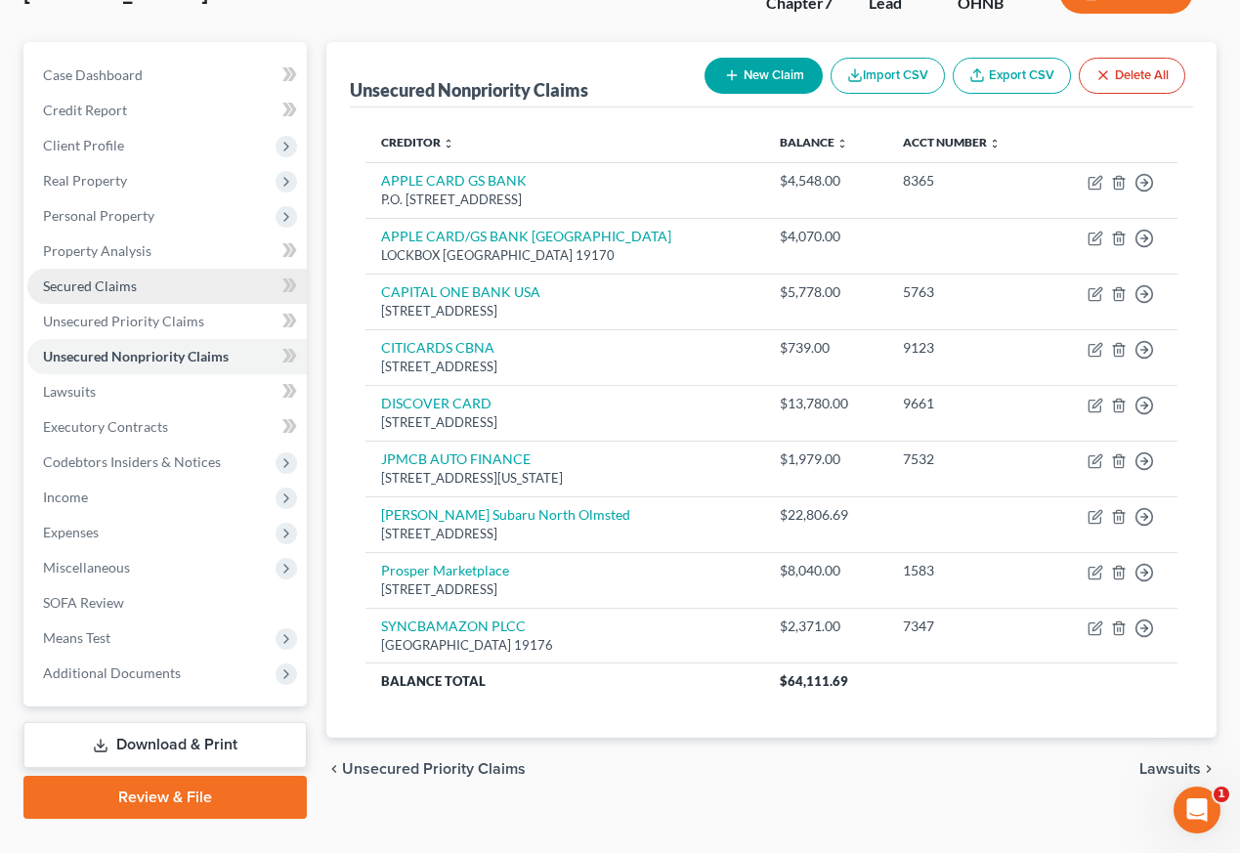
scroll to position [149, 0]
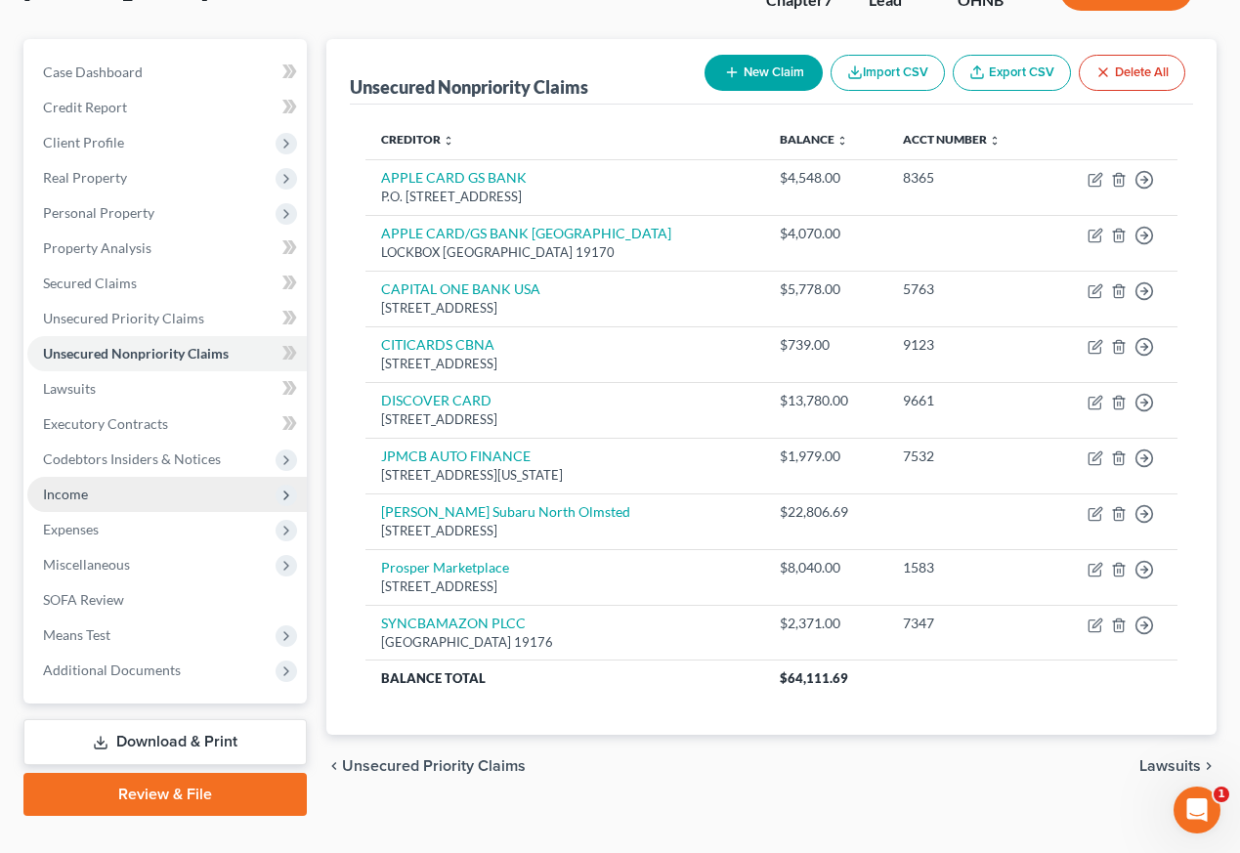
click at [141, 491] on span "Income" at bounding box center [166, 494] width 279 height 35
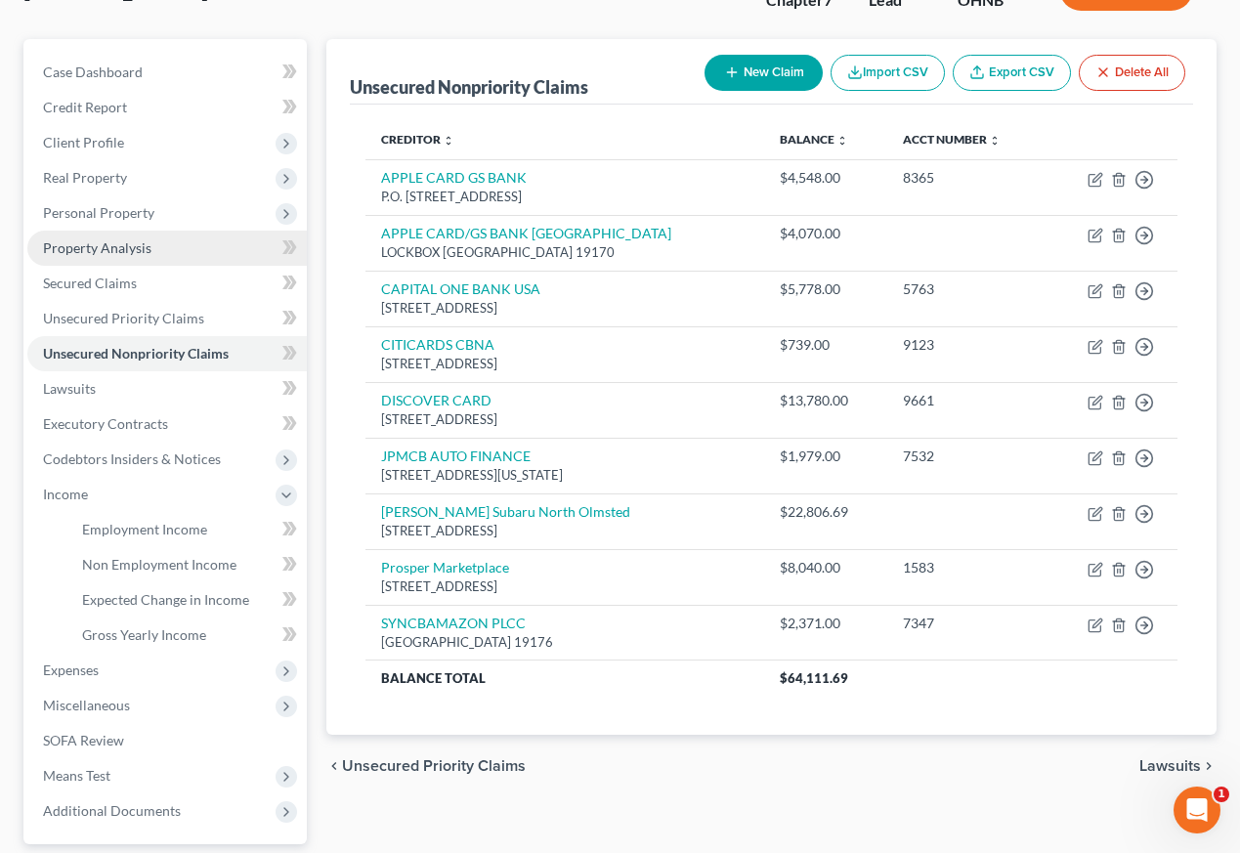
click at [113, 244] on span "Property Analysis" at bounding box center [97, 247] width 108 height 17
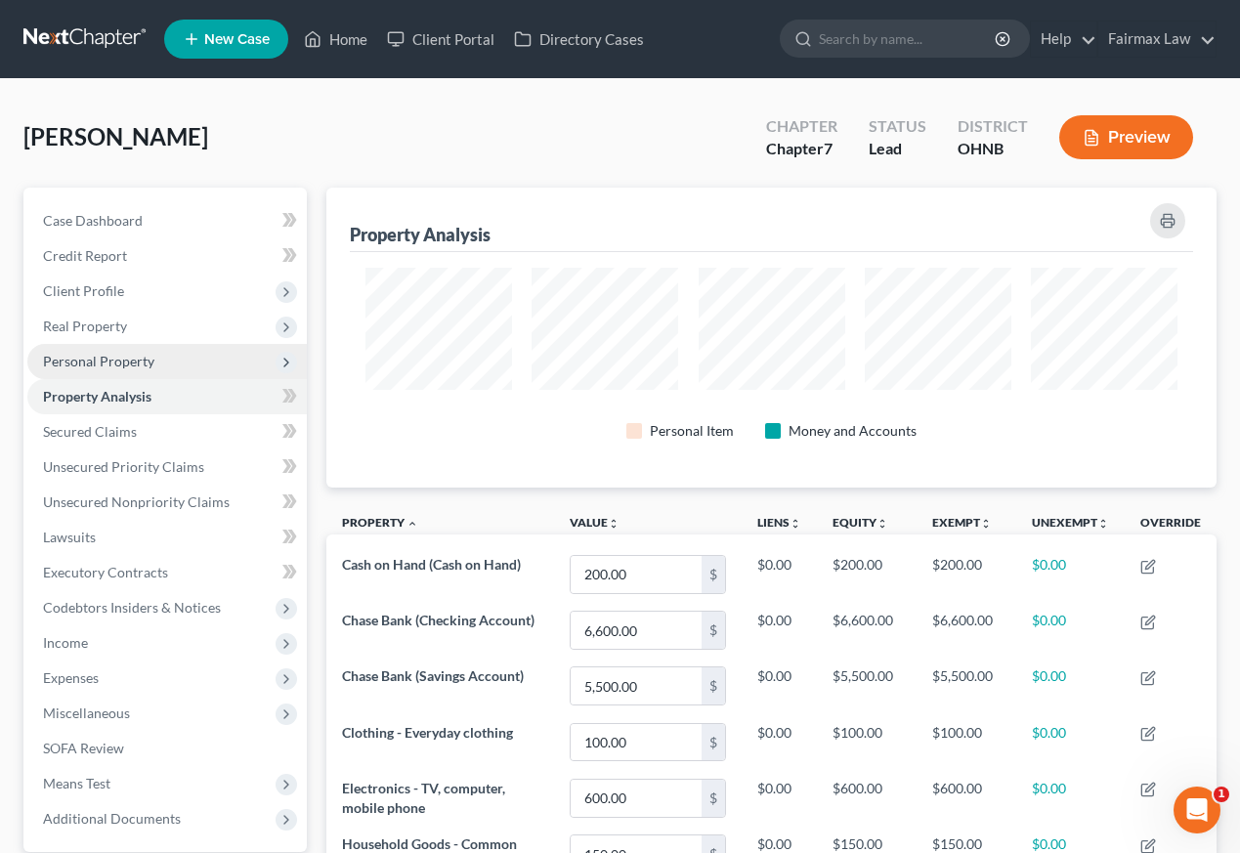
click at [136, 362] on span "Personal Property" at bounding box center [98, 361] width 111 height 17
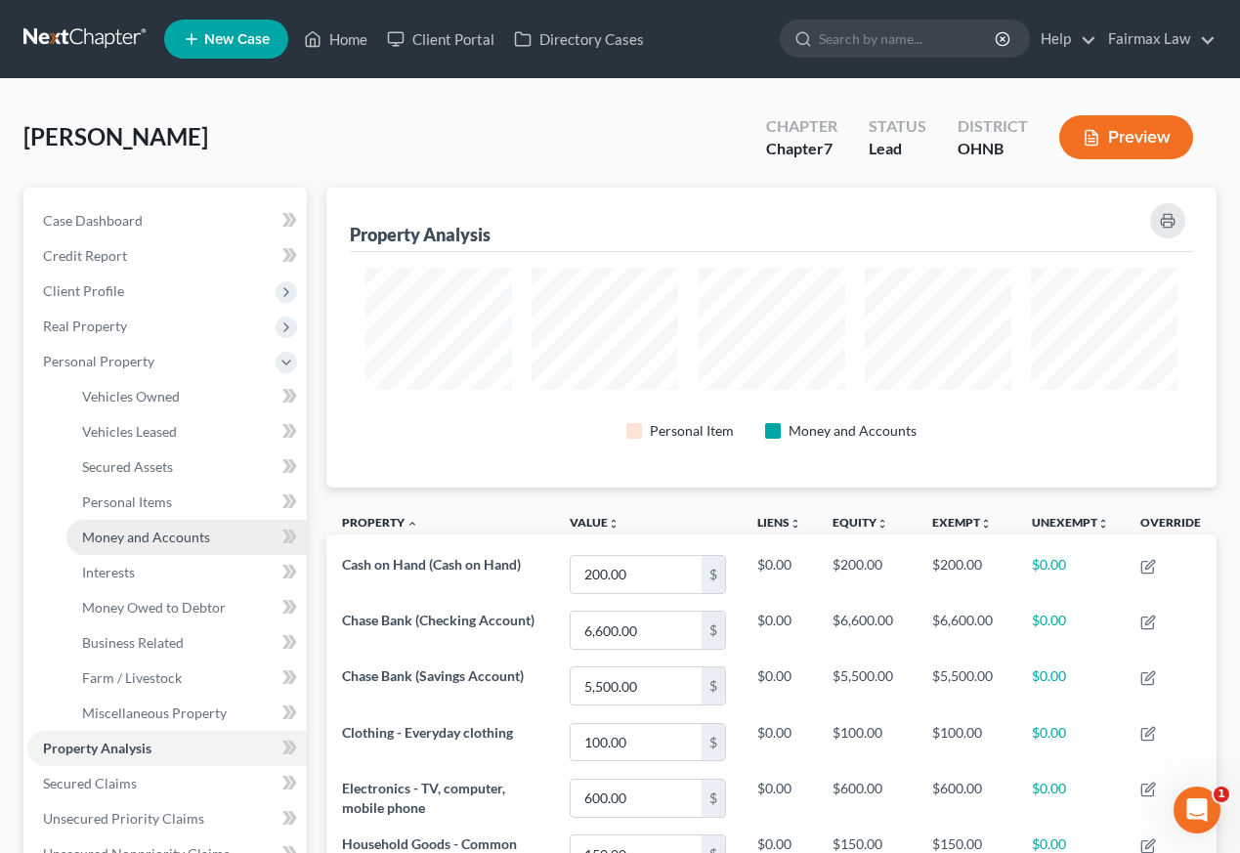
click at [124, 530] on span "Money and Accounts" at bounding box center [146, 537] width 128 height 17
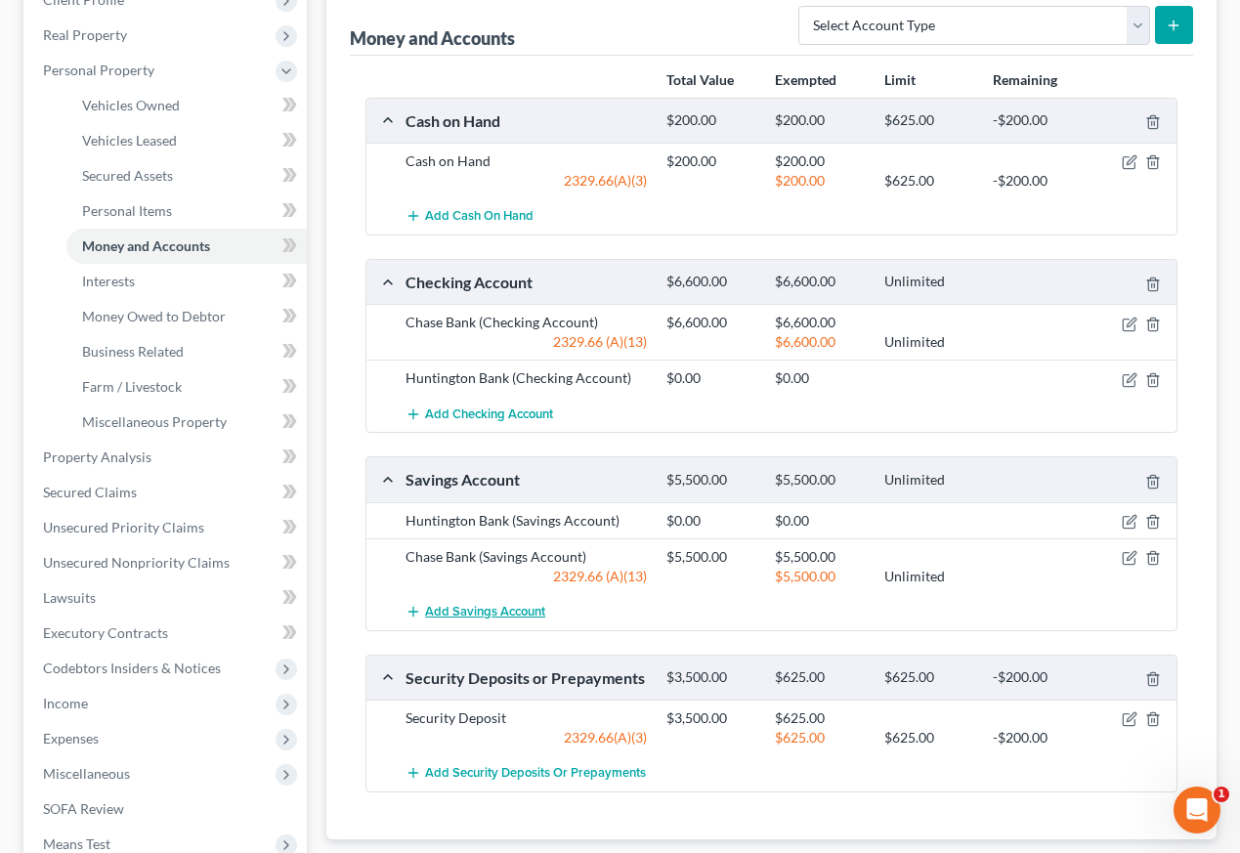
scroll to position [292, 0]
click at [138, 710] on span "Income" at bounding box center [166, 702] width 279 height 35
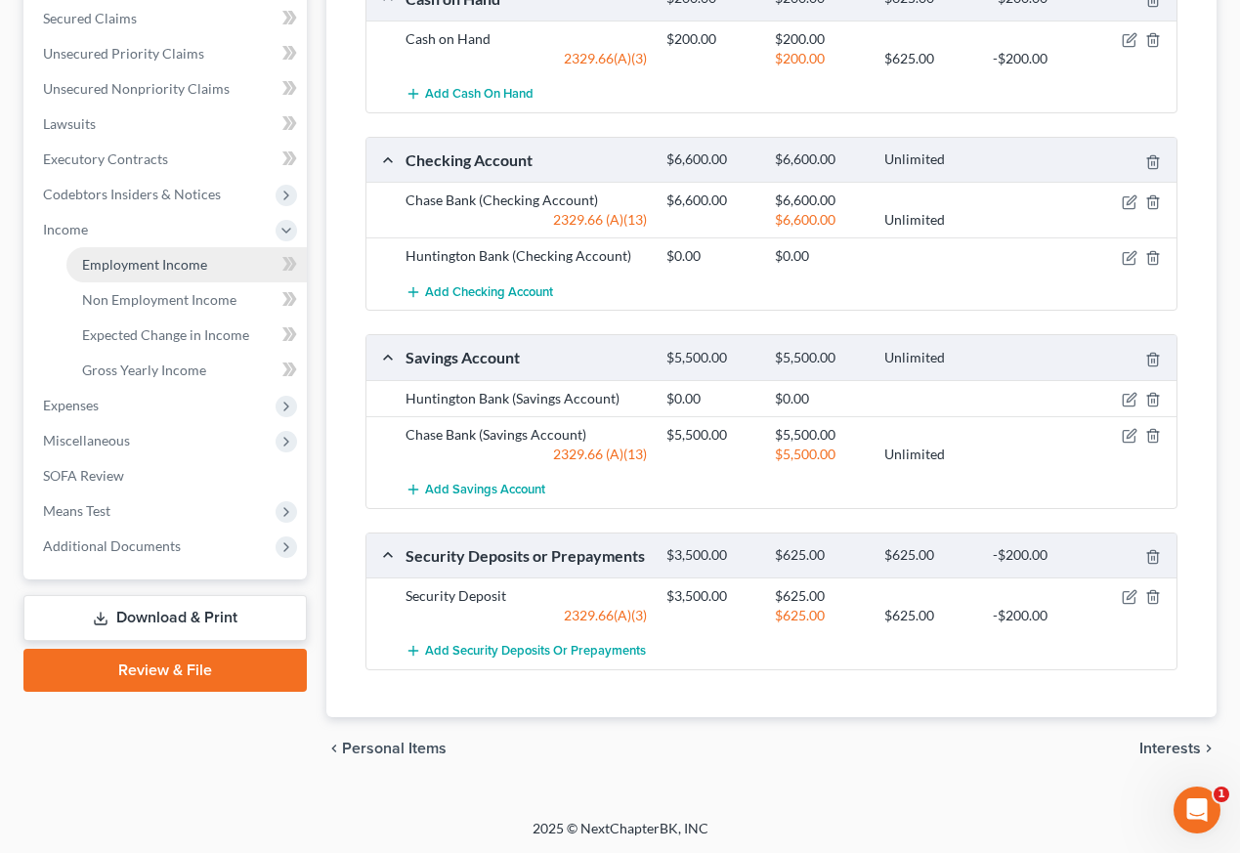
click at [142, 270] on span "Employment Income" at bounding box center [144, 264] width 125 height 17
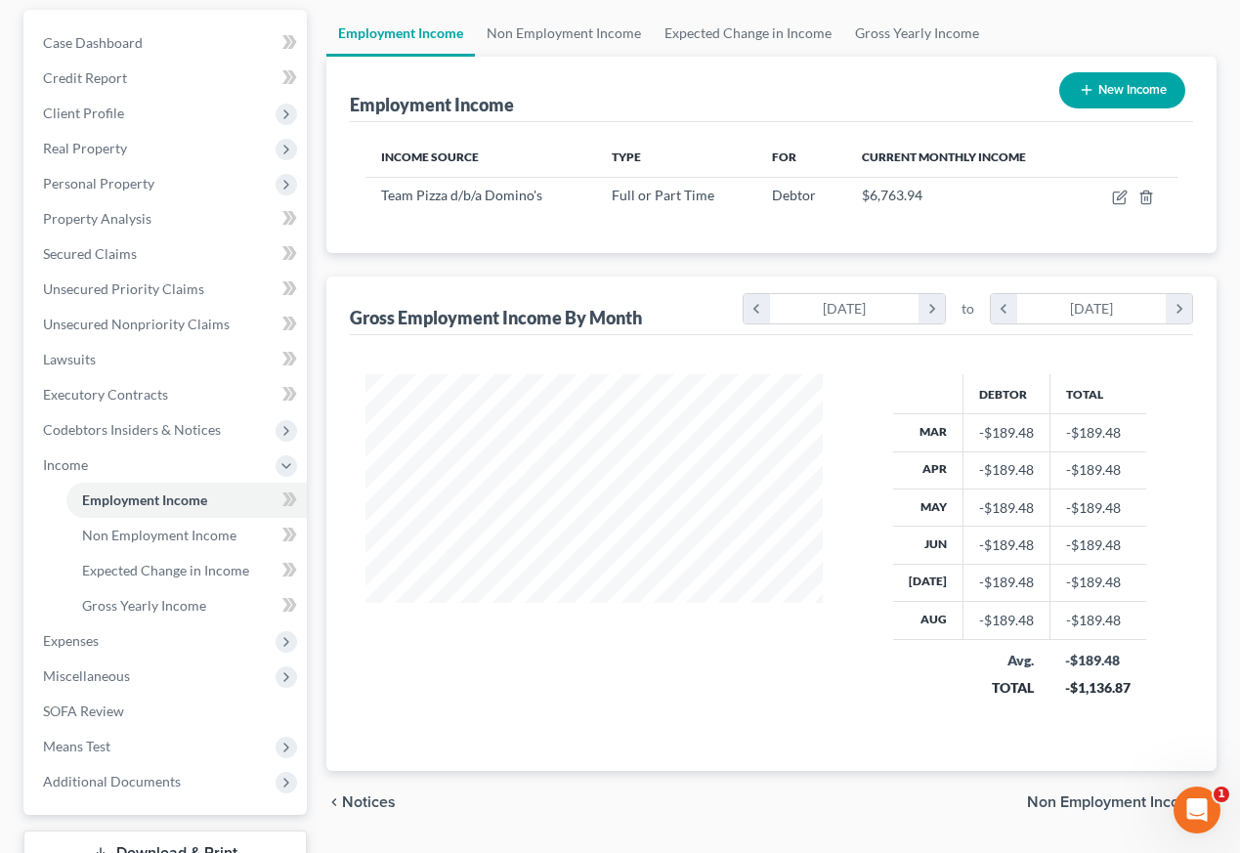
scroll to position [182, 0]
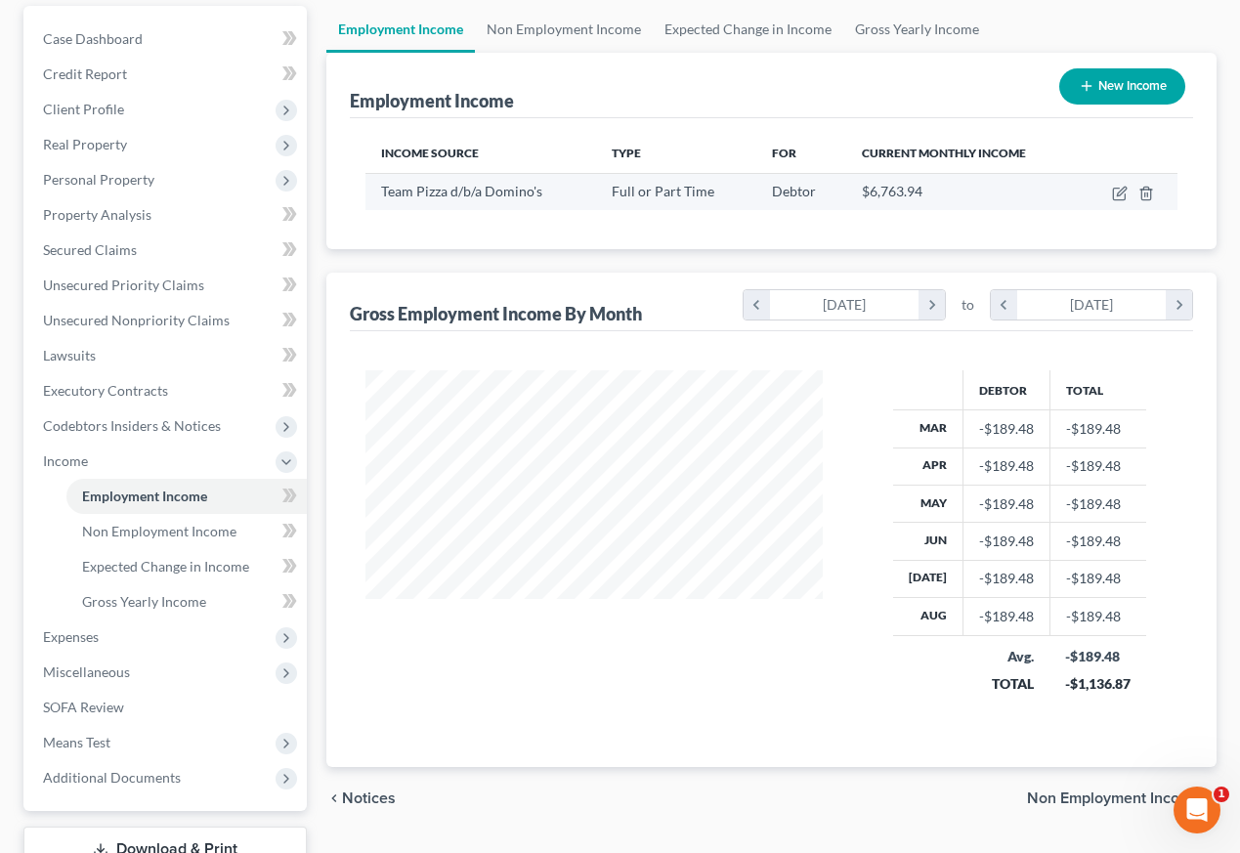
click at [1116, 201] on td at bounding box center [1129, 191] width 97 height 37
click at [1116, 196] on icon "button" at bounding box center [1120, 194] width 16 height 16
select select "0"
select select "36"
select select "3"
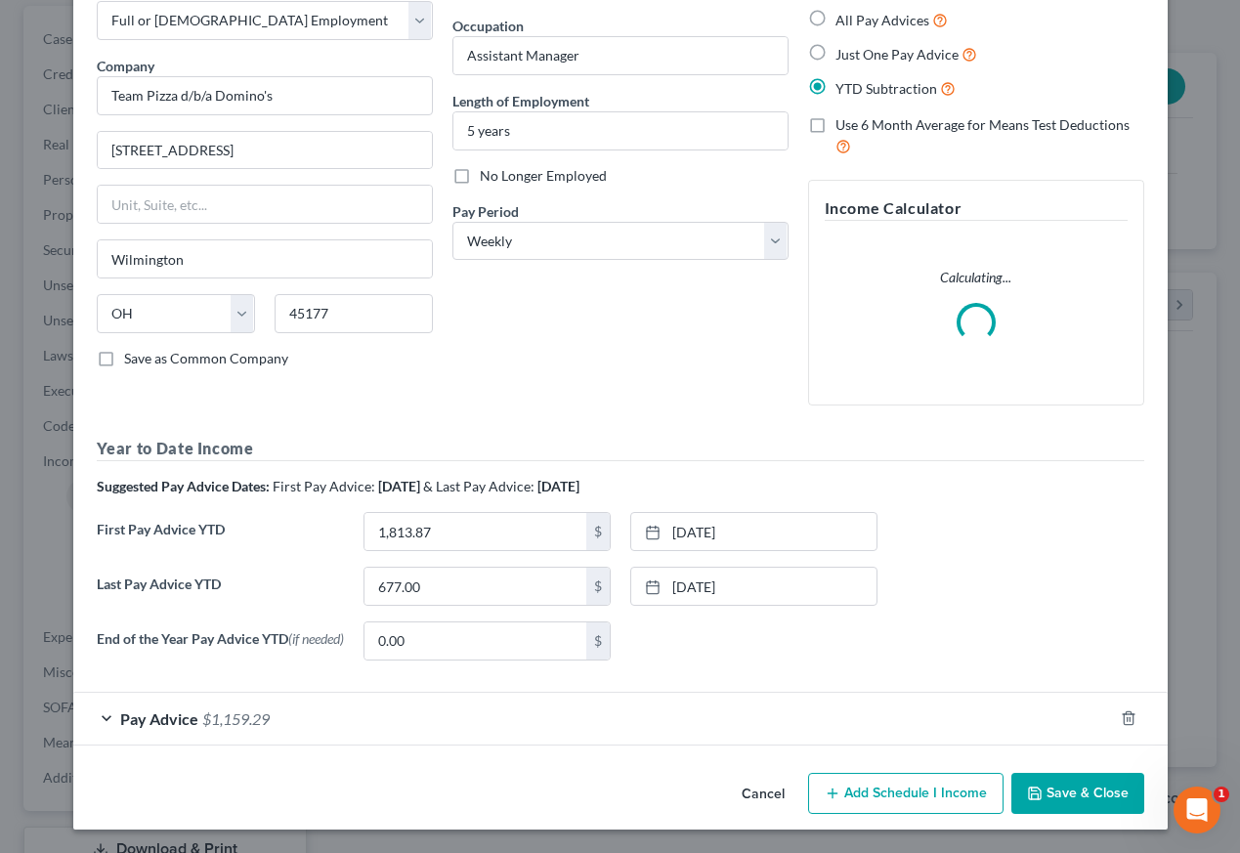
scroll to position [109, 0]
click at [692, 726] on div "Pay Advice $1,159.29" at bounding box center [593, 719] width 1040 height 52
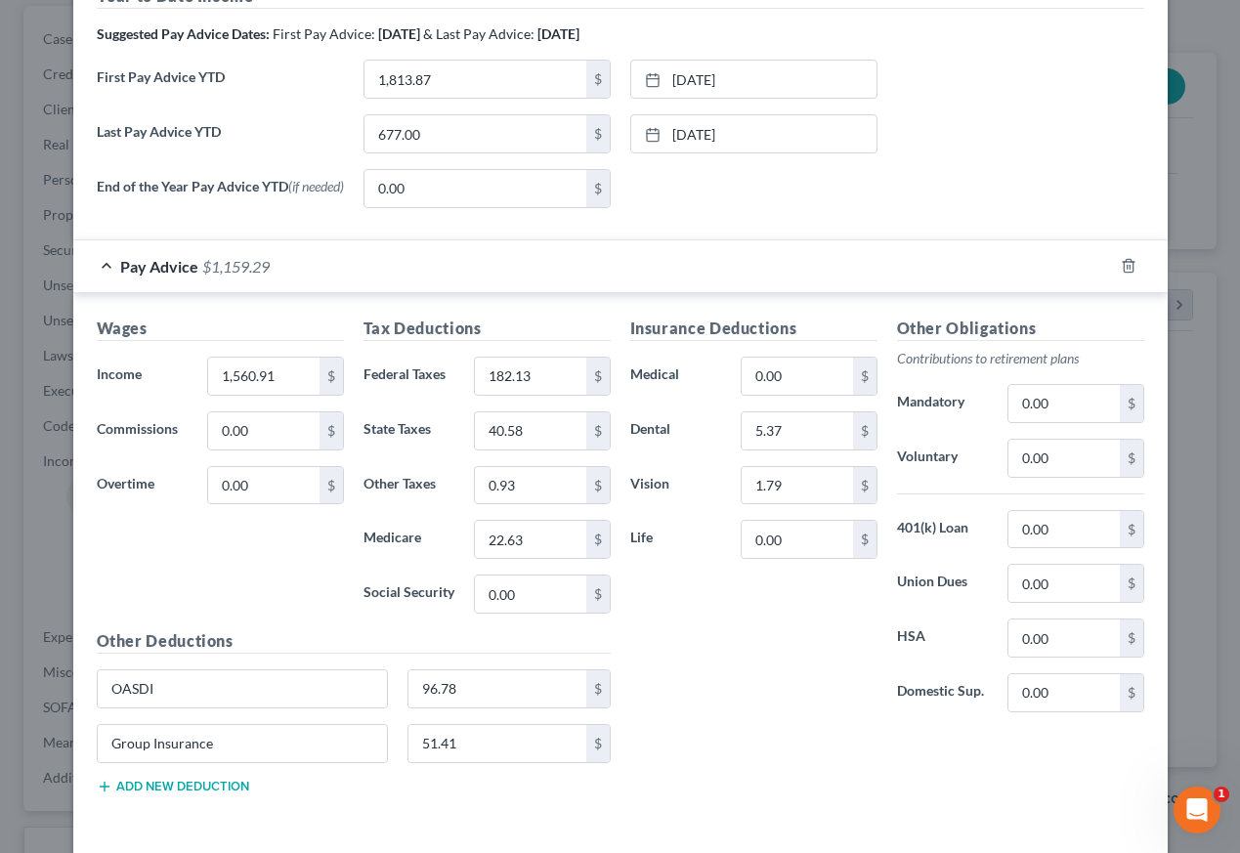
scroll to position [657, 0]
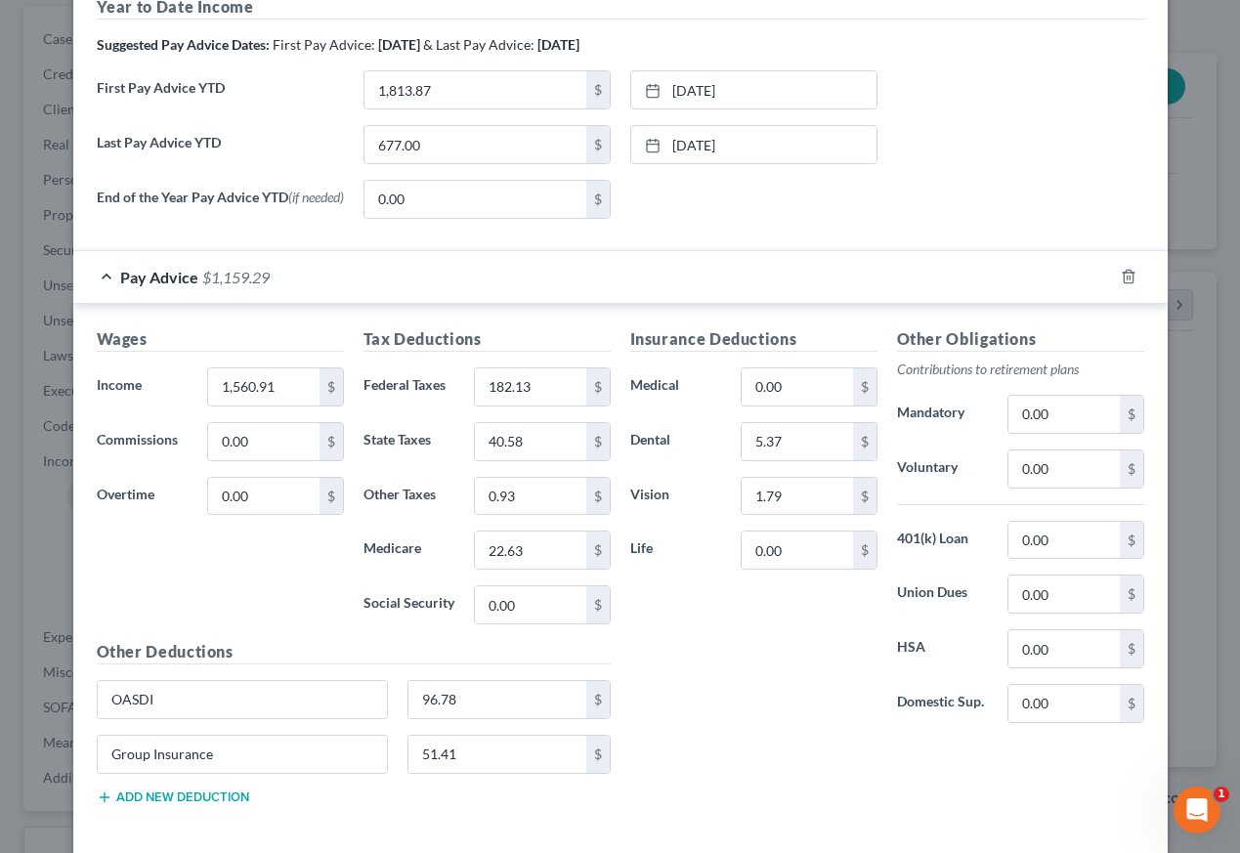
click at [162, 279] on span "Pay Advice" at bounding box center [159, 277] width 78 height 19
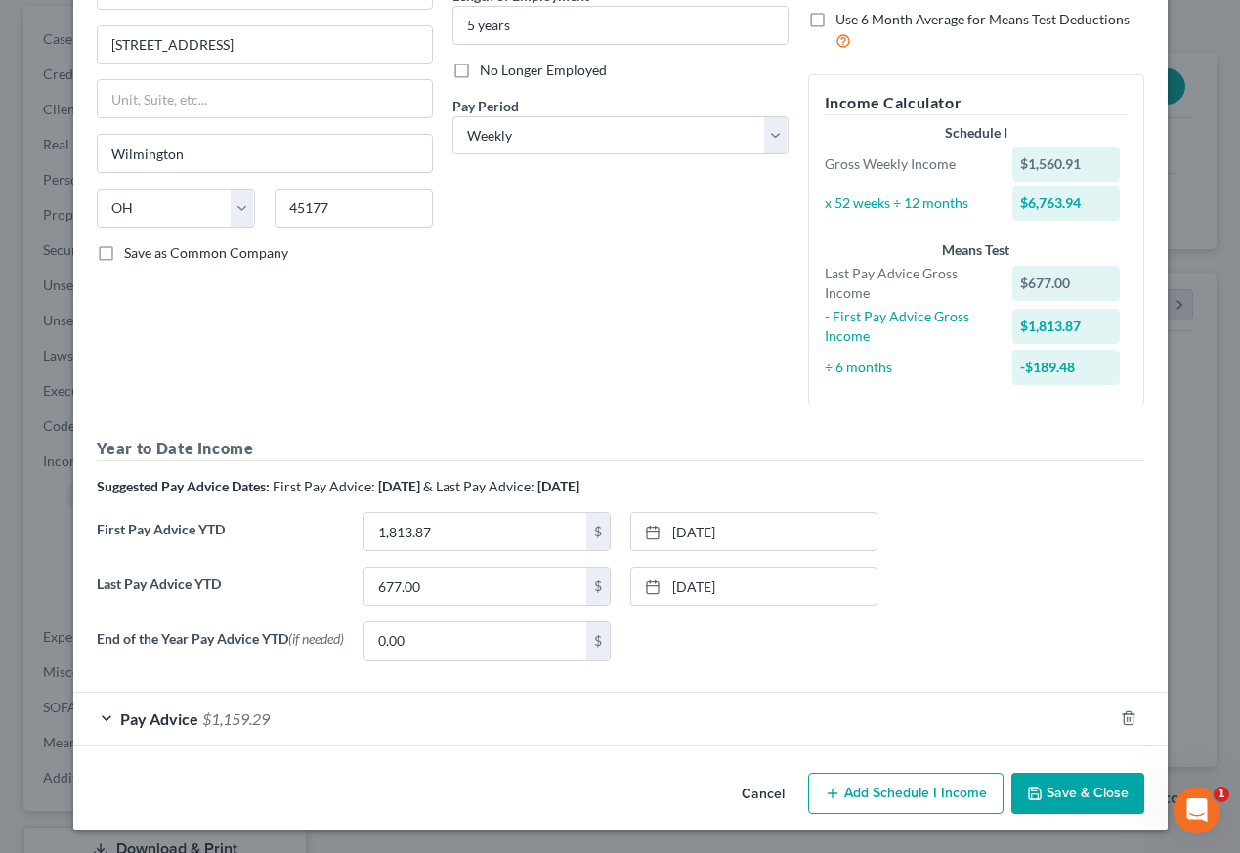
scroll to position [215, 0]
click at [1201, 174] on div "Edit Income Source × Employment Type * Select Full or [DEMOGRAPHIC_DATA] Employ…" at bounding box center [620, 426] width 1240 height 853
click at [779, 791] on button "Cancel" at bounding box center [763, 794] width 74 height 39
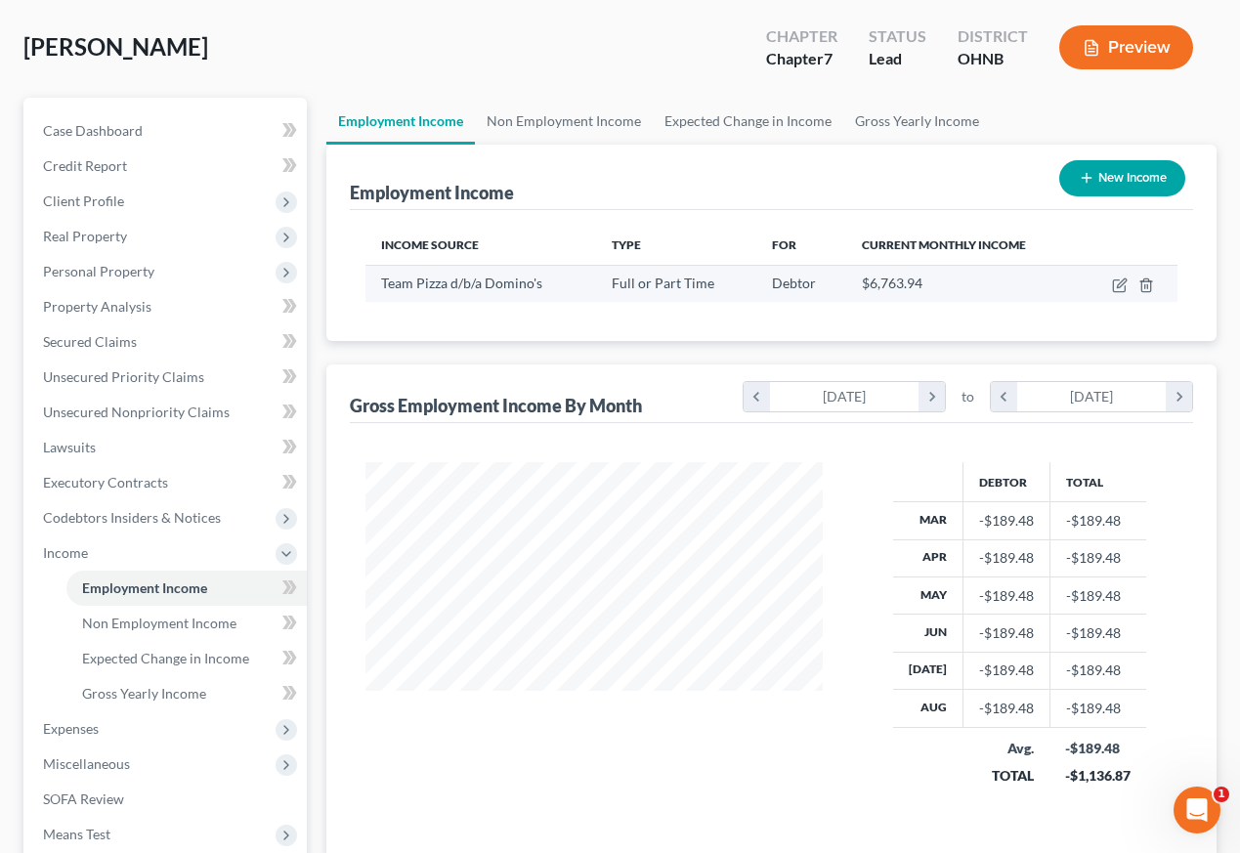
scroll to position [64, 0]
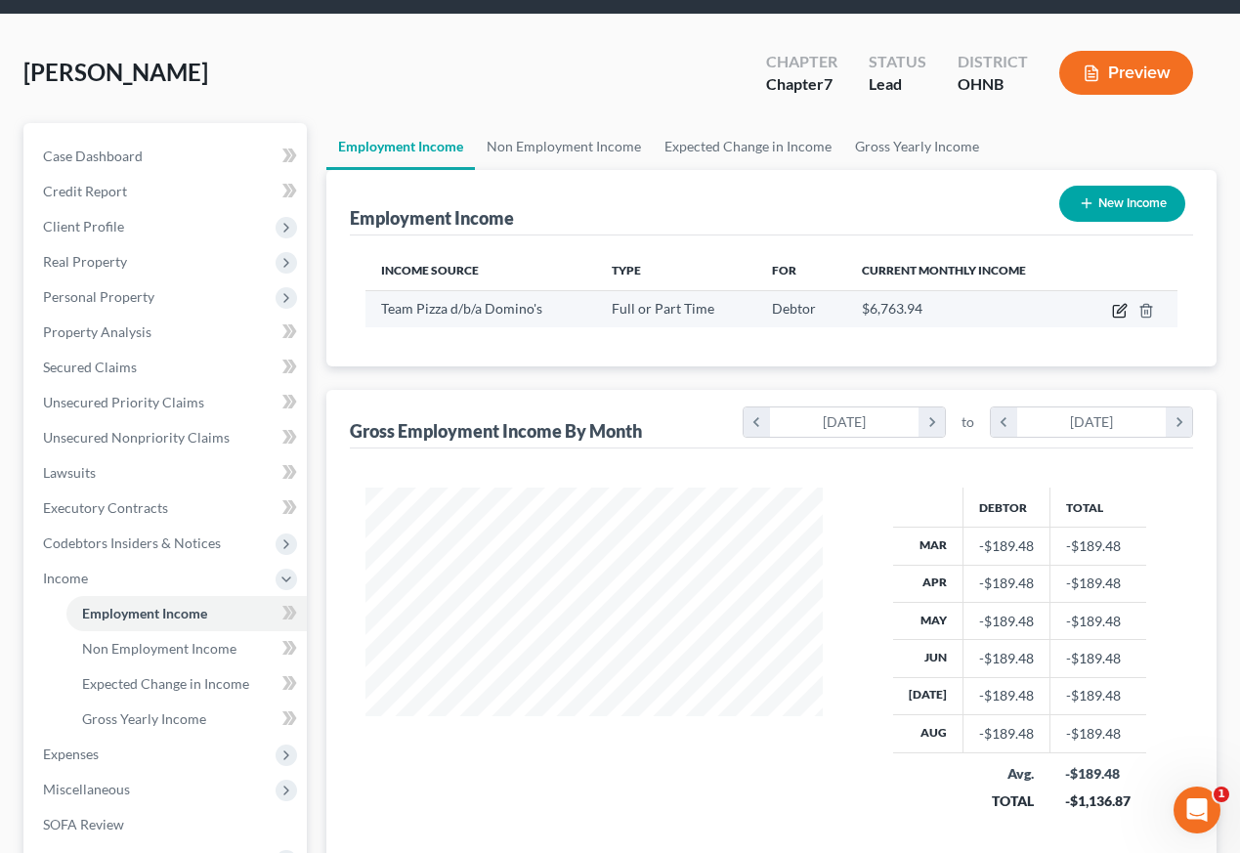
click at [1124, 313] on icon "button" at bounding box center [1120, 311] width 16 height 16
select select "0"
select select "36"
select select "3"
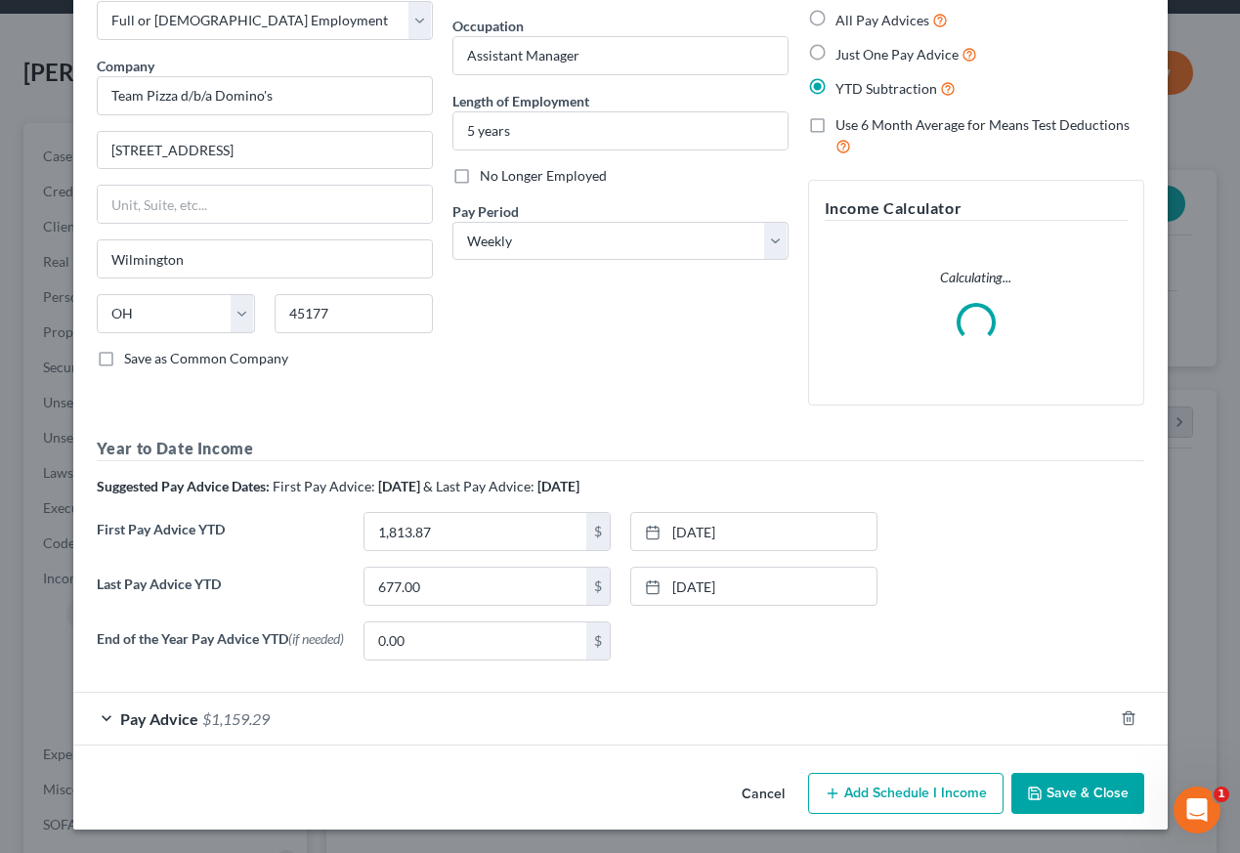
click at [535, 737] on div "Pay Advice $1,159.29" at bounding box center [593, 719] width 1040 height 52
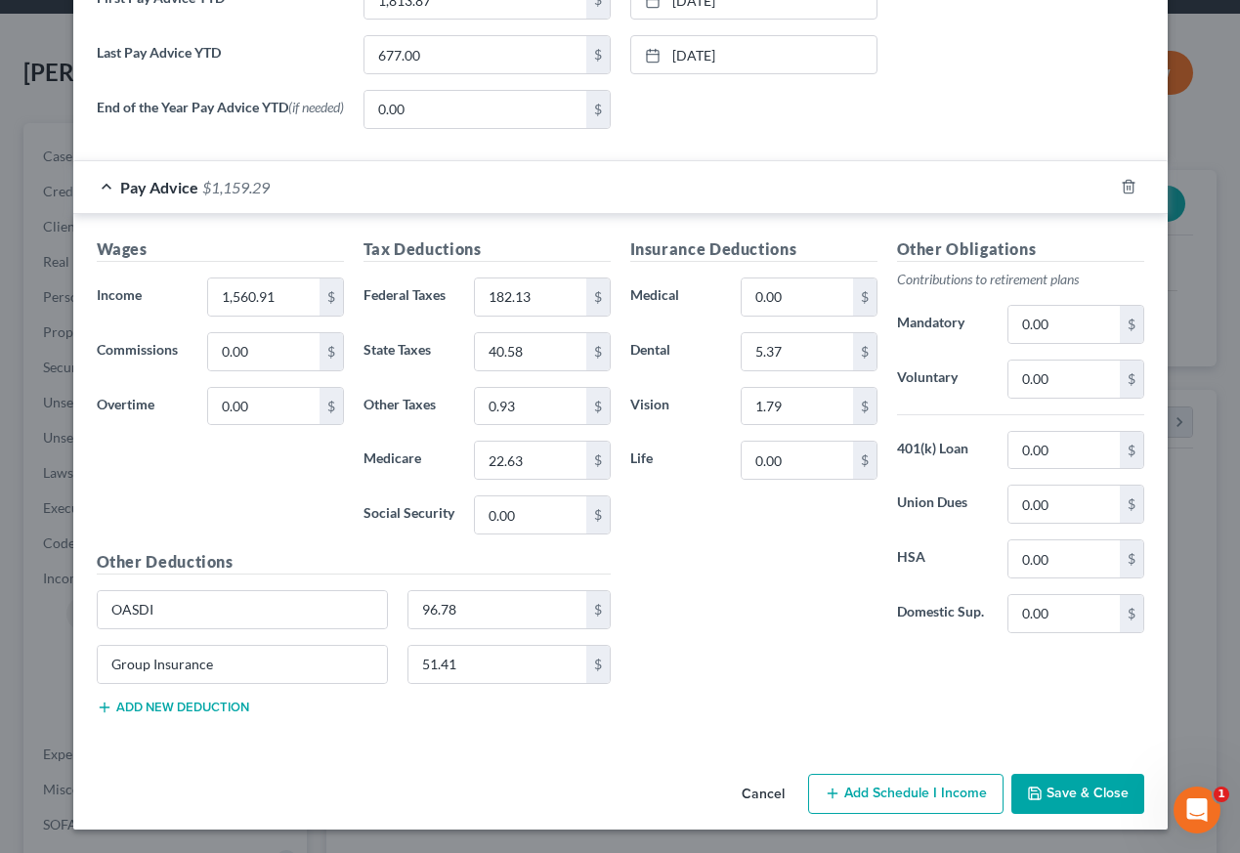
scroll to position [747, 0]
click at [779, 799] on button "Cancel" at bounding box center [763, 795] width 74 height 39
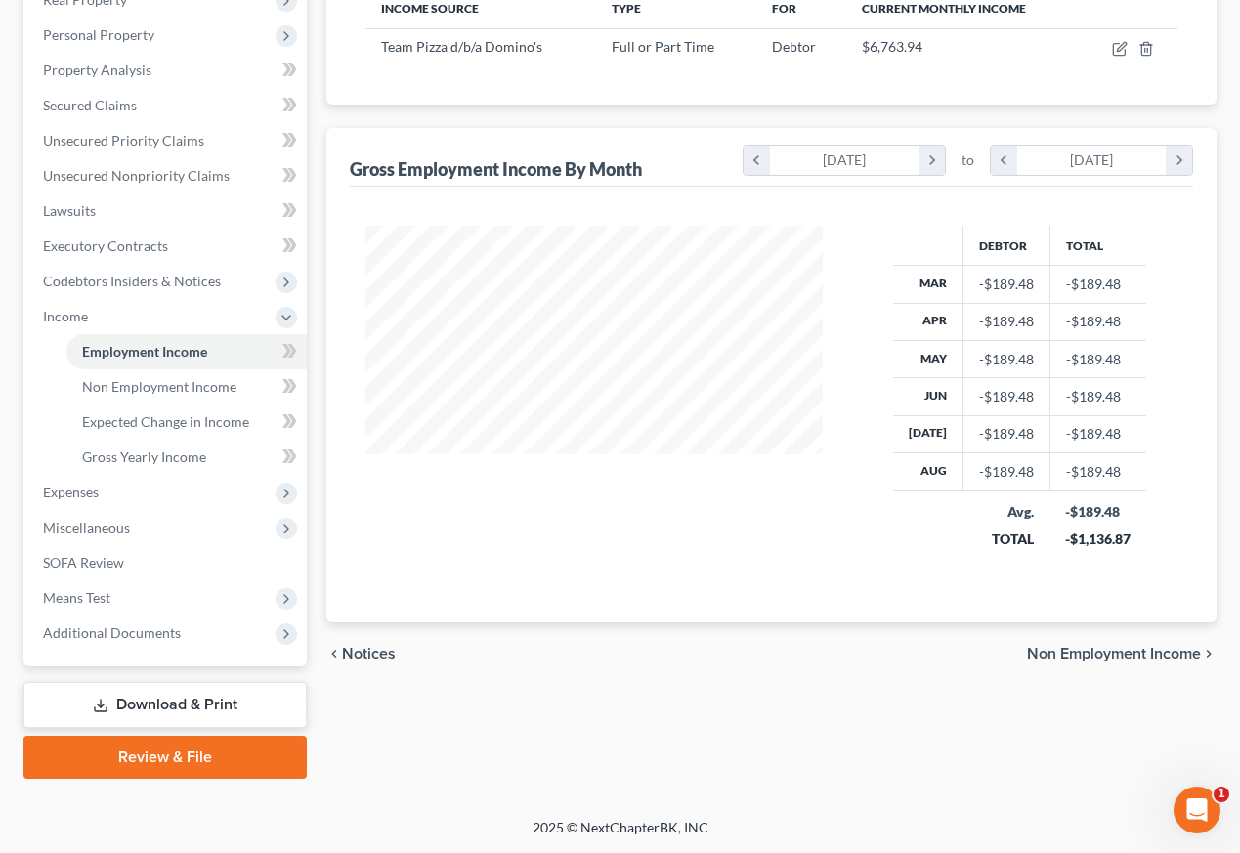
scroll to position [326, 0]
click at [148, 601] on span "Means Test" at bounding box center [166, 597] width 279 height 35
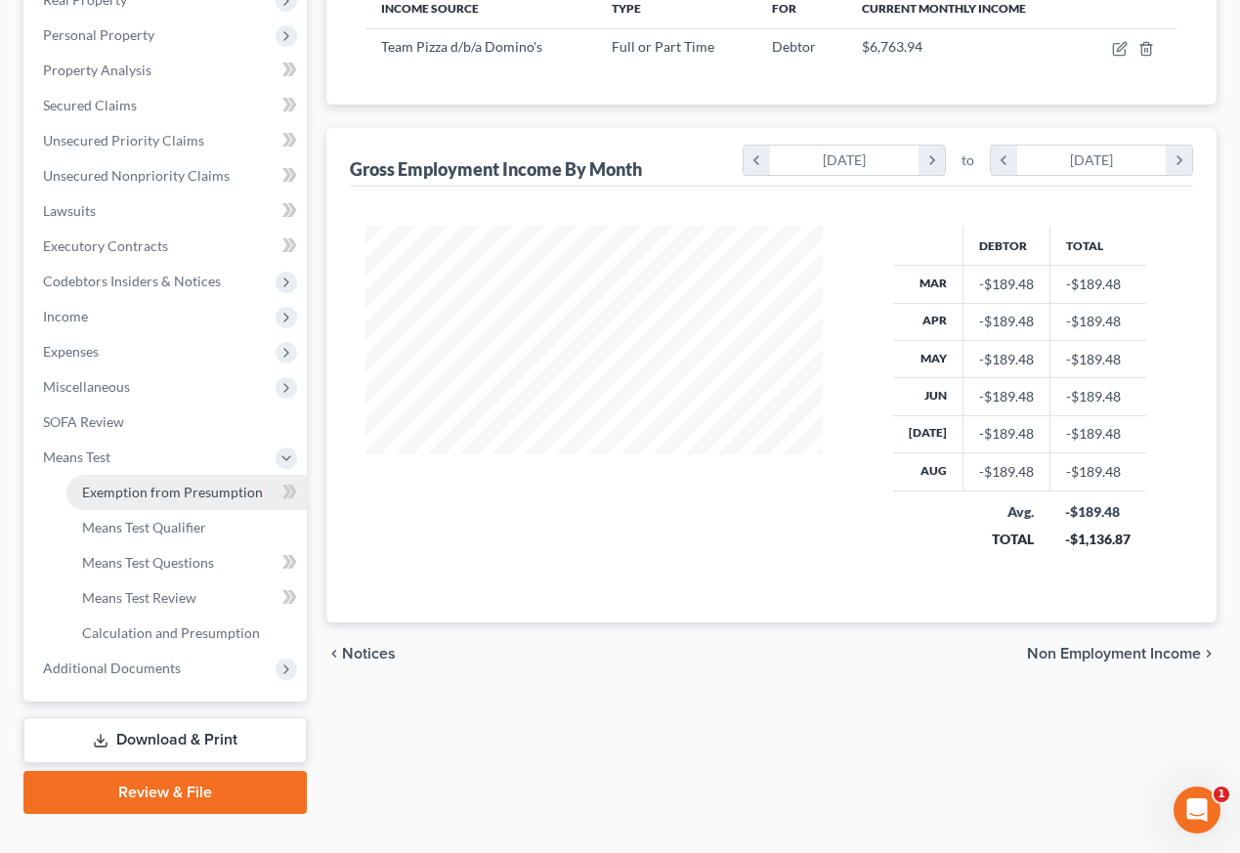
click at [160, 492] on span "Exemption from Presumption" at bounding box center [172, 492] width 181 height 17
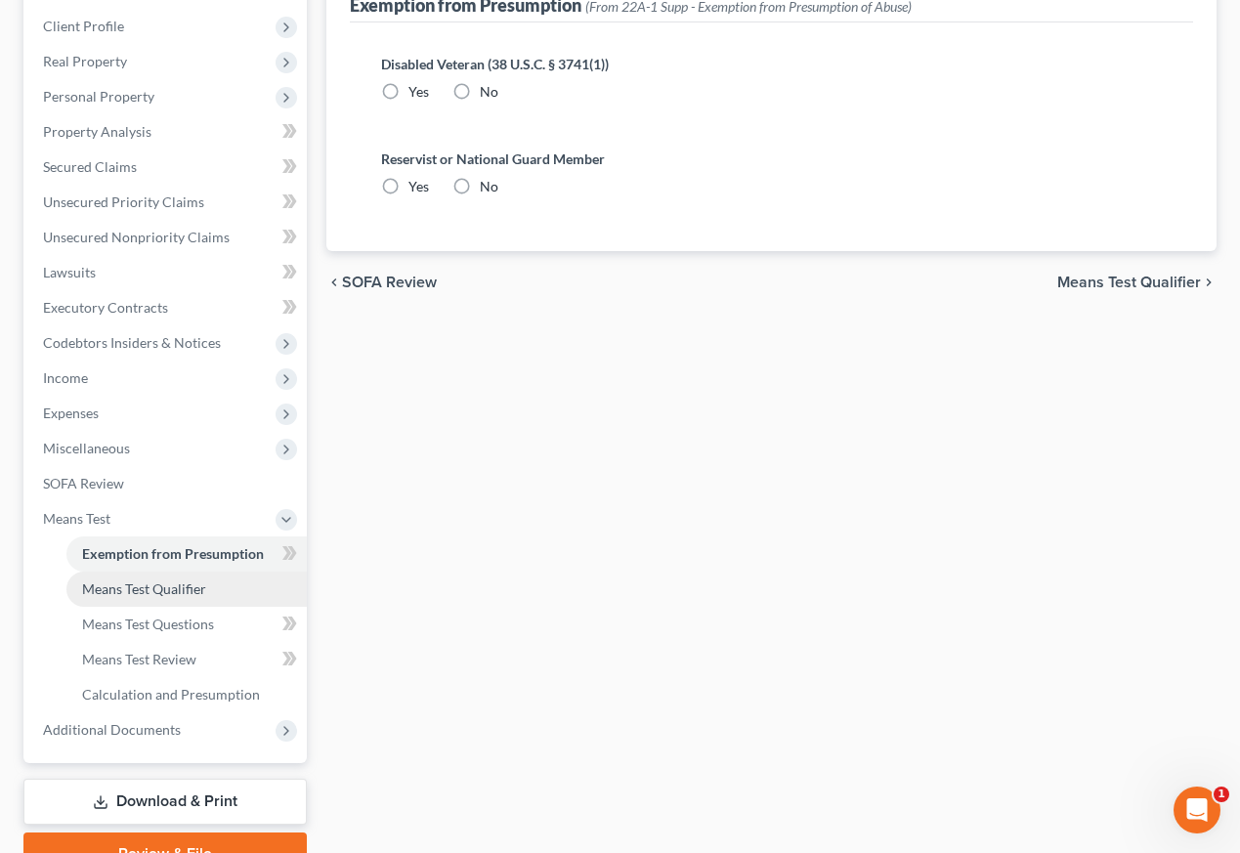
click at [135, 587] on span "Means Test Qualifier" at bounding box center [144, 588] width 124 height 17
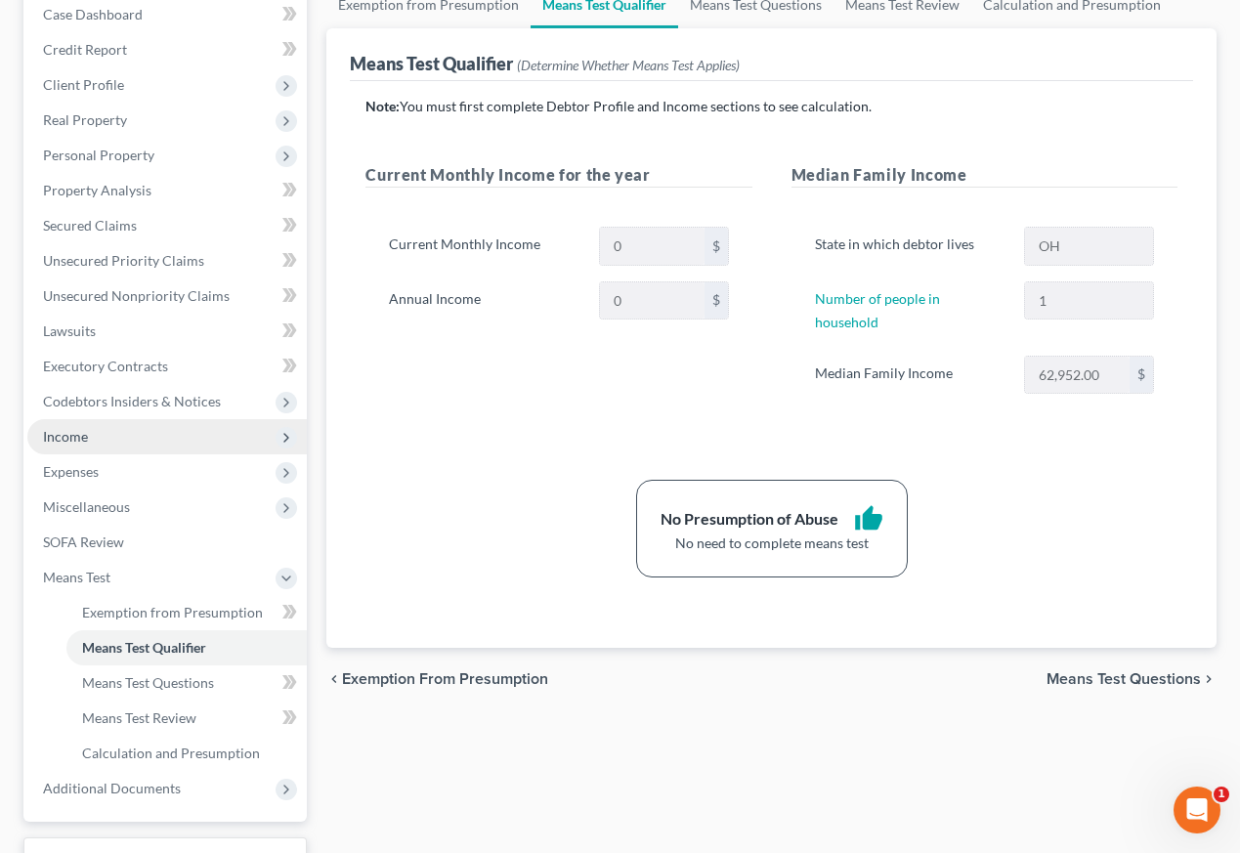
scroll to position [220, 0]
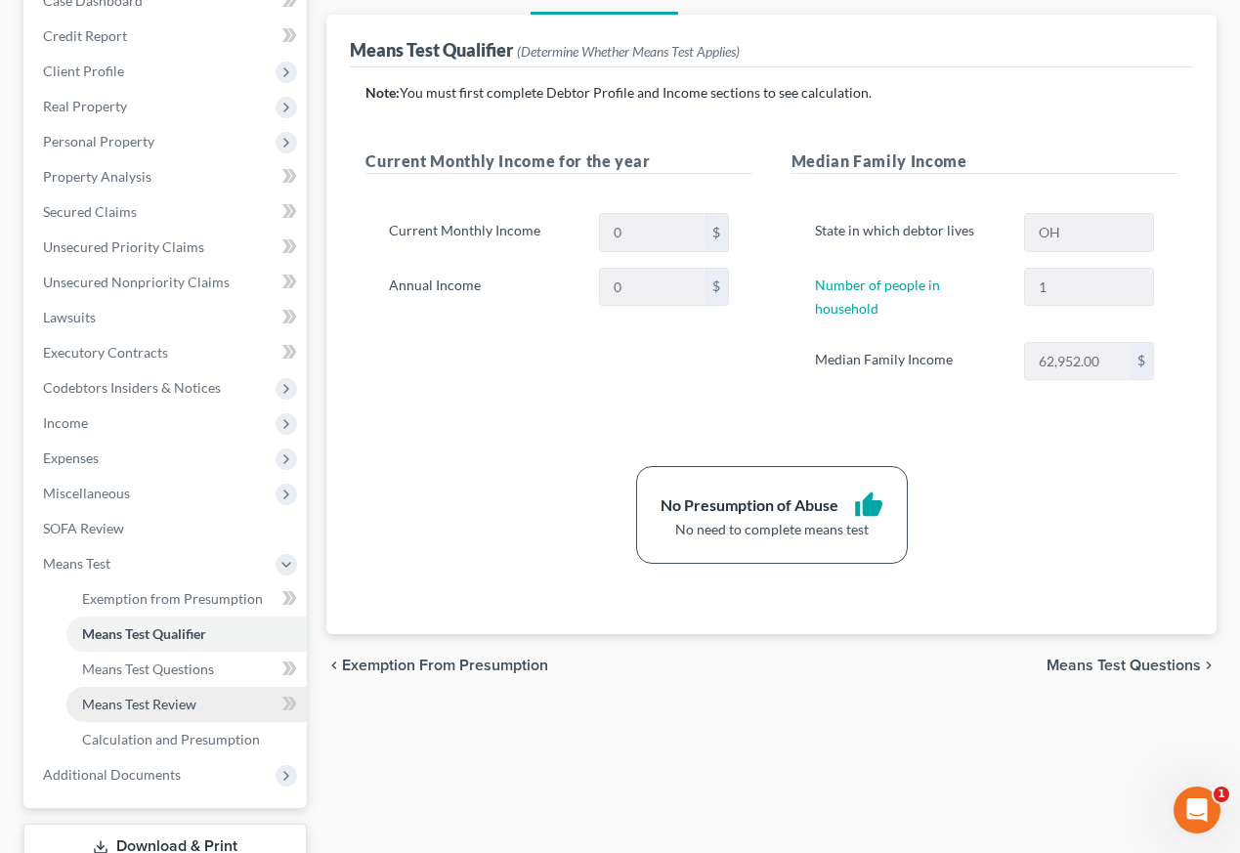
click at [149, 709] on span "Means Test Review" at bounding box center [139, 704] width 114 height 17
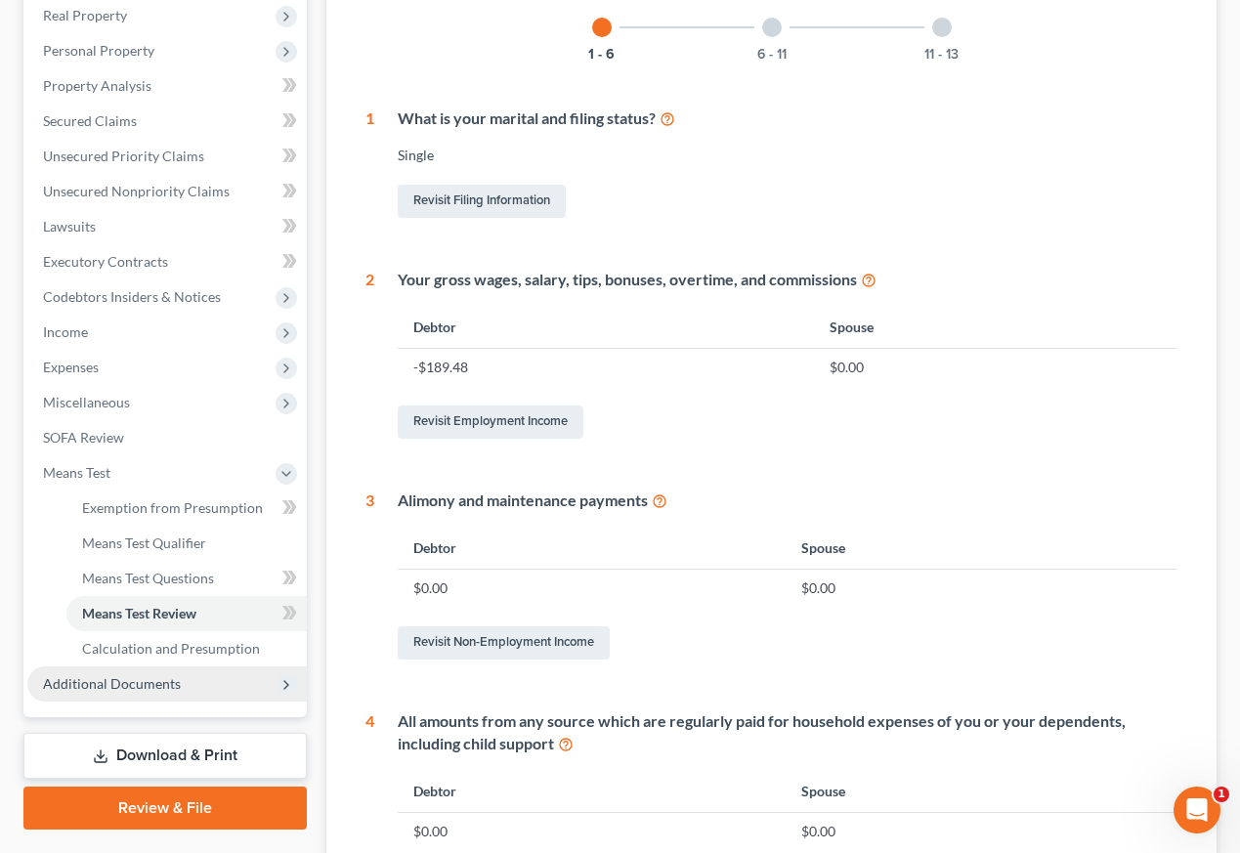
scroll to position [318, 0]
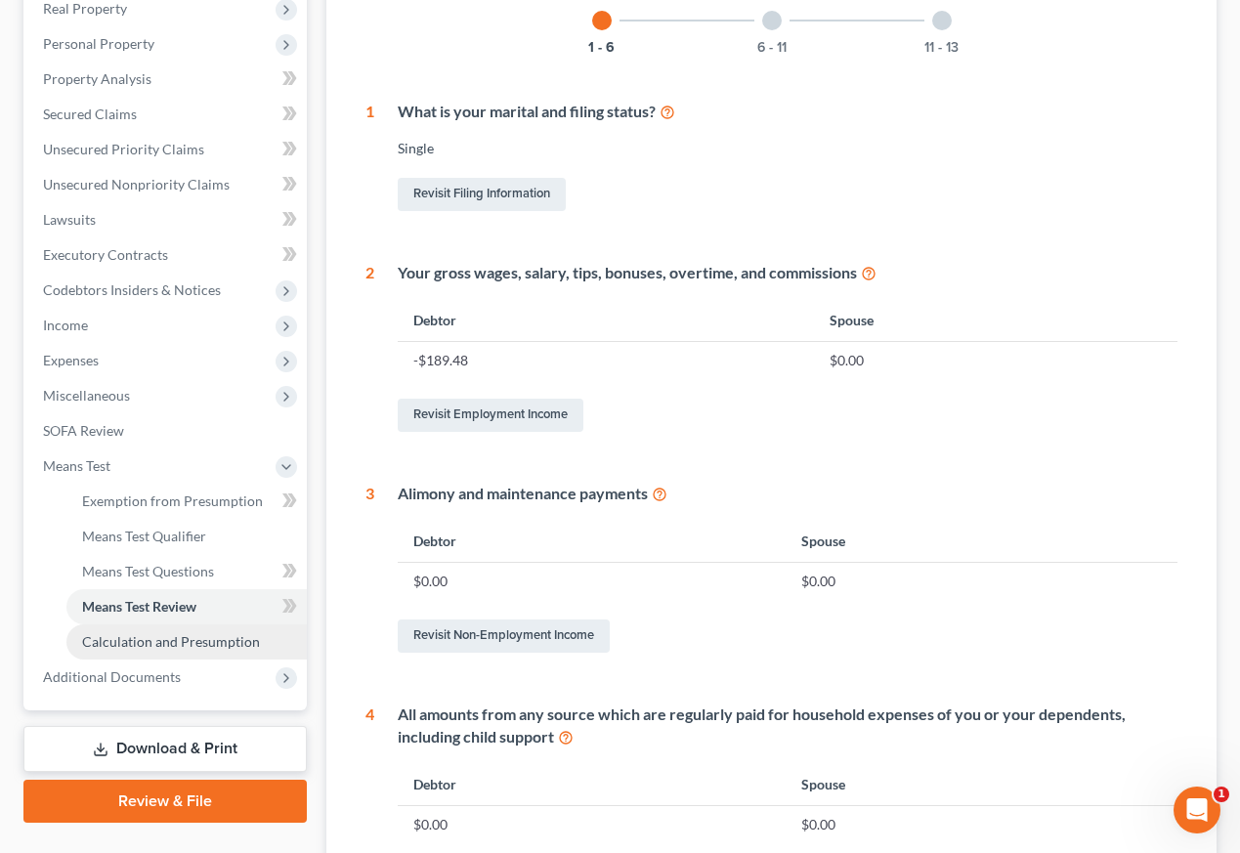
click at [134, 647] on span "Calculation and Presumption" at bounding box center [171, 641] width 178 height 17
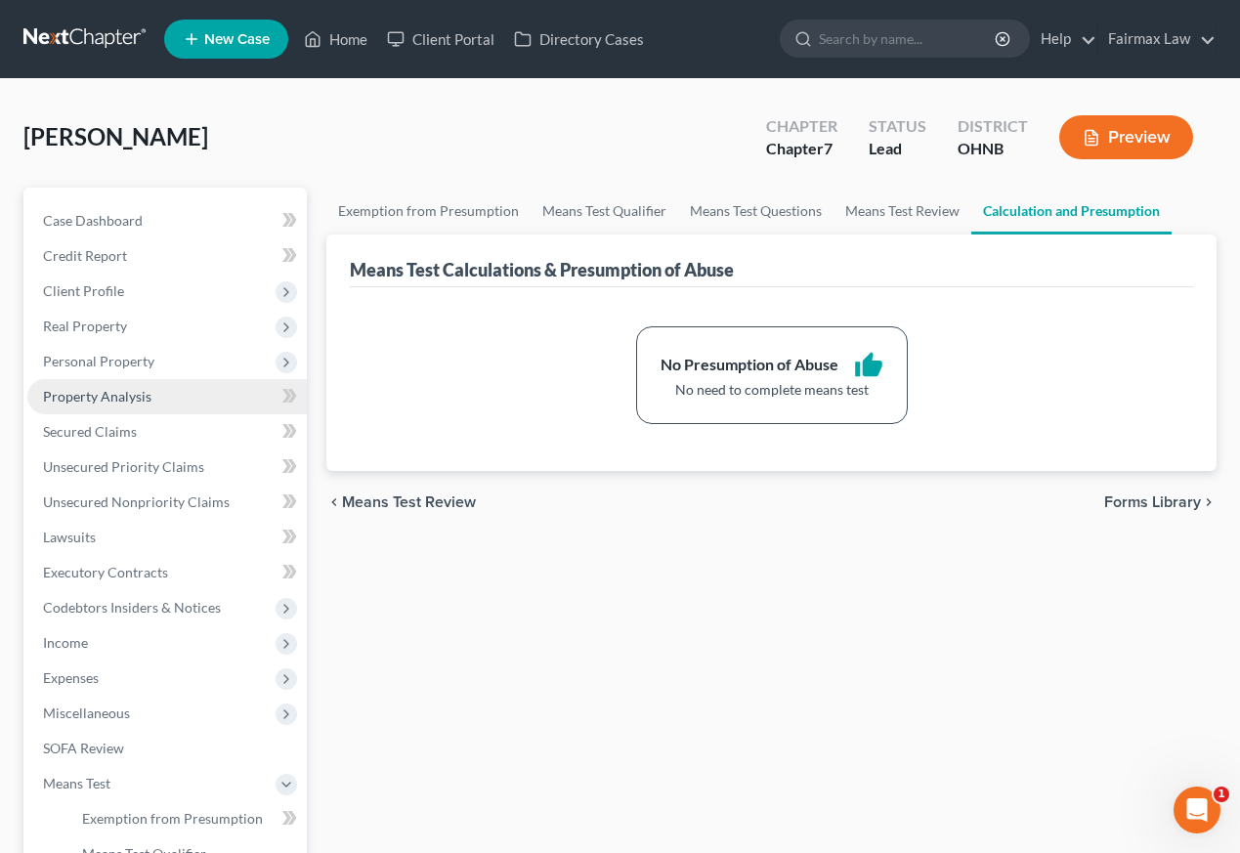
click at [173, 391] on link "Property Analysis" at bounding box center [166, 396] width 279 height 35
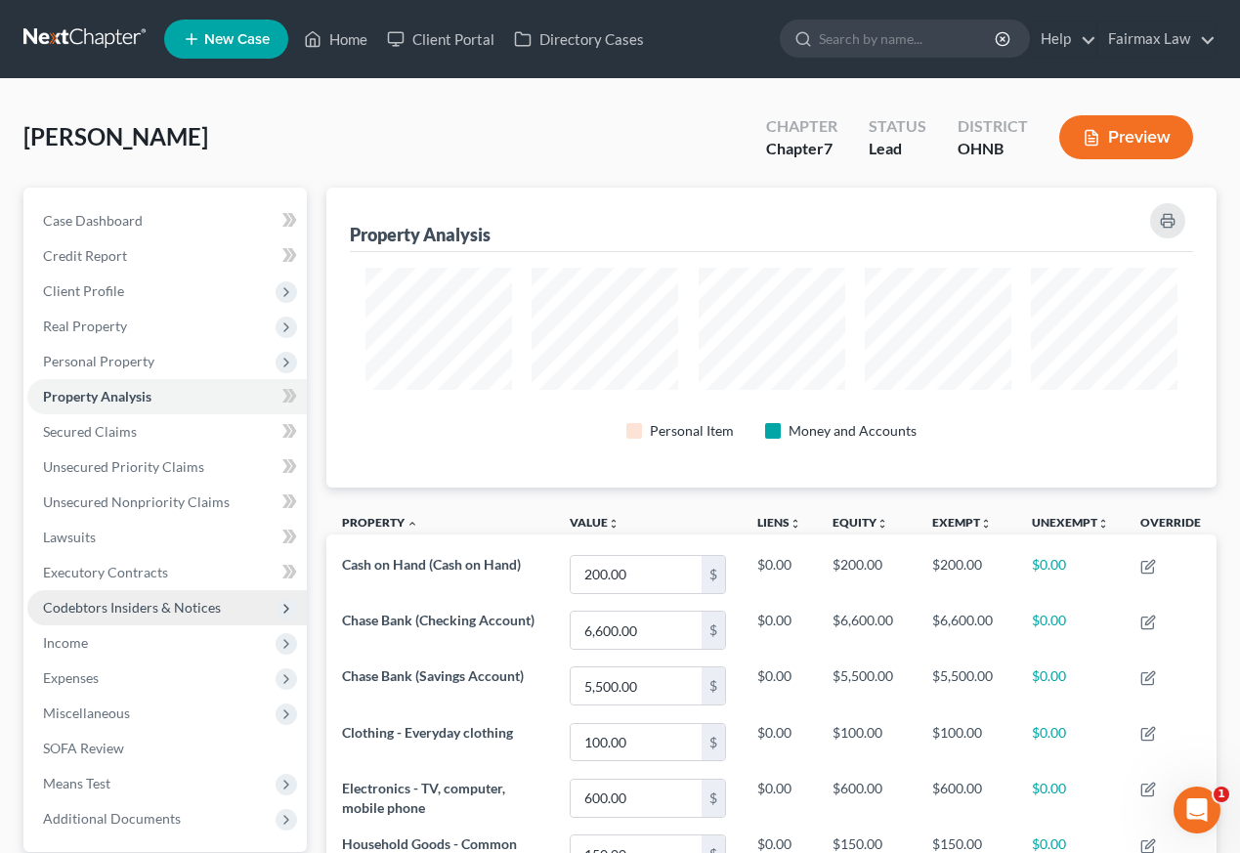
scroll to position [300, 890]
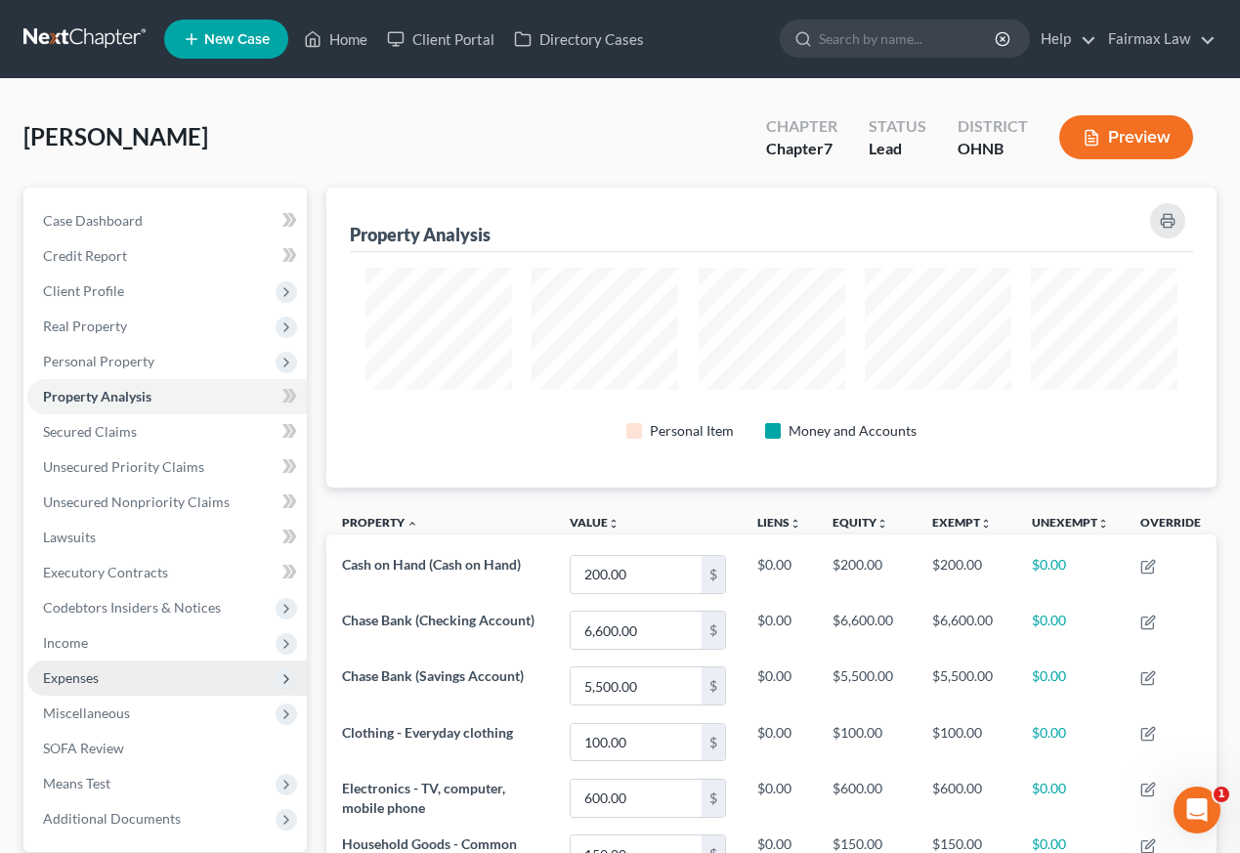
click at [122, 673] on span "Expenses" at bounding box center [166, 677] width 279 height 35
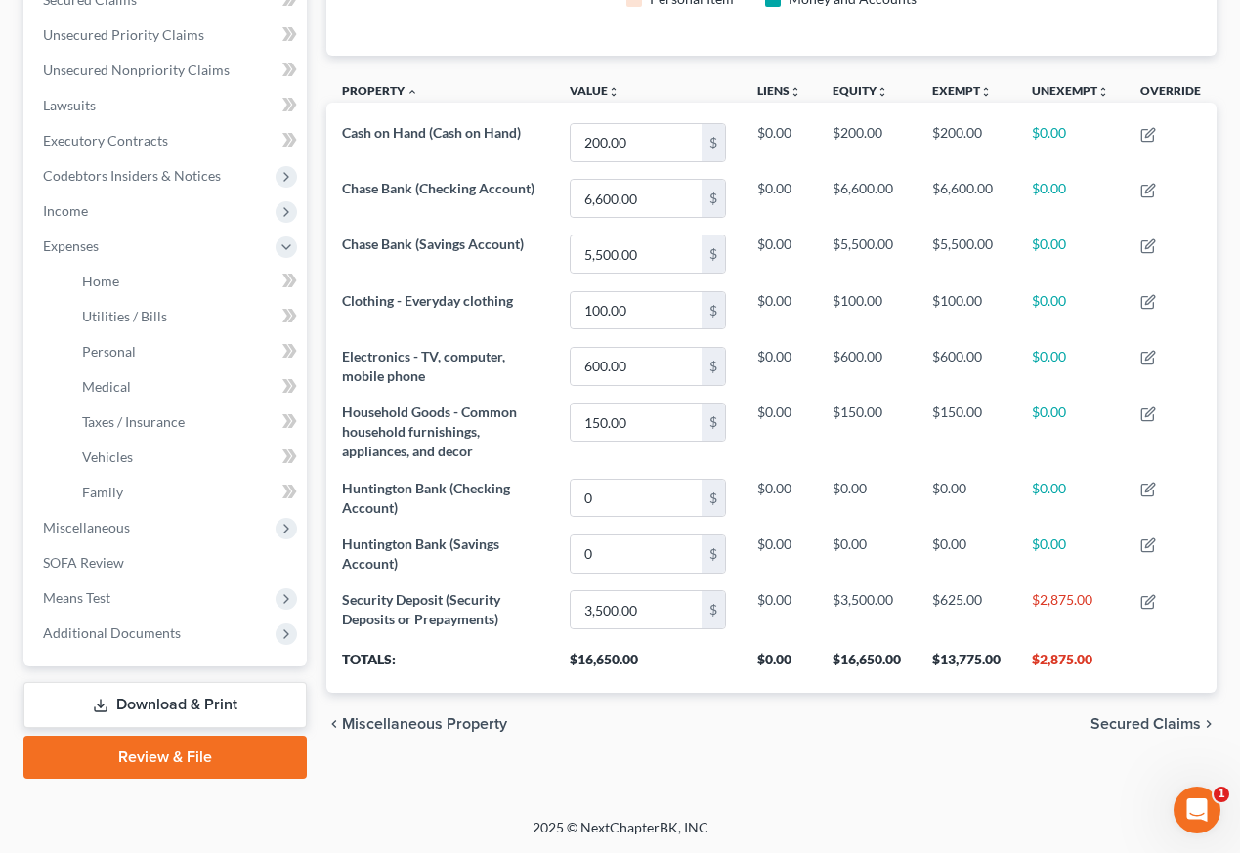
scroll to position [432, 0]
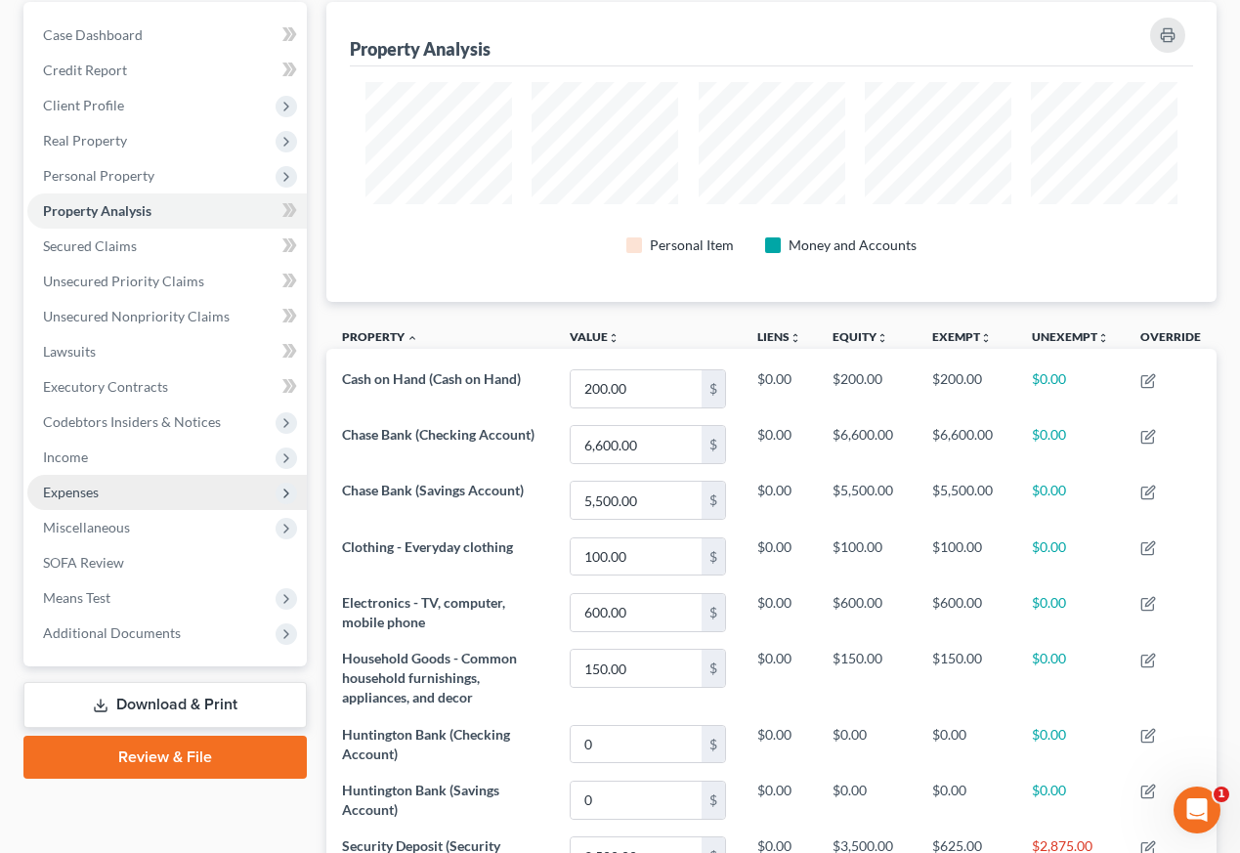
click at [99, 497] on span "Expenses" at bounding box center [71, 492] width 56 height 17
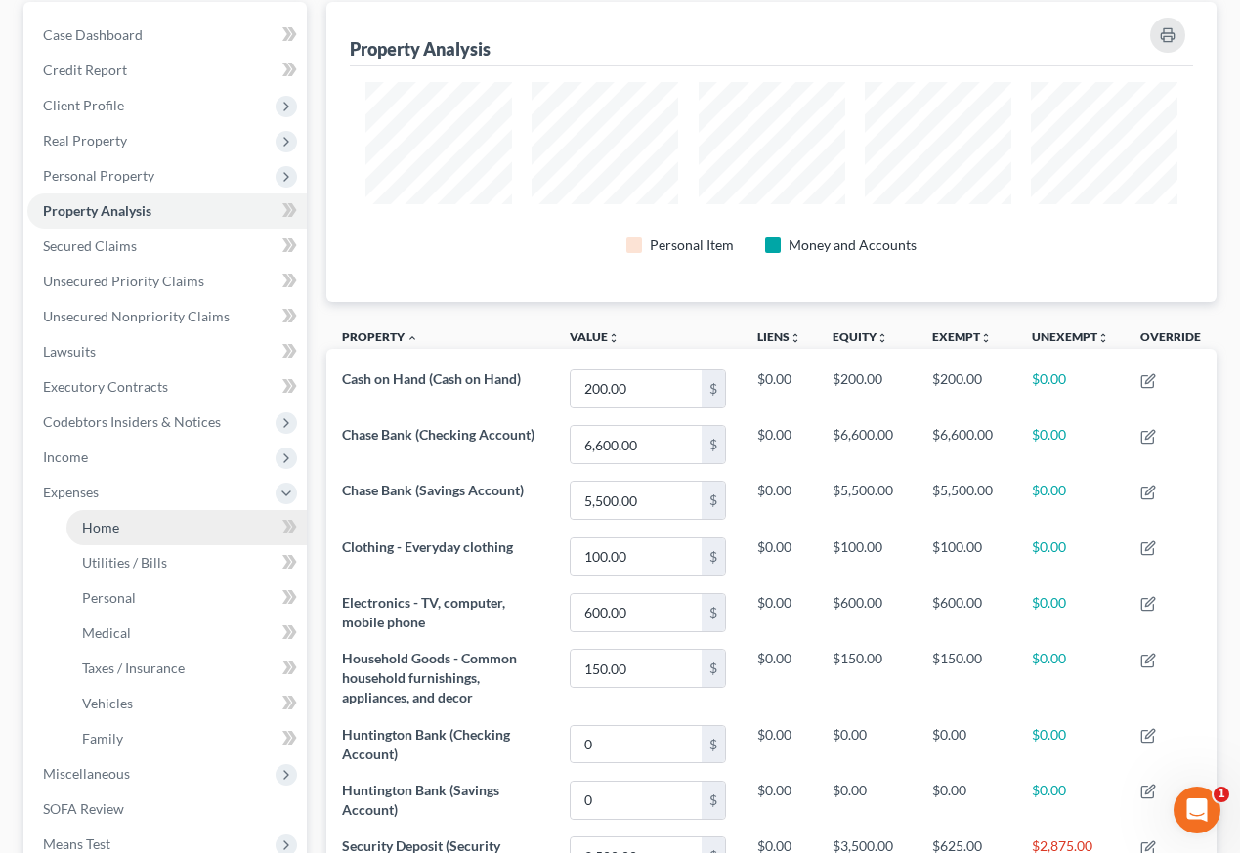
click at [107, 530] on span "Home" at bounding box center [100, 527] width 37 height 17
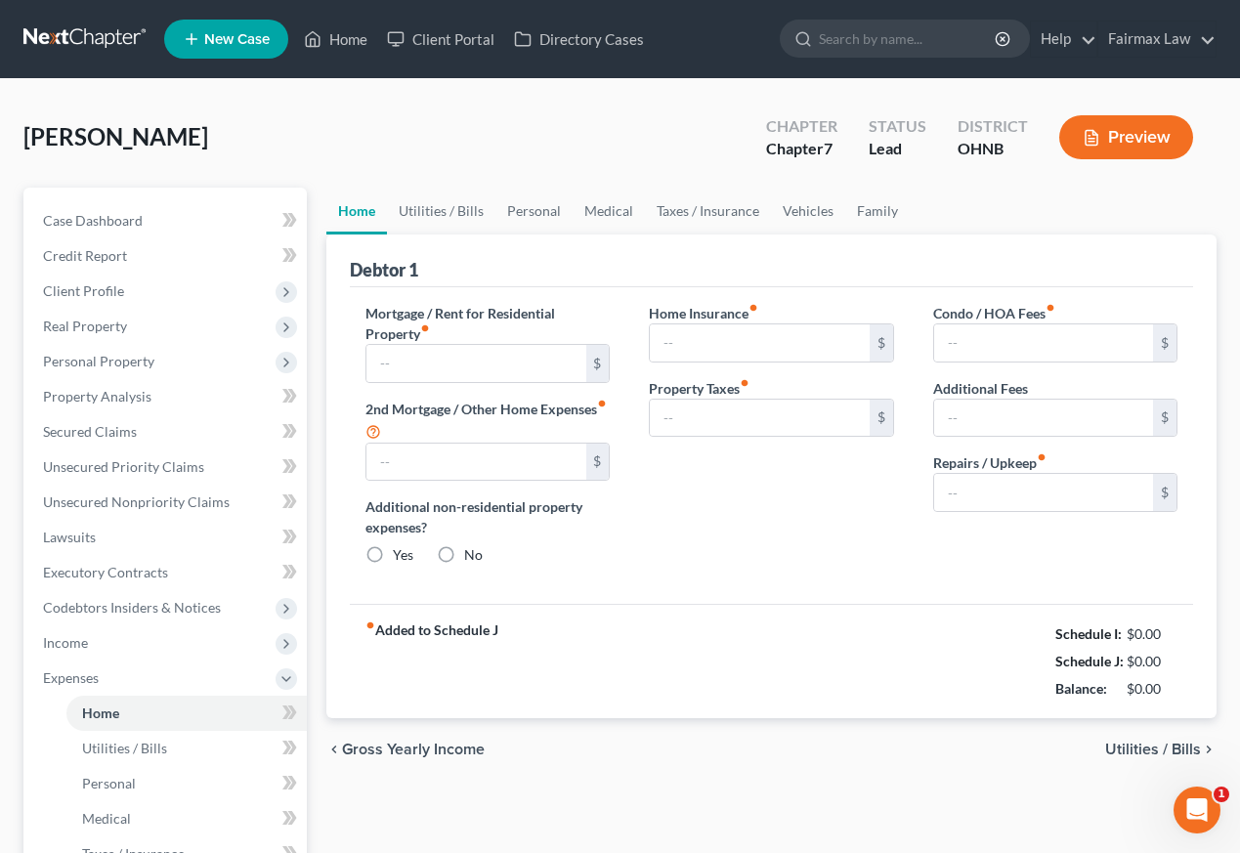
type input "700.00"
type input "0.00"
radio input "true"
type input "0.00"
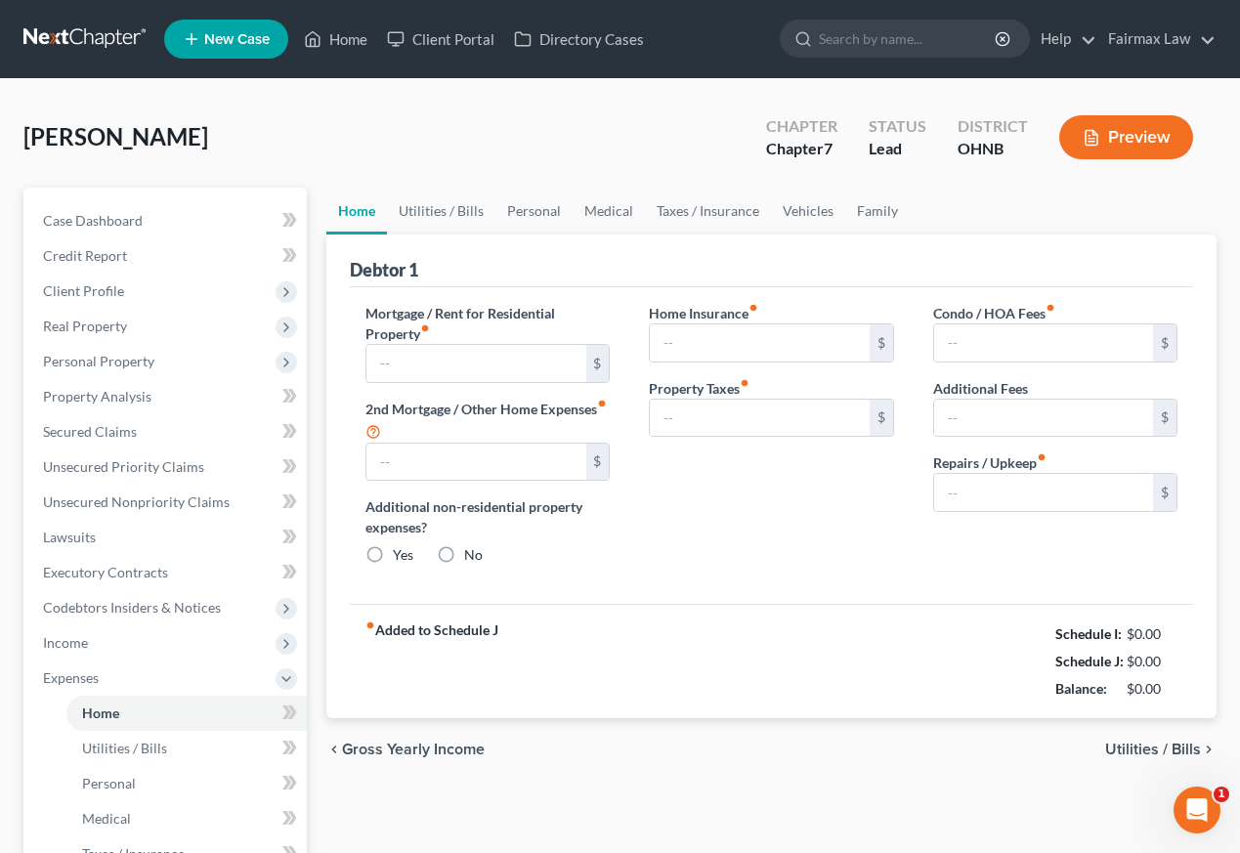
type input "0.00"
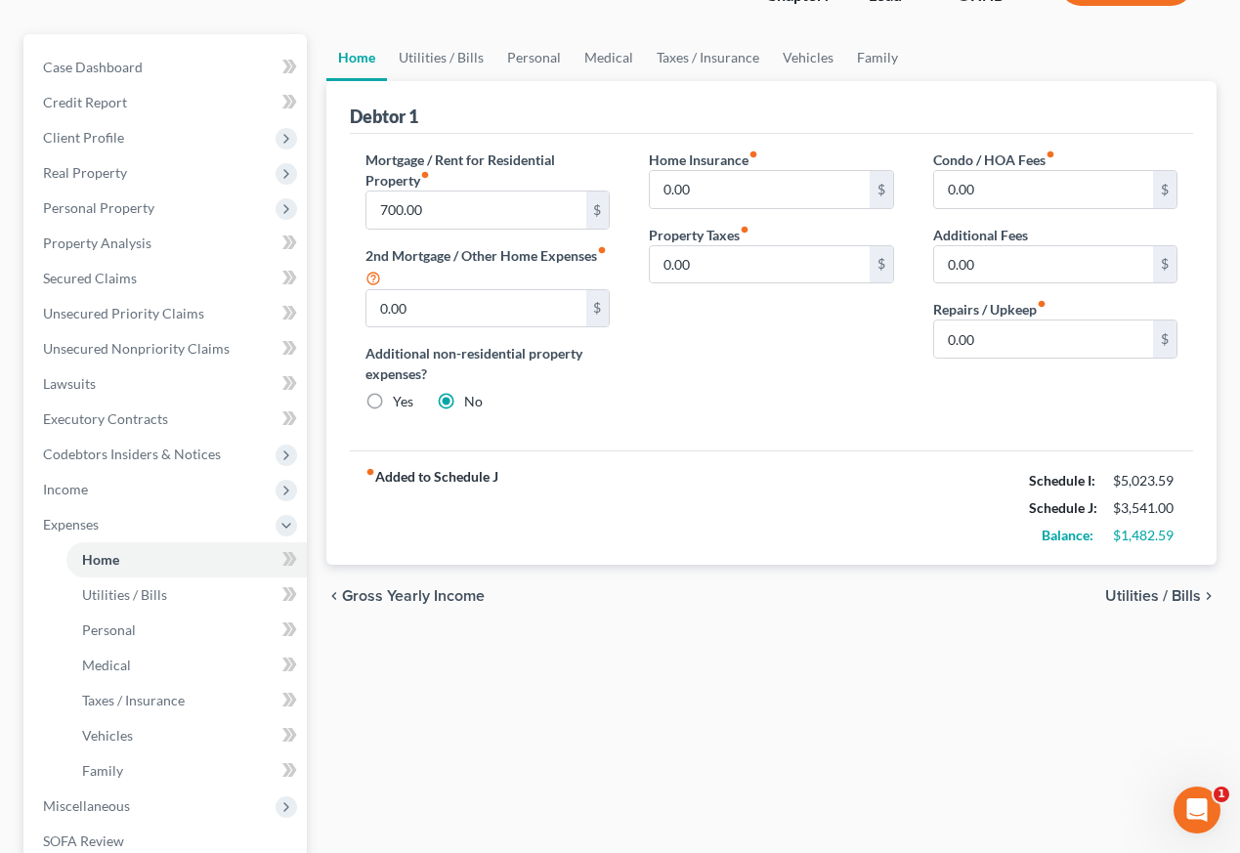
scroll to position [177, 0]
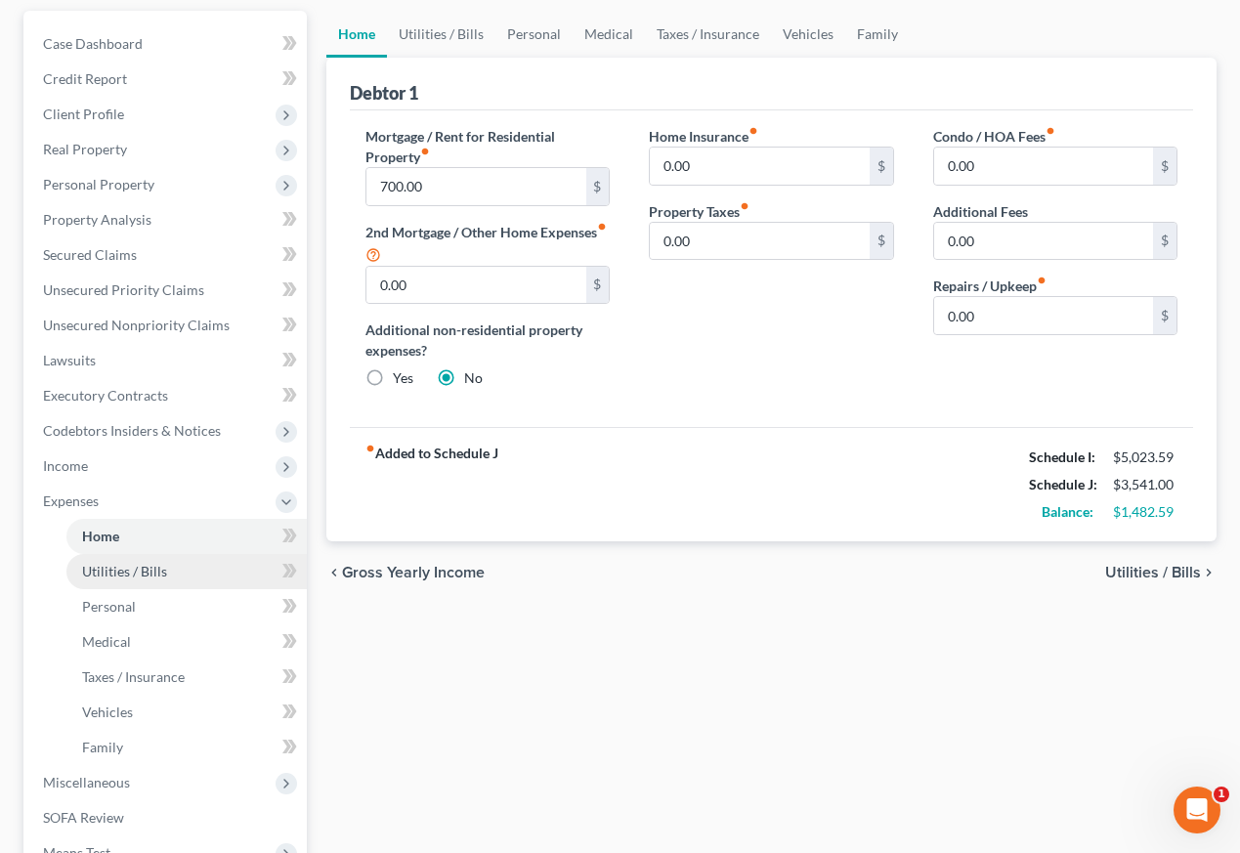
click at [177, 585] on link "Utilities / Bills" at bounding box center [186, 571] width 240 height 35
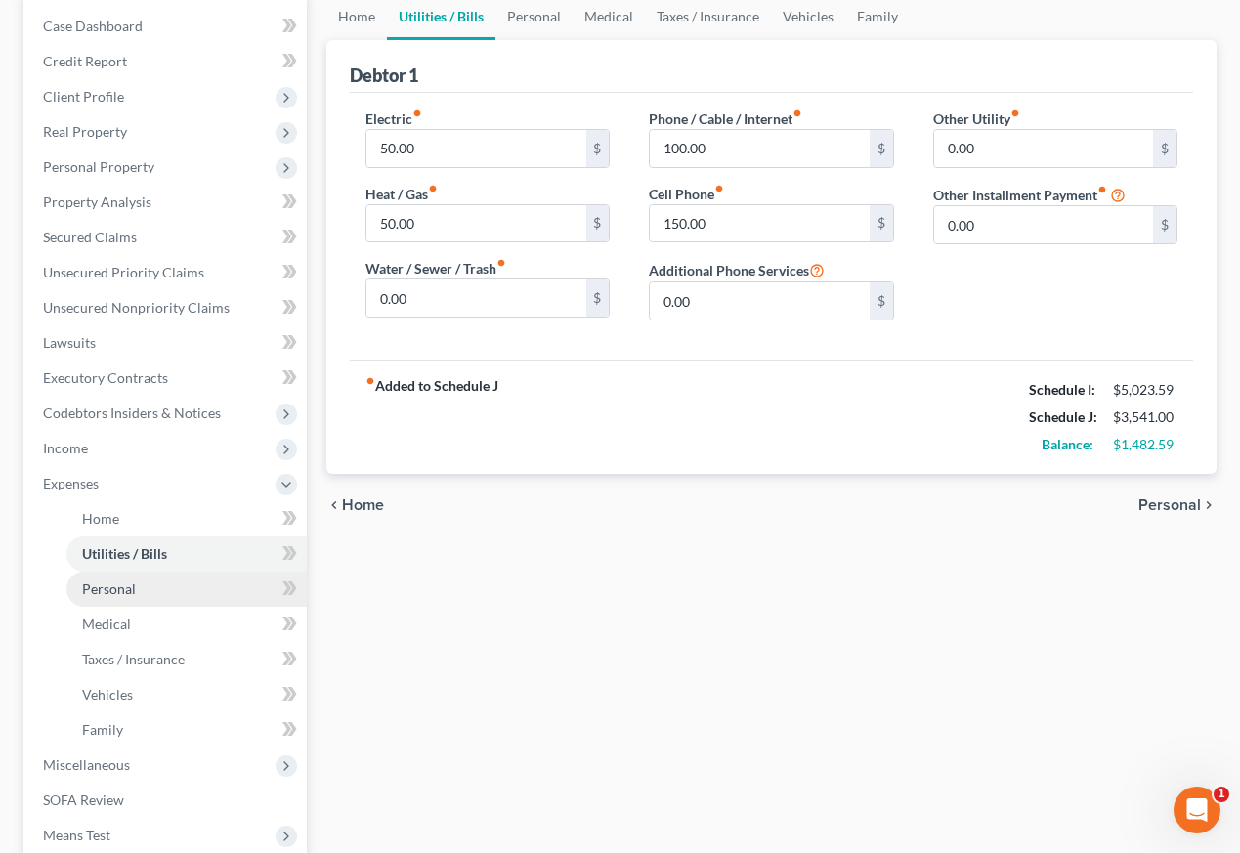
scroll to position [194, 0]
click at [177, 586] on link "Personal" at bounding box center [186, 589] width 240 height 35
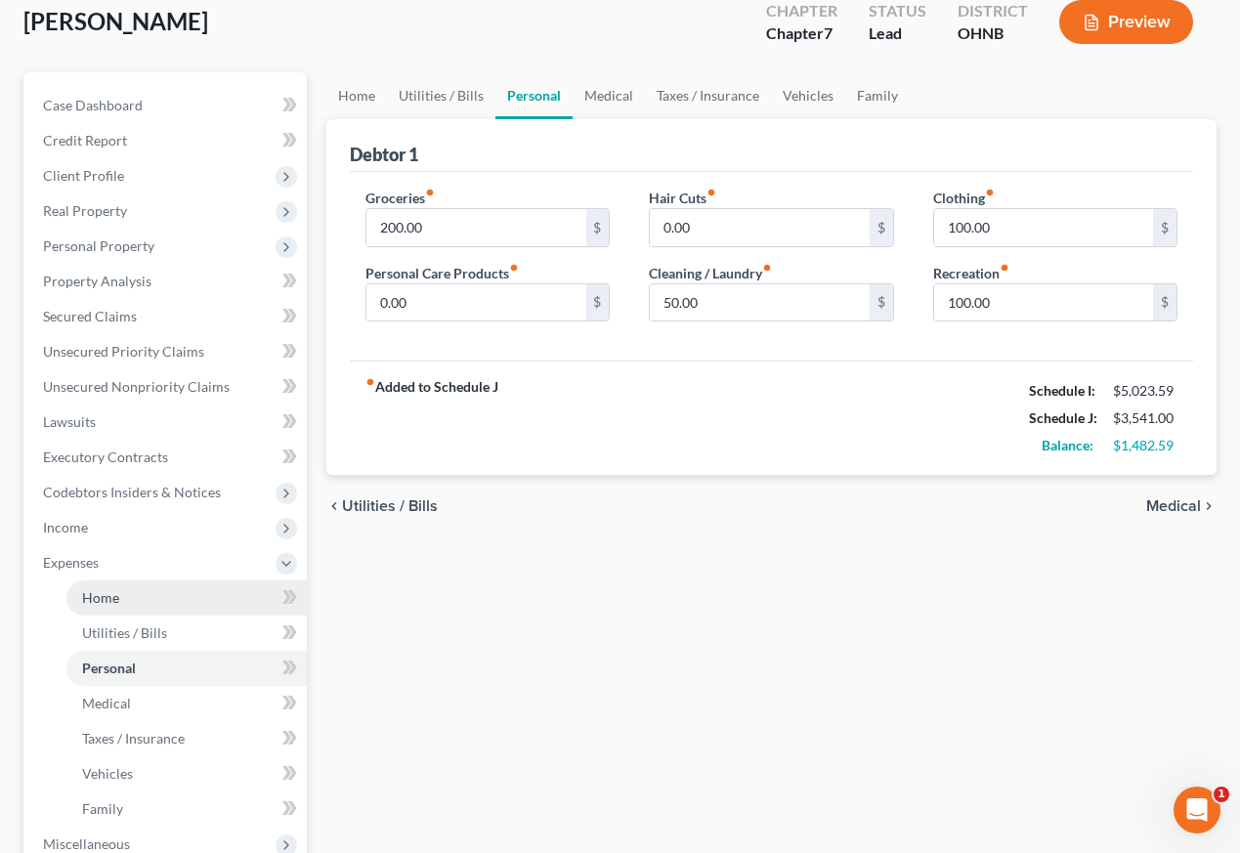
scroll to position [117, 0]
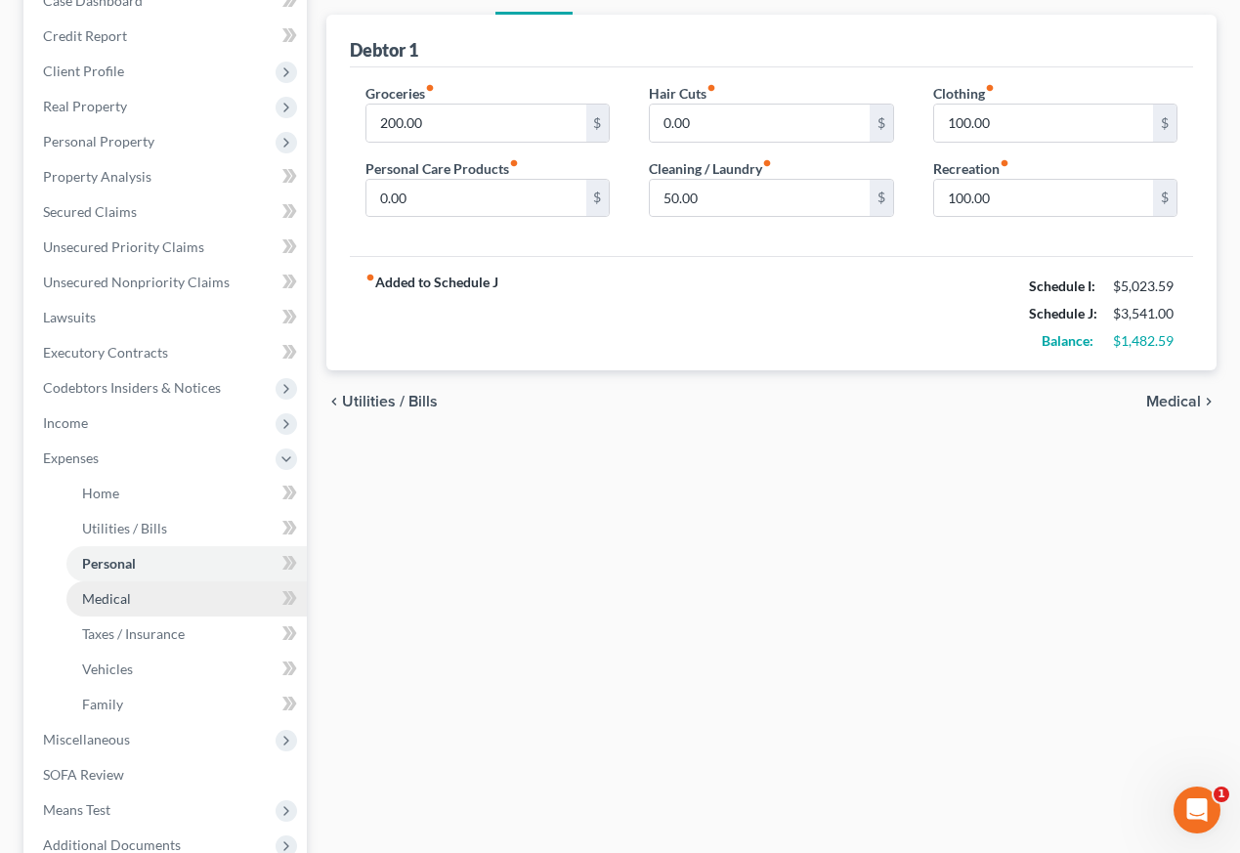
click at [165, 612] on link "Medical" at bounding box center [186, 598] width 240 height 35
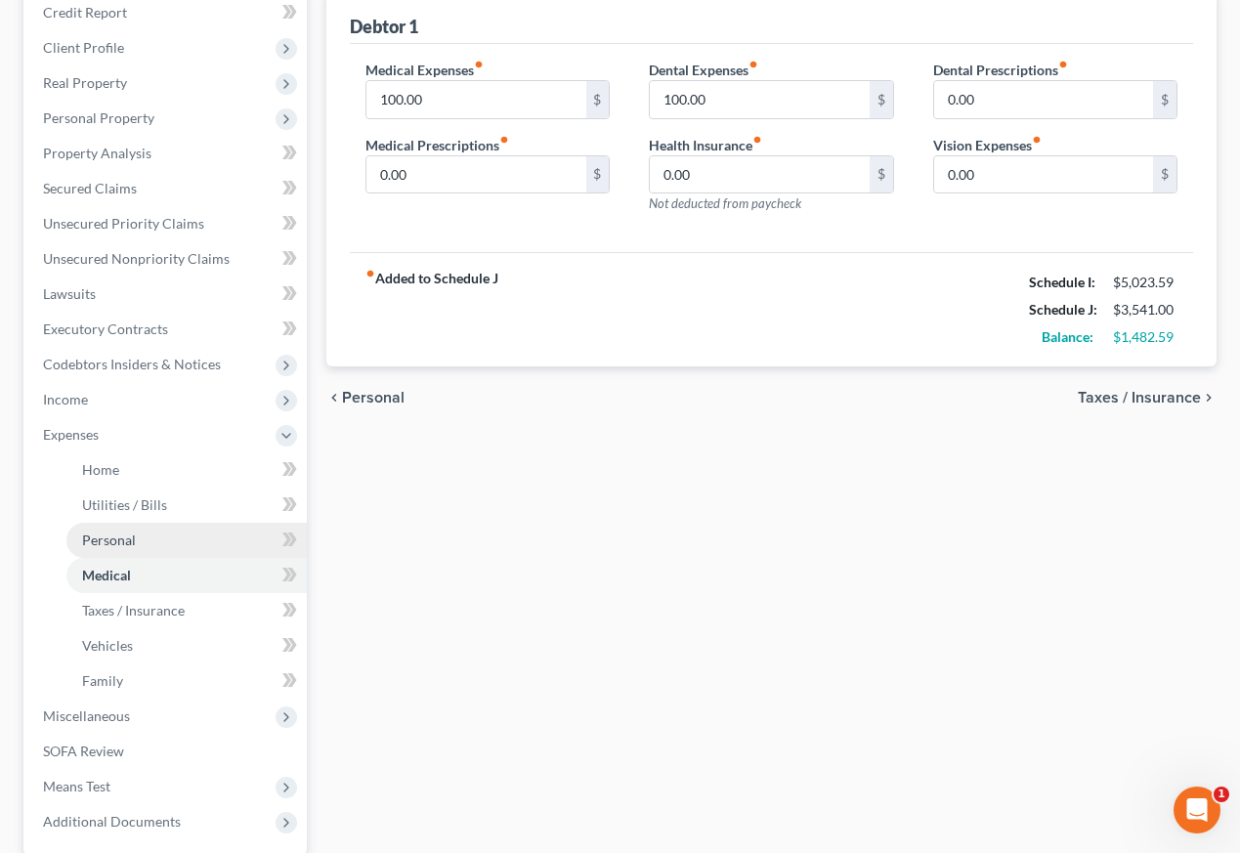
scroll to position [432, 0]
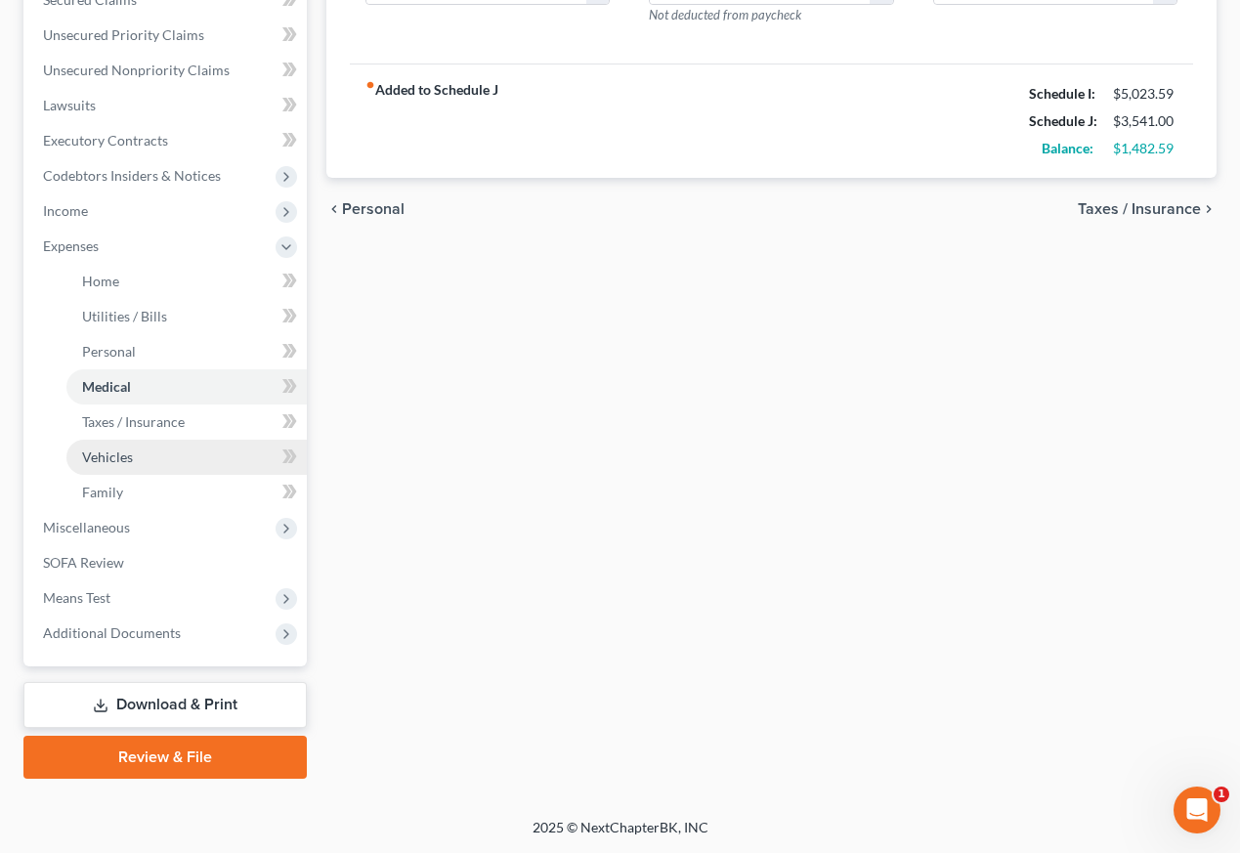
click at [135, 461] on link "Vehicles" at bounding box center [186, 457] width 240 height 35
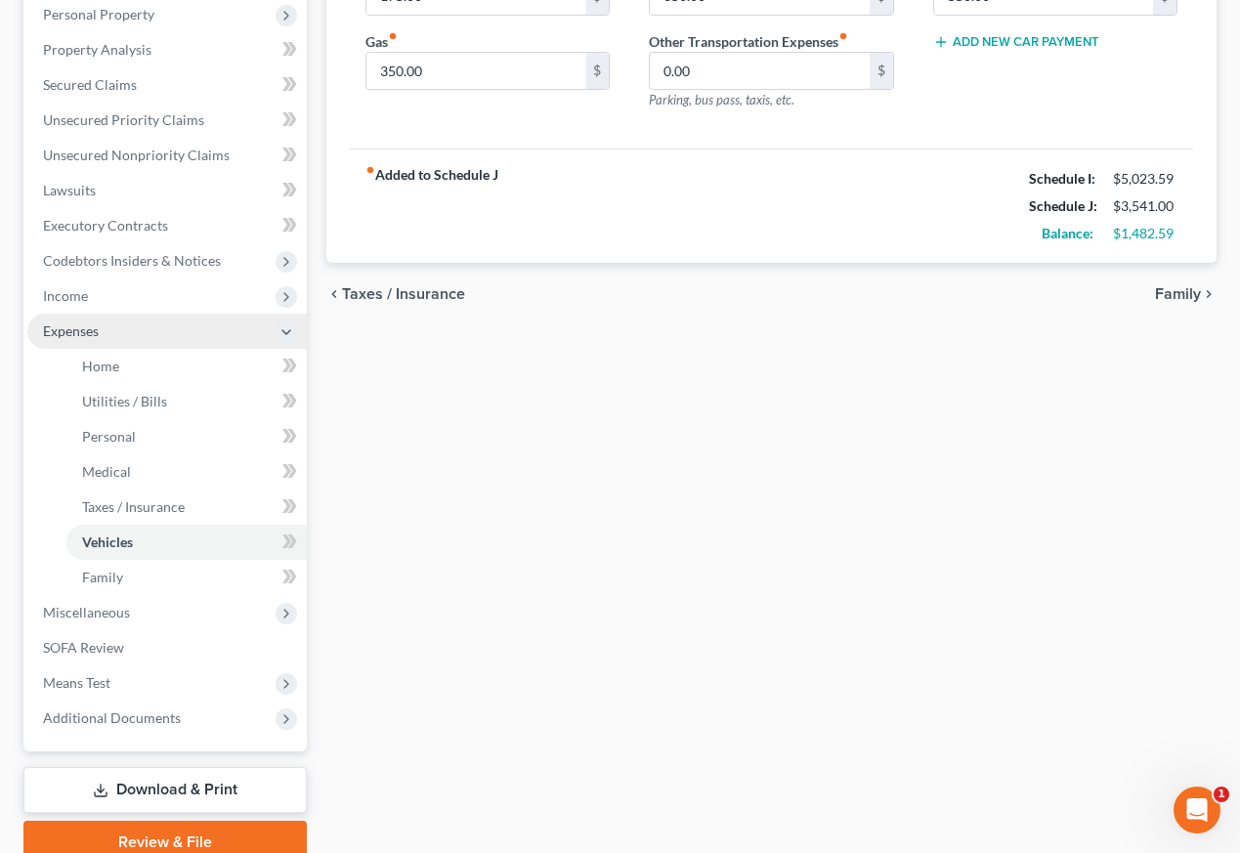
scroll to position [386, 0]
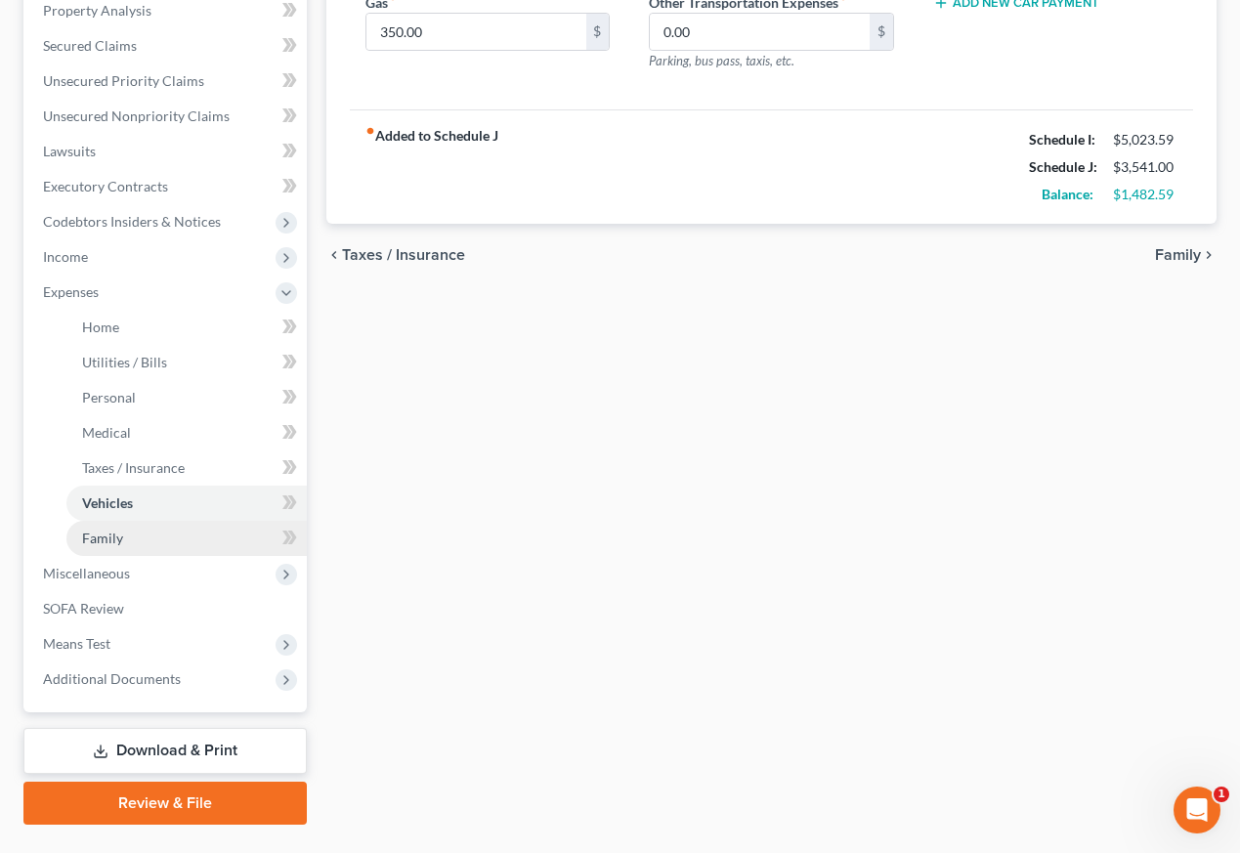
click at [112, 545] on span "Family" at bounding box center [102, 538] width 41 height 17
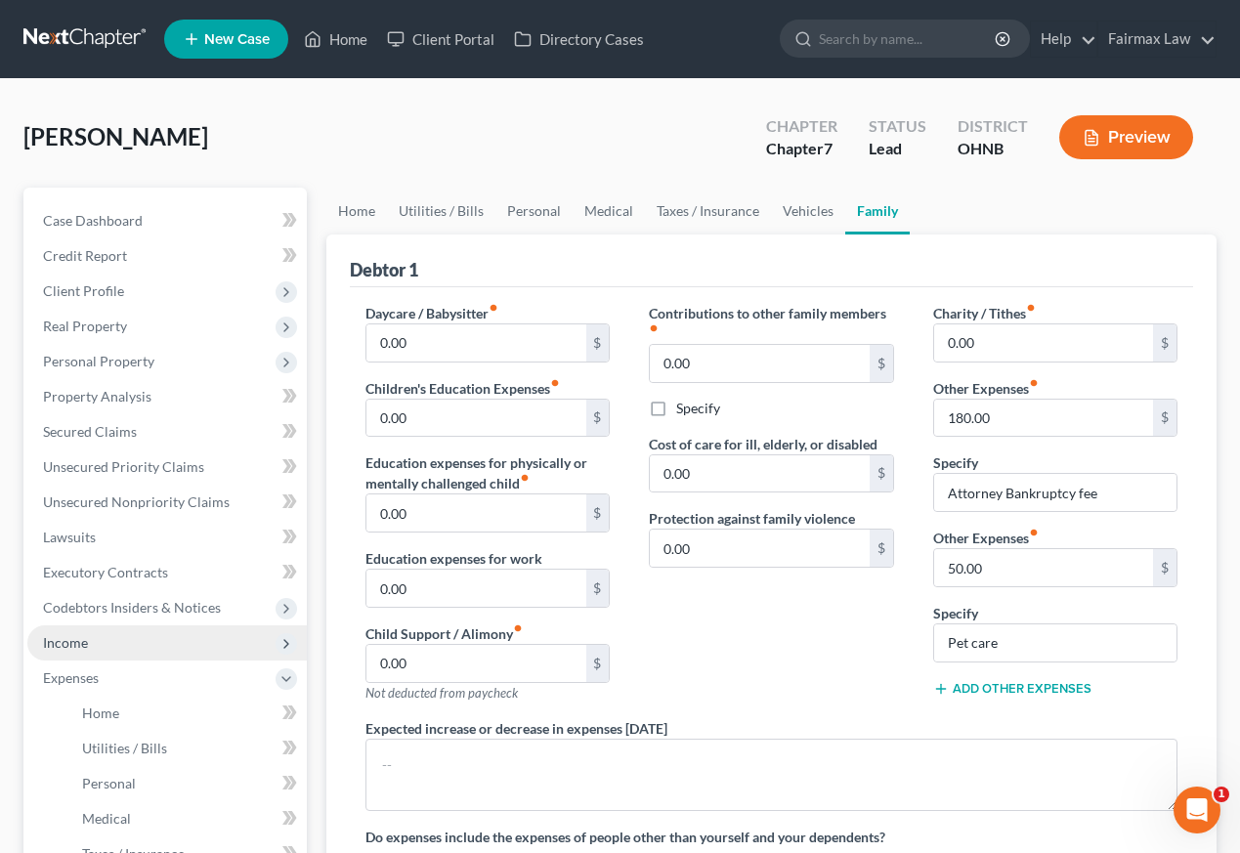
click at [91, 636] on span "Income" at bounding box center [166, 642] width 279 height 35
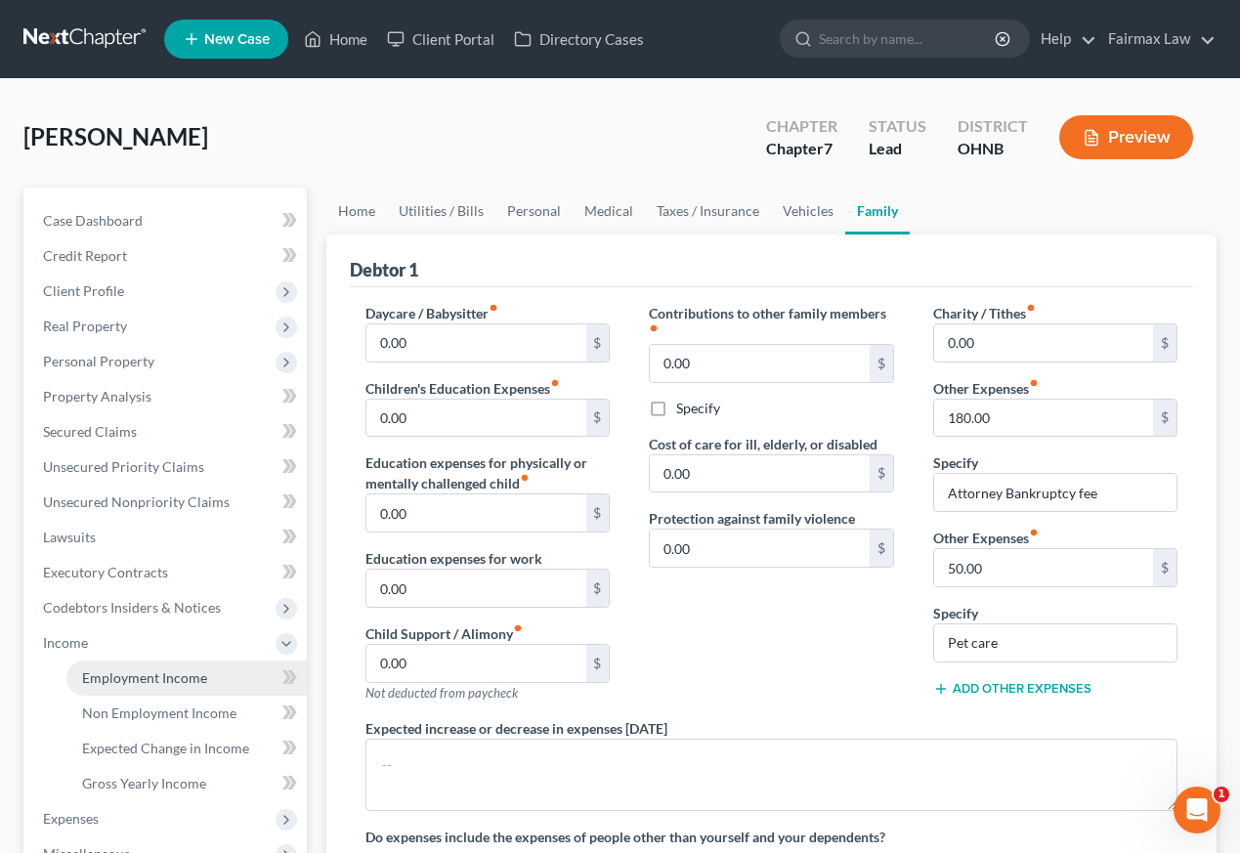
click at [96, 669] on span "Employment Income" at bounding box center [144, 677] width 125 height 17
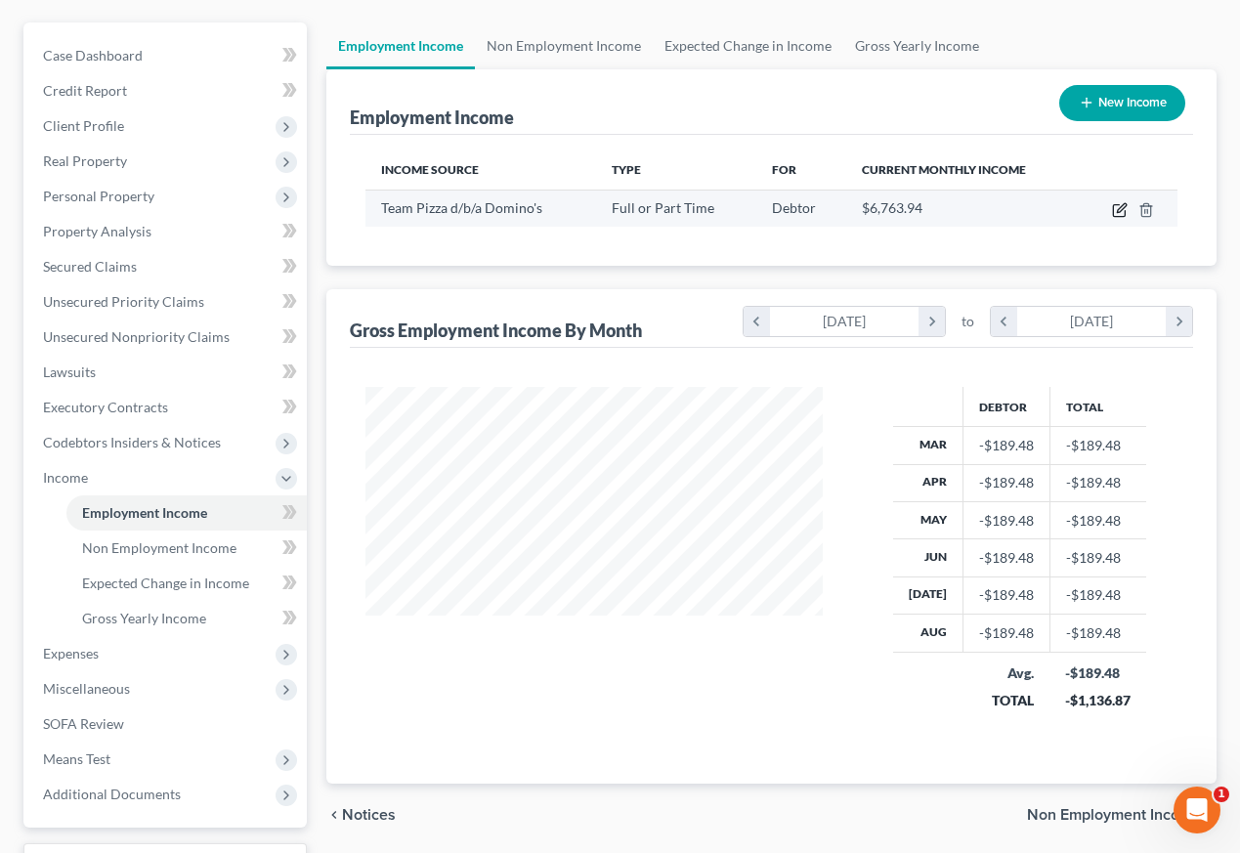
click at [1119, 211] on icon "button" at bounding box center [1120, 210] width 16 height 16
select select "0"
select select "36"
select select "3"
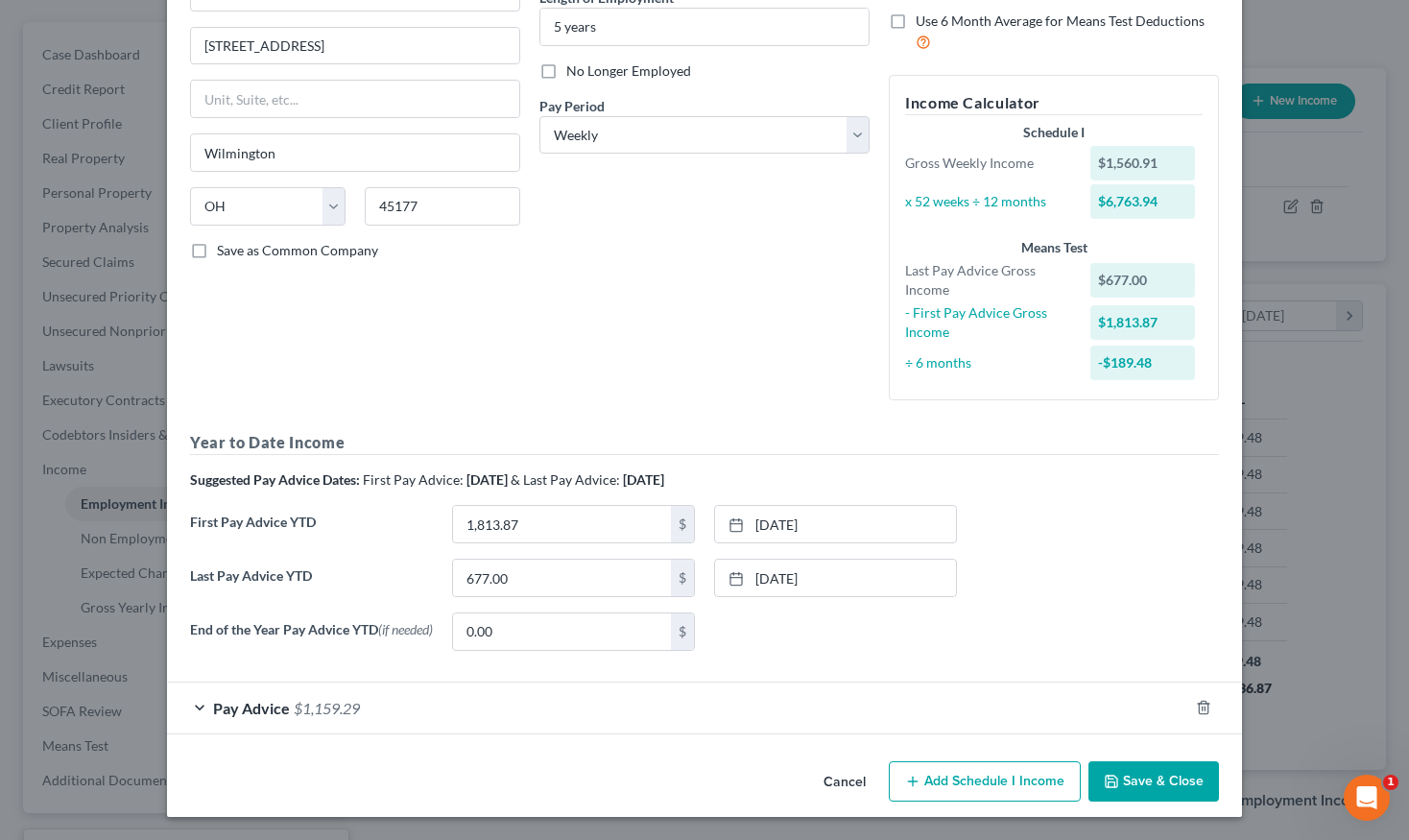
scroll to position [209, 0]
click at [313, 698] on div "Pay Advice $1,159.29" at bounding box center [678, 708] width 1022 height 51
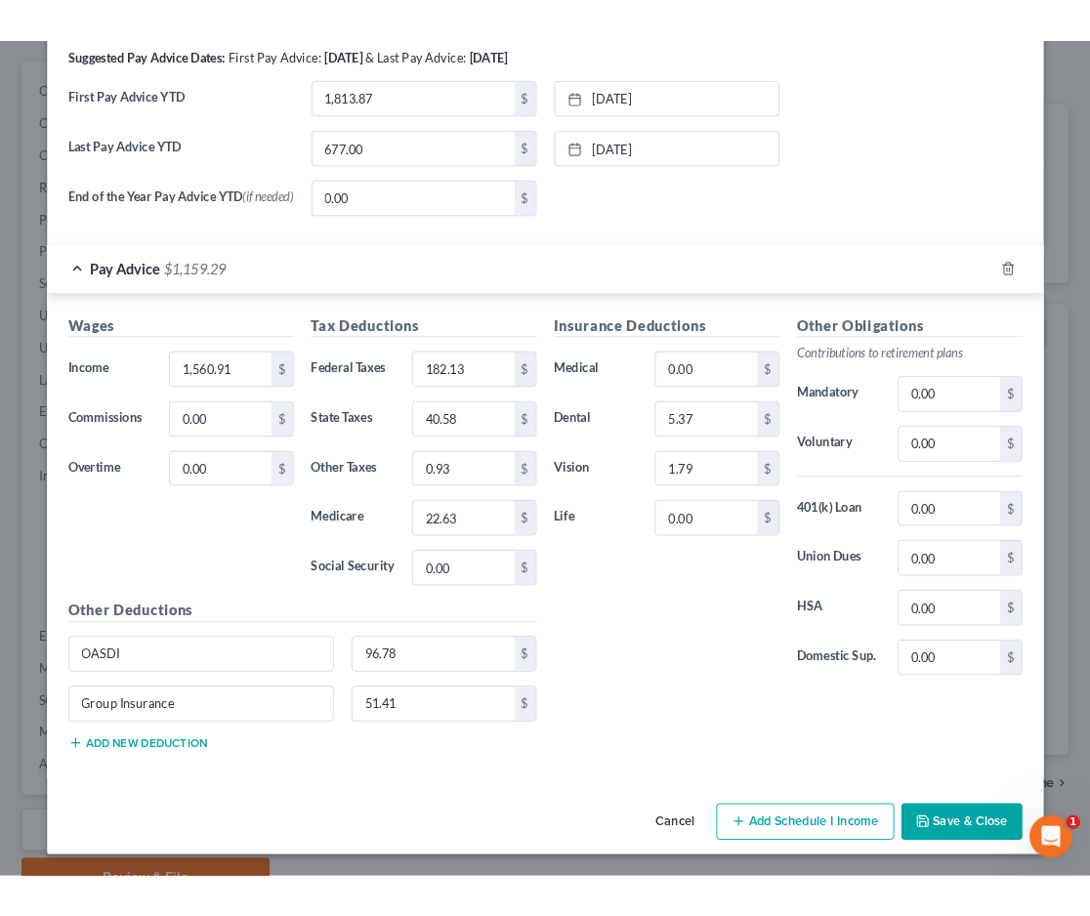
scroll to position [684, 0]
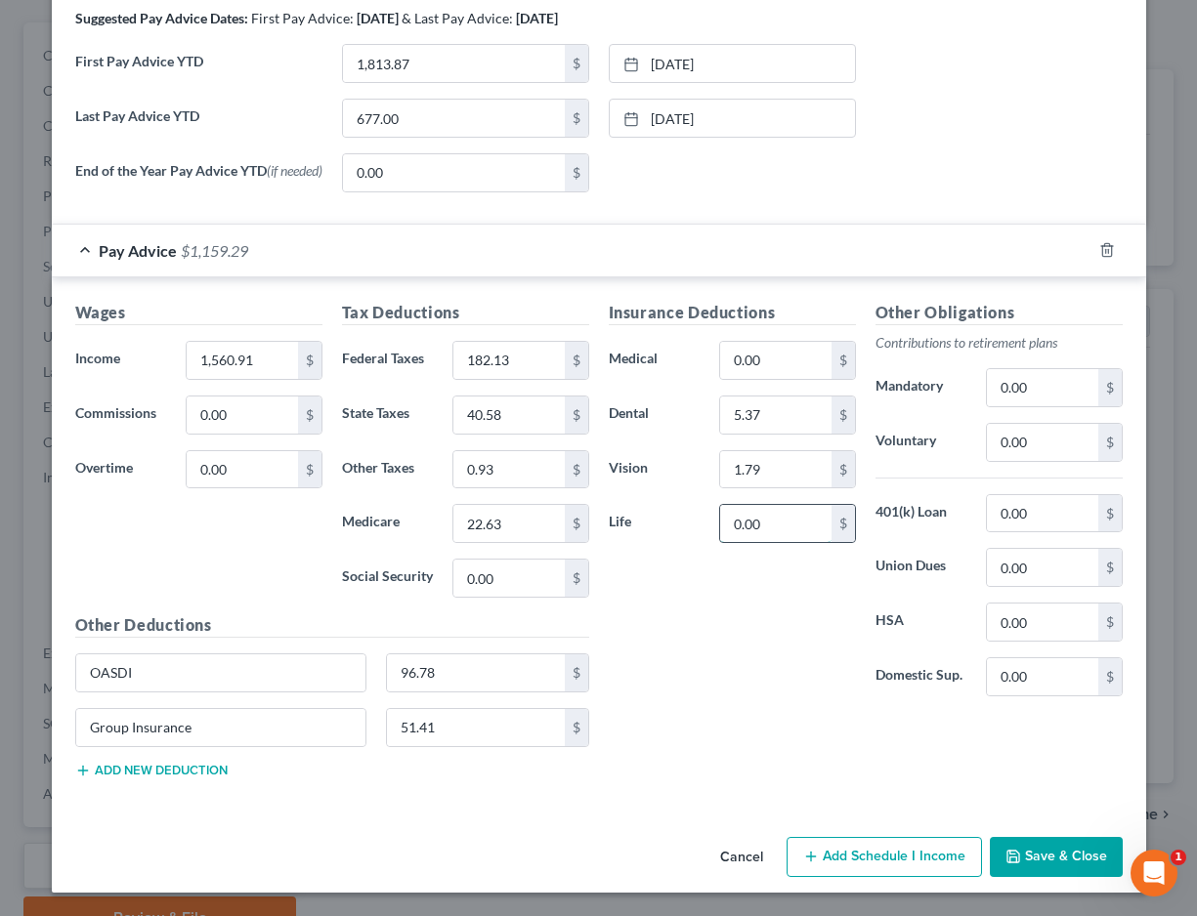
click at [777, 521] on input "0.00" at bounding box center [775, 523] width 110 height 37
type input "0"
type input "51.41"
drag, startPoint x: 486, startPoint y: 732, endPoint x: 330, endPoint y: 717, distance: 156.0
click at [330, 718] on div "Group Insurance 51.41 $" at bounding box center [331, 735] width 533 height 55
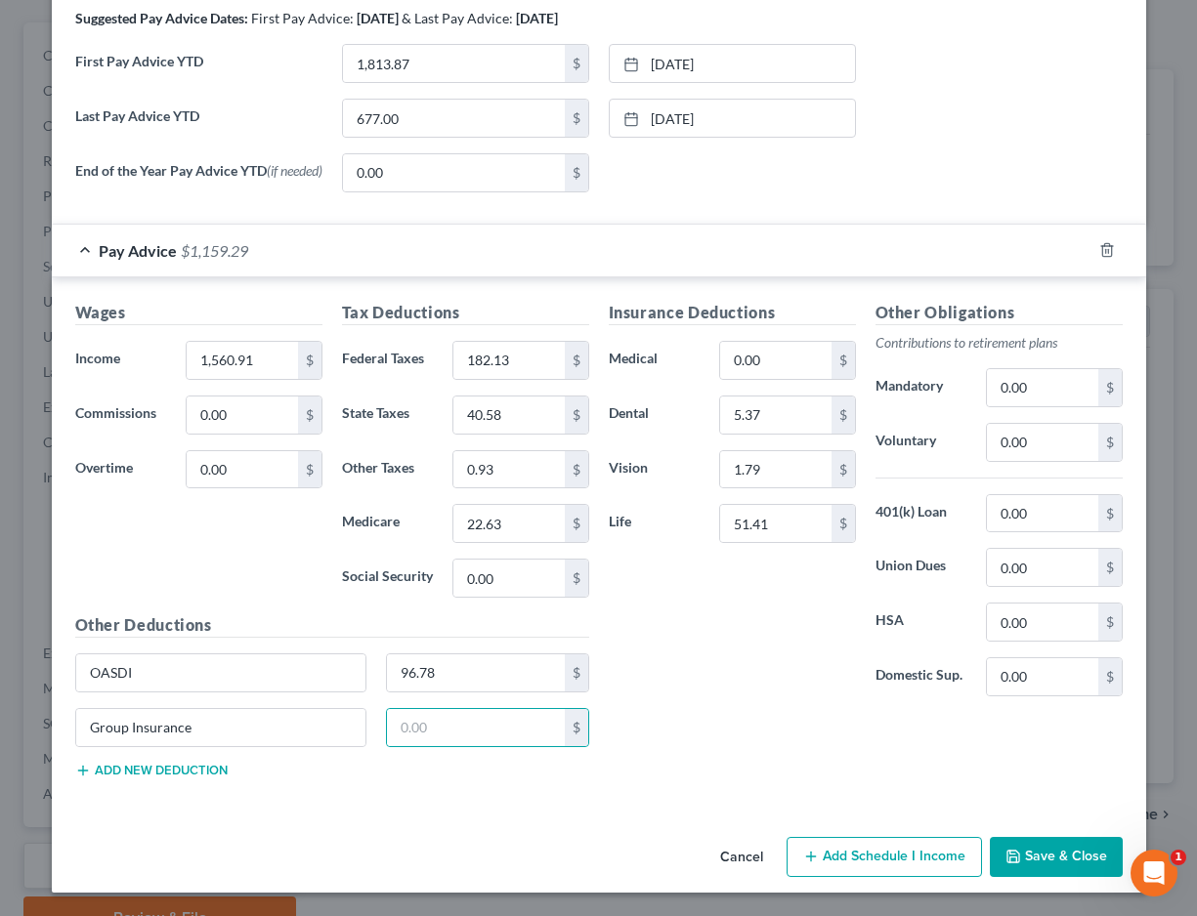
click at [303, 605] on div "Wages Income * 1,560.91 $ Commissions 0.00 $ Overtime 0.00 $" at bounding box center [198, 457] width 267 height 313
click at [260, 355] on input "1,560.91" at bounding box center [242, 360] width 110 height 37
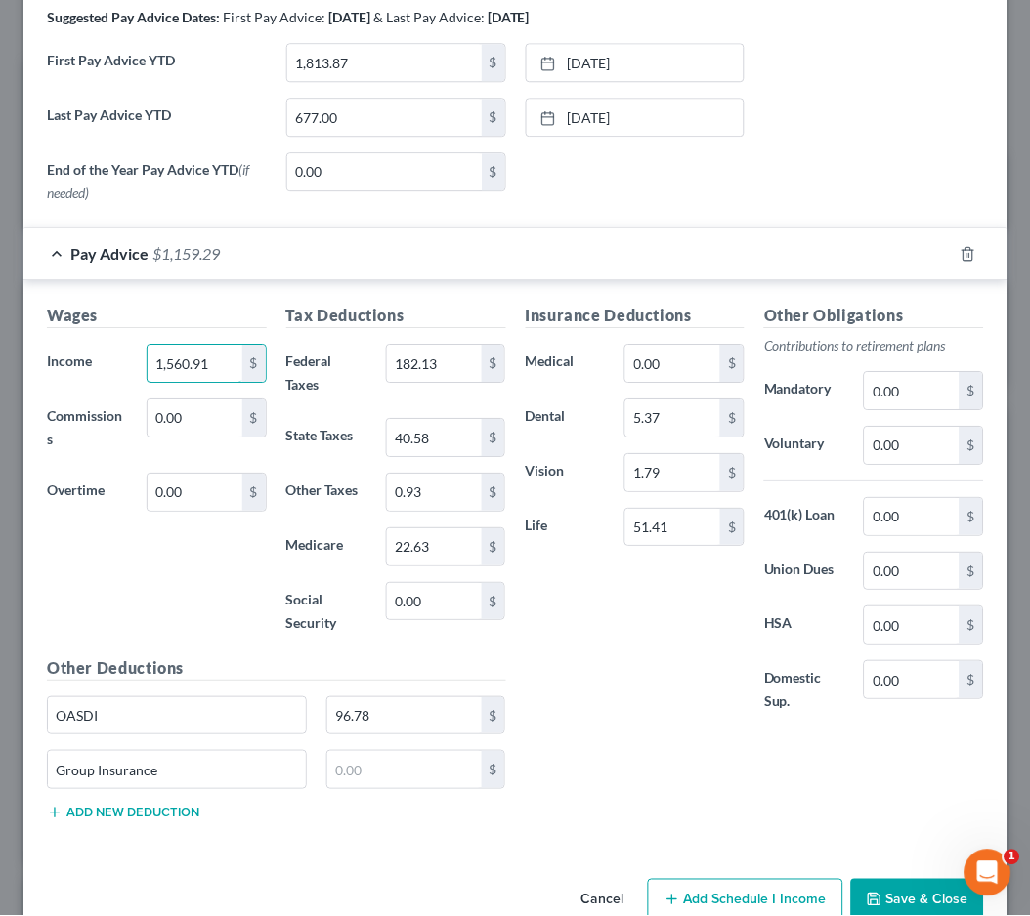
scroll to position [976696, 976372]
drag, startPoint x: 219, startPoint y: 364, endPoint x: 101, endPoint y: 349, distance: 119.2
click at [101, 349] on div "Income * 1,560.91 $" at bounding box center [156, 363] width 239 height 39
type input "1,498.73"
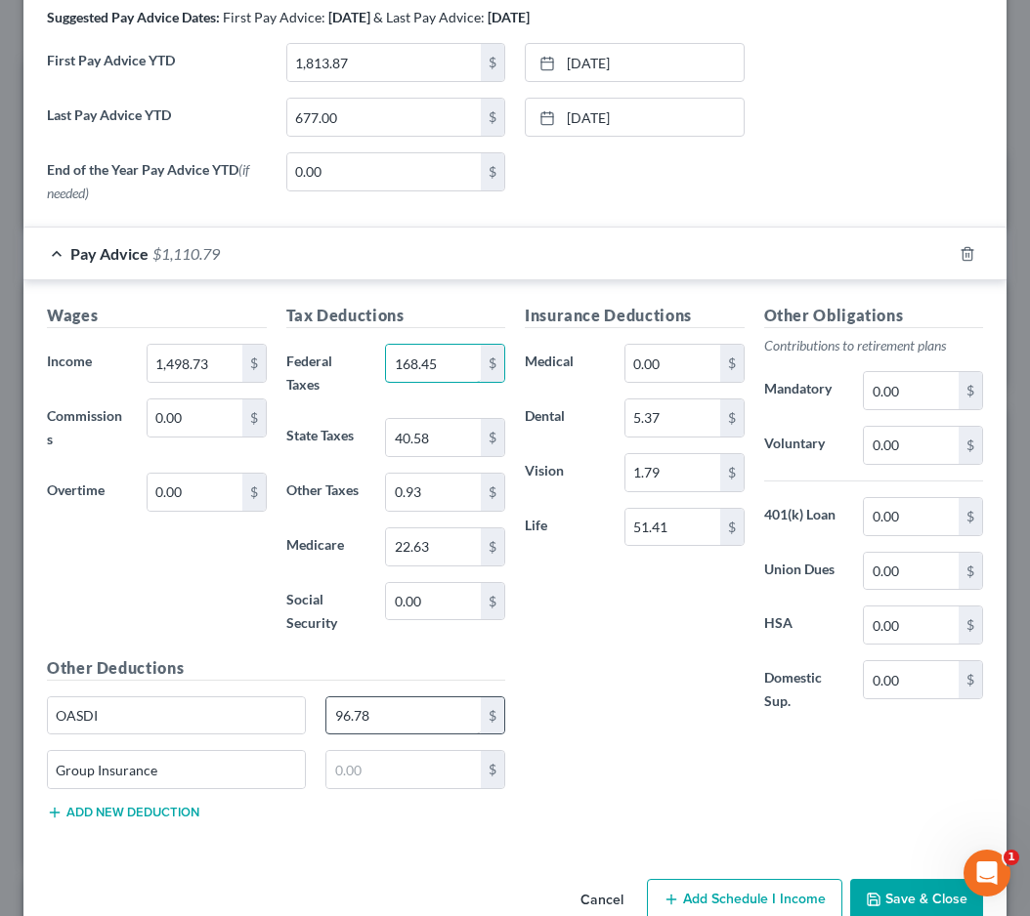
type input "168.45"
click at [421, 703] on input "96.78" at bounding box center [403, 716] width 154 height 37
type input "92.92"
click at [446, 551] on input "22.63" at bounding box center [433, 547] width 95 height 37
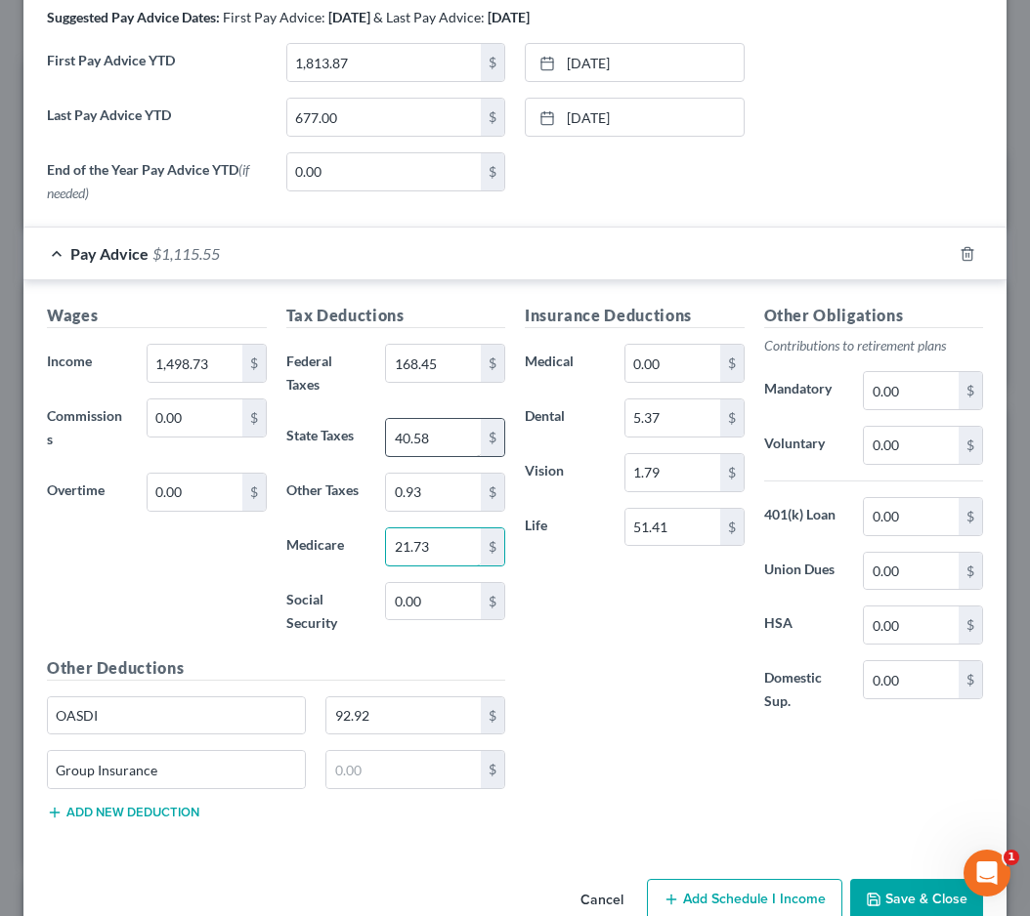
type input "21.73"
click at [462, 435] on input "40.58" at bounding box center [433, 437] width 95 height 37
type input "4"
type input "38.72"
click at [447, 499] on input "0.93" at bounding box center [433, 492] width 95 height 37
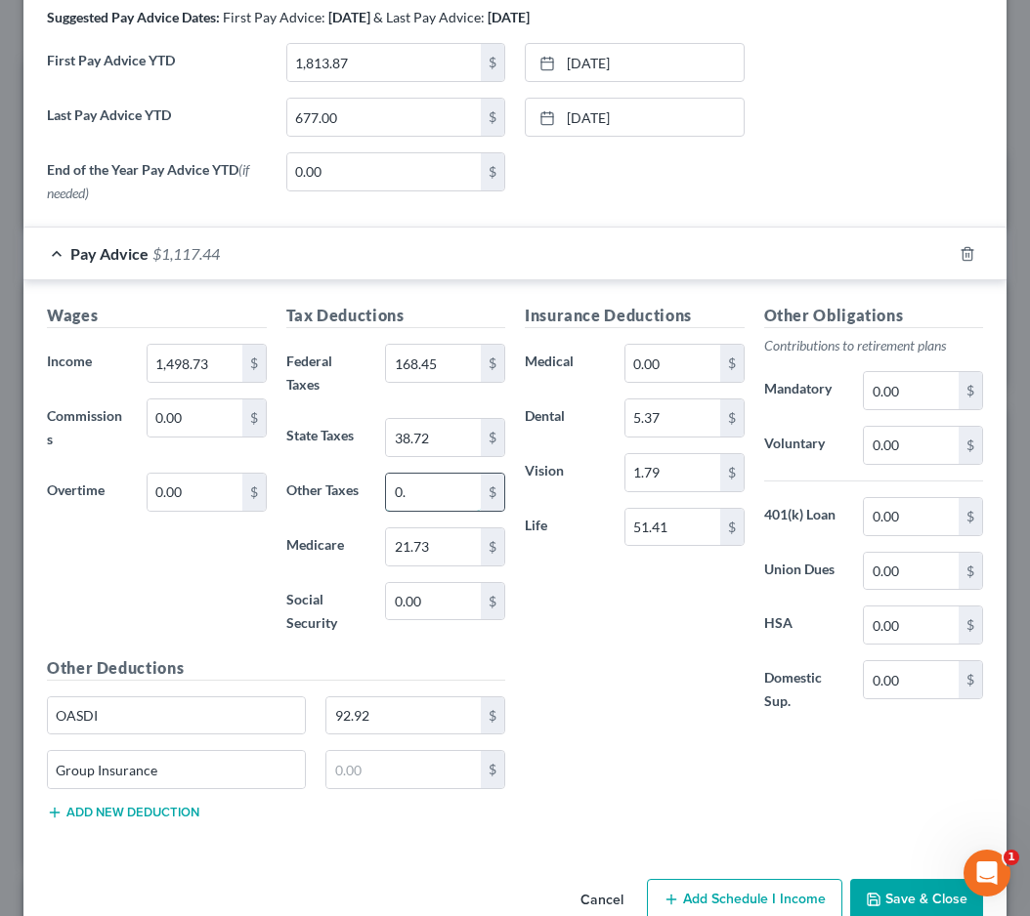
type input "0"
type input "29.97"
click at [197, 536] on div "Wages Income * 1,498.73 $ Commissions 0.00 $ Overtime 0.00 $" at bounding box center [156, 480] width 239 height 352
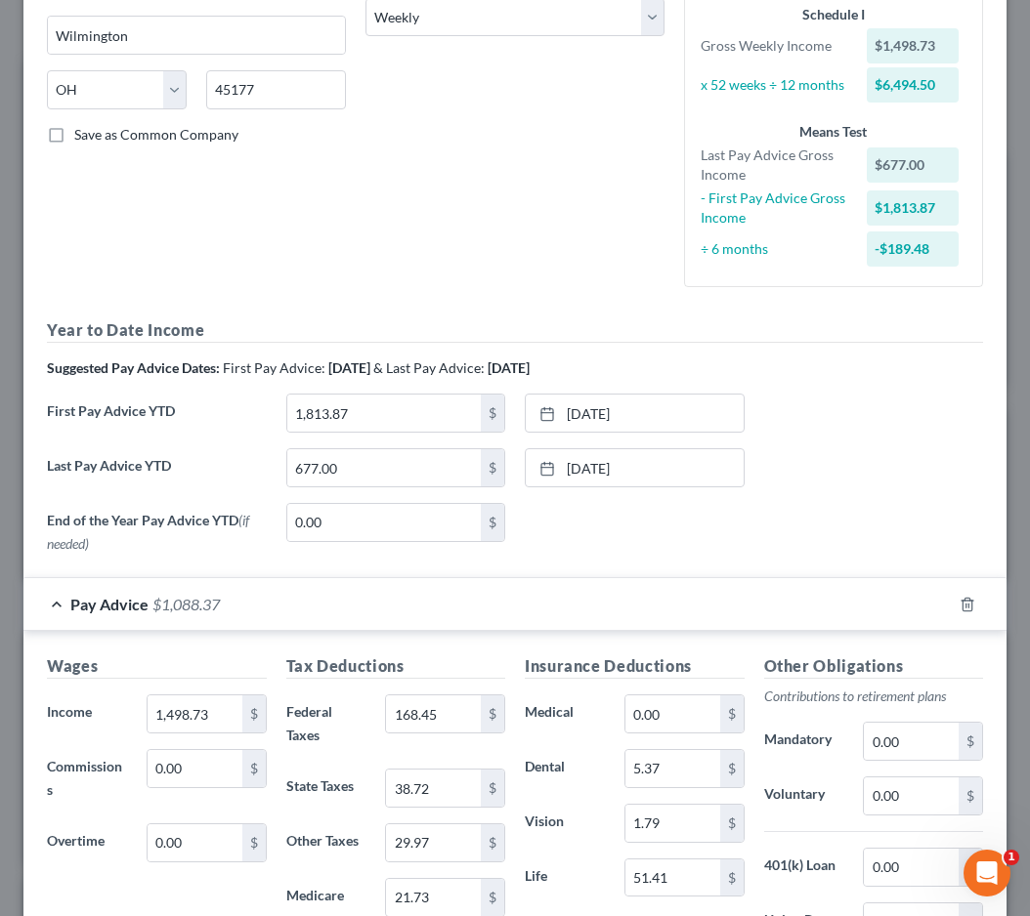
scroll to position [248, 0]
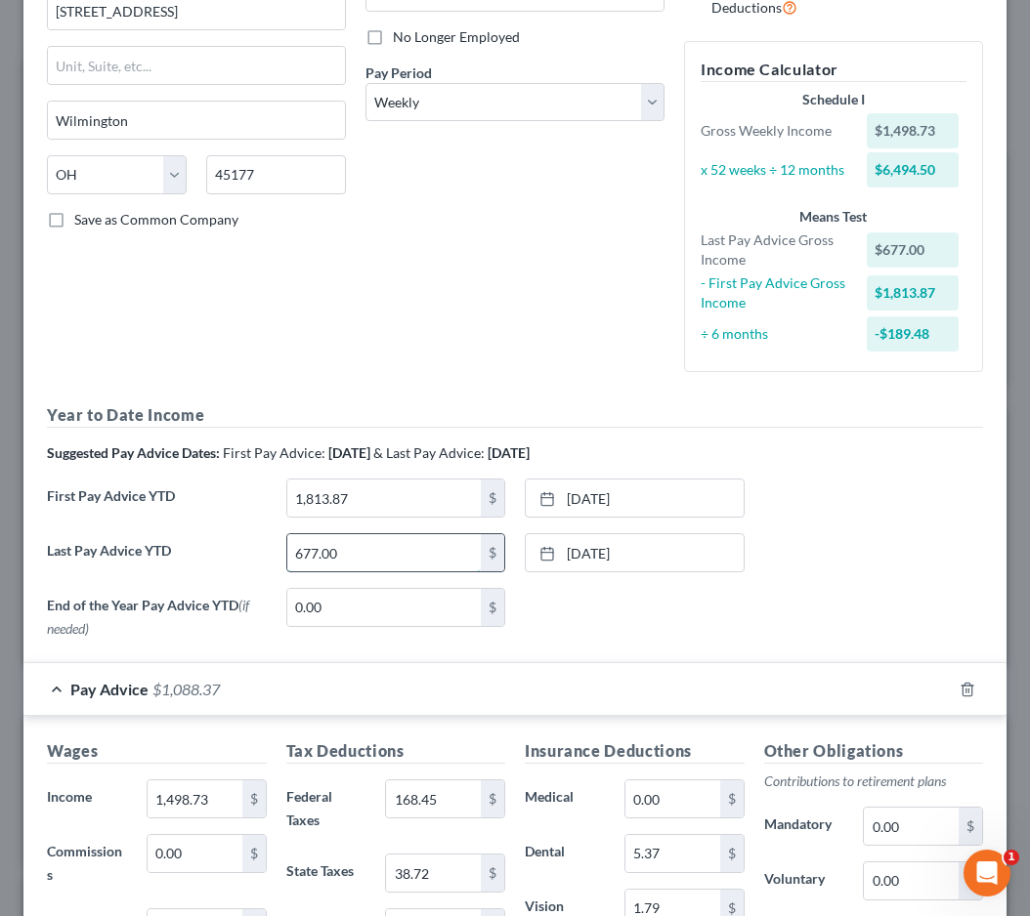
drag, startPoint x: 357, startPoint y: 551, endPoint x: 286, endPoint y: 544, distance: 70.7
click at [287, 544] on input "677.00" at bounding box center [384, 552] width 194 height 37
type input "42,938.64"
click at [539, 549] on icon at bounding box center [547, 554] width 16 height 16
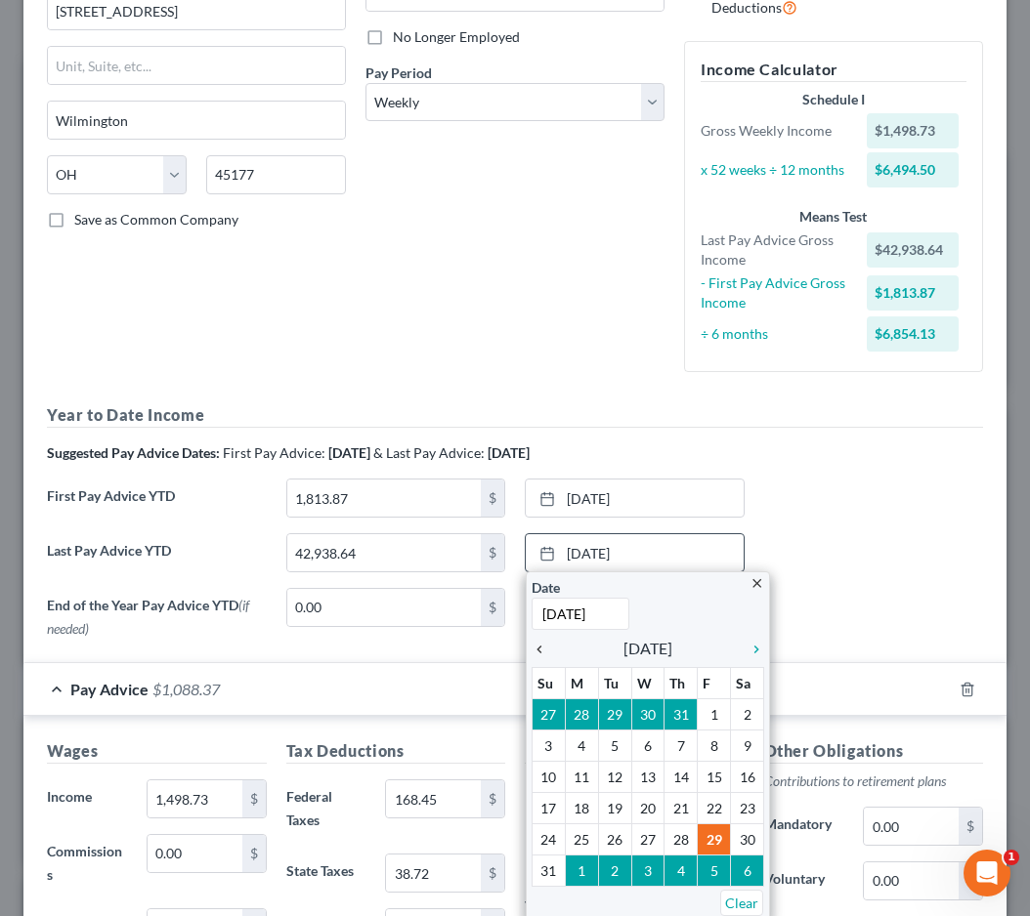
click at [543, 644] on icon "chevron_left" at bounding box center [543, 650] width 25 height 16
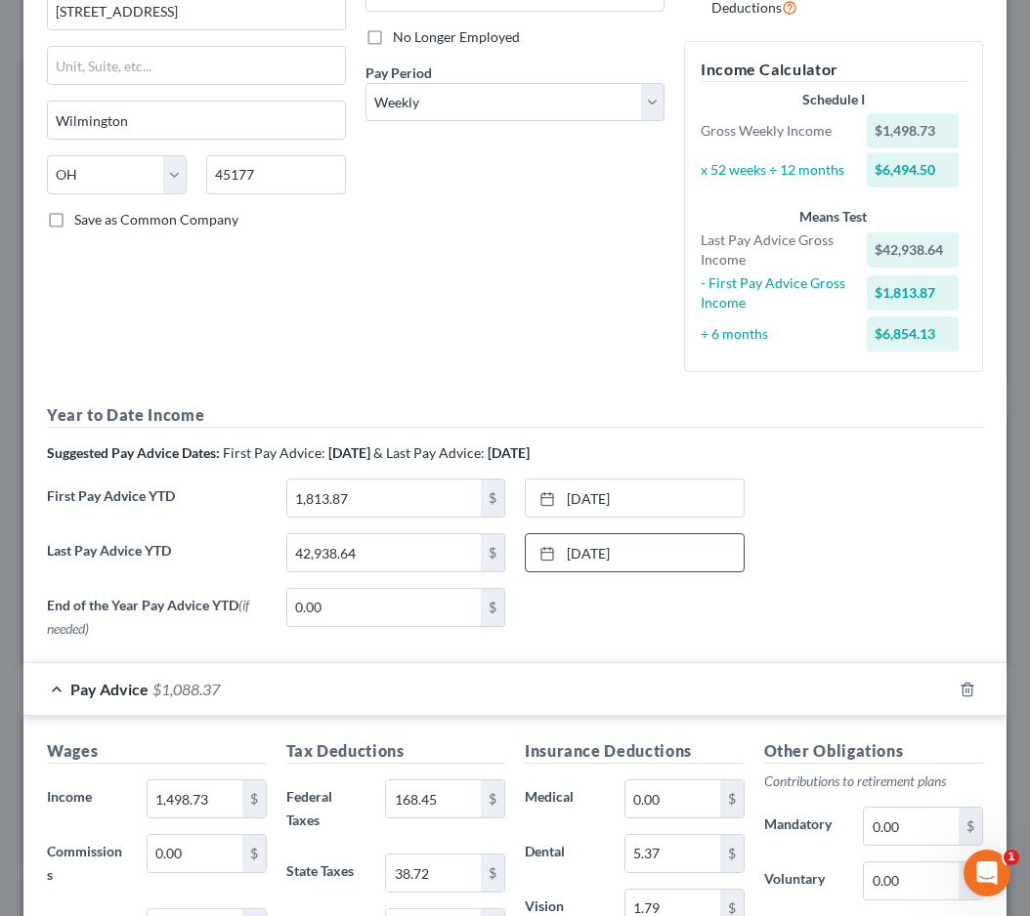
click at [687, 615] on div "None close Date Time chevron_left September 2025 chevron_right Su M Tu W Th F S…" at bounding box center [634, 609] width 239 height 43
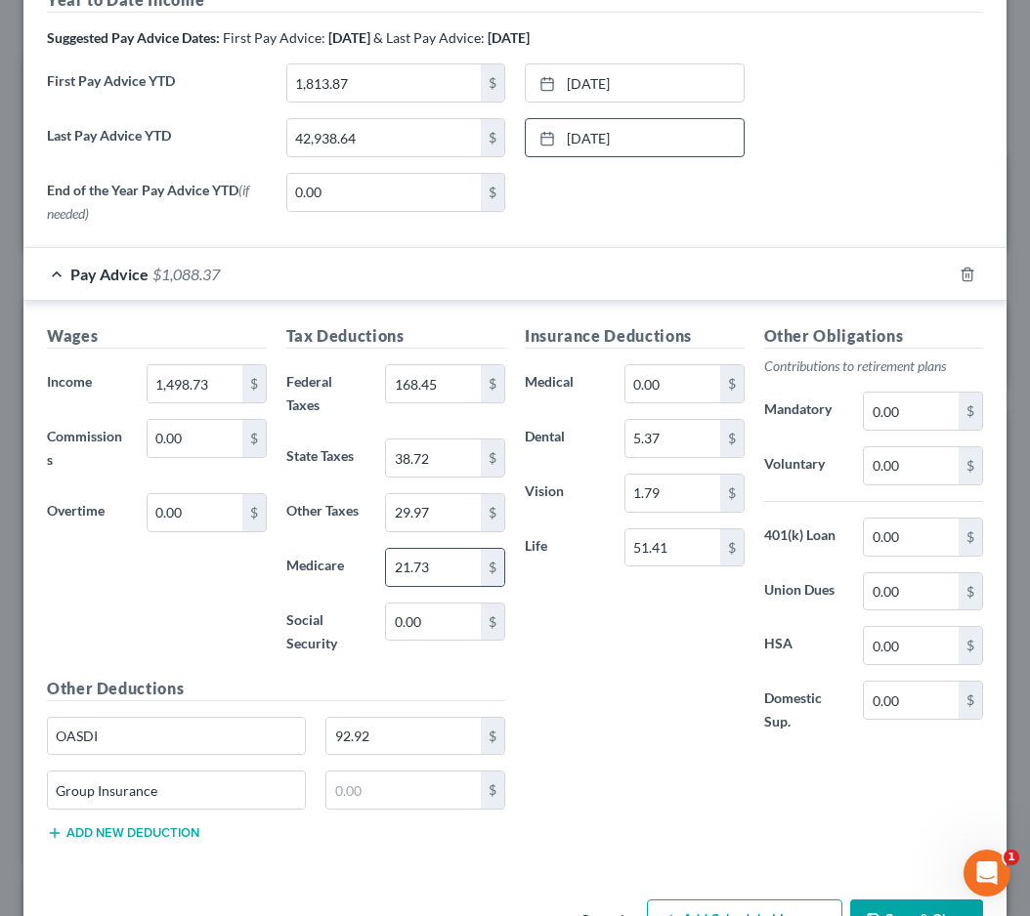
scroll to position [723, 0]
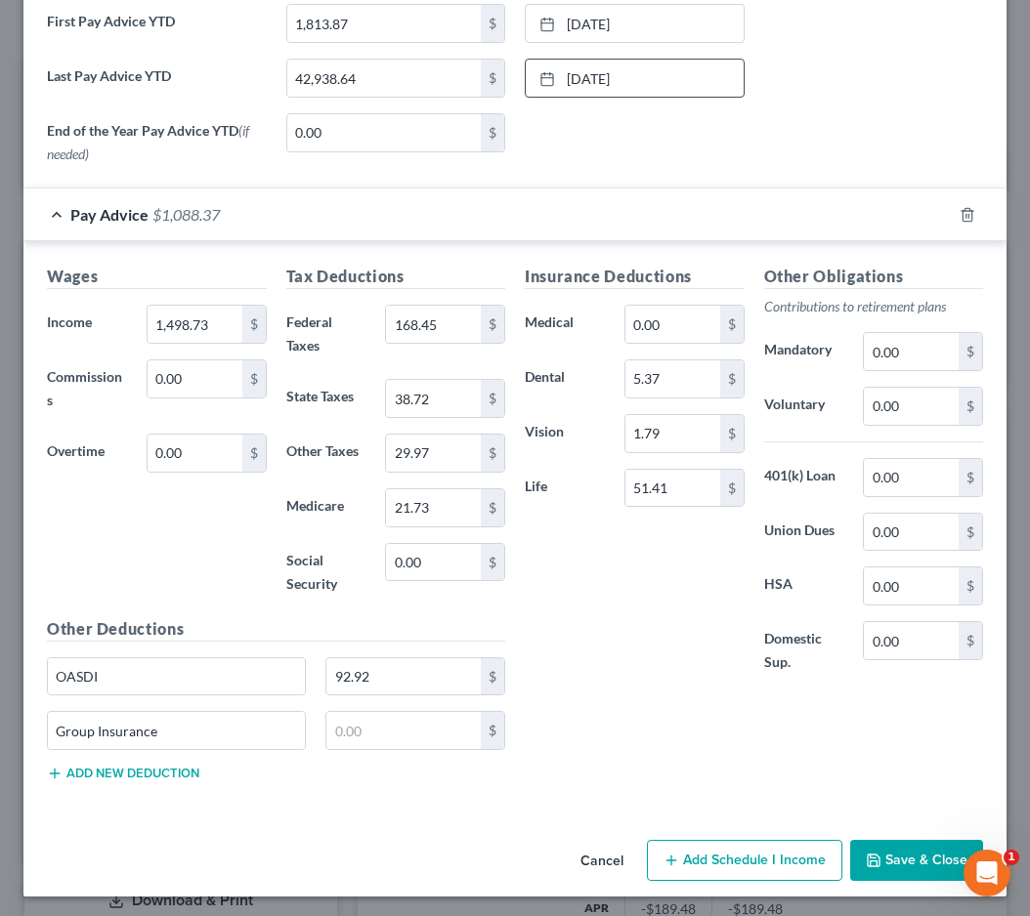
click at [875, 845] on button "Save & Close" at bounding box center [916, 860] width 133 height 41
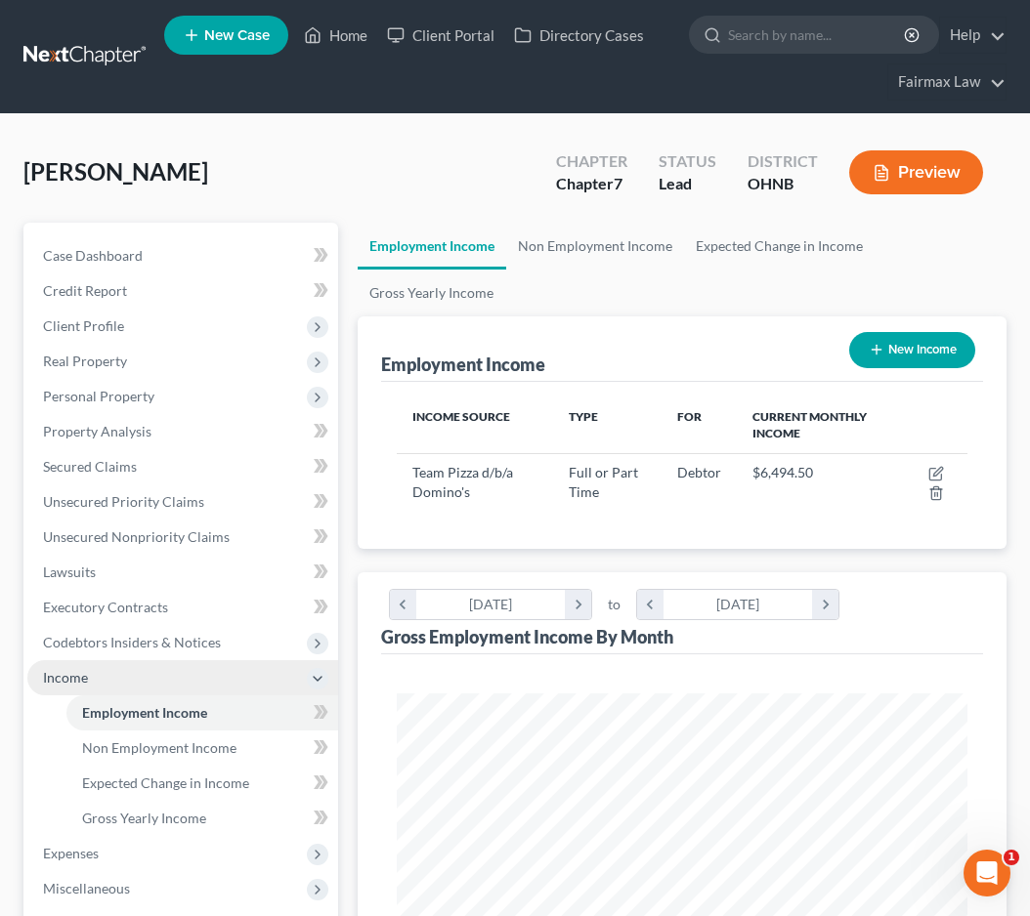
scroll to position [186, 0]
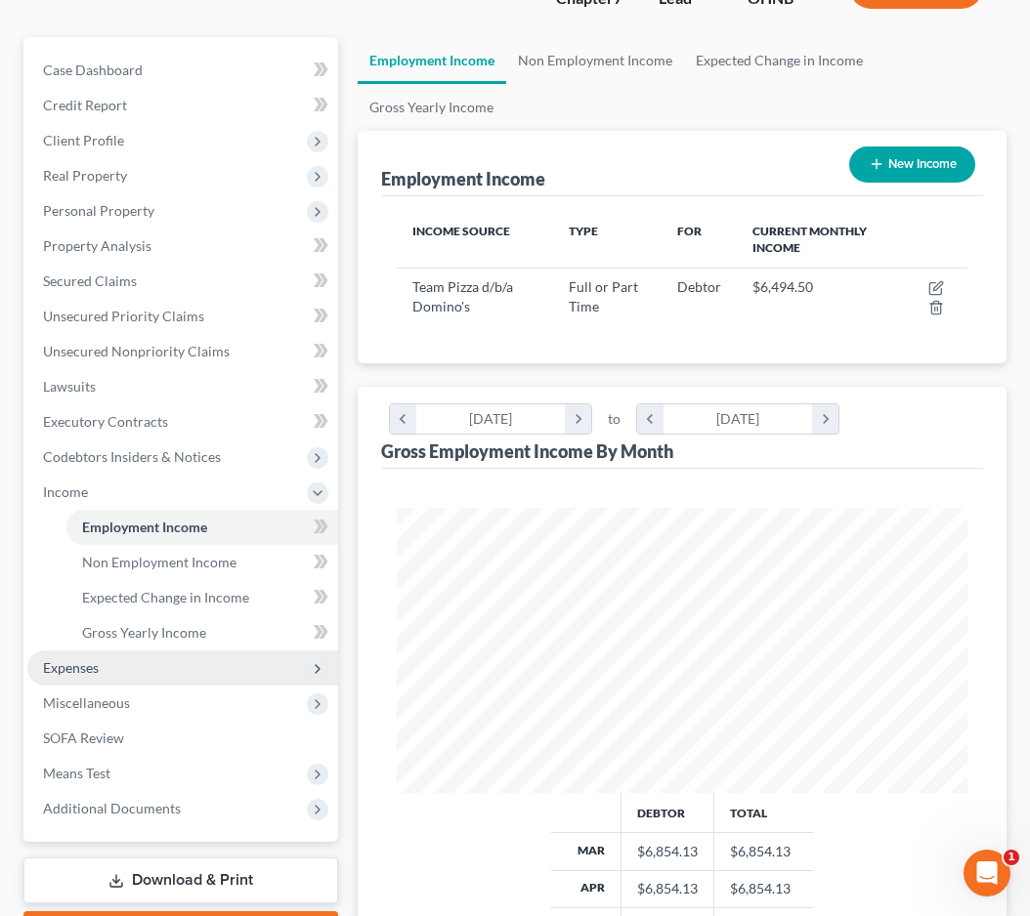
click at [140, 663] on span "Expenses" at bounding box center [182, 668] width 311 height 35
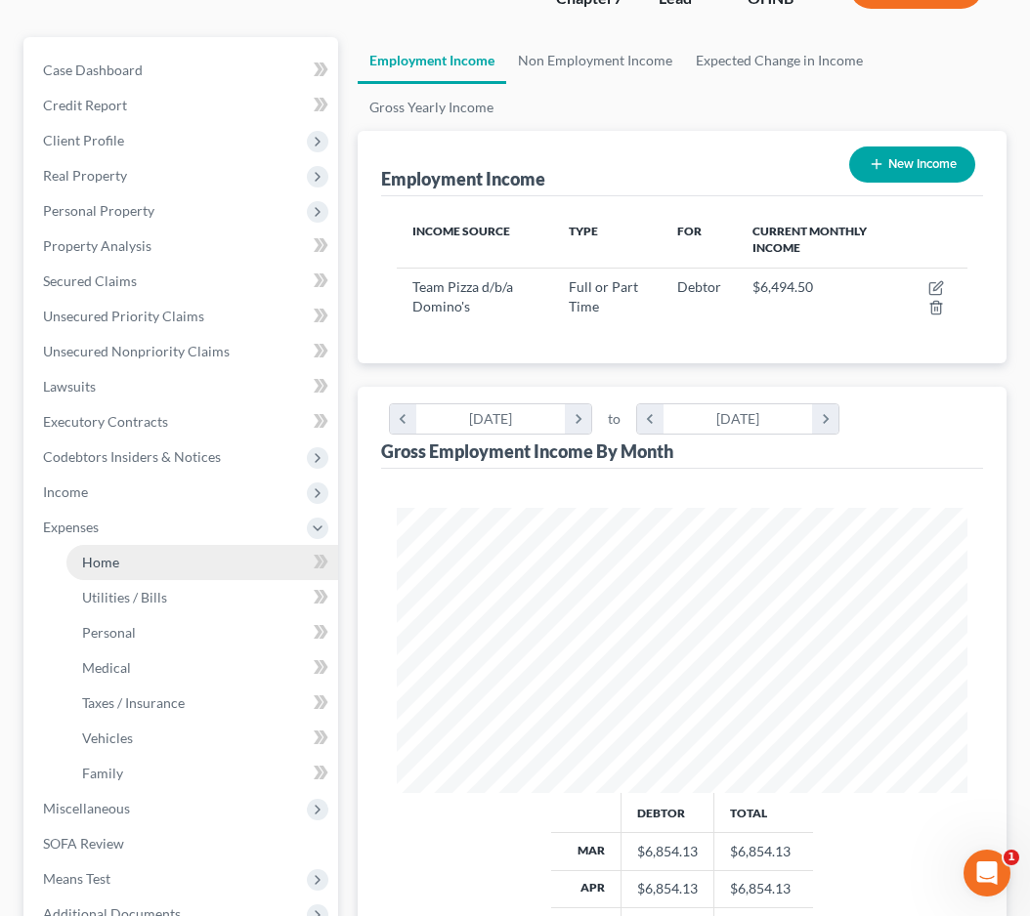
click at [115, 569] on span "Home" at bounding box center [100, 562] width 37 height 17
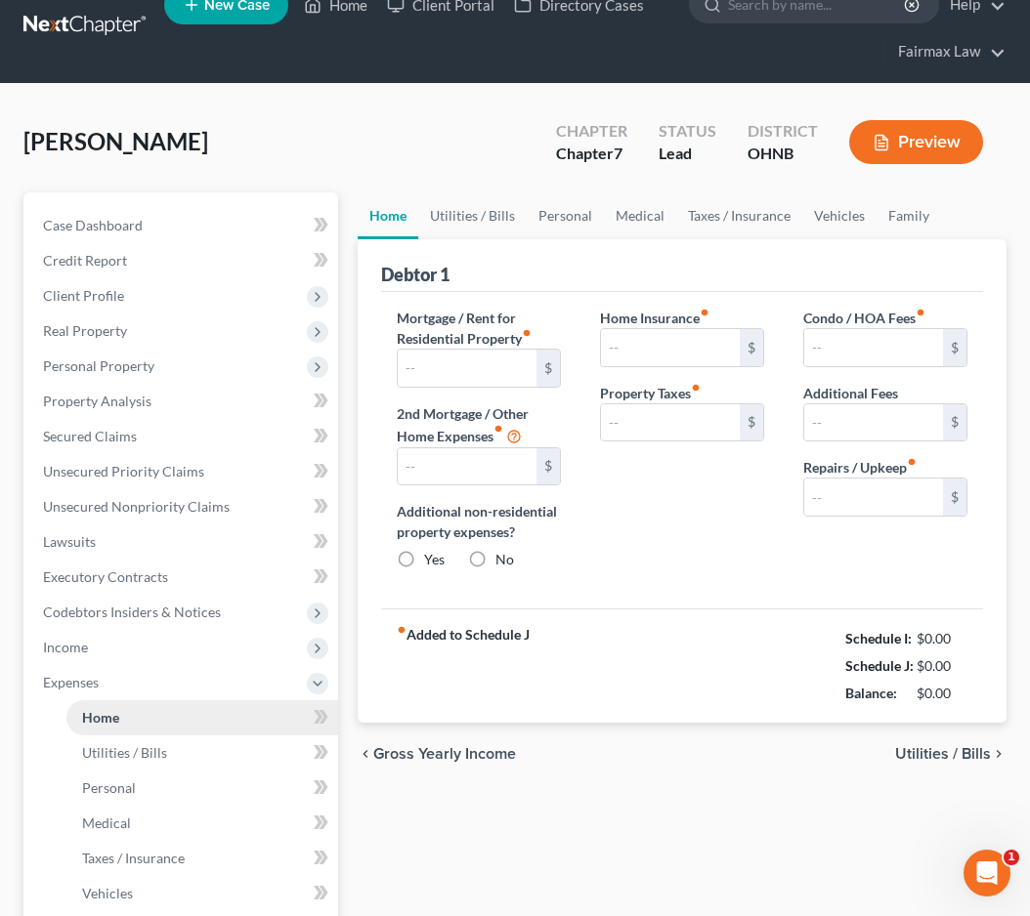
type input "700.00"
type input "0.00"
radio input "true"
type input "0.00"
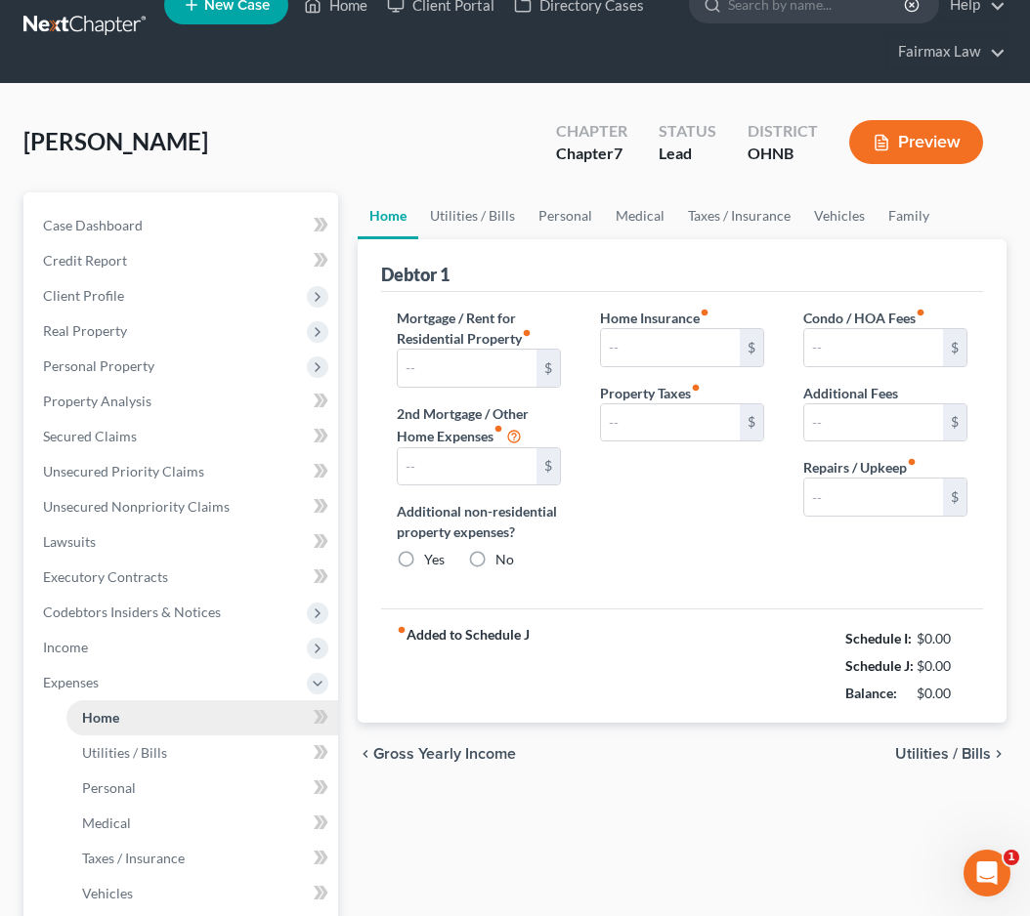
type input "0.00"
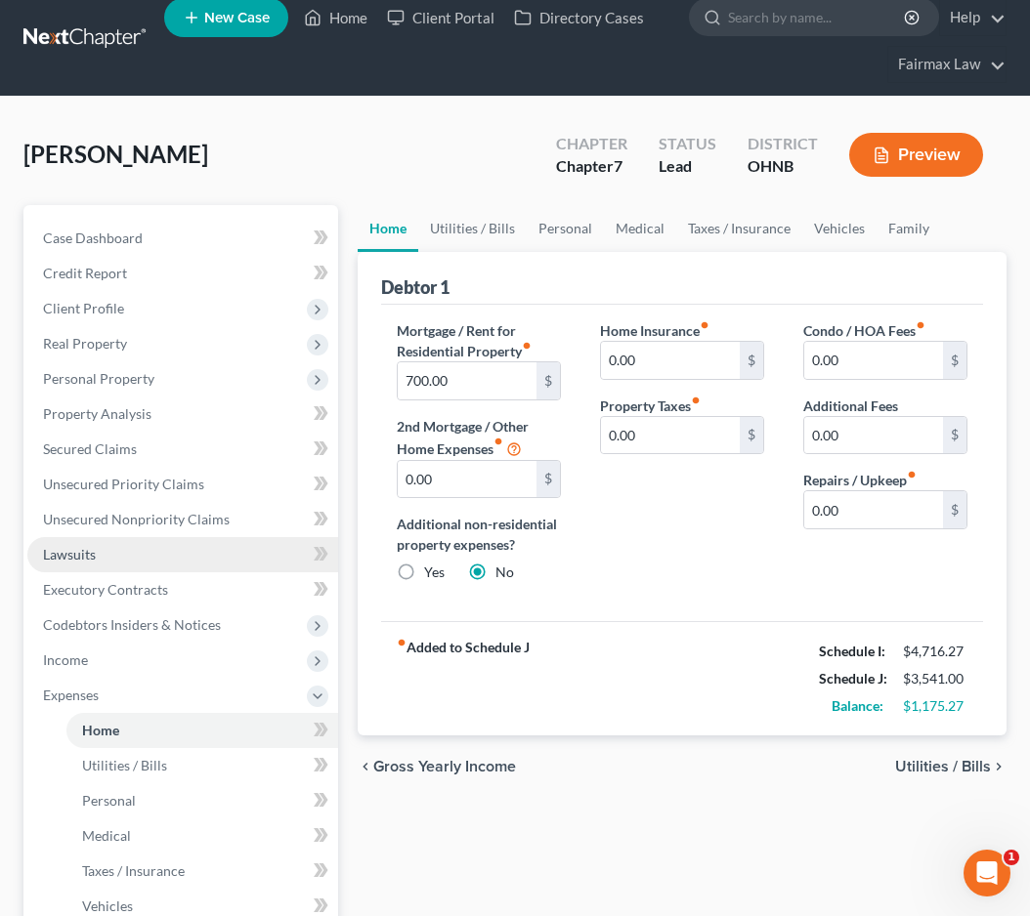
scroll to position [21, 0]
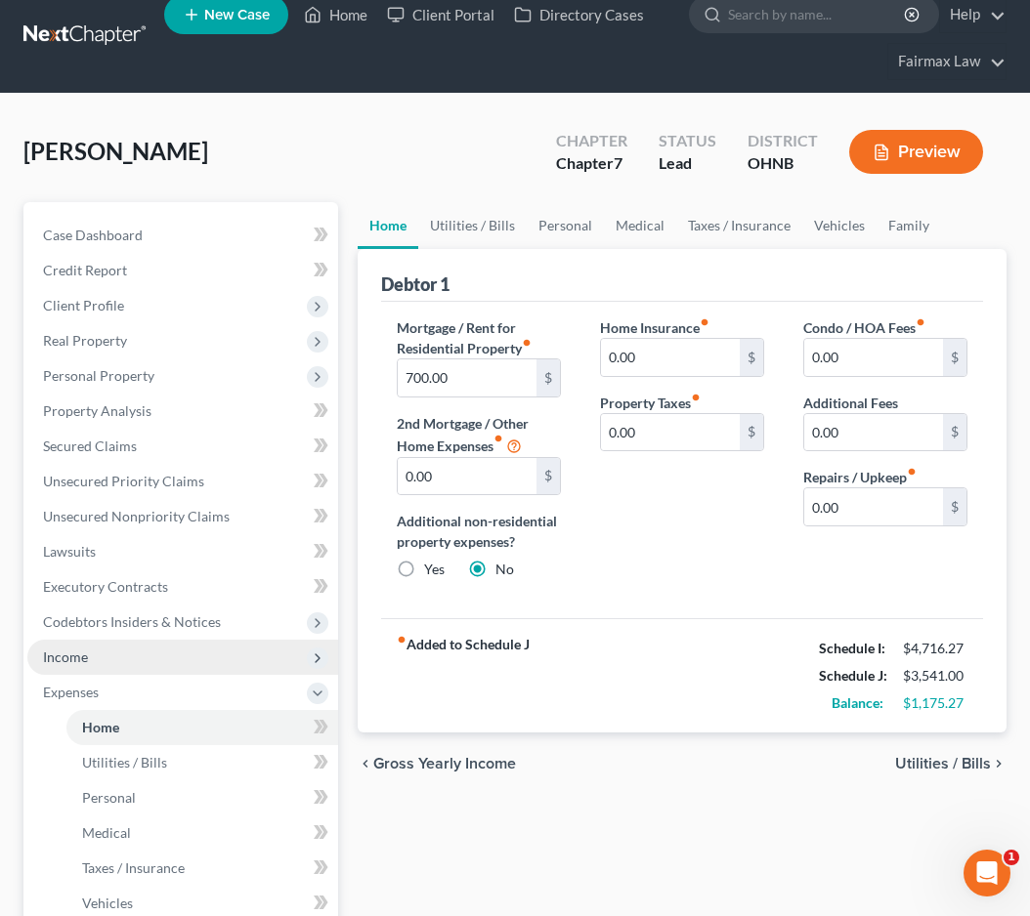
click at [100, 650] on span "Income" at bounding box center [182, 657] width 311 height 35
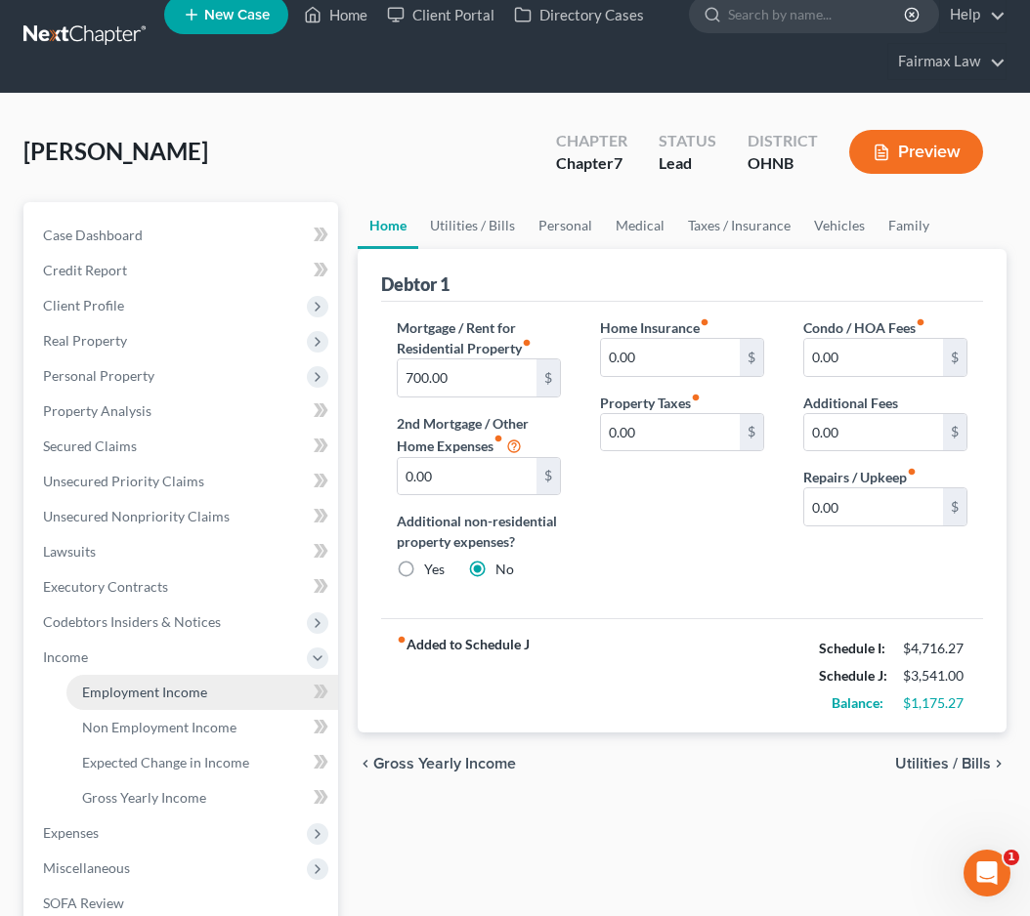
click at [95, 697] on span "Employment Income" at bounding box center [144, 692] width 125 height 17
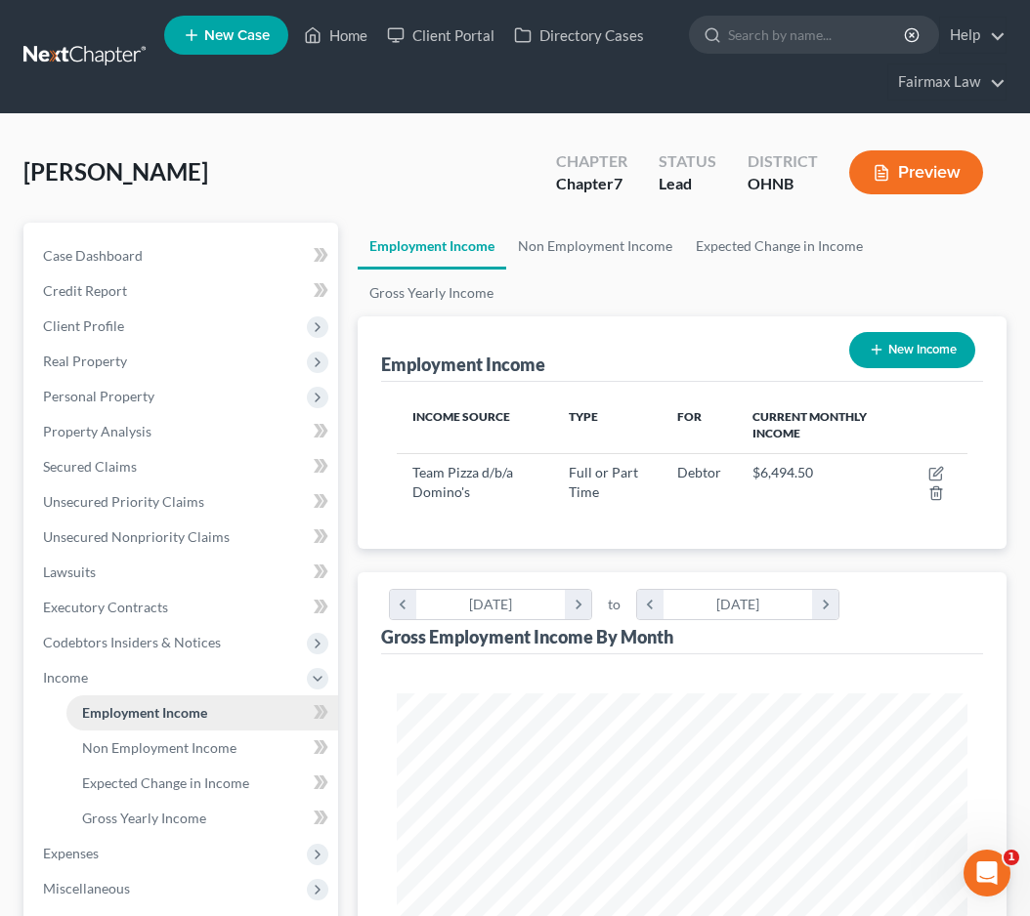
scroll to position [285, 610]
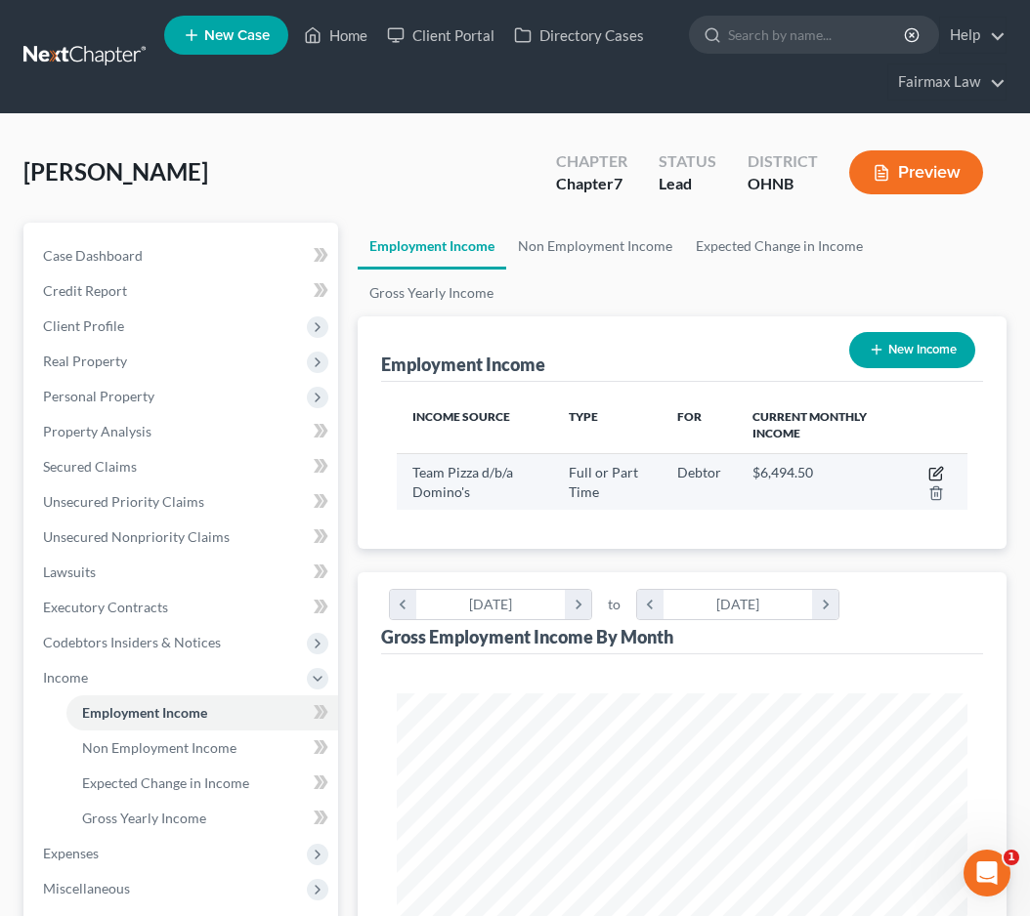
click at [933, 472] on icon "button" at bounding box center [936, 474] width 16 height 16
select select "0"
select select "36"
select select "3"
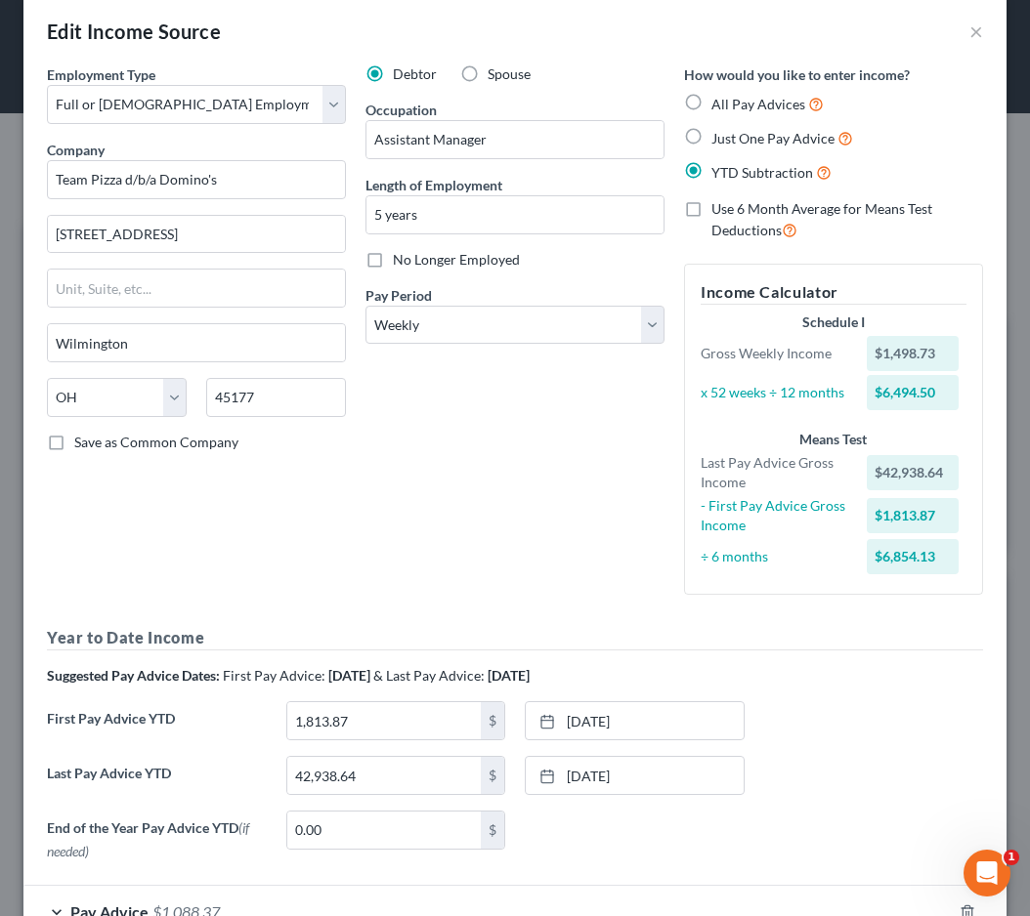
scroll to position [21, 0]
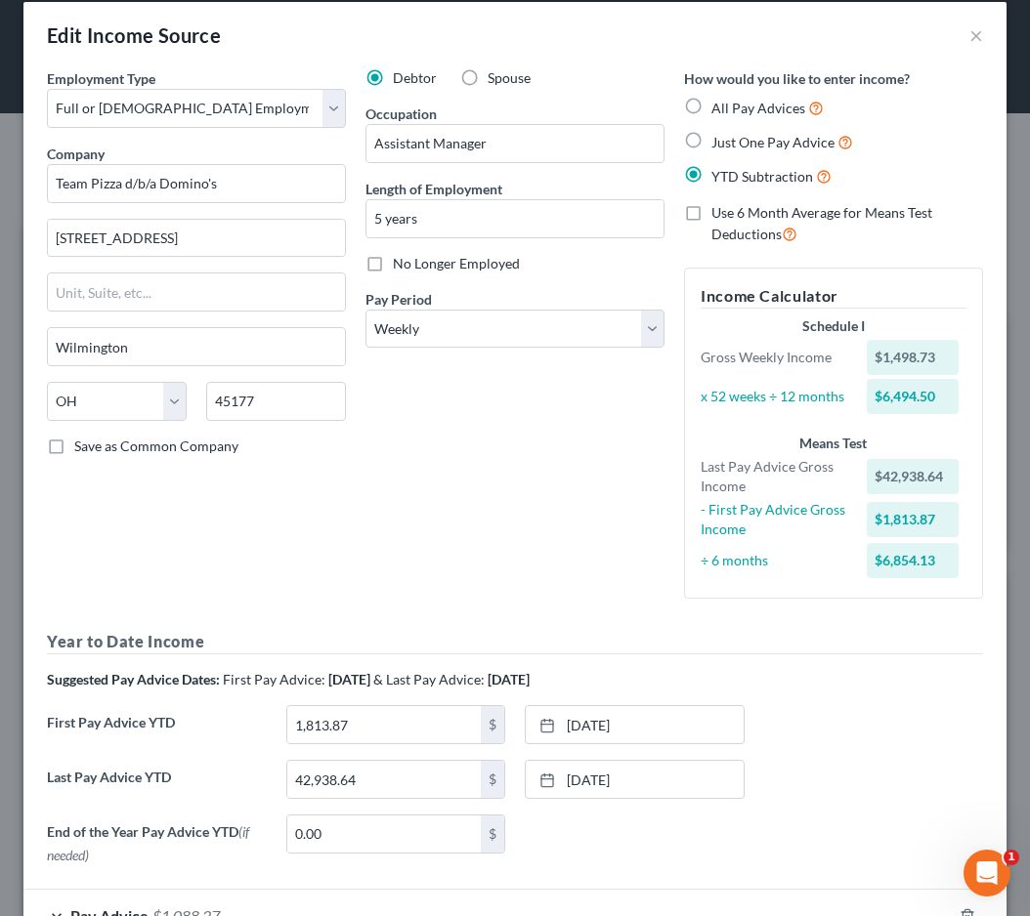
click at [721, 141] on span "Just One Pay Advice" at bounding box center [772, 142] width 123 height 17
click at [721, 141] on input "Just One Pay Advice" at bounding box center [725, 137] width 13 height 13
radio input "true"
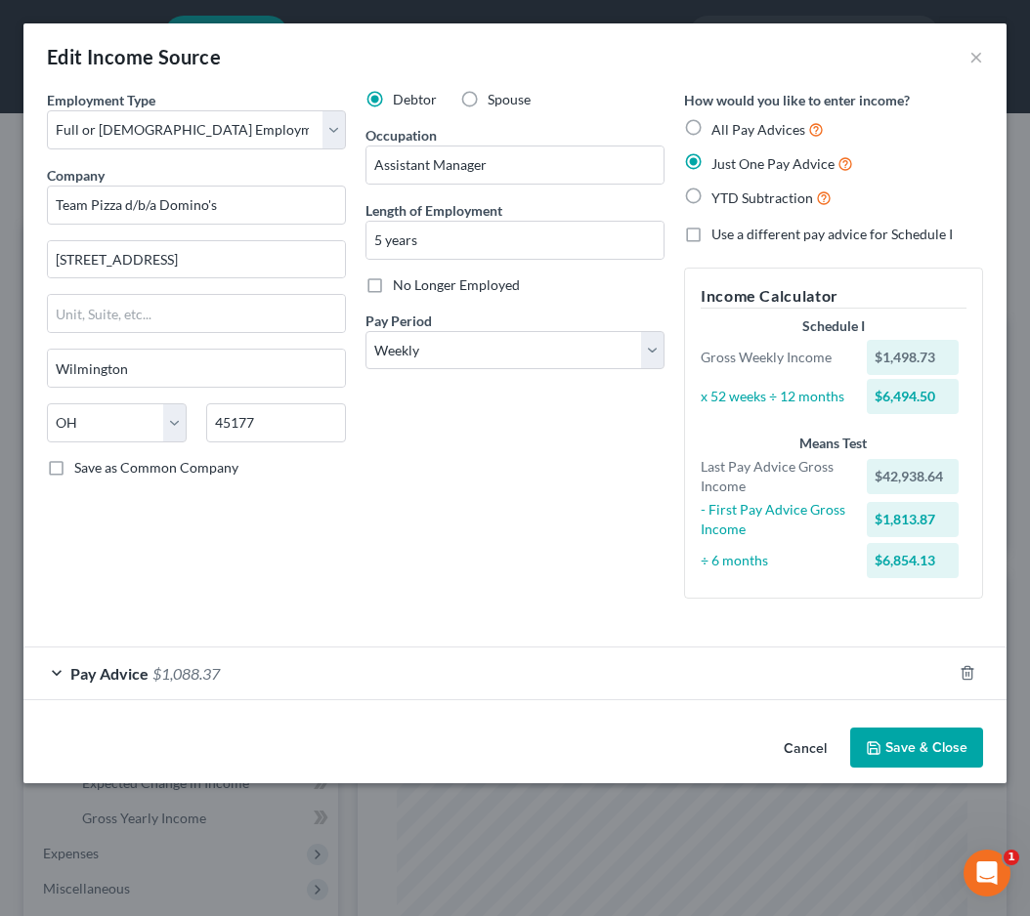
scroll to position [0, 0]
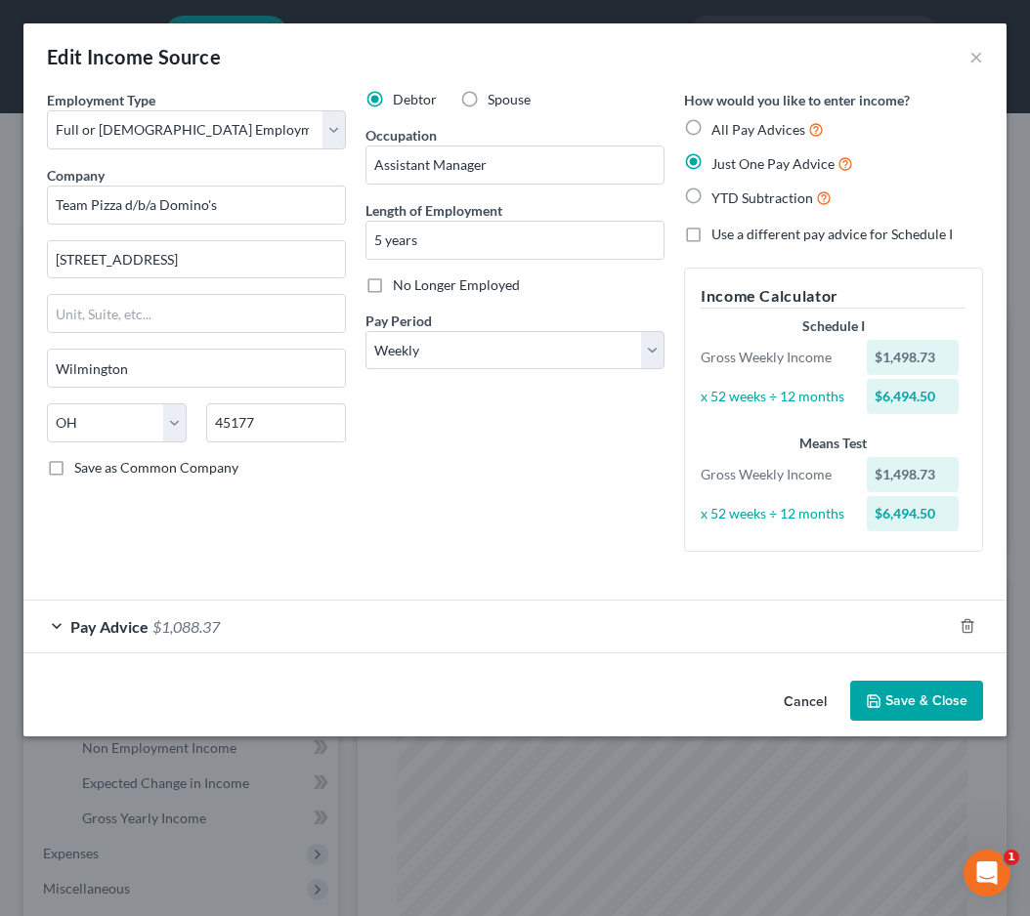
click at [712, 192] on span "YTD Subtraction" at bounding box center [762, 198] width 102 height 17
click at [719, 192] on input "YTD Subtraction" at bounding box center [725, 193] width 13 height 13
radio input "true"
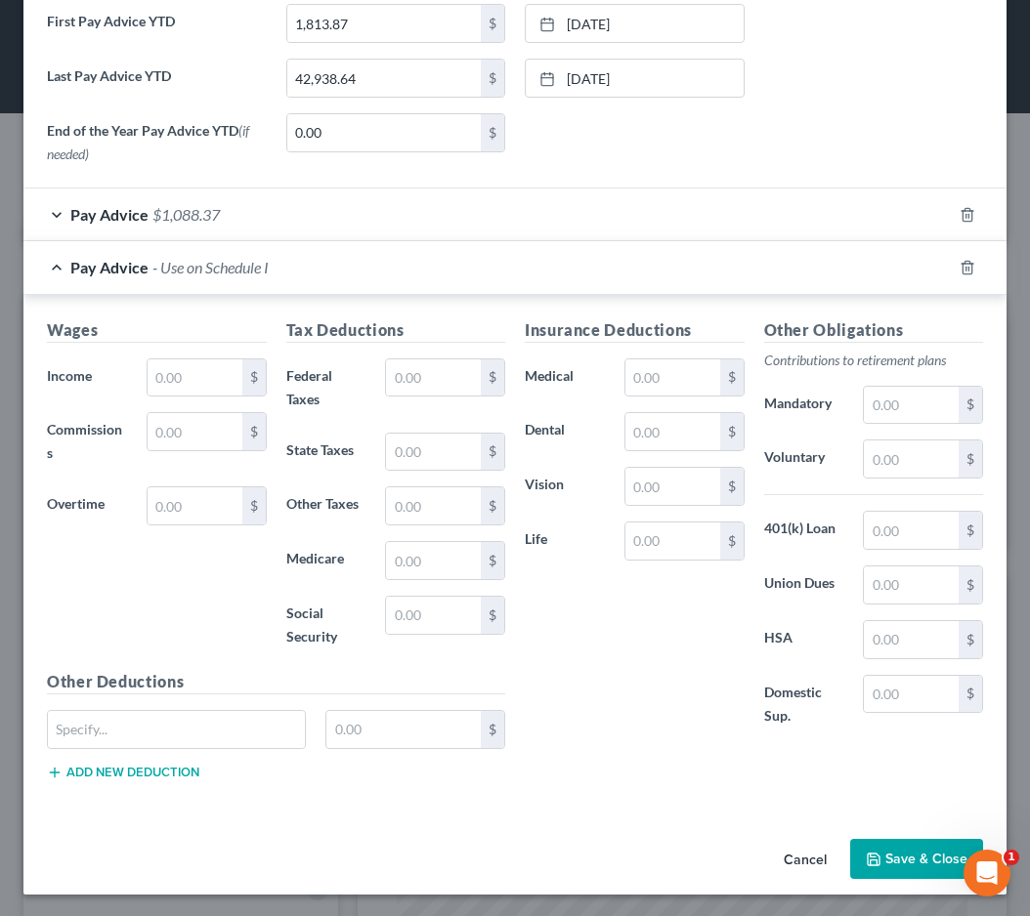
scroll to position [721, 0]
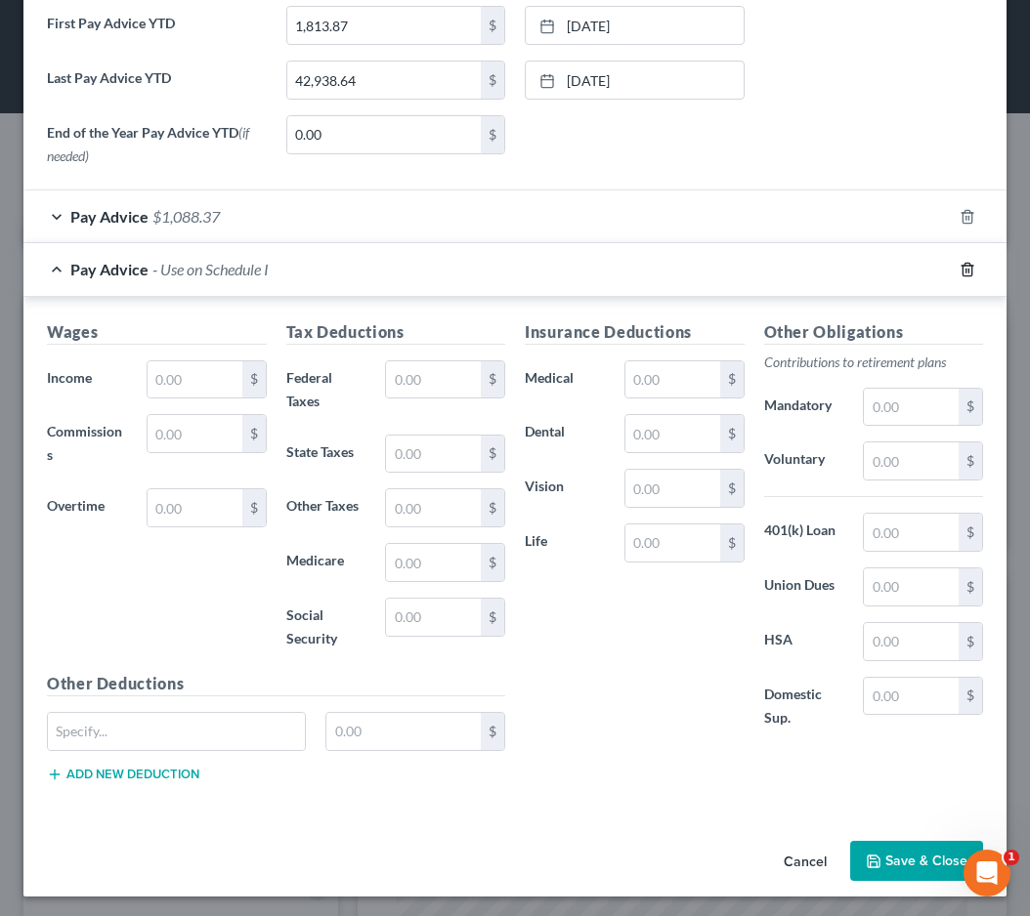
click at [961, 265] on icon "button" at bounding box center [967, 270] width 16 height 16
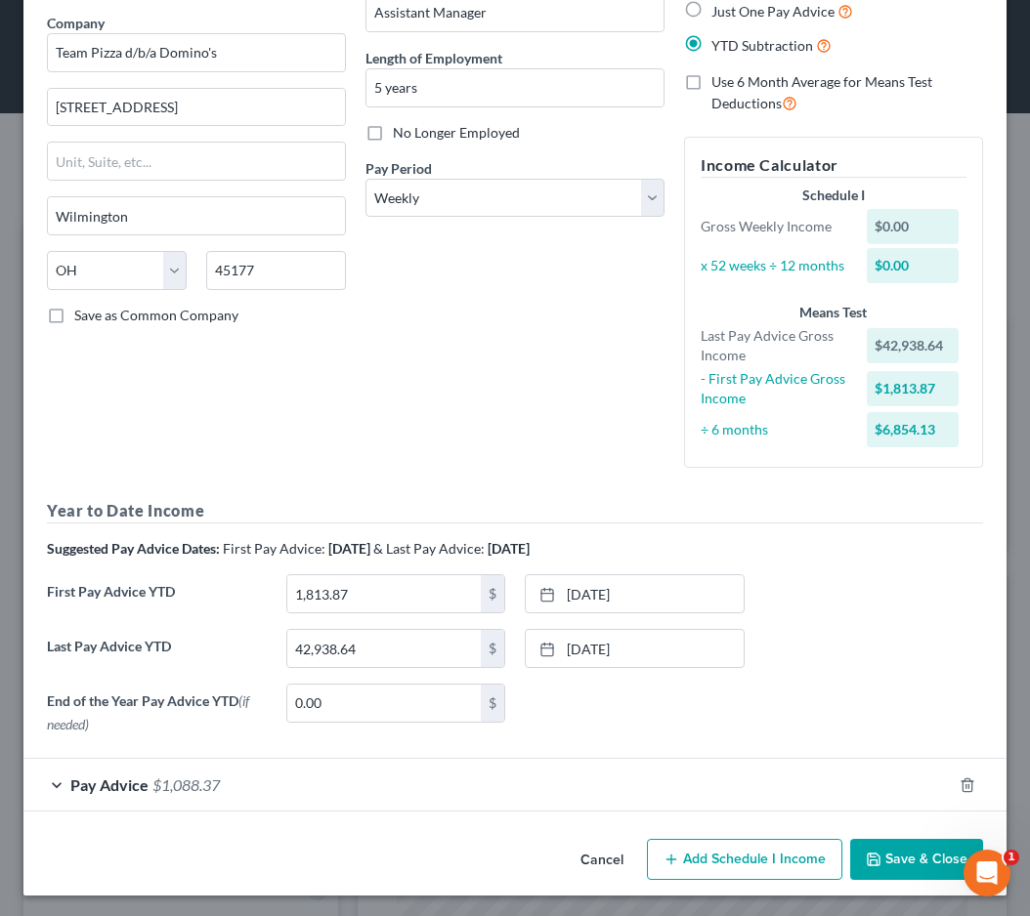
scroll to position [151, 0]
click at [875, 852] on icon "button" at bounding box center [874, 861] width 16 height 16
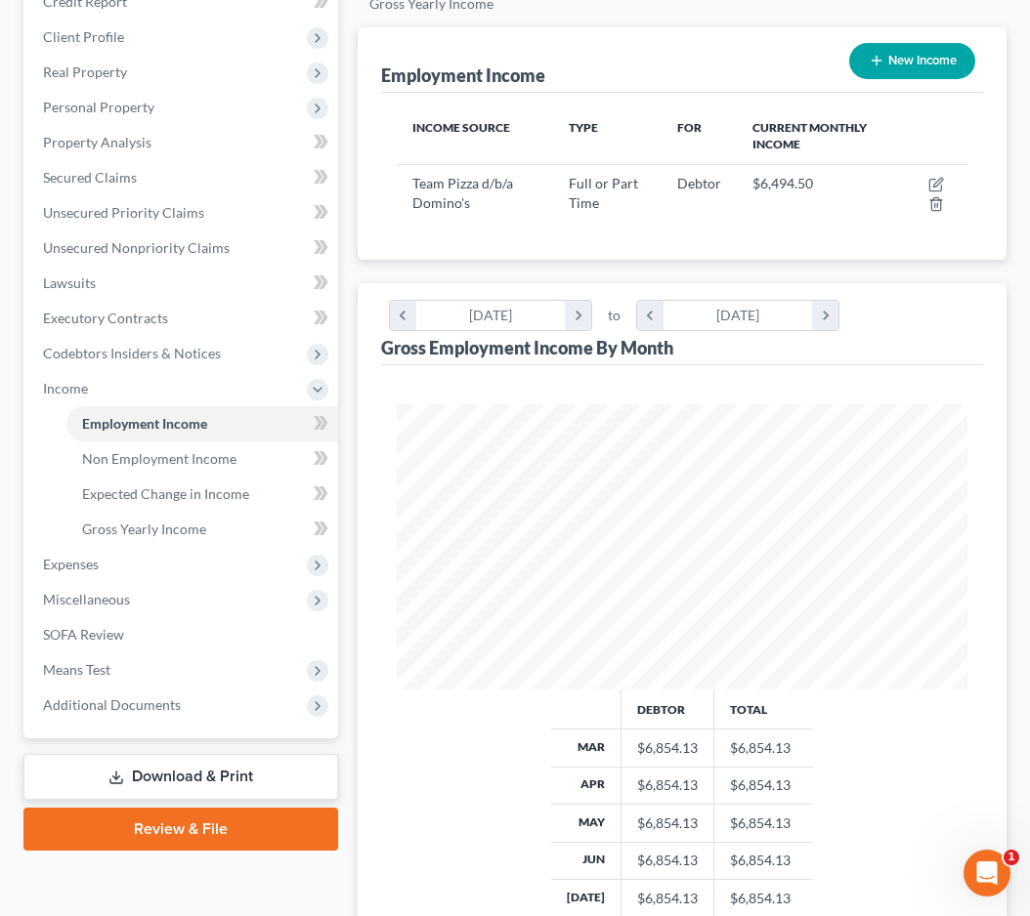
scroll to position [246, 0]
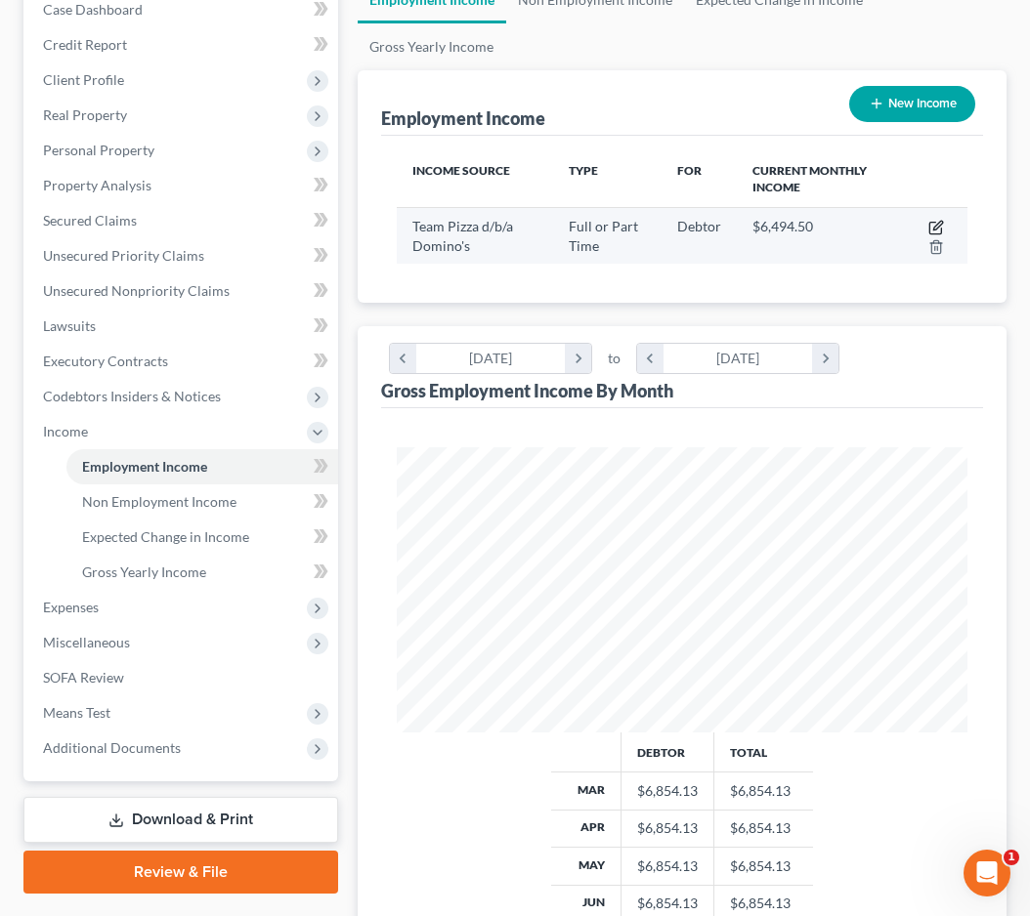
click at [929, 228] on icon "button" at bounding box center [935, 229] width 12 height 12
select select "0"
select select "36"
select select "3"
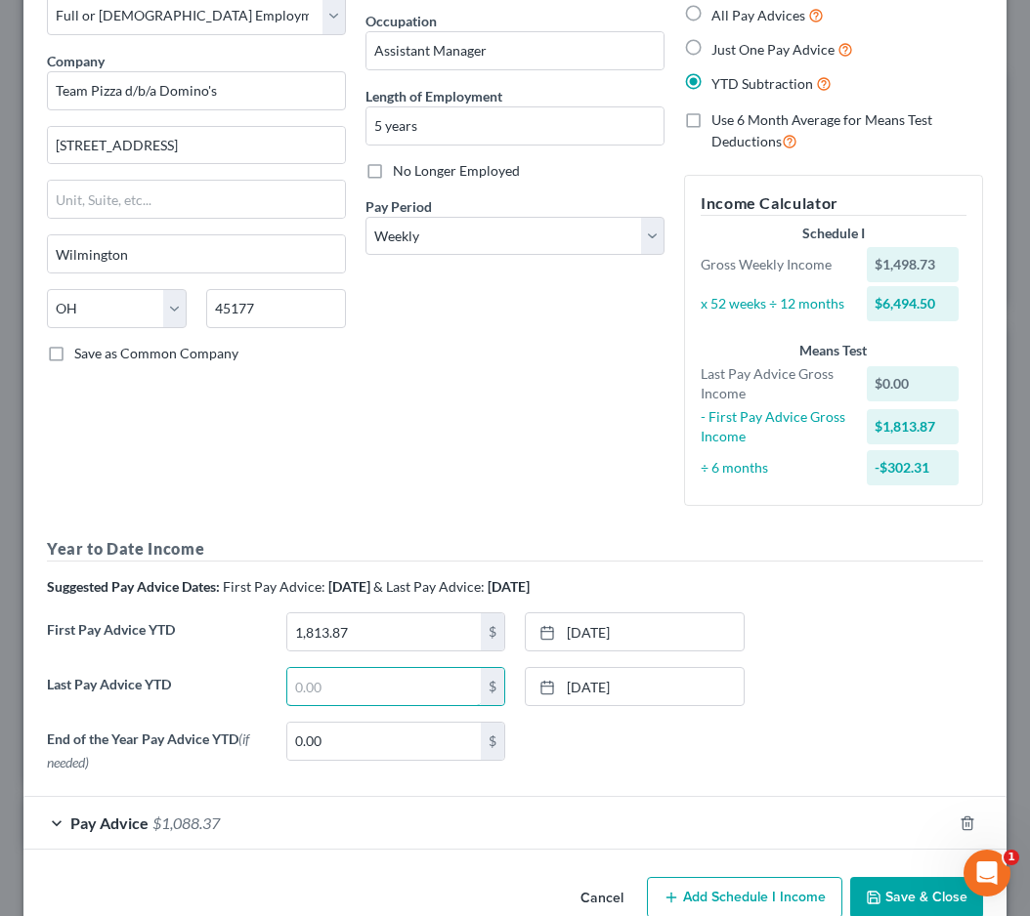
scroll to position [116, 0]
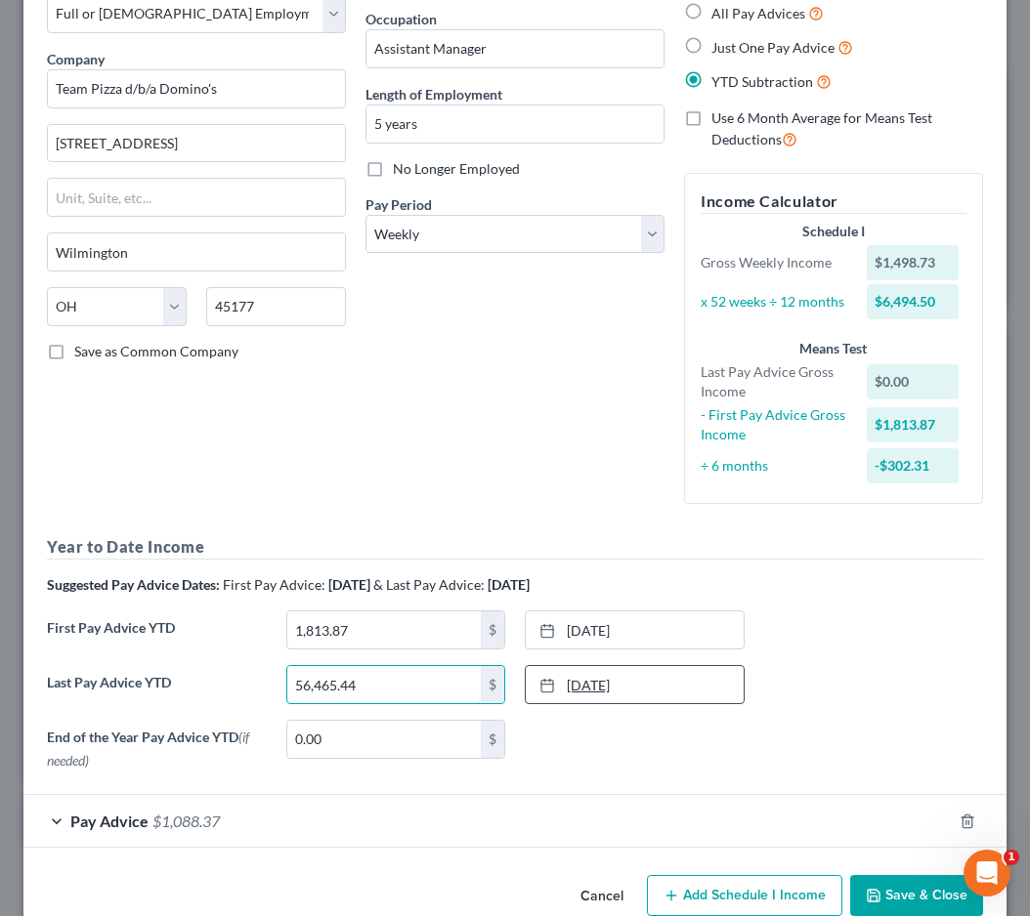
type input "56,465.44"
click at [654, 685] on link "7/31/2025" at bounding box center [635, 684] width 218 height 37
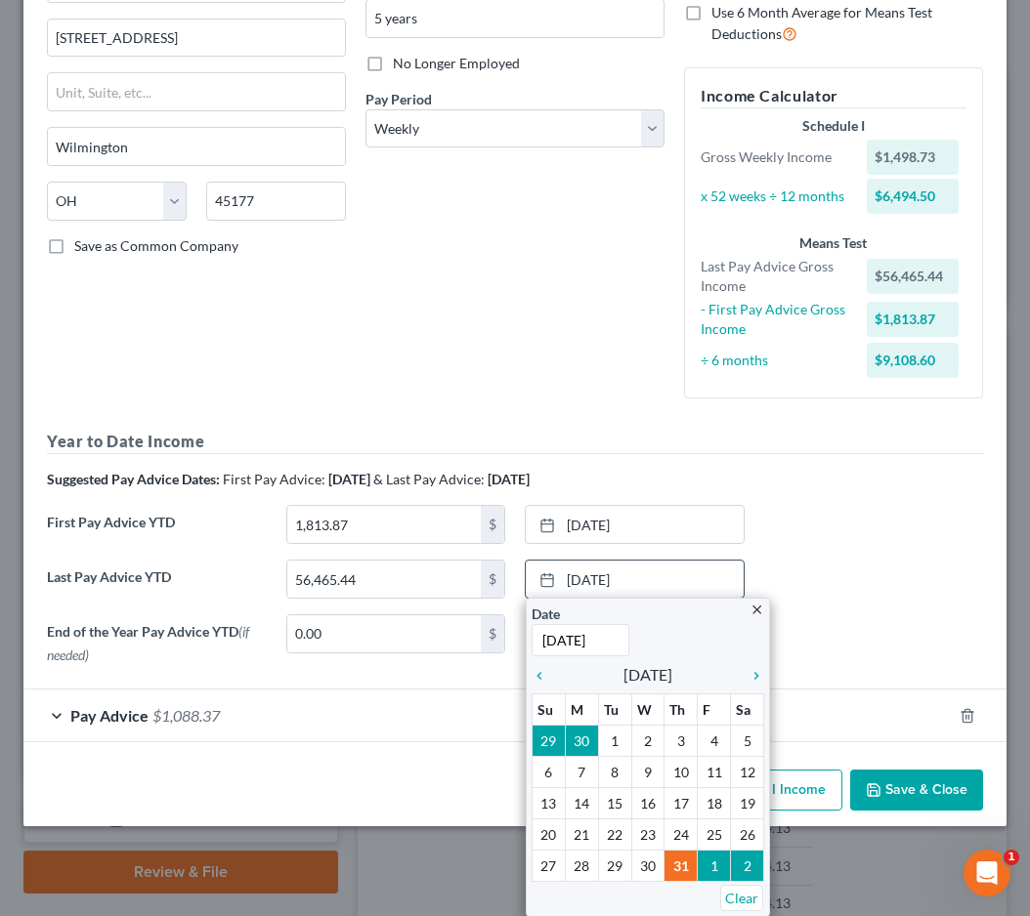
scroll to position [220, 0]
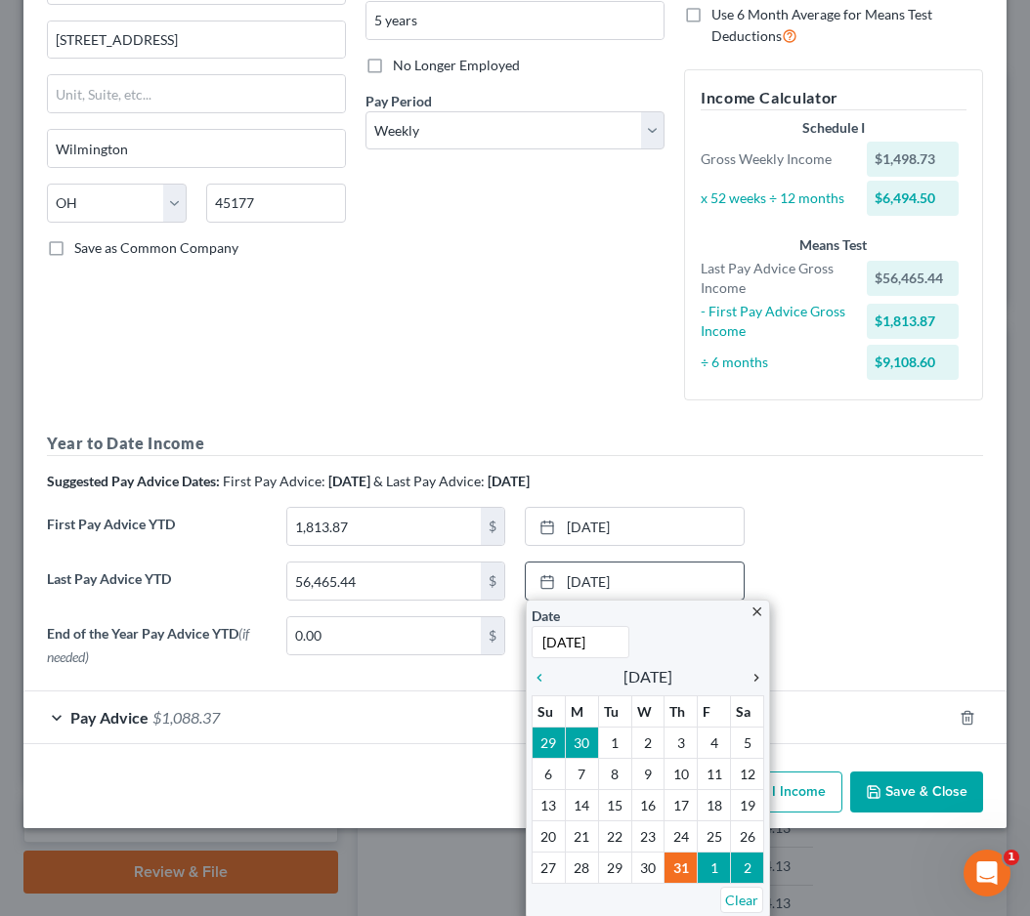
click at [752, 678] on icon "chevron_right" at bounding box center [751, 678] width 25 height 16
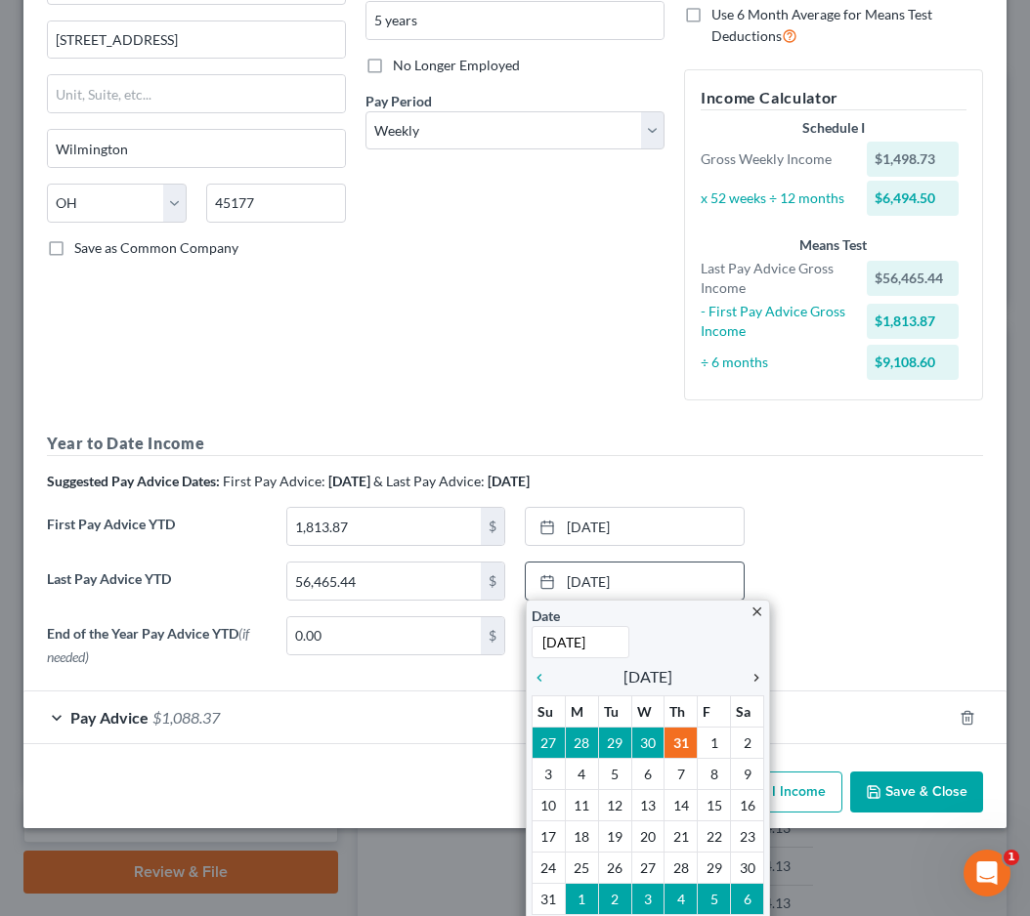
click at [752, 678] on icon "chevron_right" at bounding box center [751, 678] width 25 height 16
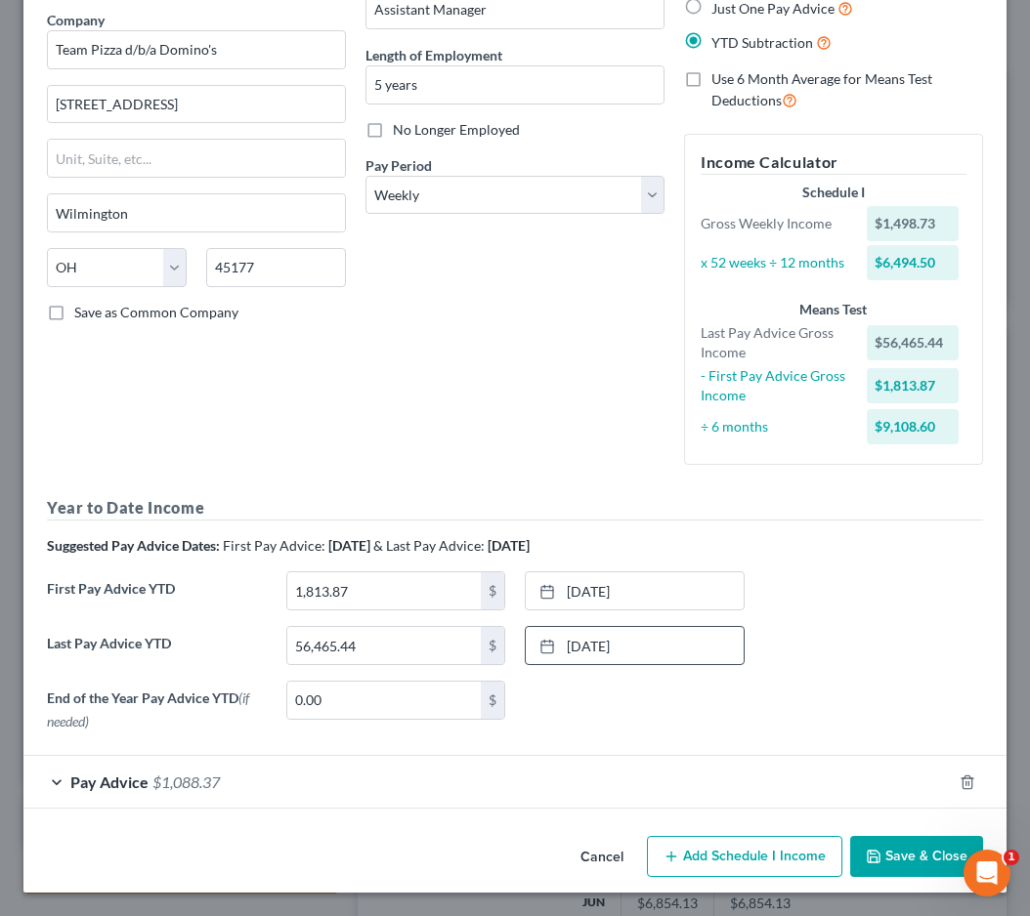
scroll to position [151, 0]
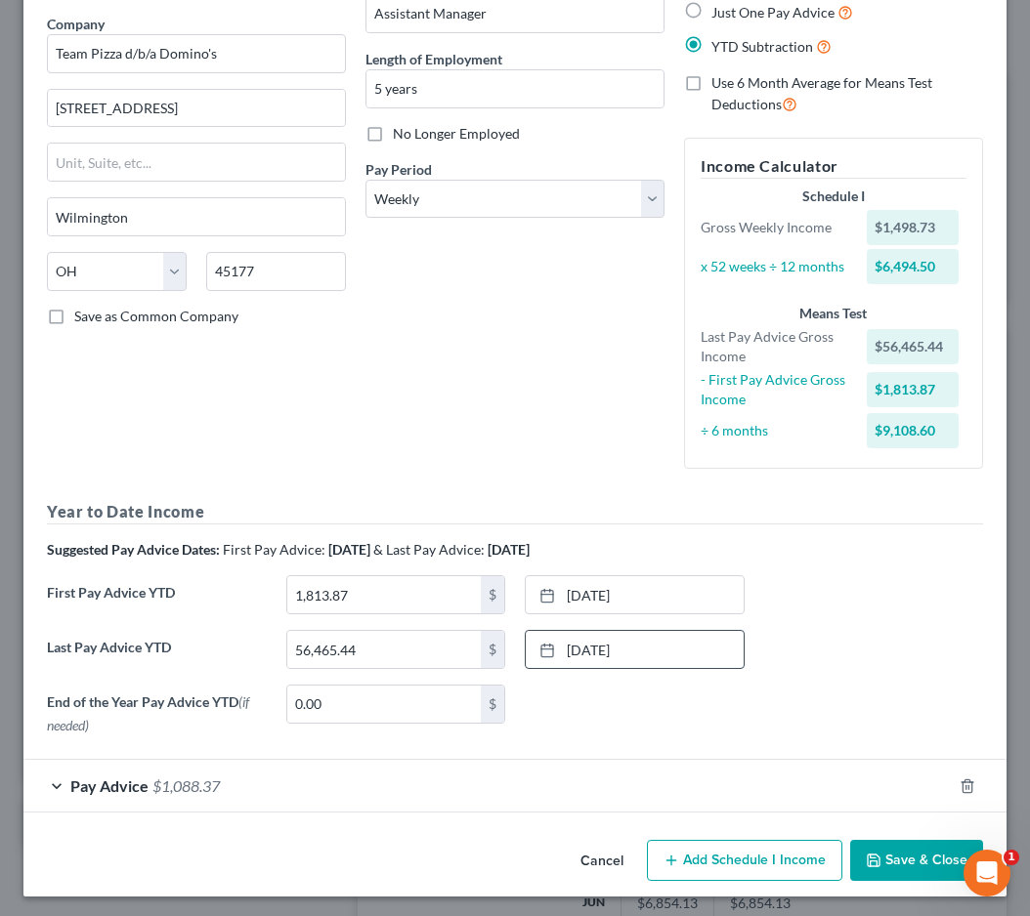
click at [922, 852] on button "Save & Close" at bounding box center [916, 860] width 133 height 41
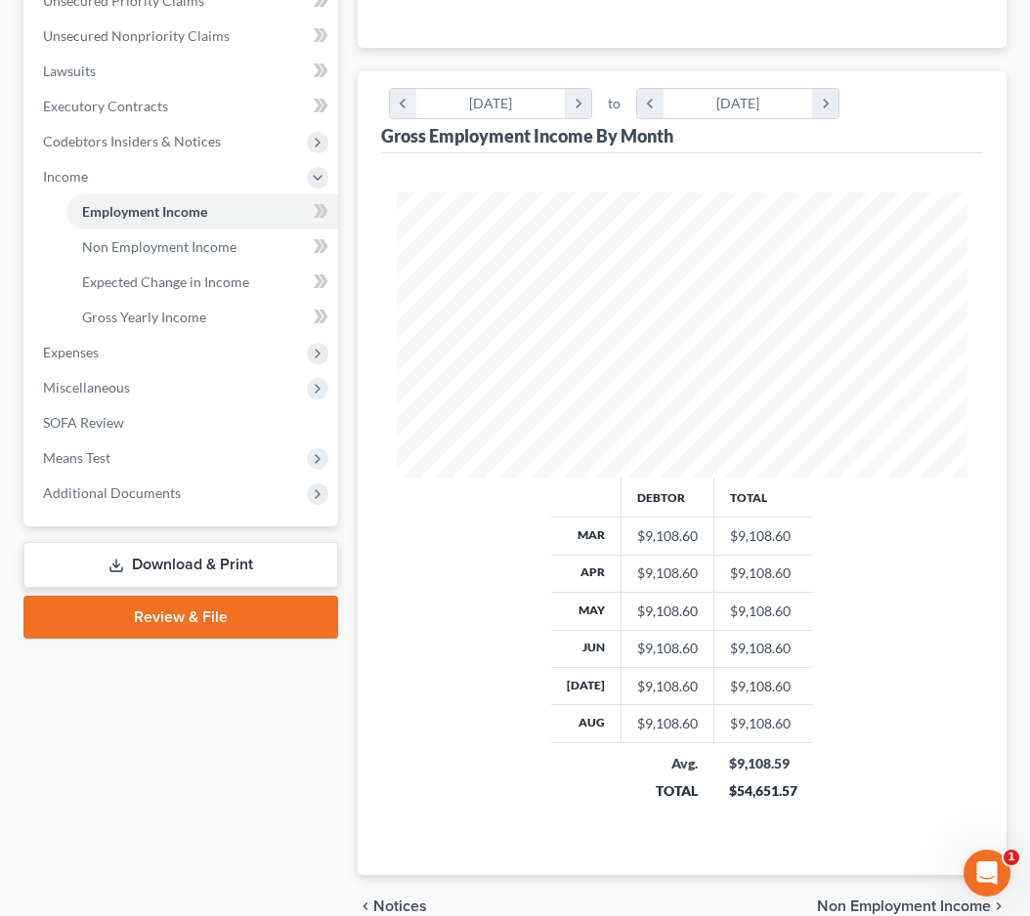
scroll to position [504, 0]
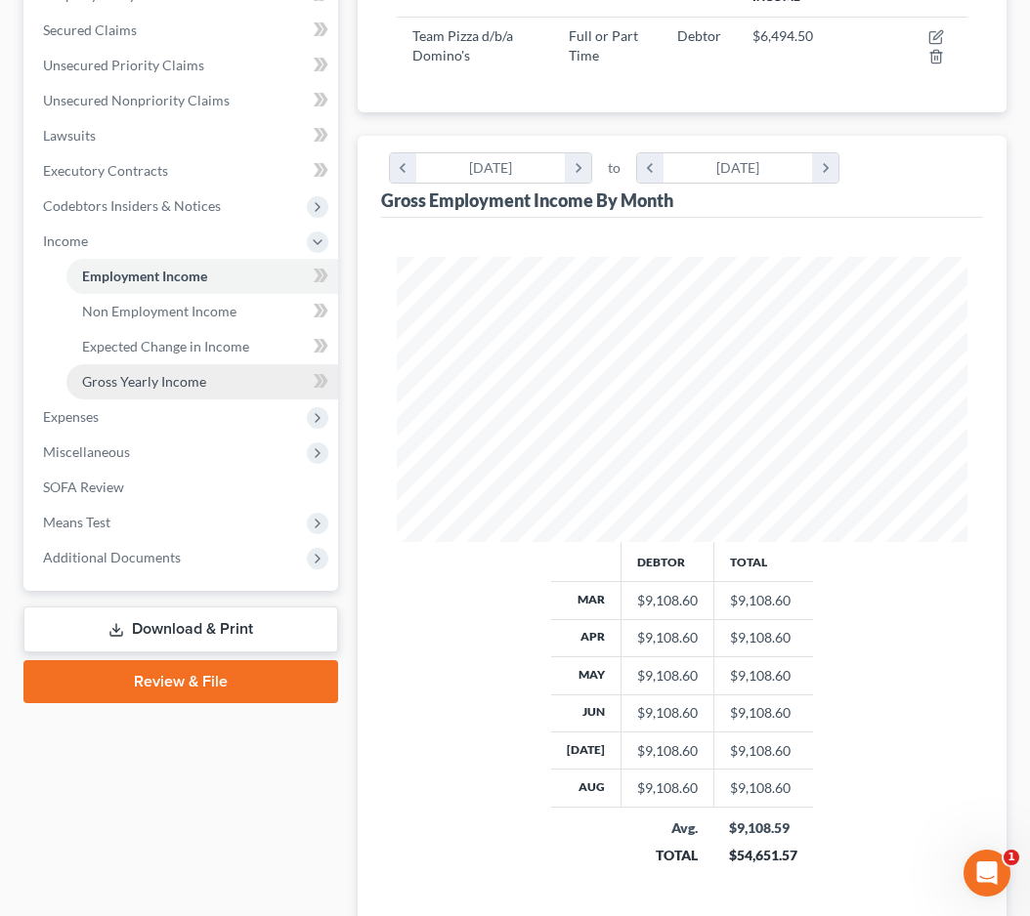
click at [213, 373] on link "Gross Yearly Income" at bounding box center [202, 381] width 272 height 35
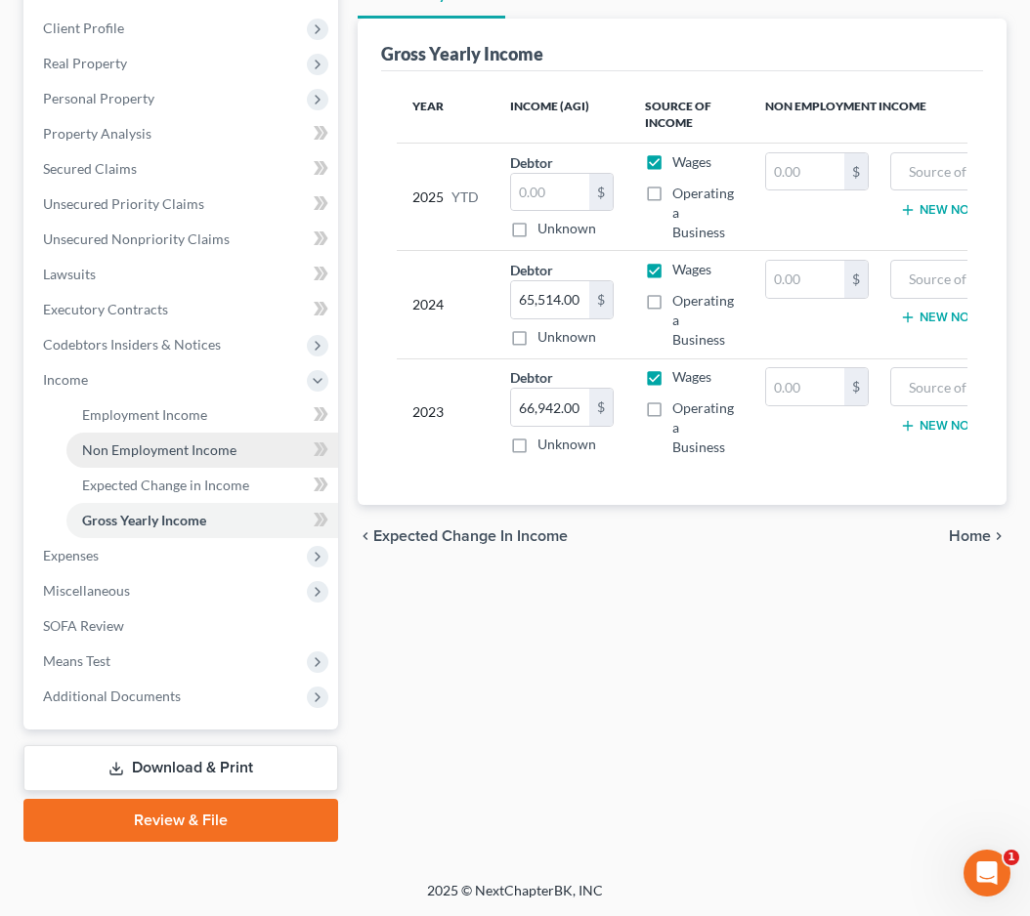
scroll to position [298, 0]
click at [168, 452] on span "Non Employment Income" at bounding box center [159, 450] width 154 height 17
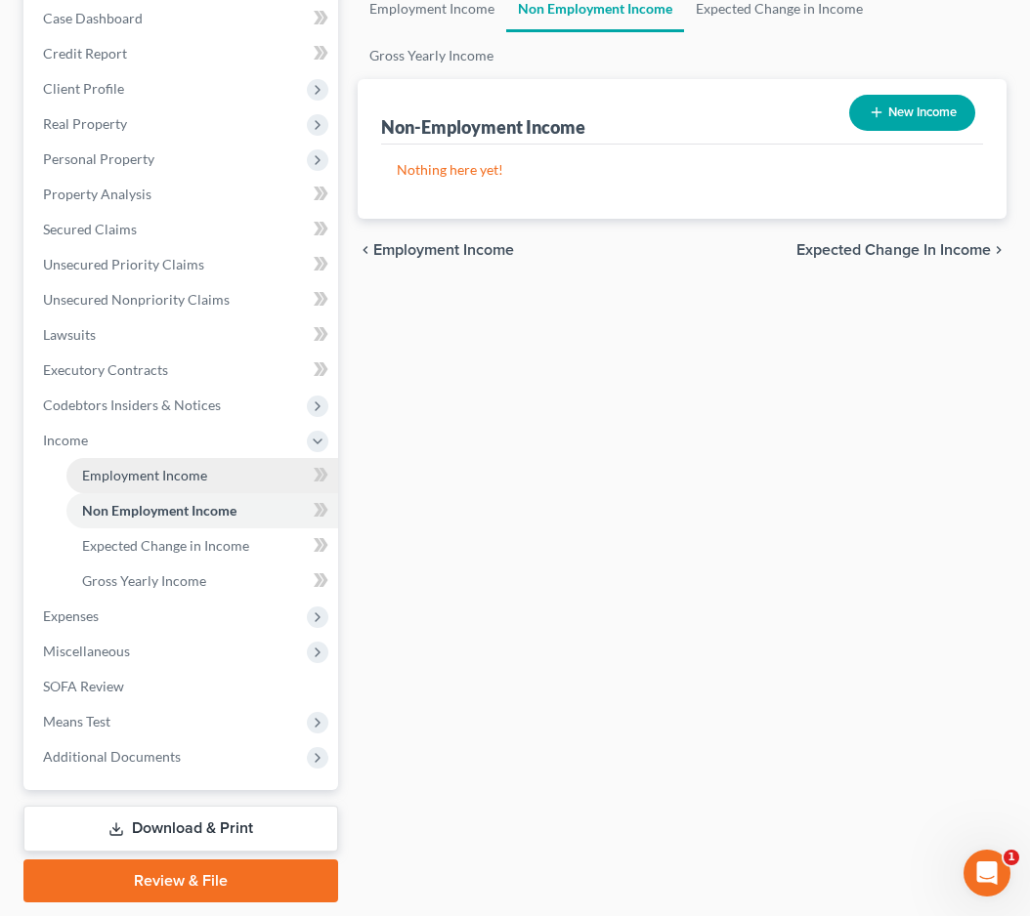
click at [163, 479] on span "Employment Income" at bounding box center [144, 475] width 125 height 17
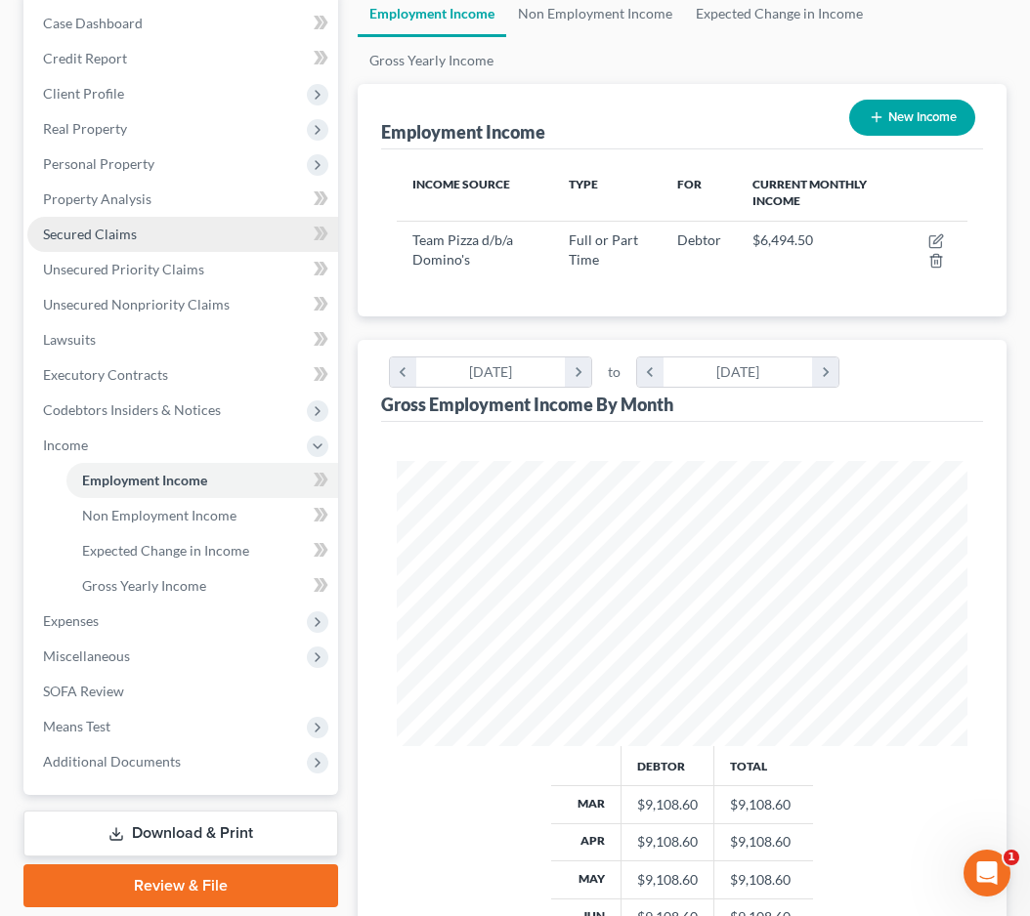
scroll to position [459, 0]
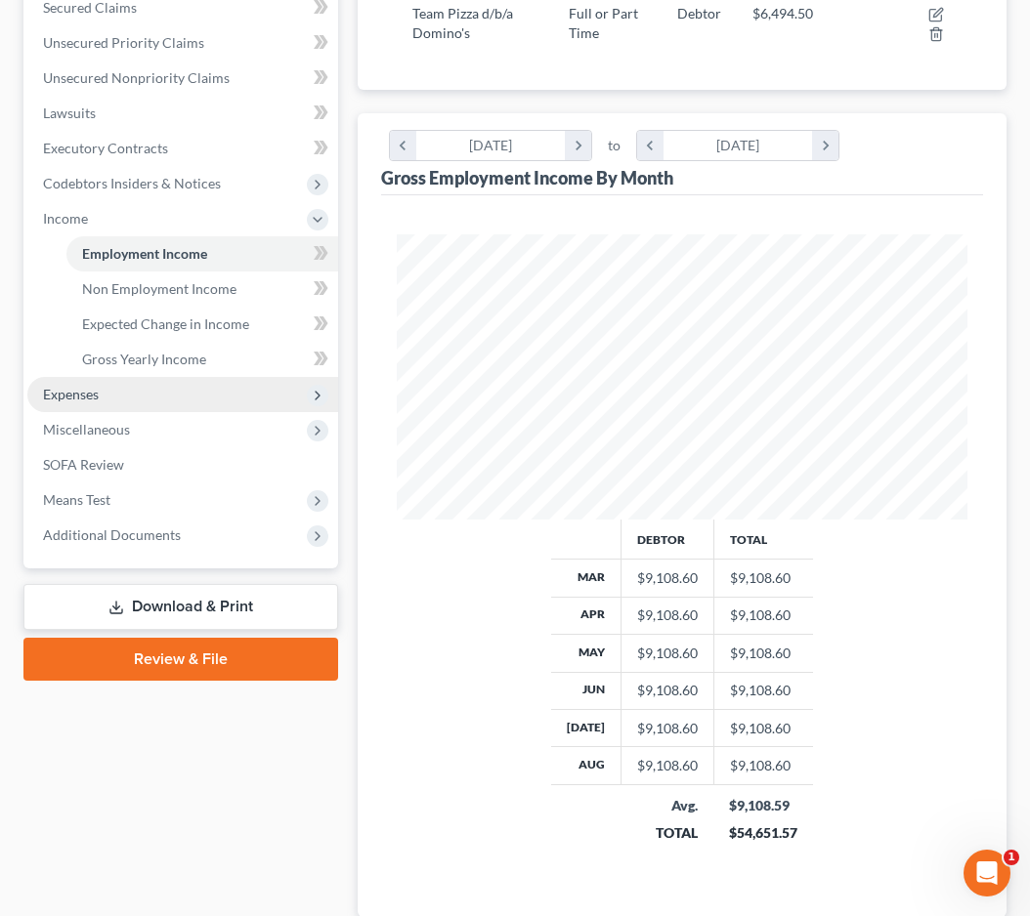
click at [102, 393] on span "Expenses" at bounding box center [182, 394] width 311 height 35
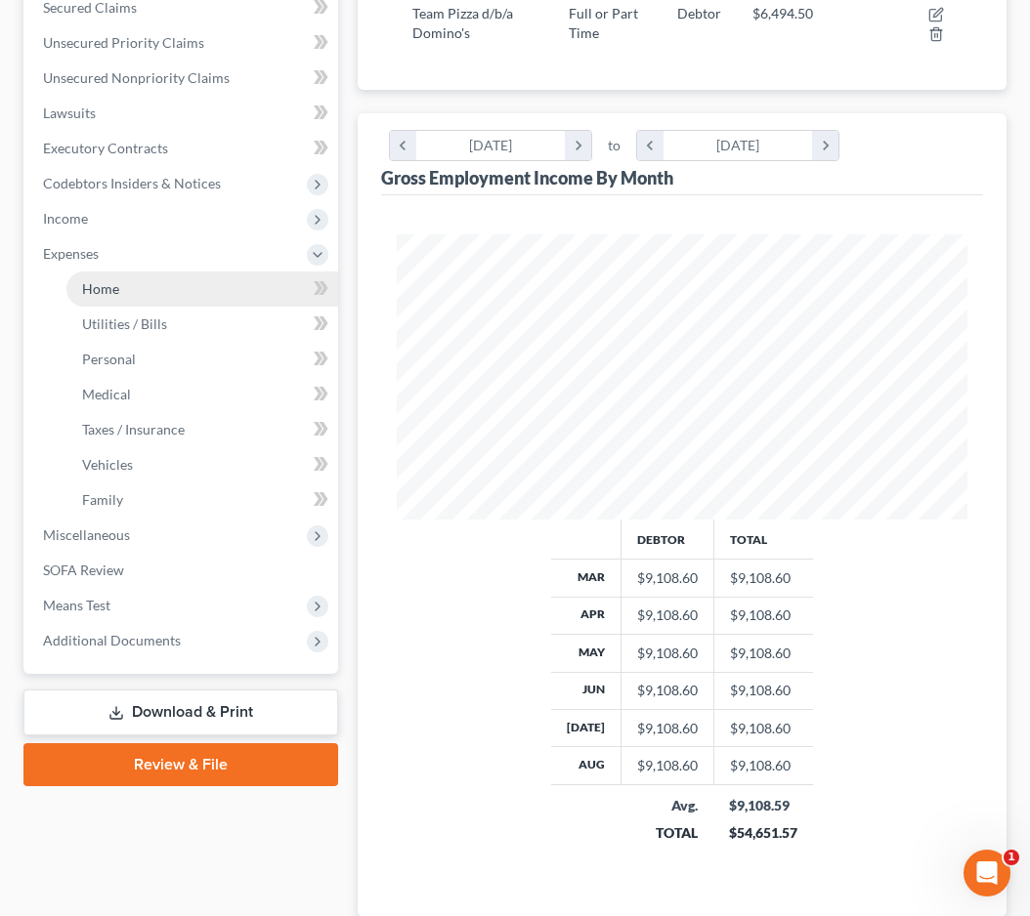
click at [117, 299] on link "Home" at bounding box center [202, 289] width 272 height 35
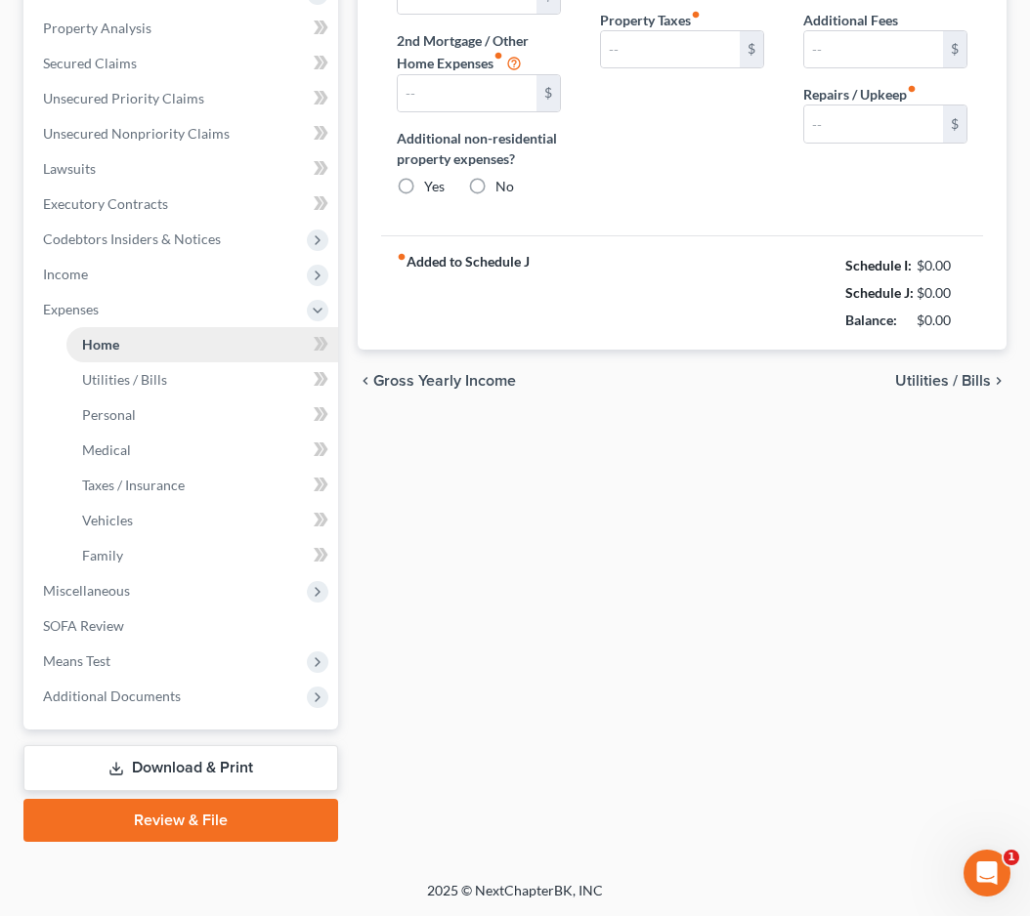
scroll to position [21, 0]
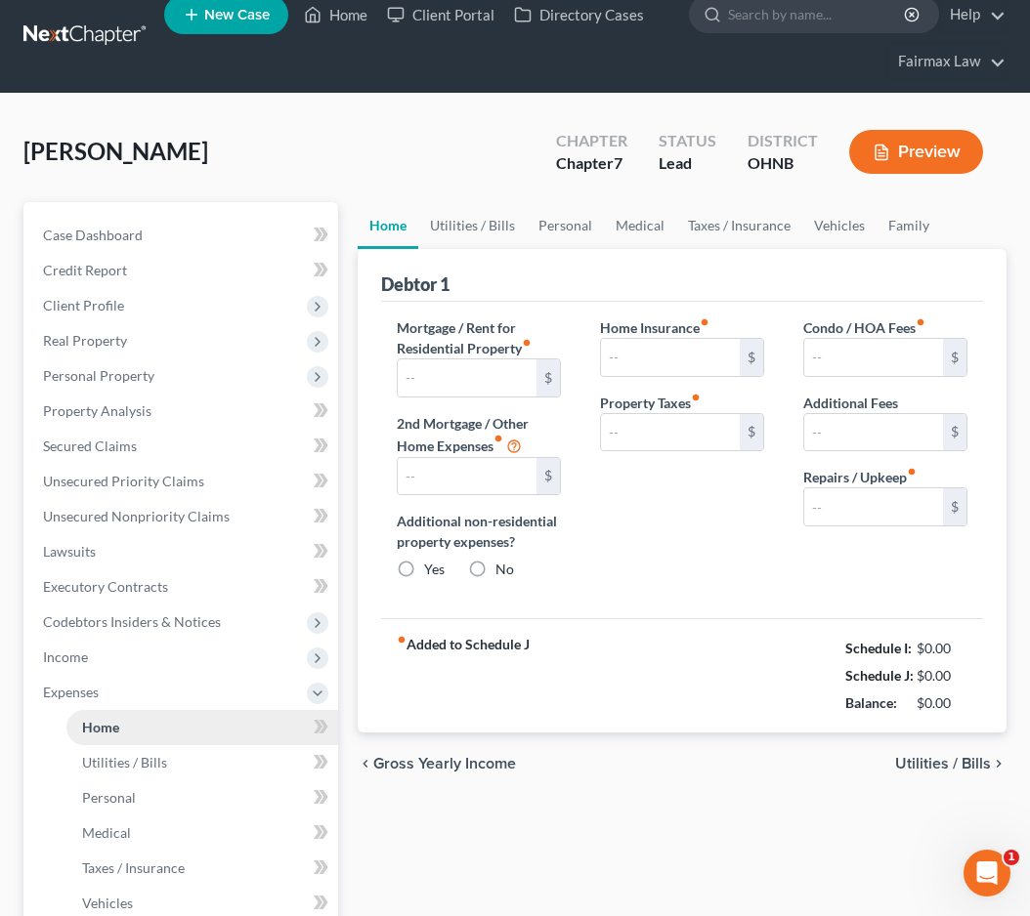
type input "556.00"
type input "0.00"
radio input "true"
type input "18.00"
type input "0.00"
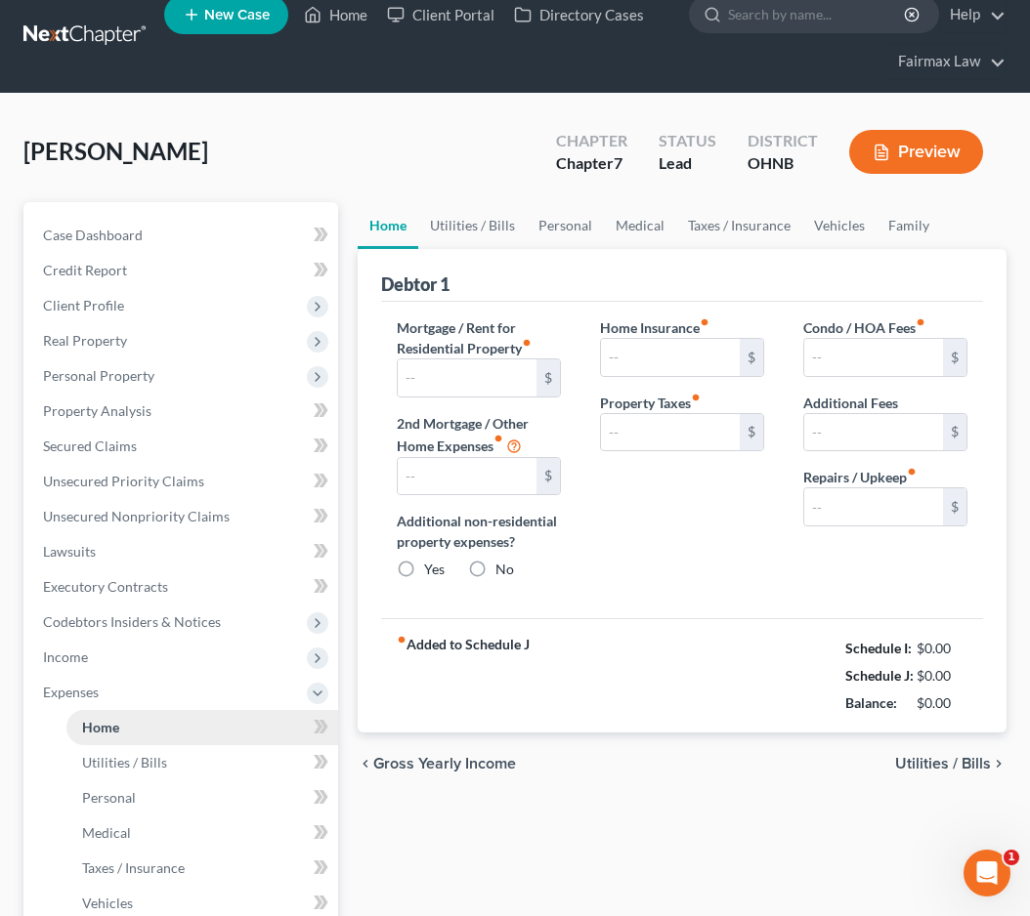
type input "0.00"
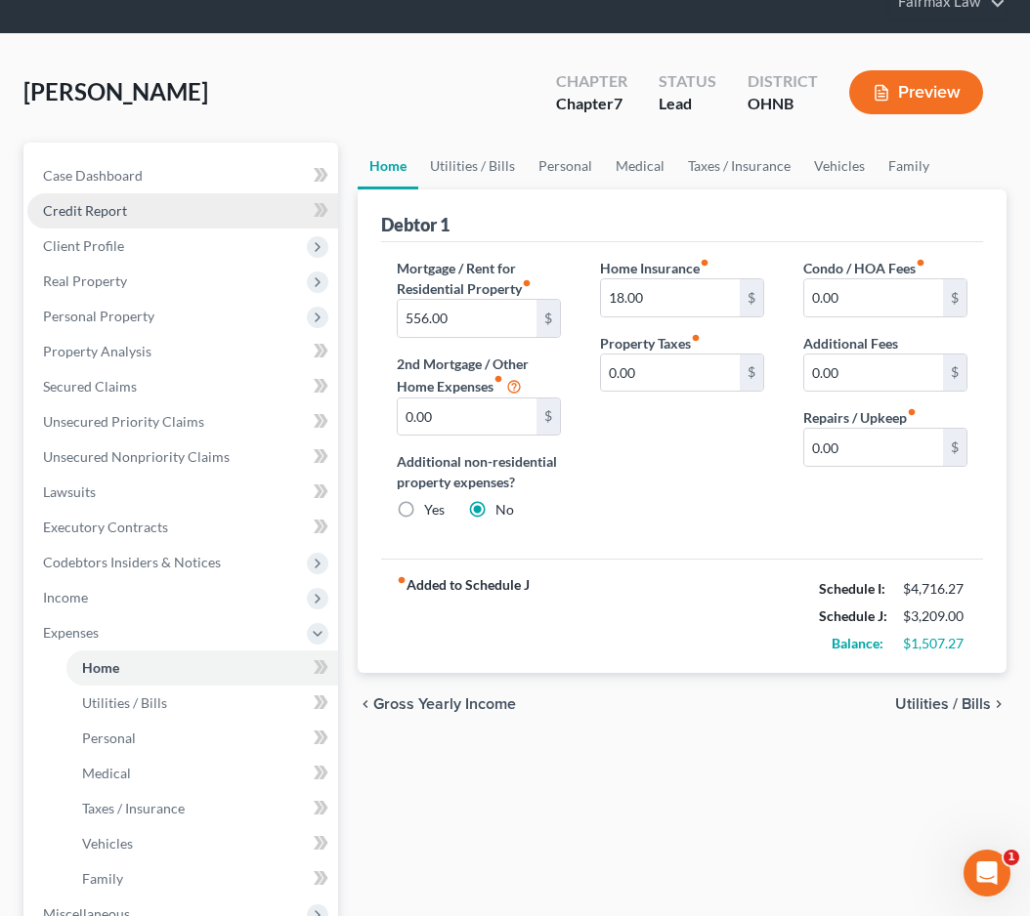
scroll to position [137, 0]
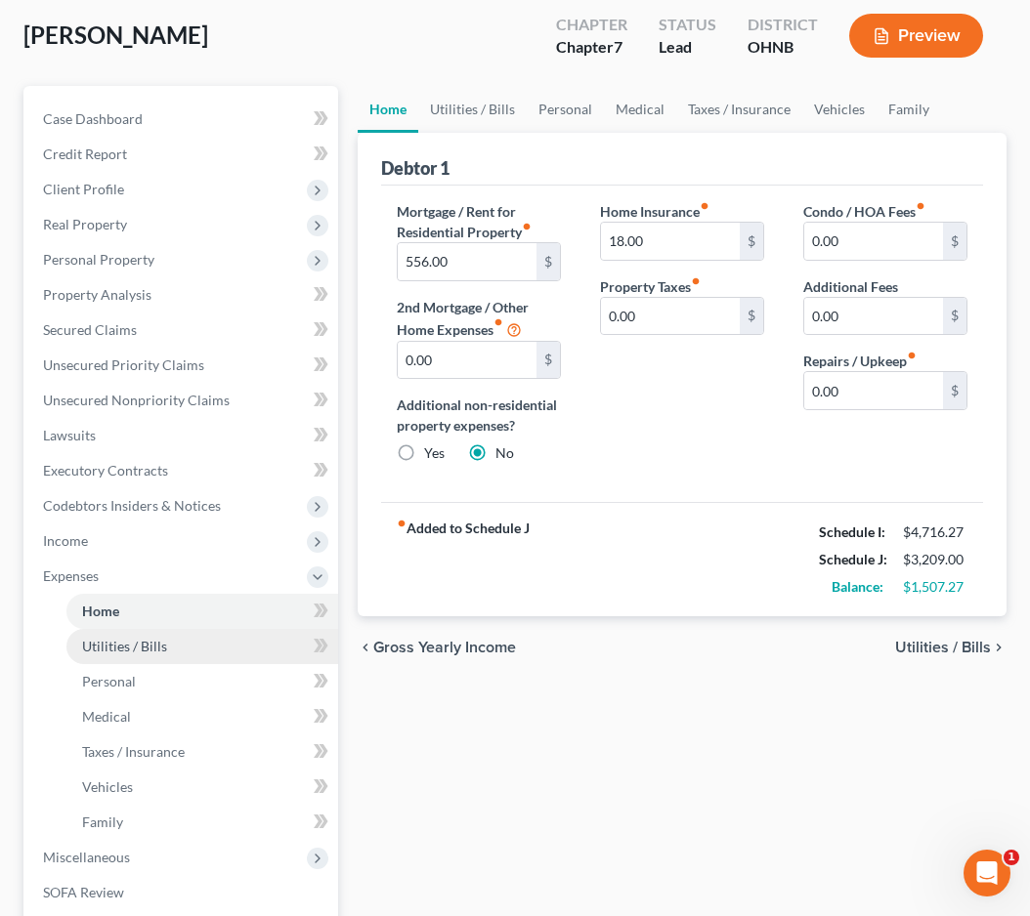
click at [168, 646] on link "Utilities / Bills" at bounding box center [202, 646] width 272 height 35
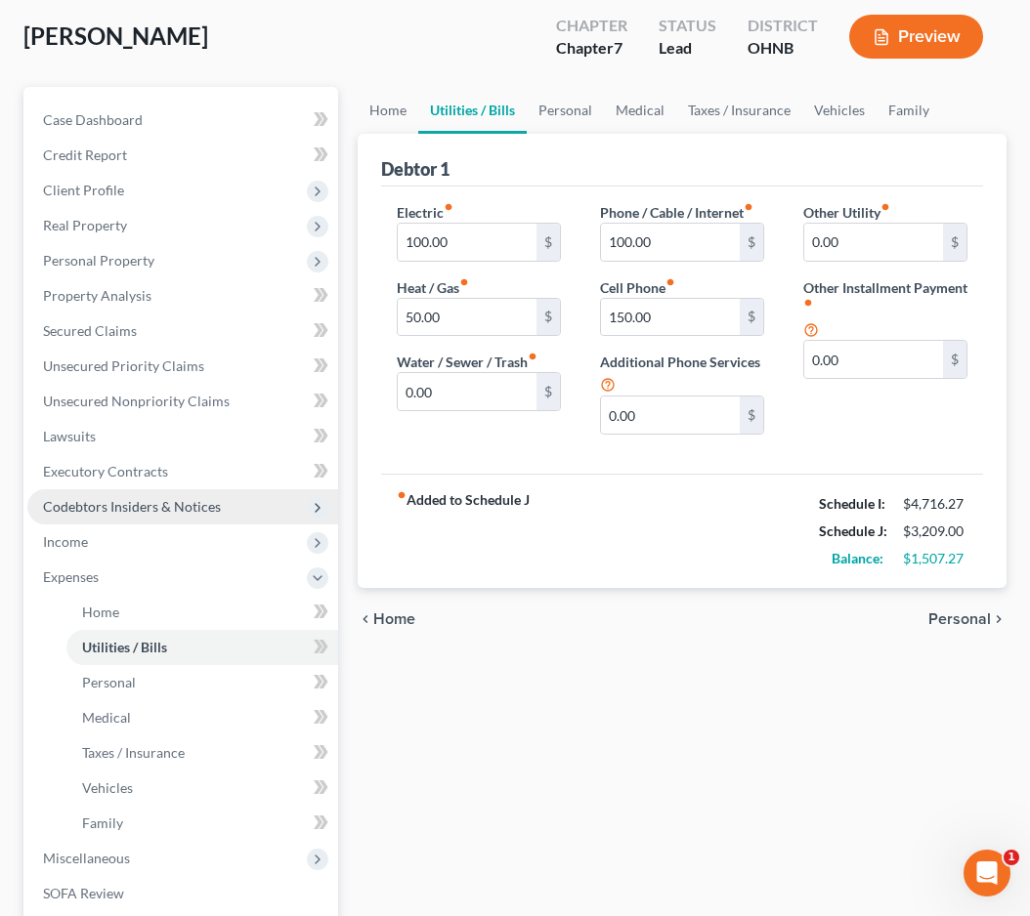
scroll to position [137, 0]
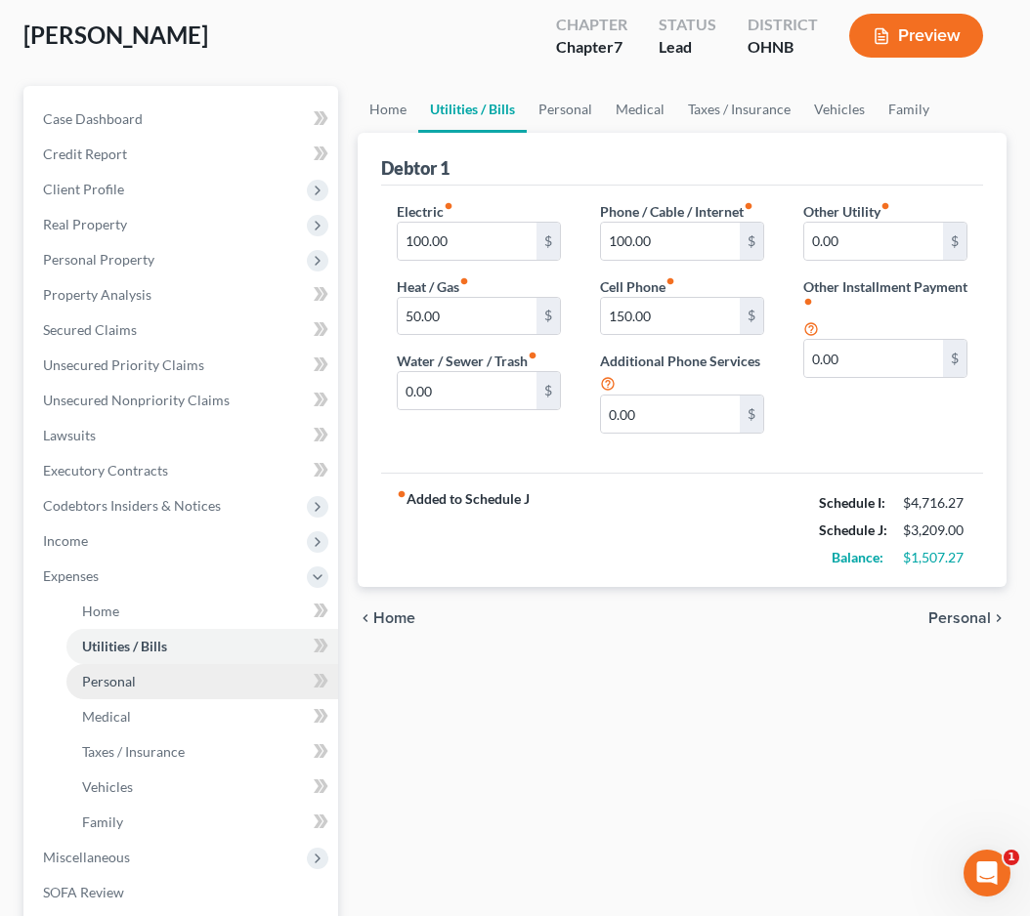
click at [149, 680] on link "Personal" at bounding box center [202, 681] width 272 height 35
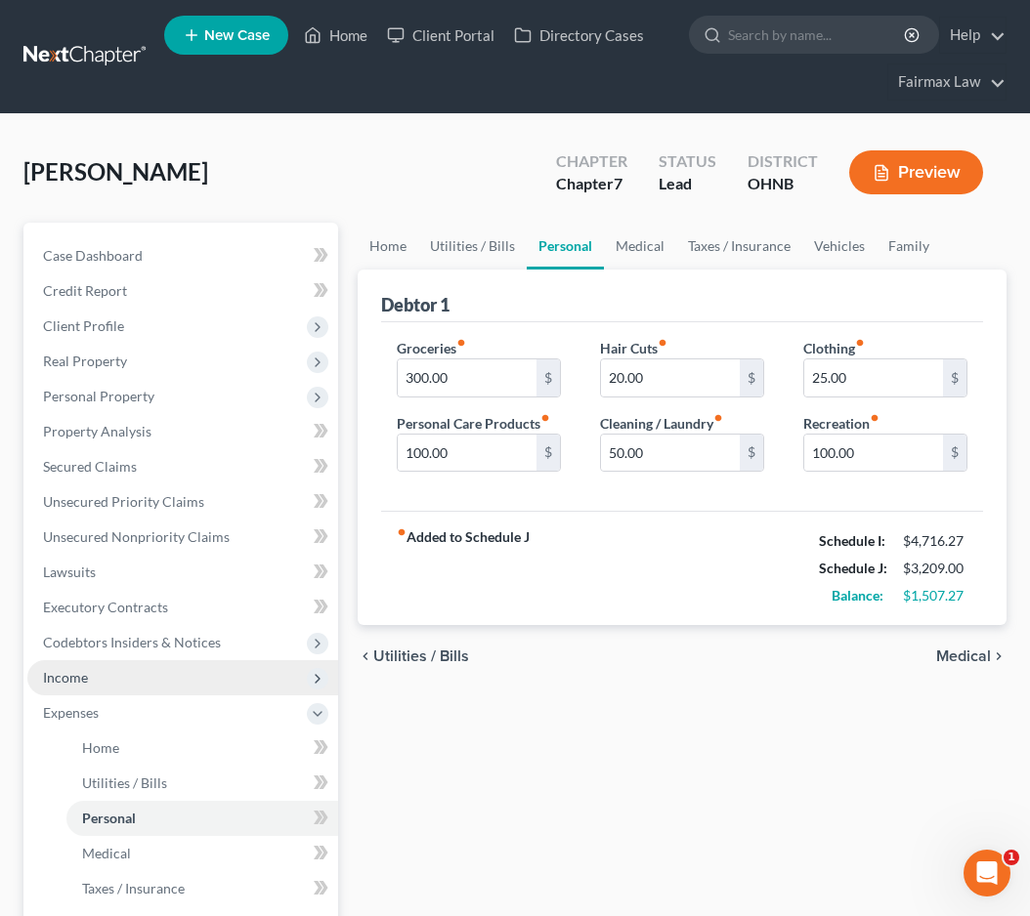
click at [129, 678] on span "Income" at bounding box center [182, 677] width 311 height 35
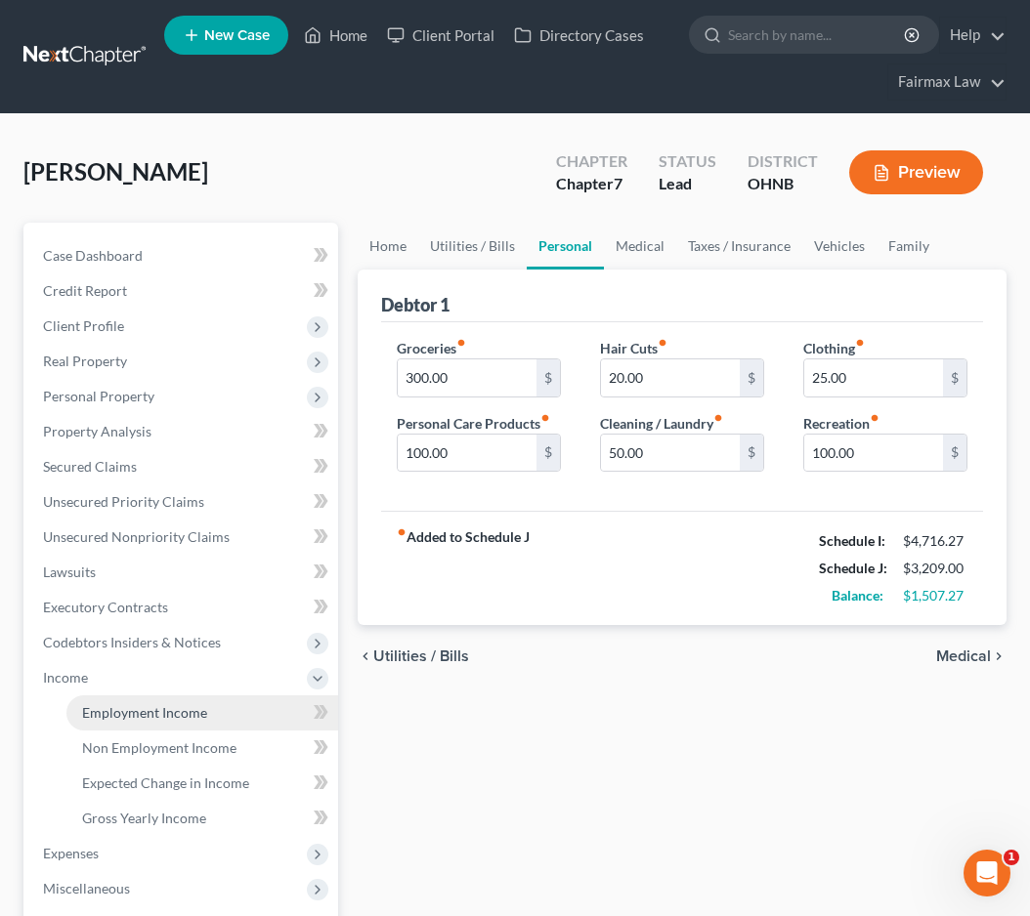
click at [134, 710] on span "Employment Income" at bounding box center [144, 712] width 125 height 17
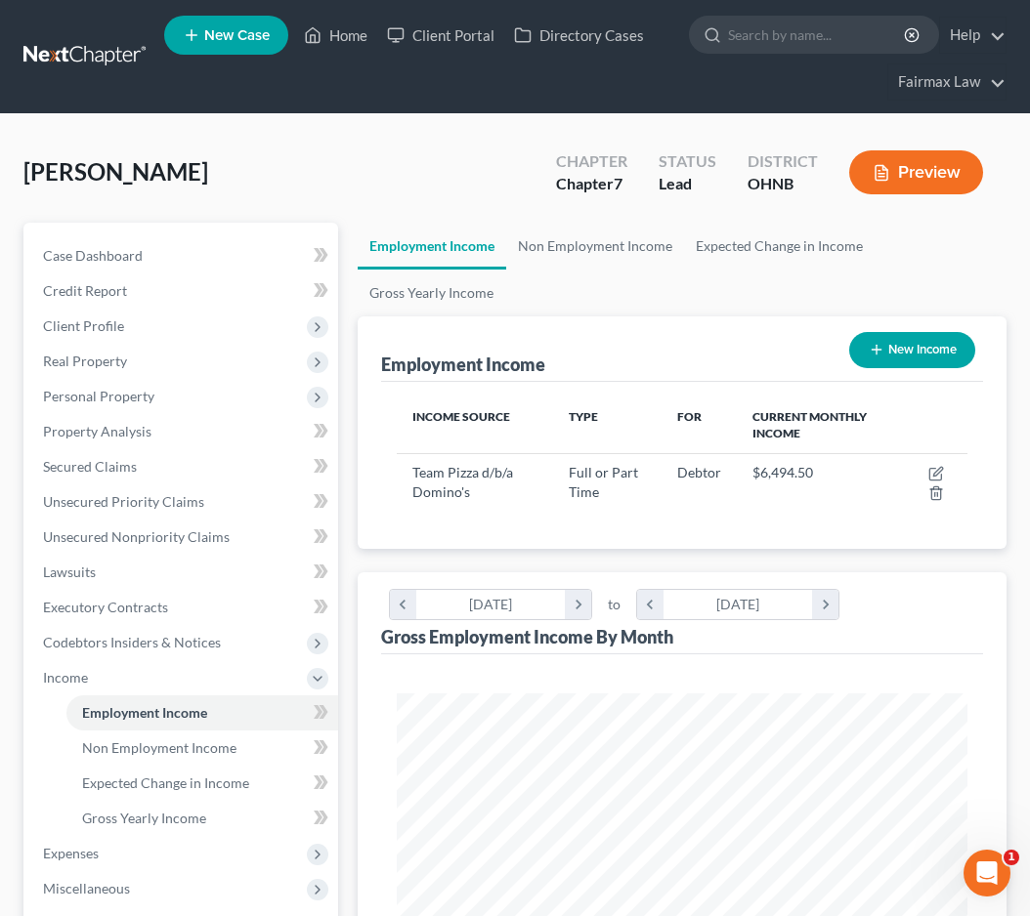
scroll to position [285, 610]
click at [898, 178] on button "Preview" at bounding box center [916, 172] width 134 height 44
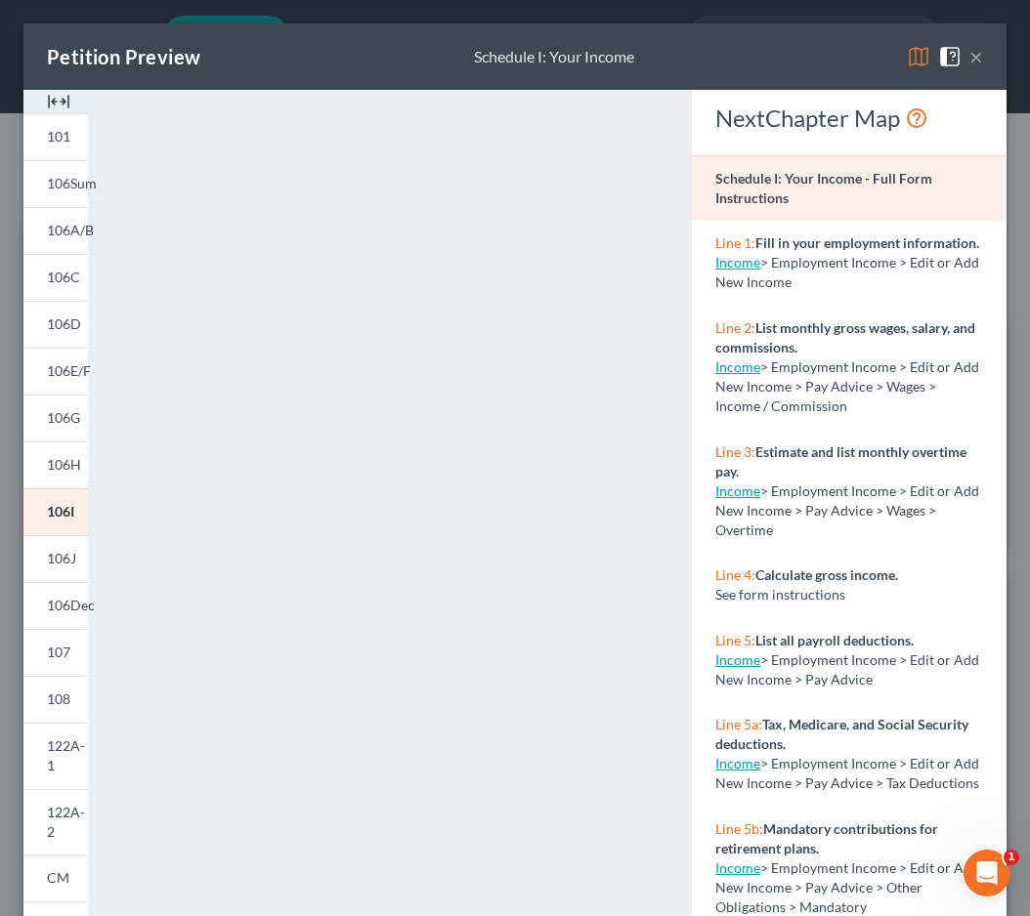
scroll to position [0, 0]
click at [974, 57] on button "×" at bounding box center [976, 56] width 14 height 23
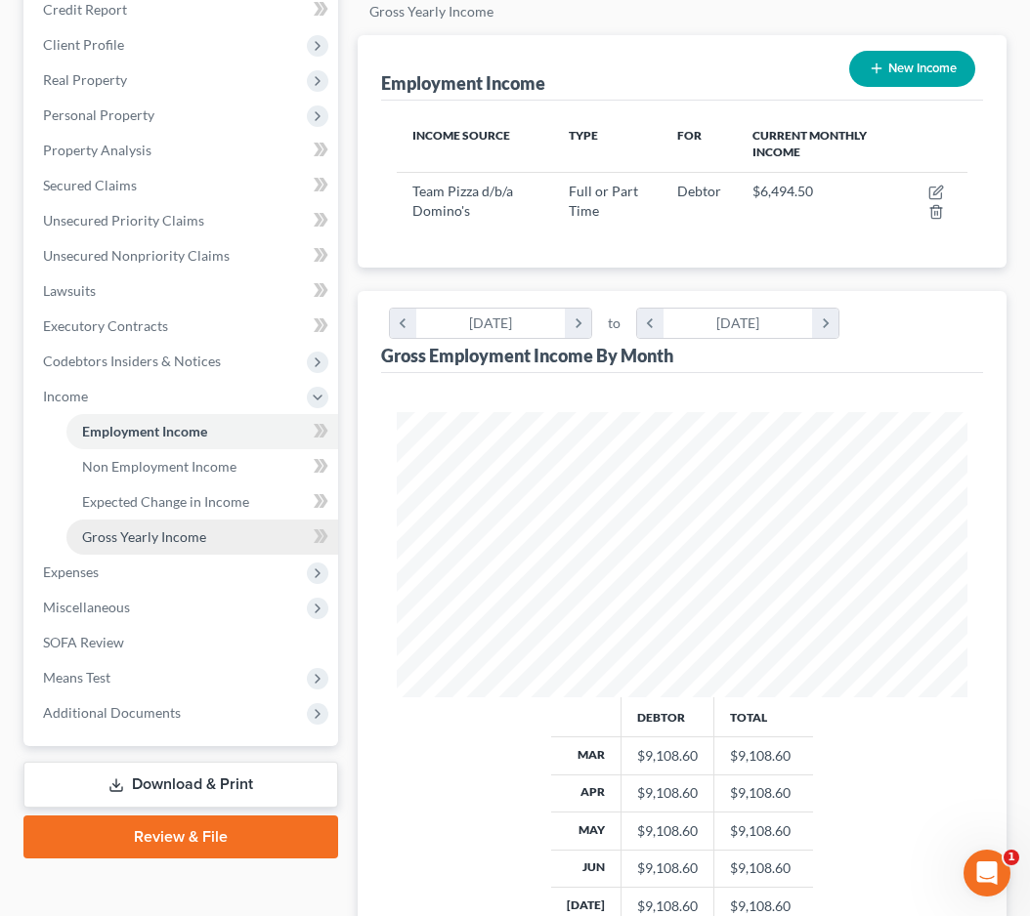
scroll to position [280, 0]
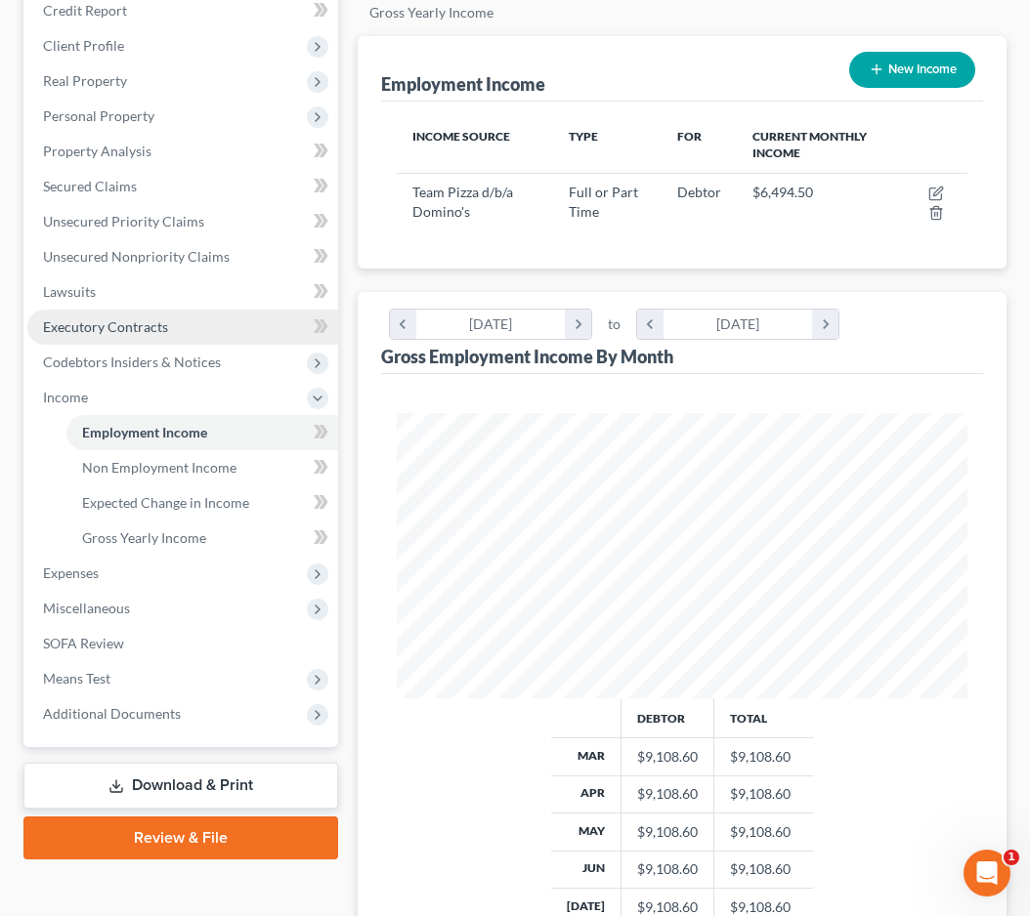
click at [117, 343] on link "Executory Contracts" at bounding box center [182, 327] width 311 height 35
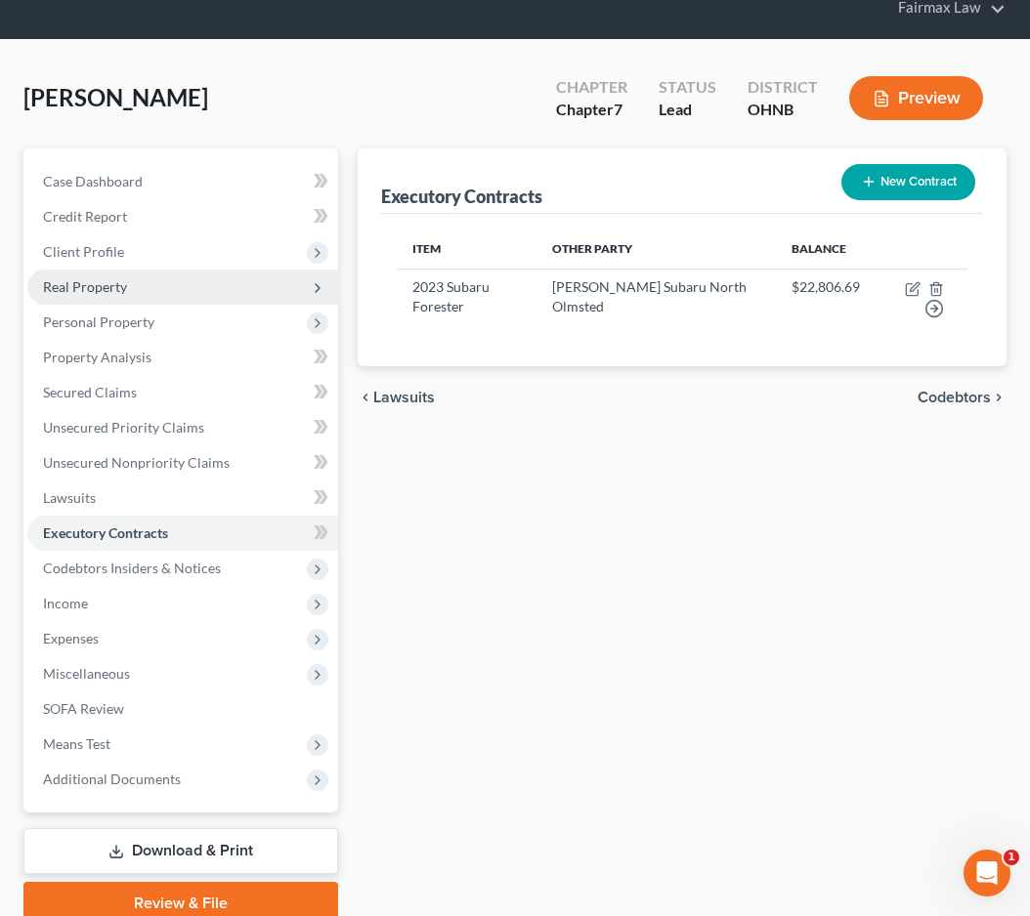
scroll to position [76, 0]
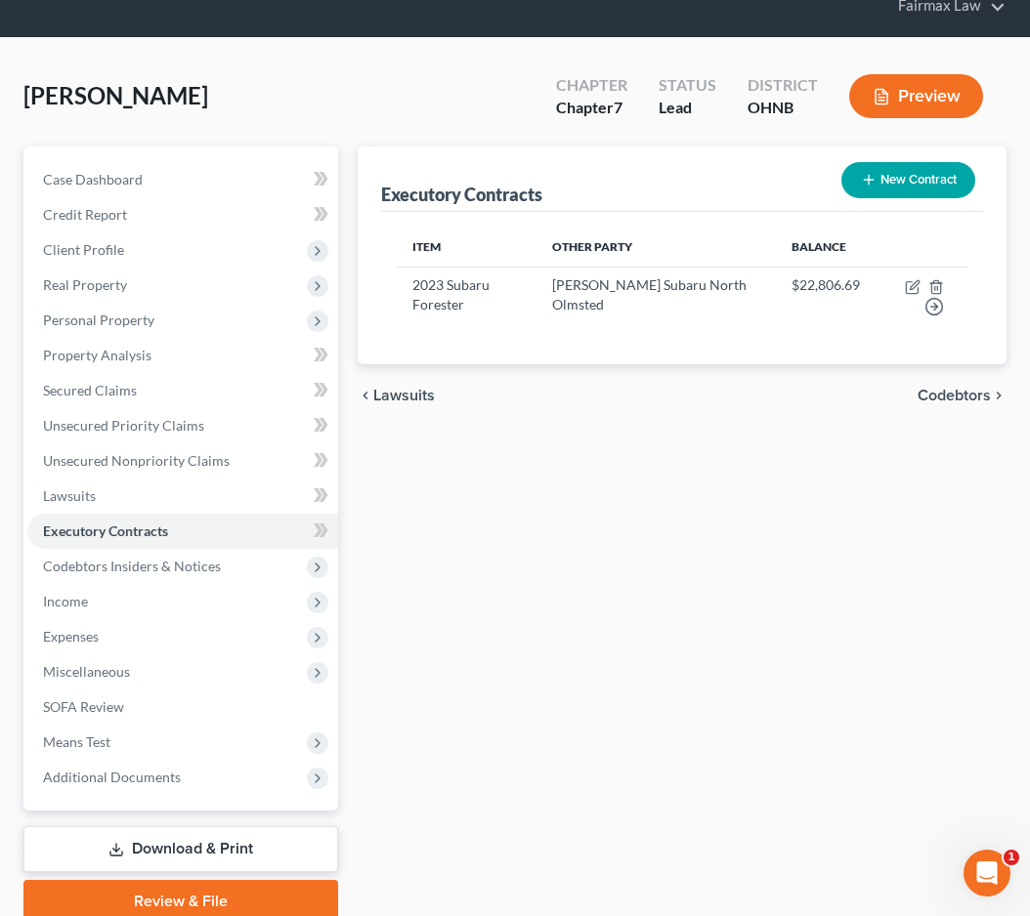
click at [910, 187] on button "New Contract" at bounding box center [908, 180] width 134 height 36
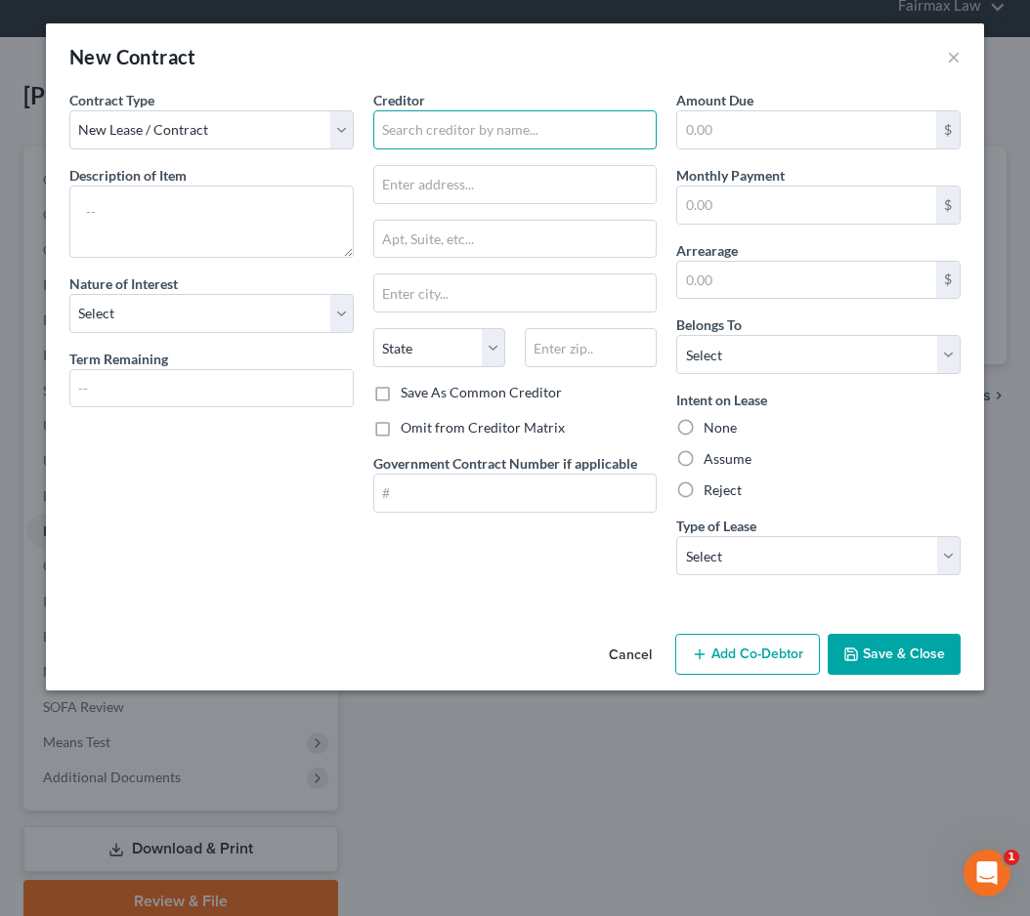
click at [438, 123] on input "text" at bounding box center [515, 129] width 284 height 39
click at [463, 137] on input "Geannie" at bounding box center [515, 129] width 284 height 39
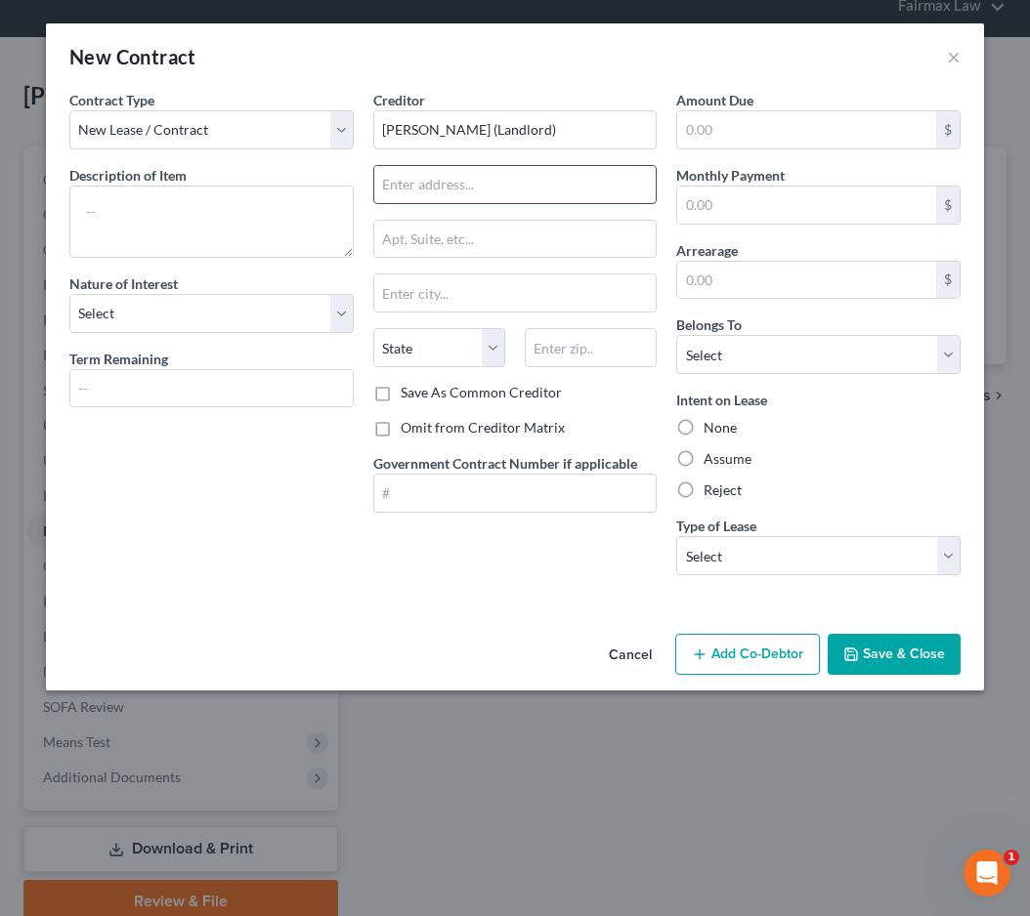
click at [454, 177] on input "text" at bounding box center [515, 184] width 282 height 37
click at [435, 132] on input "Geannie (Landlord)" at bounding box center [515, 129] width 284 height 39
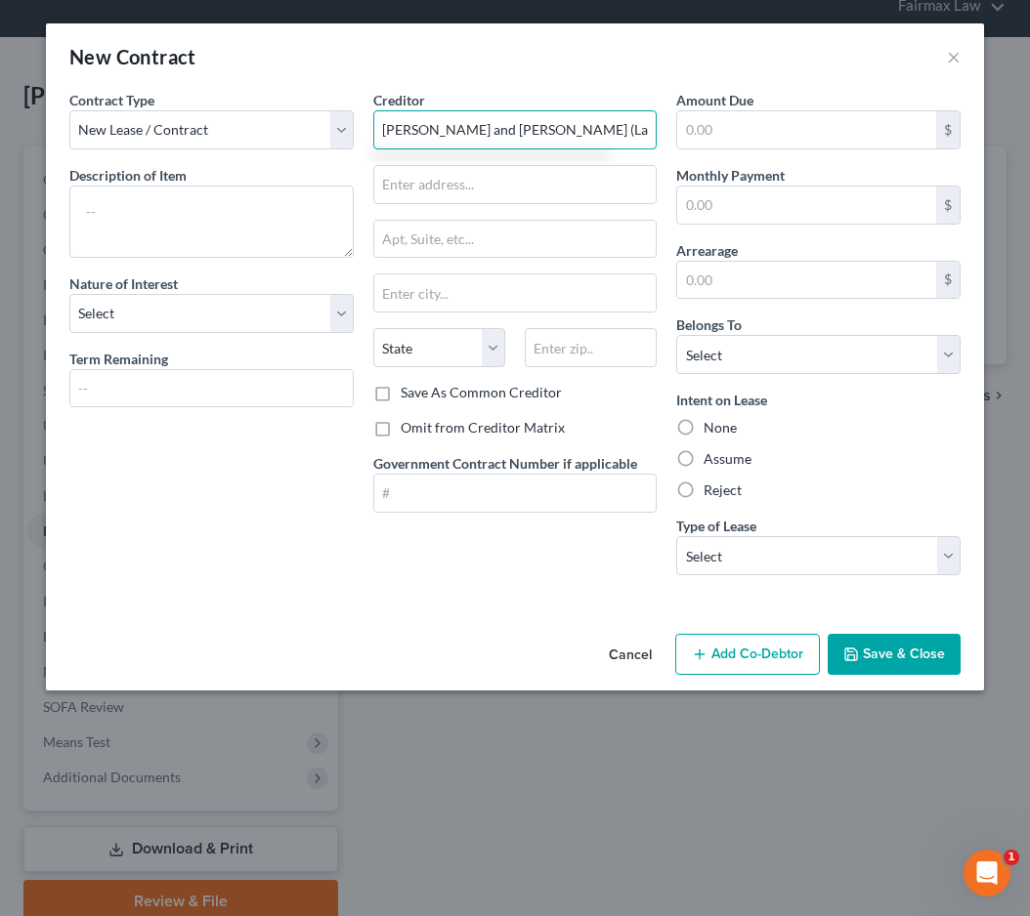
click at [419, 122] on input "Geannie and Randy (Landlord)" at bounding box center [515, 129] width 284 height 39
type input "Geanie and Randy (Landlord)"
click at [439, 202] on input "text" at bounding box center [515, 184] width 282 height 37
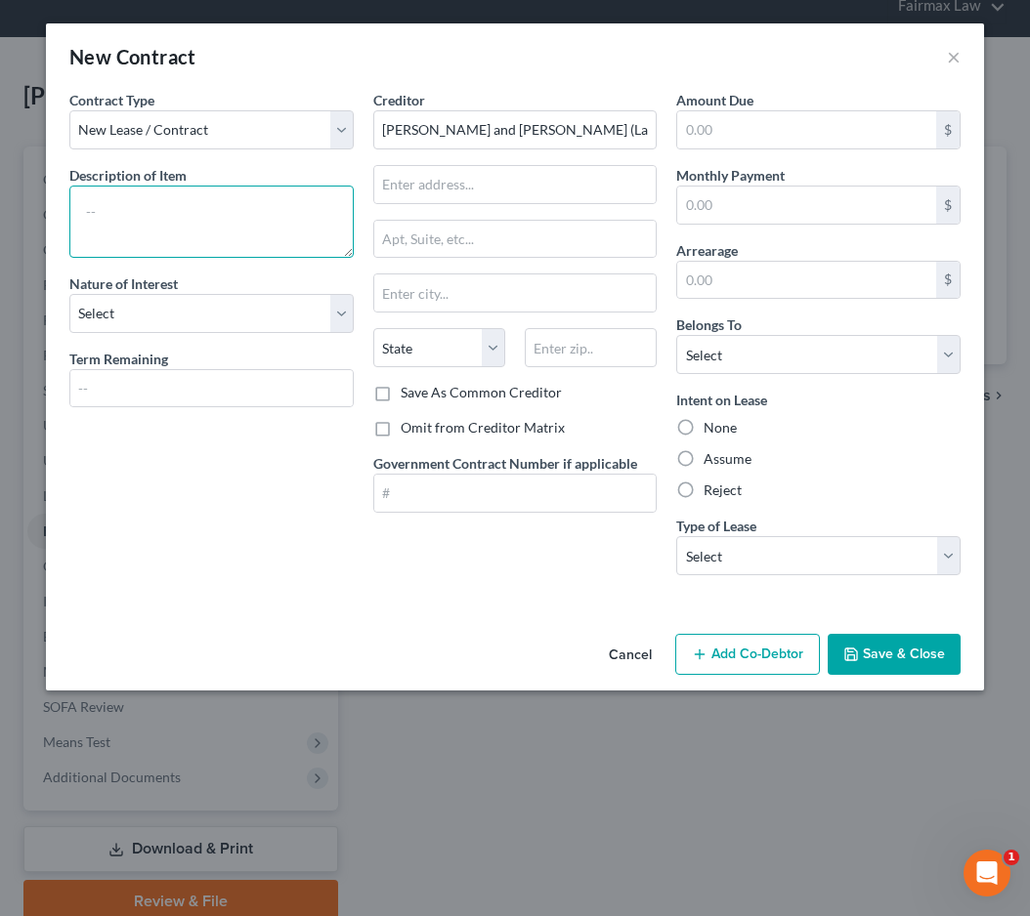
click at [247, 224] on textarea at bounding box center [211, 222] width 284 height 72
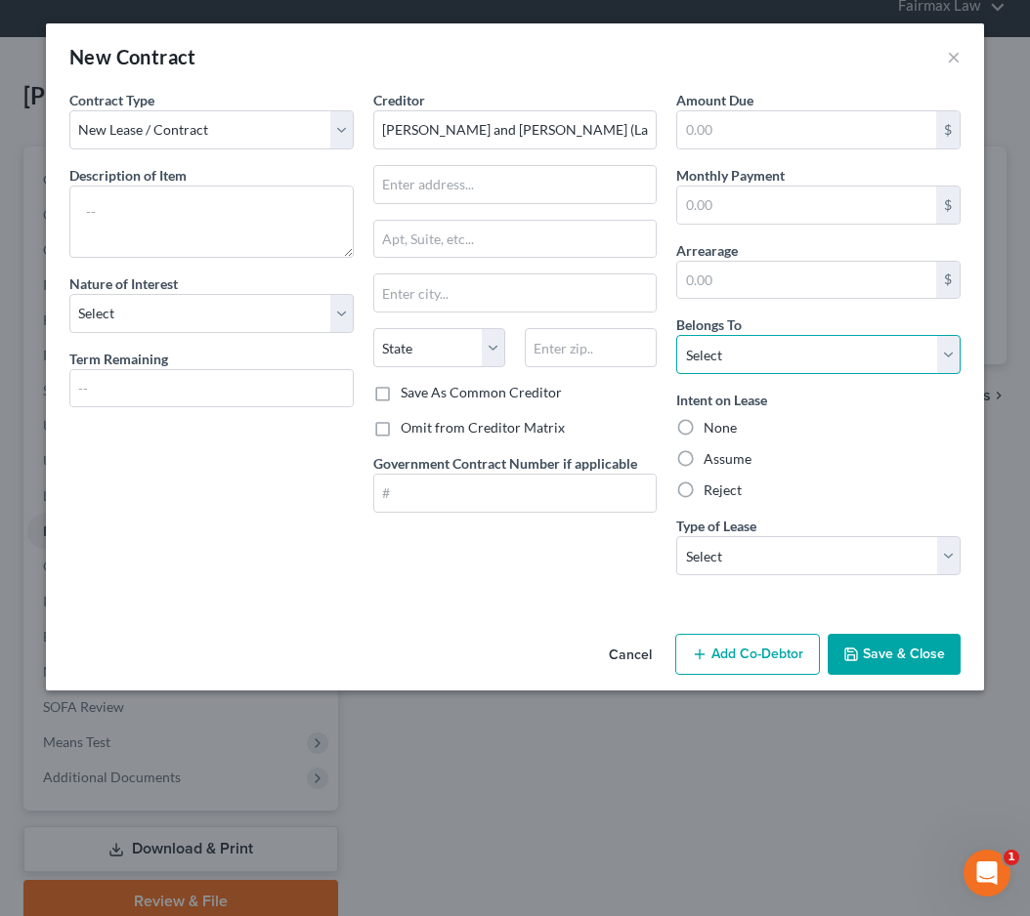
select select "3"
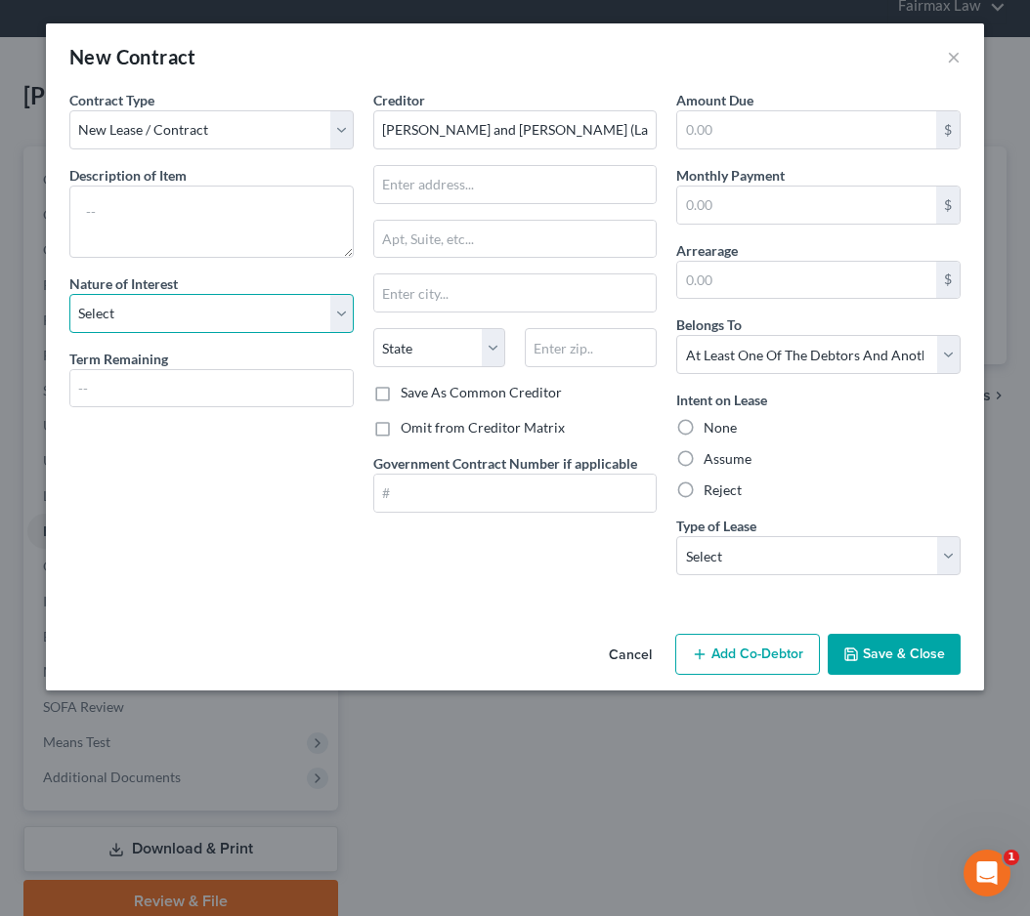
select select "3"
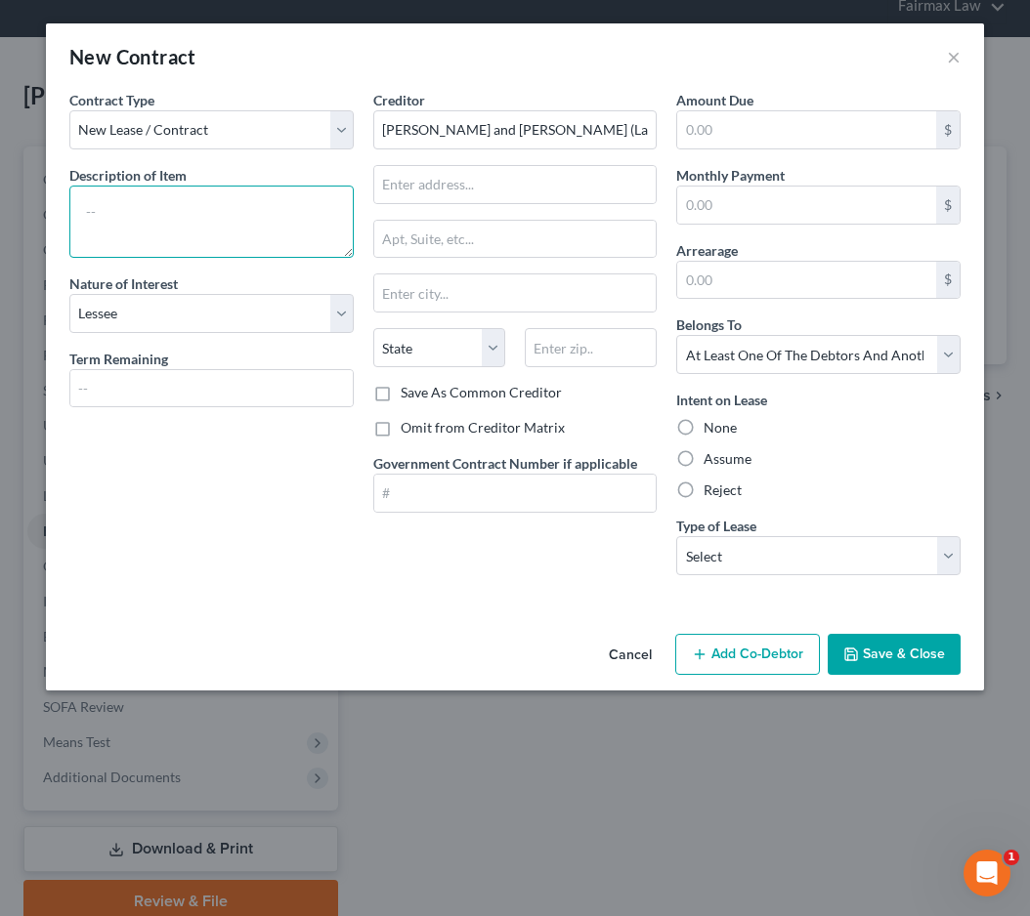
click at [215, 230] on textarea at bounding box center [211, 222] width 284 height 72
drag, startPoint x: 259, startPoint y: 226, endPoint x: 50, endPoint y: 199, distance: 210.7
click at [50, 199] on div "Contract Type New Lease / Contract New Timeshare Description of non-residential…" at bounding box center [515, 358] width 938 height 536
type textarea "Rent Agreement"
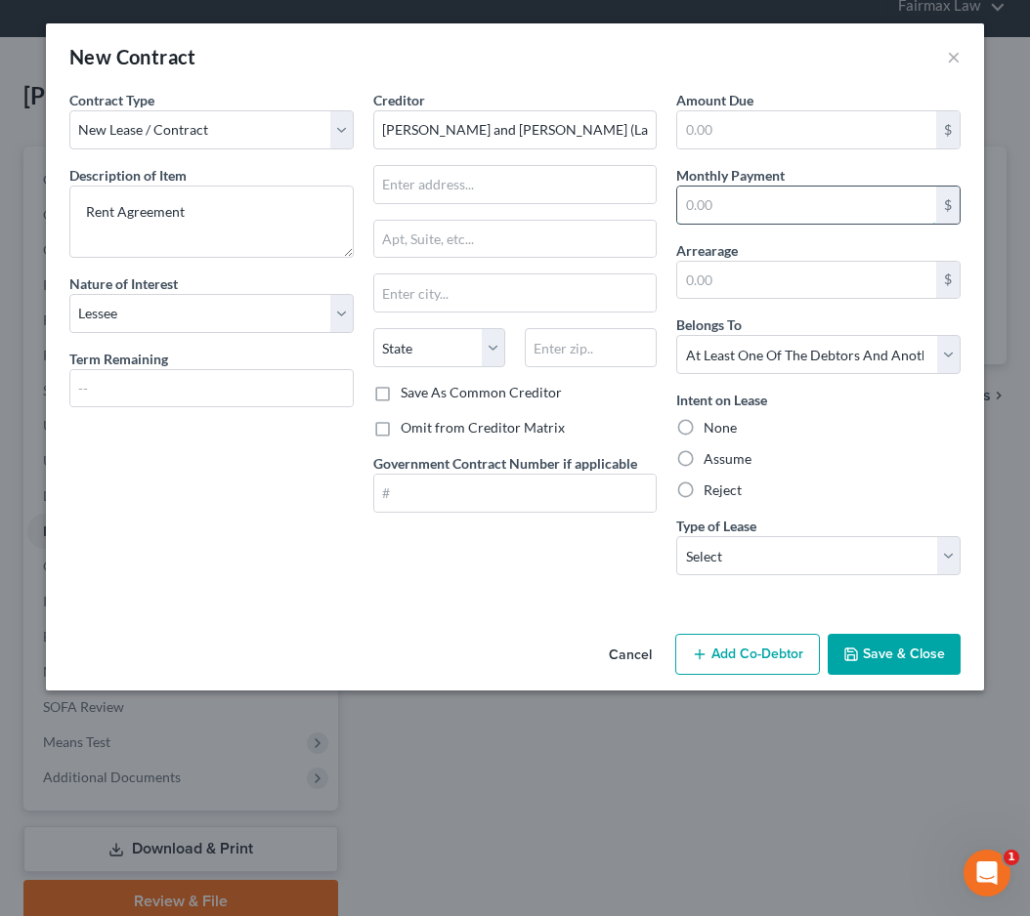
click at [728, 197] on input "text" at bounding box center [806, 205] width 259 height 37
select select "36"
click at [746, 213] on input "text" at bounding box center [806, 205] width 259 height 37
click at [727, 461] on label "Assume" at bounding box center [727, 459] width 48 height 20
click at [724, 461] on input "Assume" at bounding box center [717, 455] width 13 height 13
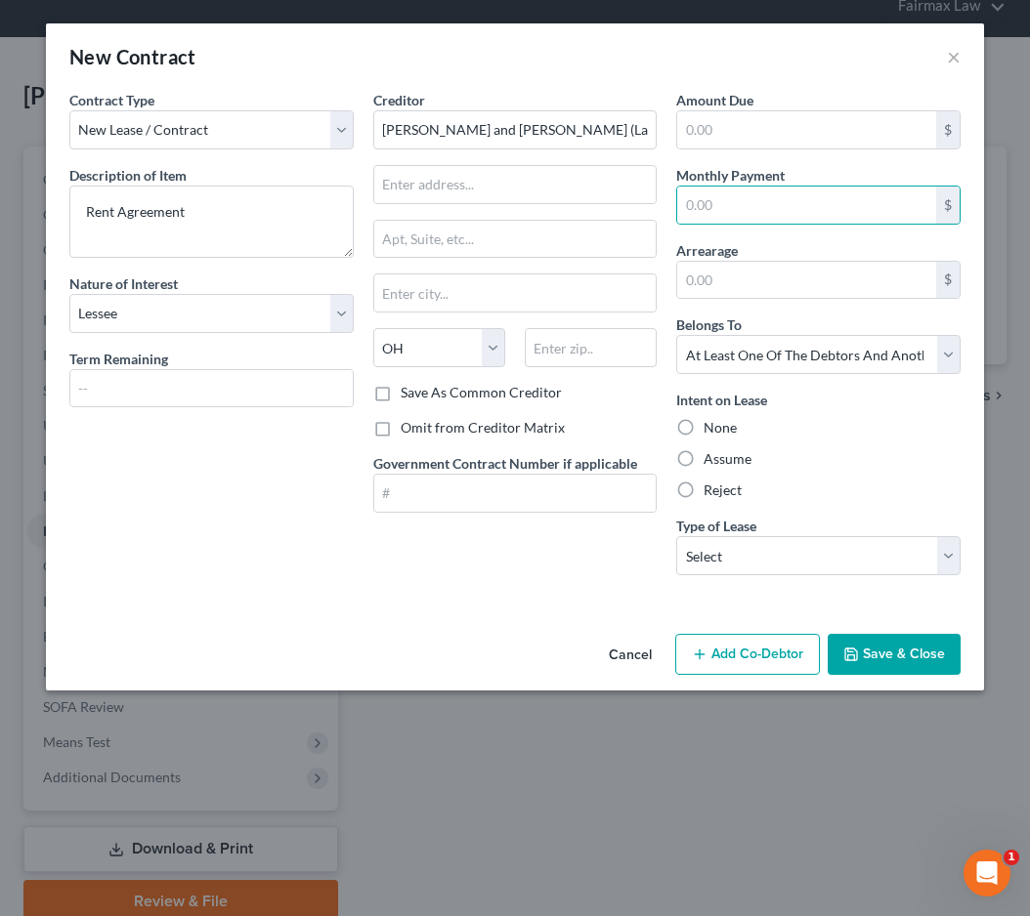
radio input "true"
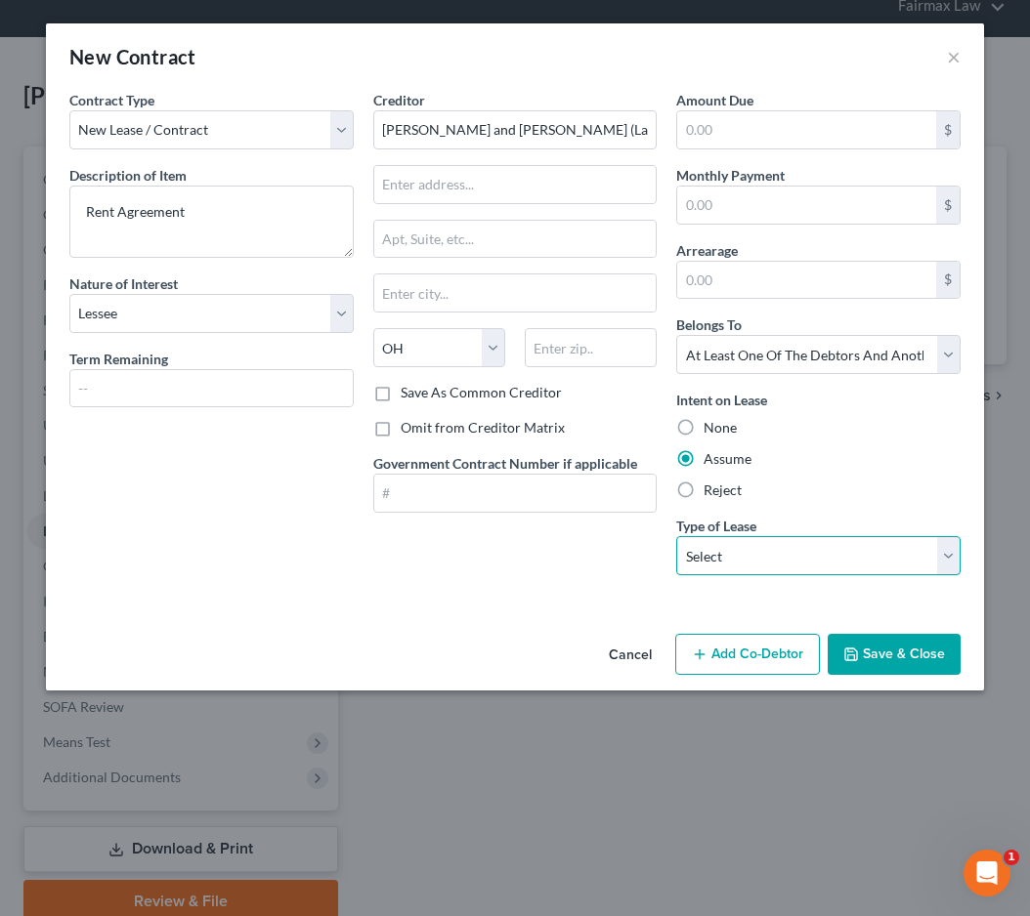
select select "0"
click at [721, 200] on input "text" at bounding box center [806, 205] width 259 height 37
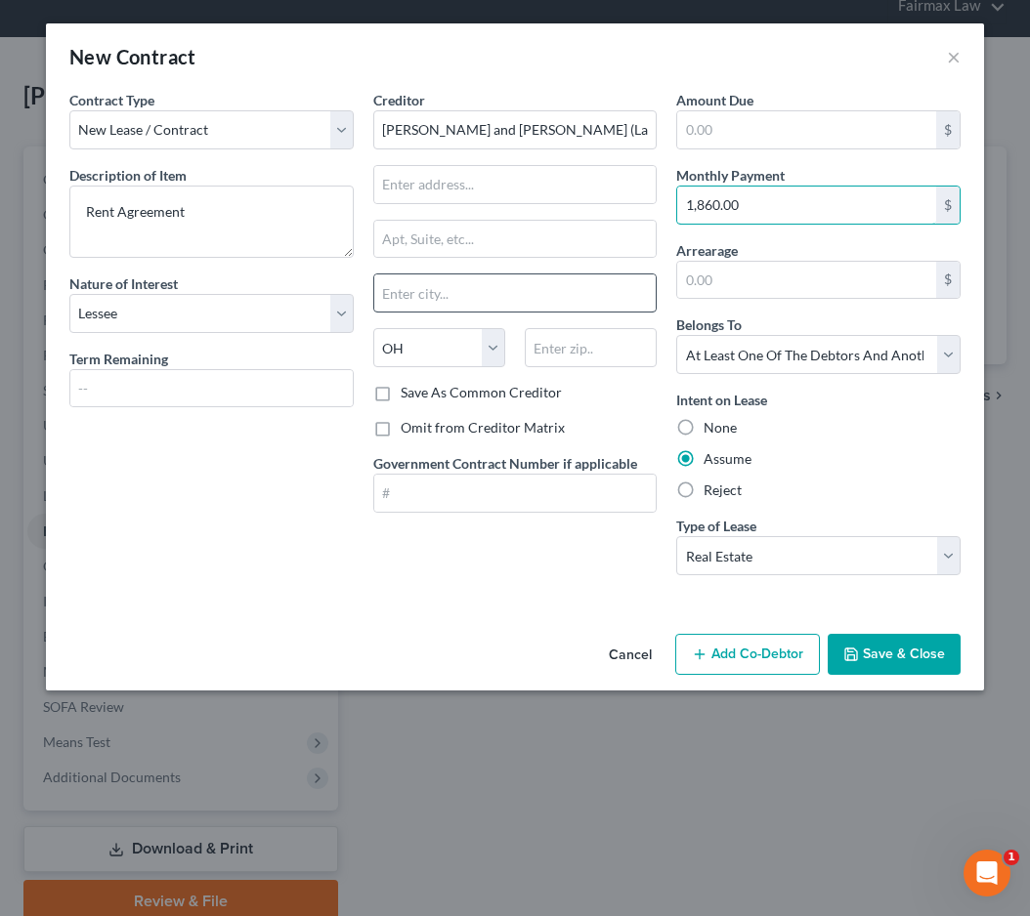
type input "1,860.00"
click at [784, 667] on button "Add Co-Debtor" at bounding box center [747, 654] width 145 height 41
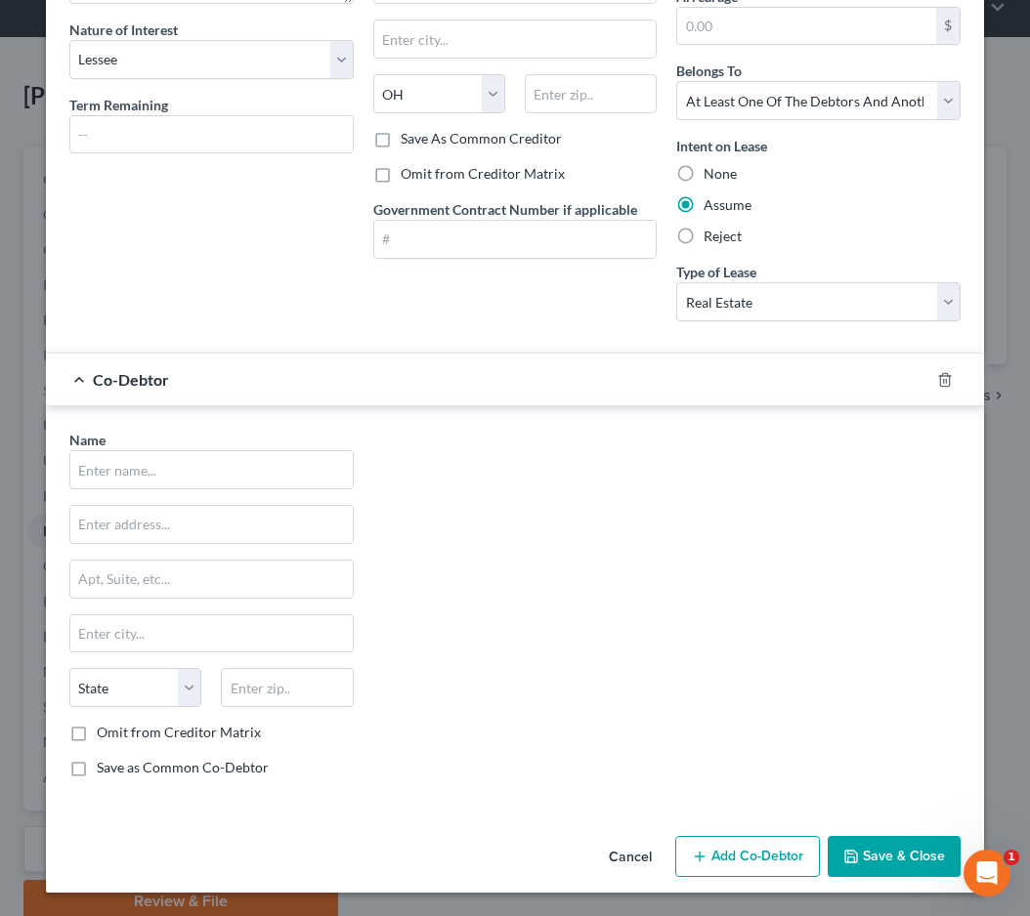
scroll to position [253, 0]
click at [770, 838] on button "Add Co-Debtor" at bounding box center [747, 857] width 145 height 41
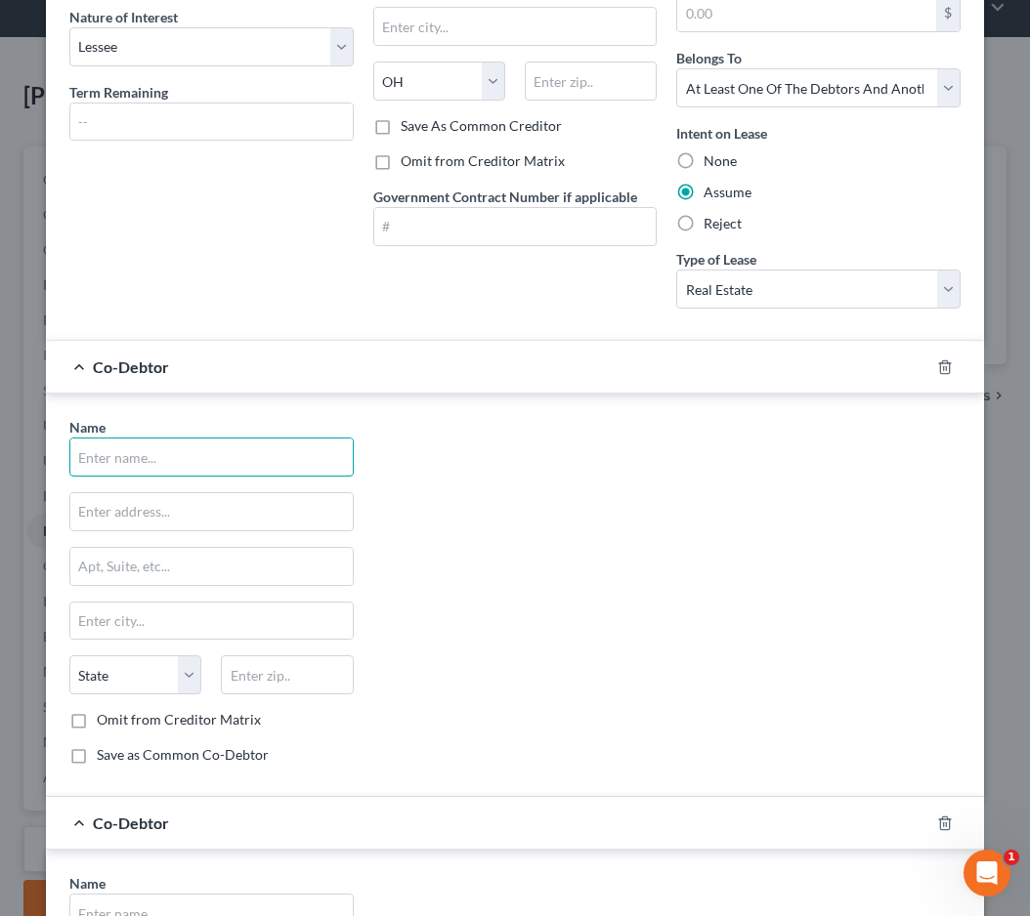
scroll to position [272, 0]
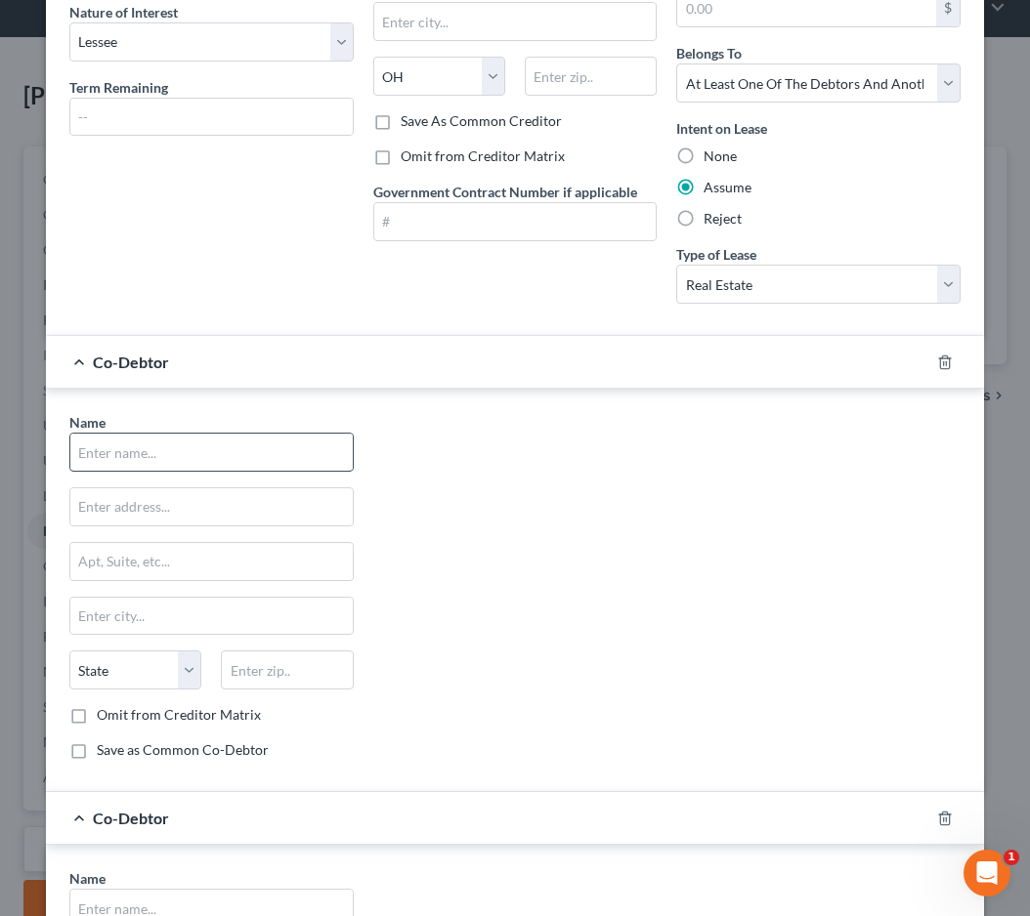
click at [233, 444] on input "text" at bounding box center [211, 452] width 282 height 37
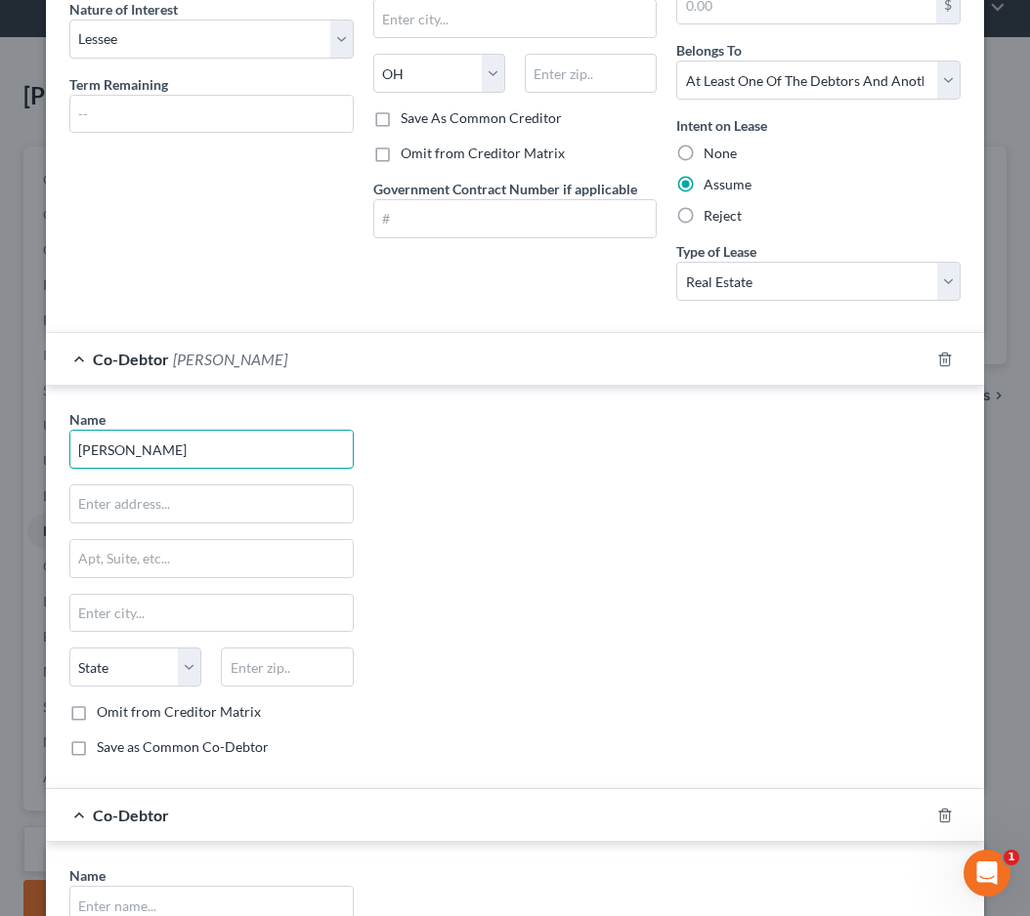
scroll to position [276, 0]
type input "Donald Paulton"
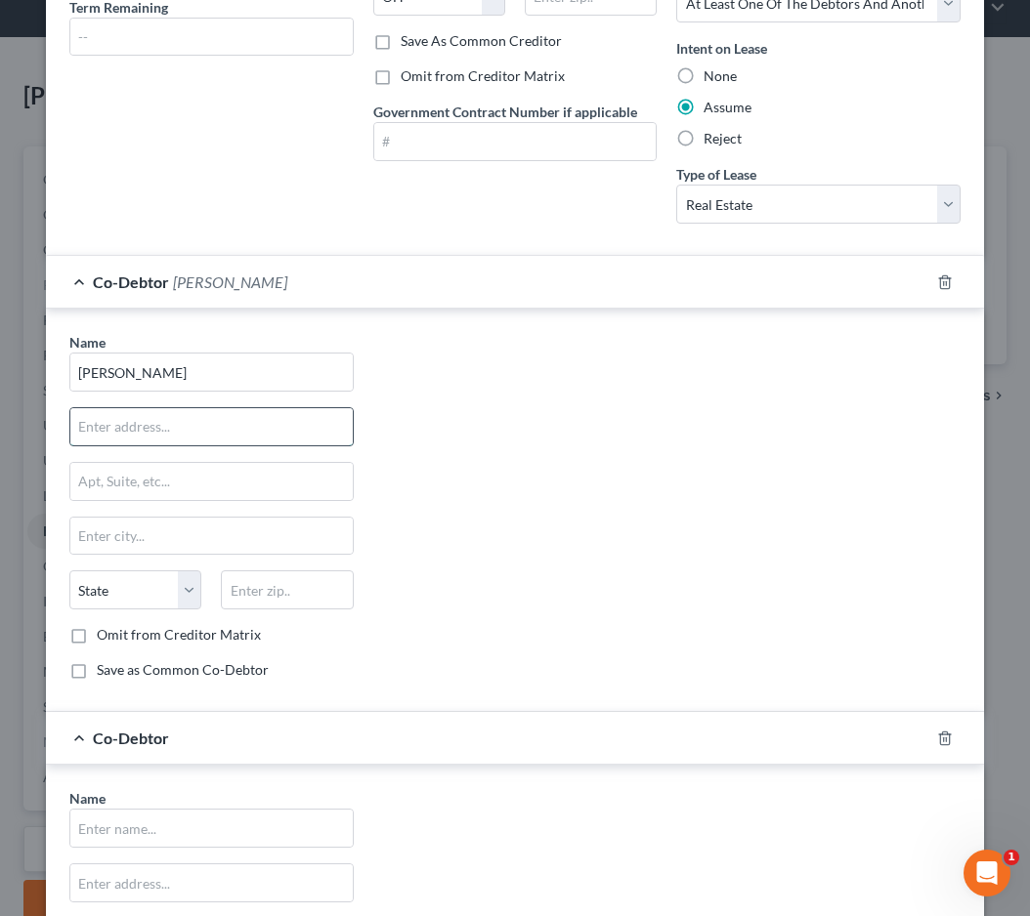
scroll to position [354, 0]
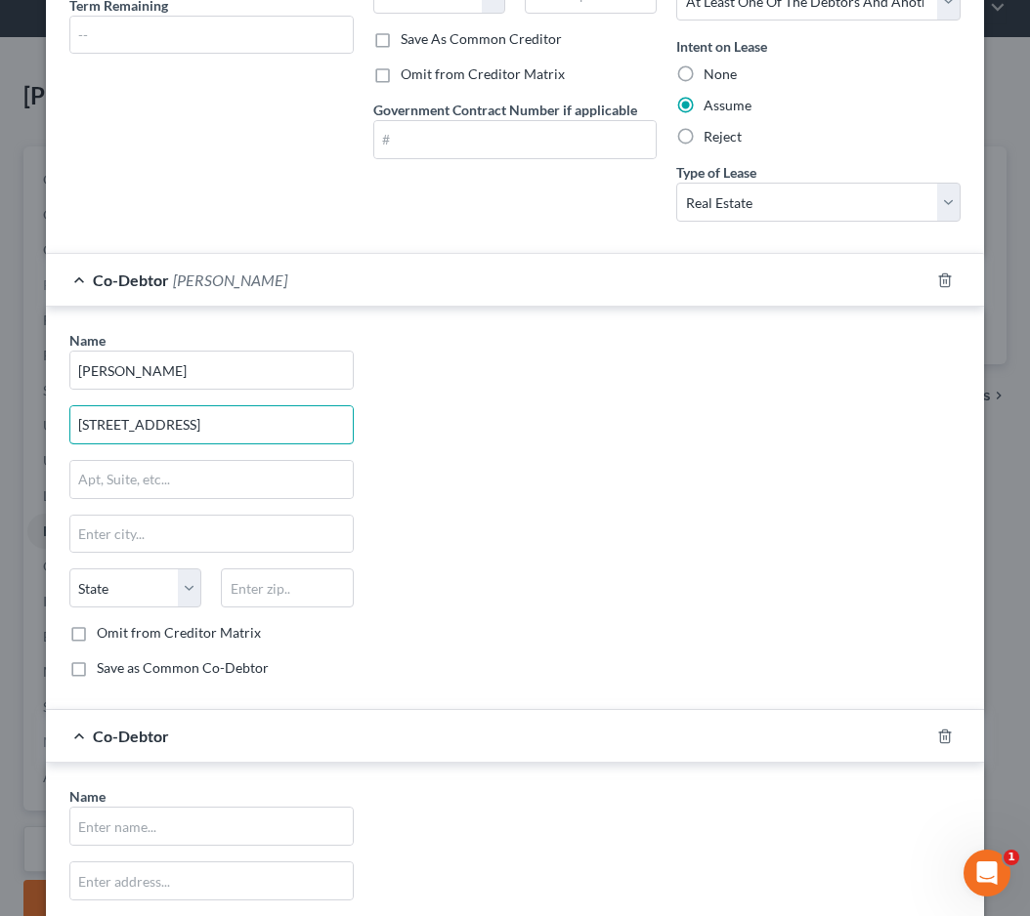
type input "14532 Garfield Ave"
click at [221, 510] on div "Name * Donald Paulton 14532 Garfield Ave State AL AK AR AZ CA CO CT DE DC FL GA…" at bounding box center [212, 511] width 304 height 363
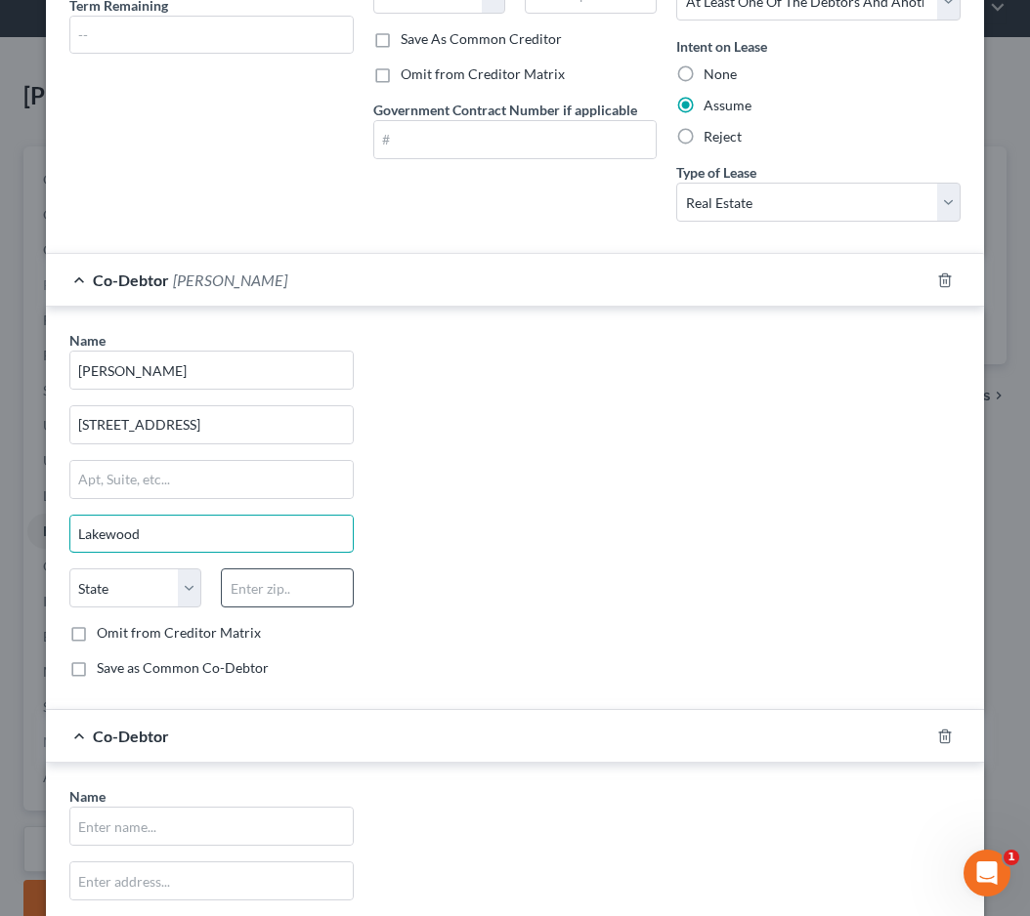
type input "Lakewood"
type input "44107"
click at [390, 631] on div "Name * Donald Paulton 14532 Garfield Ave Lakewood State AL AK AR AZ CA CO CT DE…" at bounding box center [515, 511] width 911 height 363
select select "36"
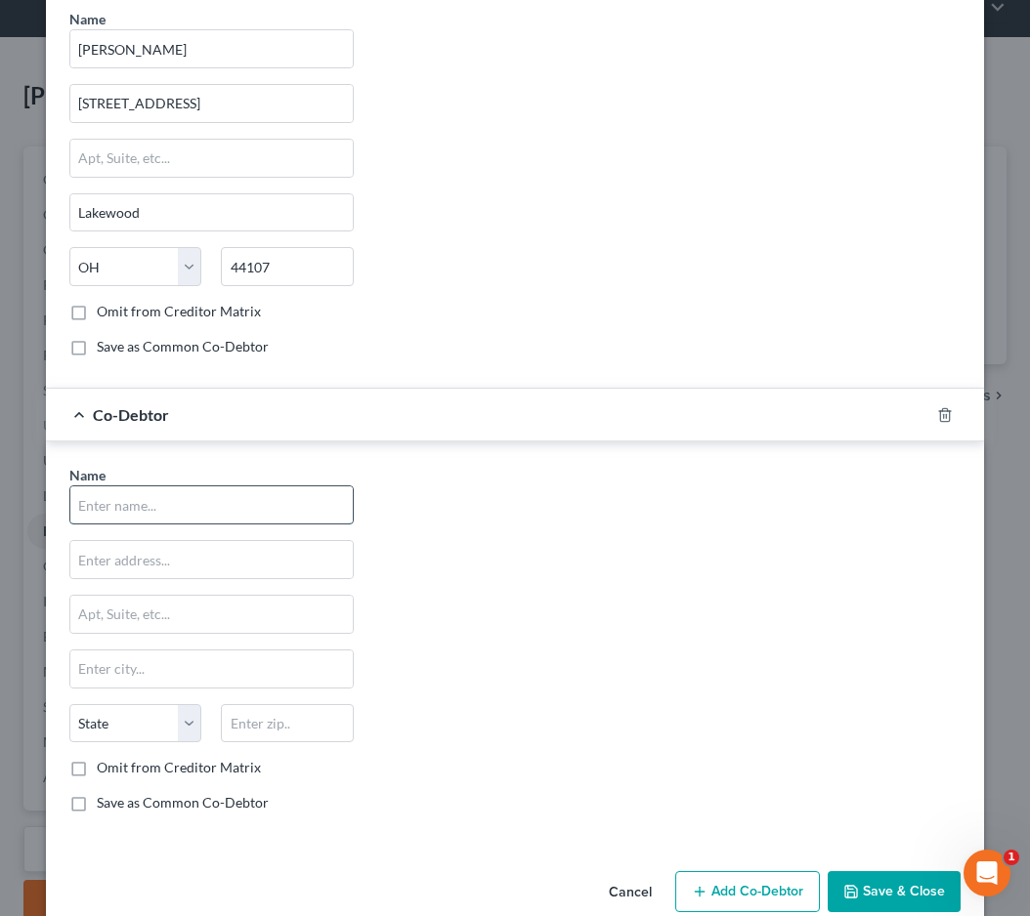
scroll to position [690, 0]
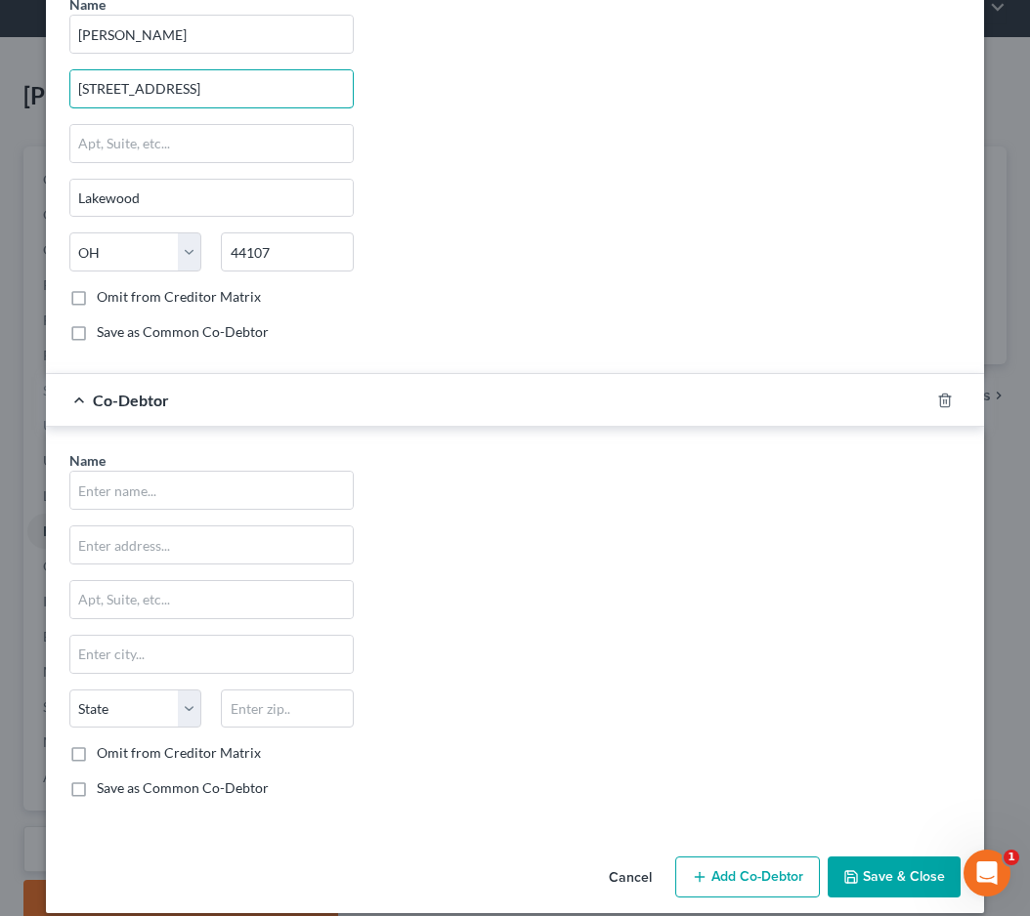
drag, startPoint x: 232, startPoint y: 94, endPoint x: 49, endPoint y: 93, distance: 182.7
click at [49, 93] on div "Name * Donald Paulton 14532 Garfield Ave Lakewood State AL AK AR AZ CA CO CT DE…" at bounding box center [515, 172] width 938 height 403
paste input "14532 Garfield Ave"
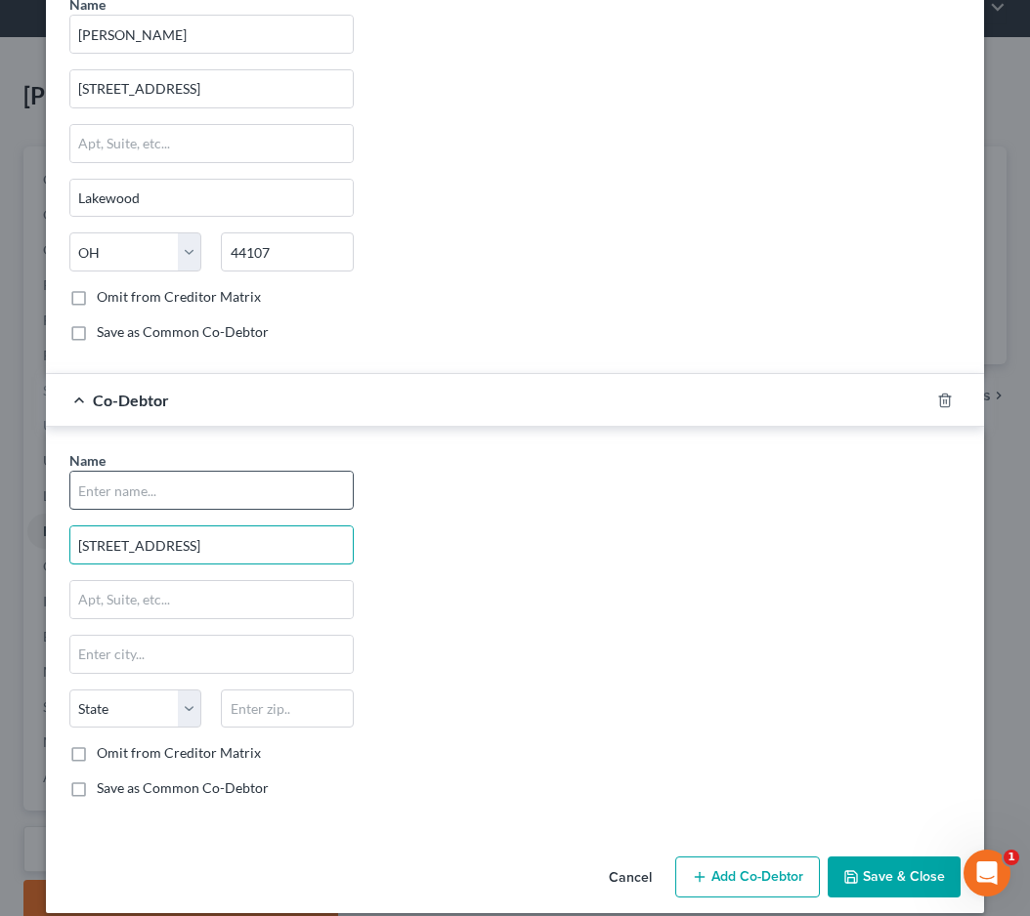
type input "14532 Garfield Ave"
click at [131, 503] on input "text" at bounding box center [211, 490] width 282 height 37
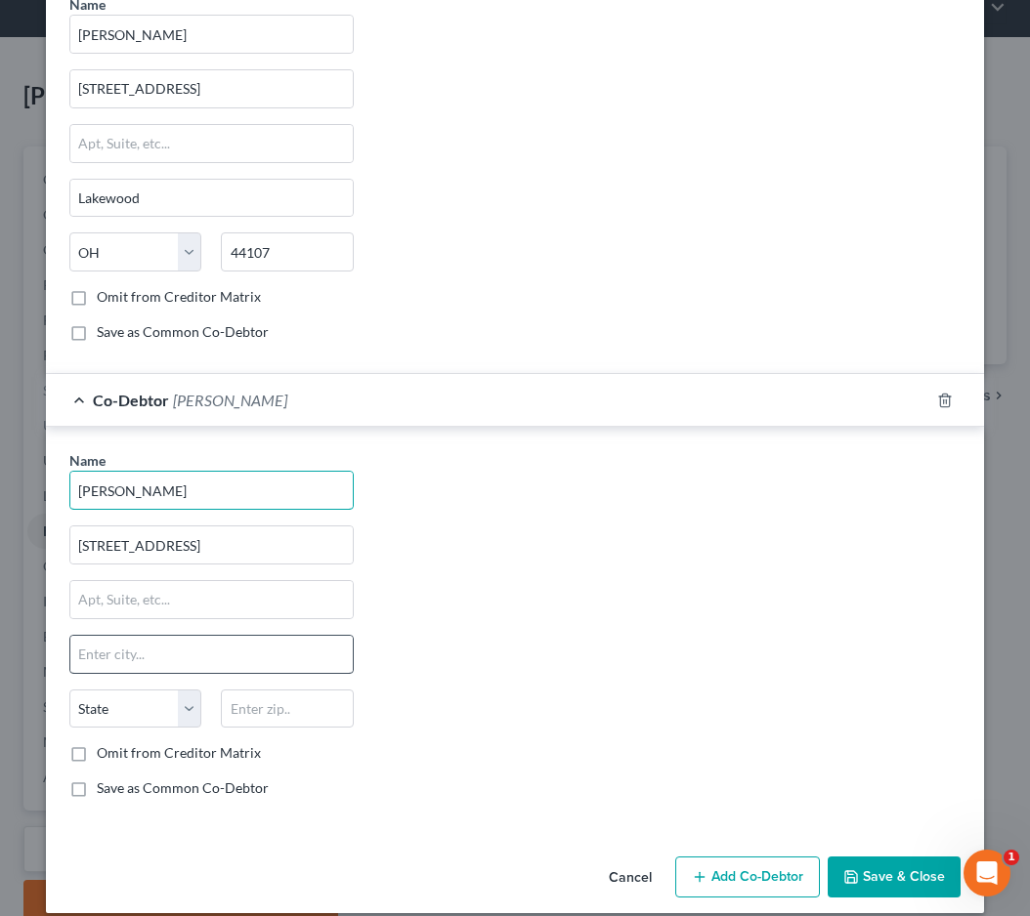
type input "Rui Simones"
type input "Lakewood"
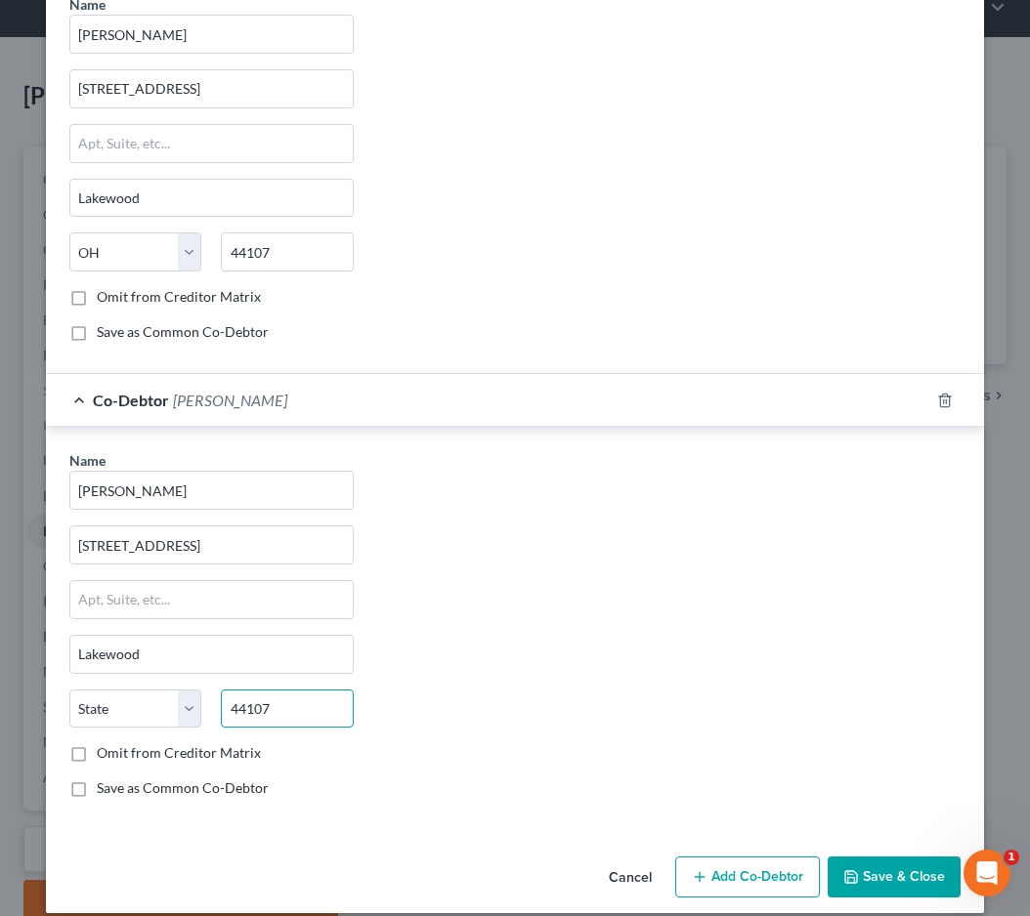
type input "44107"
select select "36"
click at [485, 745] on div "Name * Rui Simones 14532 Garfield Ave Lakewood State AL AK AR AZ CA CO CT DE DC…" at bounding box center [515, 631] width 911 height 363
click at [868, 852] on button "Save & Close" at bounding box center [894, 877] width 133 height 41
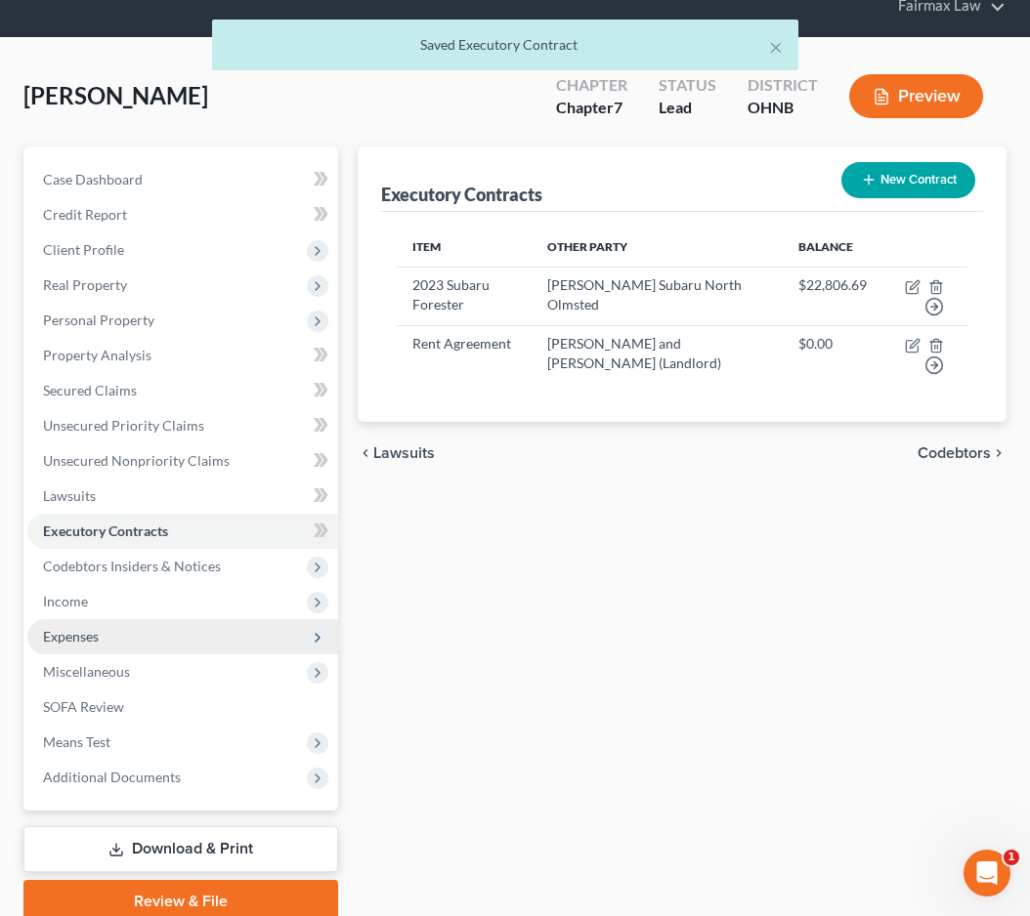
click at [181, 629] on span "Expenses" at bounding box center [182, 636] width 311 height 35
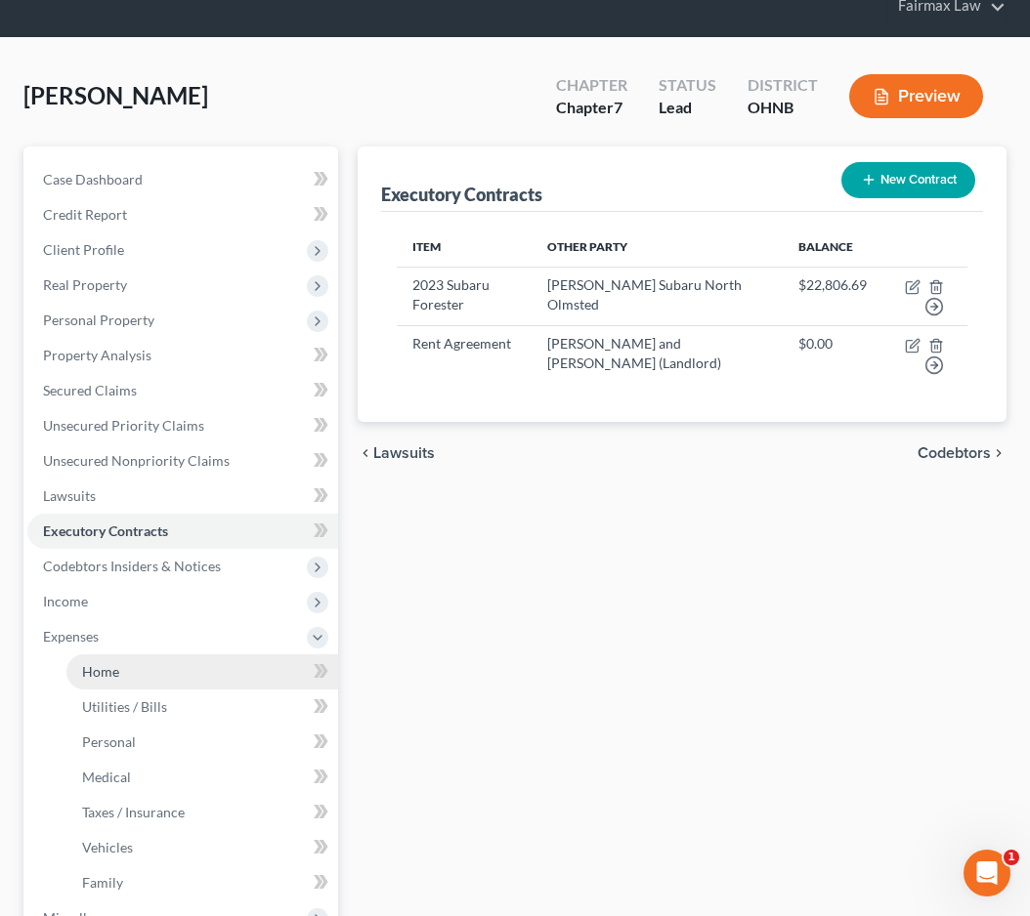
click at [162, 673] on link "Home" at bounding box center [202, 672] width 272 height 35
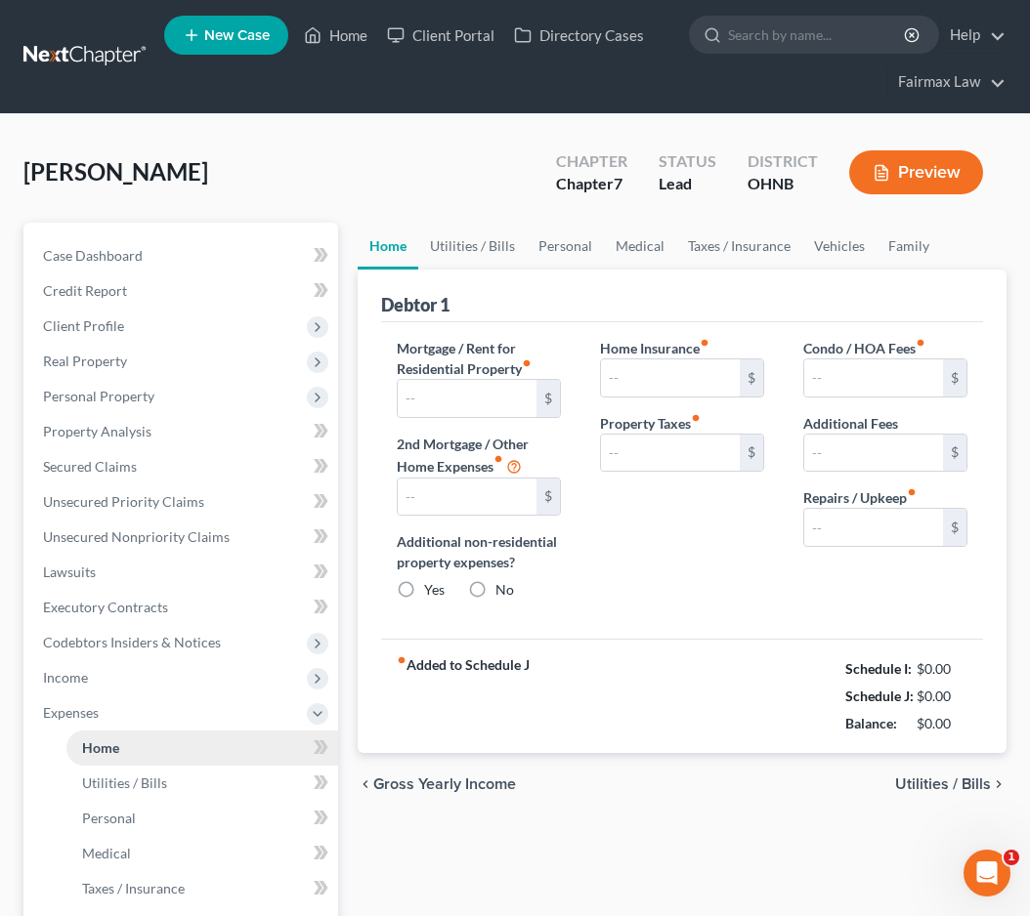
type input "556.00"
type input "0.00"
radio input "true"
type input "18.00"
type input "0.00"
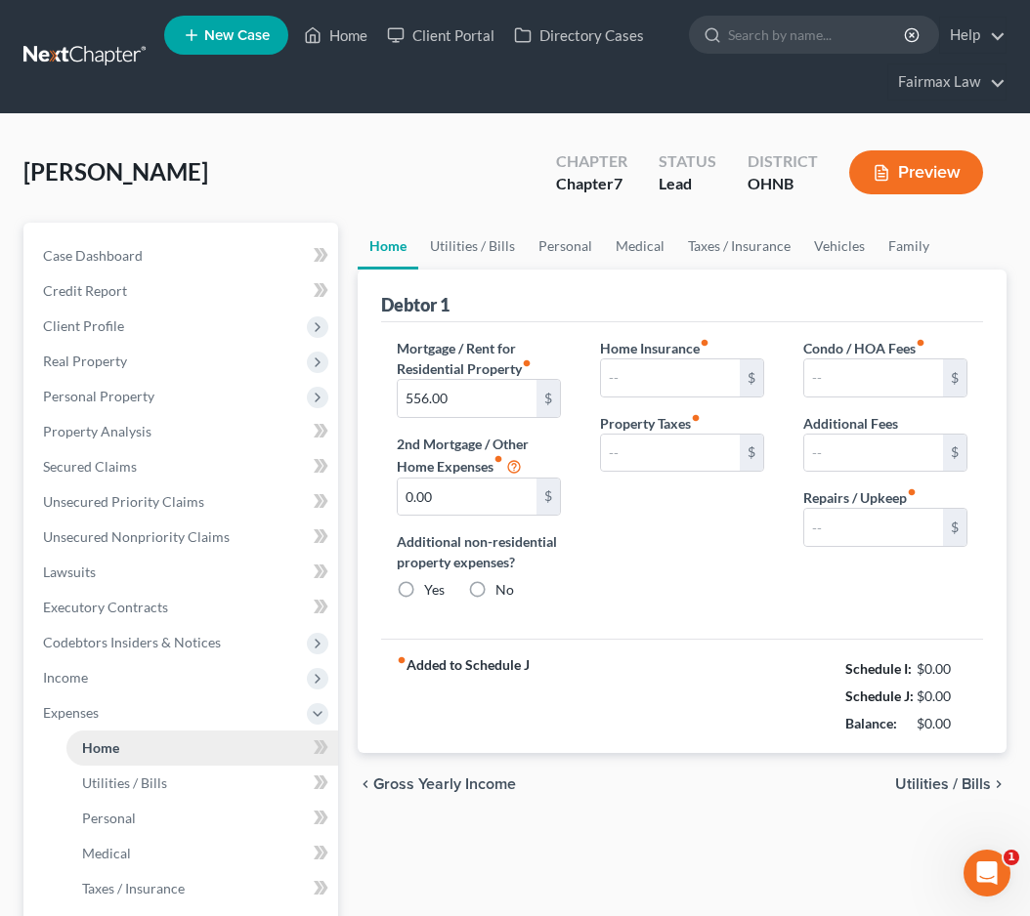
type input "0.00"
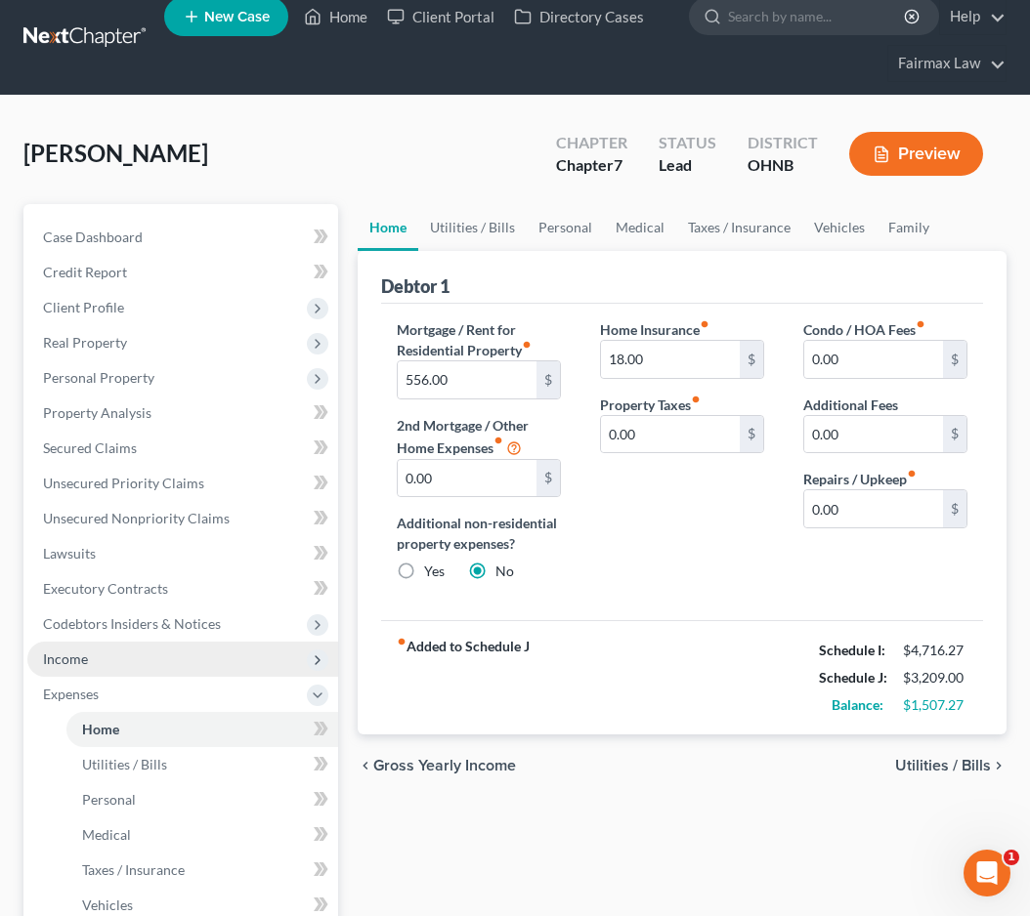
scroll to position [19, 0]
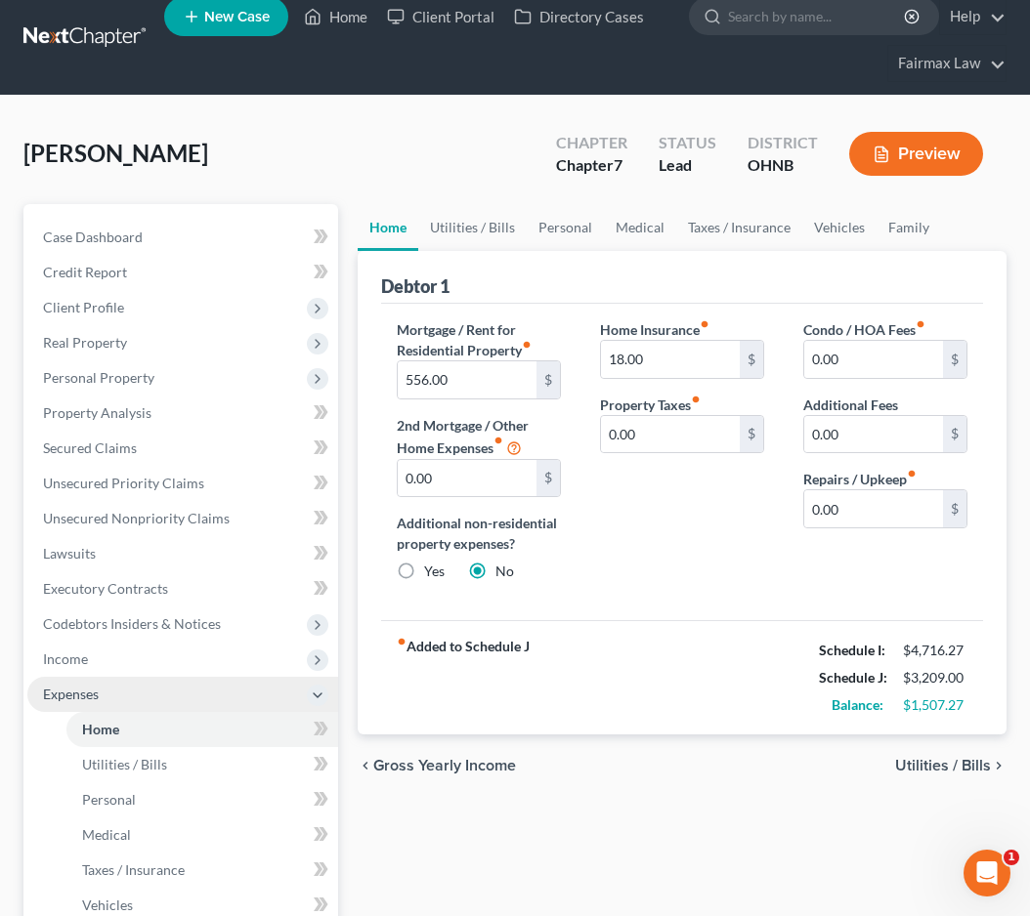
click at [315, 700] on icon at bounding box center [318, 696] width 16 height 16
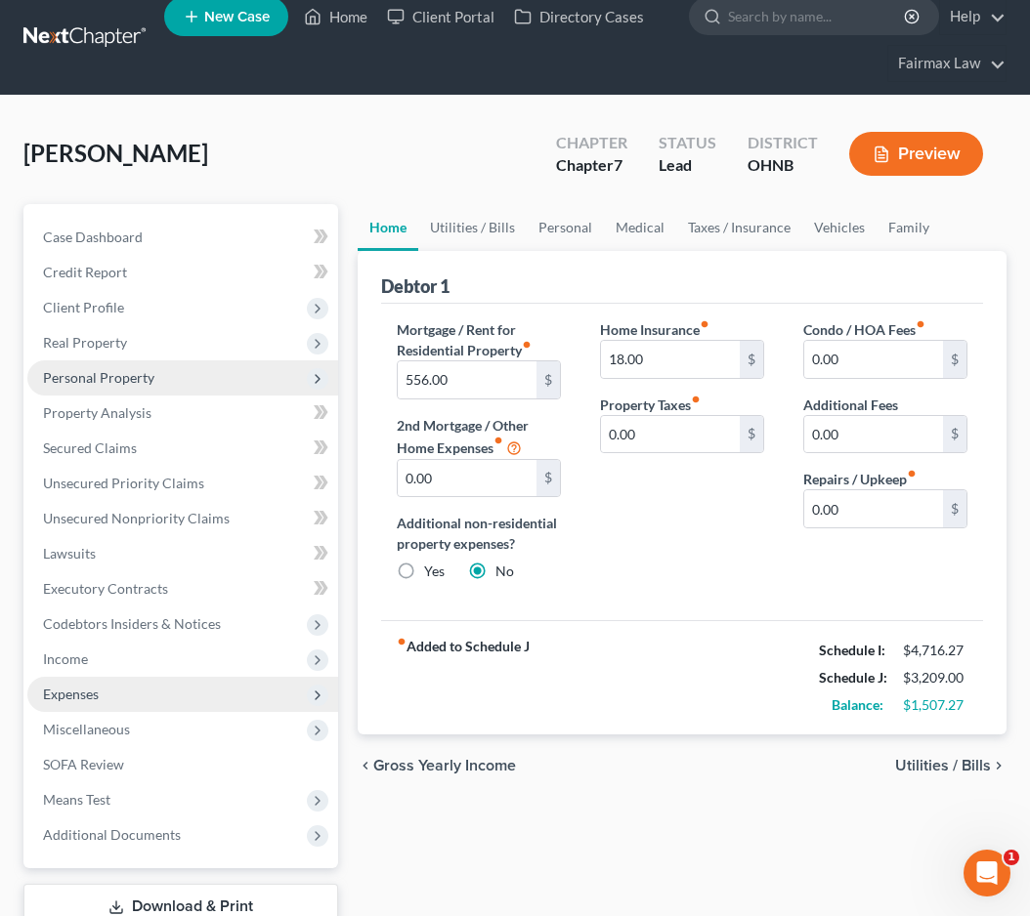
click at [177, 381] on span "Personal Property" at bounding box center [182, 378] width 311 height 35
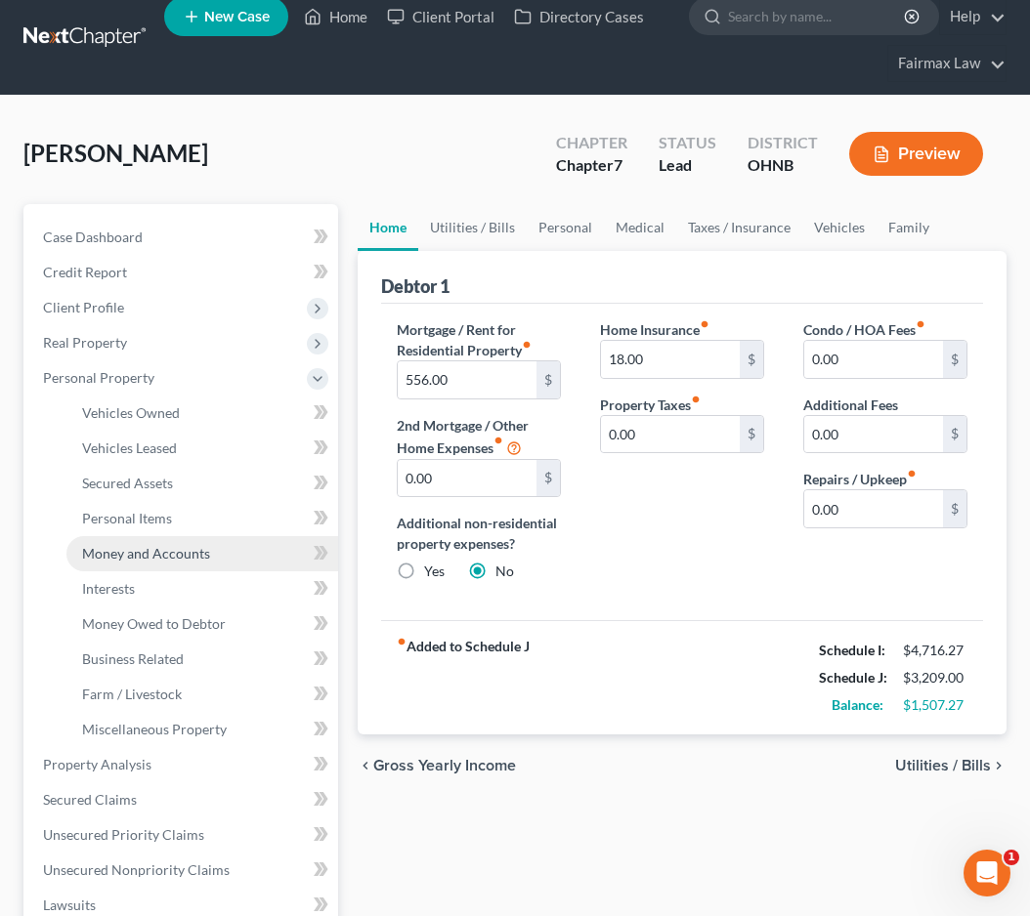
click at [153, 547] on span "Money and Accounts" at bounding box center [146, 553] width 128 height 17
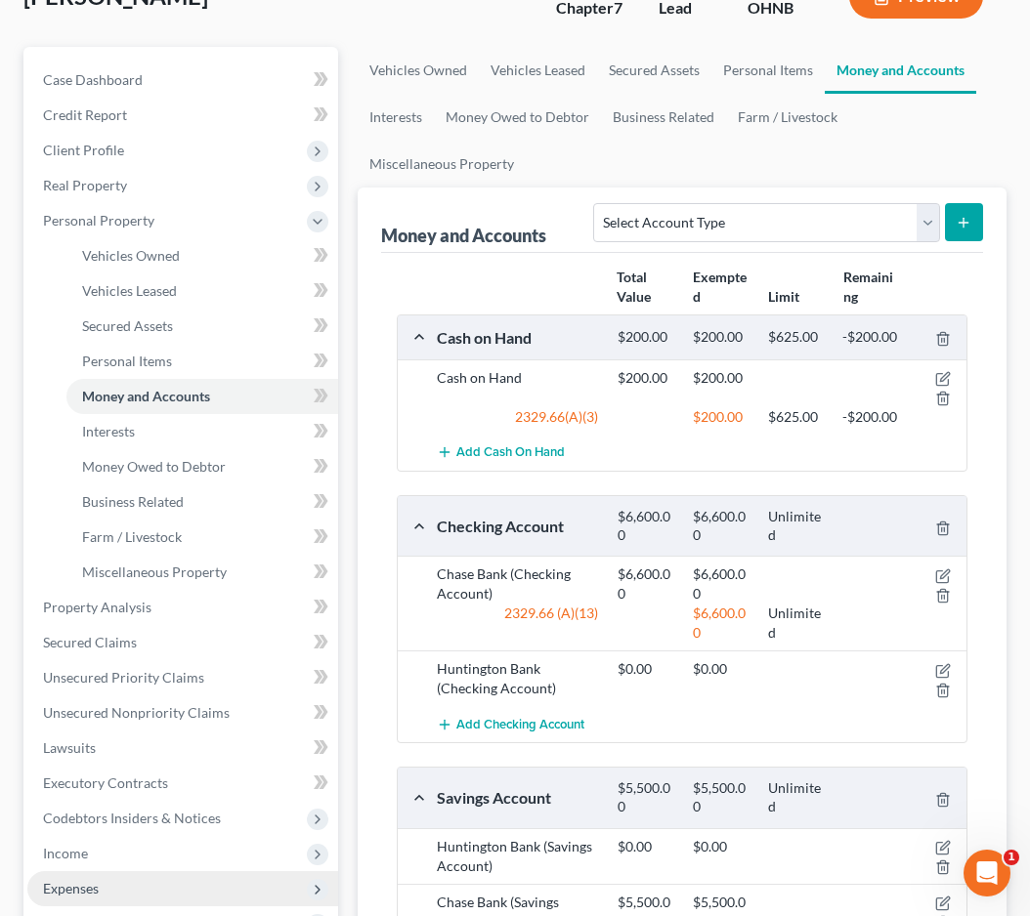
scroll to position [186, 0]
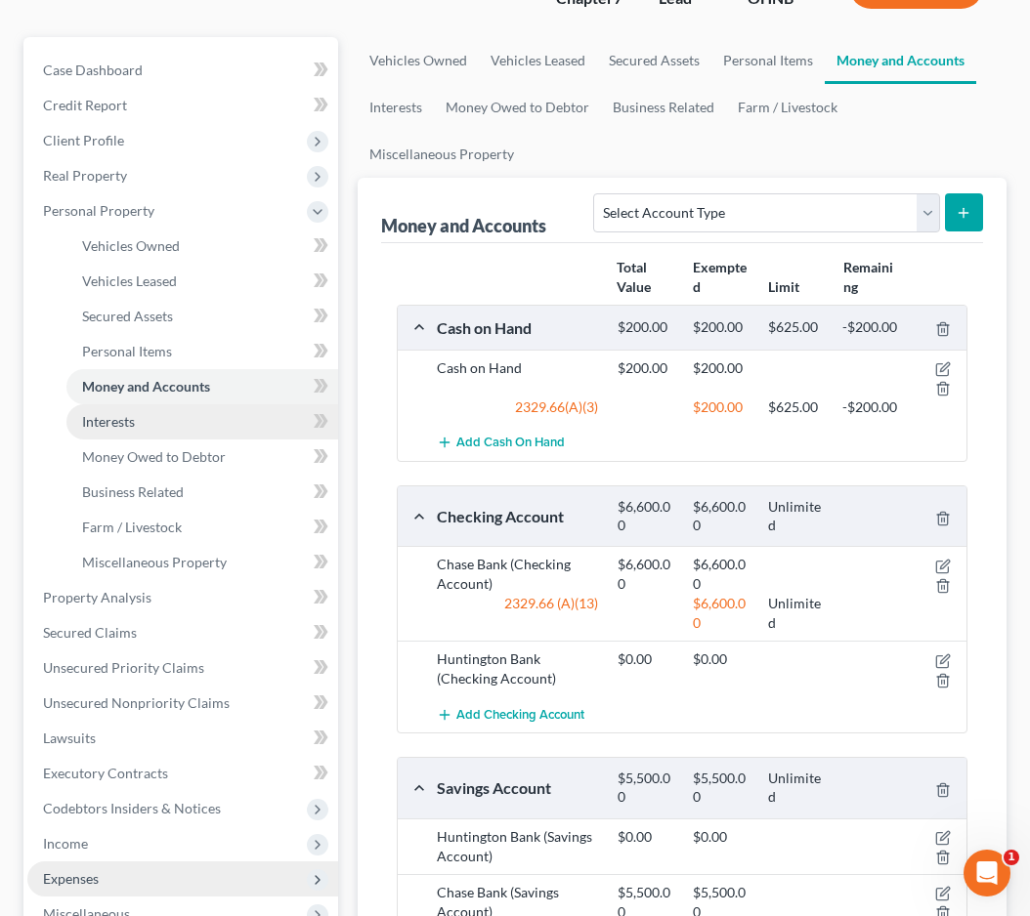
click at [134, 421] on span "Interests" at bounding box center [108, 421] width 53 height 17
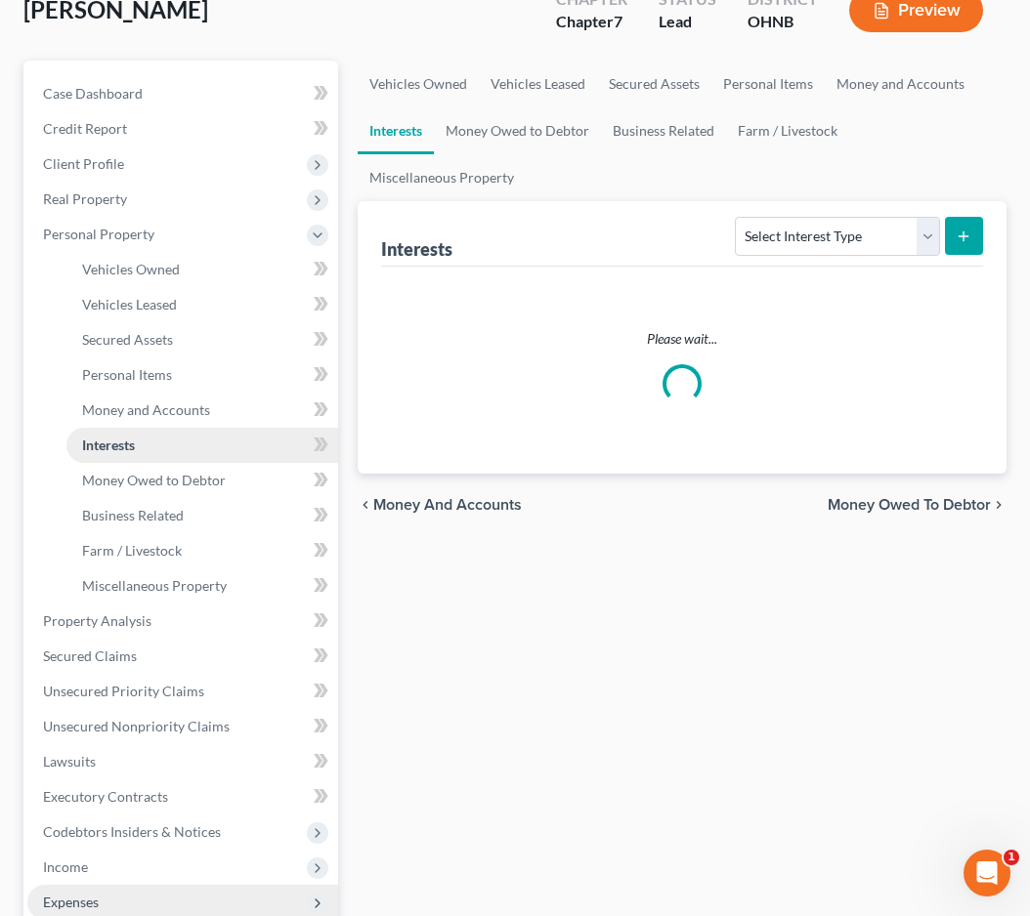
scroll to position [165, 0]
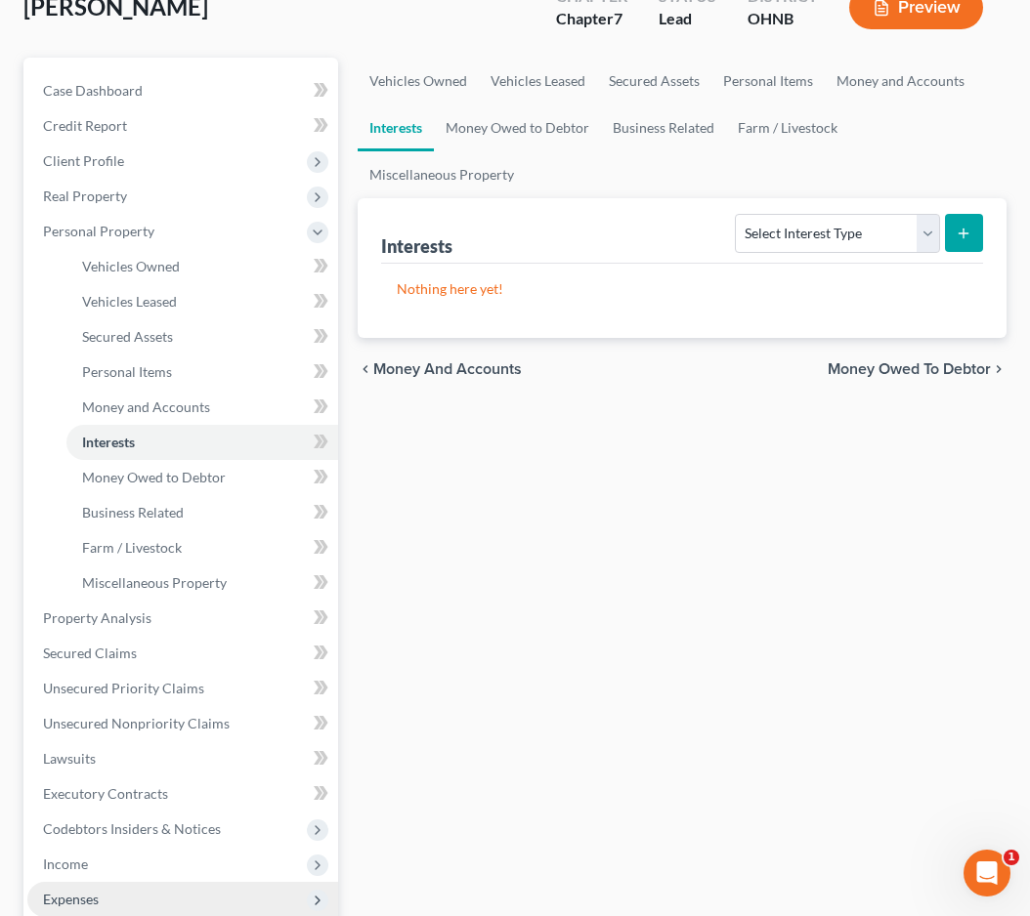
click at [498, 501] on div "Vehicles Owned Vehicles Leased Secured Assets Personal Items Money and Accounts…" at bounding box center [682, 622] width 668 height 1128
click at [191, 342] on link "Secured Assets" at bounding box center [202, 336] width 272 height 35
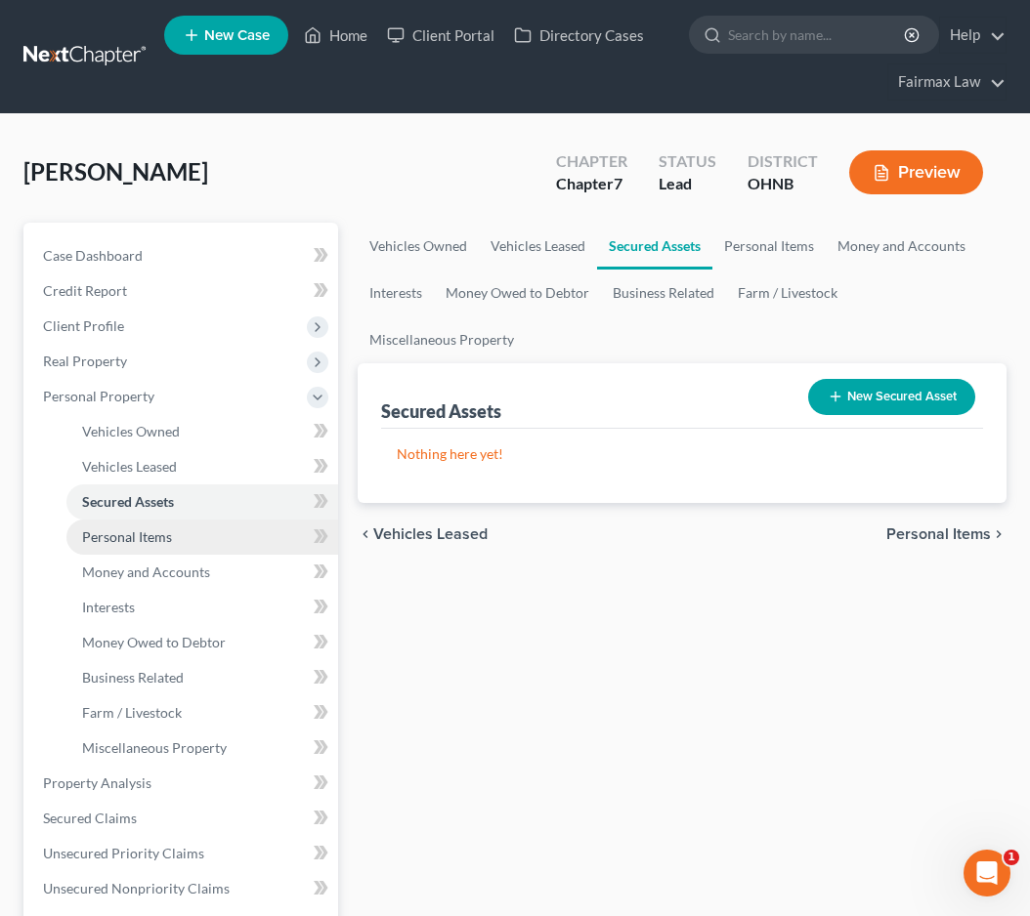
click at [159, 545] on link "Personal Items" at bounding box center [202, 537] width 272 height 35
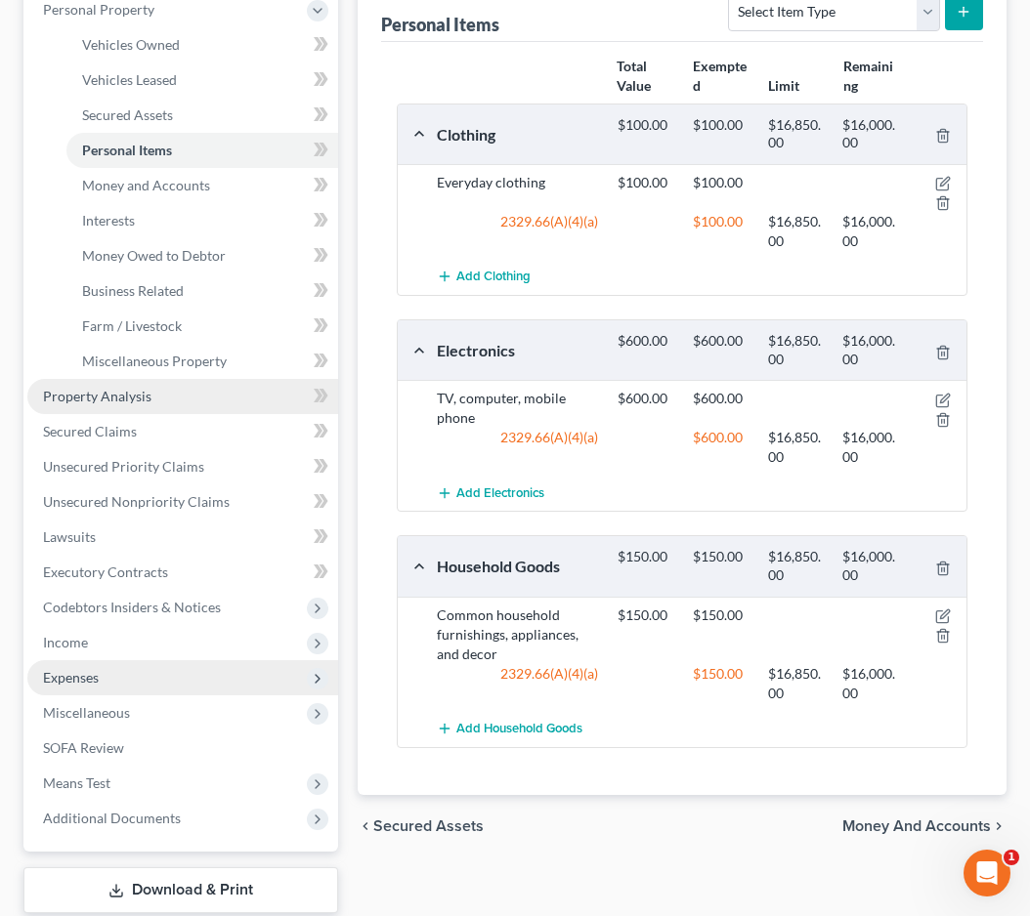
scroll to position [481, 0]
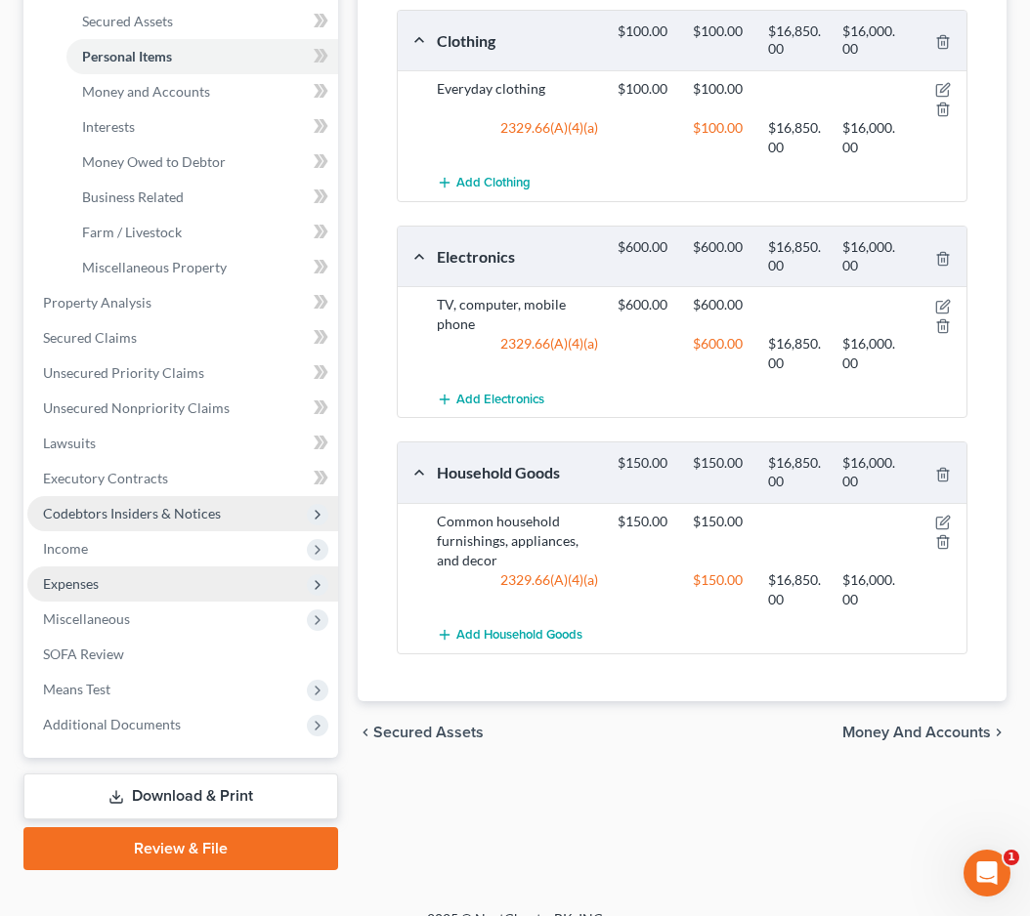
click at [159, 527] on span "Codebtors Insiders & Notices" at bounding box center [182, 513] width 311 height 35
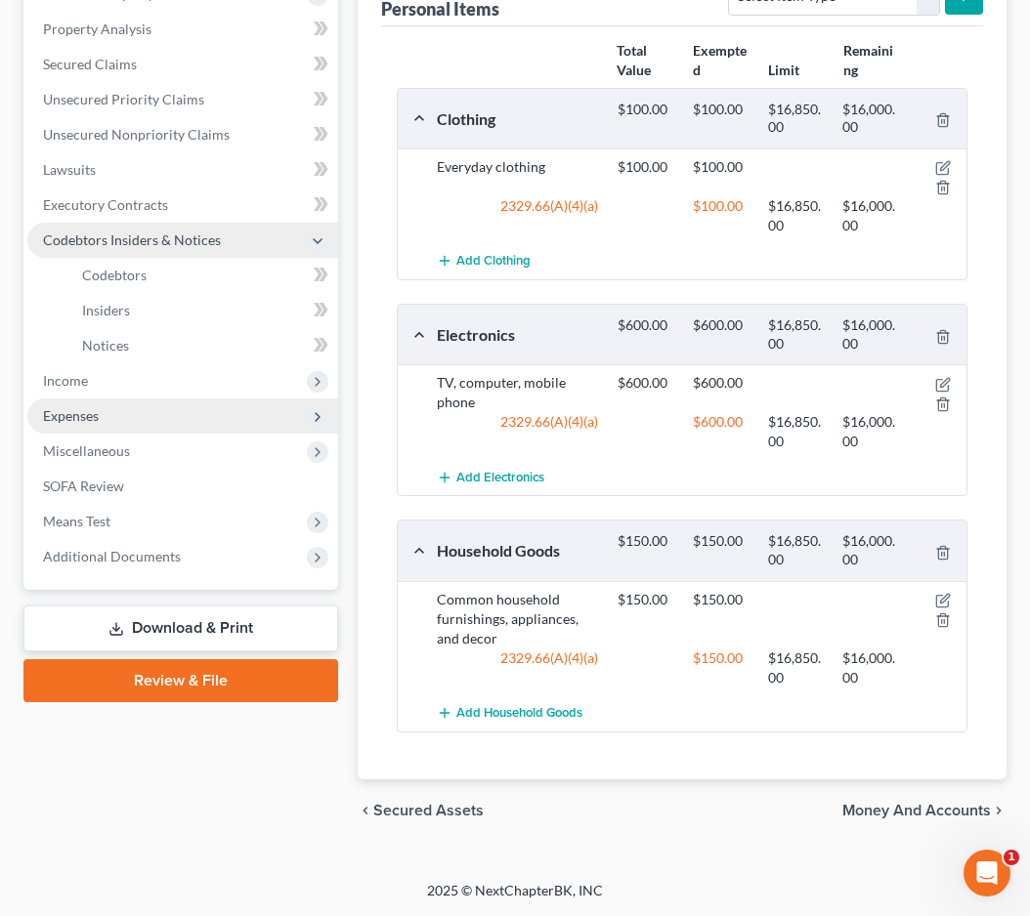
scroll to position [399, 0]
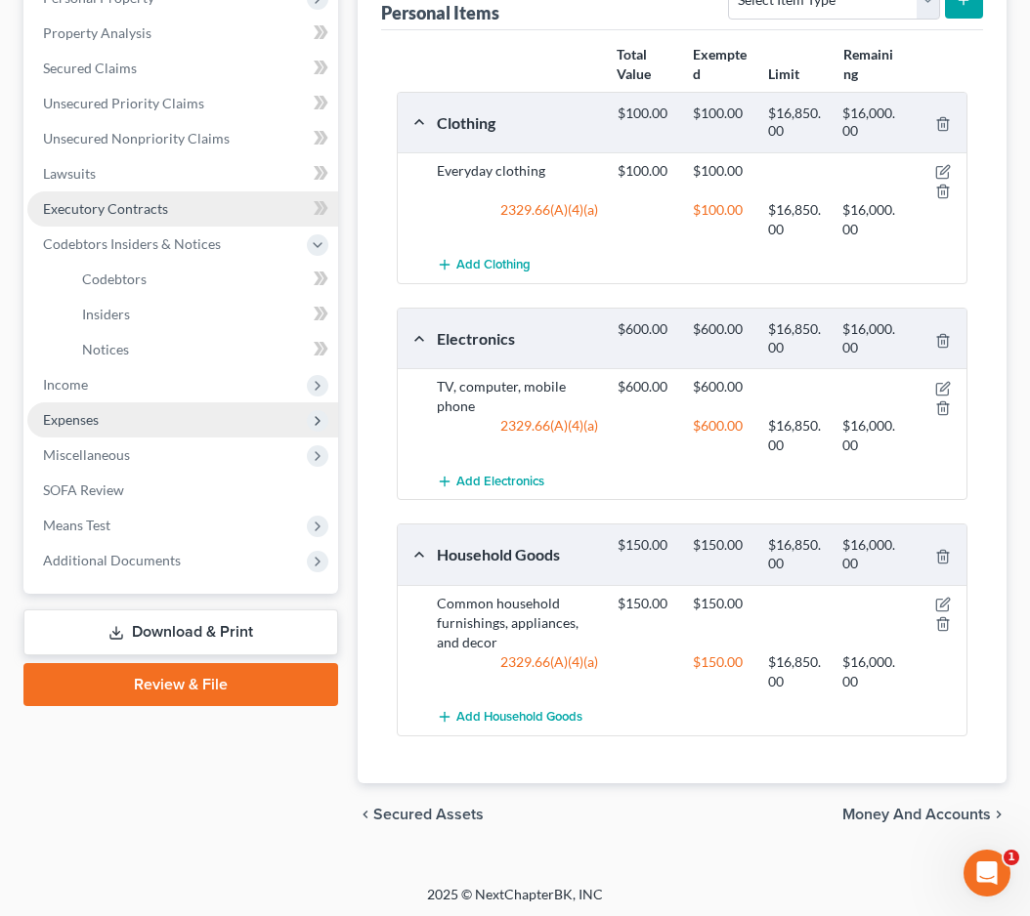
click at [191, 217] on link "Executory Contracts" at bounding box center [182, 208] width 311 height 35
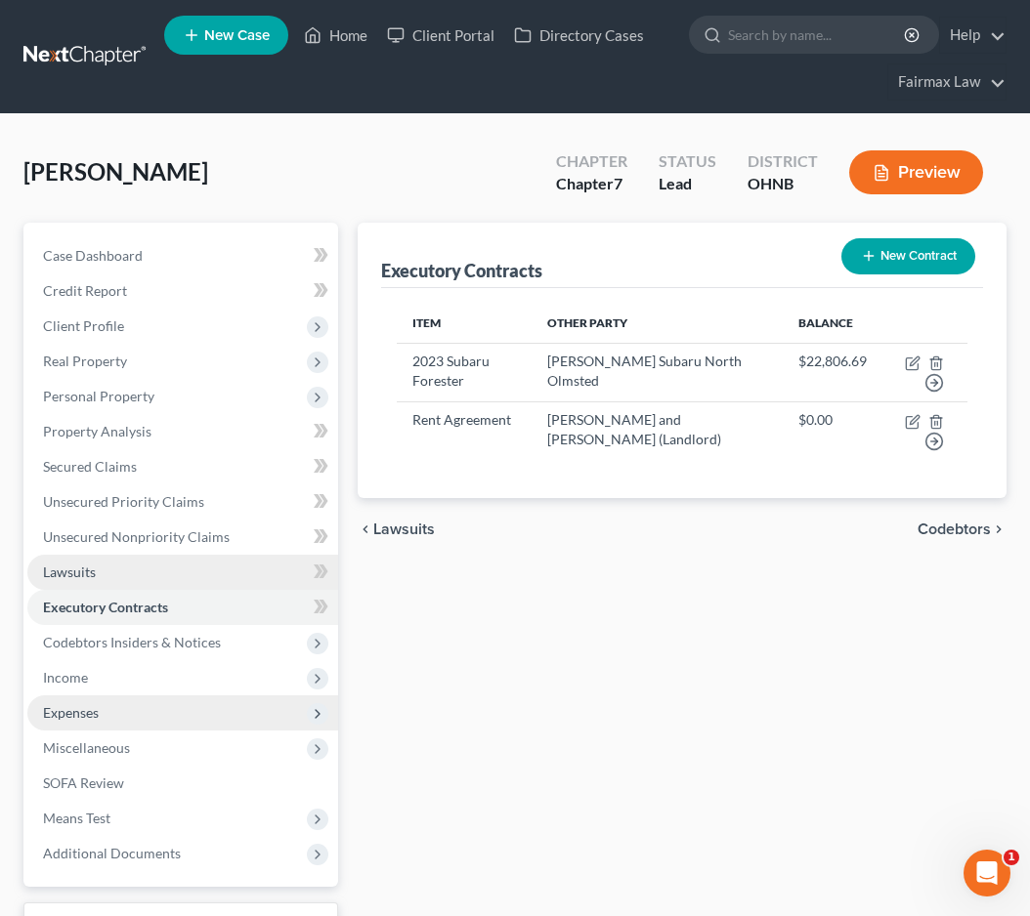
click at [124, 573] on link "Lawsuits" at bounding box center [182, 572] width 311 height 35
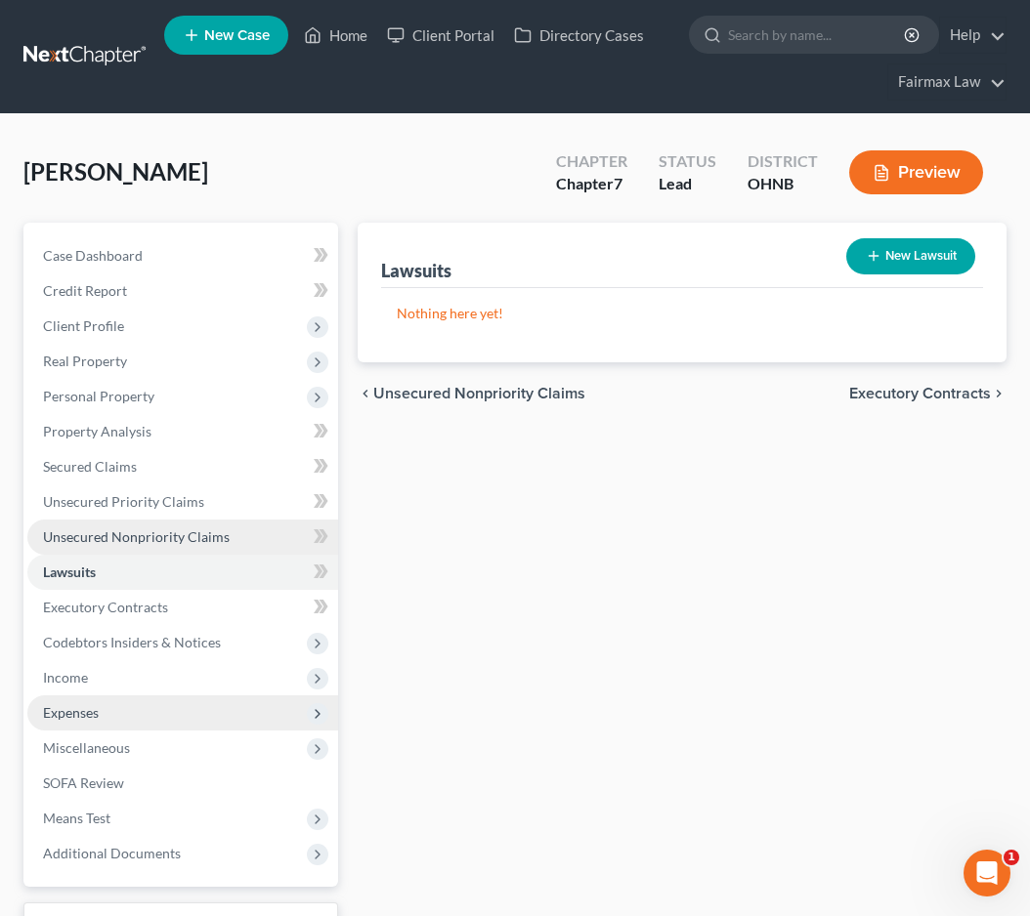
click at [132, 550] on link "Unsecured Nonpriority Claims" at bounding box center [182, 537] width 311 height 35
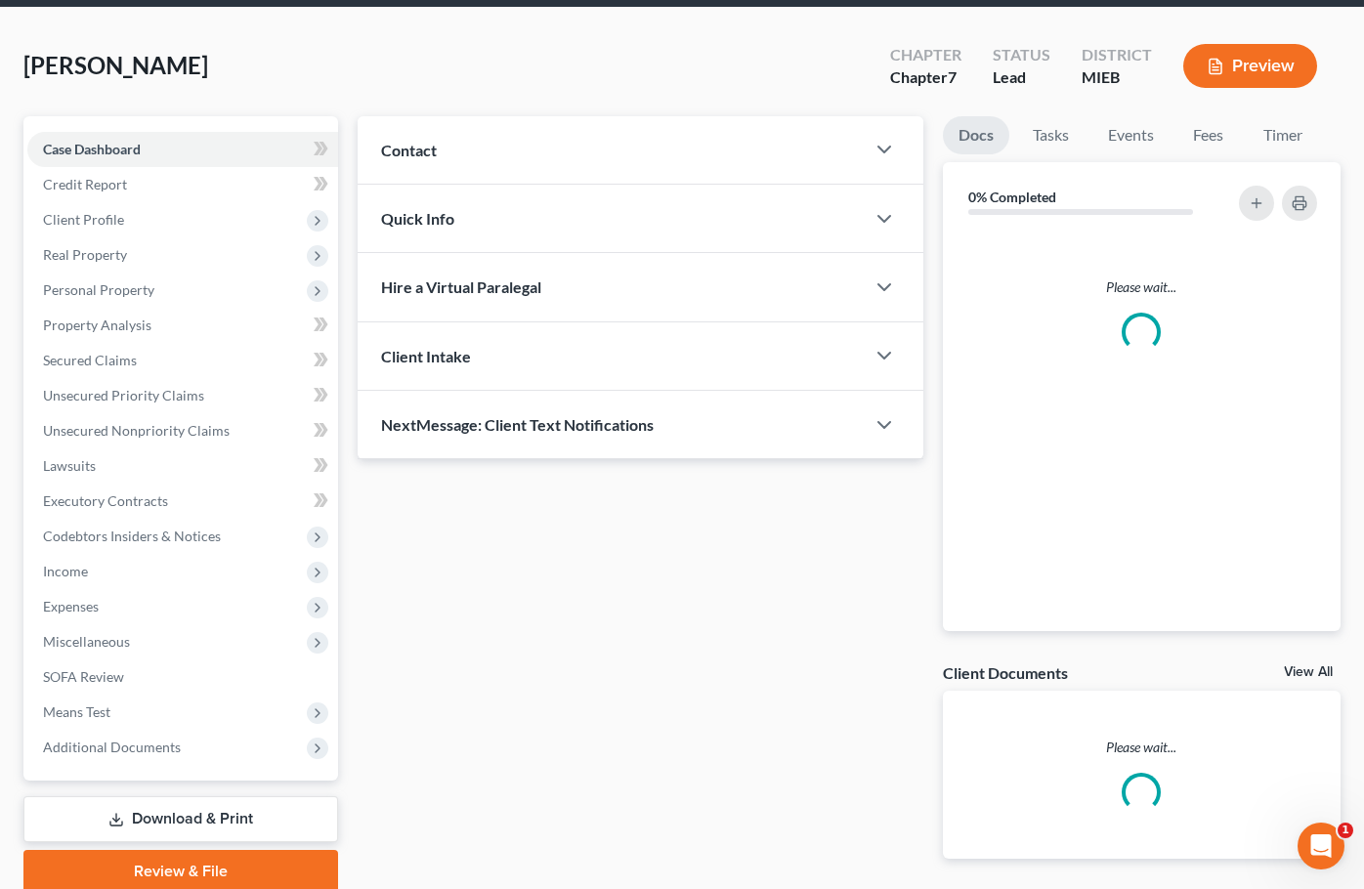
scroll to position [73, 0]
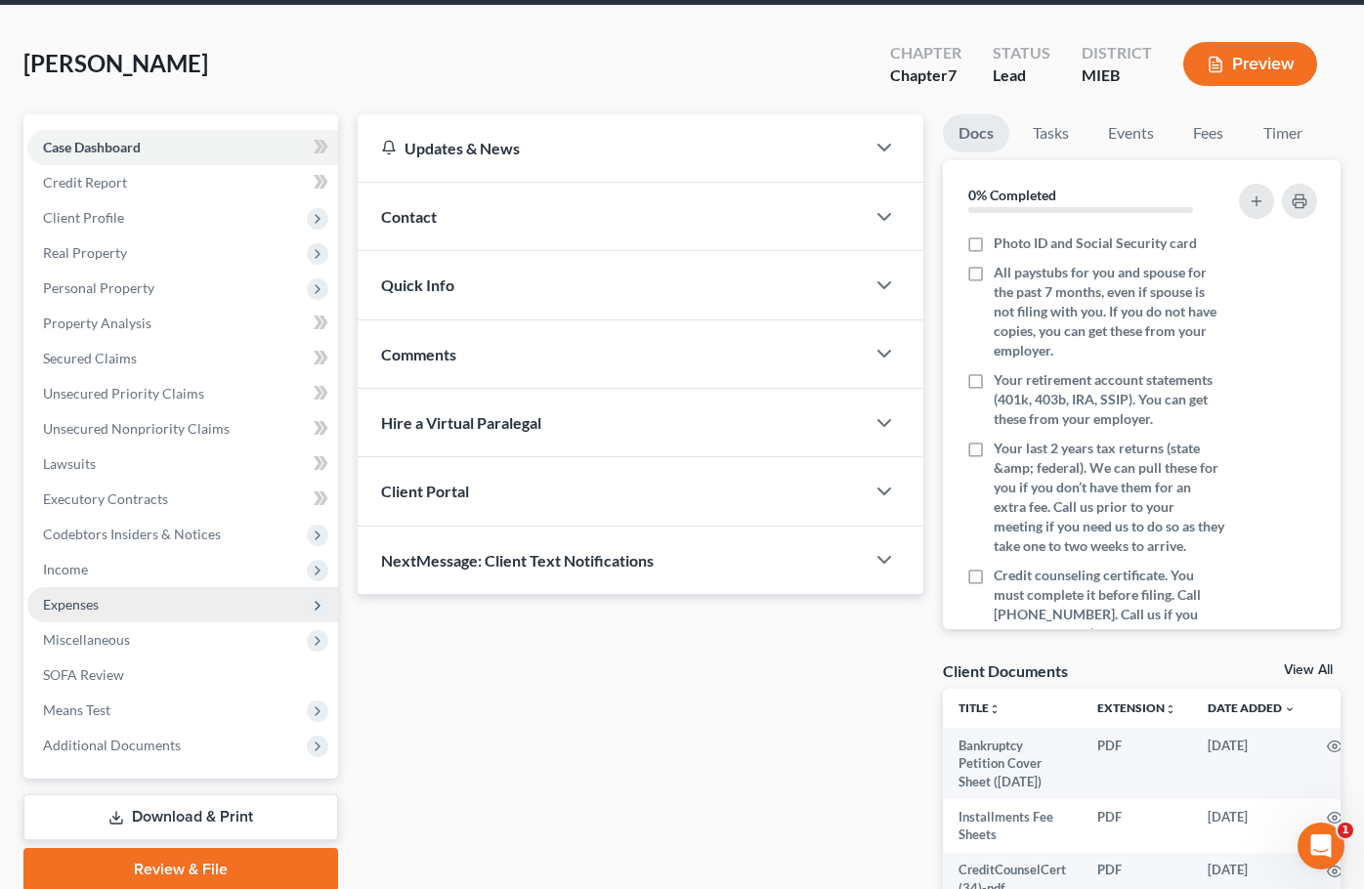
click at [206, 605] on span "Expenses" at bounding box center [182, 604] width 311 height 35
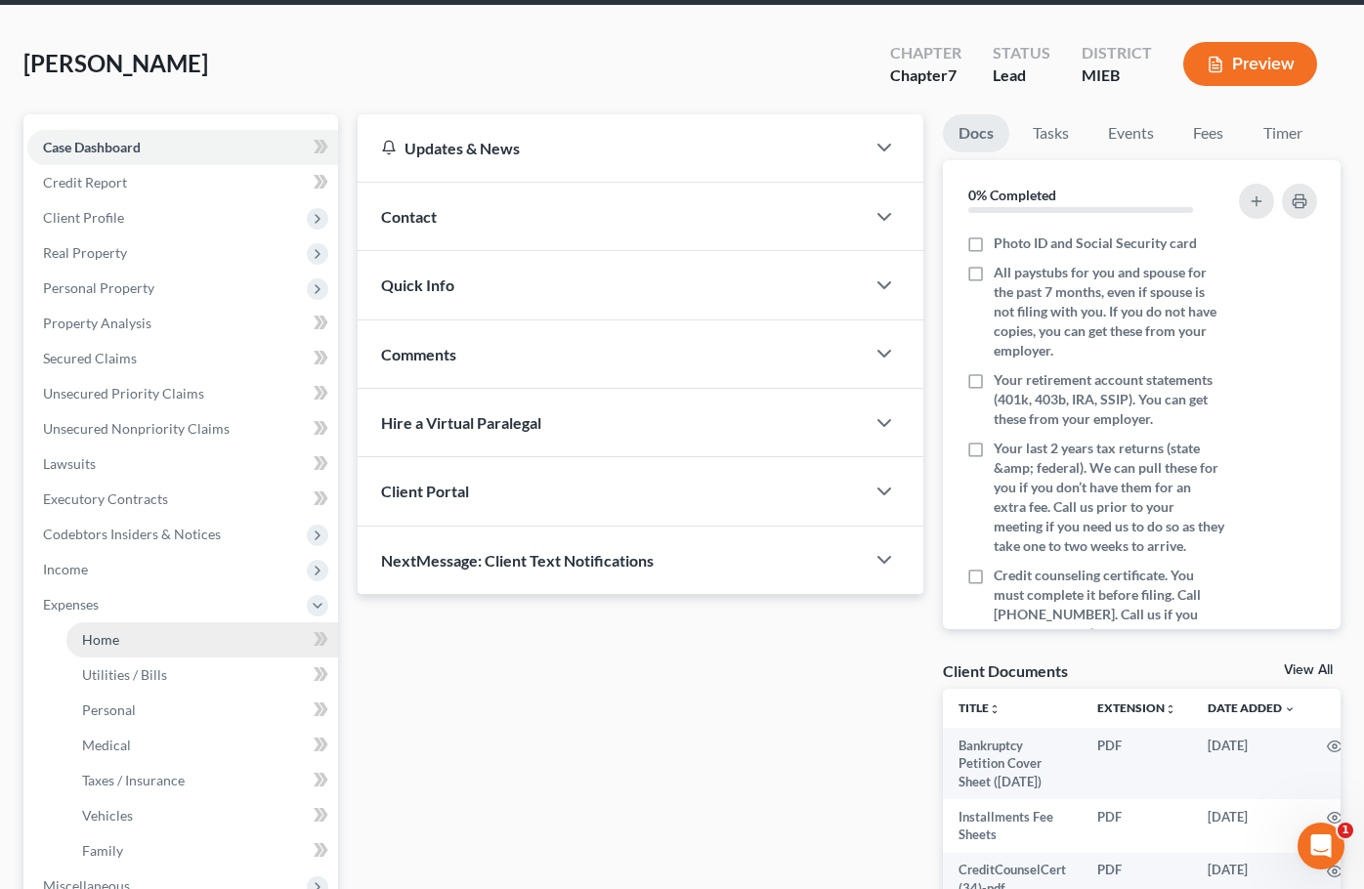
click at [196, 650] on link "Home" at bounding box center [202, 639] width 272 height 35
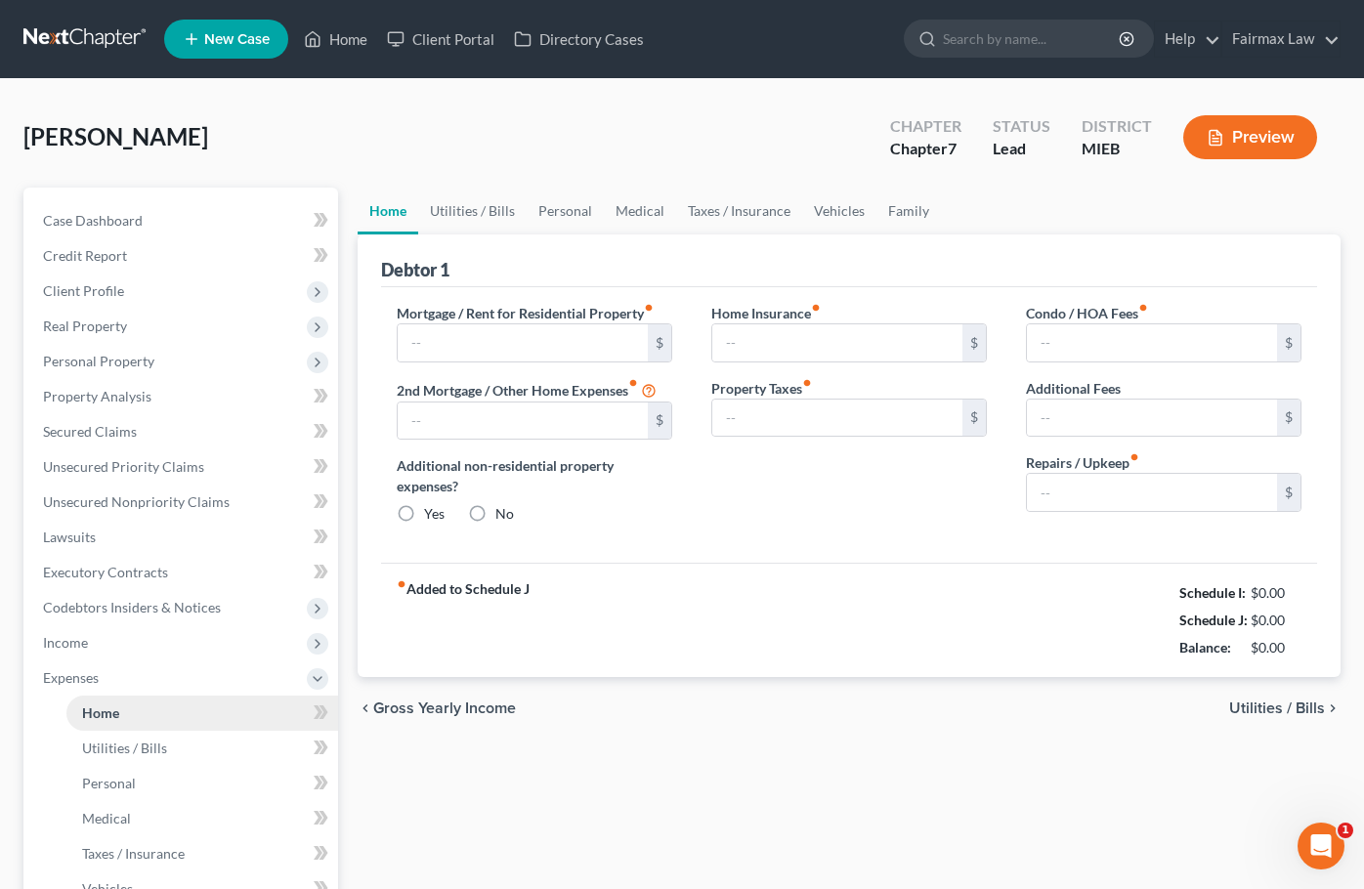
type input "0.00"
radio input "true"
type input "0.00"
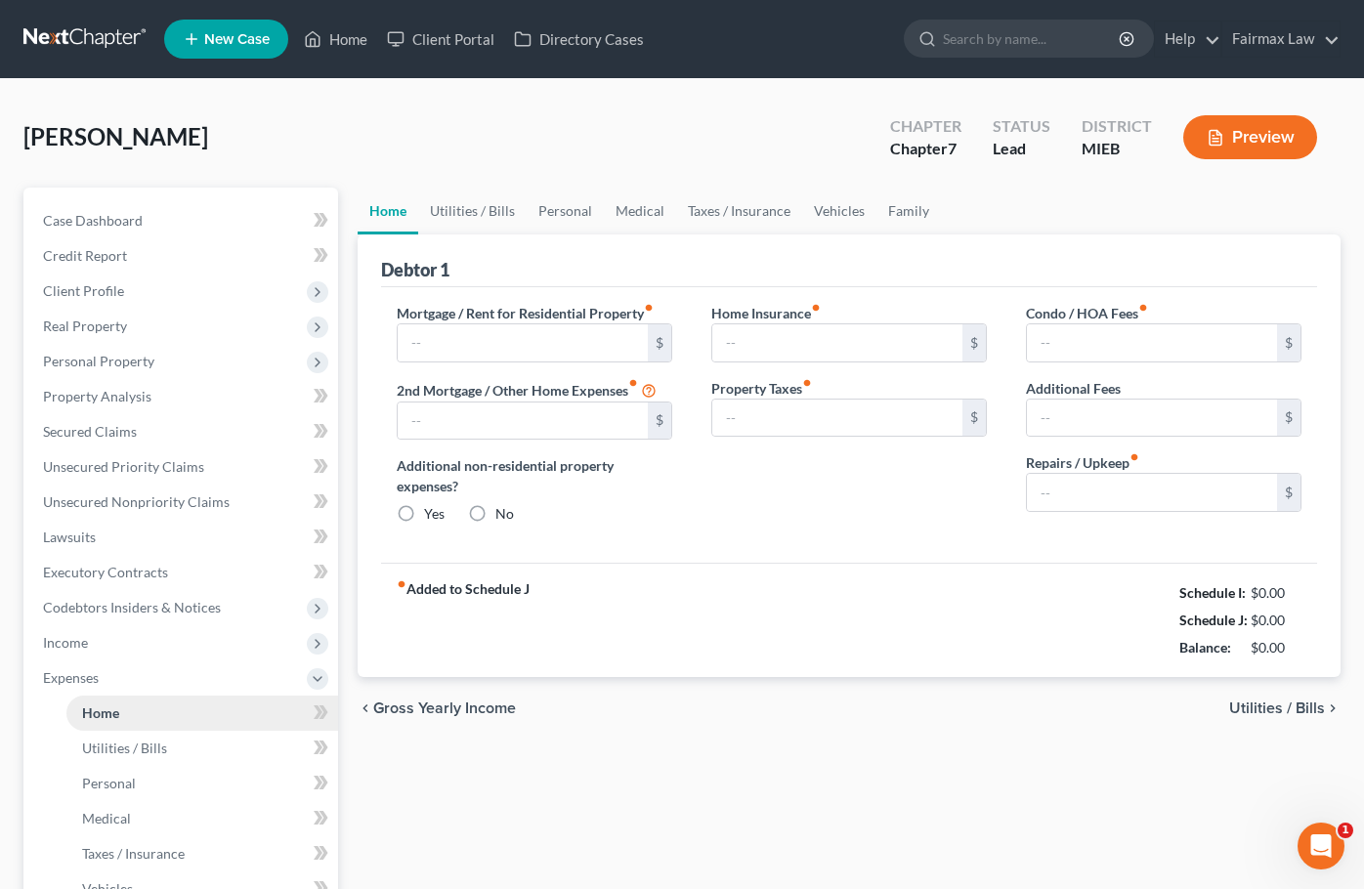
type input "0.00"
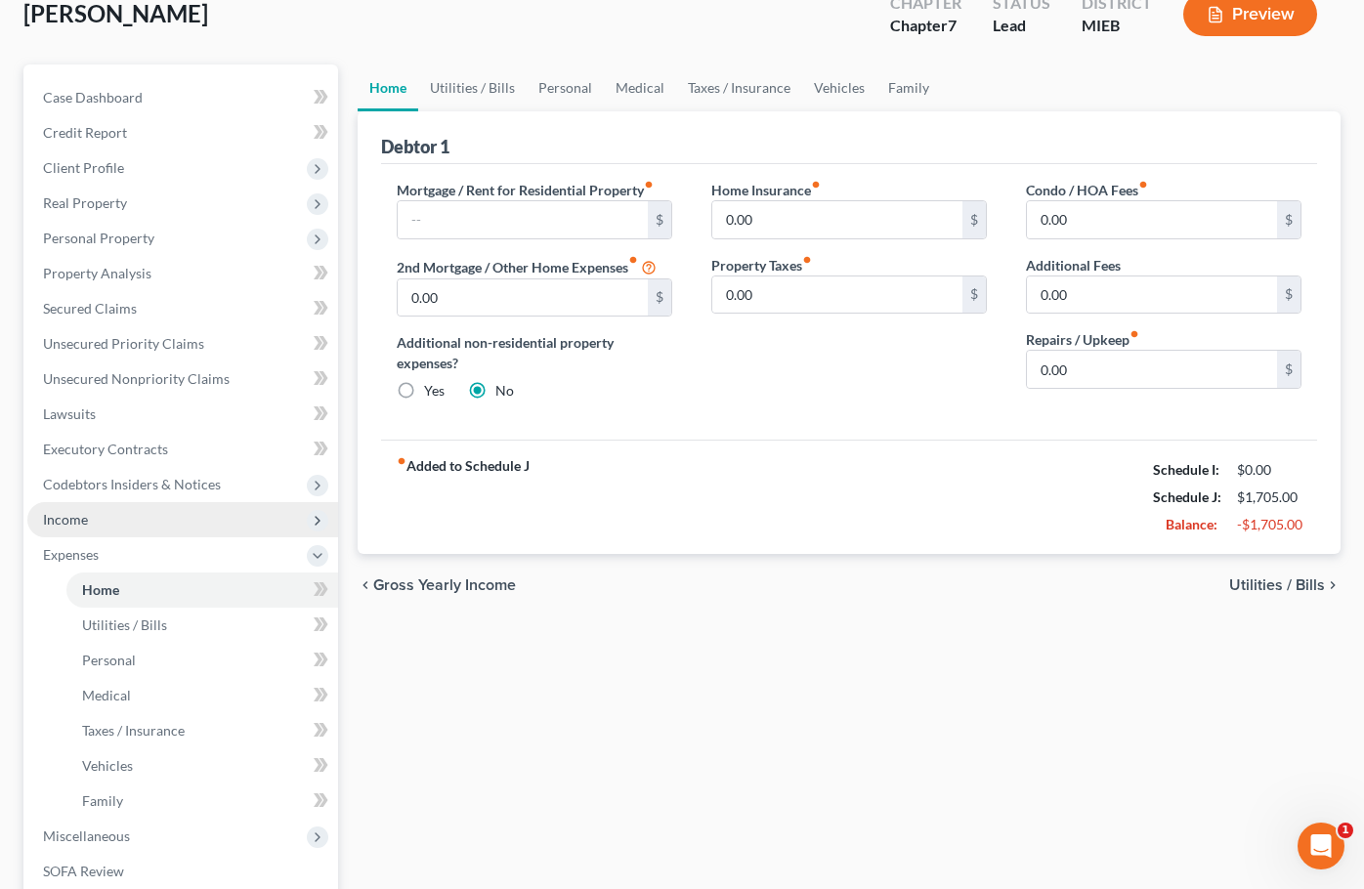
scroll to position [126, 0]
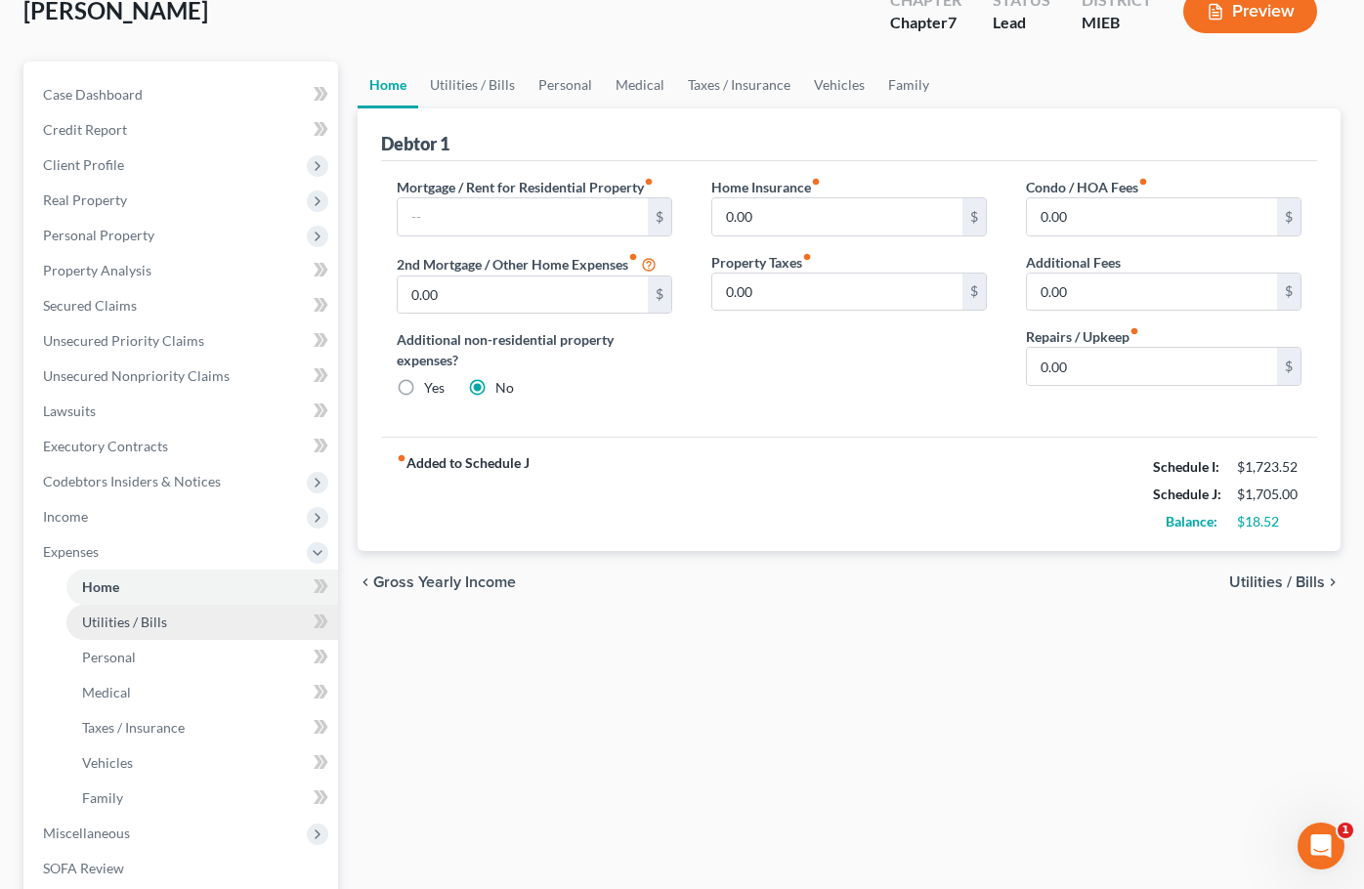
click at [187, 615] on link "Utilities / Bills" at bounding box center [202, 622] width 272 height 35
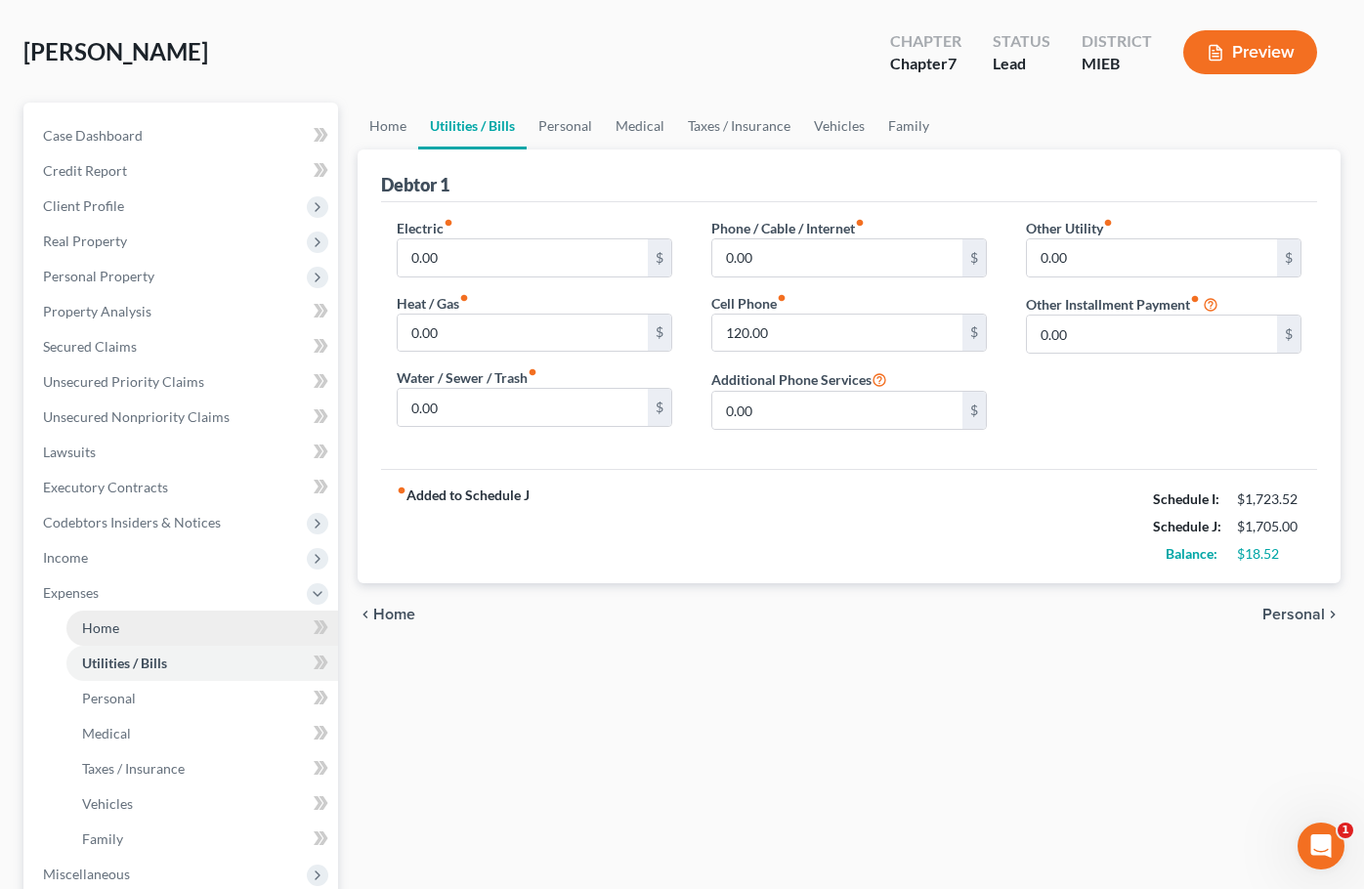
scroll to position [85, 0]
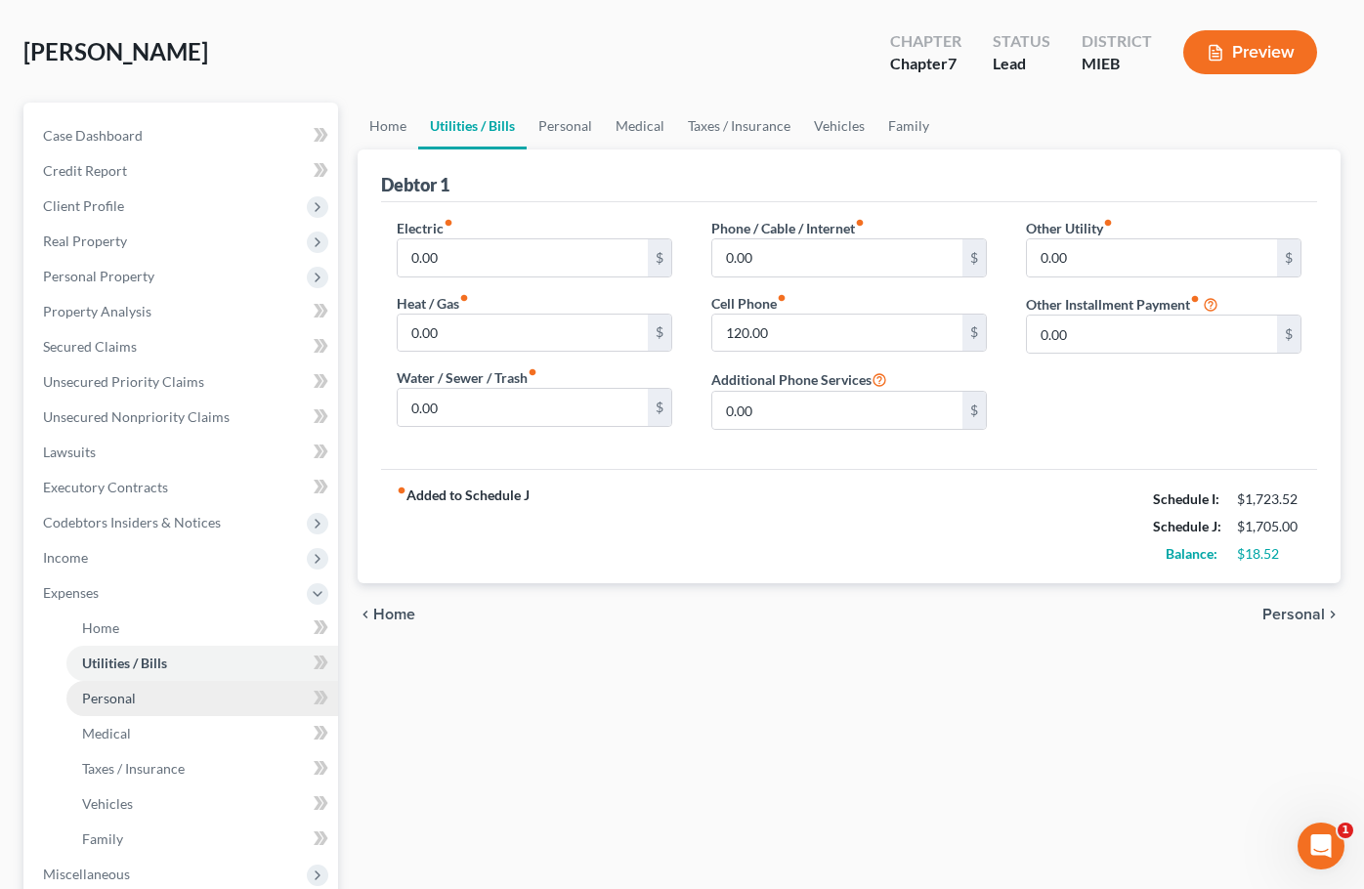
click at [183, 699] on link "Personal" at bounding box center [202, 698] width 272 height 35
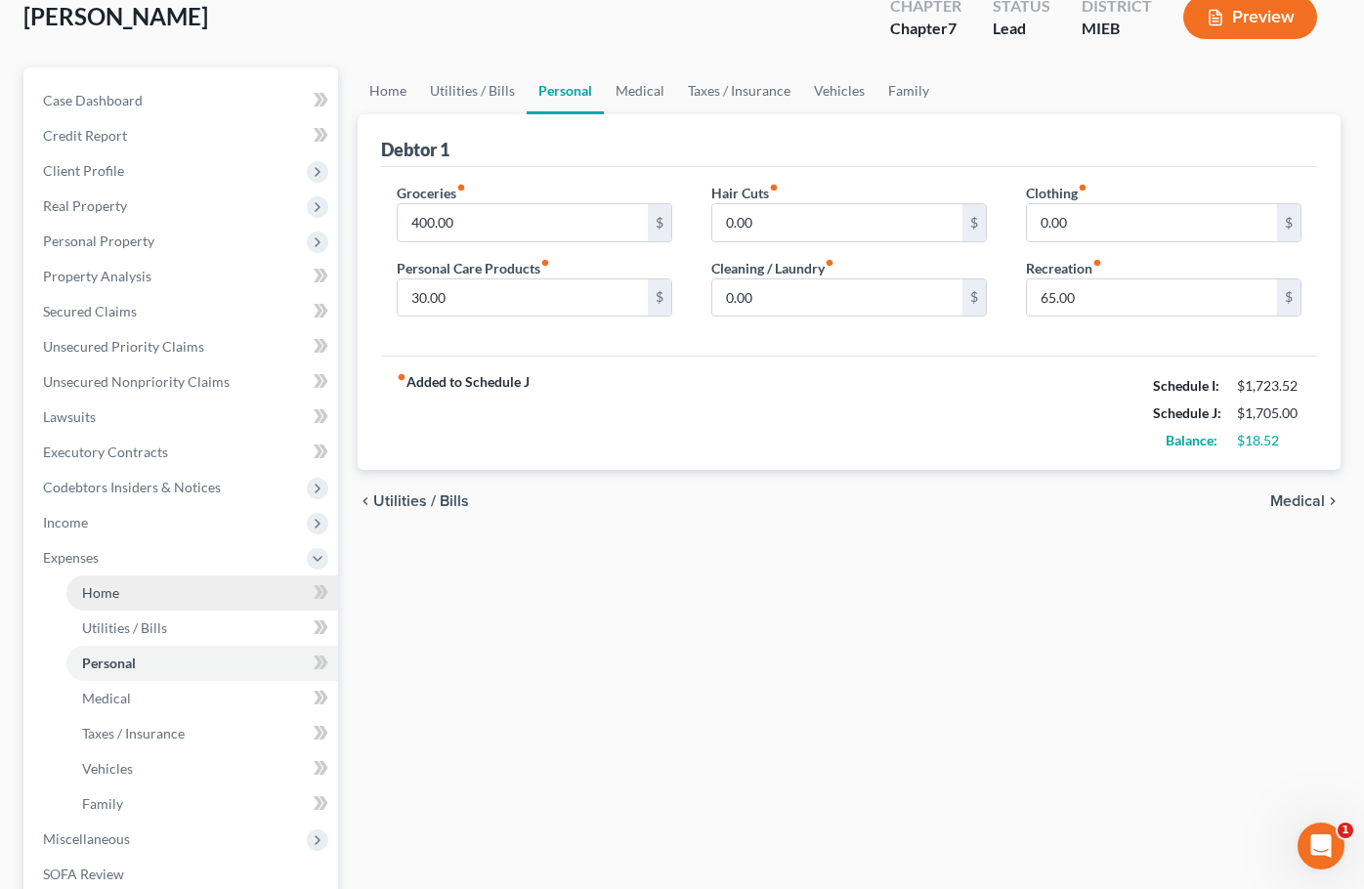
scroll to position [128, 0]
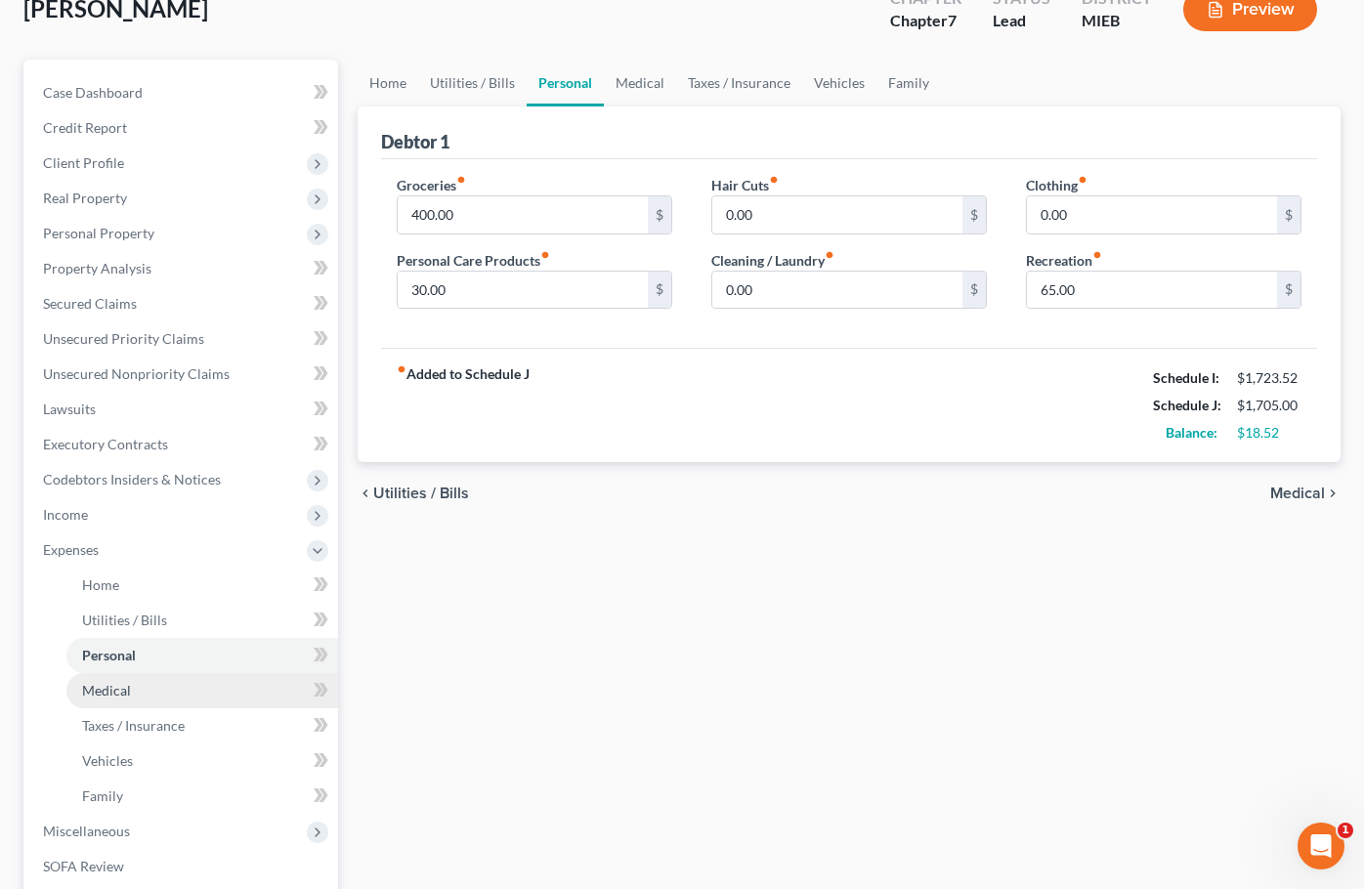
click at [174, 685] on link "Medical" at bounding box center [202, 690] width 272 height 35
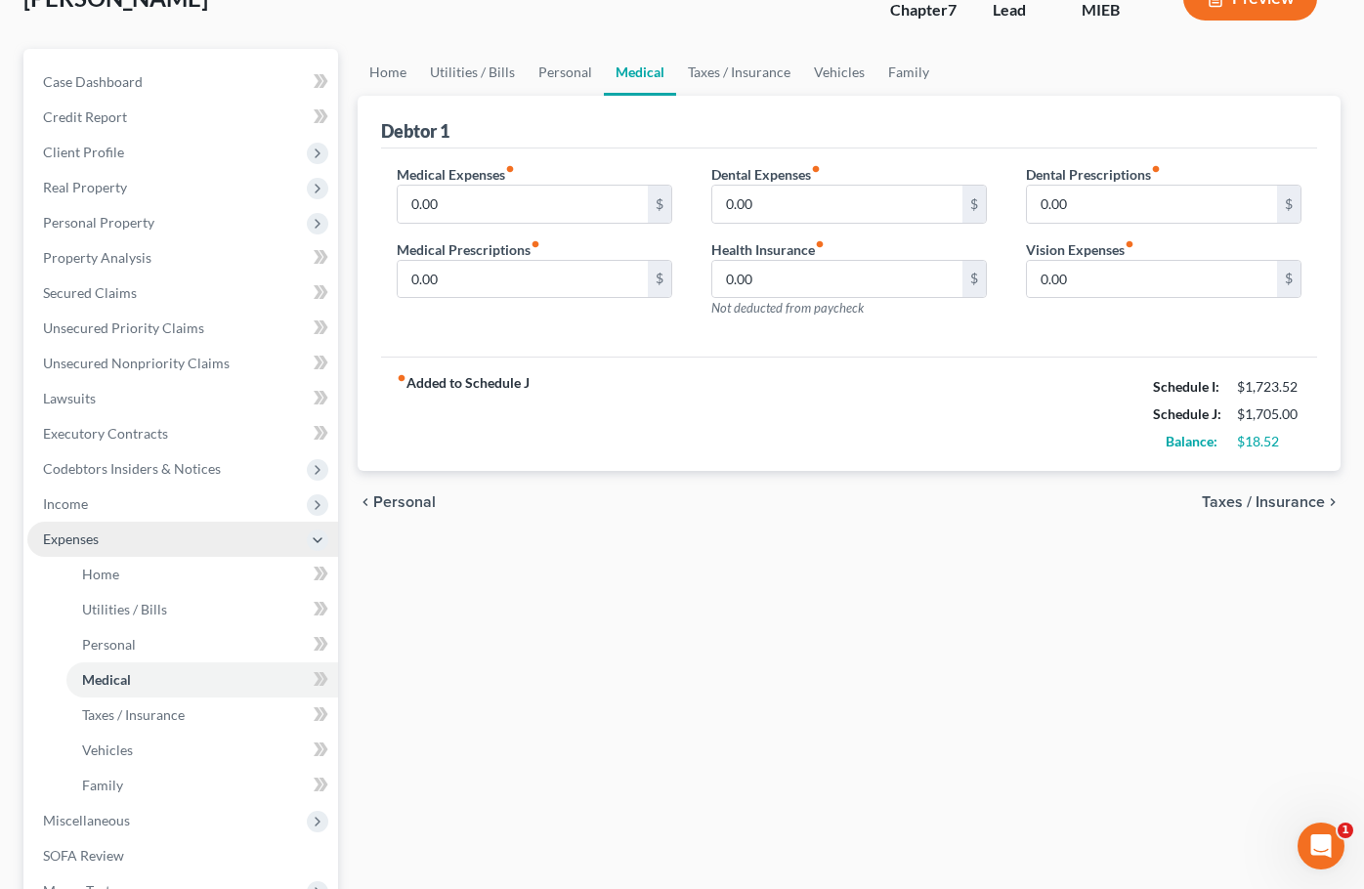
scroll to position [140, 0]
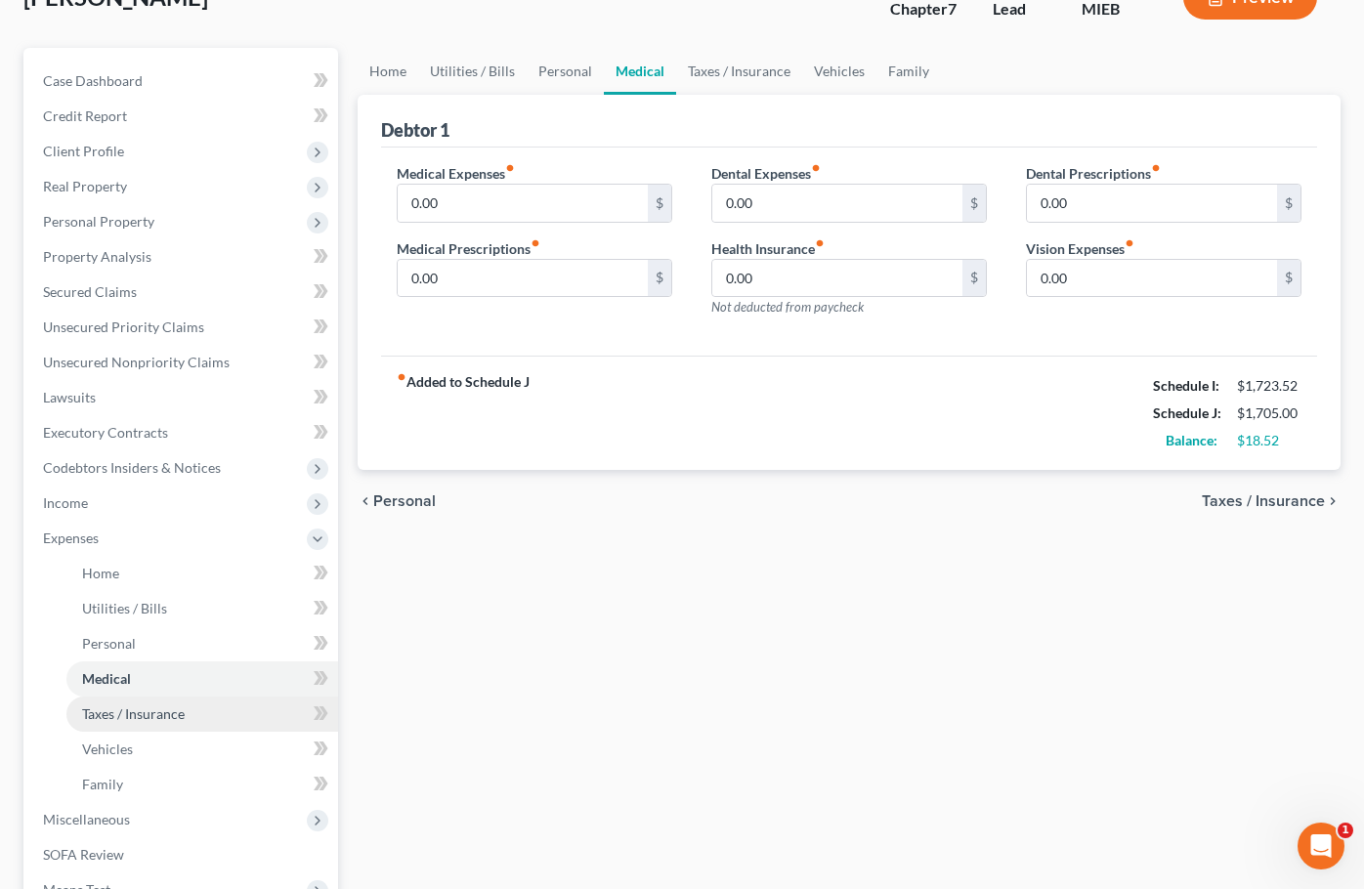
click at [159, 707] on span "Taxes / Insurance" at bounding box center [133, 713] width 103 height 17
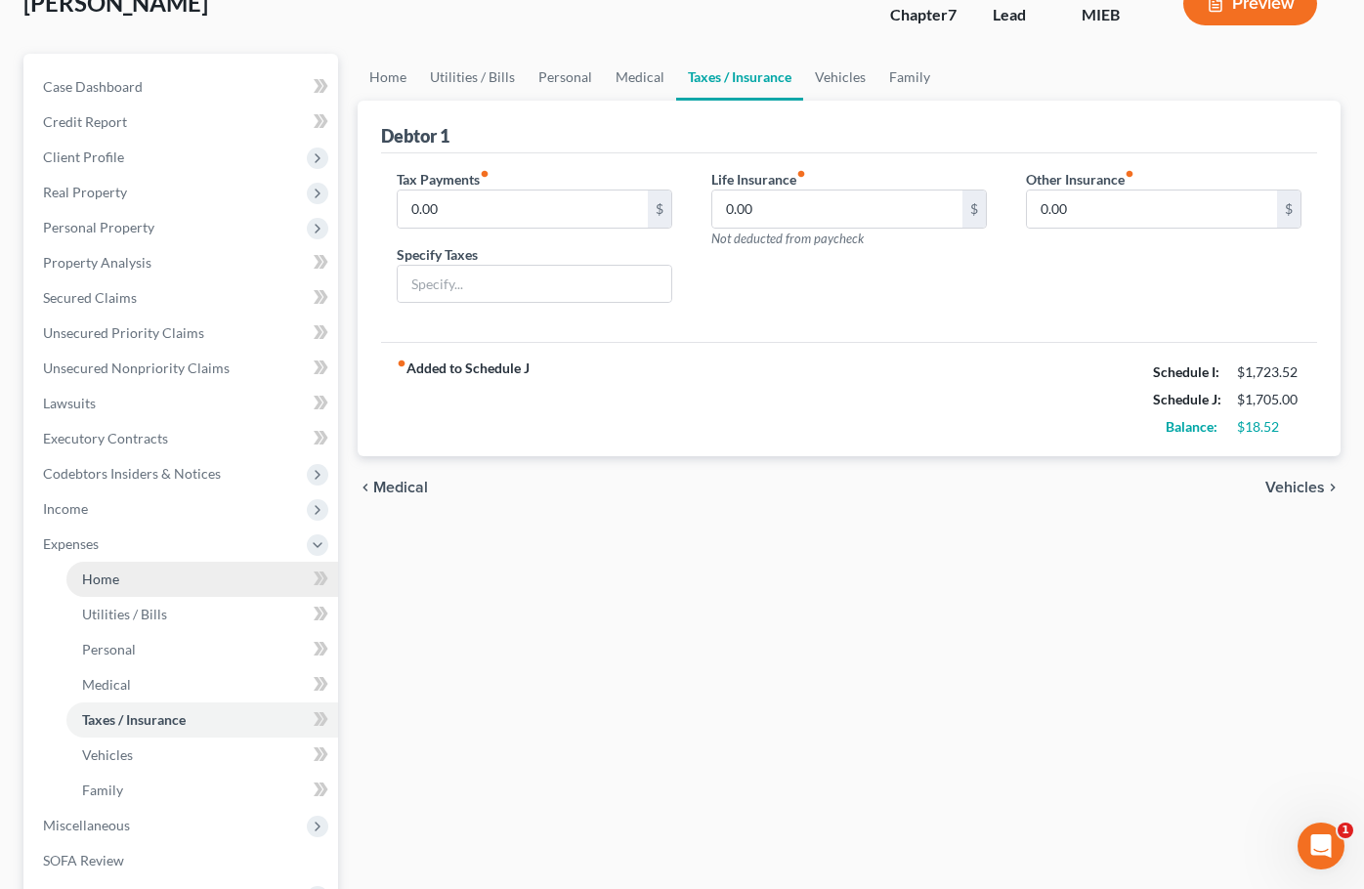
scroll to position [138, 0]
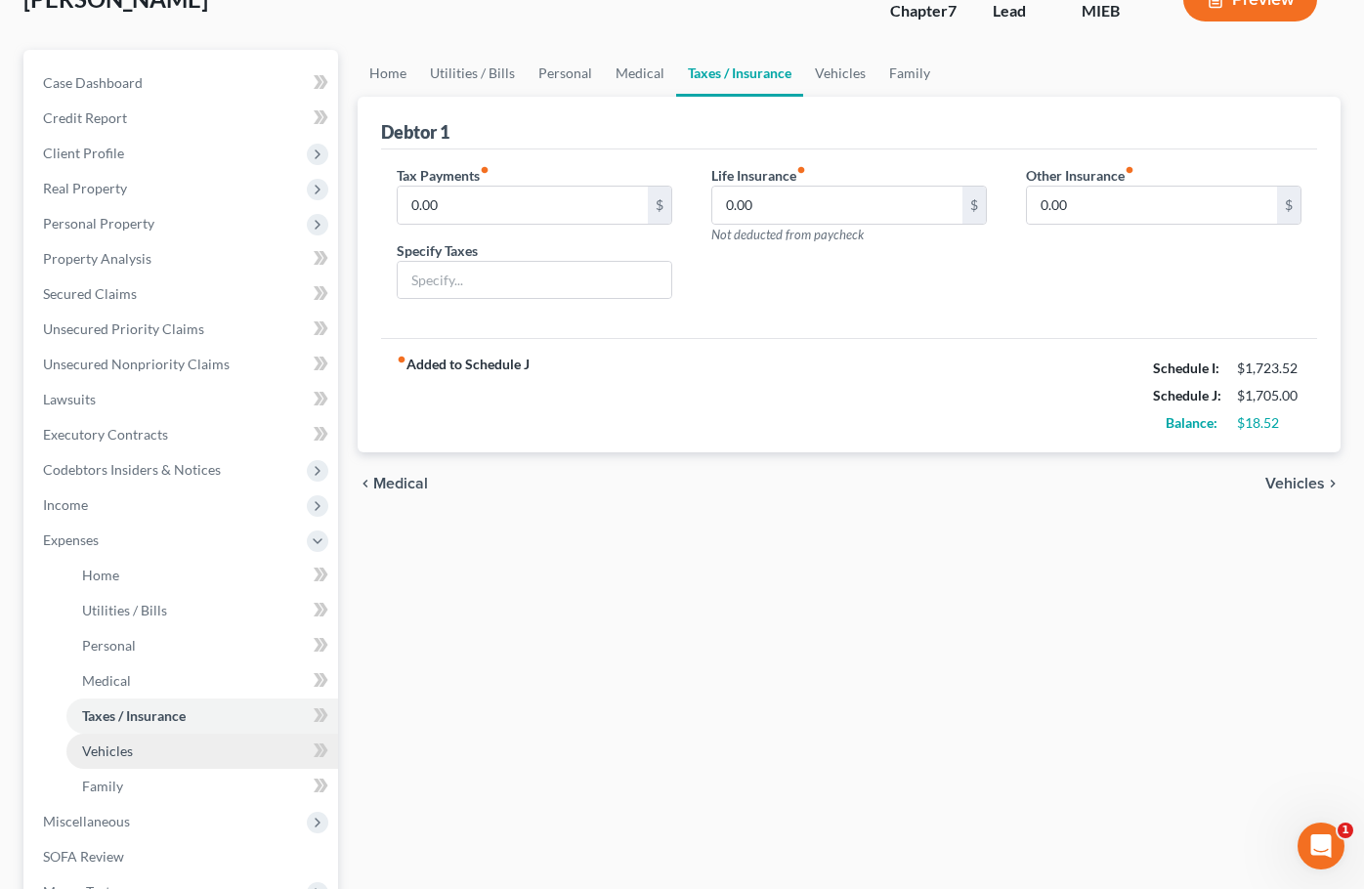
click at [155, 753] on link "Vehicles" at bounding box center [202, 751] width 272 height 35
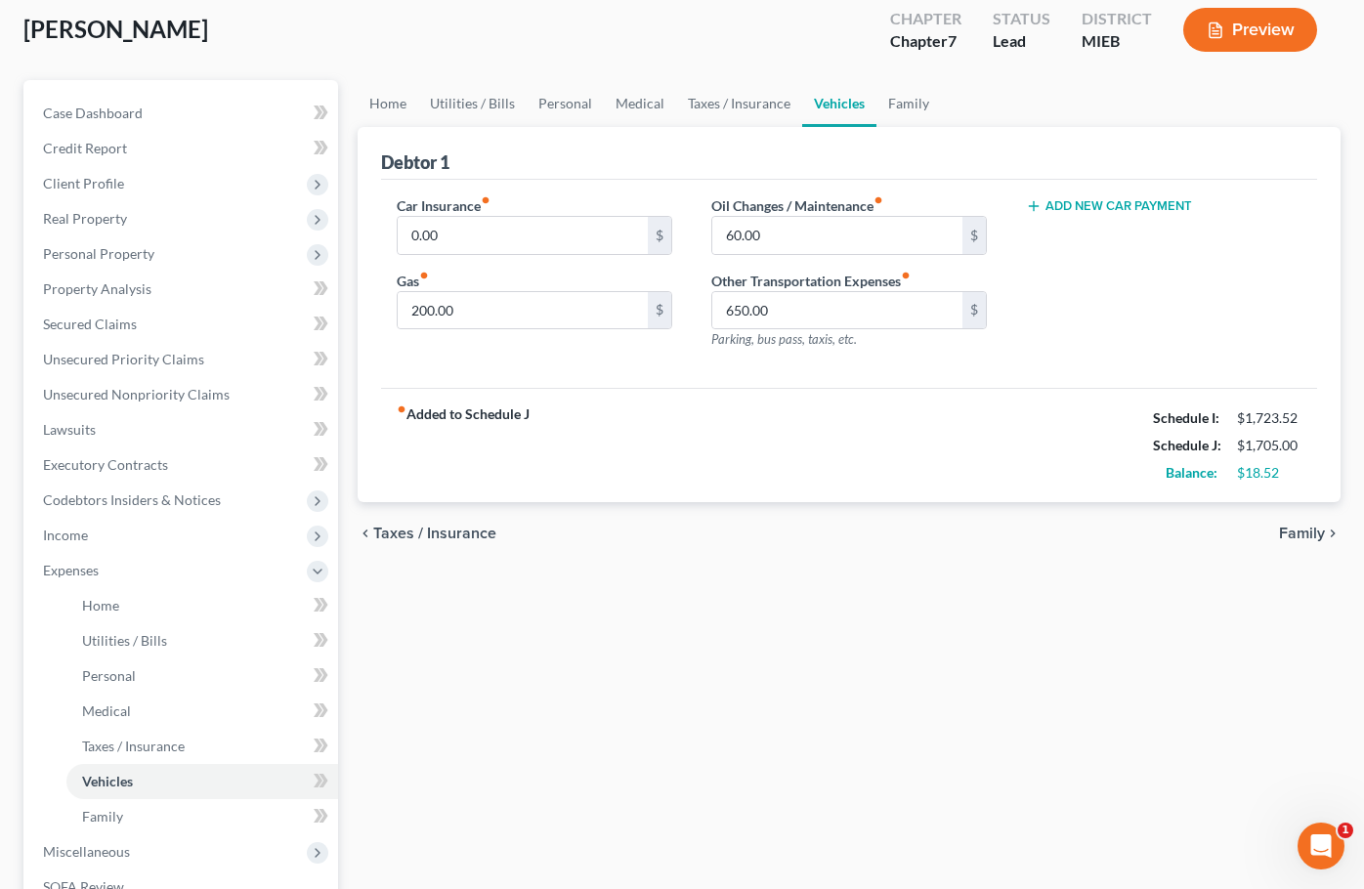
scroll to position [139, 0]
